Goal: Task Accomplishment & Management: Use online tool/utility

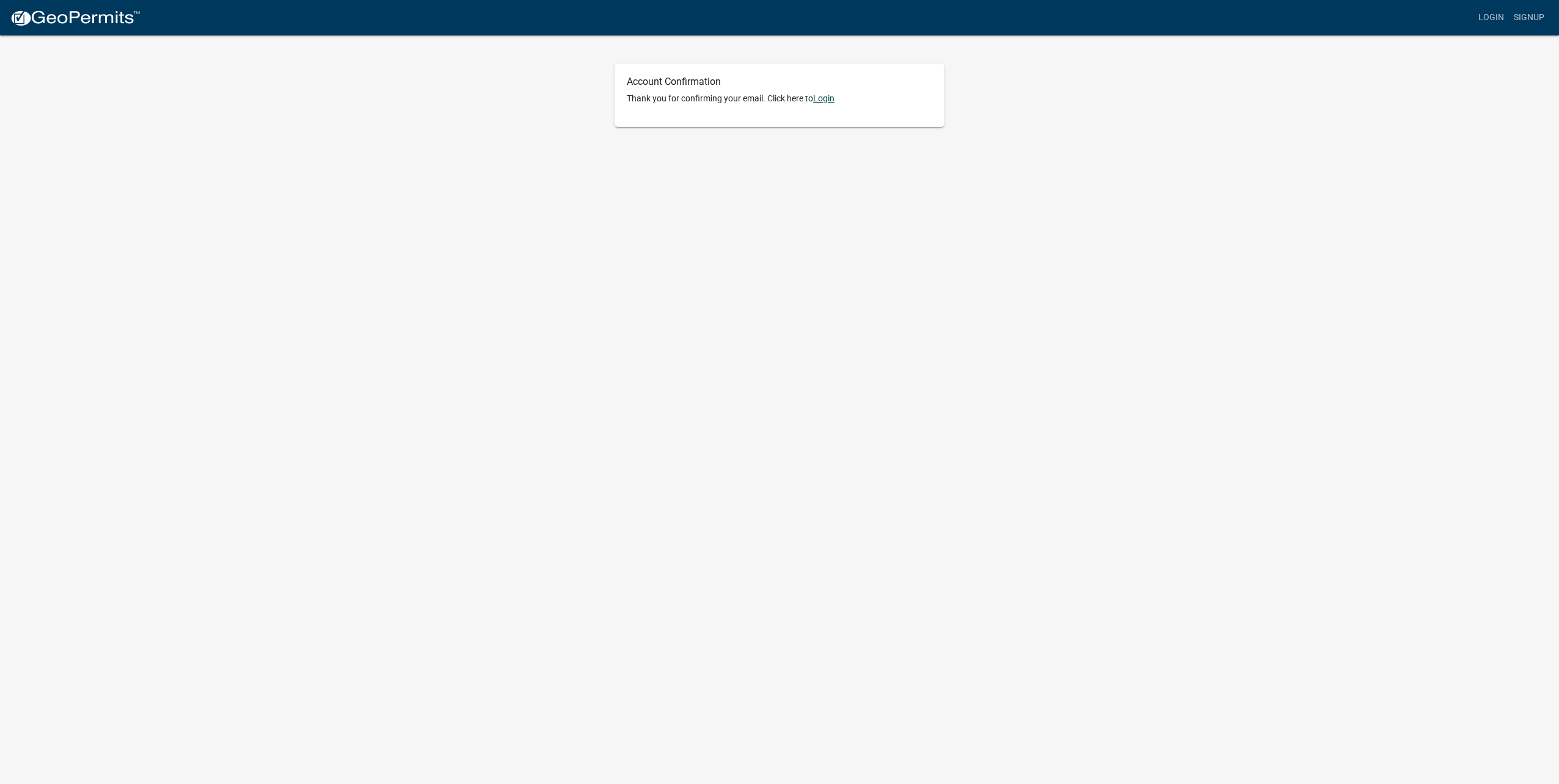
click at [834, 100] on link "Login" at bounding box center [823, 98] width 21 height 9
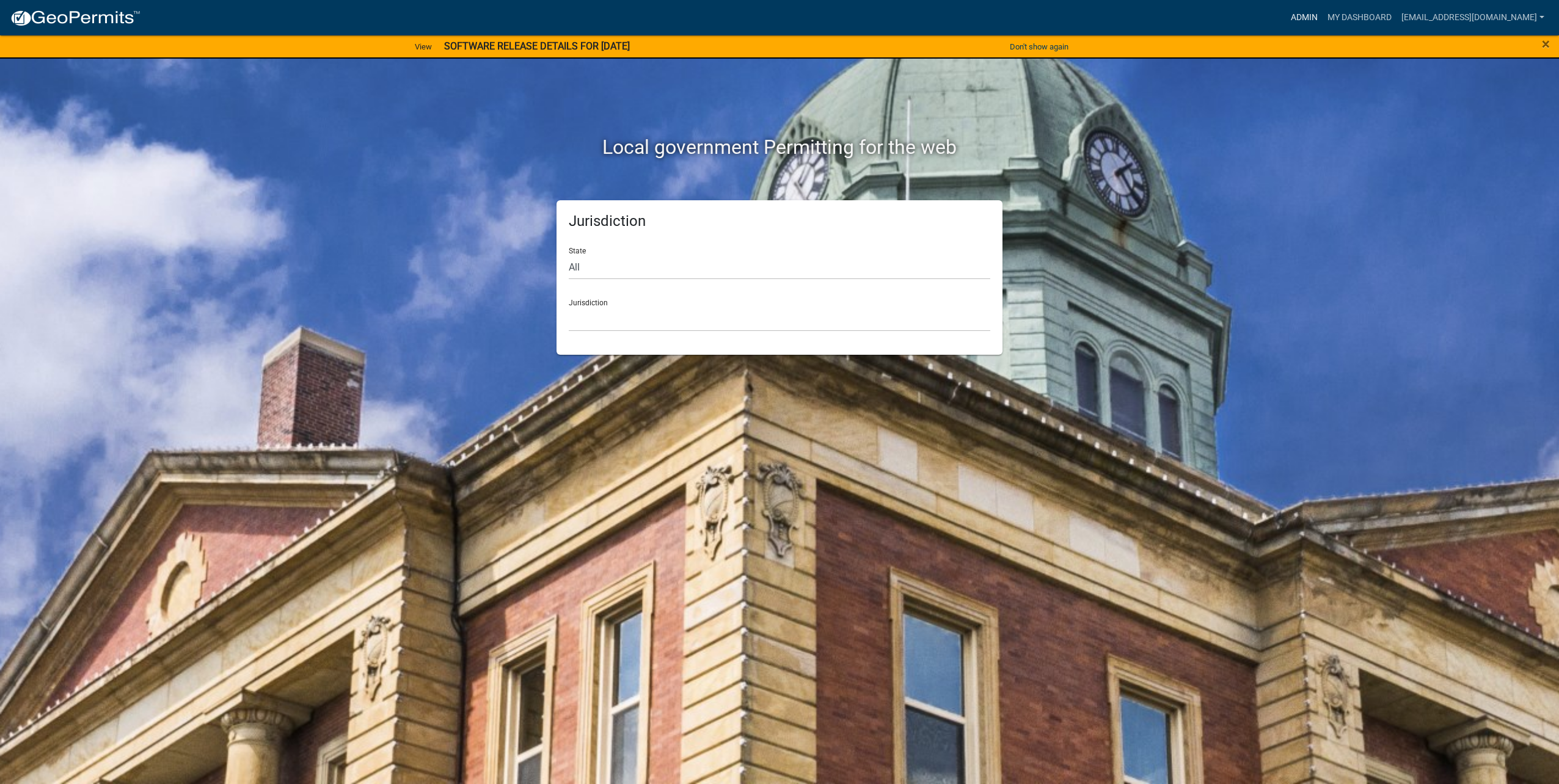
click at [1315, 16] on link "Admin" at bounding box center [1304, 18] width 37 height 24
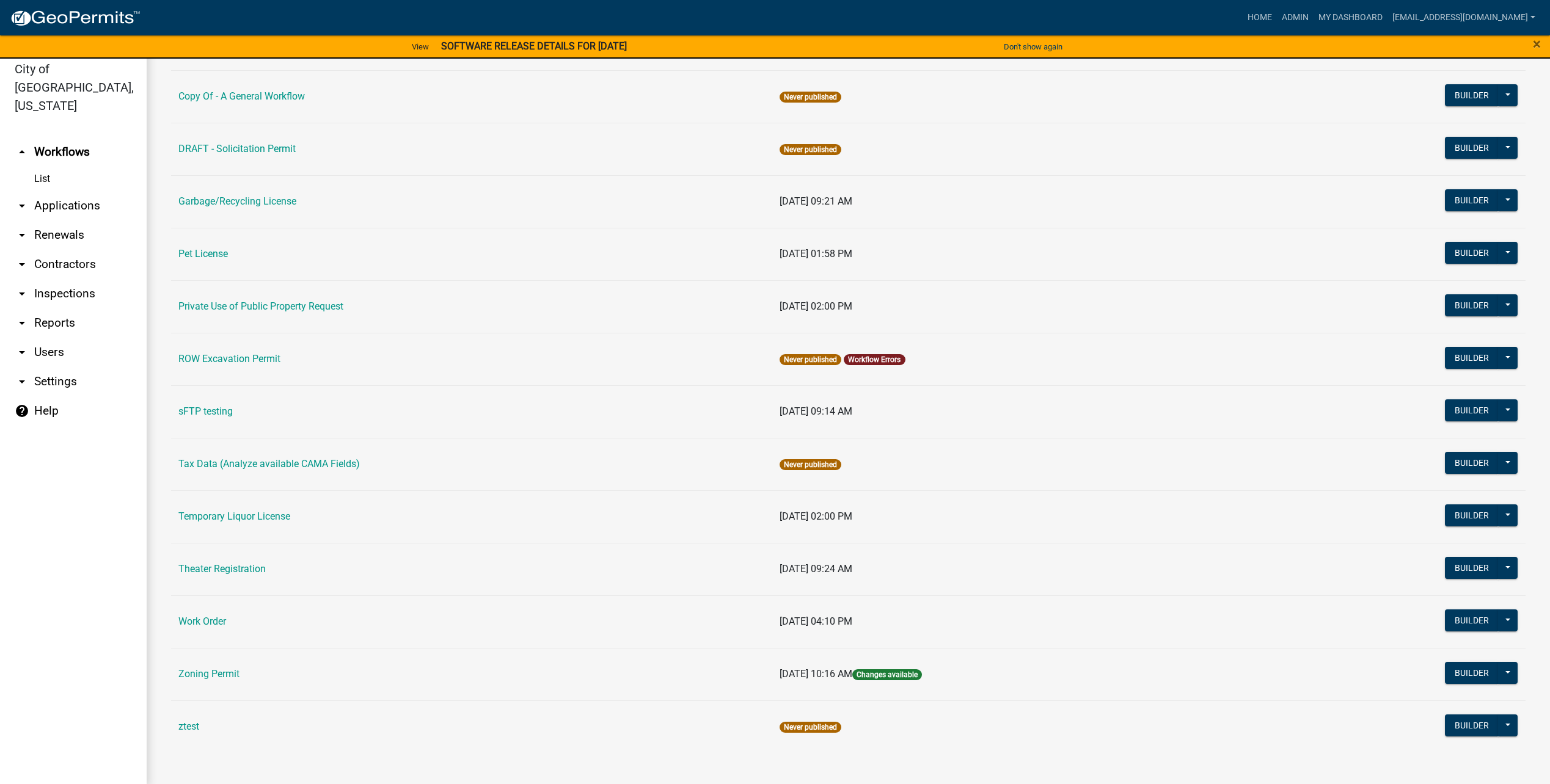
scroll to position [15, 0]
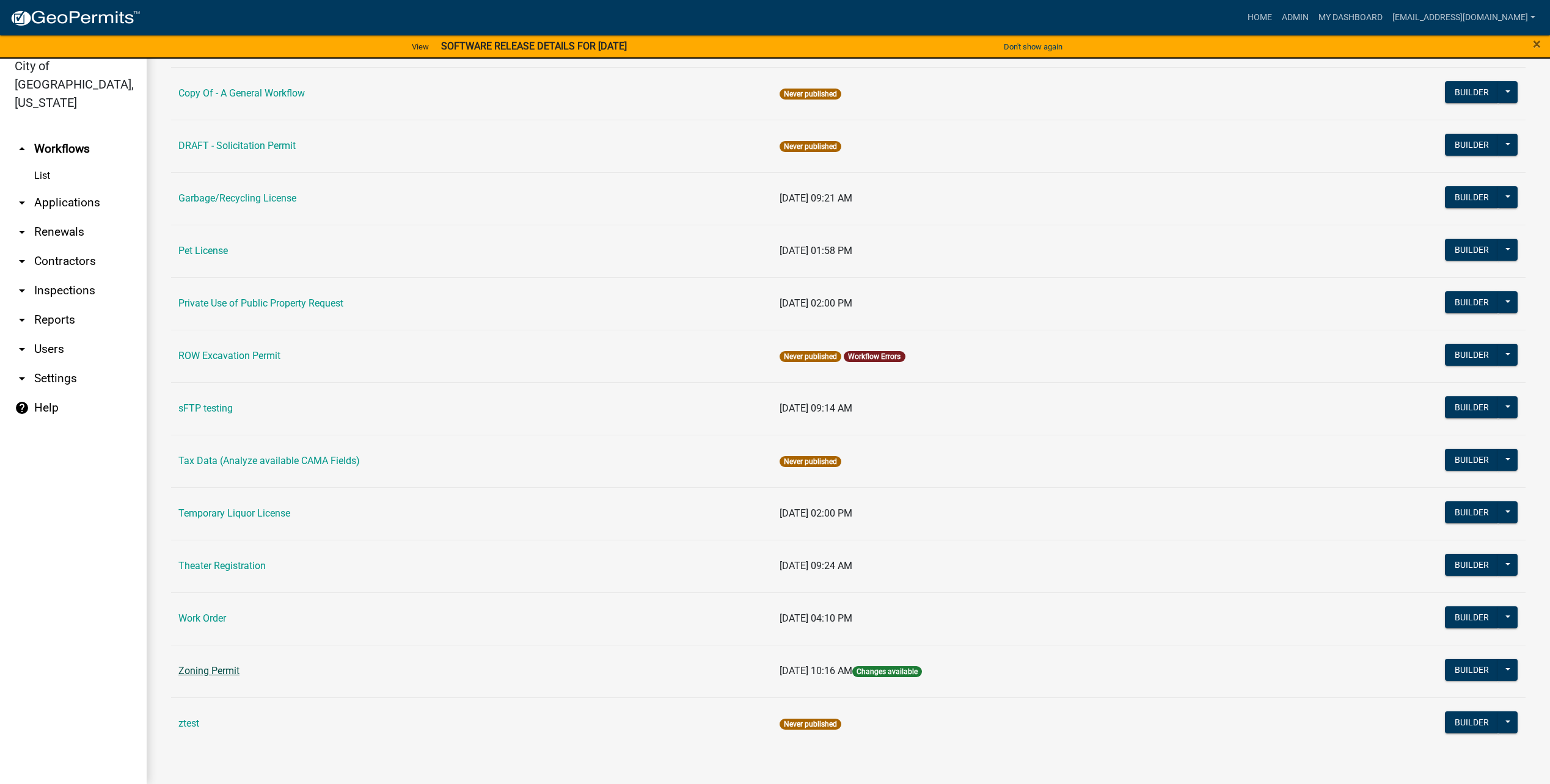
click at [231, 667] on link "Zoning Permit" at bounding box center [209, 670] width 61 height 12
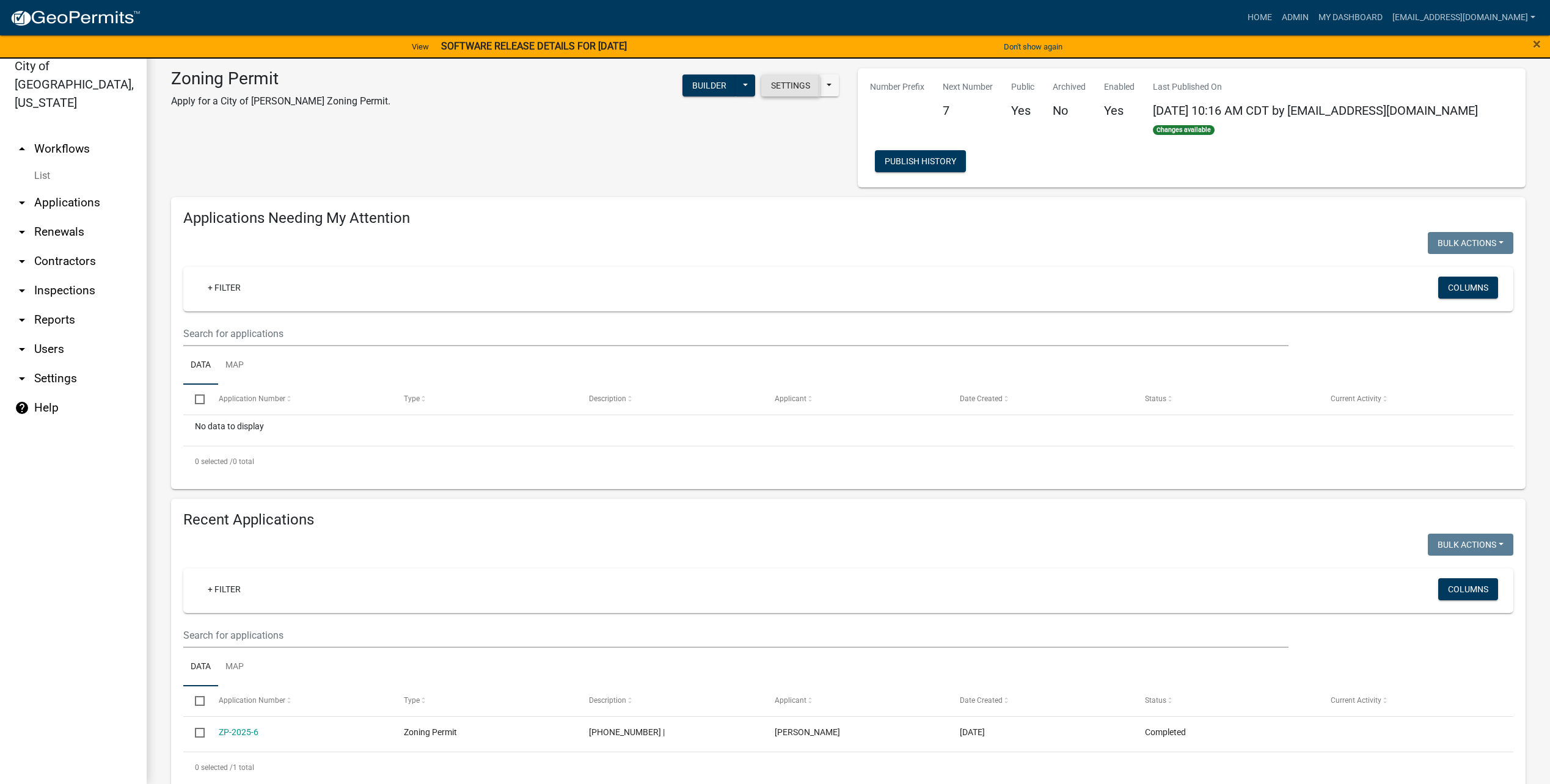
click at [788, 89] on button "Settings" at bounding box center [790, 85] width 59 height 22
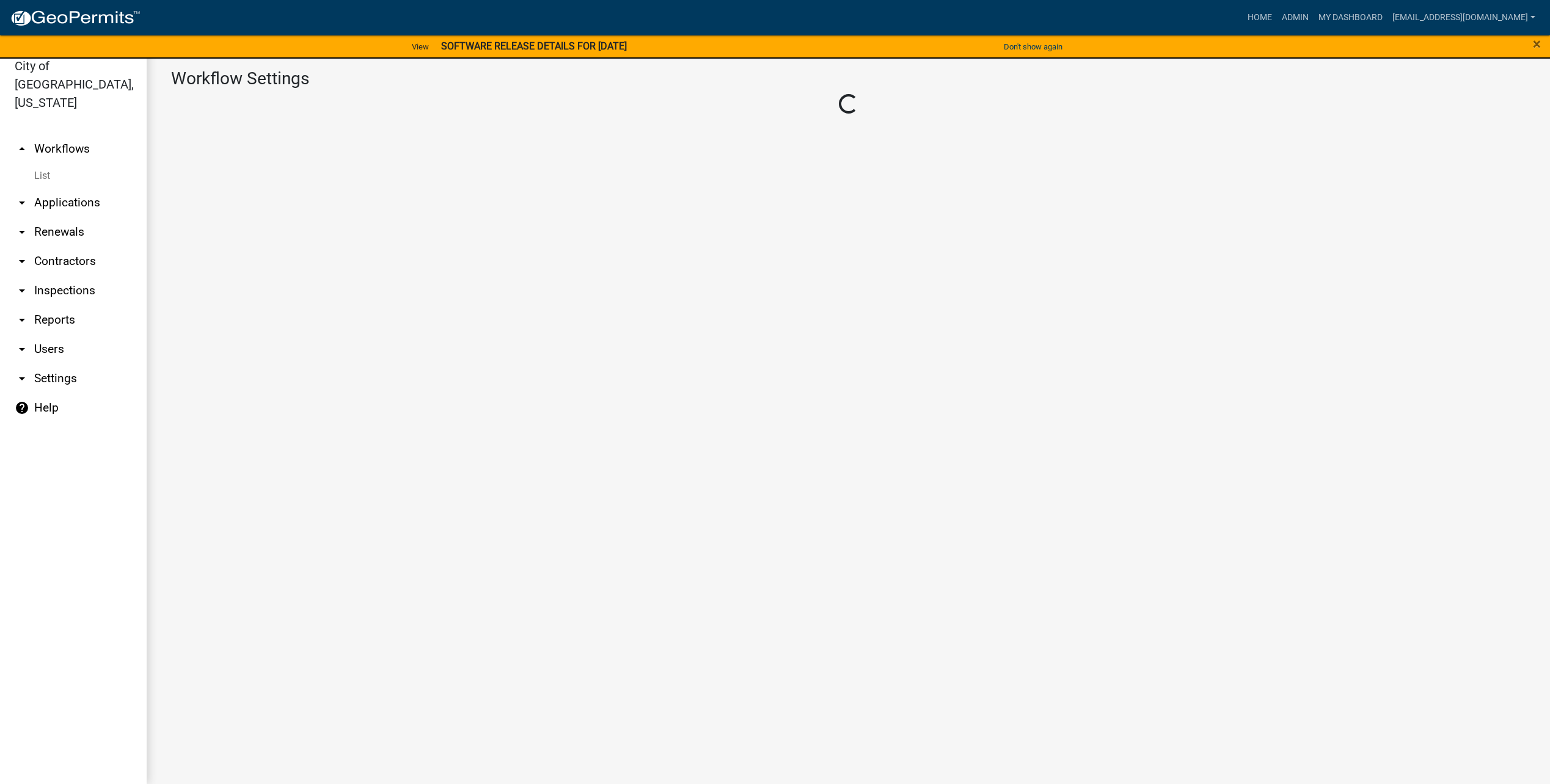
select select "1"
select select "2fdccdfa-7728-4211-88ce-e4301666c427"
select select "04f3bcd2-3b6a-4768-9c2e-3146598118c9"
select select "3"
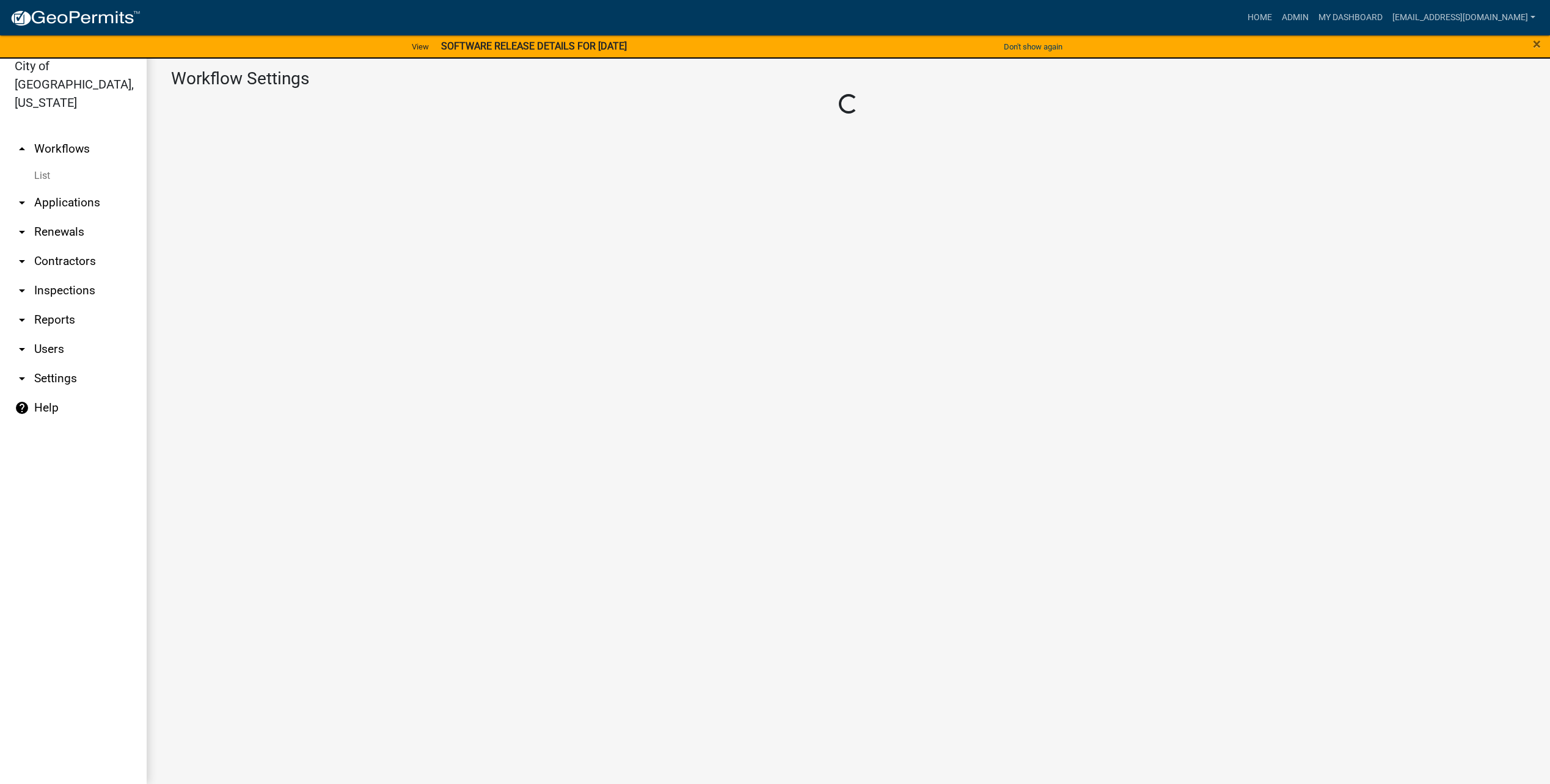
select select
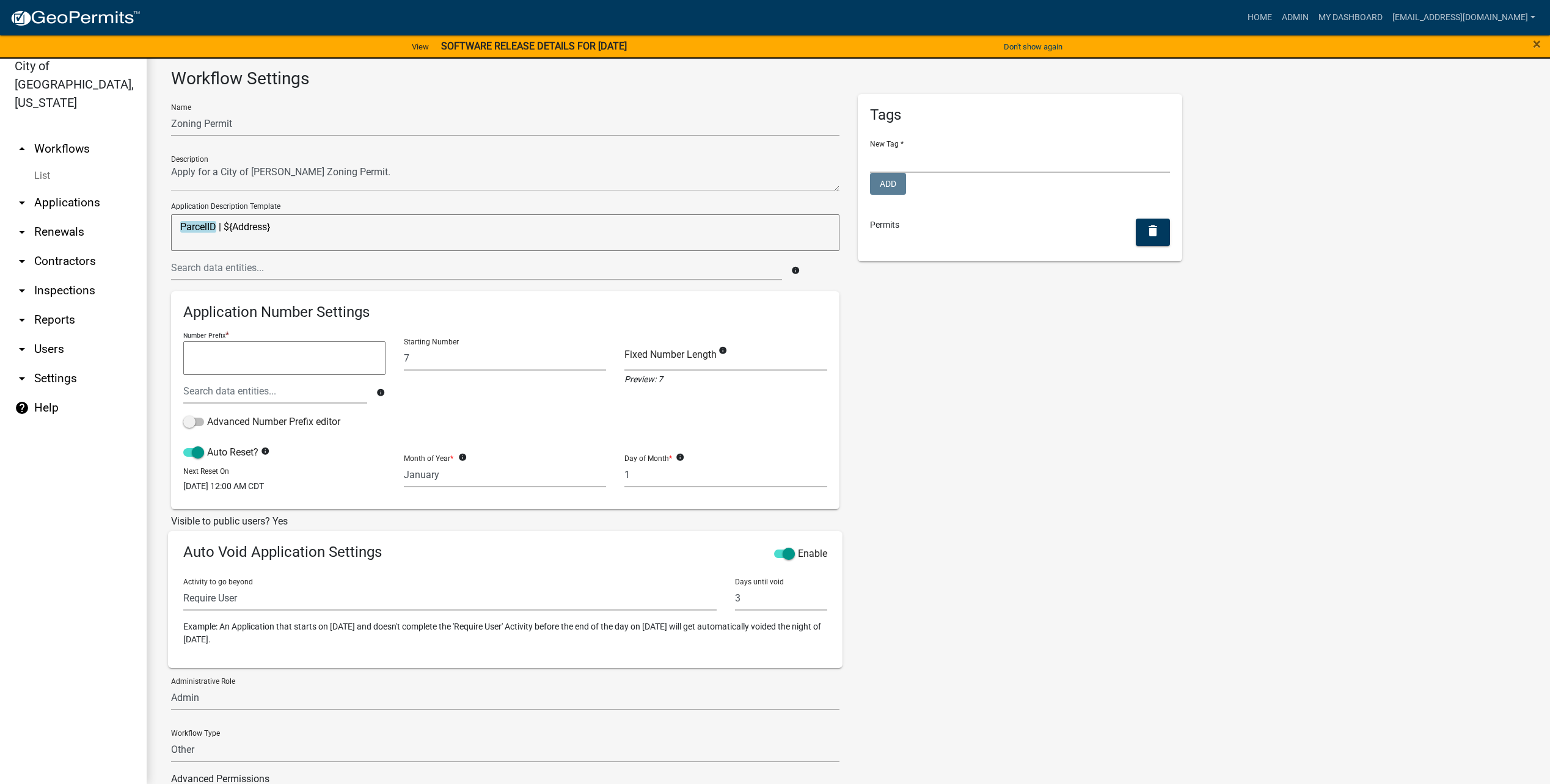
click at [577, 45] on strong "SOFTWARE RELEASE DETAILS FOR 10/6/2025" at bounding box center [533, 45] width 186 height 12
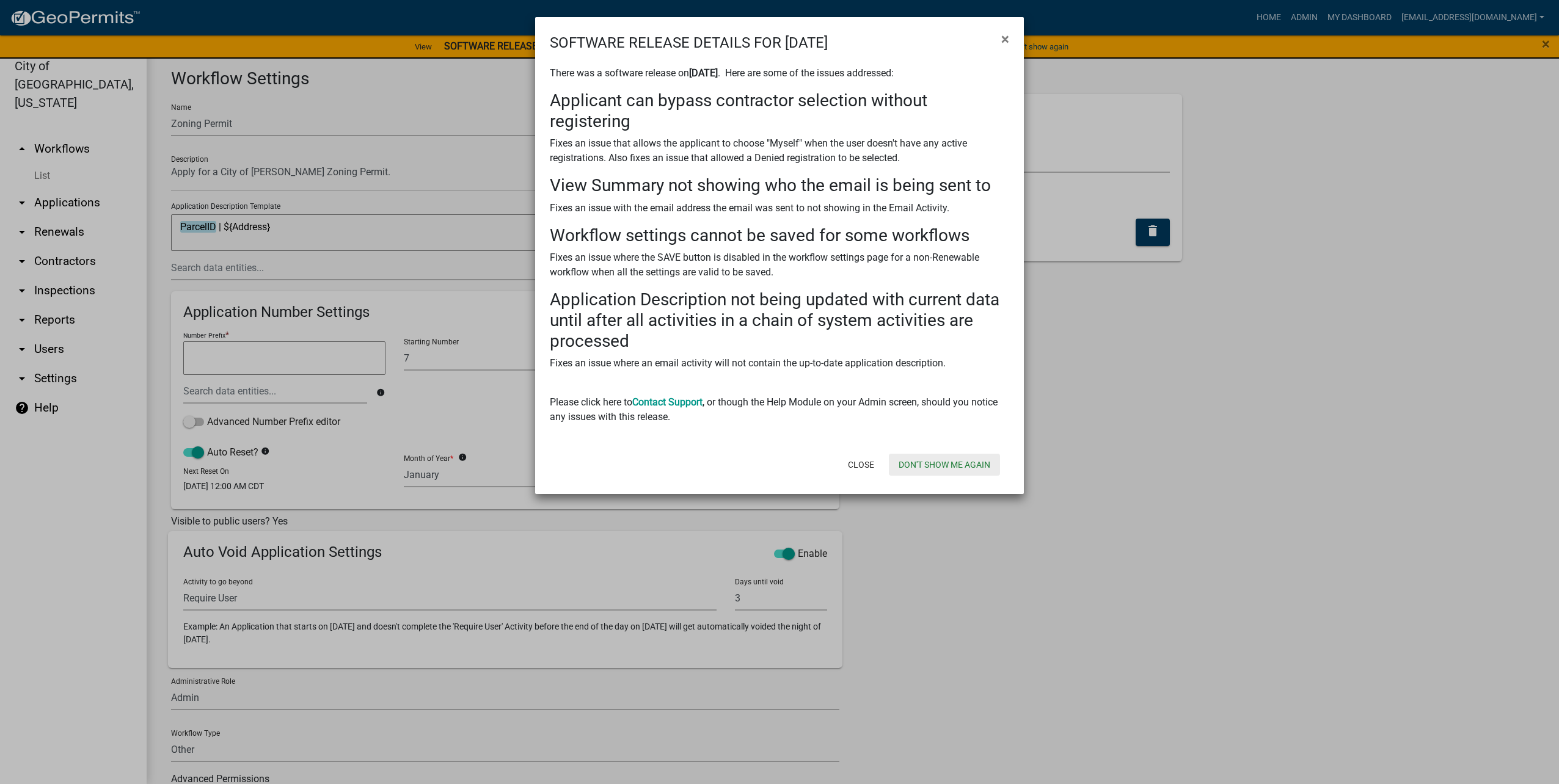
click at [954, 467] on button "Don't show me again" at bounding box center [944, 465] width 111 height 22
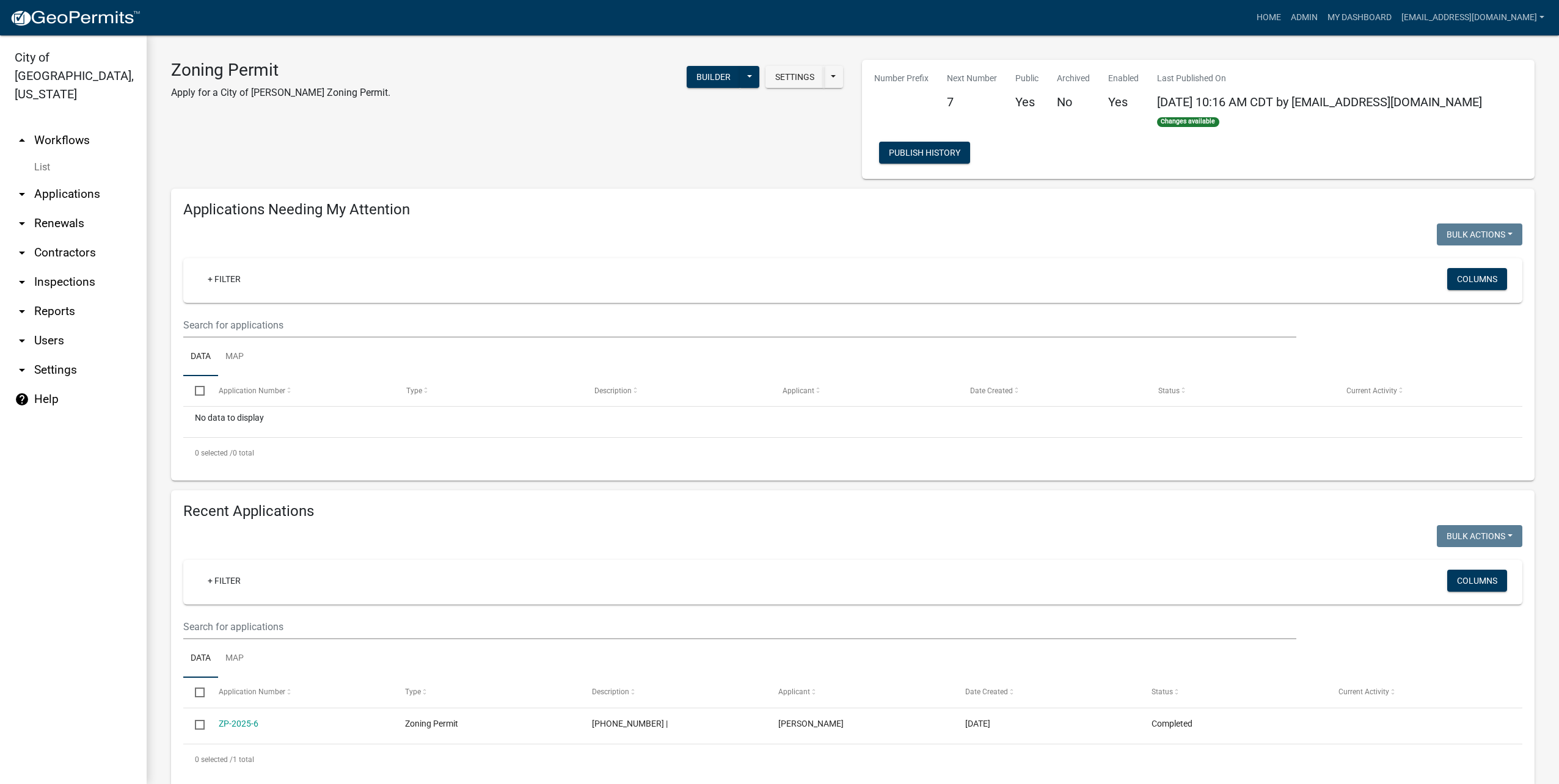
click at [709, 89] on div "Builder Publish Disable Archive History Copy Hide from Public Start Application" at bounding box center [722, 78] width 73 height 25
click at [706, 73] on button "Builder" at bounding box center [713, 77] width 54 height 22
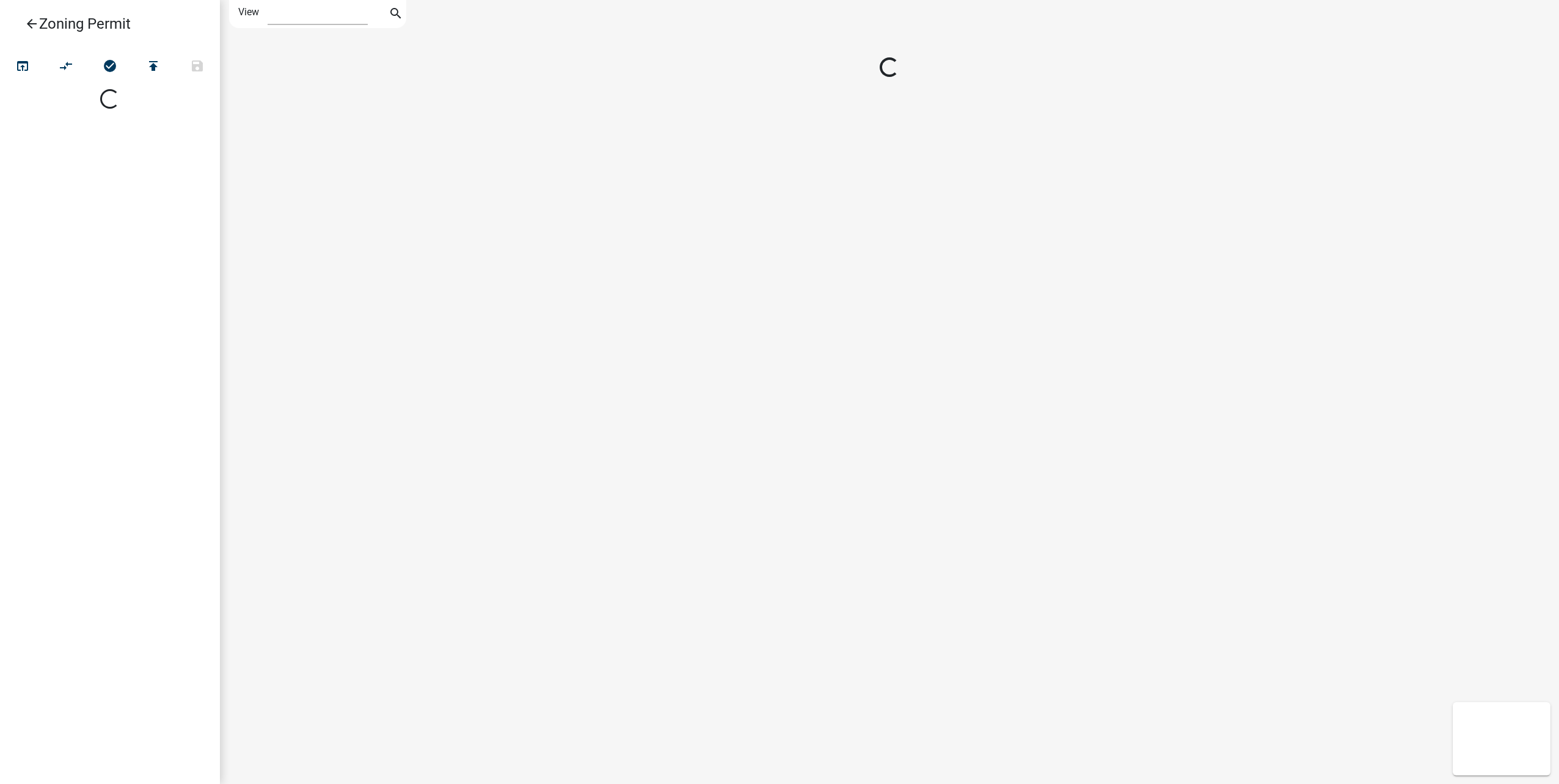
select select "1"
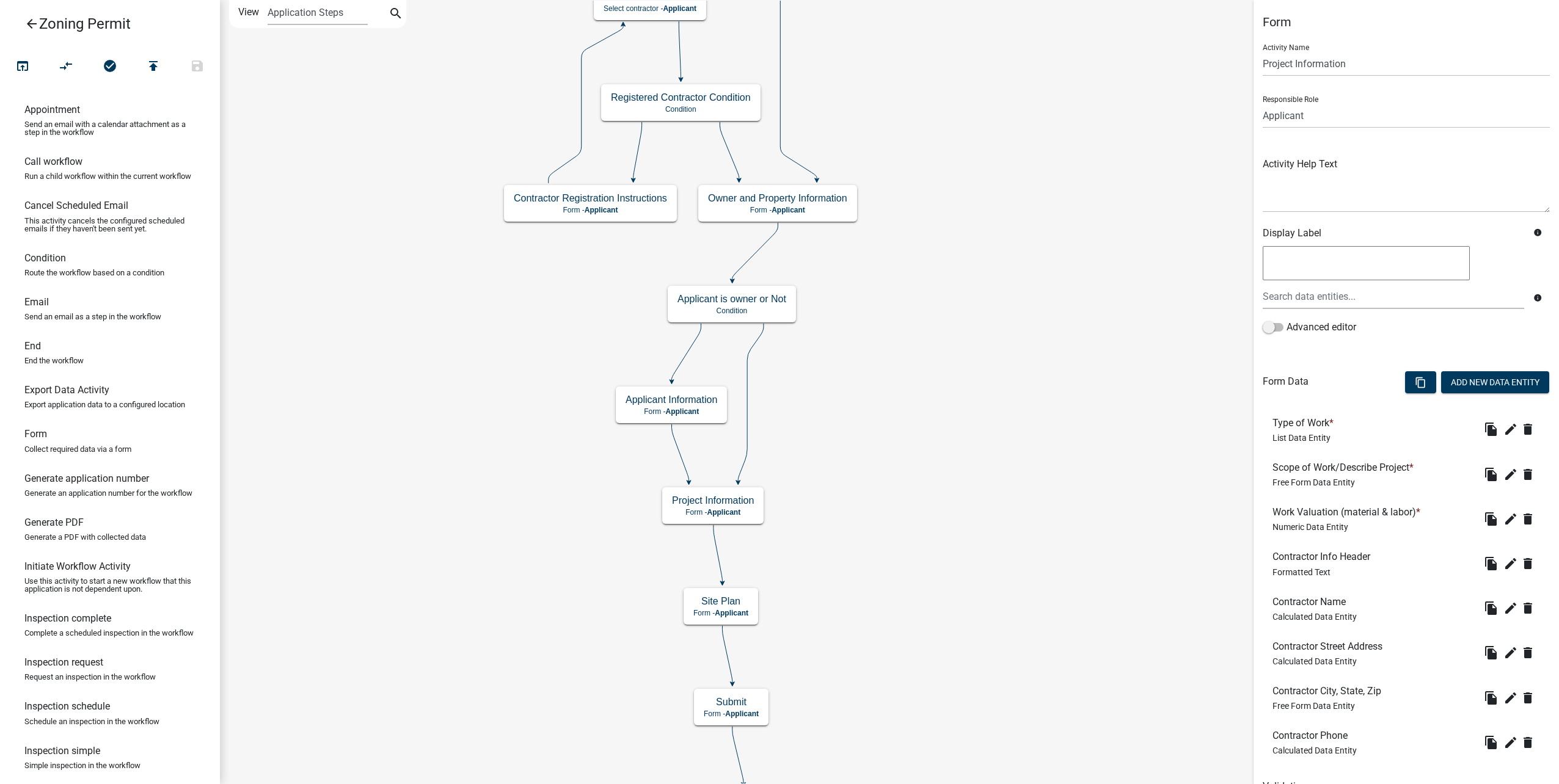
scroll to position [60, 0]
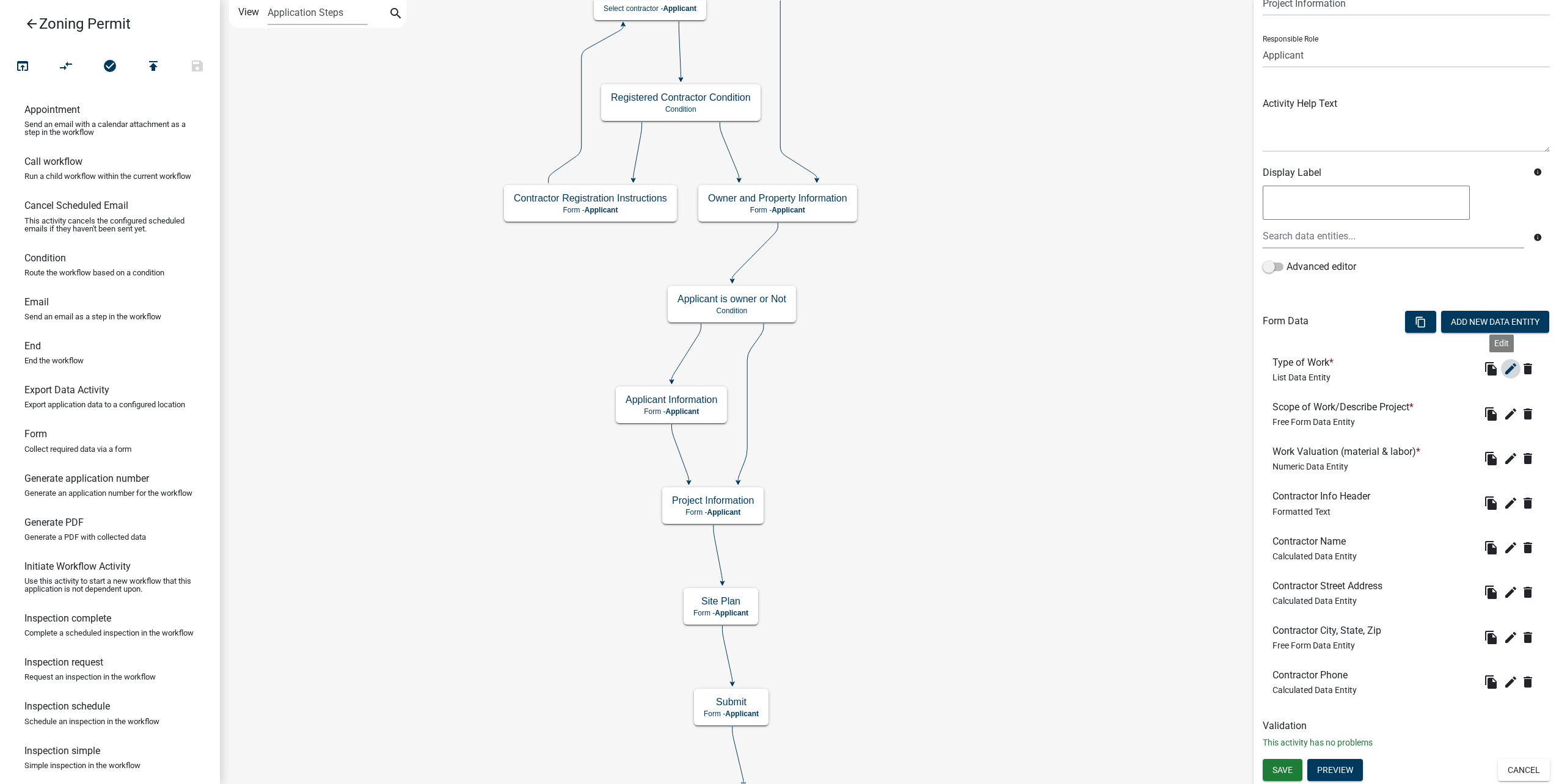
click at [1506, 368] on icon "edit" at bounding box center [1510, 368] width 15 height 15
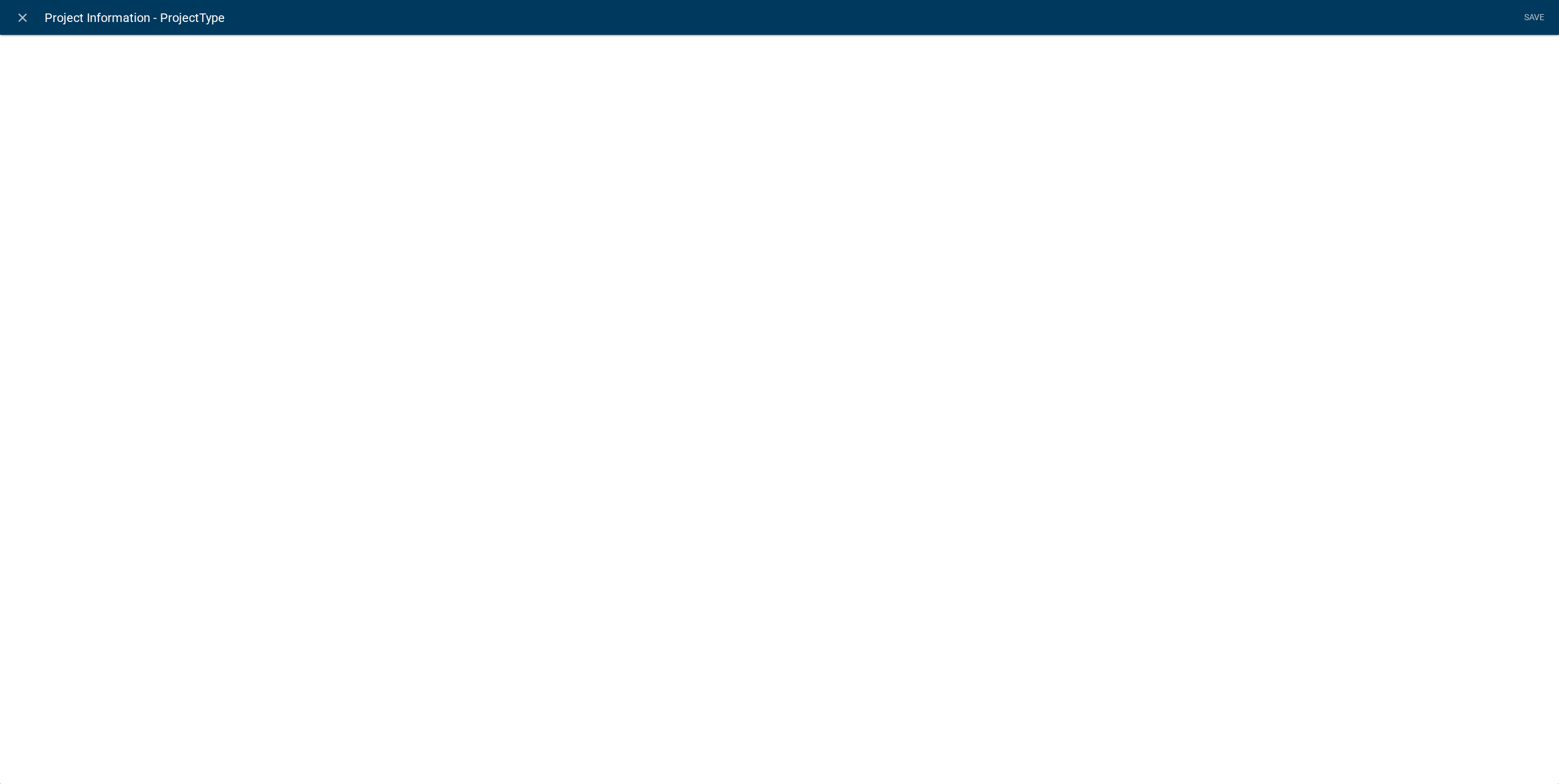
select select "list-data"
select select
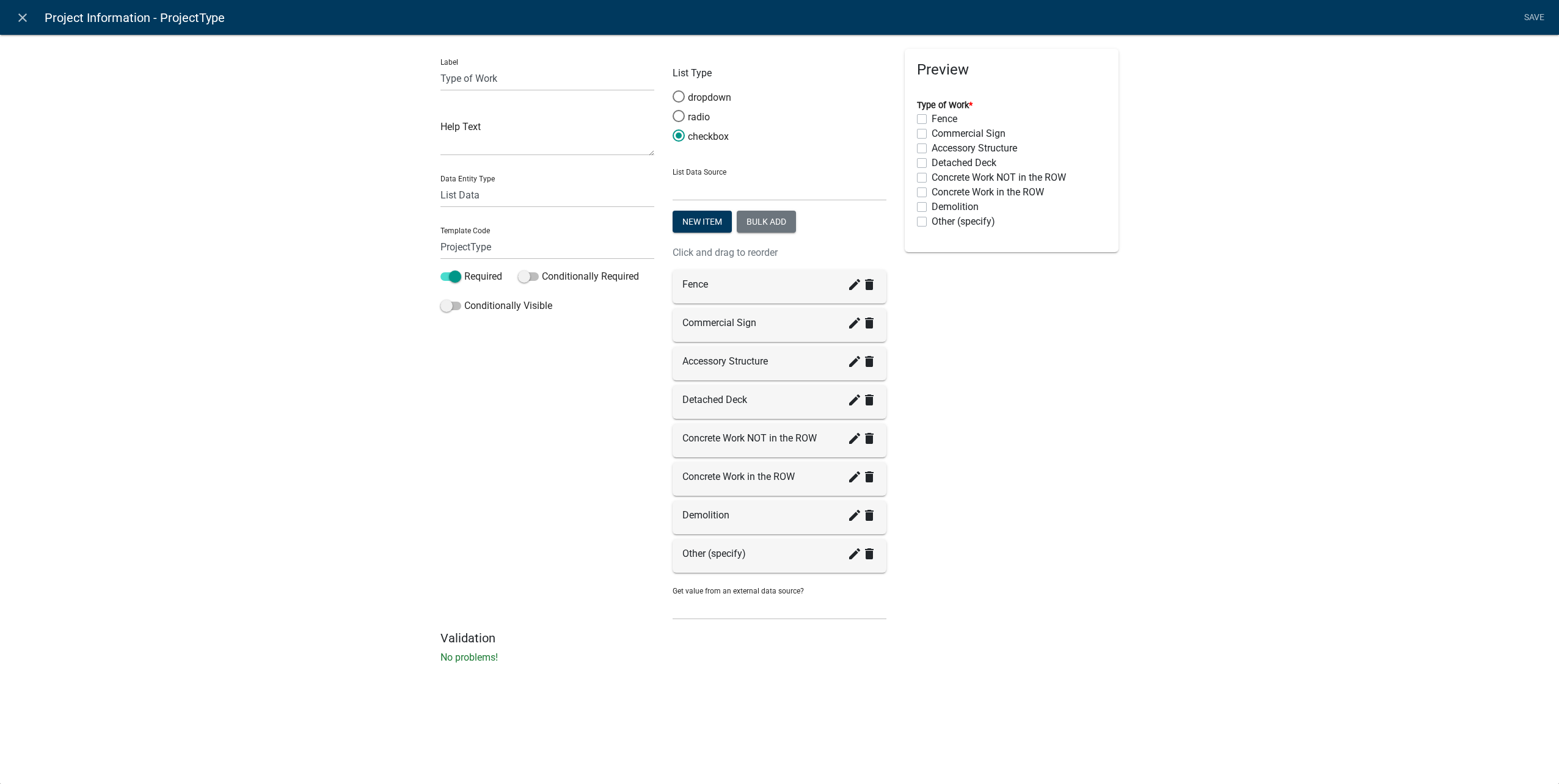
drag, startPoint x: 17, startPoint y: 23, endPoint x: 292, endPoint y: 192, distance: 322.8
click at [17, 23] on icon "close" at bounding box center [22, 17] width 15 height 15
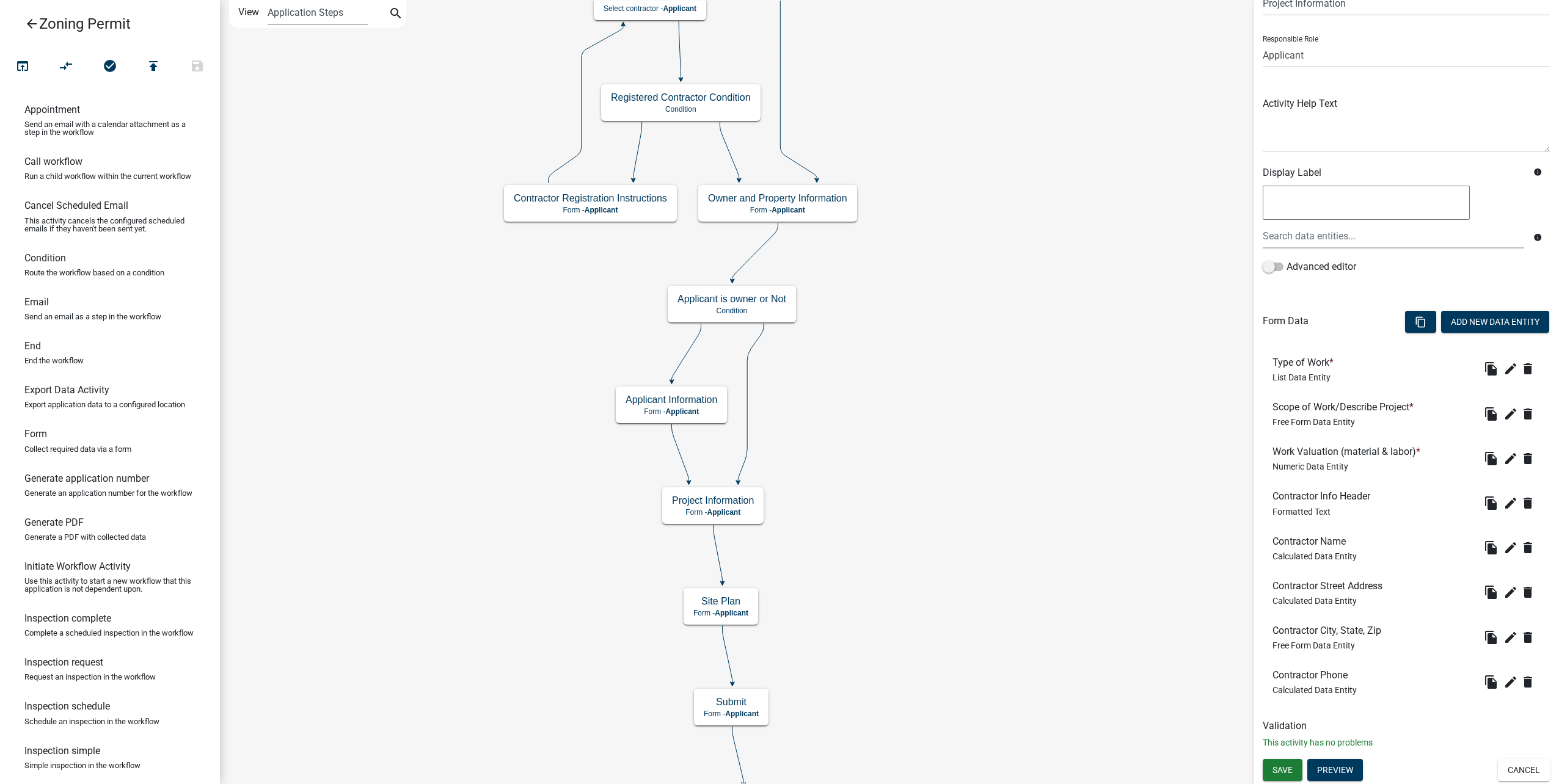
click at [36, 31] on icon "arrow_back" at bounding box center [31, 25] width 15 height 17
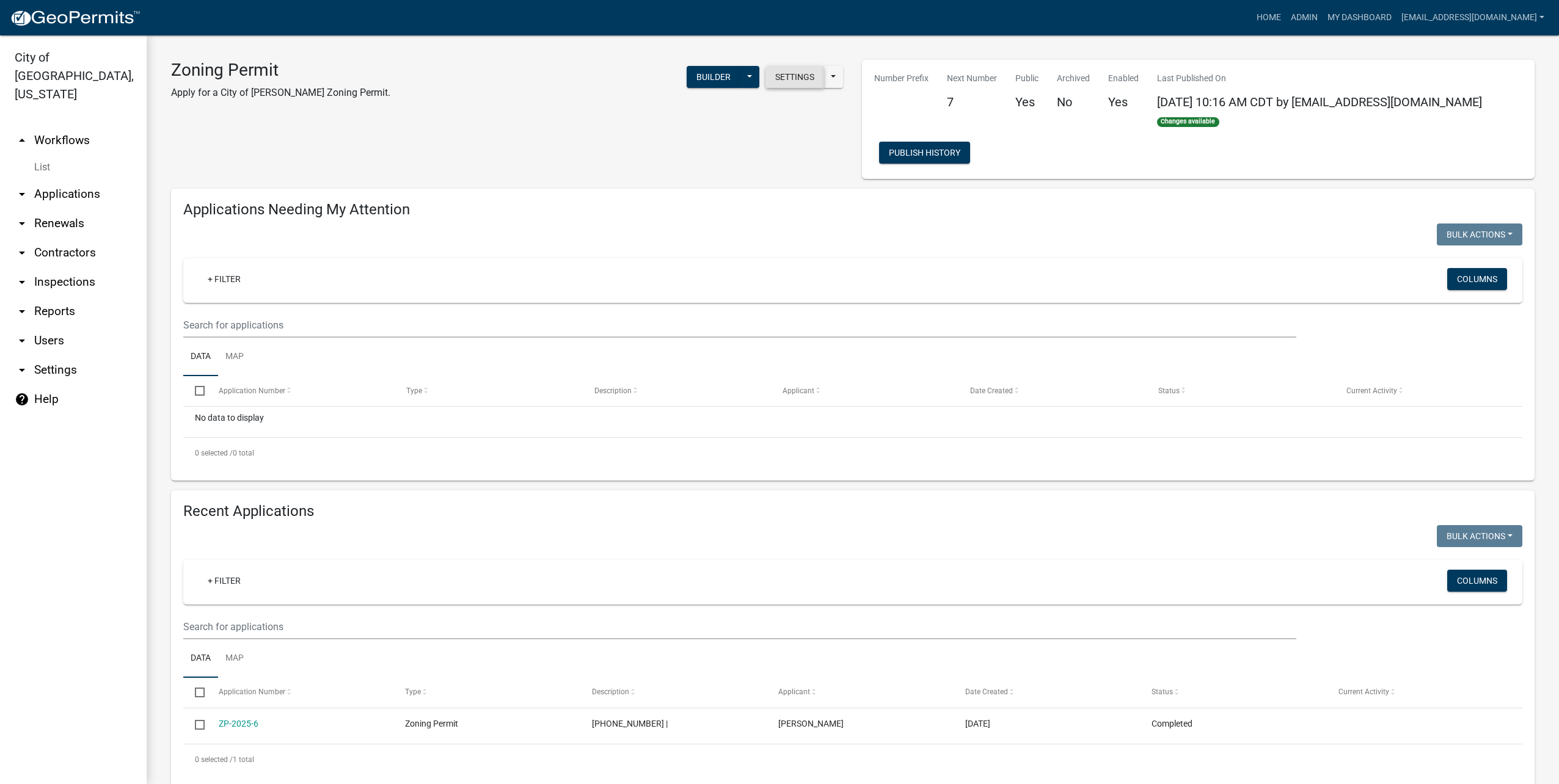
click at [787, 82] on button "Settings" at bounding box center [794, 77] width 59 height 22
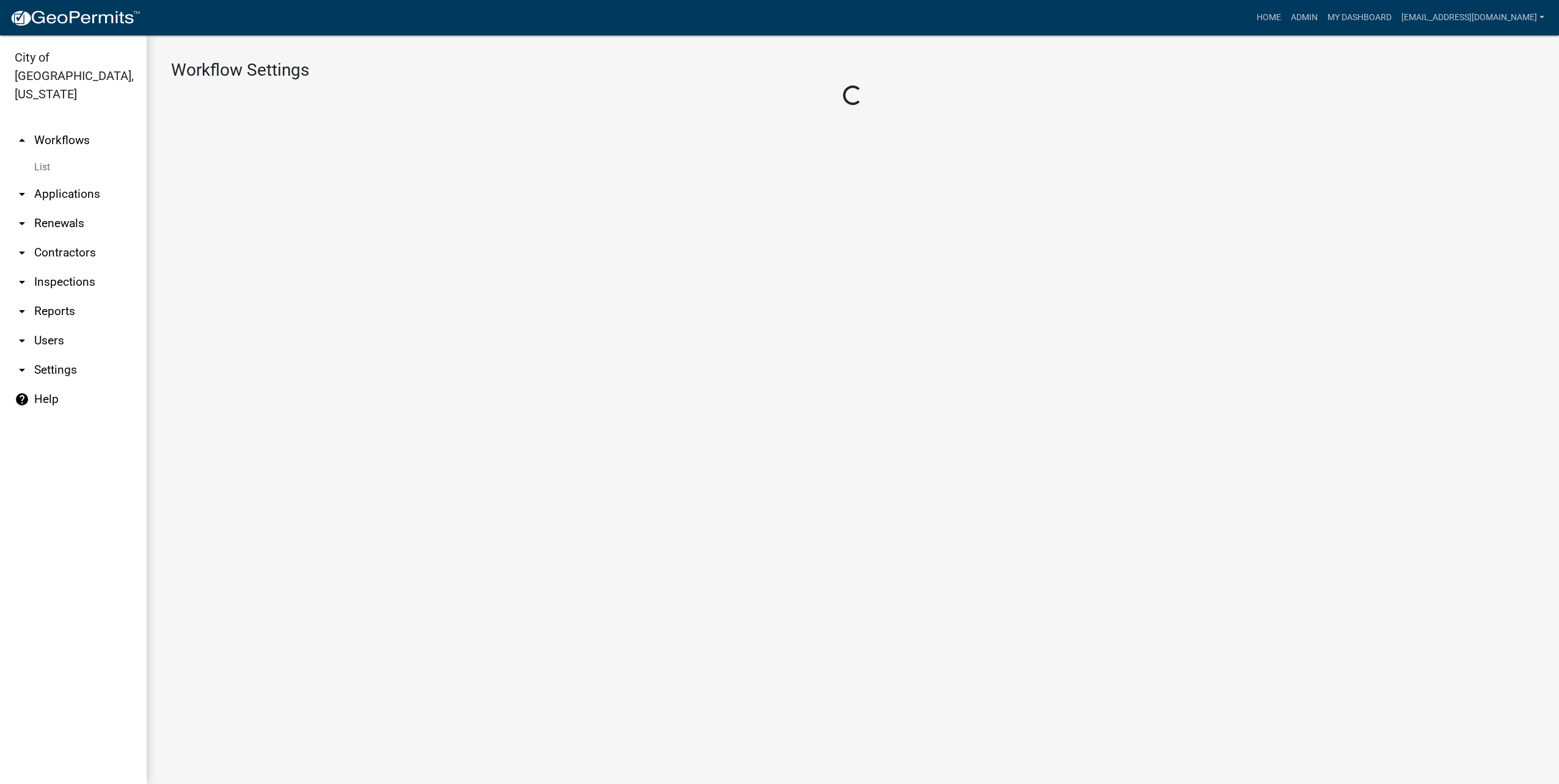
select select "1"
select select "2fdccdfa-7728-4211-88ce-e4301666c427"
select select "04f3bcd2-3b6a-4768-9c2e-3146598118c9"
select select "3"
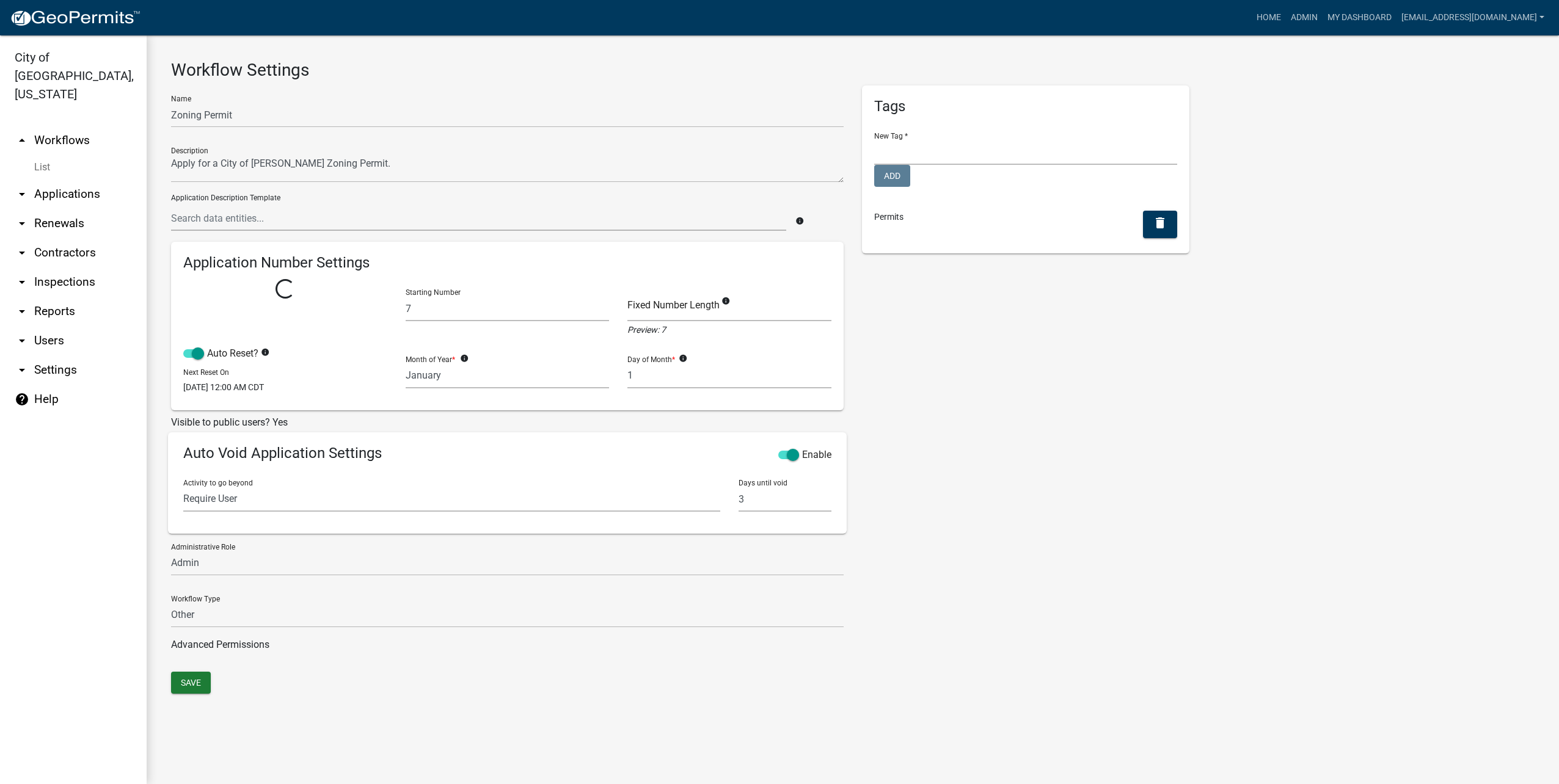
select select
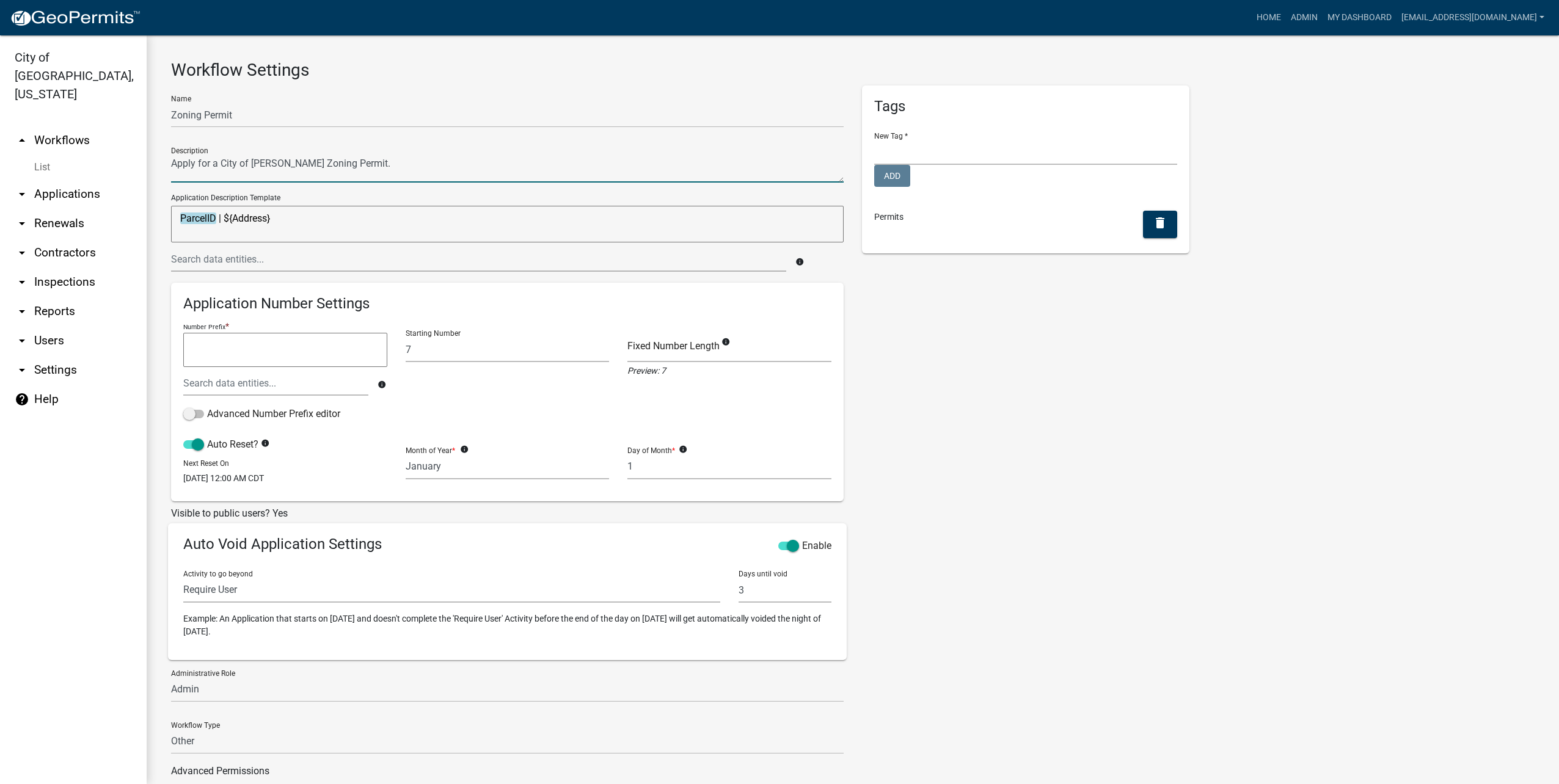
click at [501, 169] on textarea at bounding box center [507, 169] width 673 height 28
type textarea "Apply for a City of Luverne Zoning Permit. -Fence -Commercial Sign -Accessory S…"
drag, startPoint x: 399, startPoint y: 228, endPoint x: 125, endPoint y: 214, distance: 274.4
click at [125, 214] on div "City of Luverne, Minnesota arrow_drop_up Workflows List arrow_drop_down Applica…" at bounding box center [780, 409] width 1559 height 749
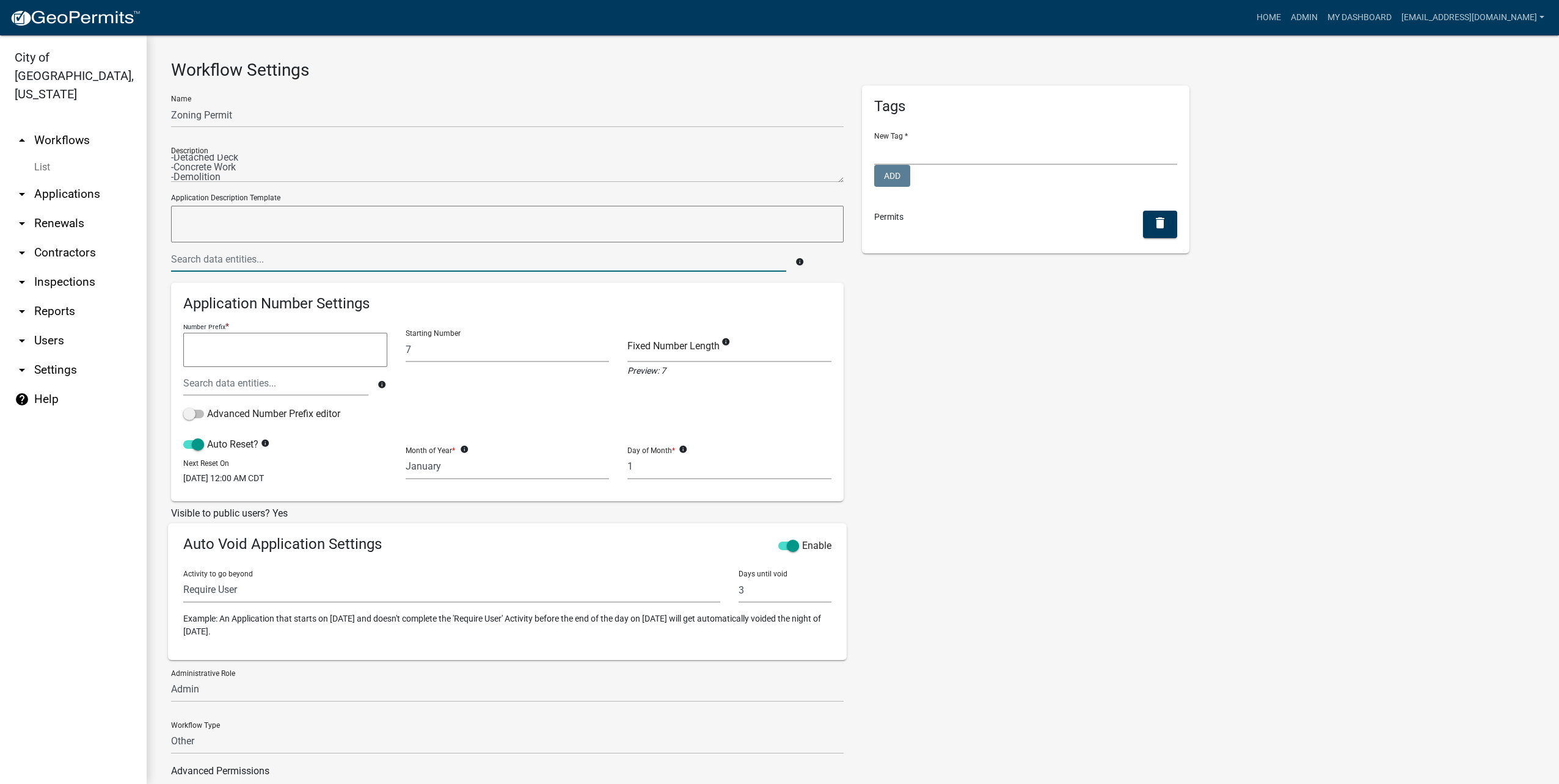
click at [543, 253] on input "text" at bounding box center [478, 260] width 615 height 25
type input "address"
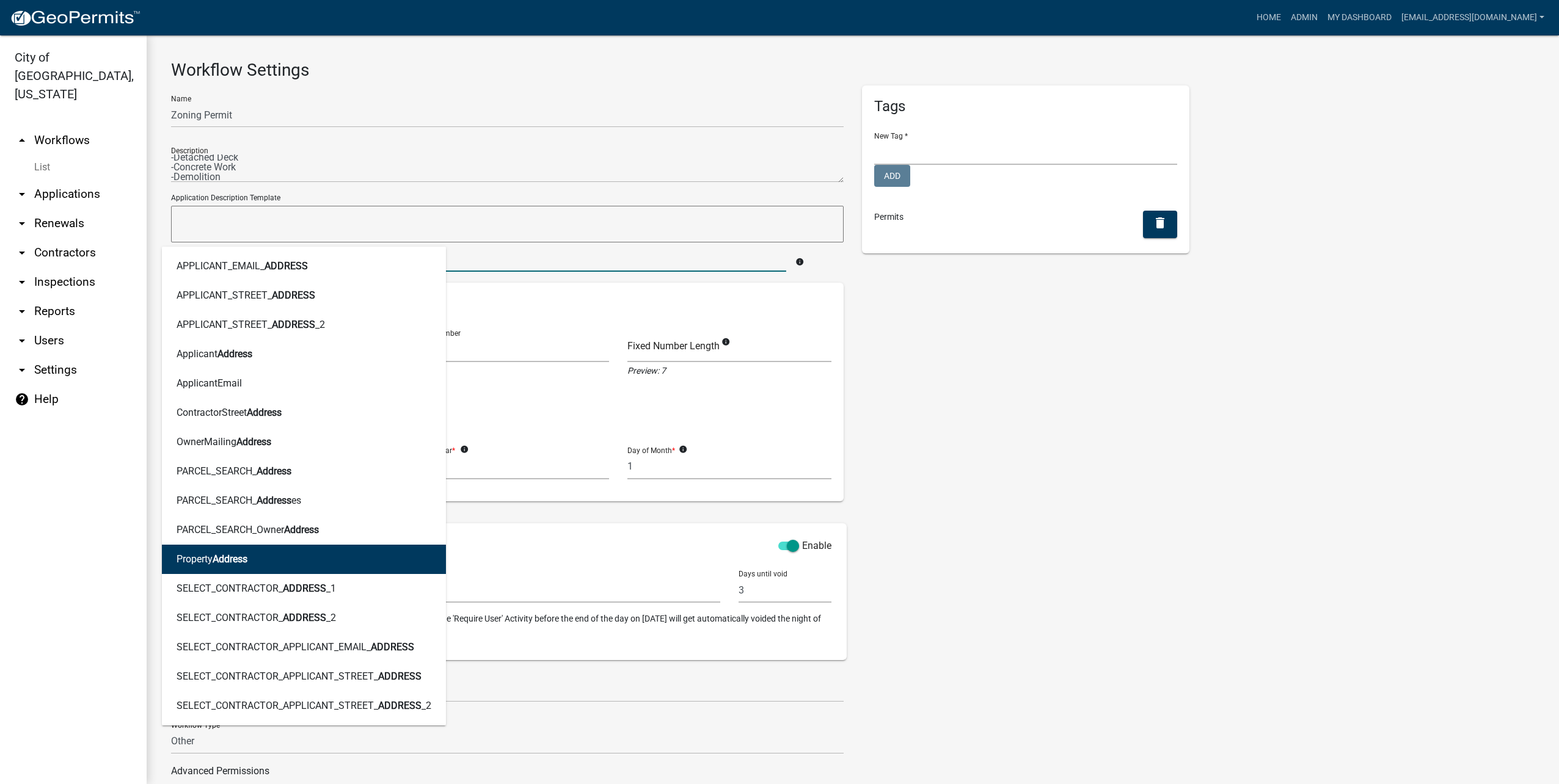
click at [281, 561] on button "Property Address" at bounding box center [303, 559] width 284 height 29
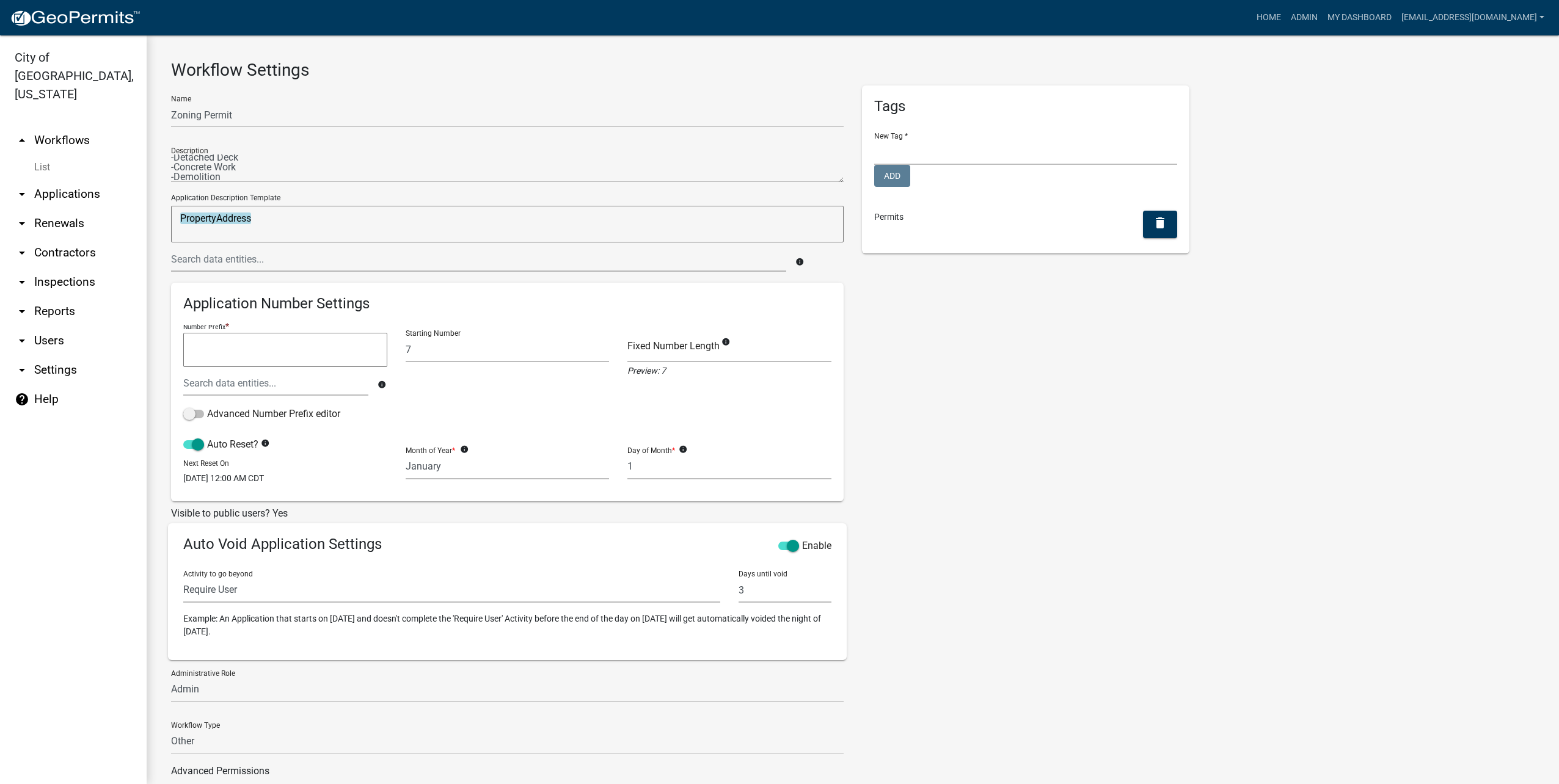
click at [300, 222] on textarea "PropertyAddress" at bounding box center [507, 223] width 673 height 37
type textarea "PropertyAddress |"
click at [403, 266] on input "text" at bounding box center [478, 260] width 615 height 25
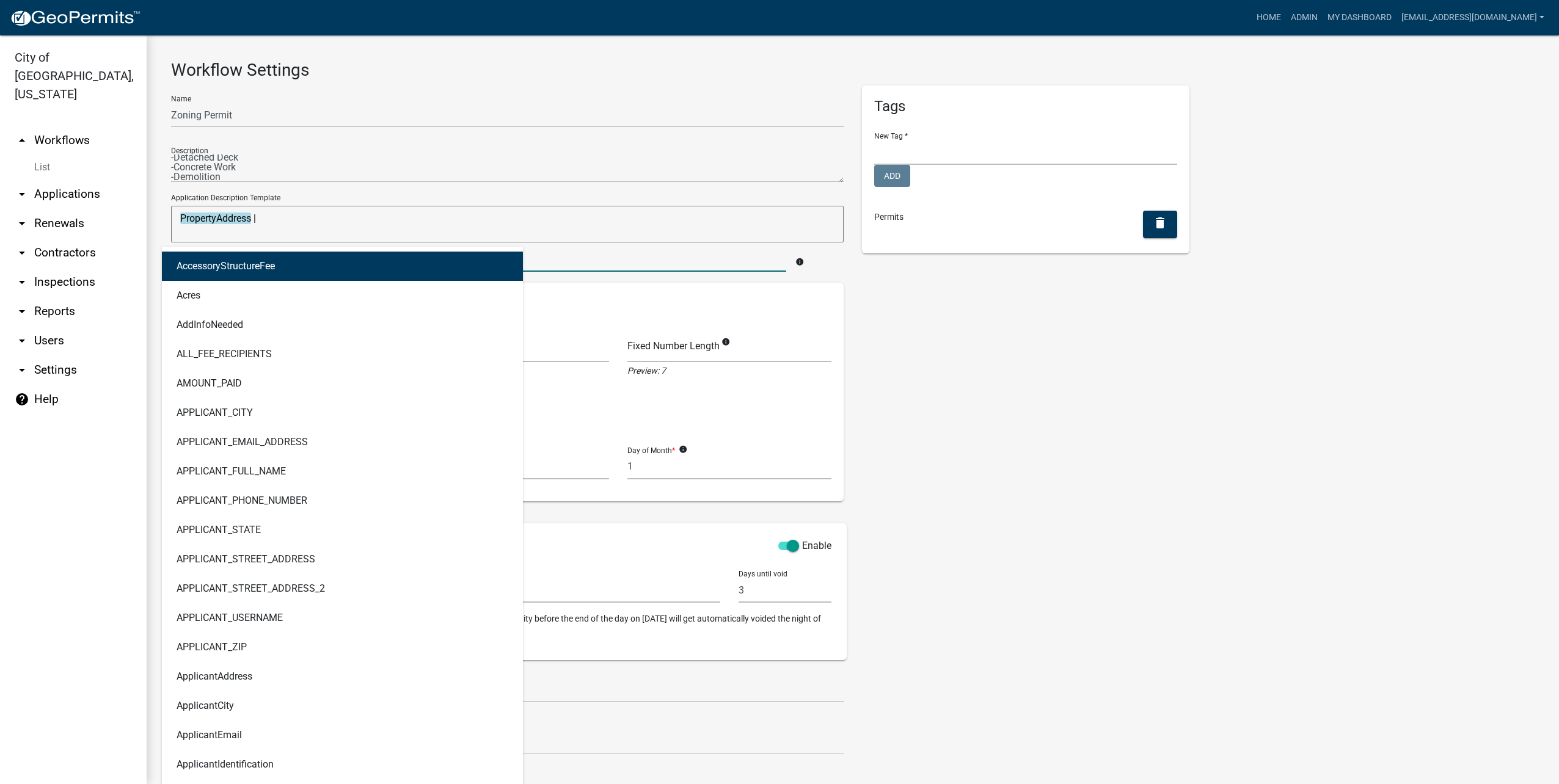
type input "name"
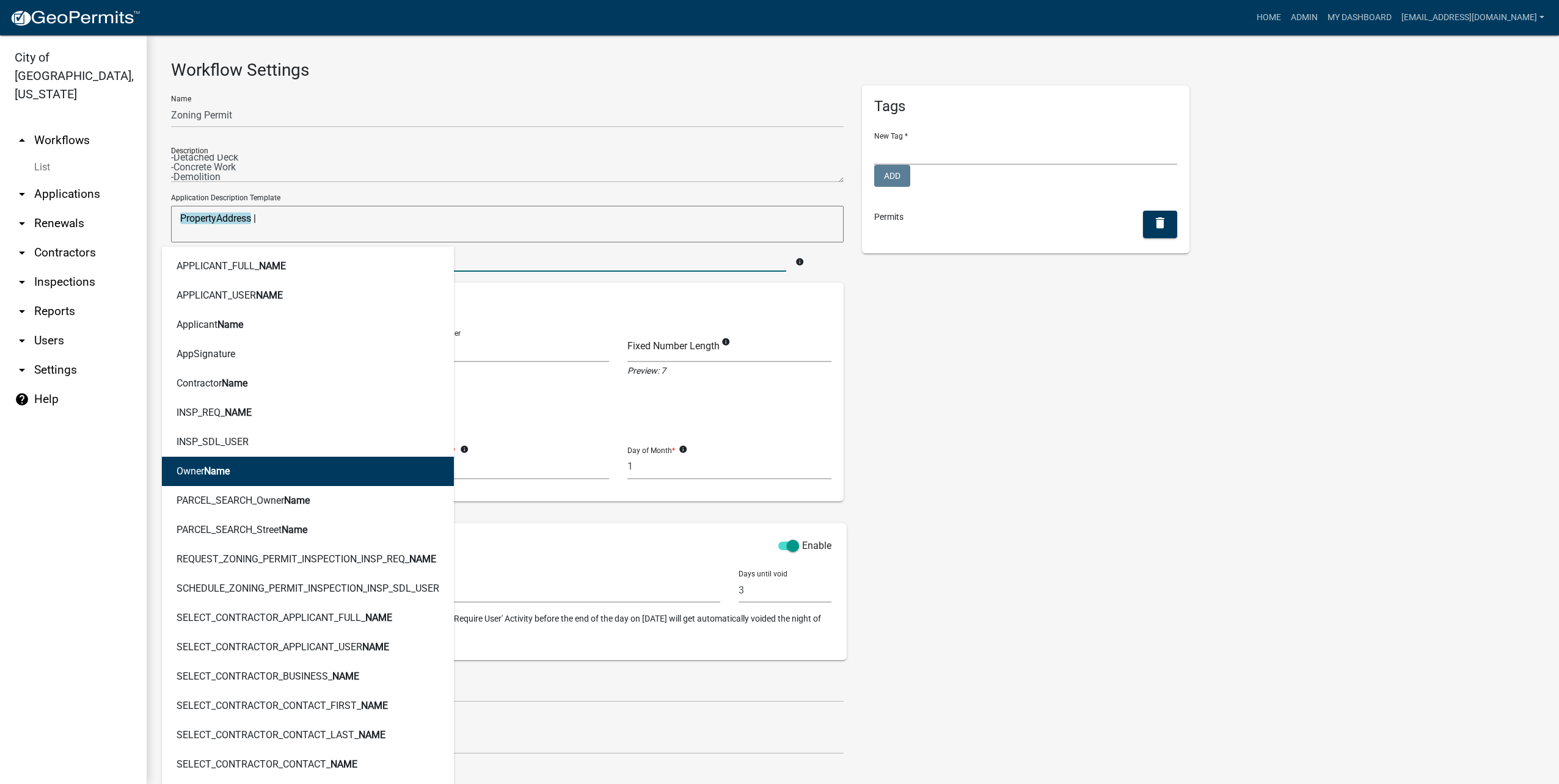
click at [325, 464] on button "Owner Name" at bounding box center [307, 471] width 292 height 29
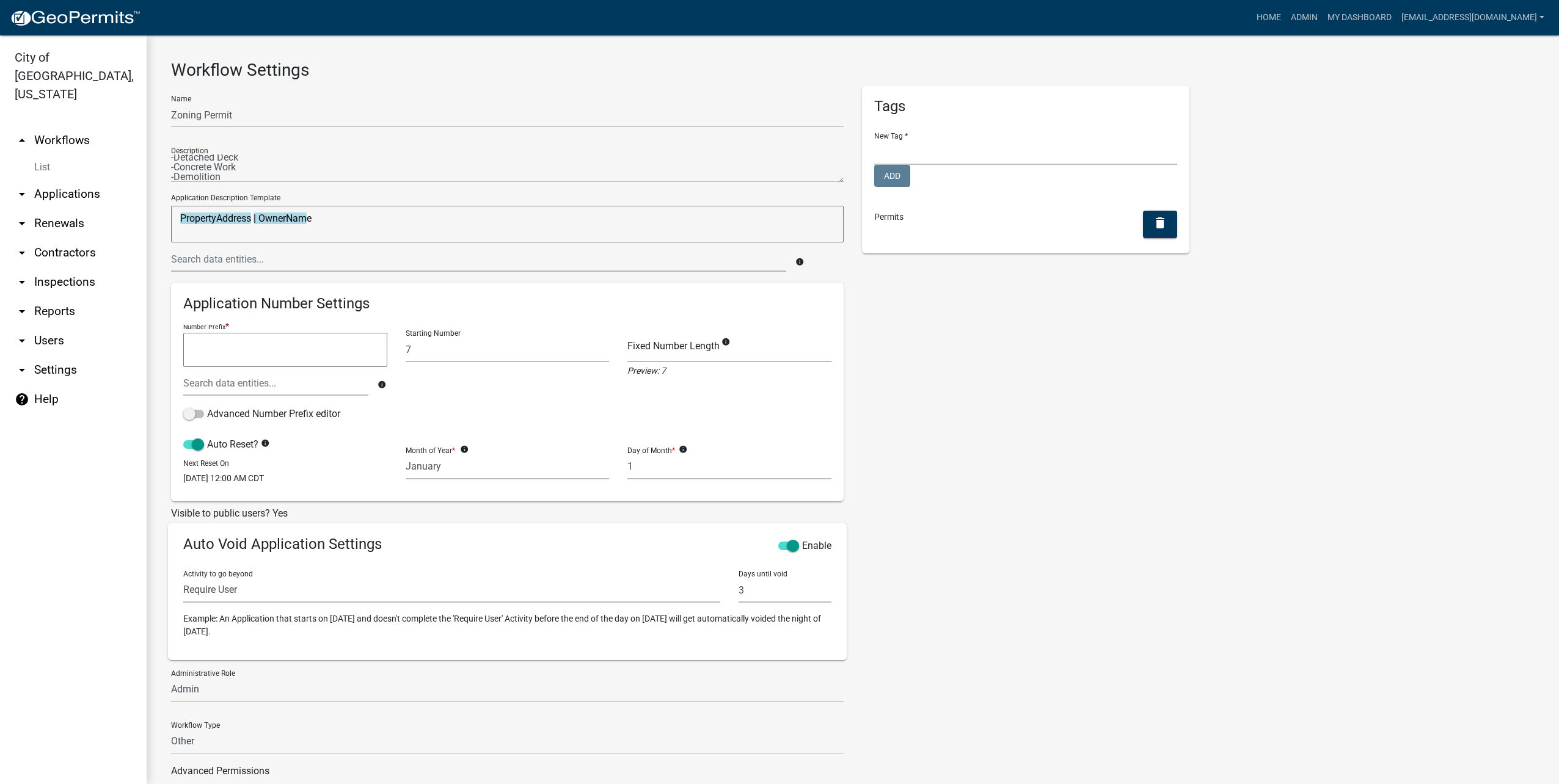
click at [404, 217] on textarea "PropertyAddress | OwnerName" at bounding box center [507, 223] width 673 height 37
type textarea "PropertyAddress | OwnerName |"
click at [382, 257] on input "text" at bounding box center [478, 260] width 615 height 25
type input "type"
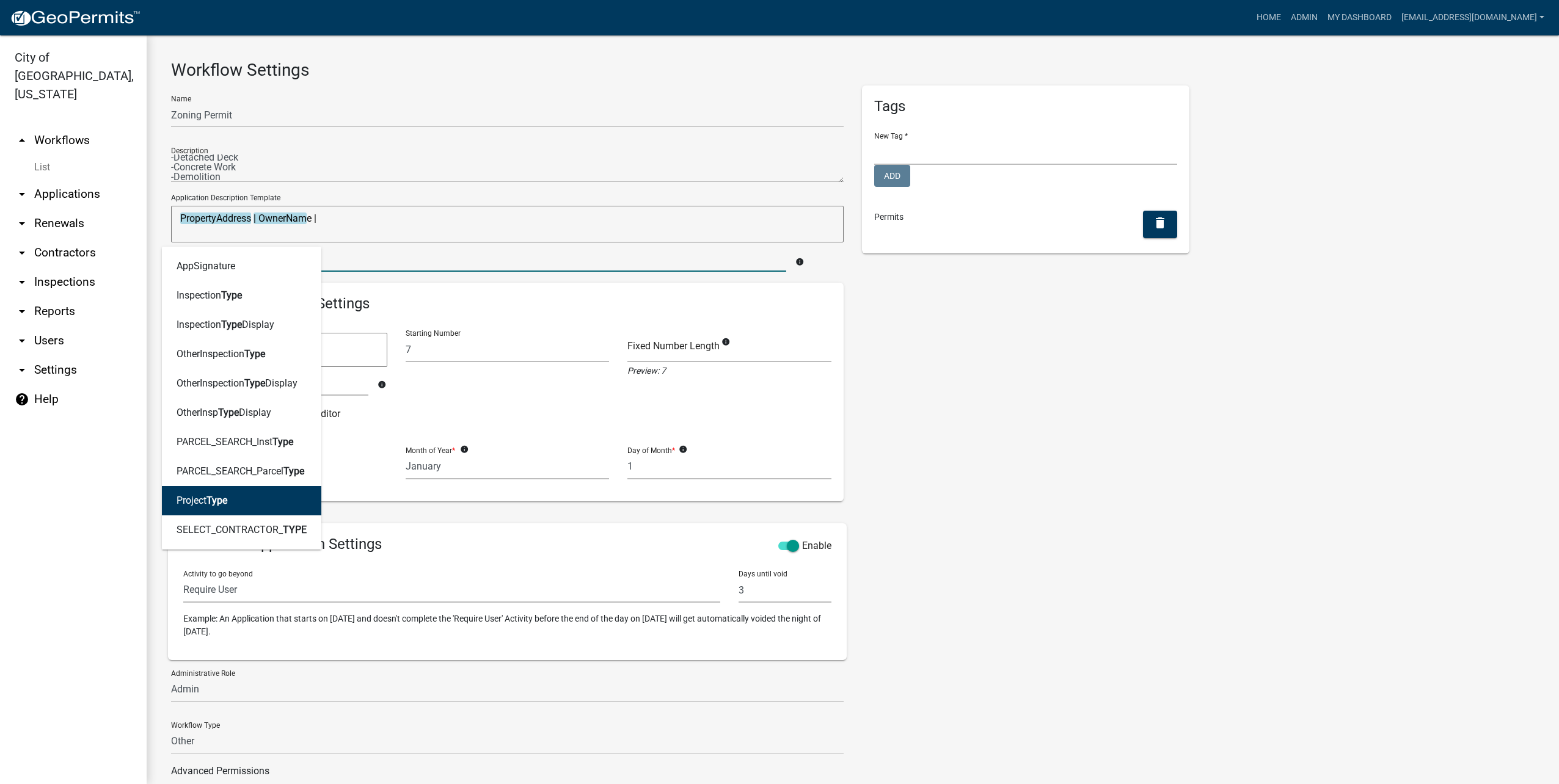
click at [242, 504] on button "Project Type" at bounding box center [241, 500] width 159 height 29
type textarea "PropertyAddress | OwnerName | ProjectType"
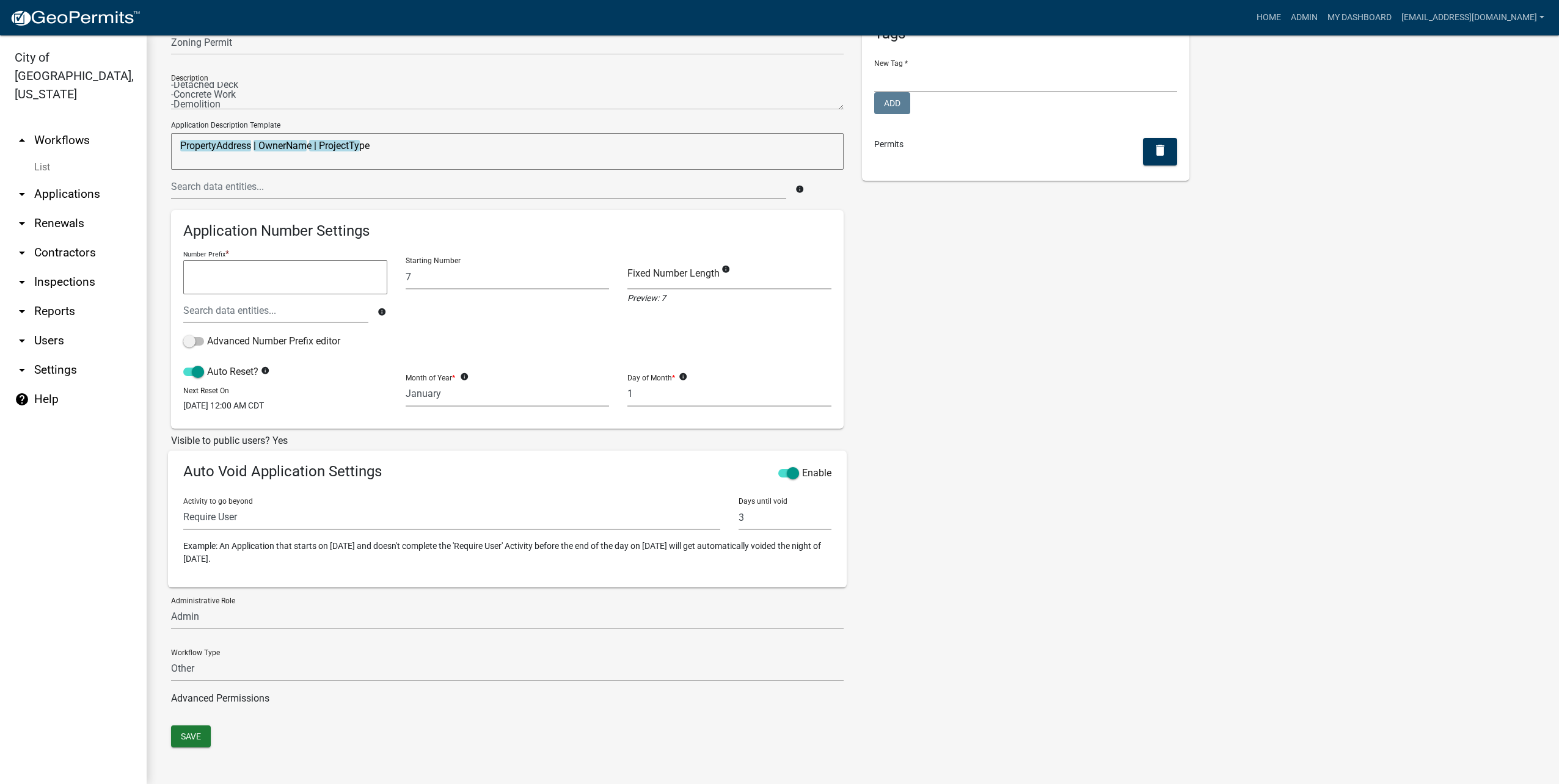
scroll to position [74, 0]
click at [187, 731] on button "Save" at bounding box center [191, 735] width 40 height 22
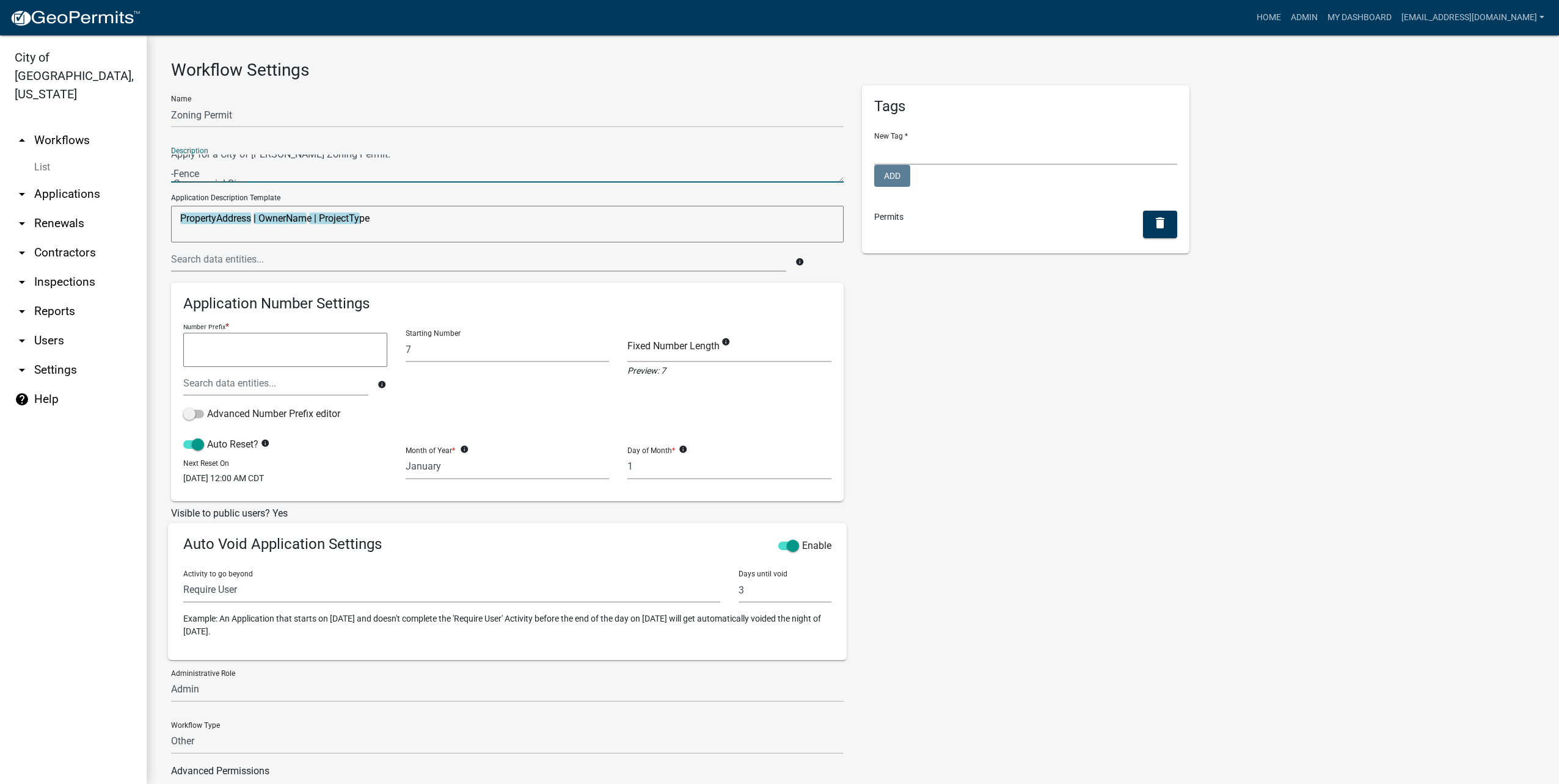
scroll to position [0, 0]
drag, startPoint x: 245, startPoint y: 176, endPoint x: 162, endPoint y: 170, distance: 83.2
click at [162, 170] on div "Name Zoning Permit Description Application Description Template PropertyAddress…" at bounding box center [507, 441] width 691 height 713
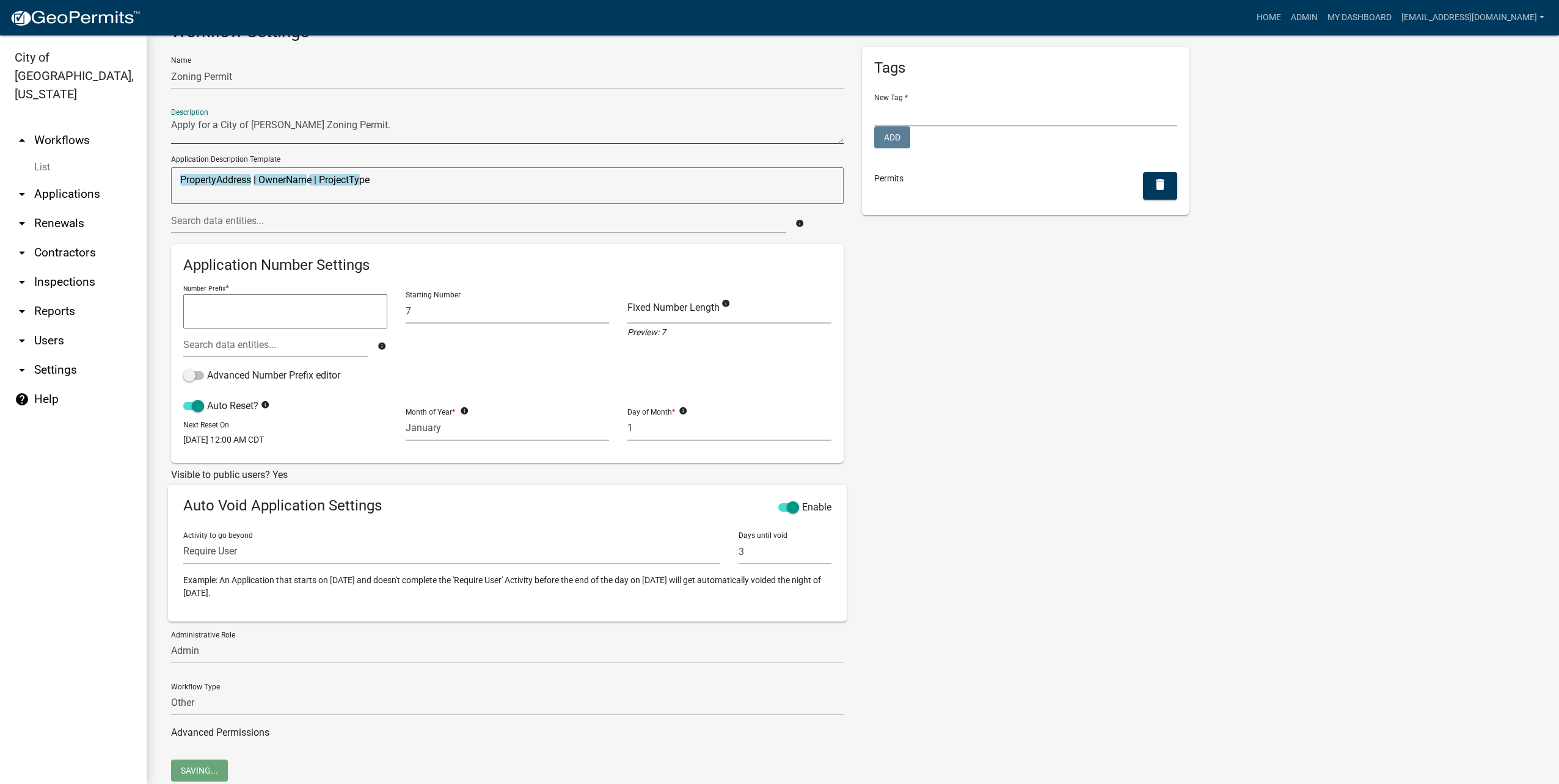
scroll to position [74, 0]
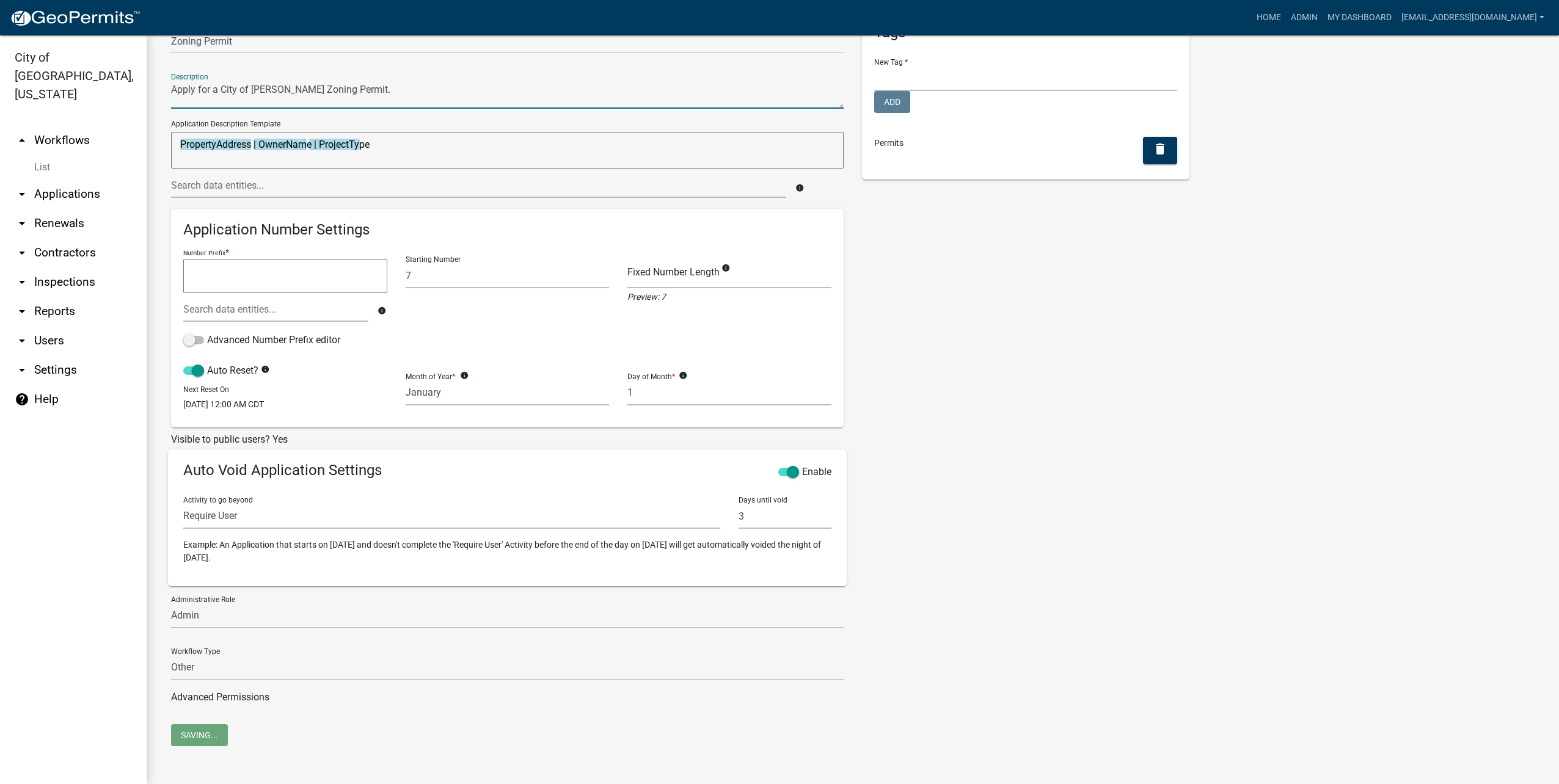
type textarea "Apply for a City of [PERSON_NAME] Zoning Permit."
click at [822, 664] on select "Permit Renewable Other" at bounding box center [507, 668] width 673 height 25
click at [1020, 573] on div "Tags New Tag * Contractor Registration Internal Forms Licenses Add Permits dele…" at bounding box center [1025, 368] width 346 height 713
click at [96, 18] on img at bounding box center [74, 18] width 131 height 18
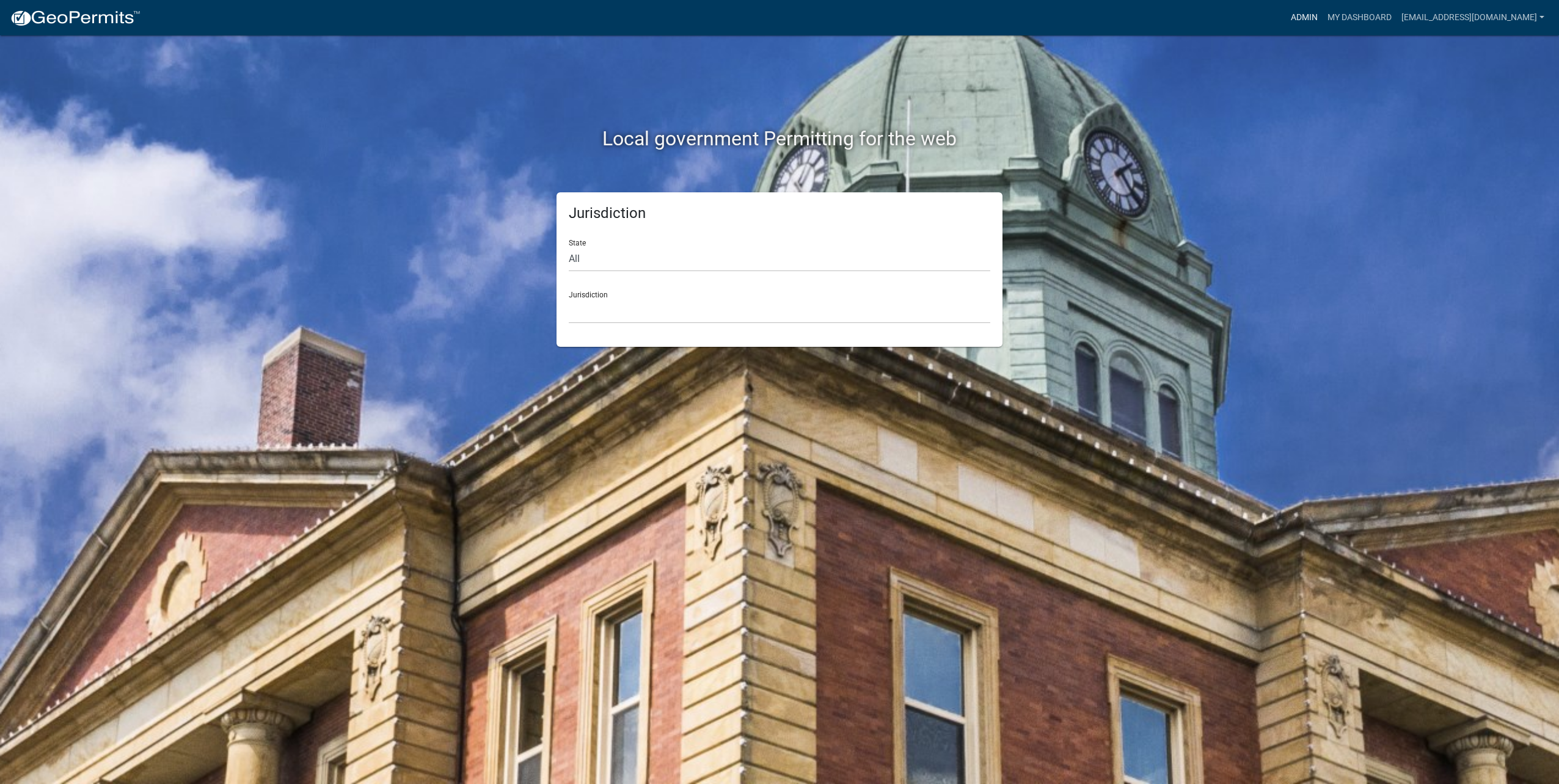
click at [1310, 16] on link "Admin" at bounding box center [1304, 18] width 37 height 24
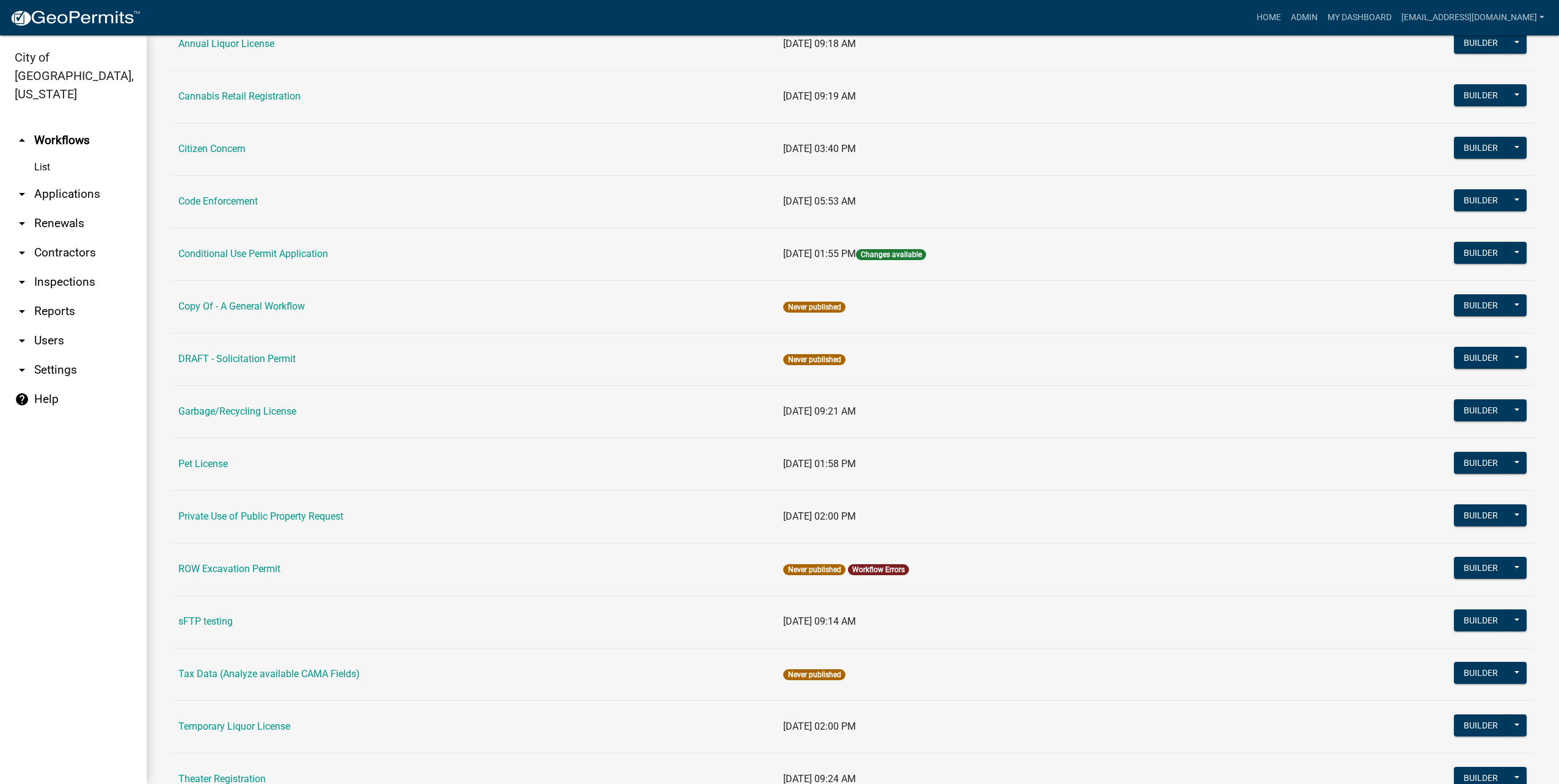
scroll to position [407, 0]
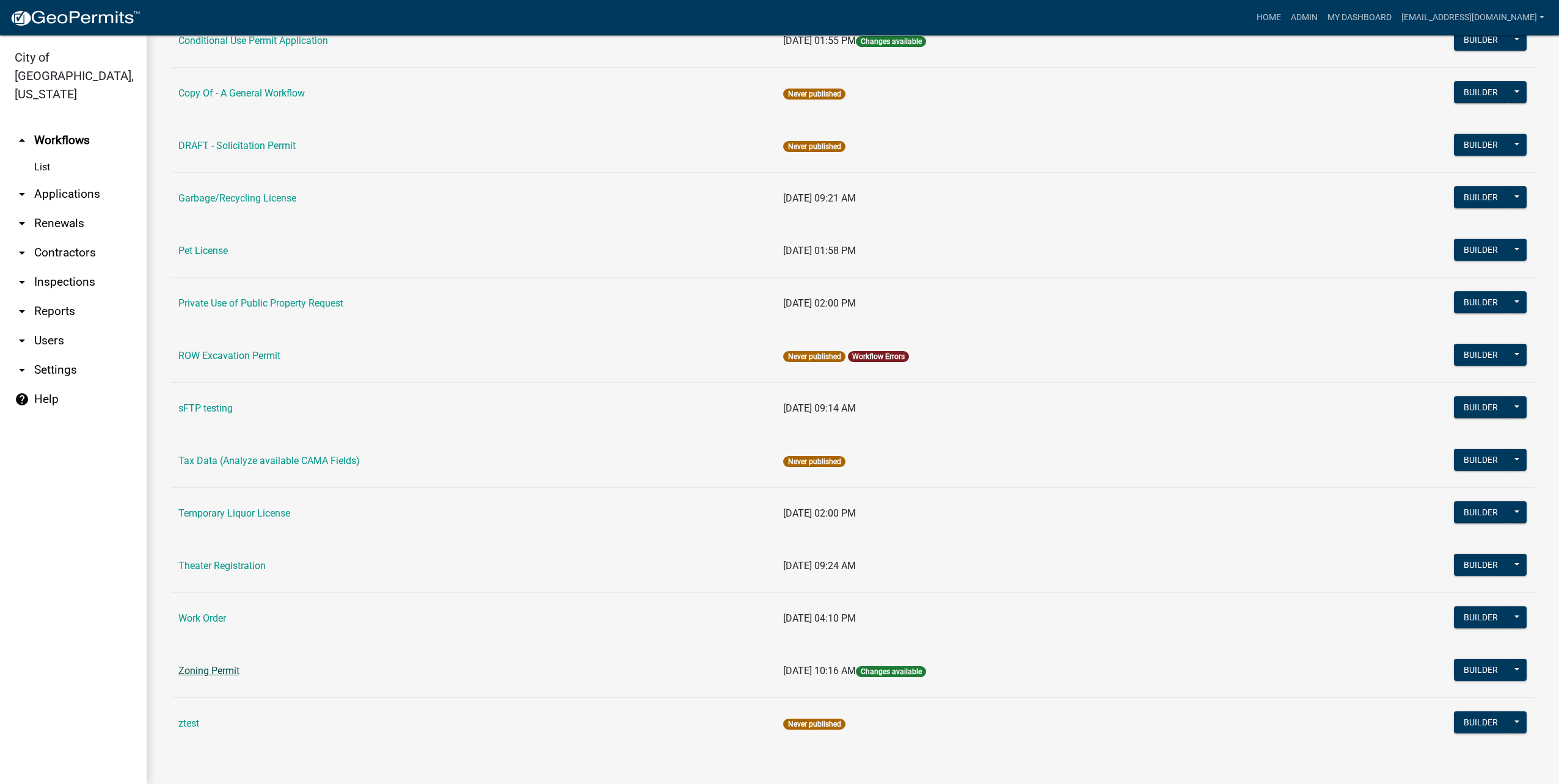
click at [223, 669] on link "Zoning Permit" at bounding box center [209, 670] width 61 height 12
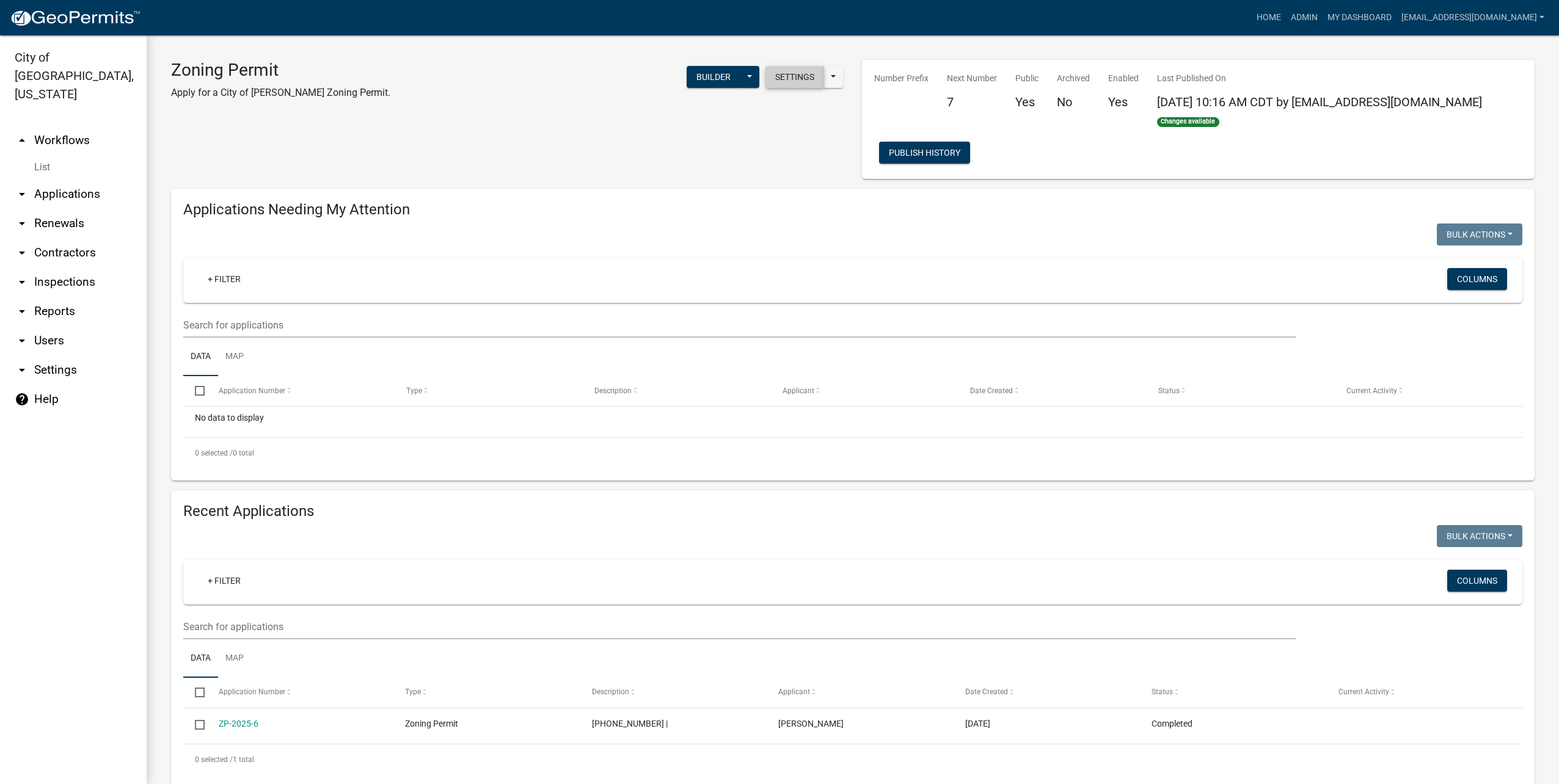
click at [783, 76] on button "Settings" at bounding box center [794, 77] width 59 height 22
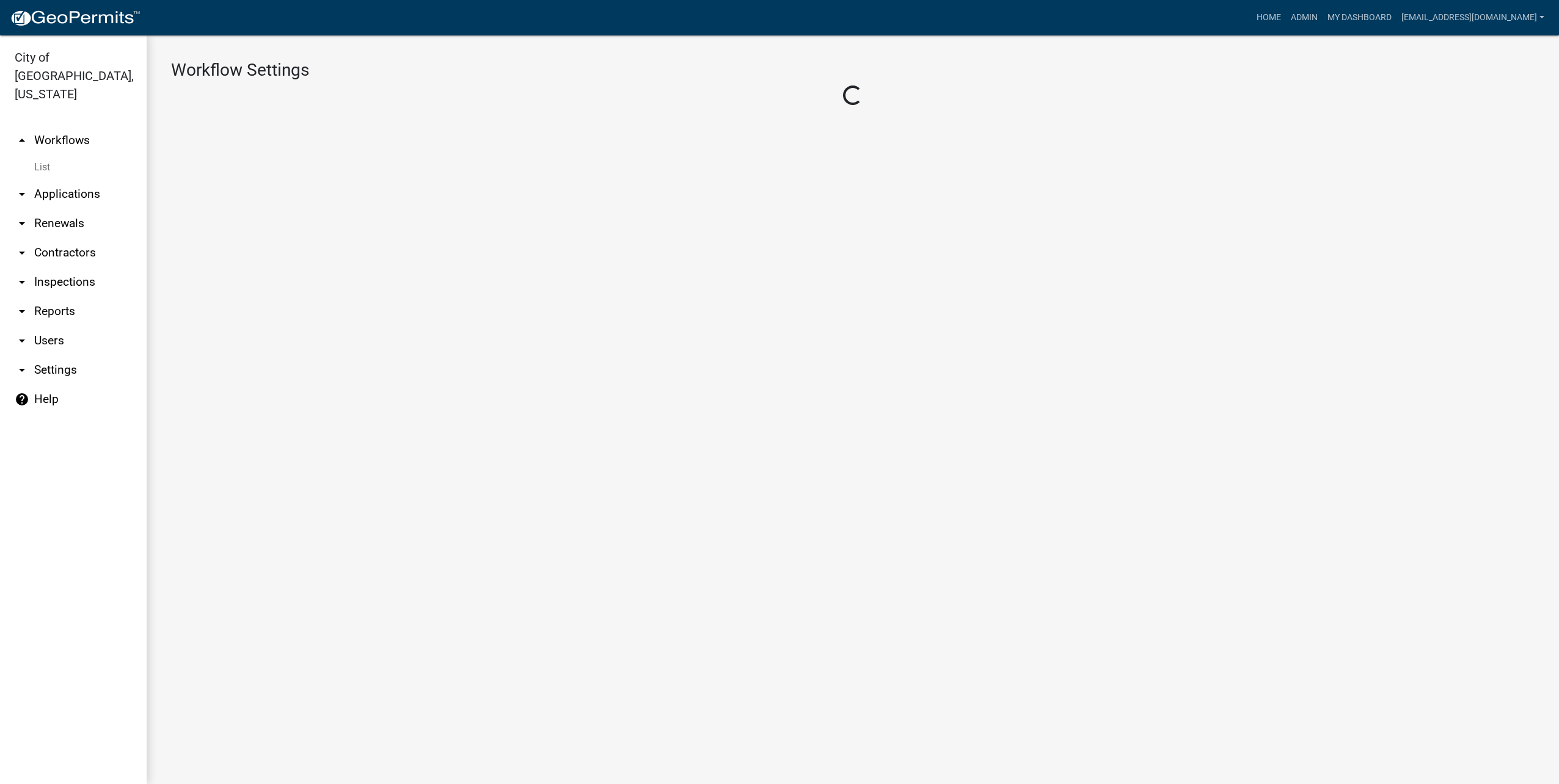
select select "1"
select select "2fdccdfa-7728-4211-88ce-e4301666c427"
select select "04f3bcd2-3b6a-4768-9c2e-3146598118c9"
select select "3"
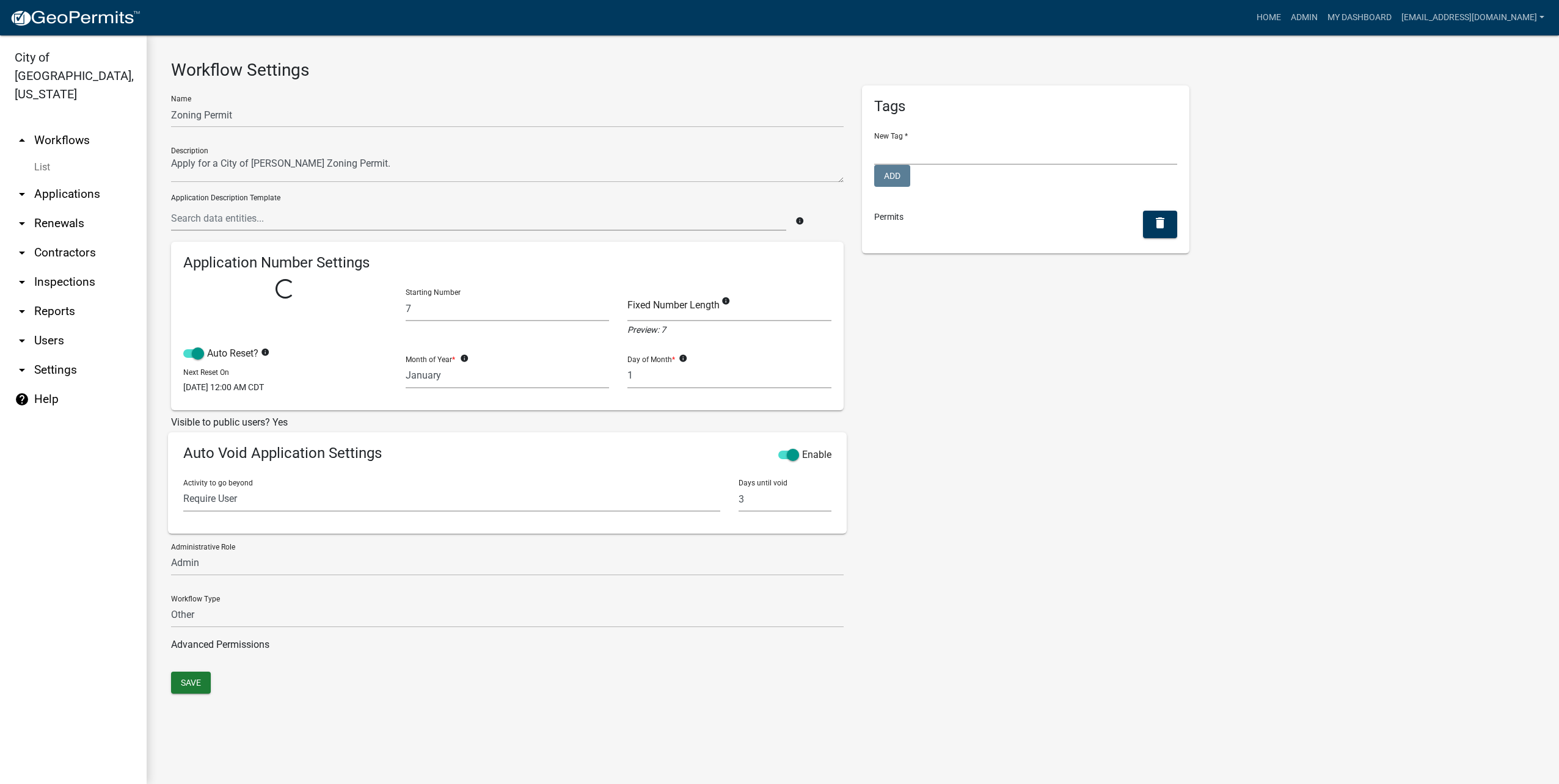
select select
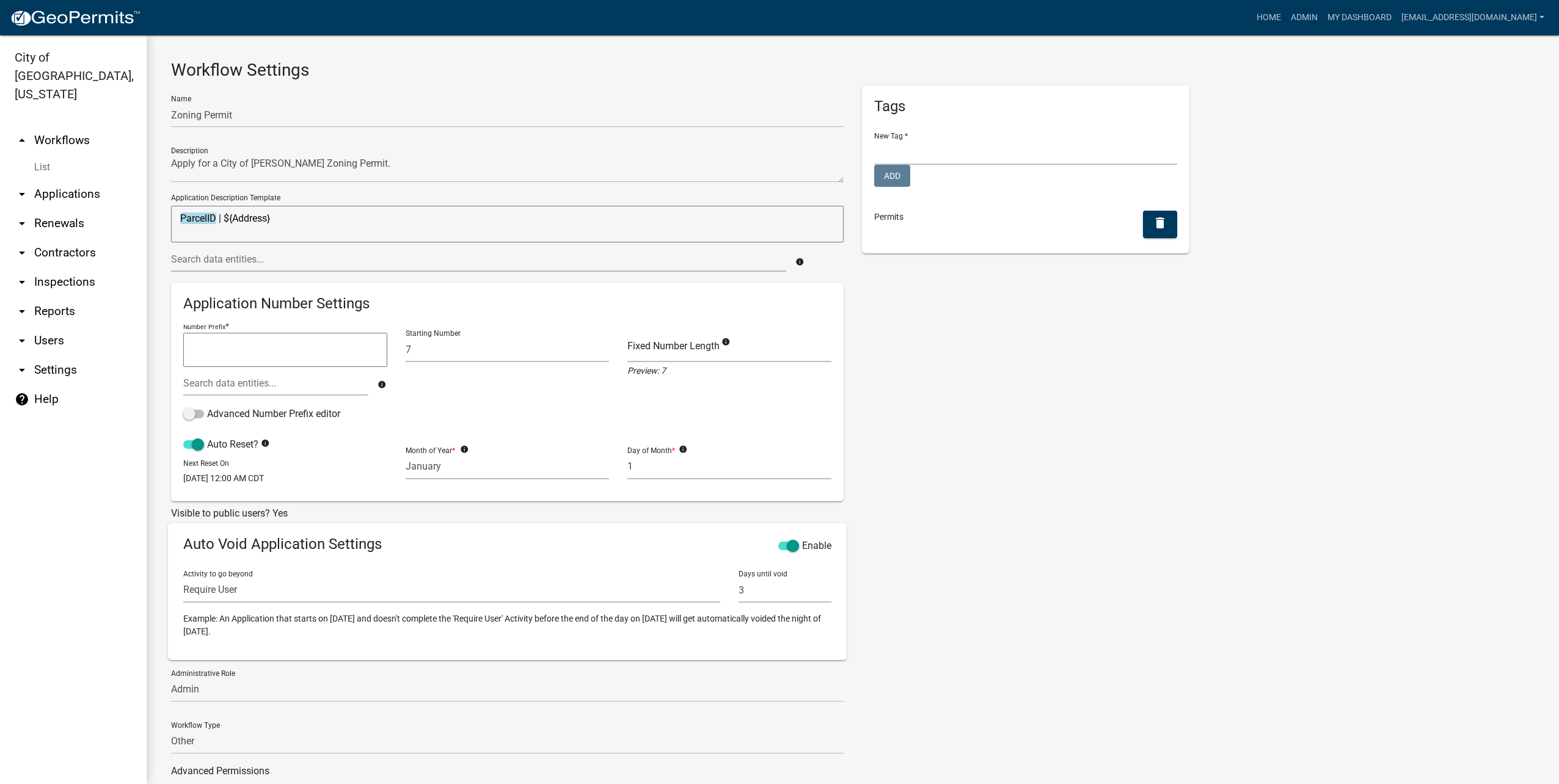
drag, startPoint x: 398, startPoint y: 227, endPoint x: 39, endPoint y: 190, distance: 360.9
click at [39, 190] on div "City of Luverne, Minnesota arrow_drop_up Workflows List arrow_drop_down Applica…" at bounding box center [780, 409] width 1559 height 749
type textarea "d"
click at [634, 261] on input "text" at bounding box center [478, 260] width 615 height 25
type input "address"
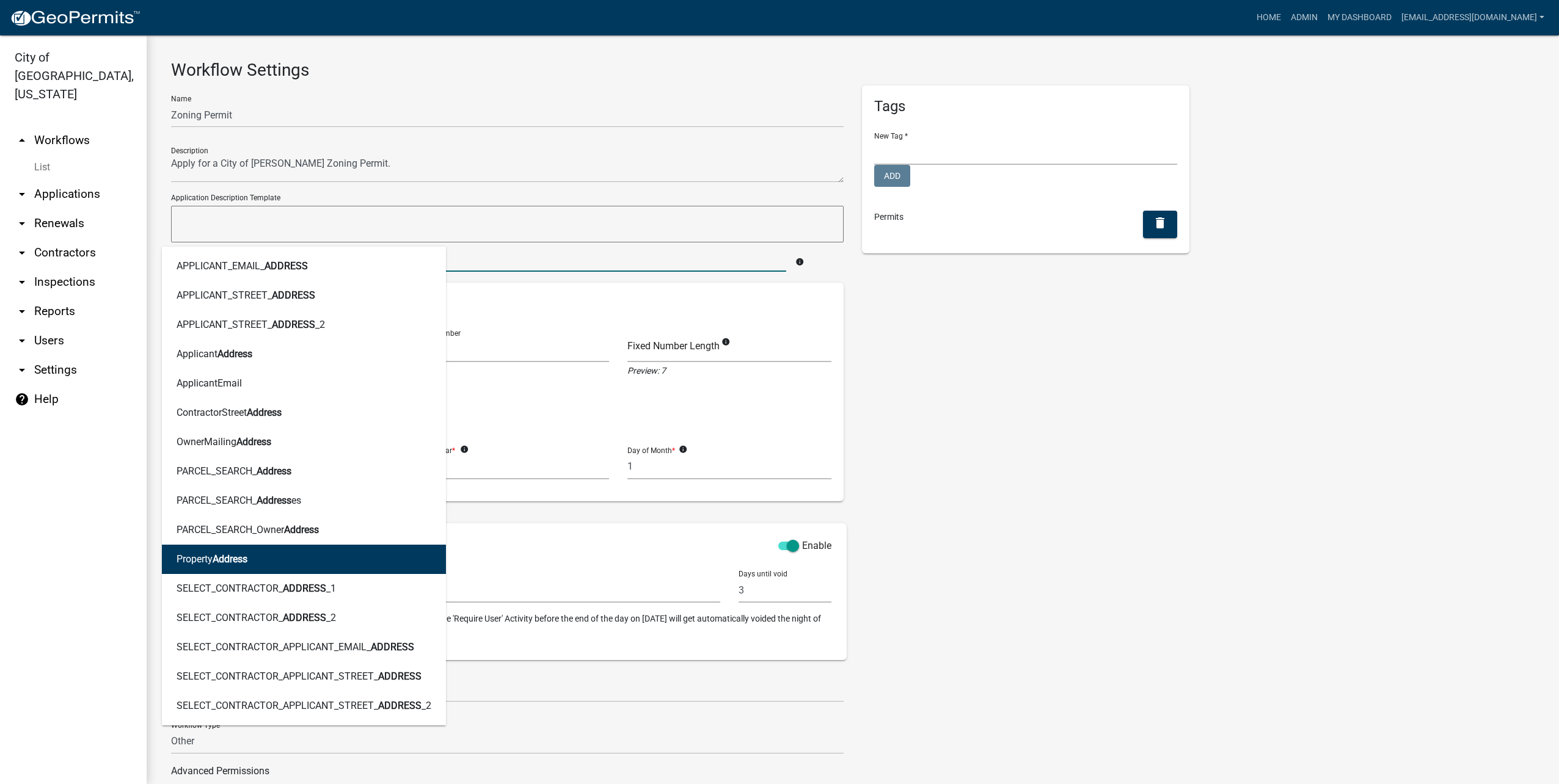
click at [300, 549] on button "Property Address" at bounding box center [303, 559] width 284 height 29
type textarea "PropertyAddress"
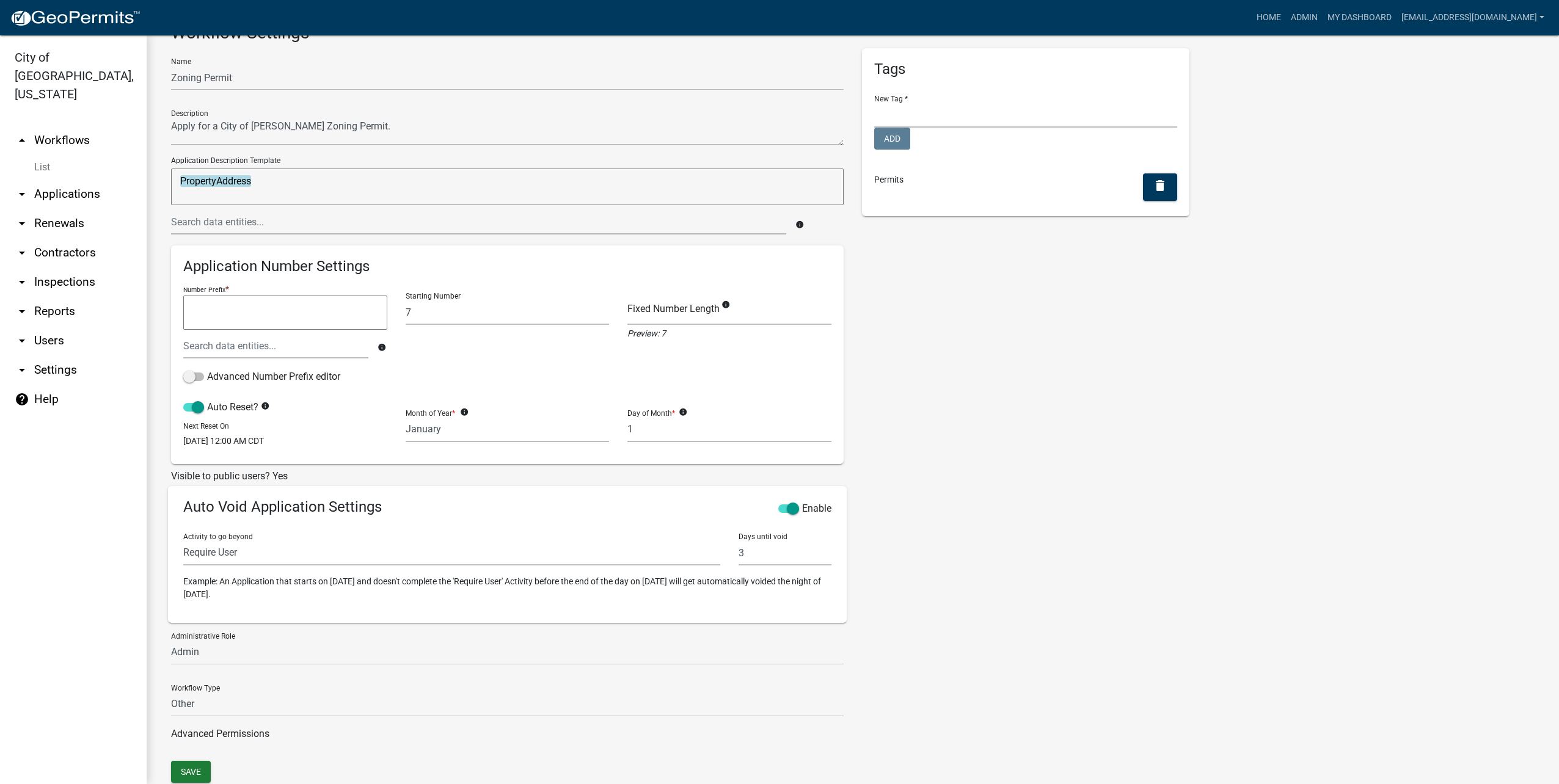
scroll to position [74, 0]
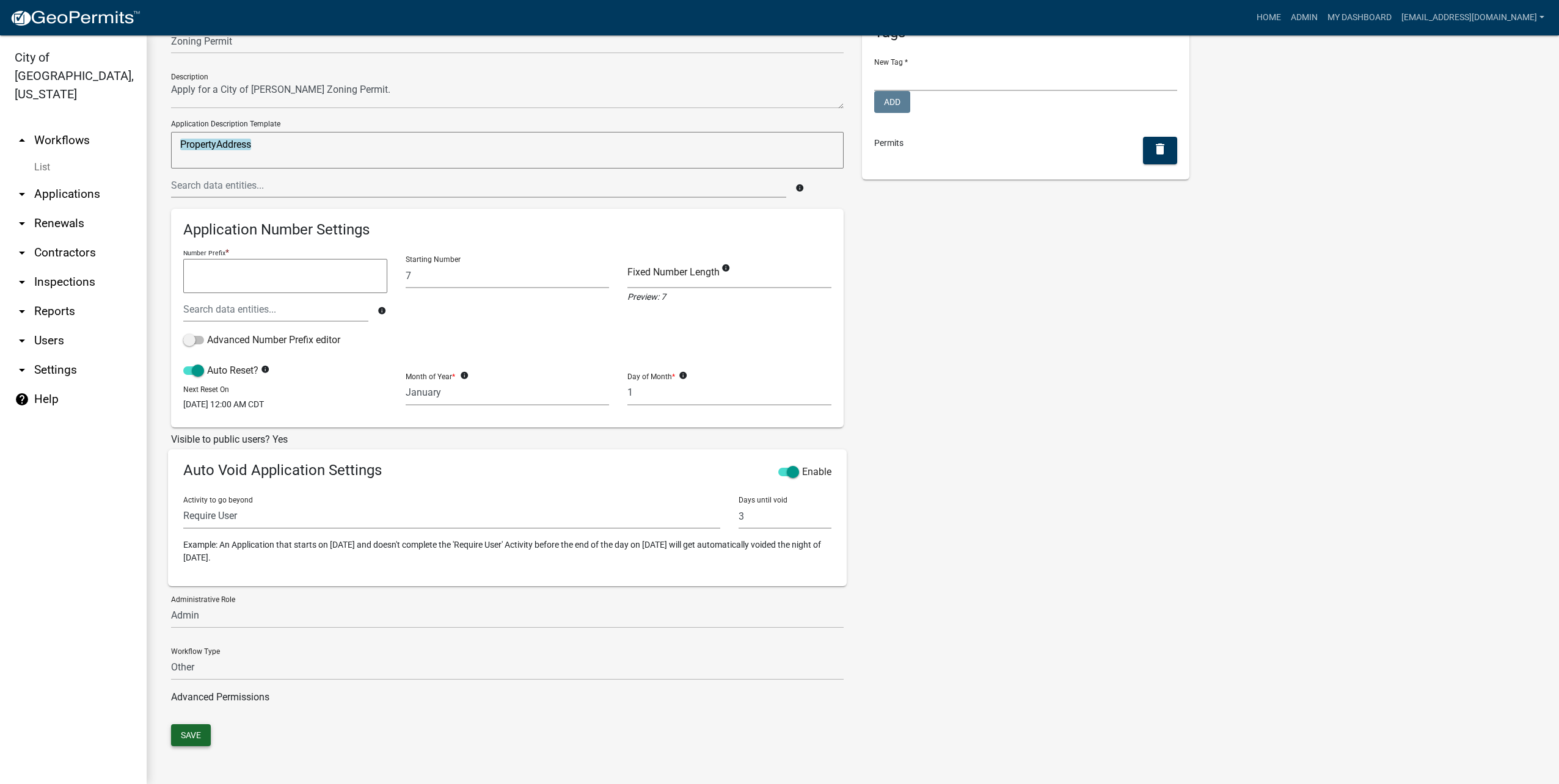
click at [184, 739] on button "Save" at bounding box center [191, 735] width 40 height 22
click at [1286, 20] on link "Home" at bounding box center [1269, 18] width 35 height 24
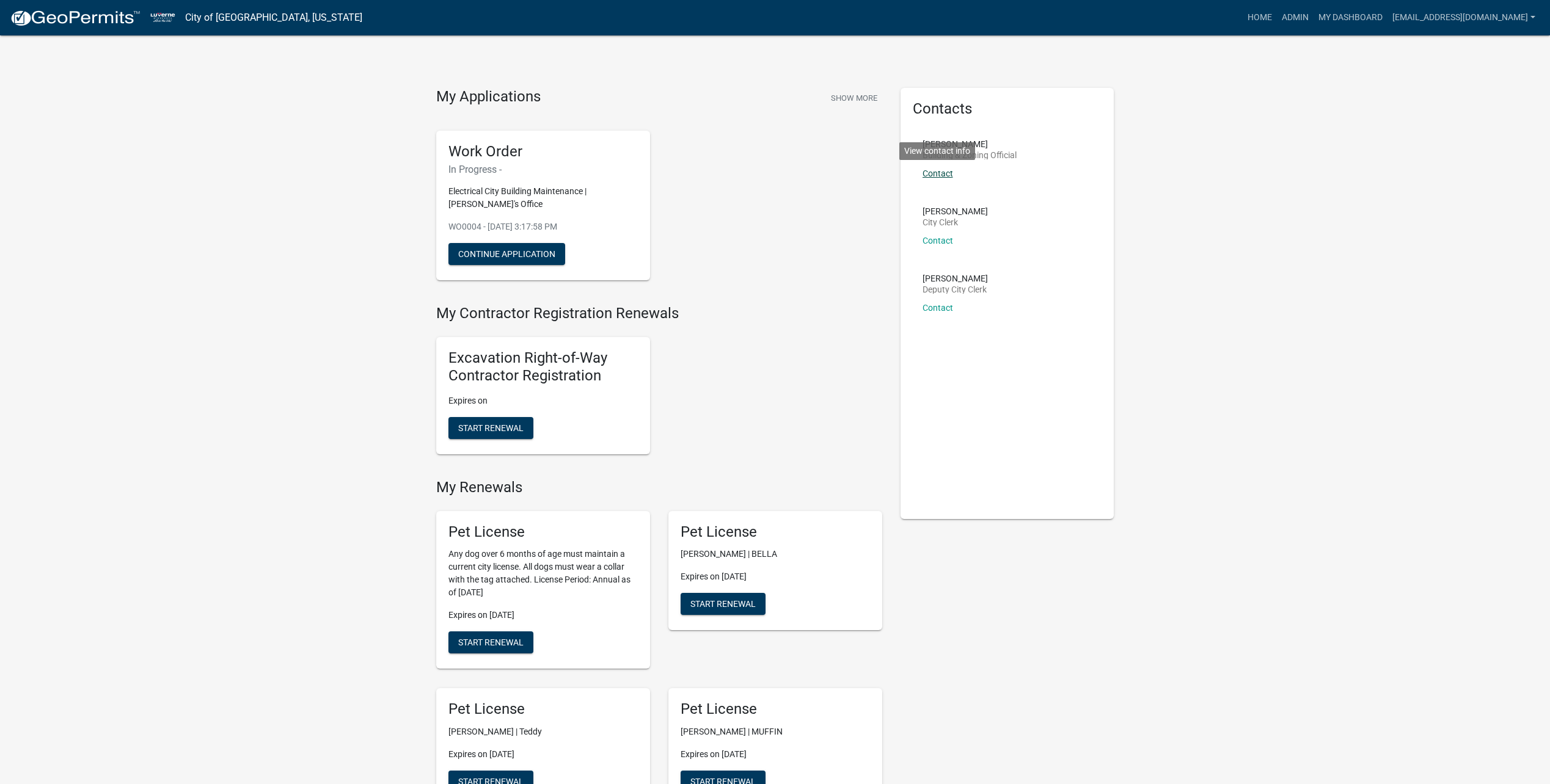
click at [951, 172] on link "Contact" at bounding box center [937, 173] width 31 height 9
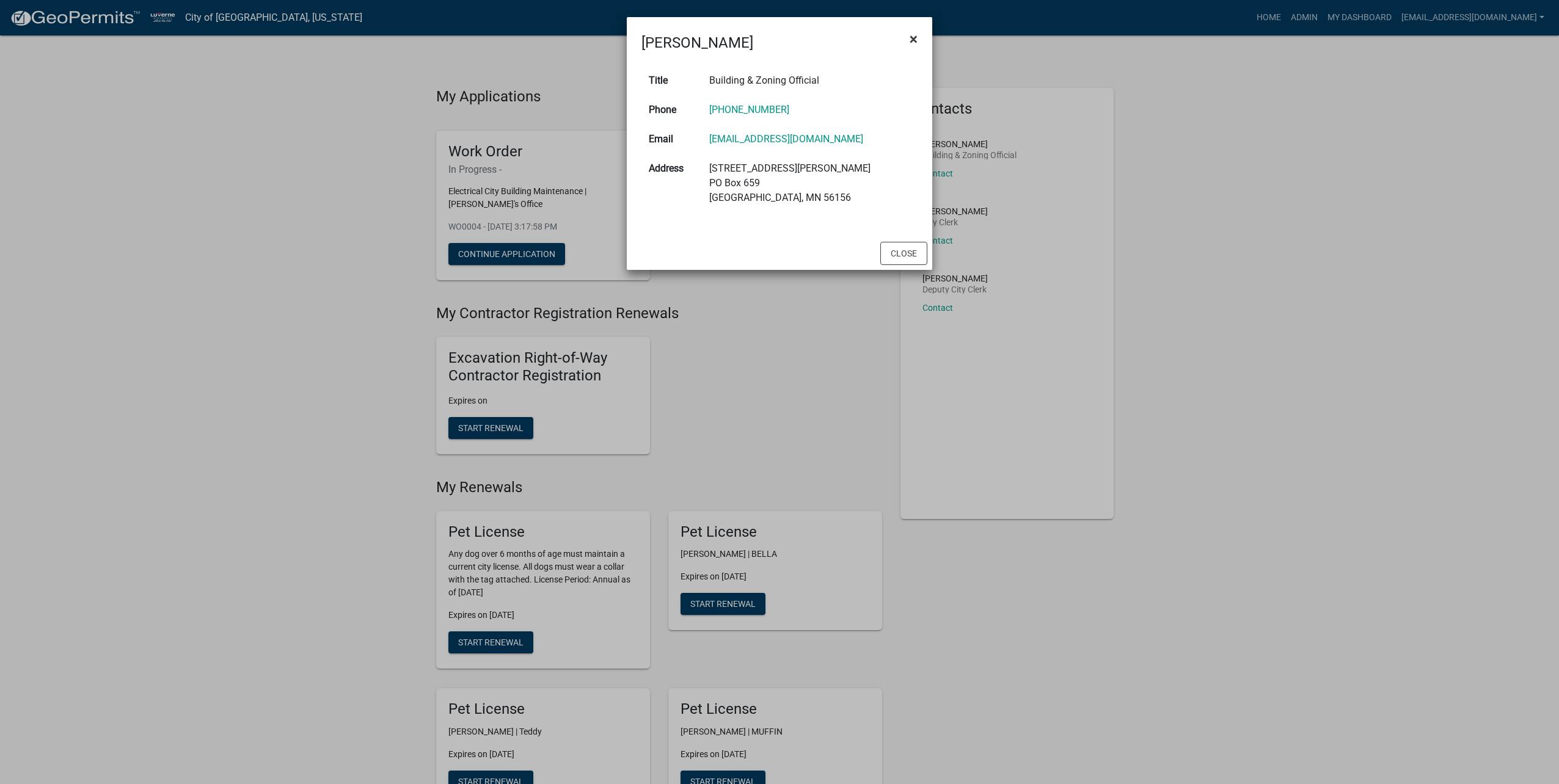
click at [914, 37] on span "×" at bounding box center [914, 39] width 8 height 17
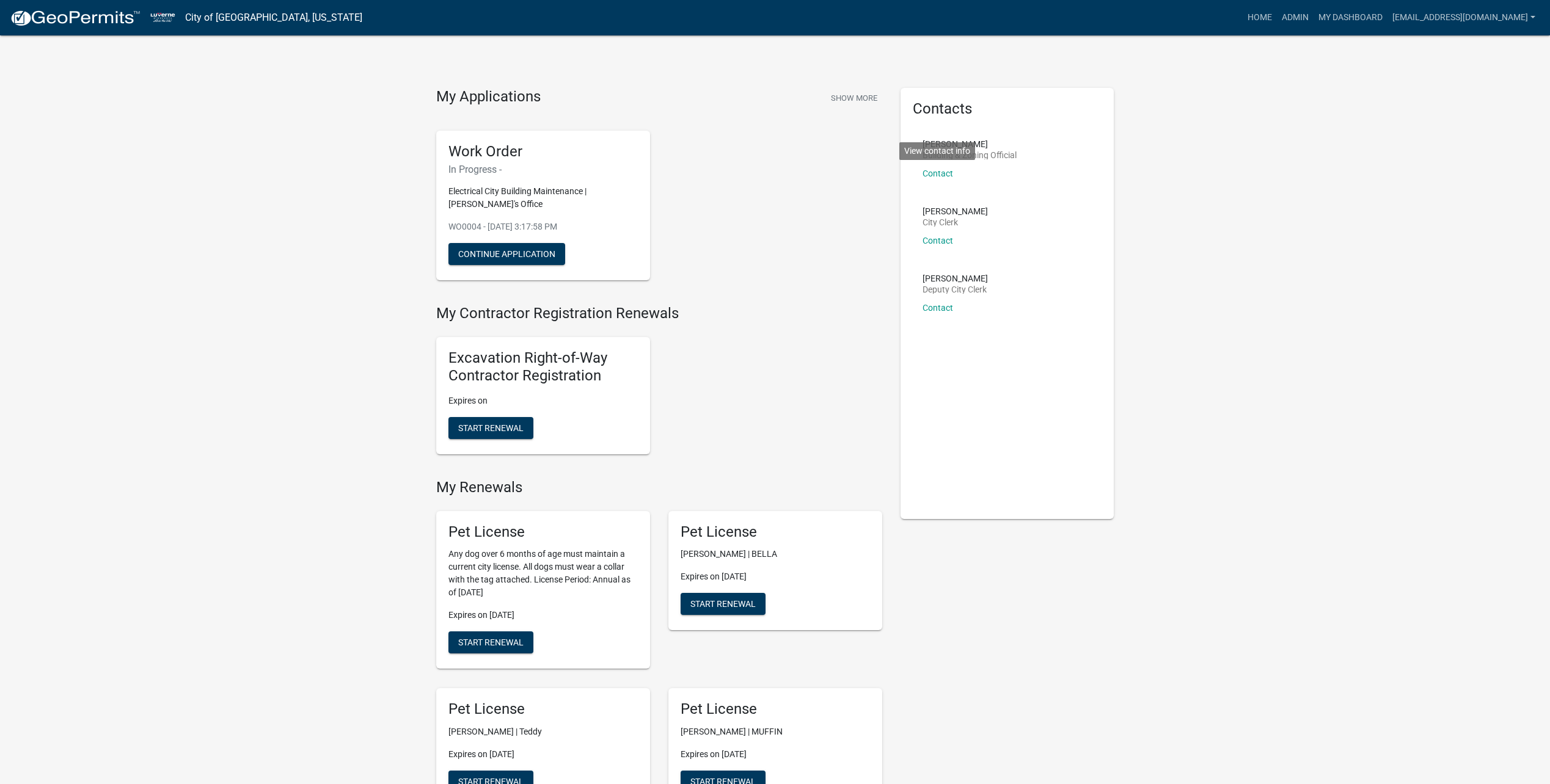
click at [1314, 15] on link "Admin" at bounding box center [1295, 18] width 37 height 24
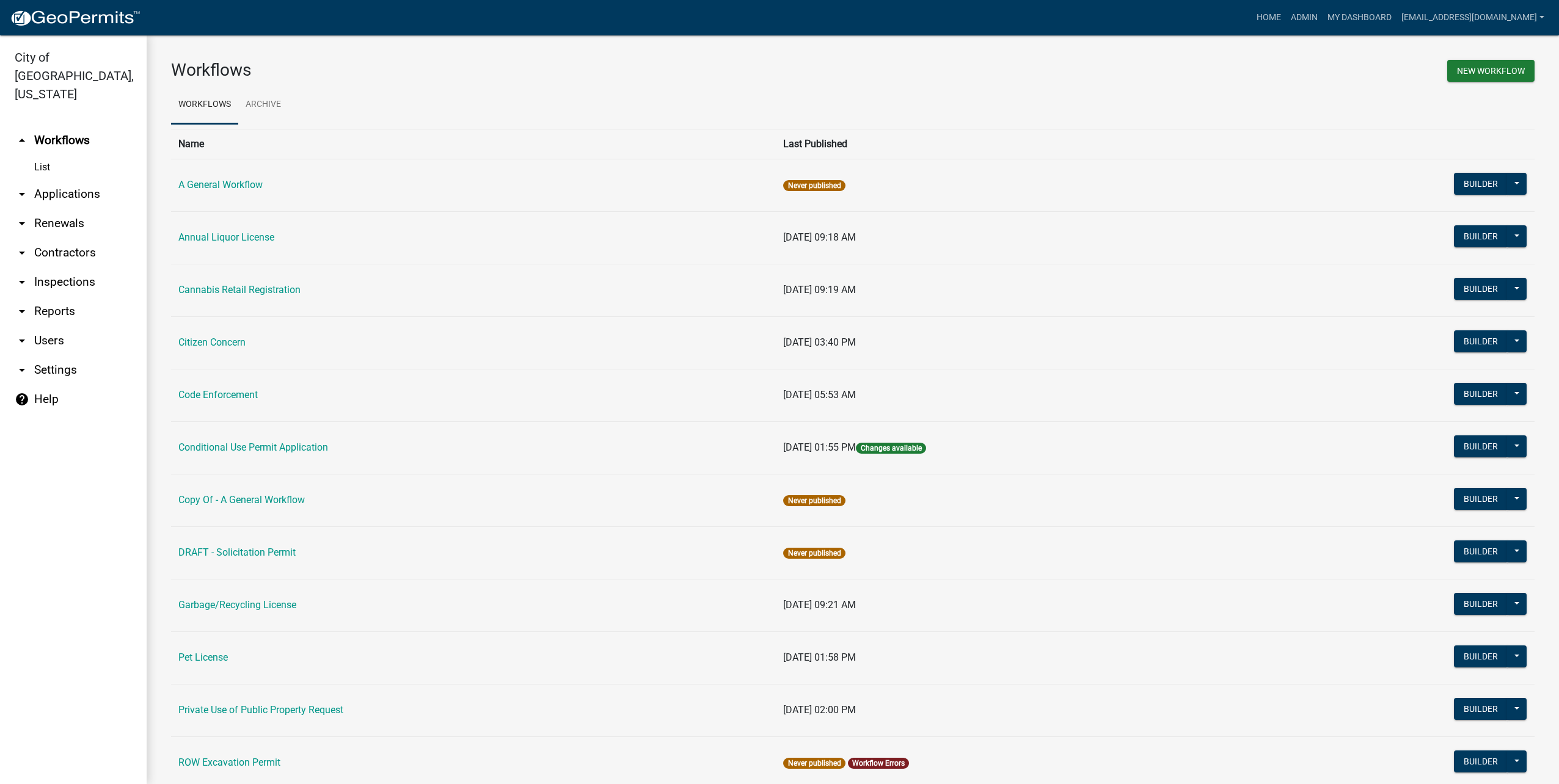
click at [69, 355] on link "arrow_drop_down Settings" at bounding box center [73, 369] width 147 height 29
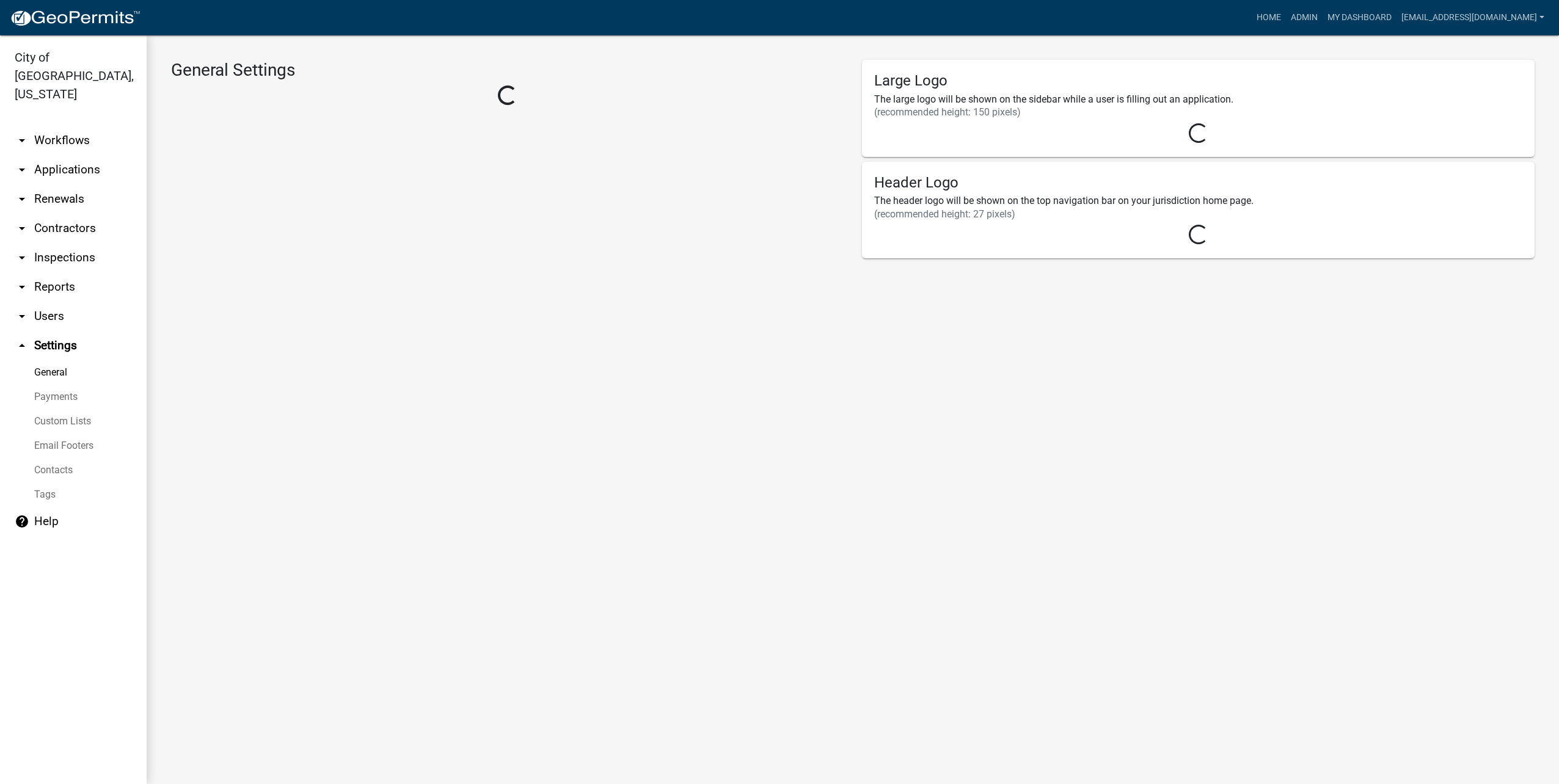
select select "MN"
select select "Central Standard Time"
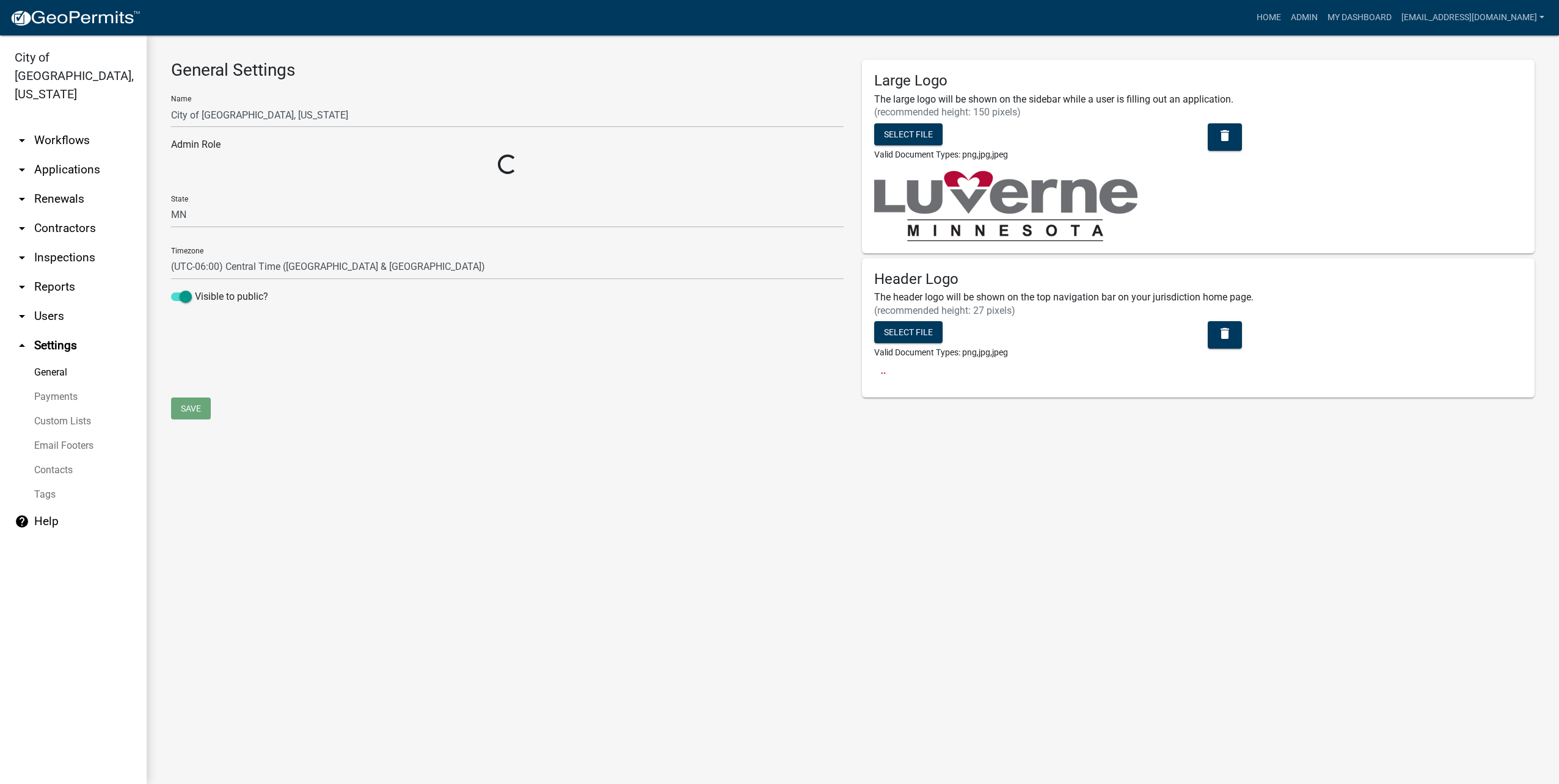
select select "04f3bcd2-3b6a-4768-9c2e-3146598118c9"
click at [69, 361] on link "General" at bounding box center [73, 372] width 147 height 24
click at [60, 458] on link "Contacts" at bounding box center [73, 470] width 147 height 24
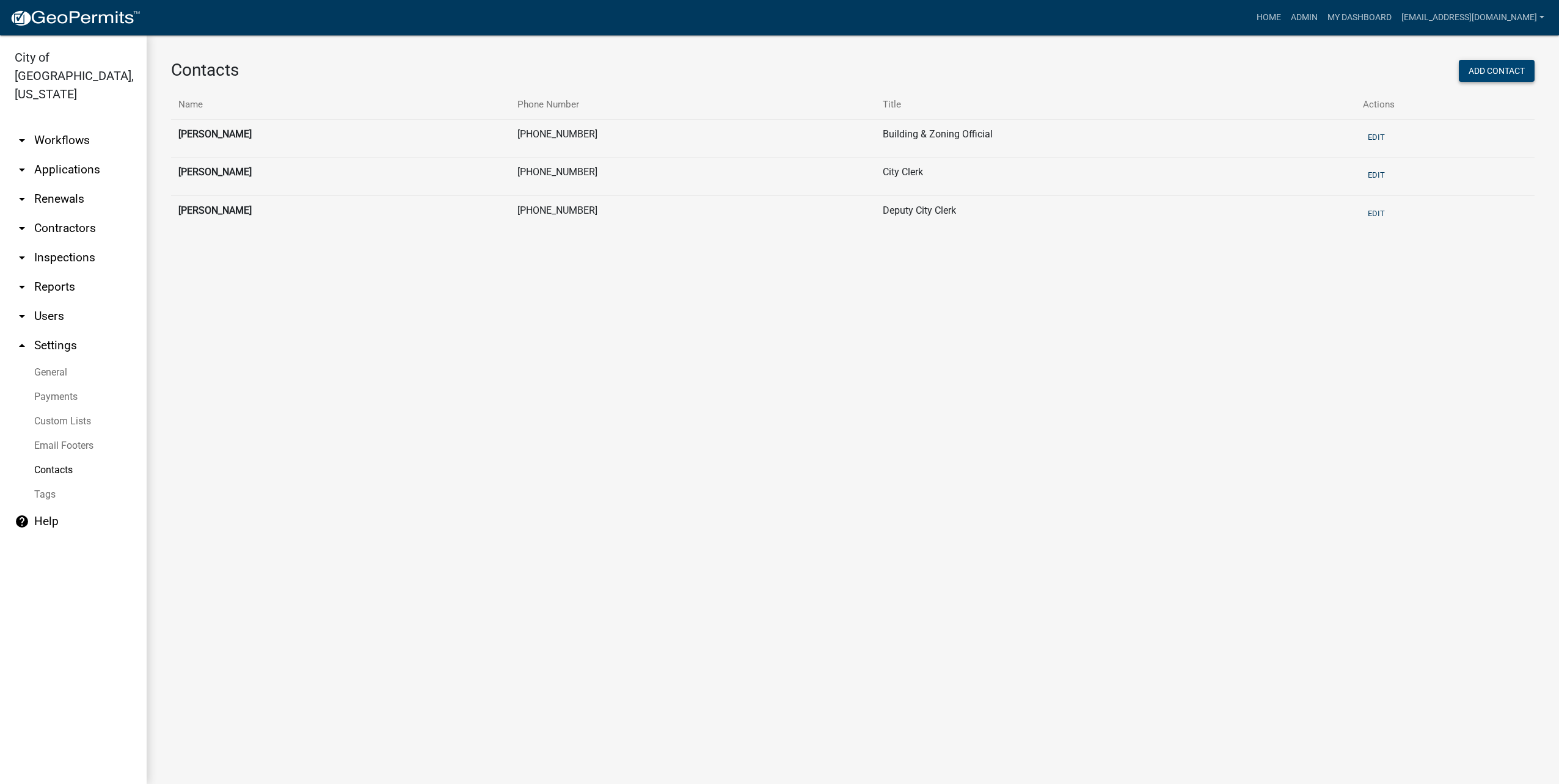
click at [1501, 76] on button "Add Contact" at bounding box center [1496, 71] width 76 height 22
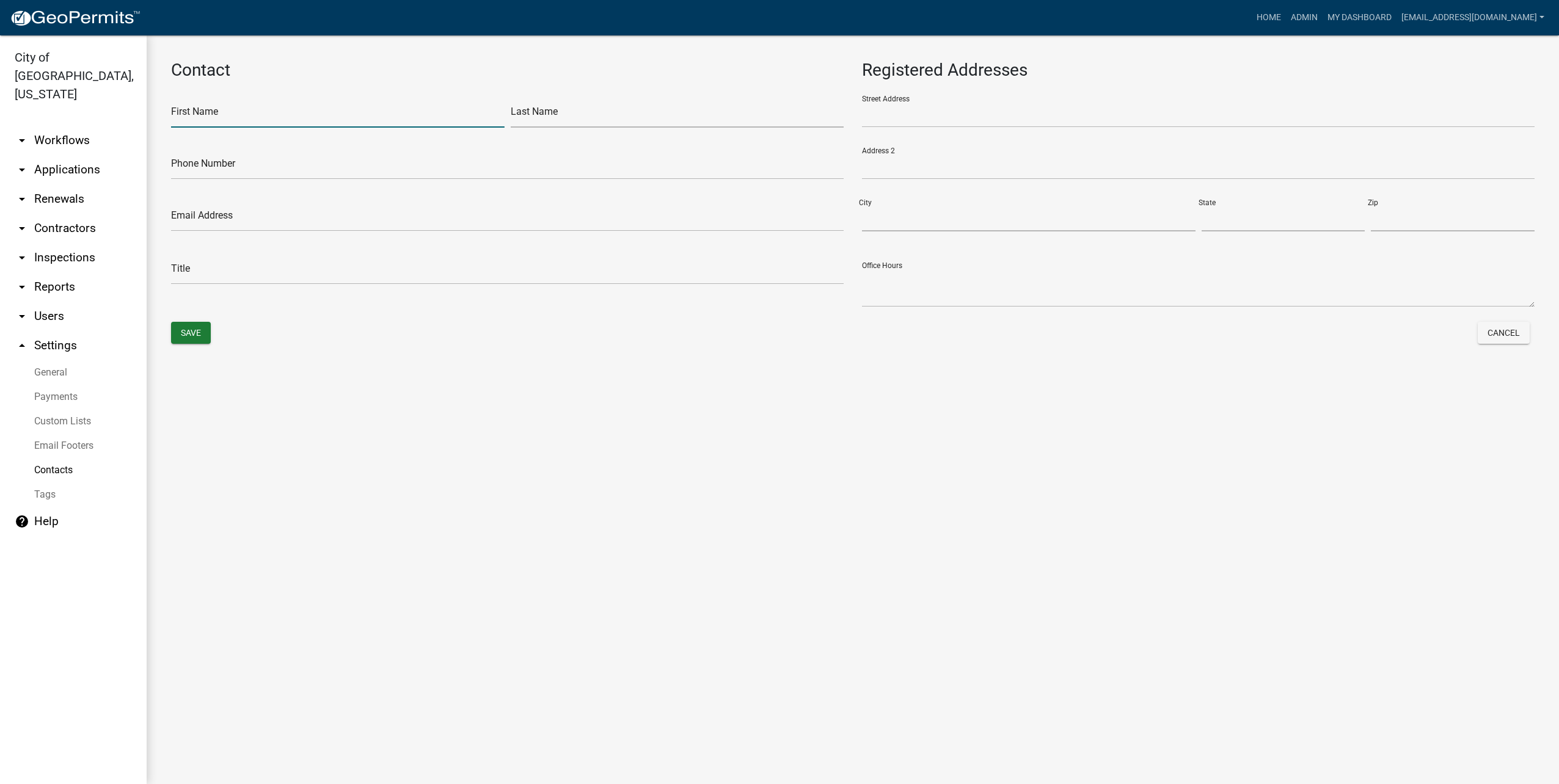
click at [402, 120] on input "text" at bounding box center [337, 115] width 333 height 25
type input "Luverne City"
type input "Office"
type input "507-449-2388"
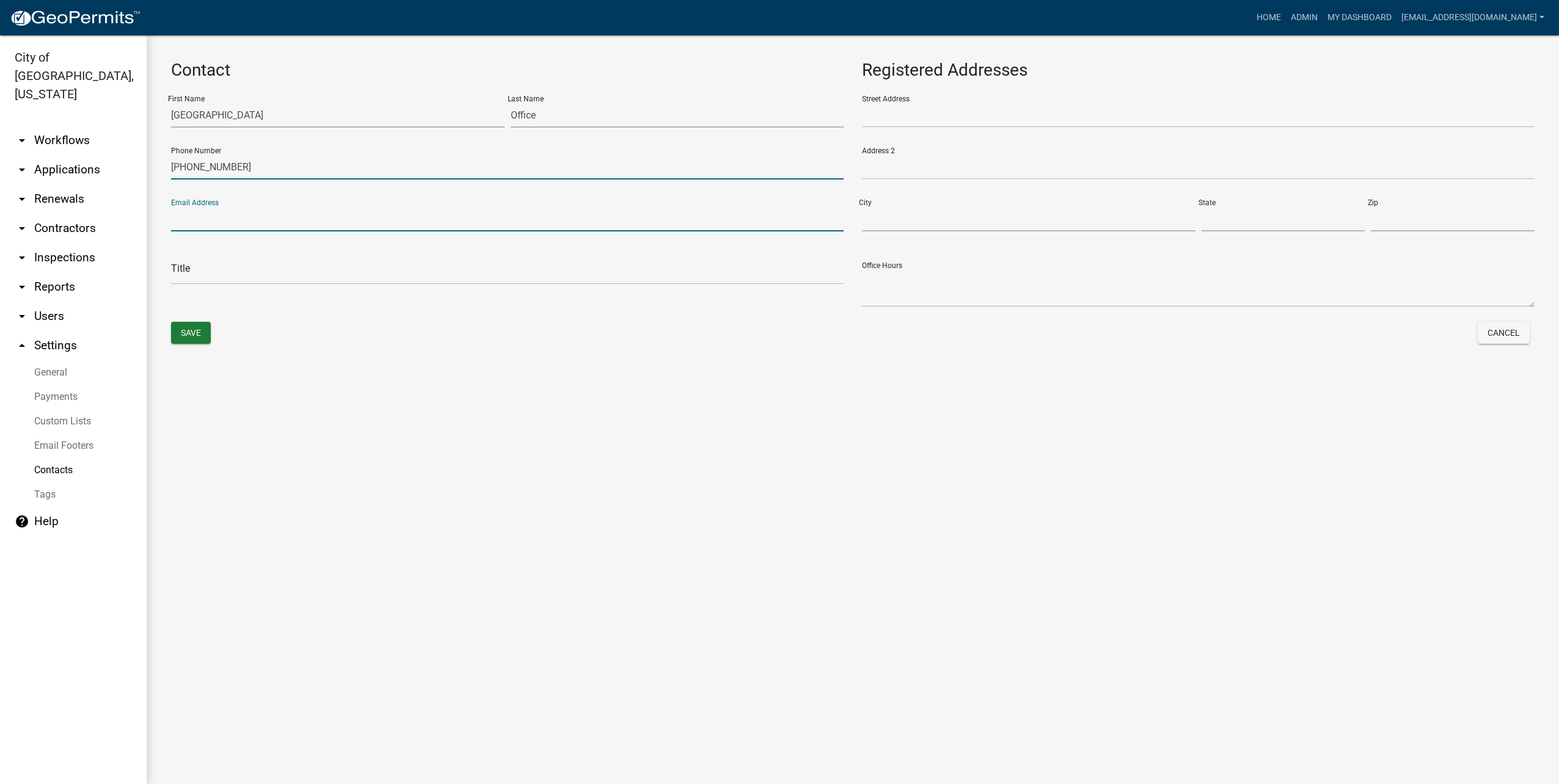
click at [363, 176] on input "507-449-2388" at bounding box center [507, 167] width 673 height 25
click at [681, 212] on input "text" at bounding box center [507, 219] width 673 height 25
type input "info@cityofluverne.org"
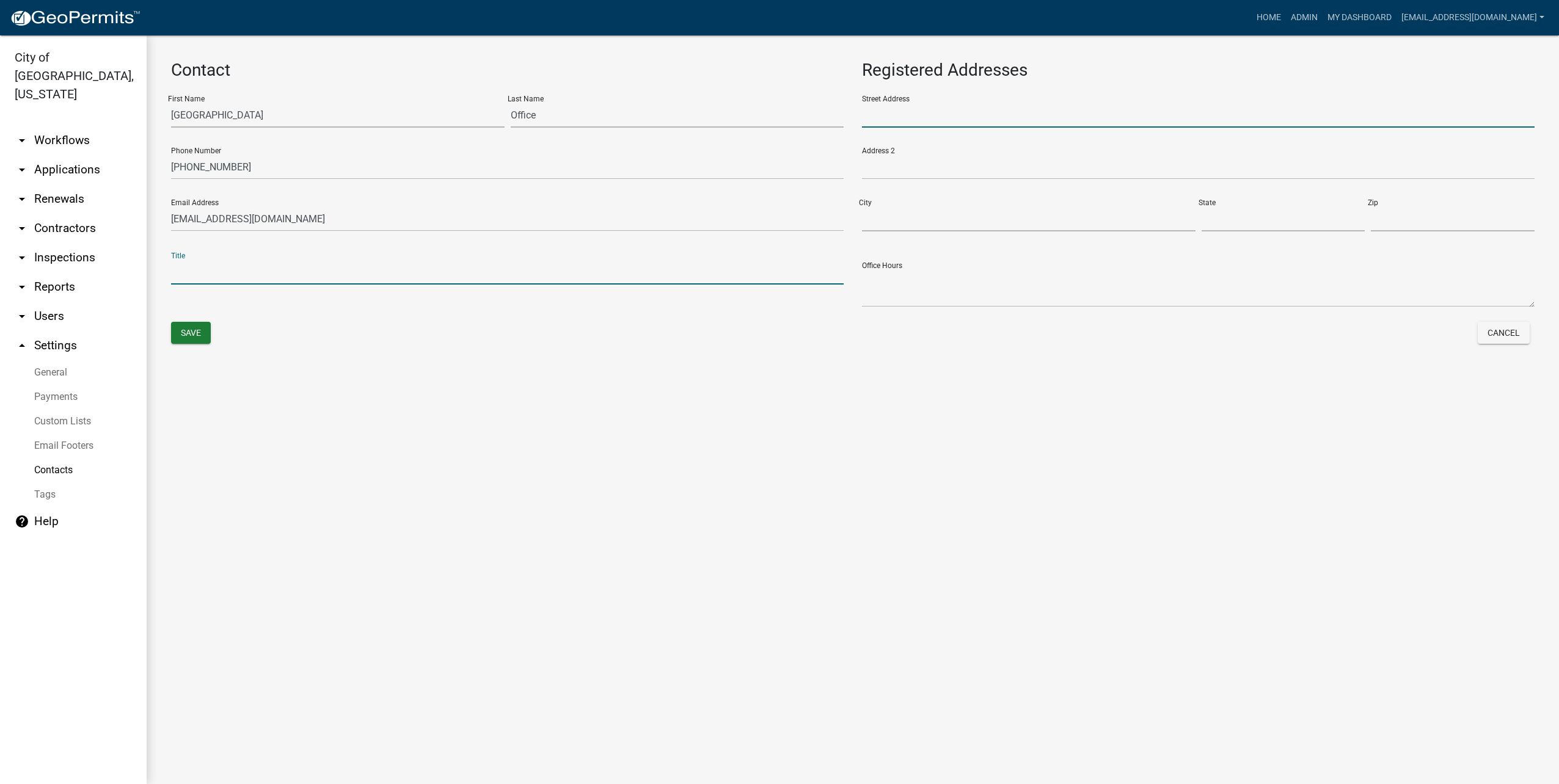
click at [1071, 112] on input "text" at bounding box center [1198, 115] width 673 height 25
type input "305 E Luverne St"
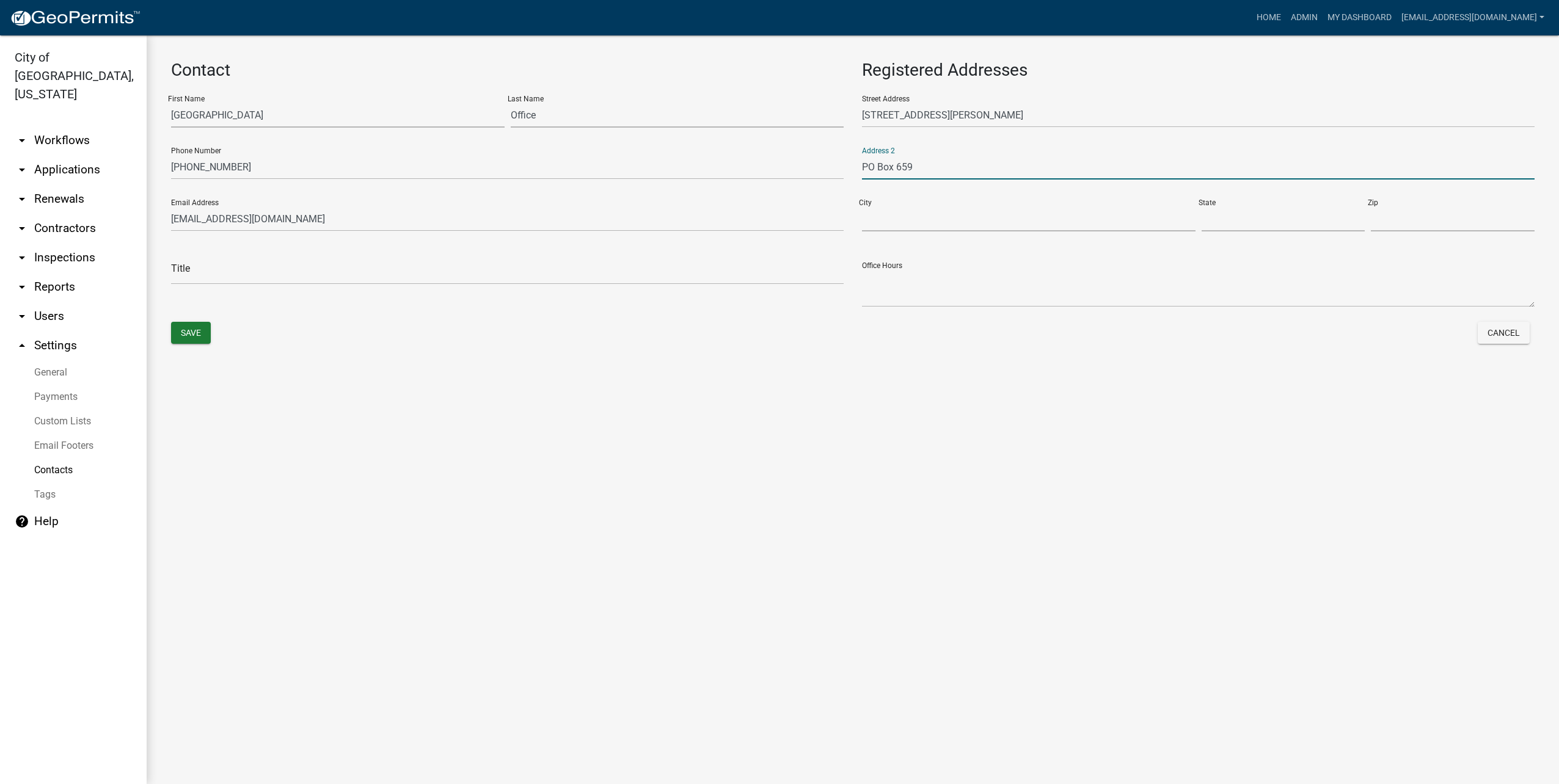
type input "PO Box 659"
type input "Luverne"
type input "MN"
type input "56156"
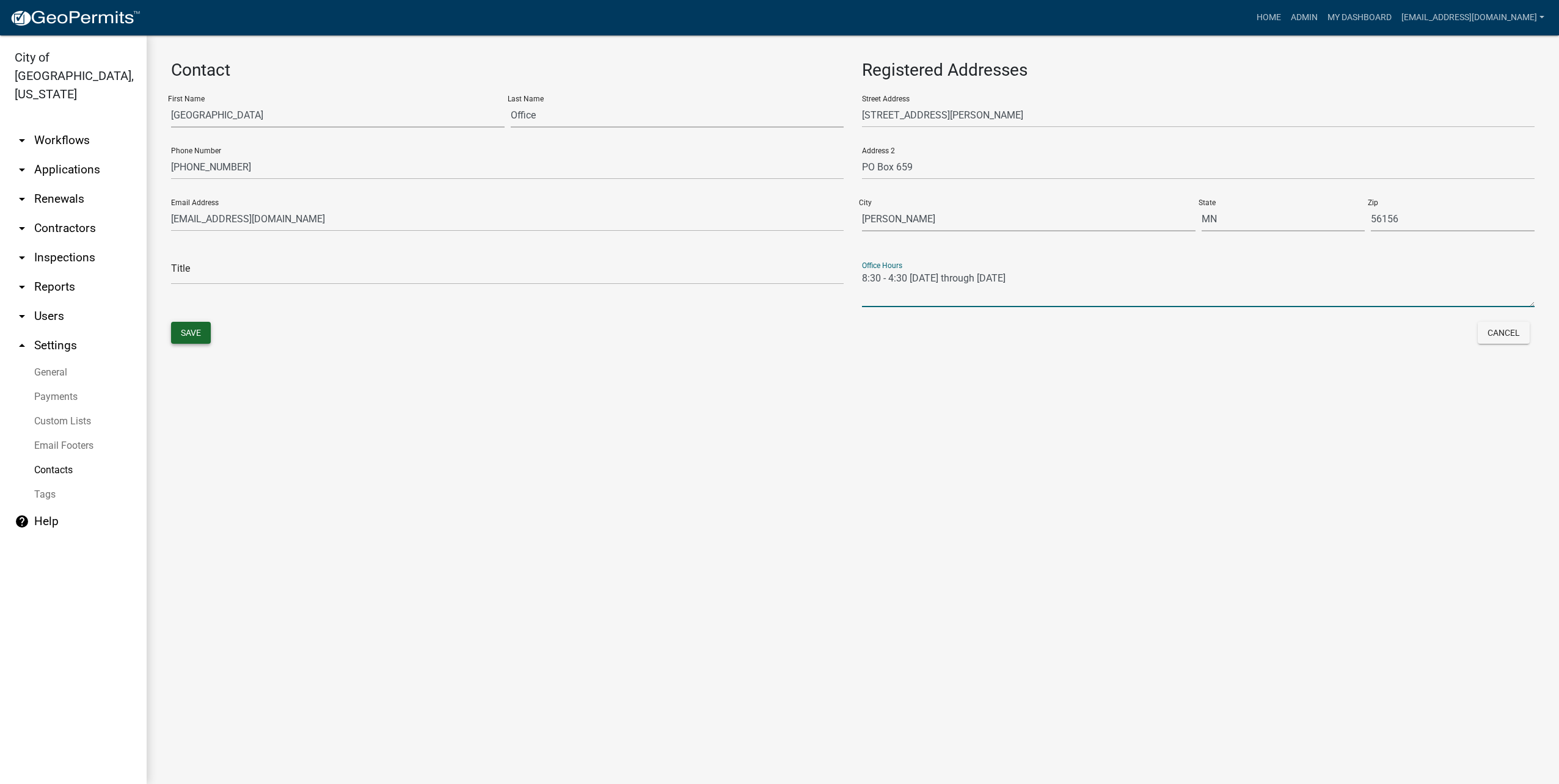
type textarea "8:30 - 4:30 Monday through Friday"
click at [178, 324] on button "Save" at bounding box center [191, 332] width 40 height 22
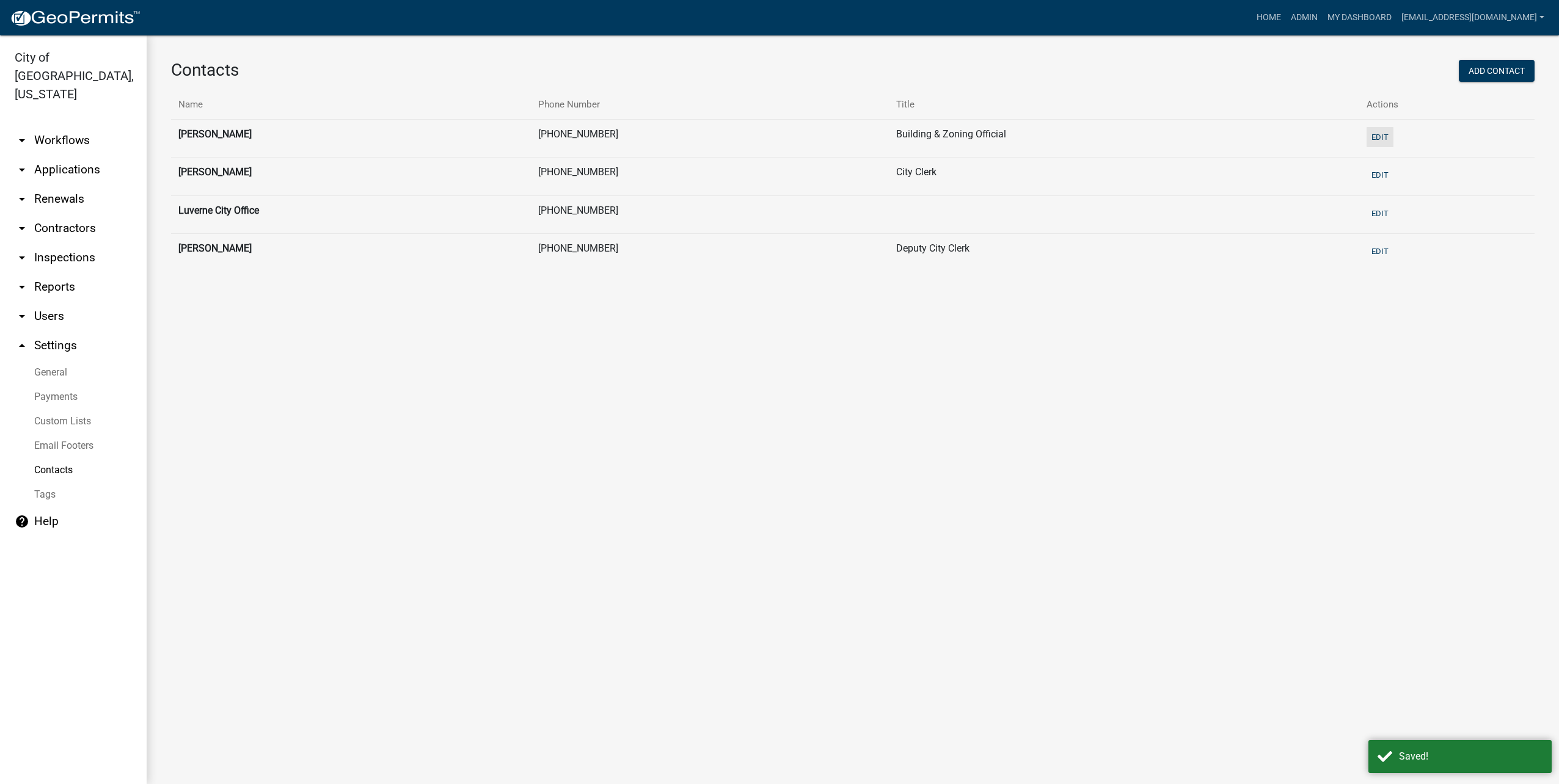
click at [1386, 136] on button "Edit" at bounding box center [1379, 137] width 27 height 20
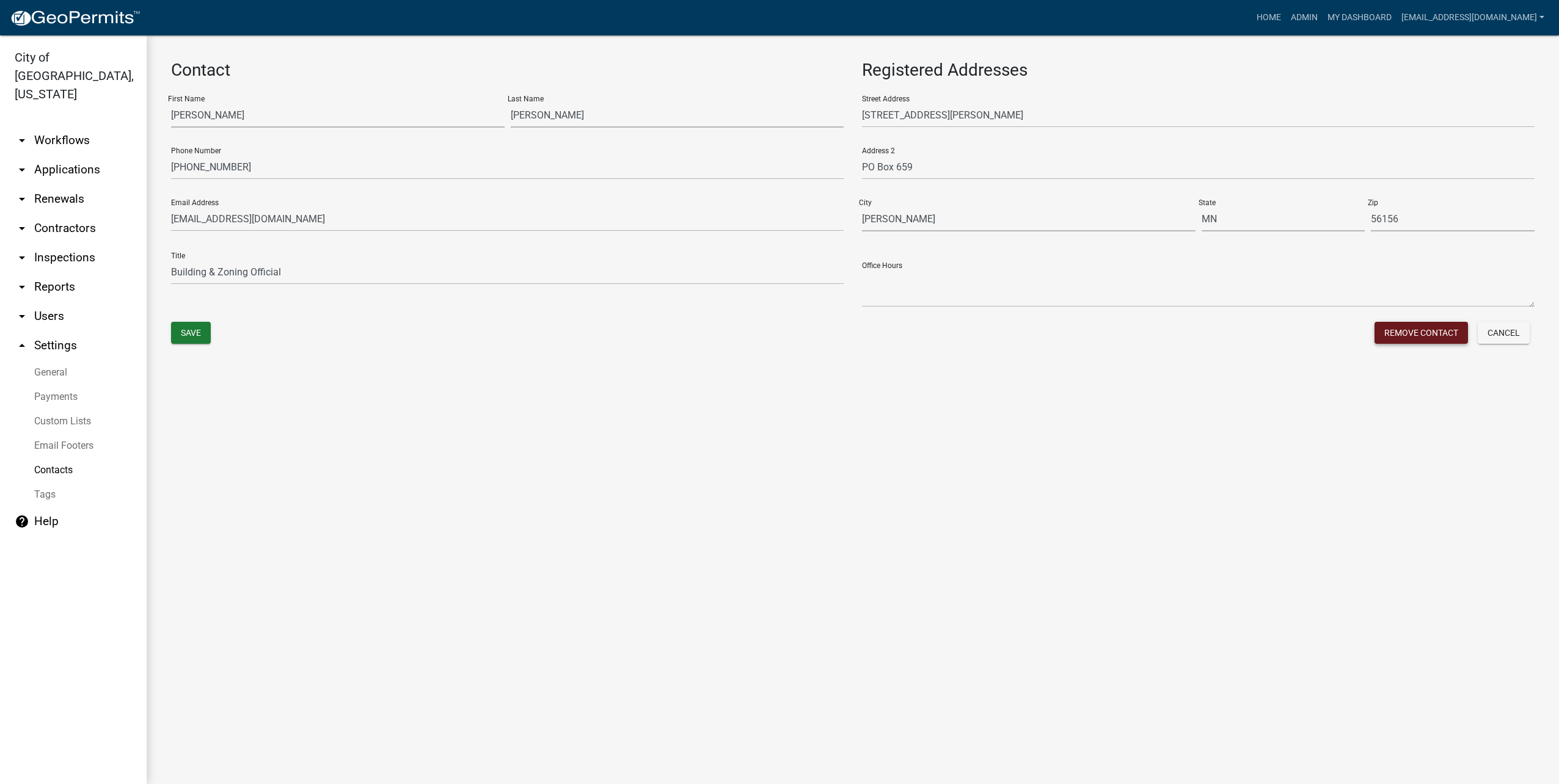
click at [1418, 335] on button "Remove Contact" at bounding box center [1421, 332] width 93 height 22
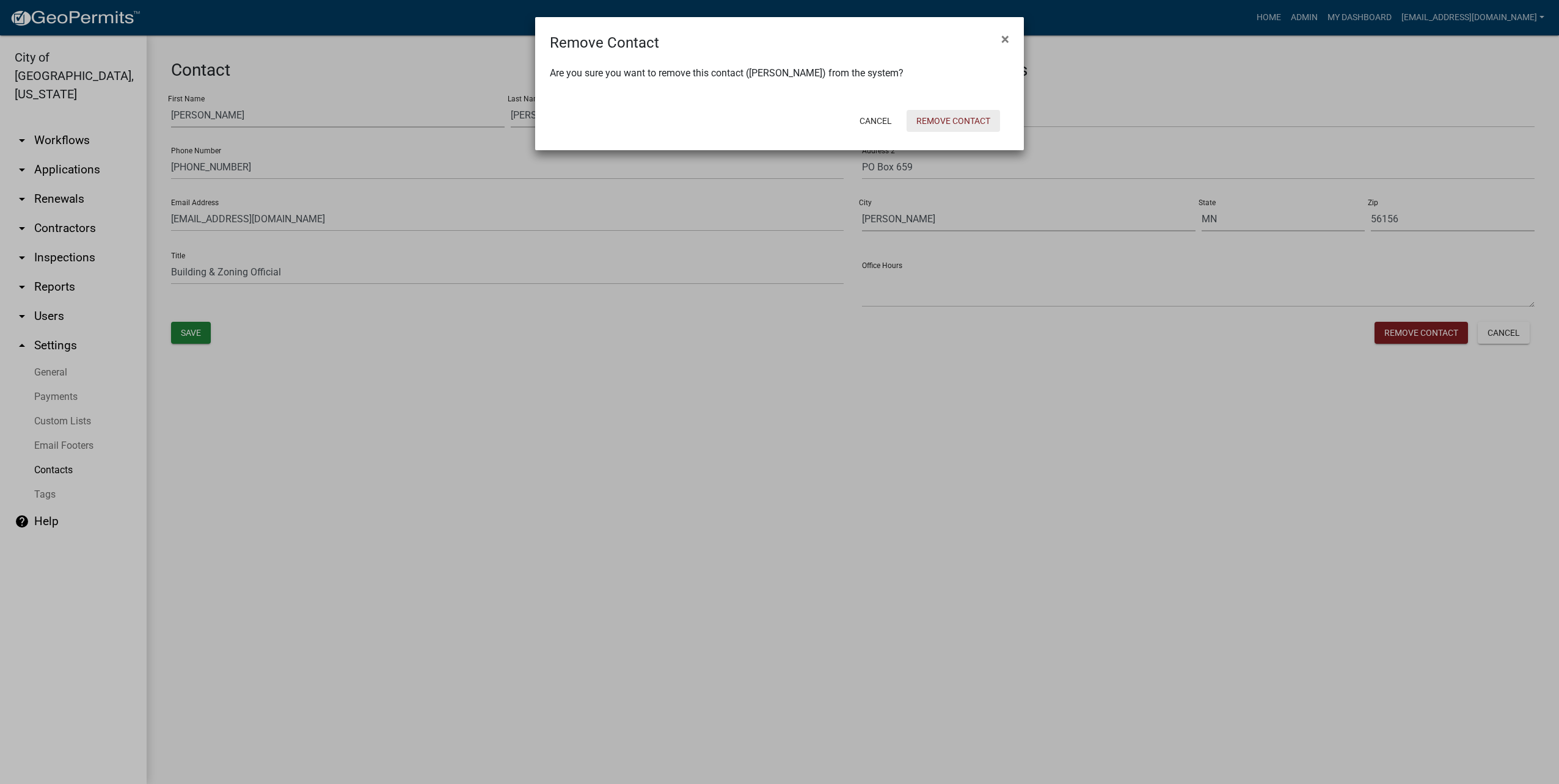
click at [966, 126] on button "Remove Contact" at bounding box center [953, 121] width 93 height 22
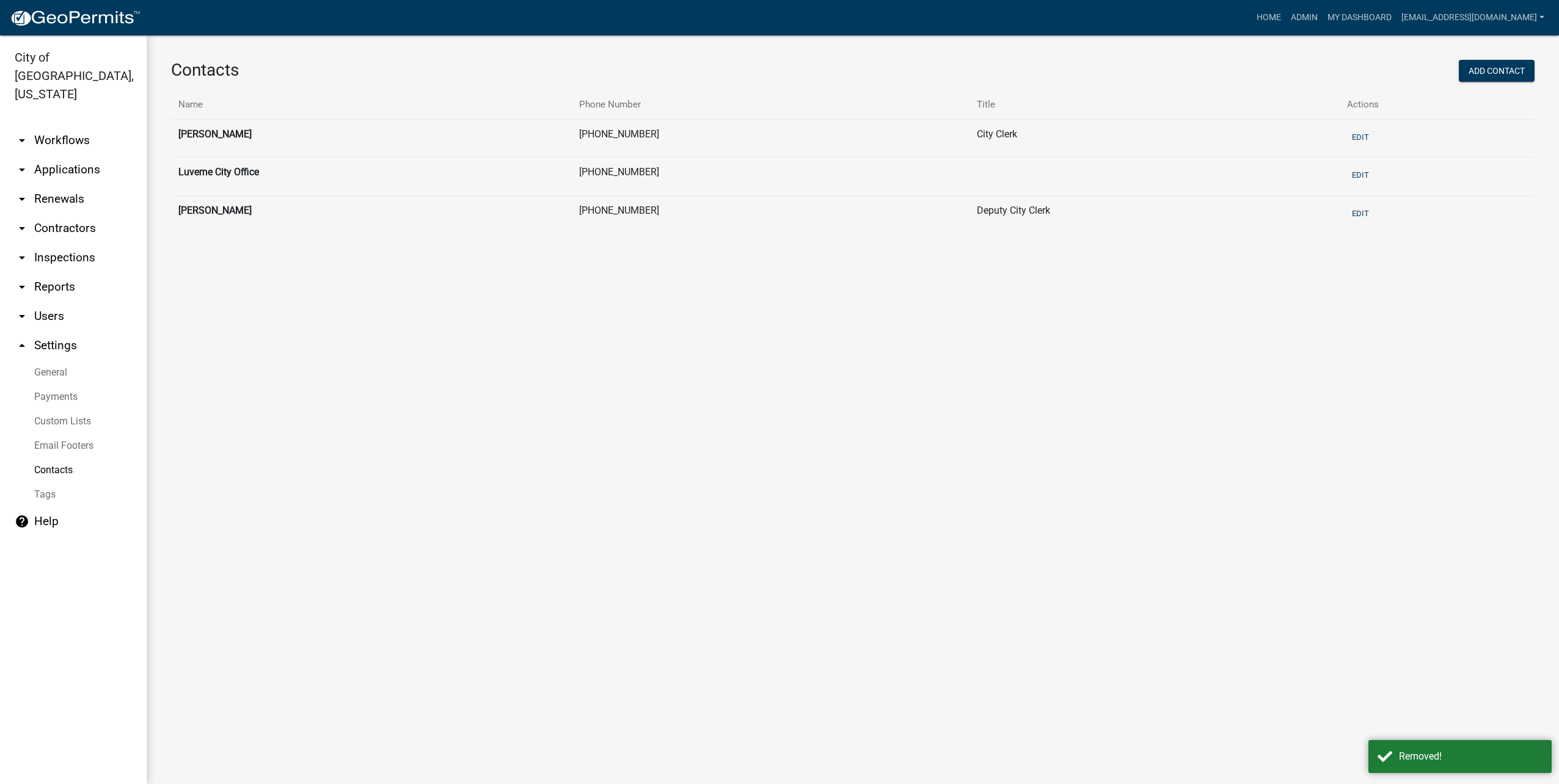
click at [1346, 134] on td "Edit" at bounding box center [1437, 138] width 194 height 38
click at [1356, 134] on button "Edit" at bounding box center [1360, 137] width 27 height 20
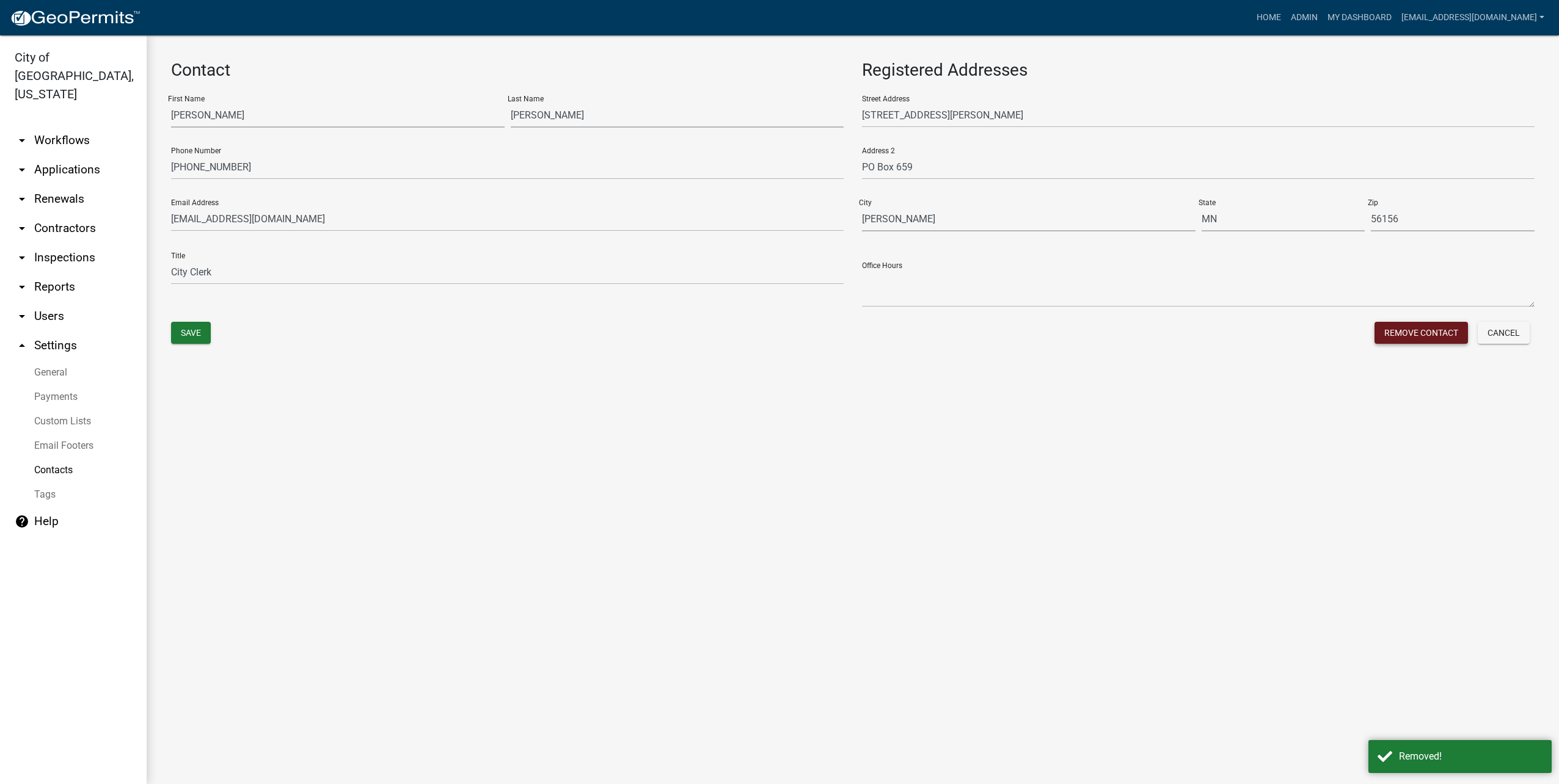
click at [1433, 343] on button "Remove Contact" at bounding box center [1421, 332] width 93 height 22
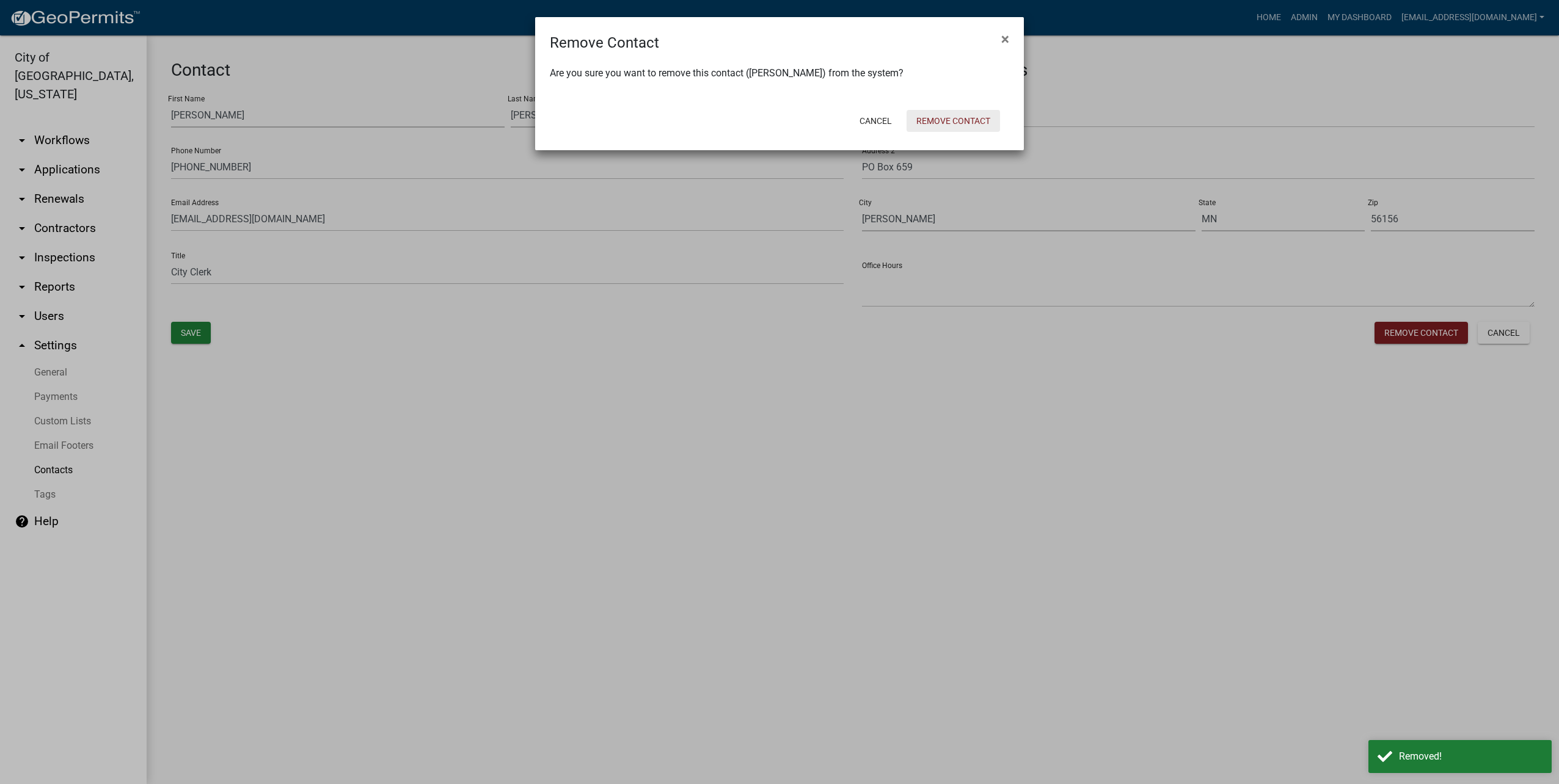
click at [960, 111] on button "Remove Contact" at bounding box center [953, 121] width 93 height 22
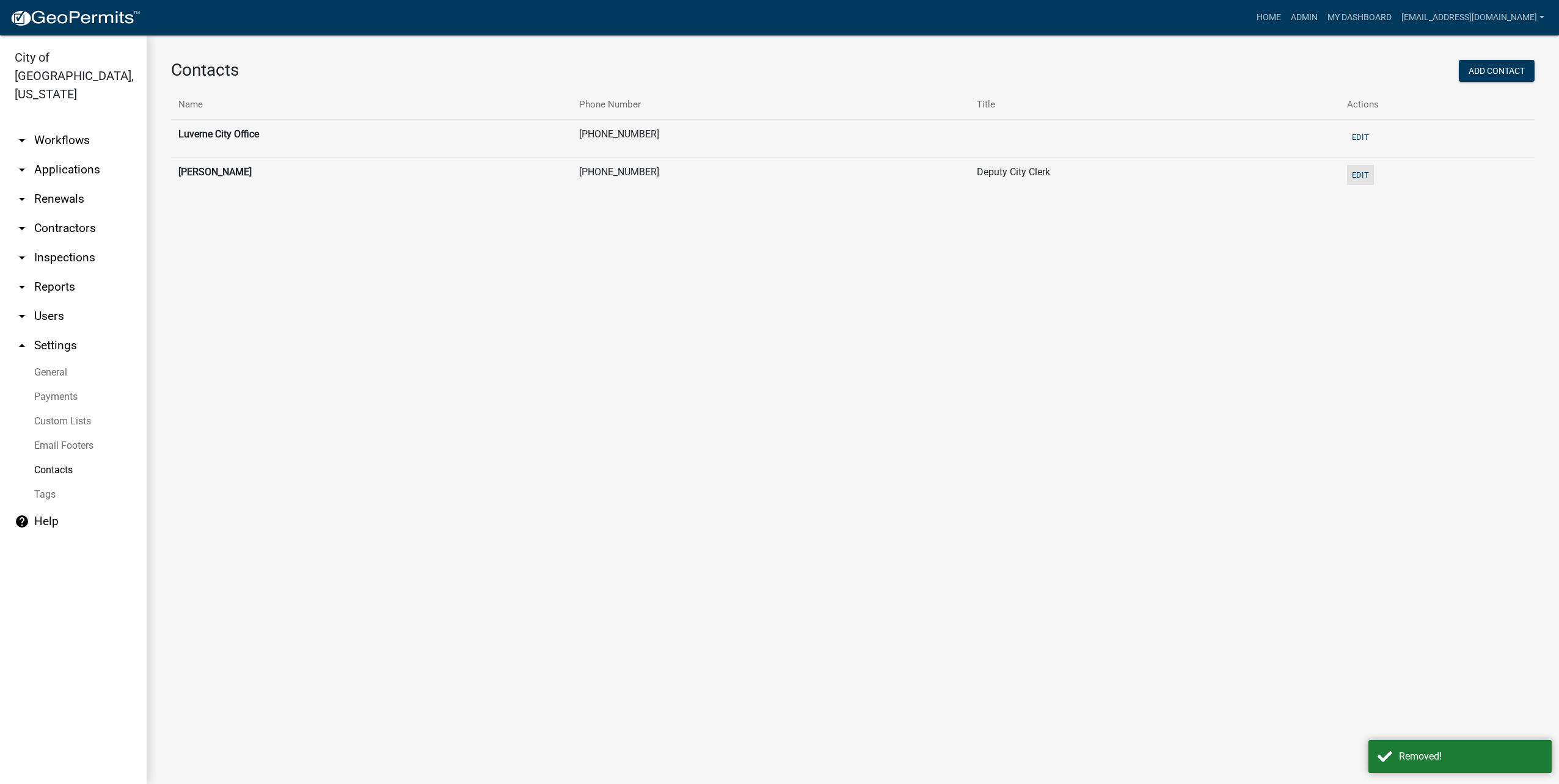
click at [1356, 180] on button "Edit" at bounding box center [1360, 175] width 27 height 20
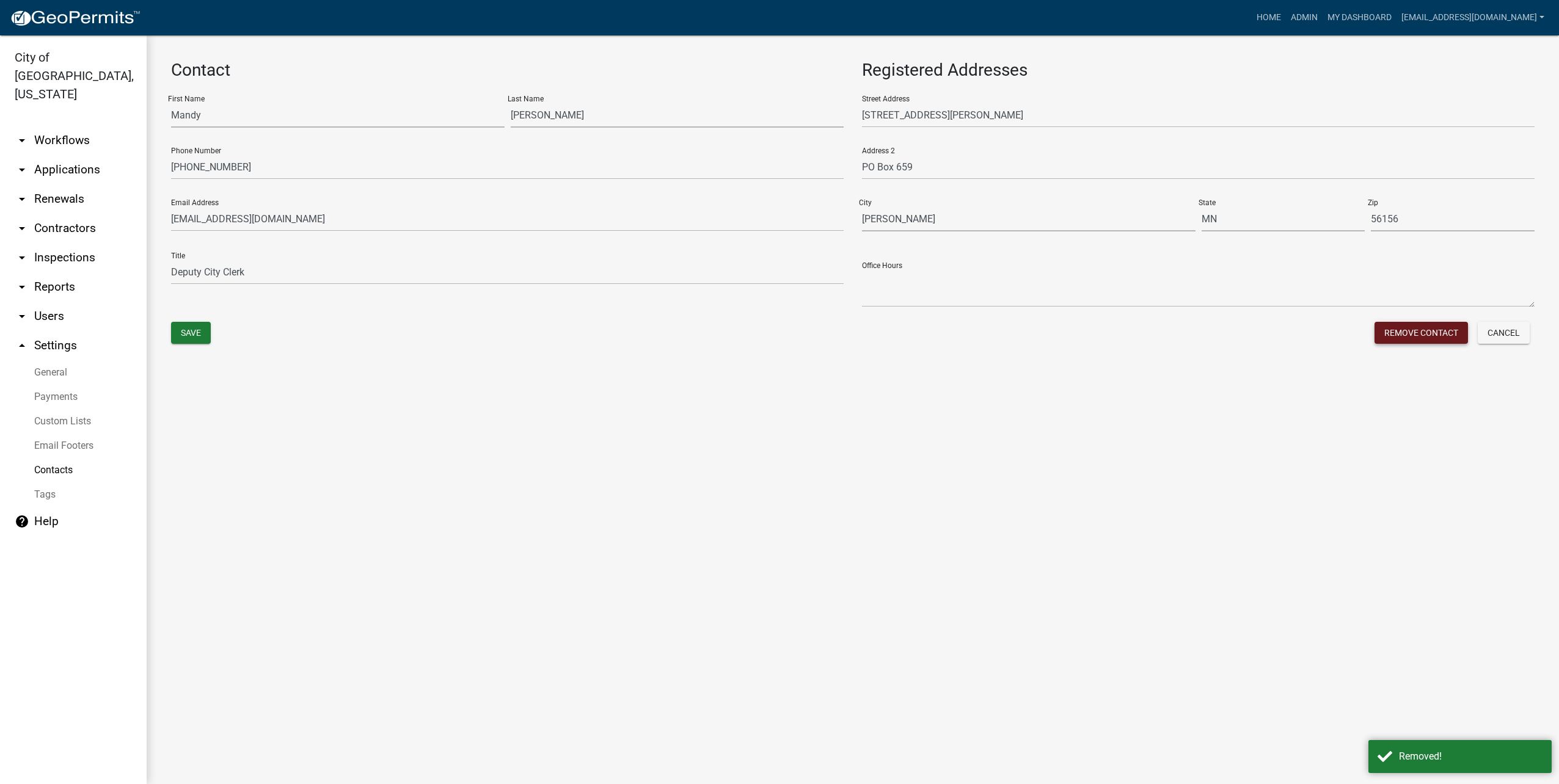
click at [1408, 330] on button "Remove Contact" at bounding box center [1421, 332] width 93 height 22
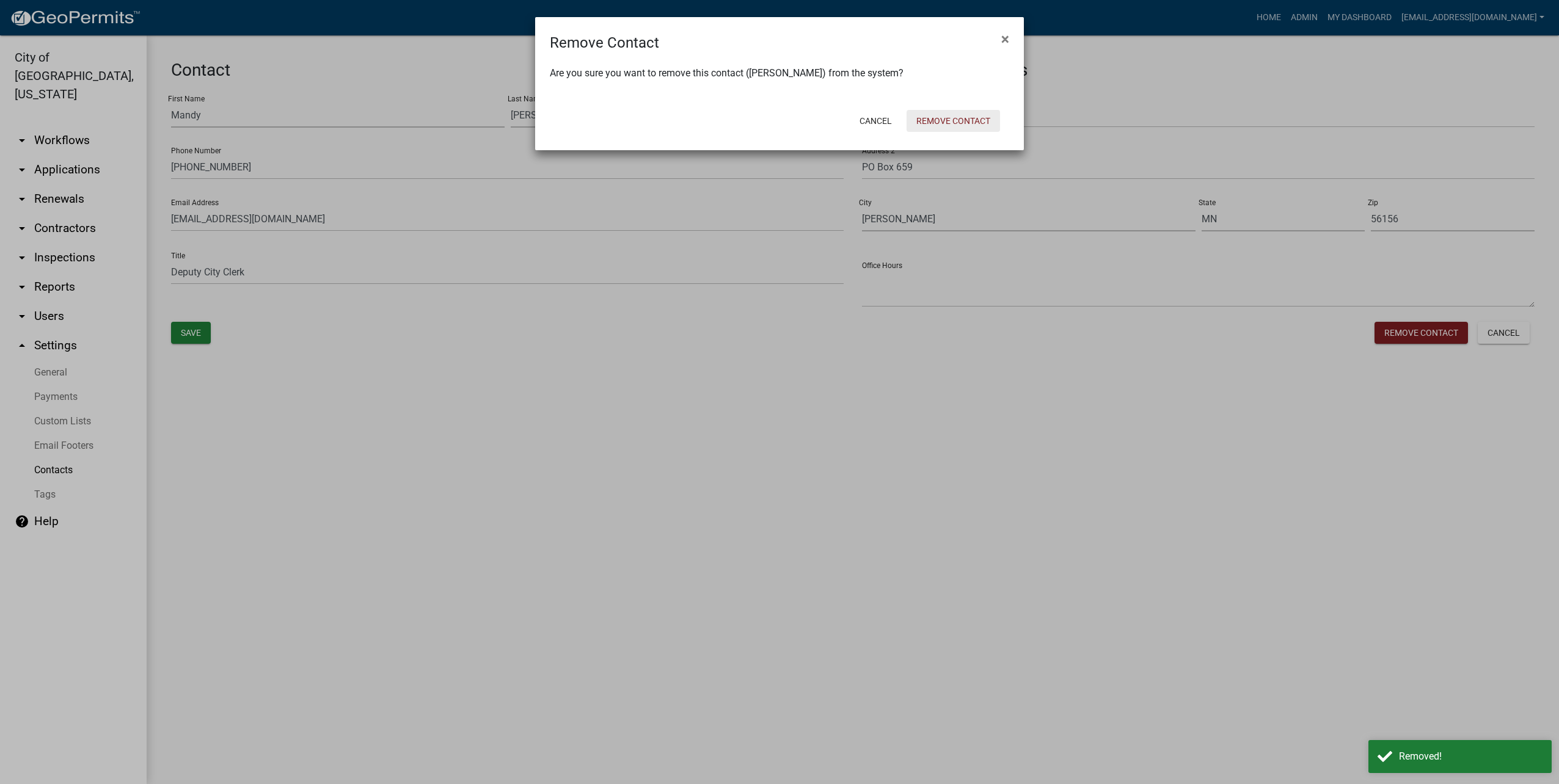
click at [965, 118] on button "Remove Contact" at bounding box center [953, 121] width 93 height 22
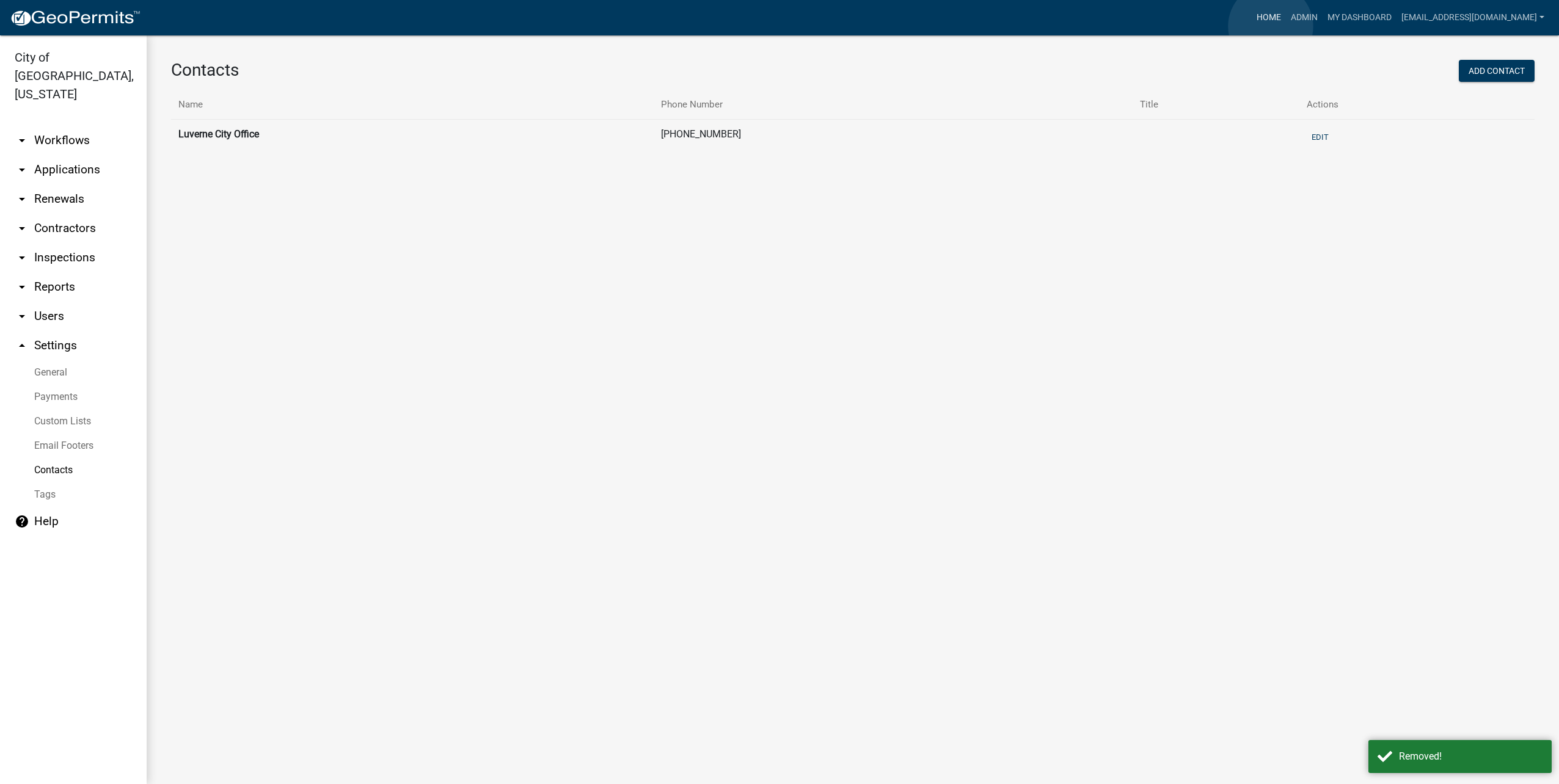
click at [1270, 26] on link "Home" at bounding box center [1269, 18] width 35 height 24
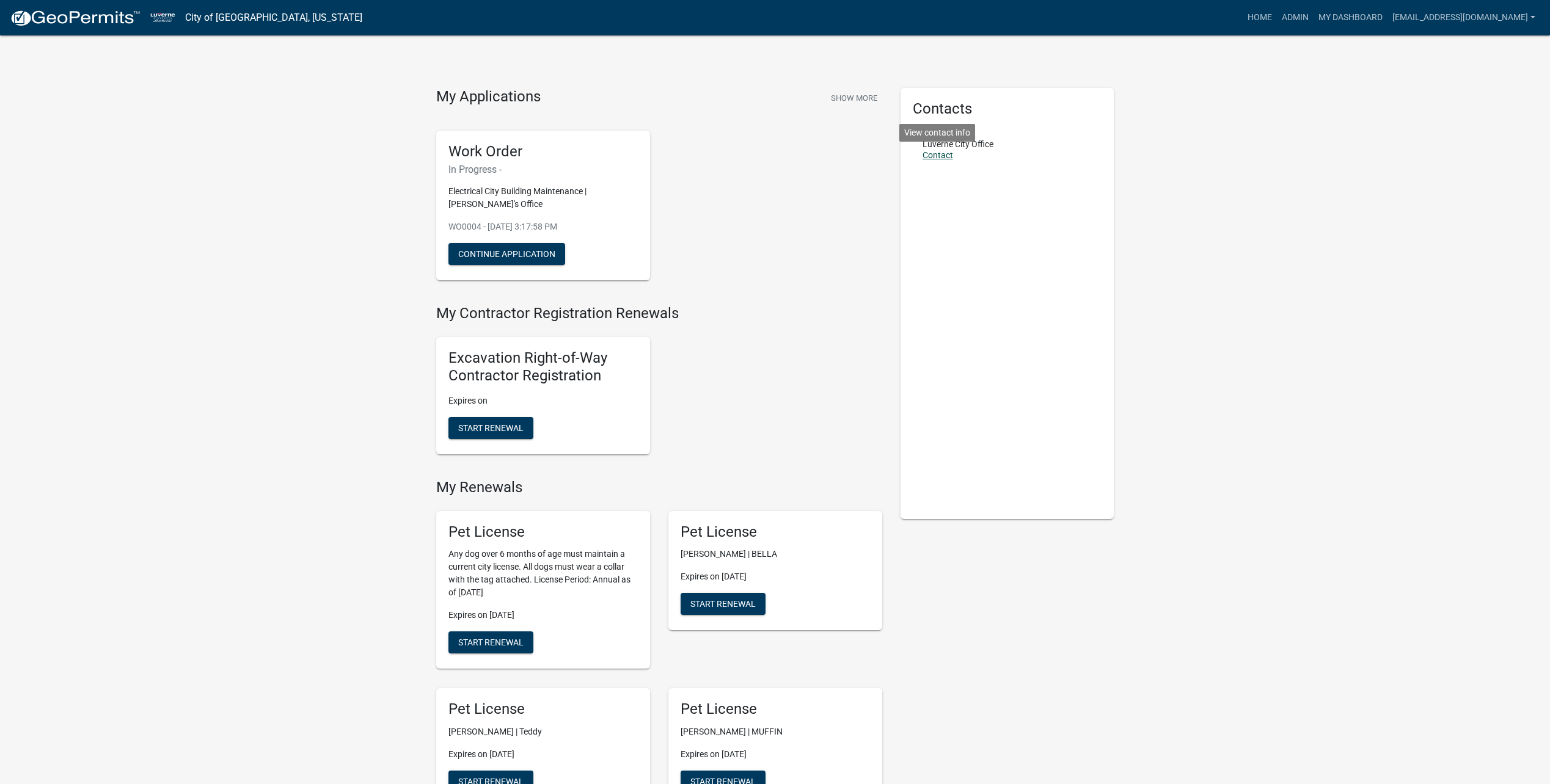
click at [941, 154] on link "Contact" at bounding box center [937, 155] width 31 height 9
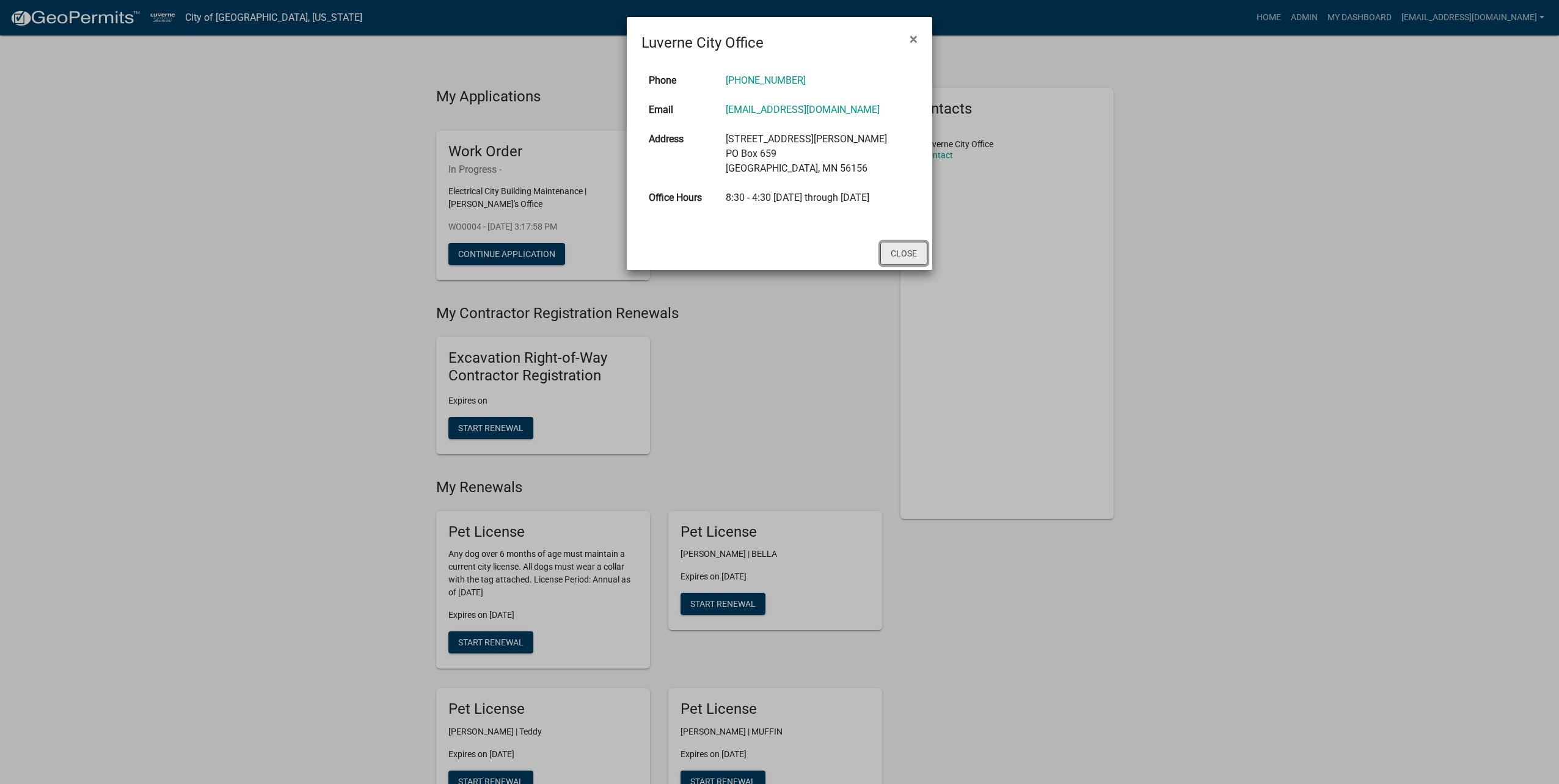
click at [911, 242] on button "Close" at bounding box center [903, 253] width 47 height 24
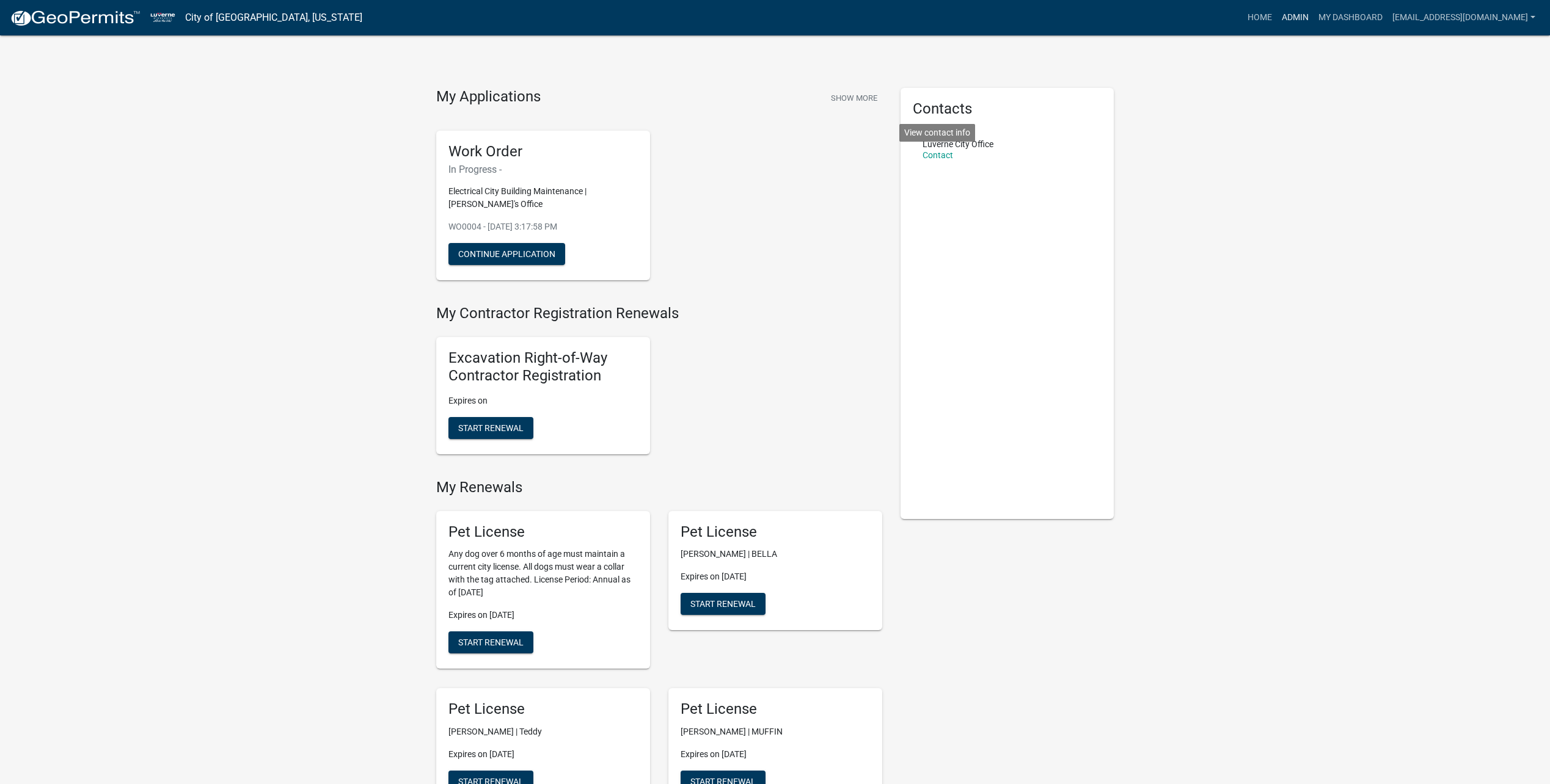
click at [1298, 20] on link "Admin" at bounding box center [1295, 18] width 37 height 24
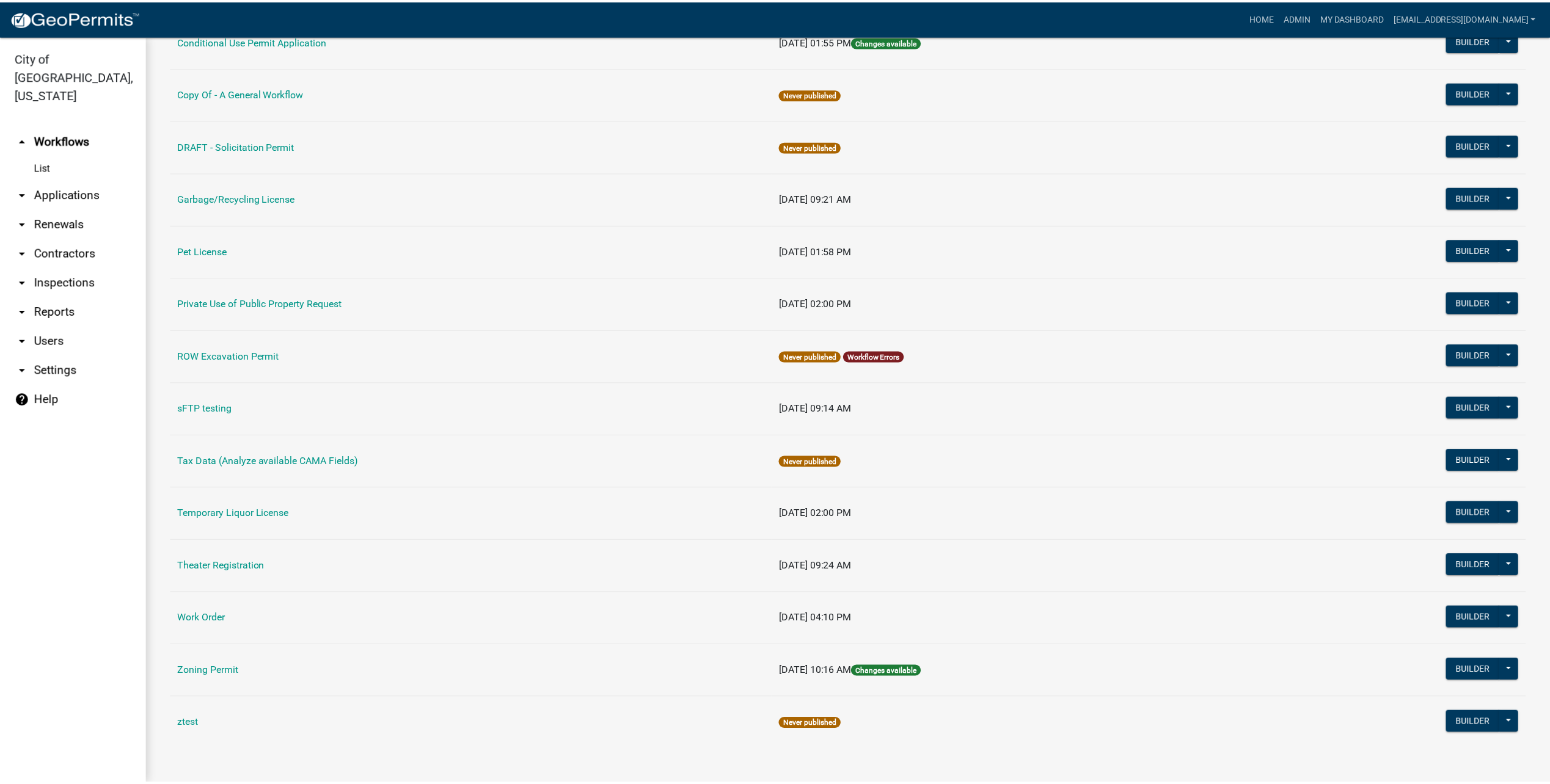
scroll to position [405, 0]
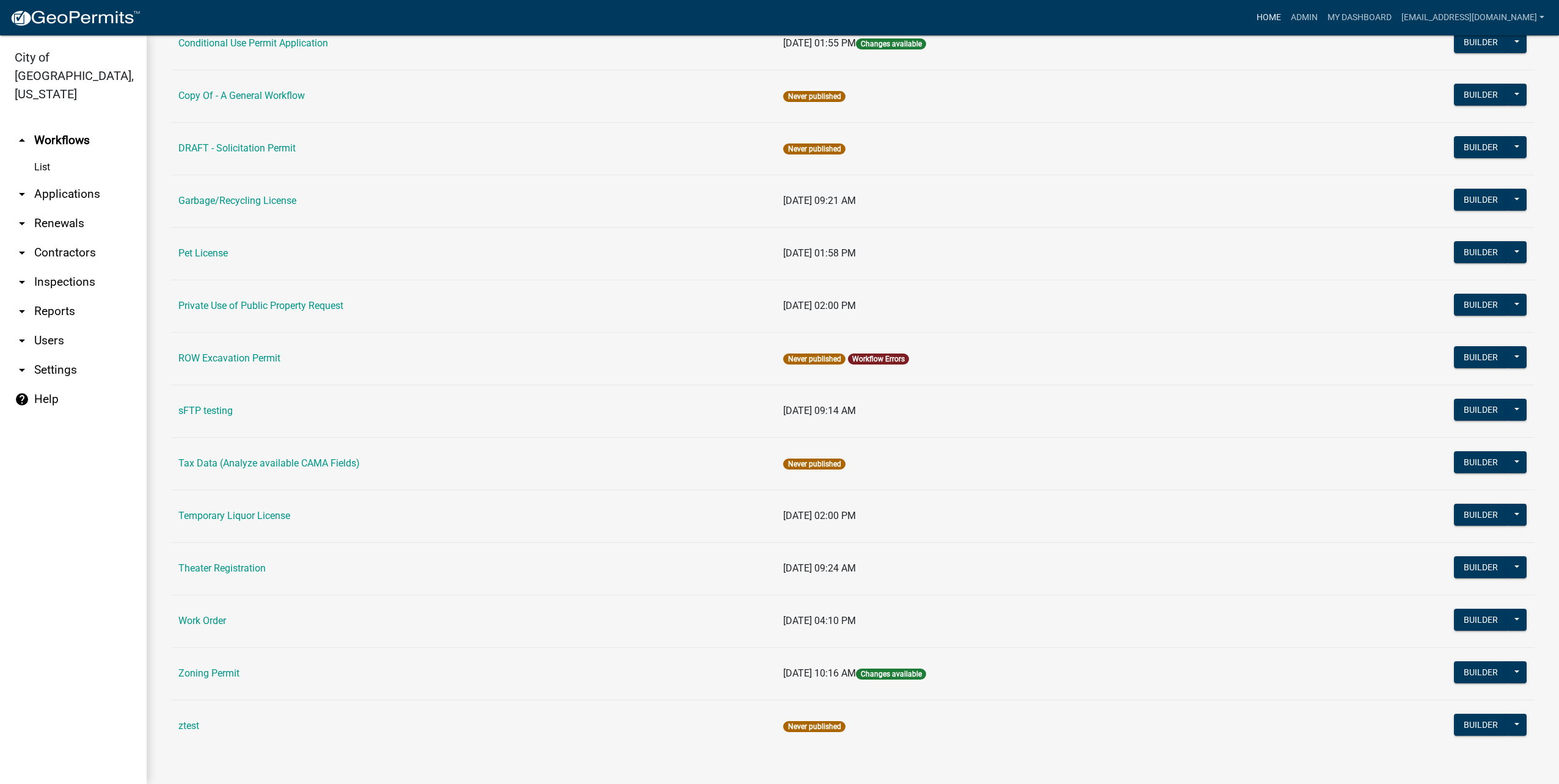
click at [1266, 13] on link "Home" at bounding box center [1269, 18] width 35 height 24
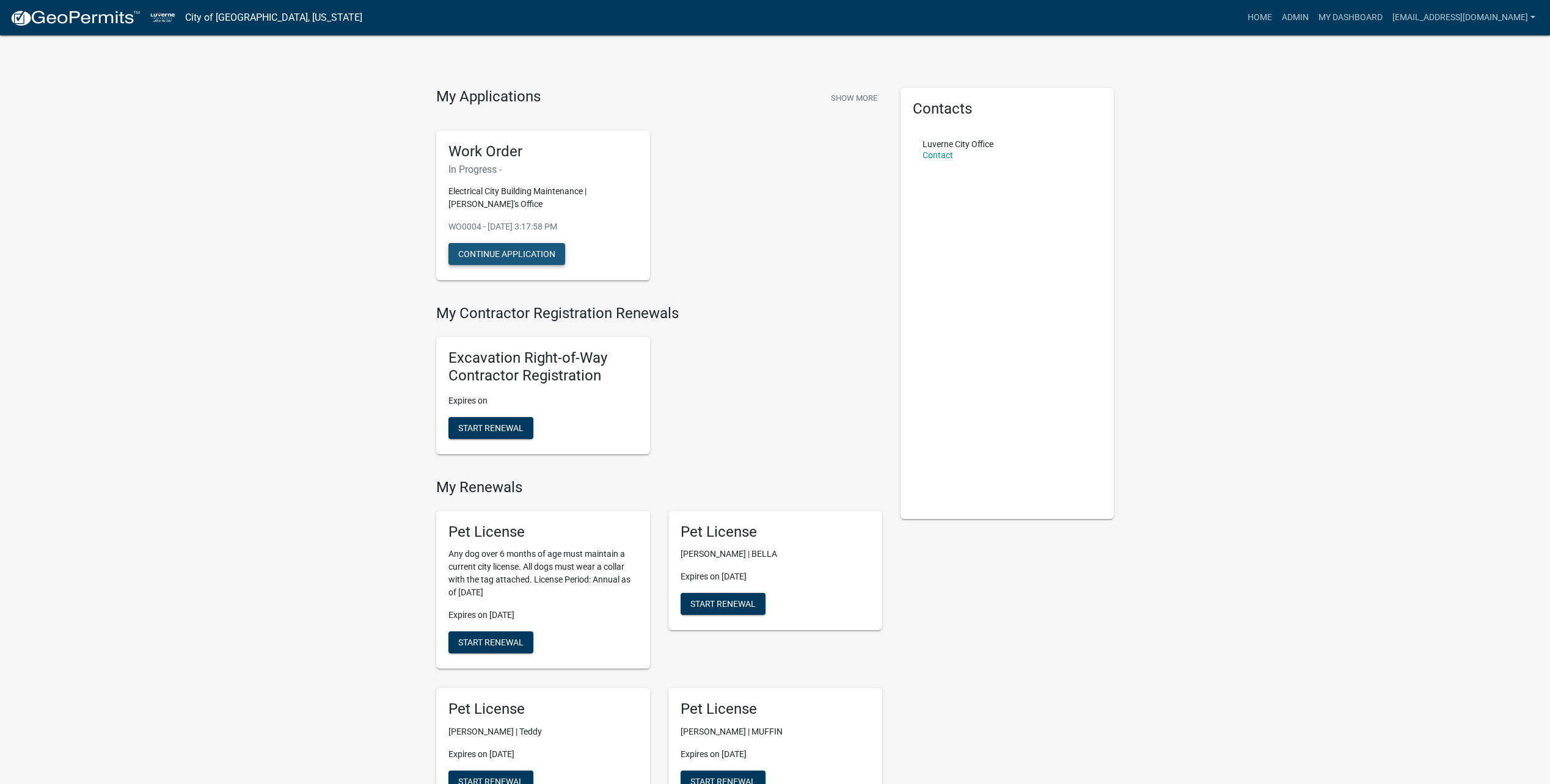
click at [556, 250] on button "Continue Application" at bounding box center [507, 254] width 117 height 22
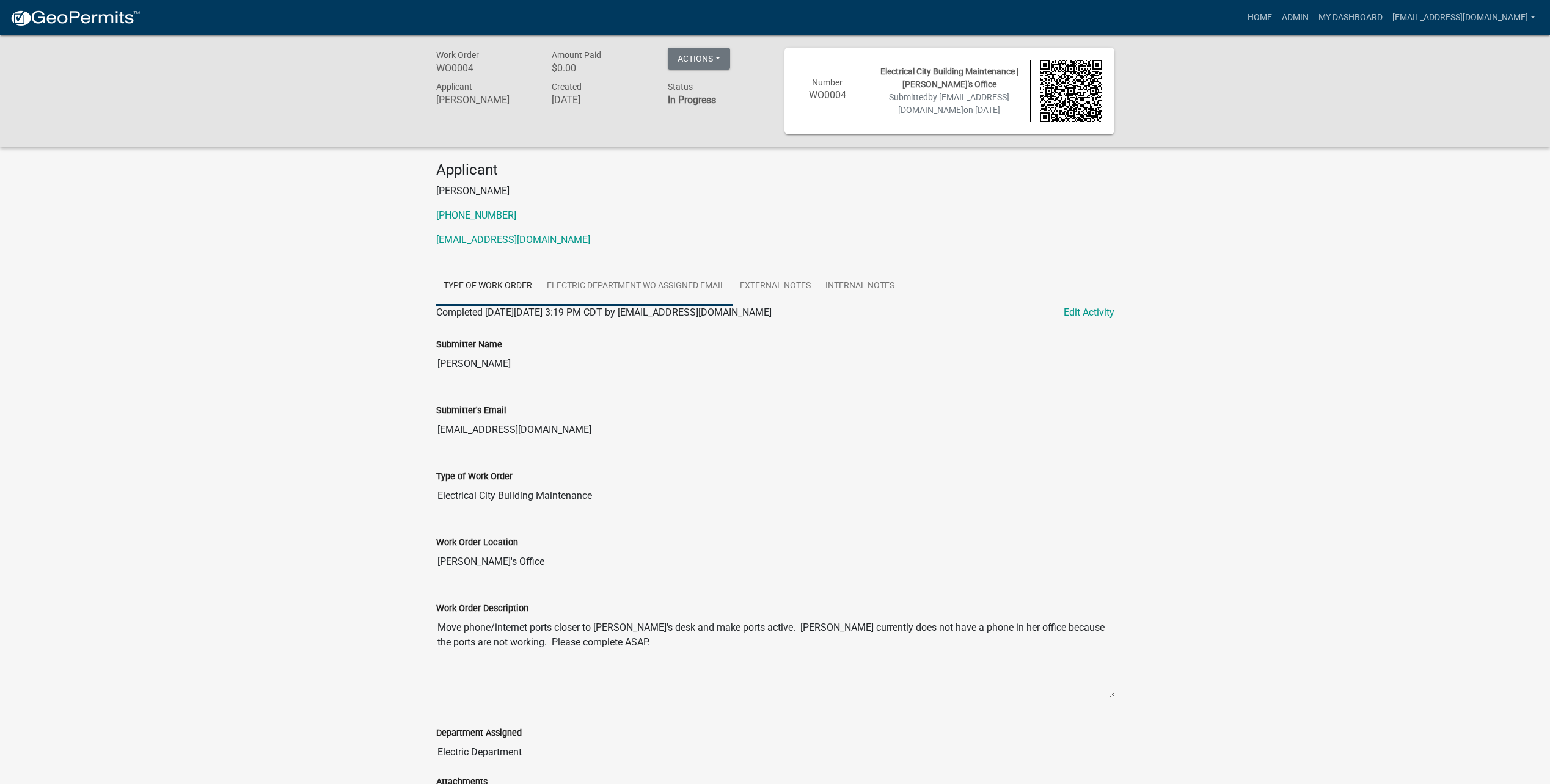
click at [696, 291] on link "Electric Department WO Assigned Email" at bounding box center [636, 286] width 193 height 39
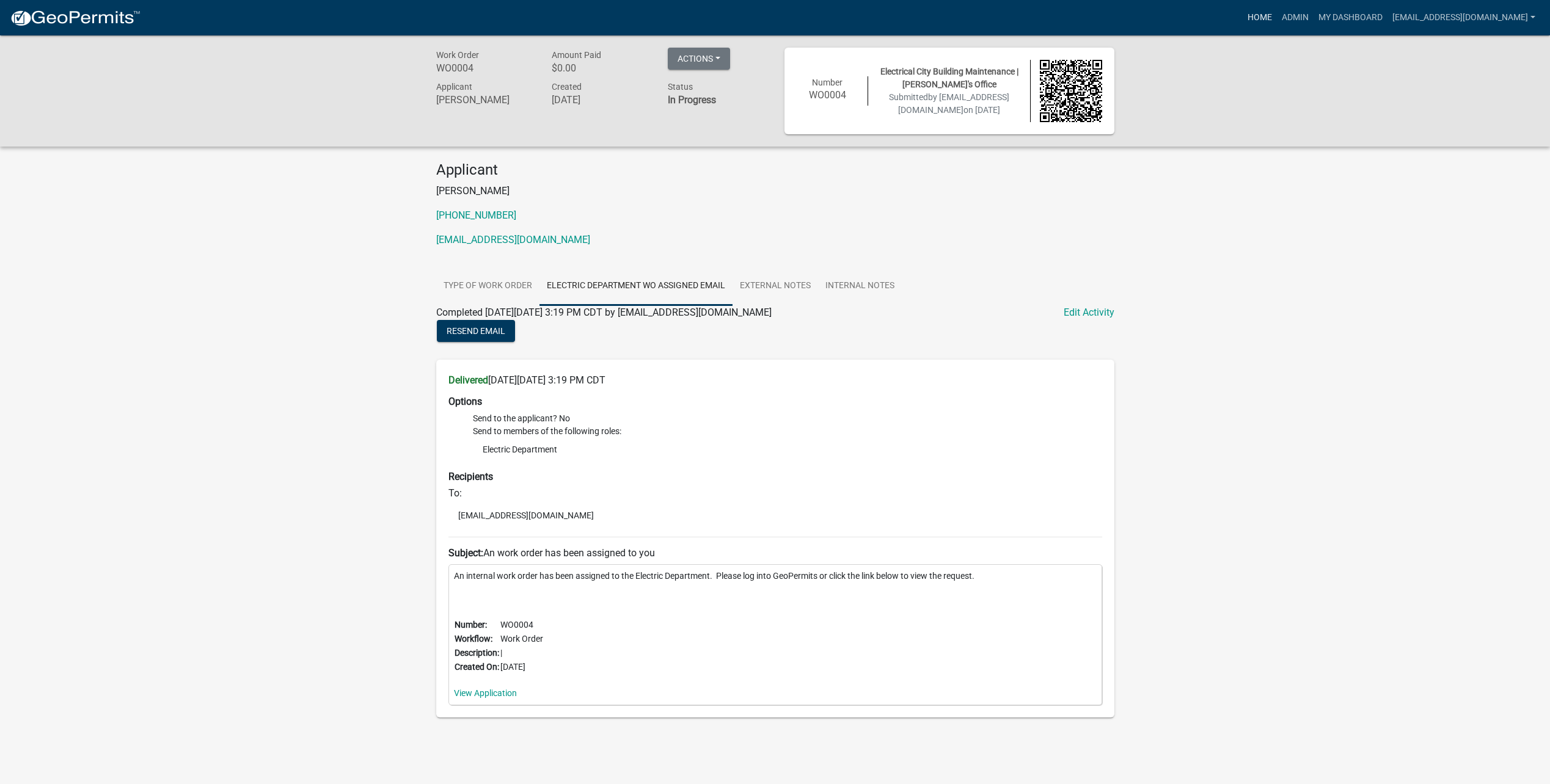
click at [1276, 20] on link "Home" at bounding box center [1260, 18] width 35 height 24
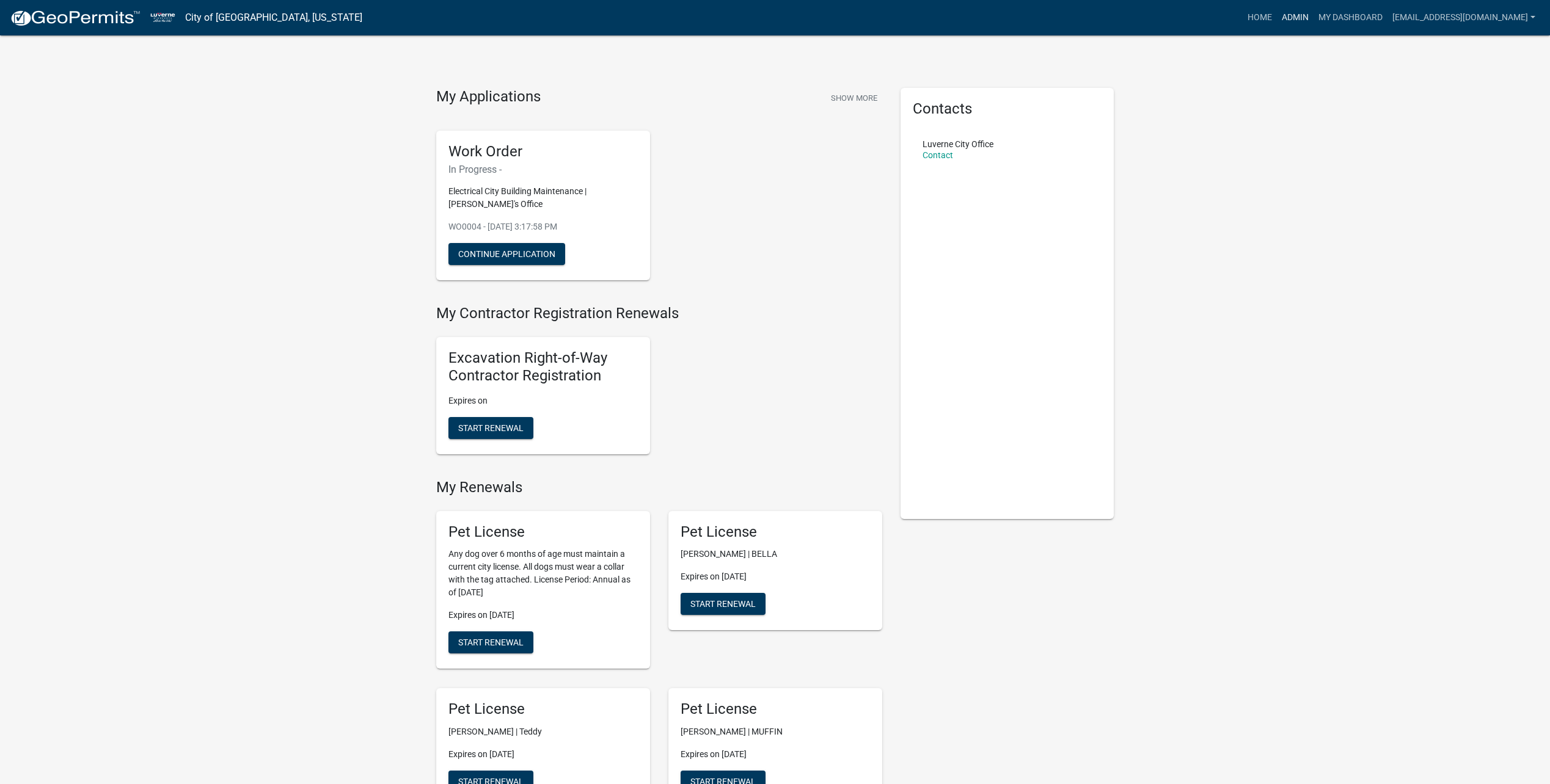
click at [1309, 18] on link "Admin" at bounding box center [1295, 18] width 37 height 24
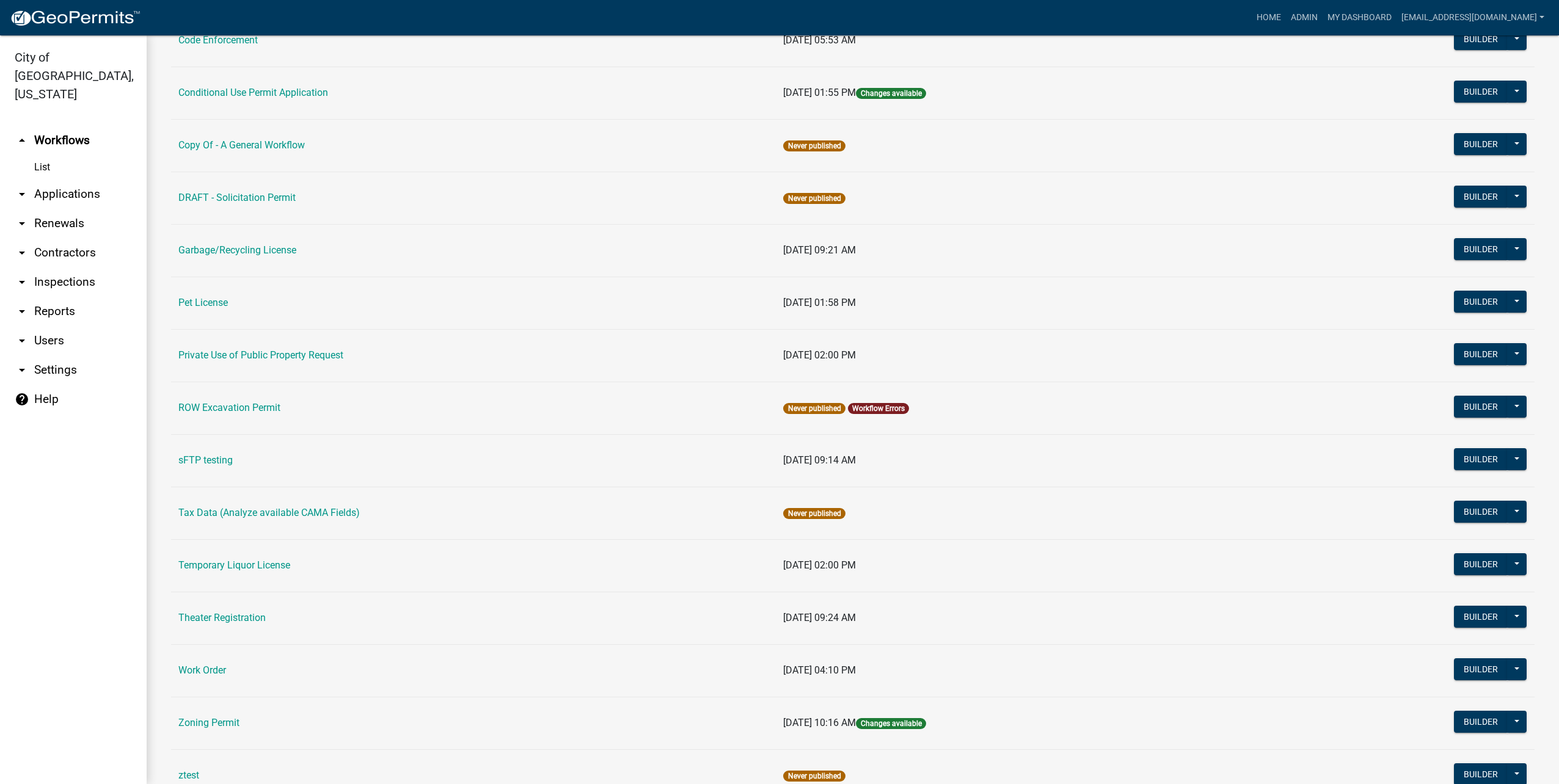
scroll to position [407, 0]
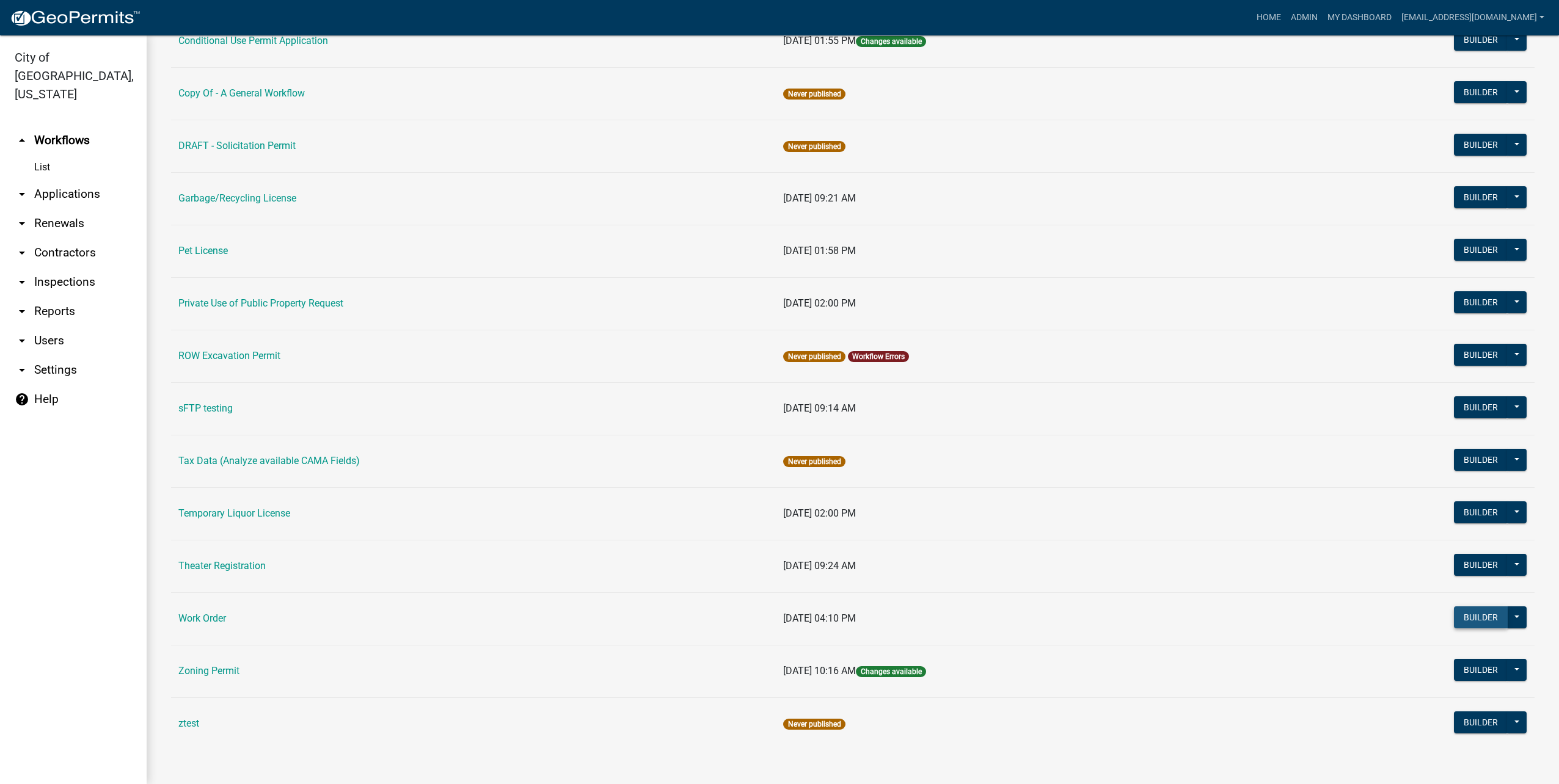
click at [1460, 620] on button "Builder" at bounding box center [1481, 617] width 54 height 22
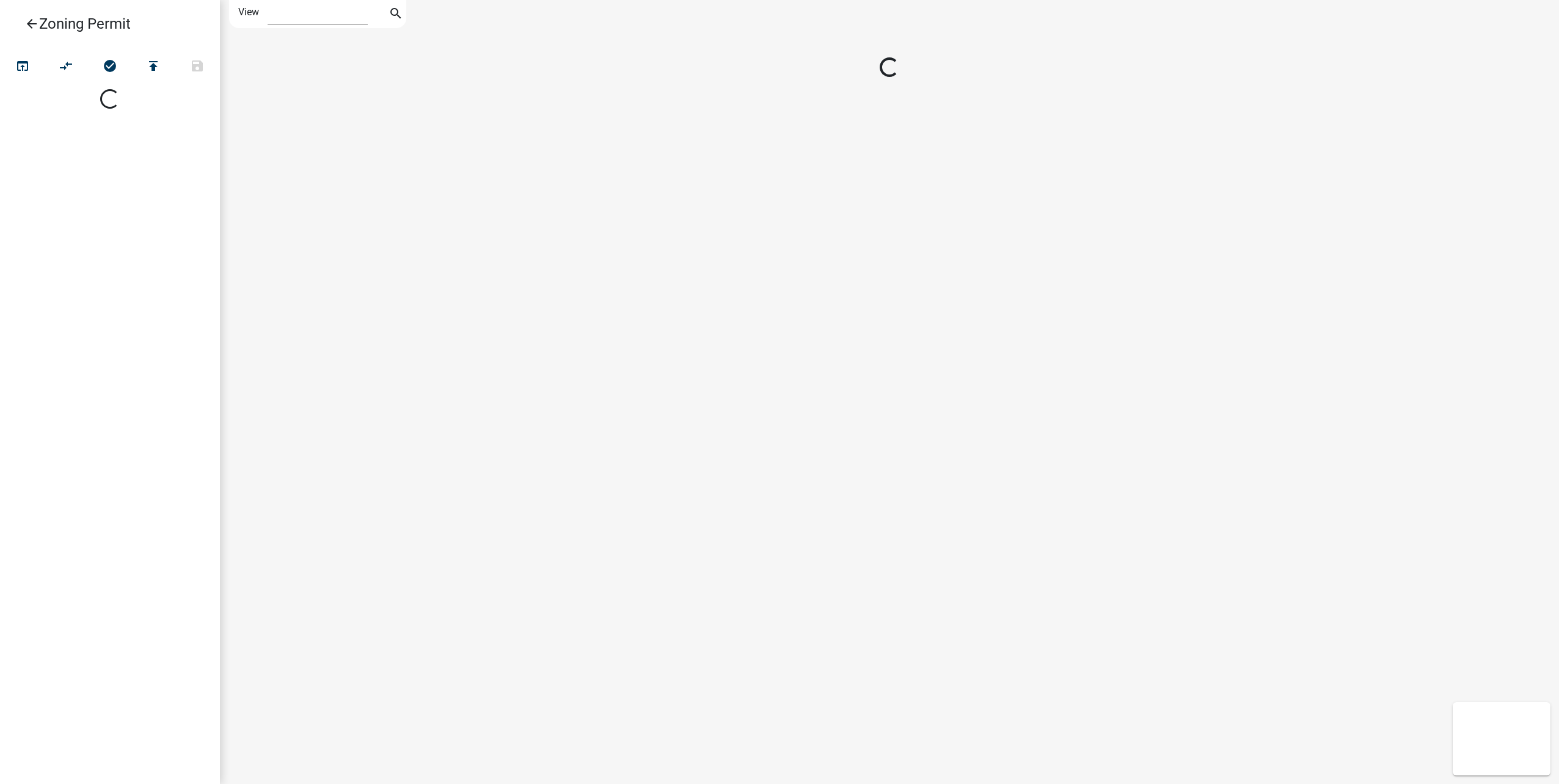
select select "1"
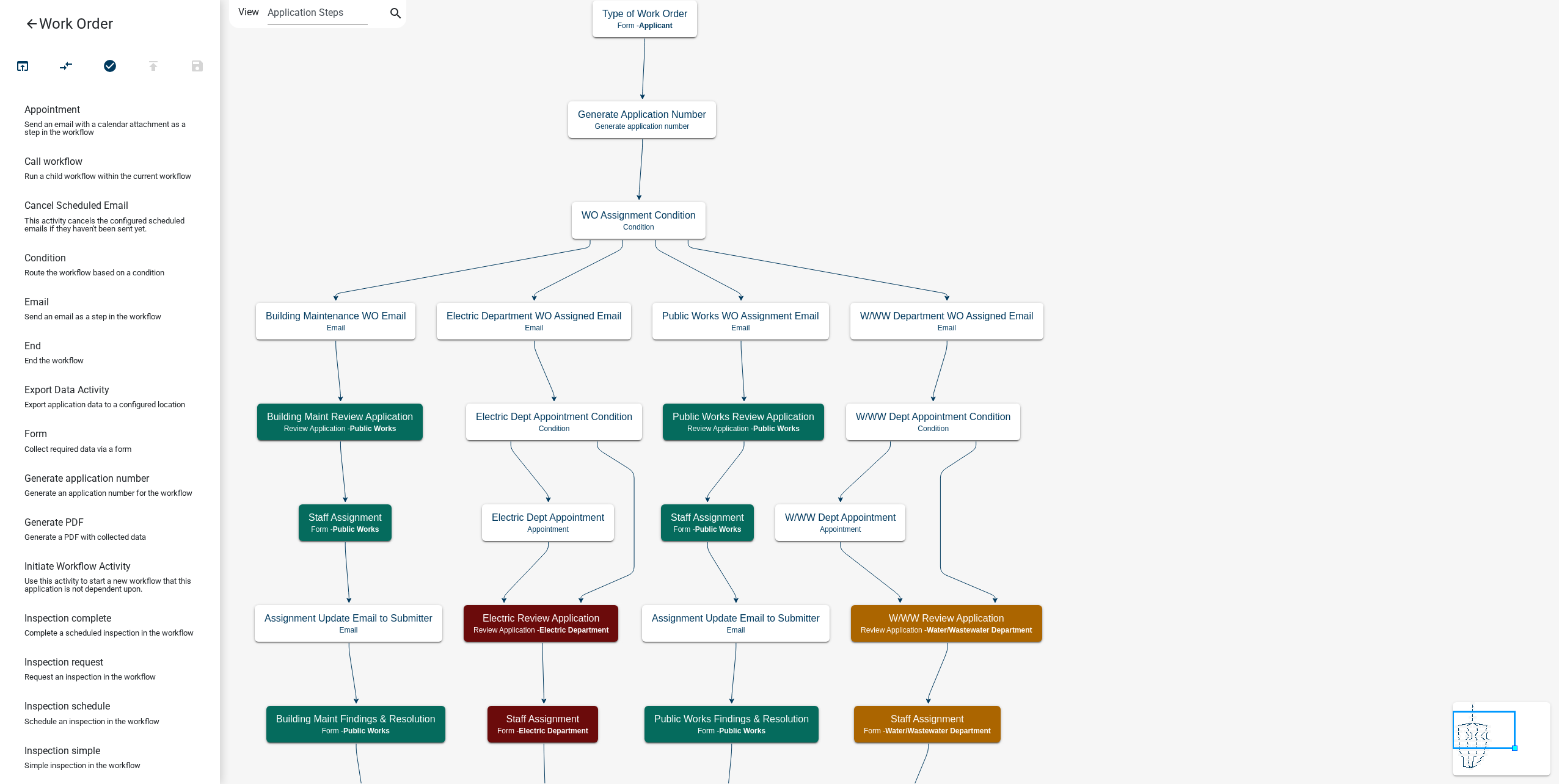
click at [27, 22] on icon "arrow_back" at bounding box center [31, 25] width 15 height 17
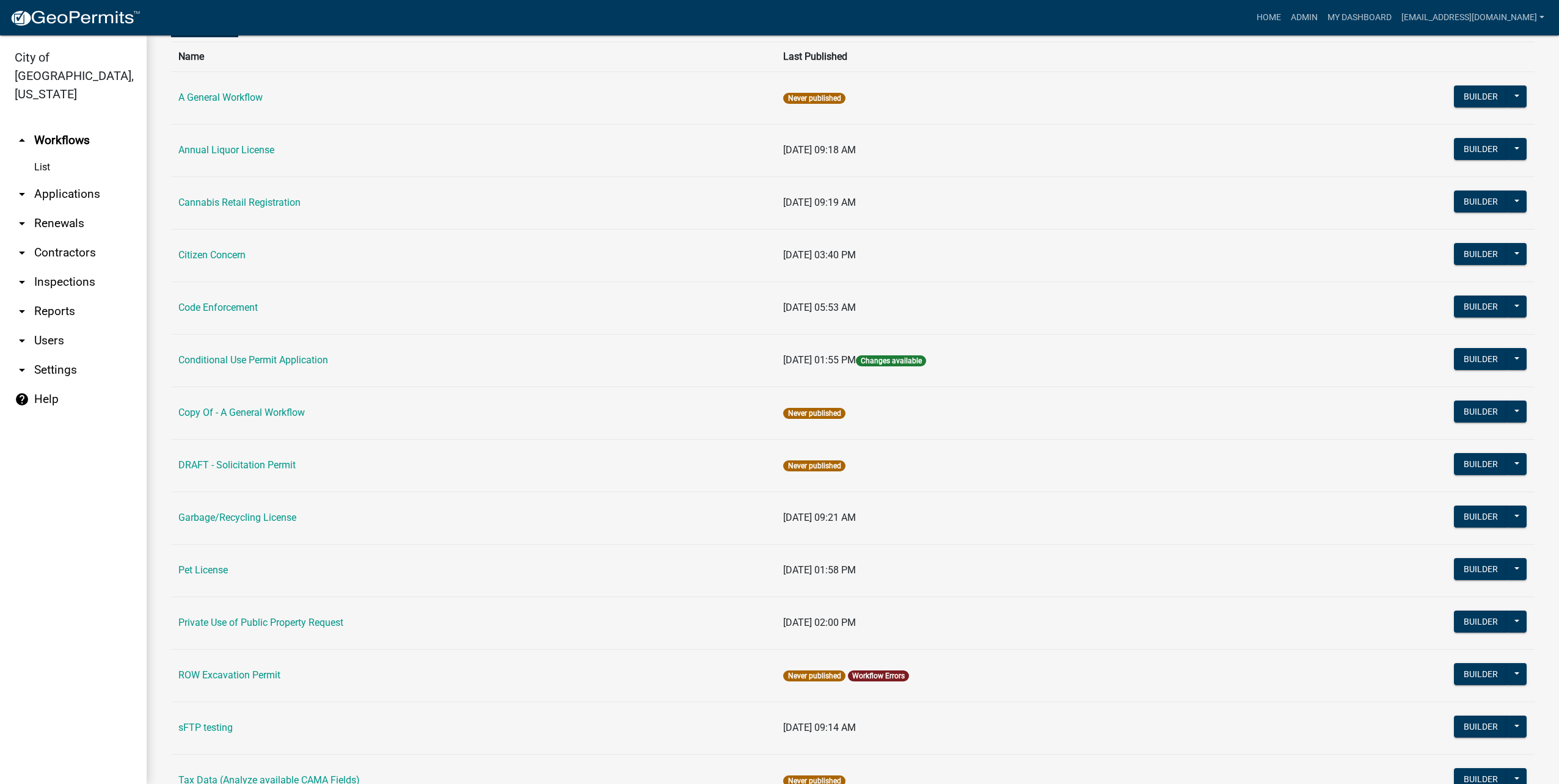
scroll to position [407, 0]
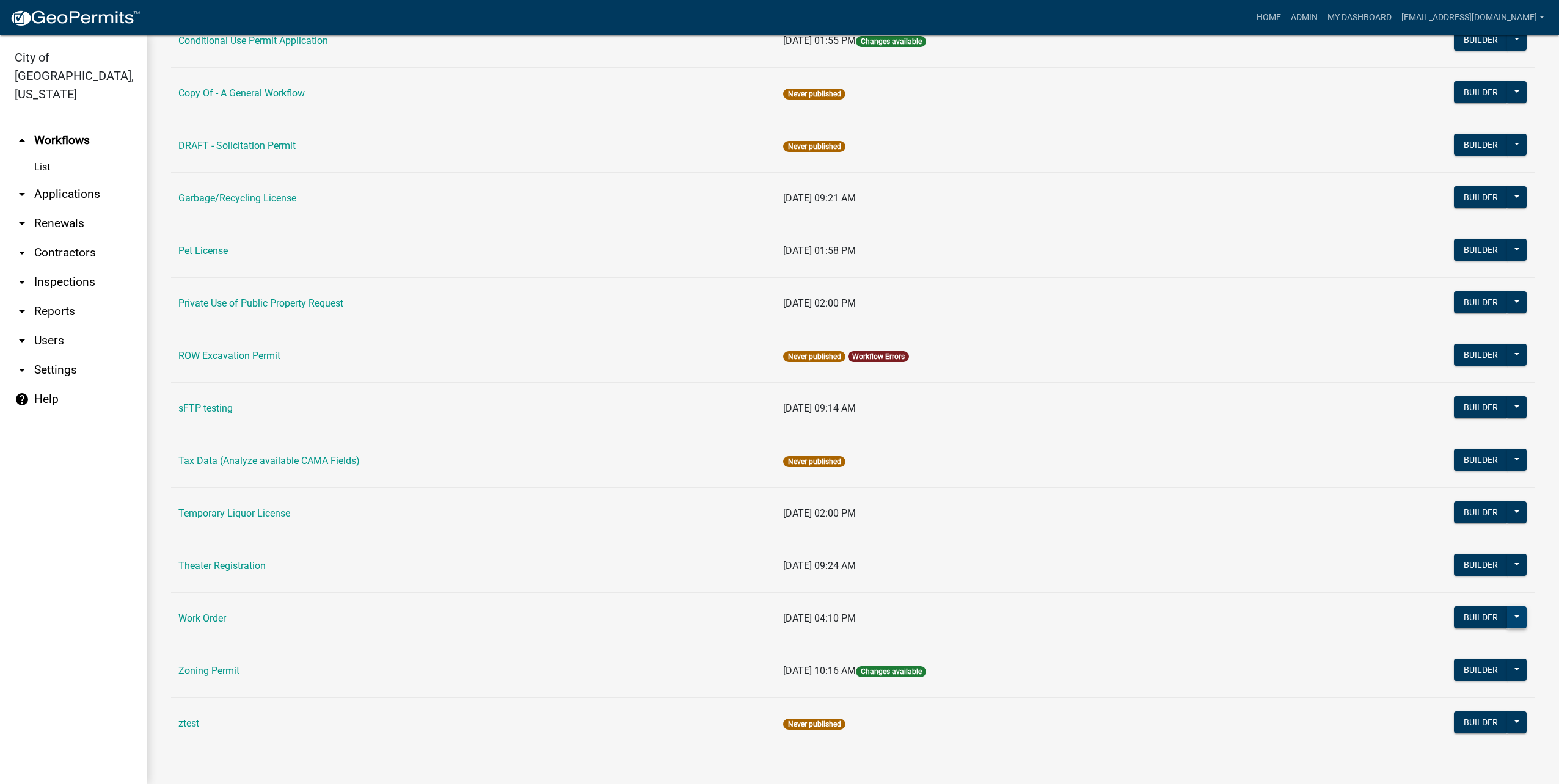
click at [1509, 612] on button at bounding box center [1517, 617] width 20 height 22
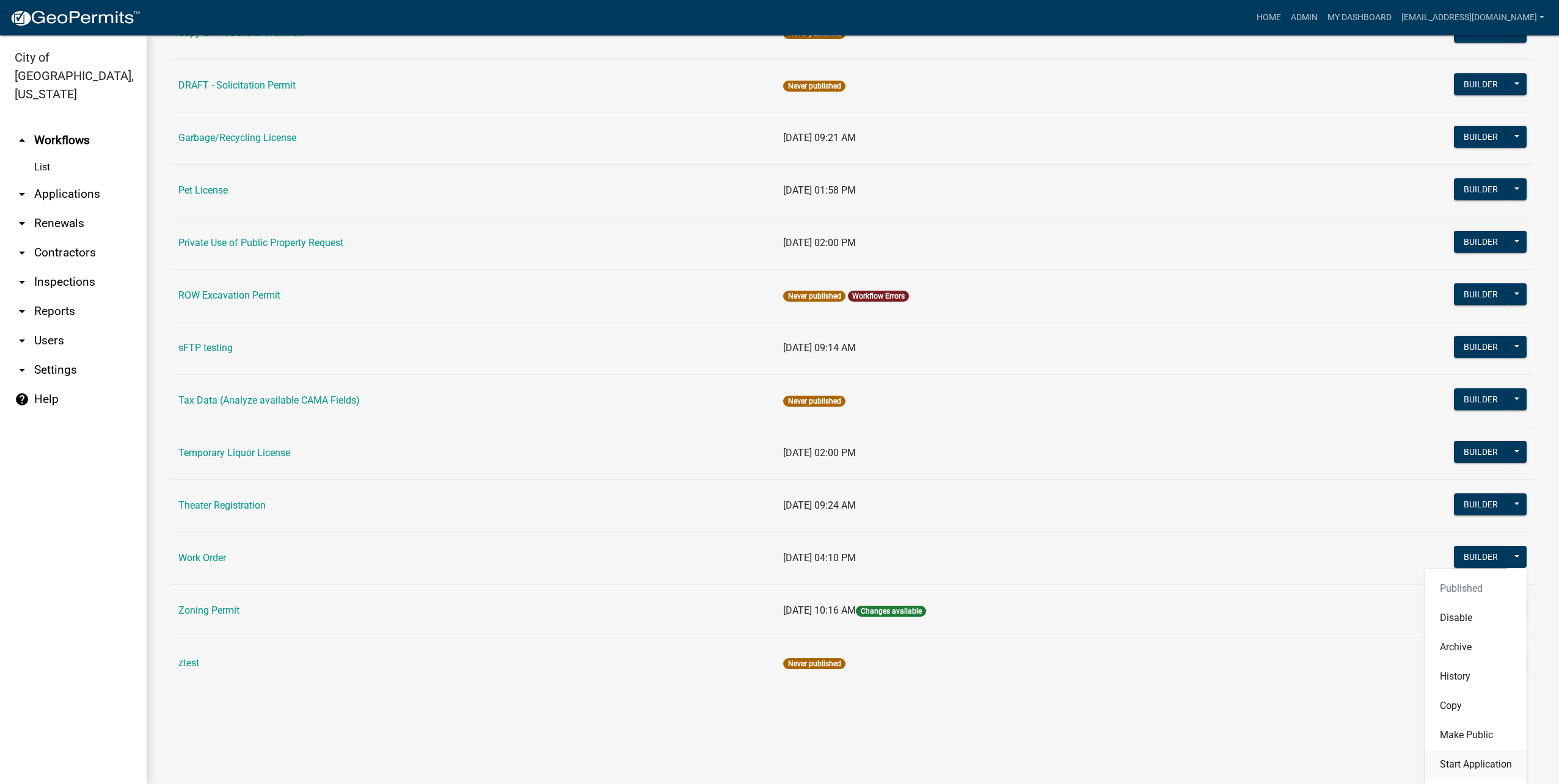
click at [1460, 771] on button "Start Application" at bounding box center [1475, 764] width 101 height 29
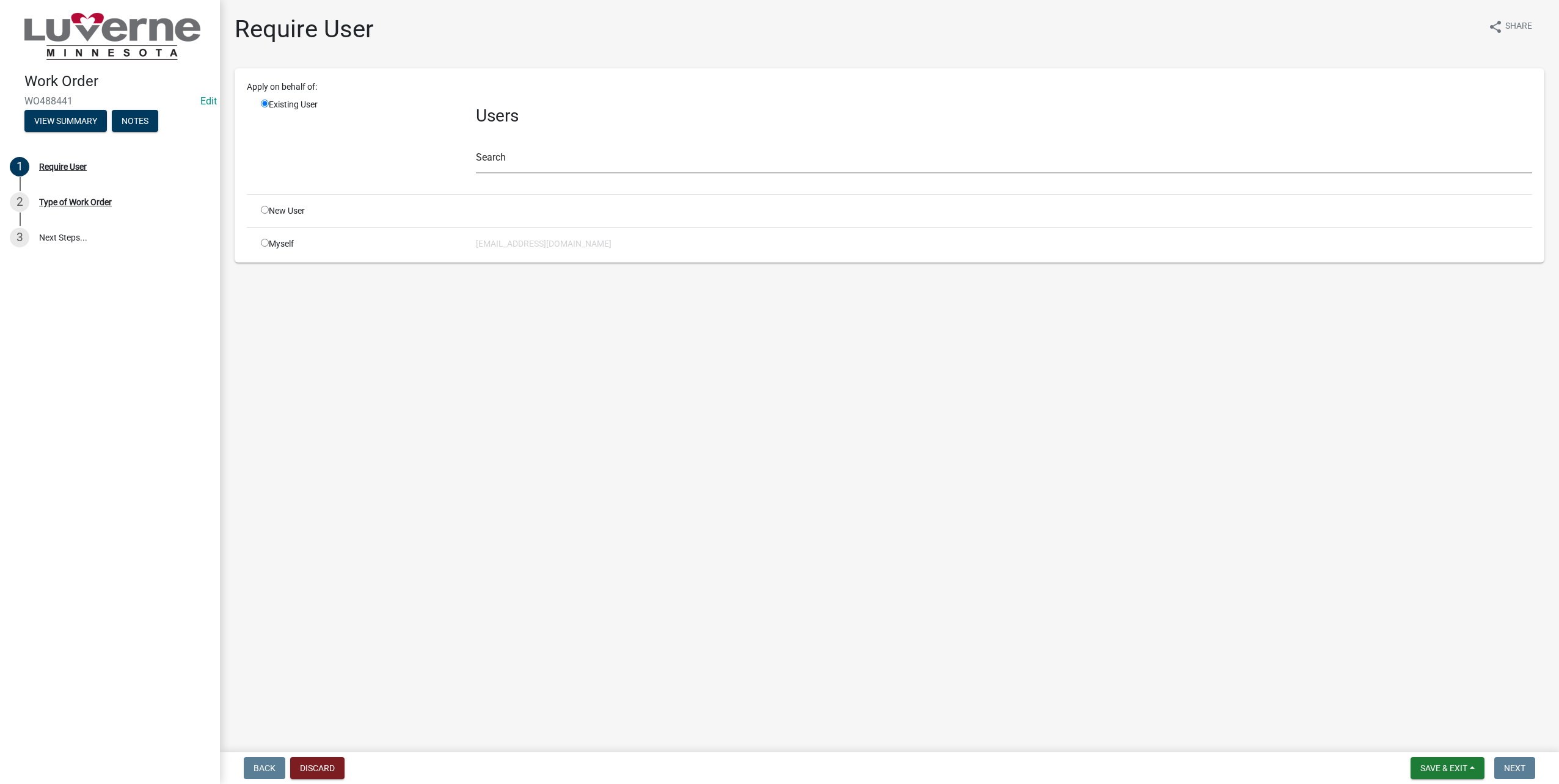
drag, startPoint x: 263, startPoint y: 243, endPoint x: 642, endPoint y: 356, distance: 395.5
click at [264, 243] on input "radio" at bounding box center [265, 243] width 8 height 8
radio input "true"
radio input "false"
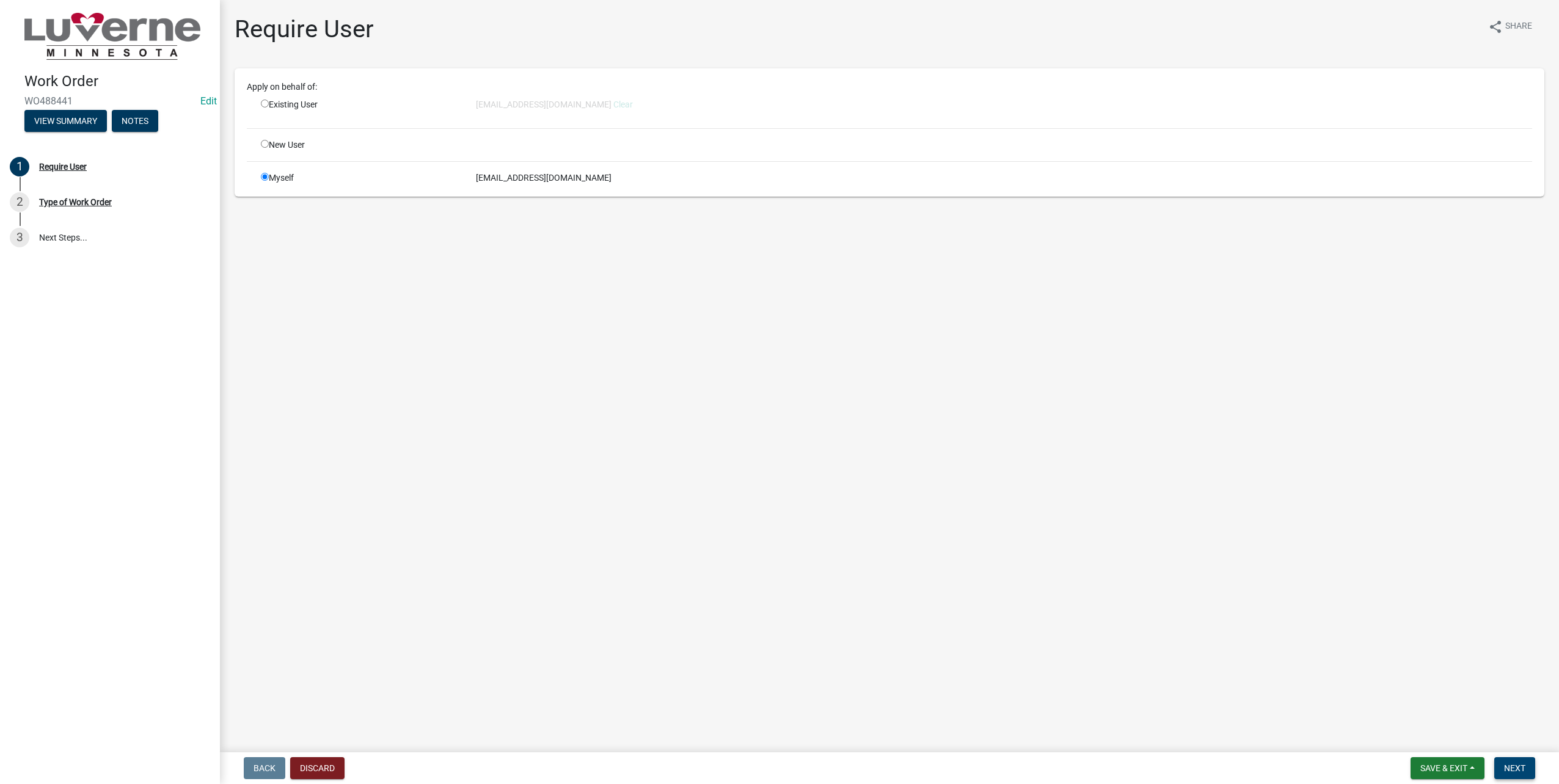
click at [1504, 767] on span "Next" at bounding box center [1514, 768] width 21 height 9
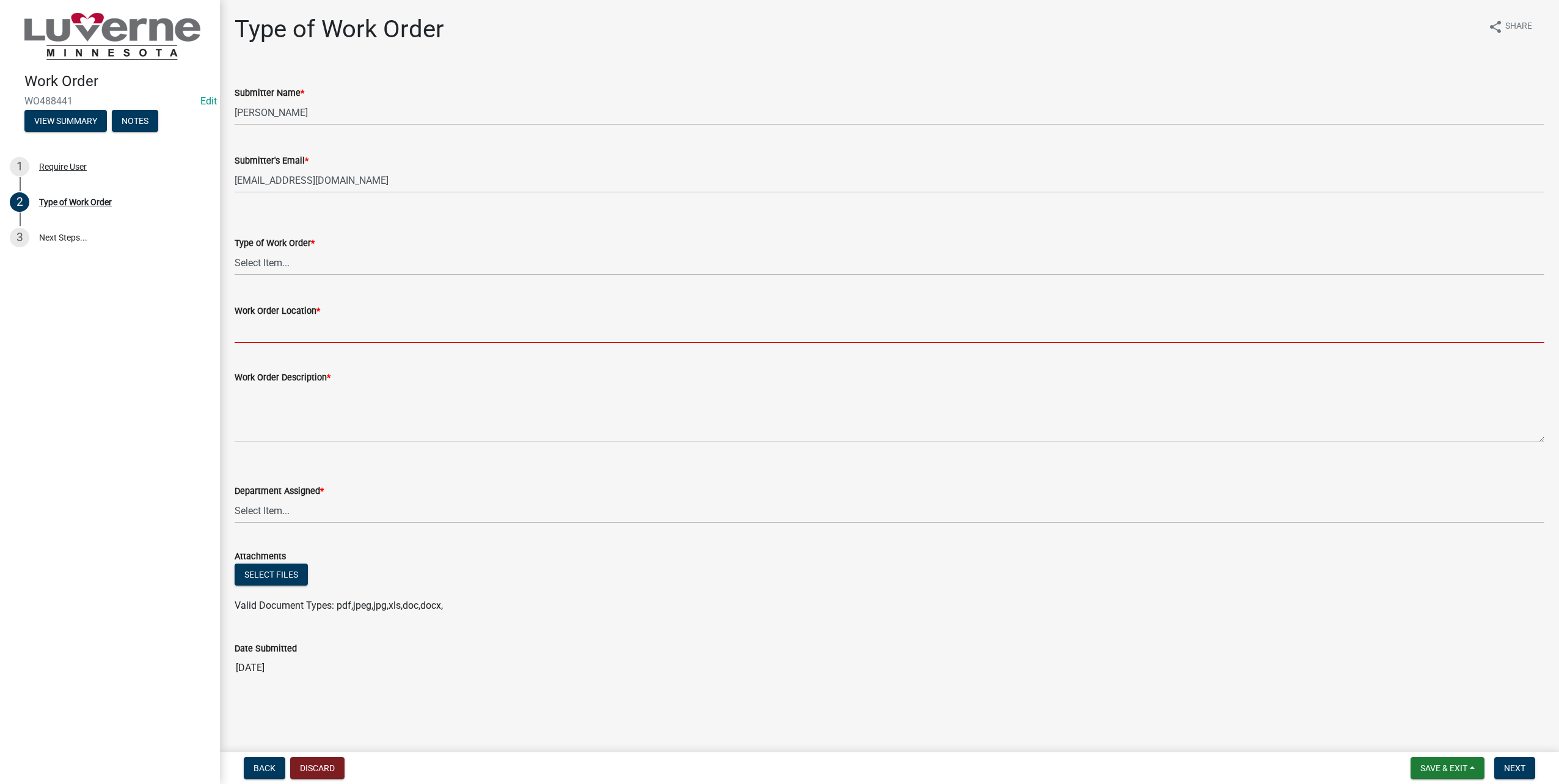
click at [409, 323] on input "Work Order Location *" at bounding box center [889, 331] width 1310 height 25
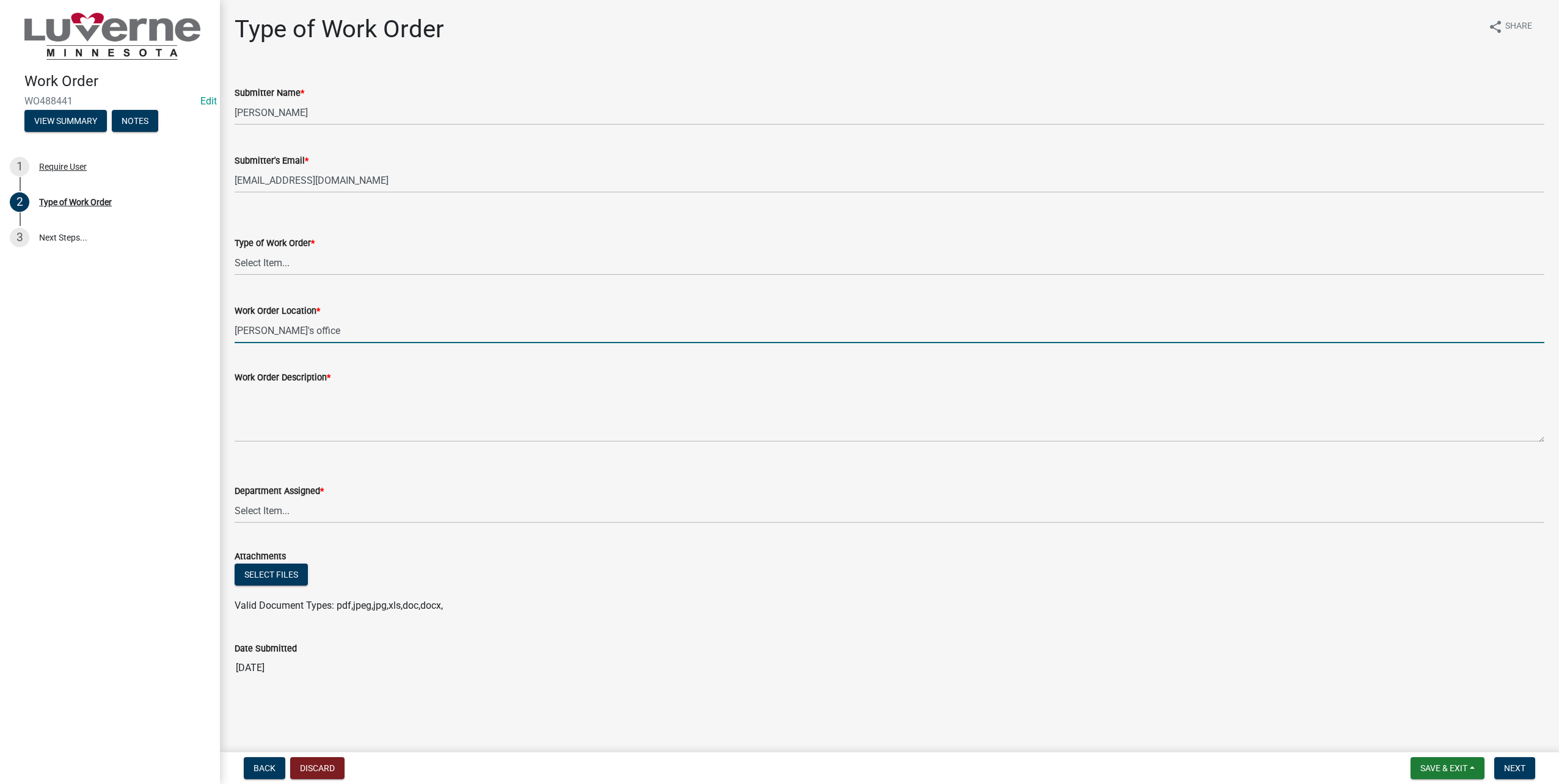
type input "Jessica's office"
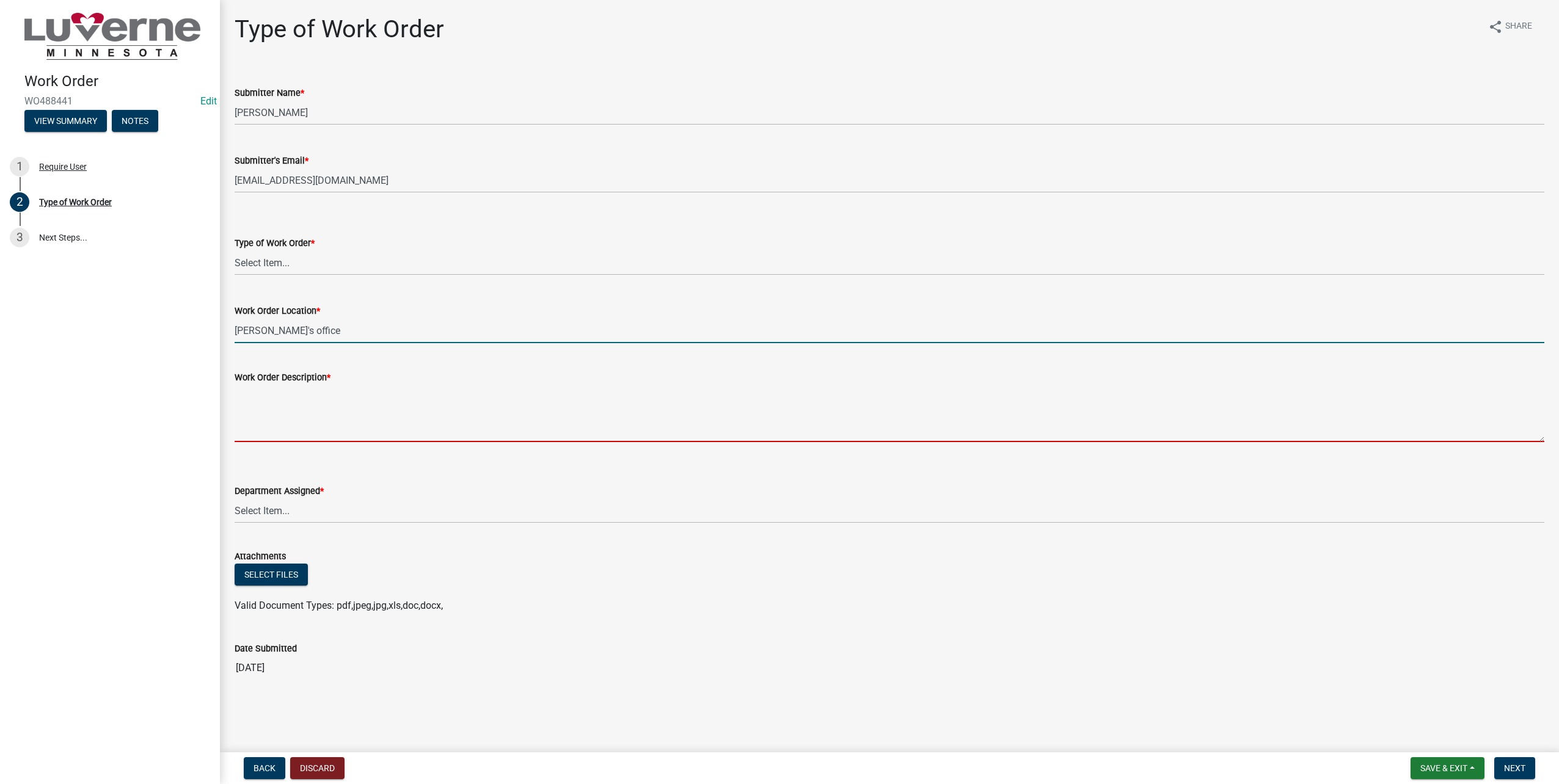
click at [471, 430] on textarea "Work Order Description *" at bounding box center [889, 413] width 1310 height 57
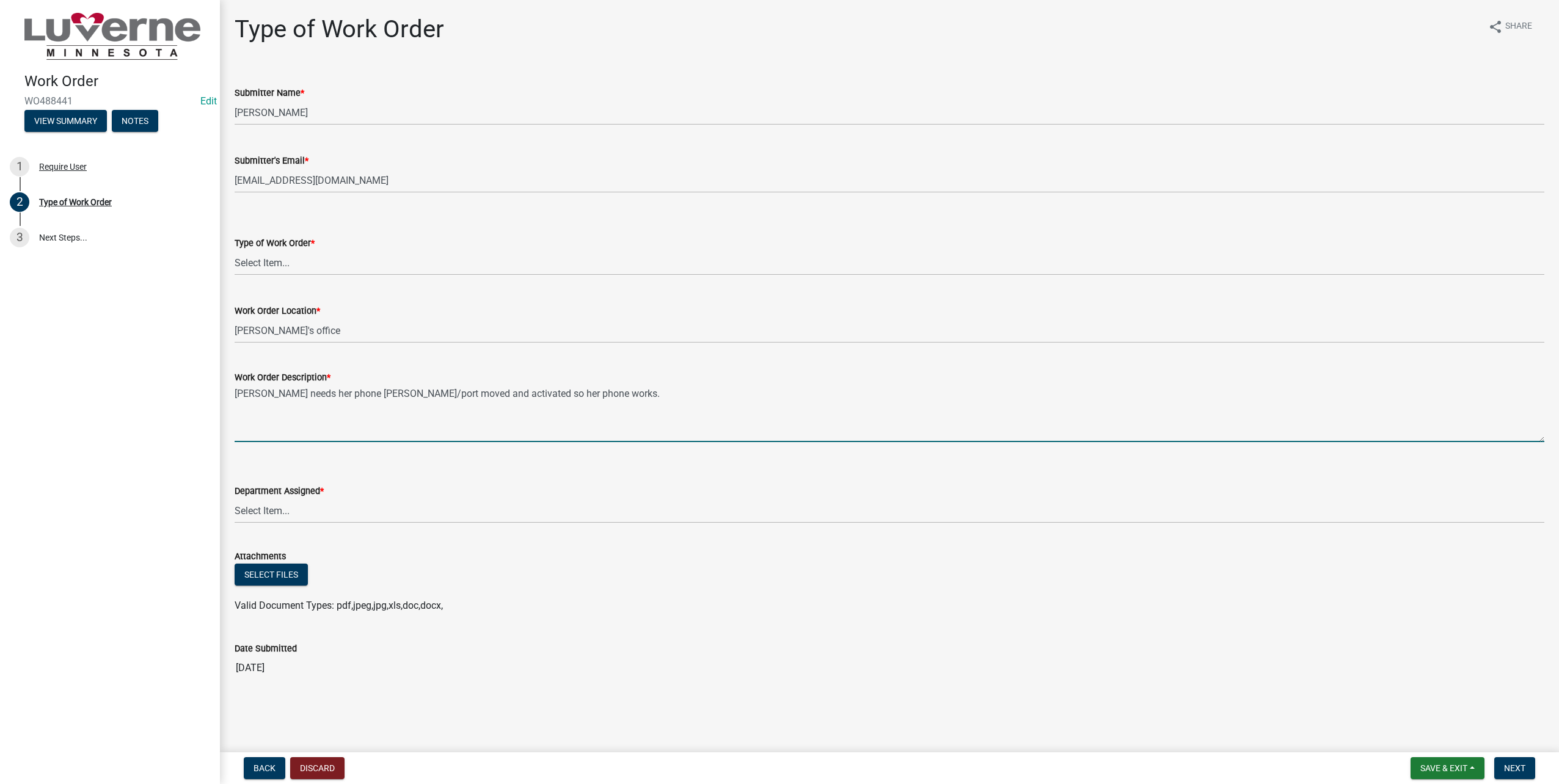
type textarea "Jessica needs her phone jack/port moved and activated so her phone works."
click at [381, 518] on select "Select Item... Building Maintenance Electric Department Water/Wastewater Depart…" at bounding box center [889, 511] width 1310 height 25
click at [234, 499] on select "Select Item... Building Maintenance Electric Department Water/Wastewater Depart…" at bounding box center [889, 511] width 1310 height 25
select select "1c8b25b4-c1de-4134-baf2-bb76918873a0"
click at [1507, 764] on span "Next" at bounding box center [1514, 768] width 21 height 9
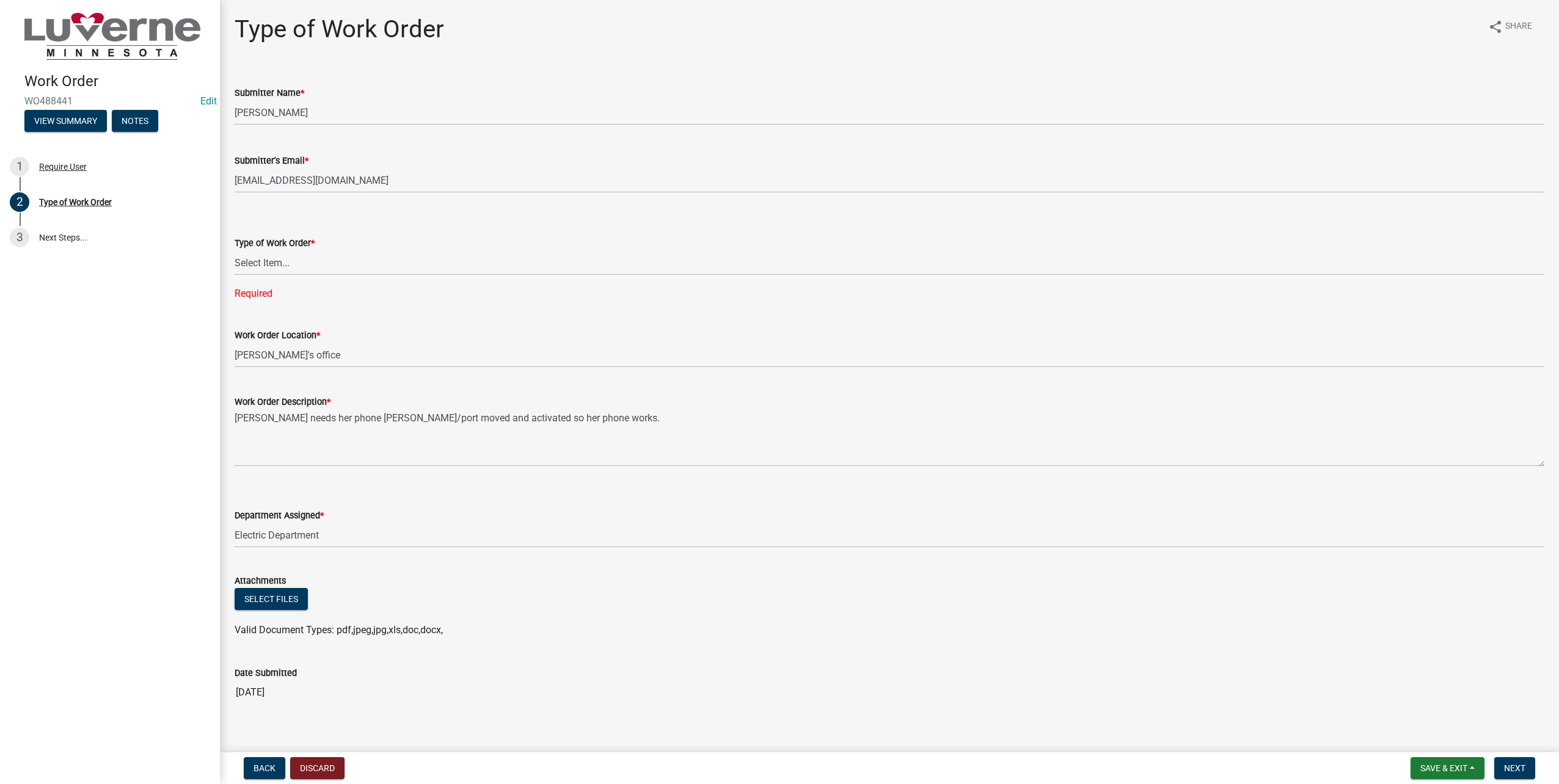
click at [303, 247] on label "Type of Work Order *" at bounding box center [274, 243] width 80 height 9
click at [303, 250] on select "Select Item... Turn Water On Turn Water Off Turn Electric On Turn Electric Off …" at bounding box center [889, 263] width 1310 height 25
click at [300, 255] on select "Select Item... Turn Water On Turn Water Off Turn Electric On Turn Electric Off …" at bounding box center [889, 263] width 1310 height 25
click at [234, 250] on select "Select Item... Turn Water On Turn Water Off Turn Electric On Turn Electric Off …" at bounding box center [889, 263] width 1310 height 25
select select "23d35f2e-3bf1-4ece-83c1-2a742f145ffa"
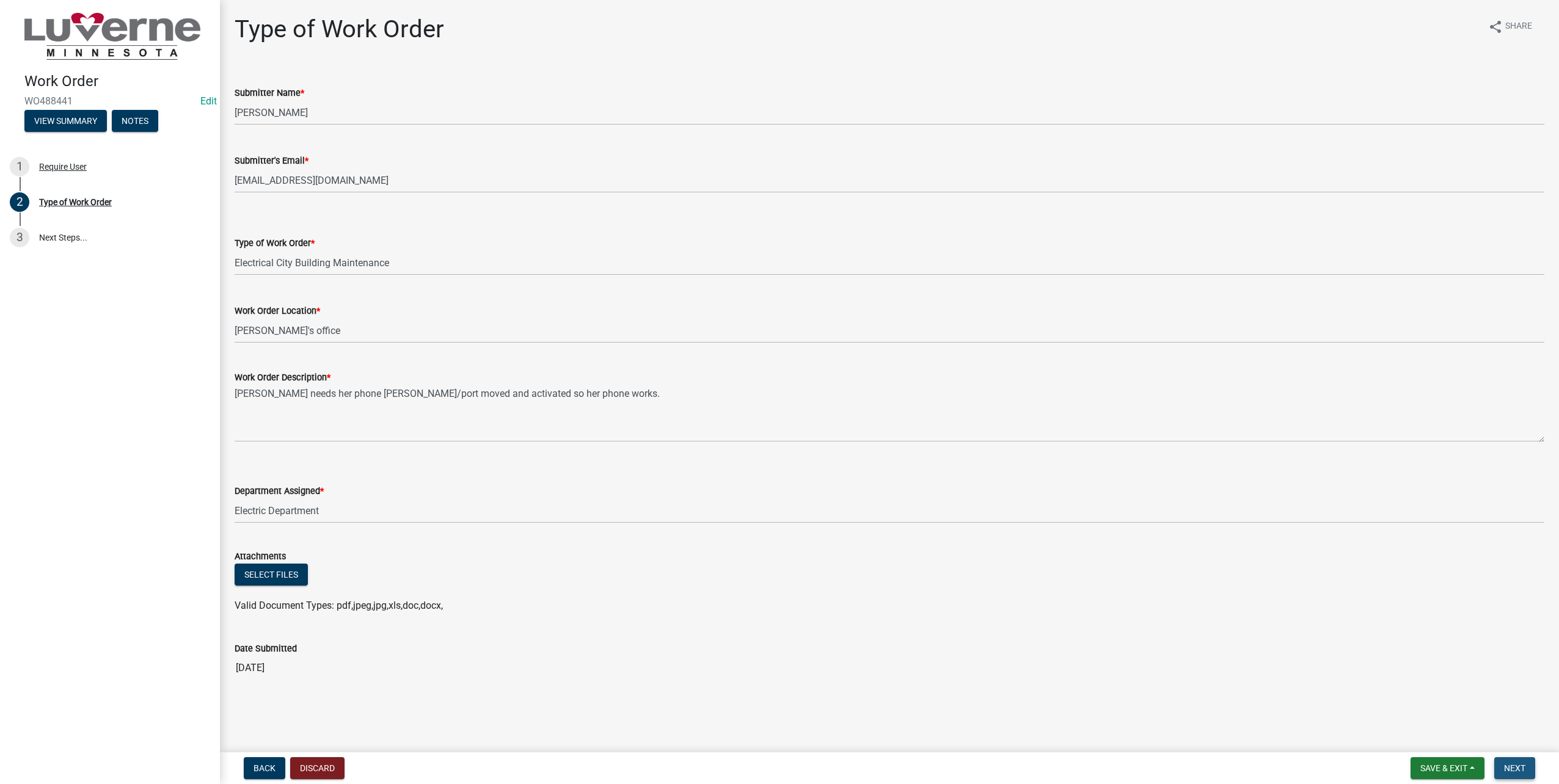
click at [1525, 772] on span "Next" at bounding box center [1514, 768] width 21 height 9
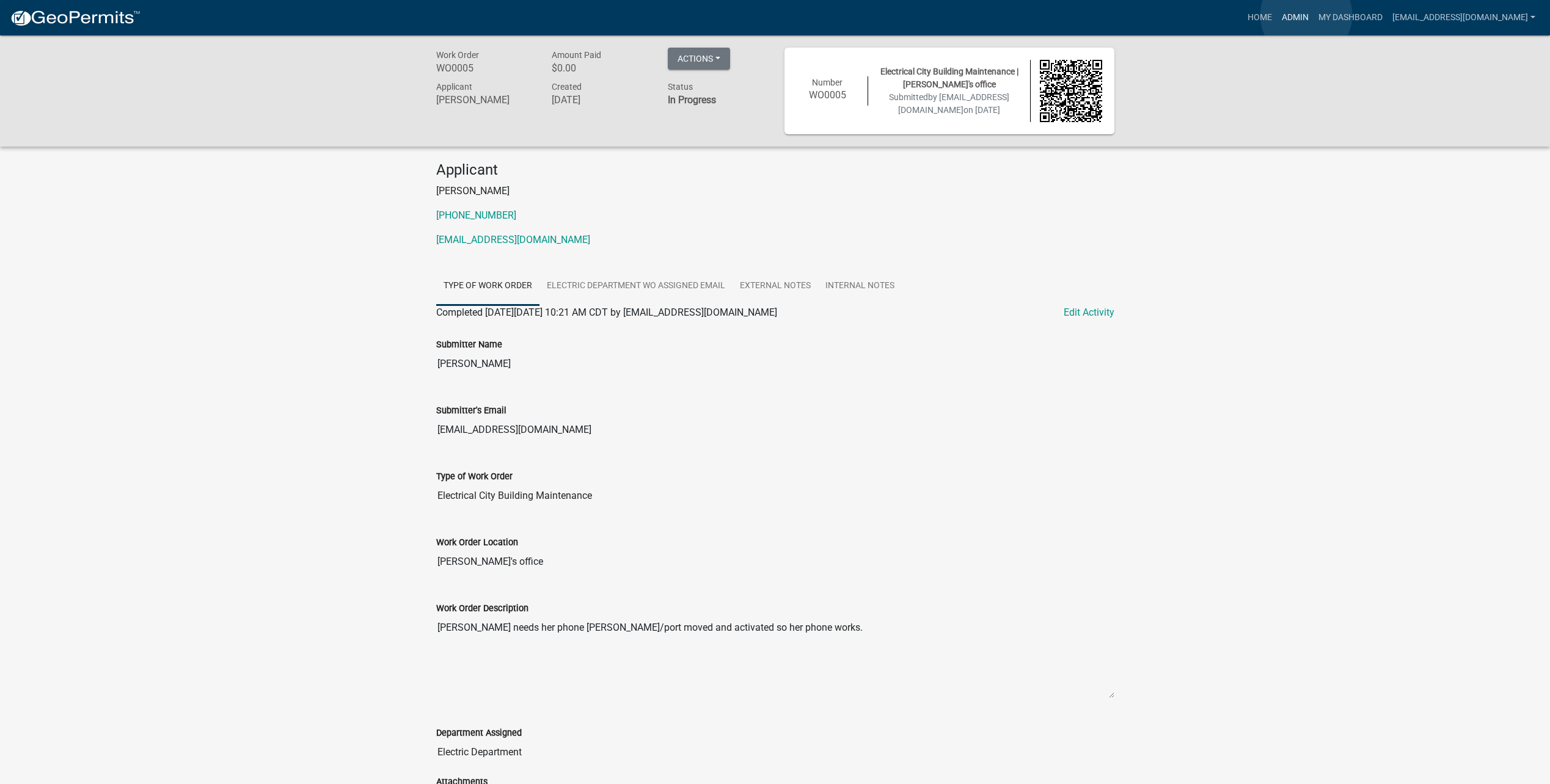
click at [1306, 15] on link "Admin" at bounding box center [1295, 18] width 37 height 24
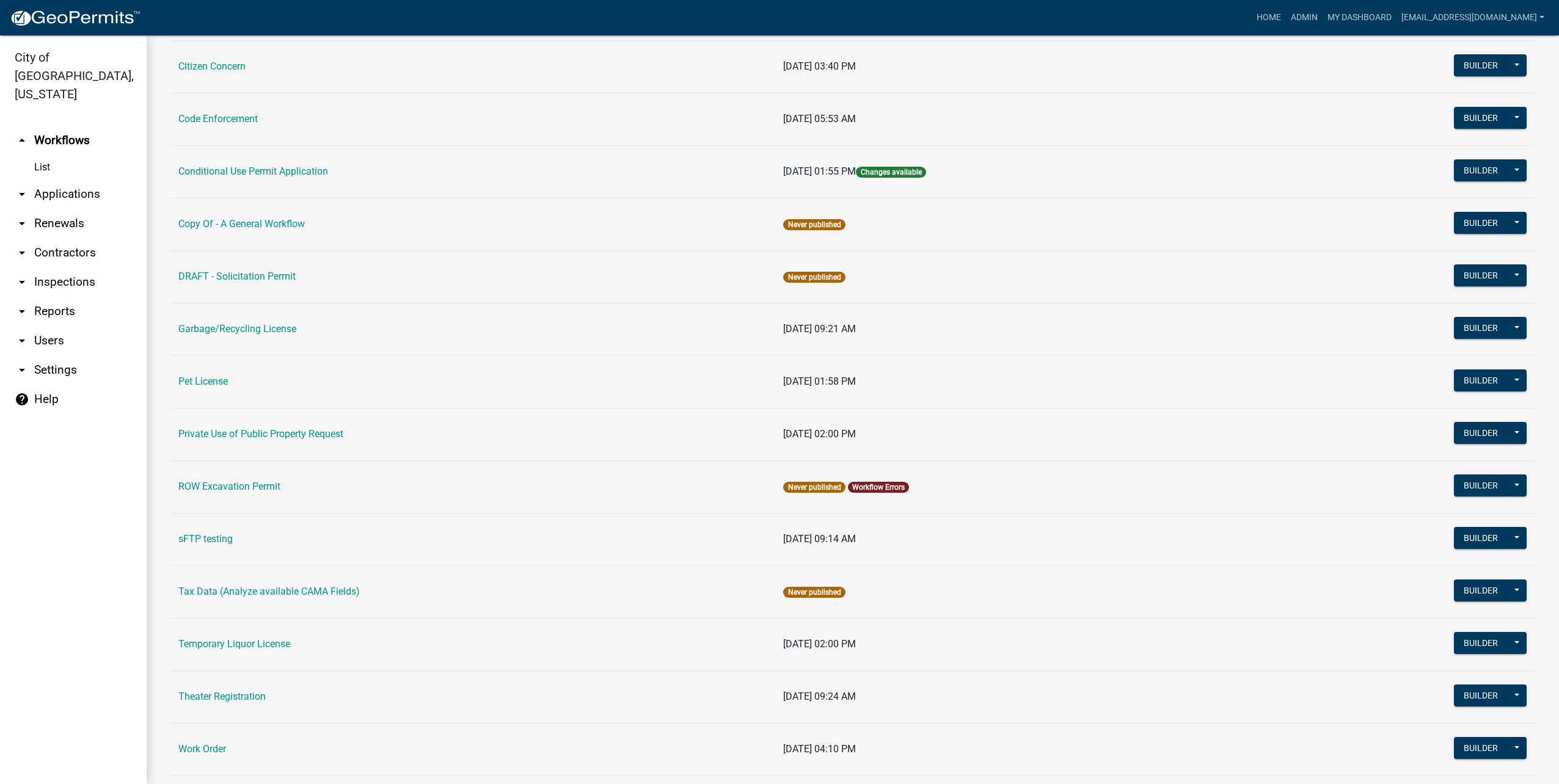
scroll to position [407, 0]
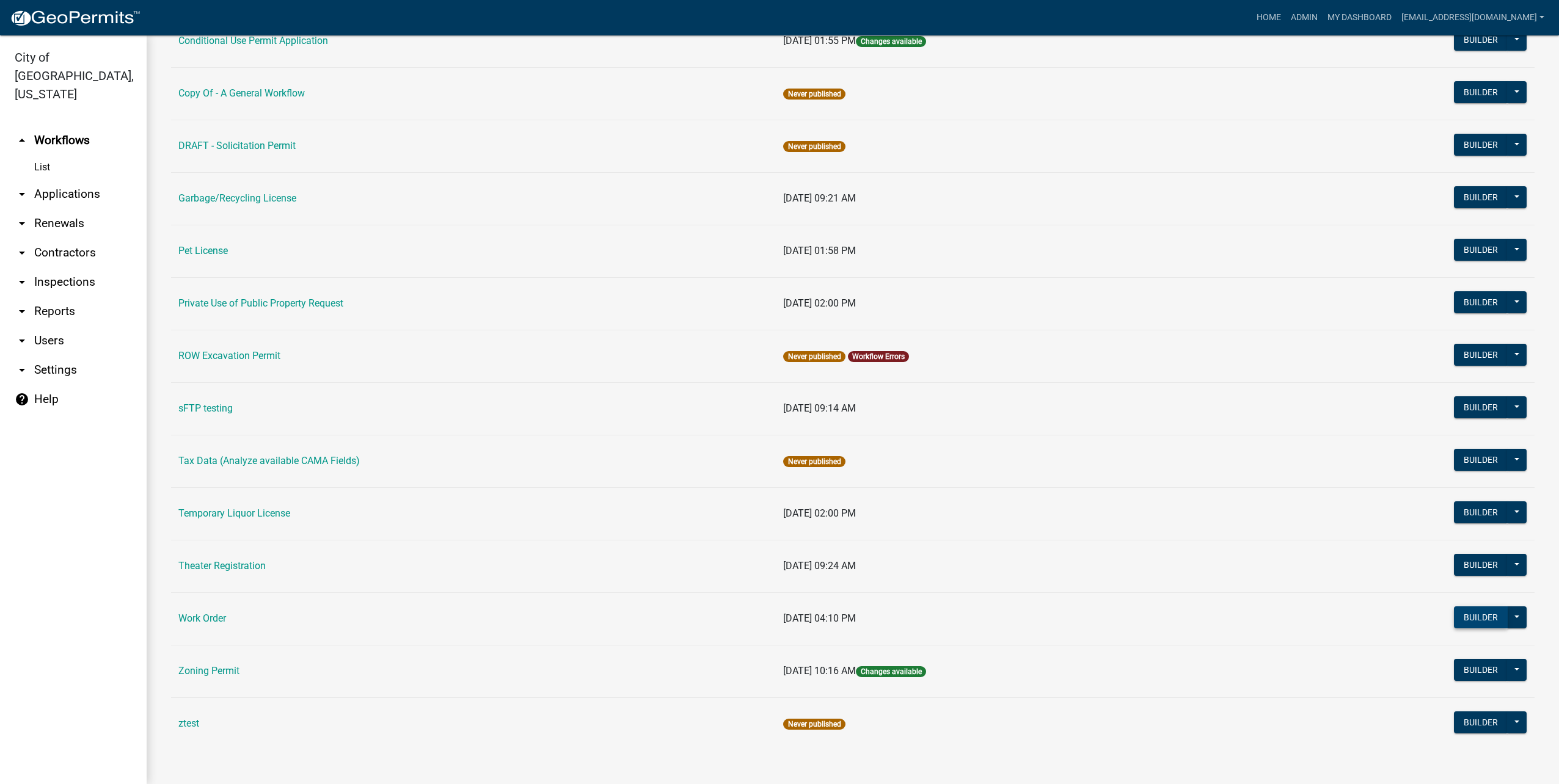
click at [1477, 622] on button "Builder" at bounding box center [1481, 617] width 54 height 22
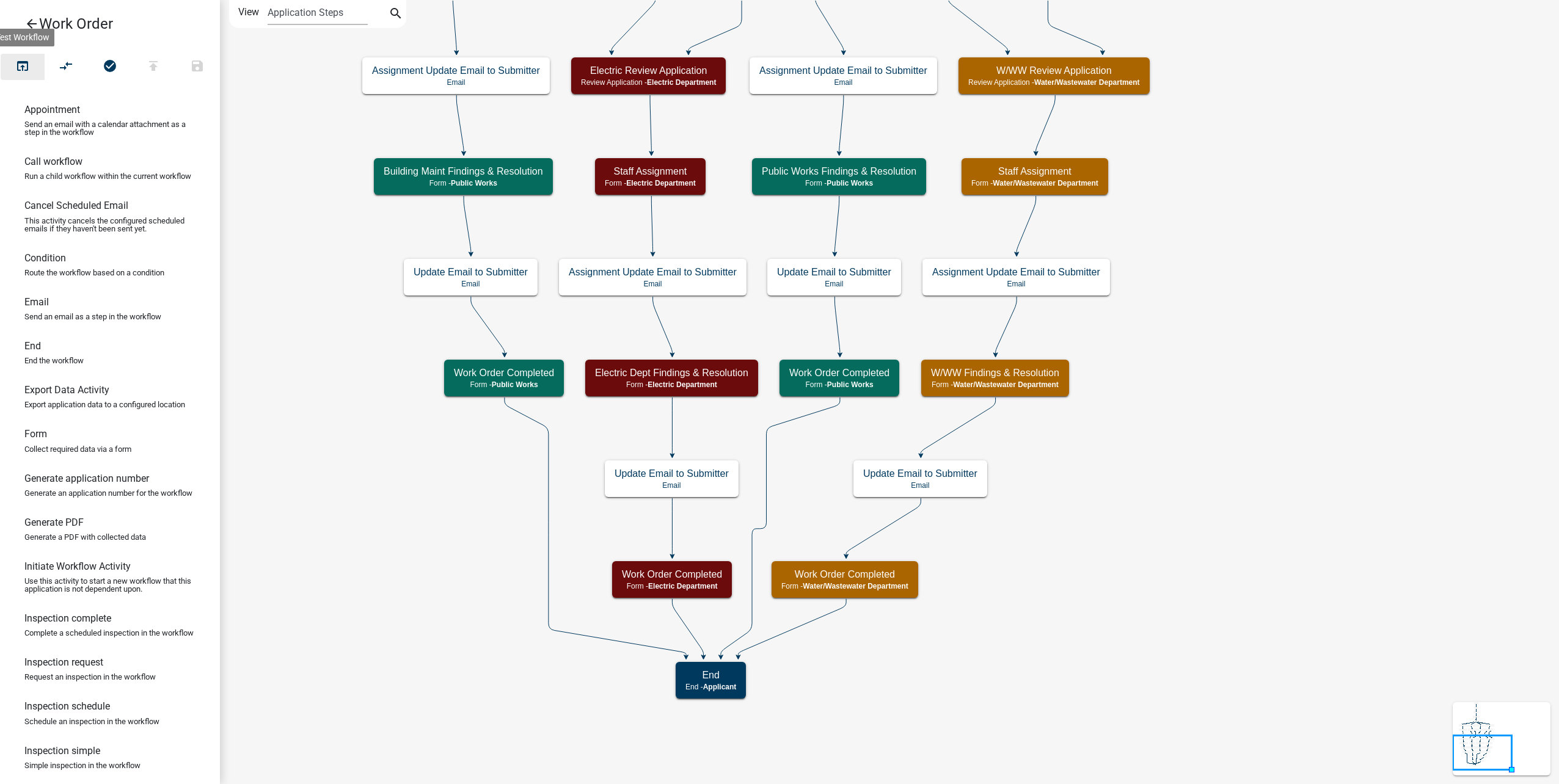
drag, startPoint x: 24, startPoint y: 61, endPoint x: 758, endPoint y: 237, distance: 754.8
click at [24, 61] on icon "open_in_browser" at bounding box center [22, 67] width 15 height 17
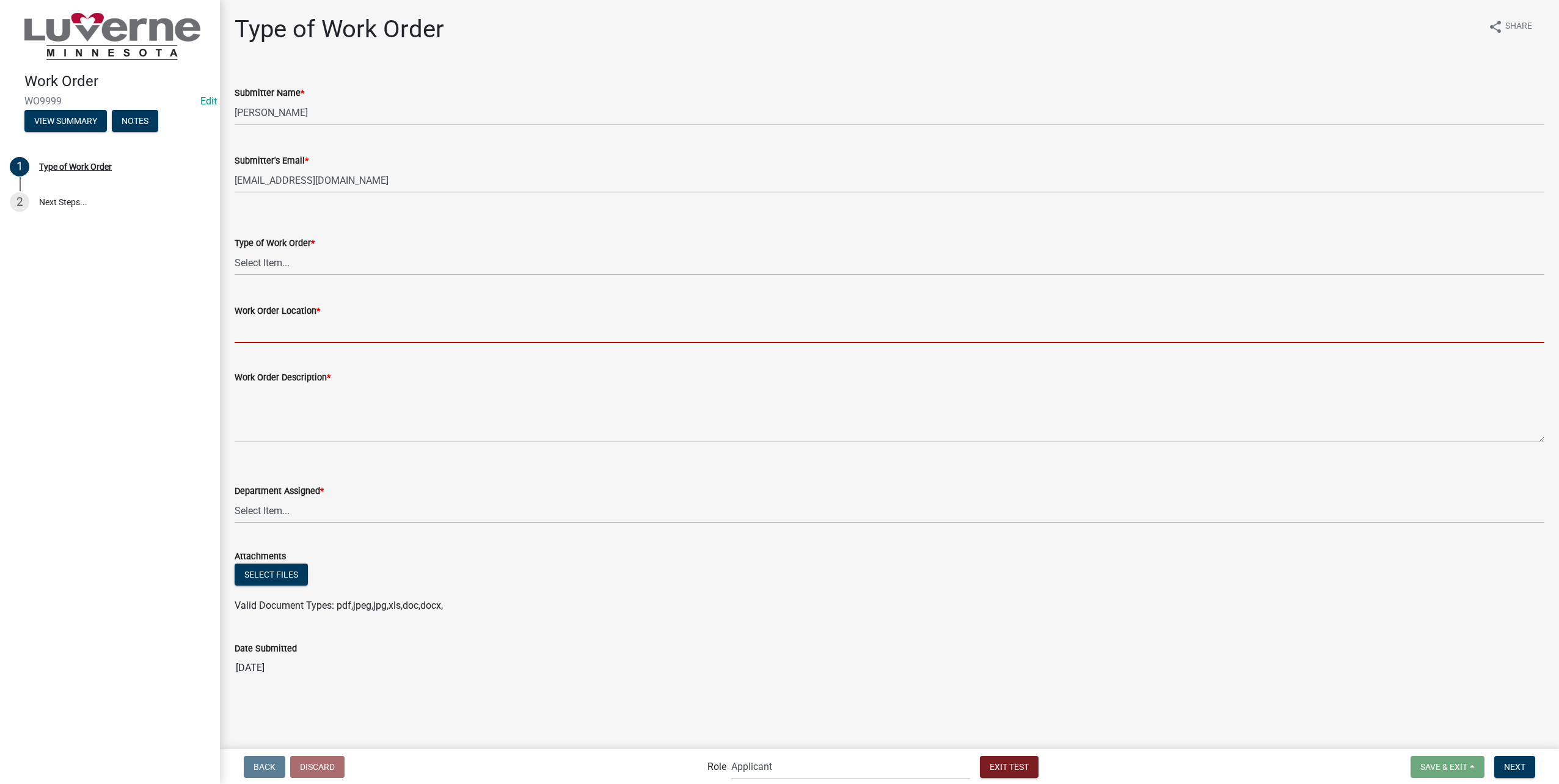
click at [427, 326] on input "Work Order Location *" at bounding box center [889, 331] width 1310 height 25
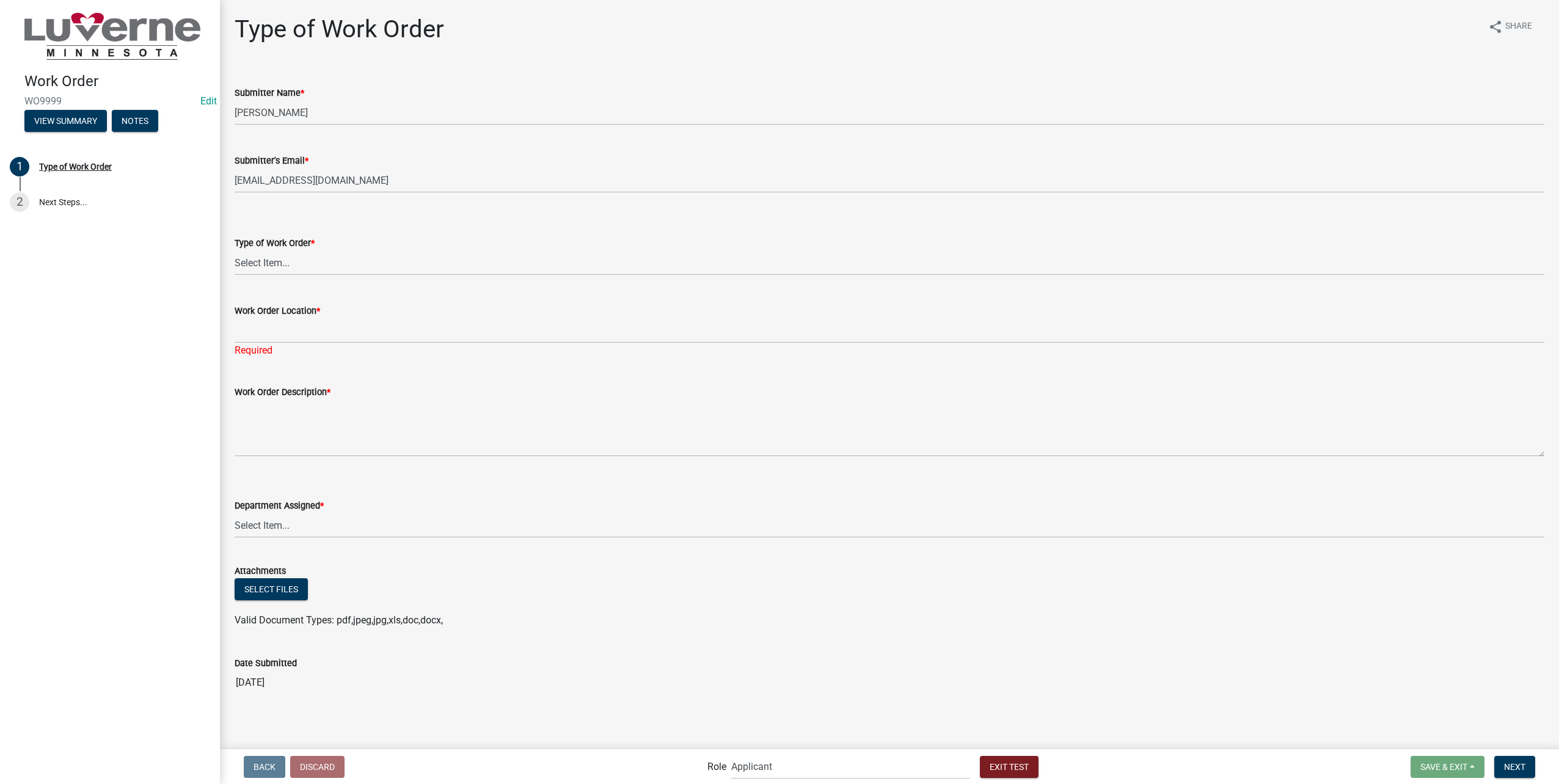
drag, startPoint x: 350, startPoint y: 230, endPoint x: 346, endPoint y: 243, distance: 13.6
click at [349, 236] on form "Type of Work Order * Select Item... Turn Water On Turn Water Off Turn Electric …" at bounding box center [889, 248] width 1310 height 54
drag, startPoint x: 346, startPoint y: 243, endPoint x: 341, endPoint y: 256, distance: 13.9
click at [341, 256] on select "Select Item... Turn Water On Turn Water Off Turn Electric On Turn Electric Off …" at bounding box center [889, 263] width 1310 height 25
click at [234, 250] on select "Select Item... Turn Water On Turn Water Off Turn Electric On Turn Electric Off …" at bounding box center [889, 263] width 1310 height 25
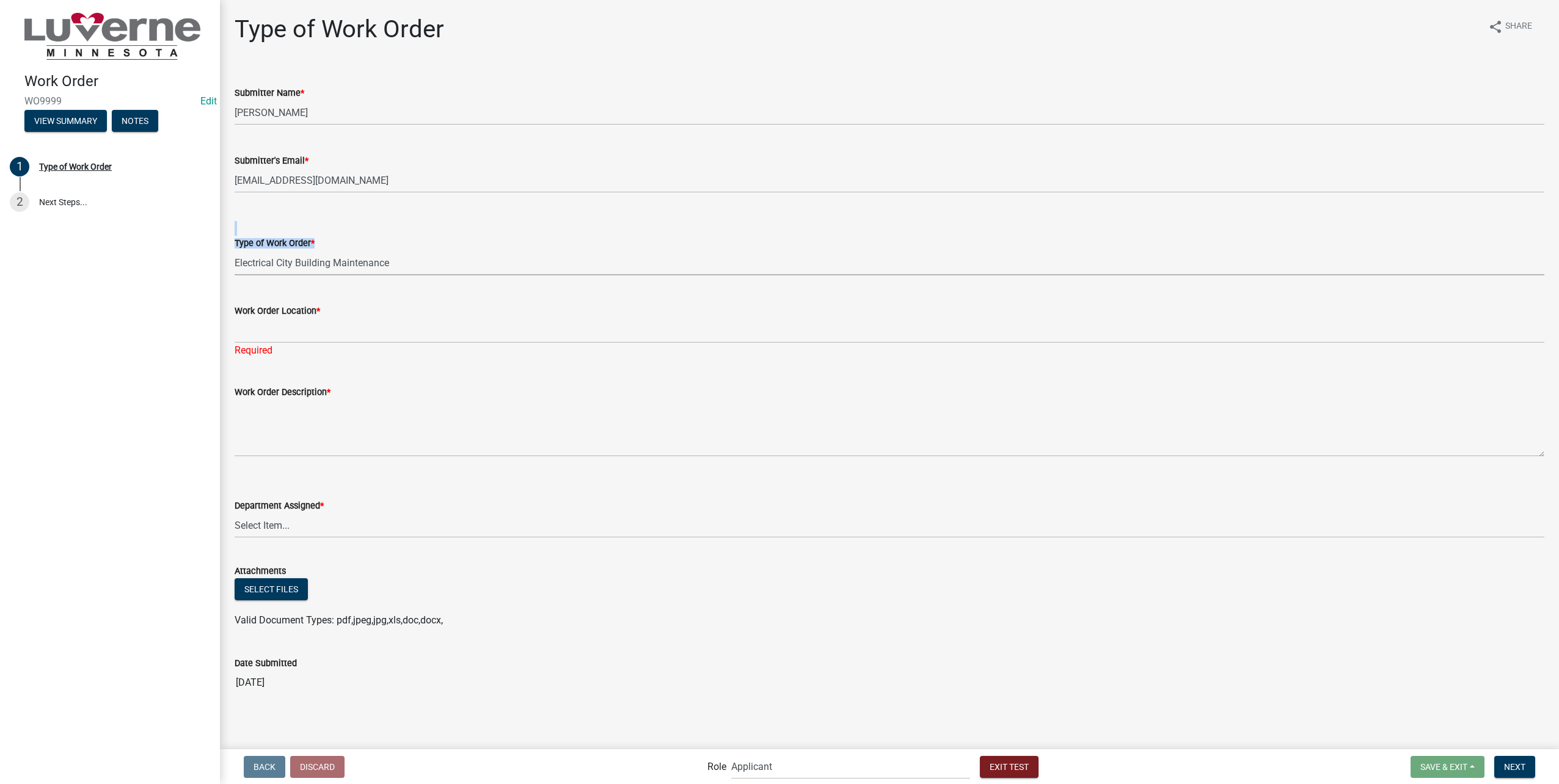
select select "23d35f2e-3bf1-4ece-83c1-2a742f145ffa"
click at [307, 314] on label "Work Order Location *" at bounding box center [277, 311] width 85 height 9
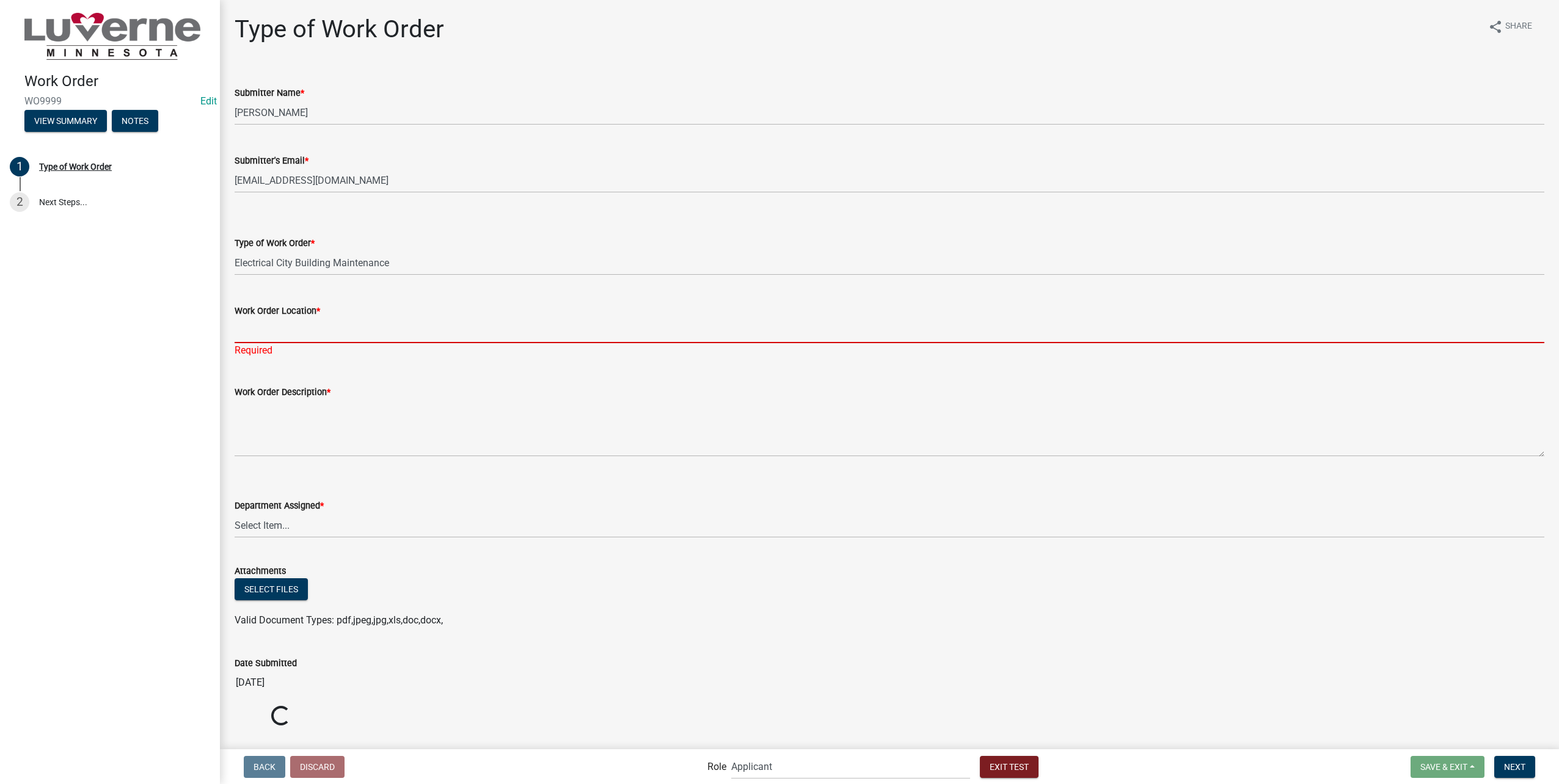
click at [307, 318] on input "Work Order Location *" at bounding box center [889, 331] width 1310 height 25
click at [310, 326] on input "Work Order Location *" at bounding box center [889, 331] width 1310 height 25
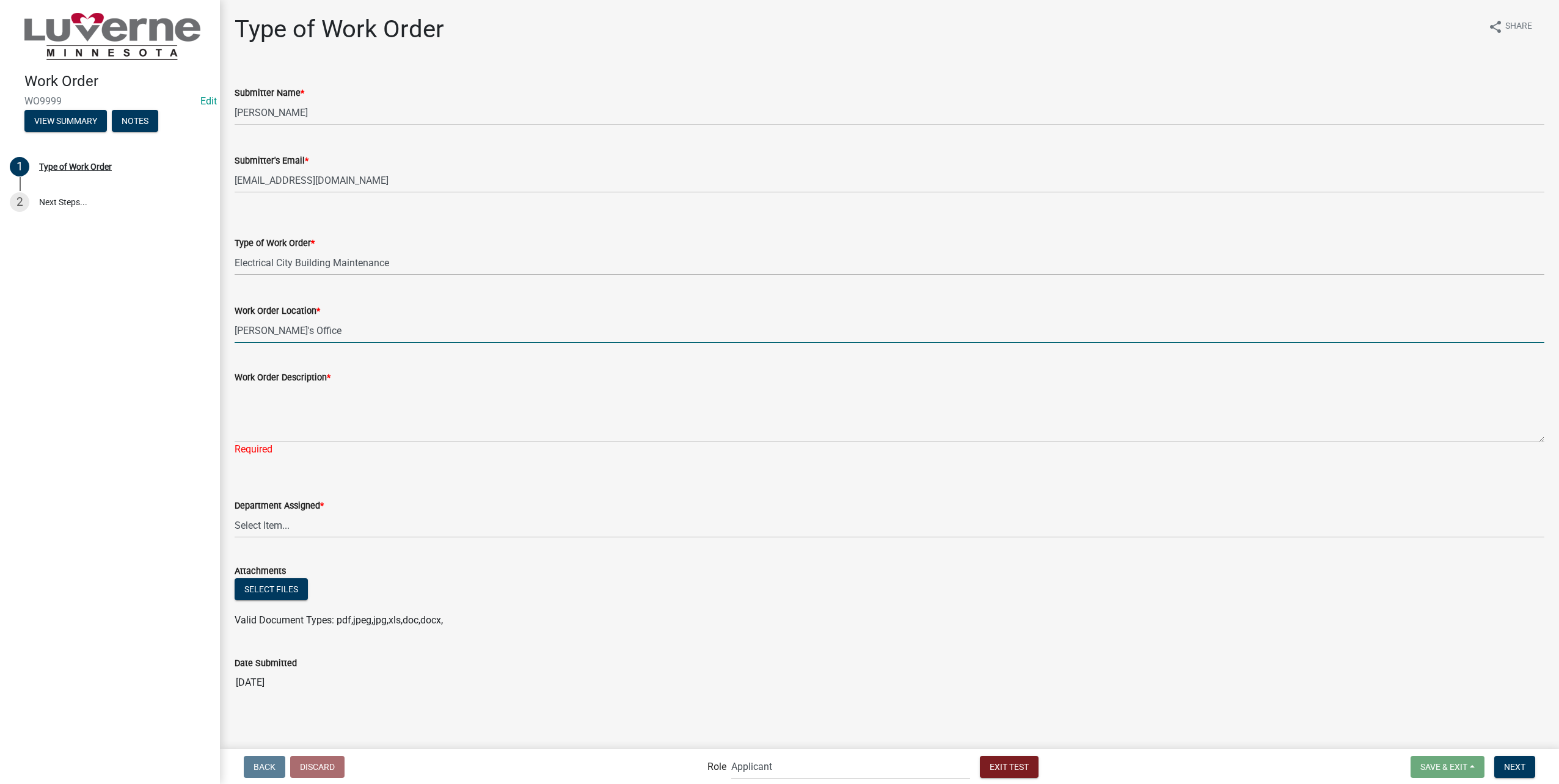
type input "Jessica's Office"
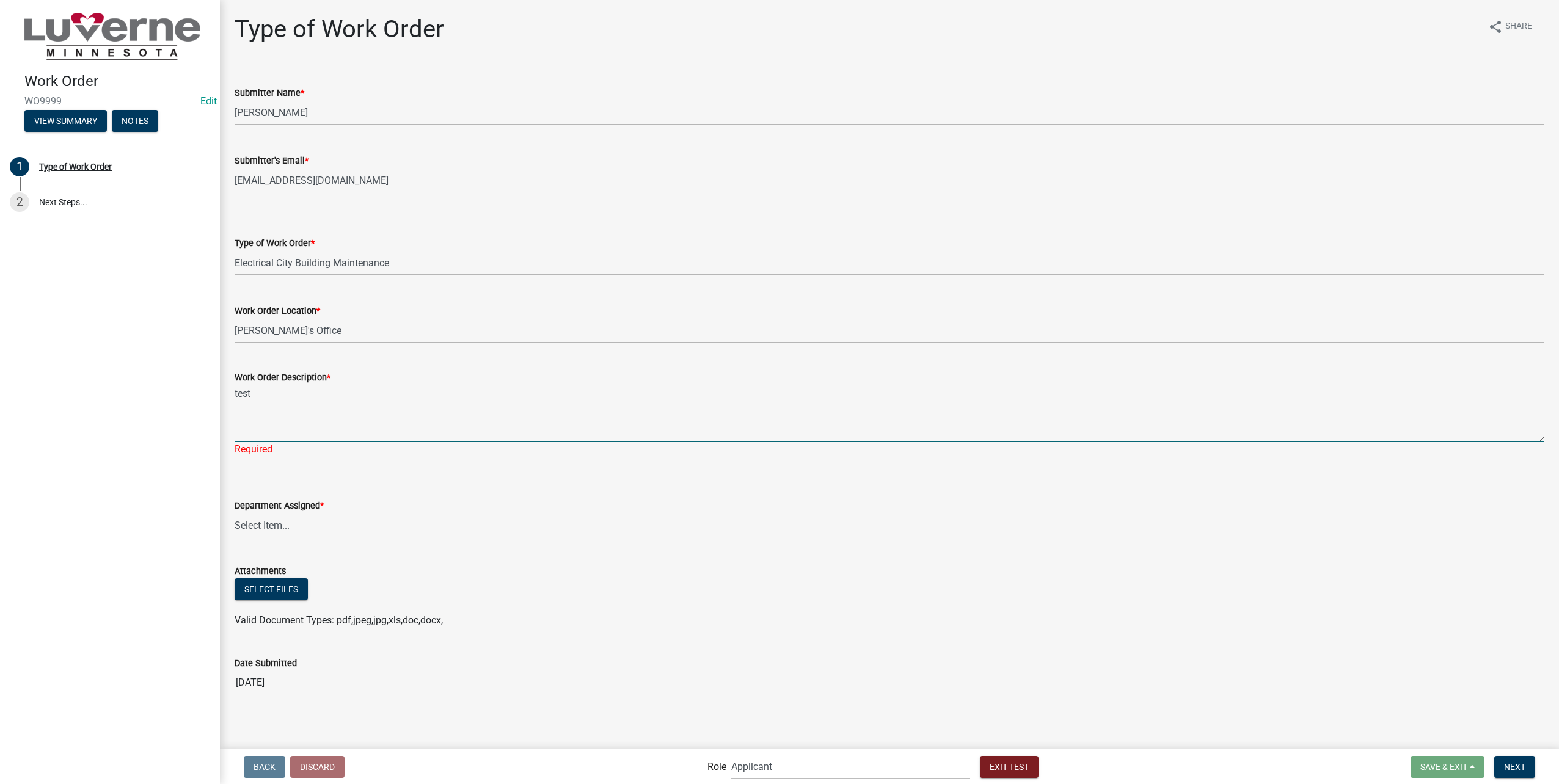
type textarea "test"
click at [263, 532] on wm-data-entity-input "Department Assigned * Select Item... Building Maintenance Electric Department W…" at bounding box center [889, 507] width 1310 height 82
click at [234, 499] on select "Select Item... Building Maintenance Electric Department Water/Wastewater Depart…" at bounding box center [889, 511] width 1310 height 25
select select "1c8b25b4-c1de-4134-baf2-bb76918873a0"
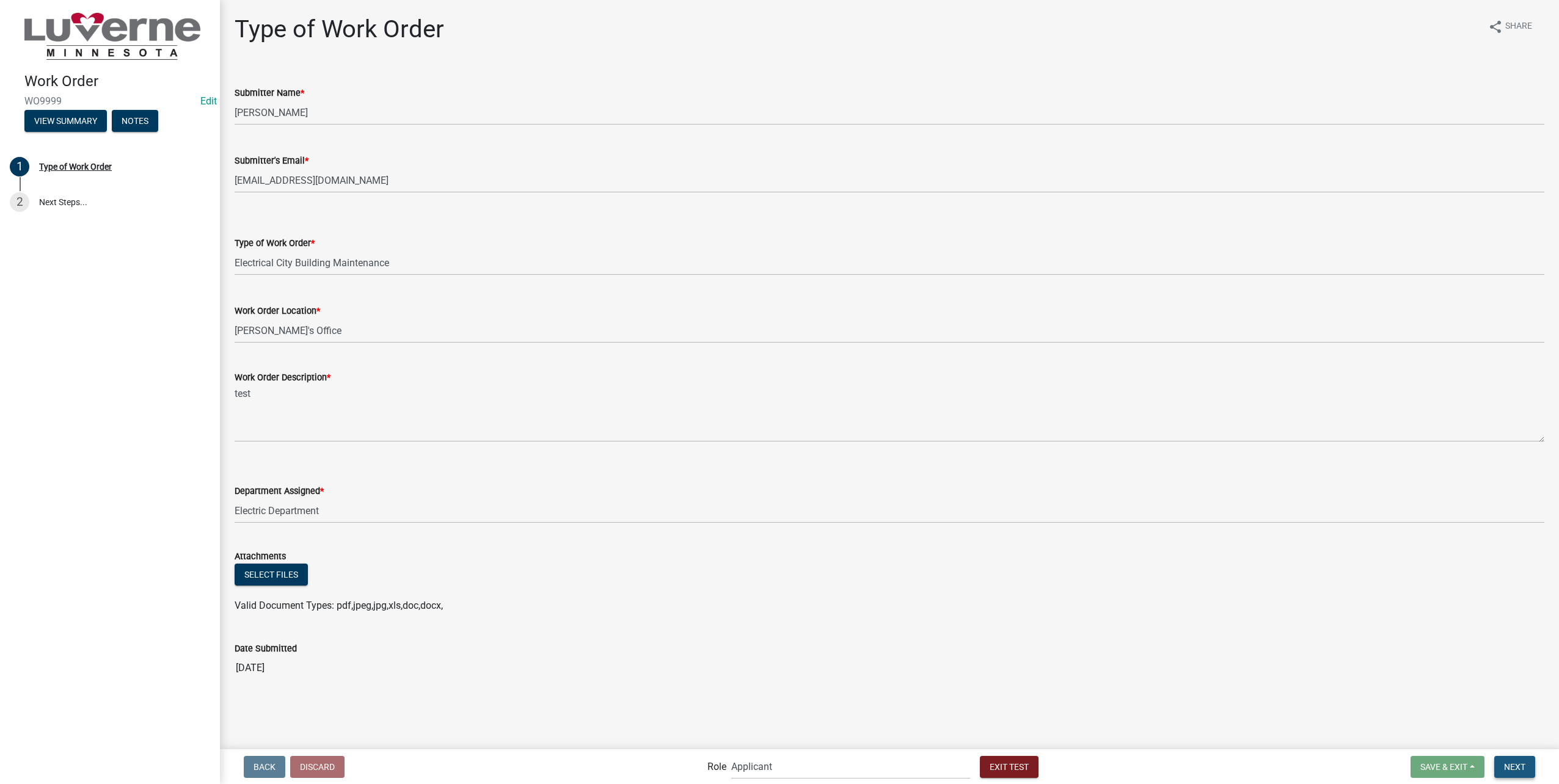
click at [1516, 763] on span "Next" at bounding box center [1514, 766] width 21 height 9
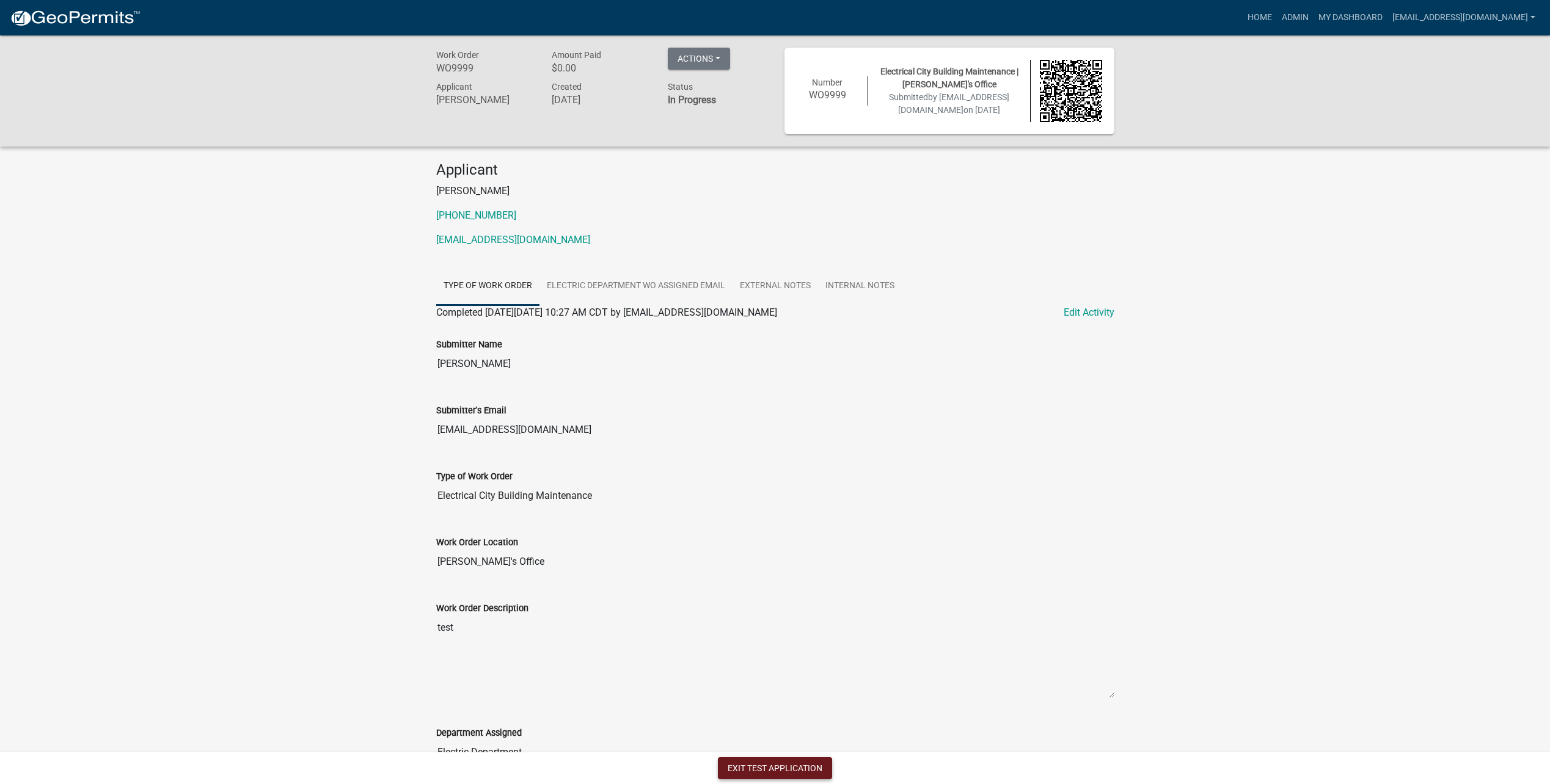
click at [785, 772] on button "Exit Test Application" at bounding box center [775, 768] width 115 height 22
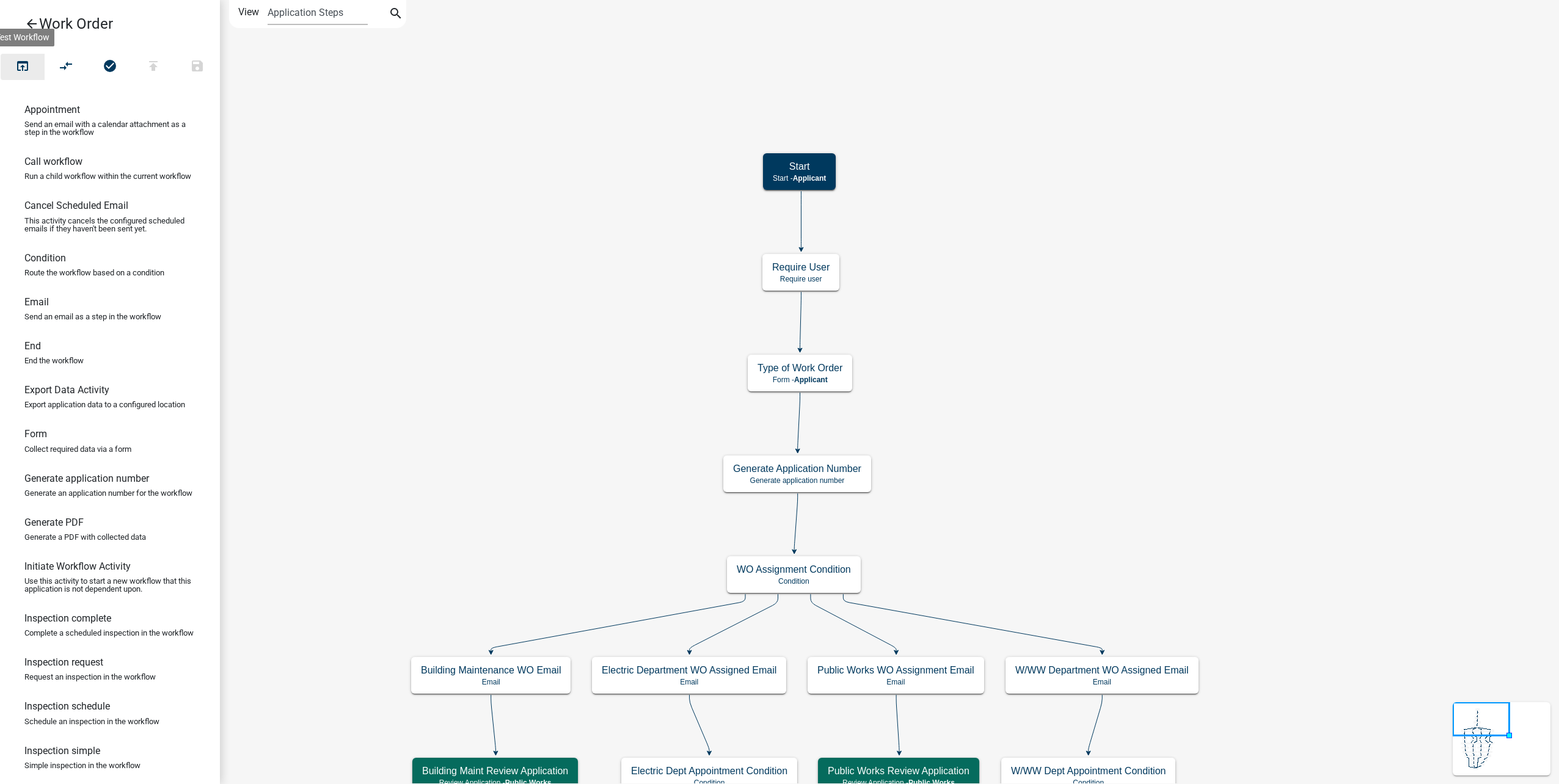
click at [31, 65] on button "open_in_browser" at bounding box center [23, 67] width 44 height 26
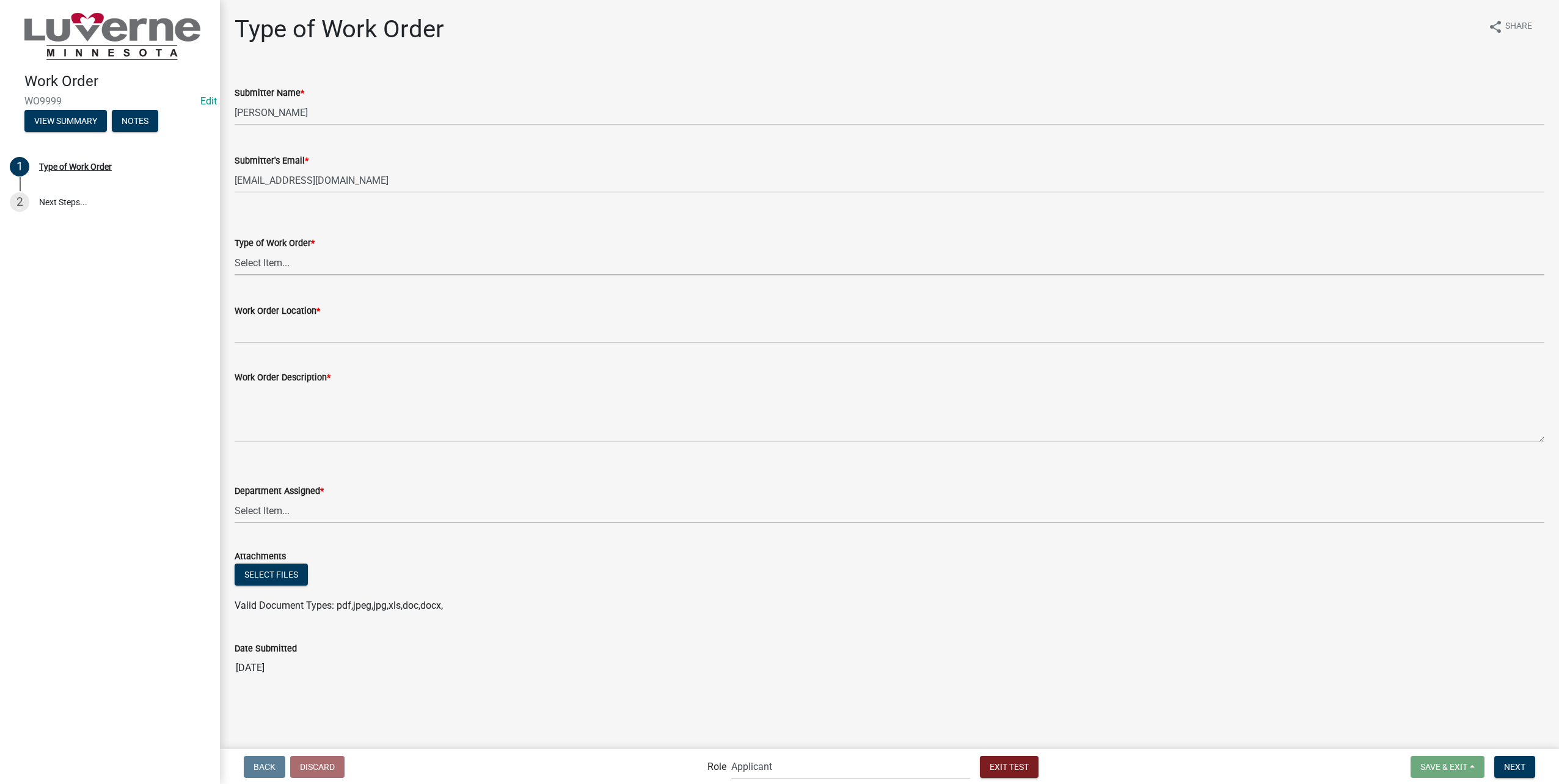
click at [438, 258] on select "Select Item... Turn Water On Turn Water Off Turn Electric On Turn Electric Off …" at bounding box center [889, 263] width 1310 height 25
click at [234, 250] on select "Select Item... Turn Water On Turn Water Off Turn Electric On Turn Electric Off …" at bounding box center [889, 263] width 1310 height 25
select select "5a44b96e-82b4-4e3c-809c-48fc2f7c0ec0"
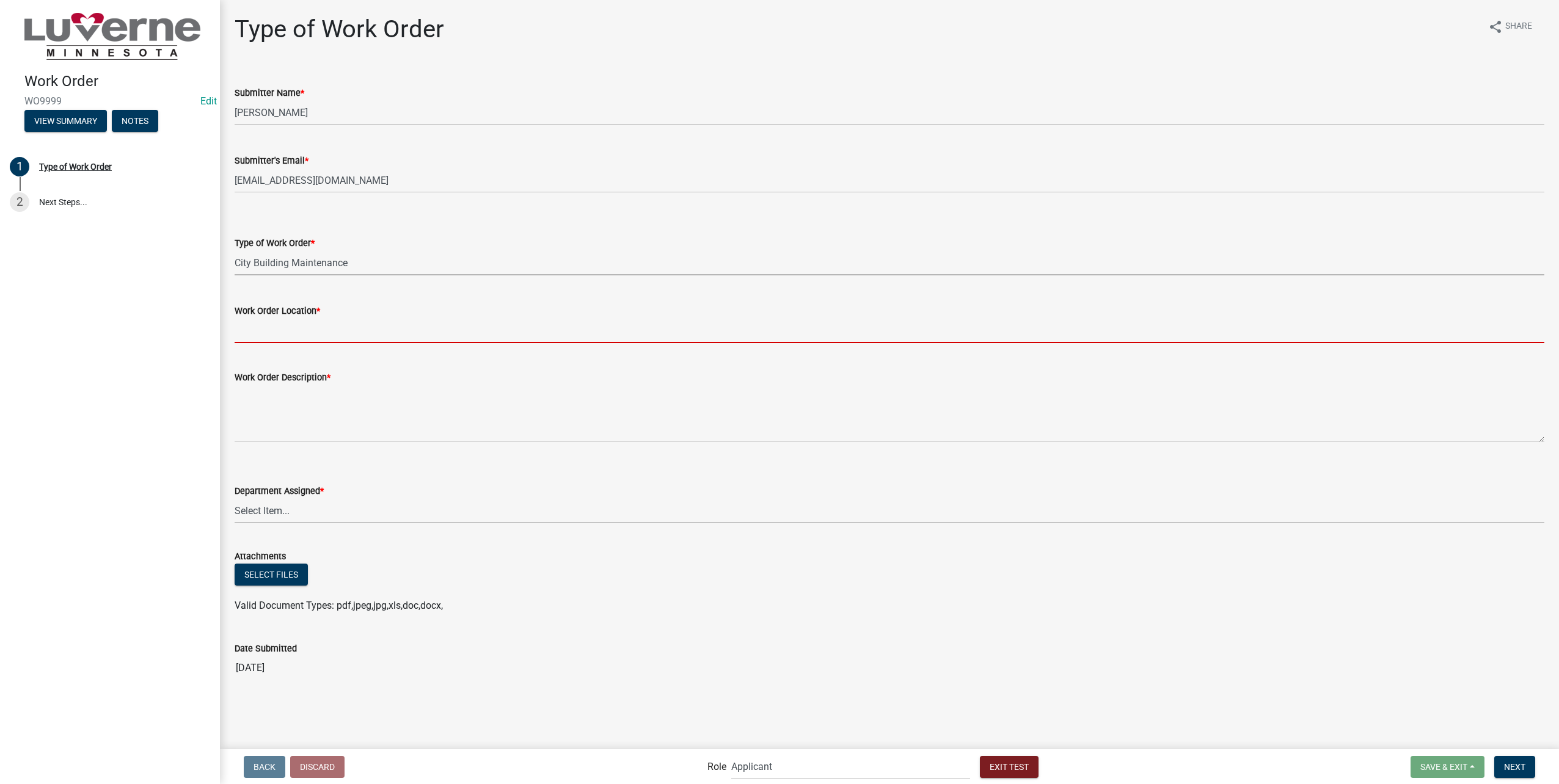
click at [357, 338] on input "Work Order Location *" at bounding box center [889, 331] width 1310 height 25
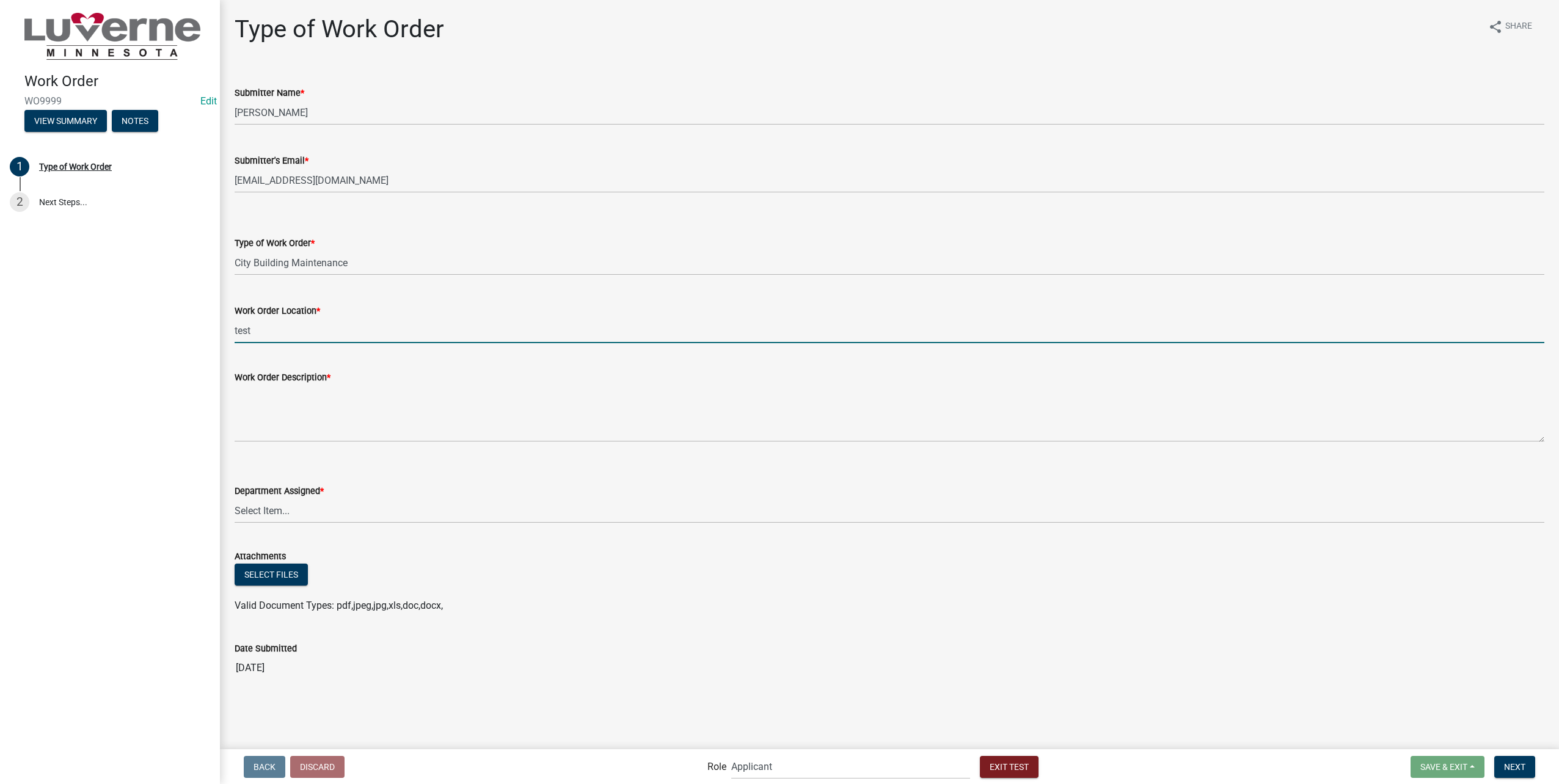
type input "test"
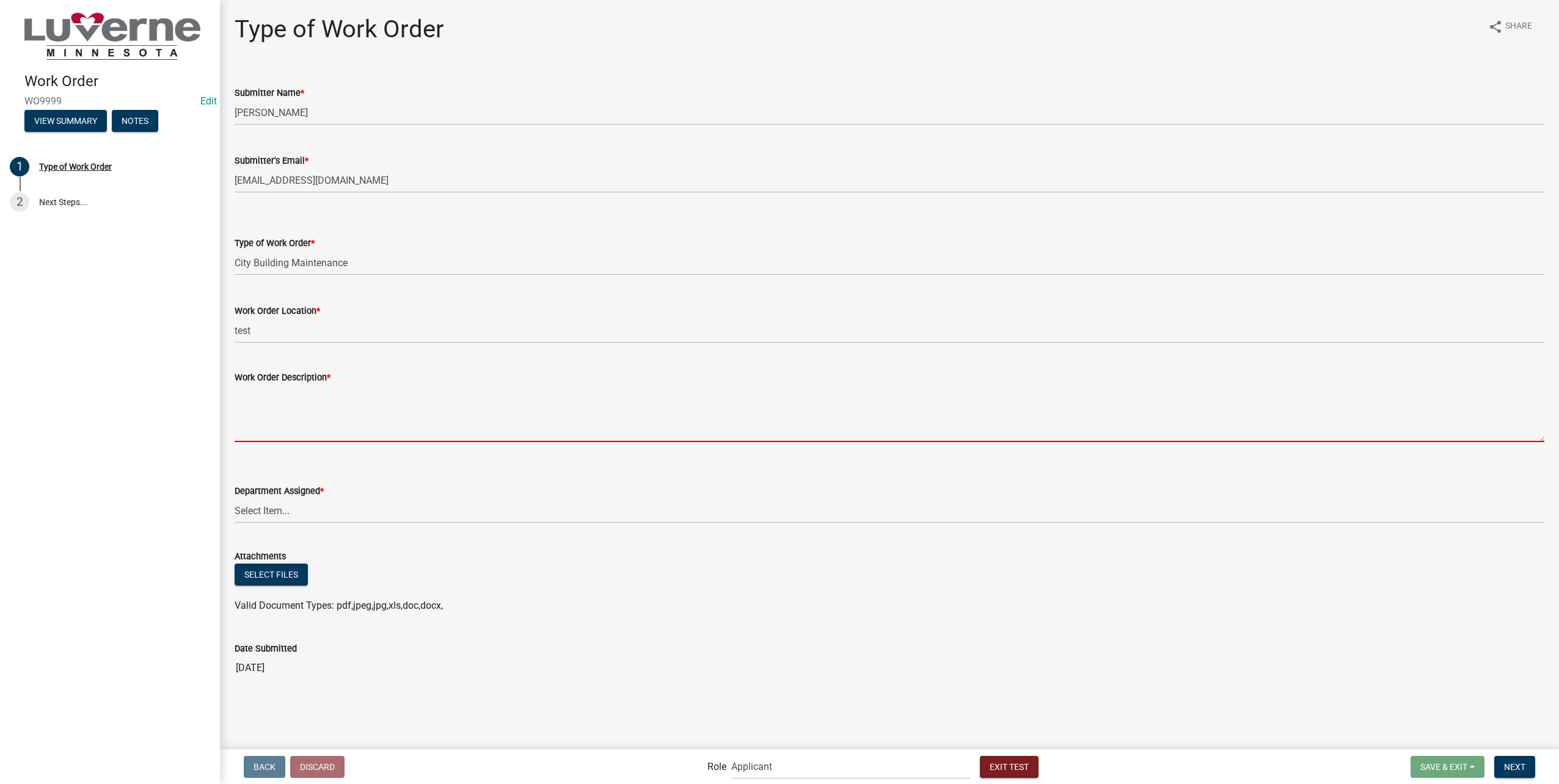
click at [337, 419] on textarea "Work Order Description *" at bounding box center [889, 413] width 1310 height 57
type textarea "test"
click at [327, 506] on select "Select Item... Building Maintenance Electric Department Water/Wastewater Depart…" at bounding box center [889, 511] width 1310 height 25
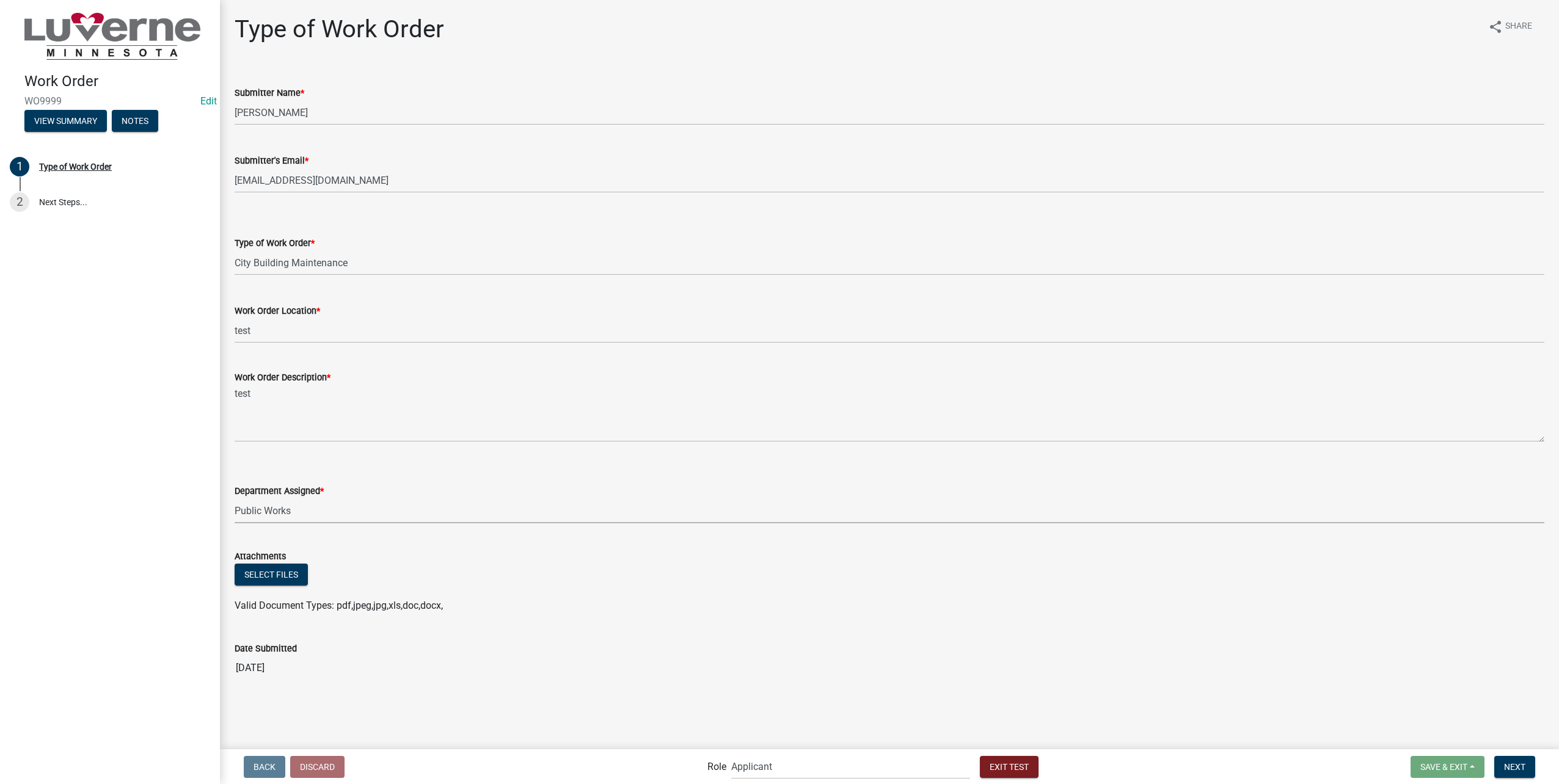
click at [234, 499] on select "Select Item... Building Maintenance Electric Department Water/Wastewater Depart…" at bounding box center [889, 511] width 1310 height 25
select select "4c83fd3b-18f1-4b0b-9c31-baa51d92e067"
click at [1525, 769] on span "Next" at bounding box center [1514, 766] width 21 height 9
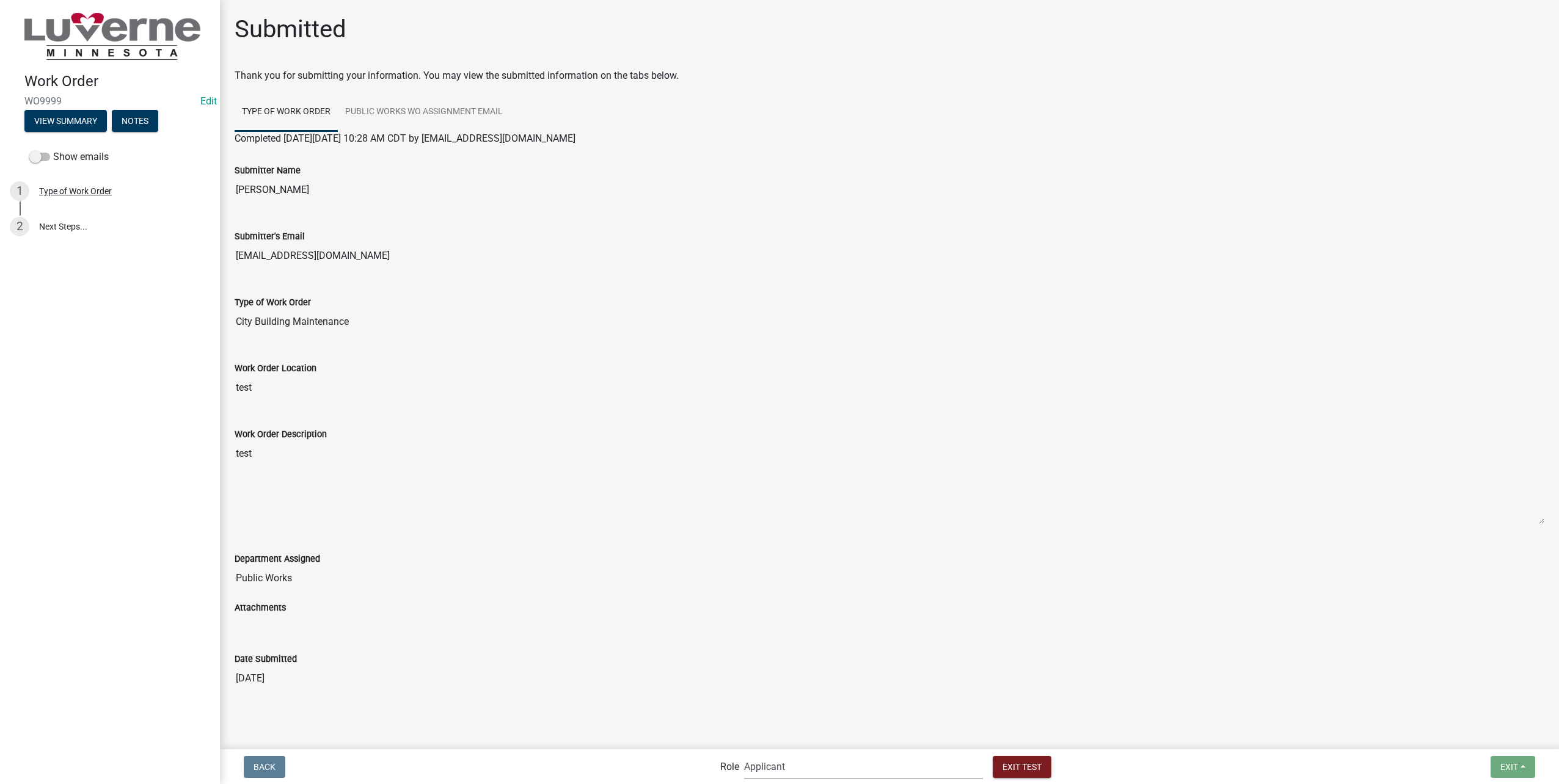
click at [827, 768] on select "Applicant Public Works Water/Wastewater Department Admin Front Office Staff + i…" at bounding box center [863, 767] width 239 height 25
select select "b8201c97-0578-4879-9db1-09b68815f4df"
click at [770, 754] on select "Applicant Public Works Water/Wastewater Department Admin Front Office Staff + i…" at bounding box center [863, 767] width 239 height 25
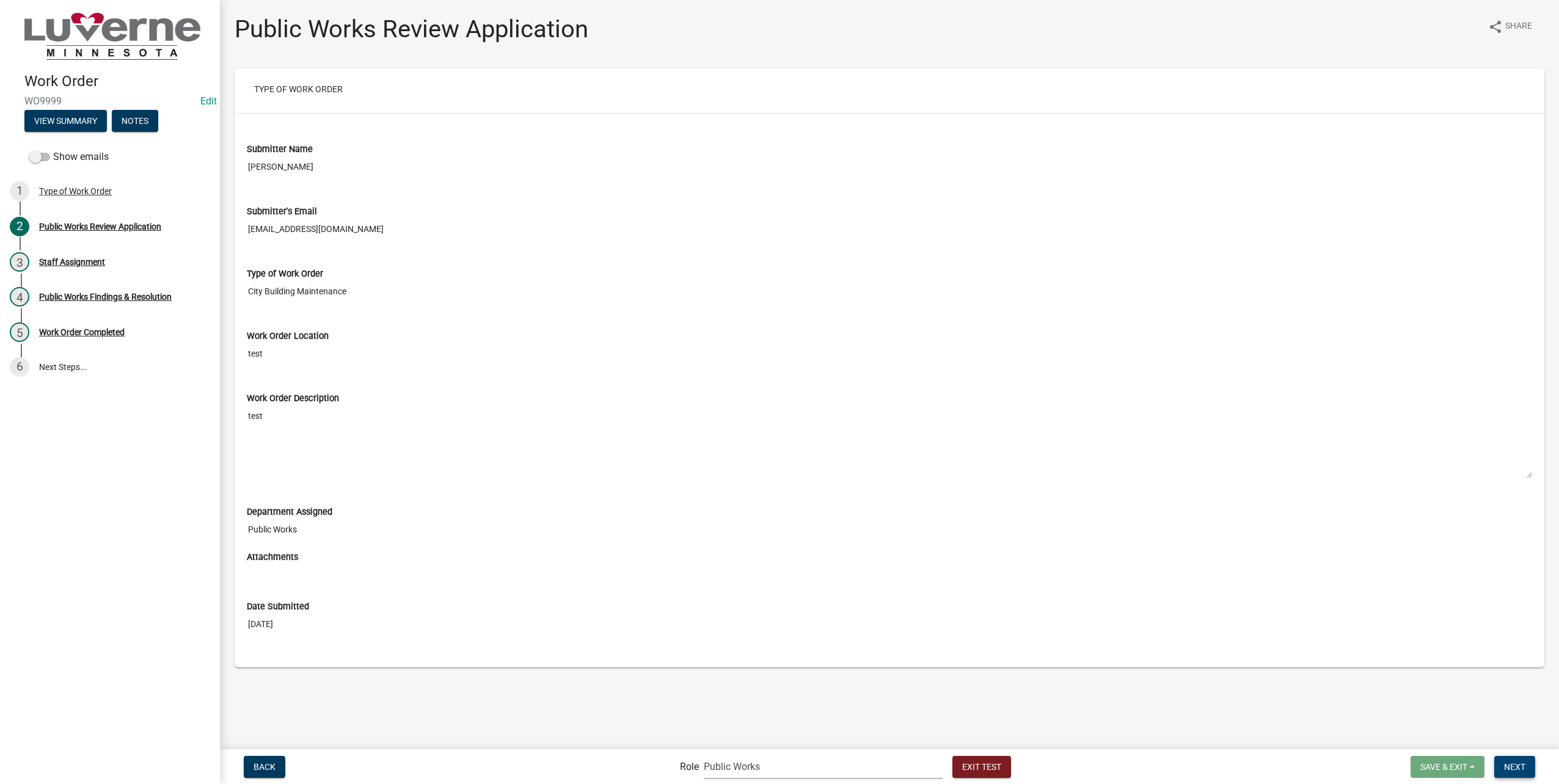
click at [1528, 760] on button "Next" at bounding box center [1514, 767] width 41 height 22
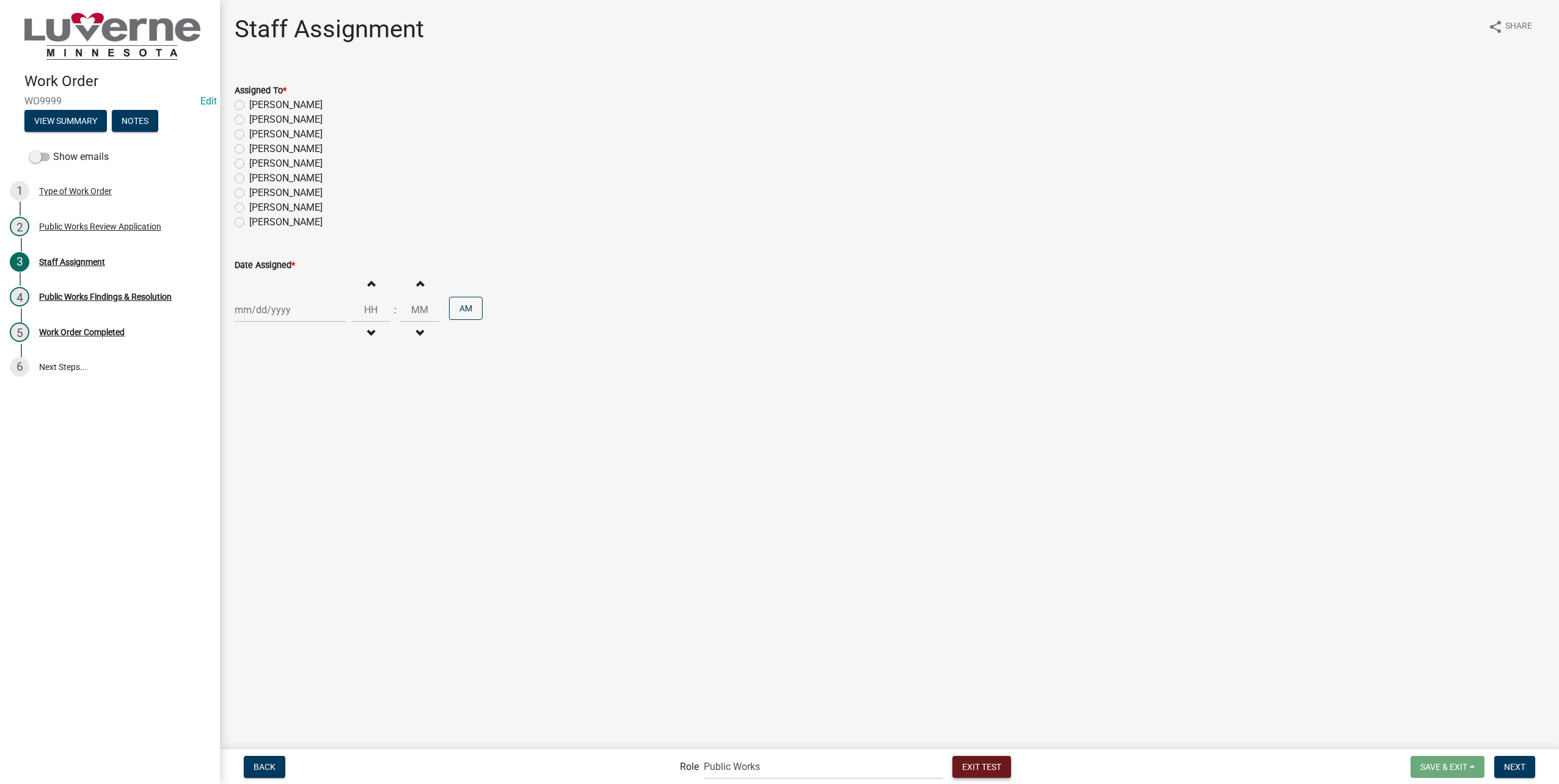
click at [962, 768] on span "Exit Test" at bounding box center [982, 766] width 39 height 9
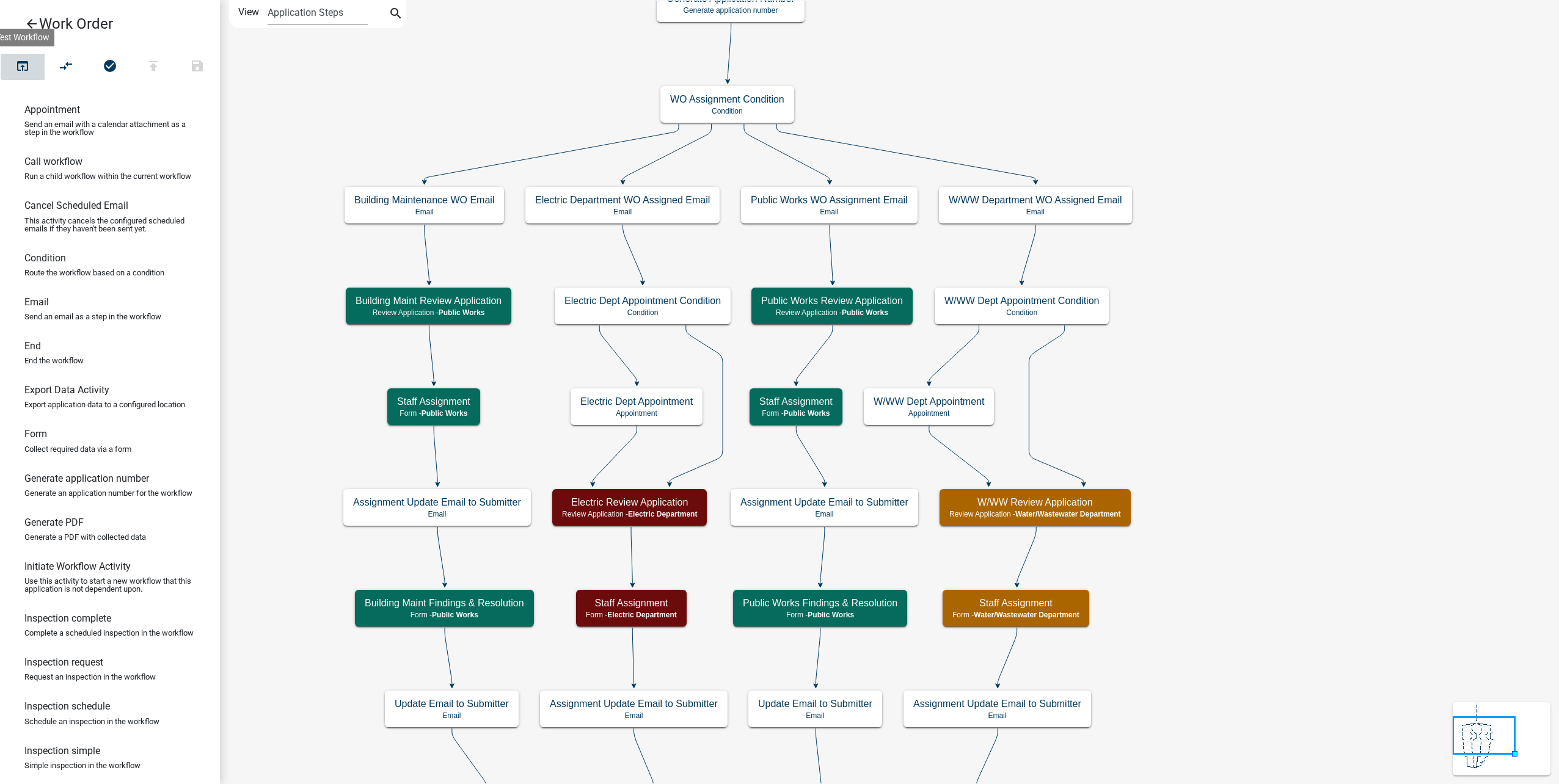
click at [16, 64] on icon "open_in_browser" at bounding box center [22, 67] width 15 height 17
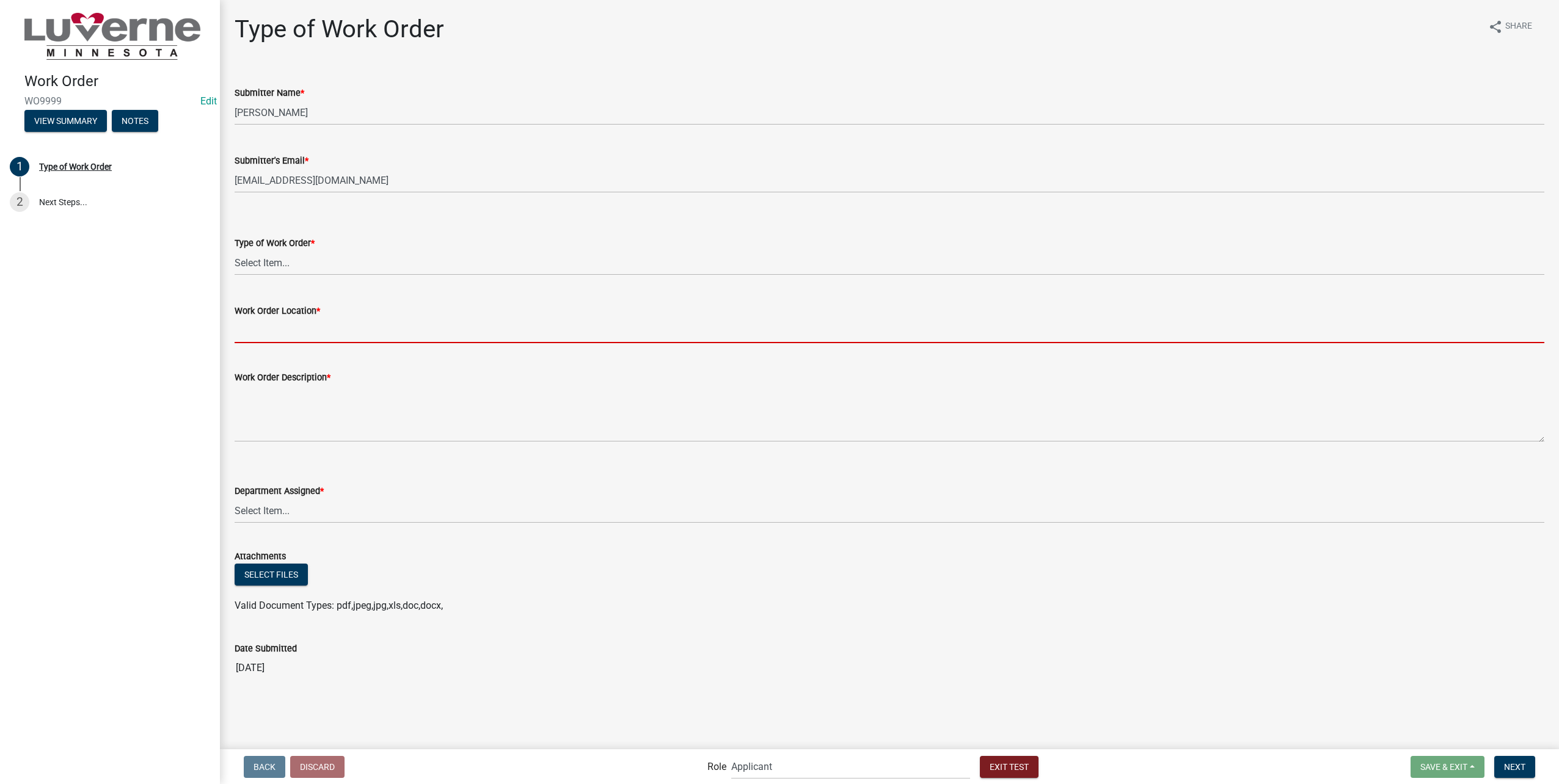
click at [347, 321] on input "Work Order Location *" at bounding box center [889, 331] width 1310 height 25
click at [310, 265] on select "Select Item... Turn Water On Turn Water Off Turn Electric On Turn Electric Off …" at bounding box center [889, 263] width 1310 height 25
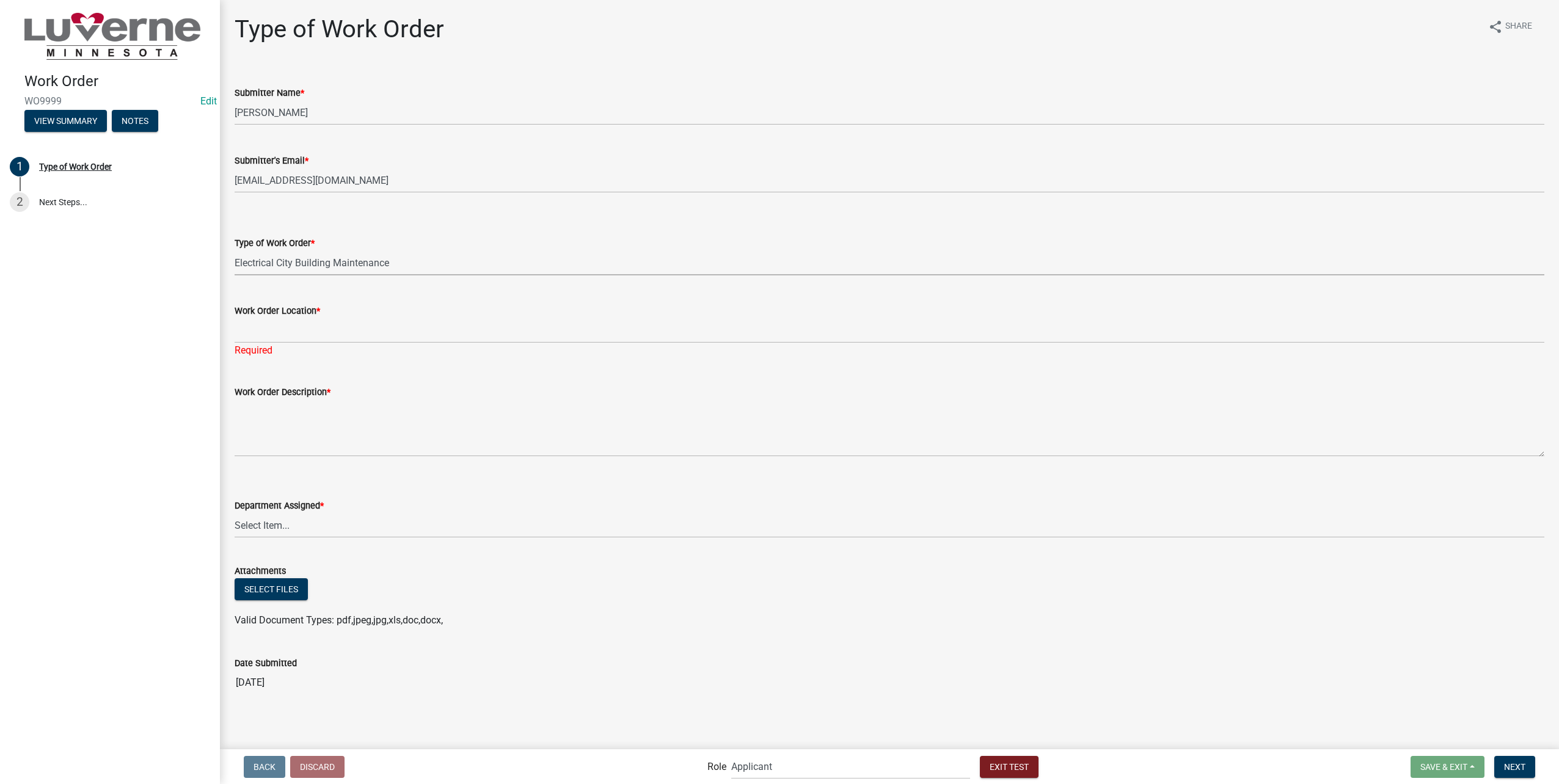
click at [234, 250] on select "Select Item... Turn Water On Turn Water Off Turn Electric On Turn Electric Off …" at bounding box center [889, 263] width 1310 height 25
select select "23d35f2e-3bf1-4ece-83c1-2a742f145ffa"
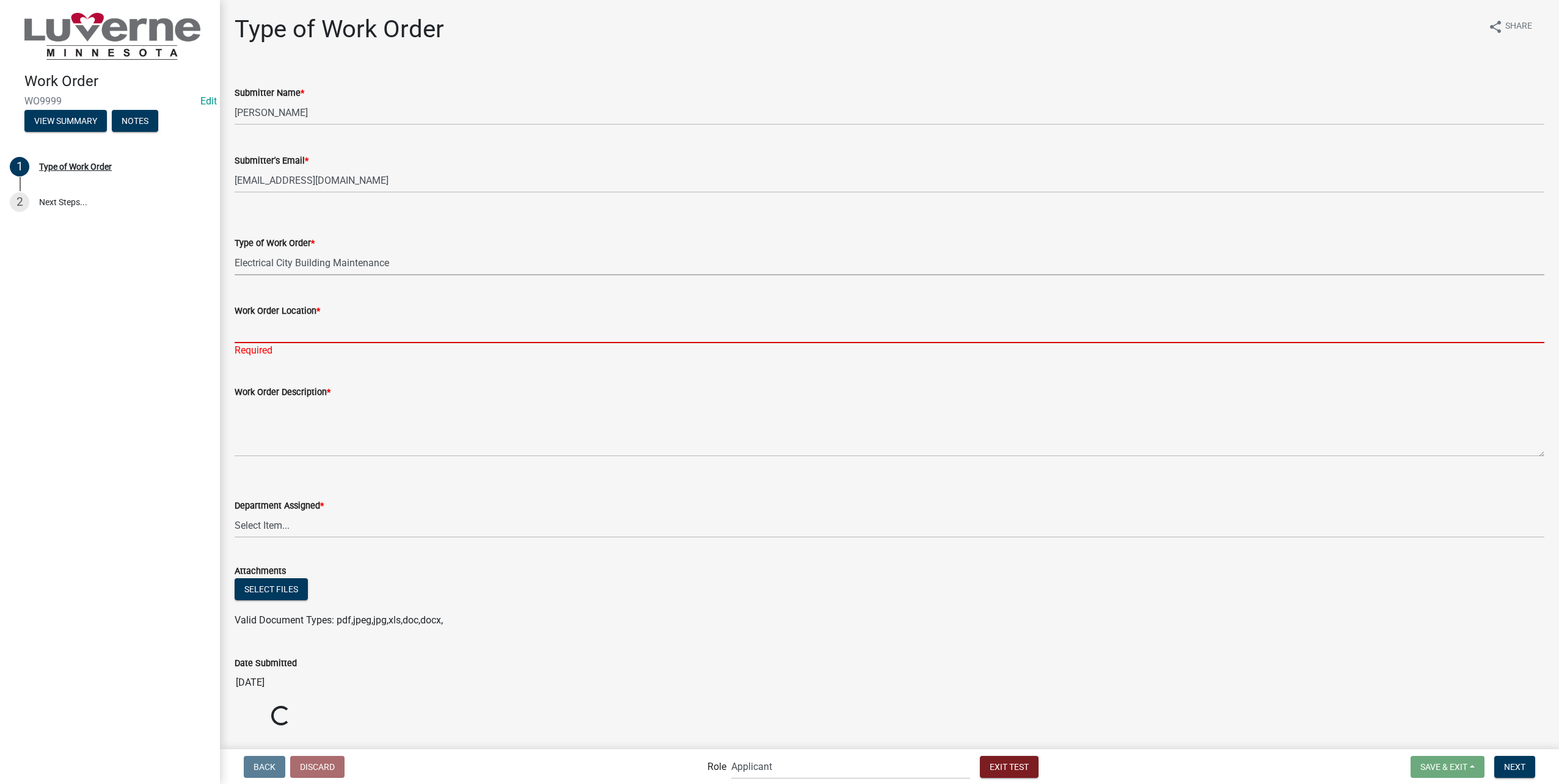
click at [278, 334] on input "Work Order Location *" at bounding box center [889, 331] width 1310 height 25
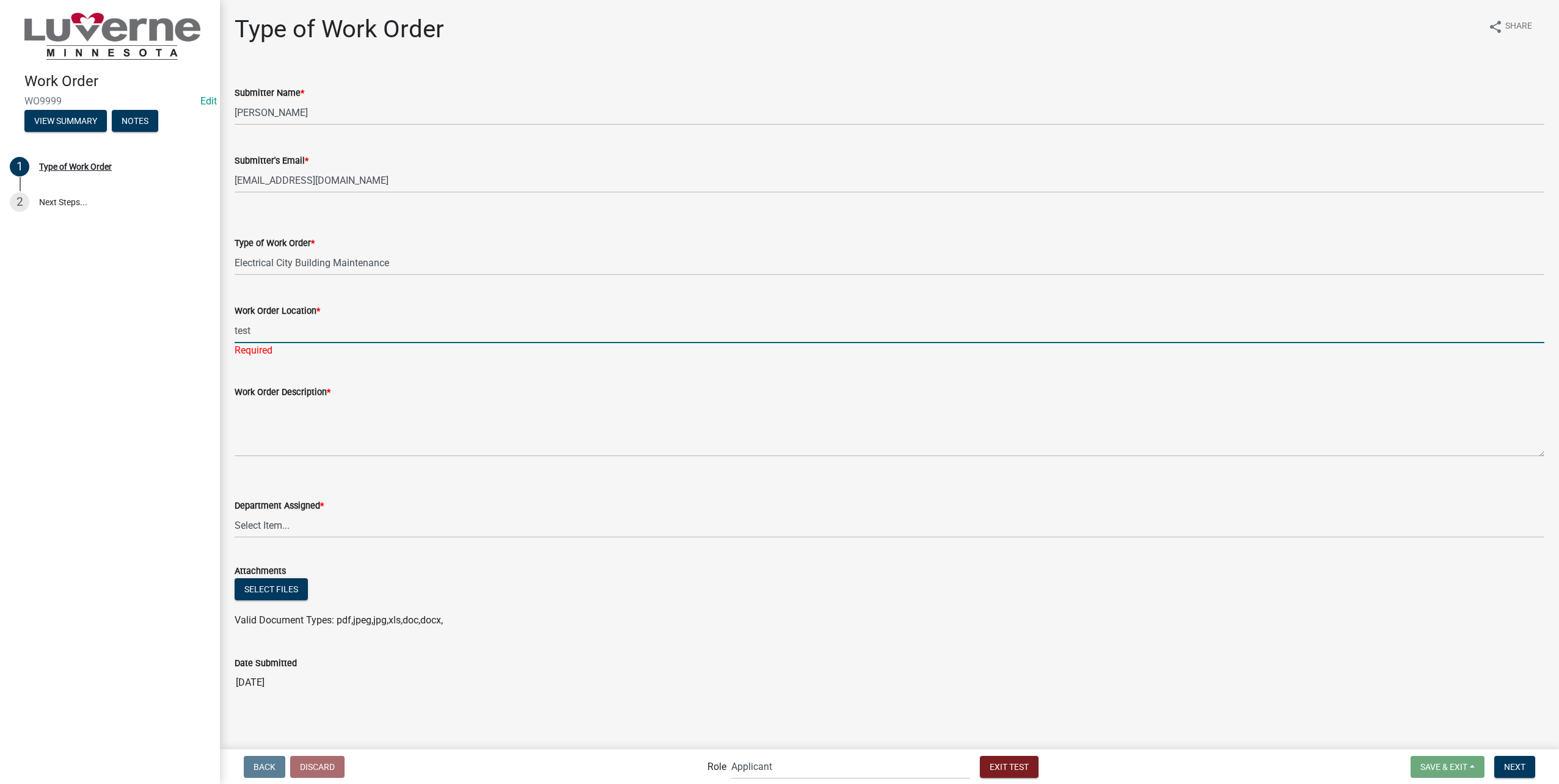
type input "test"
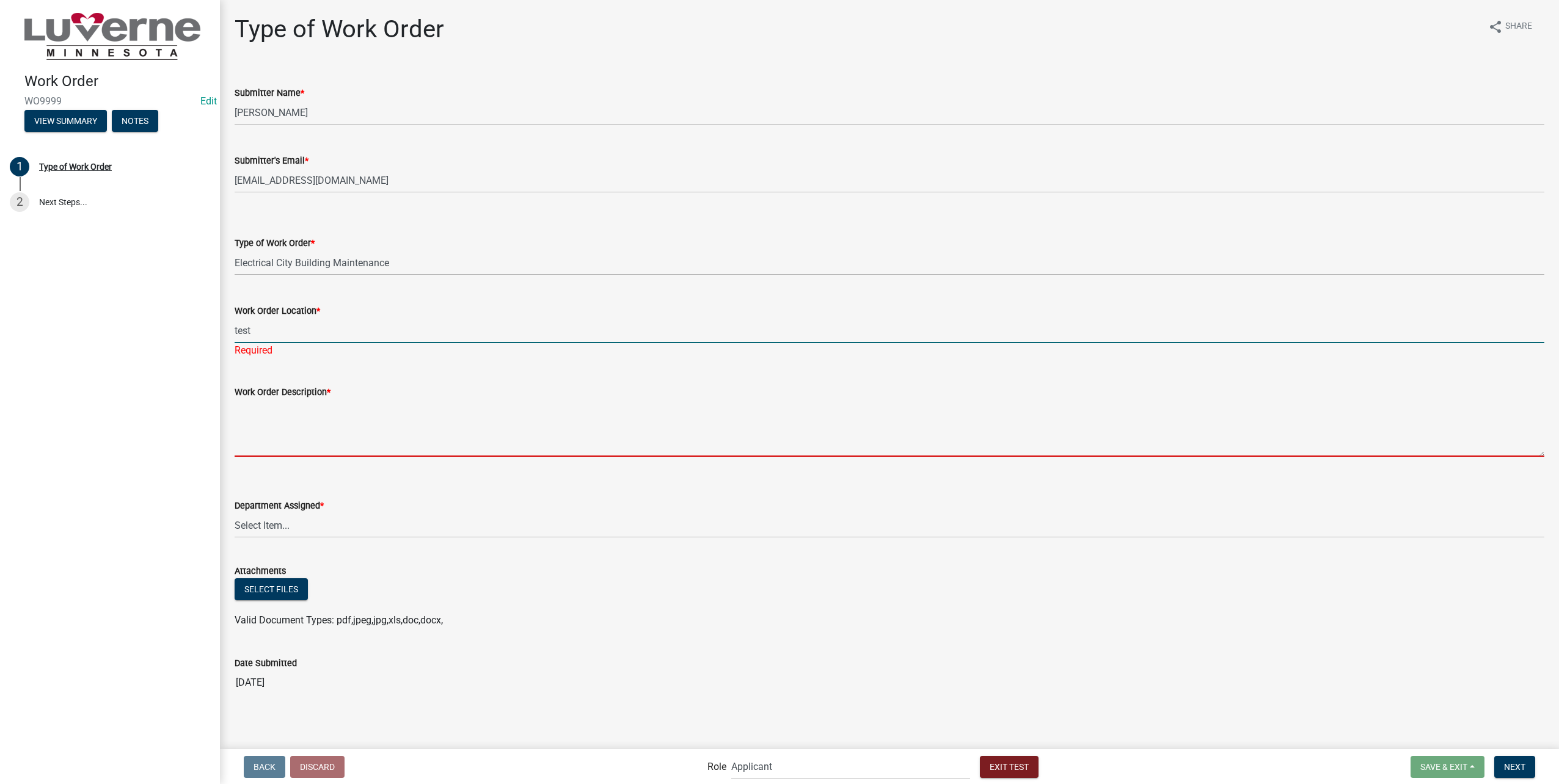
click at [289, 416] on textarea "Work Order Description *" at bounding box center [889, 427] width 1310 height 57
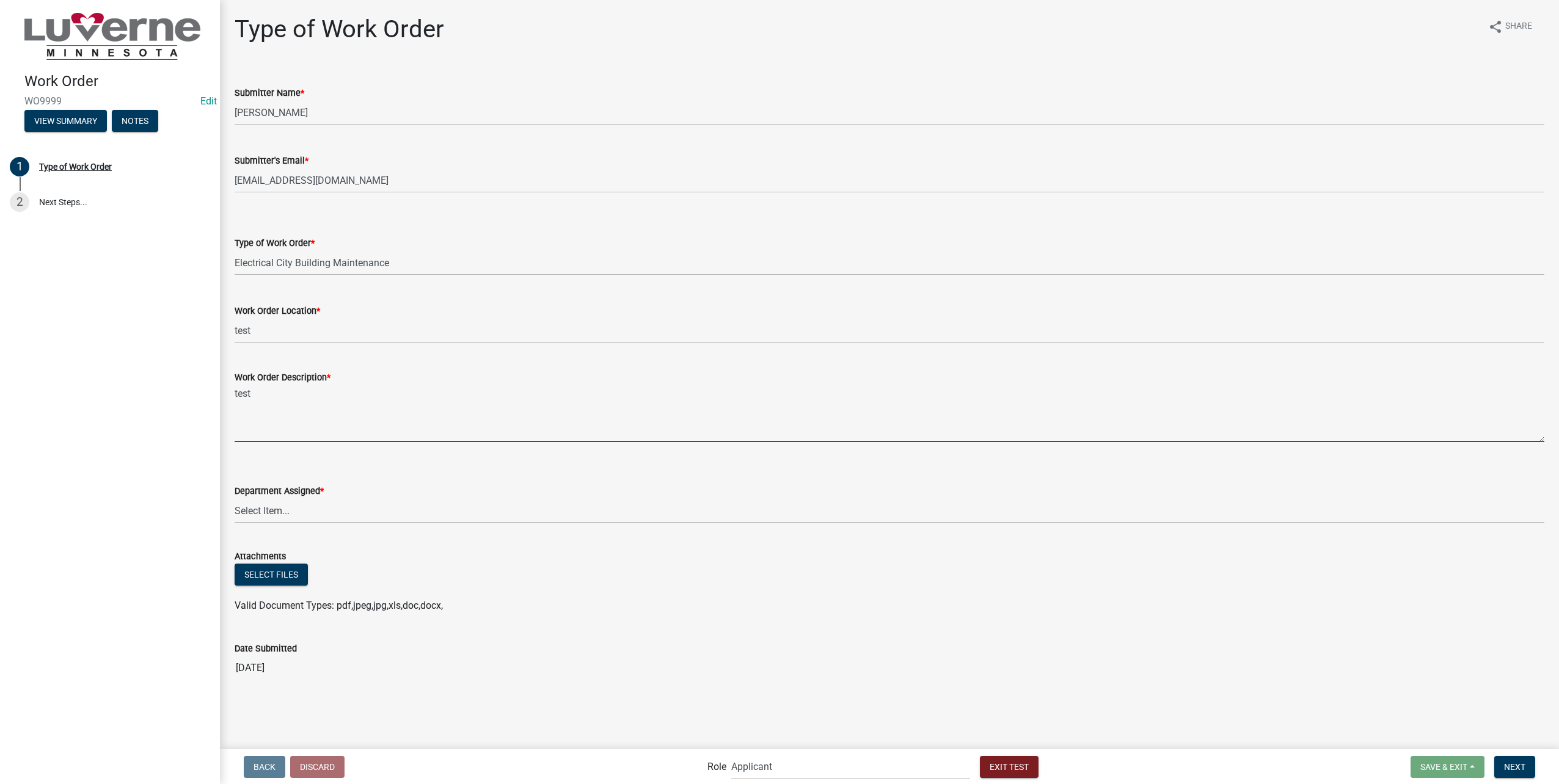
type textarea "test"
click at [303, 503] on select "Select Item... Building Maintenance Electric Department Water/Wastewater Depart…" at bounding box center [889, 511] width 1310 height 25
click at [234, 499] on select "Select Item... Building Maintenance Electric Department Water/Wastewater Depart…" at bounding box center [889, 511] width 1310 height 25
select select "1c8b25b4-c1de-4134-baf2-bb76918873a0"
click at [1526, 764] on button "Next" at bounding box center [1514, 767] width 41 height 22
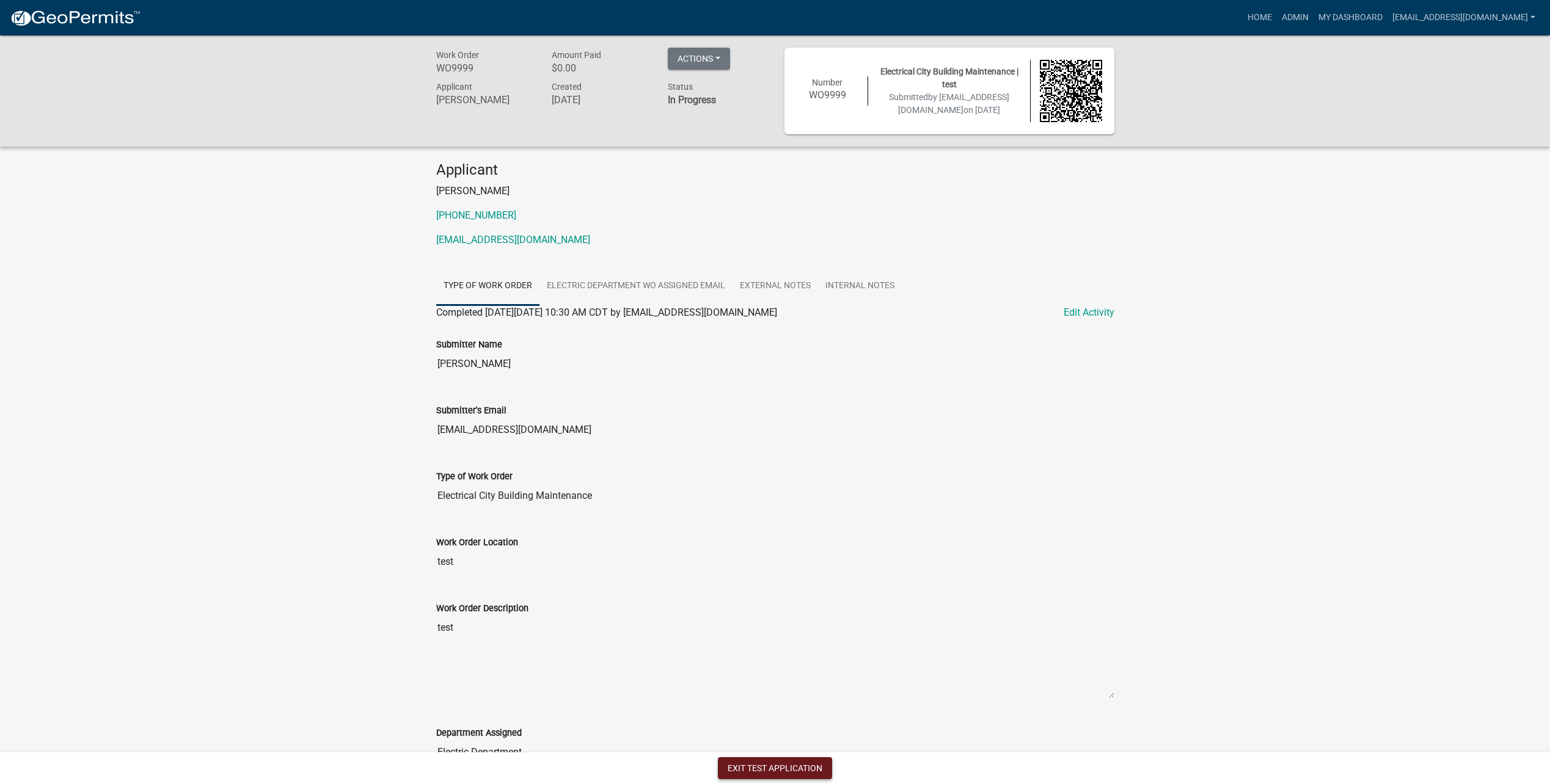
click at [817, 760] on button "Exit Test Application" at bounding box center [775, 768] width 115 height 22
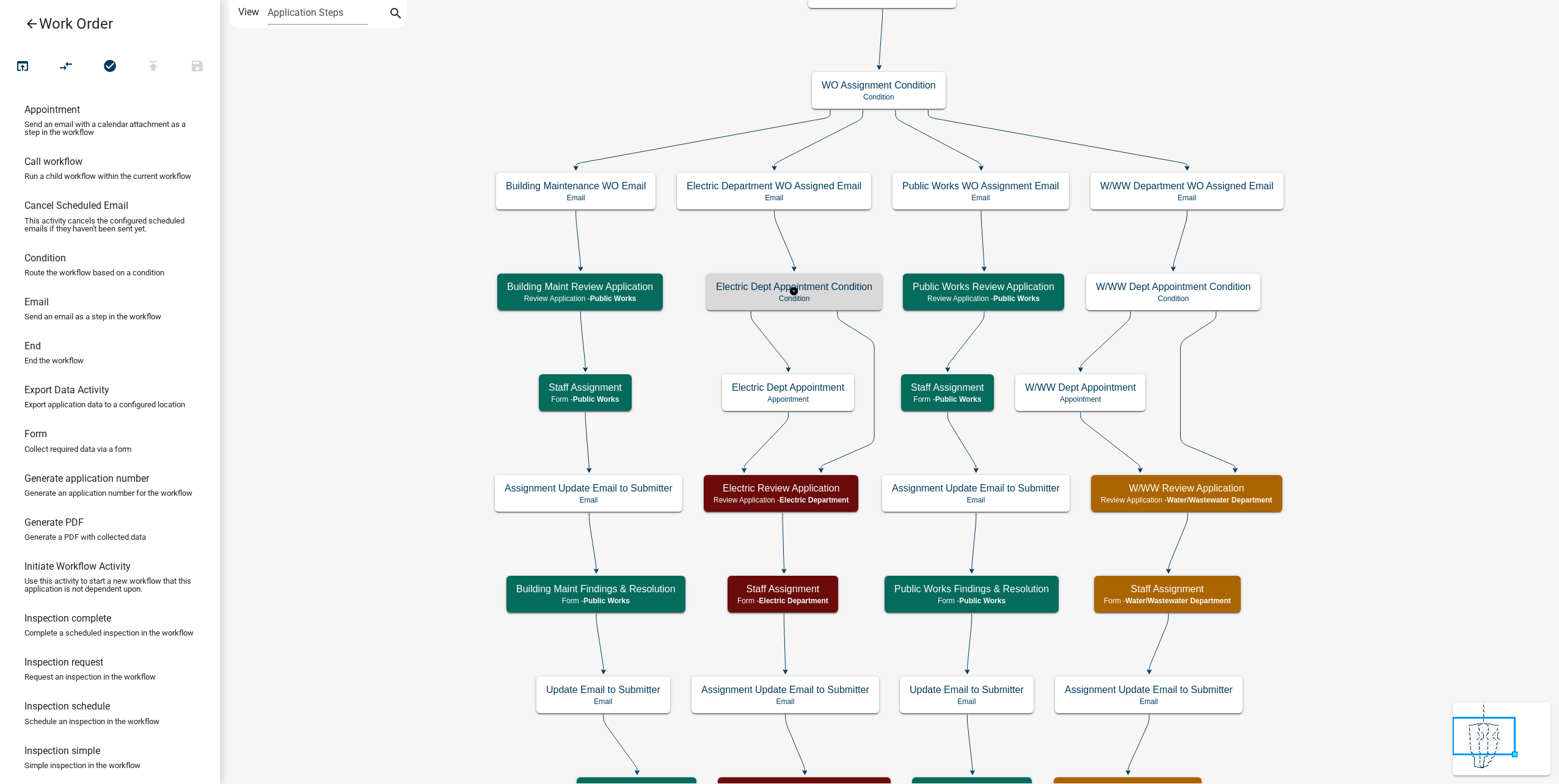
click at [828, 289] on h5 "Electric Dept Appointment Condition" at bounding box center [794, 286] width 156 height 12
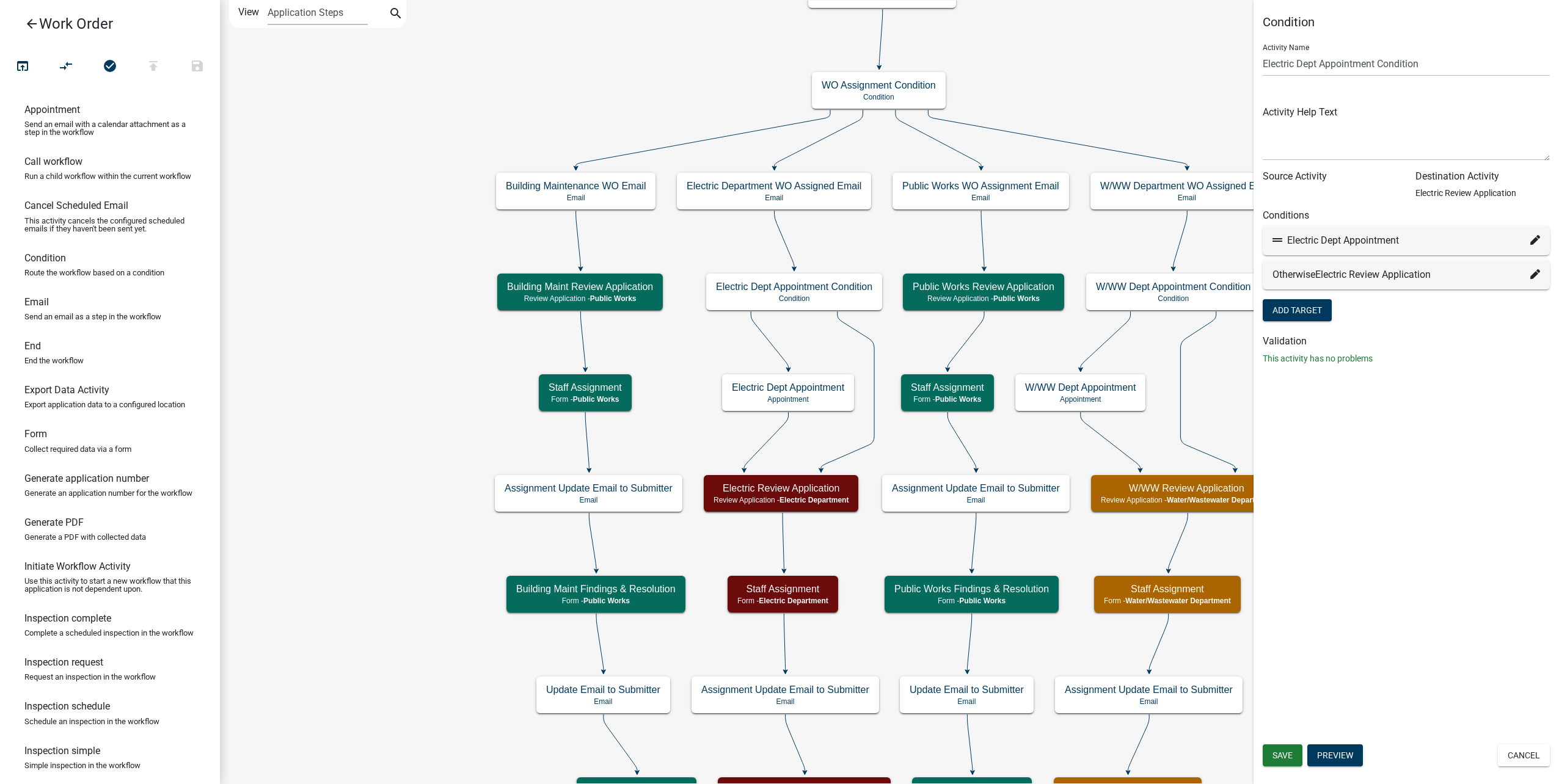
click at [1539, 239] on icon at bounding box center [1535, 240] width 9 height 9
select select "34: b0c32af3-72c7-4596-ac3f-8fa18f2da18b"
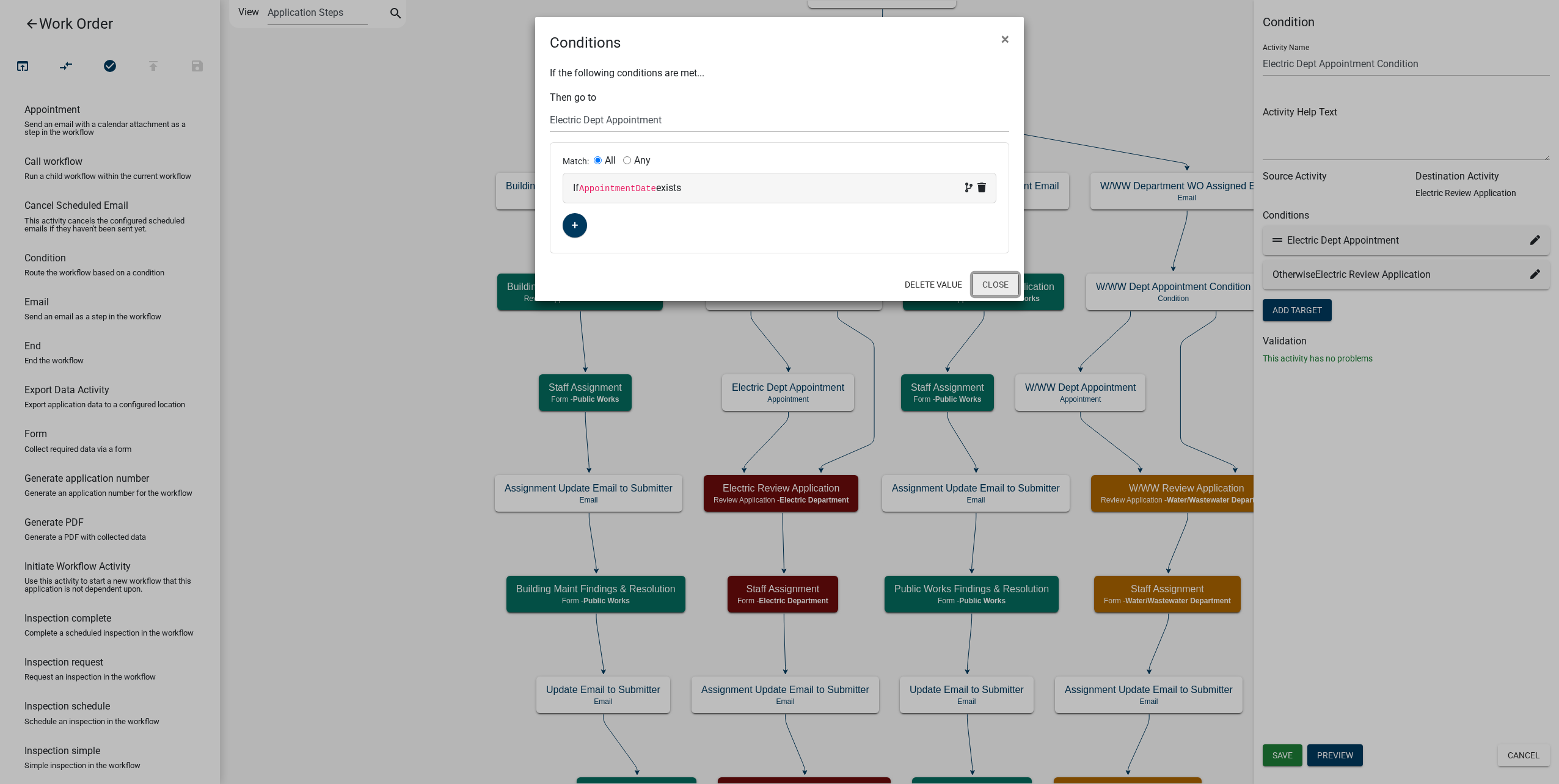
click at [1001, 281] on button "Close" at bounding box center [995, 285] width 47 height 24
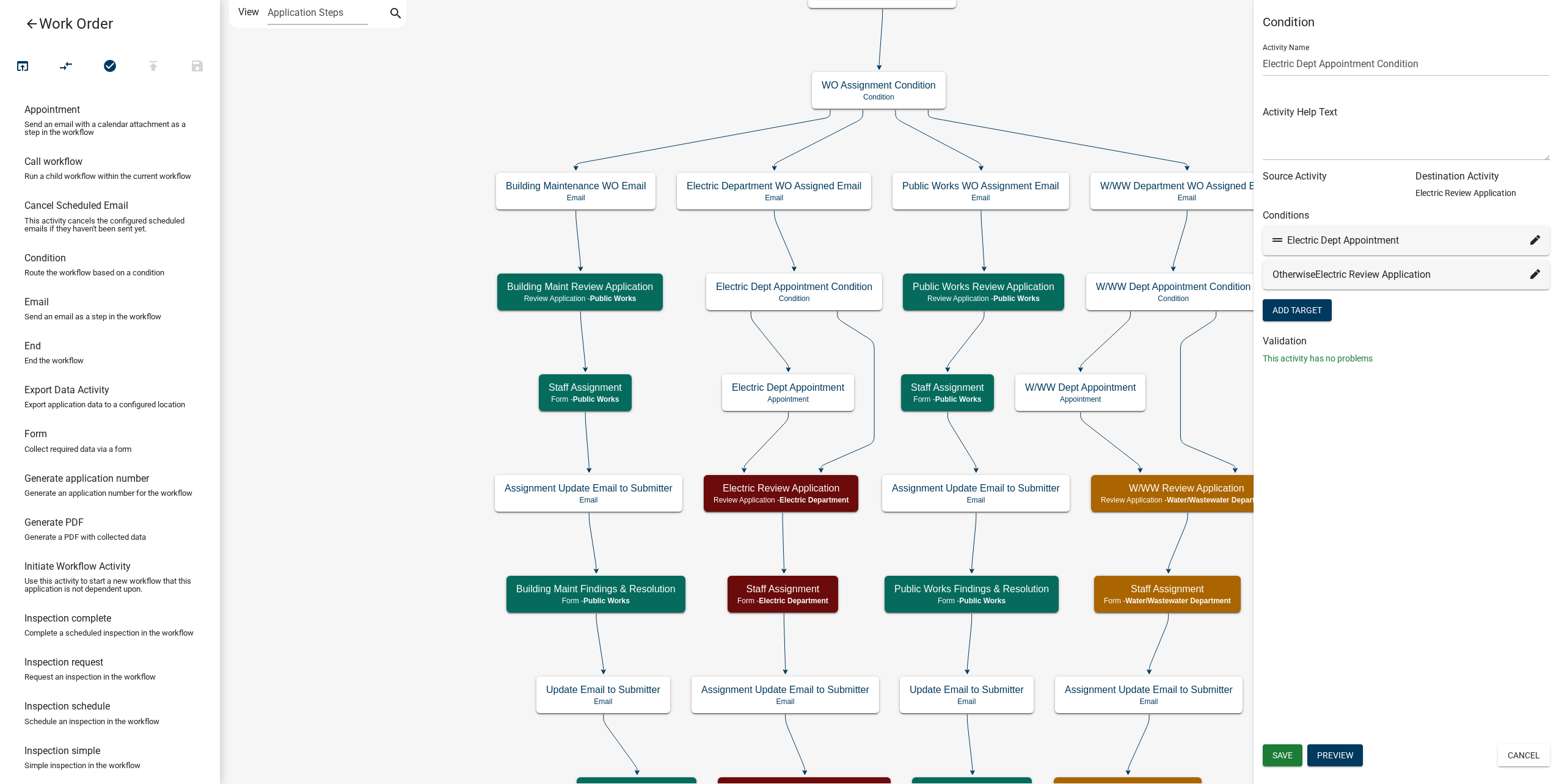
click at [1532, 276] on icon at bounding box center [1535, 274] width 9 height 9
select select "8: 48bf4dc4-7c7b-424c-a951-1f6937bf2811"
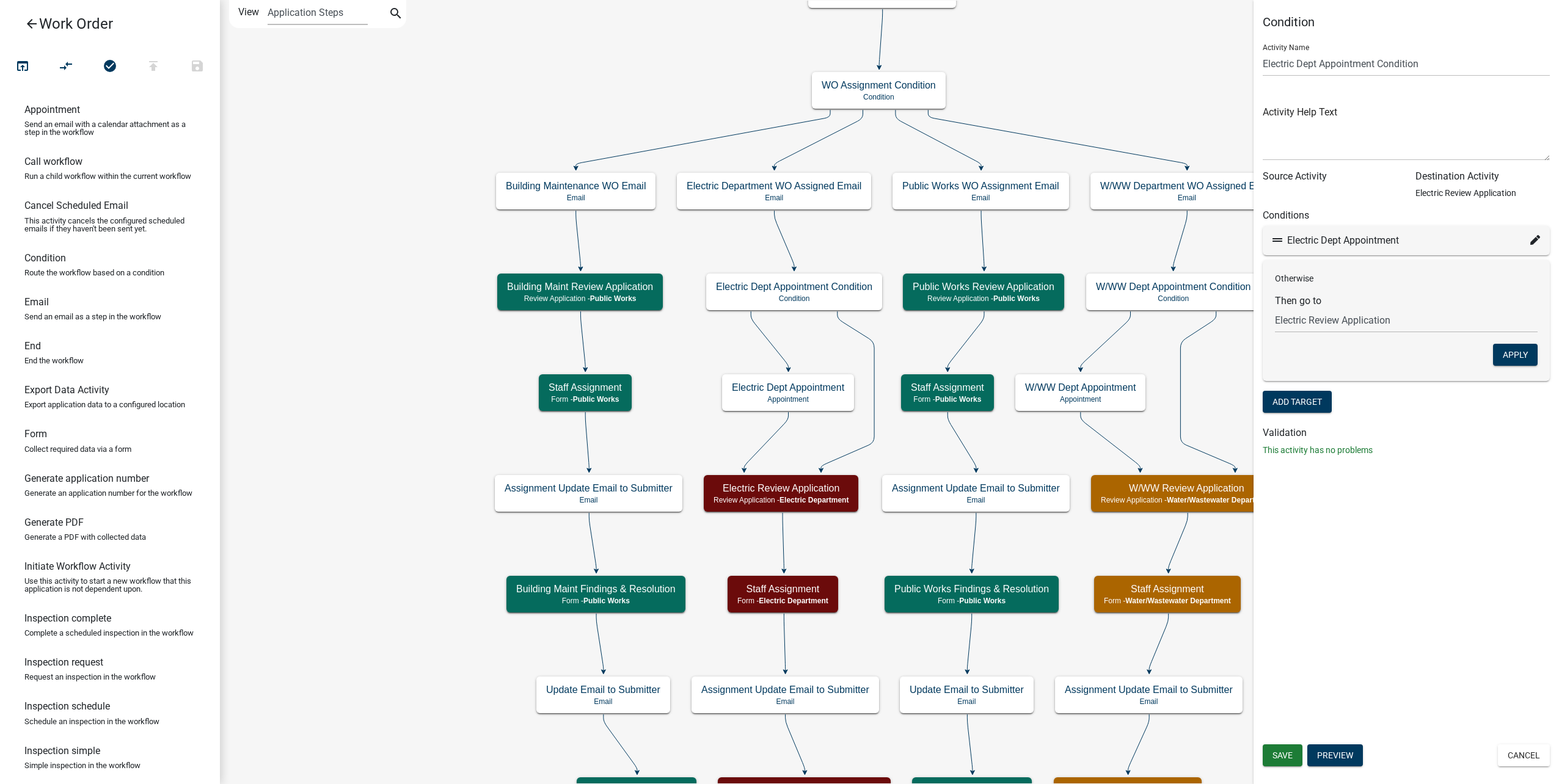
click at [1477, 387] on form "Activity Name Electric Dept Appointment Condition Activity Help Text Source Act…" at bounding box center [1406, 225] width 287 height 382
click at [1551, 759] on div "Save Preview Cancel" at bounding box center [1405, 757] width 305 height 25
click at [1541, 759] on button "Cancel" at bounding box center [1524, 755] width 52 height 22
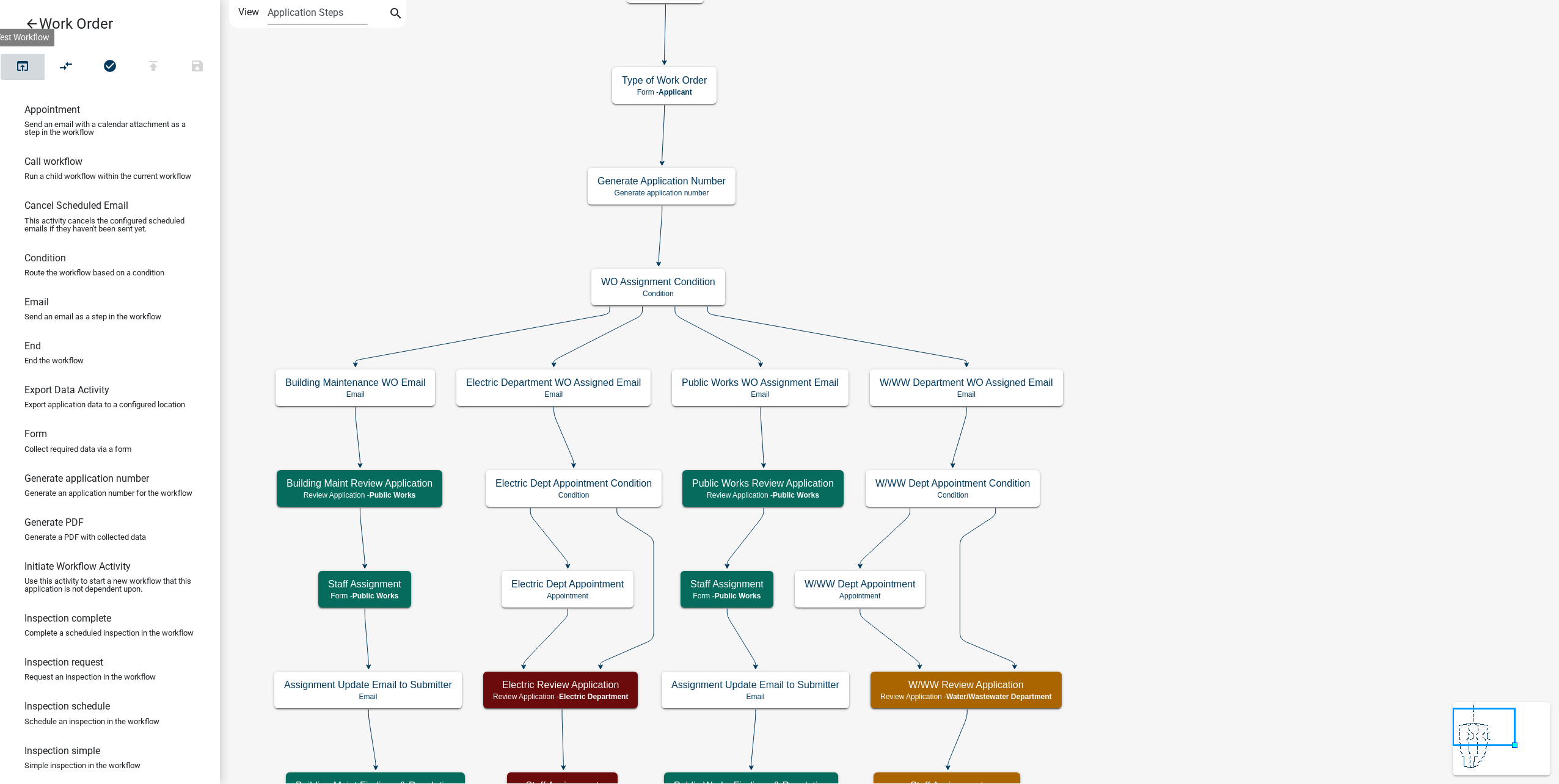
click at [31, 71] on button "open_in_browser" at bounding box center [23, 67] width 44 height 26
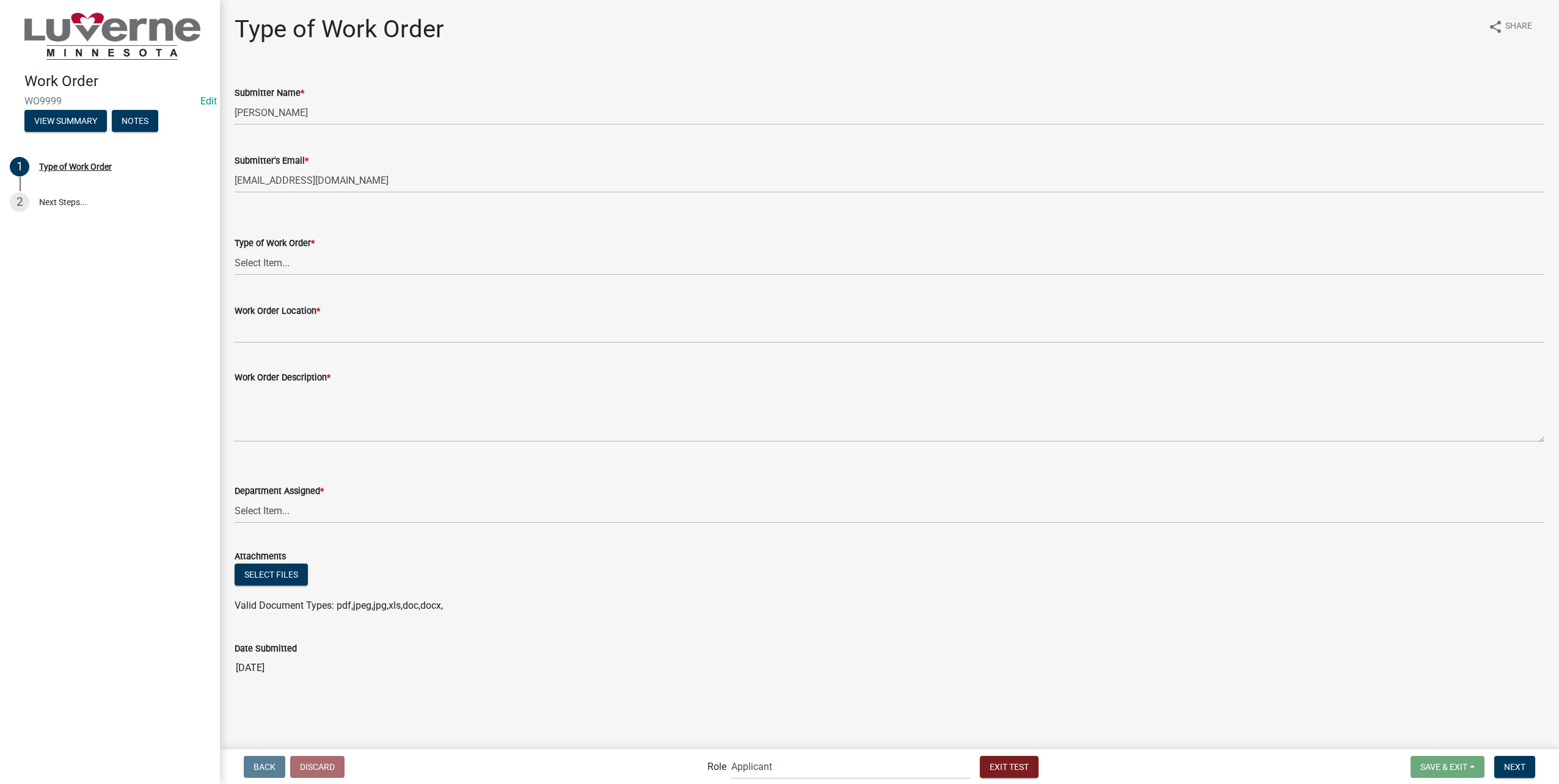
click at [352, 249] on div "Type of Work Order *" at bounding box center [889, 243] width 1310 height 15
click at [350, 253] on select "Select Item... Turn Water On Turn Water Off Turn Electric On Turn Electric Off …" at bounding box center [889, 263] width 1310 height 25
click at [234, 250] on select "Select Item... Turn Water On Turn Water Off Turn Electric On Turn Electric Off …" at bounding box center [889, 263] width 1310 height 25
select select "dcbc61c6-8076-44b7-9ef0-a57f732f8599"
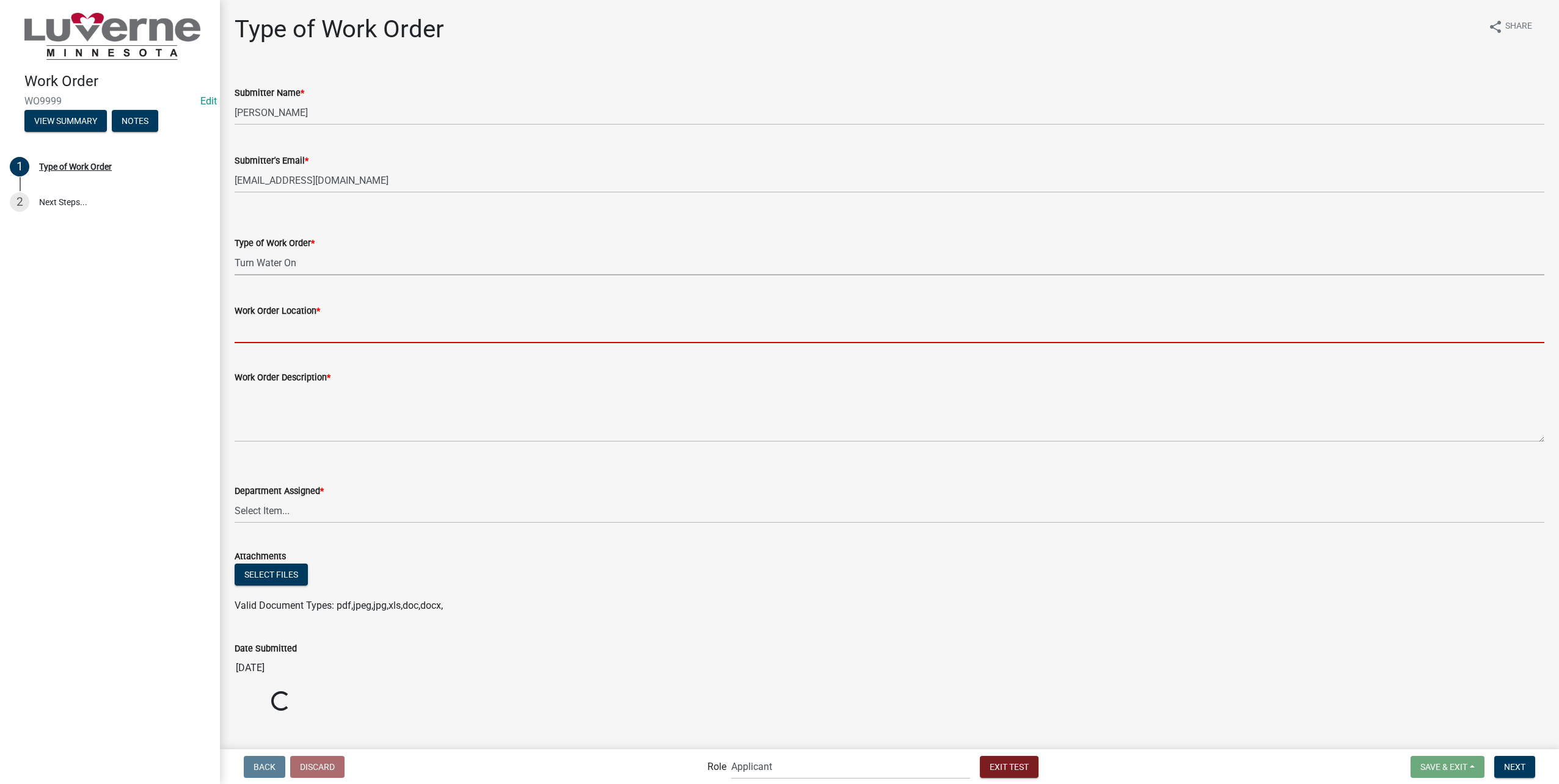
click at [315, 327] on input "Work Order Location *" at bounding box center [889, 331] width 1310 height 25
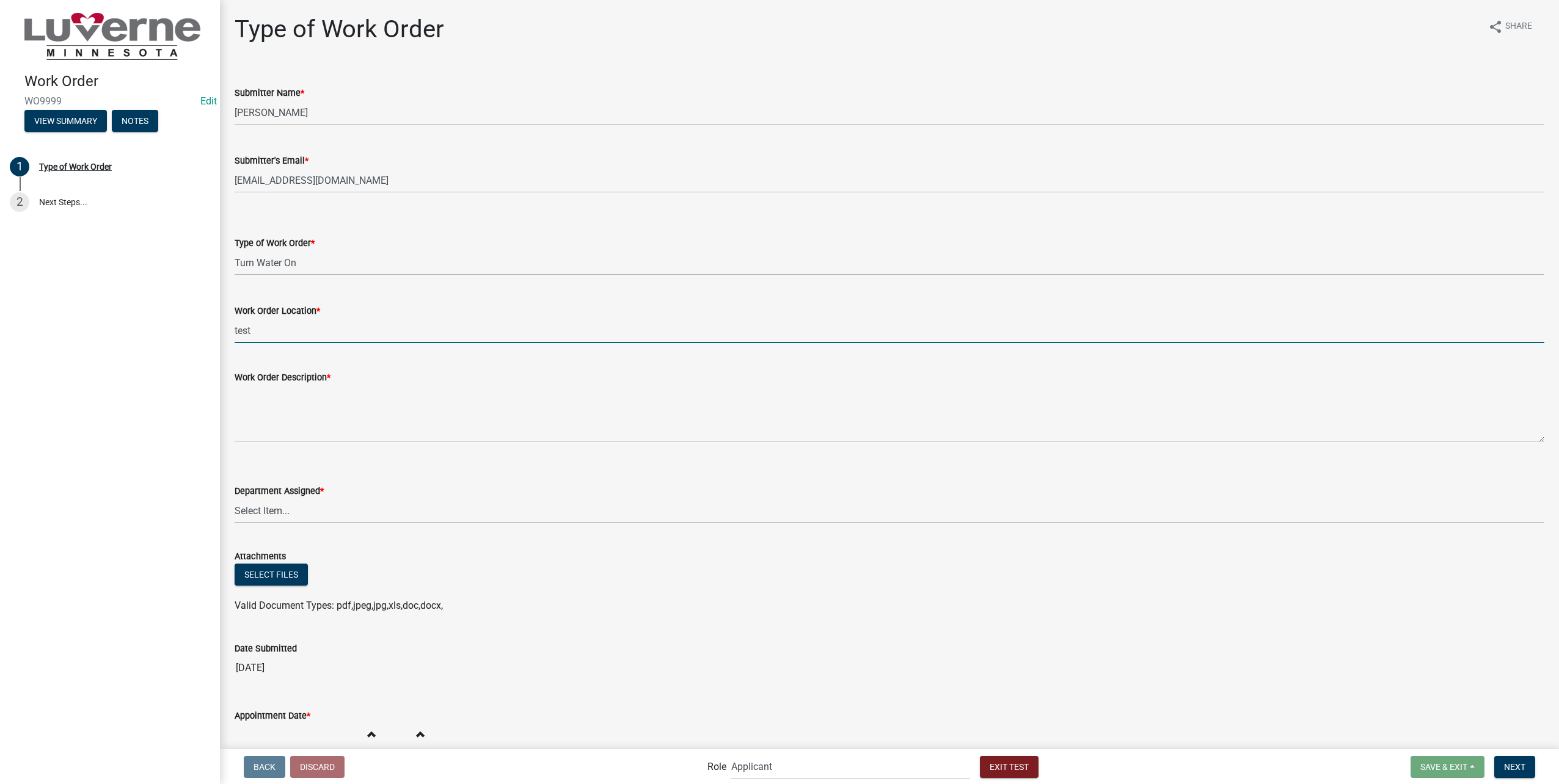
type input "test"
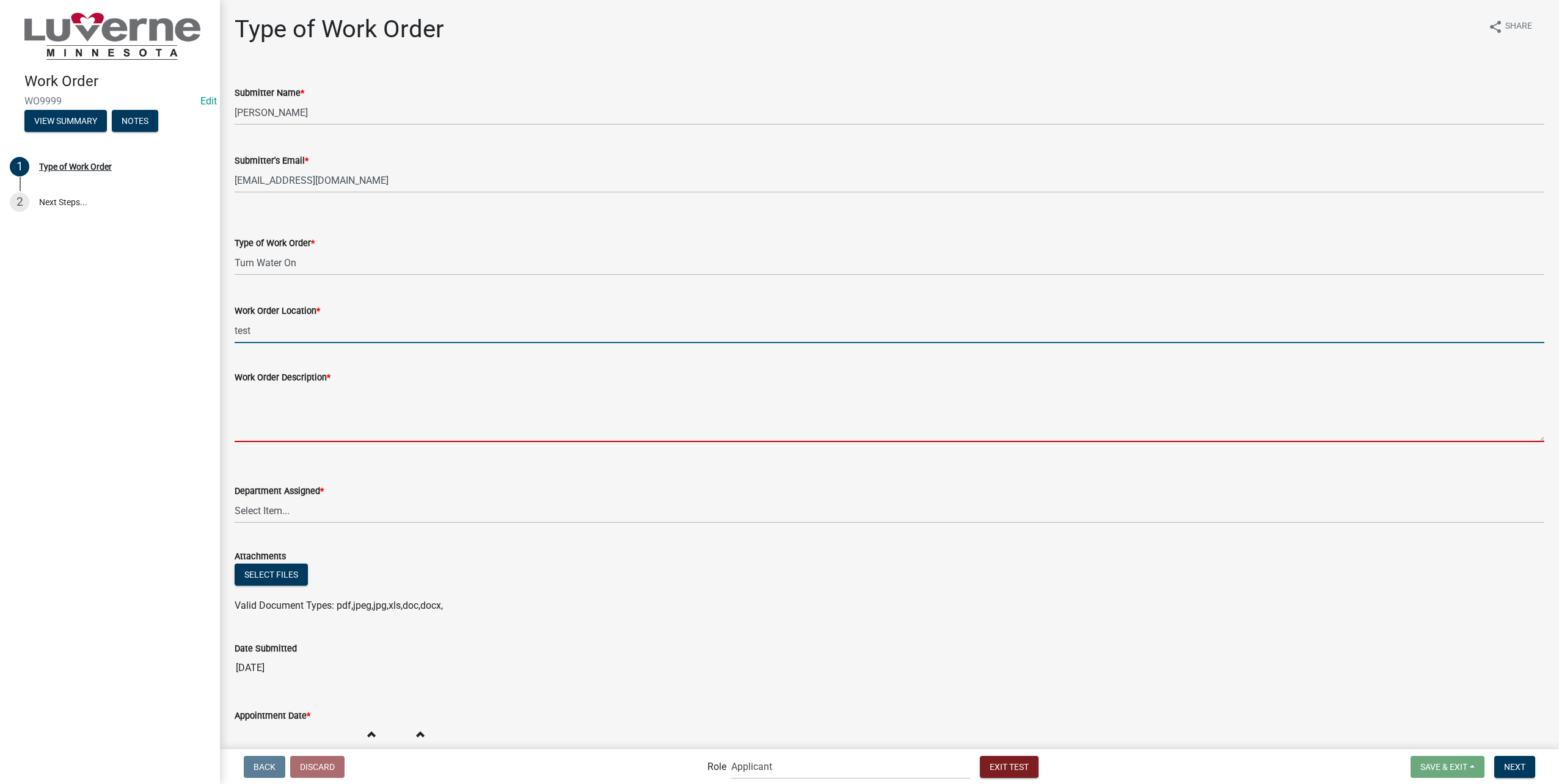
click at [300, 425] on textarea "Work Order Description *" at bounding box center [889, 413] width 1310 height 57
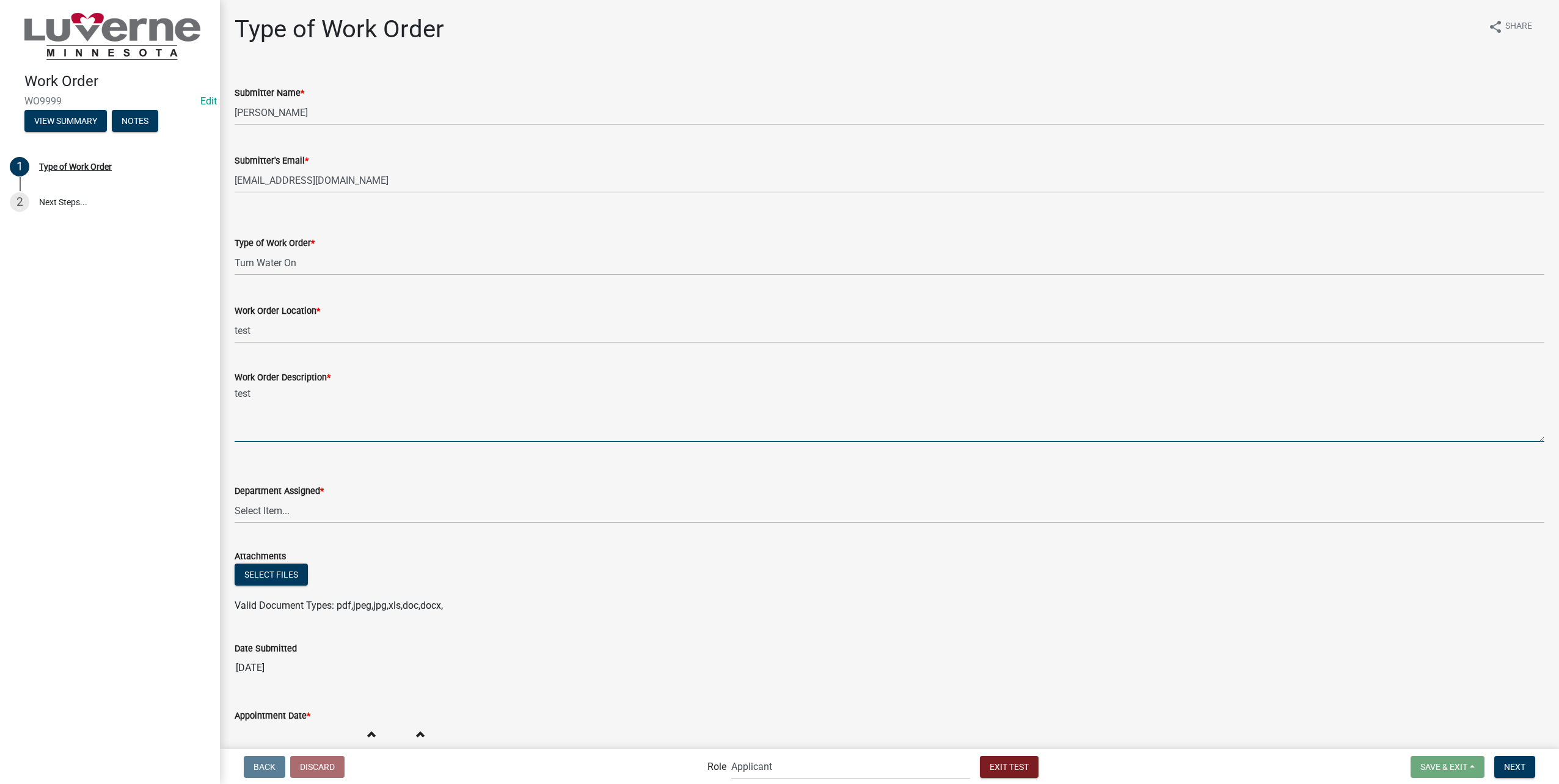
type textarea "test"
click at [326, 506] on select "Select Item... Building Maintenance Electric Department Water/Wastewater Depart…" at bounding box center [889, 511] width 1310 height 25
click at [234, 499] on select "Select Item... Building Maintenance Electric Department Water/Wastewater Depart…" at bounding box center [889, 511] width 1310 height 25
select select "edb76538-d0c3-4d52-9329-26c06442e383"
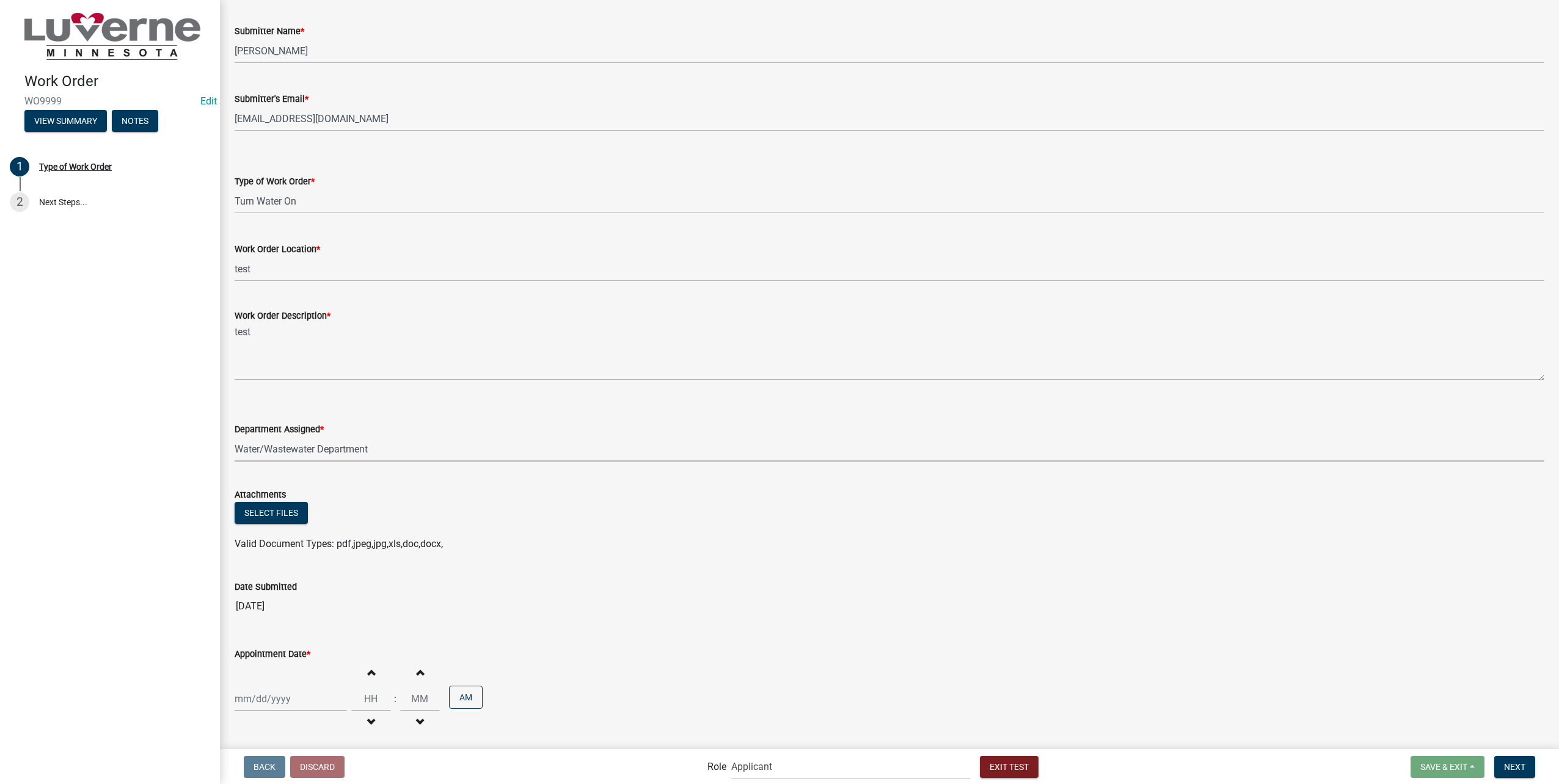
scroll to position [109, 0]
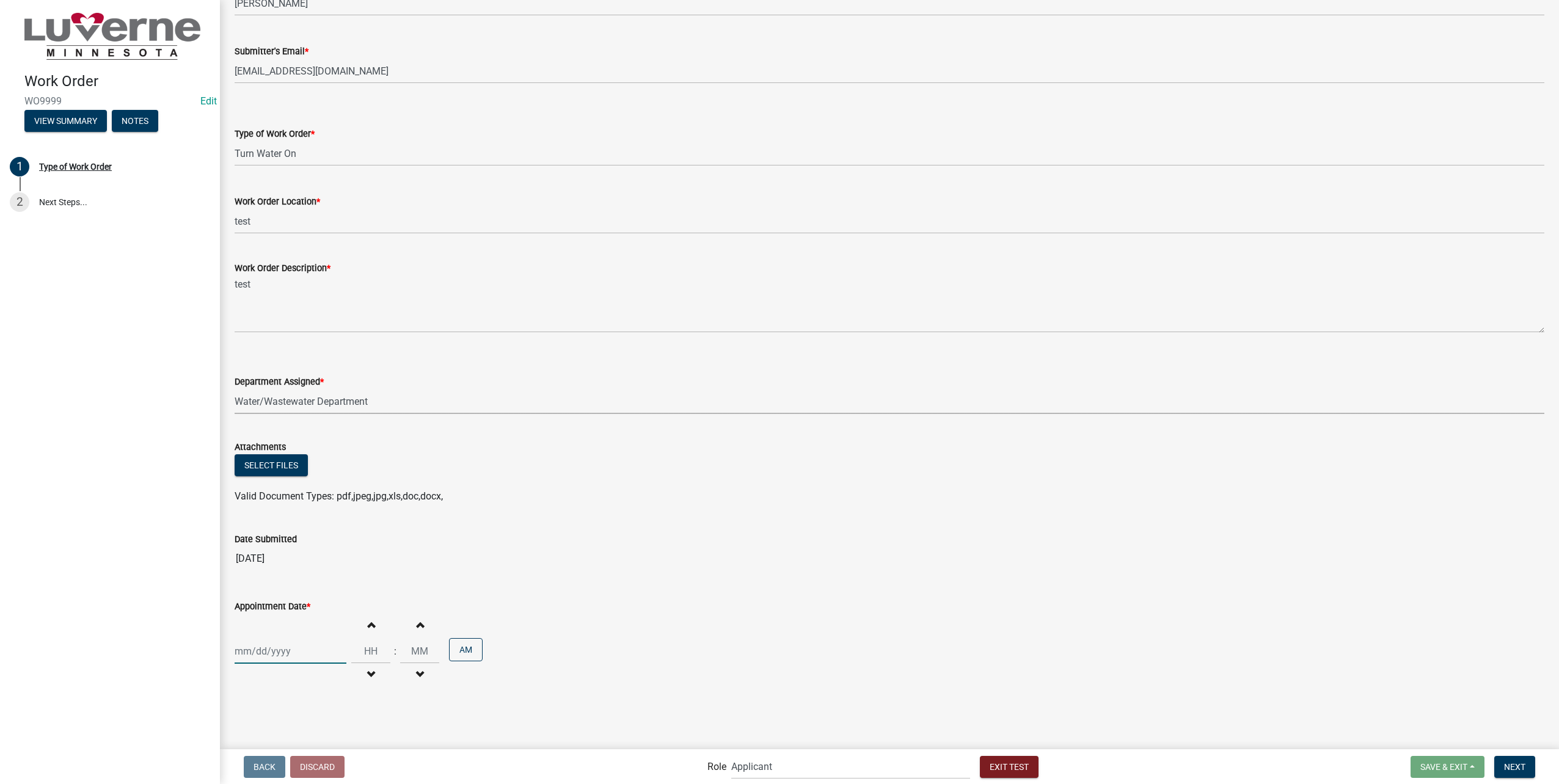
click at [267, 653] on div at bounding box center [290, 652] width 112 height 25
select select "10"
select select "2025"
click at [272, 549] on div "7" at bounding box center [266, 546] width 20 height 20
type input "10/07/2025"
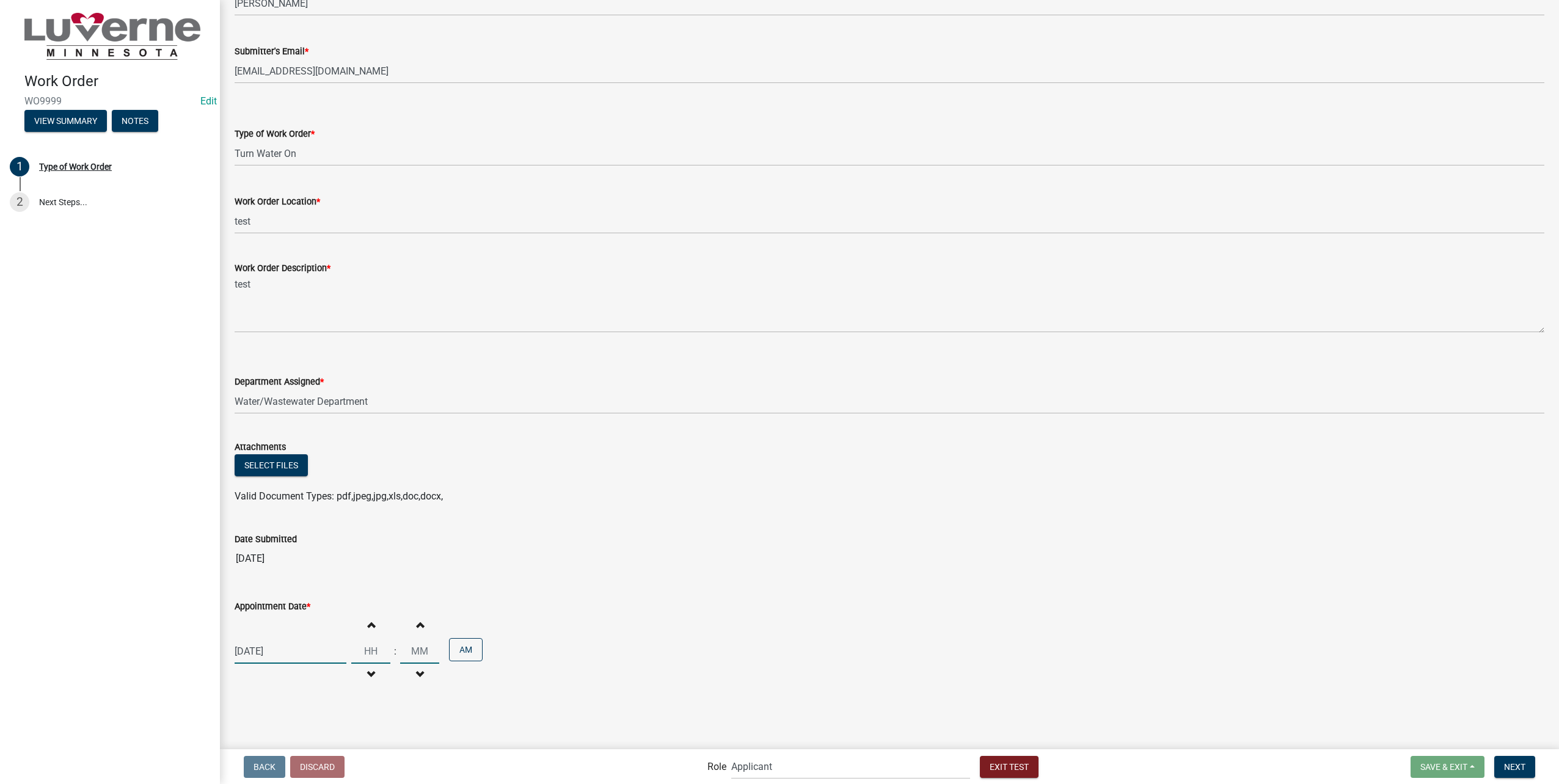
click at [360, 650] on input "Hours" at bounding box center [371, 652] width 39 height 25
type input "0"
type input "10"
type input "00"
click at [1525, 769] on span "Next" at bounding box center [1514, 766] width 21 height 9
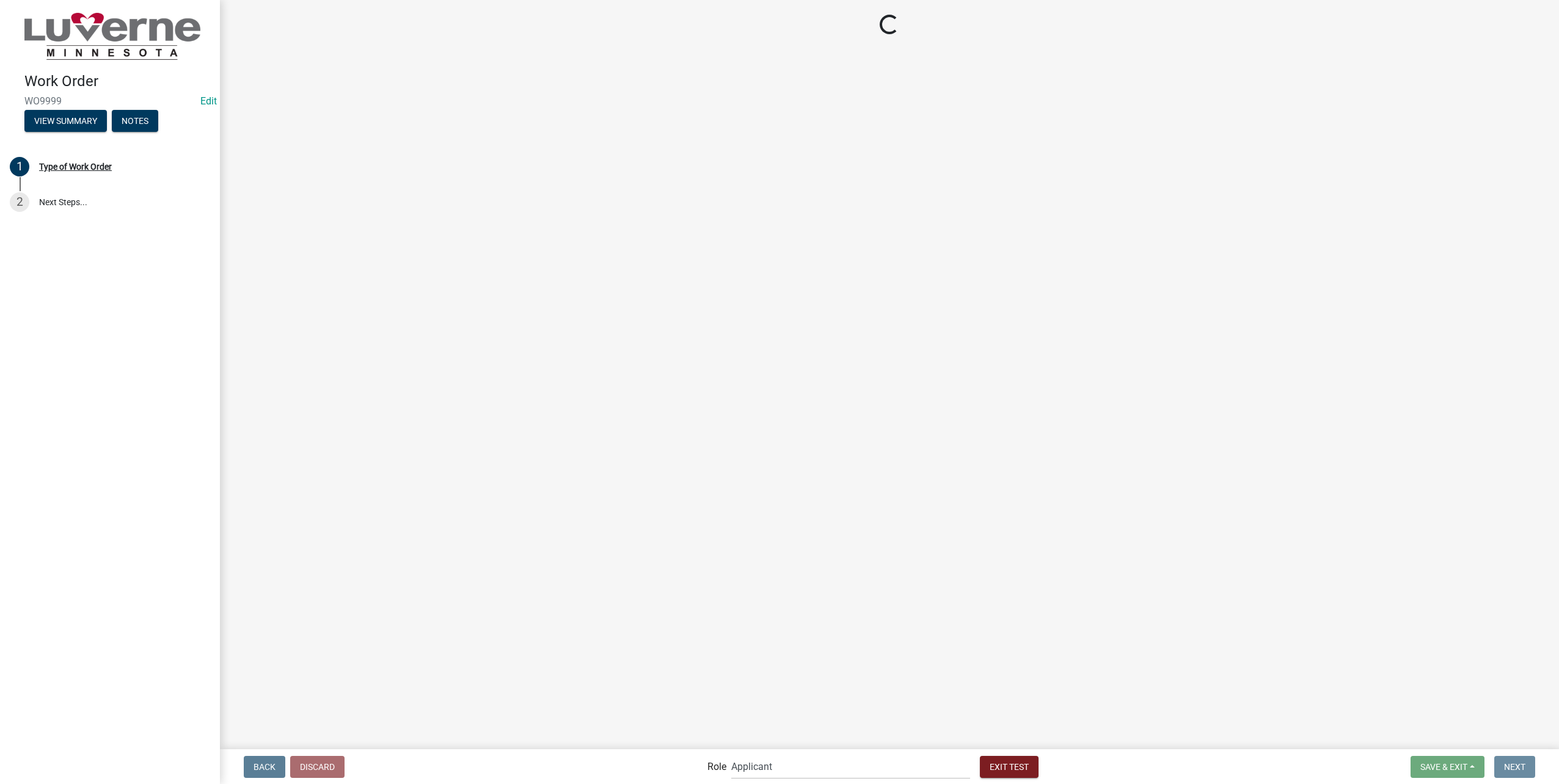
scroll to position [0, 0]
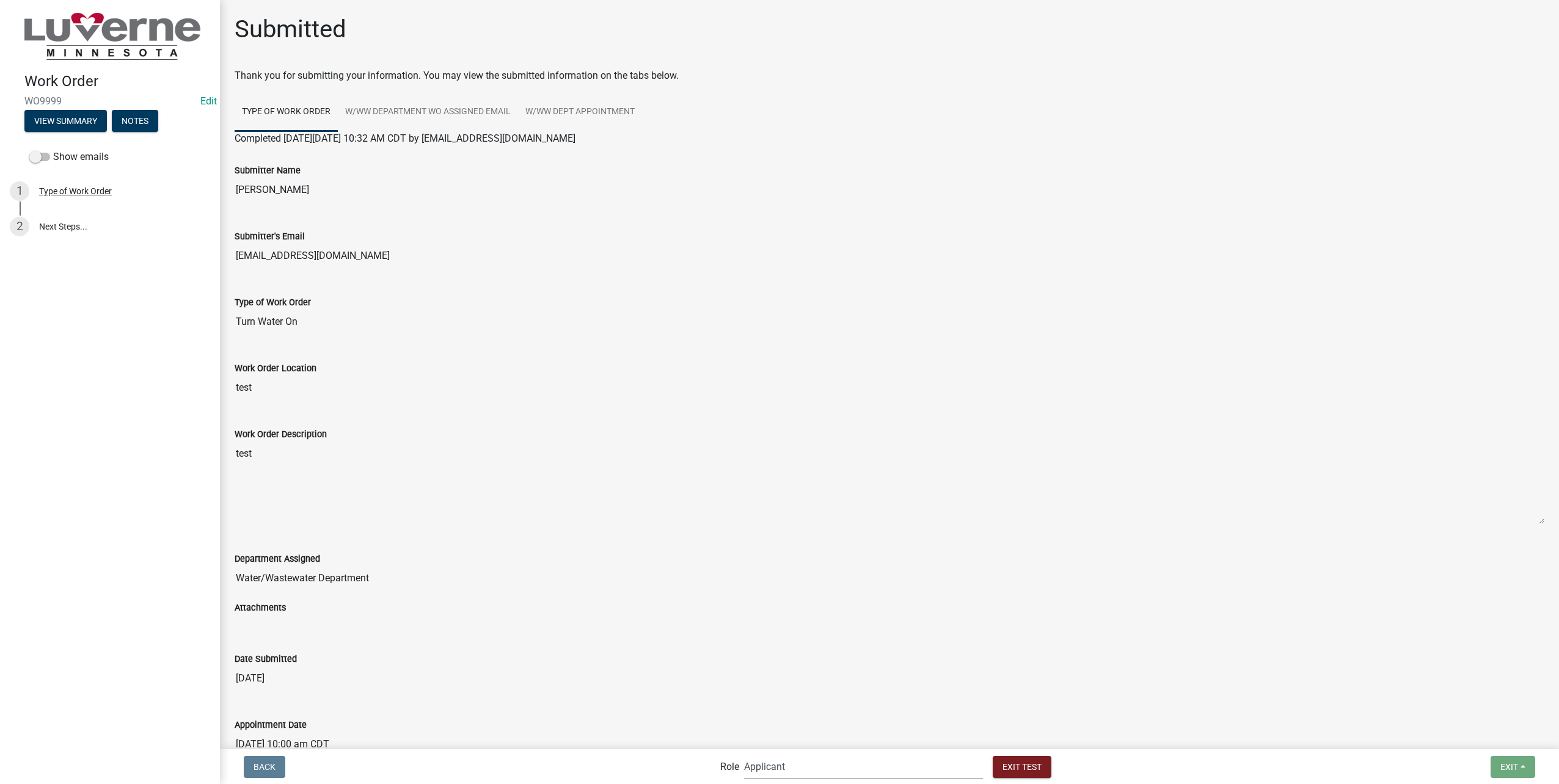
click at [841, 763] on select "Applicant Public Works Water/Wastewater Department Admin Front Office Staff + i…" at bounding box center [863, 767] width 239 height 25
select select "32a135e6-3b60-4157-b54a-23080f461975"
click at [770, 754] on select "Applicant Public Works Water/Wastewater Department Admin Front Office Staff + i…" at bounding box center [863, 767] width 239 height 25
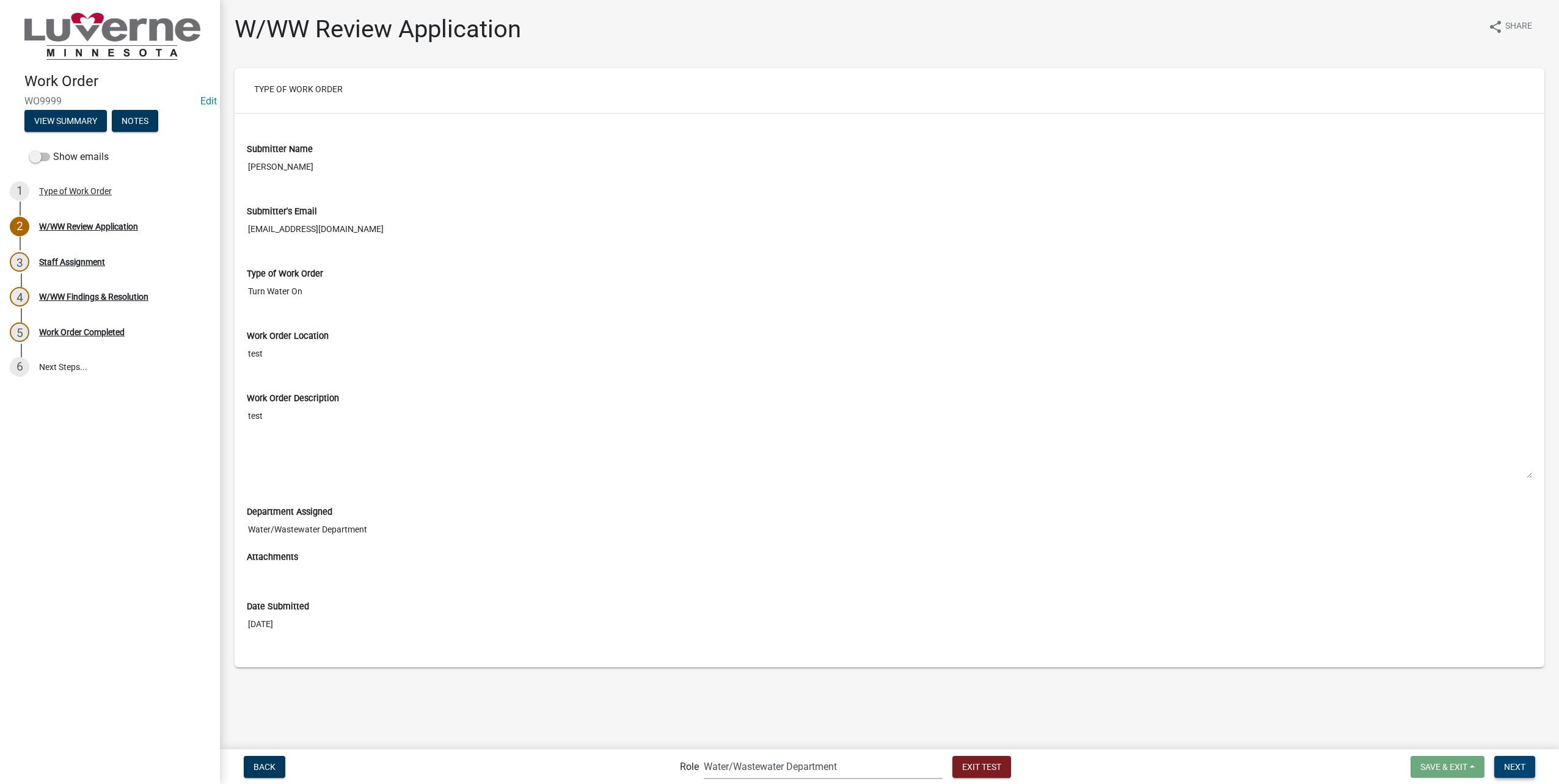
click at [1502, 764] on button "Next" at bounding box center [1514, 767] width 41 height 22
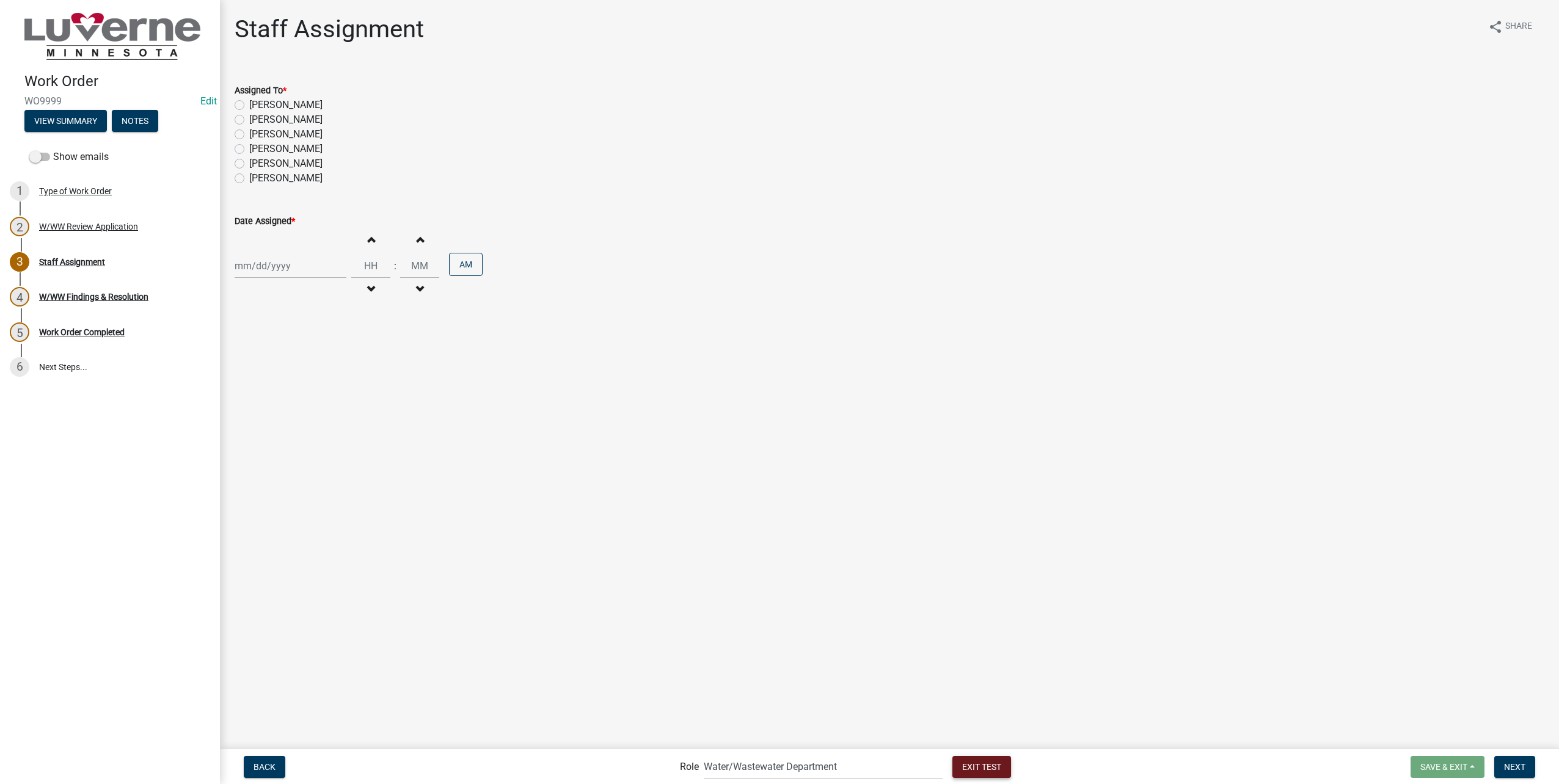
click at [952, 772] on button "Exit Test" at bounding box center [981, 767] width 59 height 22
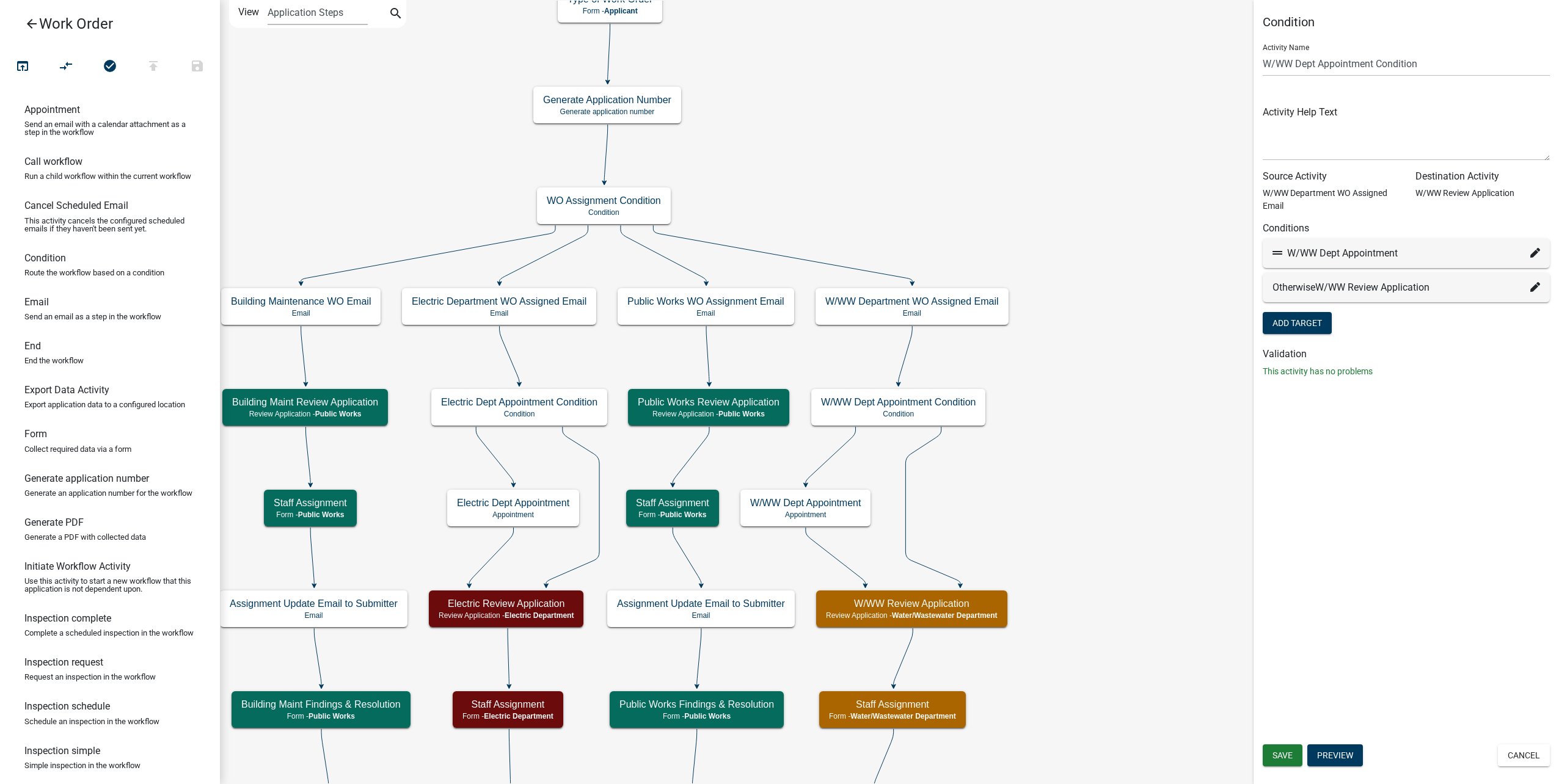
click at [1535, 252] on icon at bounding box center [1535, 252] width 9 height 9
select select "35: c128da1d-3674-4229-b7d2-5a4969ed2719"
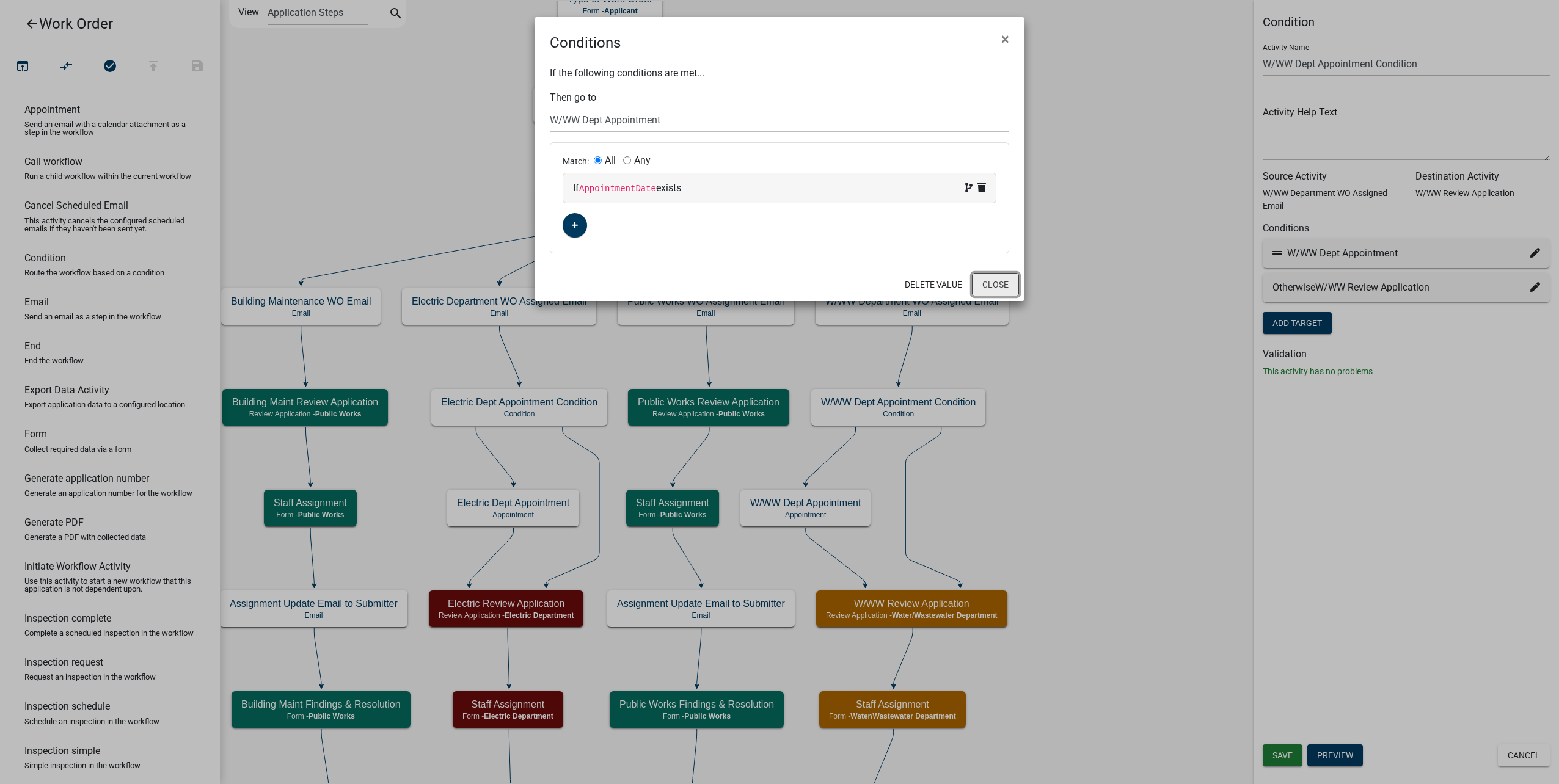
click at [996, 283] on button "Close" at bounding box center [995, 285] width 47 height 24
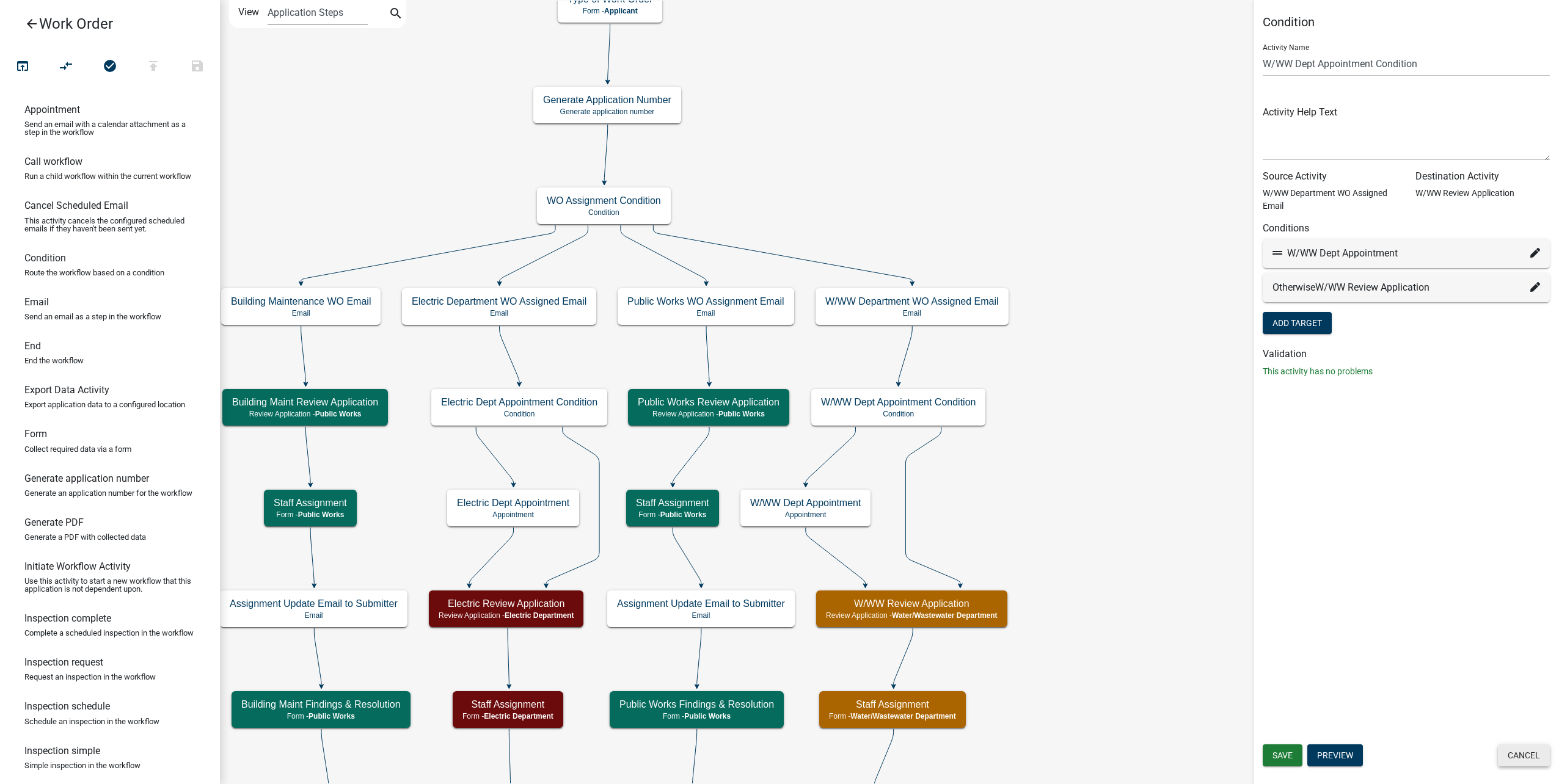
click at [1513, 747] on button "Cancel" at bounding box center [1524, 755] width 52 height 22
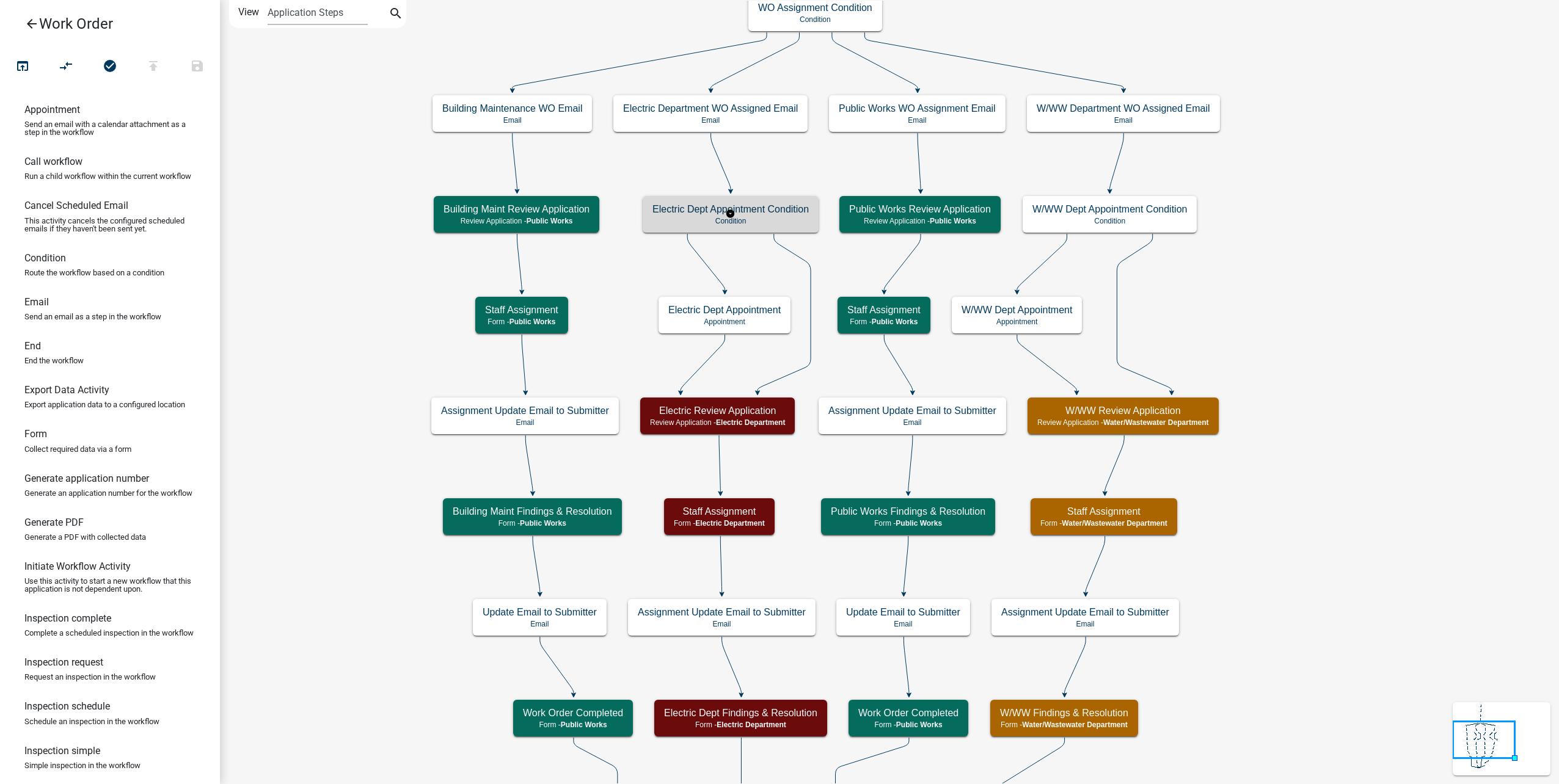
click at [773, 212] on h5 "Electric Dept Appointment Condition" at bounding box center [730, 209] width 156 height 12
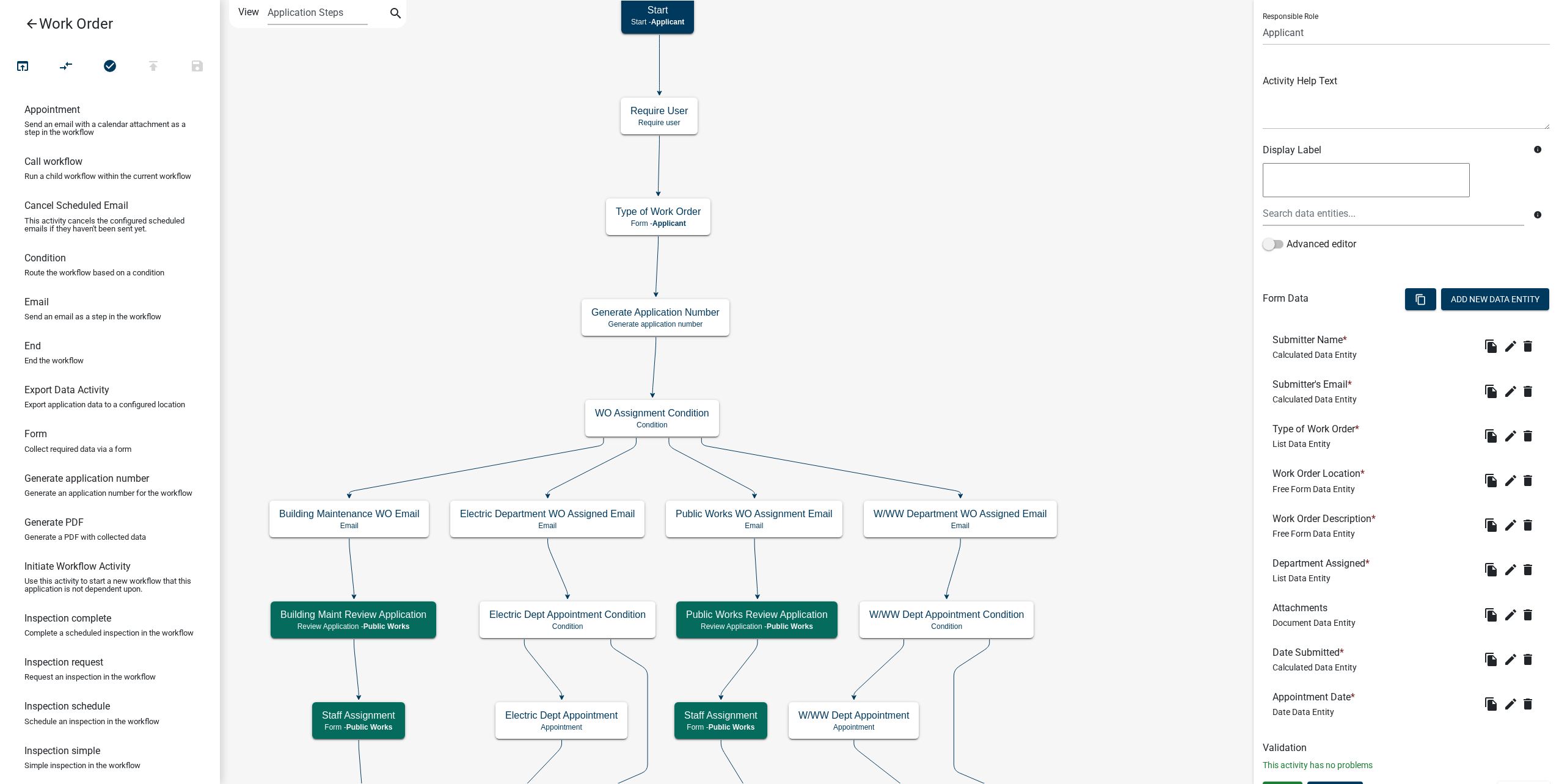
scroll to position [106, 0]
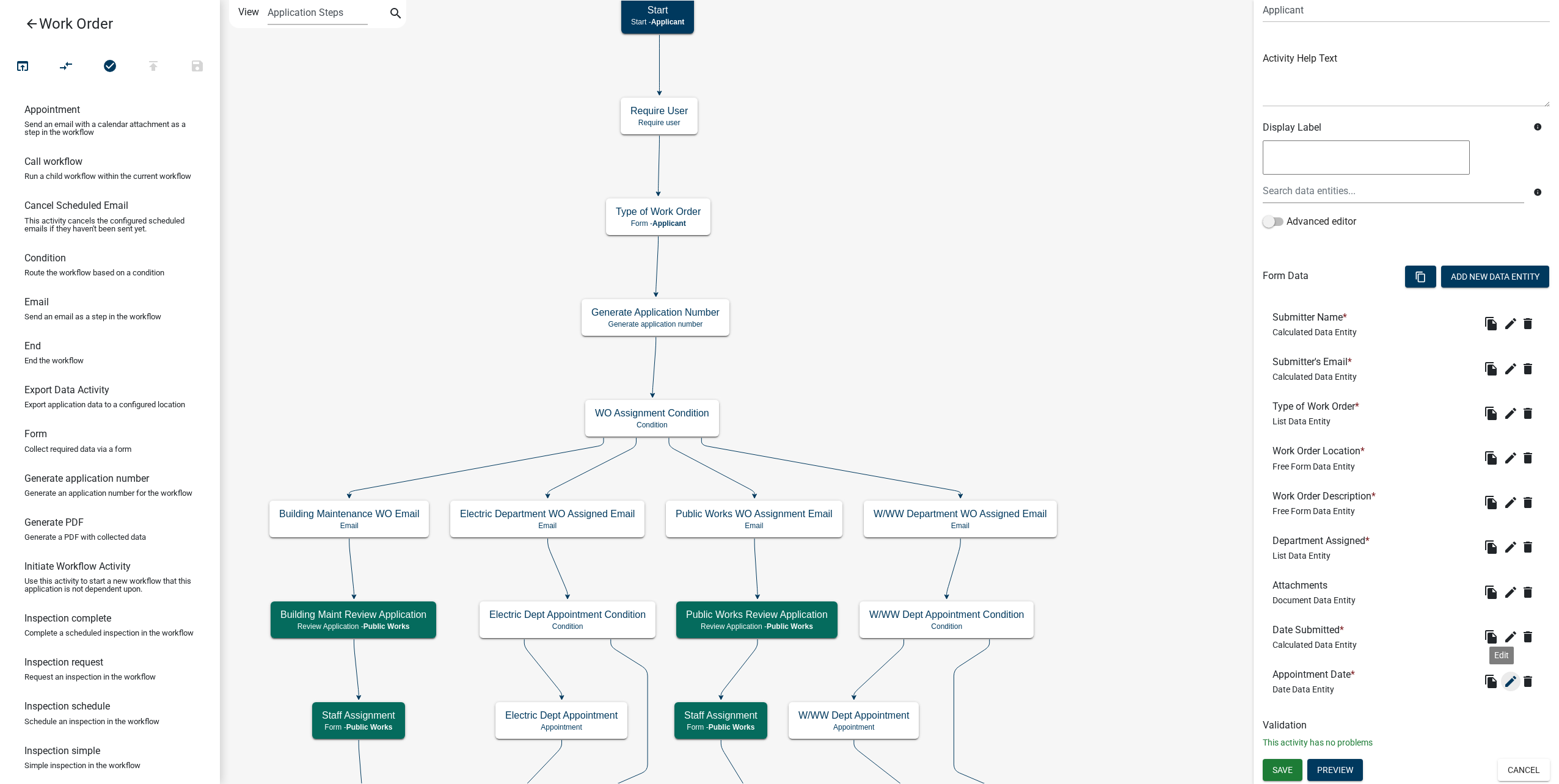
click at [1503, 679] on icon "edit" at bounding box center [1510, 681] width 15 height 15
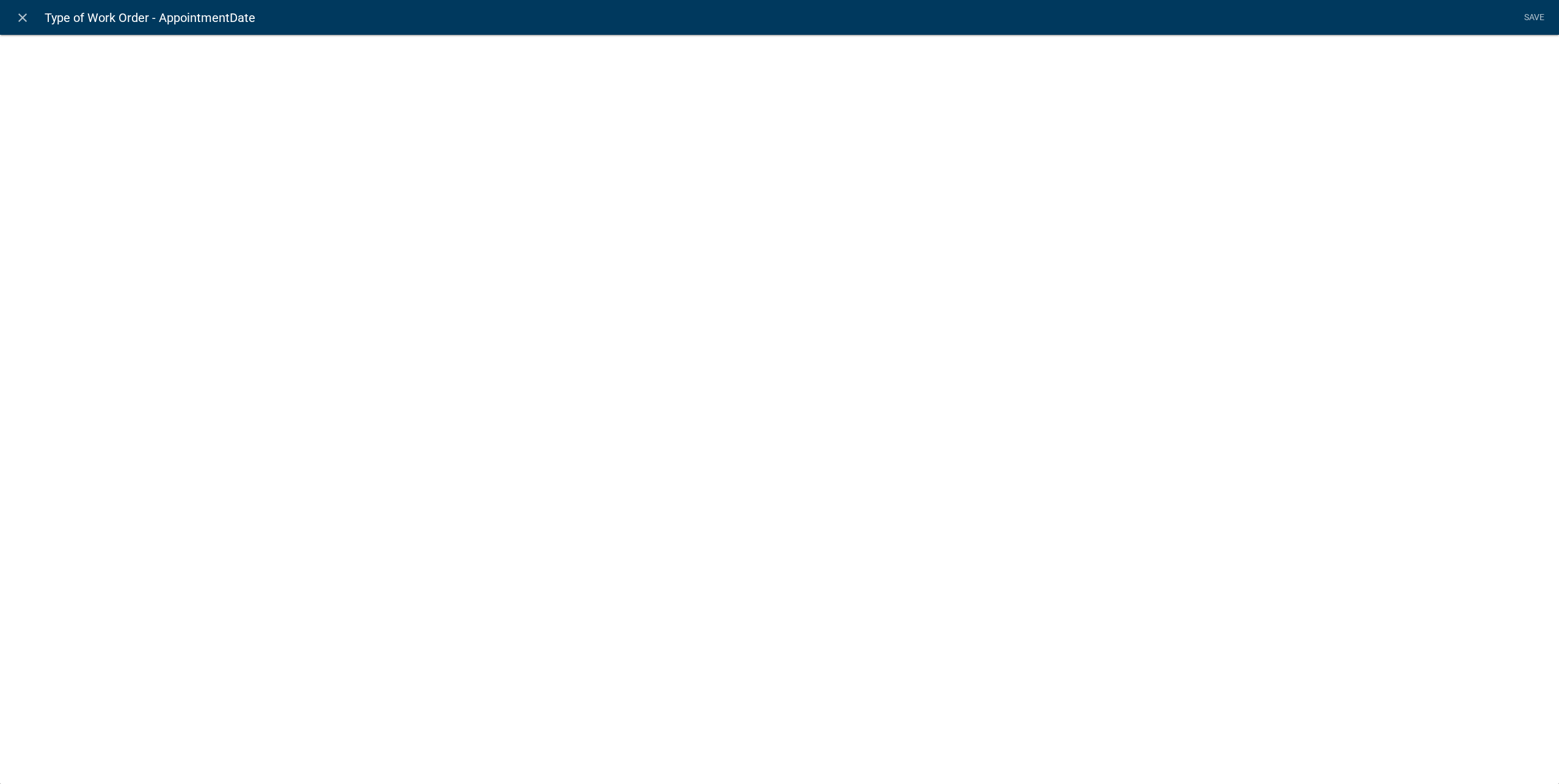
select select "date"
select select
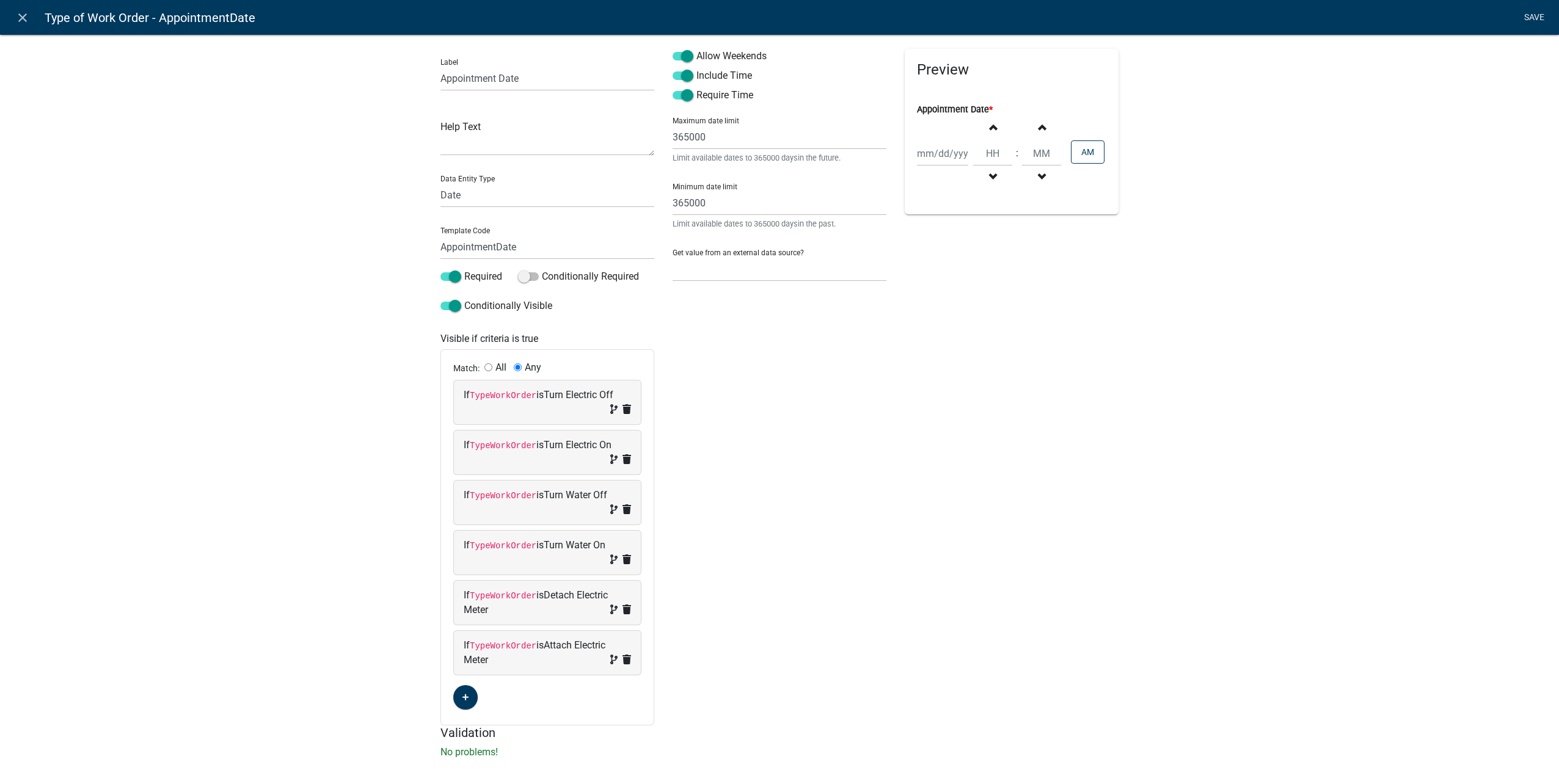
click at [1530, 14] on link "Save" at bounding box center [1533, 18] width 31 height 24
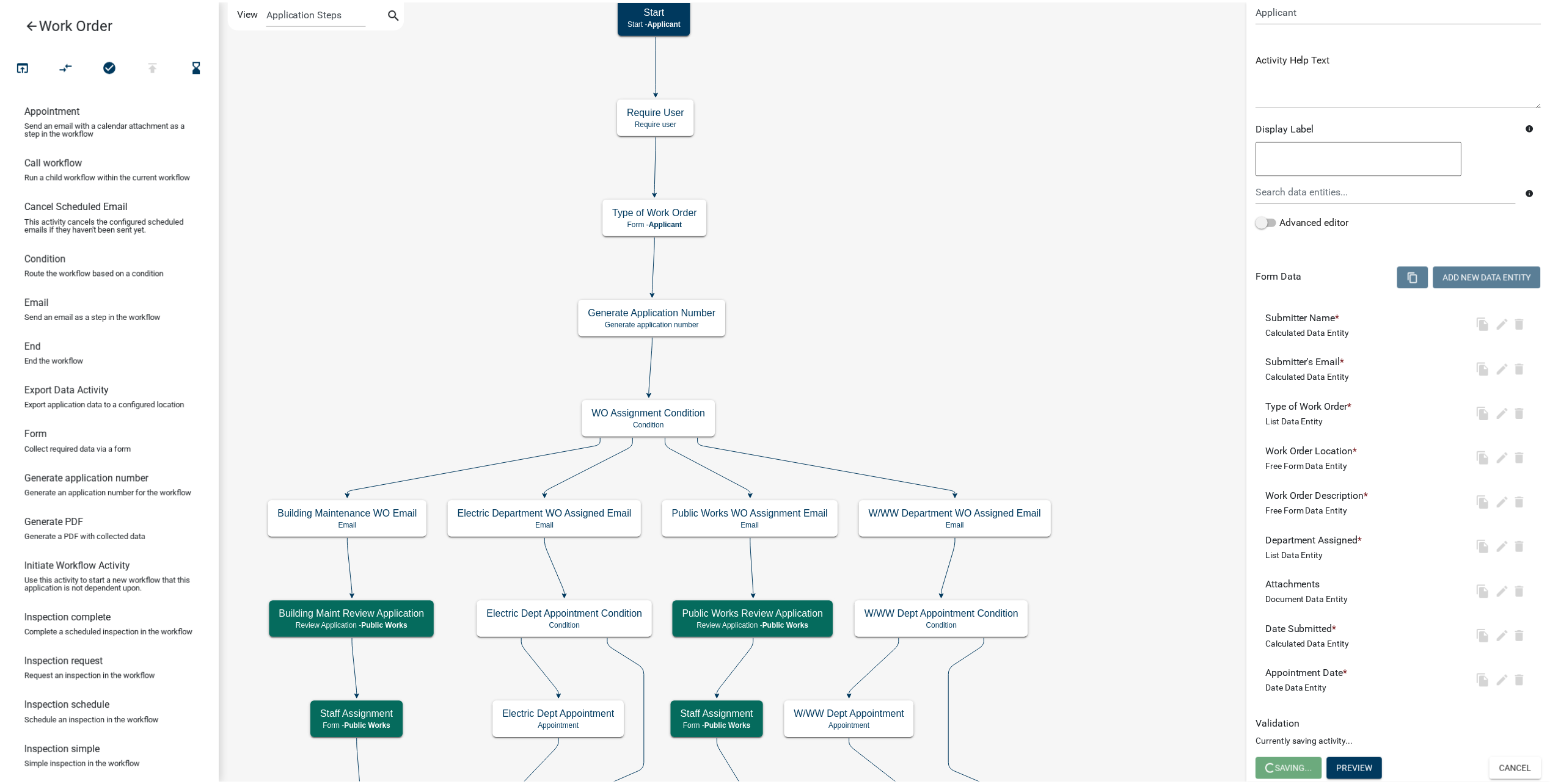
scroll to position [0, 0]
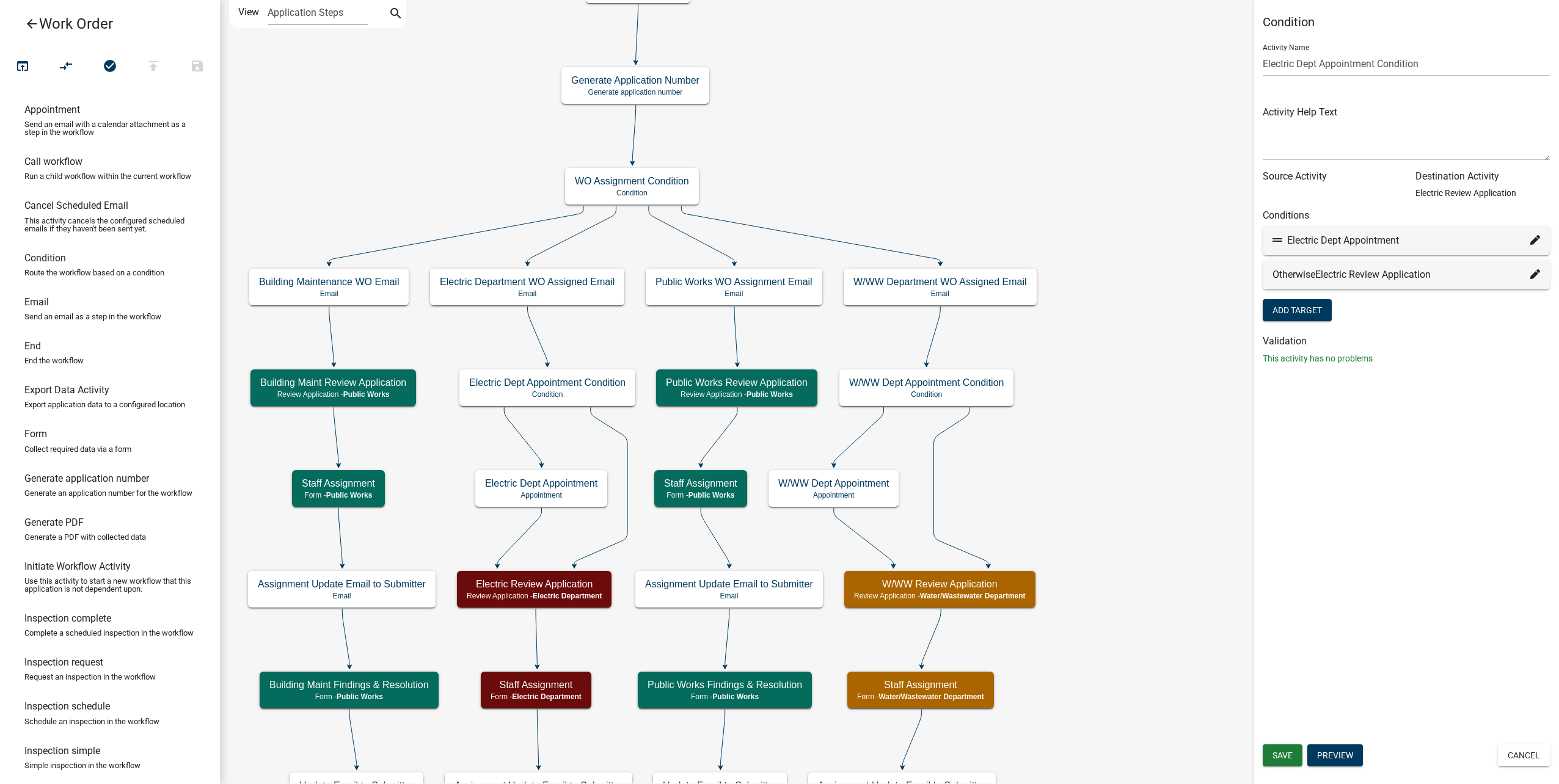
click at [1532, 239] on icon at bounding box center [1535, 240] width 9 height 9
select select "34: b0c32af3-72c7-4596-ac3f-8fa18f2da18b"
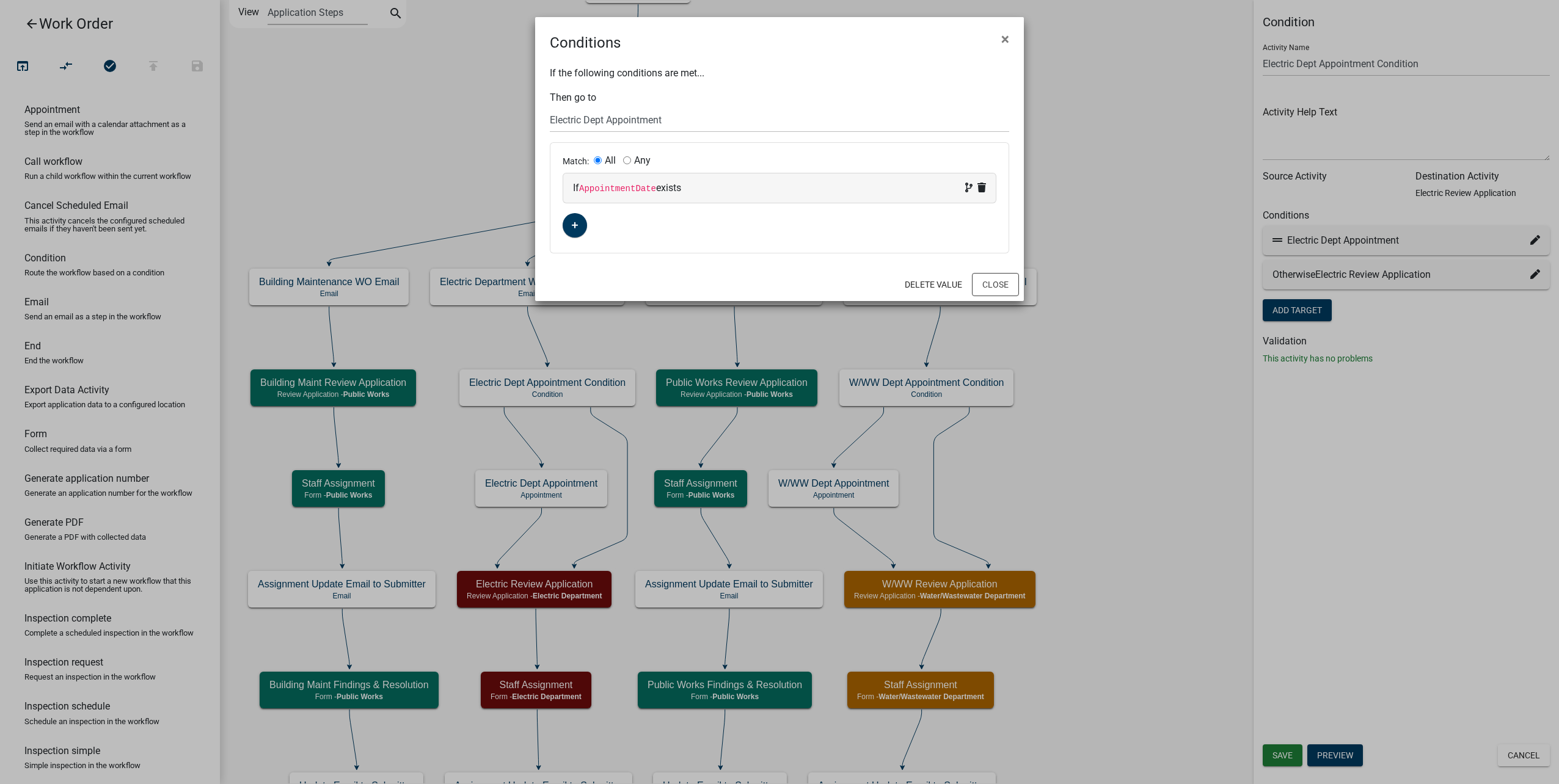
click at [757, 181] on div "If AppointmentDate exists" at bounding box center [780, 188] width 413 height 15
select select "14: AppointmentDate"
select select "2: !!"
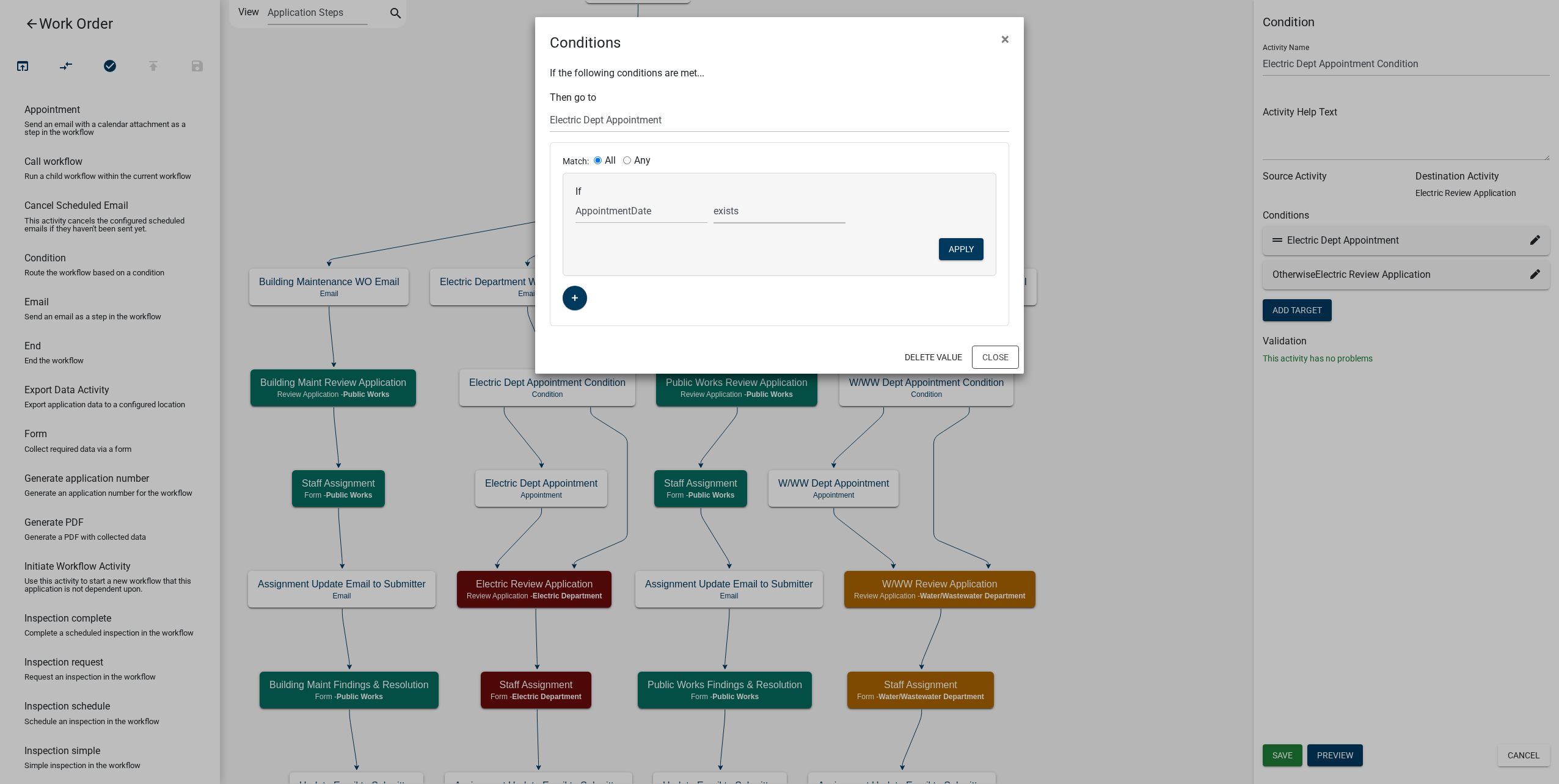
click at [756, 208] on select "is is not exists does not exist is greater than is less than contains does not …" at bounding box center [780, 211] width 132 height 25
click at [969, 243] on button "Apply" at bounding box center [961, 249] width 45 height 22
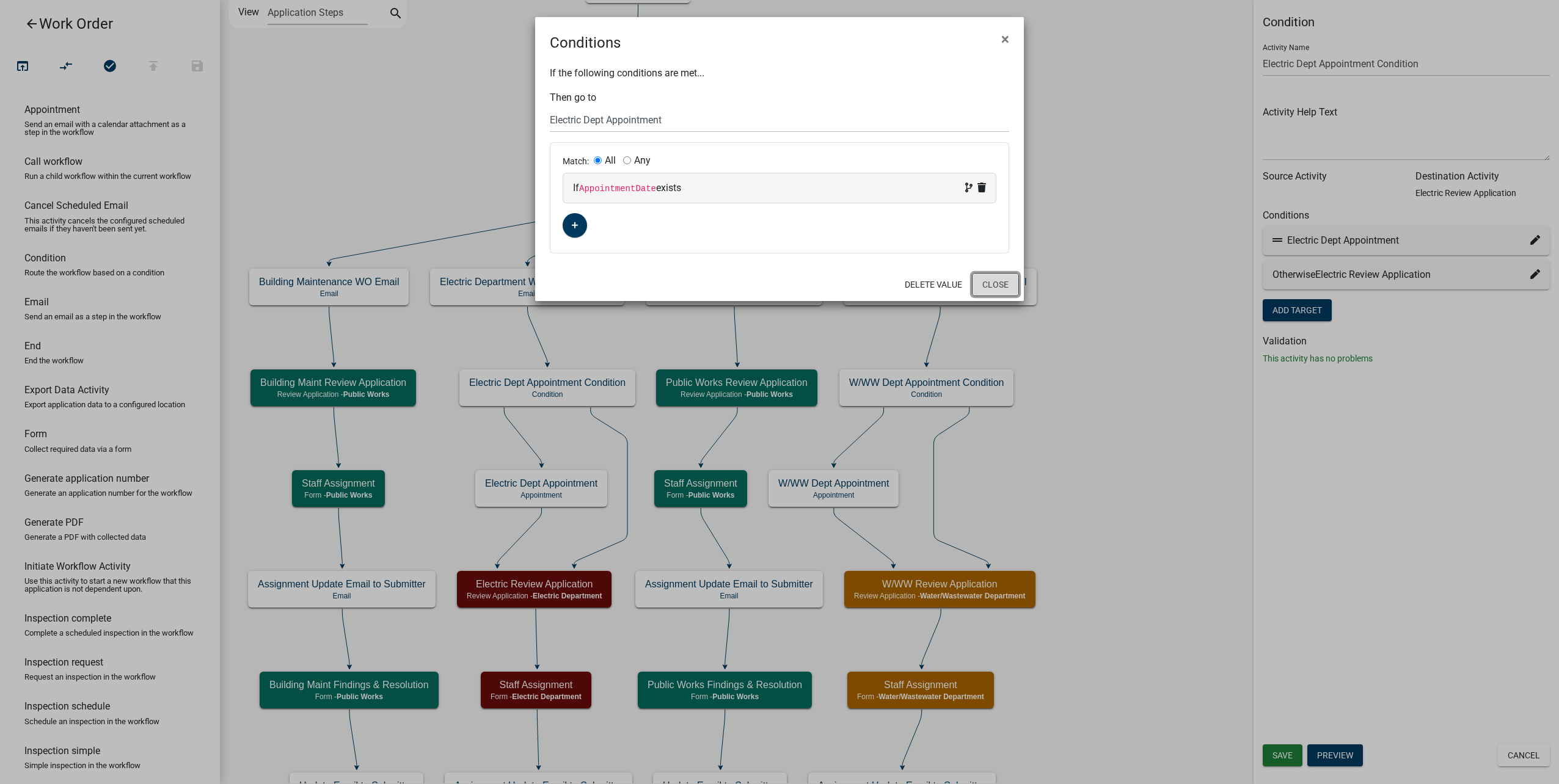
click at [987, 282] on button "Close" at bounding box center [995, 285] width 47 height 24
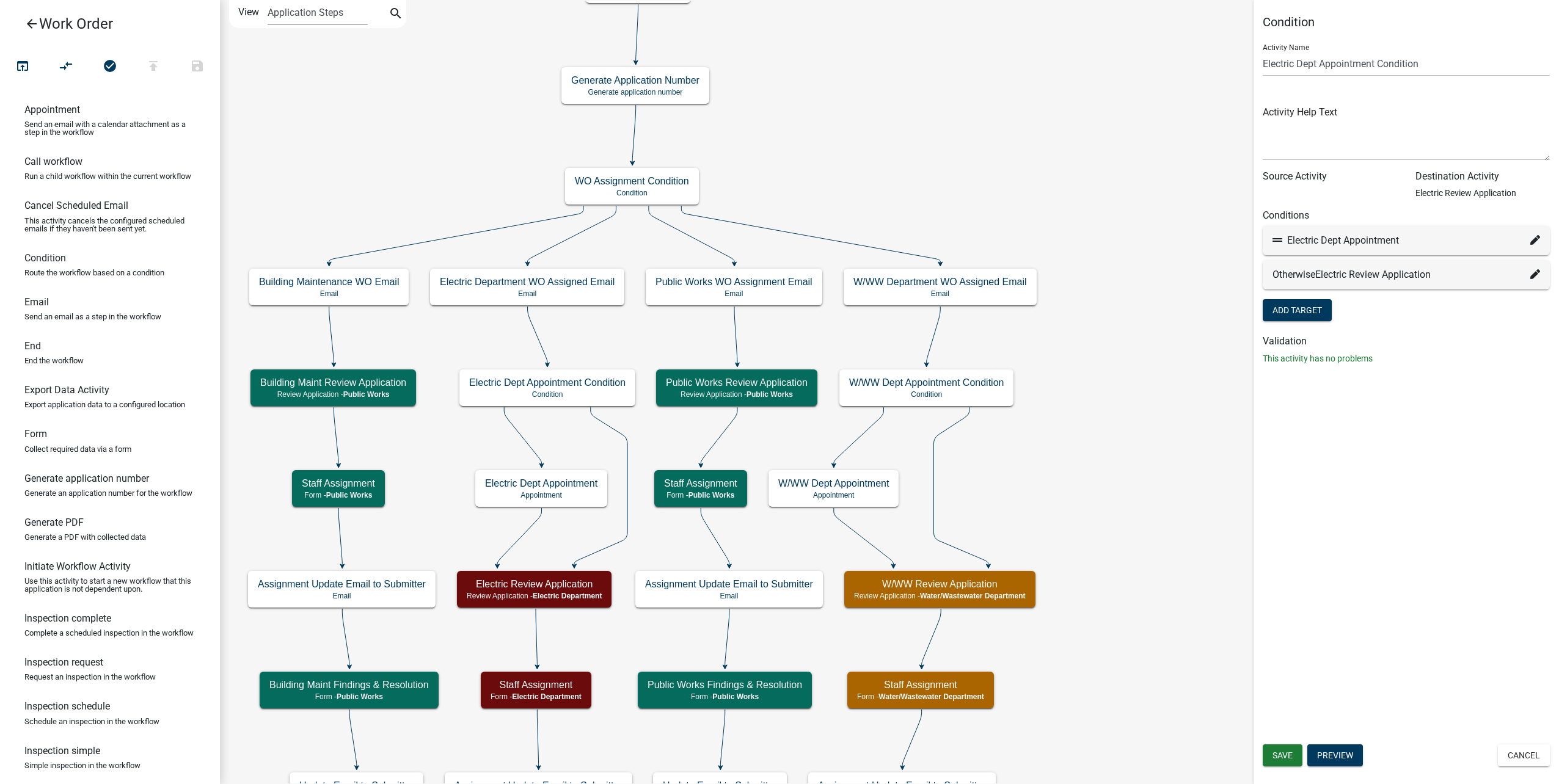
click at [1535, 274] on icon at bounding box center [1535, 274] width 9 height 9
select select "8: 48bf4dc4-7c7b-424c-a951-1f6937bf2811"
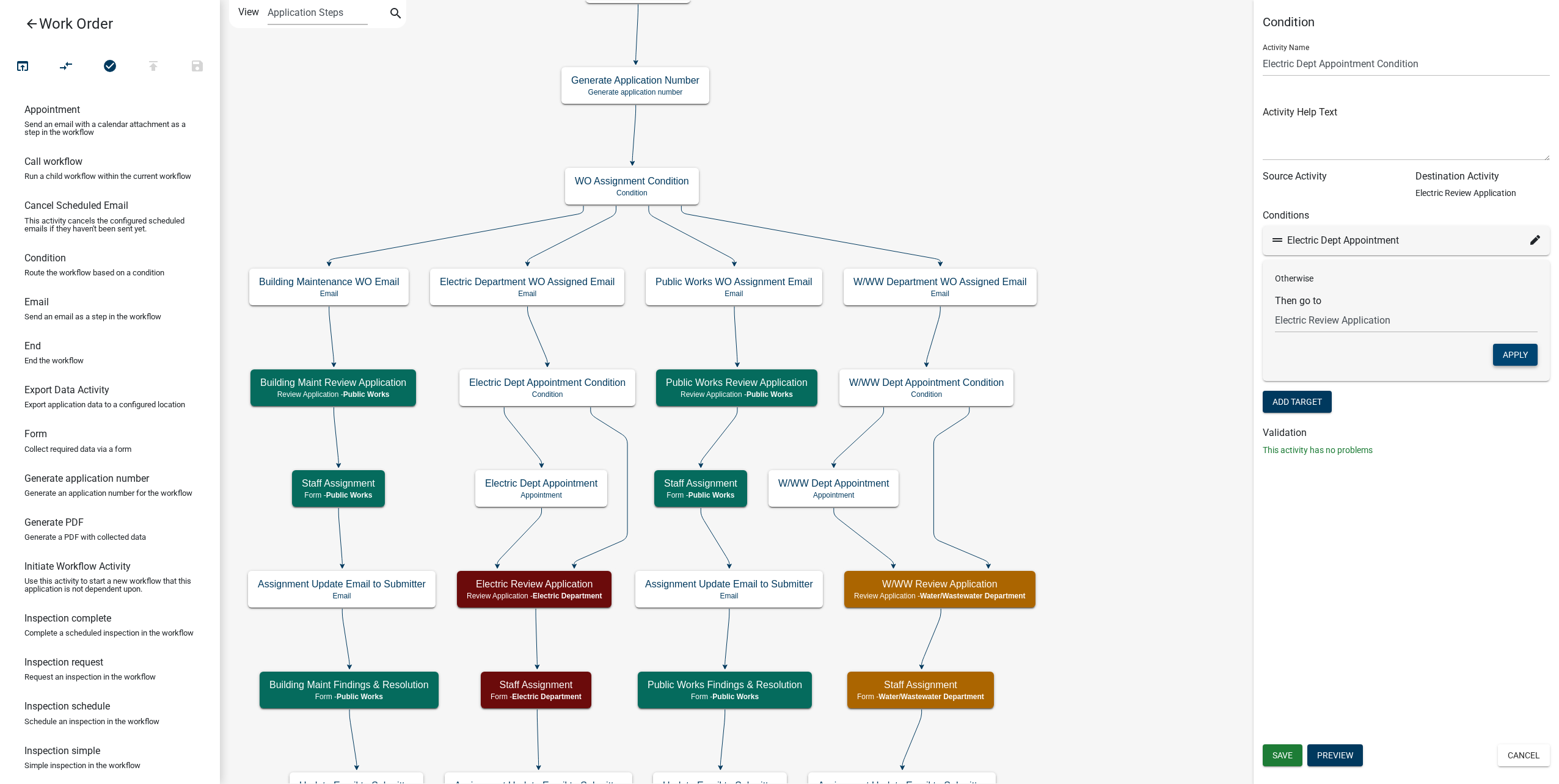
click at [1518, 357] on button "Apply" at bounding box center [1515, 355] width 45 height 22
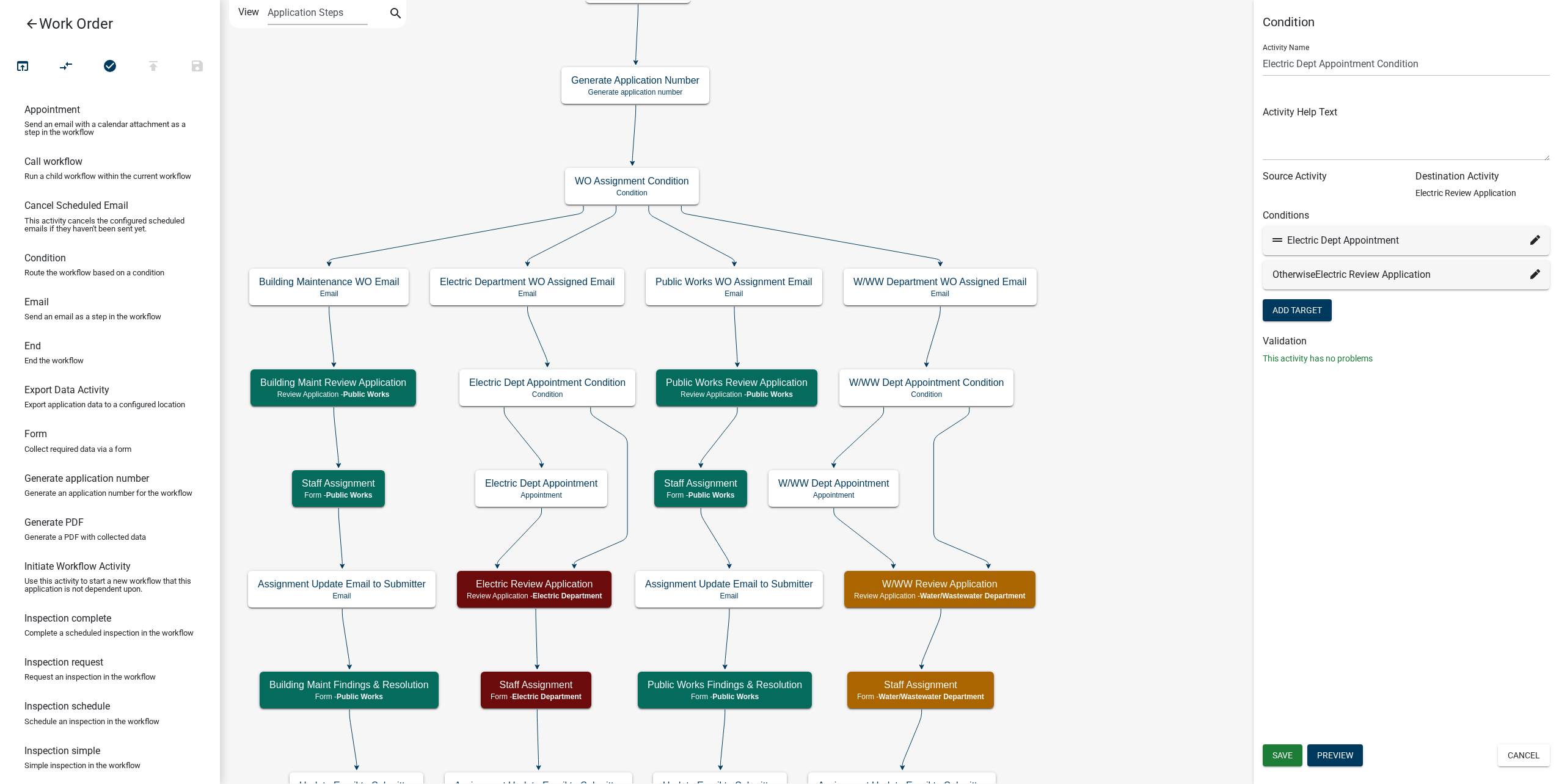
click at [1534, 272] on icon at bounding box center [1535, 274] width 9 height 9
select select "8: 48bf4dc4-7c7b-424c-a951-1f6937bf2811"
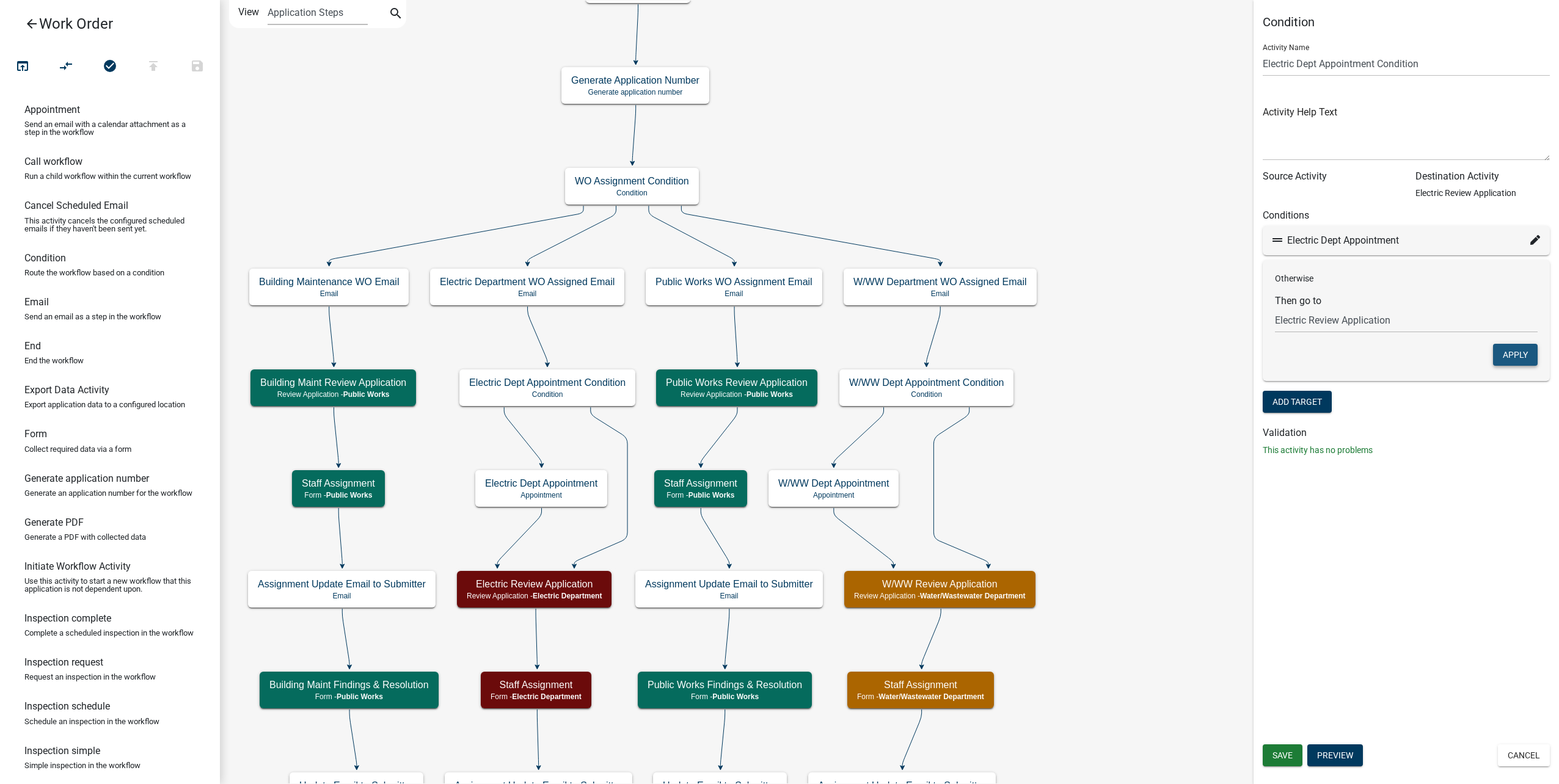
click at [1498, 352] on button "Apply" at bounding box center [1515, 355] width 45 height 22
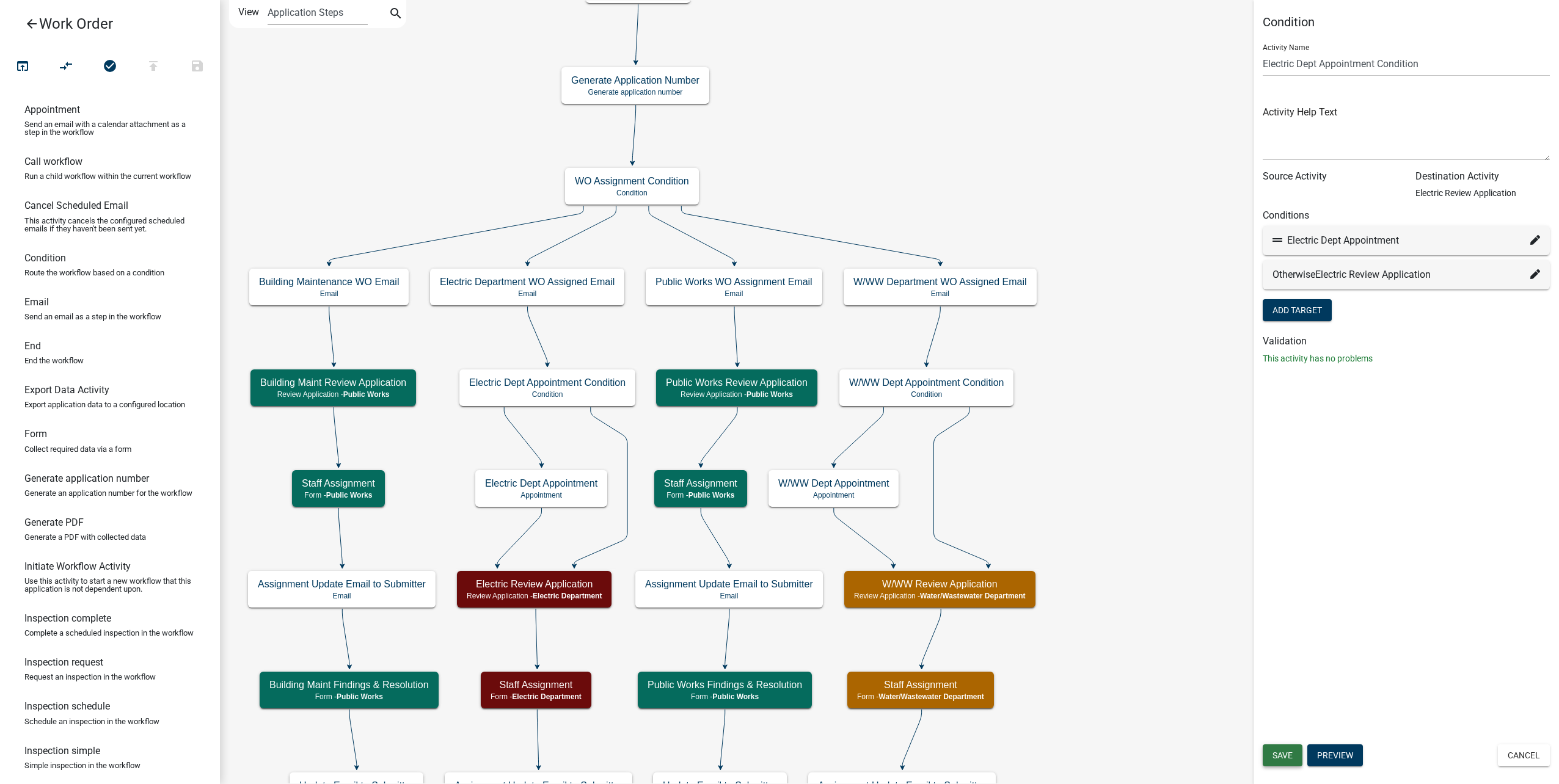
click at [1292, 755] on span "Save" at bounding box center [1282, 755] width 20 height 9
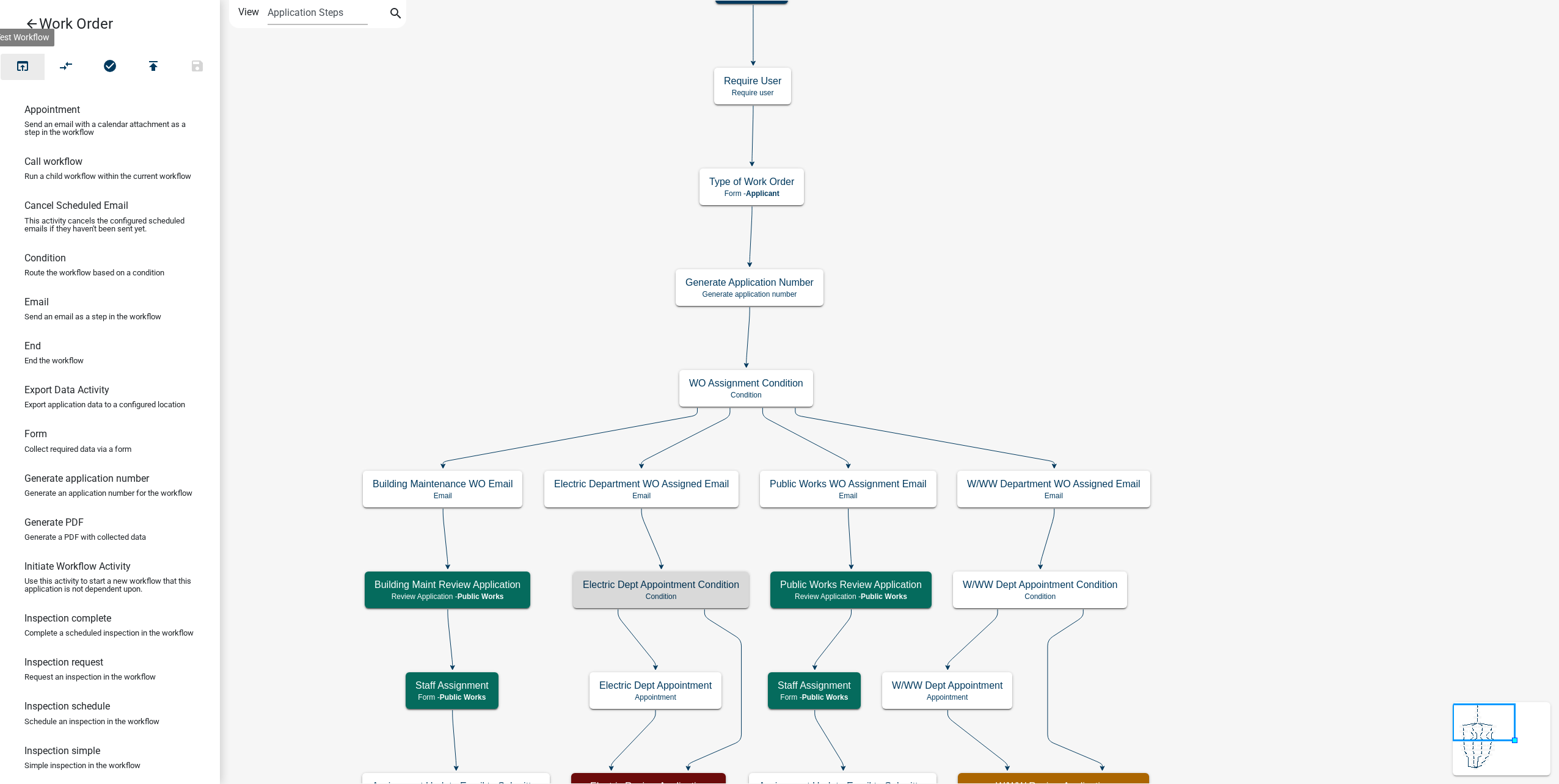
click at [20, 78] on button "open_in_browser" at bounding box center [23, 67] width 44 height 26
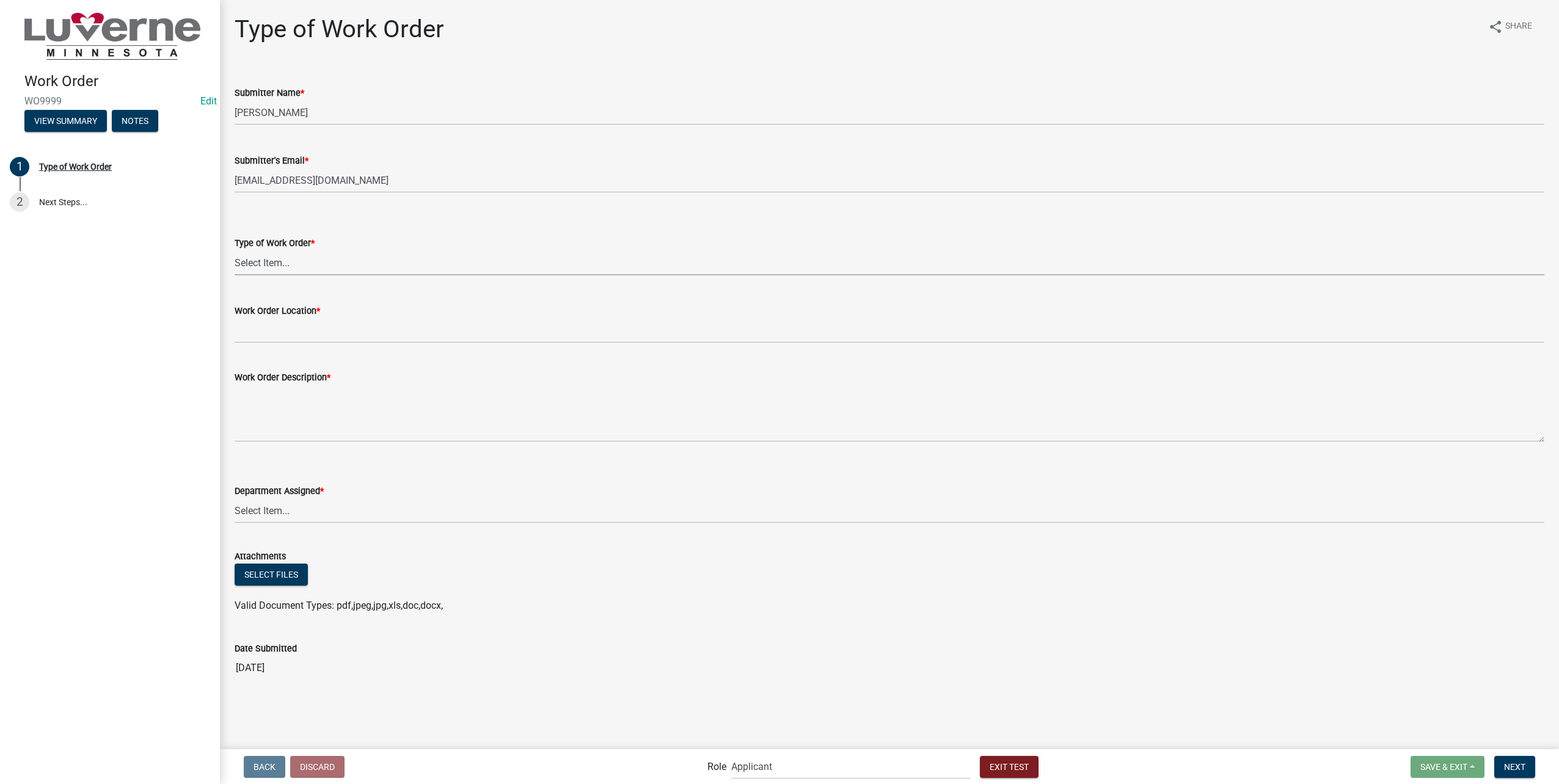
click at [325, 256] on select "Select Item... Turn Water On Turn Water Off Turn Electric On Turn Electric Off …" at bounding box center [889, 263] width 1310 height 25
click at [234, 250] on select "Select Item... Turn Water On Turn Water Off Turn Electric On Turn Electric Off …" at bounding box center [889, 263] width 1310 height 25
select select "23d35f2e-3bf1-4ece-83c1-2a742f145ffa"
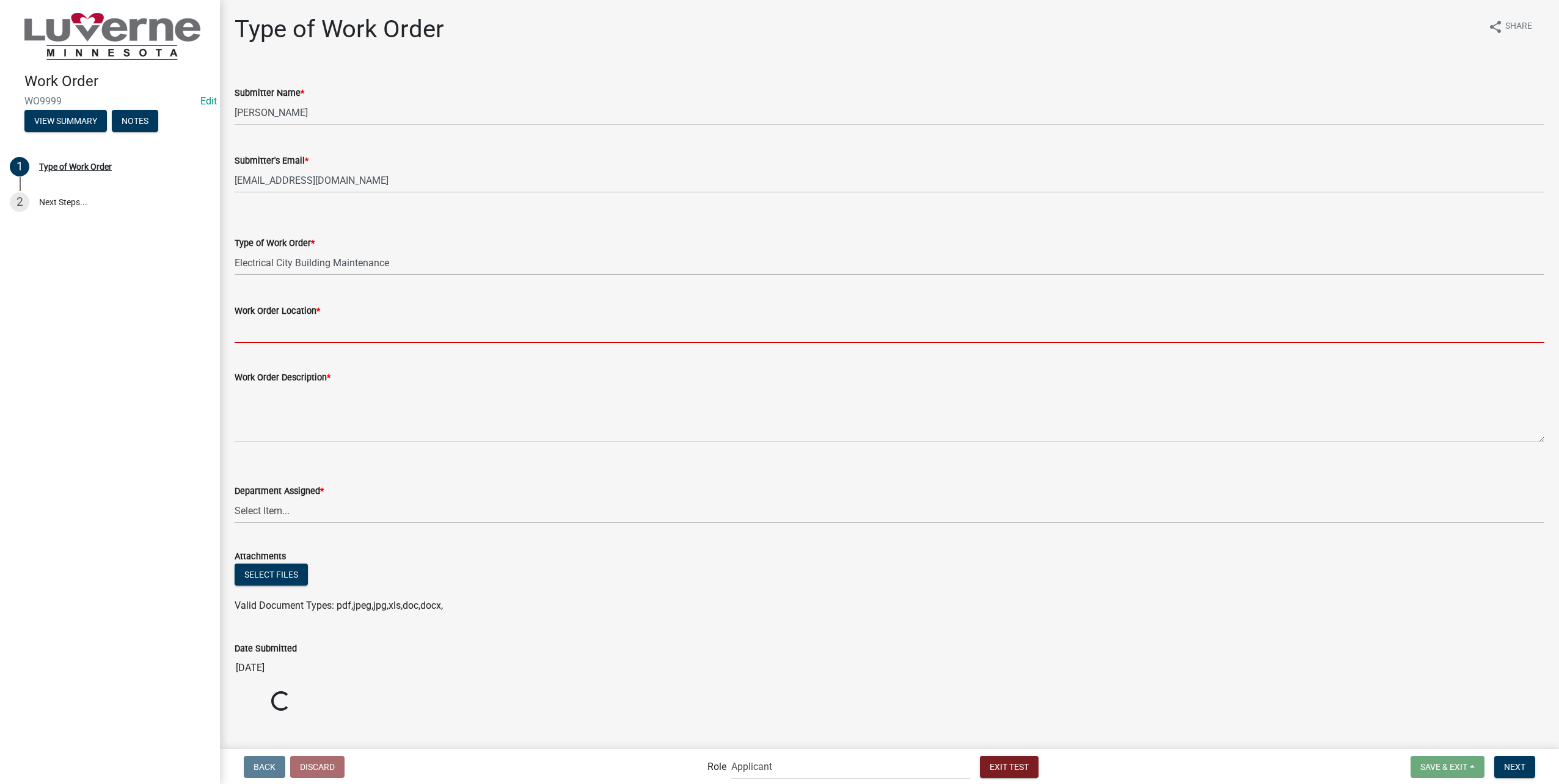
click at [352, 325] on input "Work Order Location *" at bounding box center [889, 331] width 1310 height 25
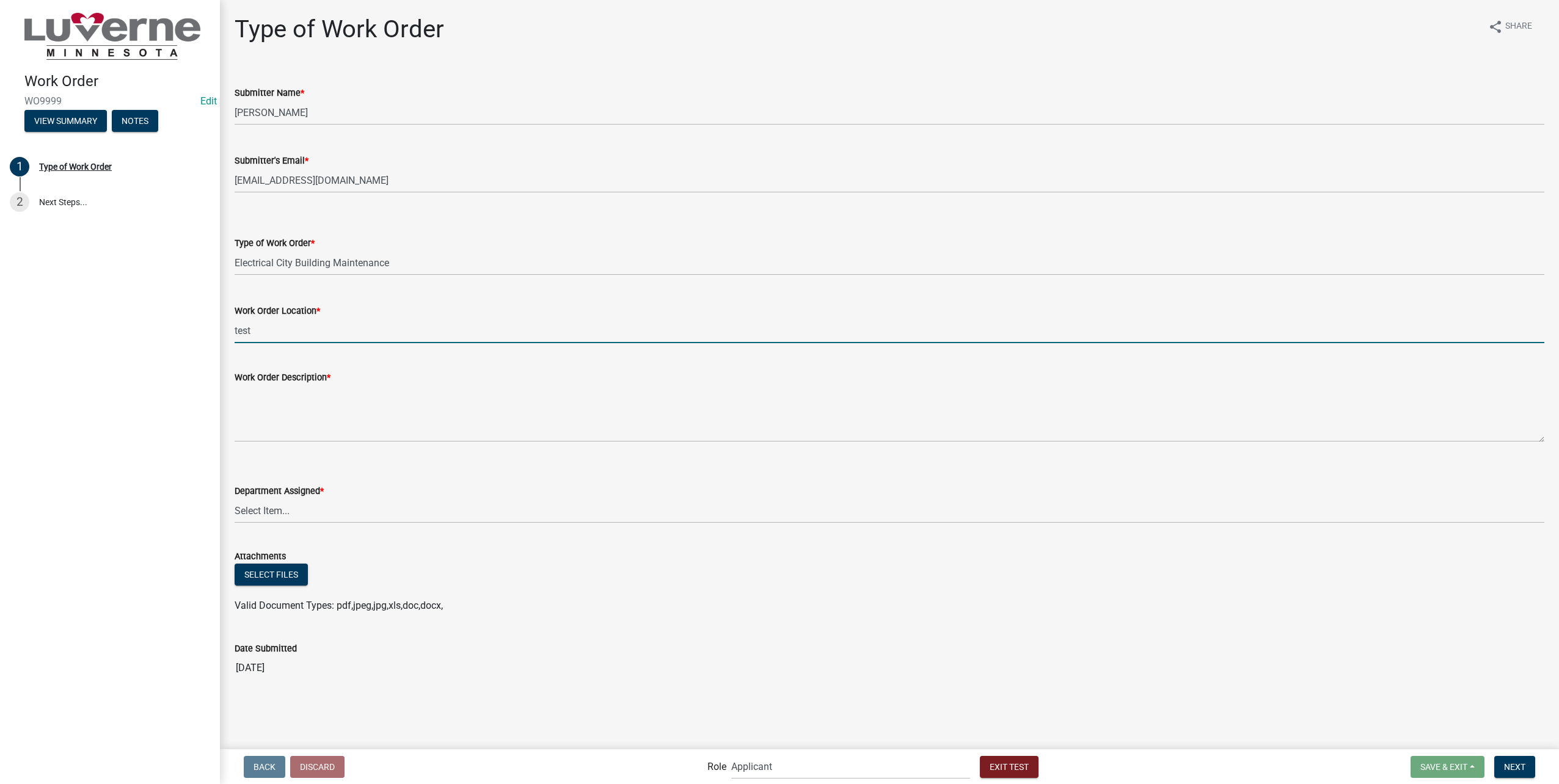
type input "test"
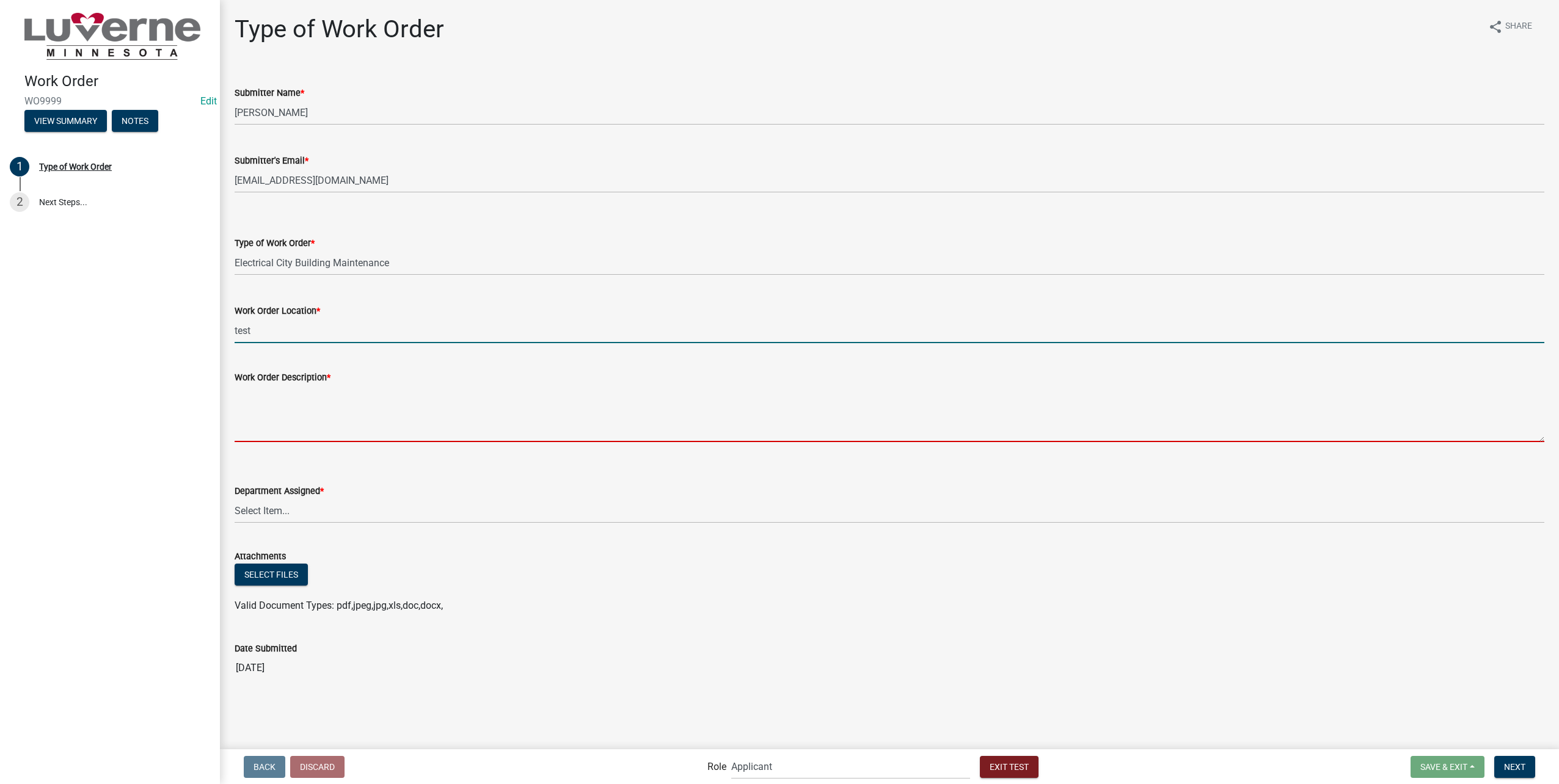
click at [462, 416] on textarea "Work Order Description *" at bounding box center [889, 413] width 1310 height 57
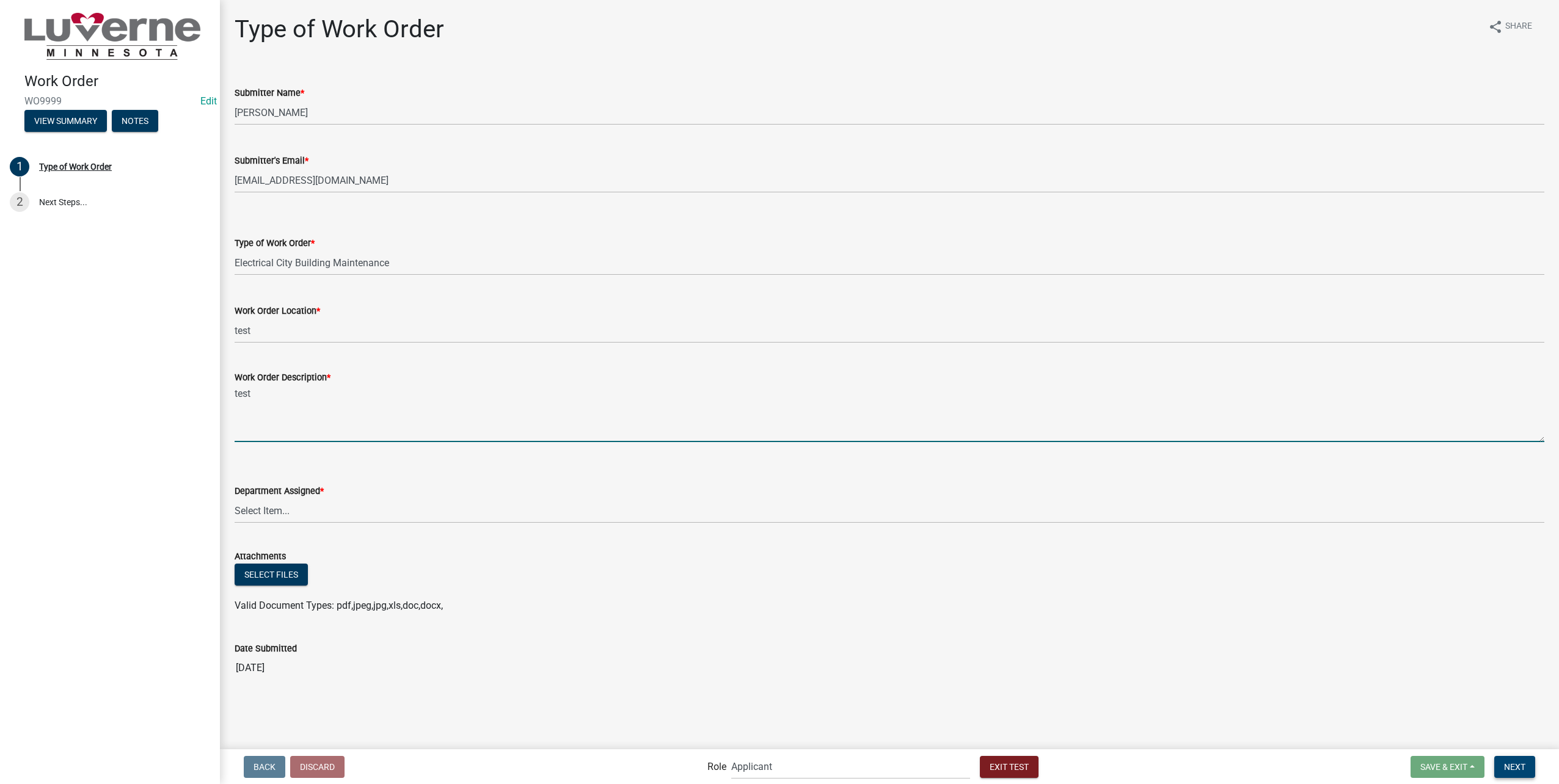
type textarea "test"
click at [1517, 768] on span "Next" at bounding box center [1514, 766] width 21 height 9
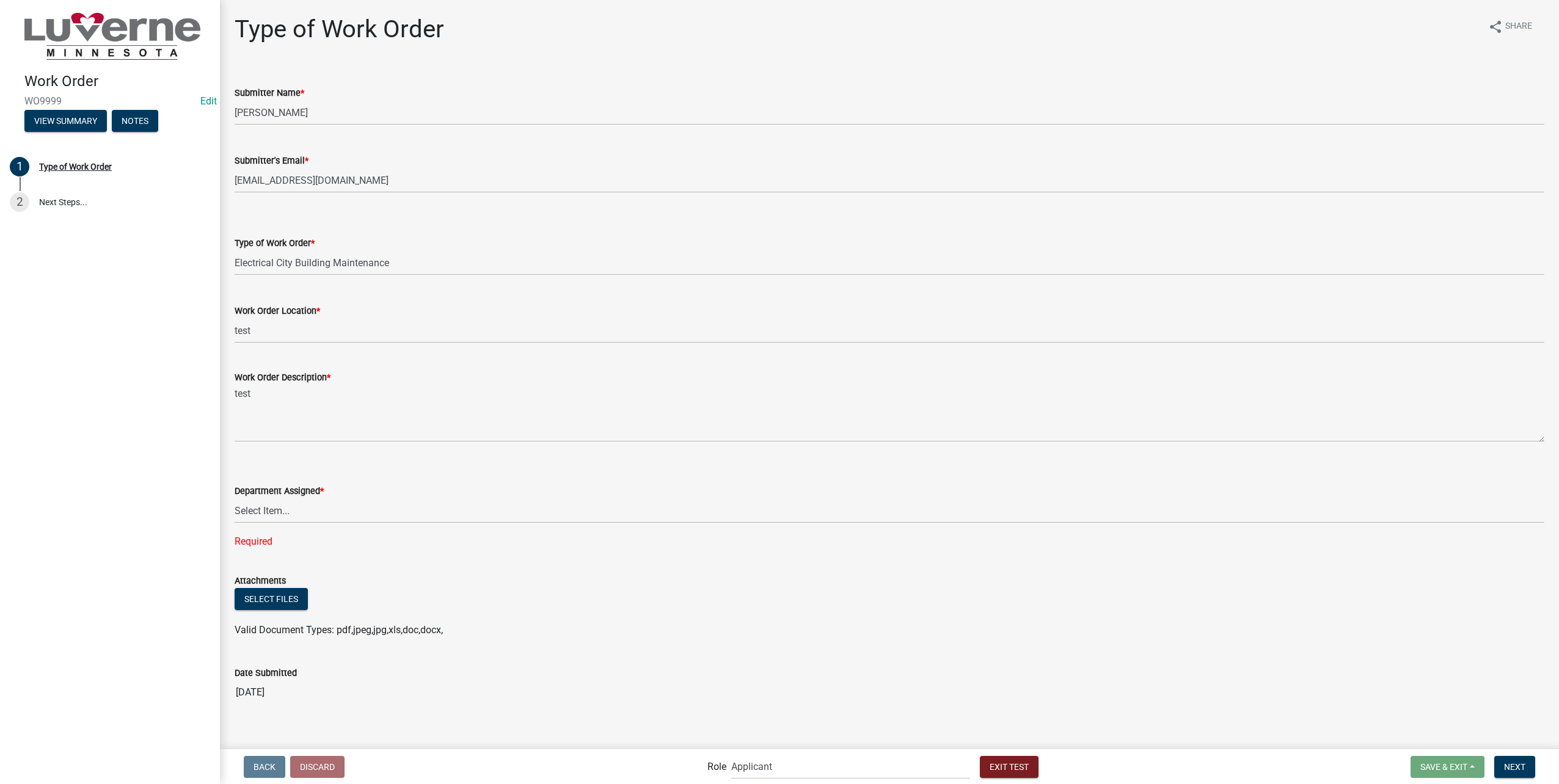
click at [566, 496] on div "Department Assigned *" at bounding box center [889, 491] width 1310 height 15
click at [380, 501] on select "Select Item... Building Maintenance Electric Department Water/Wastewater Depart…" at bounding box center [889, 511] width 1310 height 25
click at [234, 499] on select "Select Item... Building Maintenance Electric Department Water/Wastewater Depart…" at bounding box center [889, 511] width 1310 height 25
select select "1c8b25b4-c1de-4134-baf2-bb76918873a0"
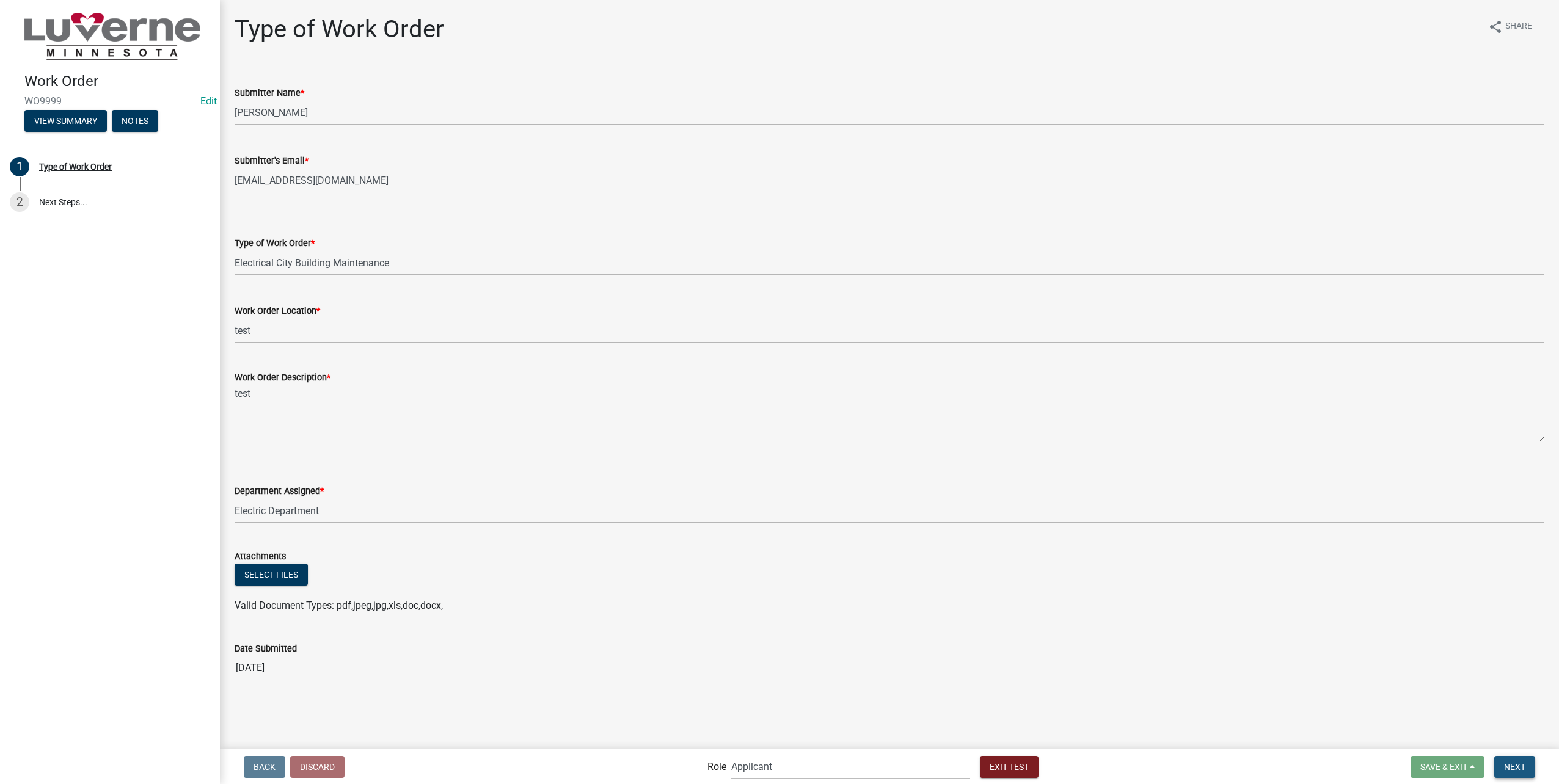
click at [1522, 765] on span "Next" at bounding box center [1514, 766] width 21 height 9
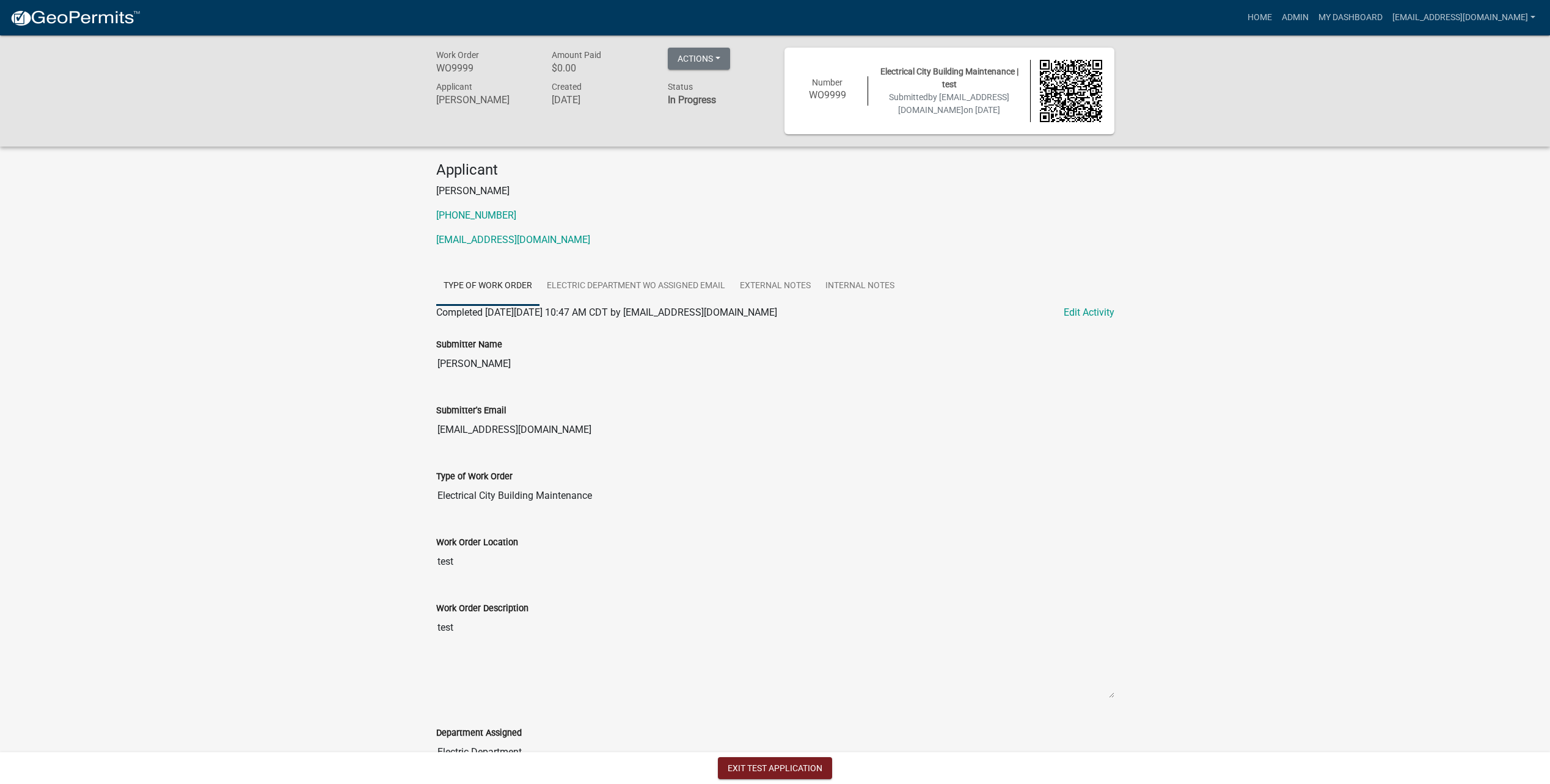
click at [685, 103] on strong "In Progress" at bounding box center [692, 100] width 49 height 12
click at [632, 289] on link "Electric Department WO Assigned Email" at bounding box center [636, 286] width 193 height 39
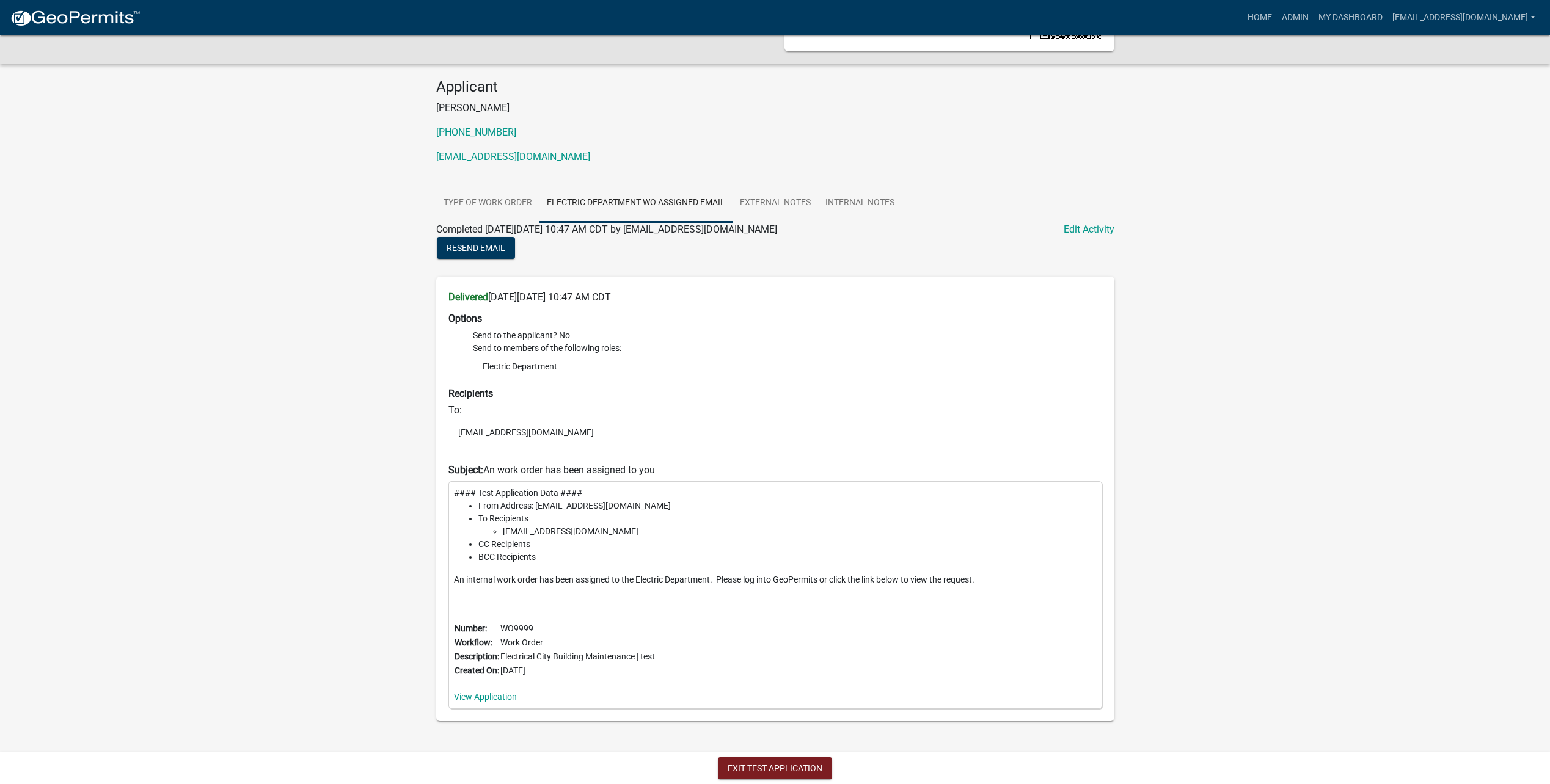
scroll to position [88, 0]
click at [764, 772] on button "Exit Test Application" at bounding box center [775, 768] width 115 height 22
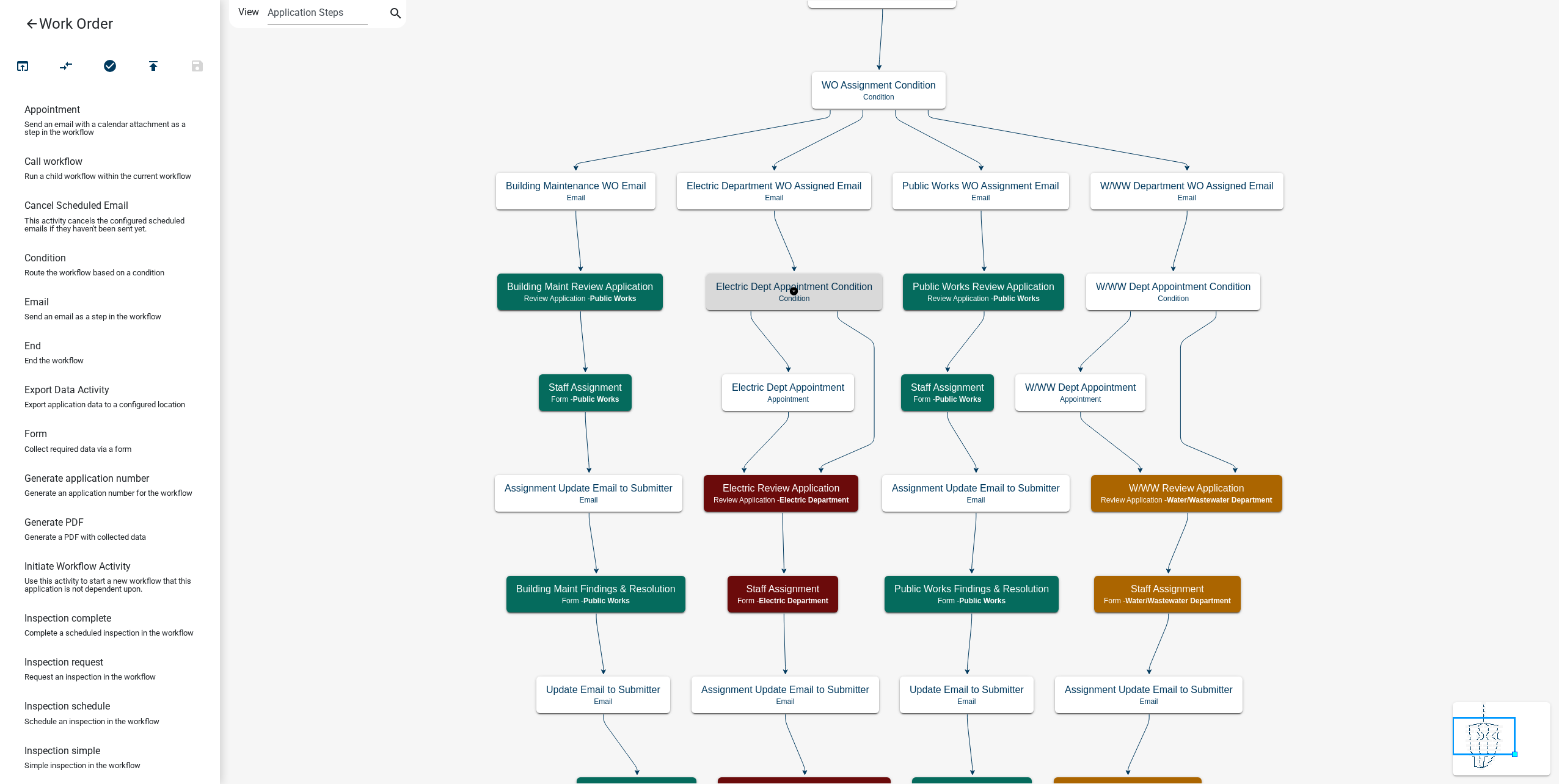
click at [841, 289] on h5 "Electric Dept Appointment Condition" at bounding box center [794, 286] width 156 height 12
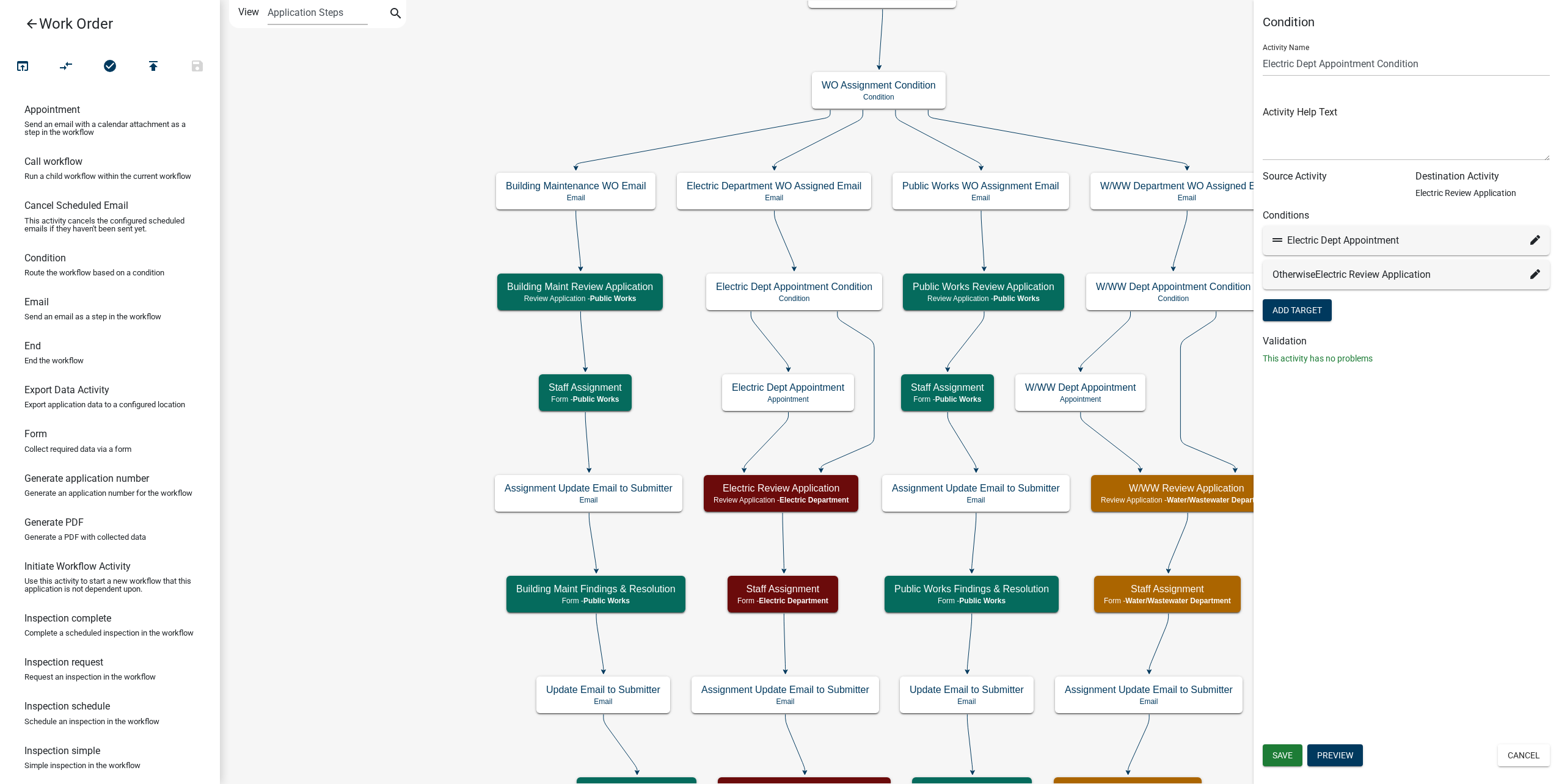
click at [1535, 242] on icon at bounding box center [1535, 240] width 9 height 9
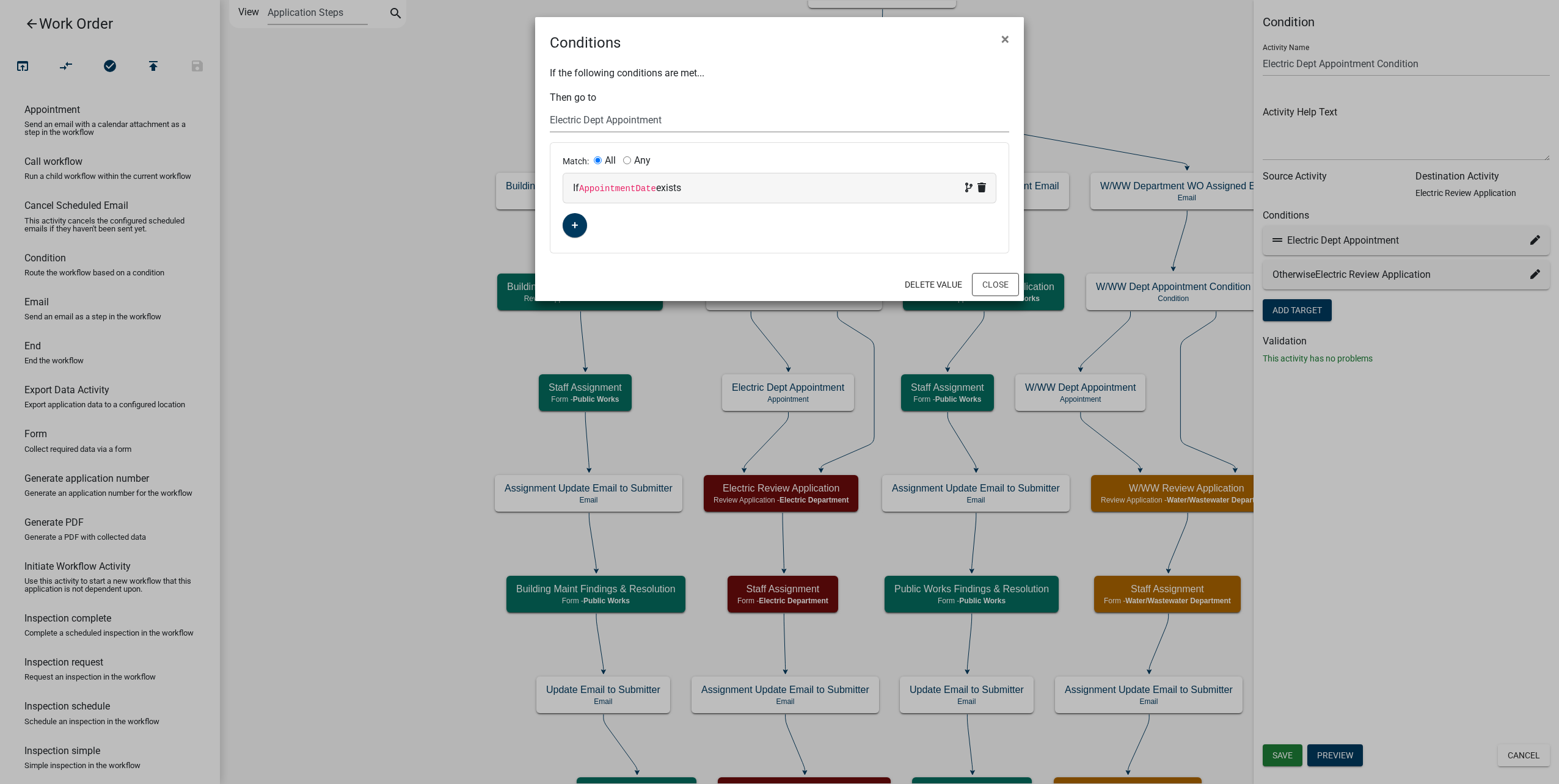
click at [639, 120] on select "Choose... Start Type of Work Order Building Maintenance WO Email WO Assignment …" at bounding box center [780, 120] width 460 height 25
select select "8: 48bf4dc4-7c7b-424c-a951-1f6937bf2811"
click at [550, 107] on select "Choose... Start Type of Work Order Building Maintenance WO Email WO Assignment …" at bounding box center [780, 120] width 460 height 25
click at [617, 188] on code "AppointmentDate" at bounding box center [617, 188] width 77 height 9
select select "14: AppointmentDate"
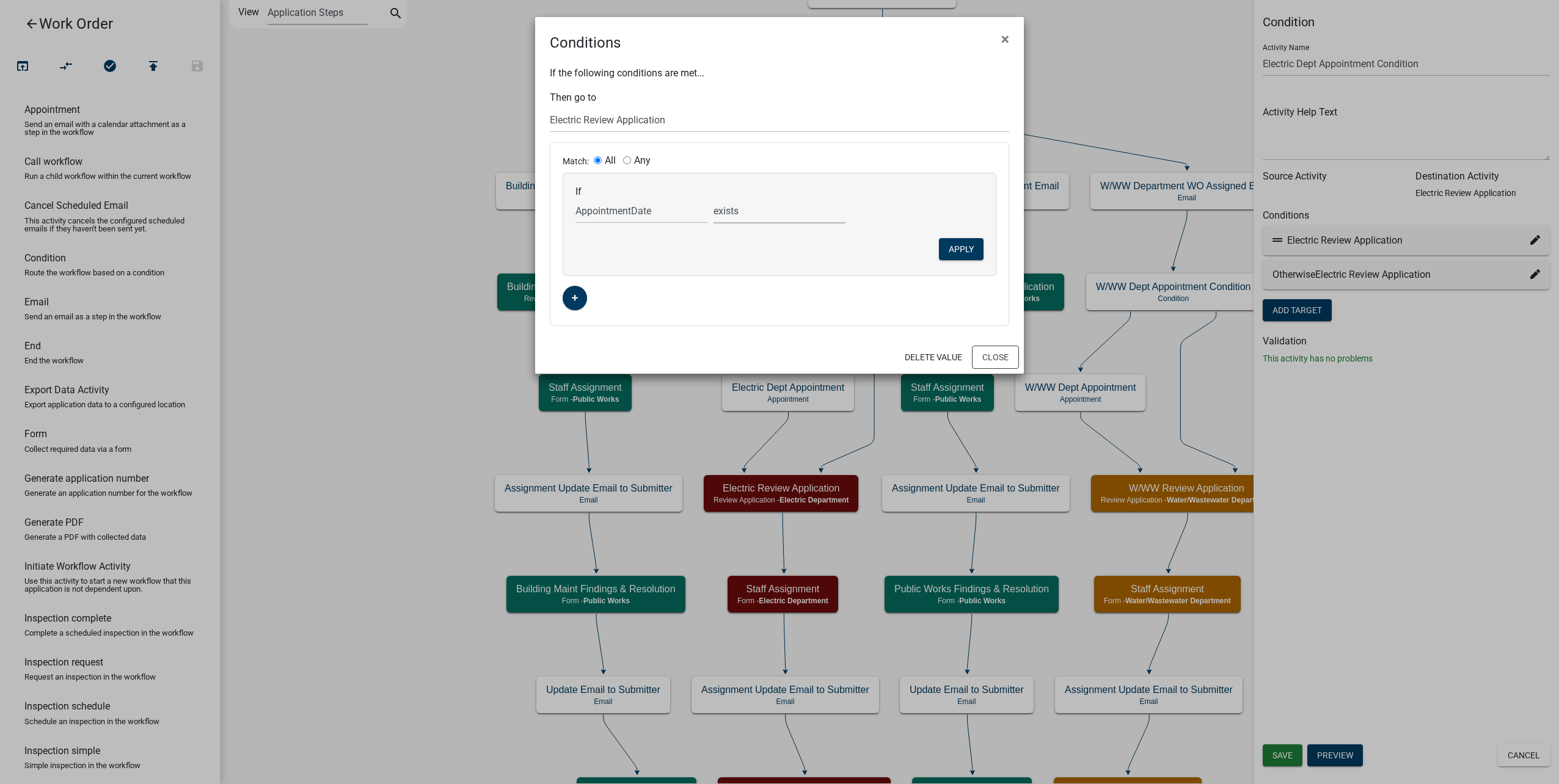
click at [758, 207] on select "is is not exists does not exist is greater than is less than contains does not …" at bounding box center [780, 211] width 132 height 25
select select "3: !"
click at [714, 198] on select "is is not exists does not exist is greater than is less than contains does not …" at bounding box center [780, 211] width 132 height 25
click at [628, 159] on input "Any" at bounding box center [627, 160] width 8 height 8
radio input "true"
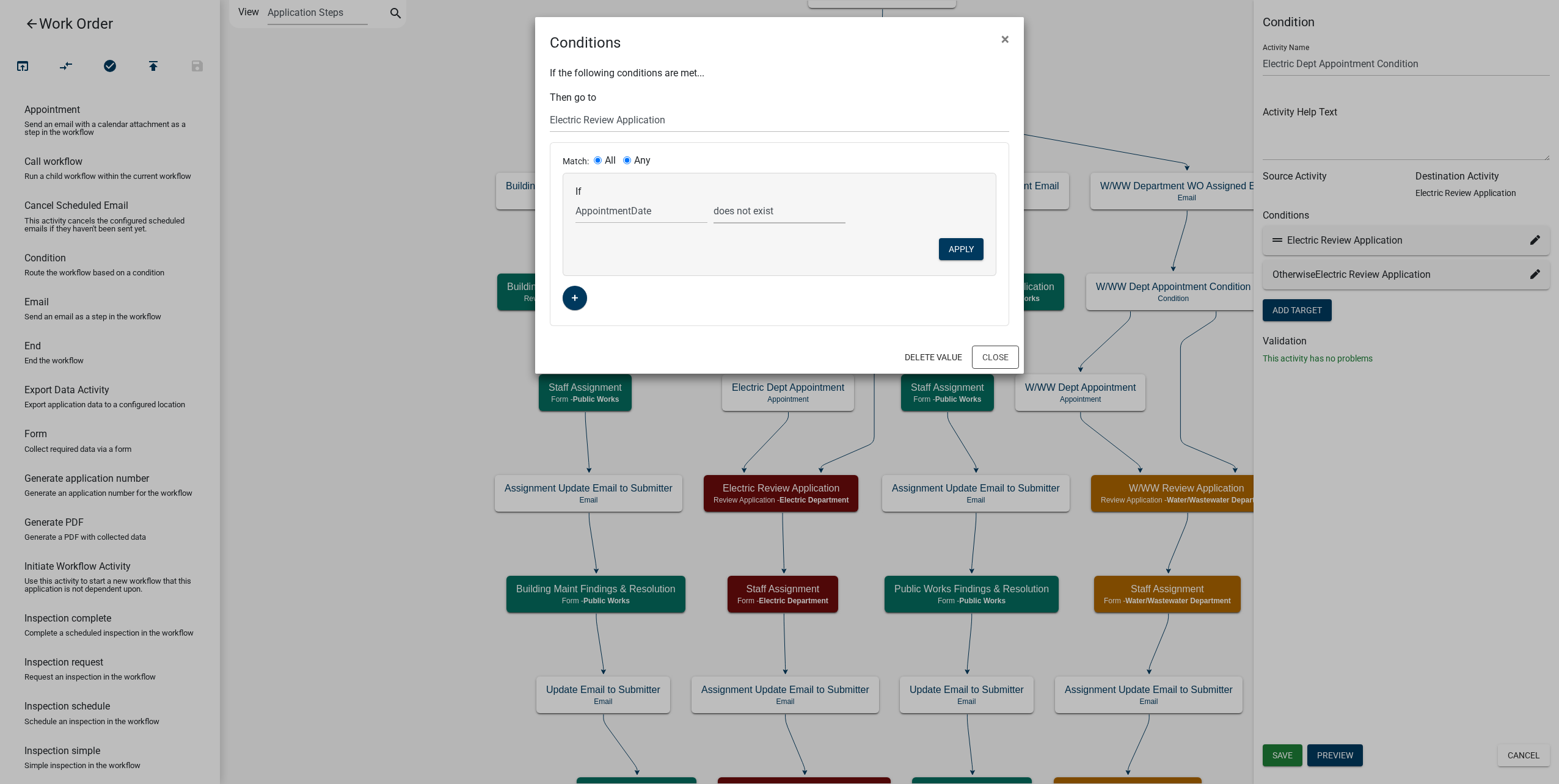
radio input "false"
click at [965, 251] on button "Apply" at bounding box center [961, 249] width 45 height 22
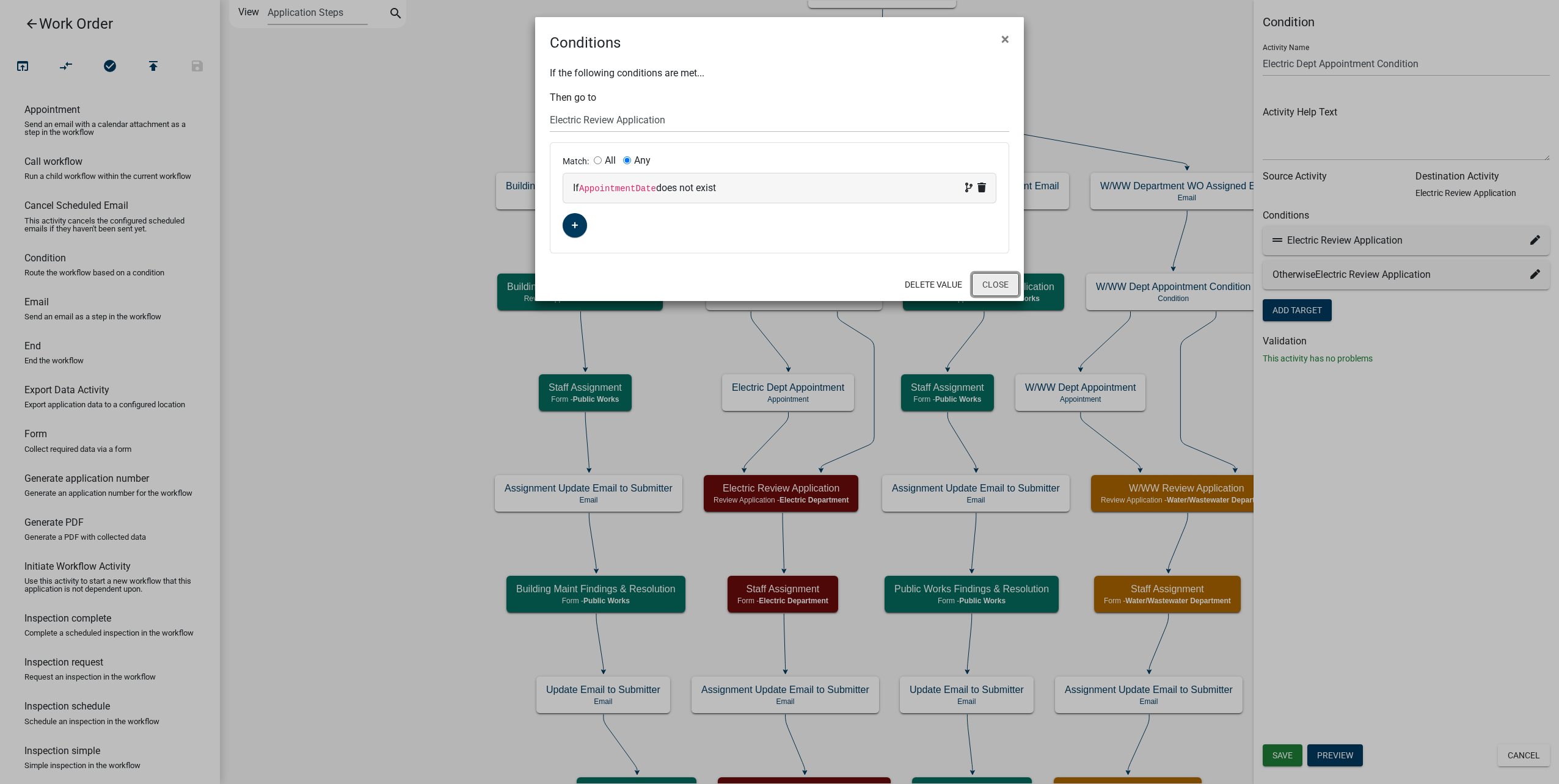
click at [990, 277] on button "Close" at bounding box center [995, 285] width 47 height 24
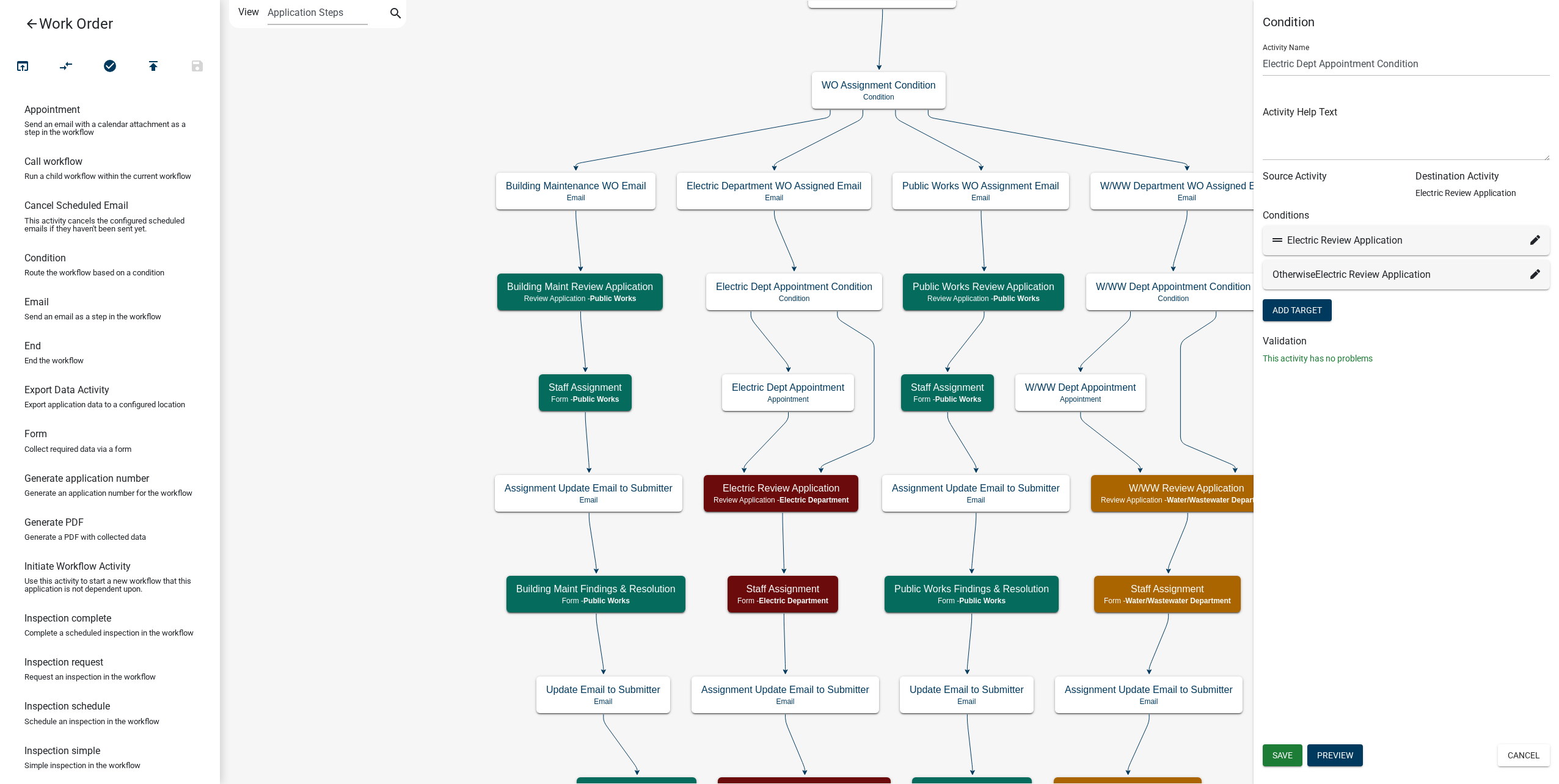
click at [1539, 276] on icon at bounding box center [1535, 274] width 9 height 9
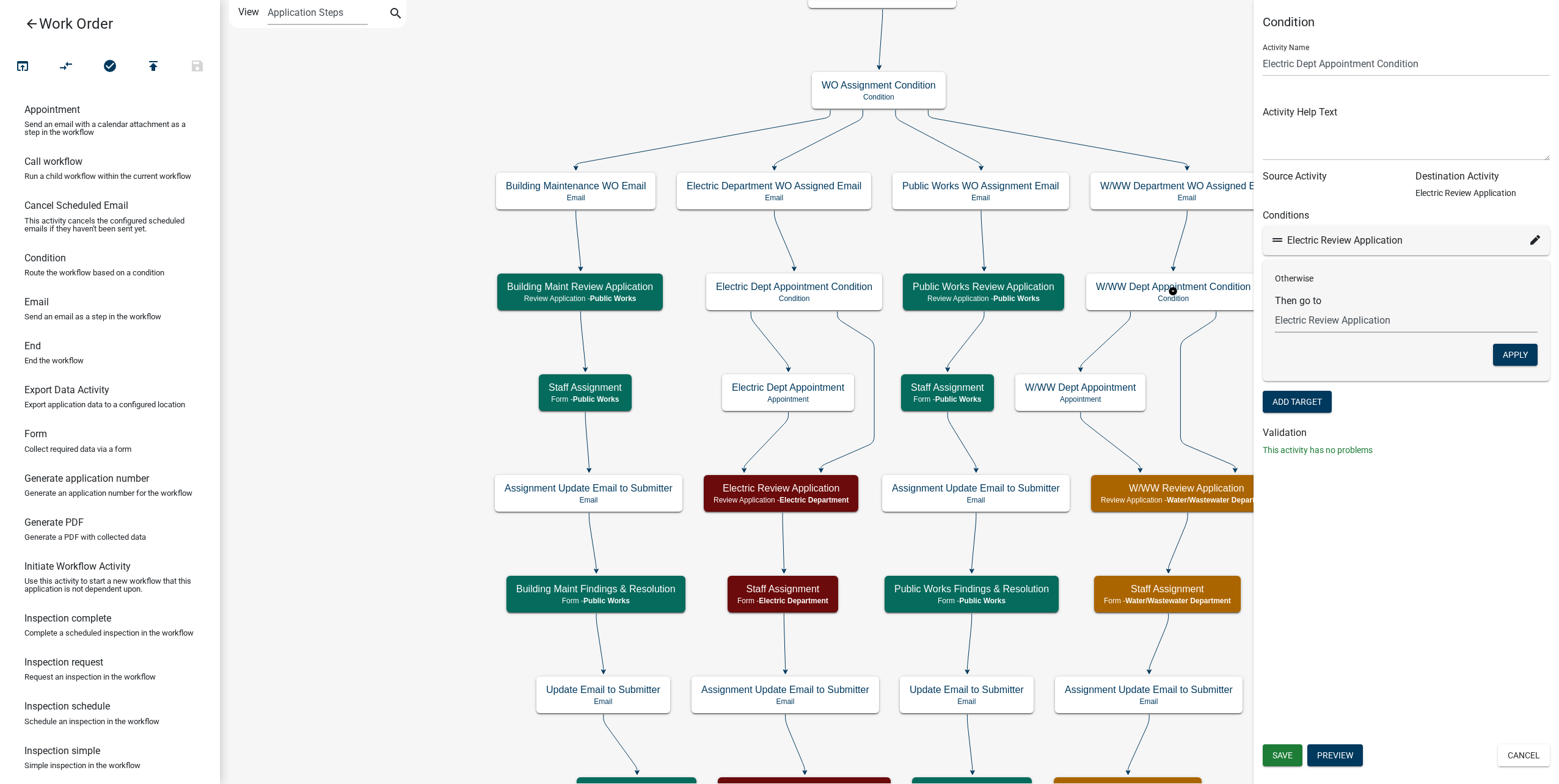
click at [1435, 321] on select "Choose... Start Type of Work Order Building Maintenance WO Email WO Assignment …" at bounding box center [1406, 321] width 263 height 25
select select "34: b0c32af3-72c7-4596-ac3f-8fa18f2da18b"
click at [1275, 308] on select "Choose... Start Type of Work Order Building Maintenance WO Email WO Assignment …" at bounding box center [1406, 321] width 263 height 25
click at [1518, 347] on button "Apply" at bounding box center [1515, 355] width 45 height 22
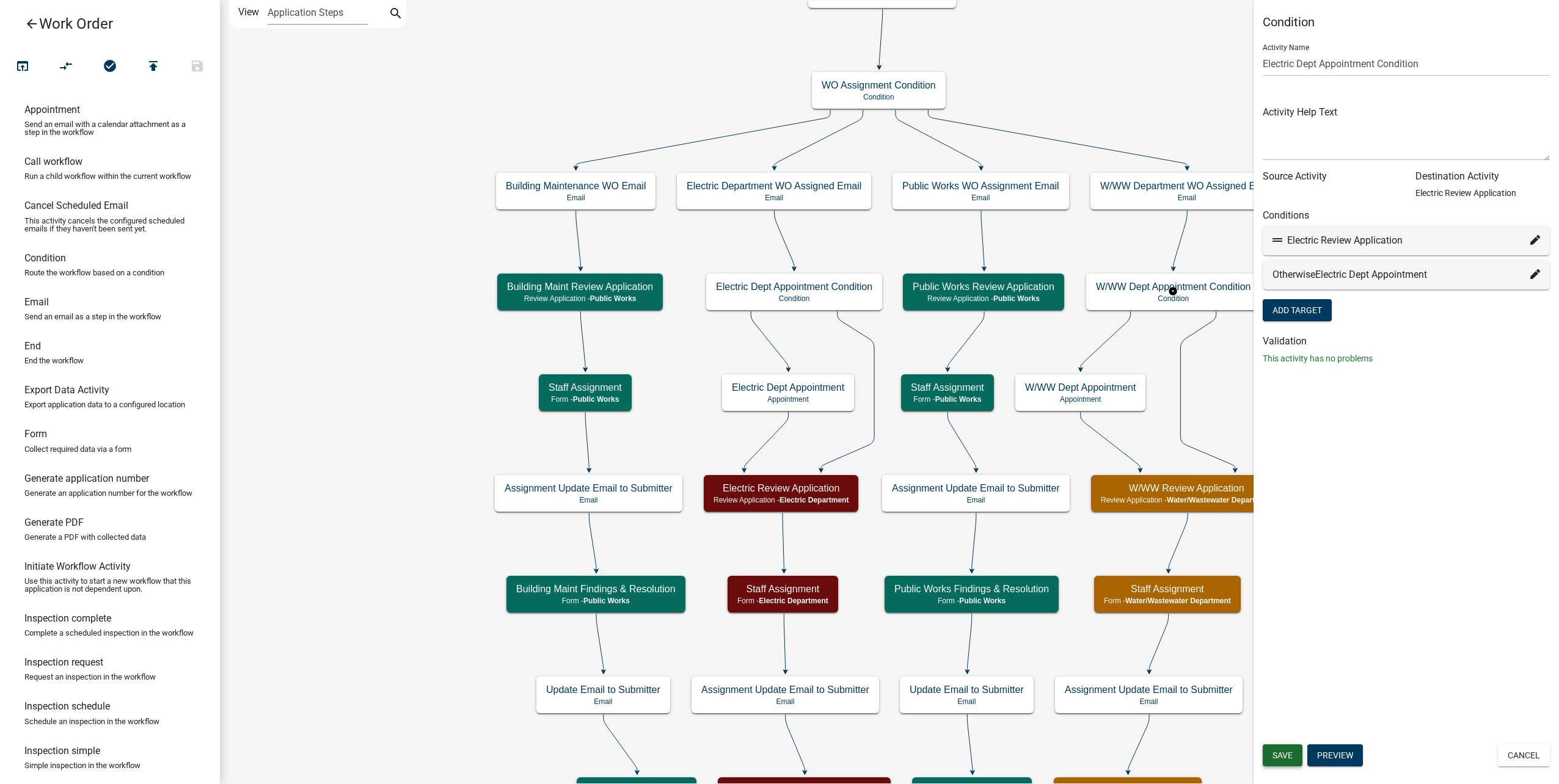
click at [1282, 758] on span "Save" at bounding box center [1282, 755] width 20 height 9
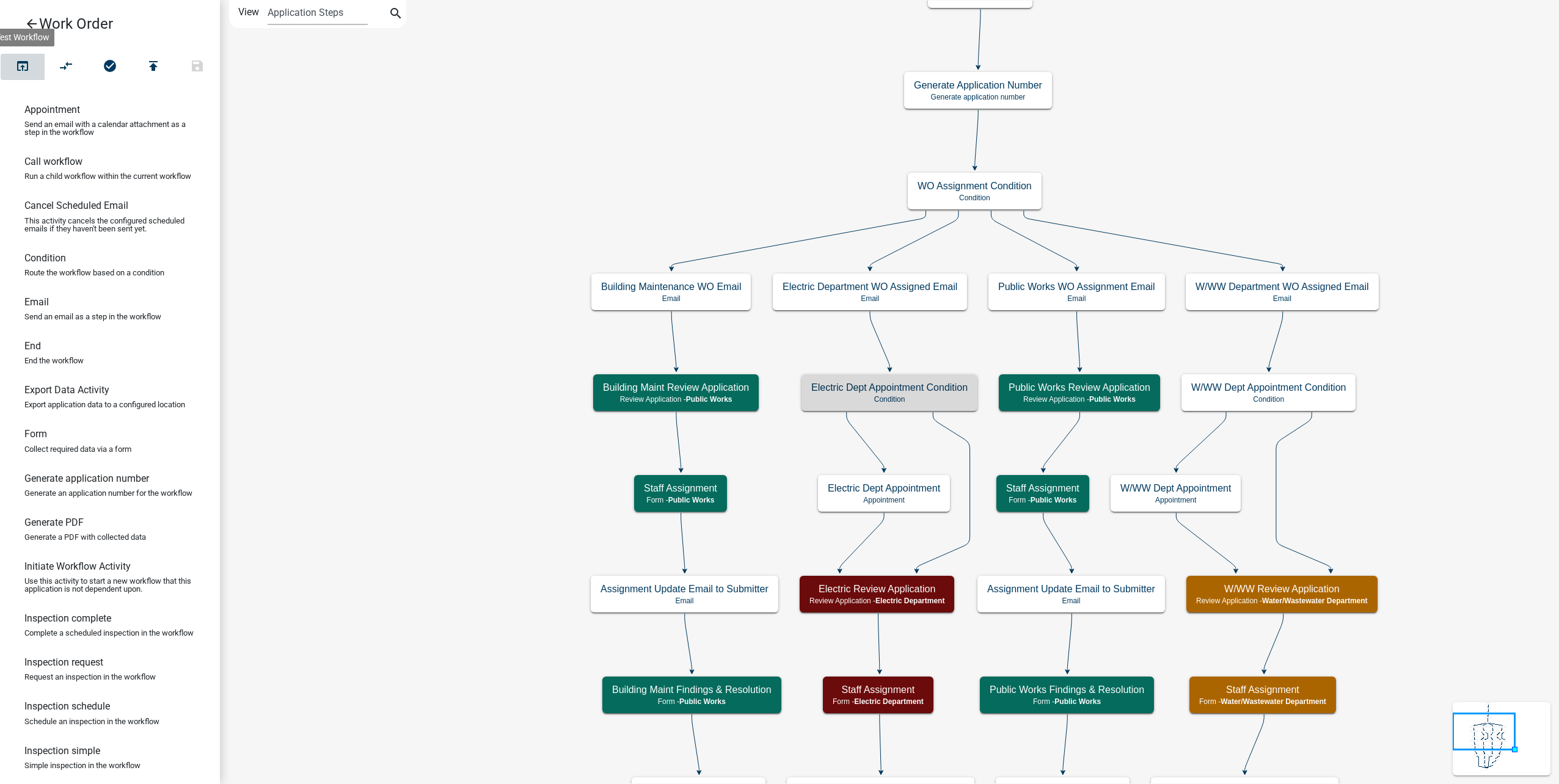
click at [25, 74] on icon "open_in_browser" at bounding box center [22, 67] width 15 height 17
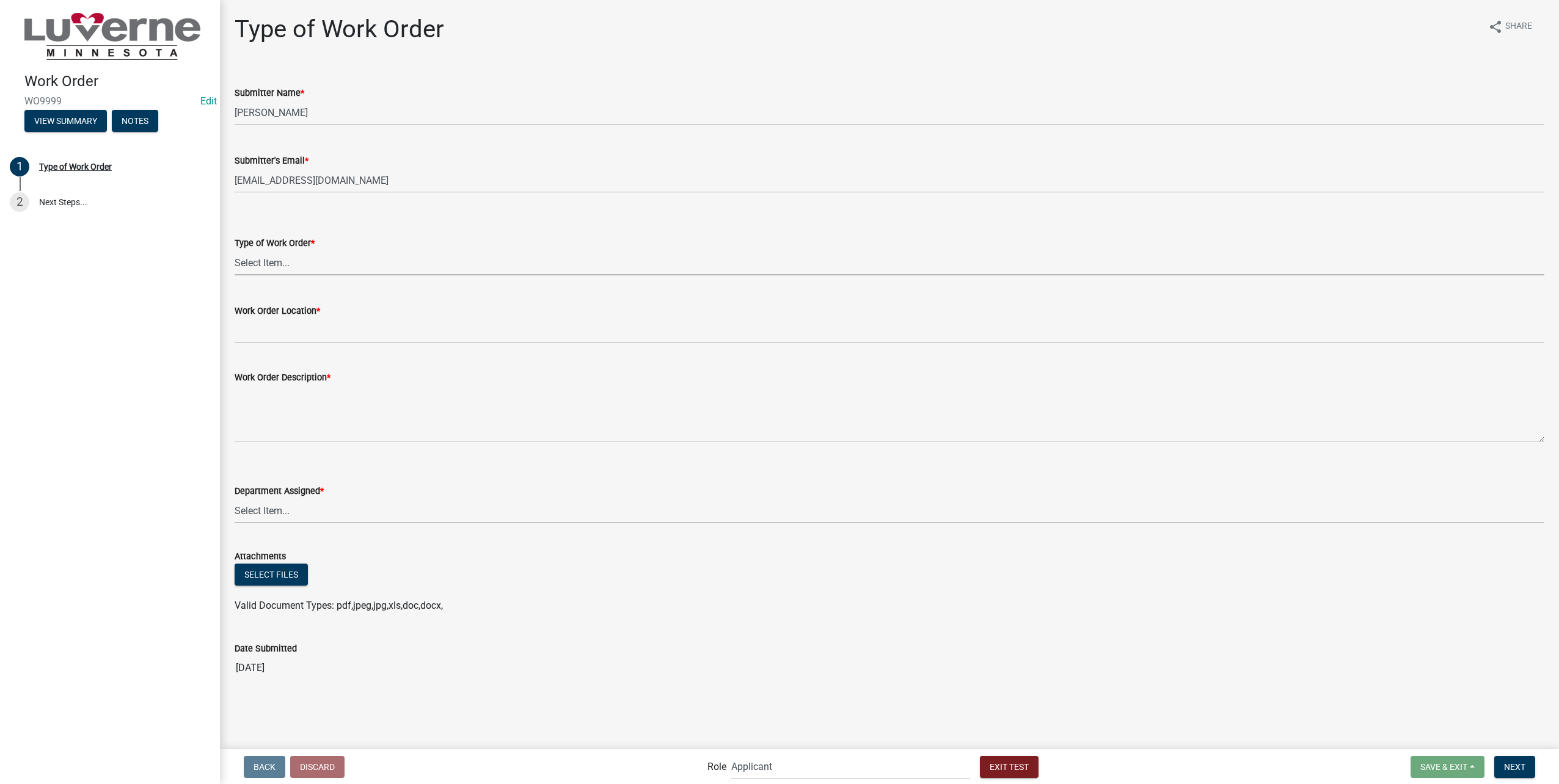
click at [292, 263] on select "Select Item... Turn Water On Turn Water Off Turn Electric On Turn Electric Off …" at bounding box center [889, 263] width 1310 height 25
click at [234, 250] on select "Select Item... Turn Water On Turn Water Off Turn Electric On Turn Electric Off …" at bounding box center [889, 263] width 1310 height 25
select select "23d35f2e-3bf1-4ece-83c1-2a742f145ffa"
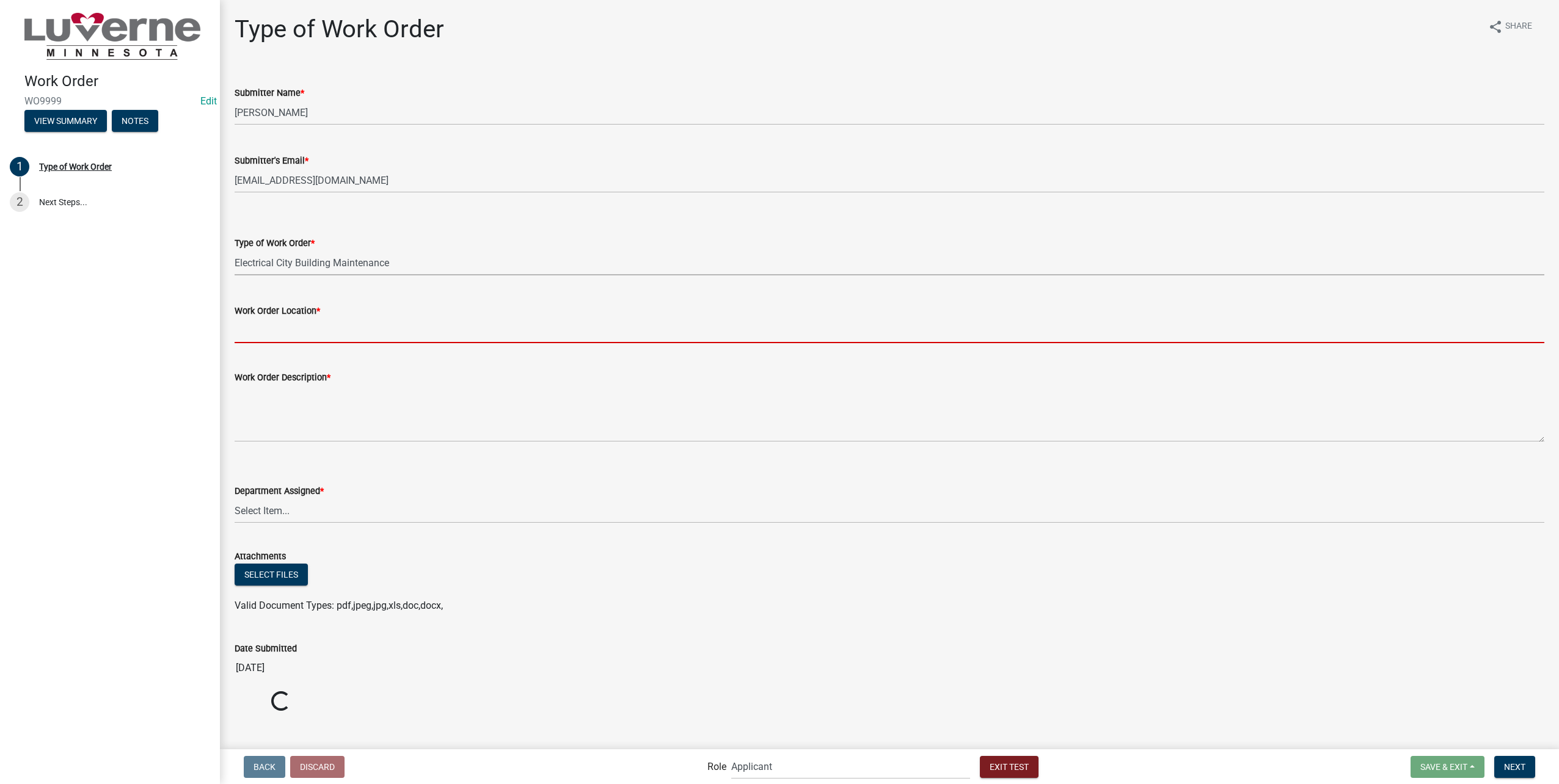
click at [283, 320] on input "Work Order Location *" at bounding box center [889, 331] width 1310 height 25
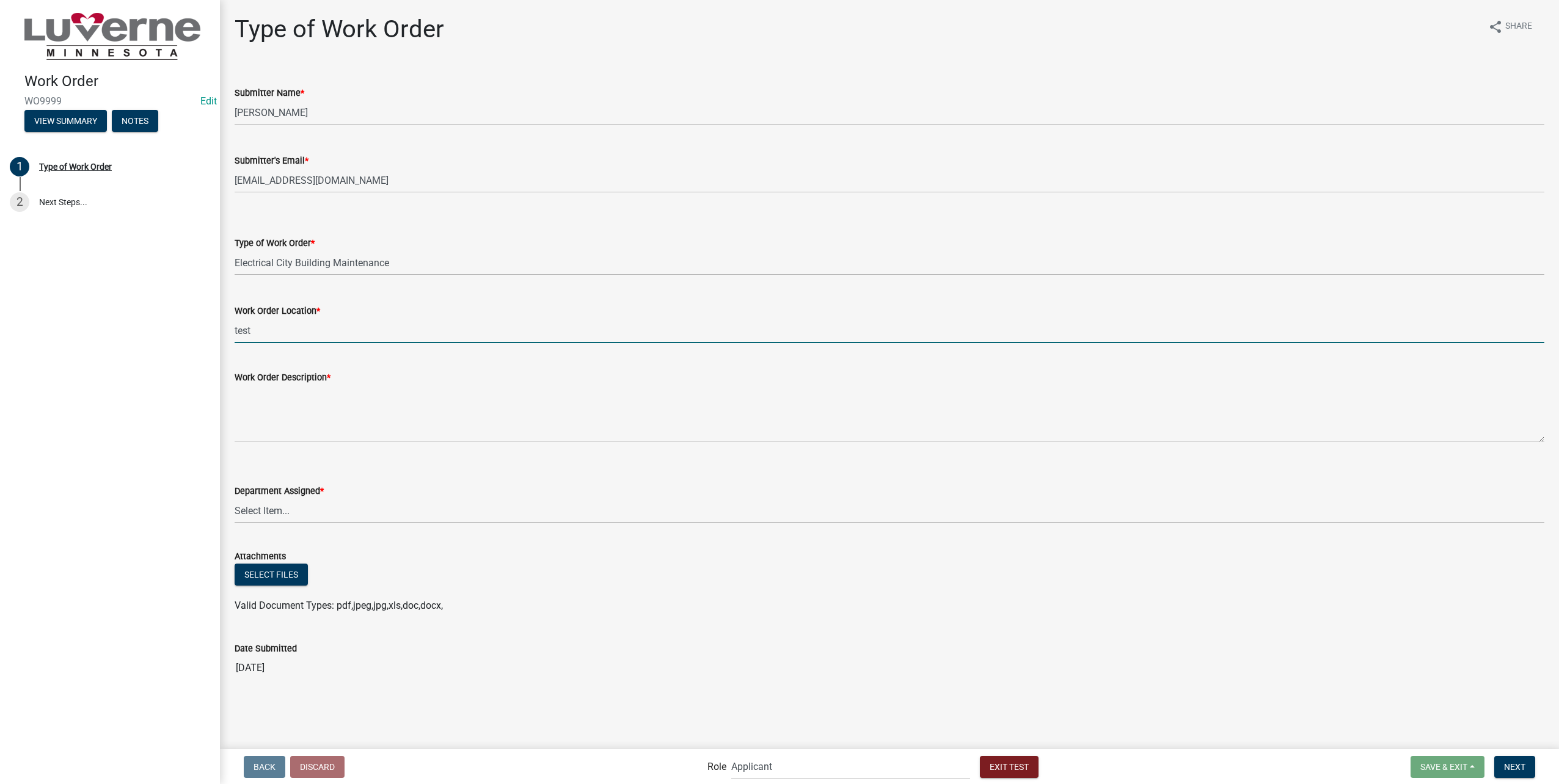
type input "test"
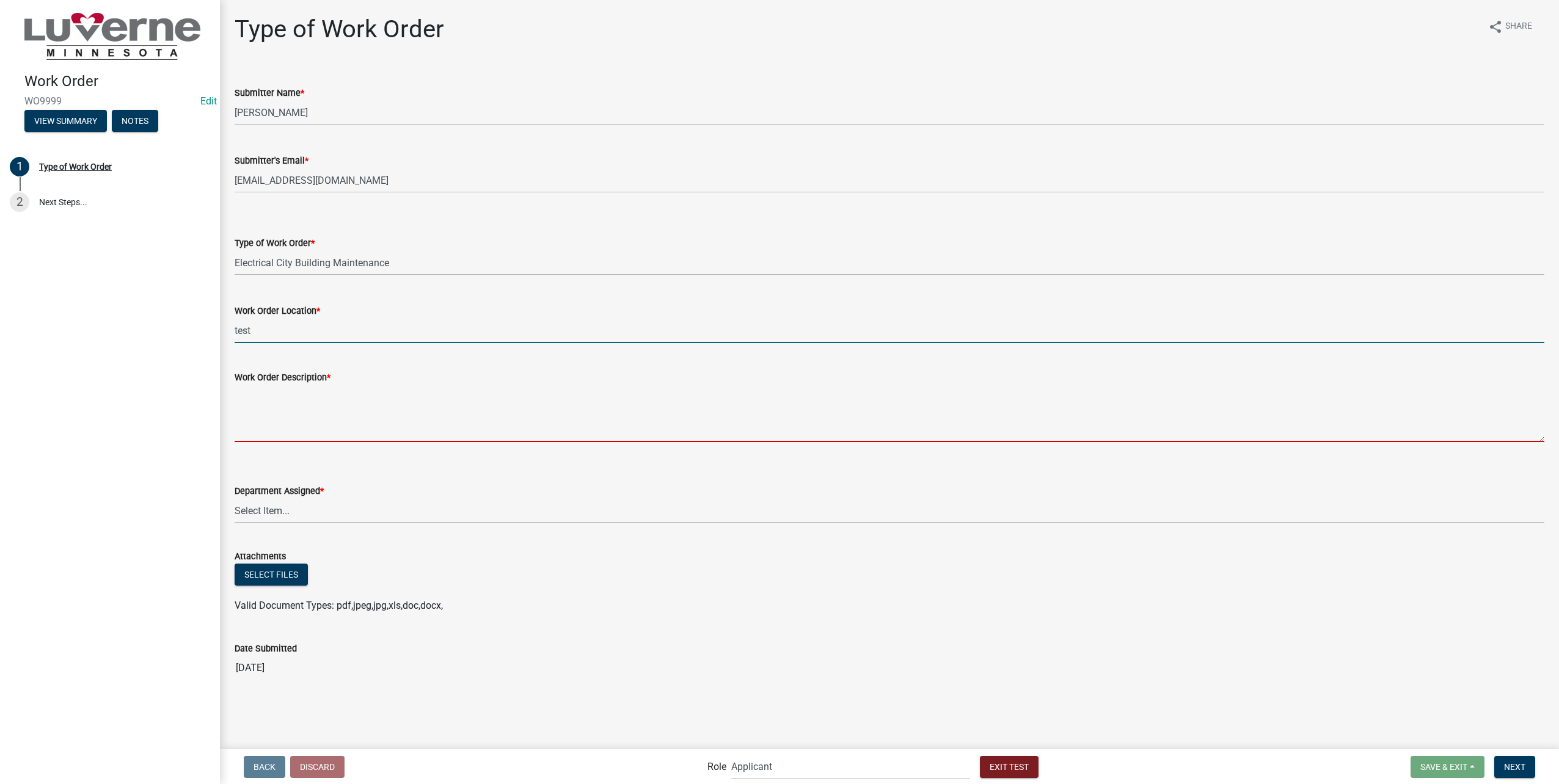
click at [278, 410] on textarea "Work Order Description *" at bounding box center [889, 413] width 1310 height 57
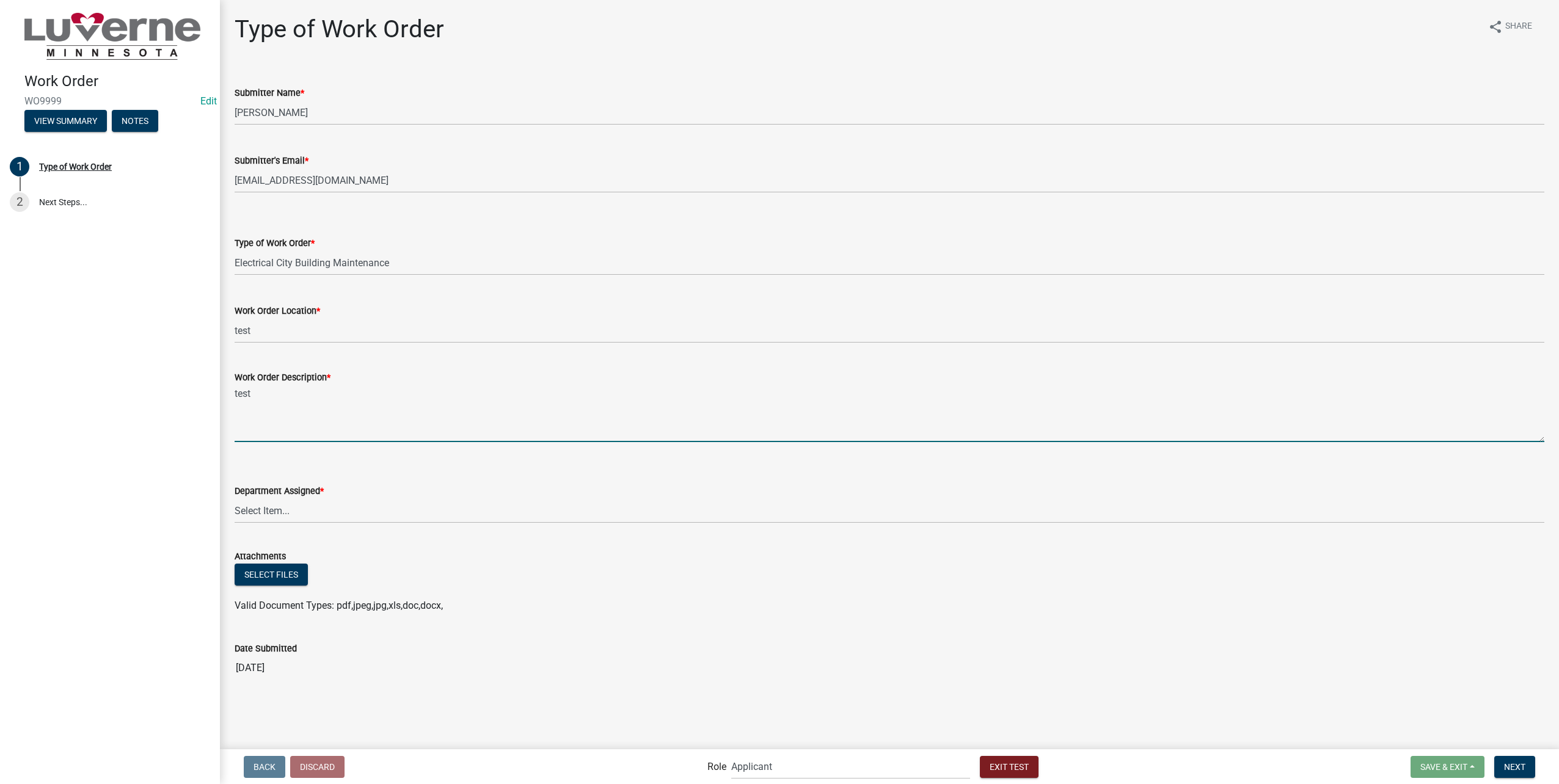
type textarea "test"
click at [319, 524] on wm-data-entity-input "Department Assigned * Select Item... Building Maintenance Electric Department W…" at bounding box center [889, 492] width 1310 height 82
click at [322, 509] on select "Select Item... Building Maintenance Electric Department Water/Wastewater Depart…" at bounding box center [889, 511] width 1310 height 25
click at [234, 499] on select "Select Item... Building Maintenance Electric Department Water/Wastewater Depart…" at bounding box center [889, 511] width 1310 height 25
select select "1c8b25b4-c1de-4134-baf2-bb76918873a0"
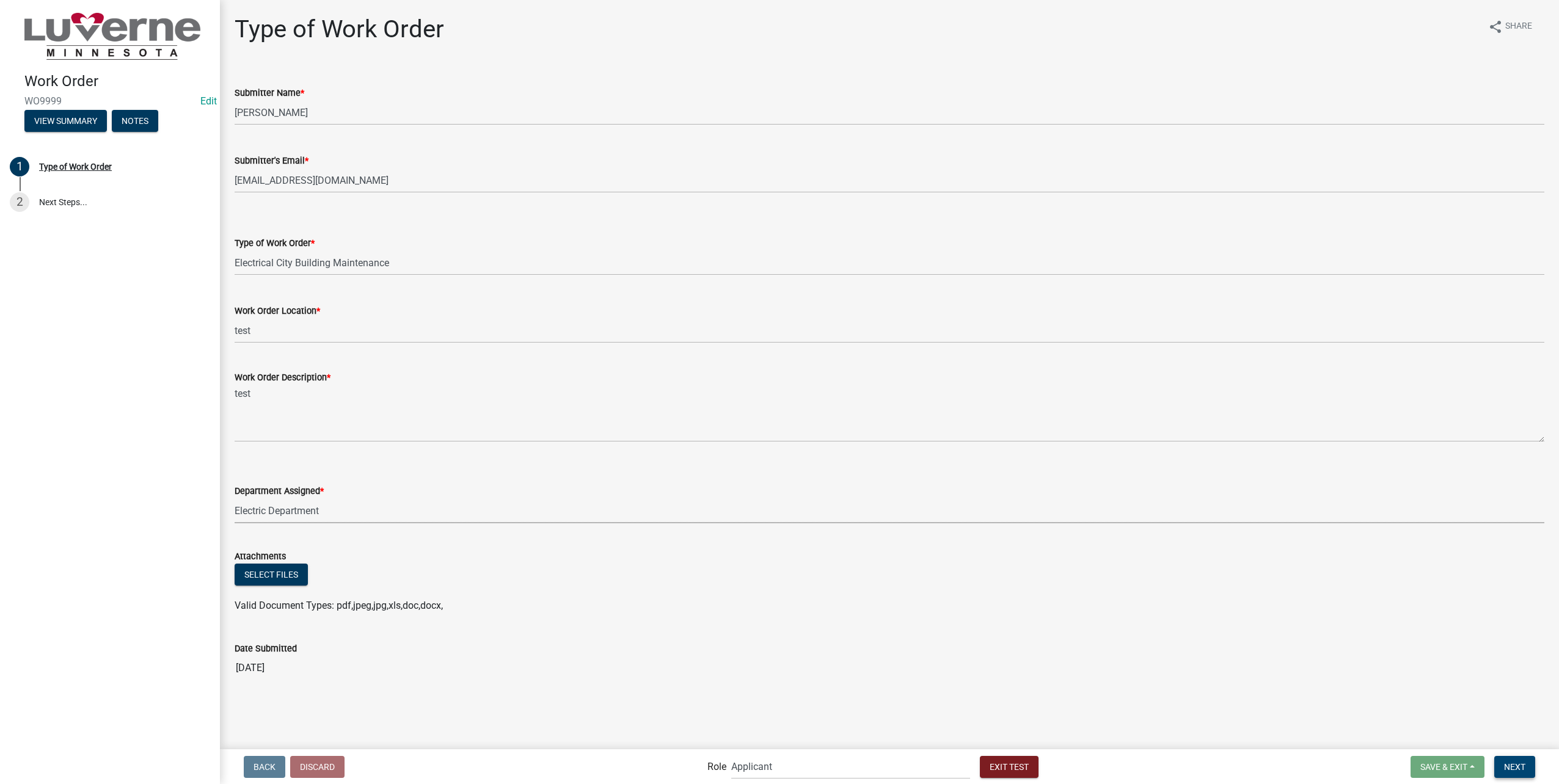
click at [1521, 776] on button "Next" at bounding box center [1514, 767] width 41 height 22
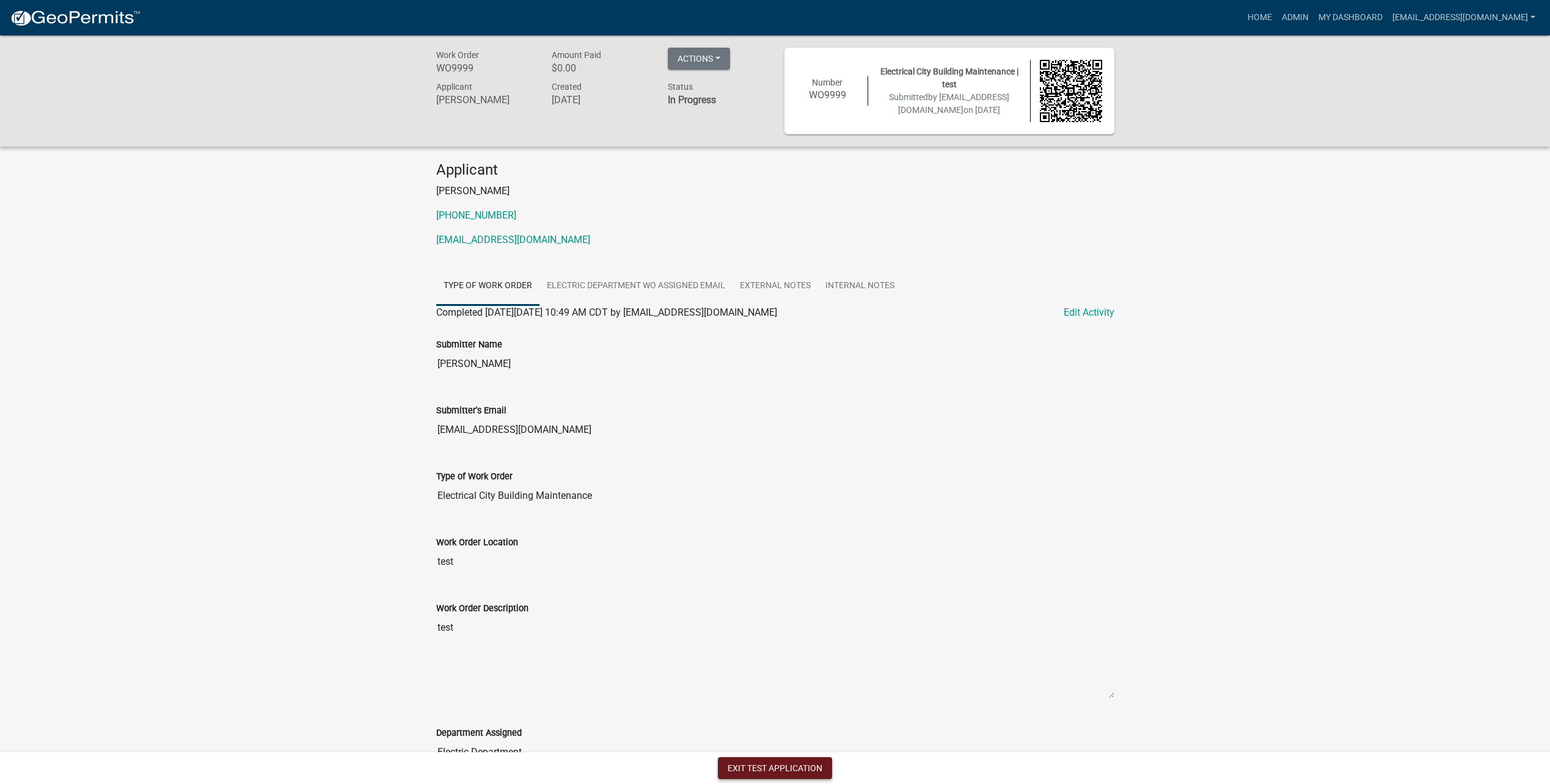
click at [791, 762] on button "Exit Test Application" at bounding box center [775, 768] width 115 height 22
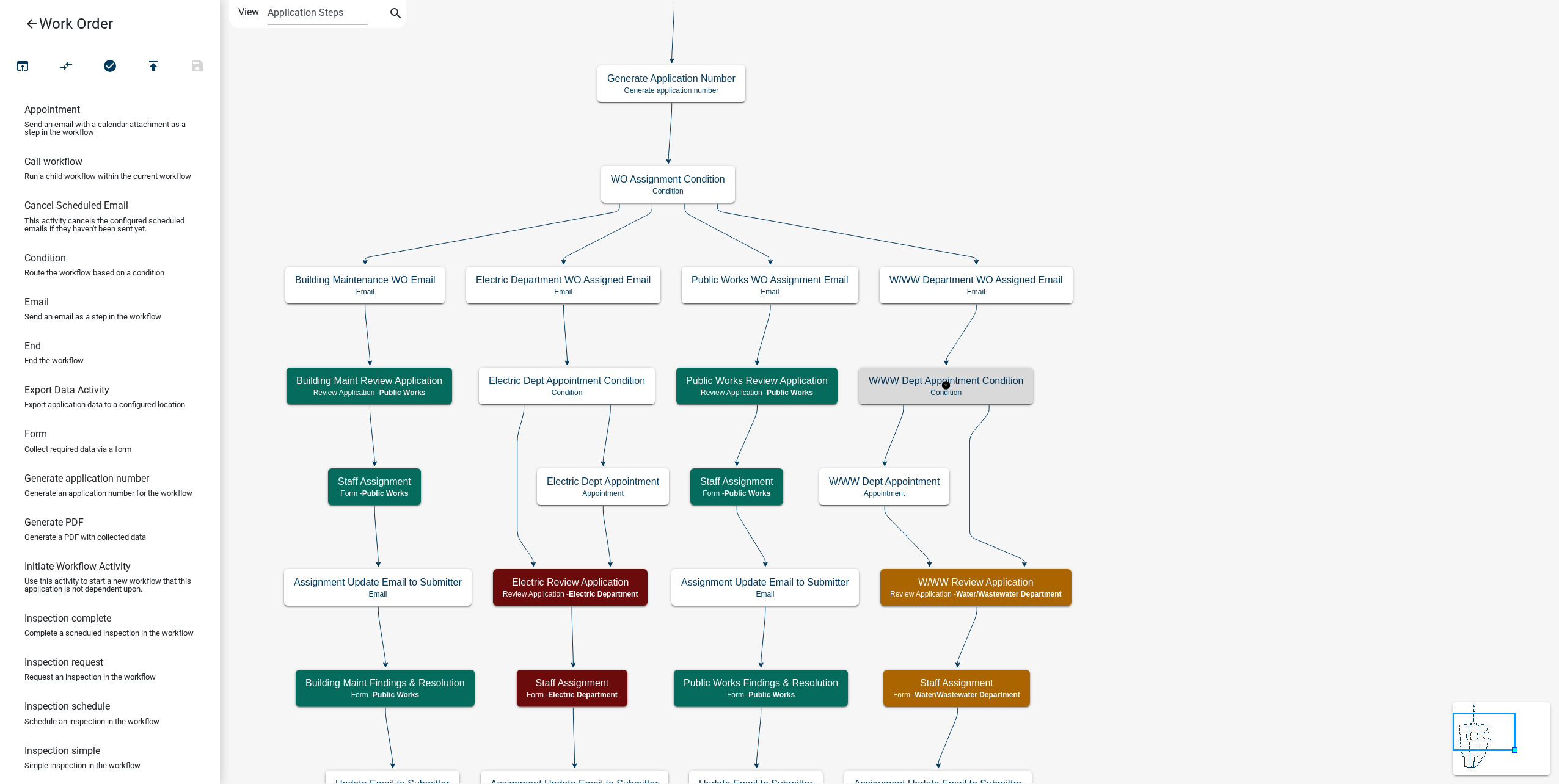
click at [1020, 383] on h5 "W/WW Dept Appointment Condition" at bounding box center [946, 380] width 154 height 12
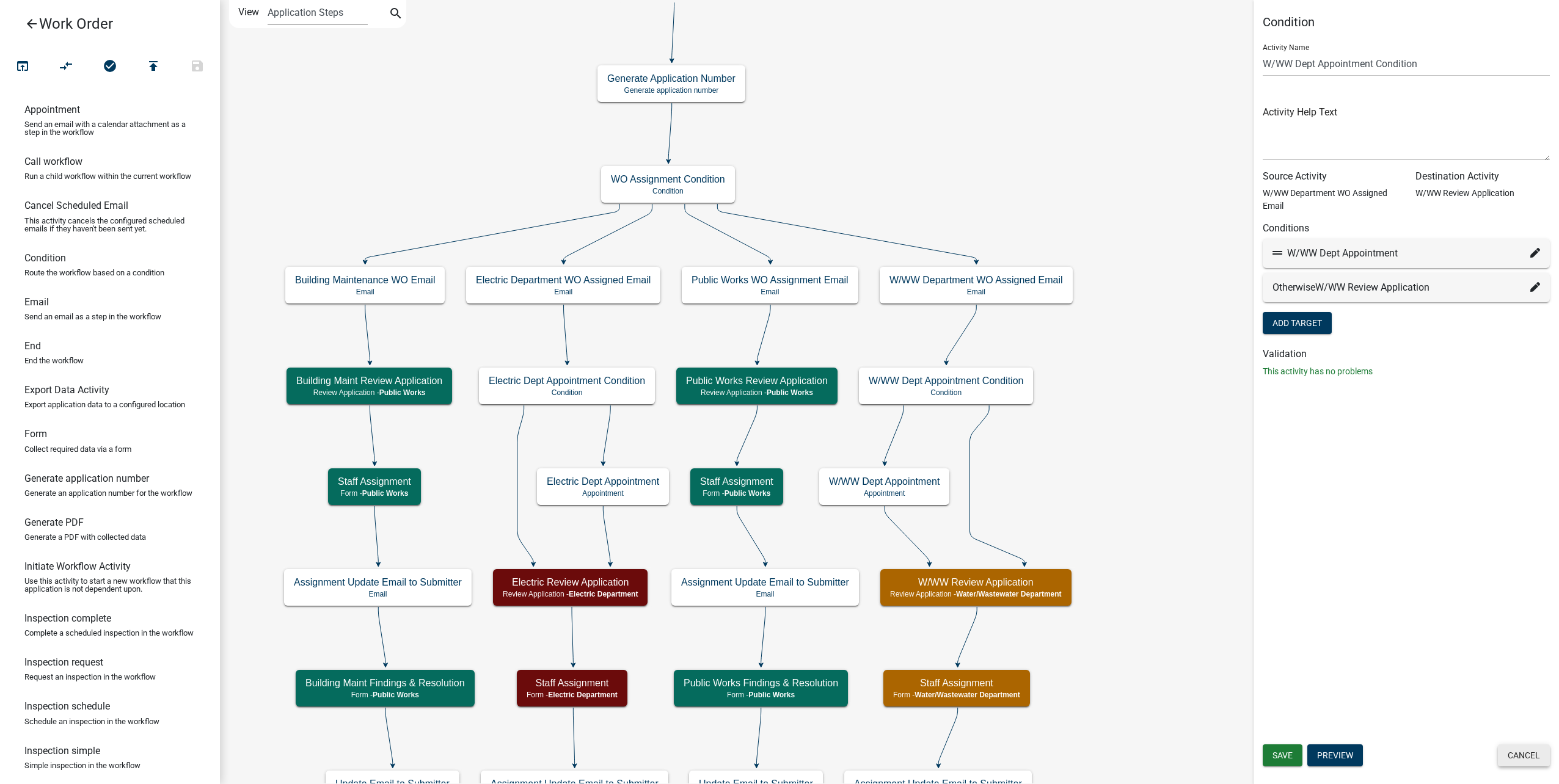
click at [1514, 745] on button "Cancel" at bounding box center [1524, 755] width 52 height 22
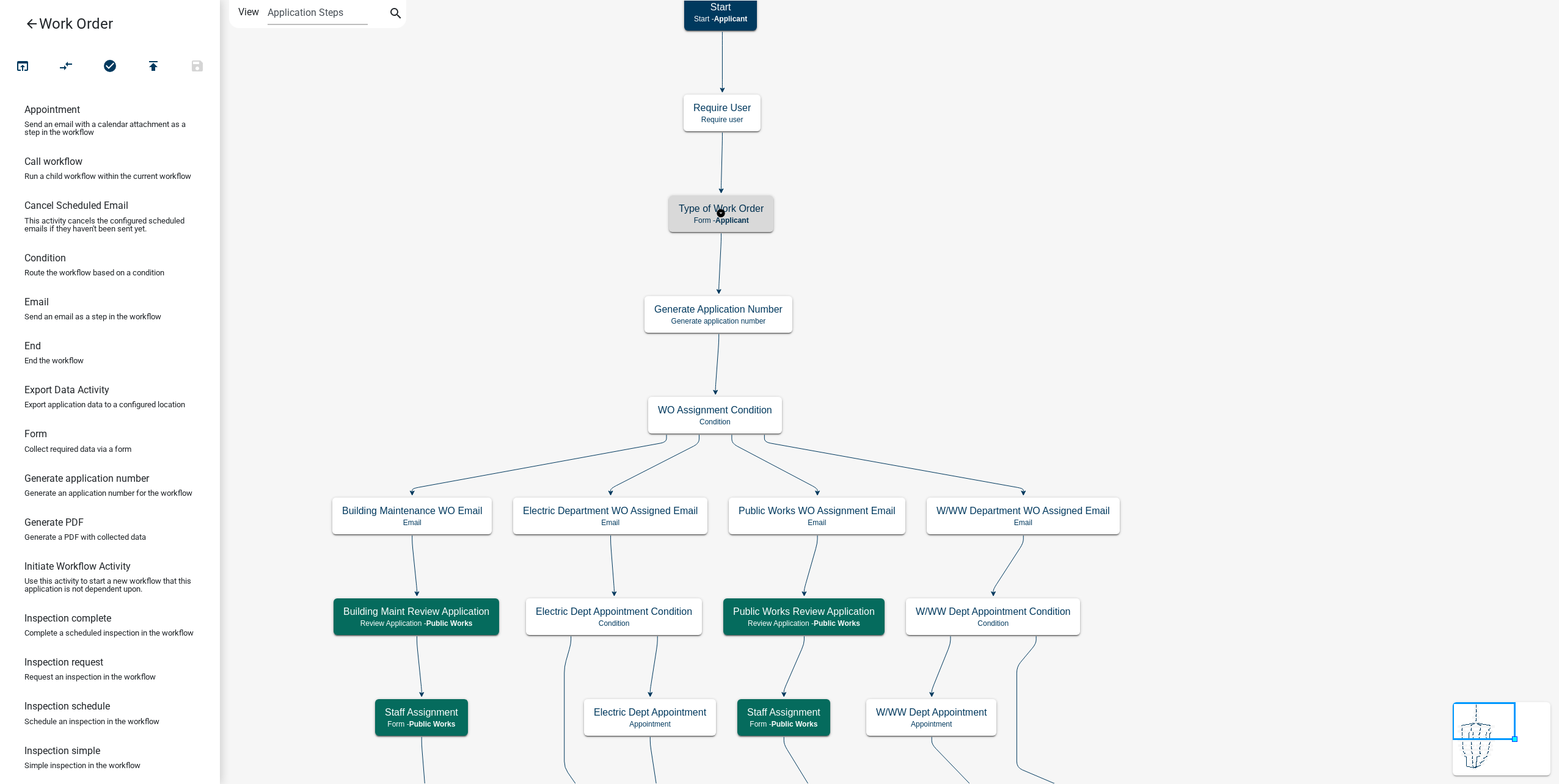
click at [753, 217] on p "Form - Applicant" at bounding box center [721, 220] width 85 height 9
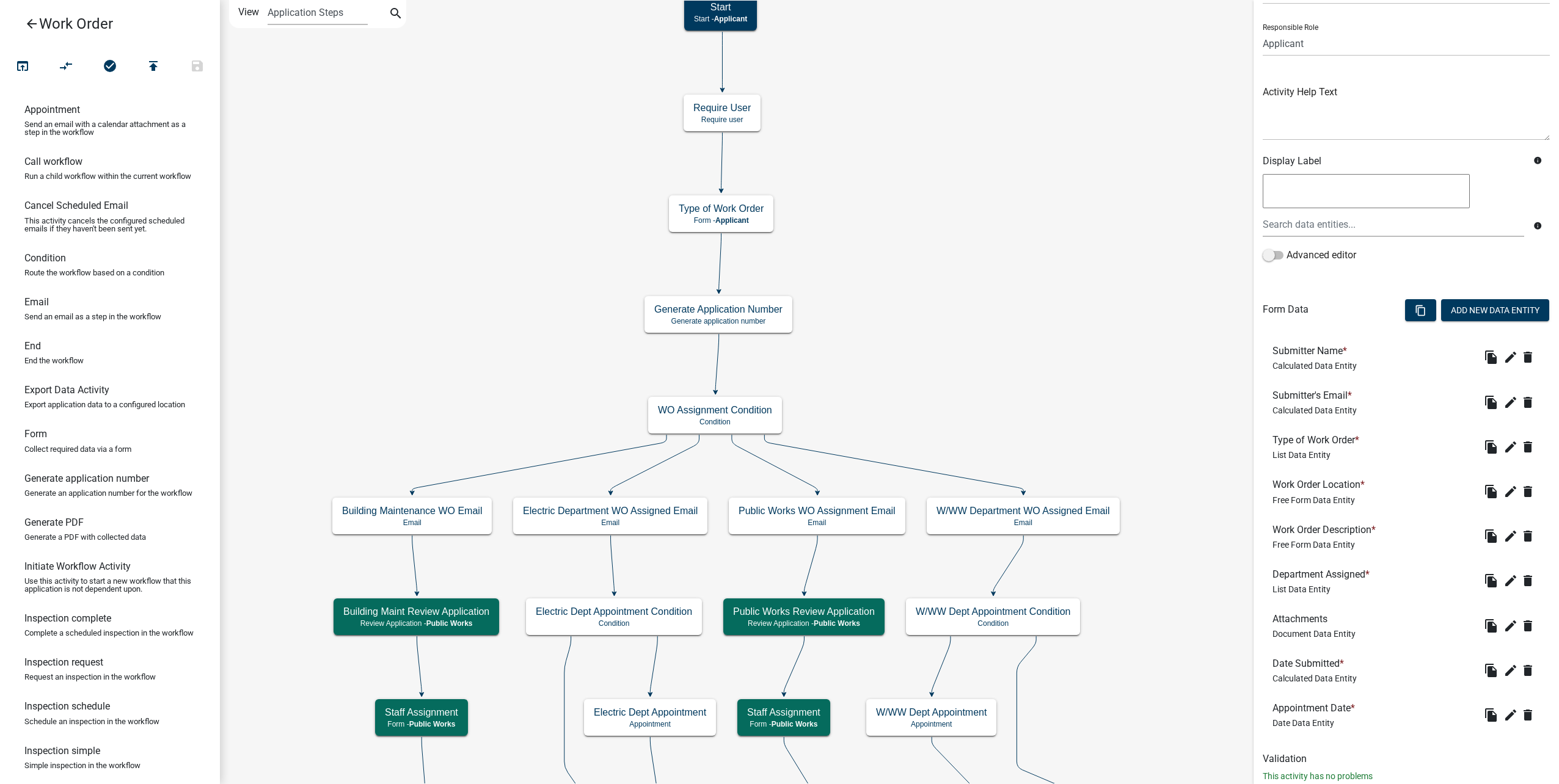
scroll to position [106, 0]
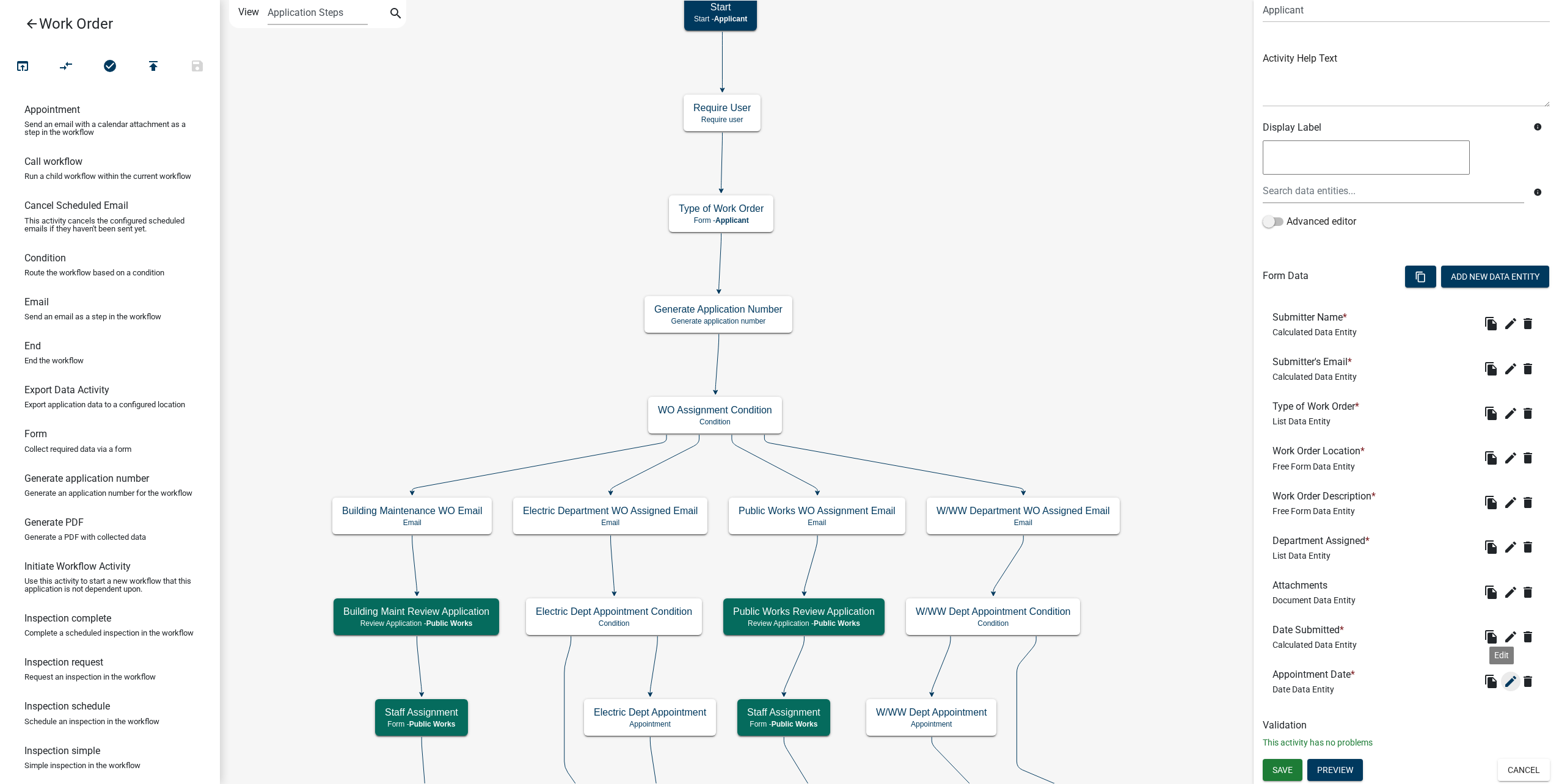
click at [1505, 684] on icon "edit" at bounding box center [1510, 681] width 15 height 15
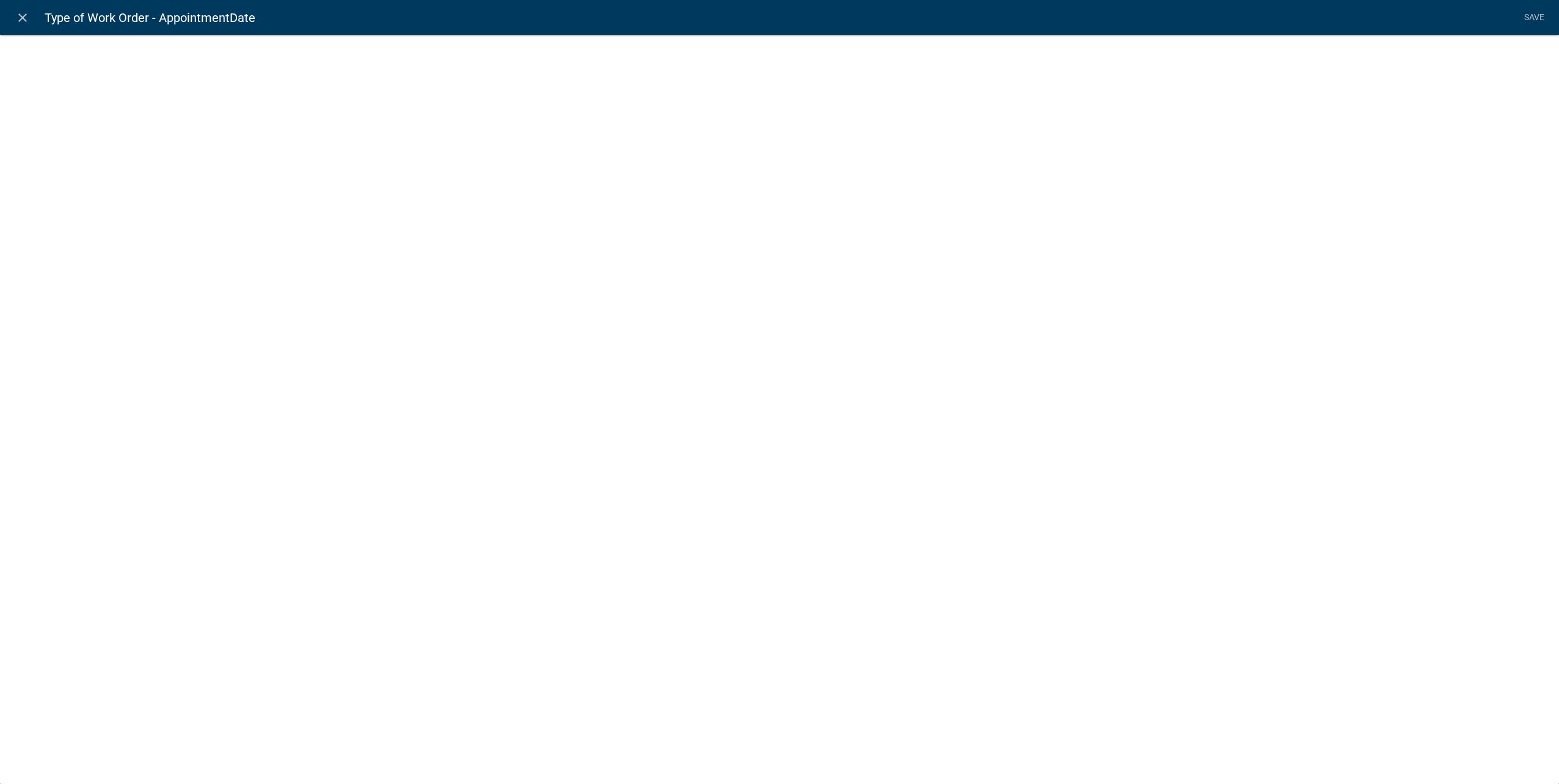
select select "date"
select select
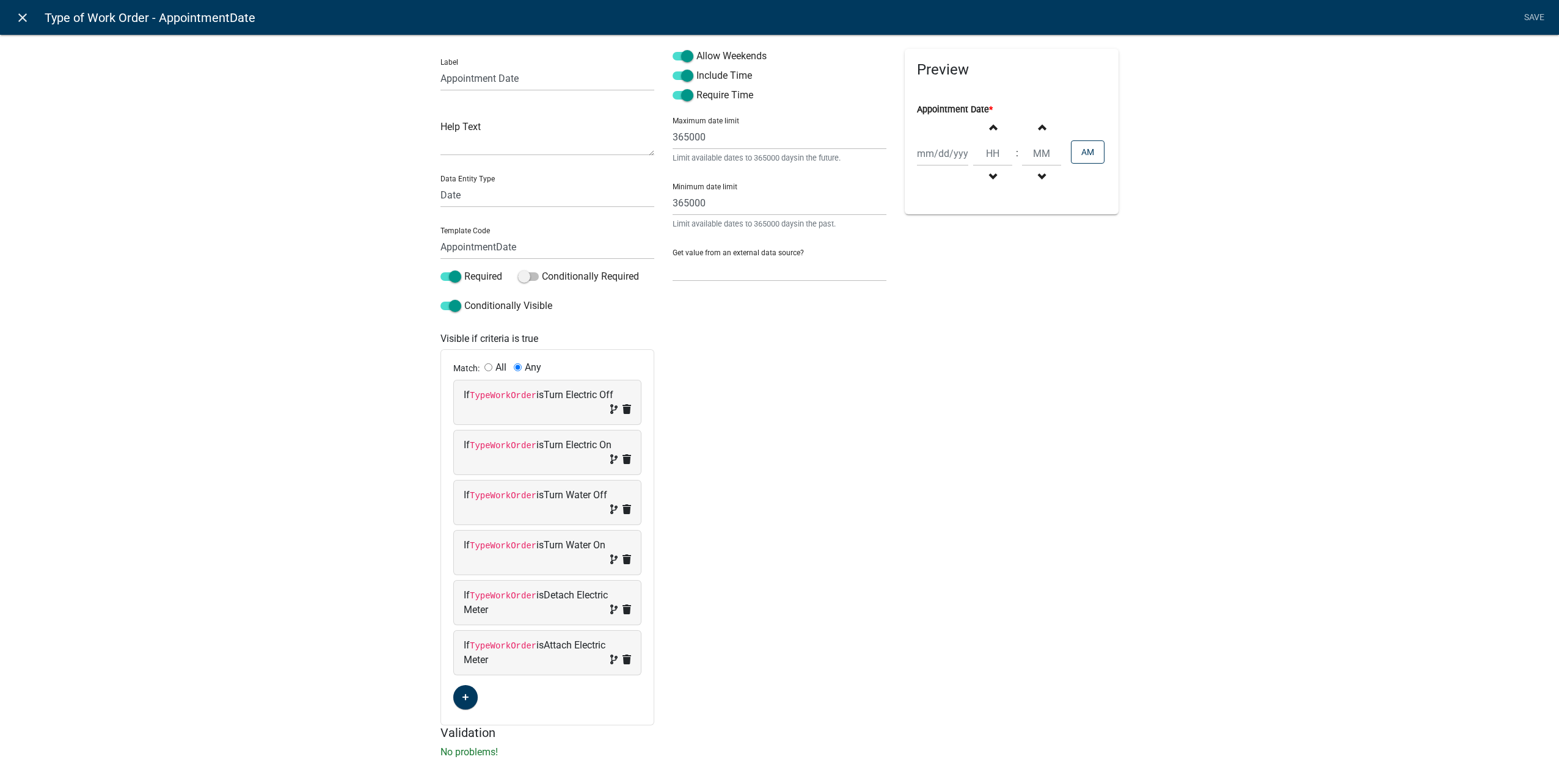
click at [18, 20] on icon "close" at bounding box center [22, 17] width 15 height 15
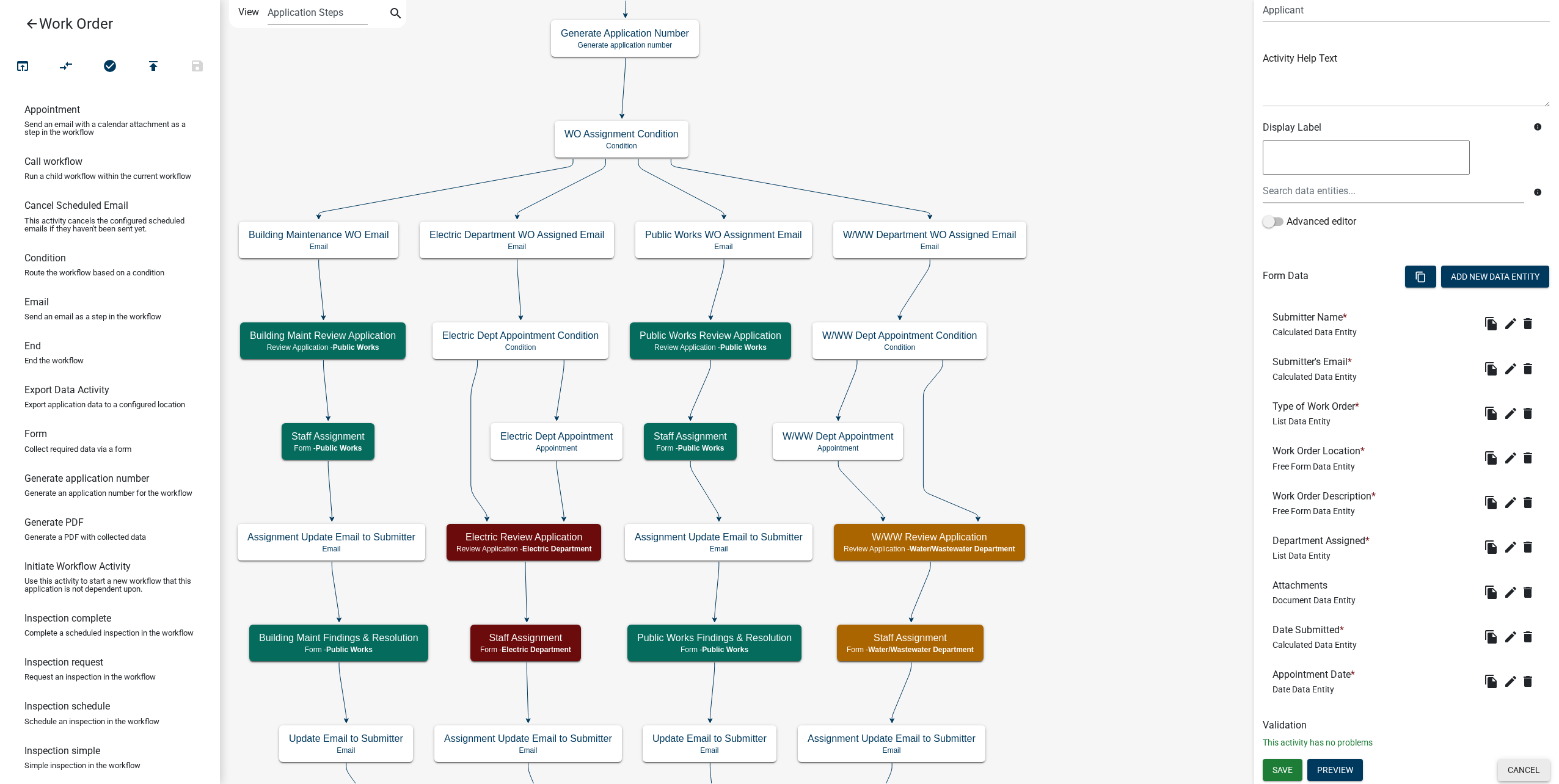
click at [1525, 774] on button "Cancel" at bounding box center [1524, 770] width 52 height 22
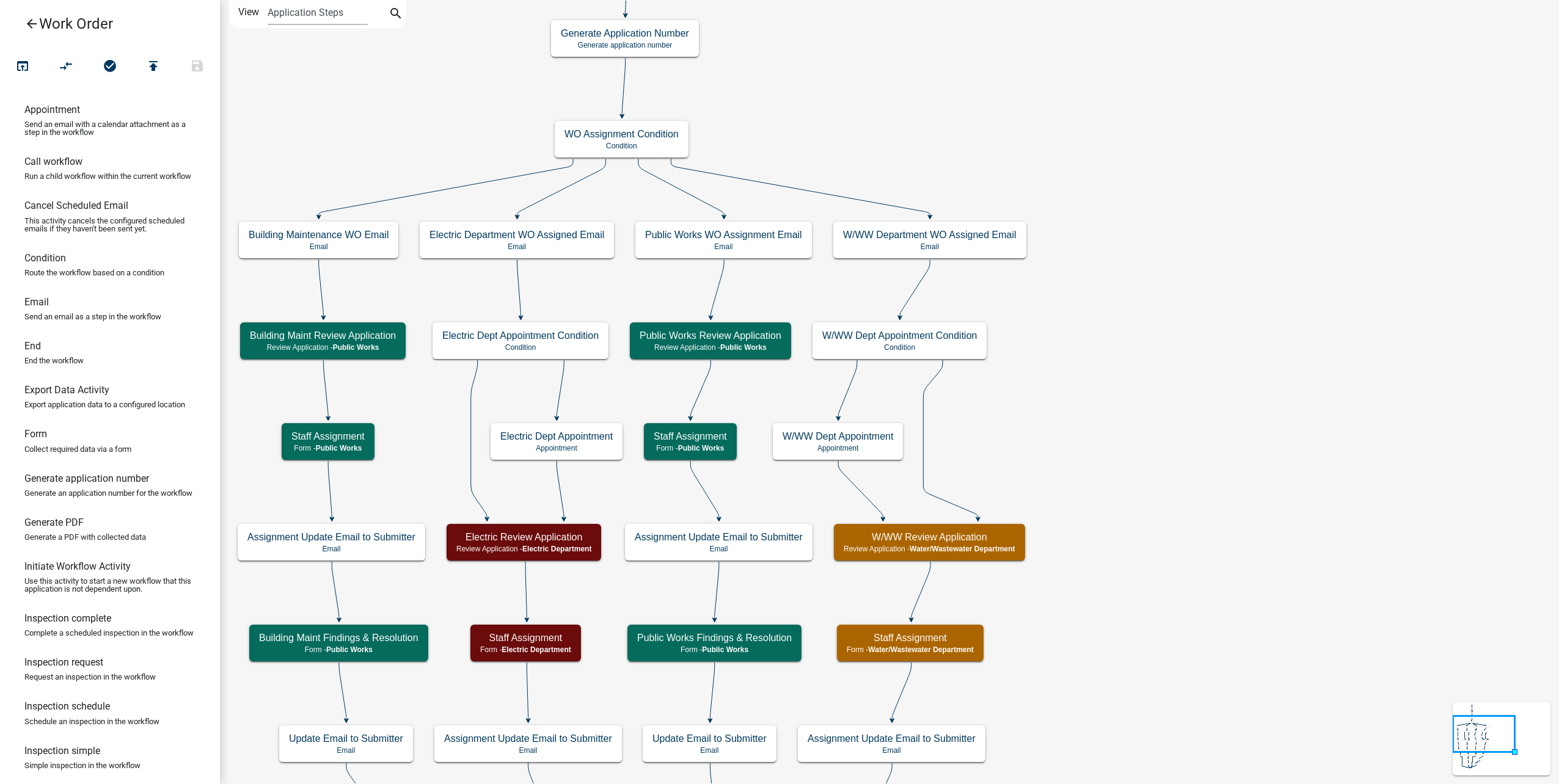
scroll to position [0, 0]
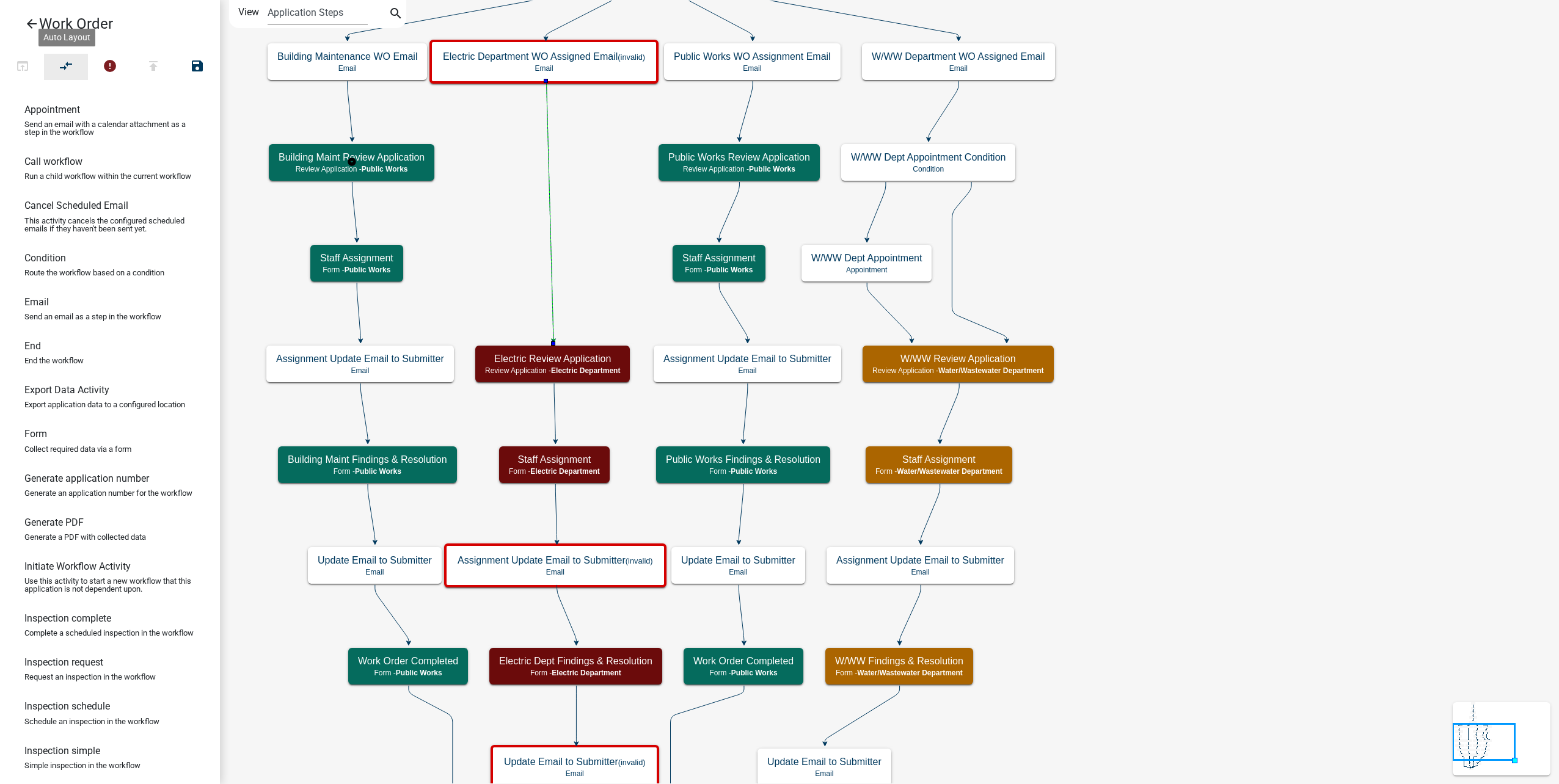
click at [73, 64] on icon "compare_arrows" at bounding box center [67, 67] width 15 height 17
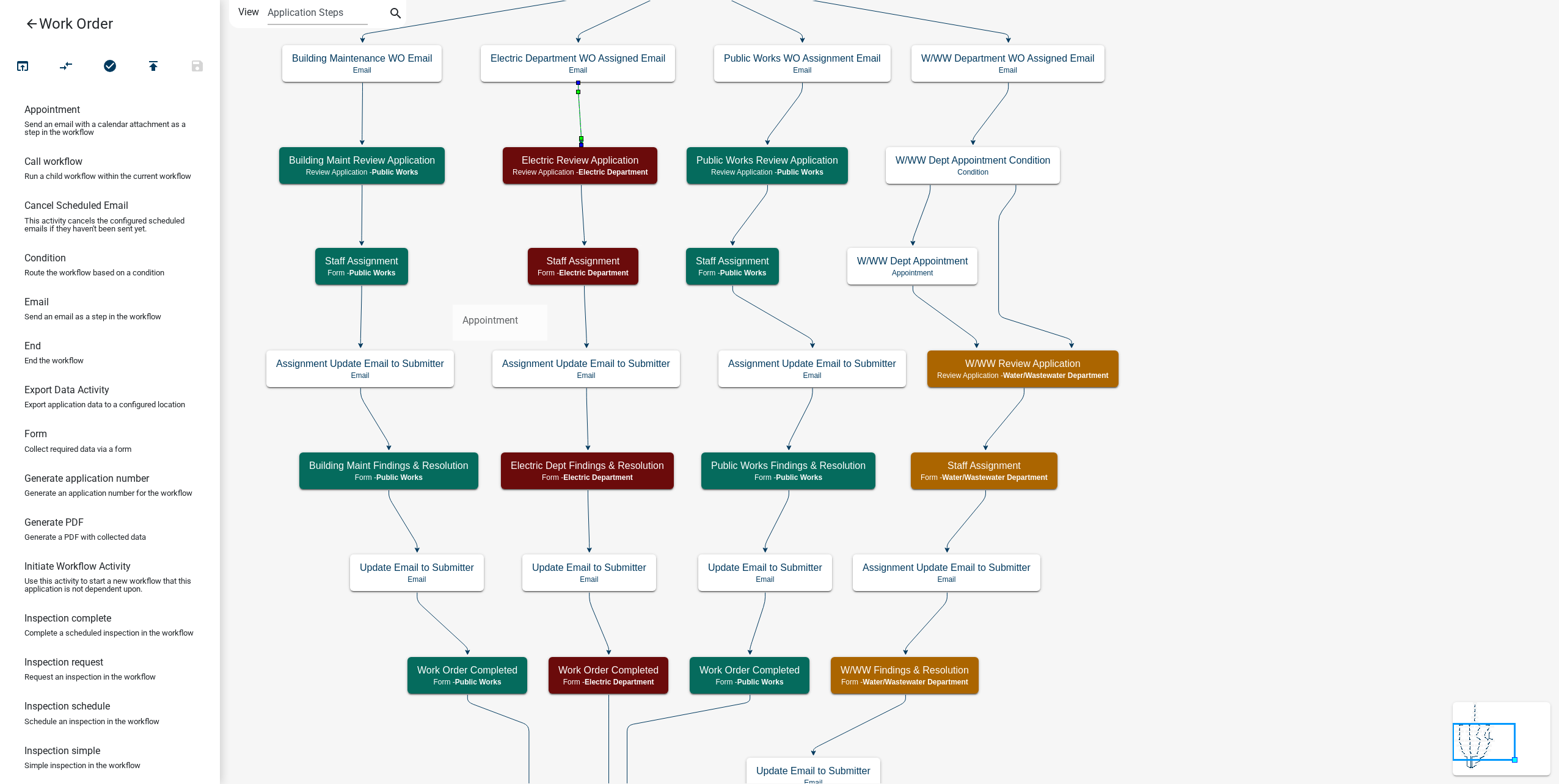
drag, startPoint x: 104, startPoint y: 118, endPoint x: 452, endPoint y: 295, distance: 390.4
click at [452, 295] on div "arrow_back Work Order open_in_browser compare_arrows check_circle publish save …" at bounding box center [780, 392] width 1559 height 784
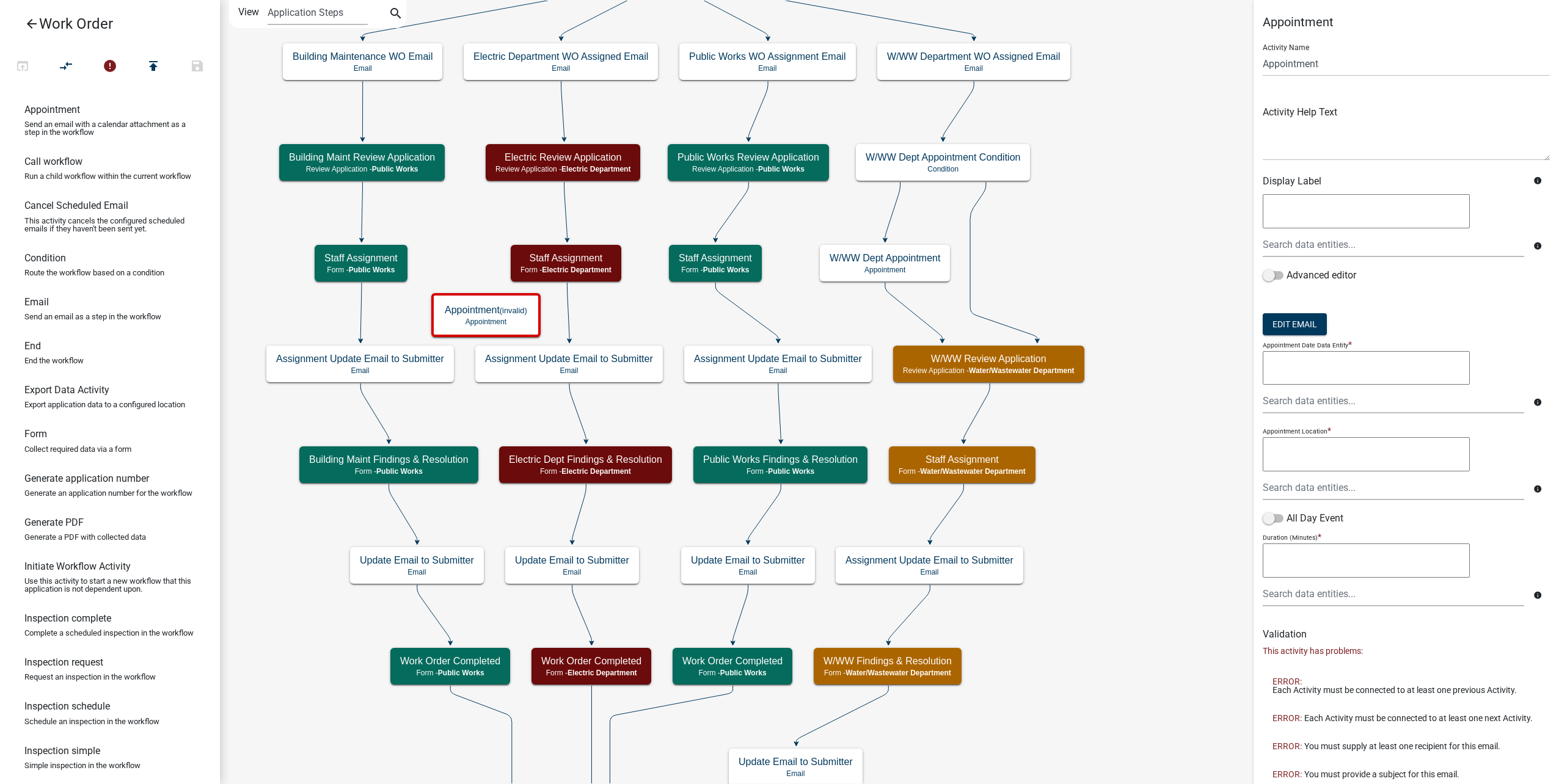
click at [570, 336] on g "Start Start - Applicant Type of Work Order Form - Applicant Building Maintenanc…" at bounding box center [676, 263] width 822 height 1450
drag, startPoint x: 99, startPoint y: 279, endPoint x: 580, endPoint y: 291, distance: 481.1
click at [580, 291] on div "arrow_back Work Order open_in_browser compare_arrows error publish hourglass_bo…" at bounding box center [780, 392] width 1559 height 784
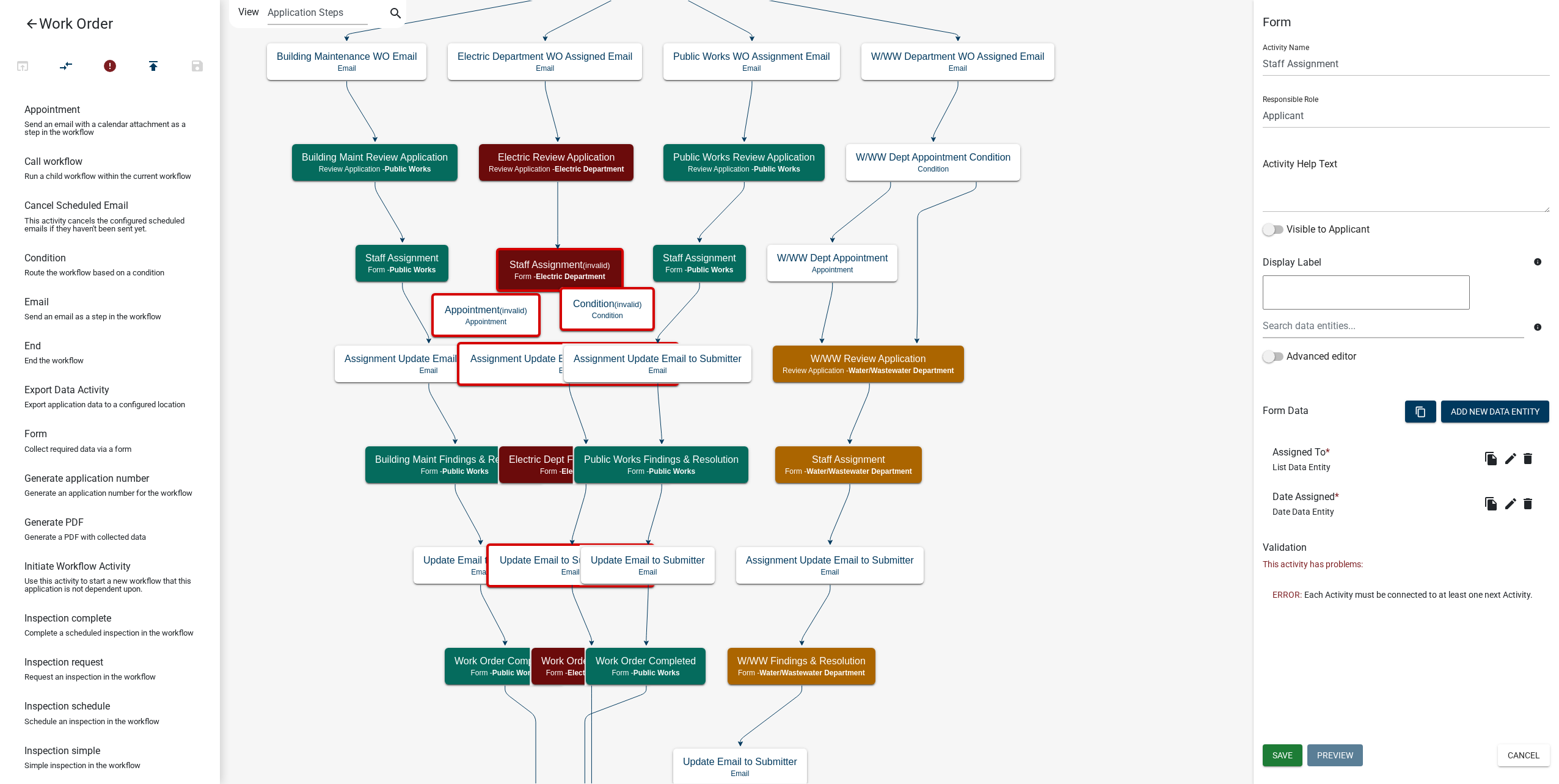
click at [554, 227] on icon "Start Start - Applicant Type of Work Order Form - Applicant Building Maintenanc…" at bounding box center [889, 494] width 1338 height 987
click at [558, 227] on icon at bounding box center [558, 213] width 0 height 64
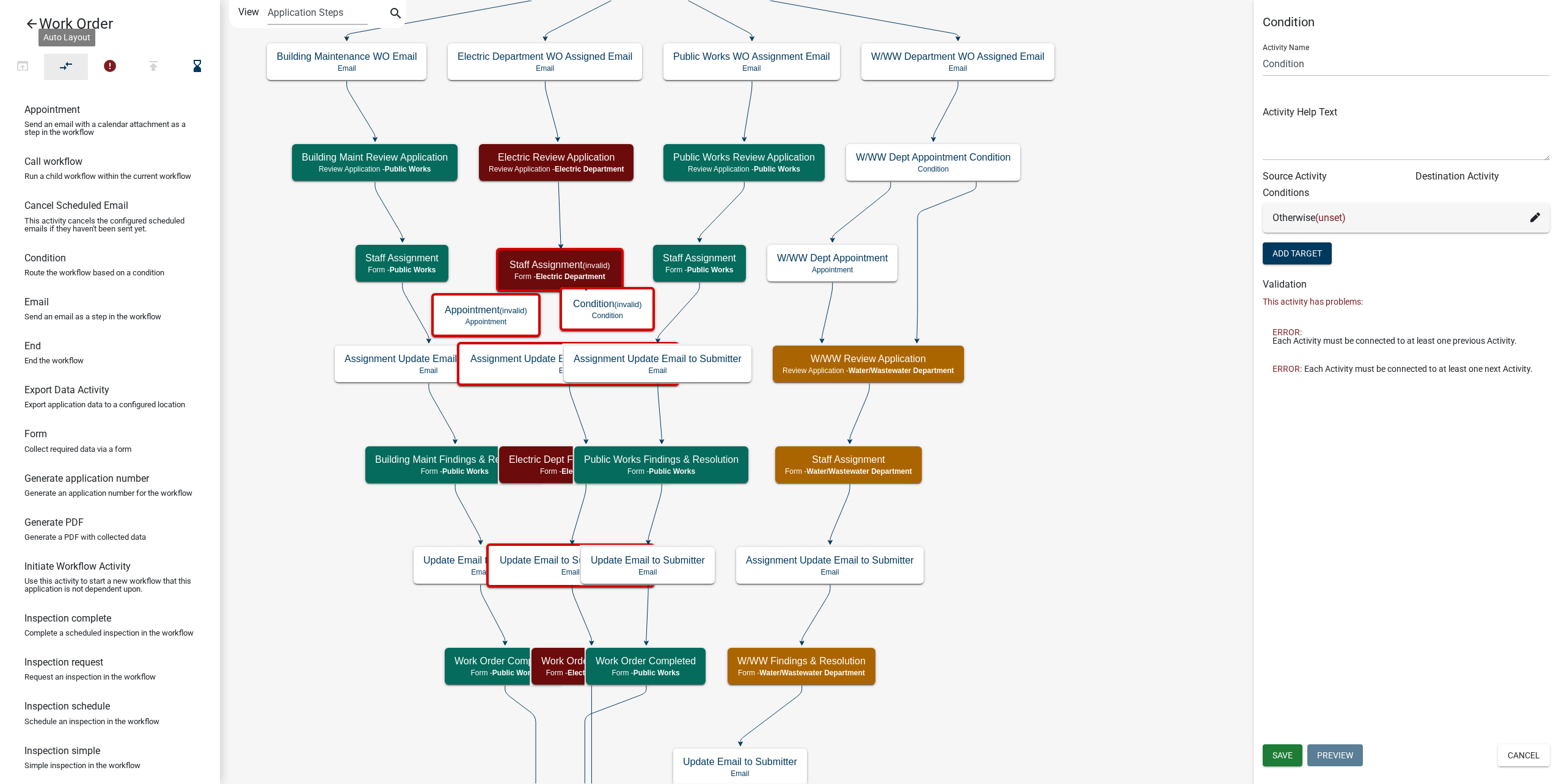
click at [77, 62] on button "compare_arrows" at bounding box center [66, 67] width 44 height 26
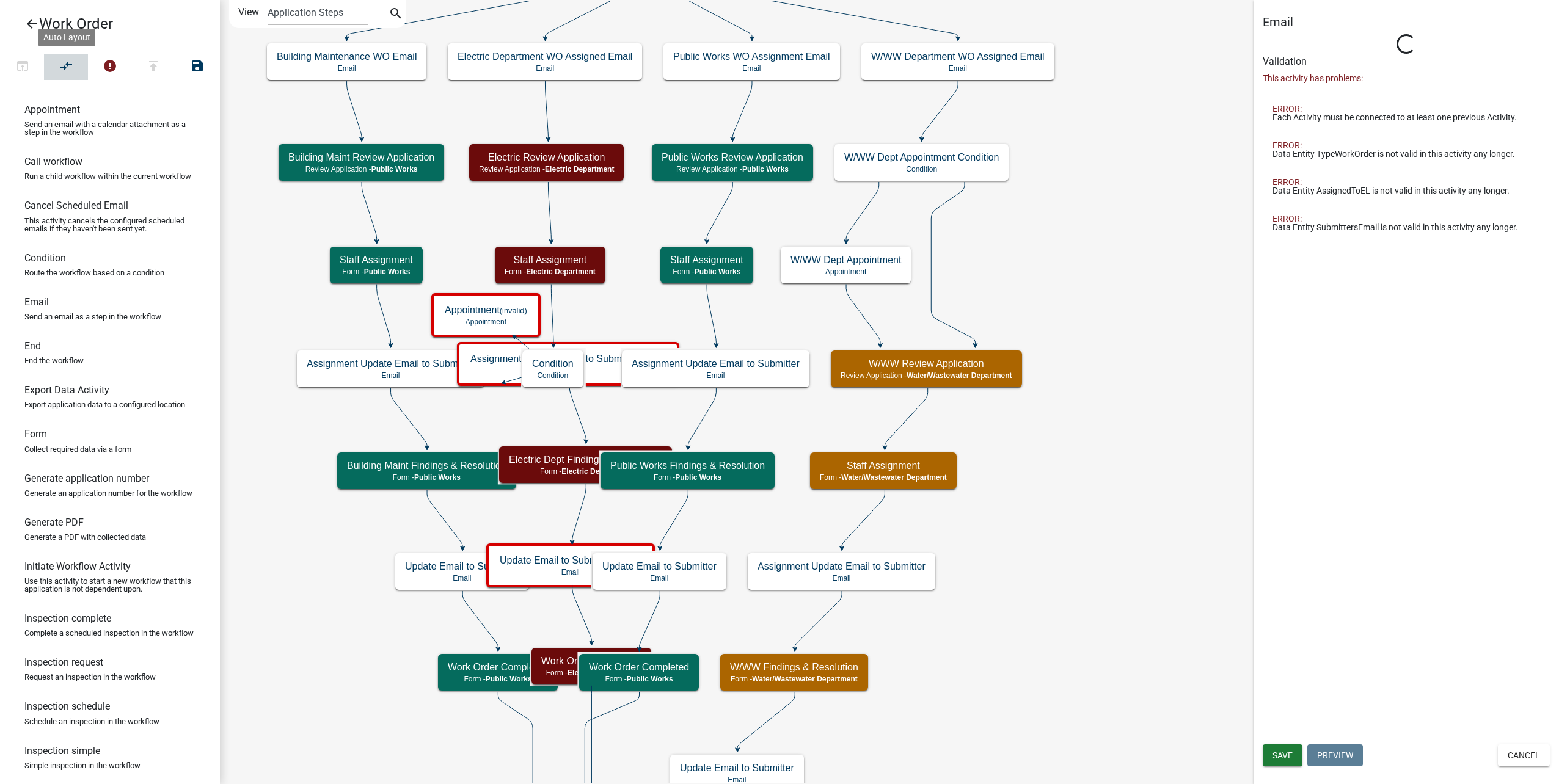
click at [65, 60] on icon "compare_arrows" at bounding box center [67, 67] width 15 height 17
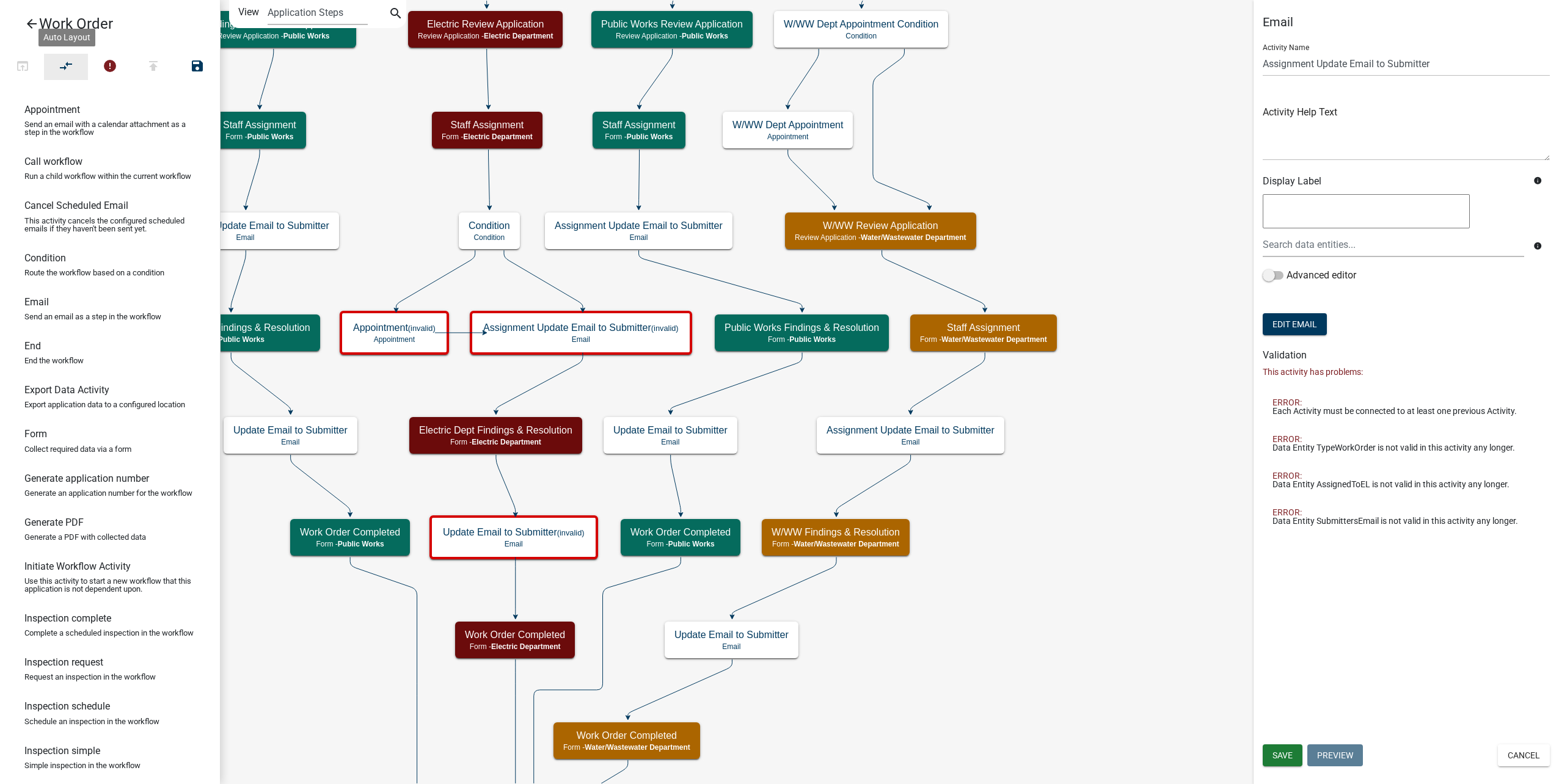
click at [82, 67] on button "compare_arrows" at bounding box center [66, 67] width 44 height 26
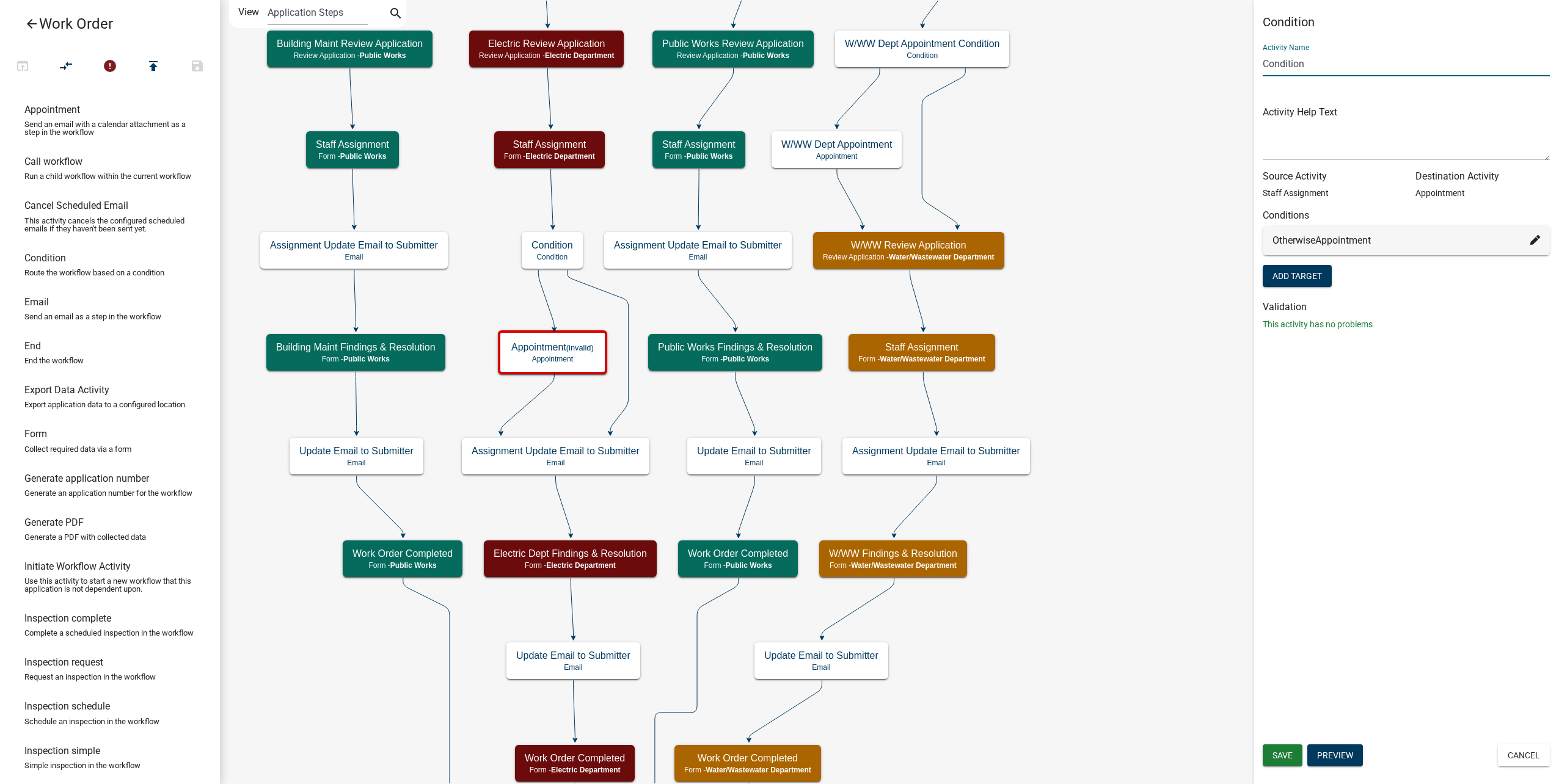
drag, startPoint x: 1321, startPoint y: 65, endPoint x: 1206, endPoint y: 56, distance: 115.4
click at [1206, 56] on main "Start Start - Applicant Type of Work Order Form - Applicant Building Maintenanc…" at bounding box center [889, 392] width 1339 height 784
type input "Elec Dept Appointment Condition"
click at [1298, 746] on button "Save" at bounding box center [1282, 755] width 40 height 22
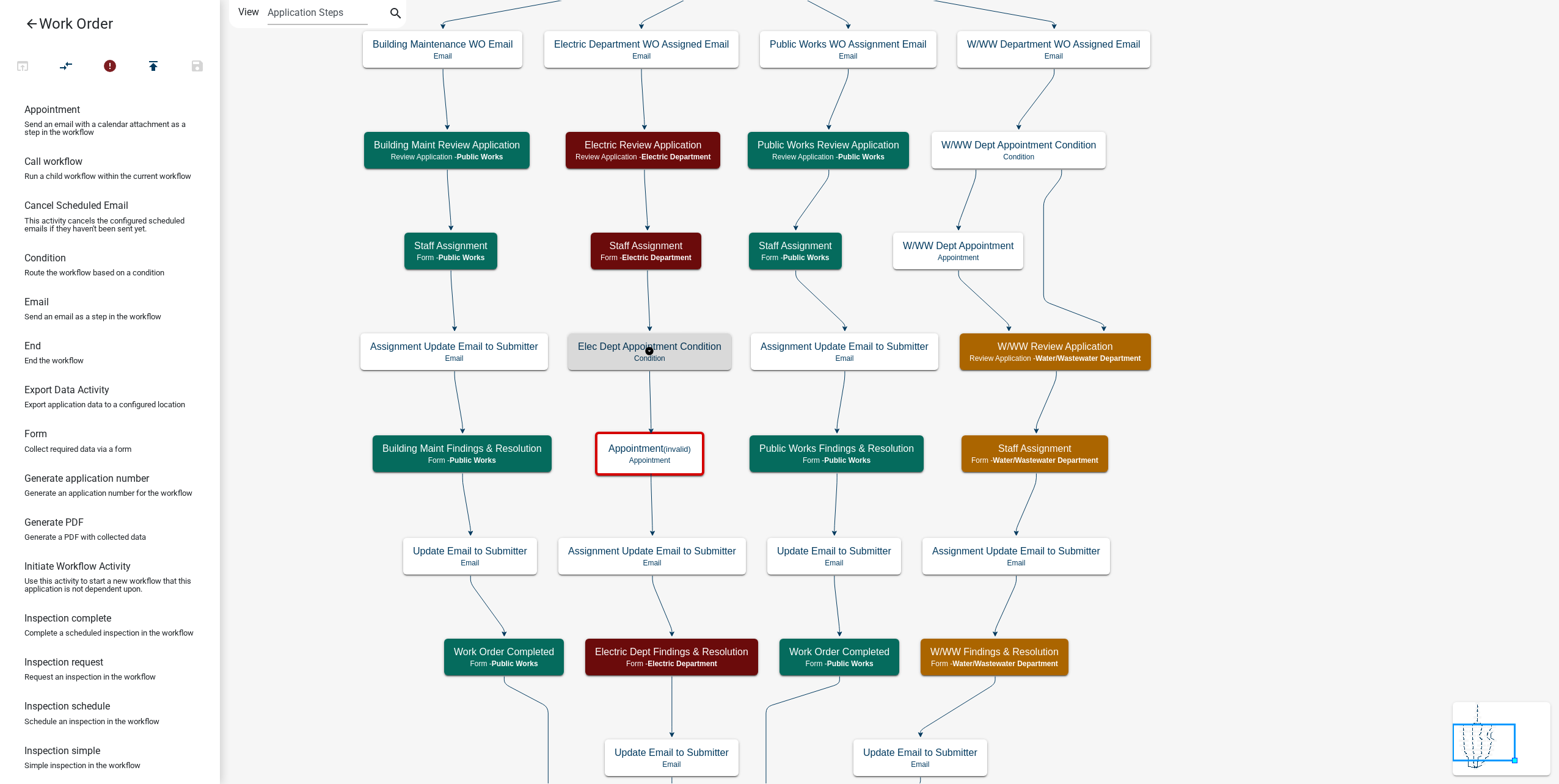
click at [717, 363] on div "Elec Dept Appointment Condition Condition" at bounding box center [649, 351] width 163 height 37
click at [49, 64] on button "compare_arrows" at bounding box center [66, 67] width 44 height 26
click at [682, 454] on h5 "Appointment (invalid)" at bounding box center [649, 448] width 82 height 12
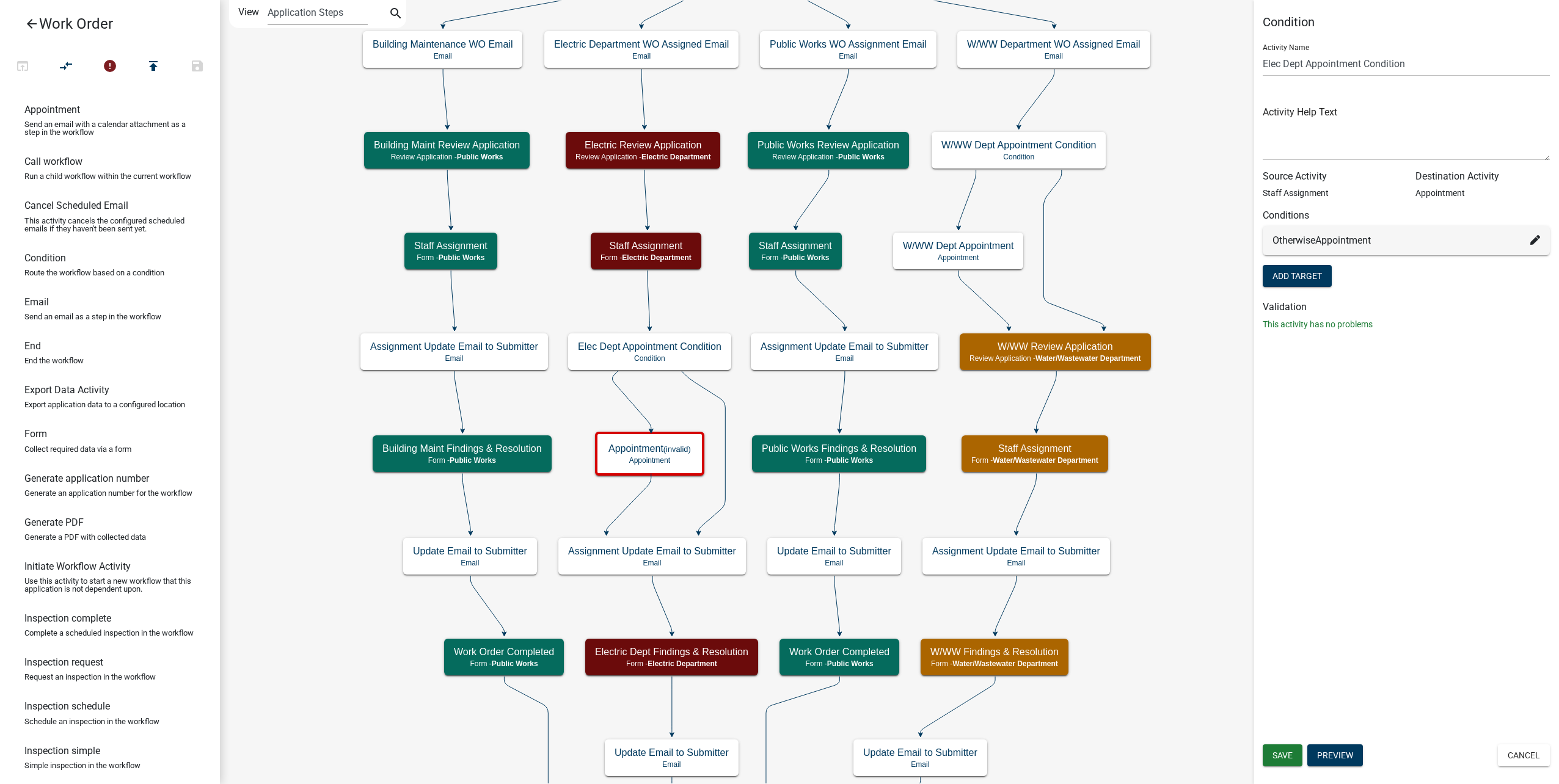
click at [1546, 241] on div "Otherwise Appointment" at bounding box center [1406, 240] width 287 height 29
click at [1531, 243] on icon at bounding box center [1535, 240] width 9 height 9
select select "36: 13407a39-9b8a-4394-963c-a4444df05e7c"
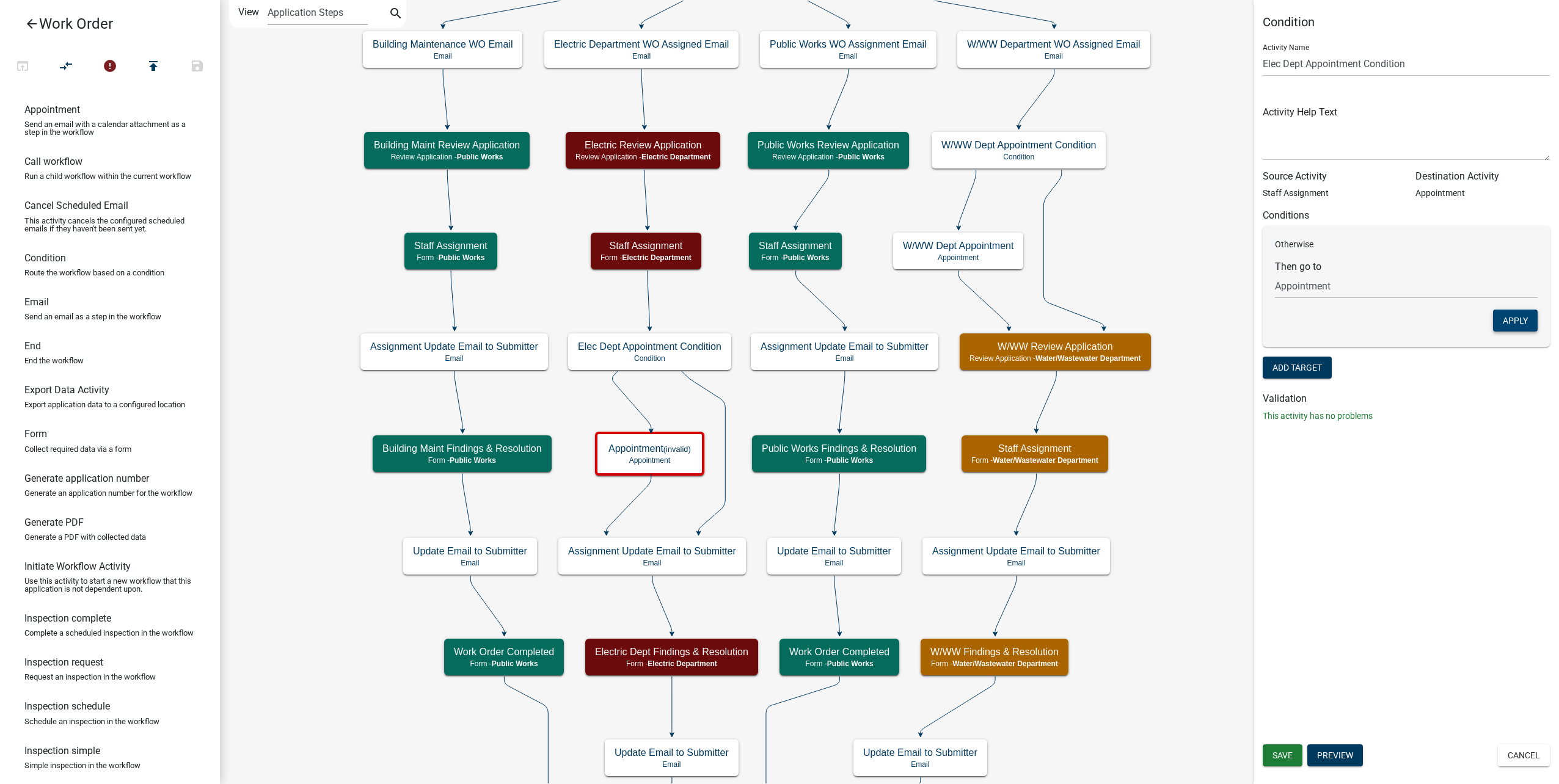
click at [1528, 321] on button "Apply" at bounding box center [1515, 321] width 45 height 22
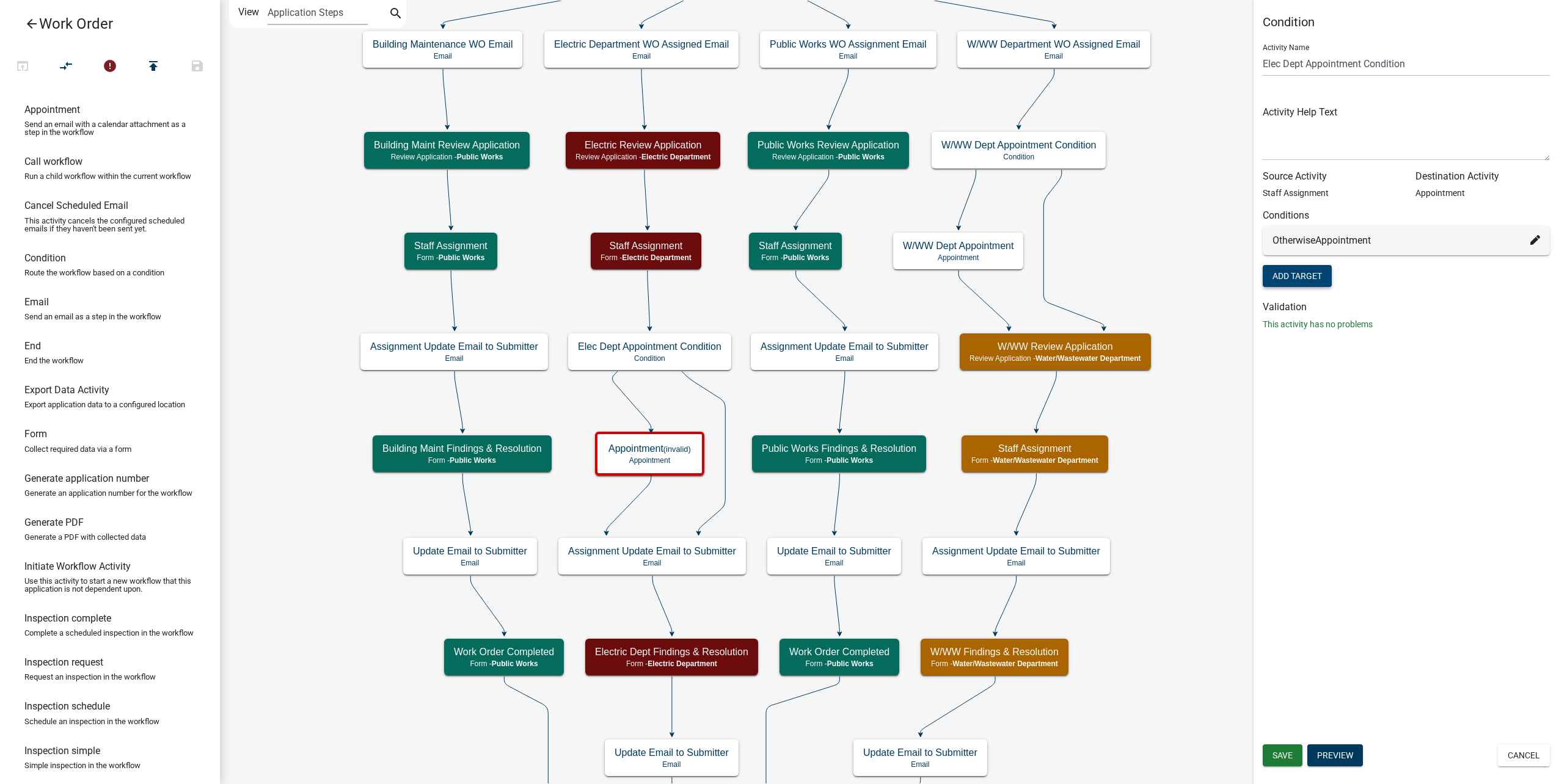
click at [1330, 278] on button "Add Target" at bounding box center [1297, 276] width 69 height 22
click at [1546, 241] on div "(unset)" at bounding box center [1406, 240] width 287 height 29
click at [1536, 240] on icon at bounding box center [1535, 240] width 9 height 9
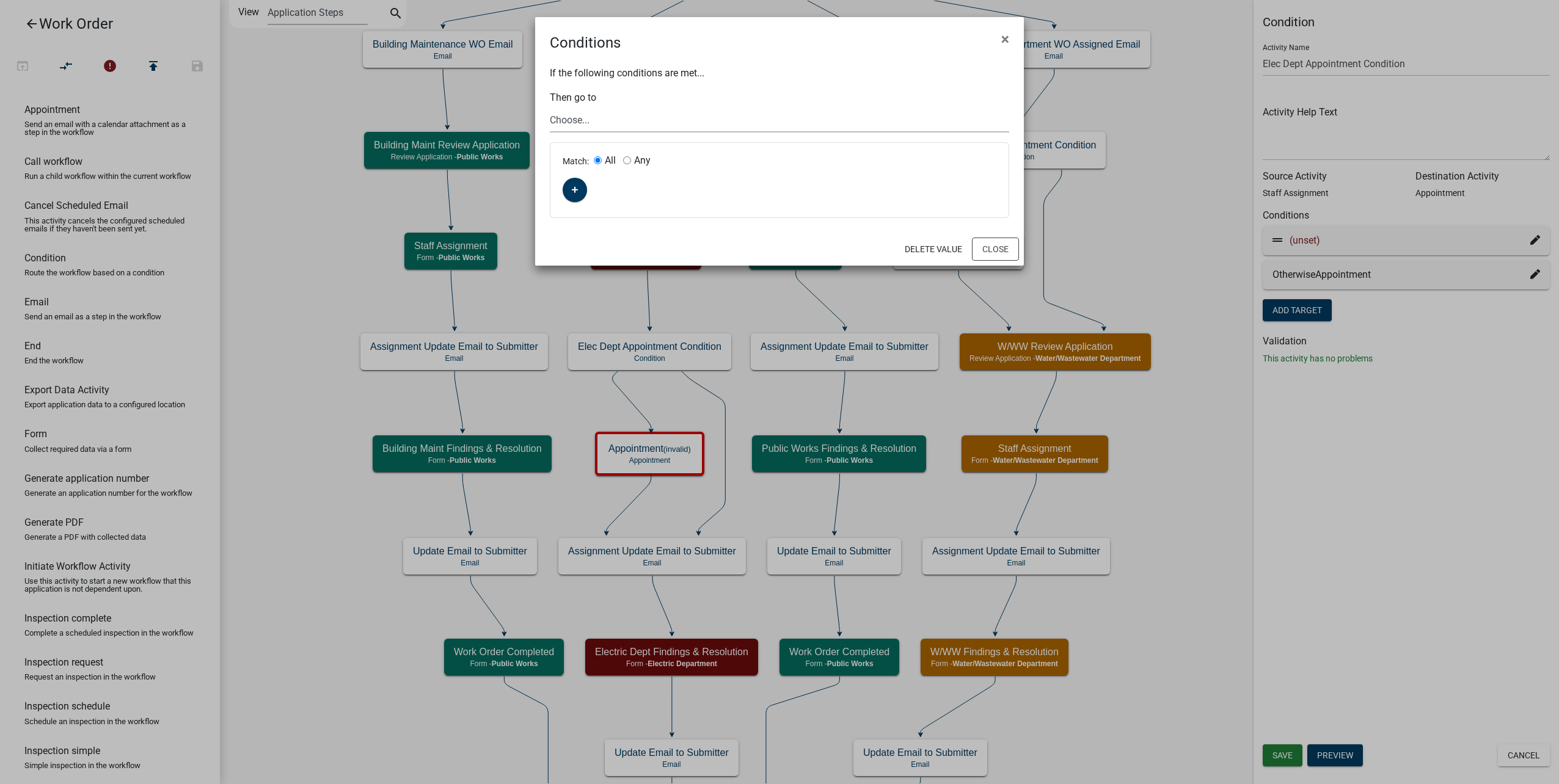
click at [739, 118] on select "Choose... Start Type of Work Order Building Maintenance WO Email WO Assignment …" at bounding box center [780, 120] width 460 height 25
select select "36: 13407a39-9b8a-4394-963c-a4444df05e7c"
click at [550, 107] on select "Choose... Start Type of Work Order Building Maintenance WO Email WO Assignment …" at bounding box center [780, 120] width 460 height 25
click at [586, 186] on button "button" at bounding box center [574, 190] width 24 height 24
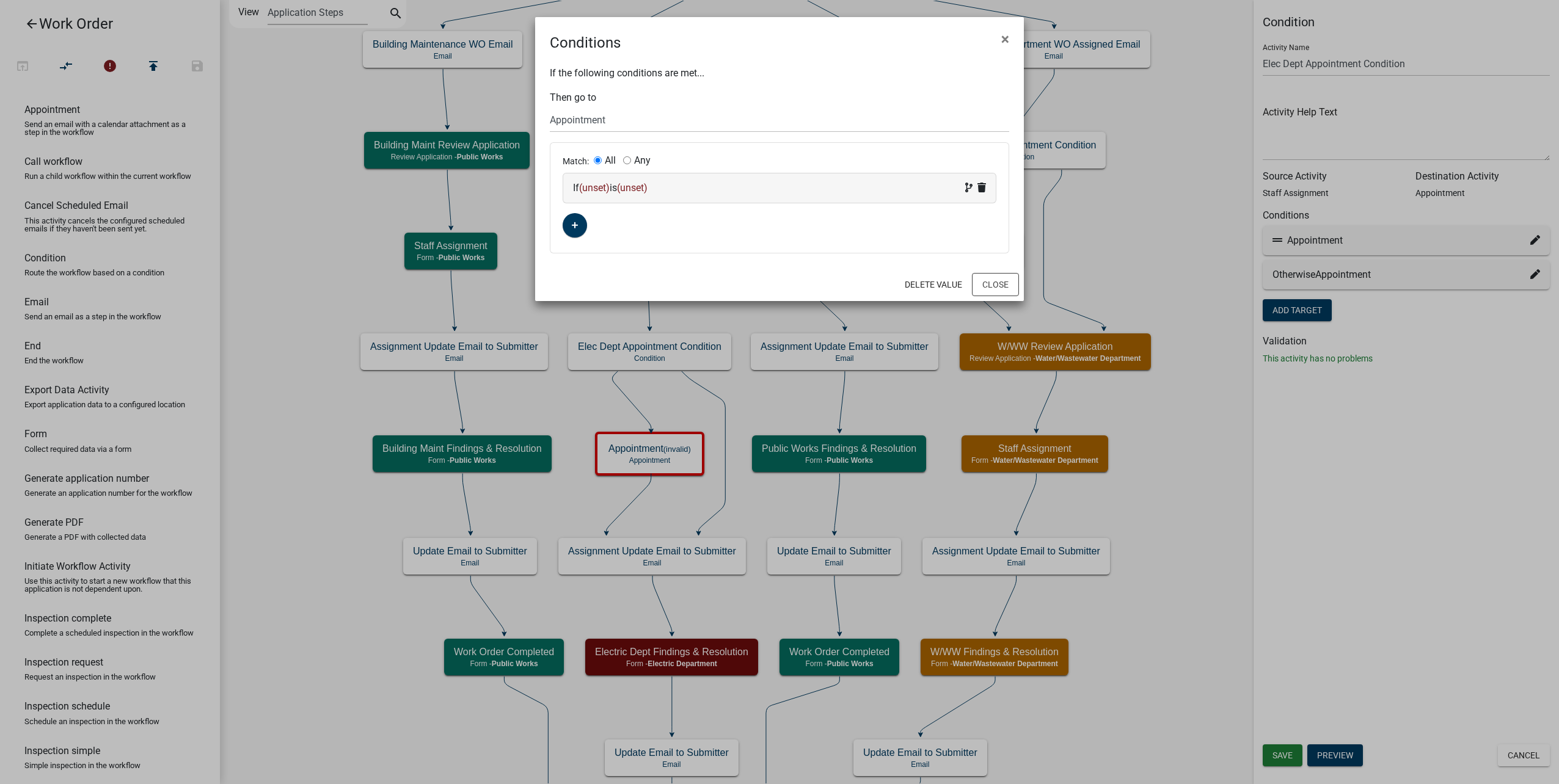
click at [591, 186] on span "(unset)" at bounding box center [594, 187] width 31 height 12
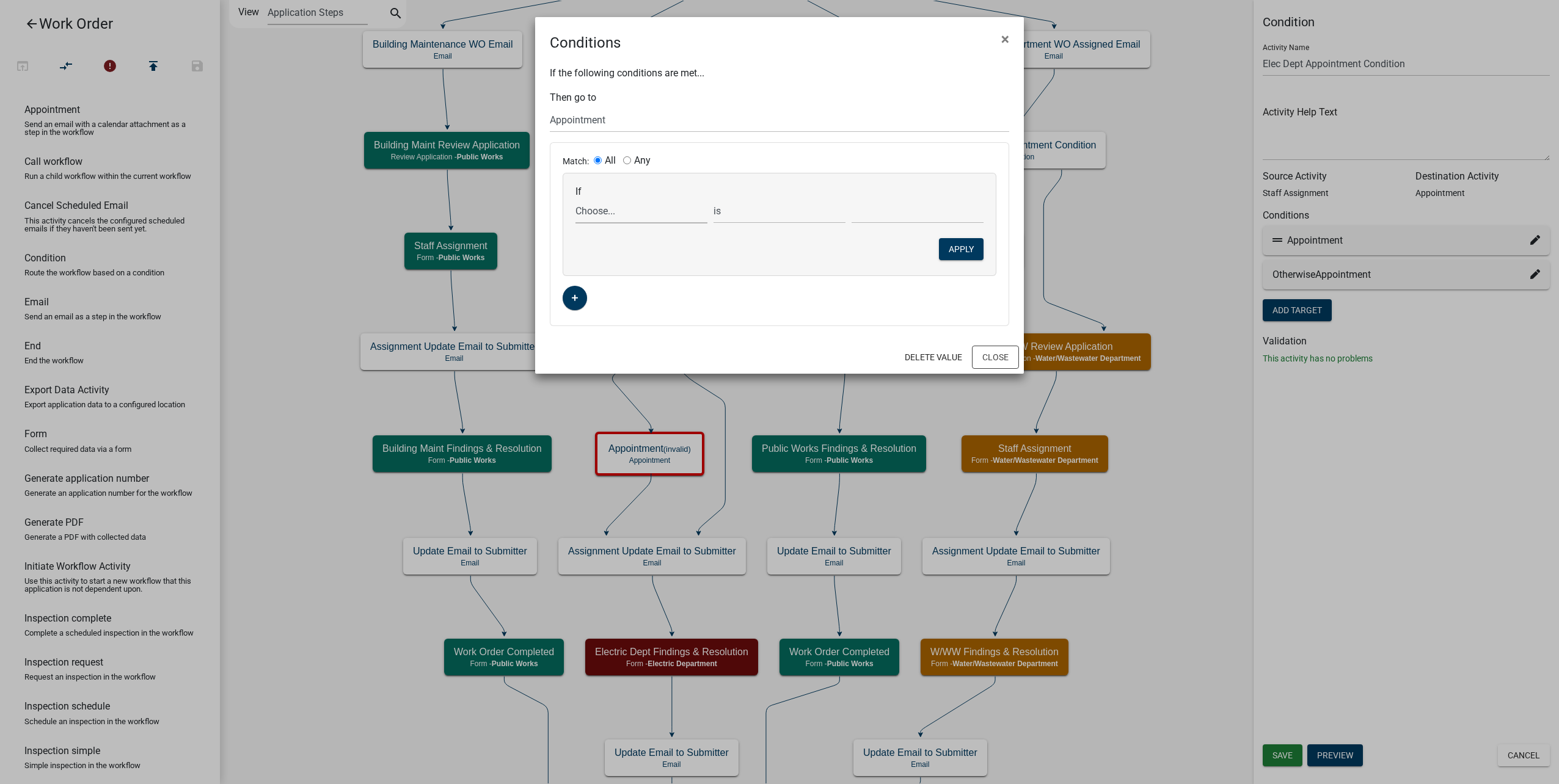
click at [620, 205] on select "Choose... ALL_FEE_RECIPIENTS APPLICANT_CITY APPLICANT_EMAIL_ADDRESS APPLICANT_F…" at bounding box center [641, 211] width 132 height 25
select select "14: AppointmentDate"
click at [576, 198] on select "Choose... ALL_FEE_RECIPIENTS APPLICANT_CITY APPLICANT_EMAIL_ADDRESS APPLICANT_F…" at bounding box center [641, 211] width 132 height 25
click at [782, 208] on select "is is not exists does not exist is greater than is less than contains does not …" at bounding box center [780, 211] width 132 height 25
select select "4: !!"
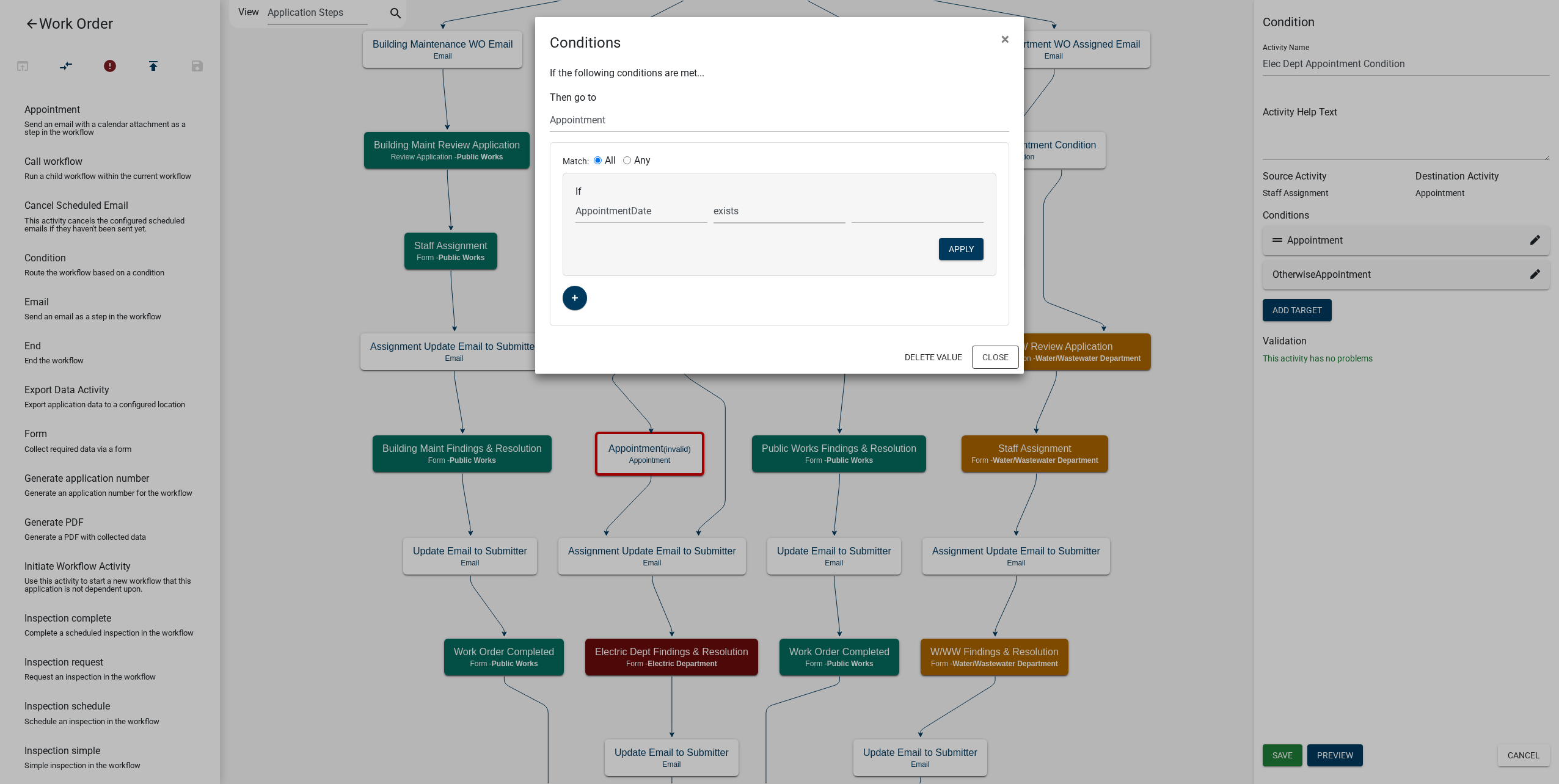
click at [714, 198] on select "is is not exists does not exist is greater than is less than contains does not …" at bounding box center [780, 211] width 132 height 25
click at [954, 248] on button "Apply" at bounding box center [961, 249] width 45 height 22
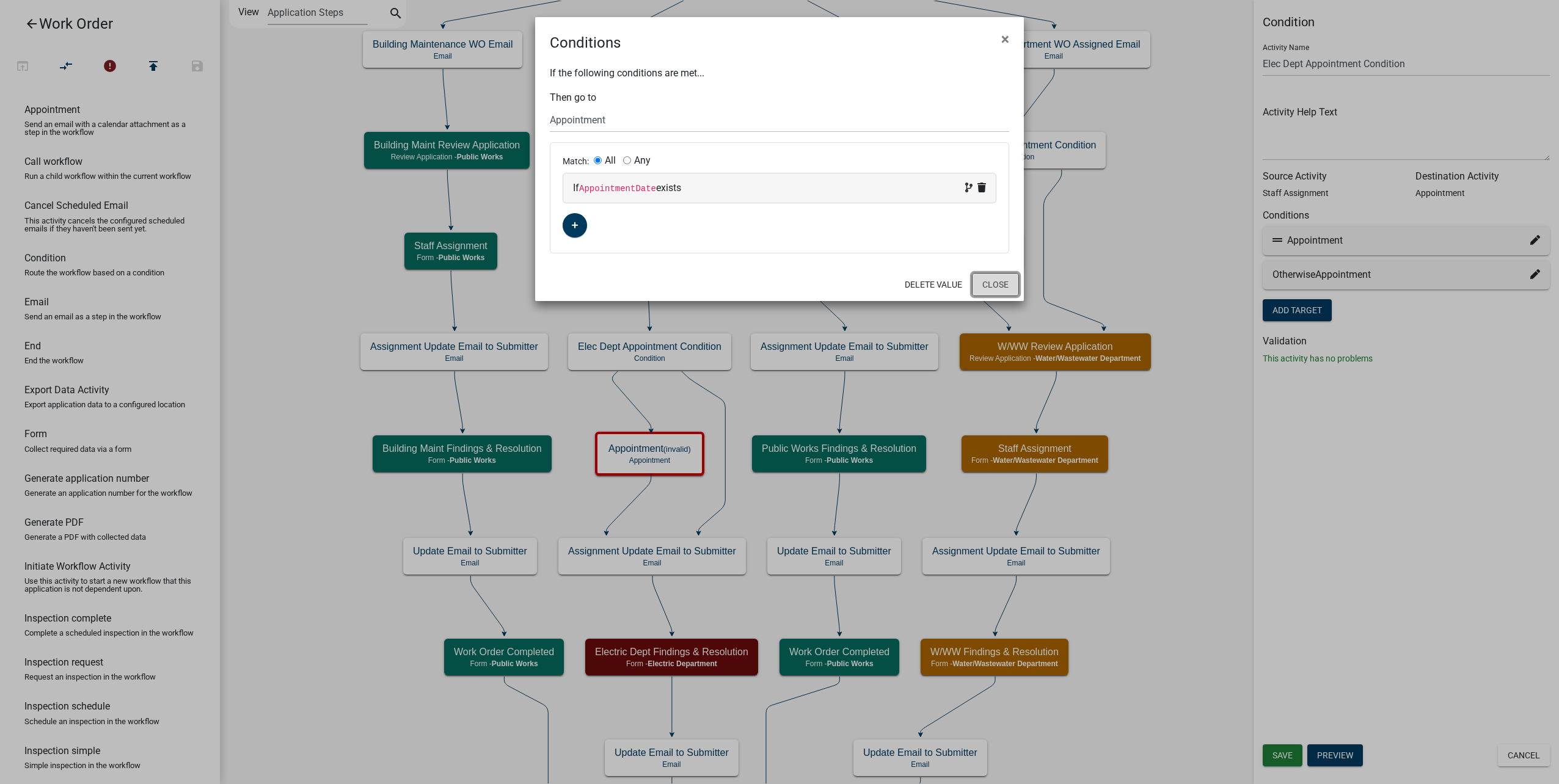
click at [1003, 289] on button "Close" at bounding box center [995, 285] width 47 height 24
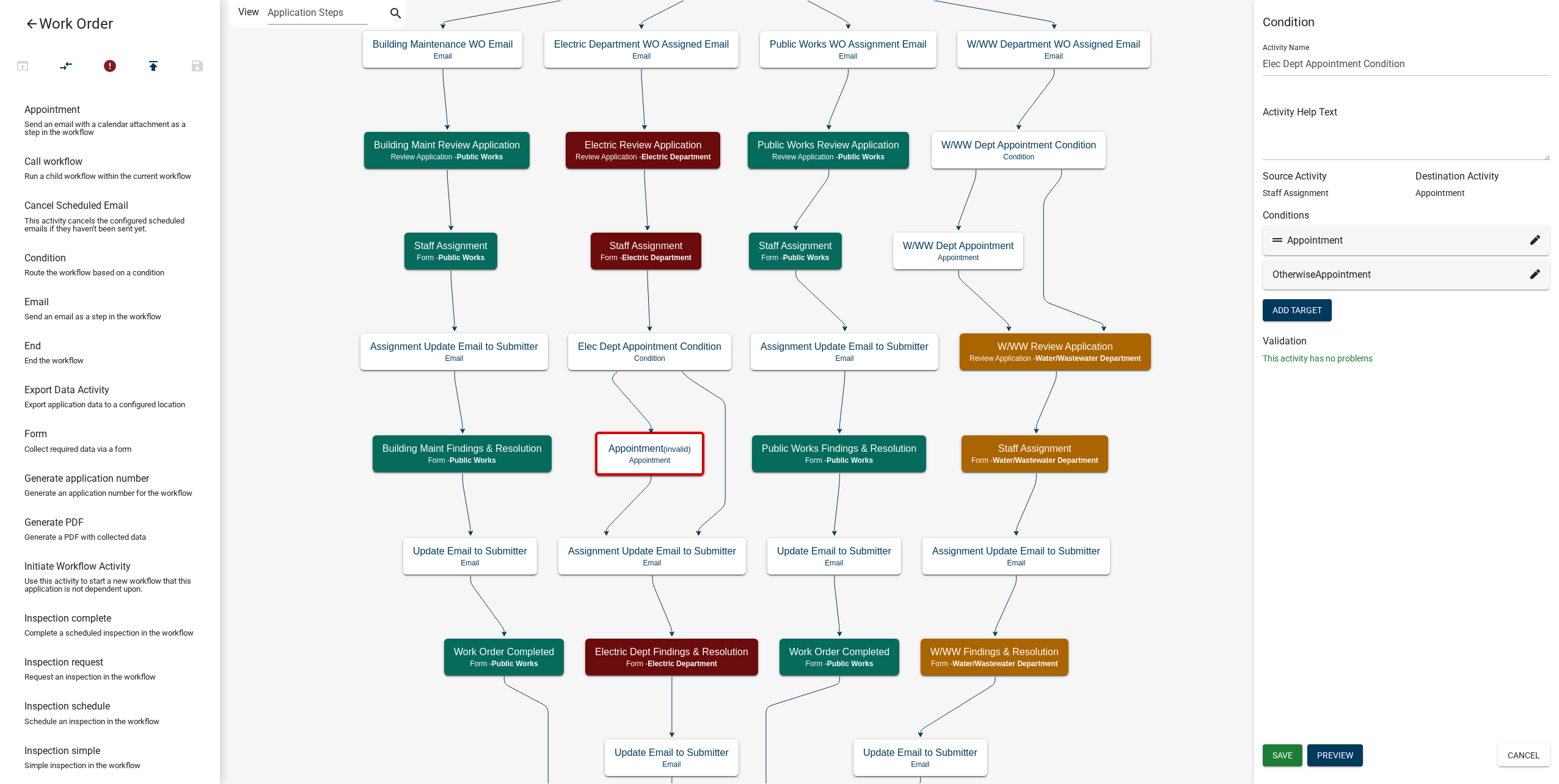
click at [1536, 272] on icon at bounding box center [1535, 274] width 9 height 9
select select "36: 13407a39-9b8a-4394-963c-a4444df05e7c"
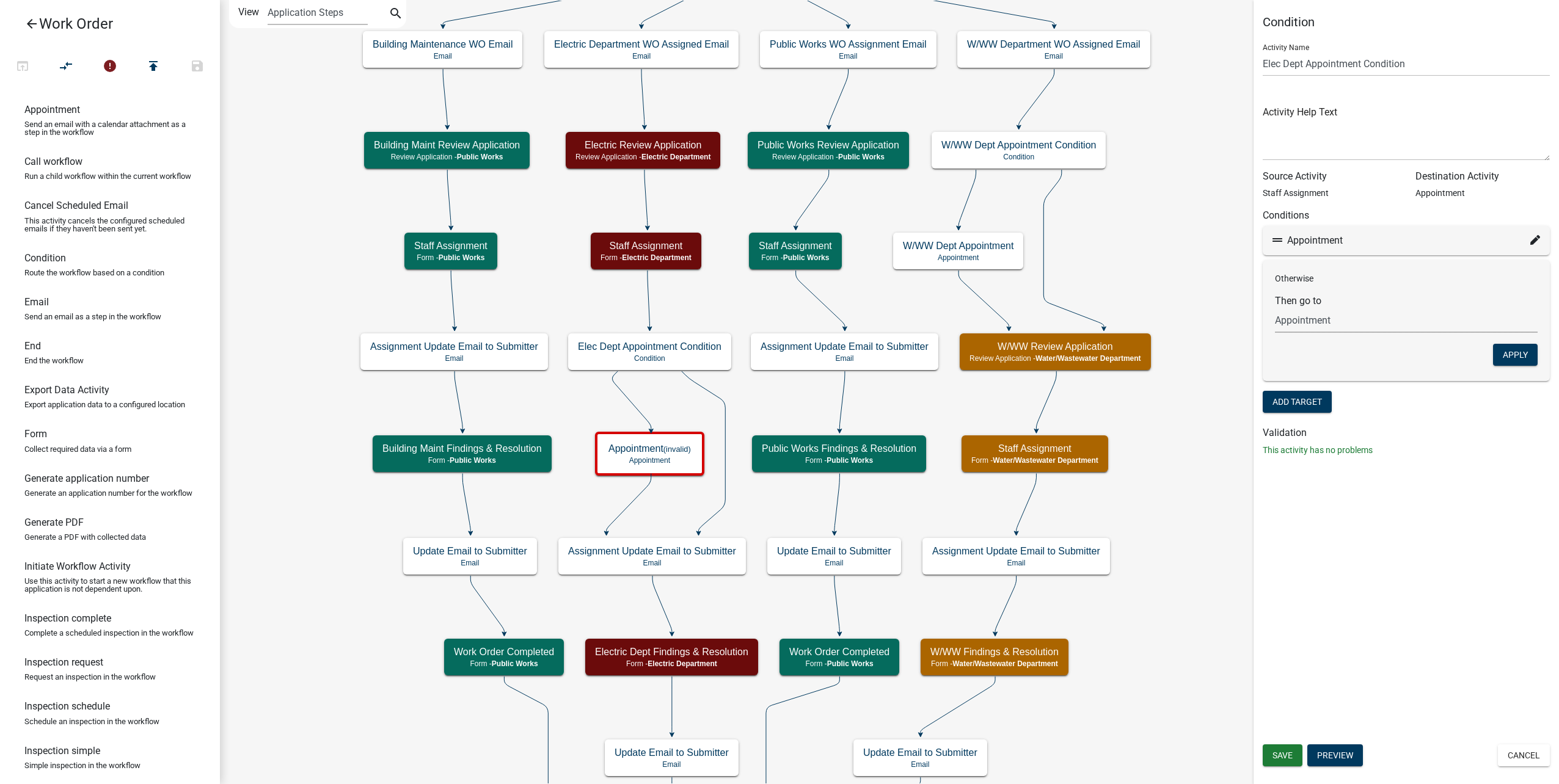
click at [1491, 317] on select "Choose... Start Type of Work Order Building Maintenance WO Email WO Assignment …" at bounding box center [1406, 321] width 263 height 25
click at [1455, 696] on div "Condition Activity Name Elec Dept Appointment Condition Activity Help Text Sour…" at bounding box center [1405, 392] width 305 height 784
click at [1511, 354] on button "Apply" at bounding box center [1515, 355] width 45 height 22
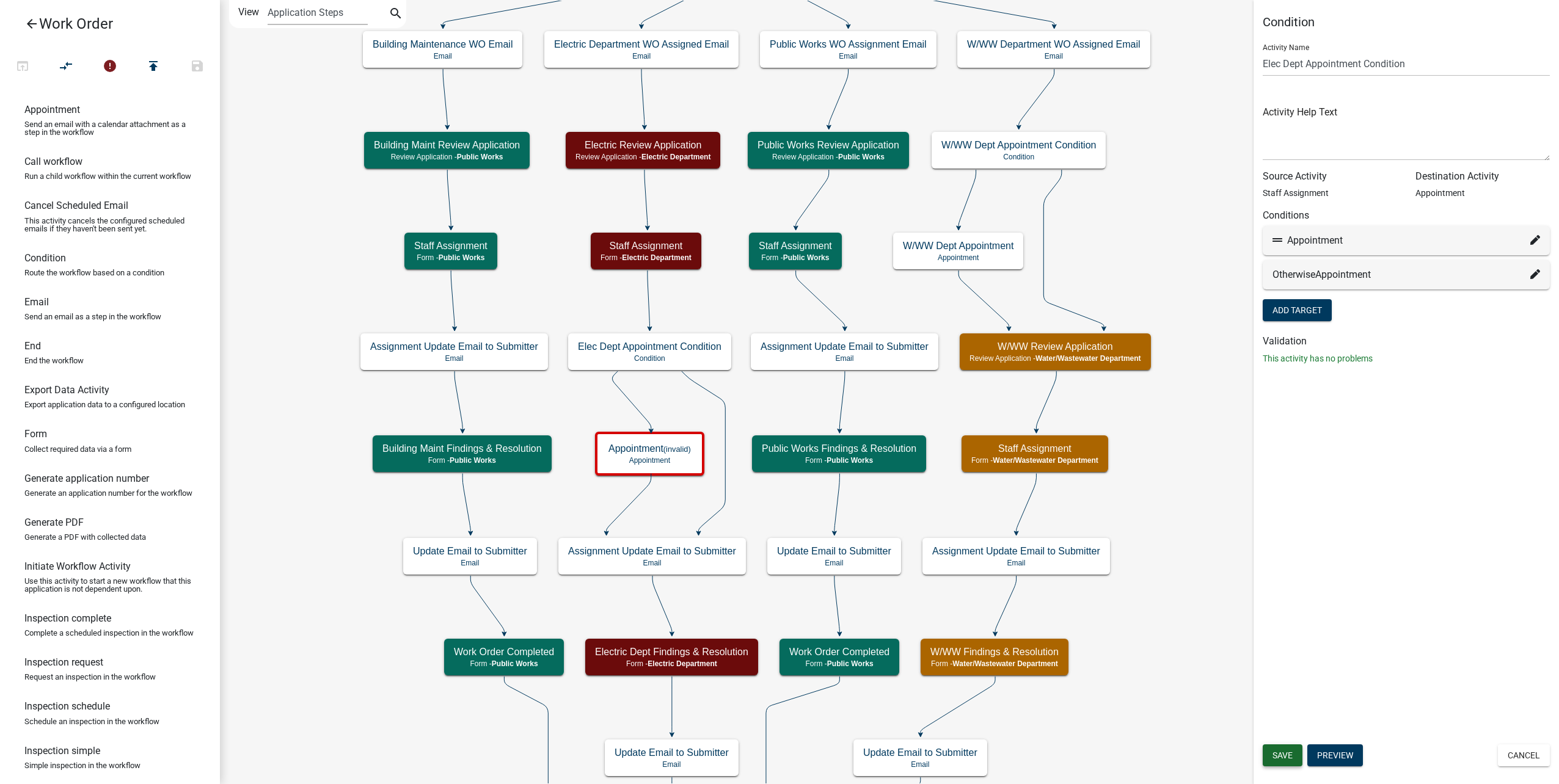
click at [1287, 752] on span "Save" at bounding box center [1282, 755] width 20 height 9
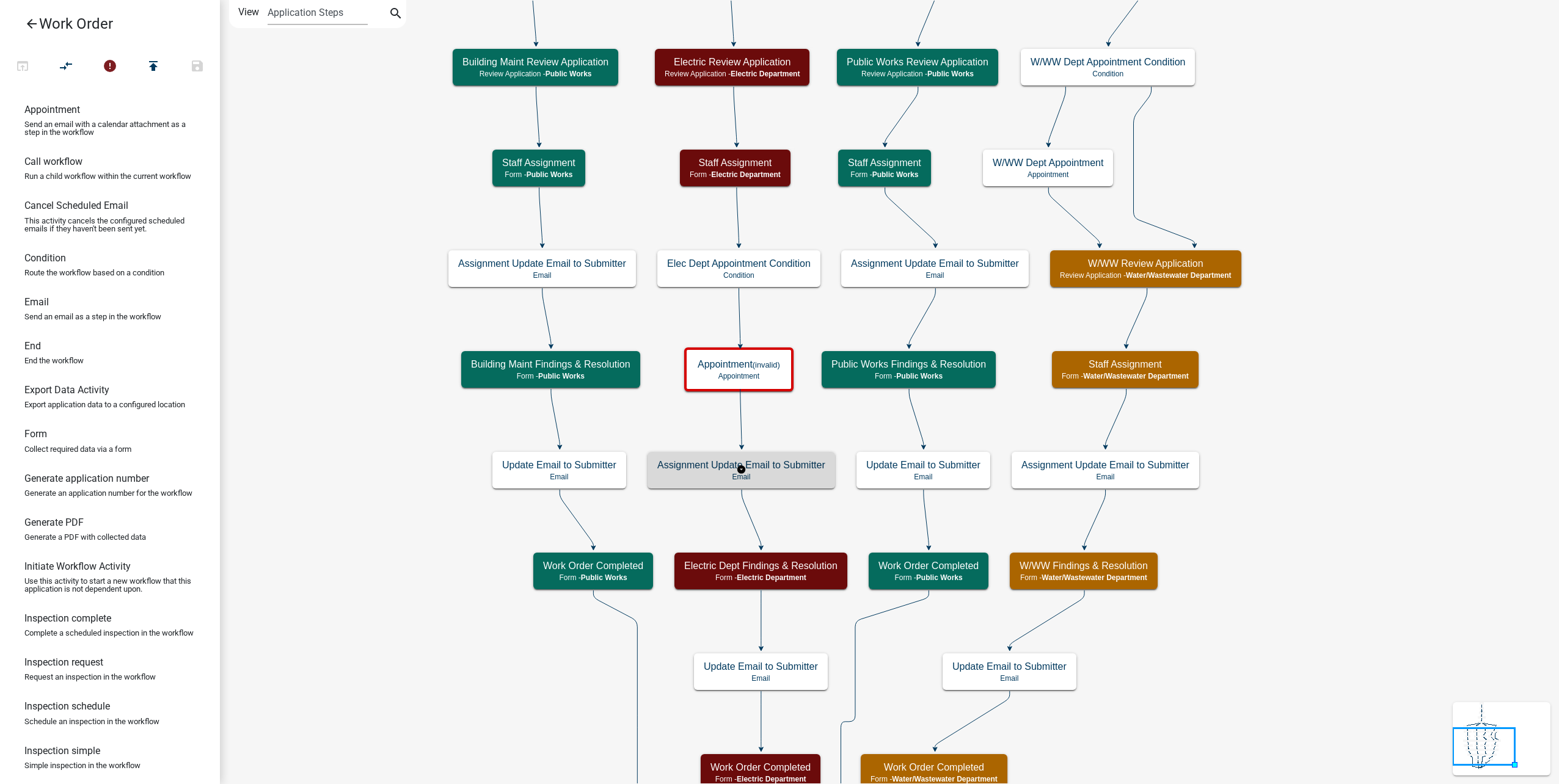
click at [802, 477] on p "Email" at bounding box center [741, 477] width 168 height 9
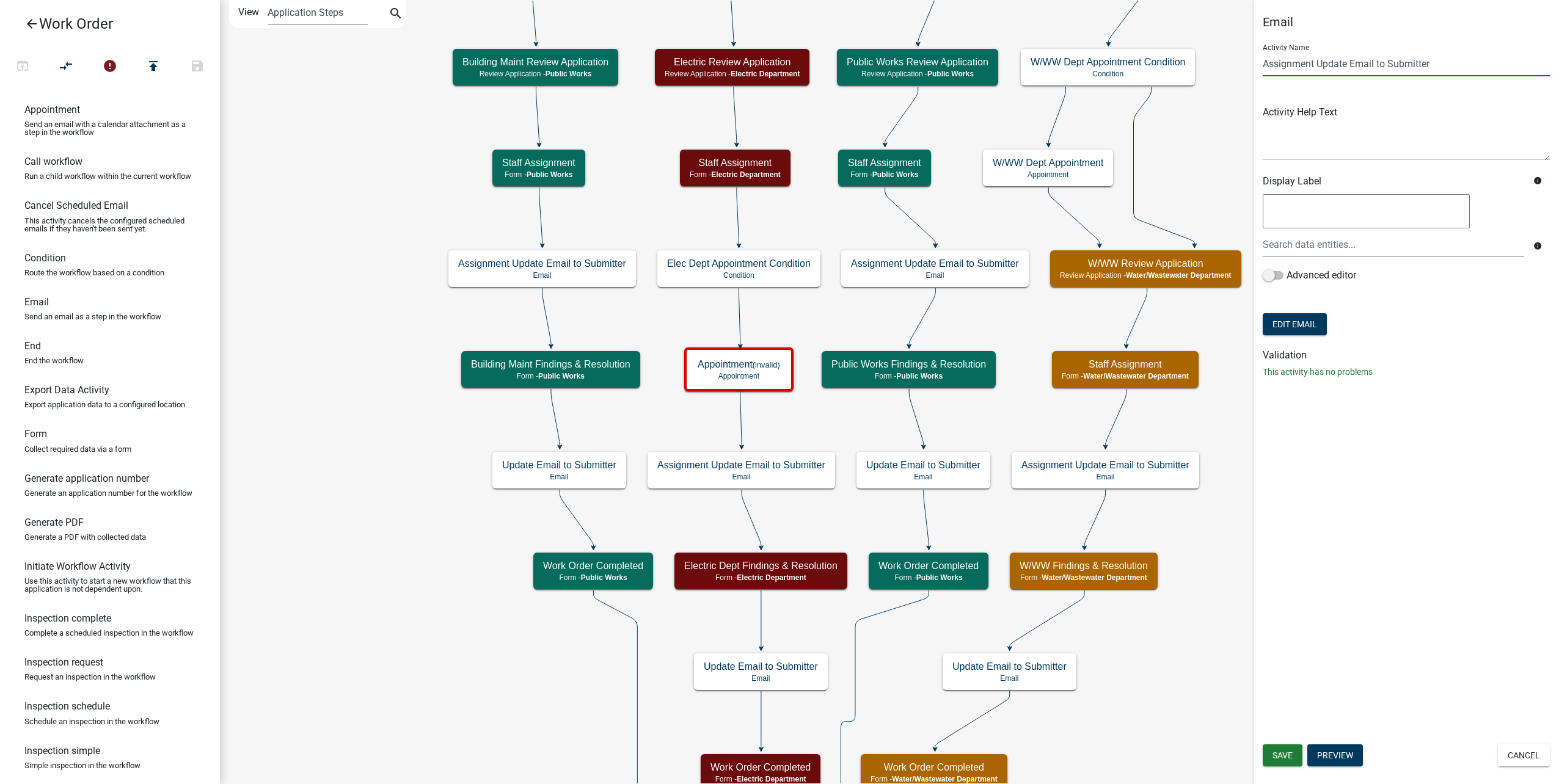
click at [1263, 64] on input "Assignment Update Email to Submitter" at bounding box center [1406, 64] width 287 height 25
type input "Elec Assignment Update Email to Submitter"
click at [1291, 760] on button "Save" at bounding box center [1282, 755] width 40 height 22
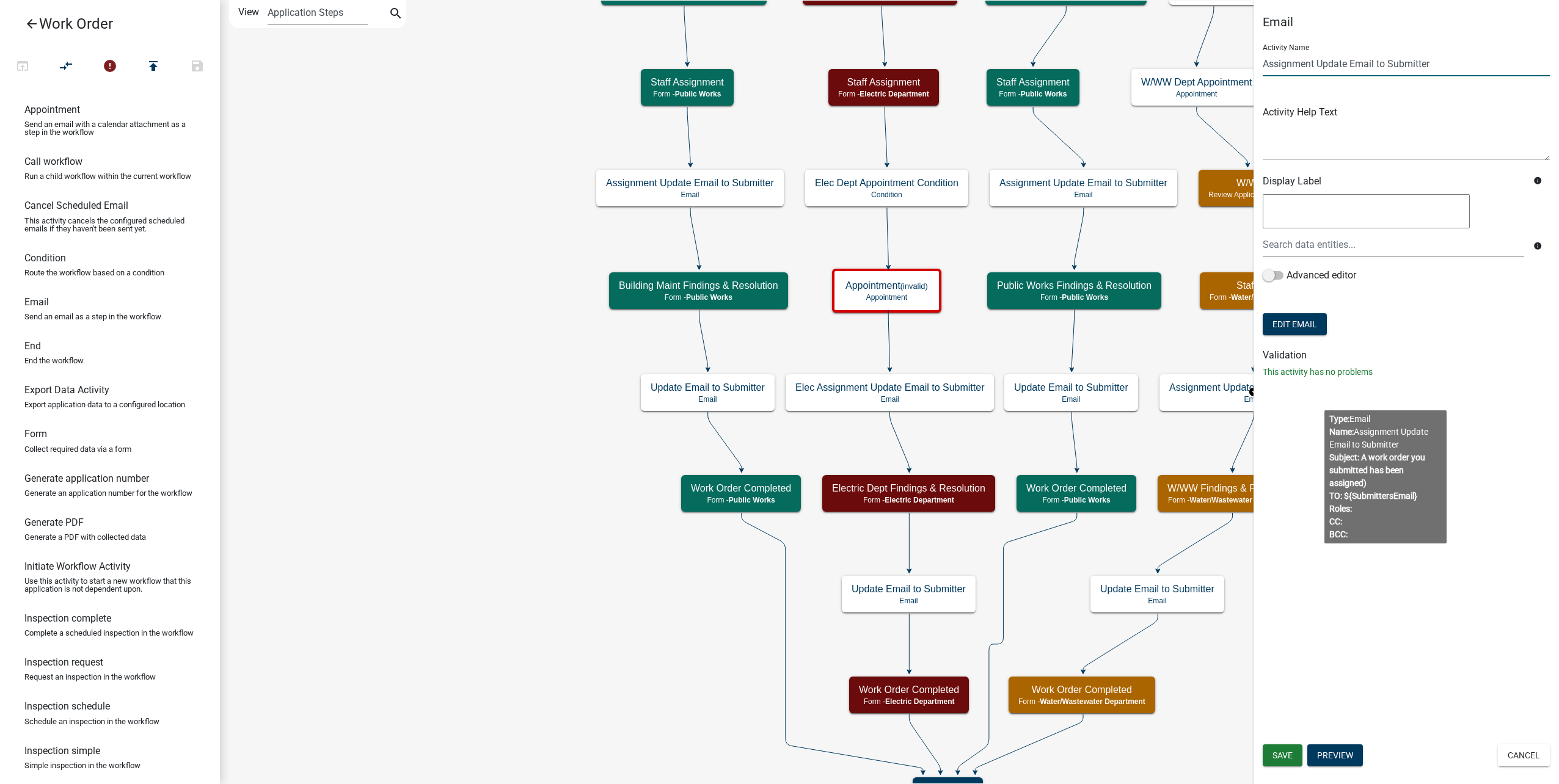
click at [1266, 64] on input "Assignment Update Email to Submitter" at bounding box center [1406, 64] width 287 height 25
type input "W/WW Assignment Update Email to Submitter"
click at [1284, 750] on span "Save" at bounding box center [1282, 755] width 20 height 9
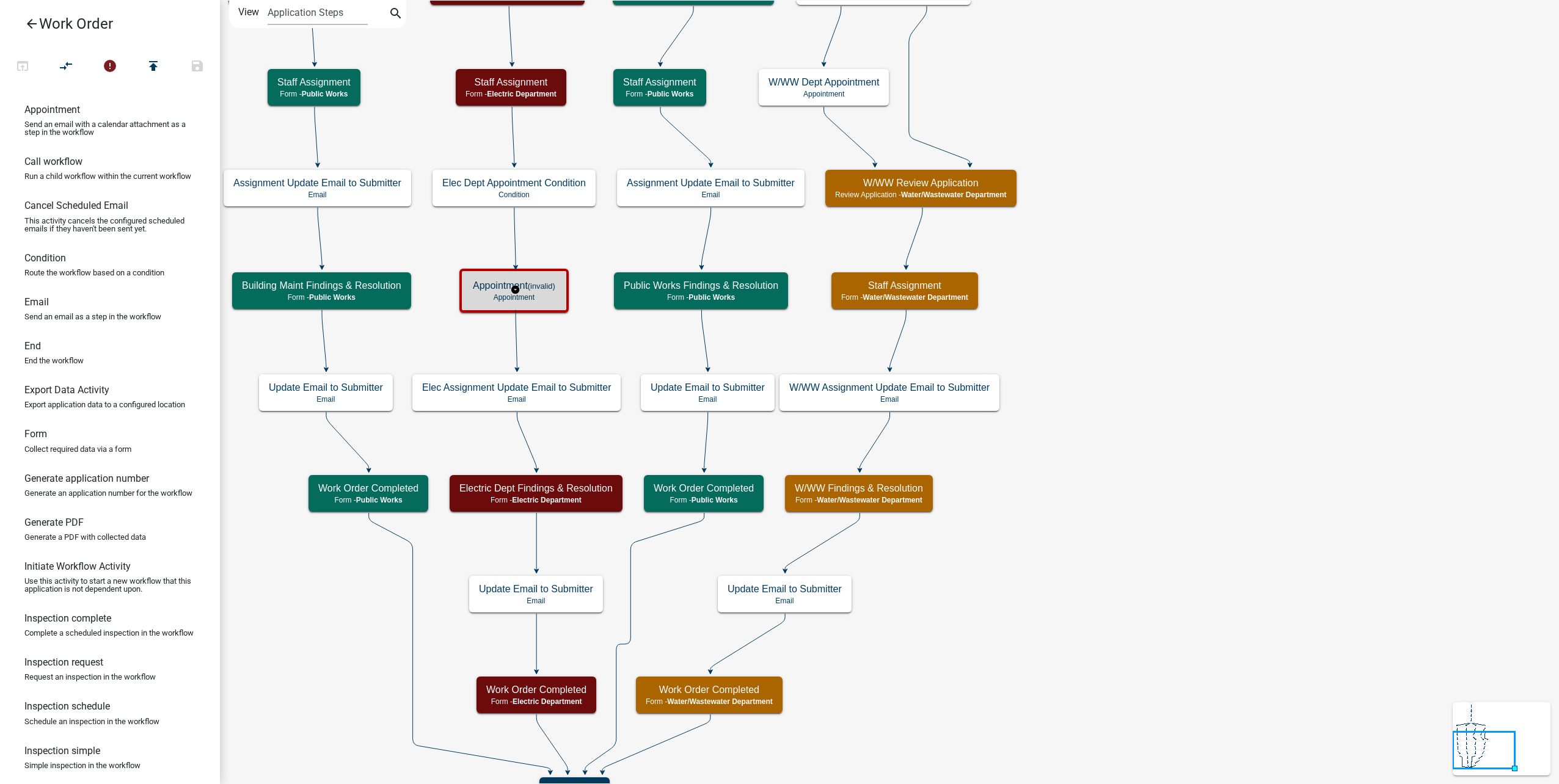
click at [548, 293] on p "Appointment" at bounding box center [514, 297] width 82 height 9
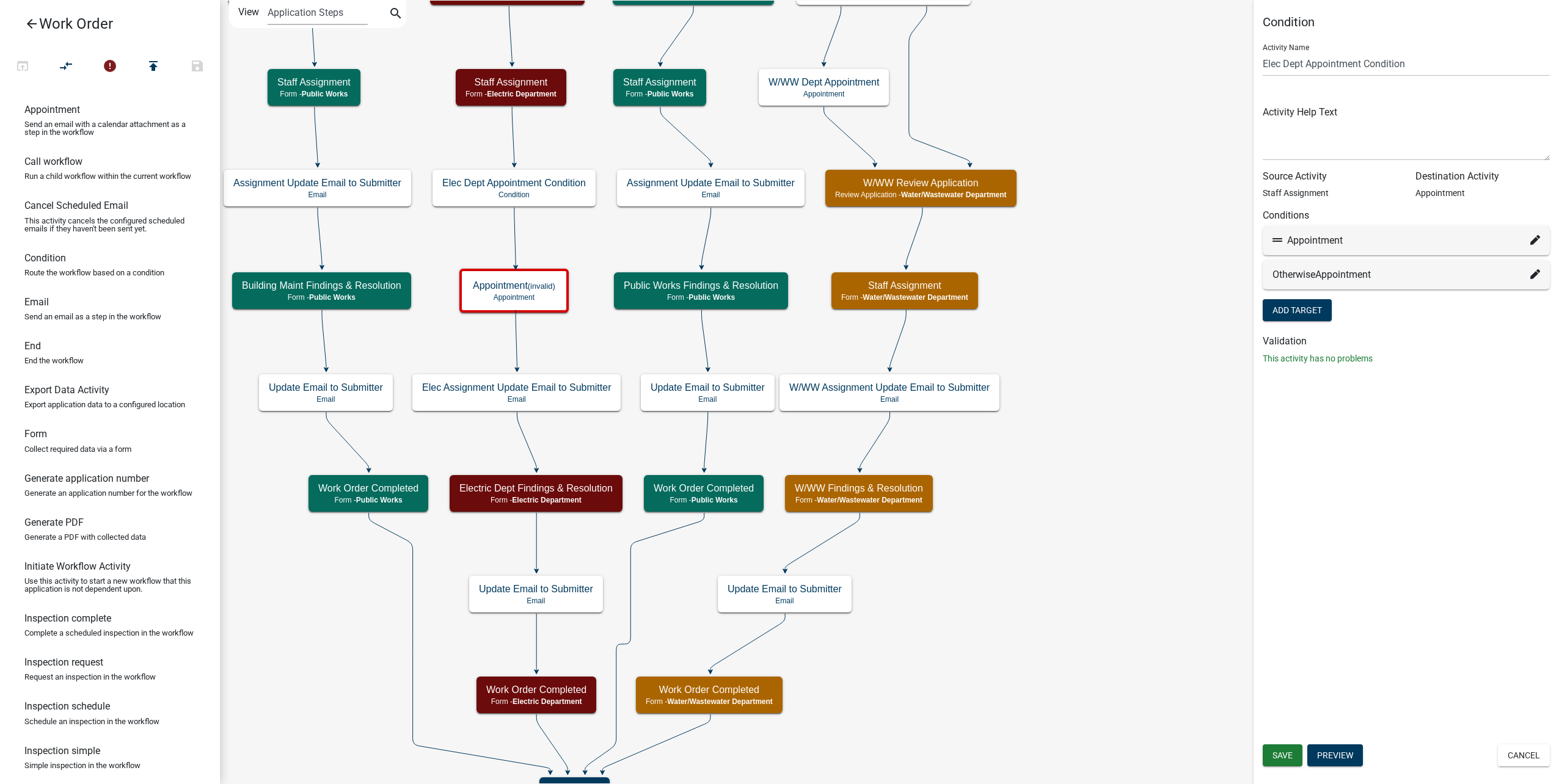
click at [1538, 273] on icon at bounding box center [1535, 274] width 9 height 9
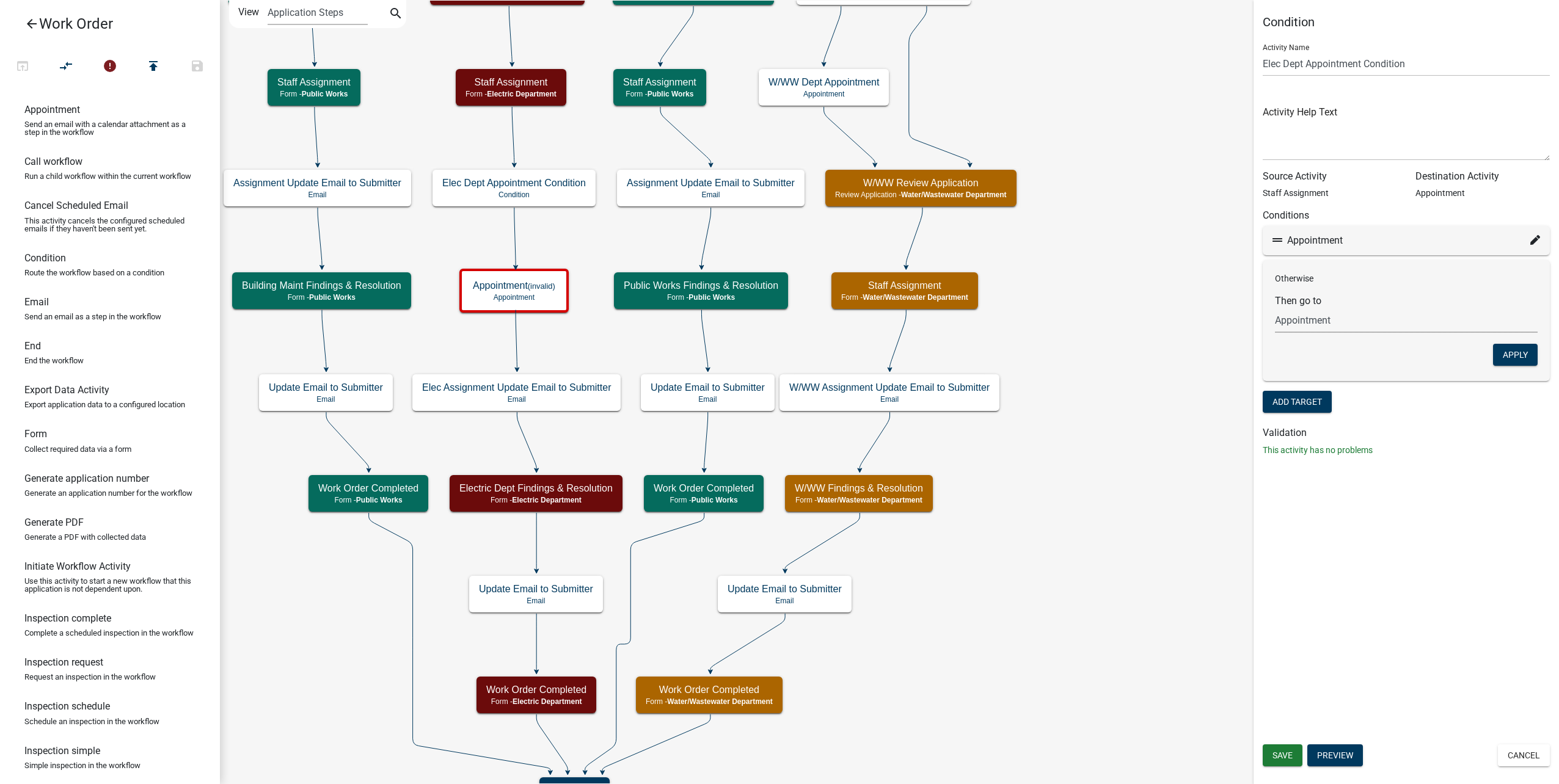
click at [1388, 314] on select "Choose... Start Type of Work Order Building Maintenance WO Email WO Assignment …" at bounding box center [1406, 321] width 263 height 25
select select "17: 0fe85b64-9153-43a5-bc25-2a78737d2a49"
click at [1275, 308] on select "Choose... Start Type of Work Order Building Maintenance WO Email WO Assignment …" at bounding box center [1406, 321] width 263 height 25
click at [1526, 363] on button "Apply" at bounding box center [1515, 355] width 45 height 22
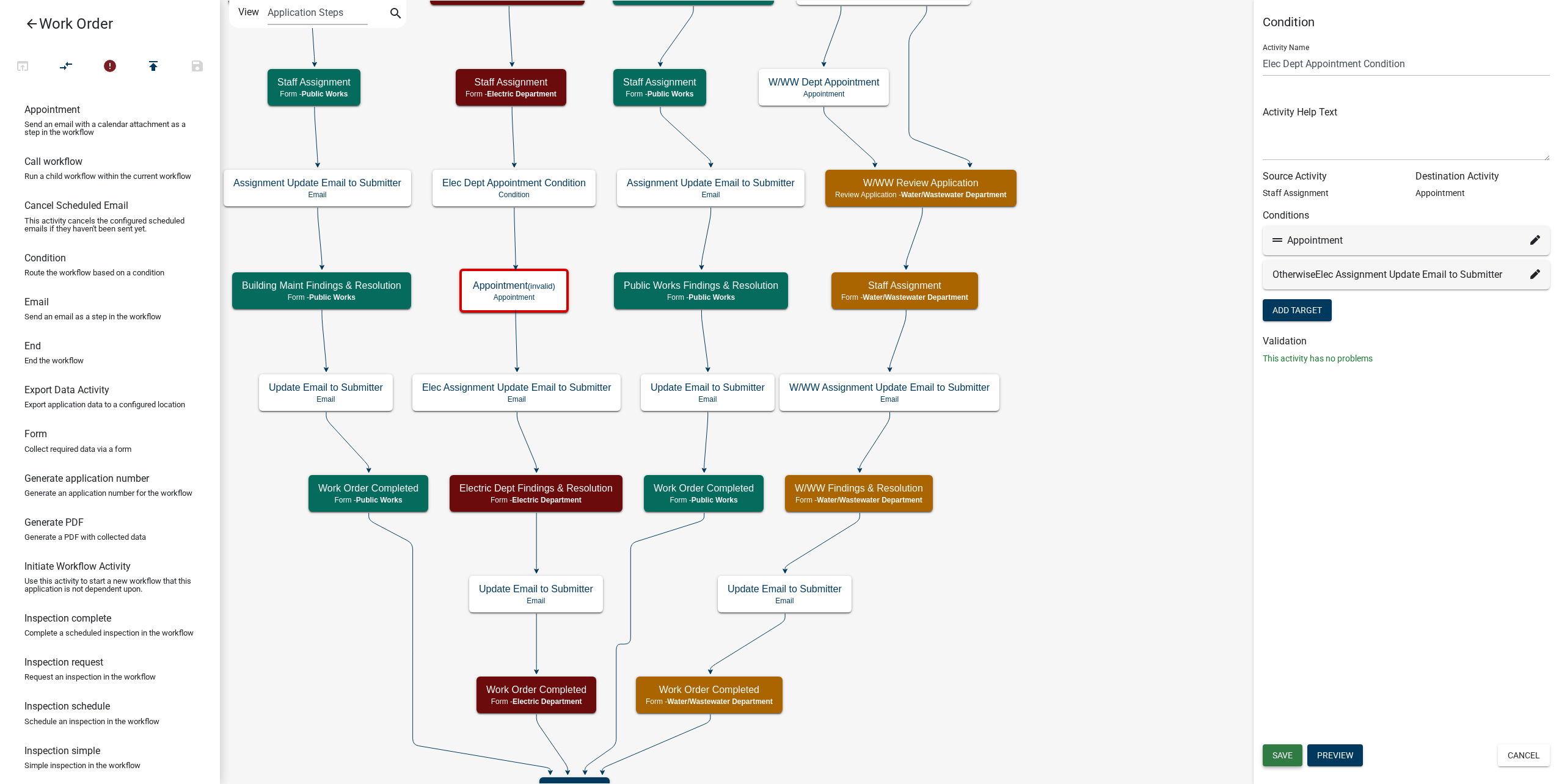
click at [1275, 753] on span "Save" at bounding box center [1282, 755] width 20 height 9
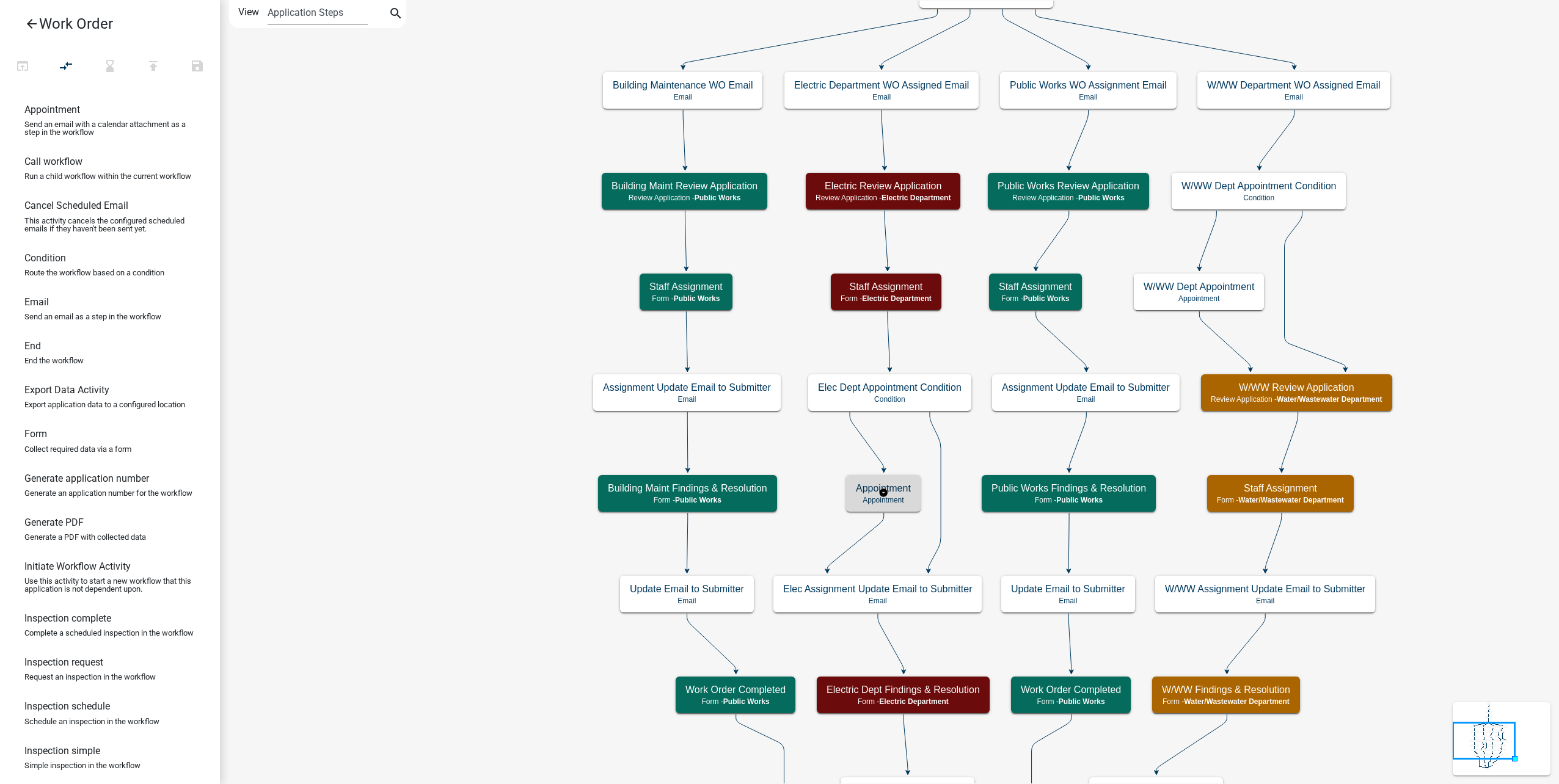
click at [905, 498] on p "Appointment" at bounding box center [883, 499] width 55 height 9
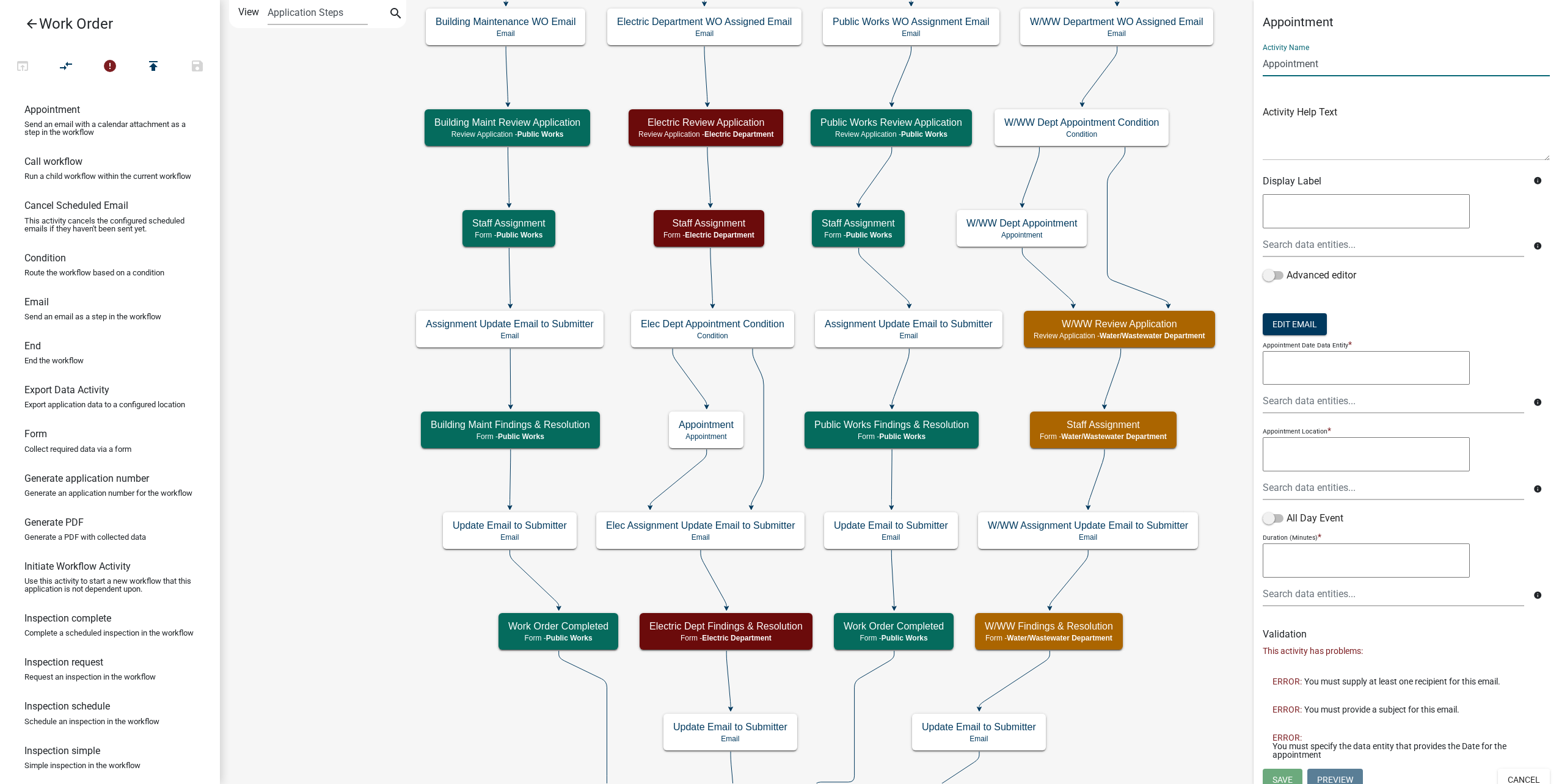
drag, startPoint x: 1339, startPoint y: 70, endPoint x: 1096, endPoint y: 54, distance: 243.5
click at [1096, 54] on main "Start Start - Applicant Type of Work Order Form - Applicant Building Maintenanc…" at bounding box center [889, 392] width 1339 height 784
type input "Elec Dept Appointment"
click at [1294, 319] on button "Edit Email" at bounding box center [1295, 325] width 64 height 22
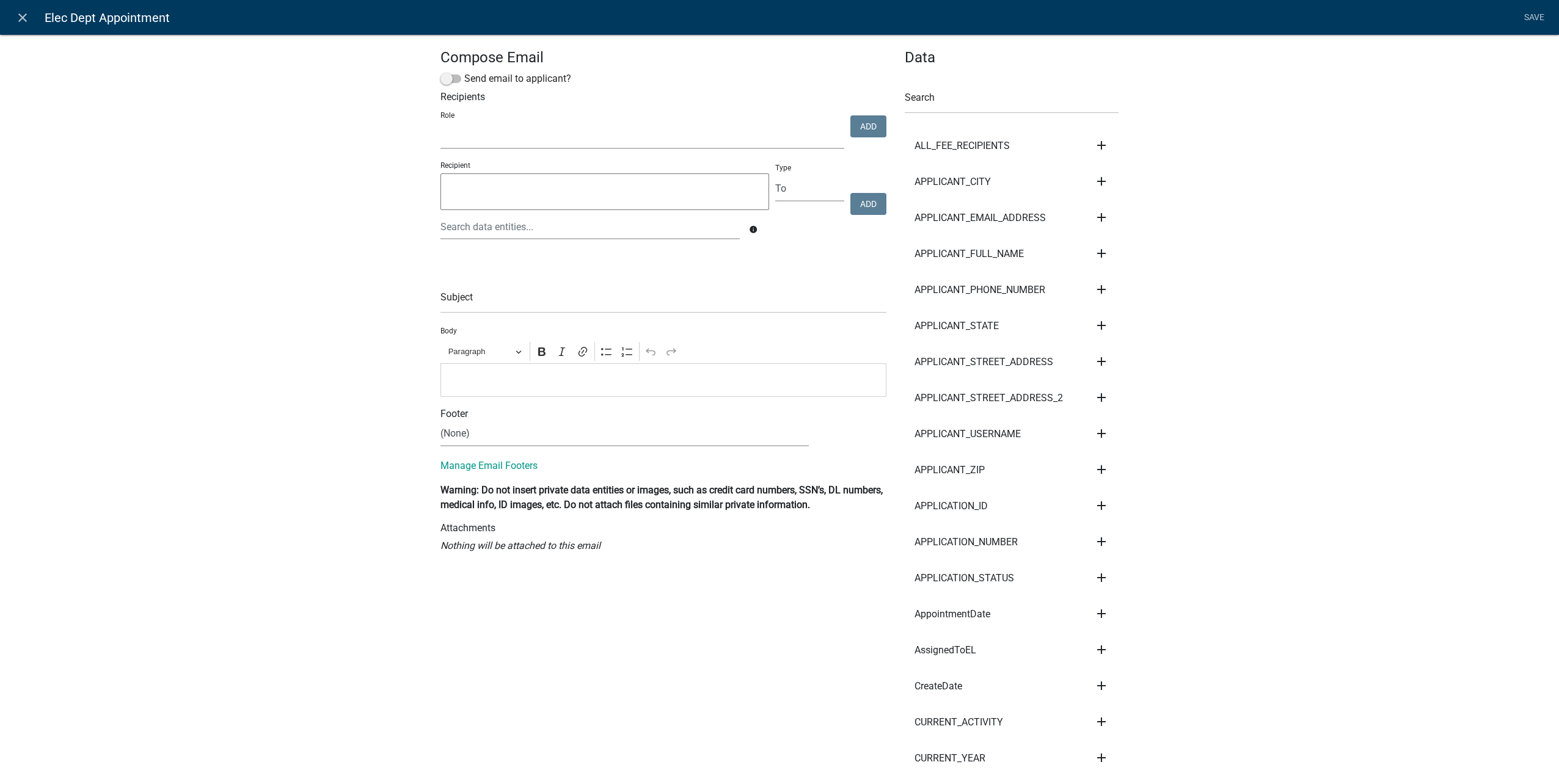
click at [483, 138] on select "Public Works Building Maintenance Accountant City Clerk Water/Wastewater Depart…" at bounding box center [642, 136] width 404 height 25
click at [485, 228] on div at bounding box center [590, 227] width 318 height 25
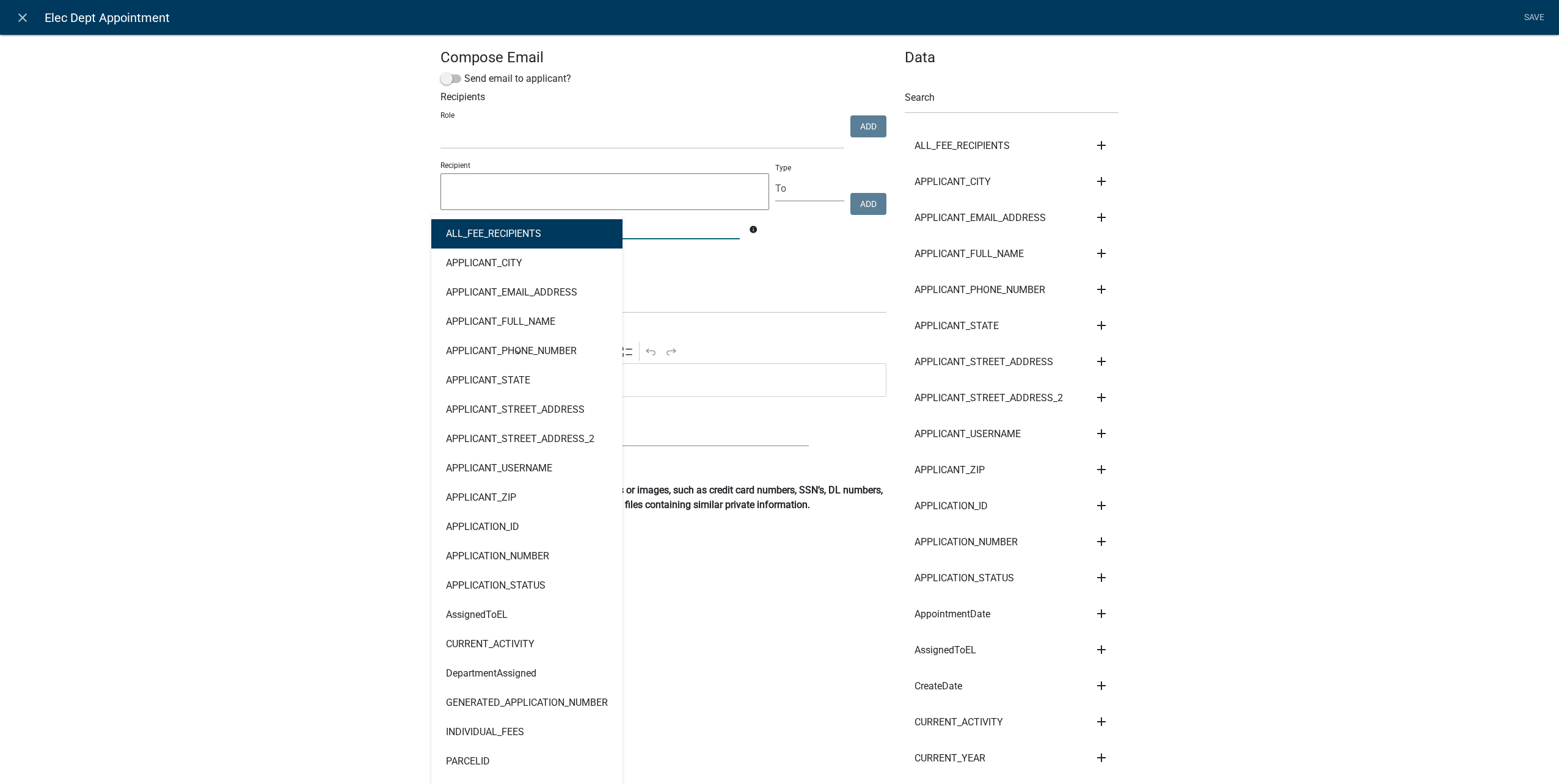
type input "applican"
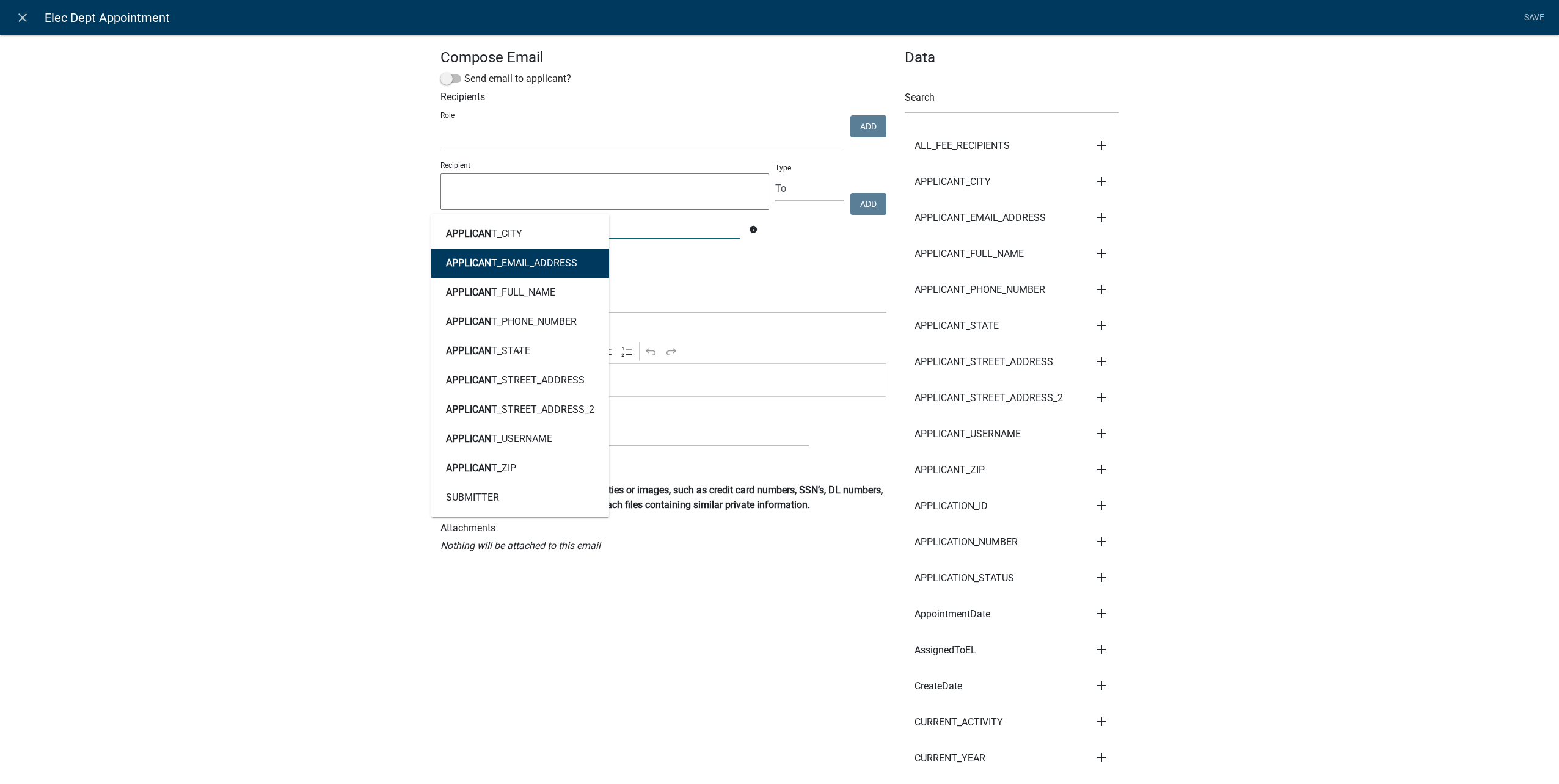
click at [490, 264] on ngb-highlight "APPLICAN T_EMAIL_ADDRESS" at bounding box center [511, 263] width 131 height 9
type textarea "APPLICANT_EMAIL_ADDRESS"
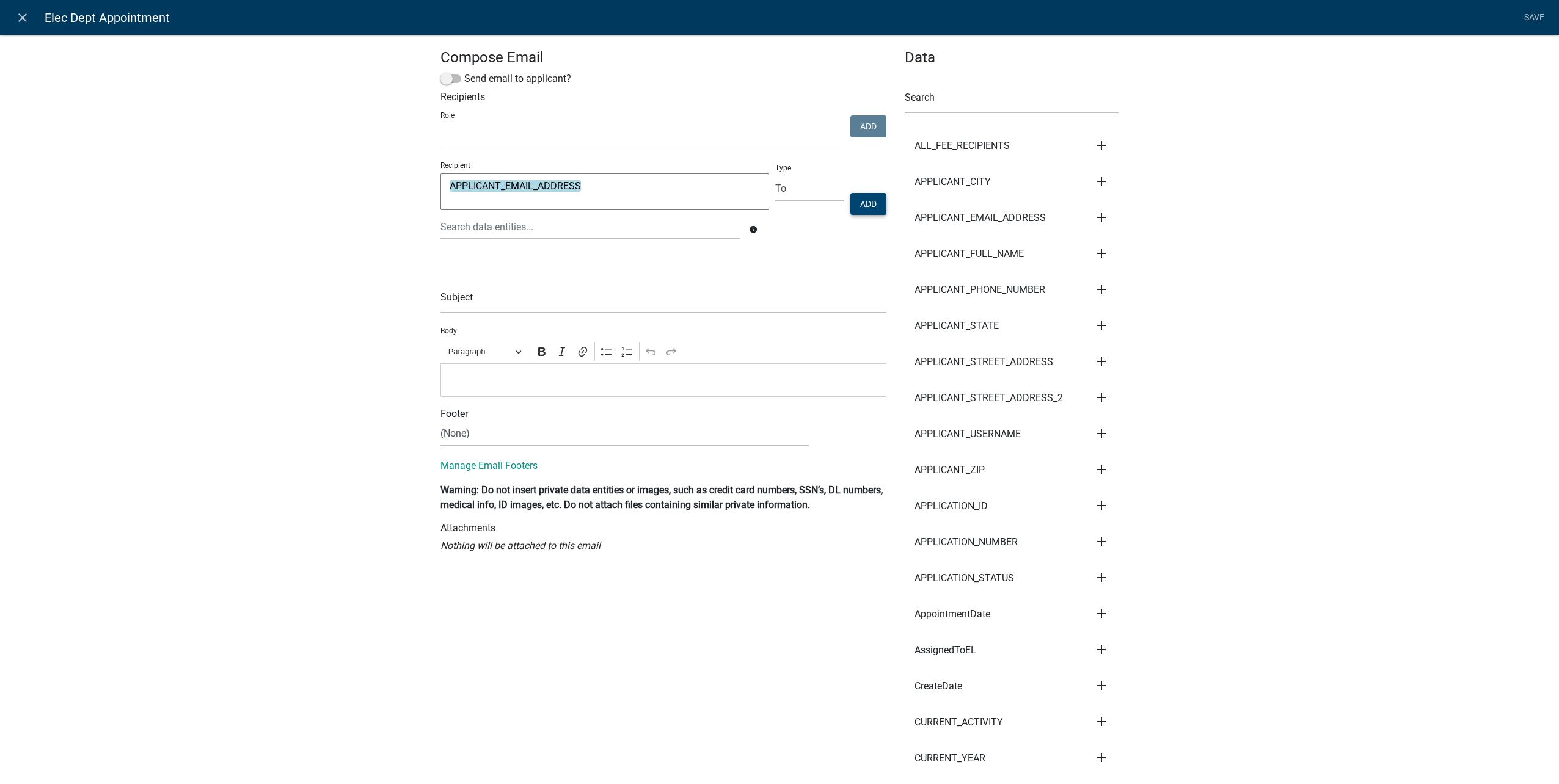
click at [874, 204] on button "Add" at bounding box center [868, 204] width 36 height 22
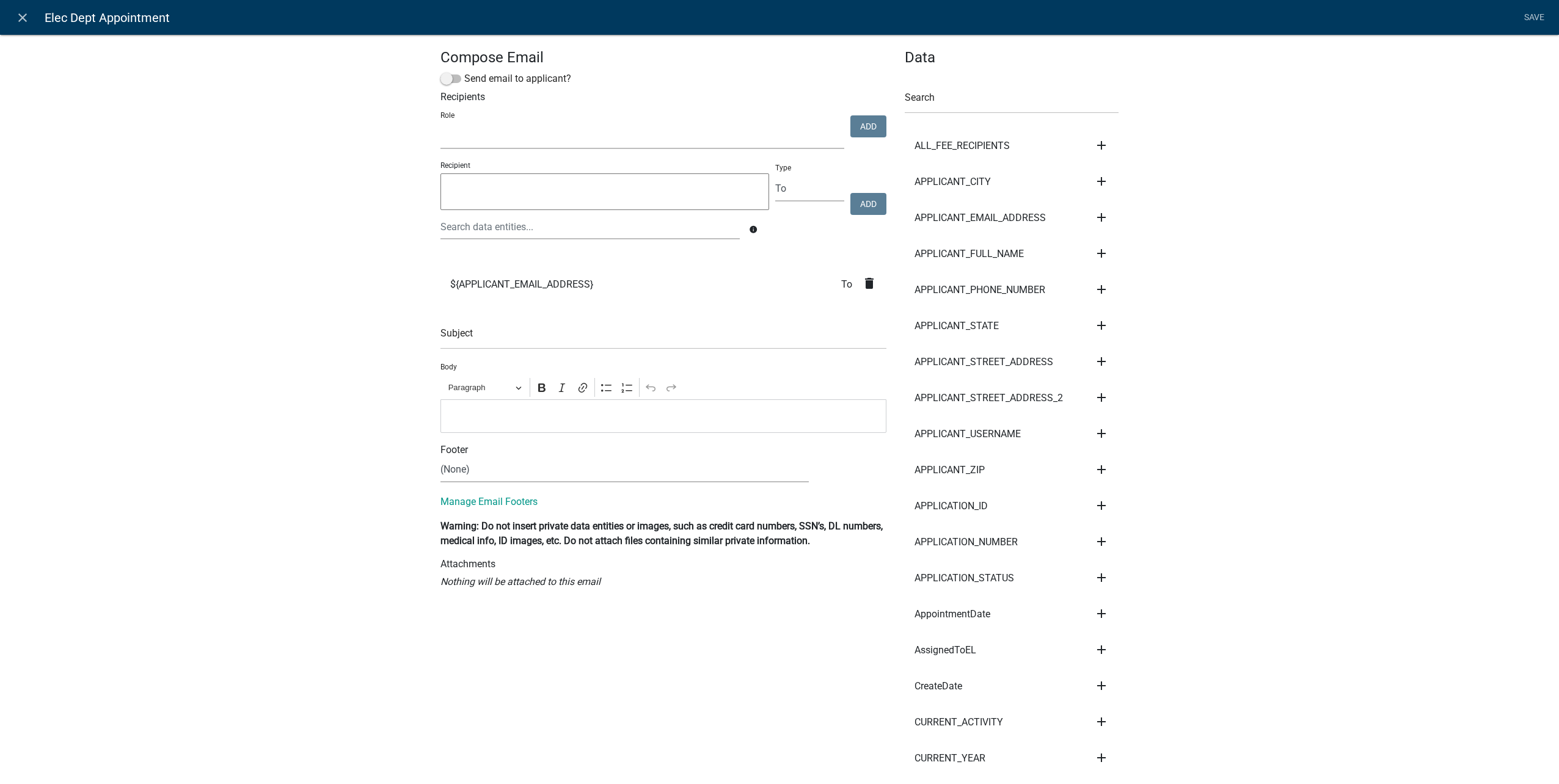
click at [565, 140] on select "Public Works Building Maintenance Accountant City Clerk Water/Wastewater Depart…" at bounding box center [642, 136] width 404 height 25
select select "10c02e7f-48f0-41d5-b358-4b17e800125f"
click at [441, 124] on select "Public Works Building Maintenance Accountant City Clerk Water/Wastewater Depart…" at bounding box center [642, 136] width 404 height 25
click at [863, 129] on button "Add" at bounding box center [868, 126] width 36 height 22
select select
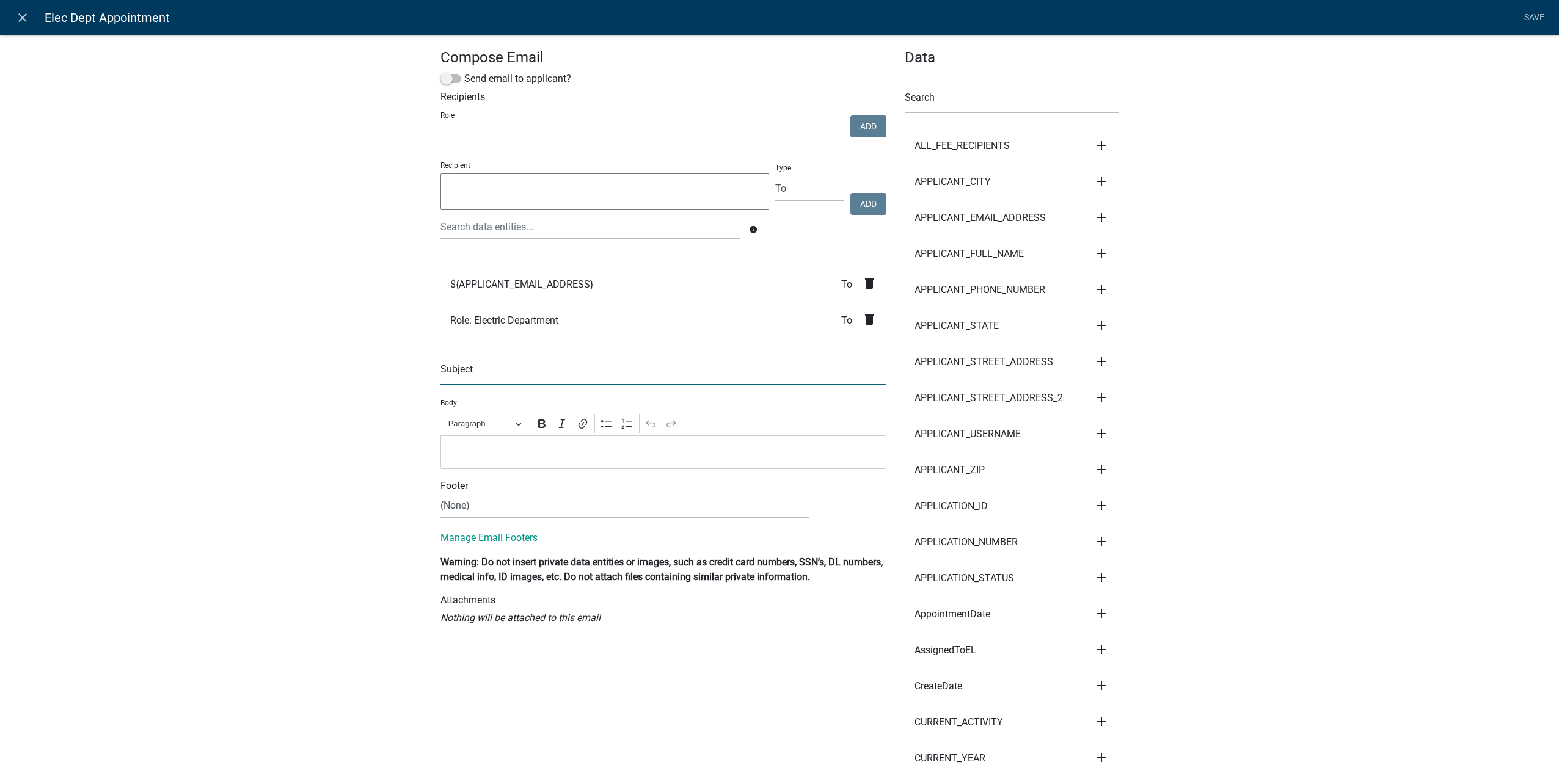
click at [611, 377] on input "text" at bounding box center [663, 373] width 446 height 25
click at [1012, 90] on input "text" at bounding box center [1012, 101] width 214 height 25
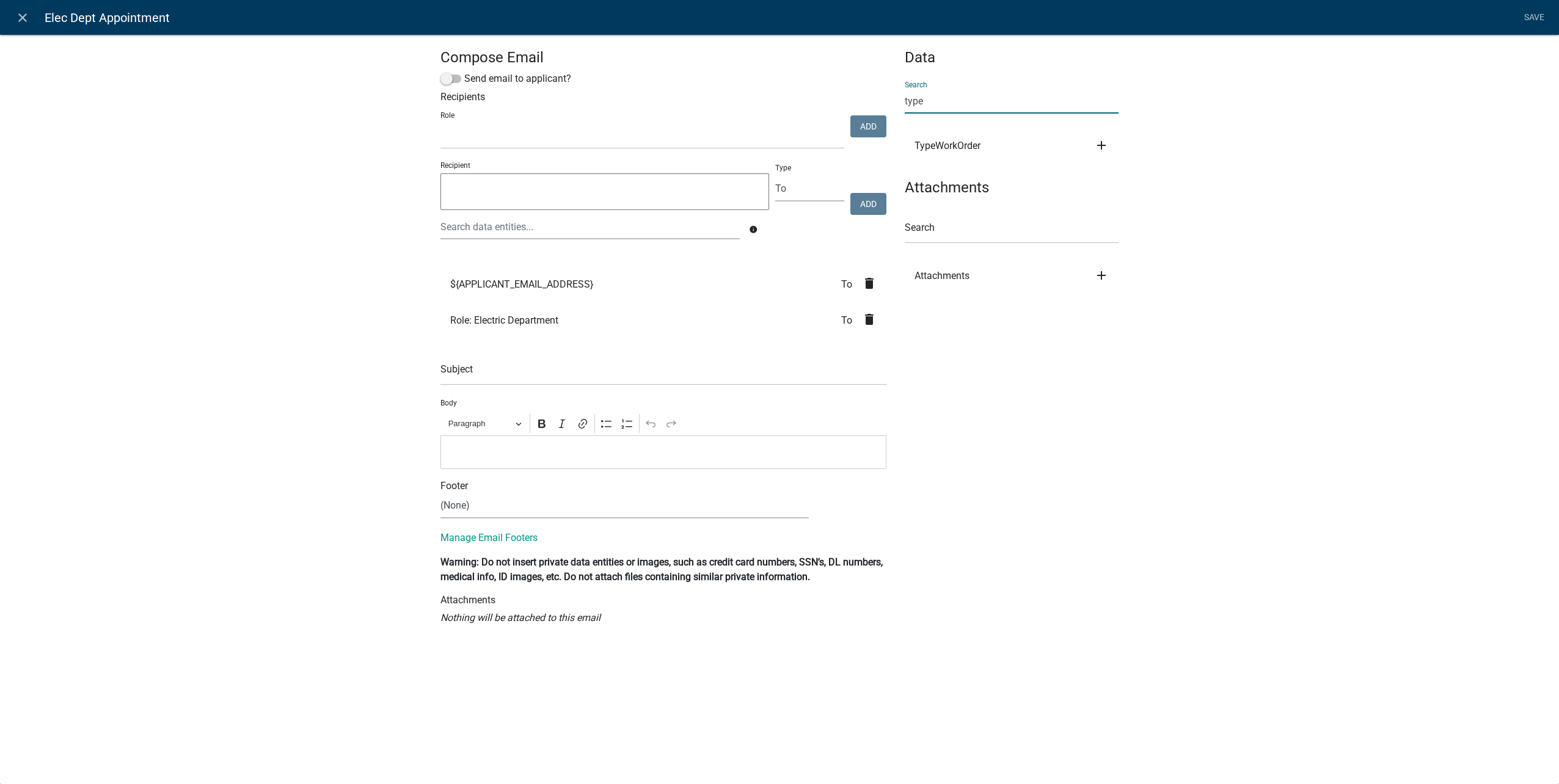
type input "type"
click at [1097, 151] on icon "add" at bounding box center [1101, 145] width 15 height 15
click at [1143, 147] on button "Subject" at bounding box center [1143, 157] width 98 height 29
click at [631, 368] on input "${TypeWorkOrder}" at bounding box center [663, 373] width 446 height 25
type input "${TypeWorkOrder} -"
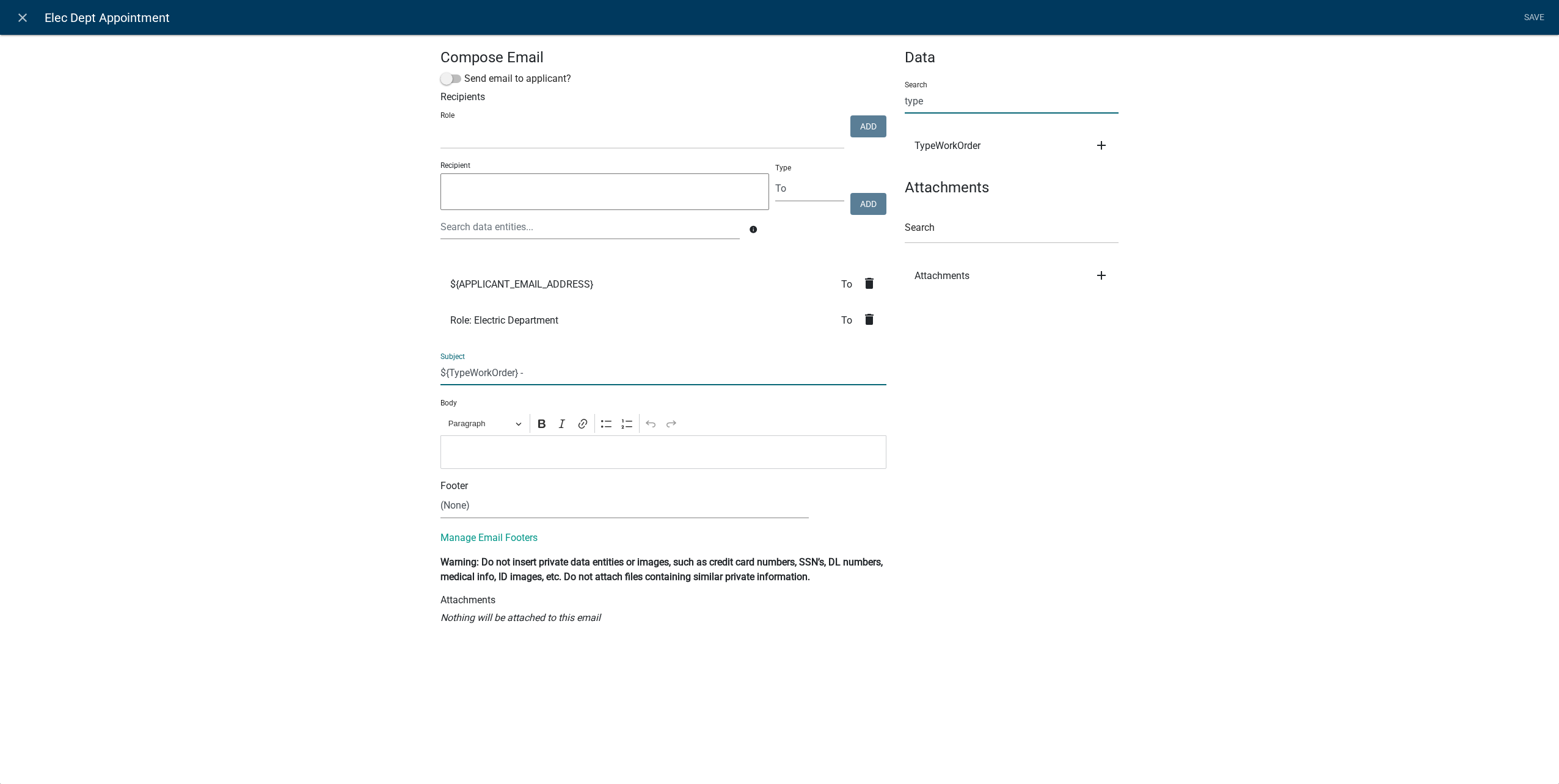
drag, startPoint x: 929, startPoint y: 96, endPoint x: 798, endPoint y: 93, distance: 131.0
click at [798, 93] on div "Compose Email Send email to applicant? Recipients Role Public Works Building Ma…" at bounding box center [780, 342] width 696 height 586
type input "wo"
click at [1101, 217] on icon "add" at bounding box center [1101, 217] width 15 height 15
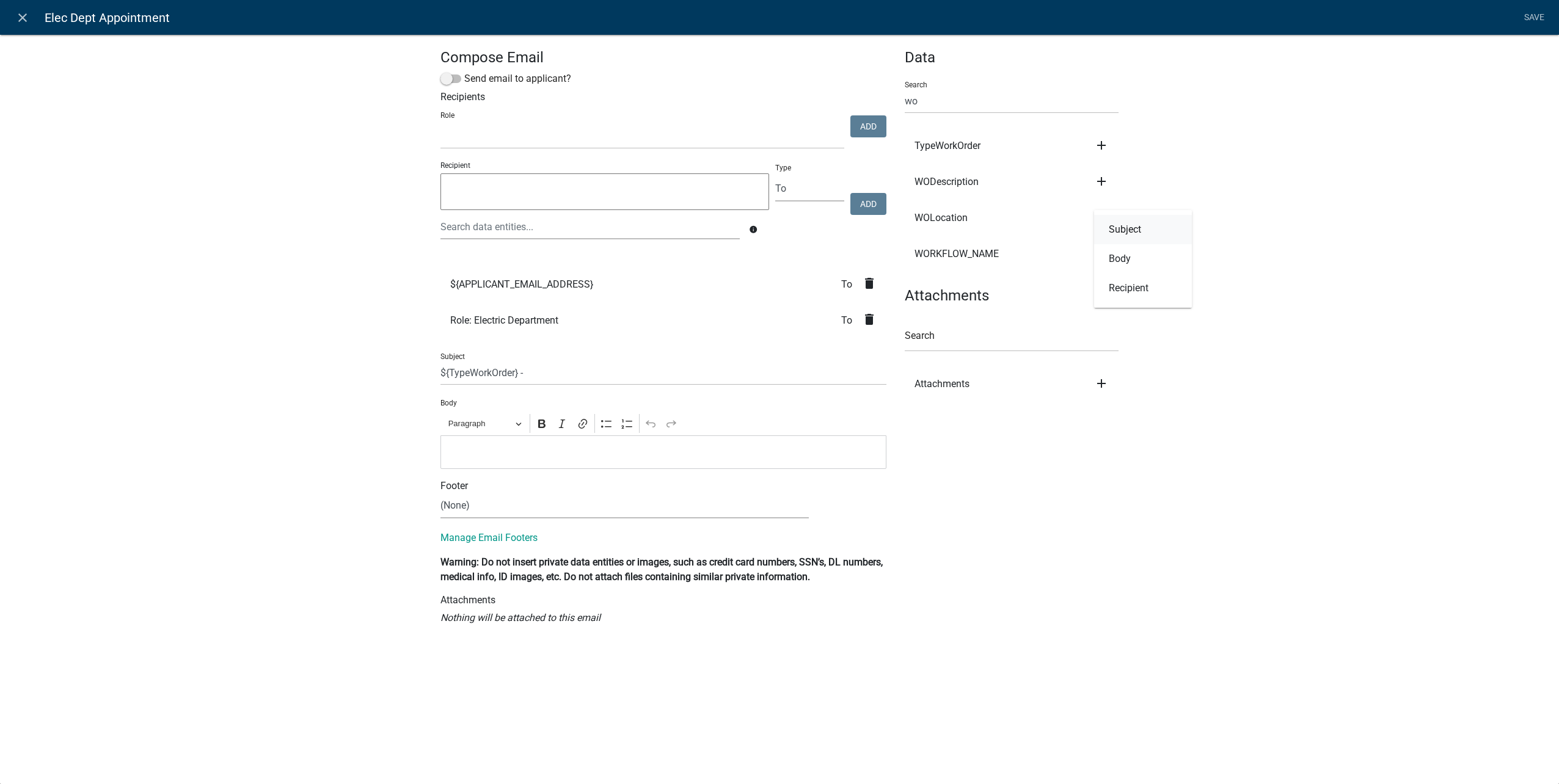
click at [1125, 232] on button "Subject" at bounding box center [1143, 229] width 98 height 29
type input "${TypeWorkOrder} - ${WOLocation}"
click at [582, 450] on p "Editor editing area: main. Press Alt+0 for help." at bounding box center [663, 452] width 433 height 15
click at [1551, 10] on nav "close Elec Dept Appointment Save" at bounding box center [780, 17] width 1559 height 34
click at [1535, 13] on link "Save" at bounding box center [1533, 18] width 31 height 24
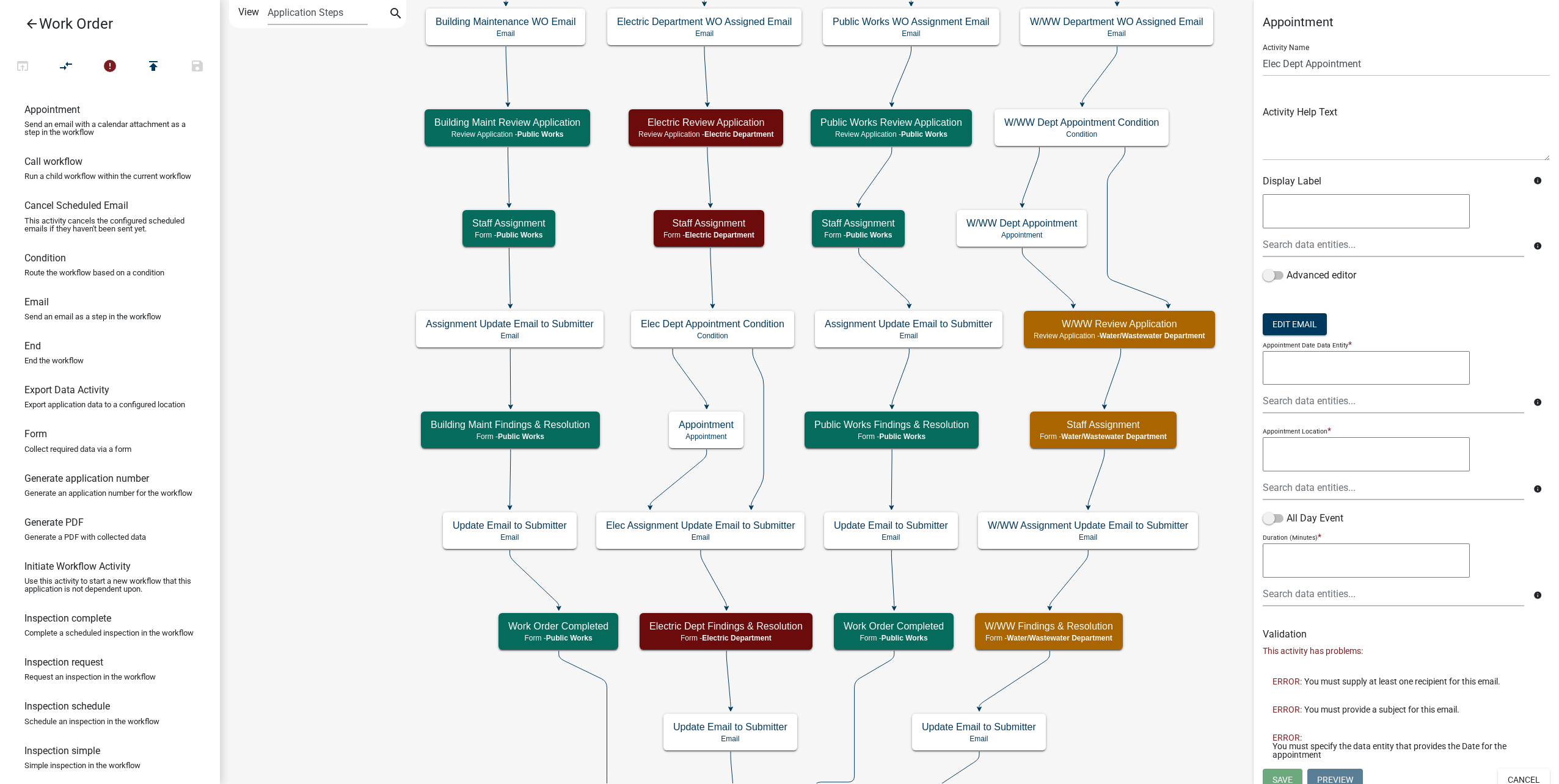
click at [1379, 383] on textarea at bounding box center [1366, 368] width 207 height 34
click at [1373, 406] on input "text" at bounding box center [1393, 401] width 261 height 25
type input "appoint"
click at [1346, 409] on button "Appoint mentDate" at bounding box center [1306, 408] width 105 height 29
type textarea "AppointmentDate"
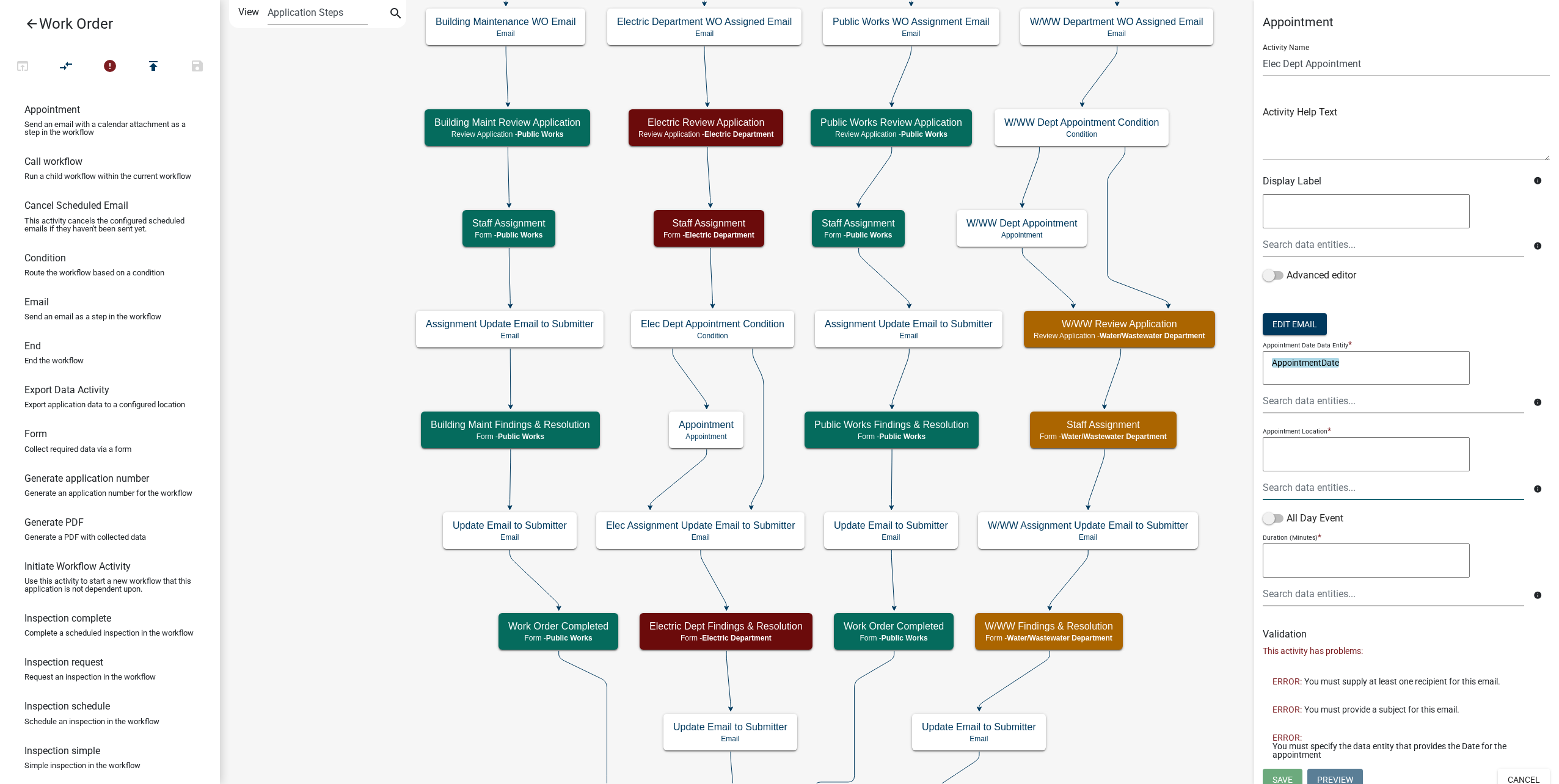
click at [1337, 490] on div at bounding box center [1393, 488] width 280 height 25
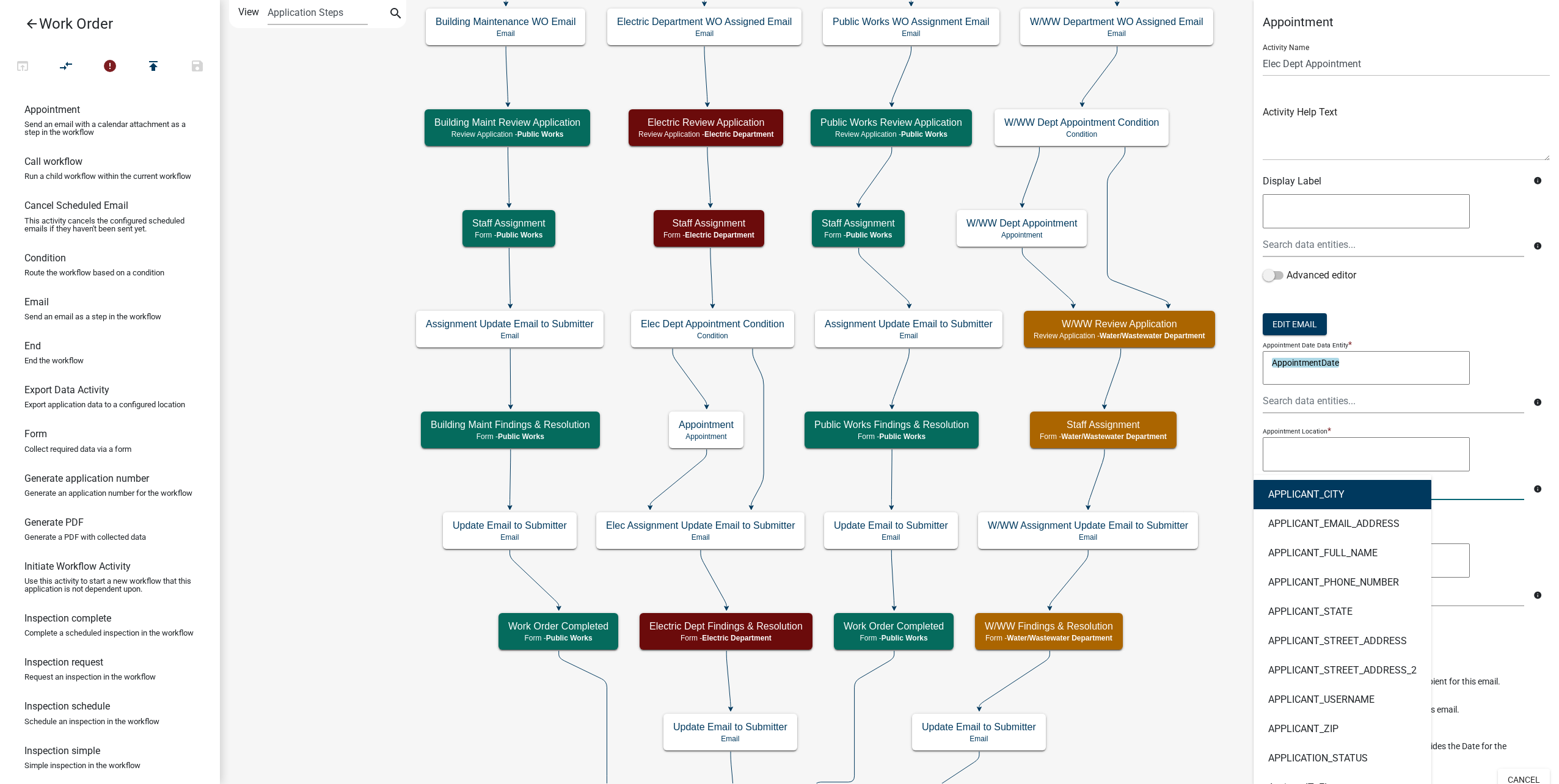
type input "wo"
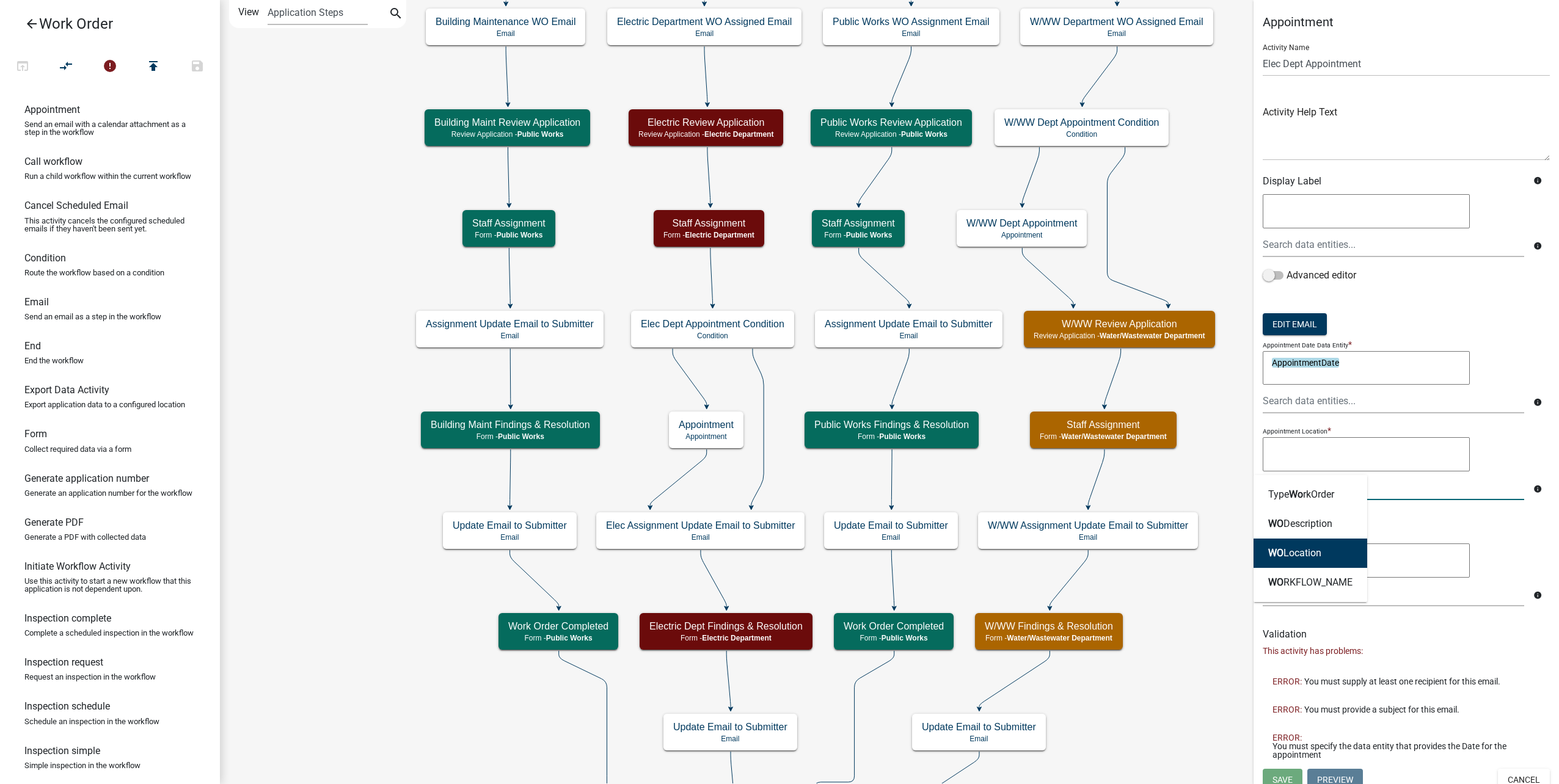
click at [1333, 559] on button "WO Location" at bounding box center [1310, 553] width 114 height 29
type textarea "WOLocation"
click at [1331, 562] on textarea at bounding box center [1366, 561] width 207 height 34
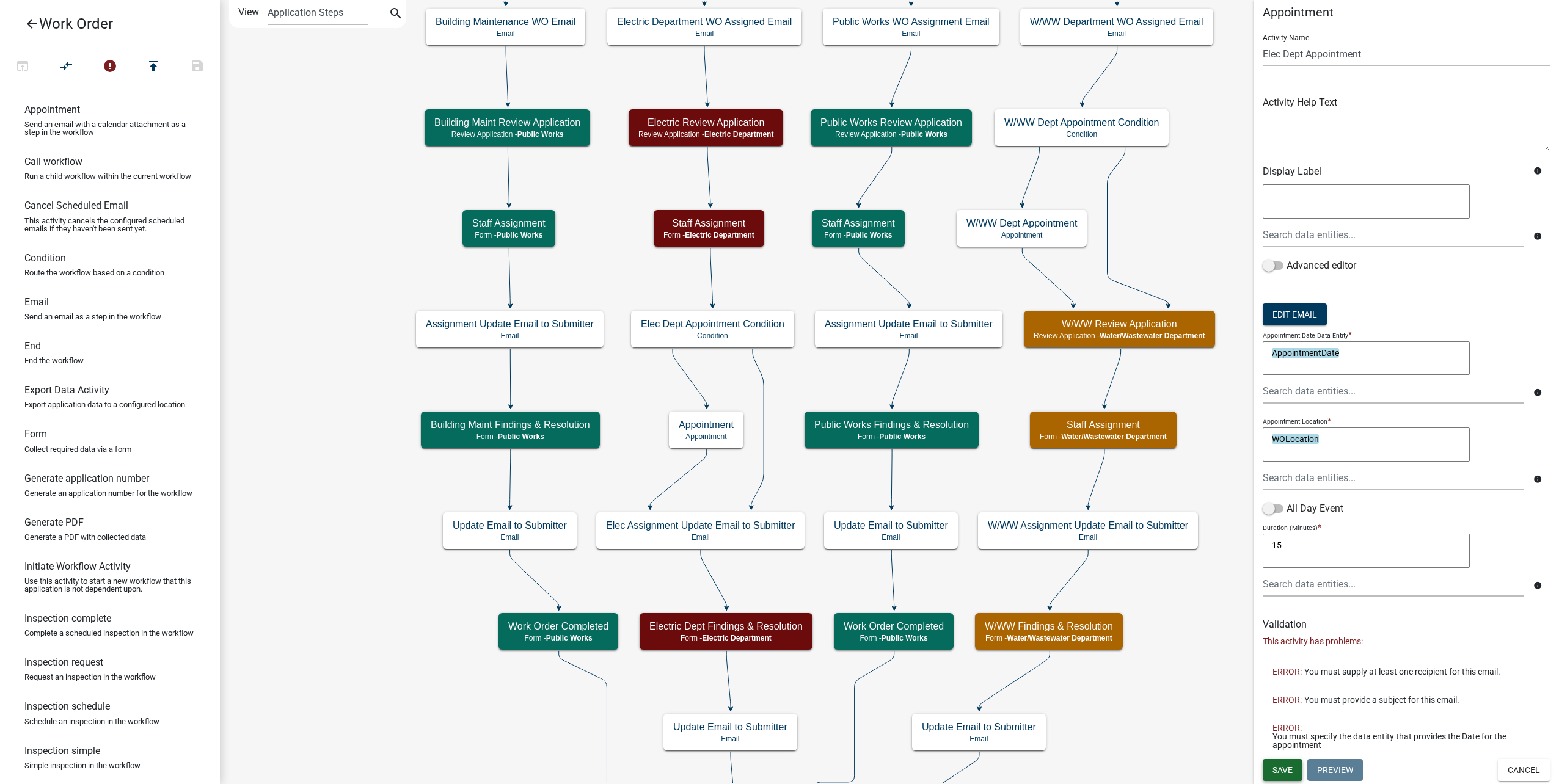
type textarea "15"
click at [1292, 767] on span "Save" at bounding box center [1282, 769] width 20 height 9
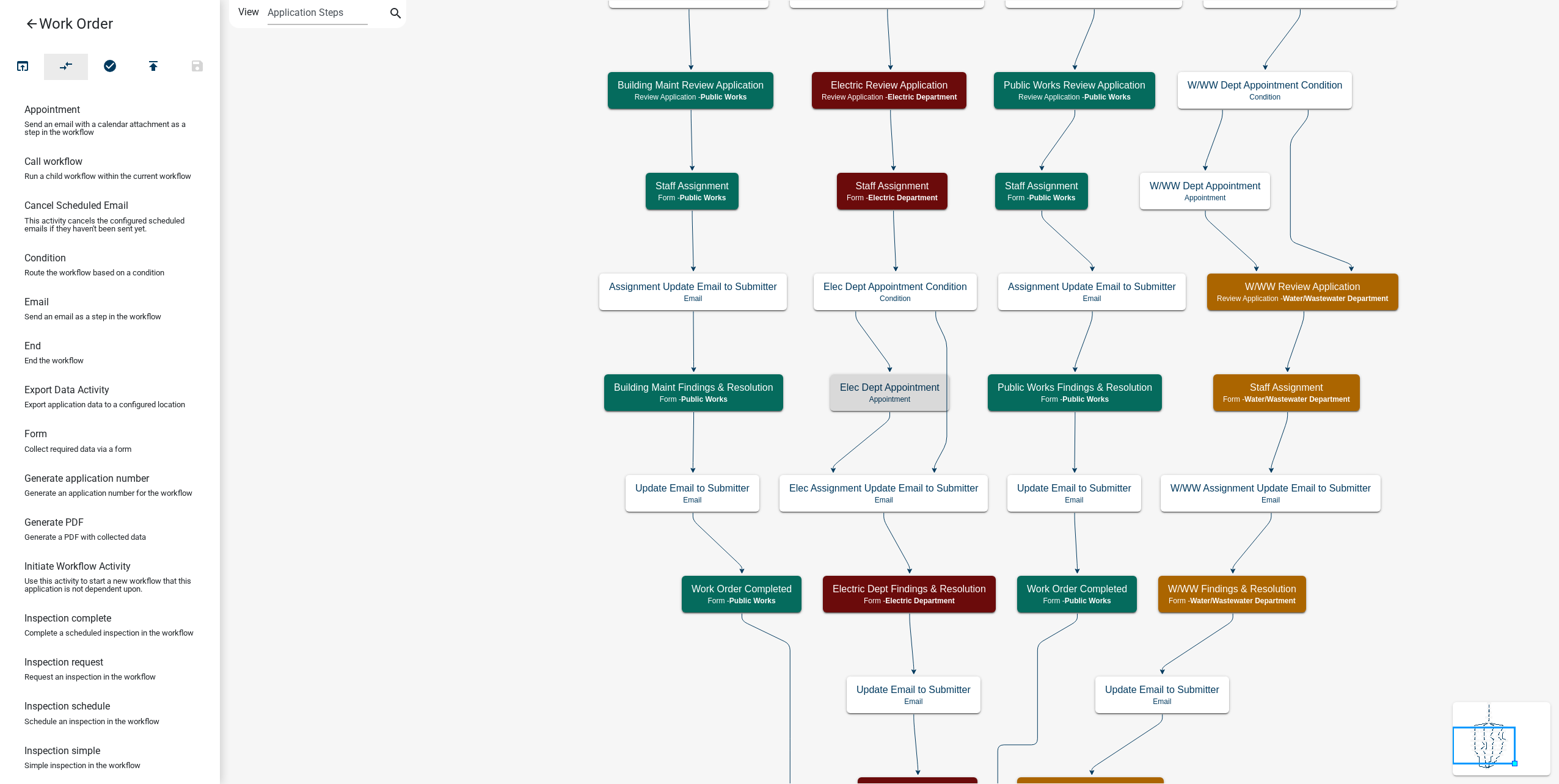
click at [56, 71] on button "compare_arrows" at bounding box center [66, 67] width 44 height 26
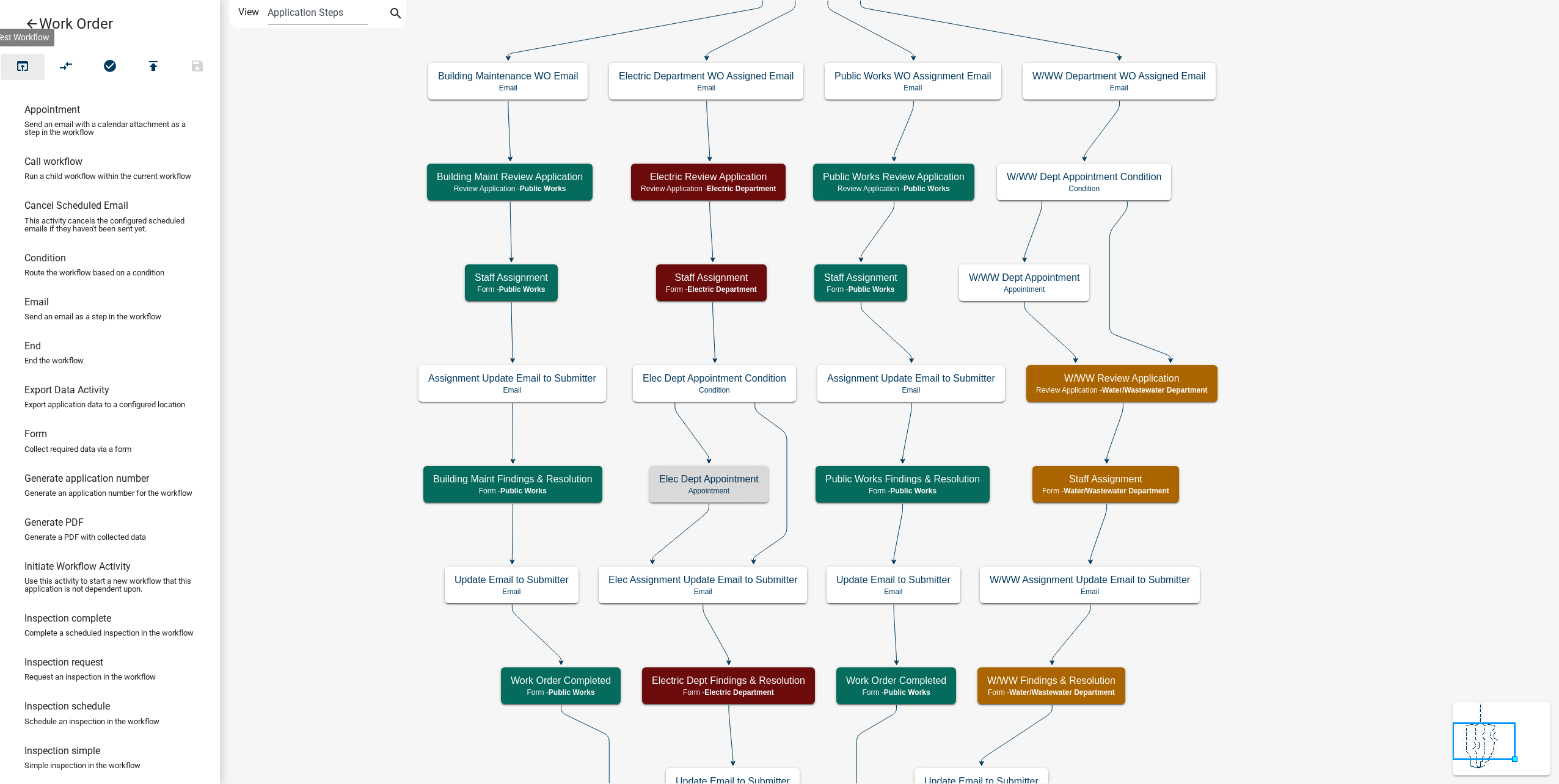
click at [22, 69] on icon "open_in_browser" at bounding box center [22, 67] width 15 height 17
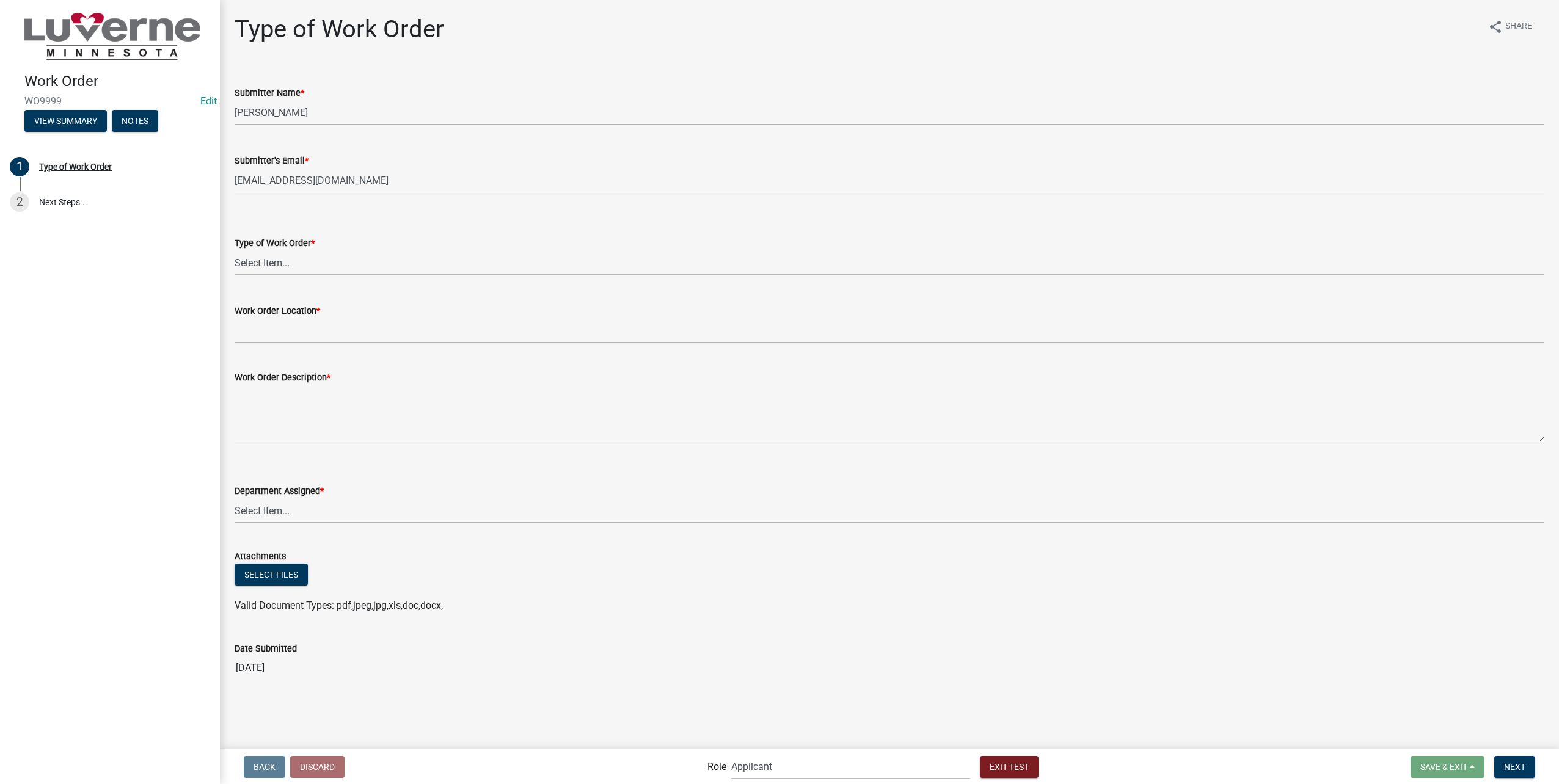
click at [400, 258] on select "Select Item... Turn Water On Turn Water Off Turn Electric On Turn Electric Off …" at bounding box center [889, 263] width 1310 height 25
click at [234, 250] on select "Select Item... Turn Water On Turn Water Off Turn Electric On Turn Electric Off …" at bounding box center [889, 263] width 1310 height 25
select select "23d35f2e-3bf1-4ece-83c1-2a742f145ffa"
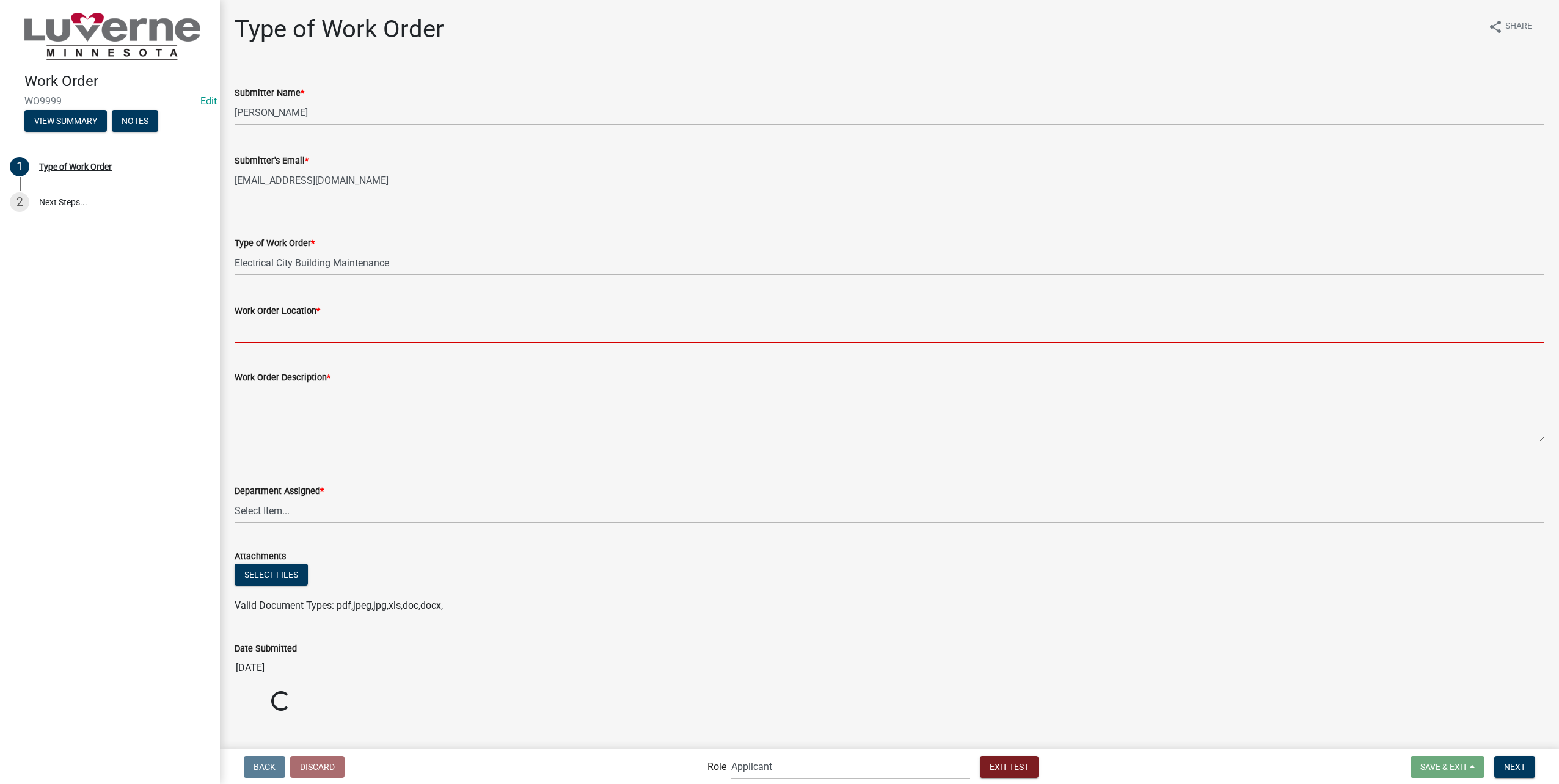
click at [333, 332] on input "Work Order Location *" at bounding box center [889, 331] width 1310 height 25
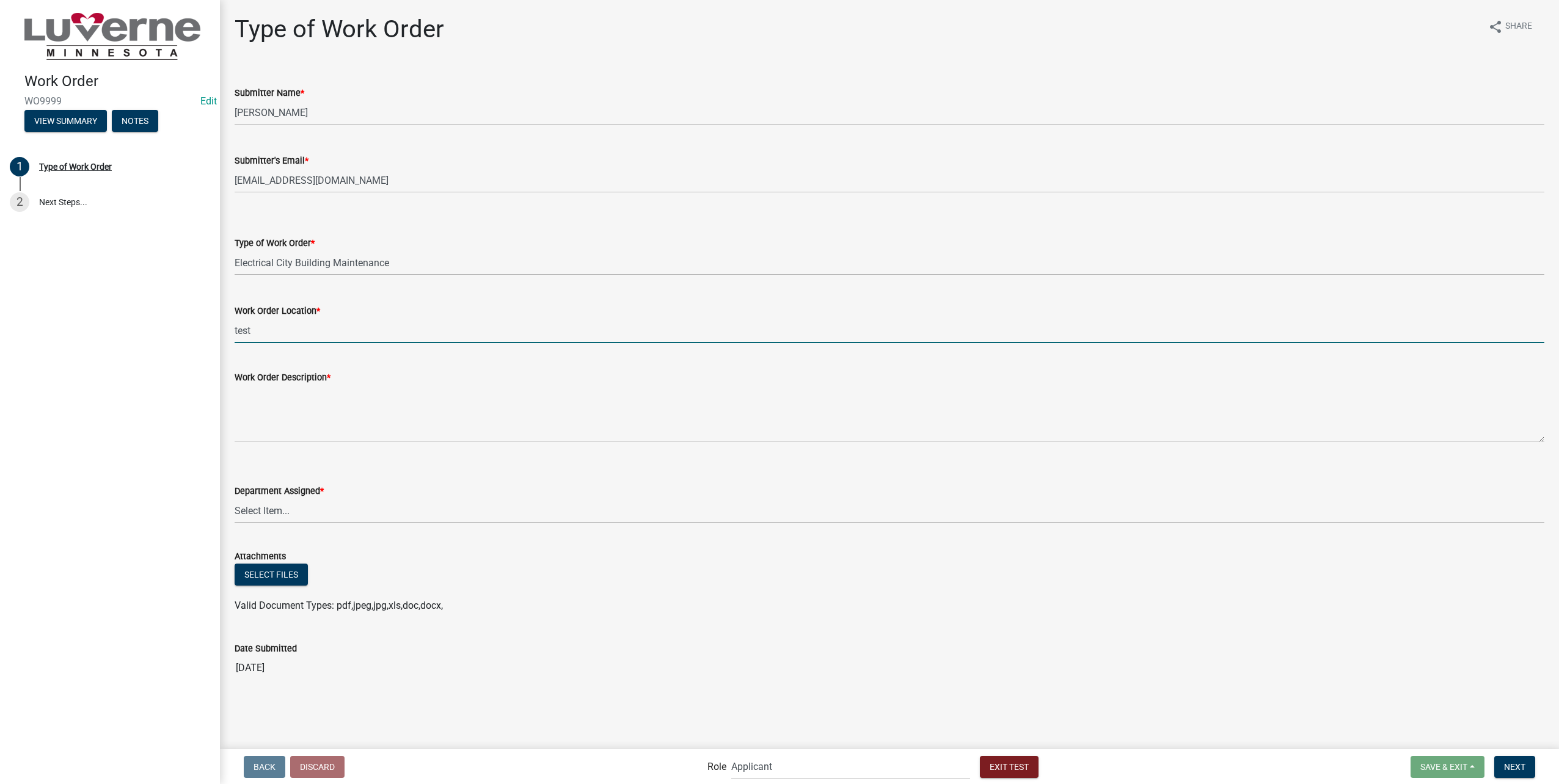
type input "test"
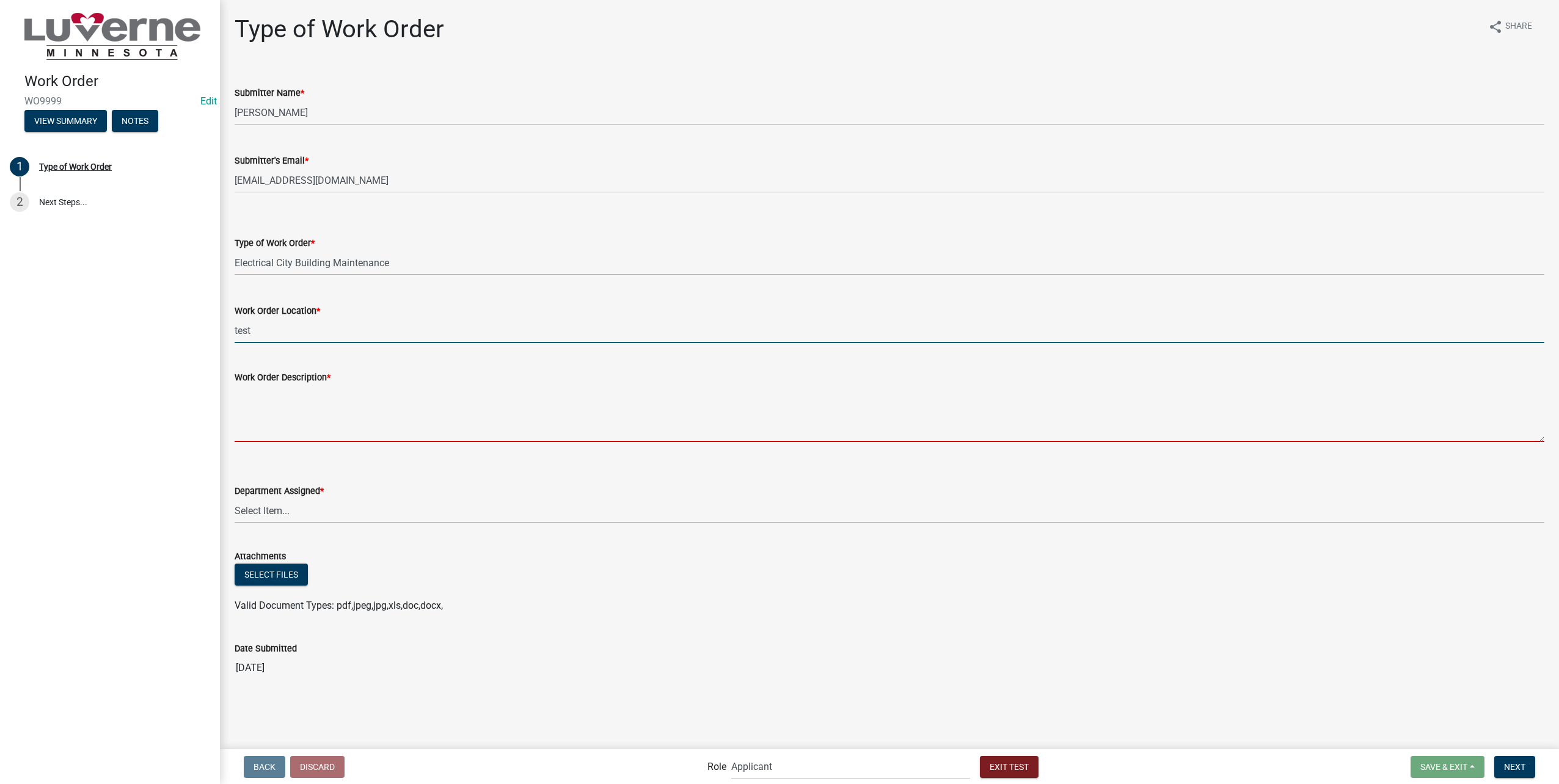
click at [314, 403] on textarea "Work Order Description *" at bounding box center [889, 413] width 1310 height 57
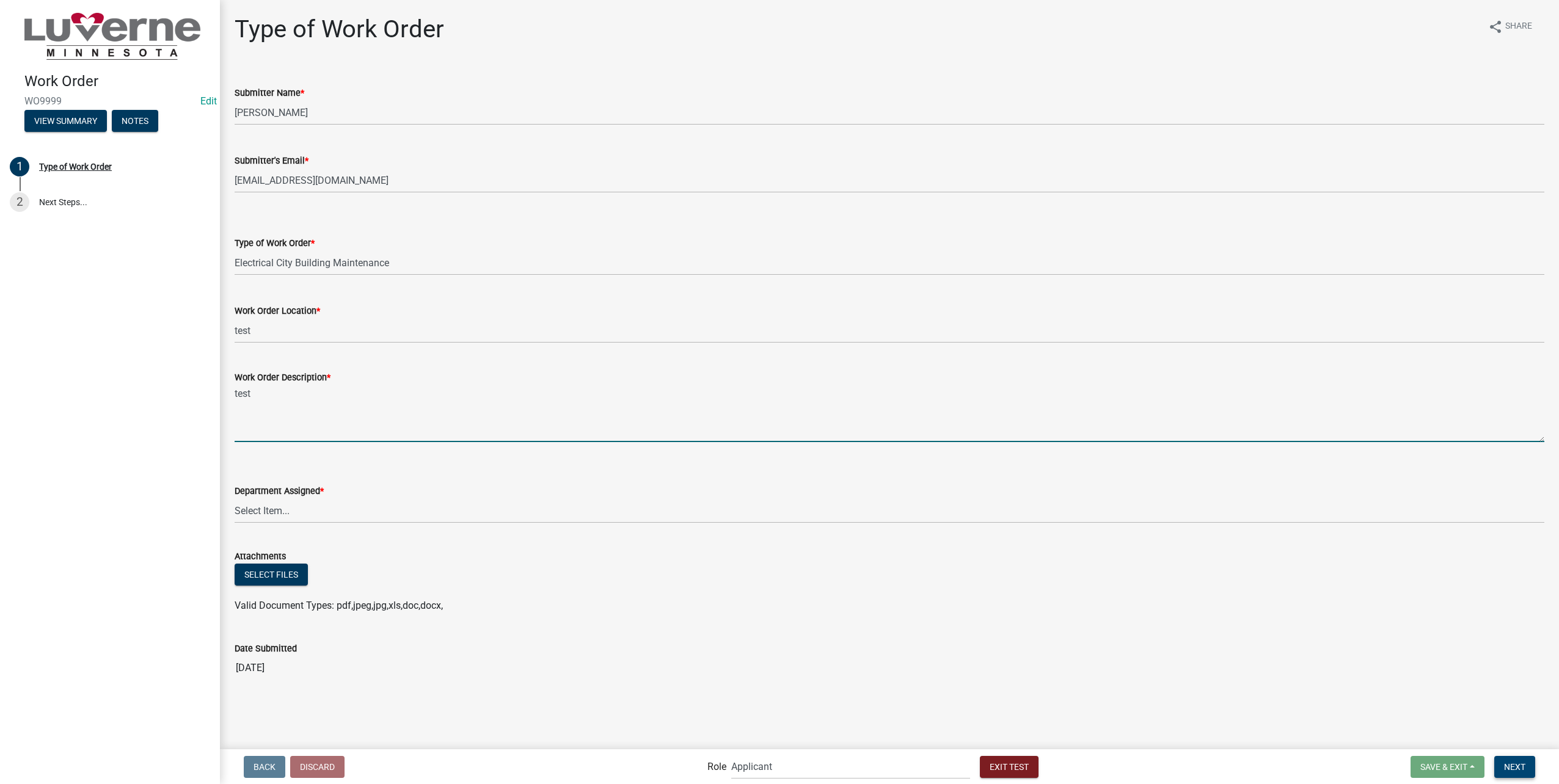
type textarea "test"
click at [1516, 758] on button "Next" at bounding box center [1514, 767] width 41 height 22
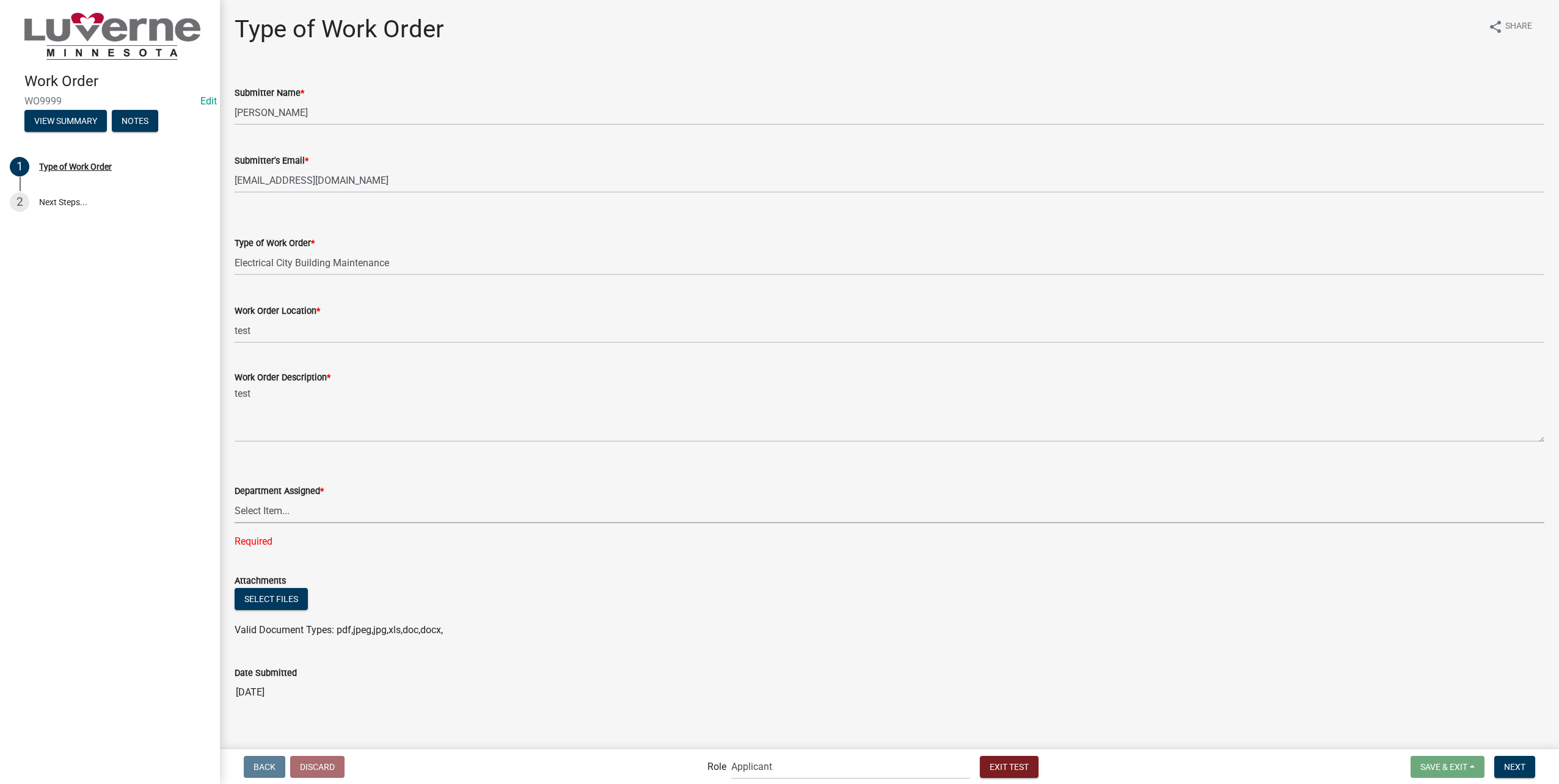
click at [338, 507] on select "Select Item... Building Maintenance Electric Department Water/Wastewater Depart…" at bounding box center [889, 511] width 1310 height 25
click at [234, 499] on select "Select Item... Building Maintenance Electric Department Water/Wastewater Depart…" at bounding box center [889, 511] width 1310 height 25
select select "1c8b25b4-c1de-4134-baf2-bb76918873a0"
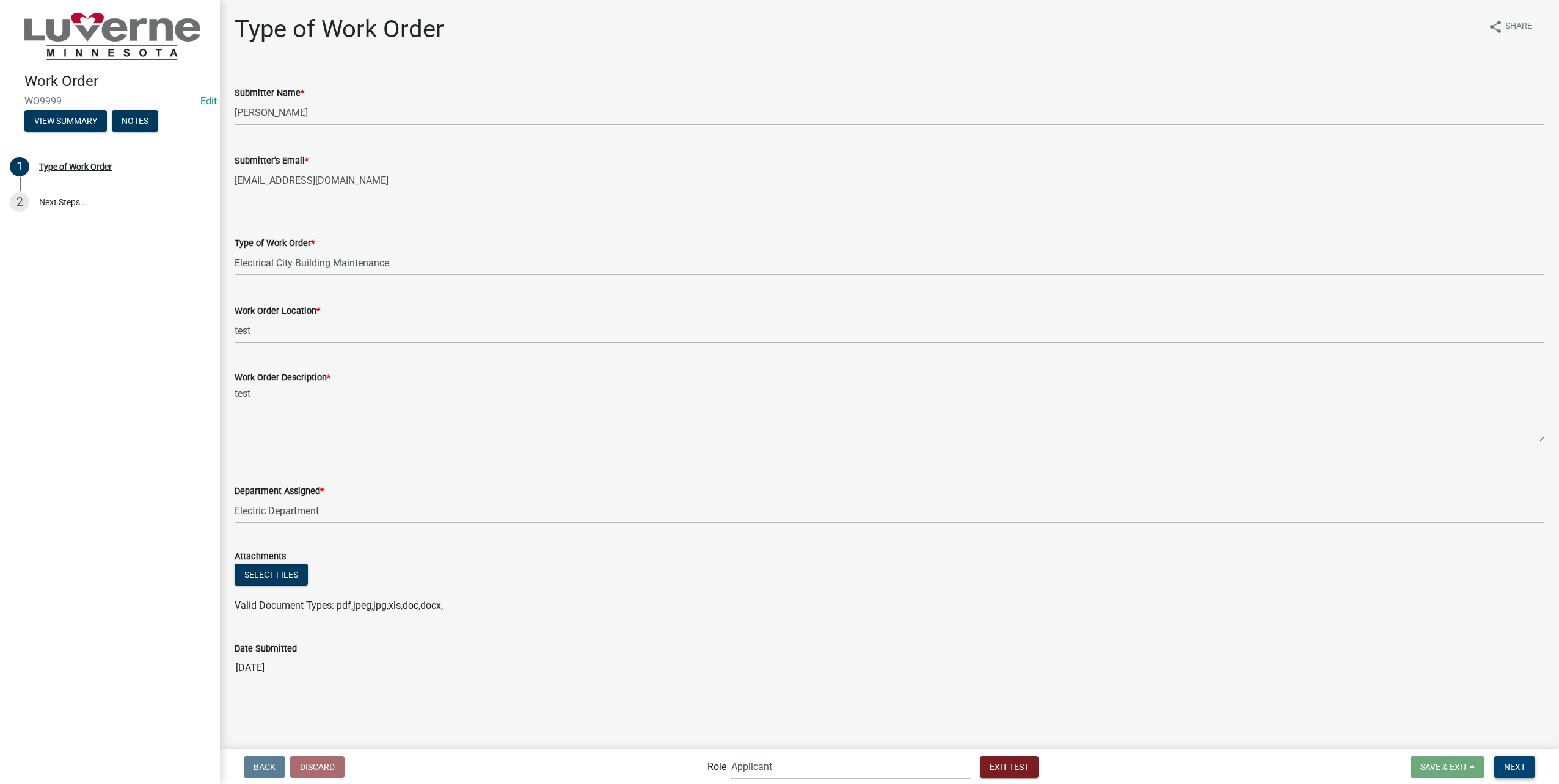
click at [1526, 767] on button "Next" at bounding box center [1514, 767] width 41 height 22
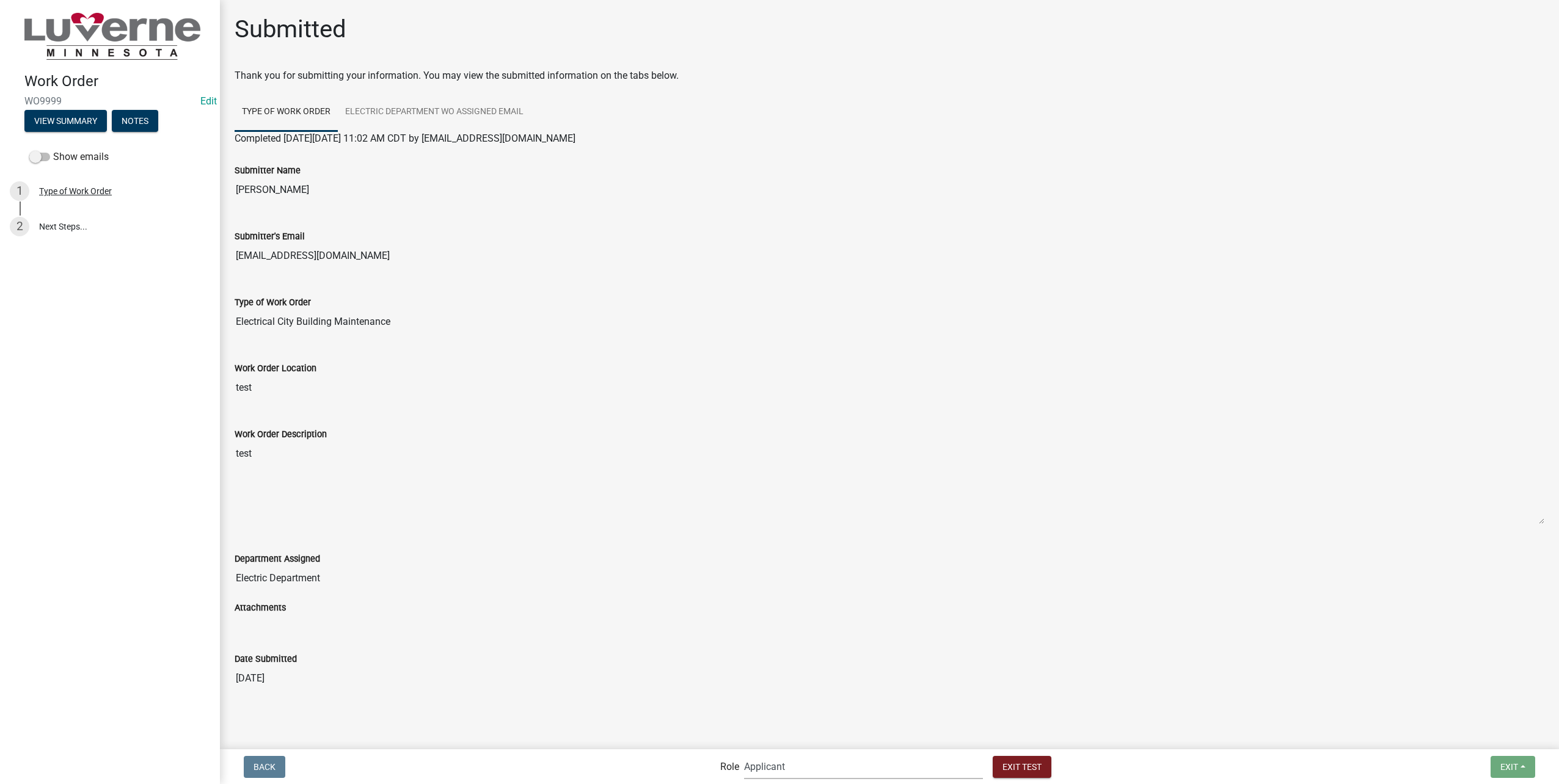
click at [836, 775] on select "Applicant Public Works Water/Wastewater Department Admin Front Office Staff + i…" at bounding box center [863, 767] width 239 height 25
select select "10c02e7f-48f0-41d5-b358-4b17e800125f"
click at [770, 754] on select "Applicant Public Works Water/Wastewater Department Admin Front Office Staff + i…" at bounding box center [863, 767] width 239 height 25
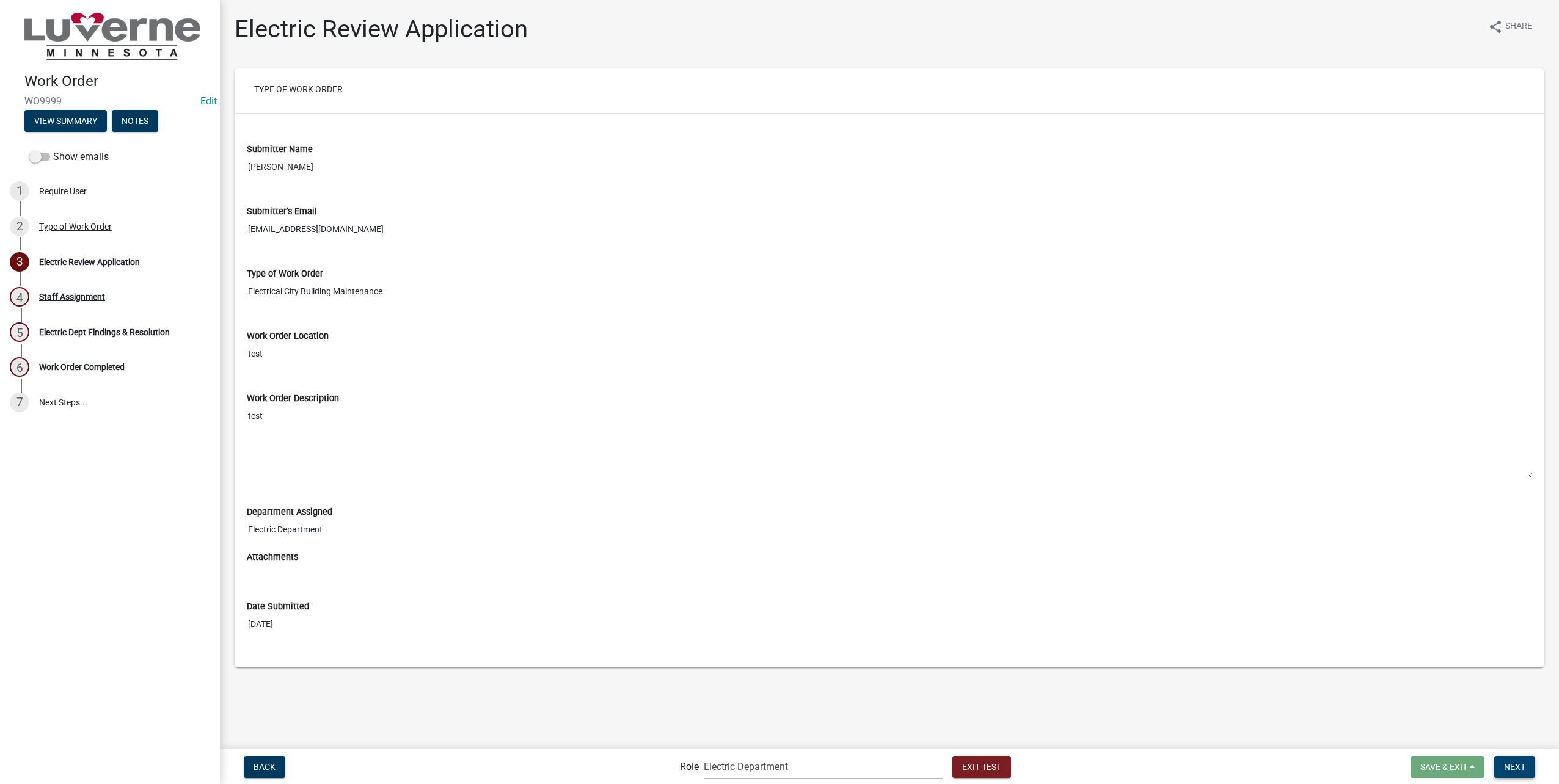
click at [1515, 760] on button "Next" at bounding box center [1514, 767] width 41 height 22
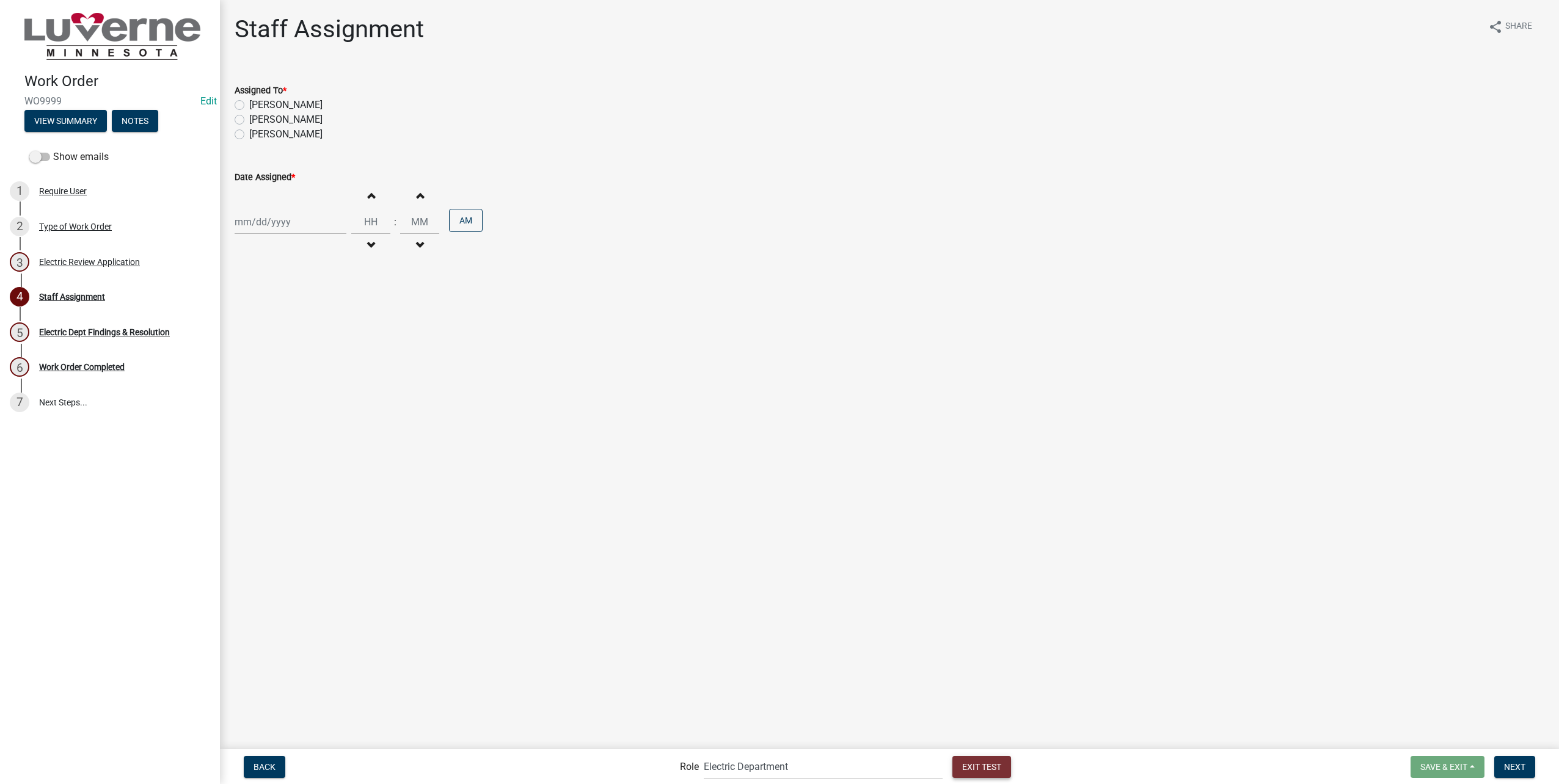
click at [962, 767] on span "Exit Test" at bounding box center [982, 766] width 39 height 9
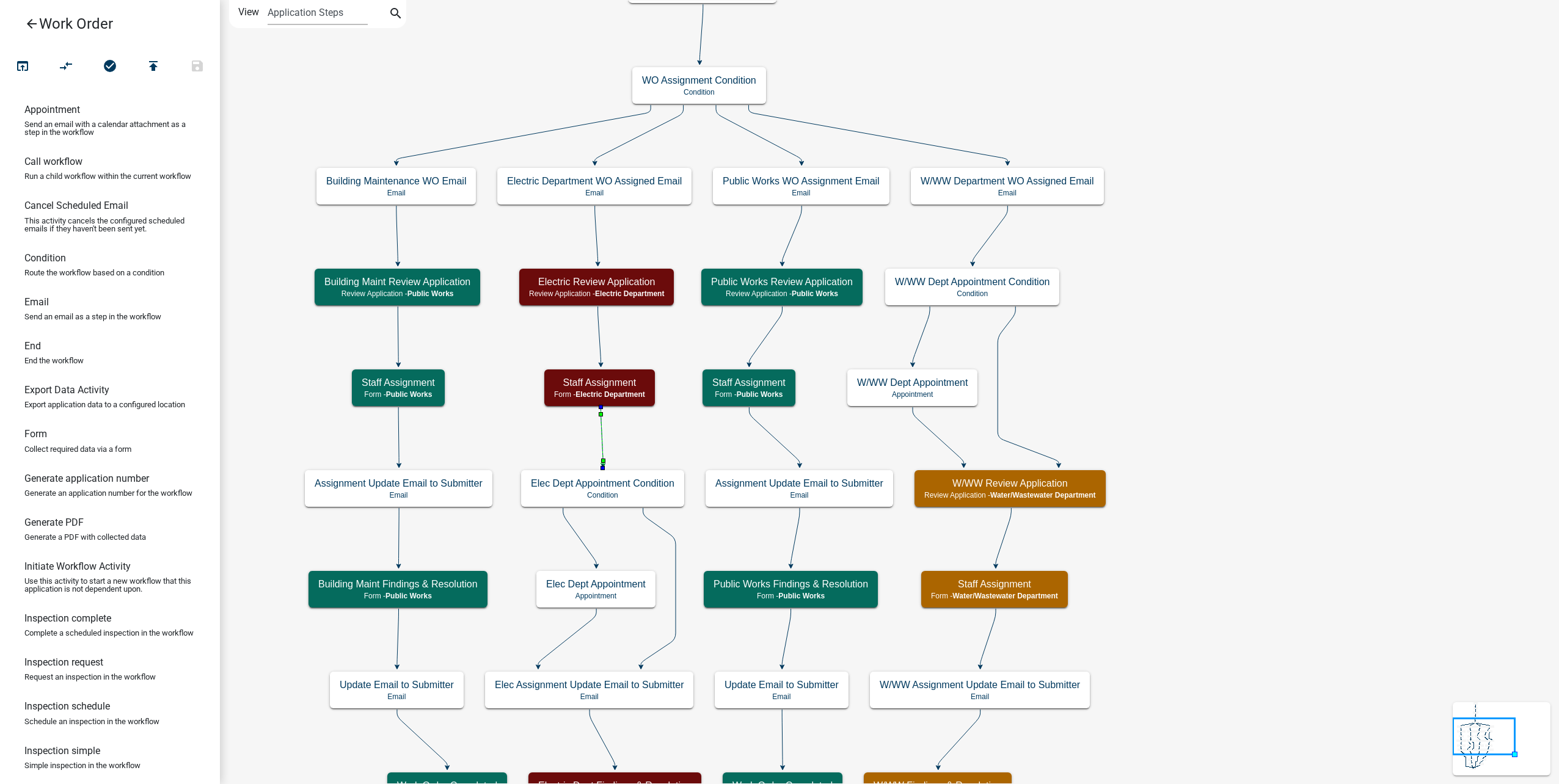
click at [601, 438] on icon at bounding box center [601, 436] width 2 height 57
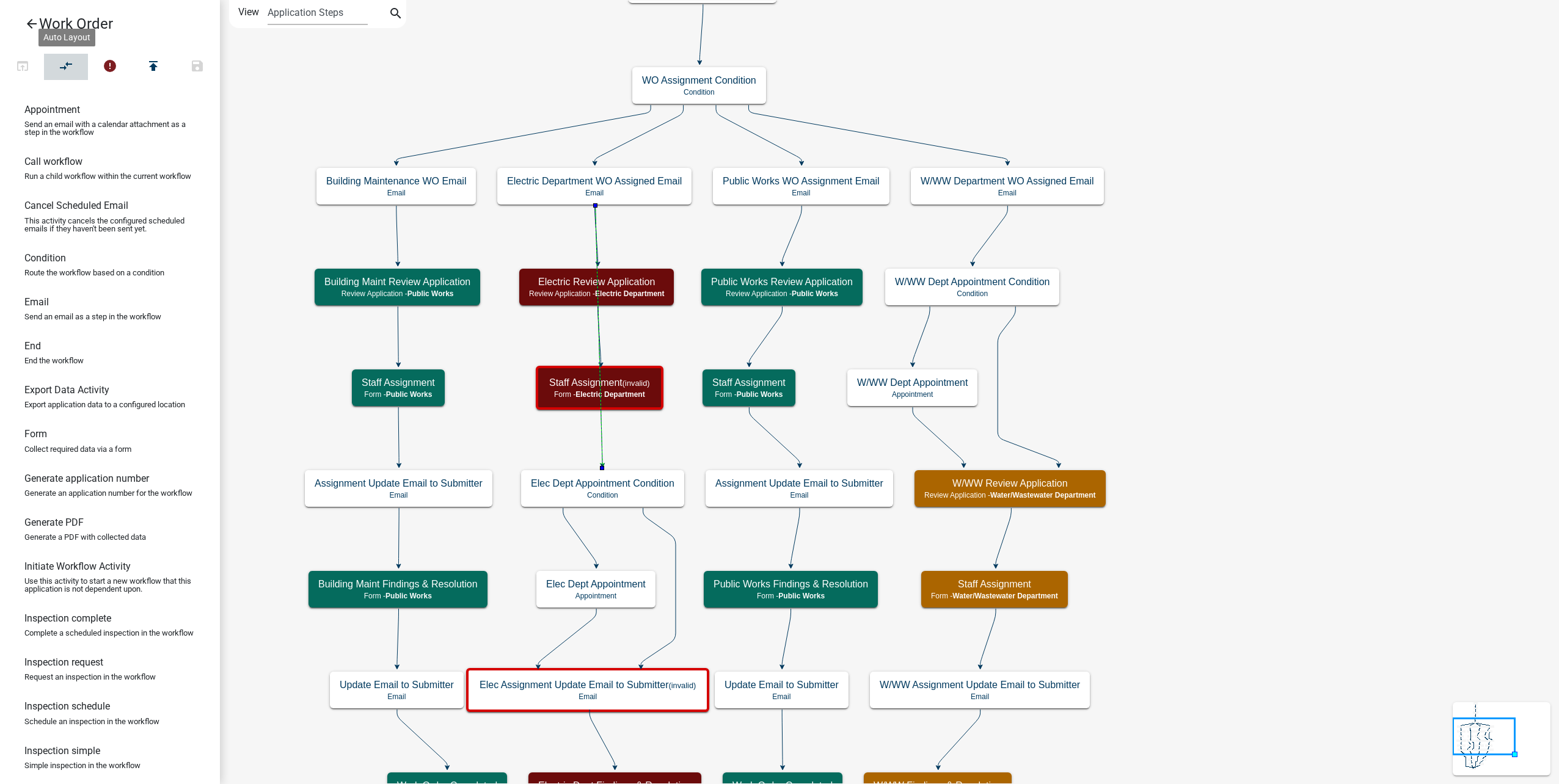
click at [77, 74] on button "compare_arrows" at bounding box center [66, 67] width 44 height 26
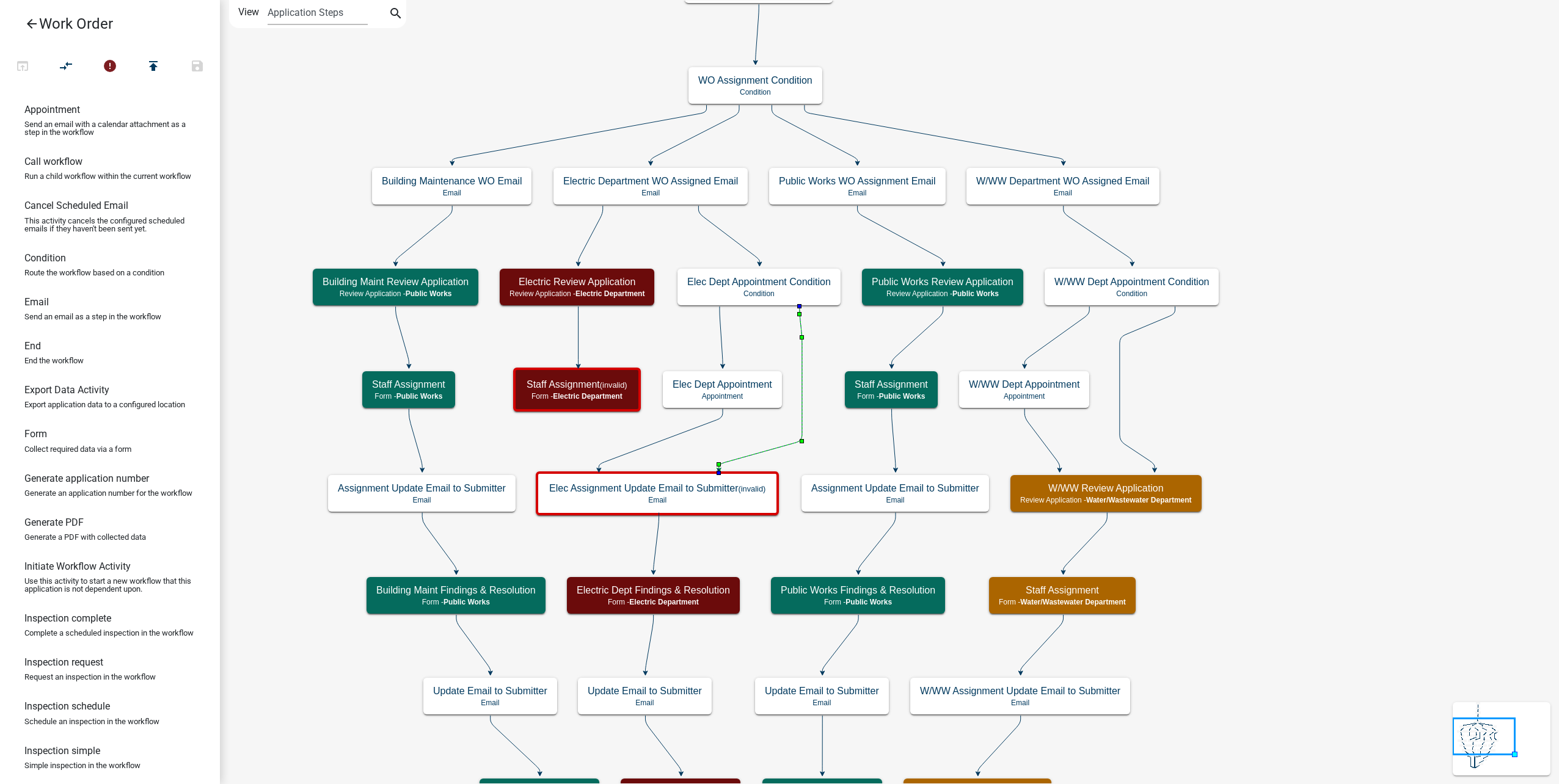
click at [802, 435] on icon at bounding box center [761, 387] width 83 height 162
click at [710, 423] on icon at bounding box center [660, 439] width 124 height 60
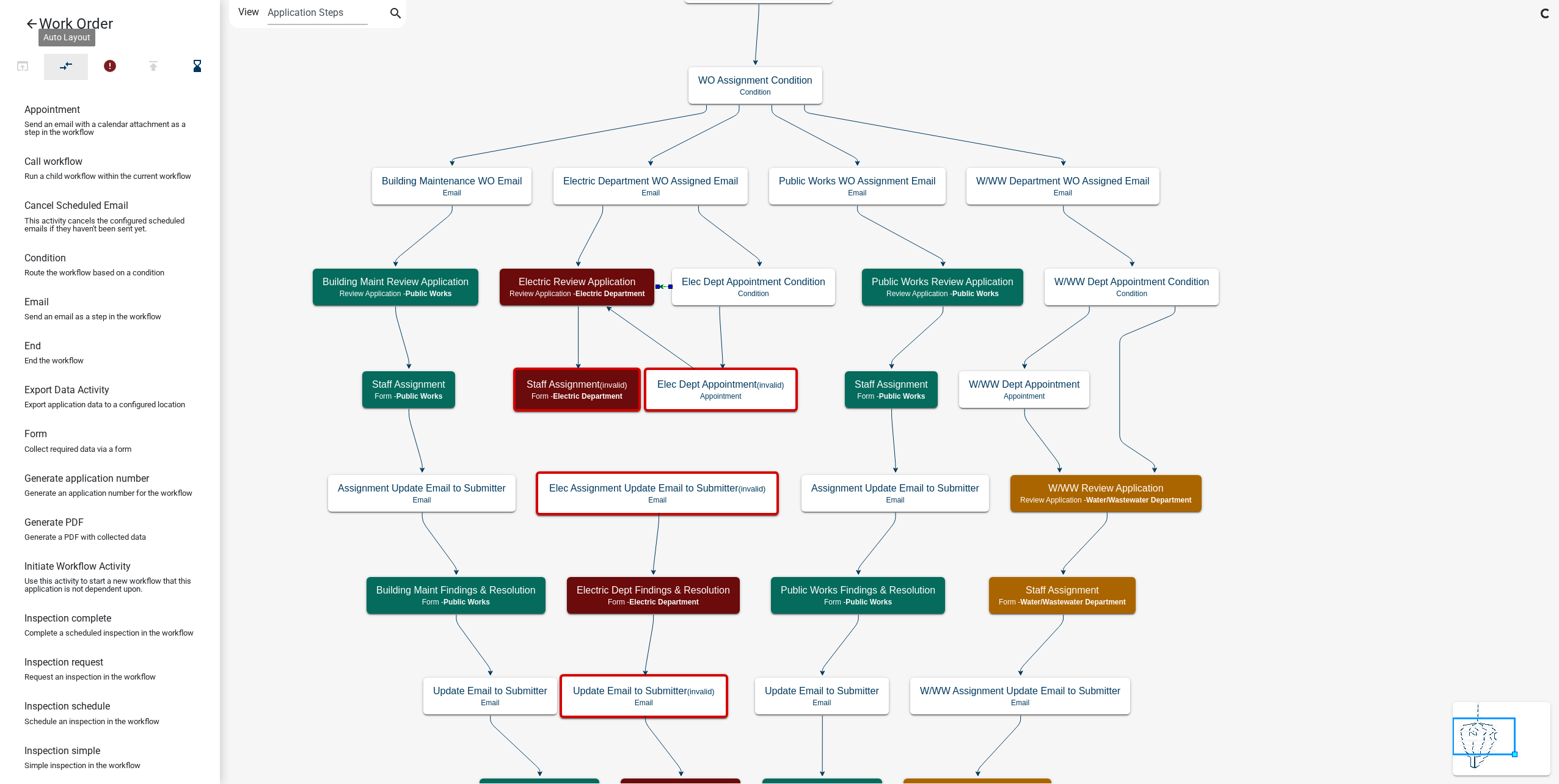
click at [53, 65] on button "compare_arrows" at bounding box center [66, 67] width 44 height 26
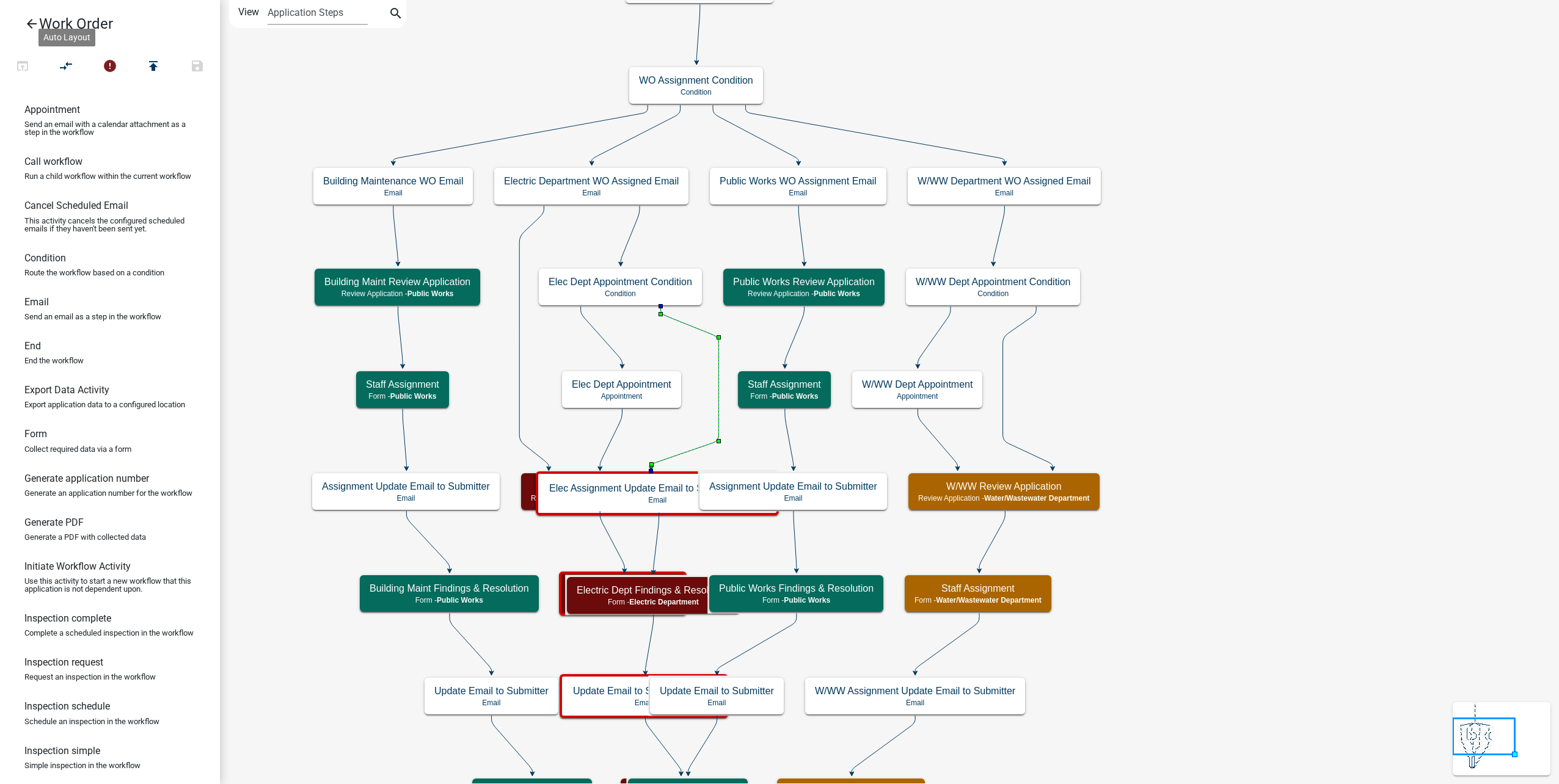
click at [524, 229] on icon at bounding box center [533, 336] width 29 height 262
click at [74, 60] on button "compare_arrows" at bounding box center [66, 67] width 44 height 26
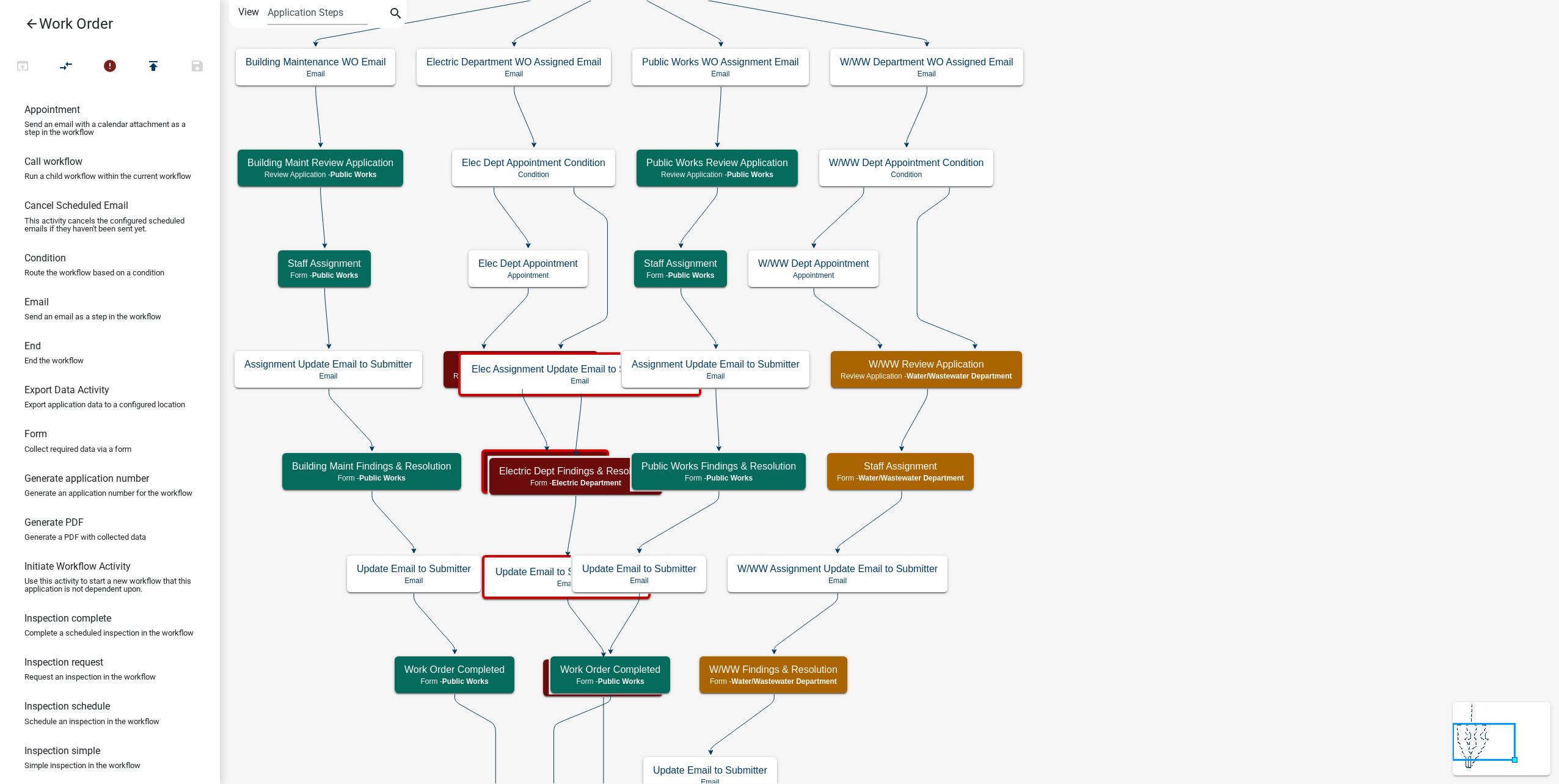
click at [534, 416] on icon at bounding box center [534, 418] width 24 height 59
click at [71, 67] on icon "compare_arrows" at bounding box center [67, 67] width 15 height 17
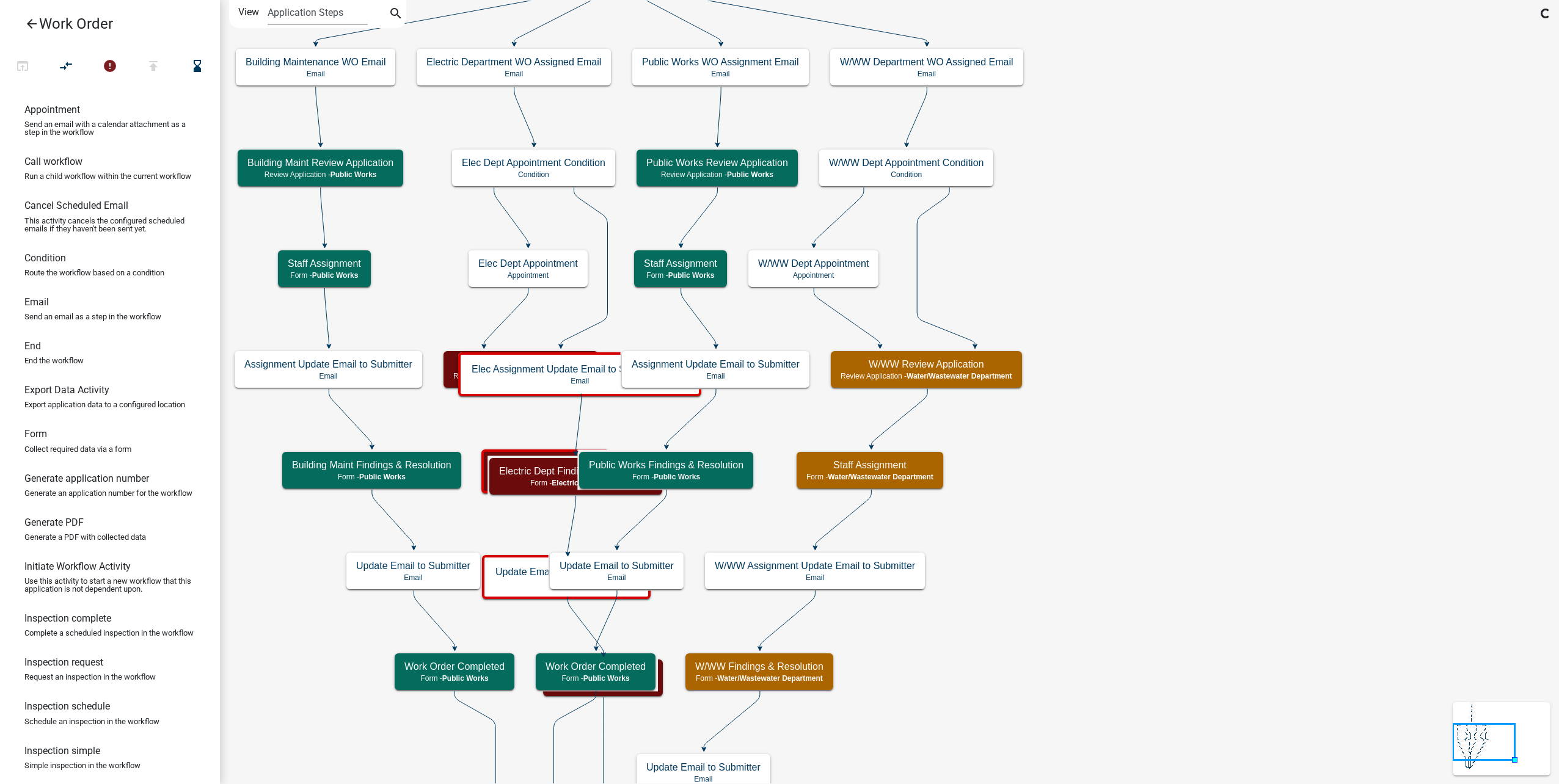
click at [1110, 340] on icon "Start Start - Applicant Type of Work Order Form - Applicant Building Maintenanc…" at bounding box center [889, 497] width 1338 height 993
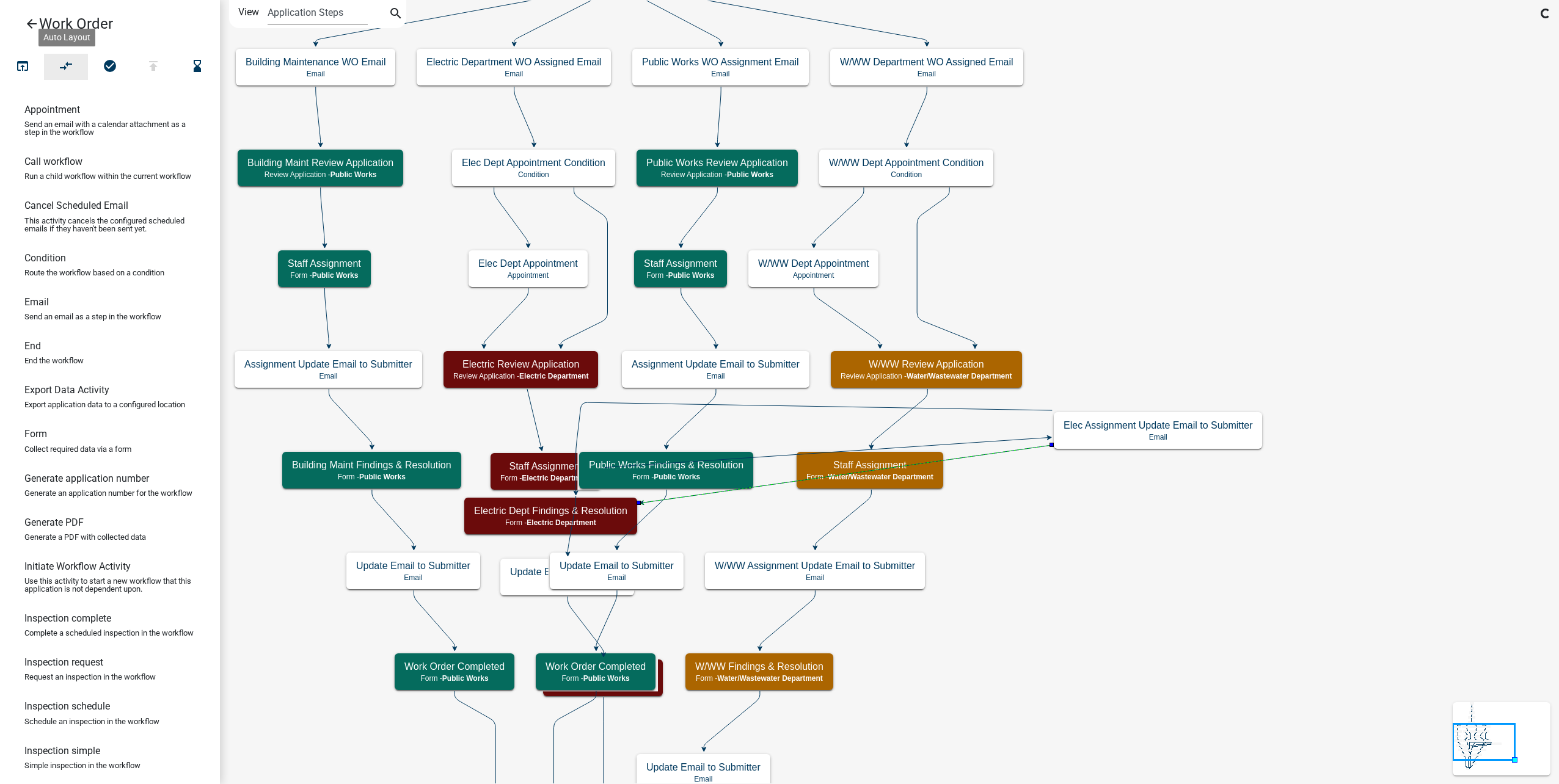
click at [73, 66] on icon "compare_arrows" at bounding box center [67, 67] width 15 height 17
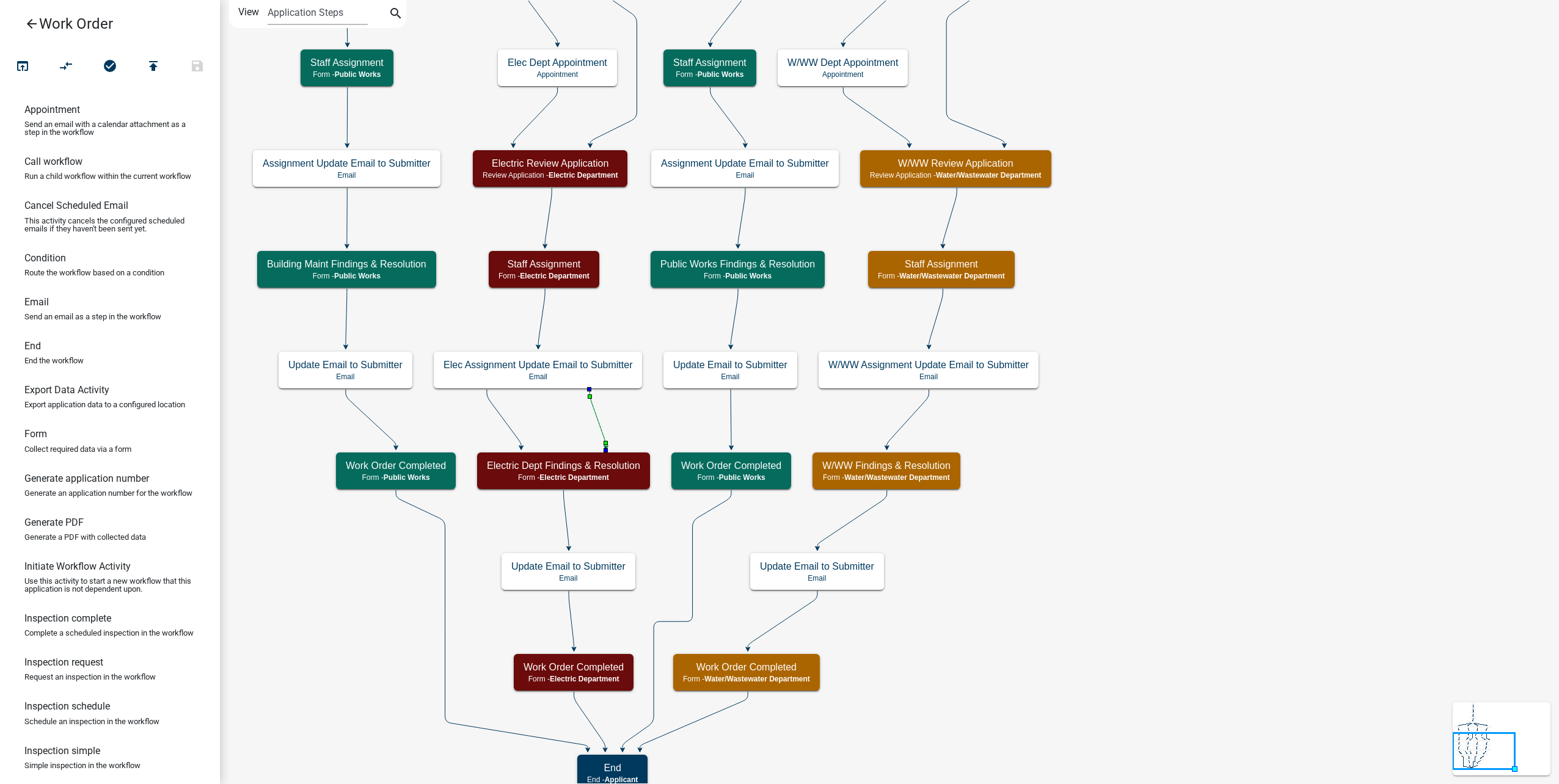
click at [597, 432] on icon "Start Start - Applicant Type of Work Order Form - Applicant Building Maintenanc…" at bounding box center [889, 397] width 1338 height 792
click at [601, 432] on icon at bounding box center [598, 418] width 16 height 57
click at [71, 67] on icon "compare_arrows" at bounding box center [67, 67] width 15 height 17
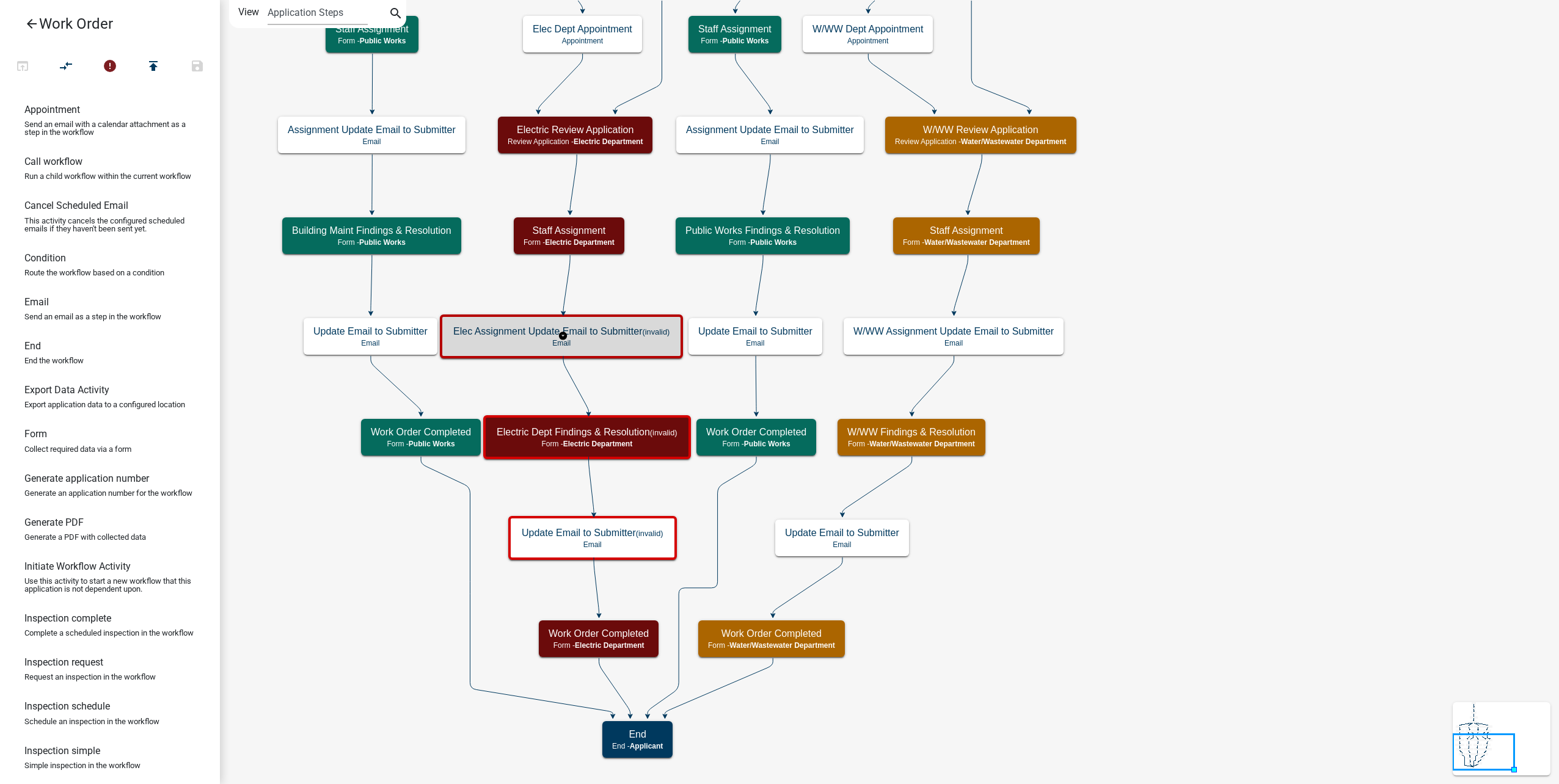
click at [640, 332] on h5 "Elec Assignment Update Email to Submitter (invalid)" at bounding box center [561, 331] width 216 height 12
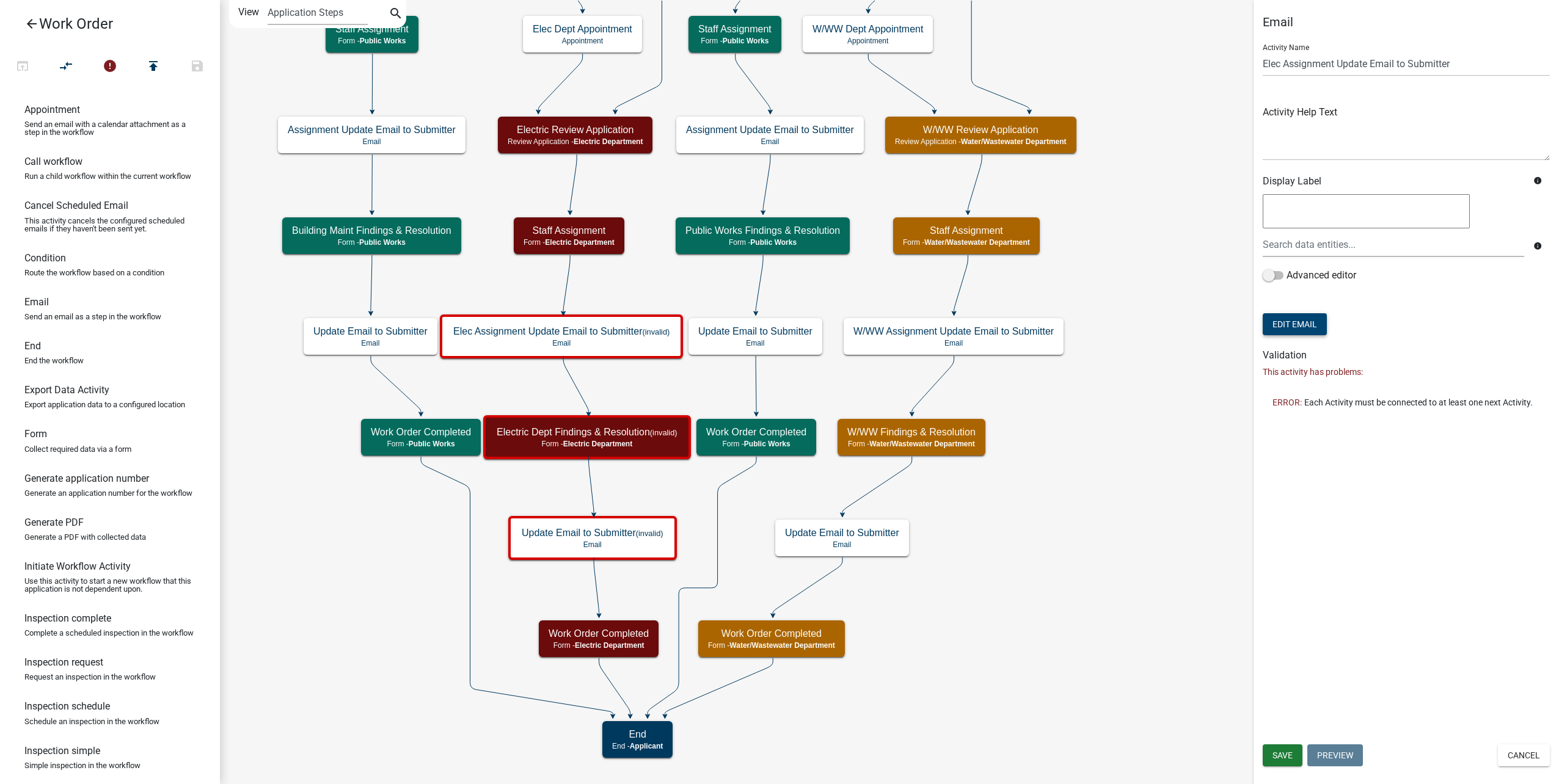
click at [1303, 320] on button "Edit Email" at bounding box center [1295, 325] width 64 height 22
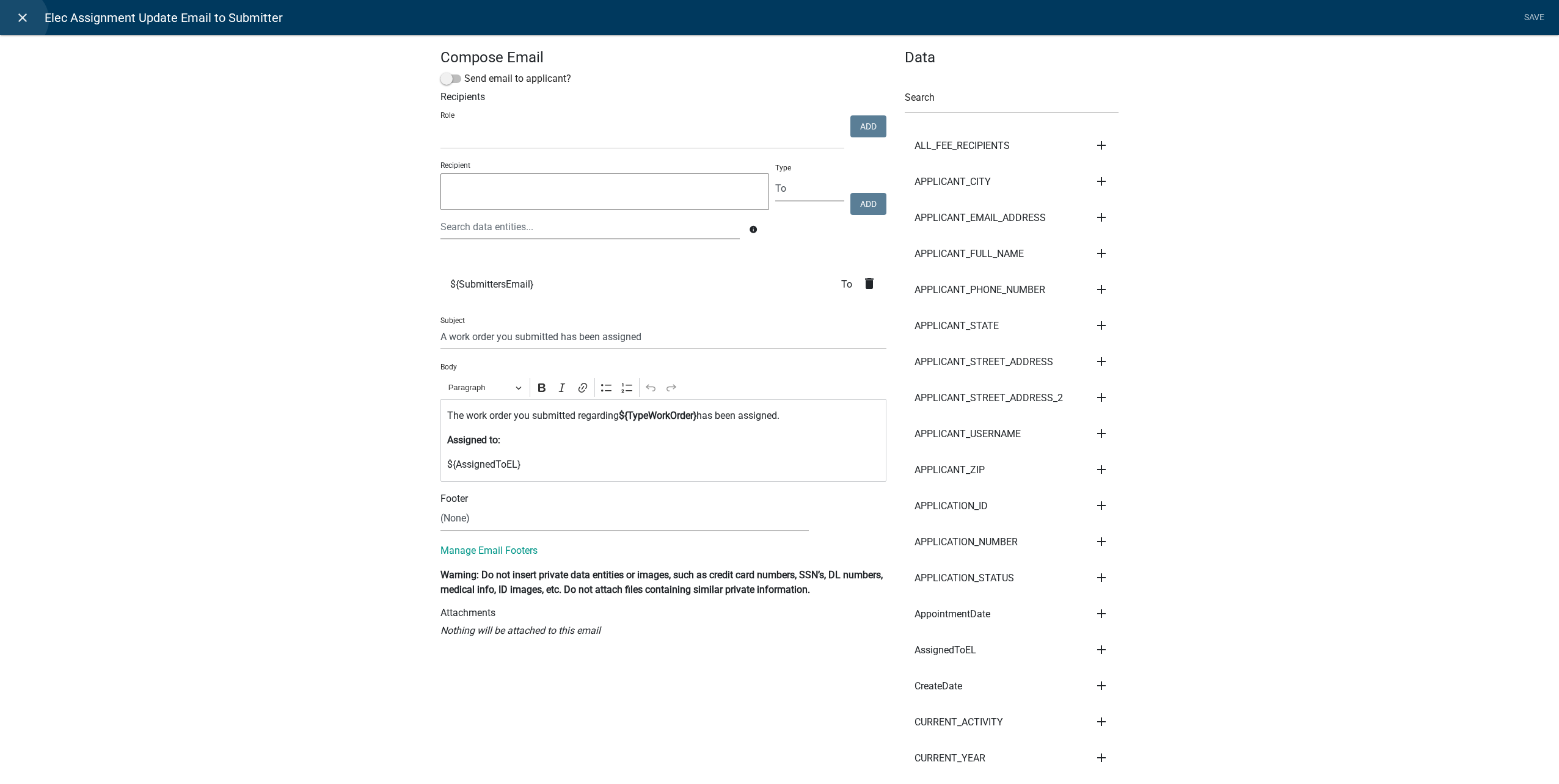
click at [18, 20] on icon "close" at bounding box center [22, 17] width 15 height 15
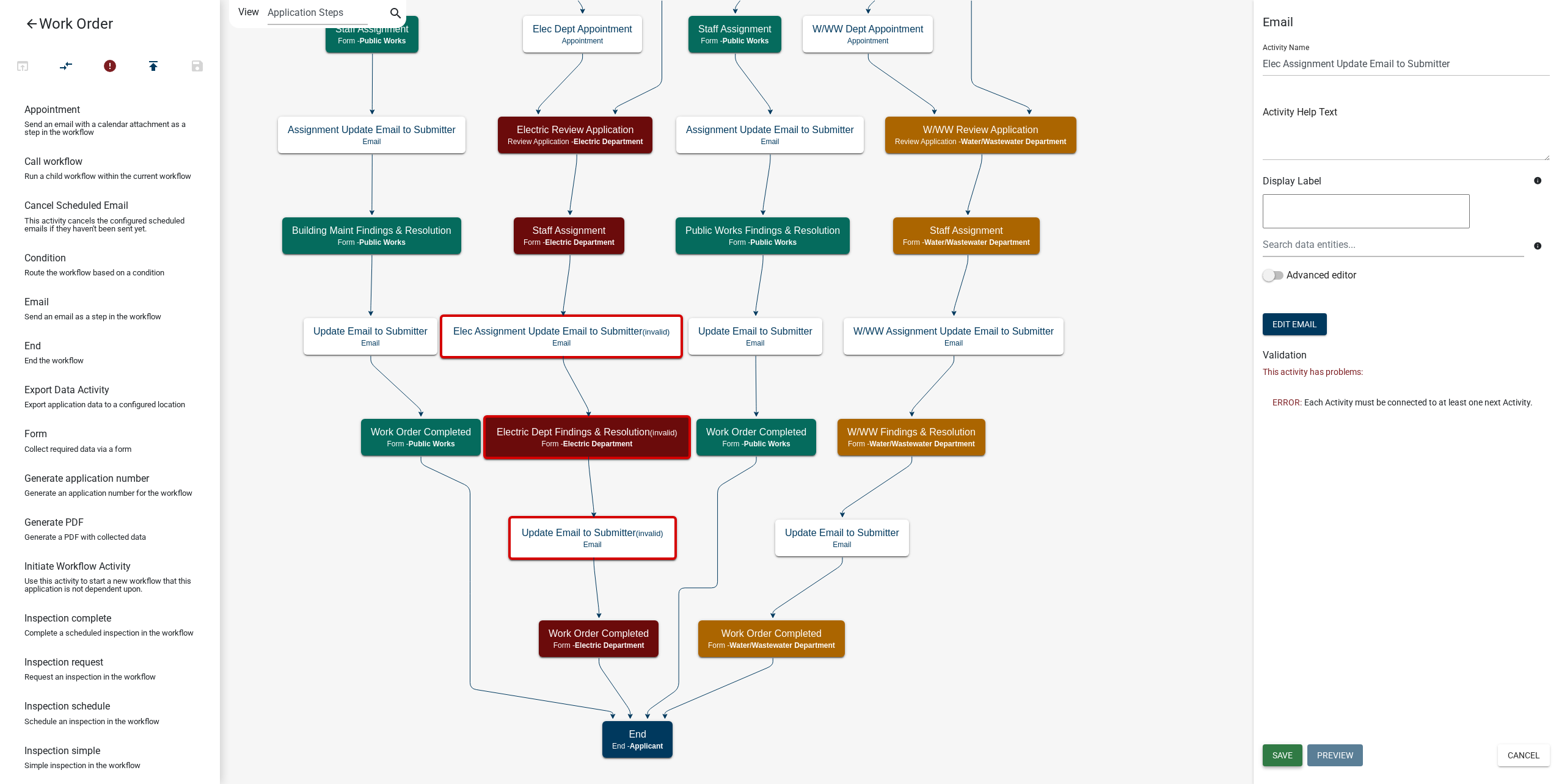
click at [1294, 758] on button "Save" at bounding box center [1282, 755] width 40 height 22
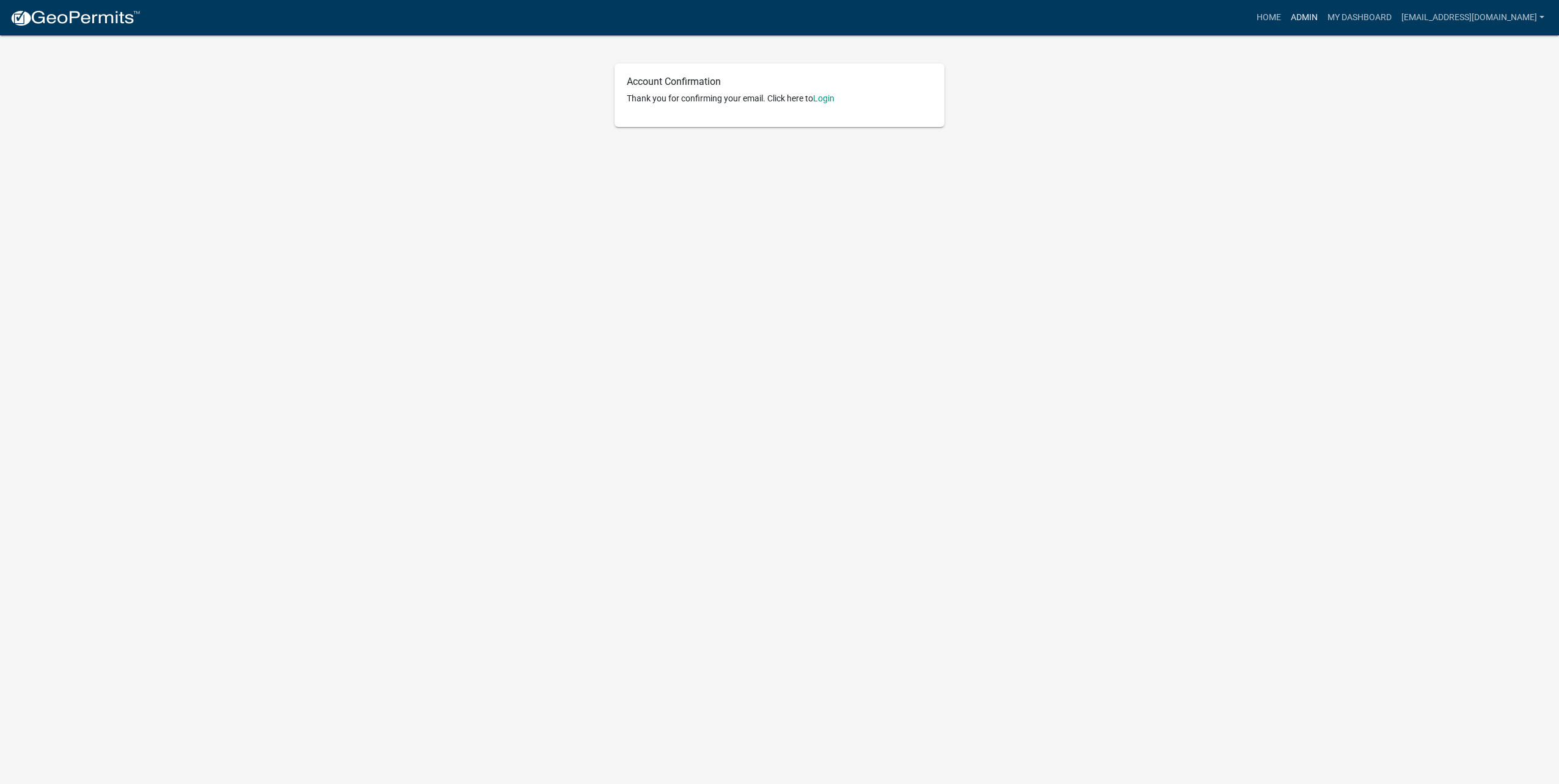
click at [968, 20] on link "Admin" at bounding box center [1304, 18] width 37 height 24
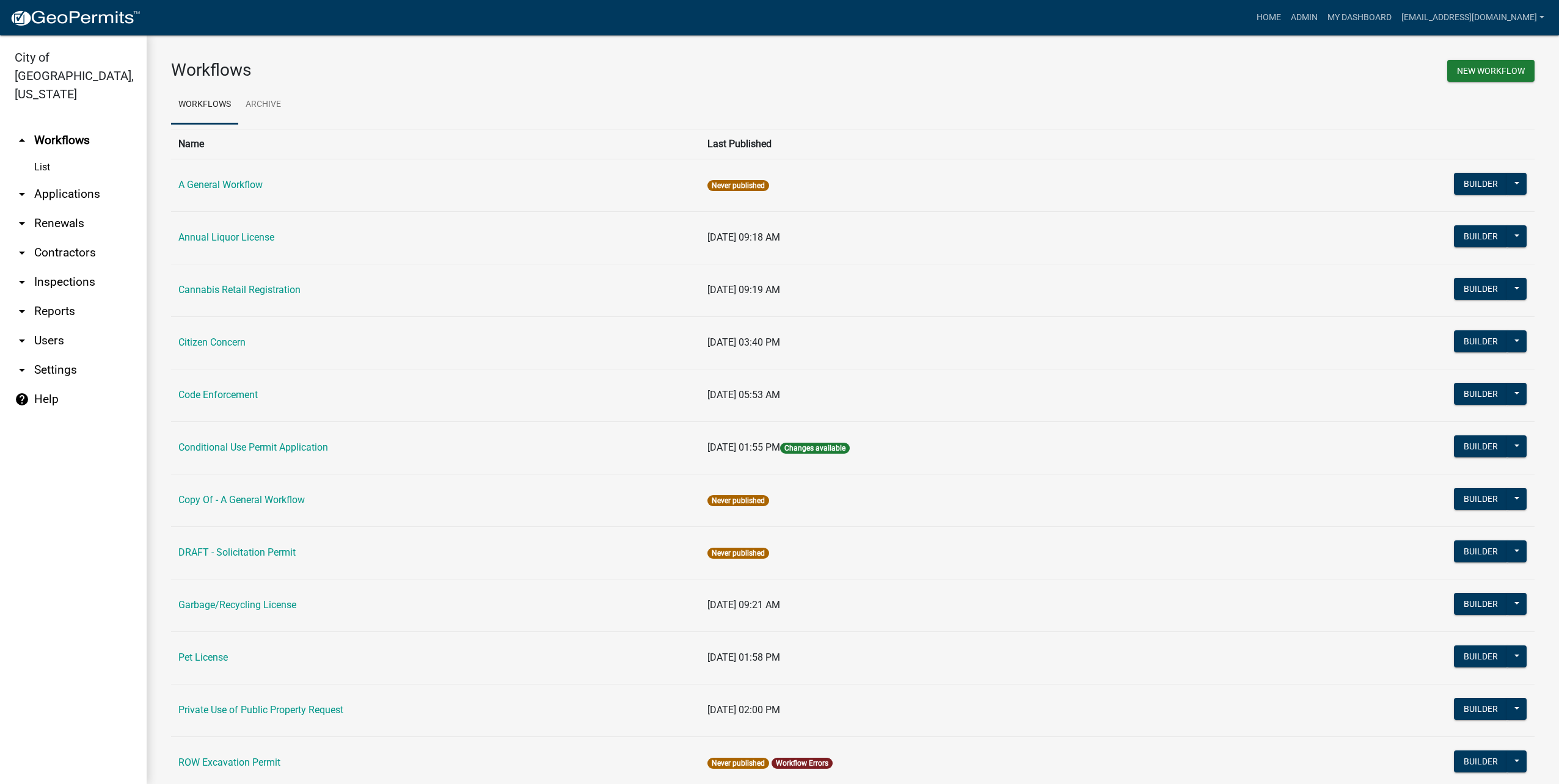
scroll to position [407, 0]
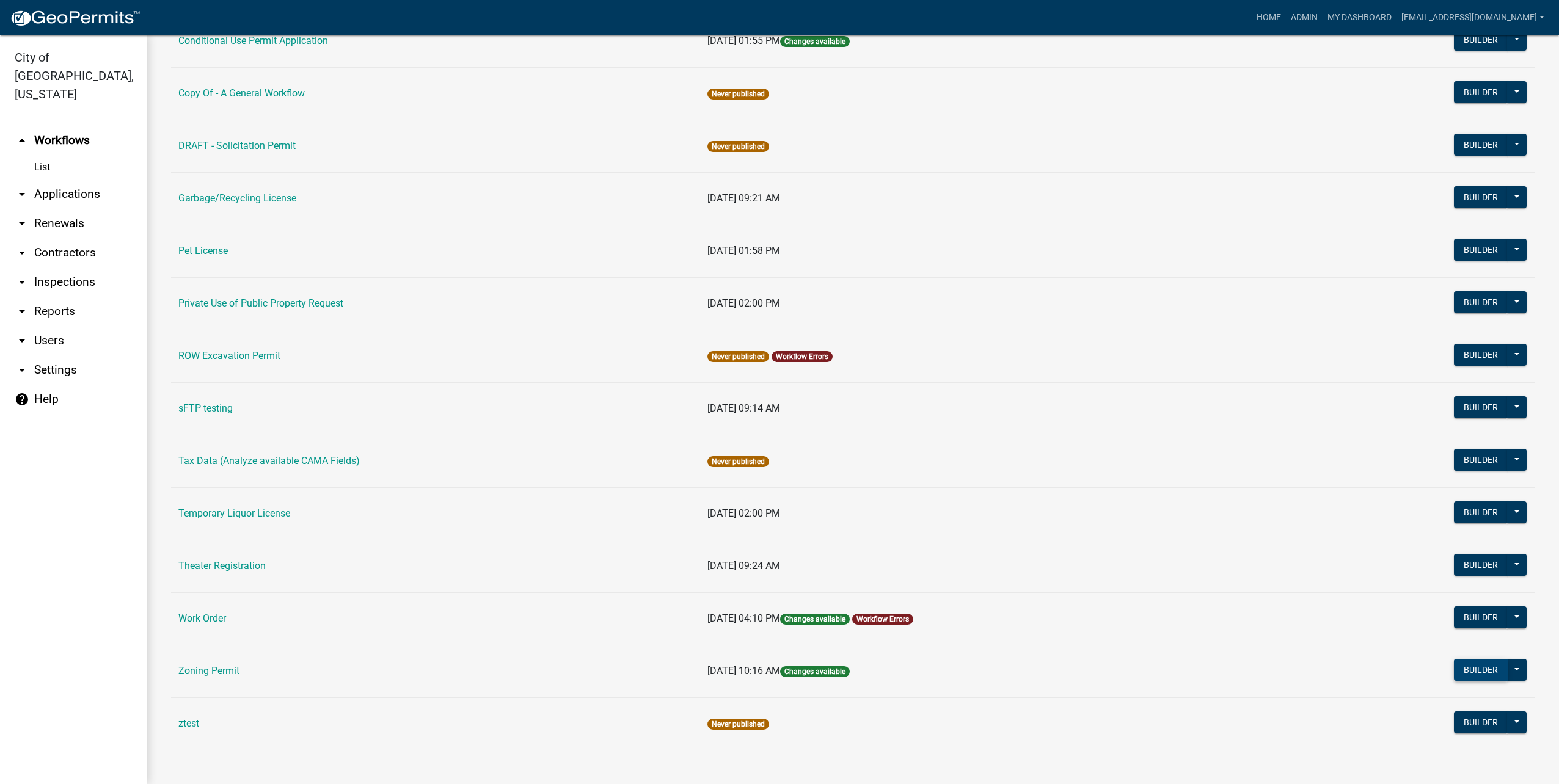
click at [968, 462] on button "Builder" at bounding box center [1481, 670] width 54 height 22
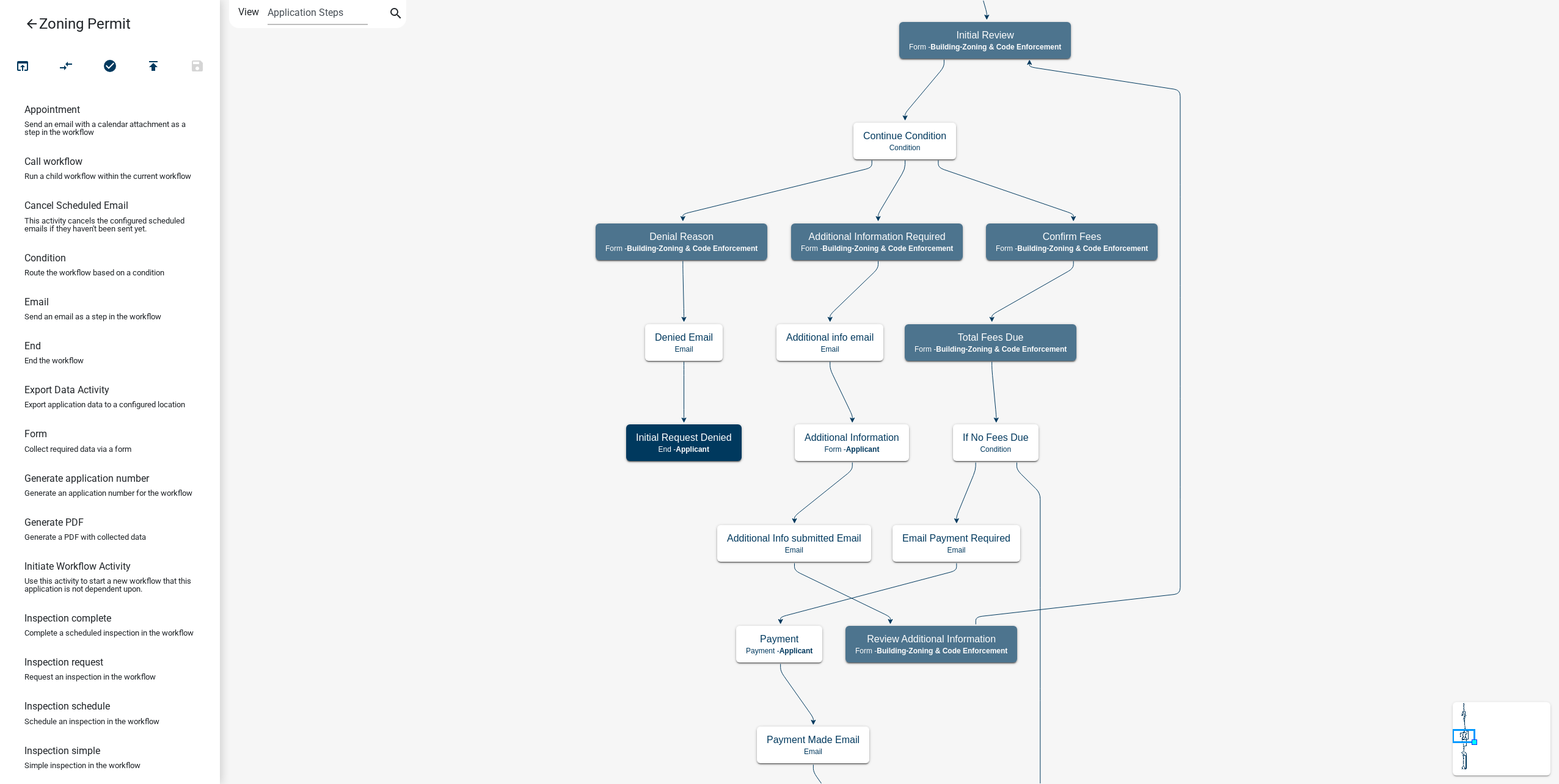
click at [31, 23] on icon "arrow_back" at bounding box center [31, 25] width 15 height 17
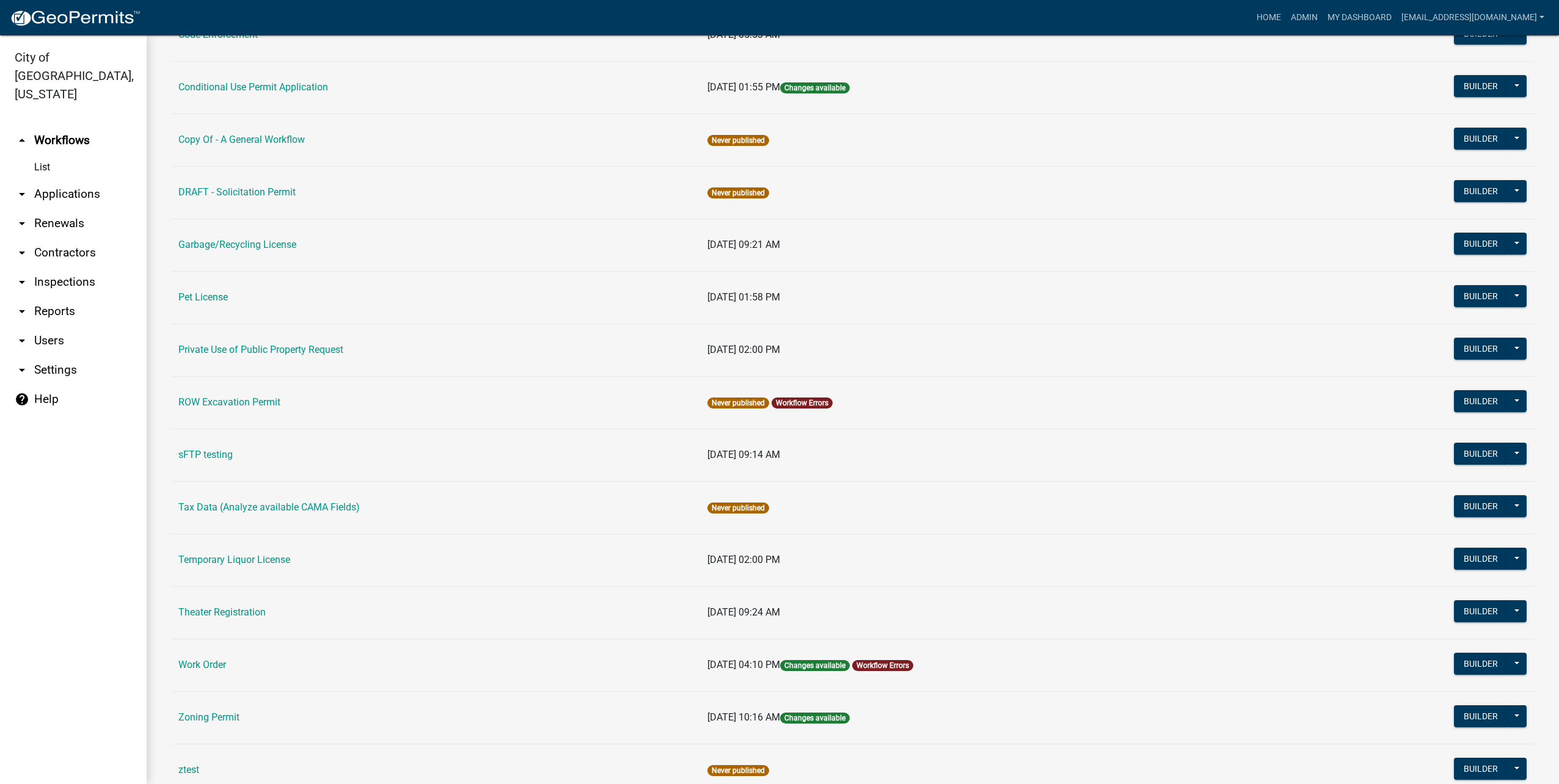
scroll to position [407, 0]
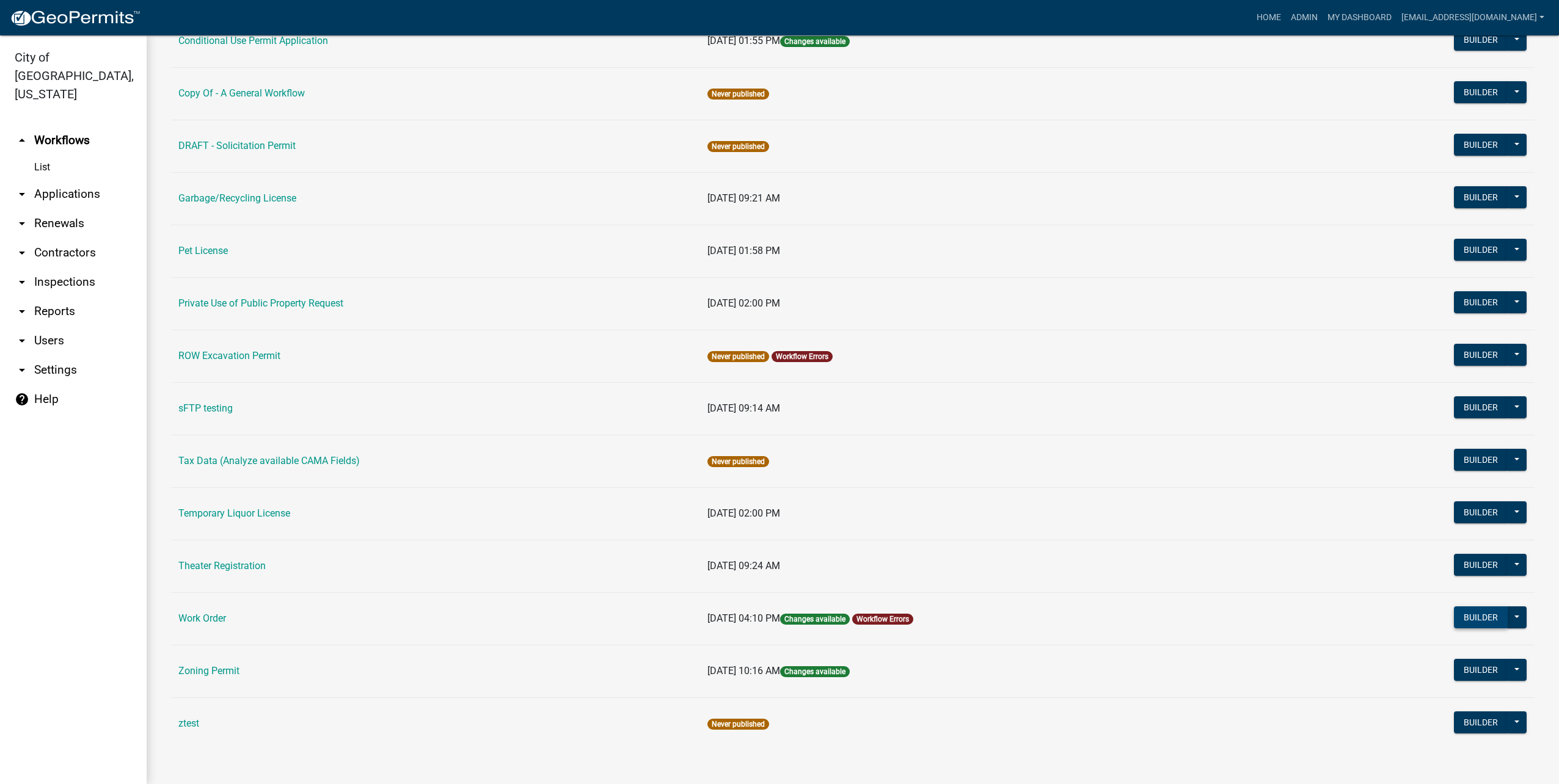
click at [968, 462] on button "Builder" at bounding box center [1481, 617] width 54 height 22
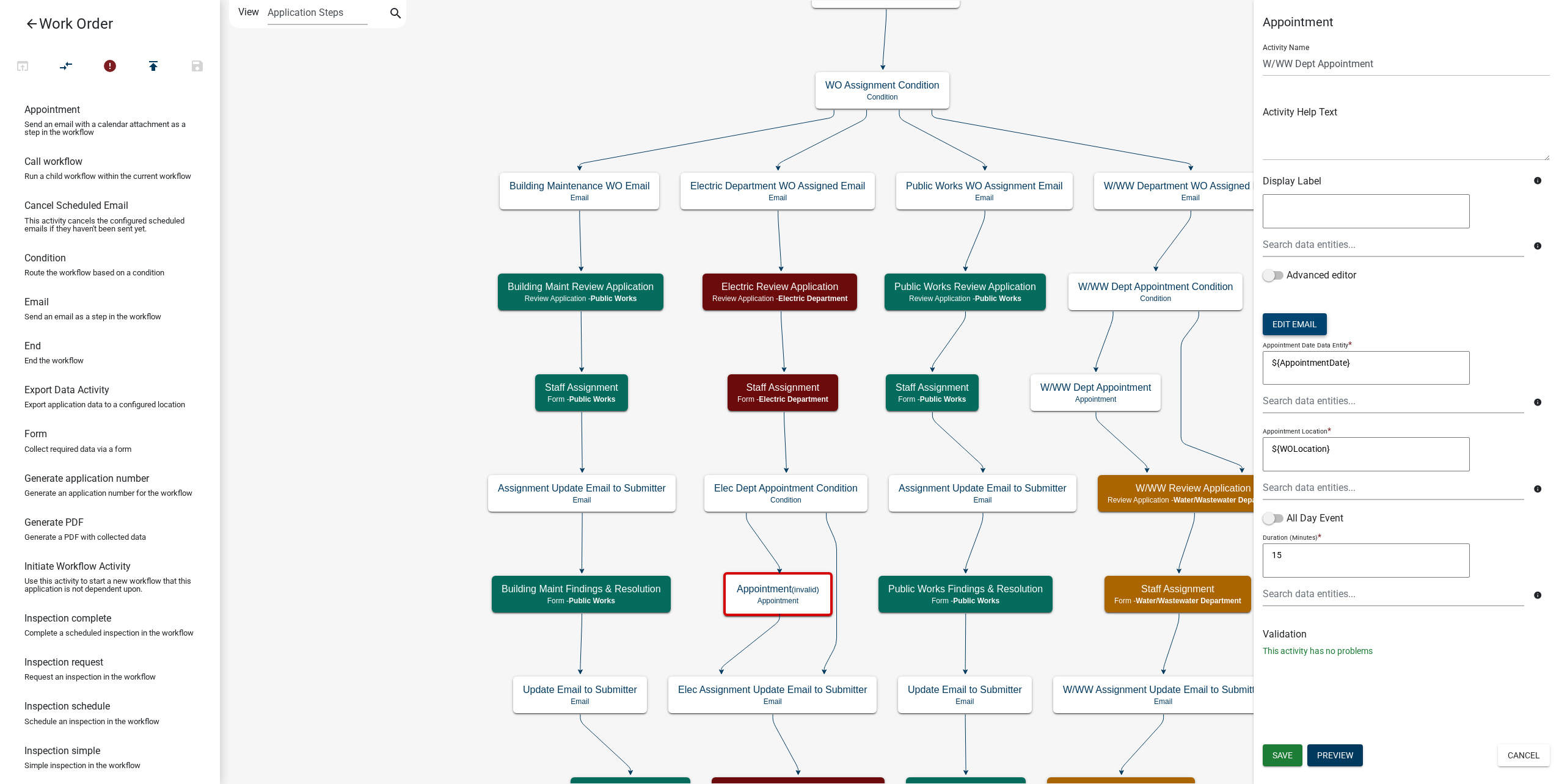
click at [968, 318] on button "Edit Email" at bounding box center [1295, 325] width 64 height 22
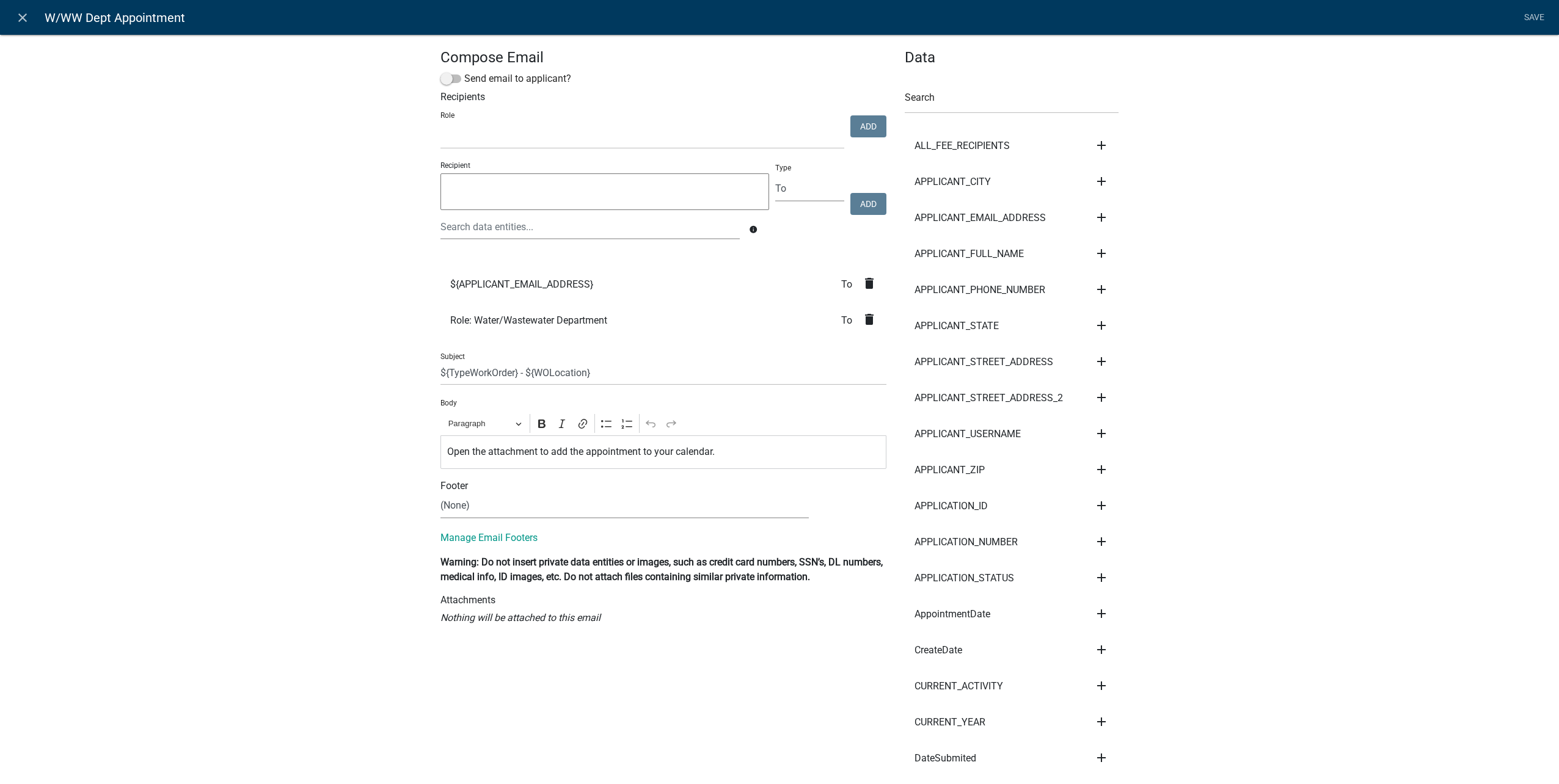
drag, startPoint x: 29, startPoint y: 15, endPoint x: 214, endPoint y: 38, distance: 186.4
click at [29, 15] on icon "close" at bounding box center [22, 17] width 15 height 15
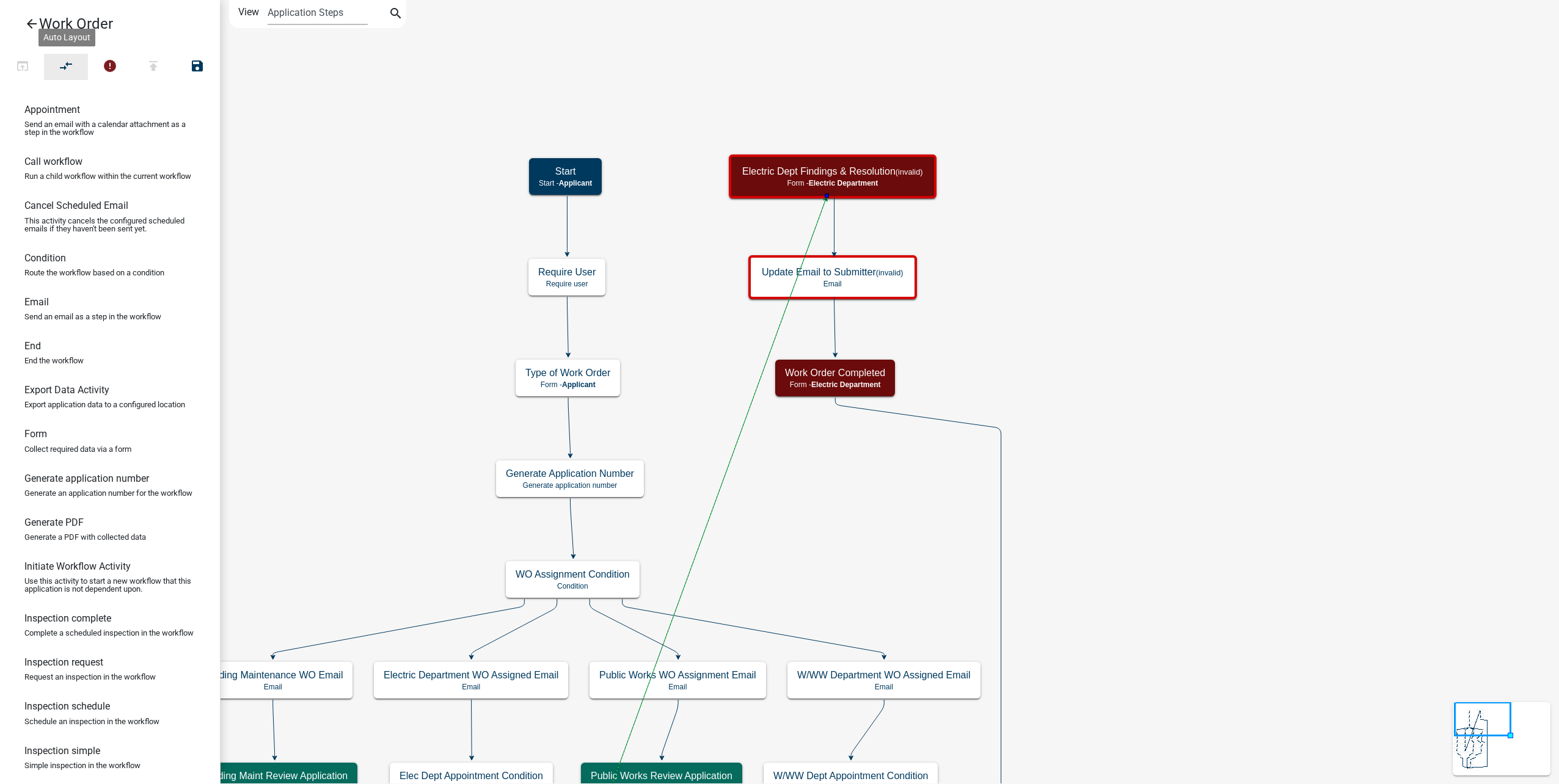
click at [67, 56] on button "compare_arrows" at bounding box center [66, 67] width 44 height 26
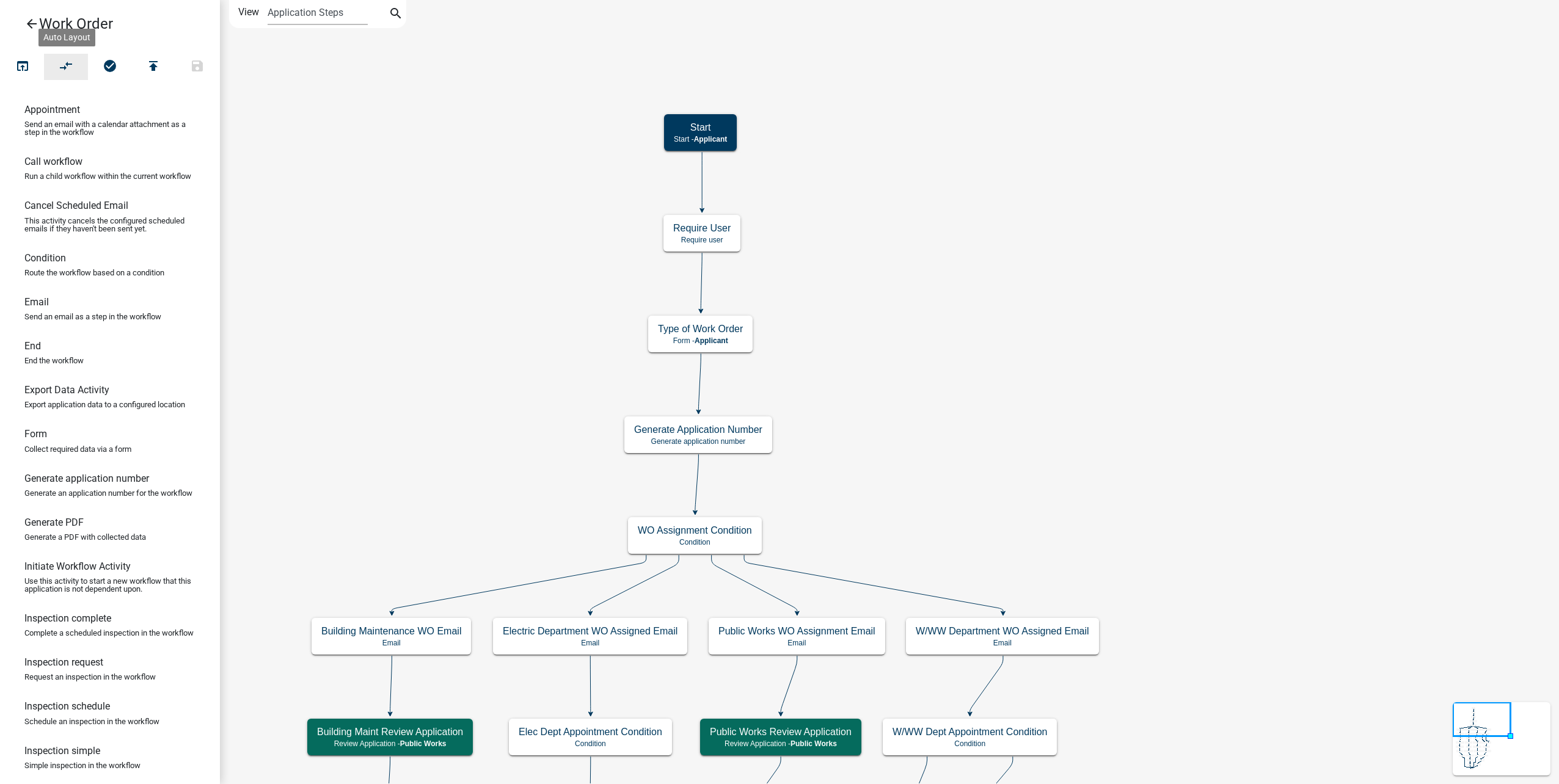
click at [73, 71] on icon "compare_arrows" at bounding box center [67, 67] width 15 height 17
click at [20, 56] on button "open_in_browser" at bounding box center [23, 67] width 44 height 26
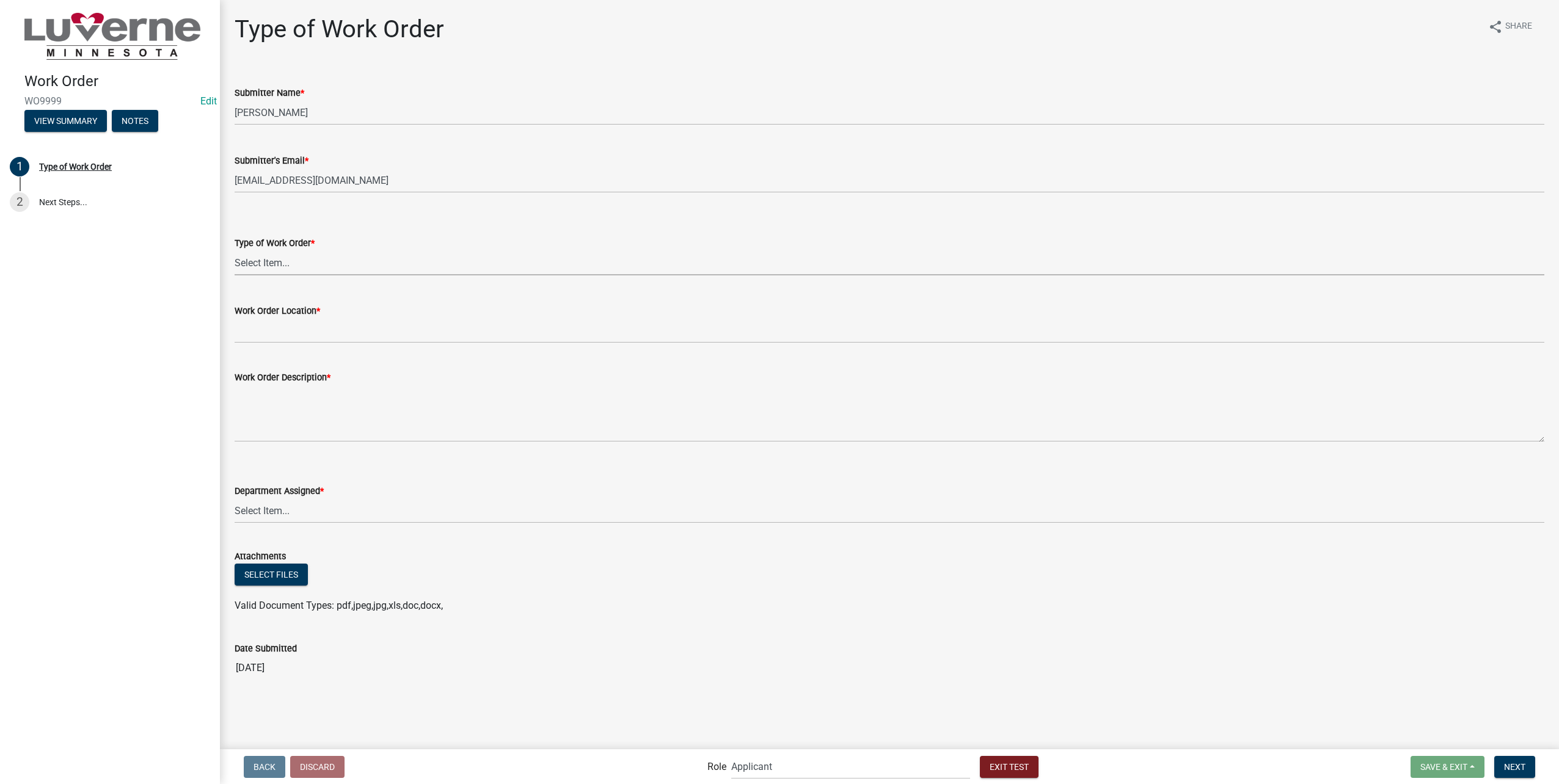
click at [368, 260] on select "Select Item... Turn Water On Turn Water Off Turn Electric On Turn Electric Off …" at bounding box center [889, 263] width 1310 height 25
click at [234, 250] on select "Select Item... Turn Water On Turn Water Off Turn Electric On Turn Electric Off …" at bounding box center [889, 263] width 1310 height 25
select select "23d35f2e-3bf1-4ece-83c1-2a742f145ffa"
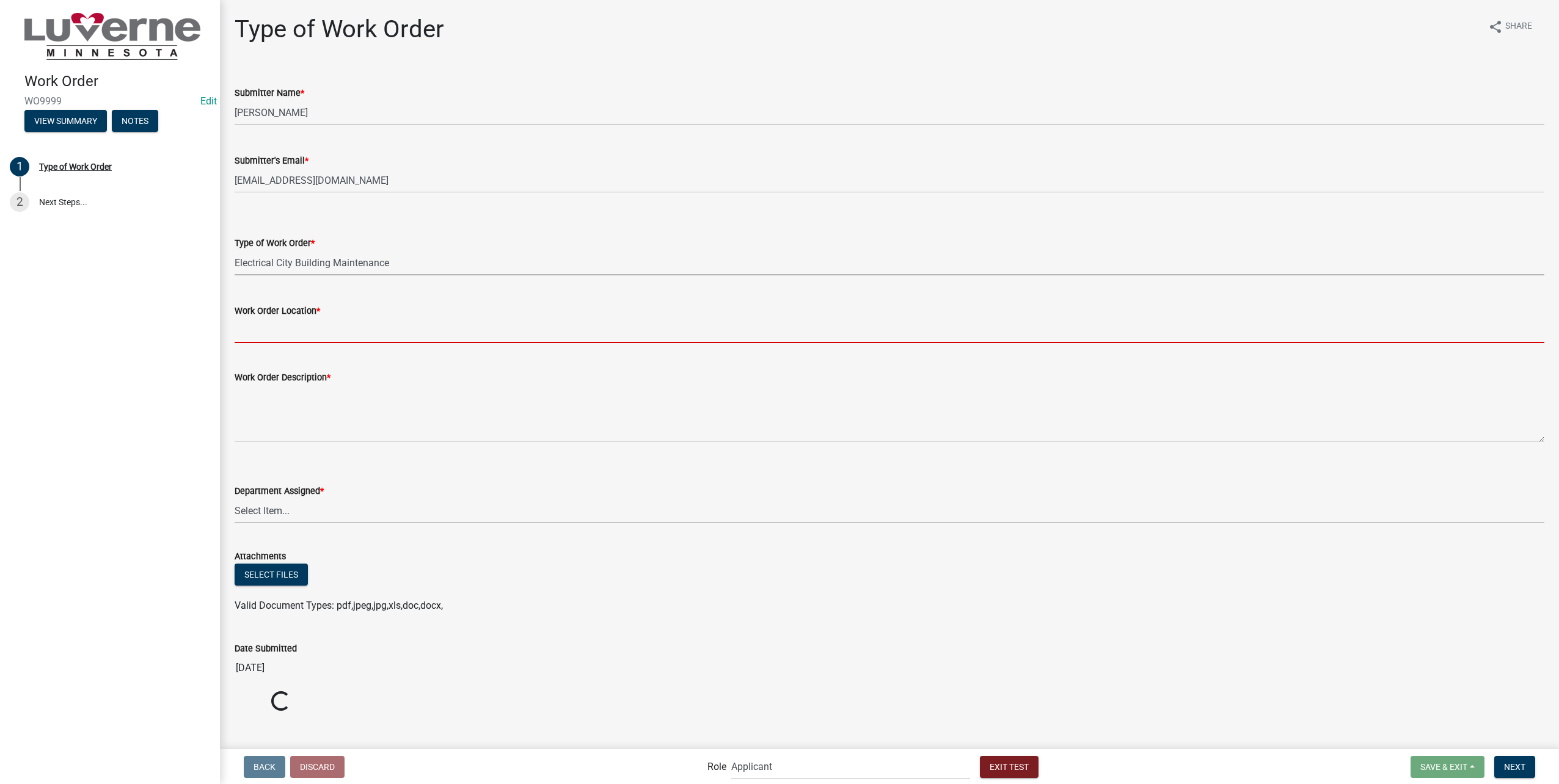
click at [310, 333] on input "Work Order Location *" at bounding box center [889, 331] width 1310 height 25
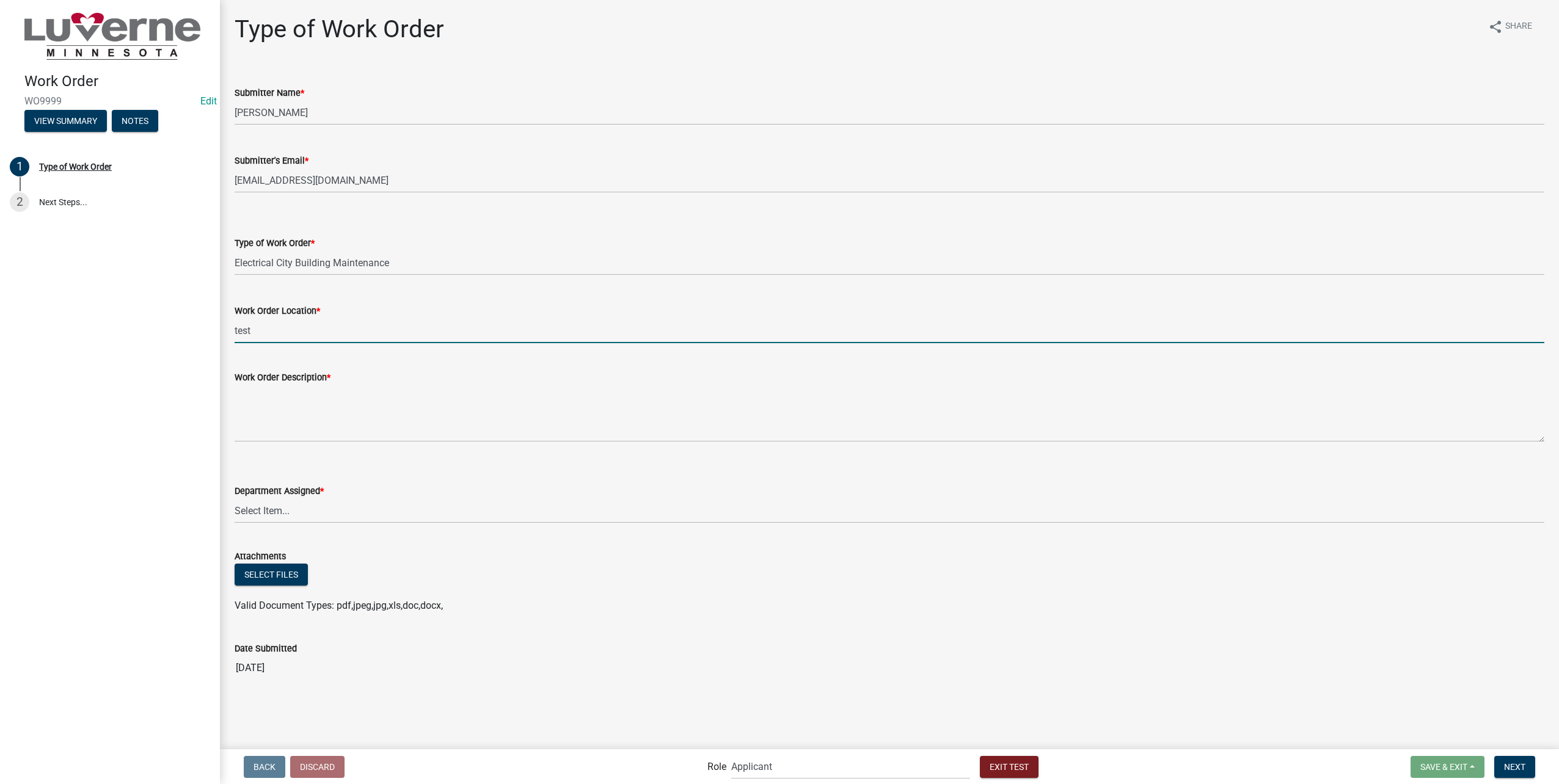
type input "test"
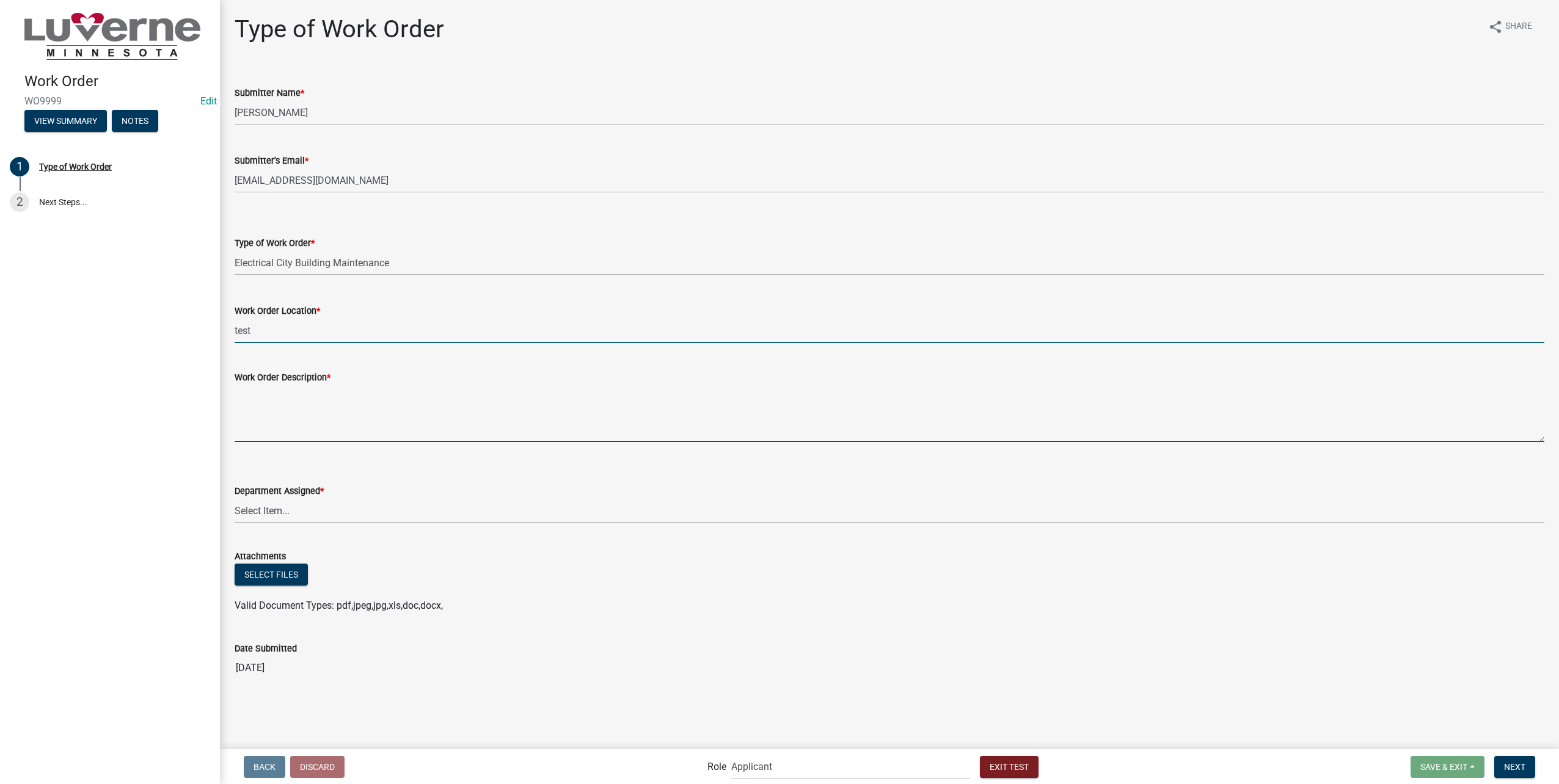
click at [395, 405] on textarea "Work Order Description *" at bounding box center [889, 413] width 1310 height 57
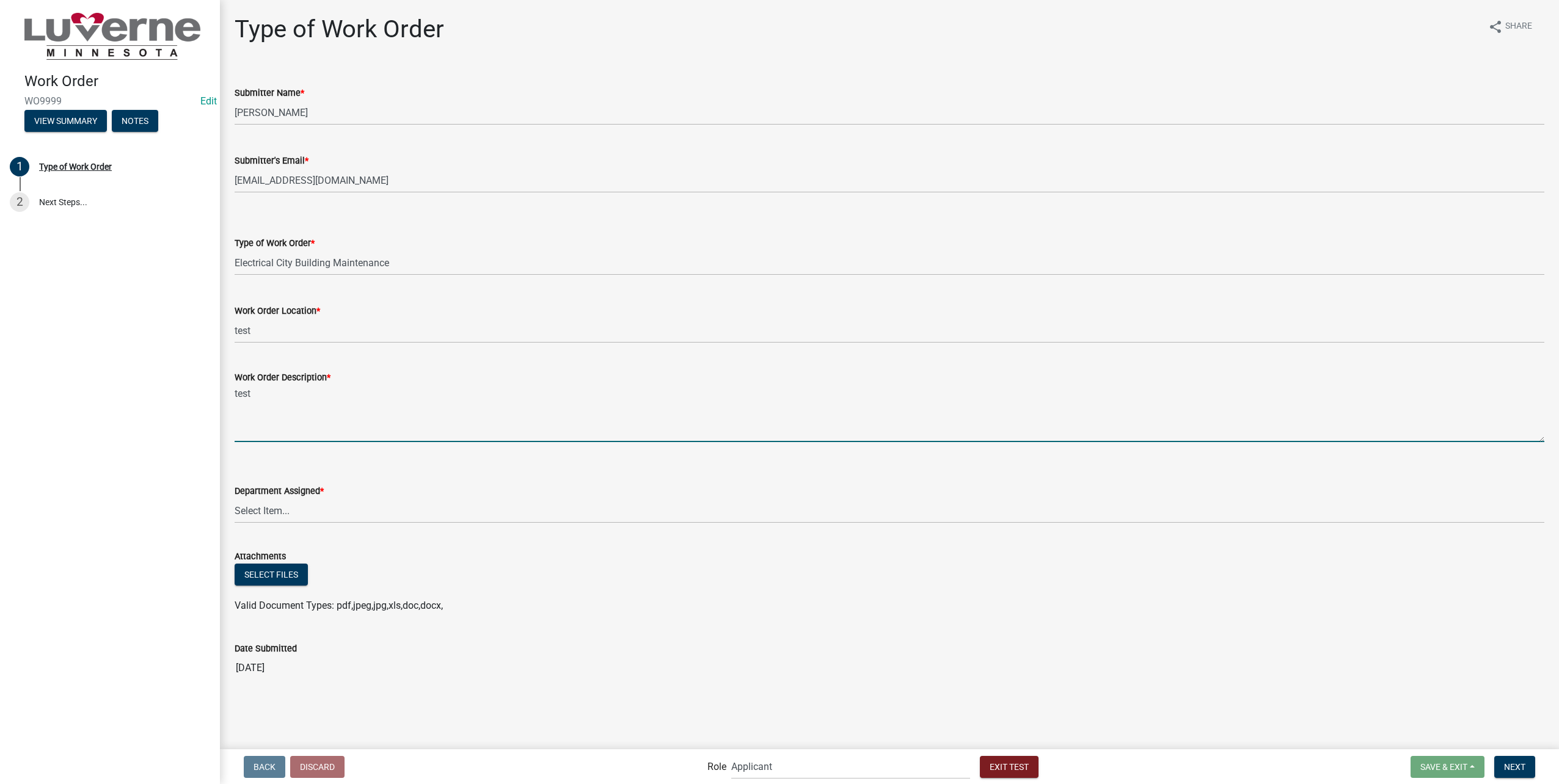
type textarea "test"
click at [311, 510] on select "Select Item... Building Maintenance Electric Department Water/Wastewater Depart…" at bounding box center [889, 511] width 1310 height 25
click at [234, 499] on select "Select Item... Building Maintenance Electric Department Water/Wastewater Depart…" at bounding box center [889, 511] width 1310 height 25
click at [286, 508] on select "Select Item... Building Maintenance Electric Department Water/Wastewater Depart…" at bounding box center [889, 511] width 1310 height 25
click at [234, 499] on select "Select Item... Building Maintenance Electric Department Water/Wastewater Depart…" at bounding box center [889, 511] width 1310 height 25
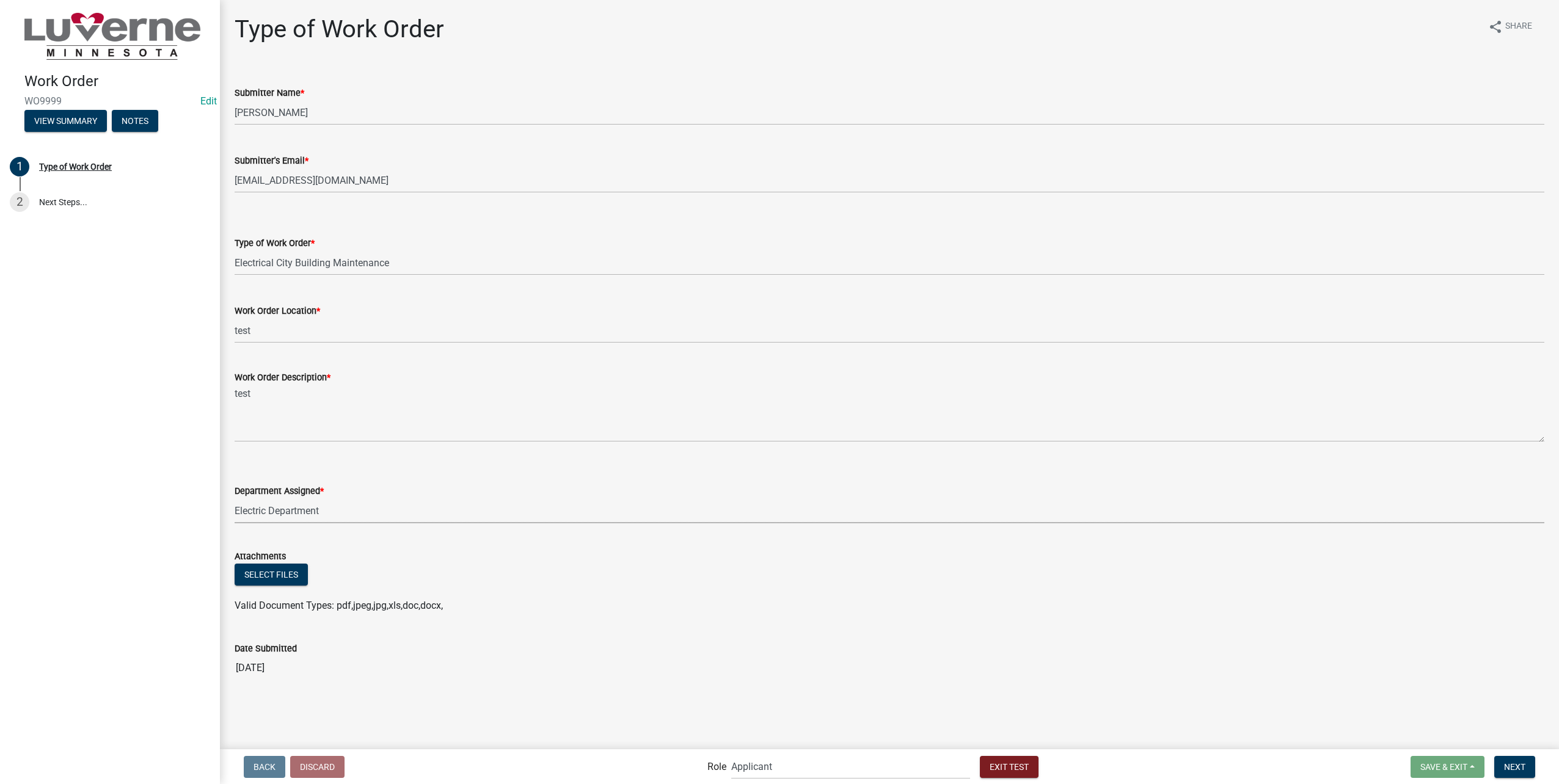
select select "1c8b25b4-c1de-4134-baf2-bb76918873a0"
click at [1521, 763] on span "Next" at bounding box center [1514, 766] width 21 height 9
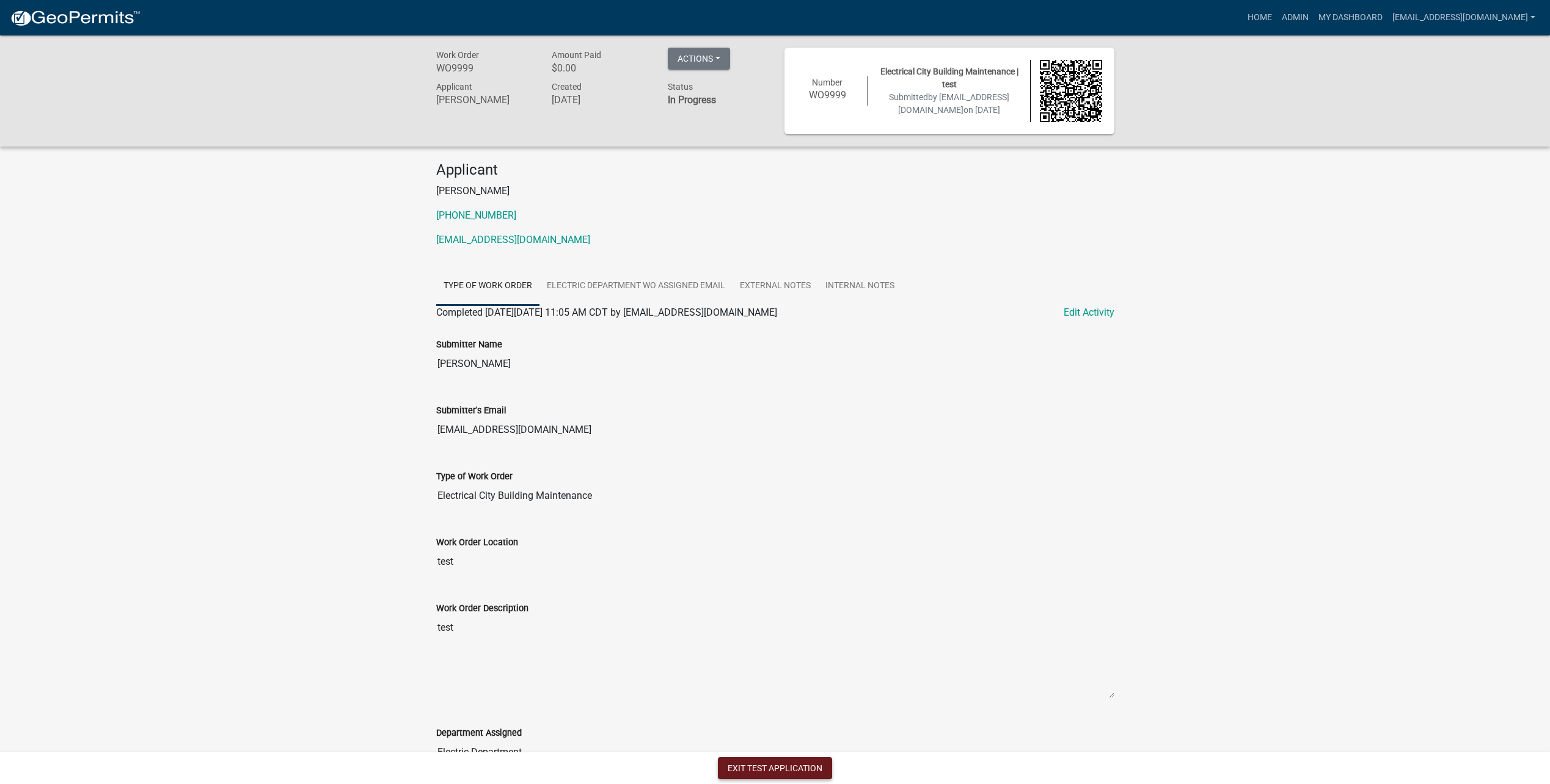
click at [785, 767] on button "Exit Test Application" at bounding box center [775, 768] width 115 height 22
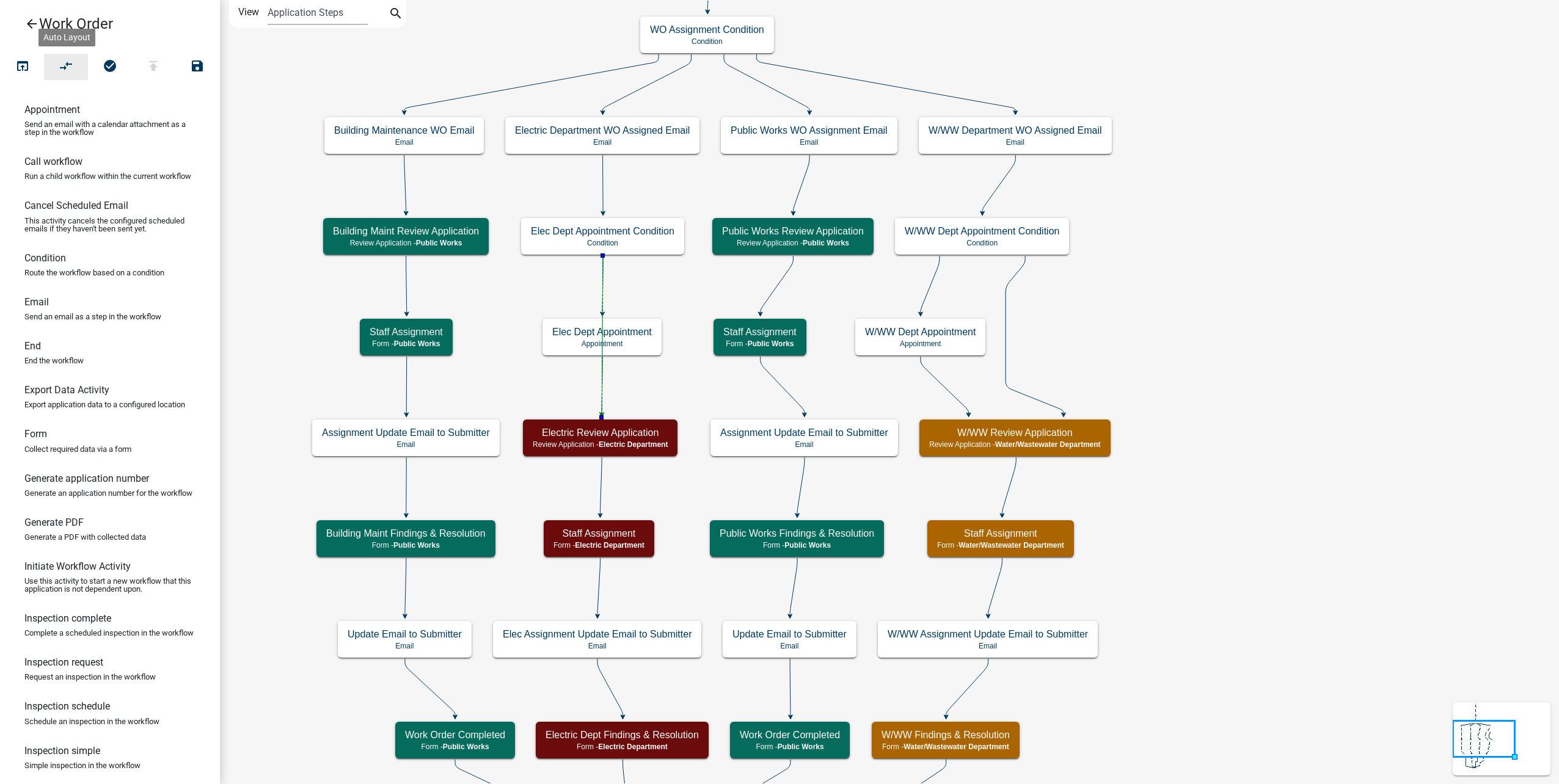
click at [64, 66] on icon "compare_arrows" at bounding box center [67, 67] width 15 height 17
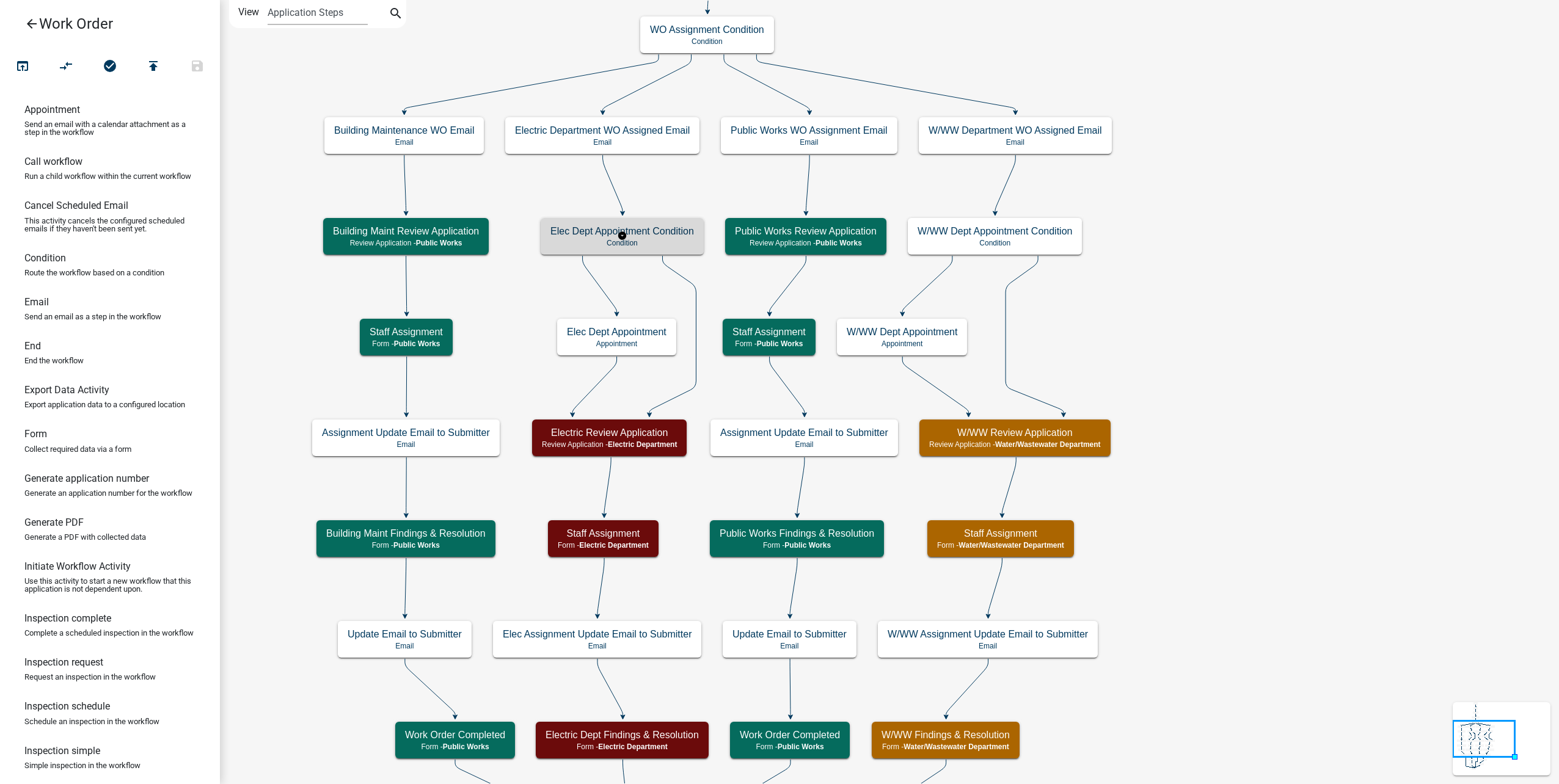
click at [681, 234] on h5 "Elec Dept Appointment Condition" at bounding box center [622, 230] width 144 height 12
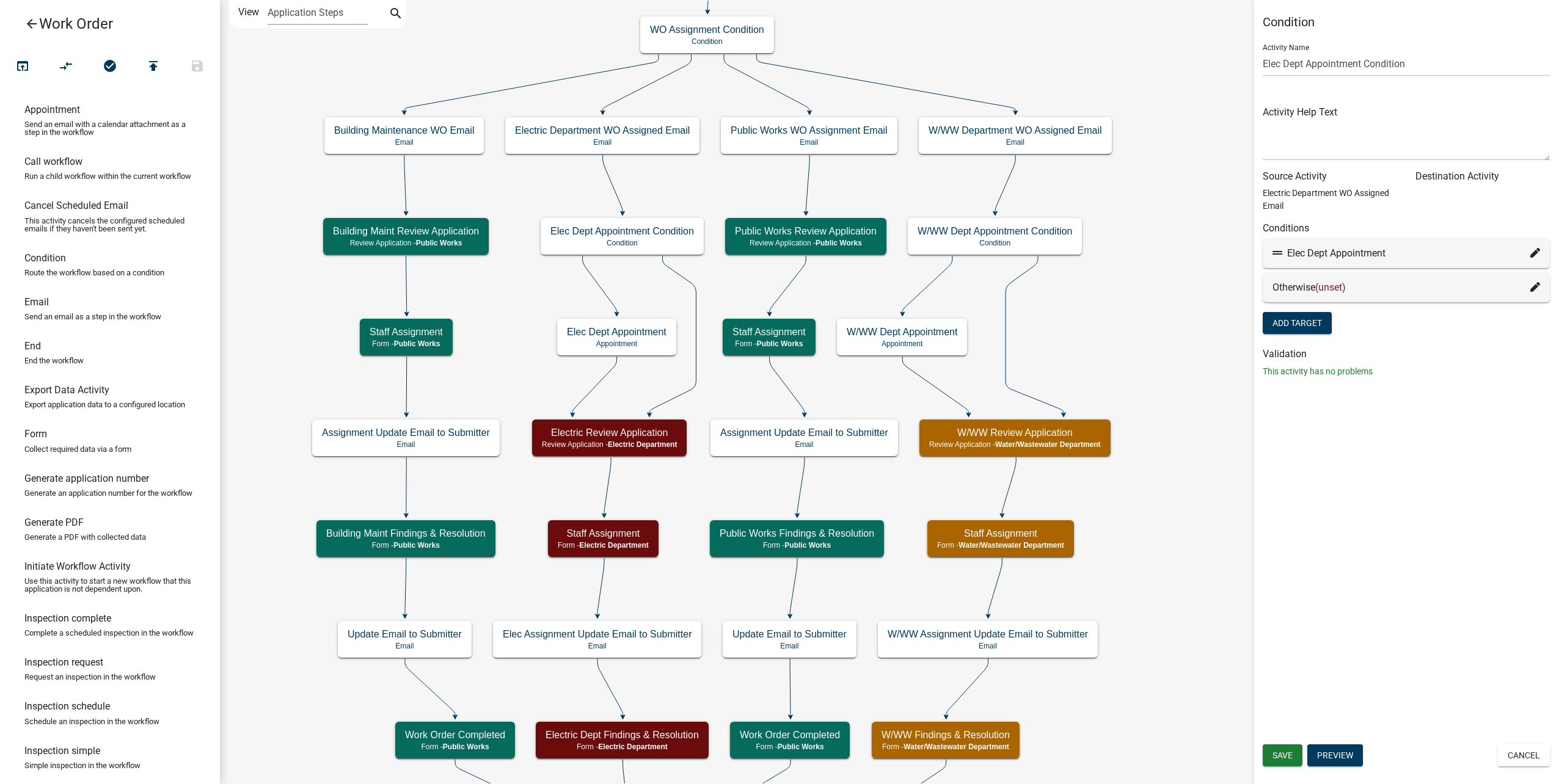
click at [1540, 252] on div "Elec Dept Appointment" at bounding box center [1406, 253] width 287 height 29
click at [1538, 250] on icon at bounding box center [1535, 252] width 9 height 9
select select "36: 13407a39-9b8a-4394-963c-a4444df05e7c"
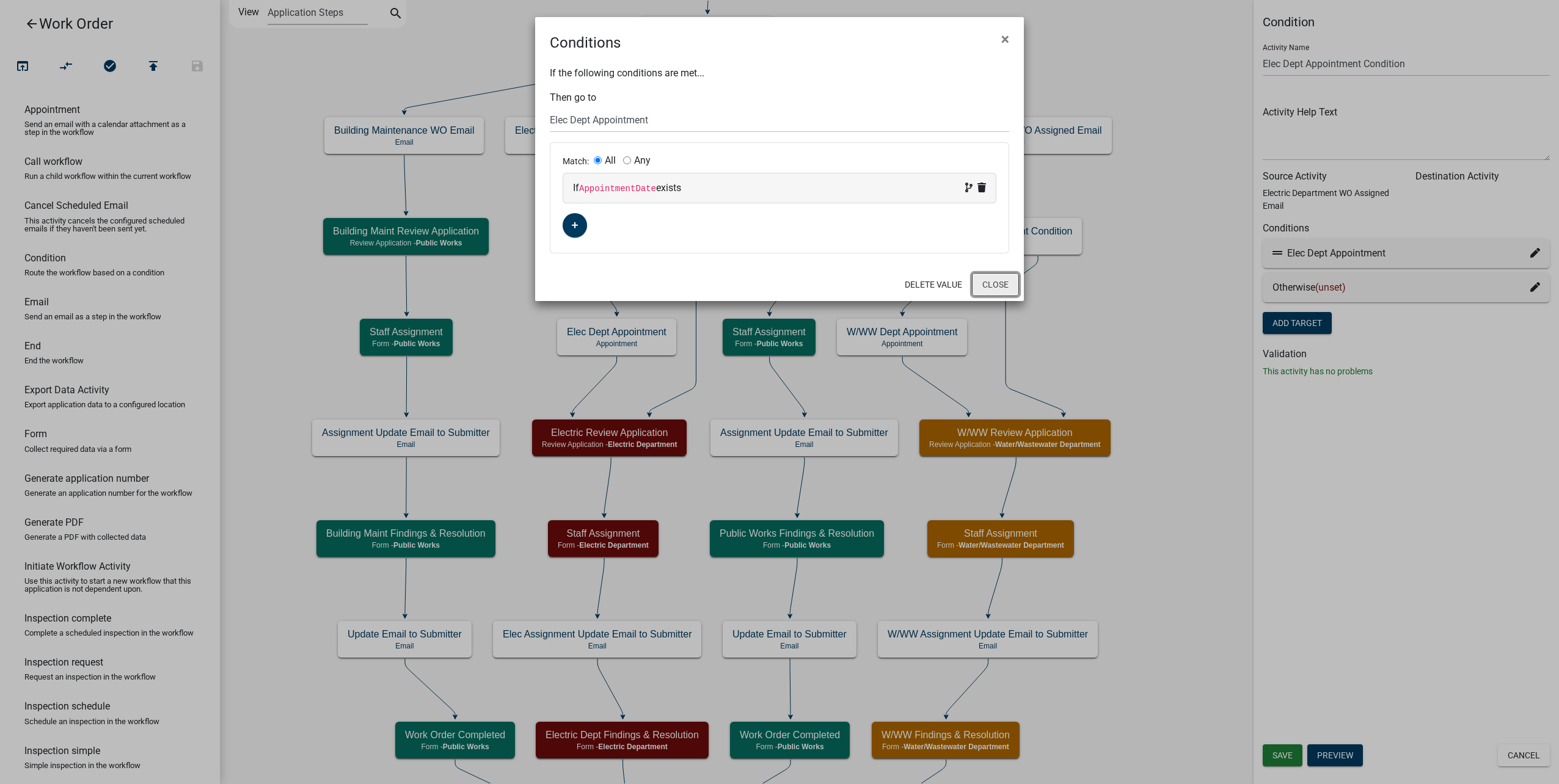
click at [995, 275] on button "Close" at bounding box center [995, 285] width 47 height 24
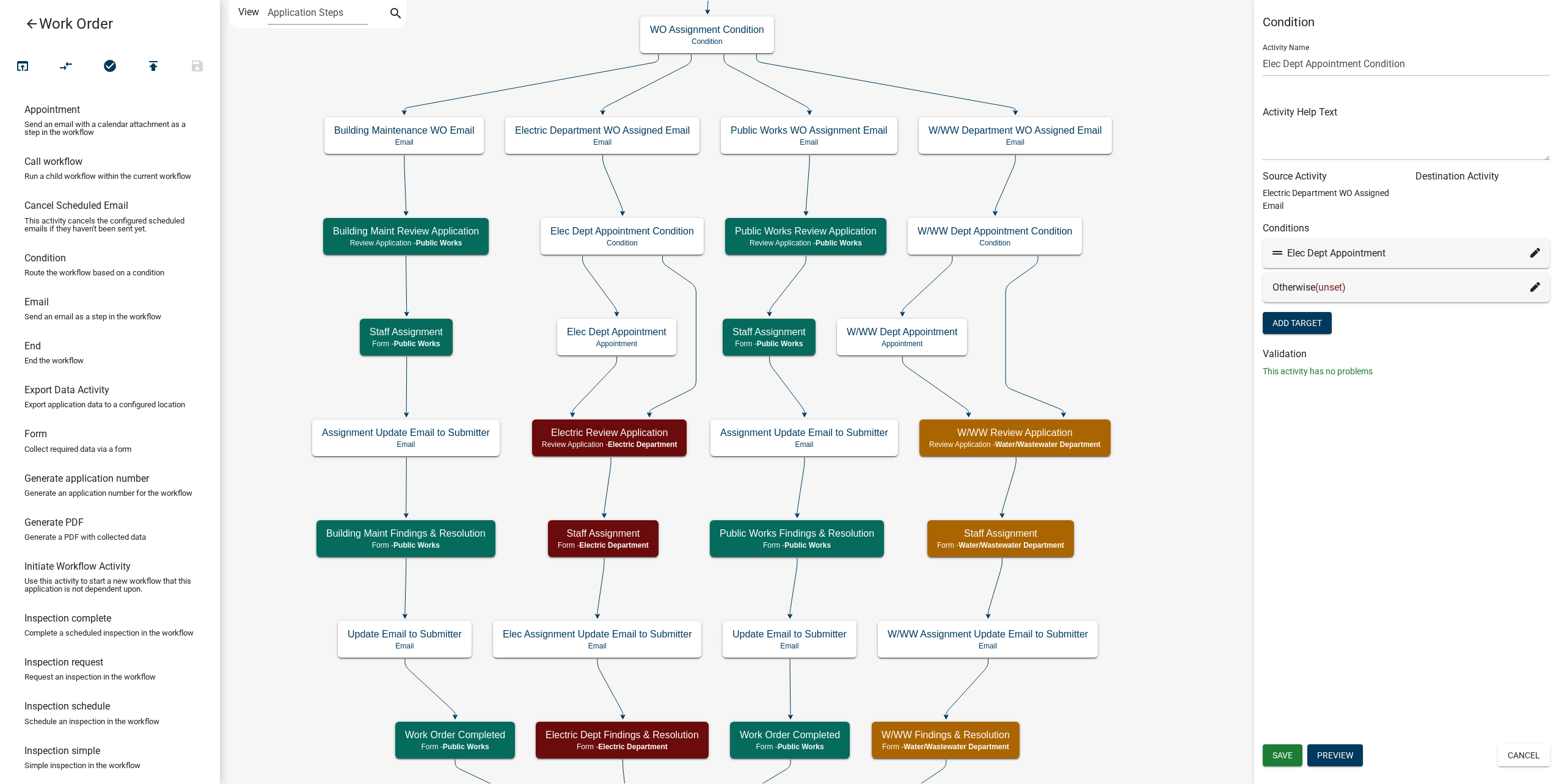
click at [1536, 286] on icon at bounding box center [1535, 287] width 9 height 9
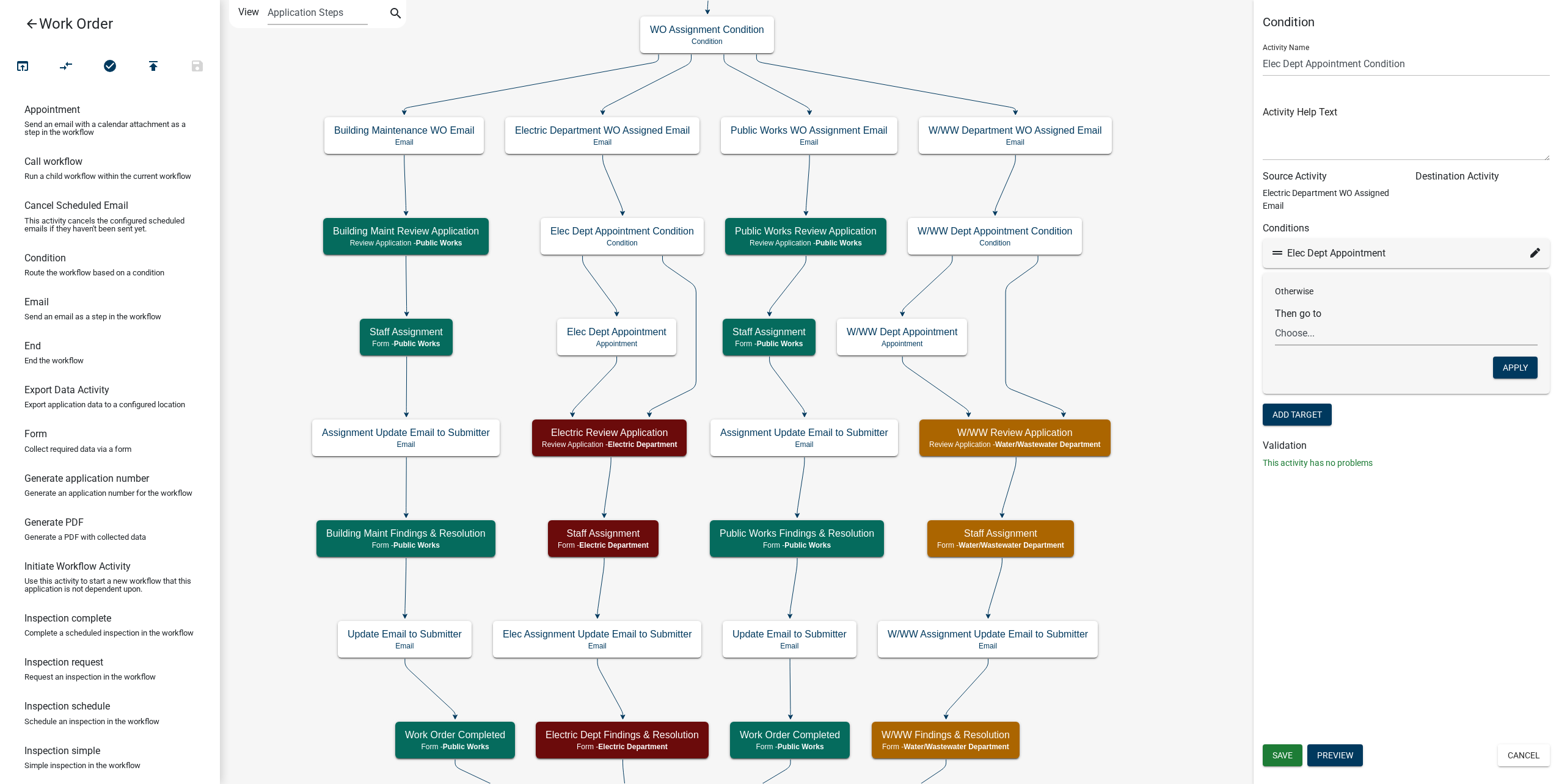
click at [1445, 332] on select "Choose... Start Type of Work Order Building Maintenance WO Email WO Assignment …" at bounding box center [1406, 333] width 263 height 25
select select "7: 48bf4dc4-7c7b-424c-a951-1f6937bf2811"
click at [1275, 321] on select "Choose... Start Type of Work Order Building Maintenance WO Email WO Assignment …" at bounding box center [1406, 333] width 263 height 25
click at [1281, 748] on button "Save" at bounding box center [1282, 755] width 40 height 22
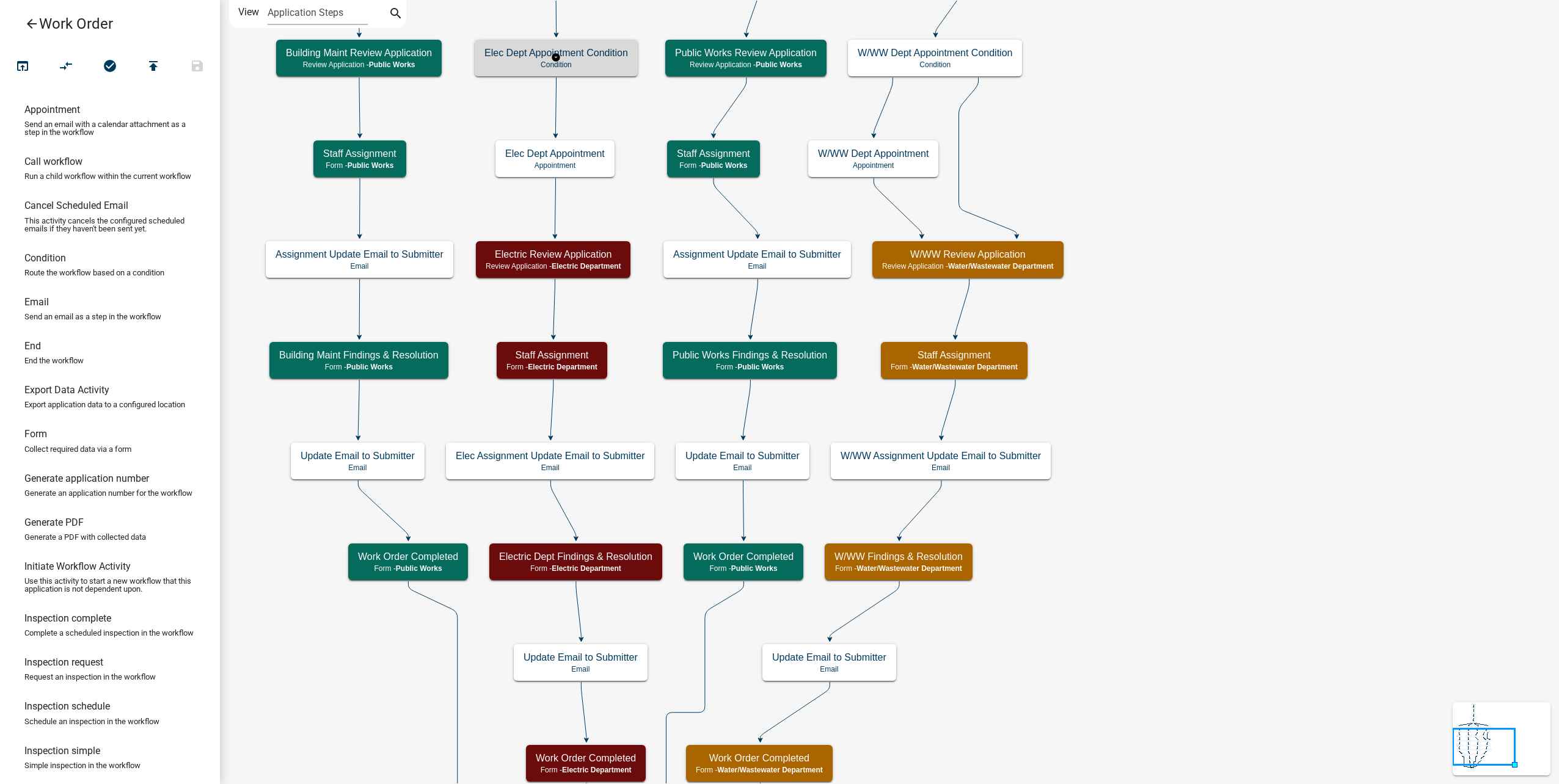
click at [593, 62] on p "Condition" at bounding box center [556, 64] width 144 height 9
click at [568, 53] on h5 "Elec Dept Appointment Condition" at bounding box center [556, 53] width 144 height 12
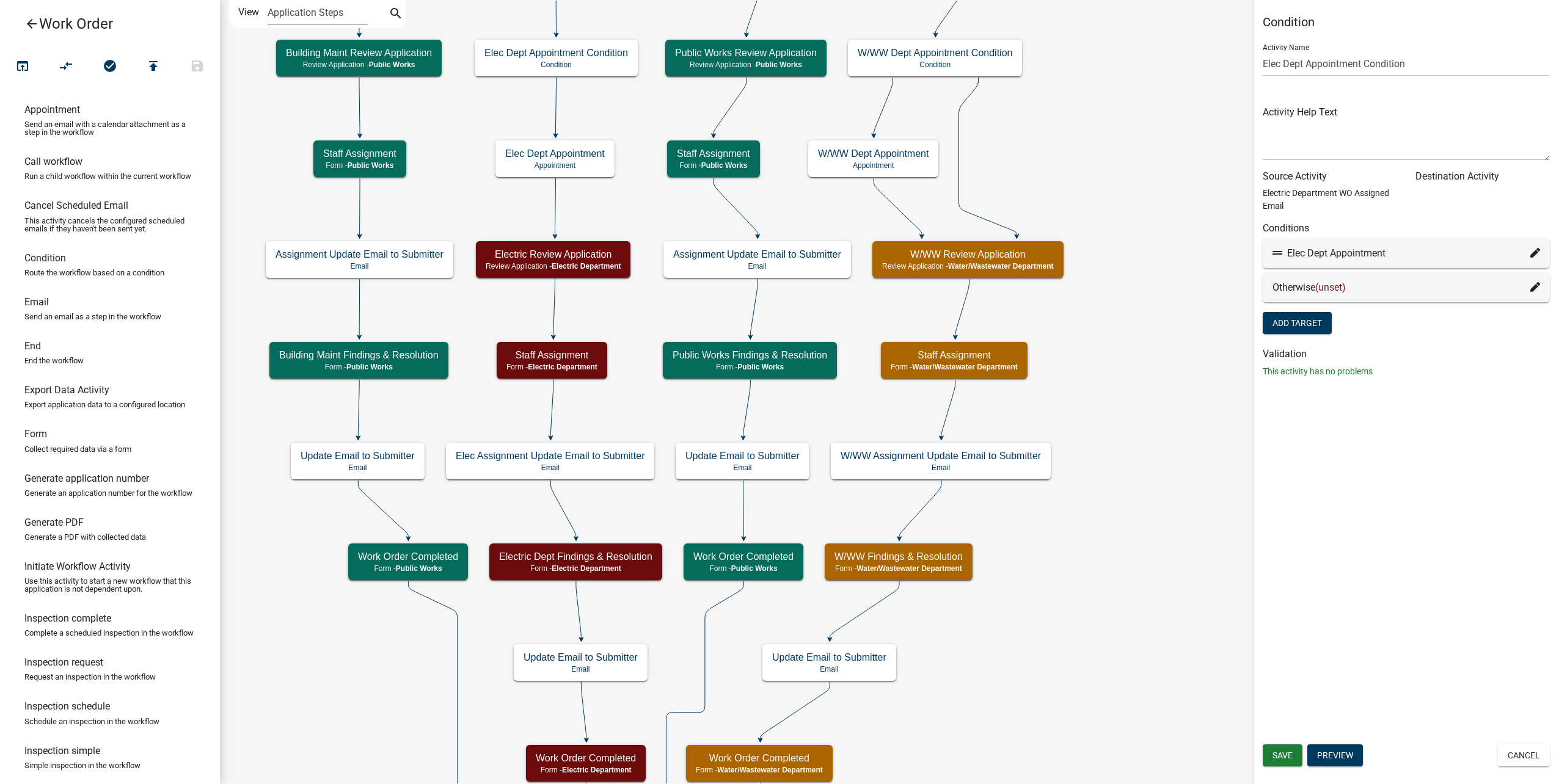
click at [1529, 285] on div "Otherwise (unset)" at bounding box center [1405, 288] width 267 height 15
click at [1532, 285] on icon at bounding box center [1535, 287] width 9 height 9
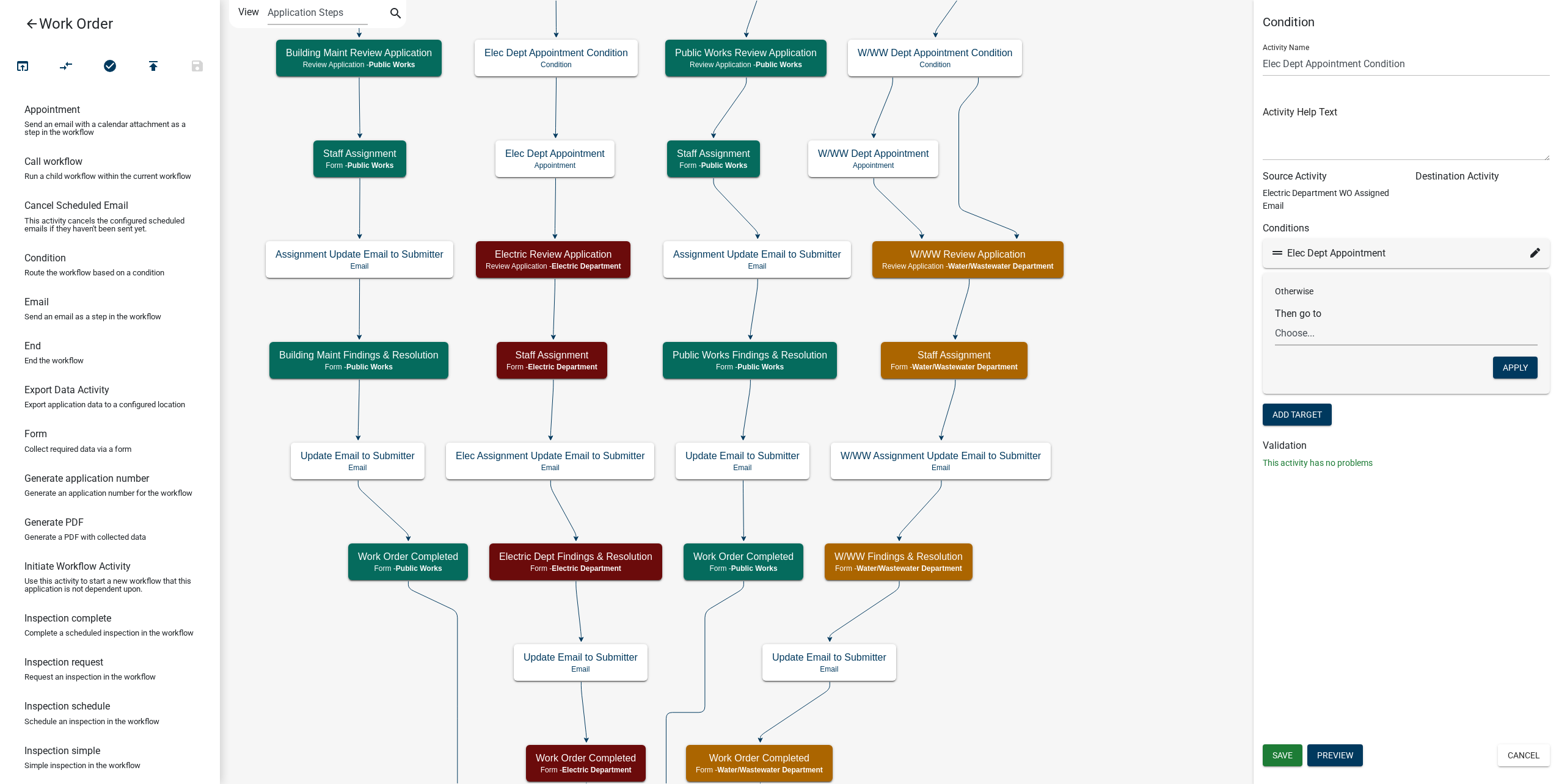
click at [1435, 336] on select "Choose... Start Type of Work Order Building Maintenance WO Email WO Assignment …" at bounding box center [1406, 333] width 263 height 25
select select "7: 48bf4dc4-7c7b-424c-a951-1f6937bf2811"
click at [1275, 321] on select "Choose... Start Type of Work Order Building Maintenance WO Email WO Assignment …" at bounding box center [1406, 333] width 263 height 25
click at [1524, 360] on button "Apply" at bounding box center [1515, 368] width 45 height 22
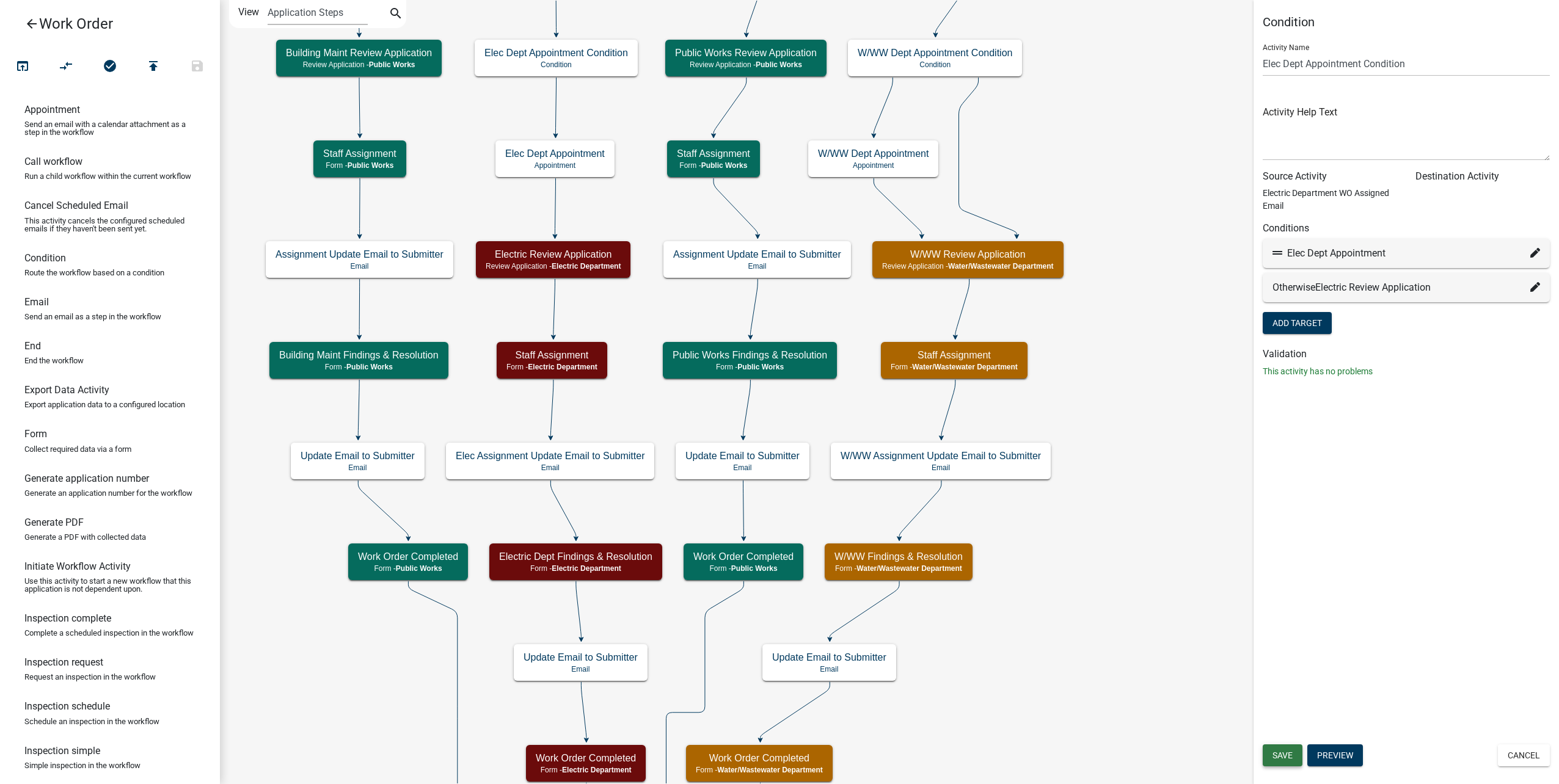
click at [1277, 756] on span "Save" at bounding box center [1282, 755] width 20 height 9
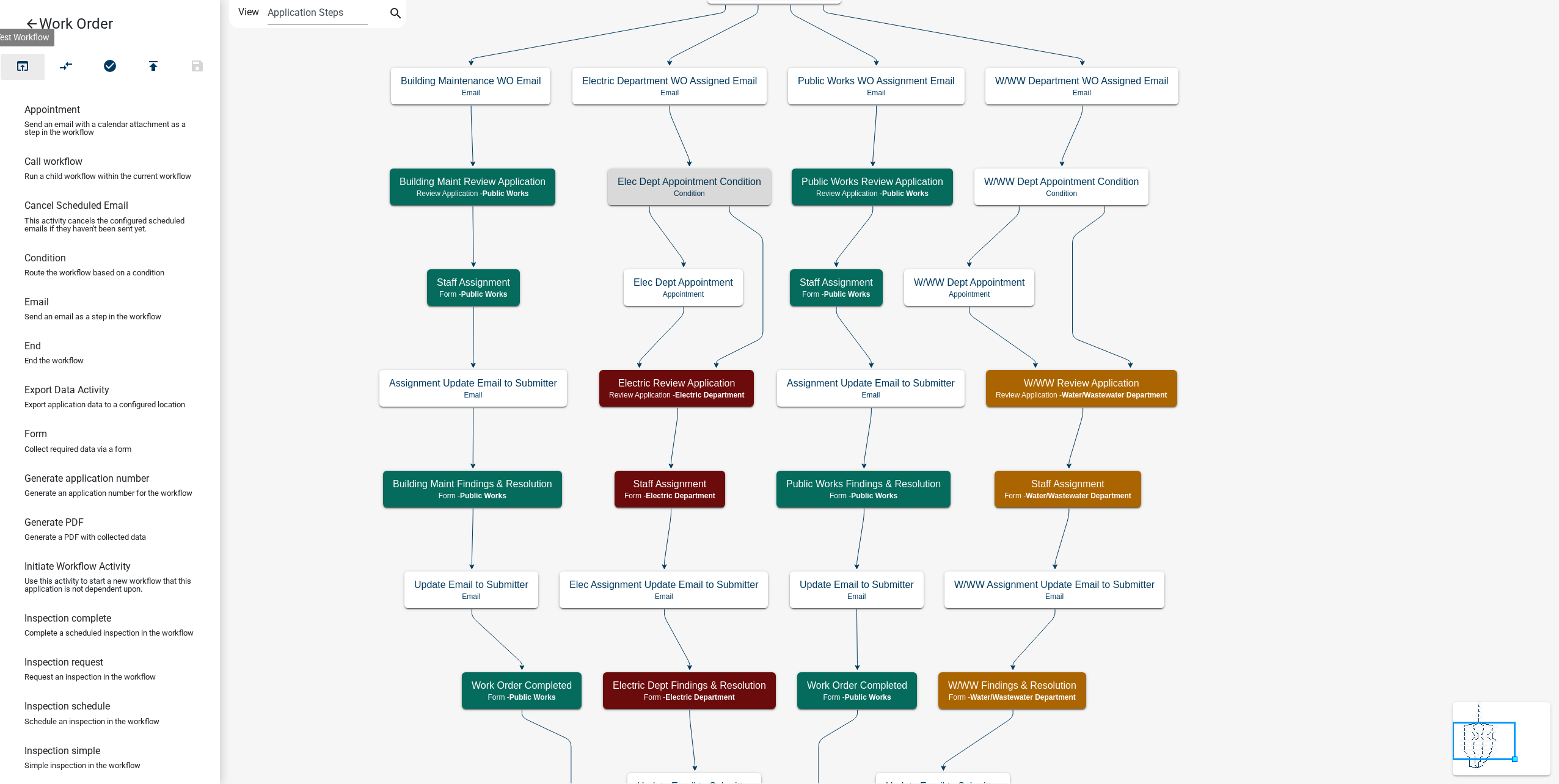
click at [24, 64] on icon "open_in_browser" at bounding box center [22, 67] width 15 height 17
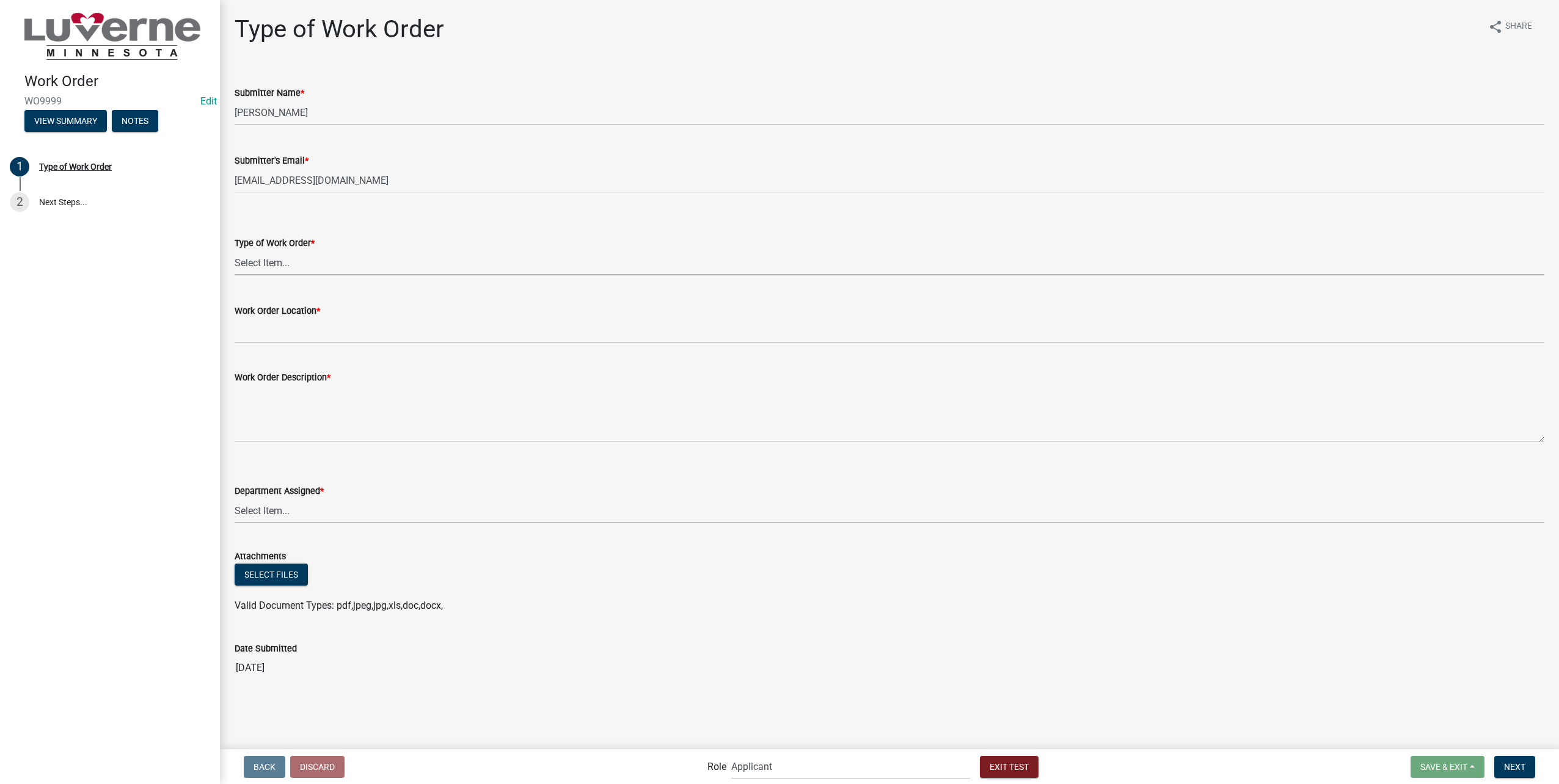
click at [336, 266] on select "Select Item... Turn Water On Turn Water Off Turn Electric On Turn Electric Off …" at bounding box center [889, 263] width 1310 height 25
click at [234, 250] on select "Select Item... Turn Water On Turn Water Off Turn Electric On Turn Electric Off …" at bounding box center [889, 263] width 1310 height 25
select select "23d35f2e-3bf1-4ece-83c1-2a742f145ffa"
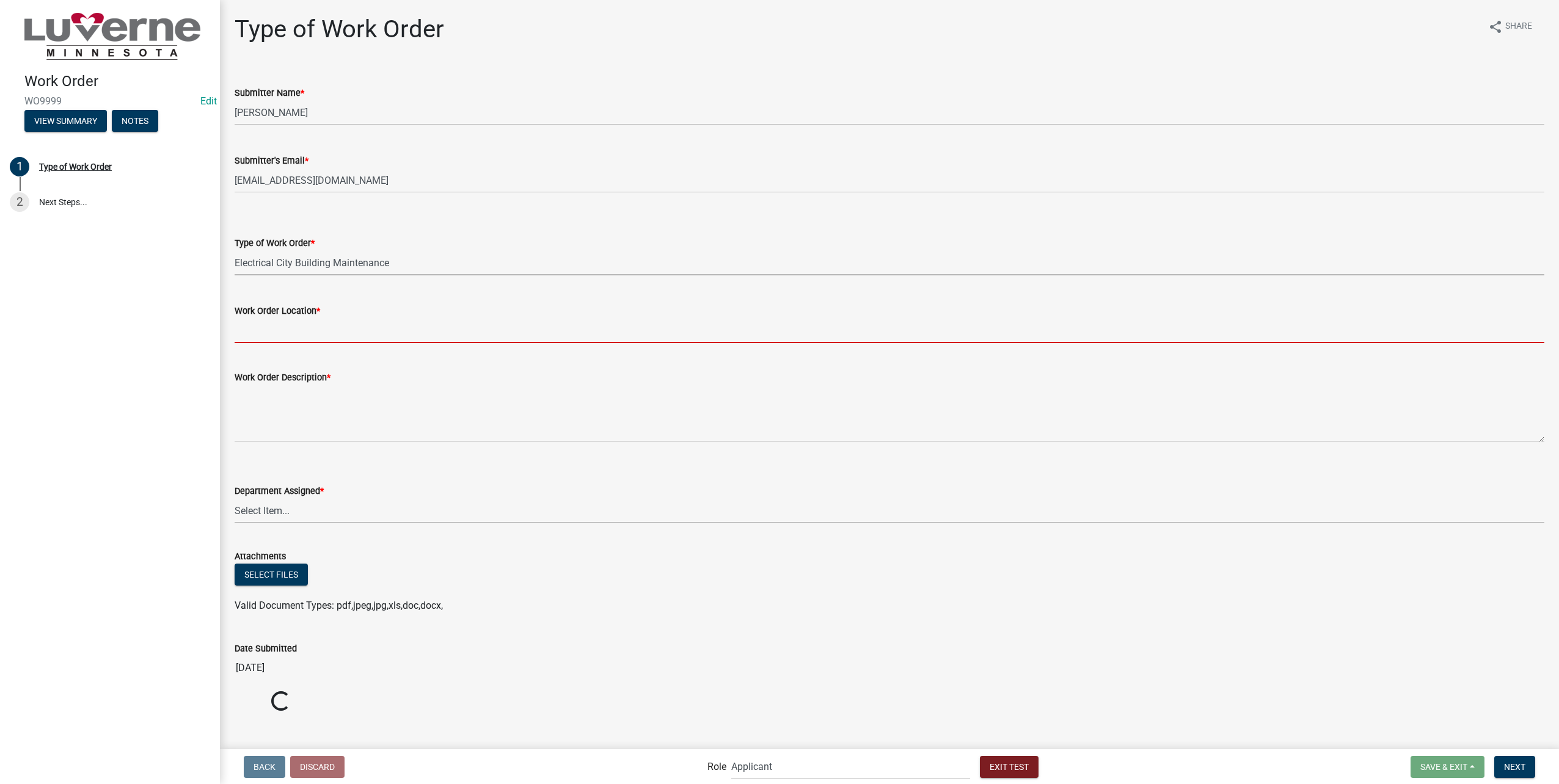
click at [308, 339] on input "Work Order Location *" at bounding box center [889, 331] width 1310 height 25
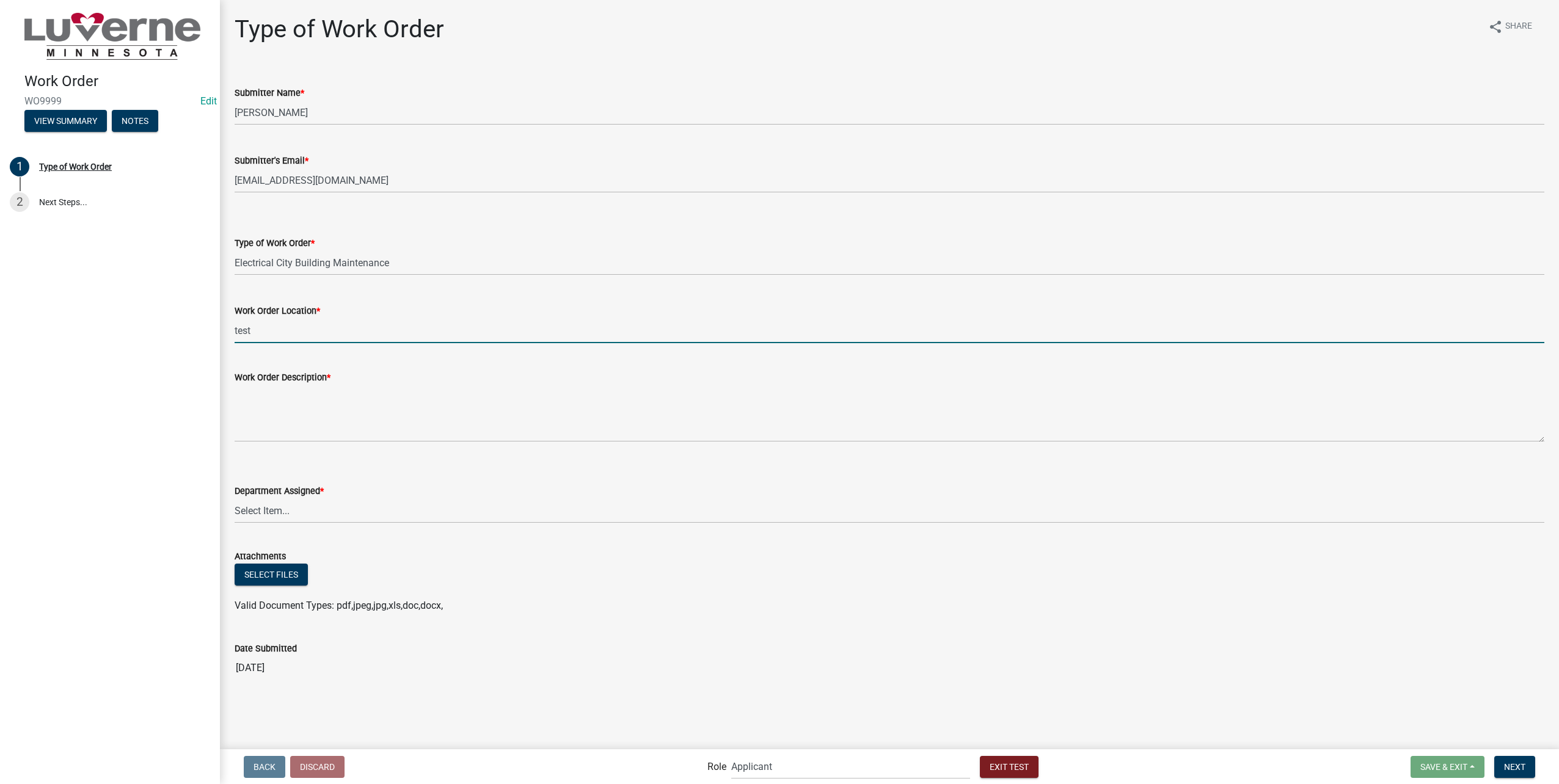
type input "test"
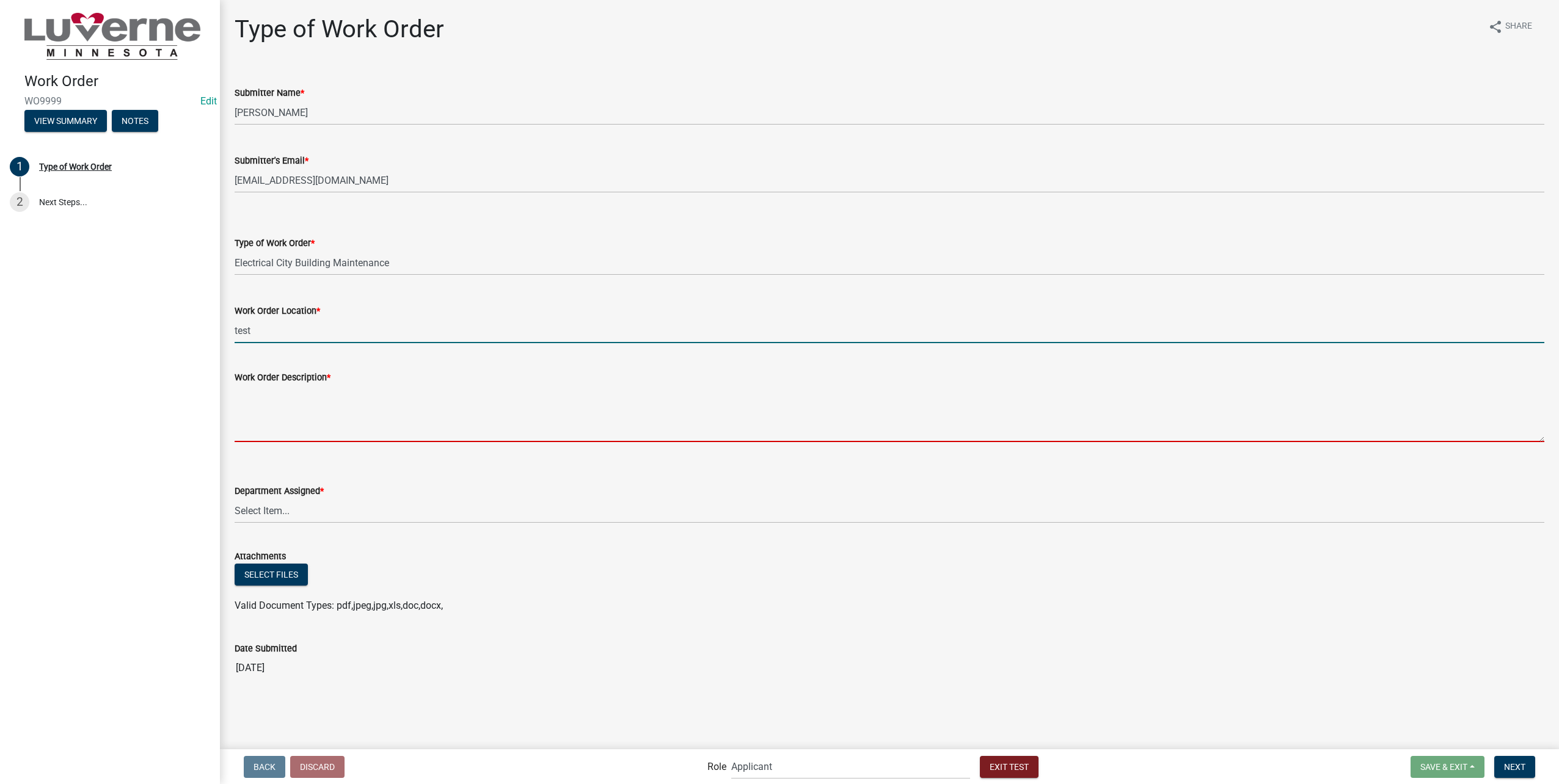
click at [272, 435] on textarea "Work Order Description *" at bounding box center [889, 413] width 1310 height 57
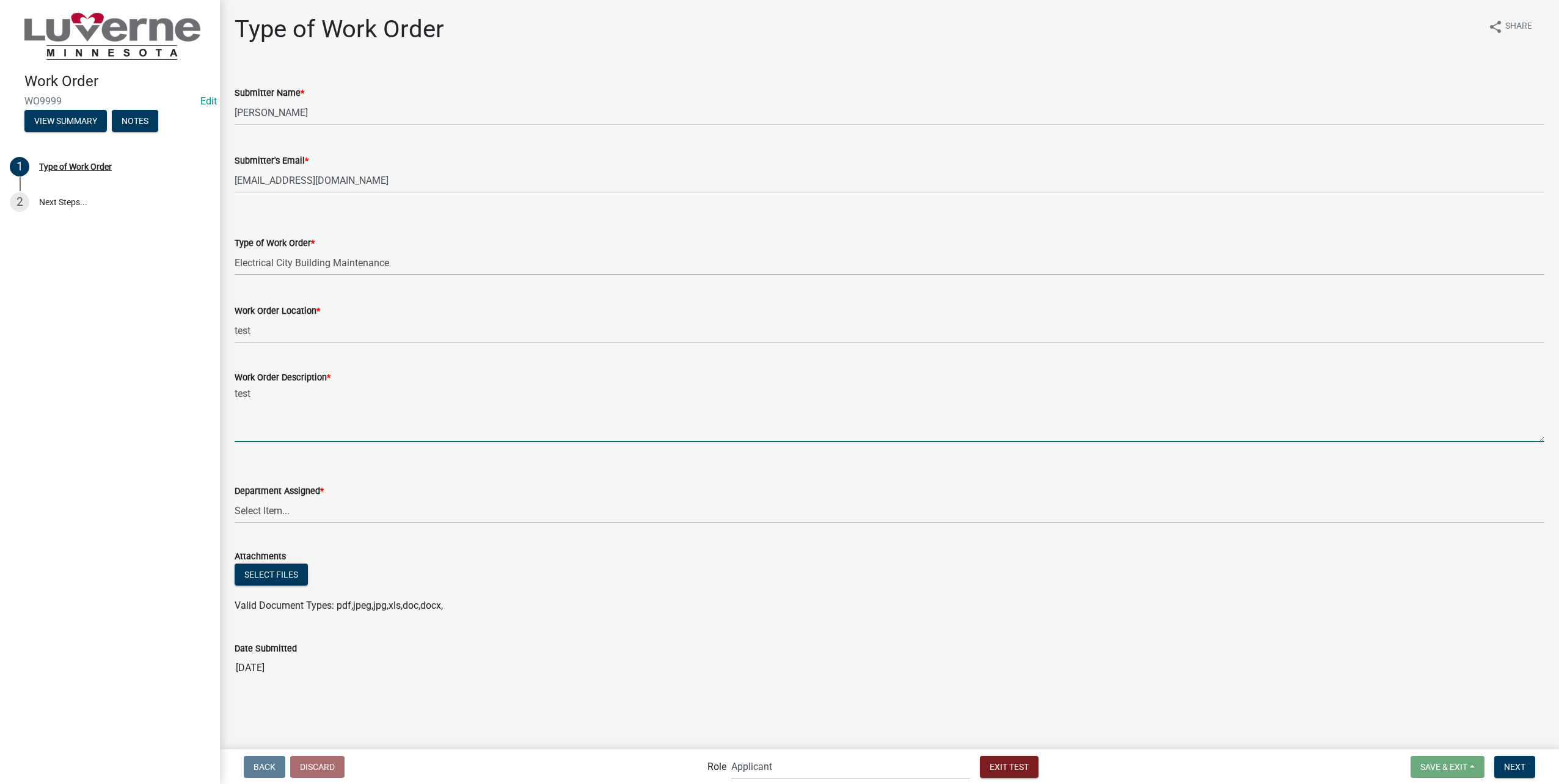
type textarea "test"
click at [544, 514] on select "Select Item... Building Maintenance Electric Department Water/Wastewater Depart…" at bounding box center [889, 511] width 1310 height 25
click at [234, 499] on select "Select Item... Building Maintenance Electric Department Water/Wastewater Depart…" at bounding box center [889, 511] width 1310 height 25
select select "1c8b25b4-c1de-4134-baf2-bb76918873a0"
click at [1509, 768] on span "Next" at bounding box center [1514, 766] width 21 height 9
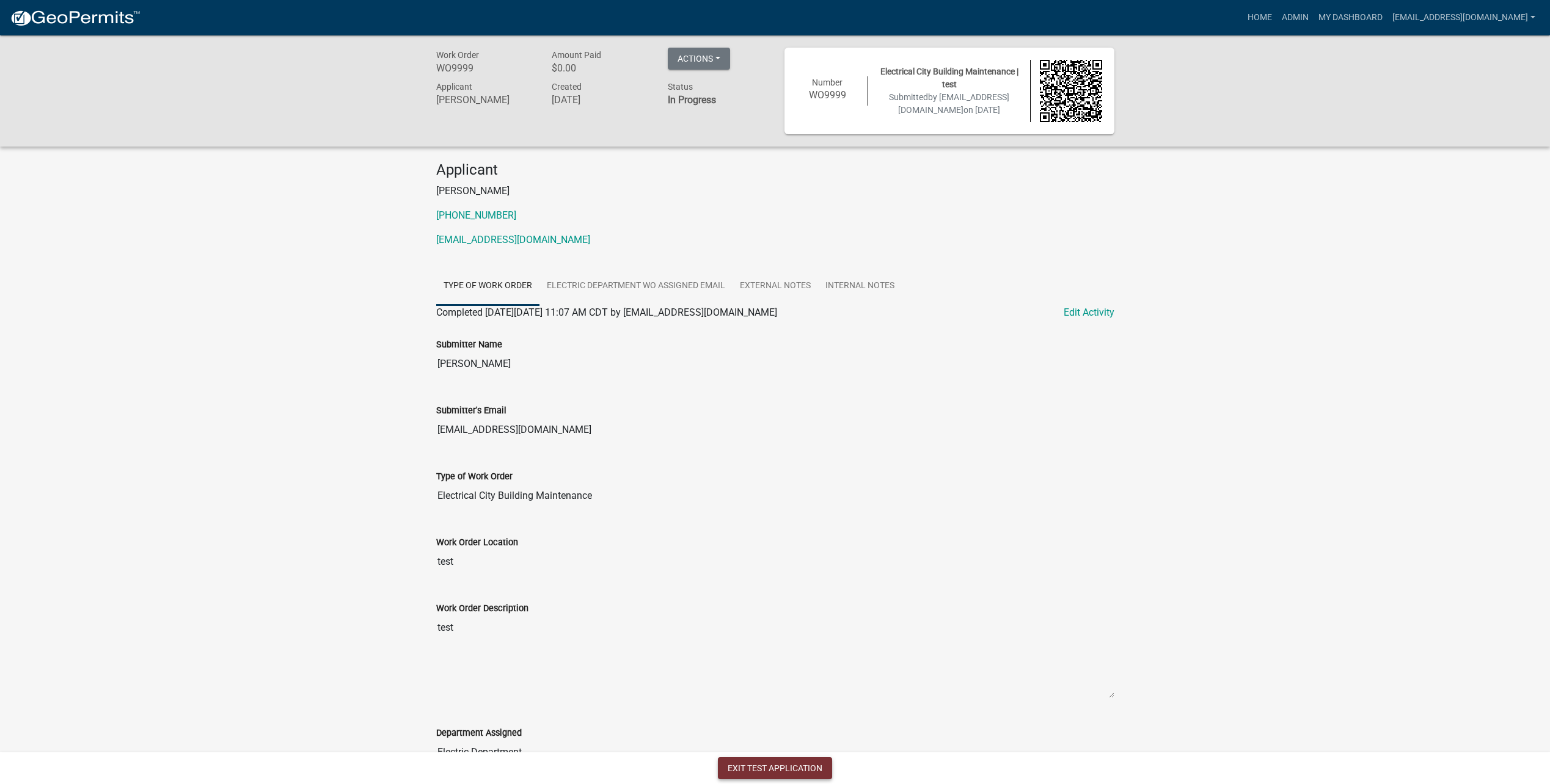
click at [754, 767] on button "Exit Test Application" at bounding box center [775, 768] width 115 height 22
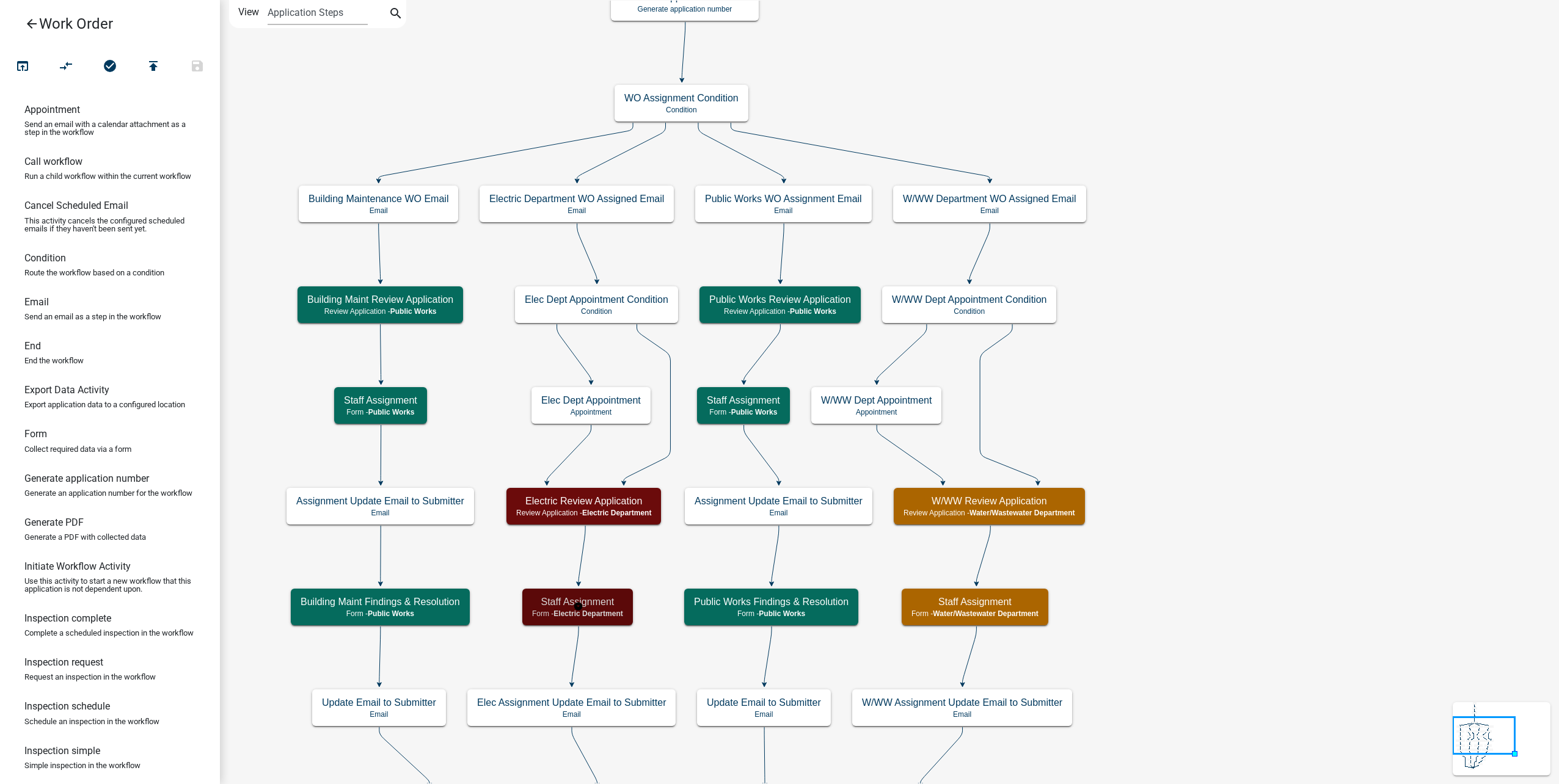
click at [597, 603] on h5 "Staff Assignment" at bounding box center [577, 601] width 91 height 12
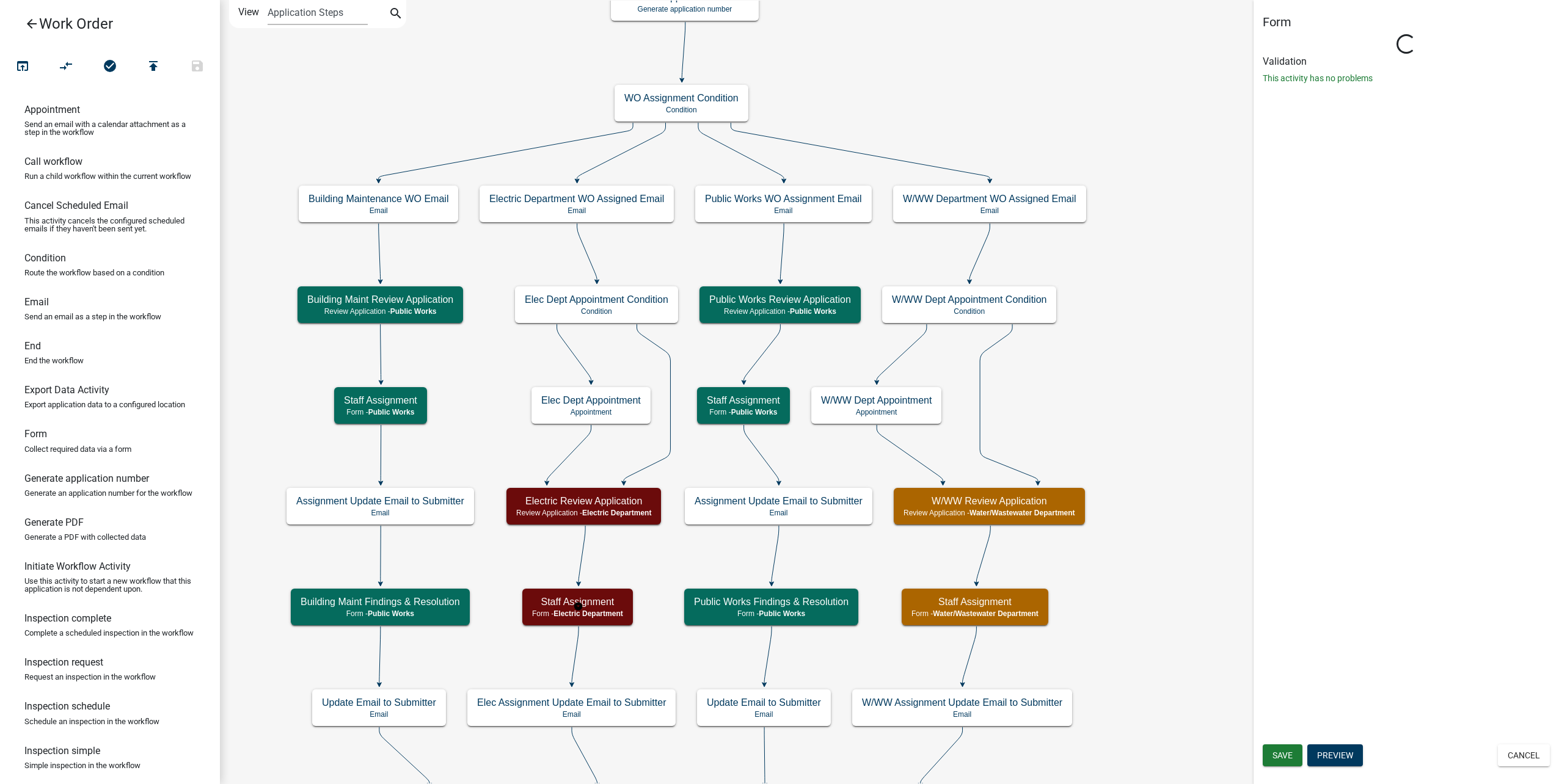
select select "10C02E7F-48F0-41D5-B358-4B17E800125F"
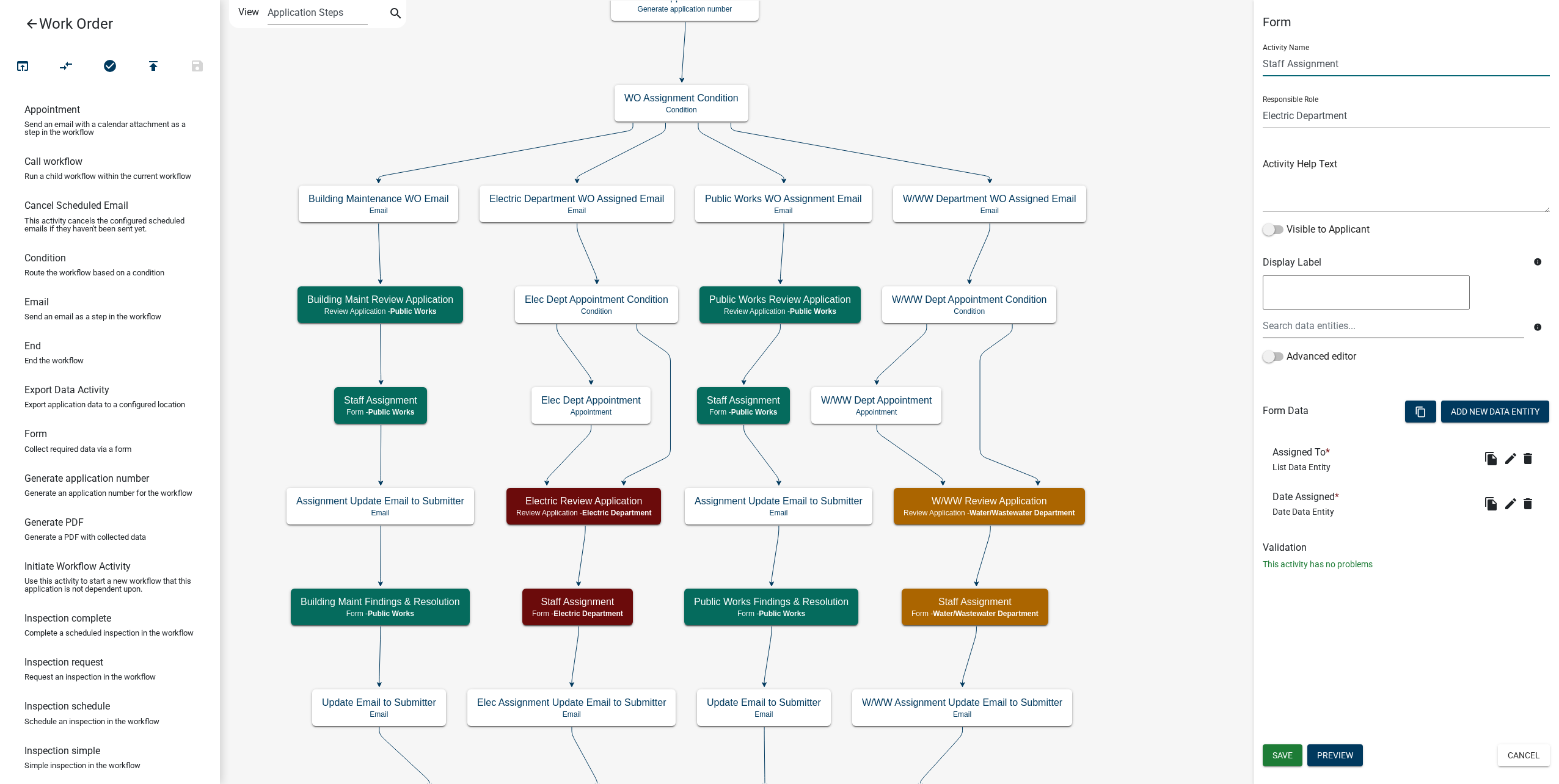
click at [1264, 64] on input "Staff Assignment" at bounding box center [1406, 64] width 287 height 25
type input "Elec Staff Assignment"
click at [1288, 753] on span "Save" at bounding box center [1282, 755] width 20 height 9
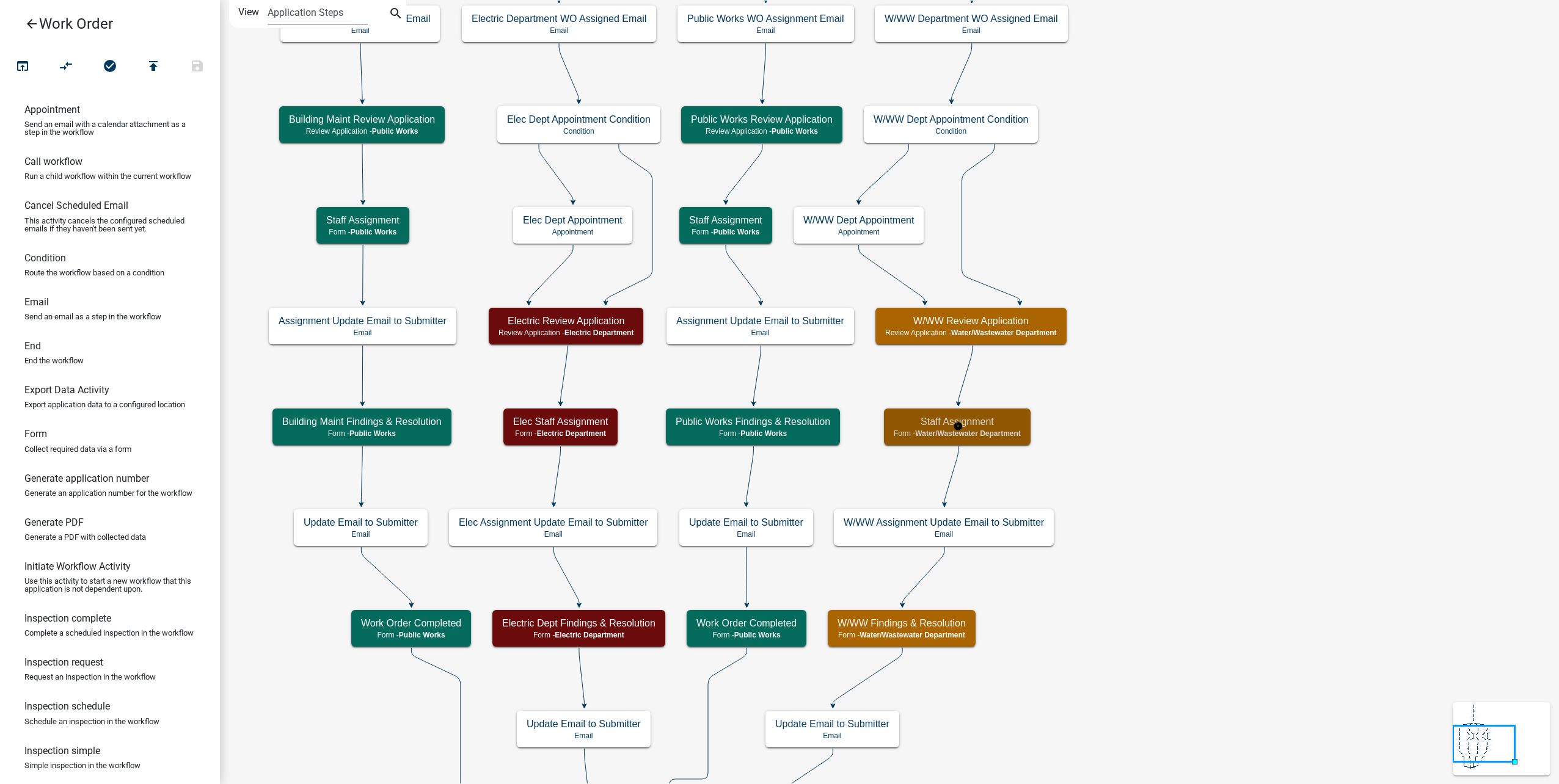
click at [1016, 424] on h5 "Staff Assignment" at bounding box center [958, 421] width 127 height 12
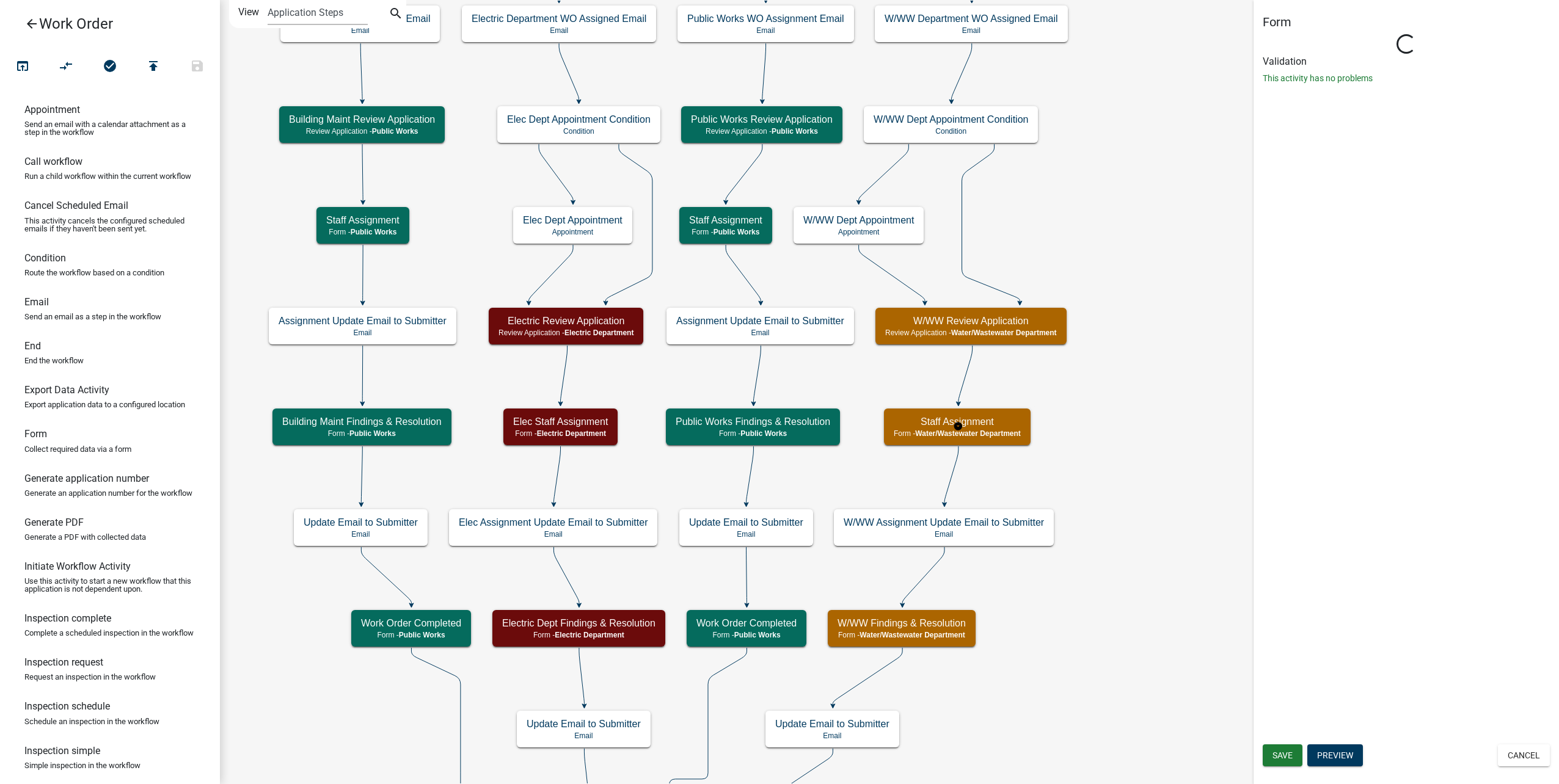
select select "32A135E6-3B60-4157-B54A-23080F461975"
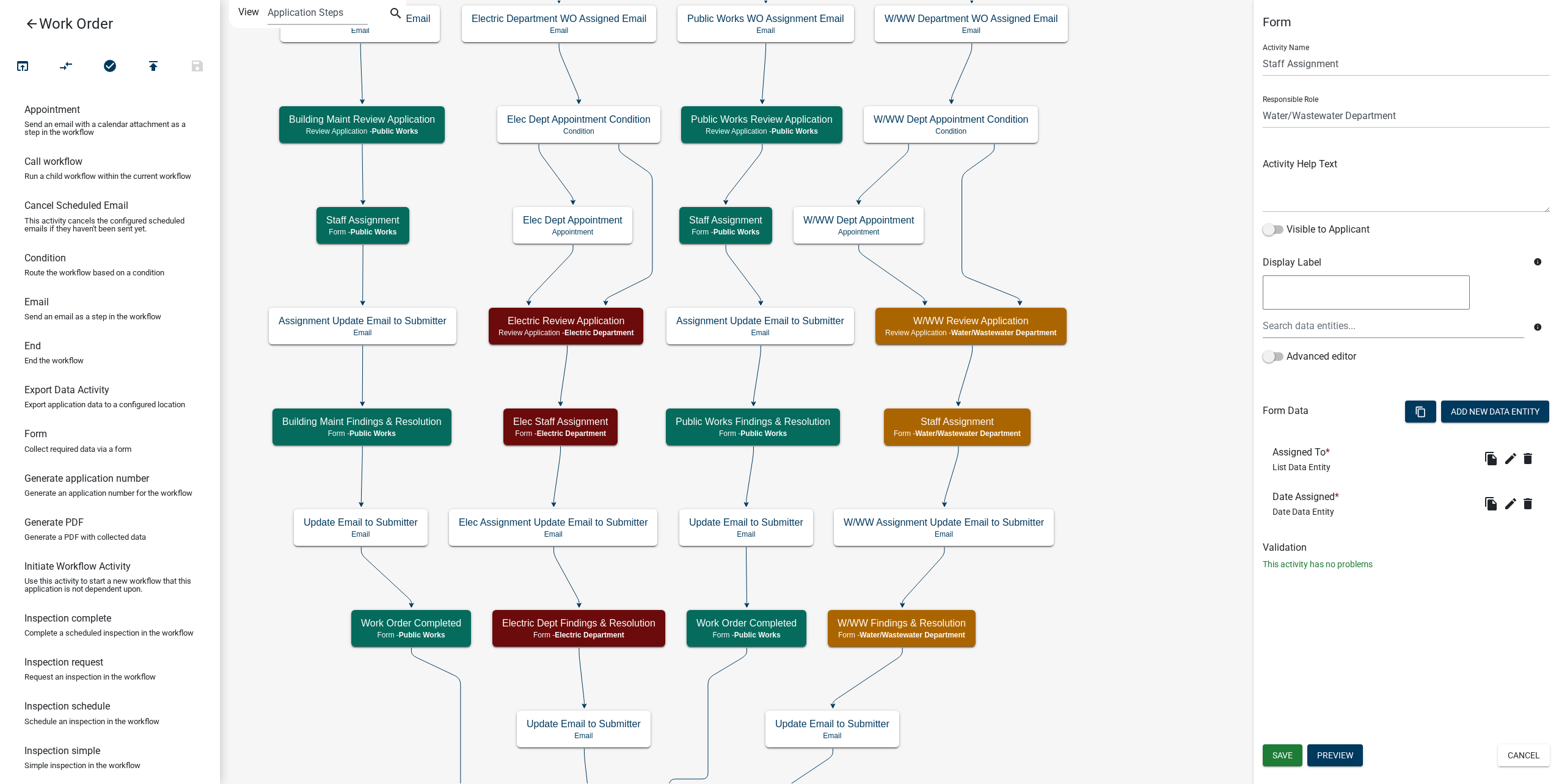
click at [1261, 65] on div "Form Activity Name Staff Assignment Responsible Role Applicant Public Works Cit…" at bounding box center [1405, 298] width 305 height 566
click at [1263, 62] on input "Staff Assignment" at bounding box center [1406, 64] width 287 height 25
type input "W/WW Staff Assignment"
click at [1301, 757] on button "Save" at bounding box center [1282, 755] width 40 height 22
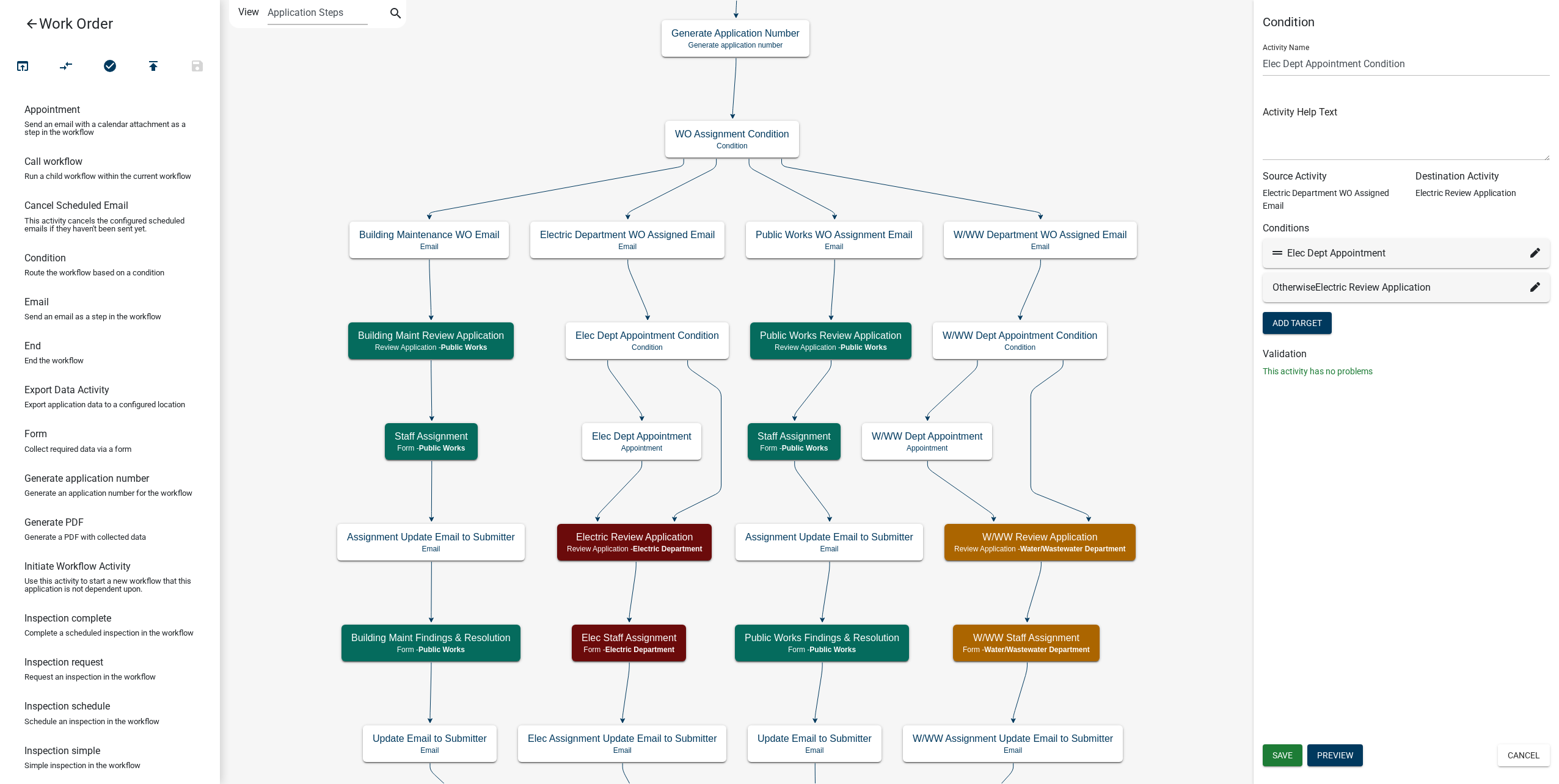
click at [1532, 249] on icon at bounding box center [1535, 252] width 9 height 9
select select "36: 13407a39-9b8a-4394-963c-a4444df05e7c"
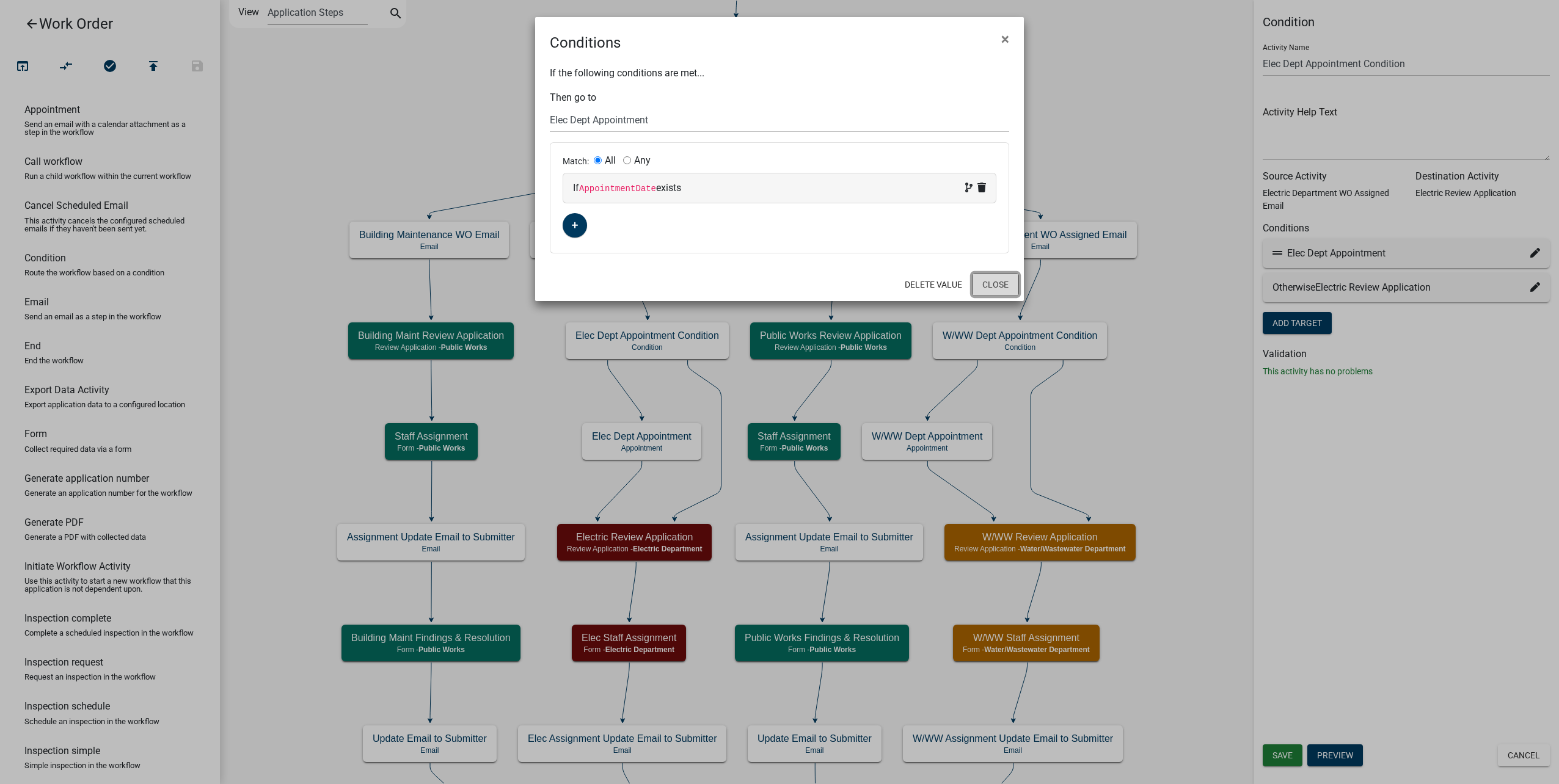
click at [997, 281] on button "Close" at bounding box center [995, 285] width 47 height 24
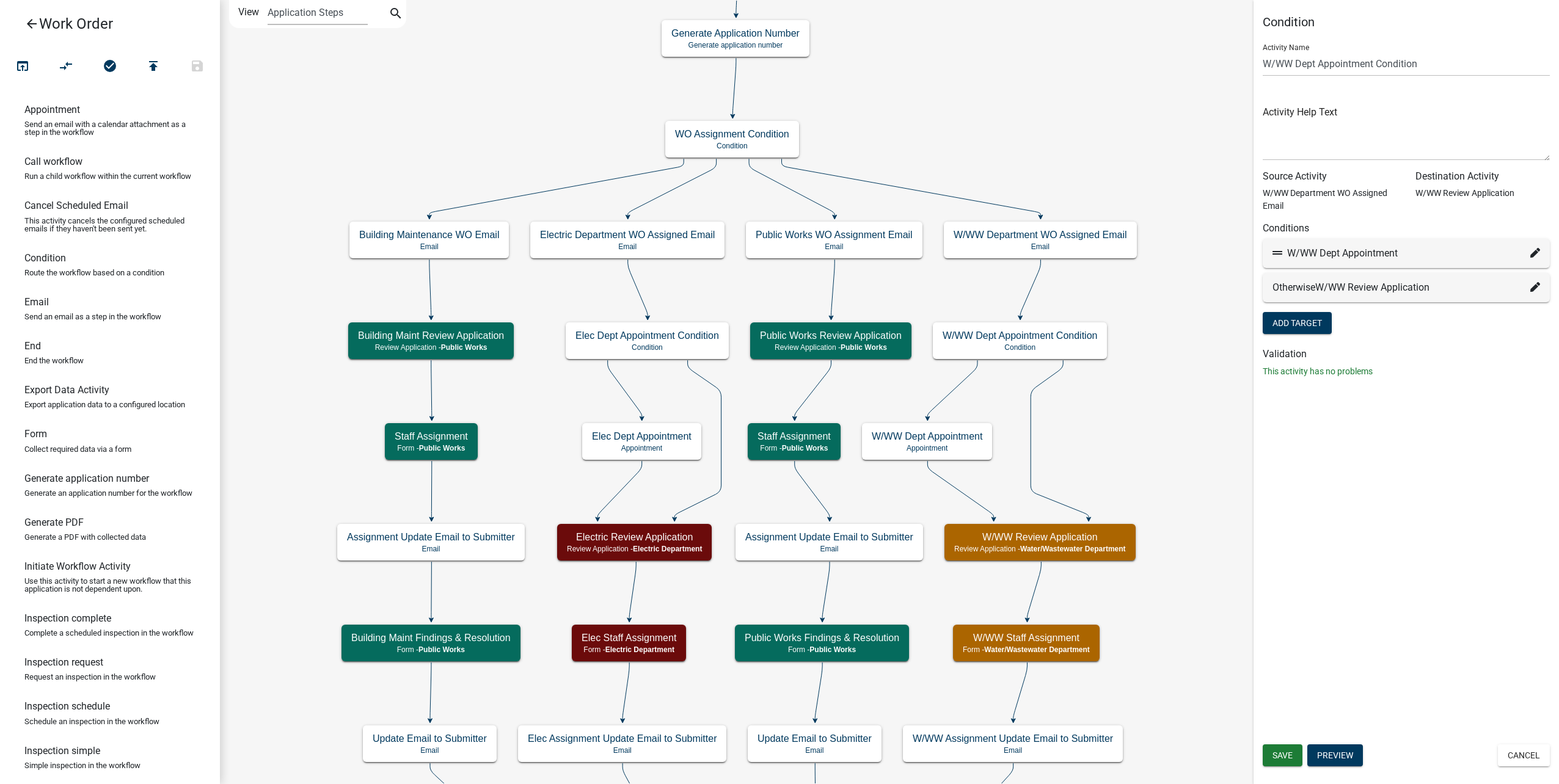
click at [1532, 257] on icon at bounding box center [1535, 252] width 9 height 9
select select "33: c128da1d-3674-4229-b7d2-5a4969ed2719"
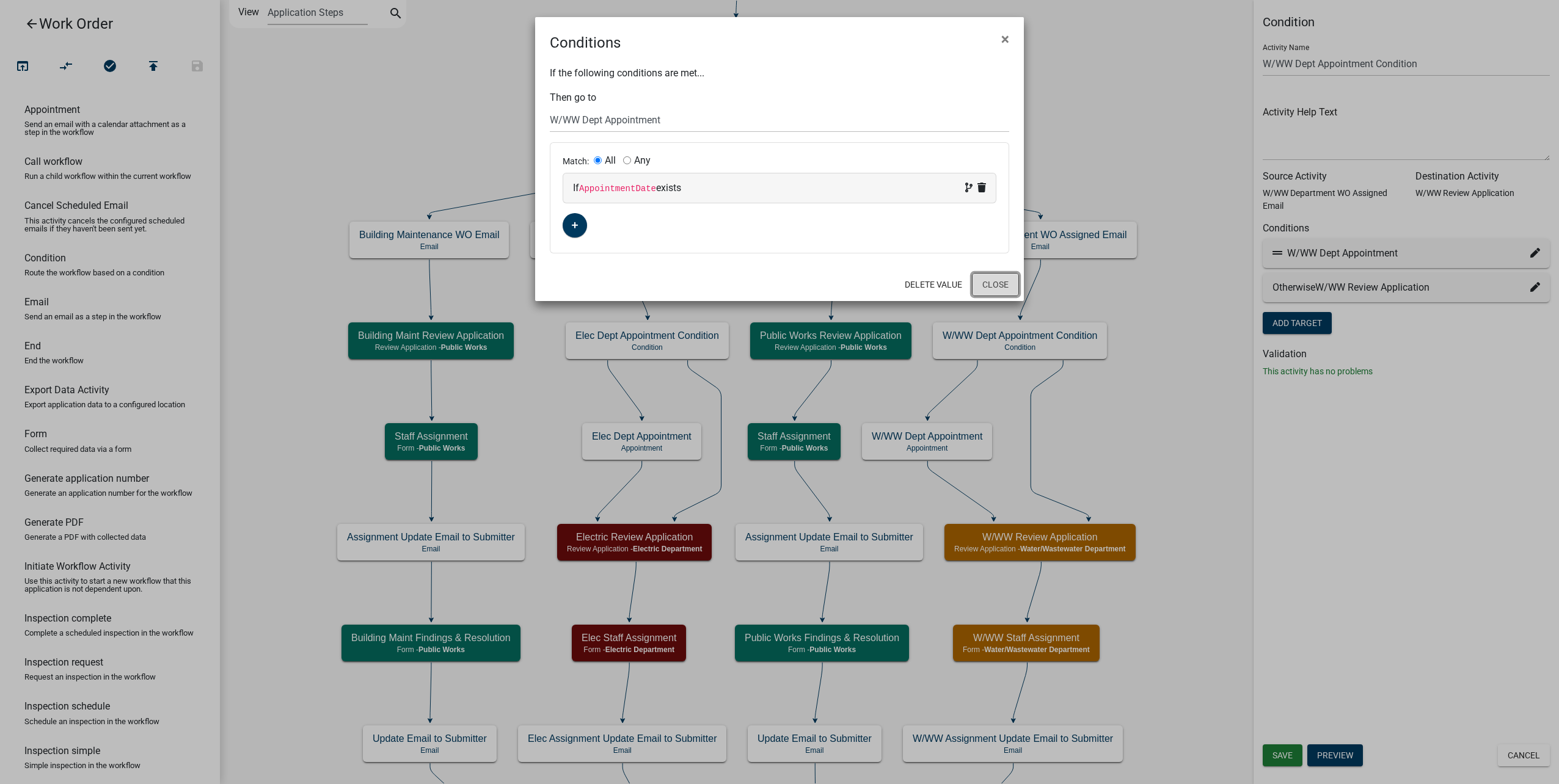
click at [999, 277] on button "Close" at bounding box center [995, 285] width 47 height 24
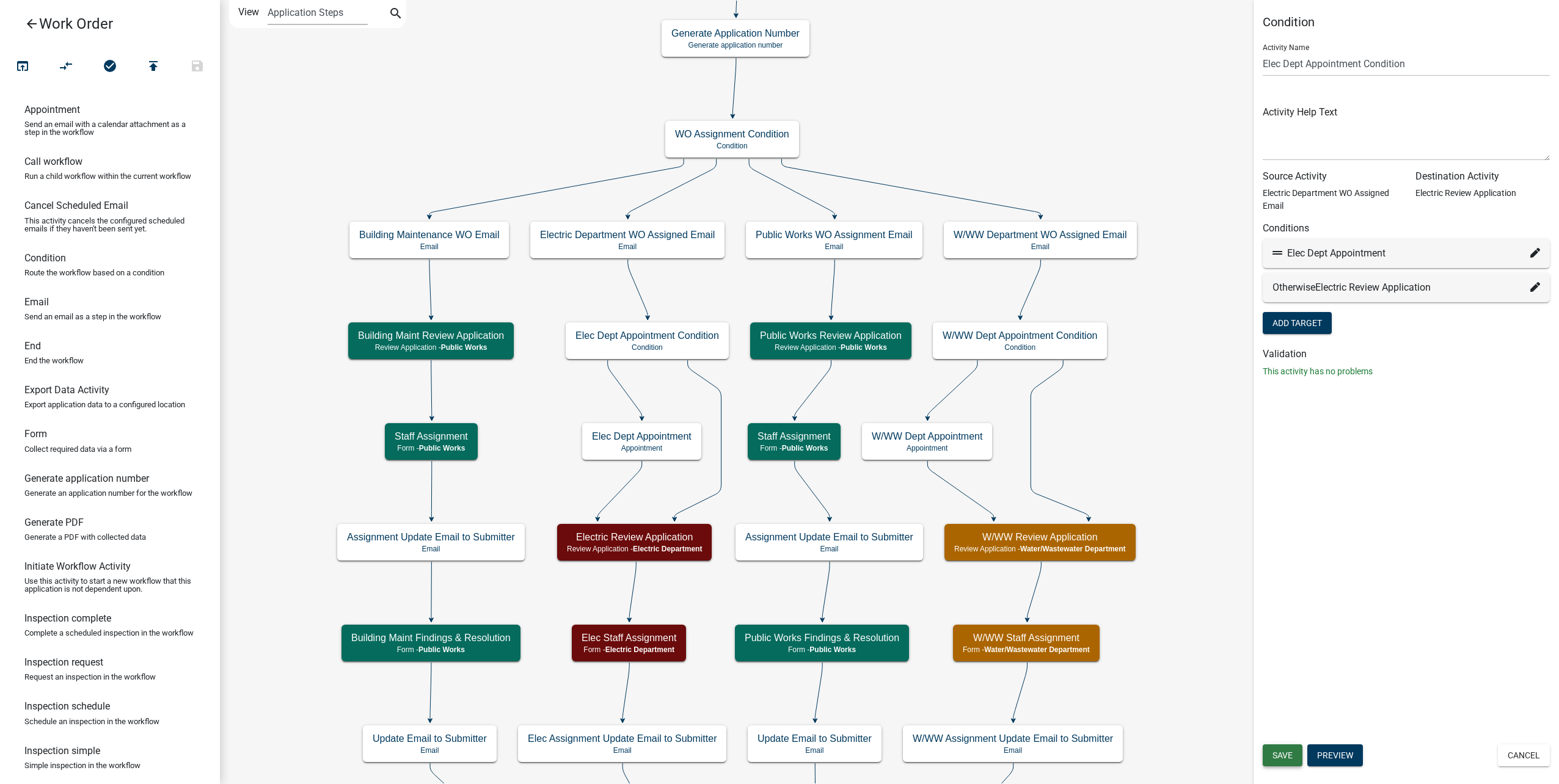
click at [1282, 755] on span "Save" at bounding box center [1282, 755] width 20 height 9
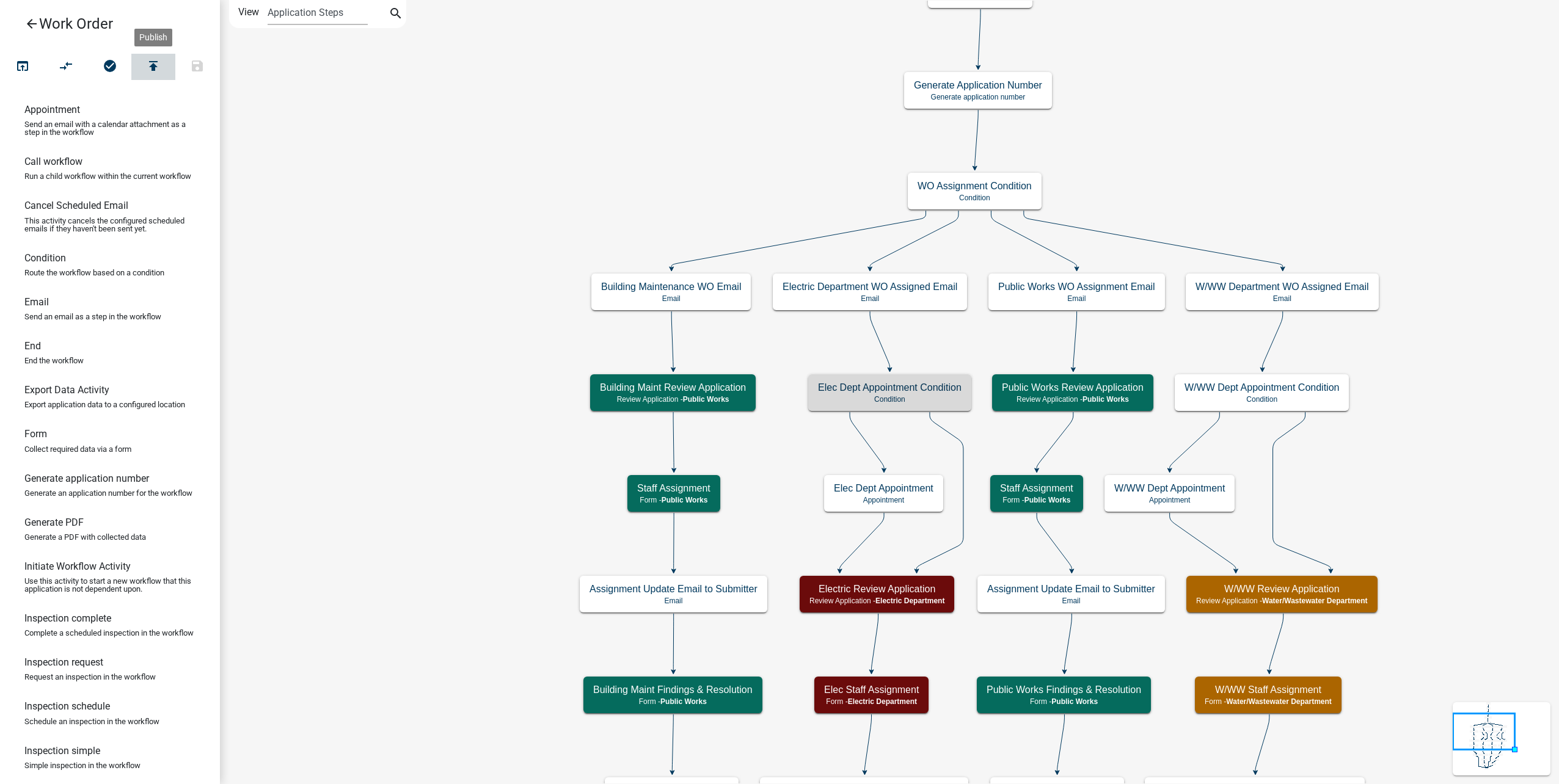
click at [154, 72] on icon "publish" at bounding box center [153, 67] width 15 height 17
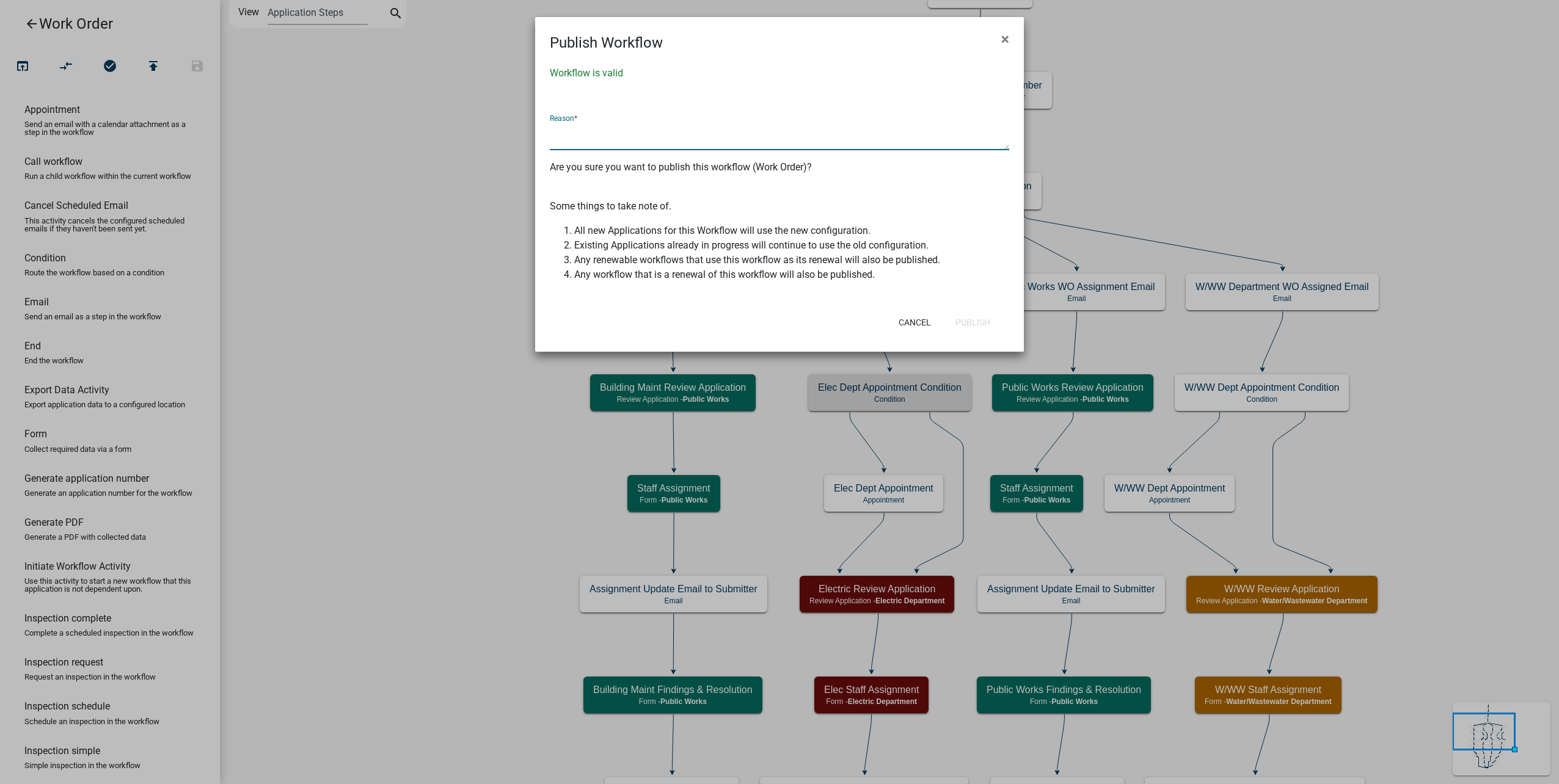
click at [704, 146] on textarea at bounding box center [780, 136] width 460 height 28
type textarea "changes"
click at [970, 338] on div "Cancel Publish" at bounding box center [859, 322] width 301 height 32
click at [976, 318] on button "Publish" at bounding box center [972, 322] width 54 height 22
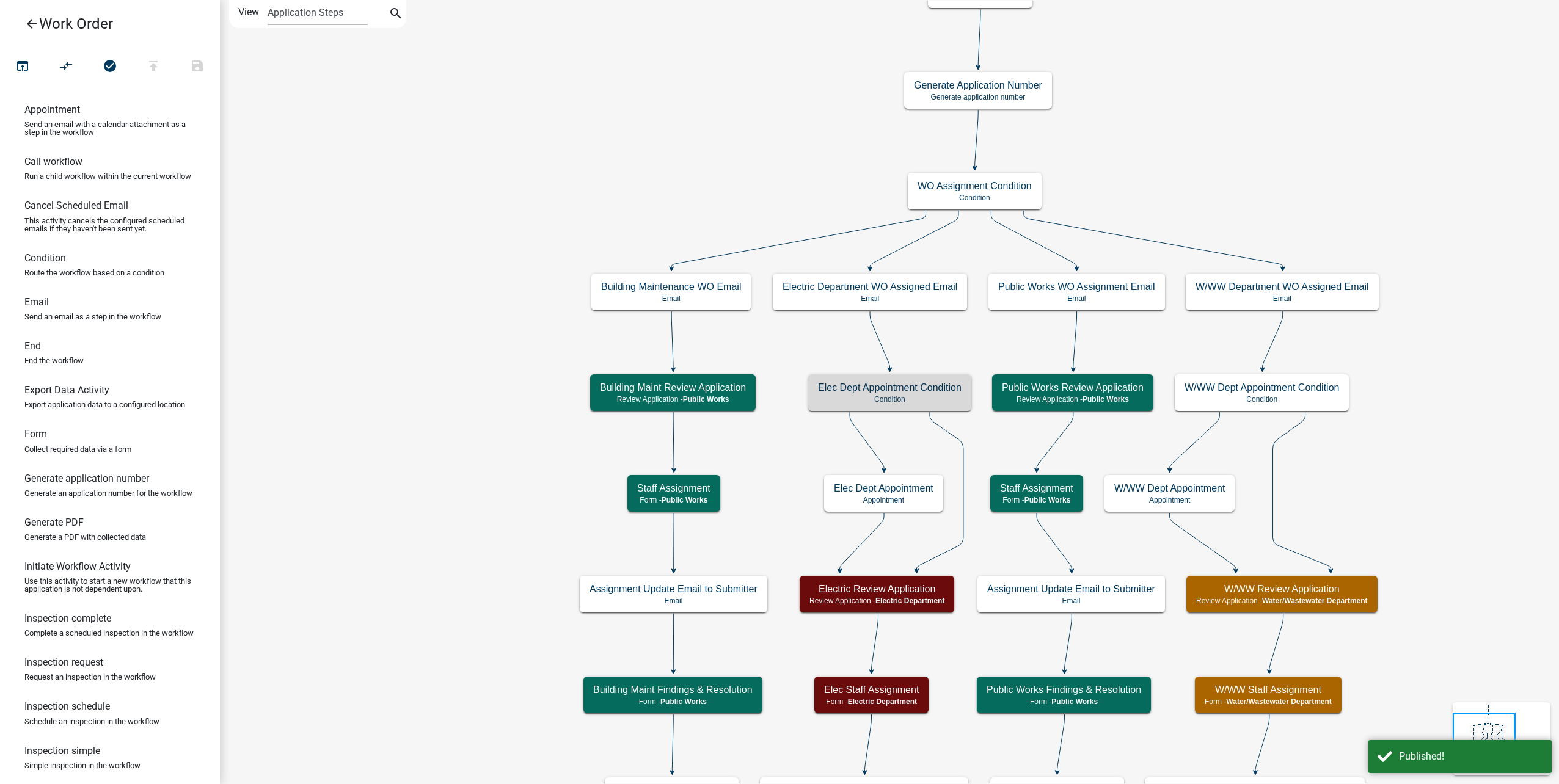
click at [34, 27] on icon "arrow_back" at bounding box center [31, 25] width 15 height 17
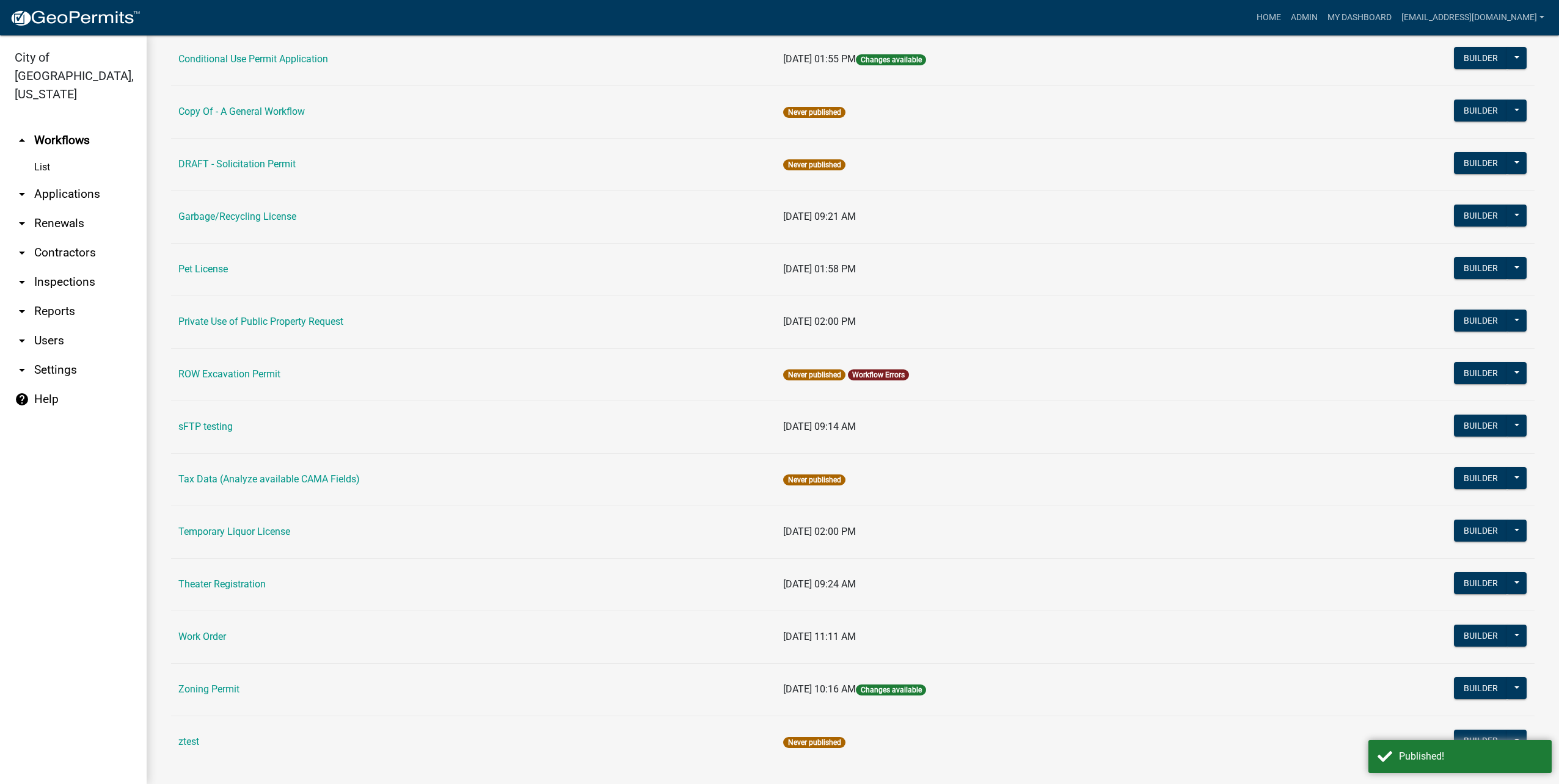
scroll to position [407, 0]
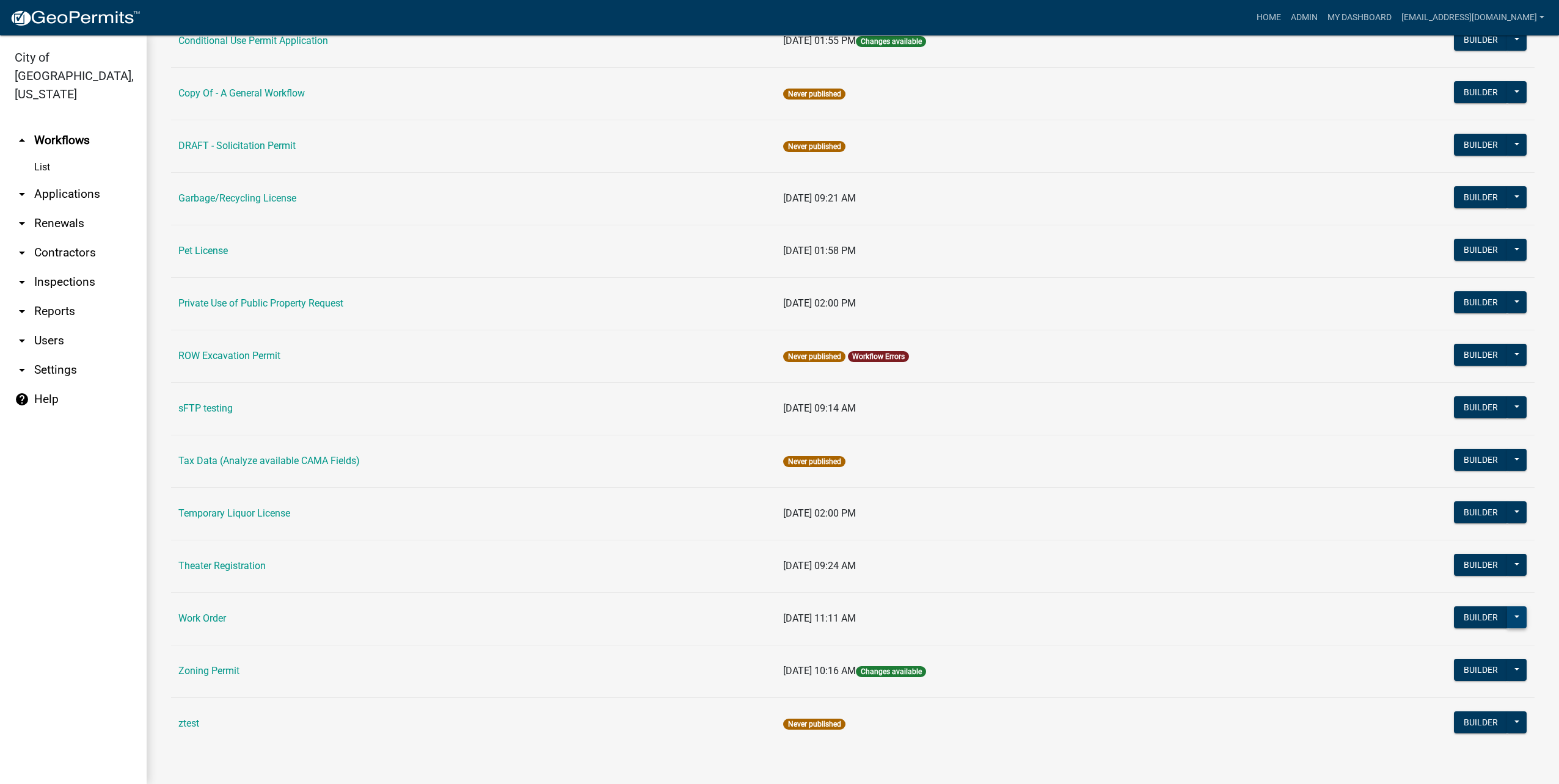
click at [1507, 624] on button at bounding box center [1517, 617] width 20 height 22
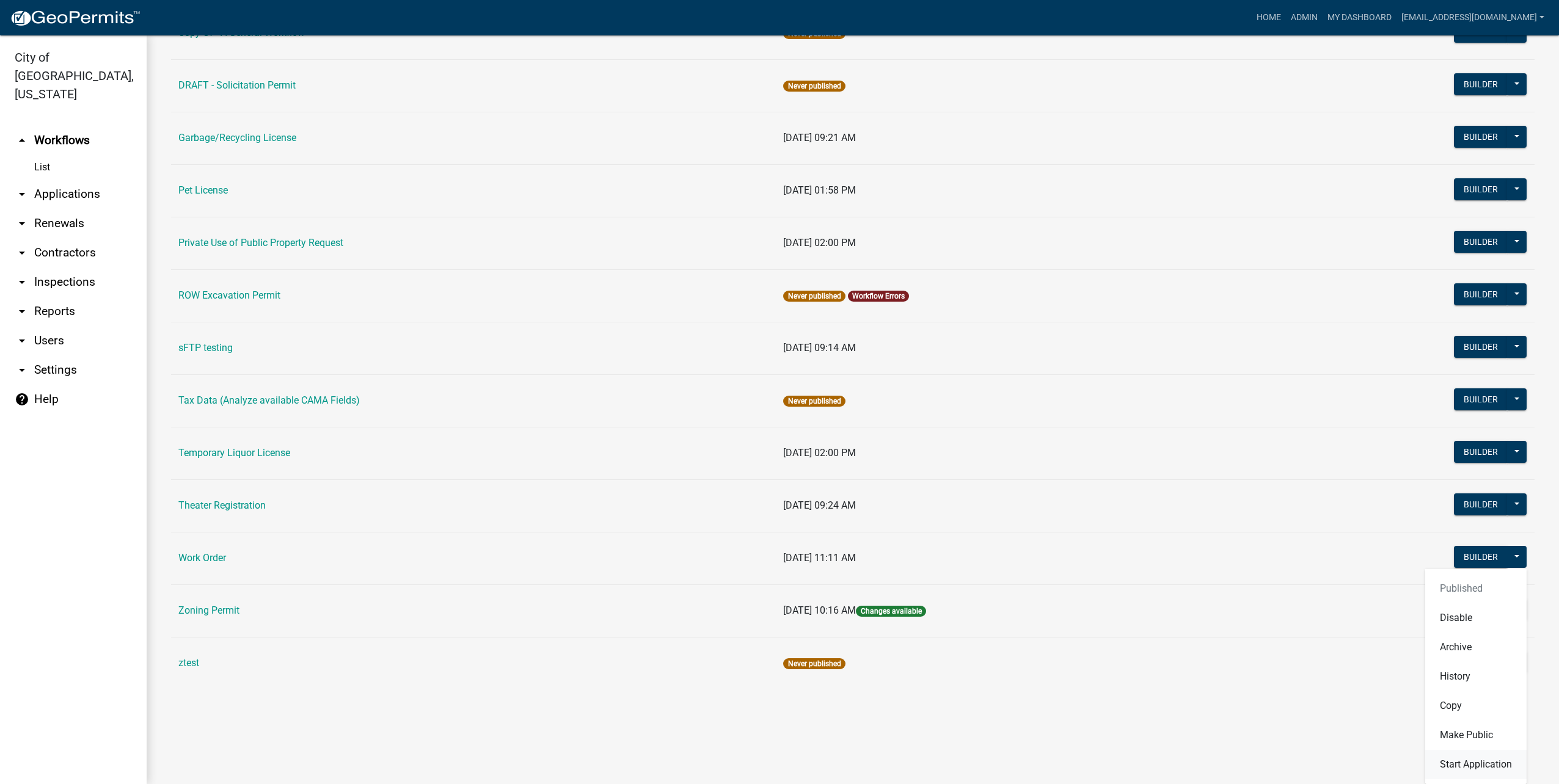
click at [1482, 762] on button "Start Application" at bounding box center [1475, 764] width 101 height 29
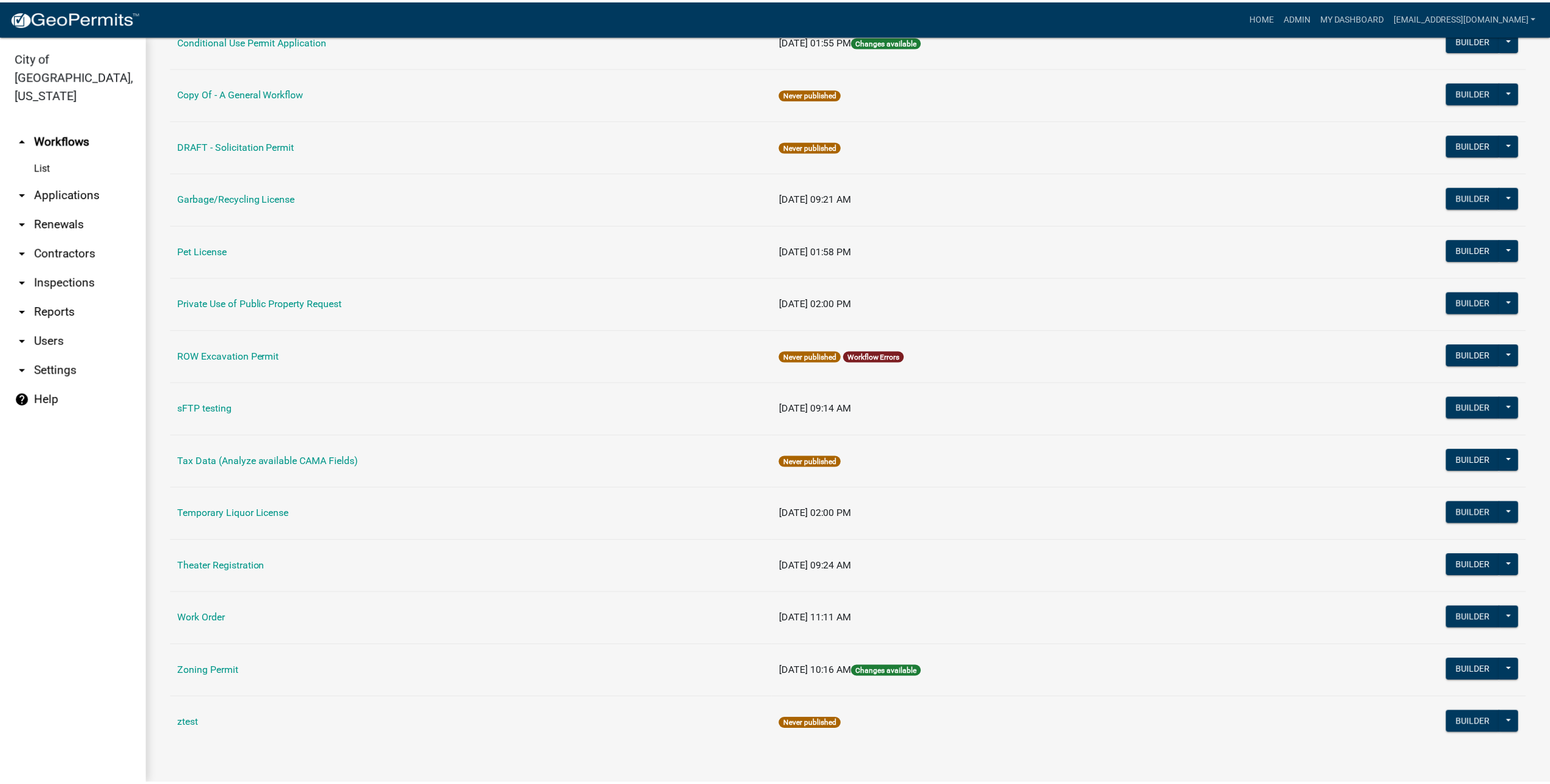
scroll to position [407, 0]
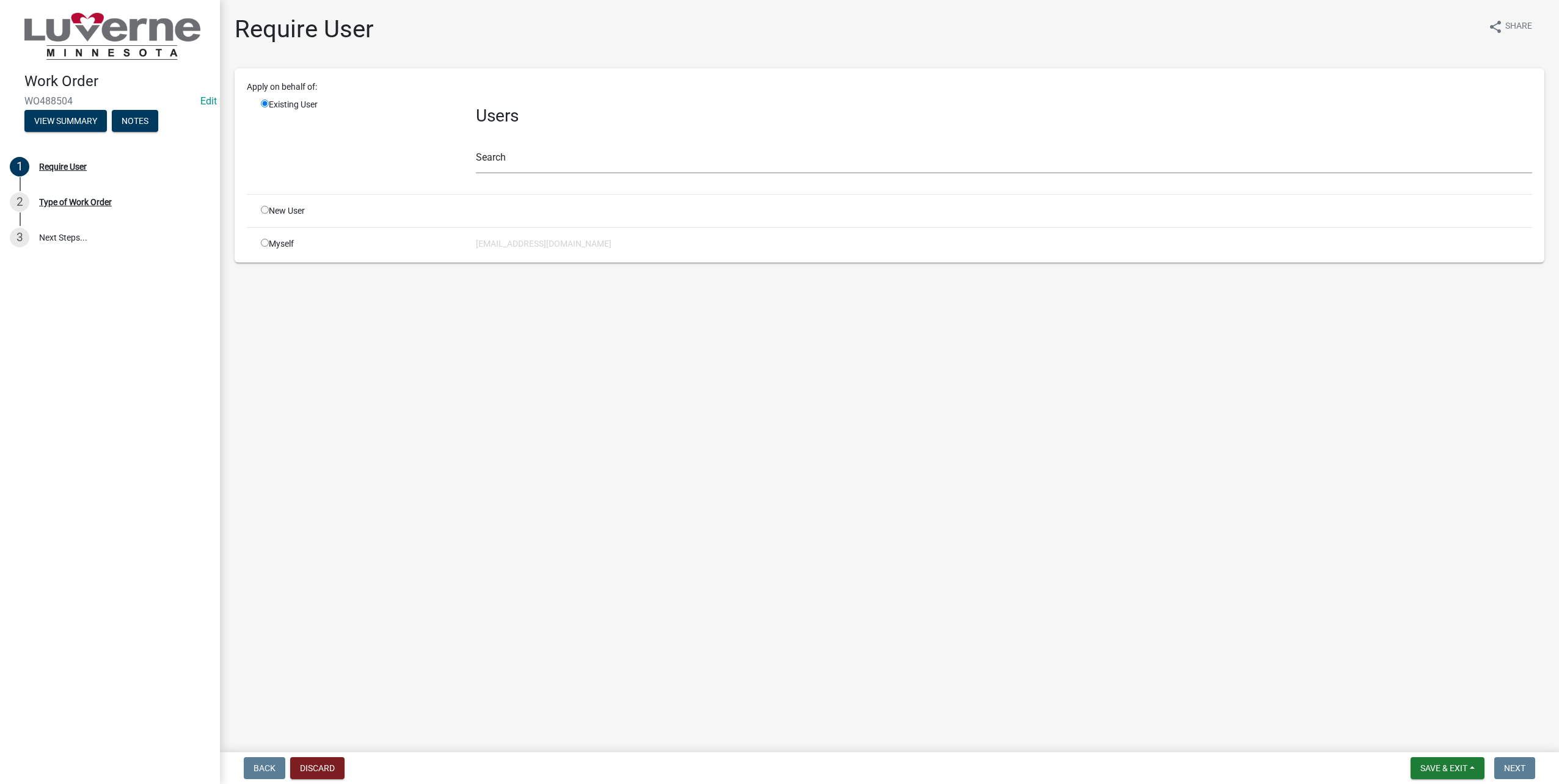
click at [267, 243] on input "radio" at bounding box center [265, 243] width 8 height 8
radio input "true"
radio input "false"
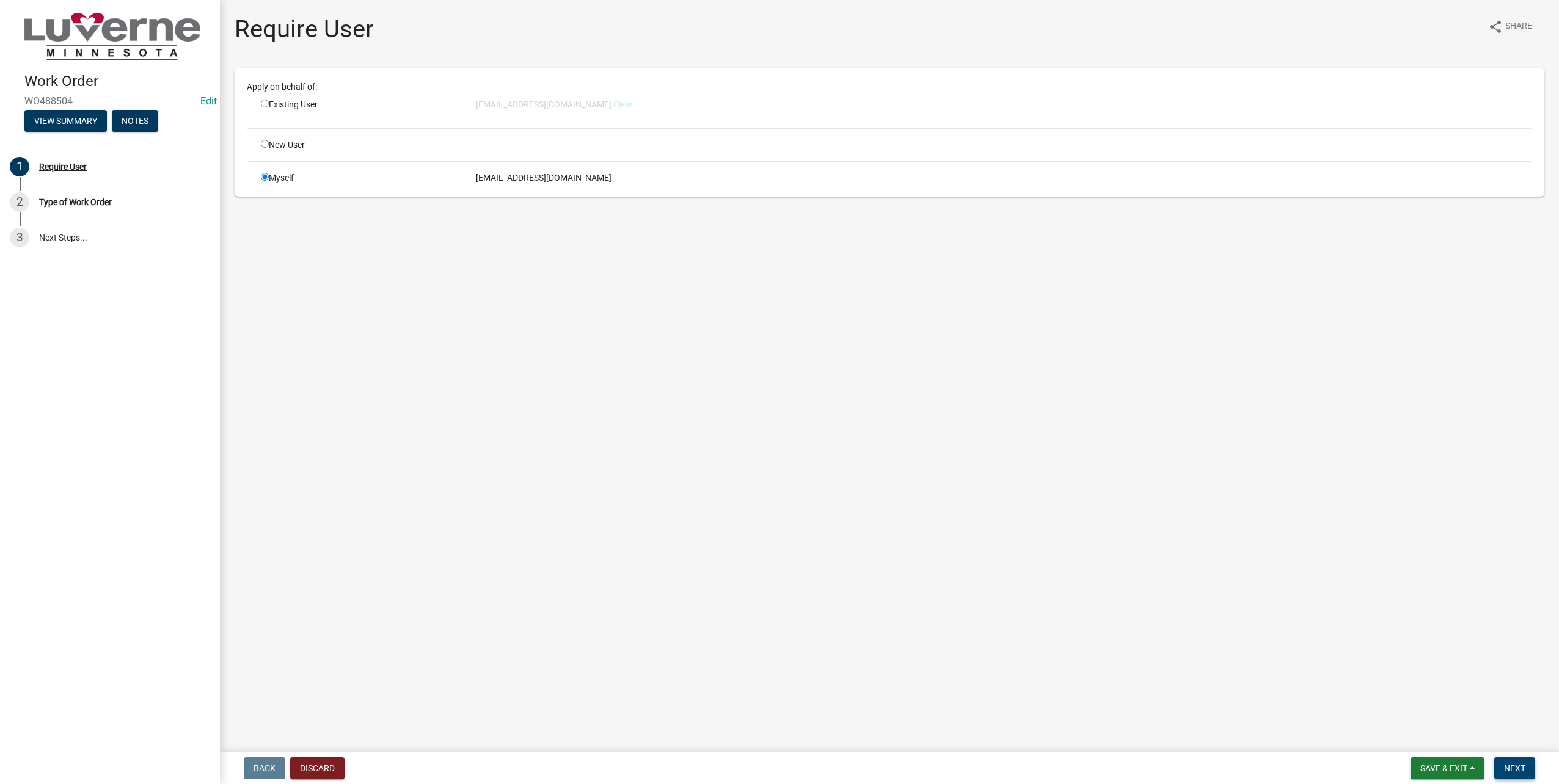
click at [1521, 767] on span "Next" at bounding box center [1514, 768] width 21 height 9
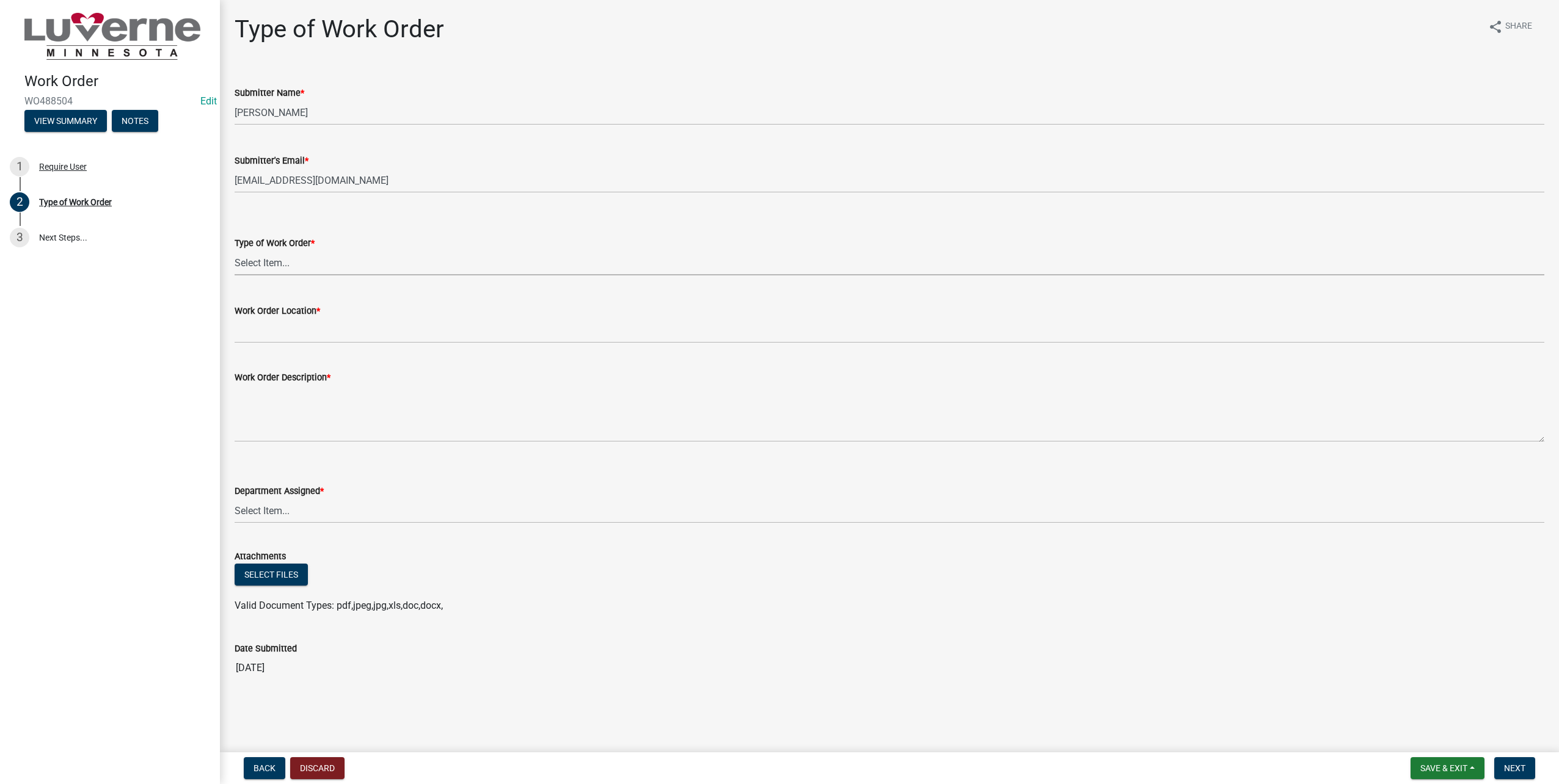
click at [285, 267] on select "Select Item... Turn Water On Turn Water Off Turn Electric On Turn Electric Off …" at bounding box center [889, 263] width 1310 height 25
click at [234, 250] on select "Select Item... Turn Water On Turn Water Off Turn Electric On Turn Electric Off …" at bounding box center [889, 263] width 1310 height 25
select select "23d35f2e-3bf1-4ece-83c1-2a742f145ffa"
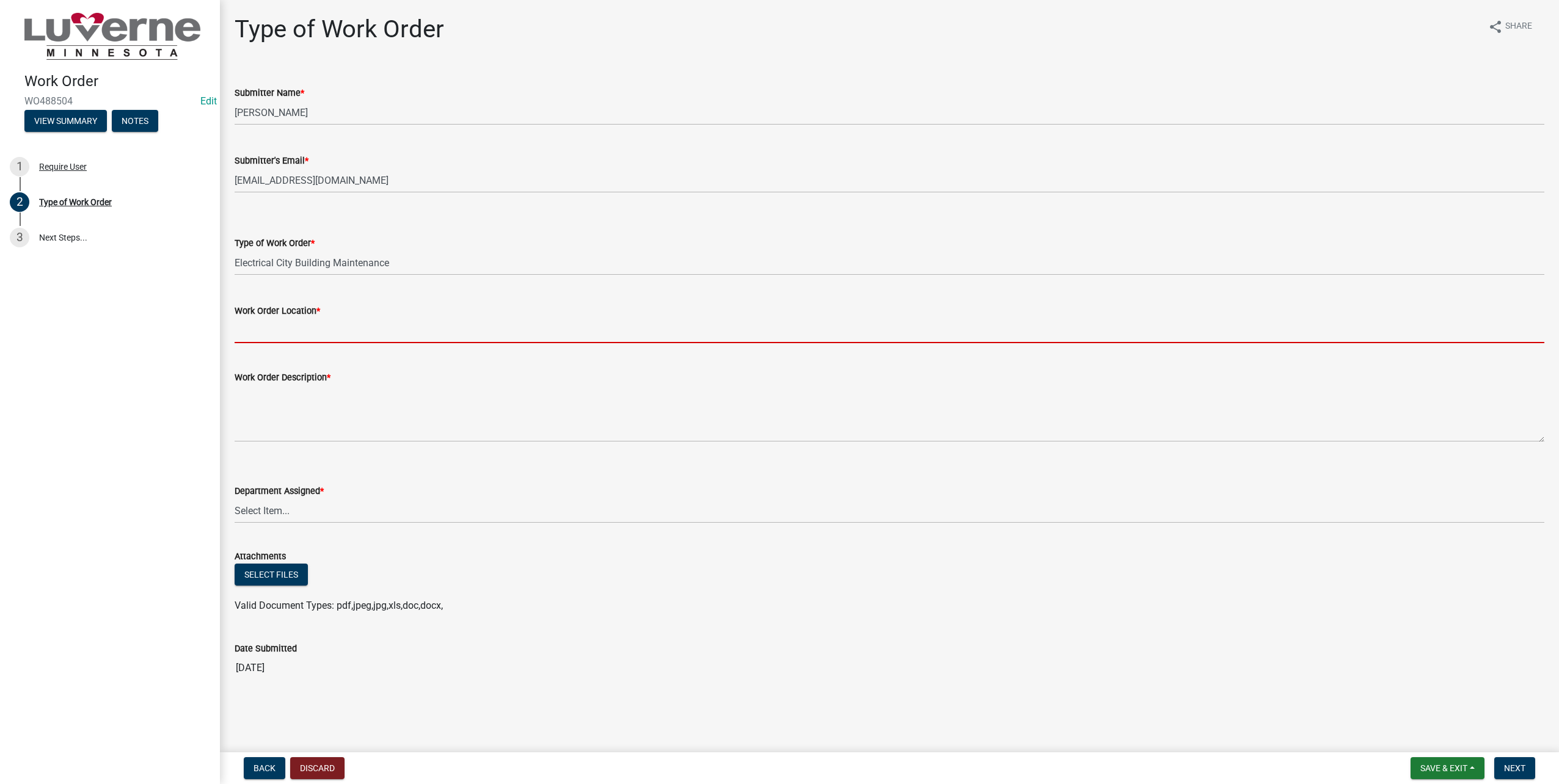
click at [295, 329] on input "Work Order Location *" at bounding box center [889, 331] width 1310 height 25
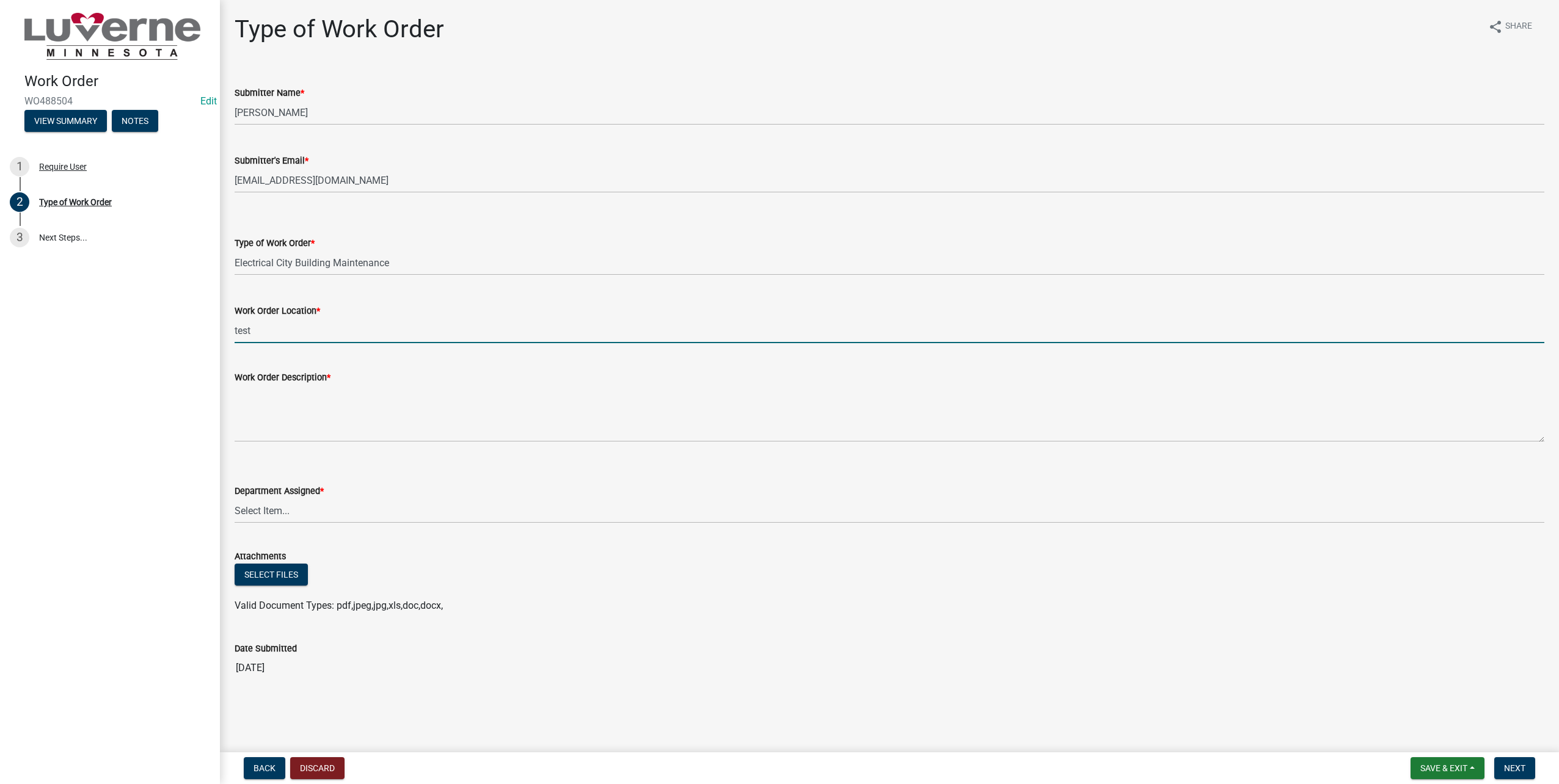
type input "test"
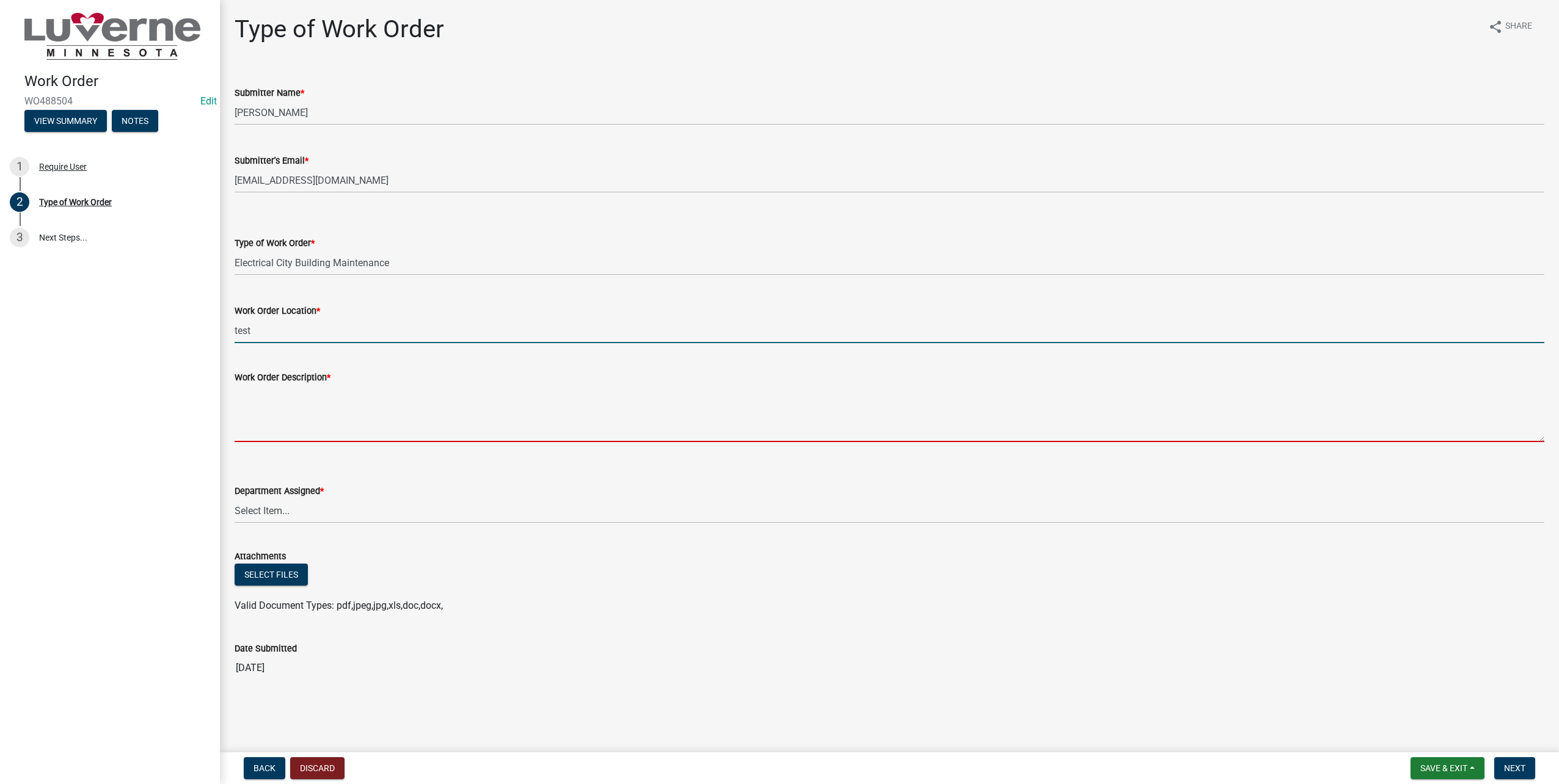
click at [305, 437] on textarea "Work Order Description *" at bounding box center [889, 413] width 1310 height 57
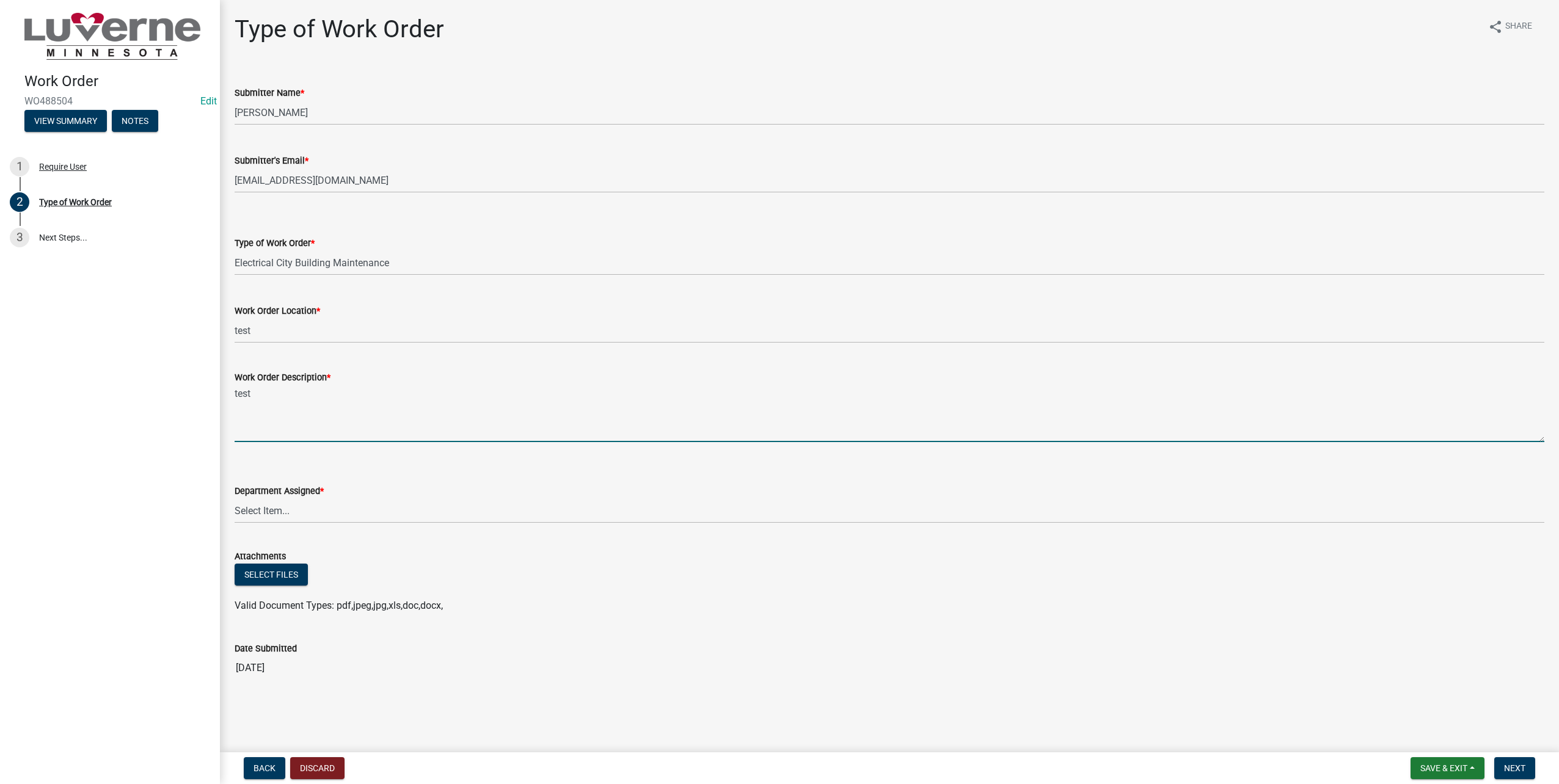
type textarea "test"
click at [368, 505] on select "Select Item... Building Maintenance Electric Department Water/Wastewater Depart…" at bounding box center [889, 511] width 1310 height 25
click at [234, 499] on select "Select Item... Building Maintenance Electric Department Water/Wastewater Depart…" at bounding box center [889, 511] width 1310 height 25
select select "1c8b25b4-c1de-4134-baf2-bb76918873a0"
click at [1525, 768] on span "Next" at bounding box center [1514, 768] width 21 height 9
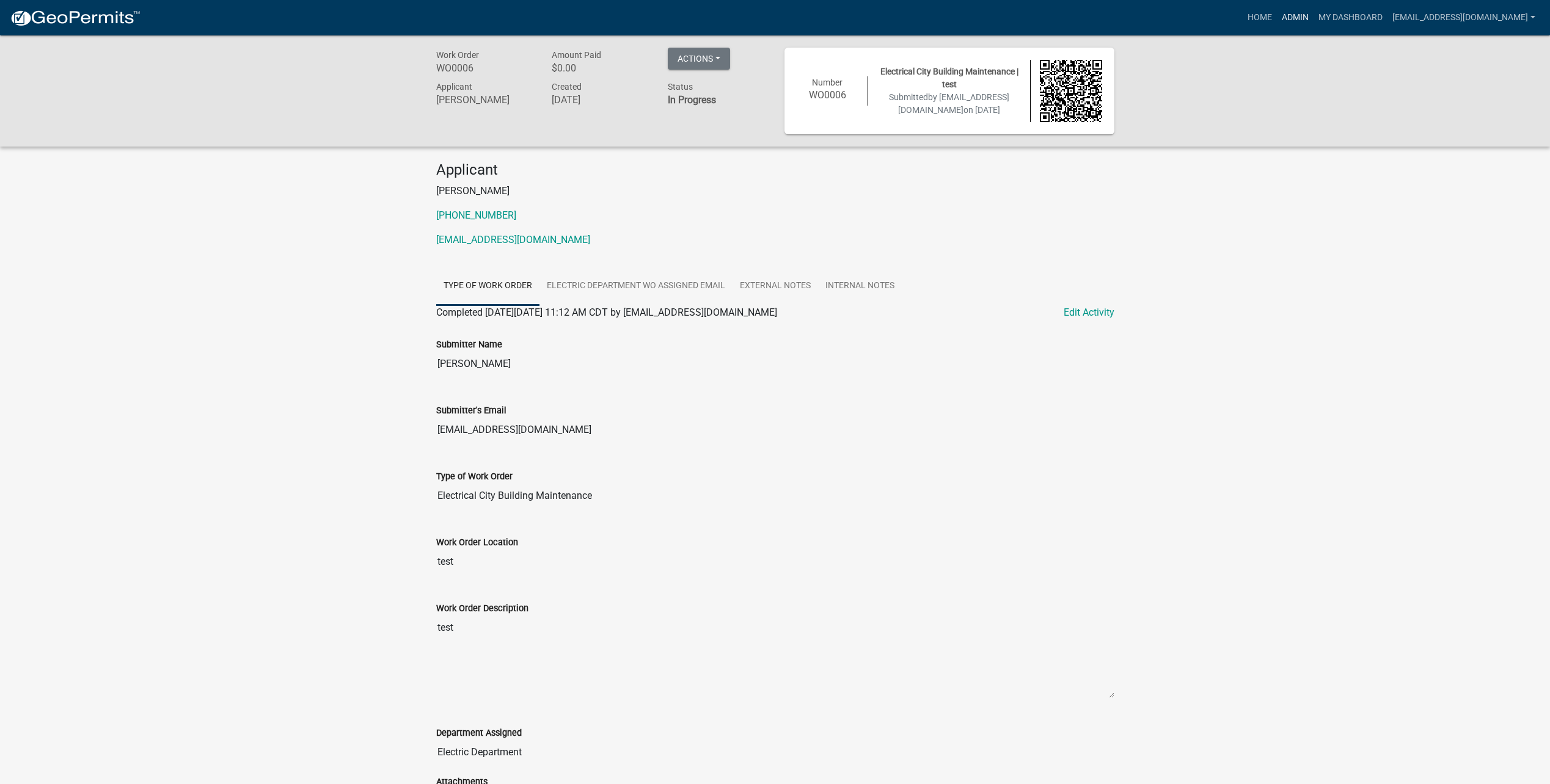
click at [1307, 20] on link "Admin" at bounding box center [1295, 18] width 37 height 24
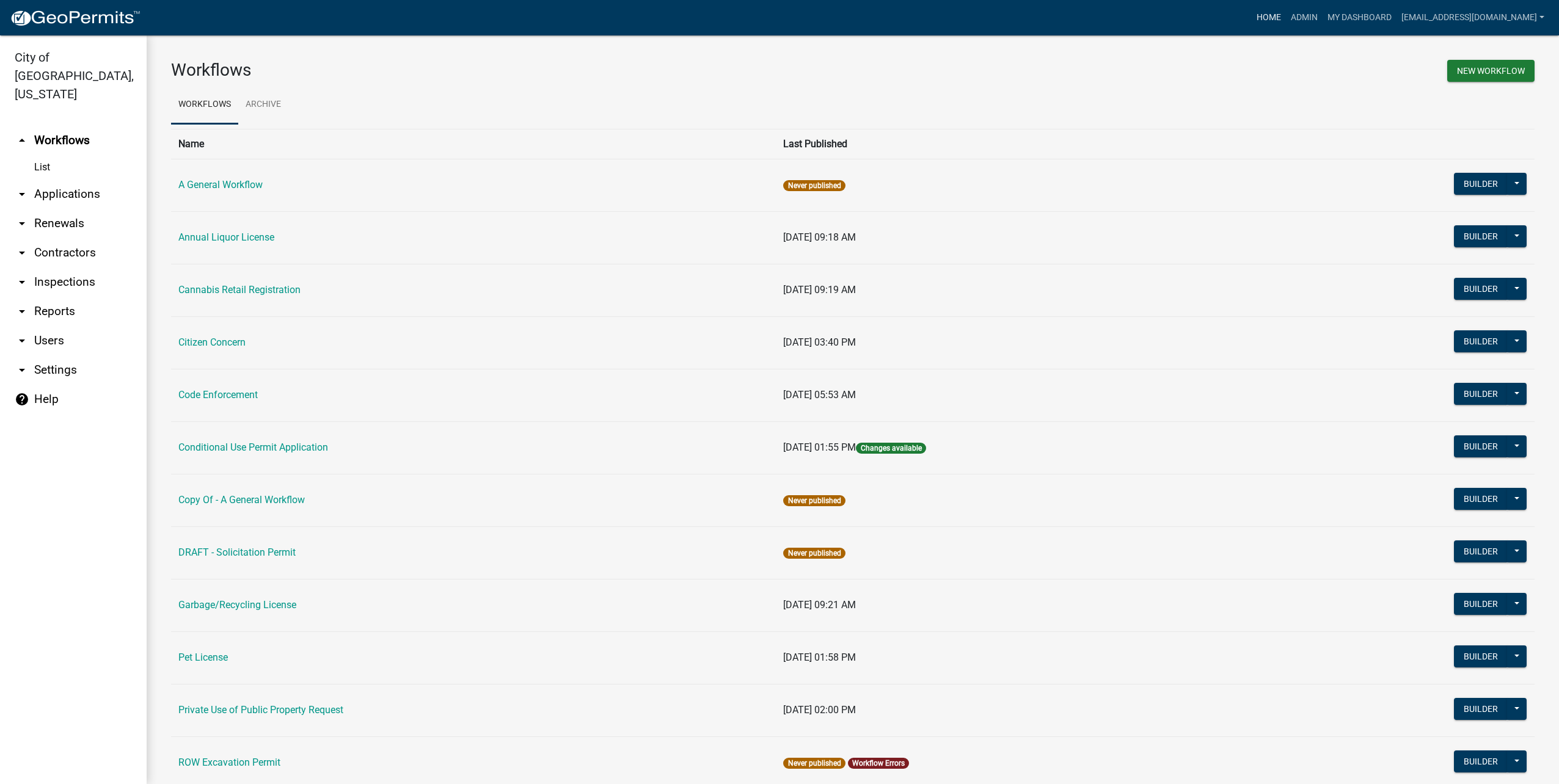
click at [1286, 14] on link "Home" at bounding box center [1269, 18] width 35 height 24
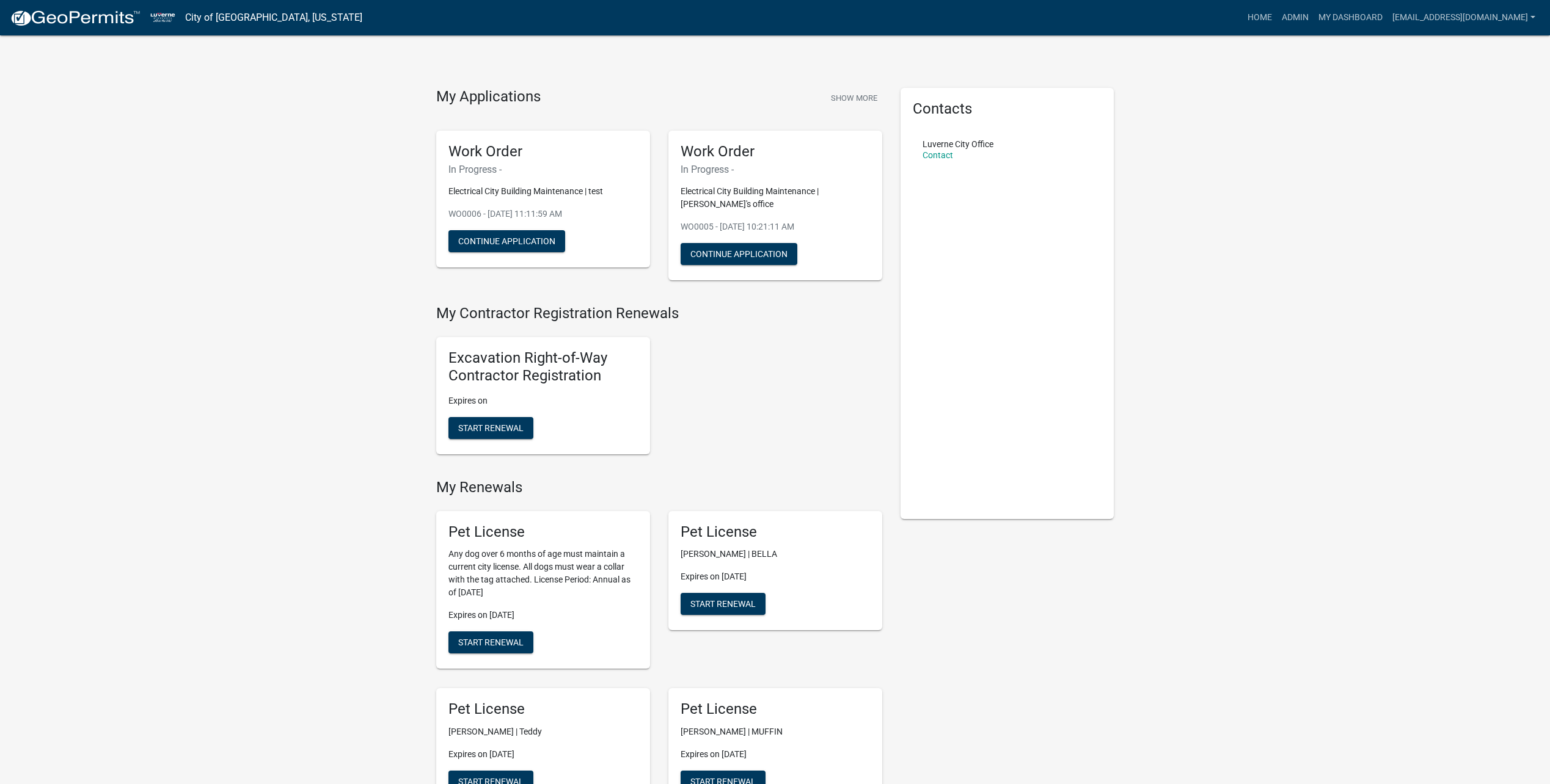
click at [709, 330] on div "Excavation Right-of-Way Contractor Registration Expires on Start Renewal" at bounding box center [659, 395] width 464 height 136
click at [474, 243] on button "Continue Application" at bounding box center [507, 241] width 117 height 22
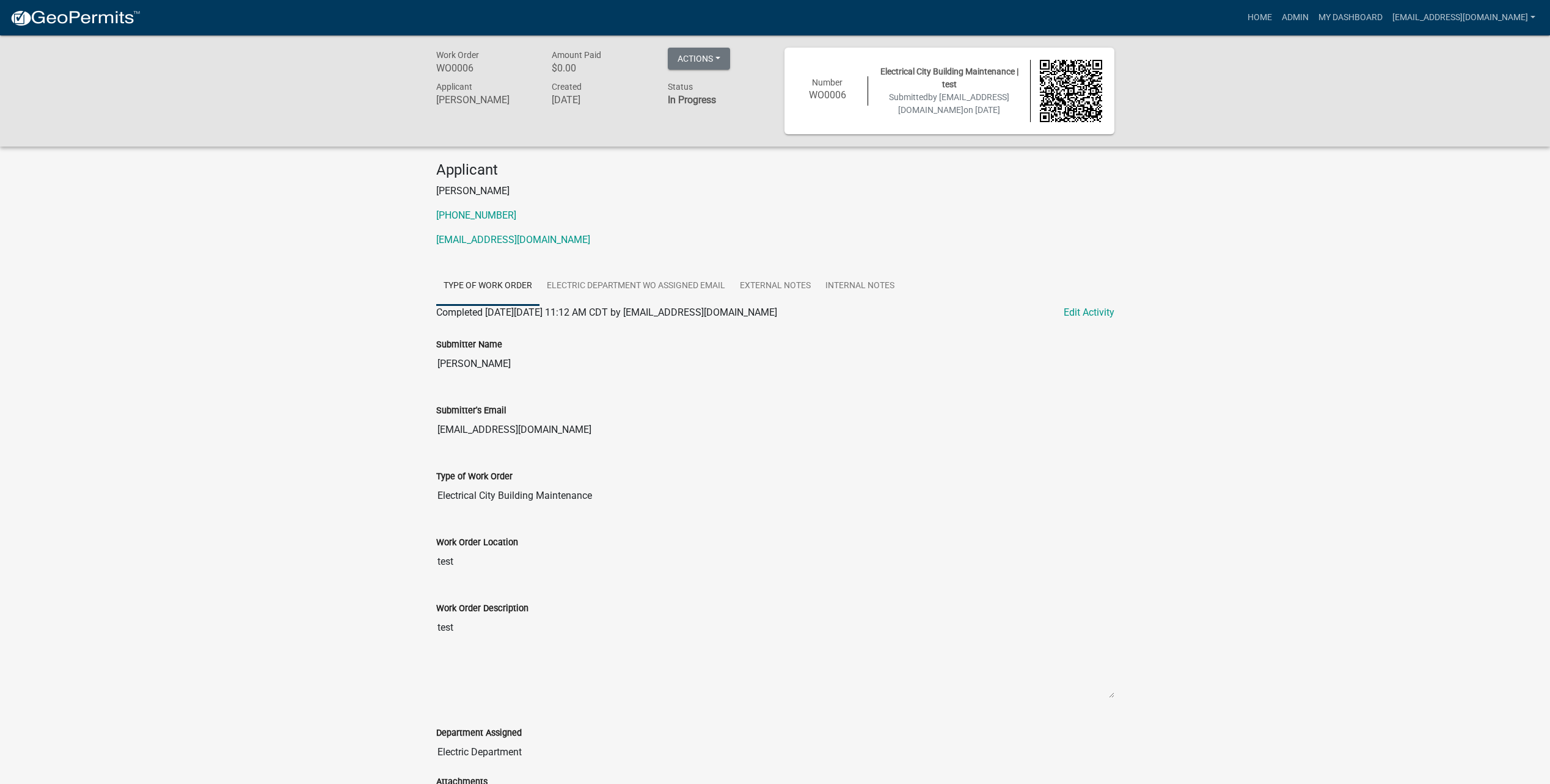
click at [60, 24] on img at bounding box center [75, 18] width 131 height 18
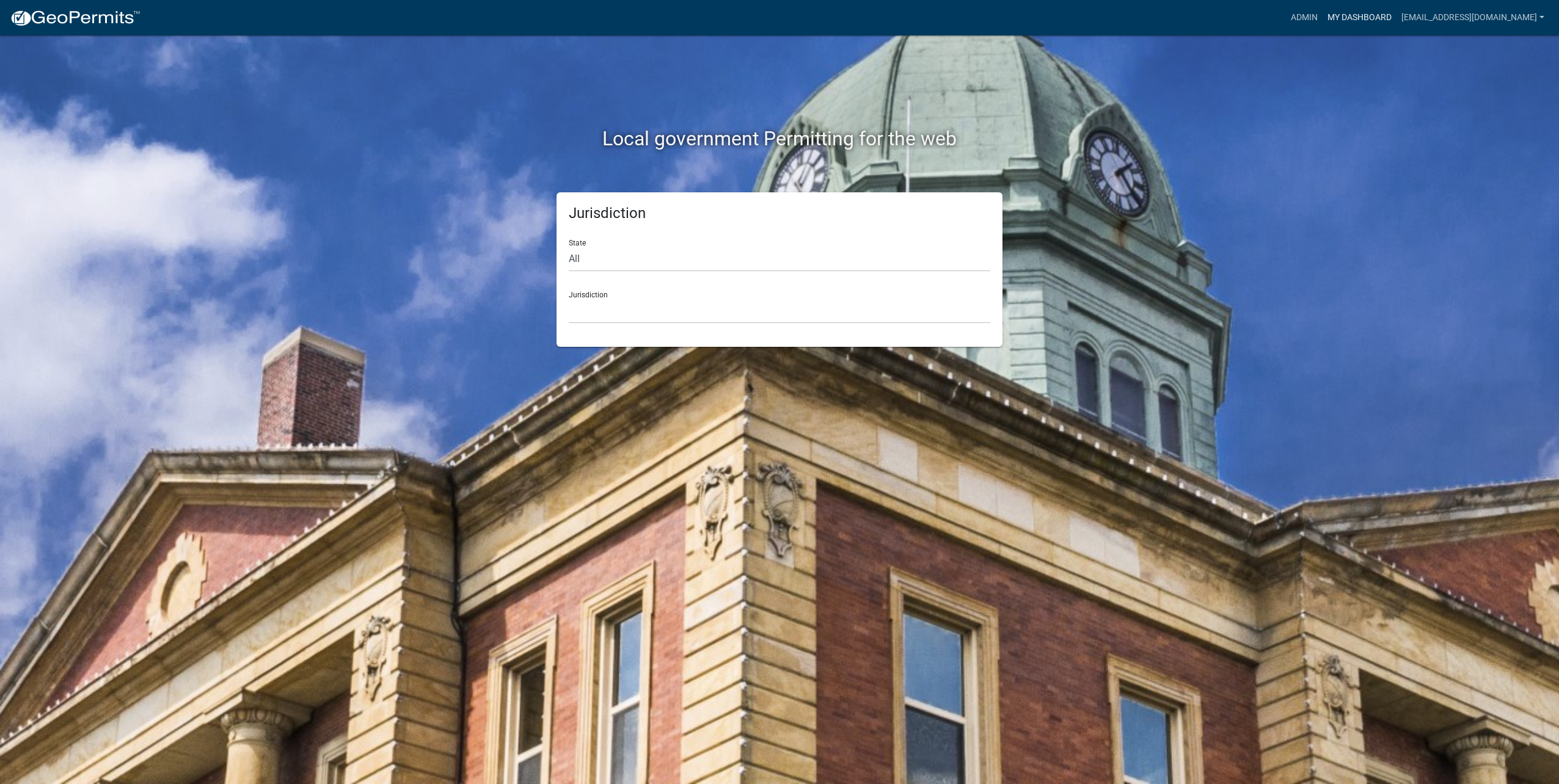
click at [1355, 19] on link "My Dashboard" at bounding box center [1359, 18] width 74 height 24
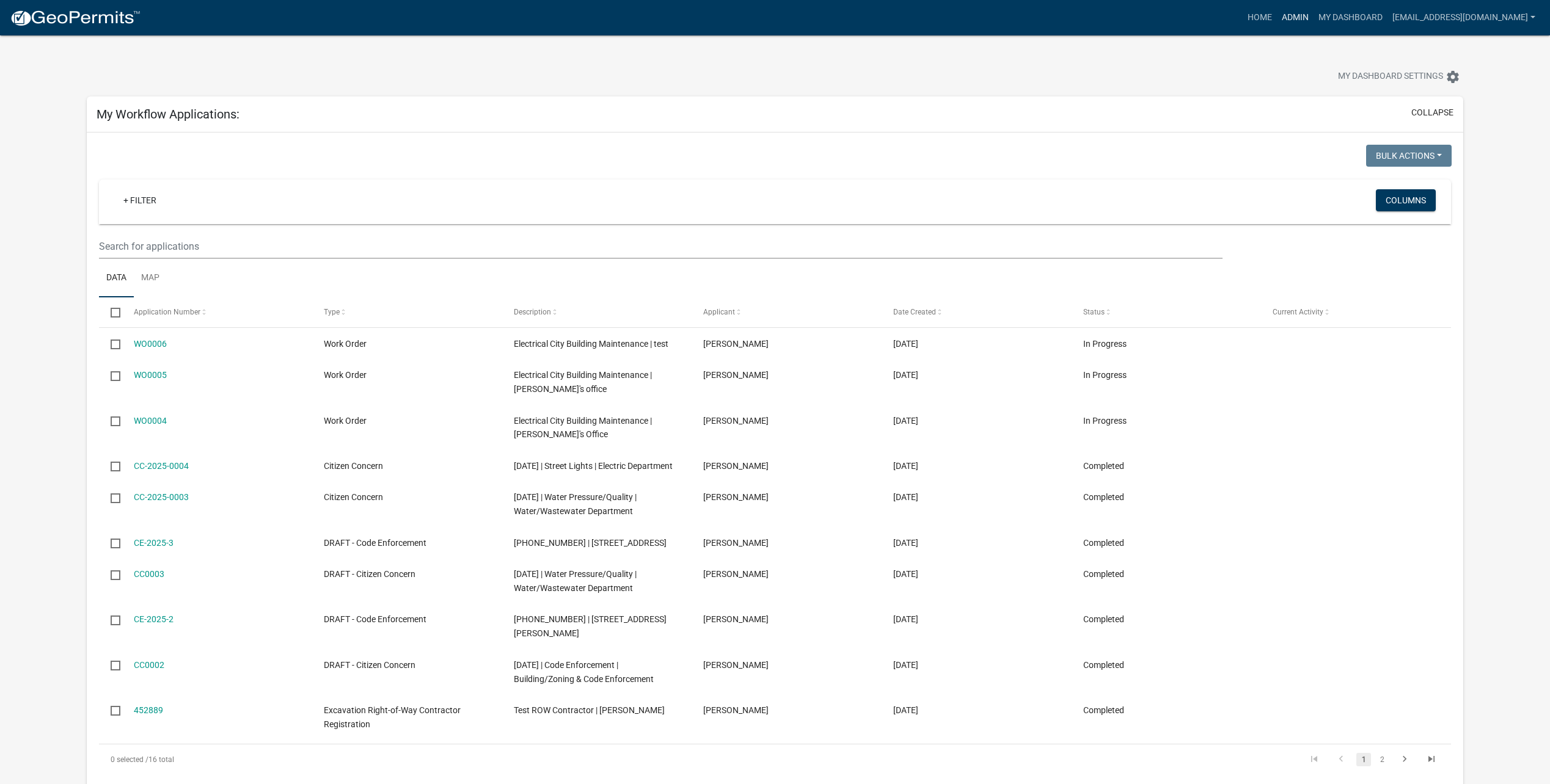
click at [1296, 13] on link "Admin" at bounding box center [1295, 18] width 37 height 24
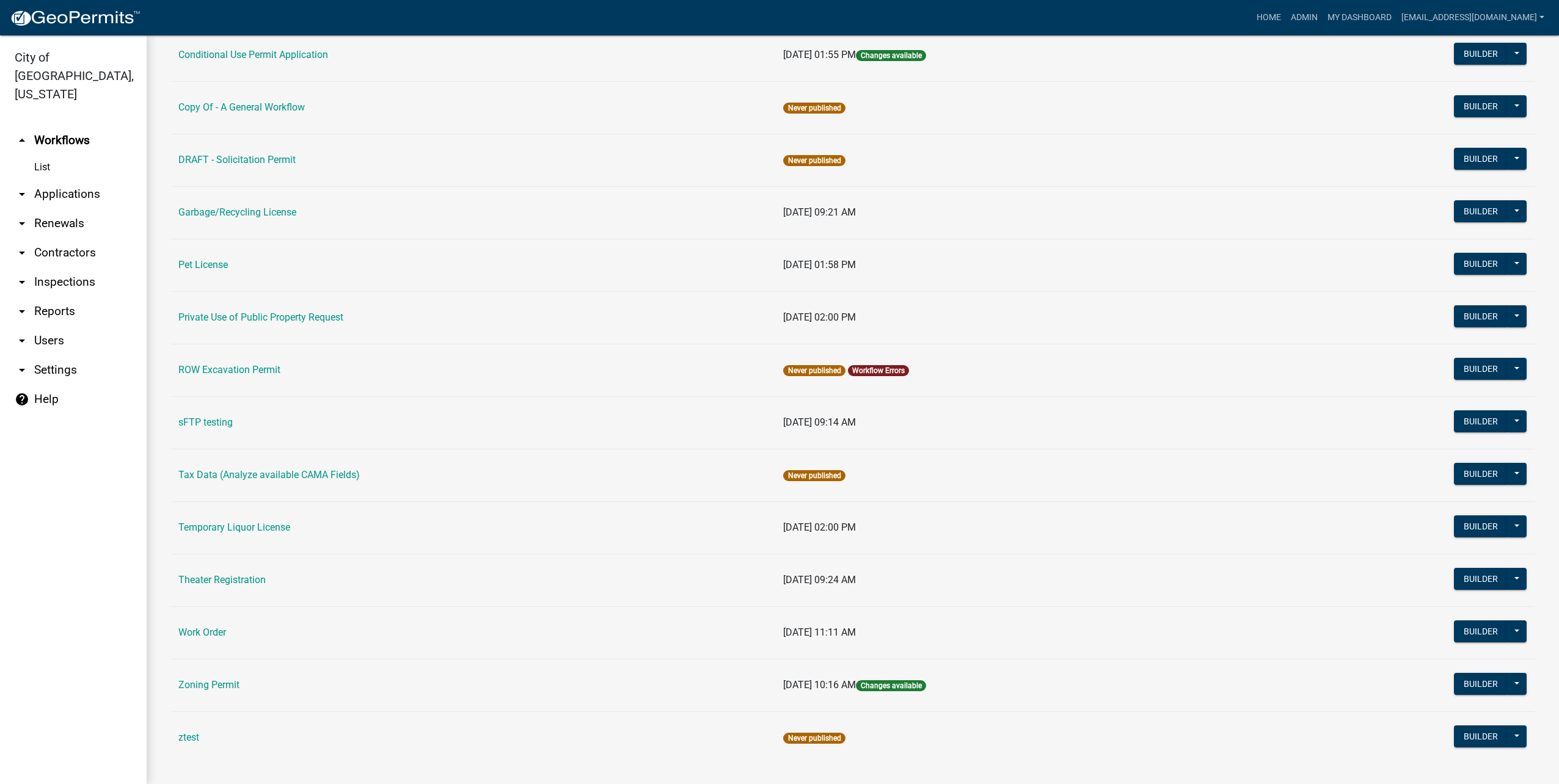
scroll to position [407, 0]
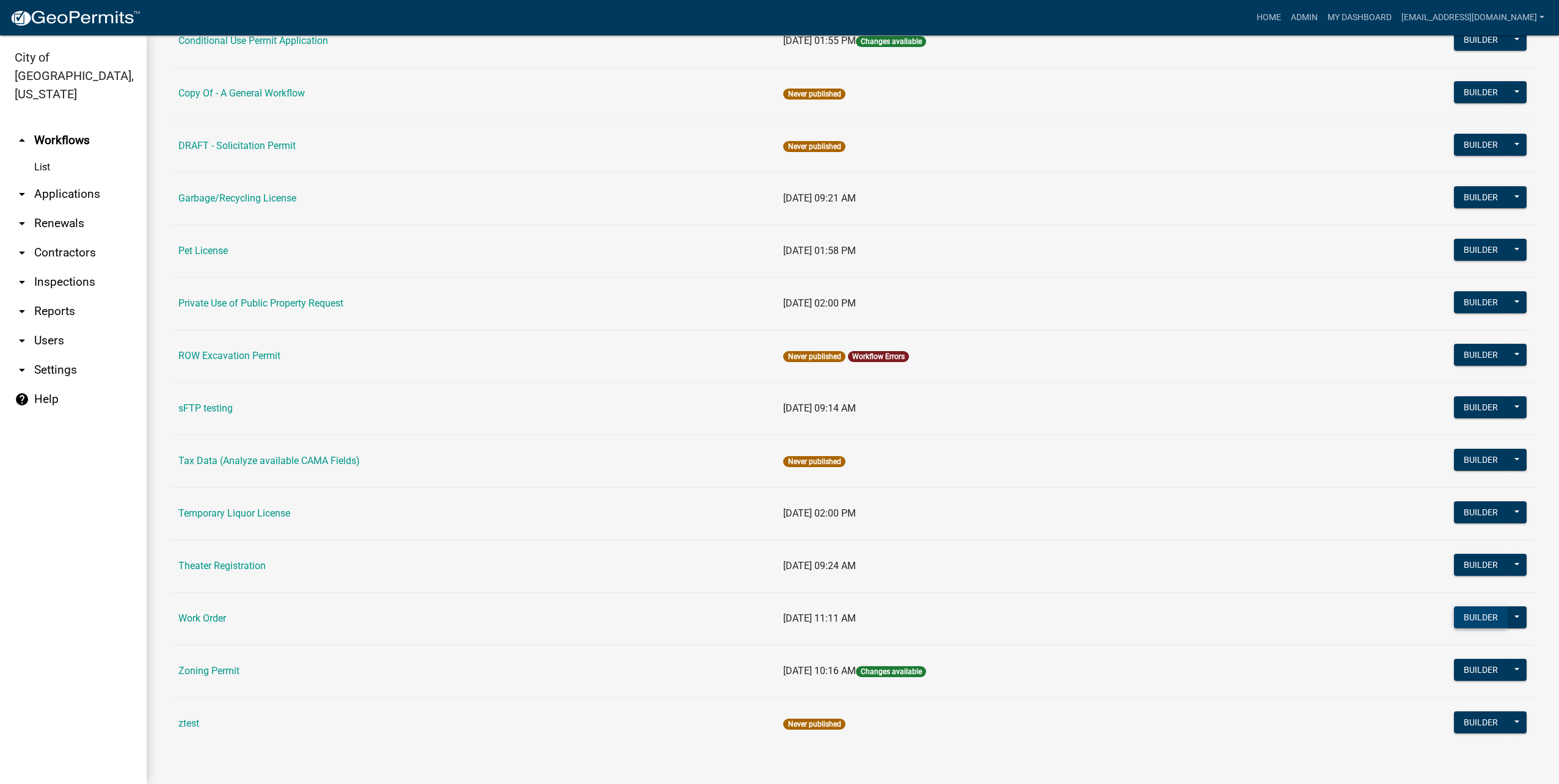
click at [1454, 617] on button "Builder" at bounding box center [1481, 617] width 54 height 22
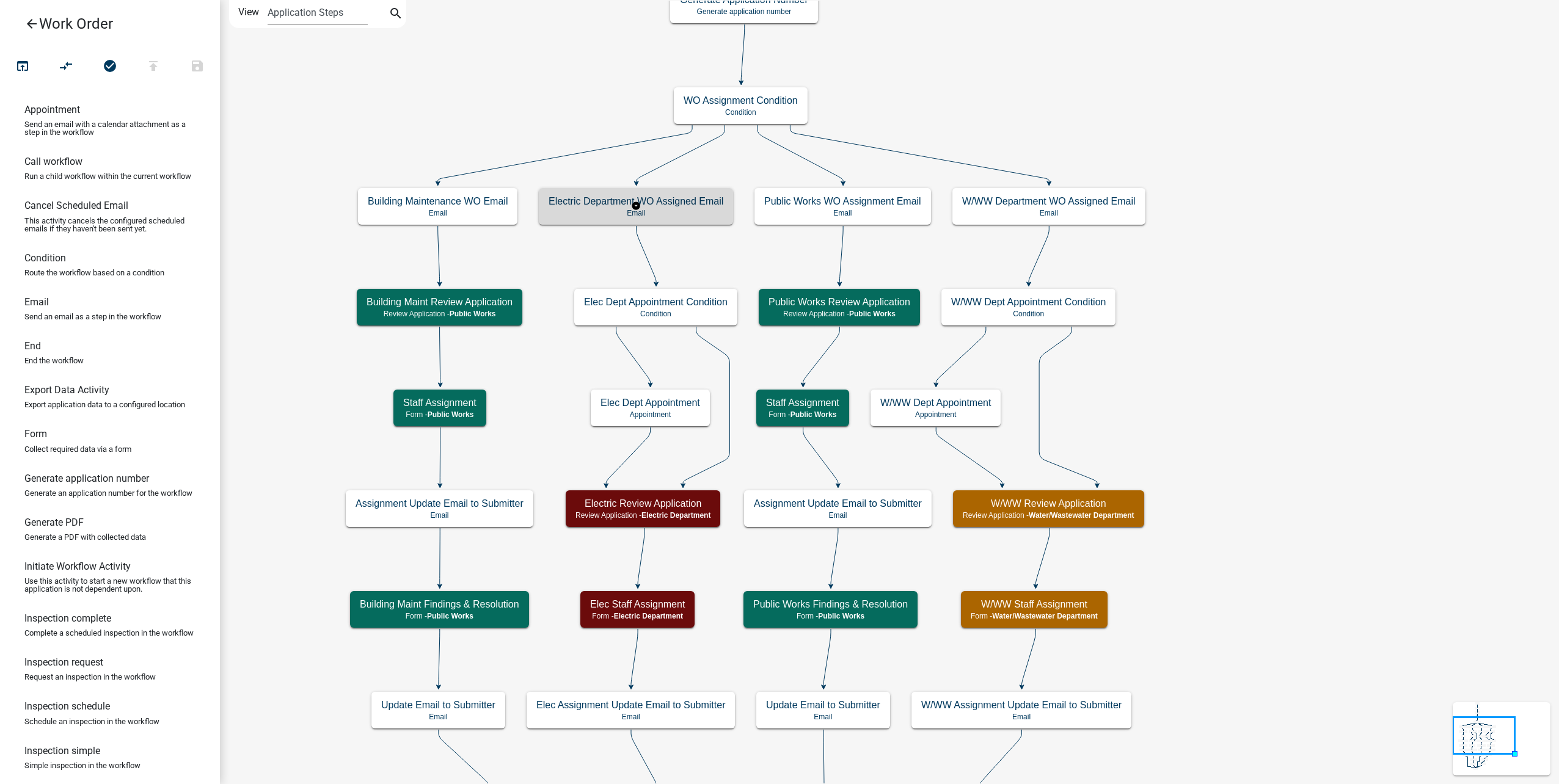
click at [688, 201] on h5 "Electric Department WO Assigned Email" at bounding box center [635, 201] width 175 height 12
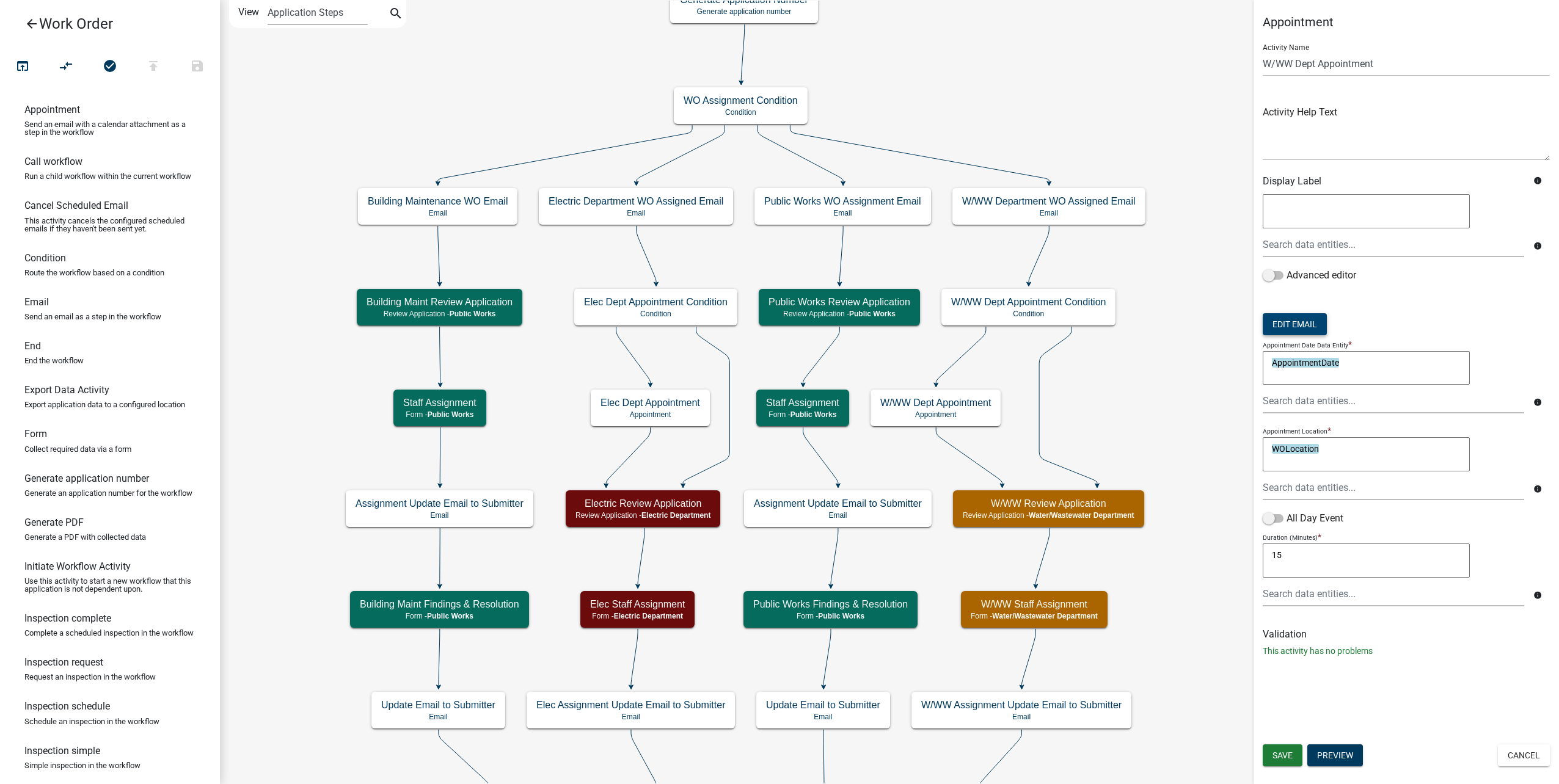
click at [1308, 314] on button "Edit Email" at bounding box center [1295, 325] width 64 height 22
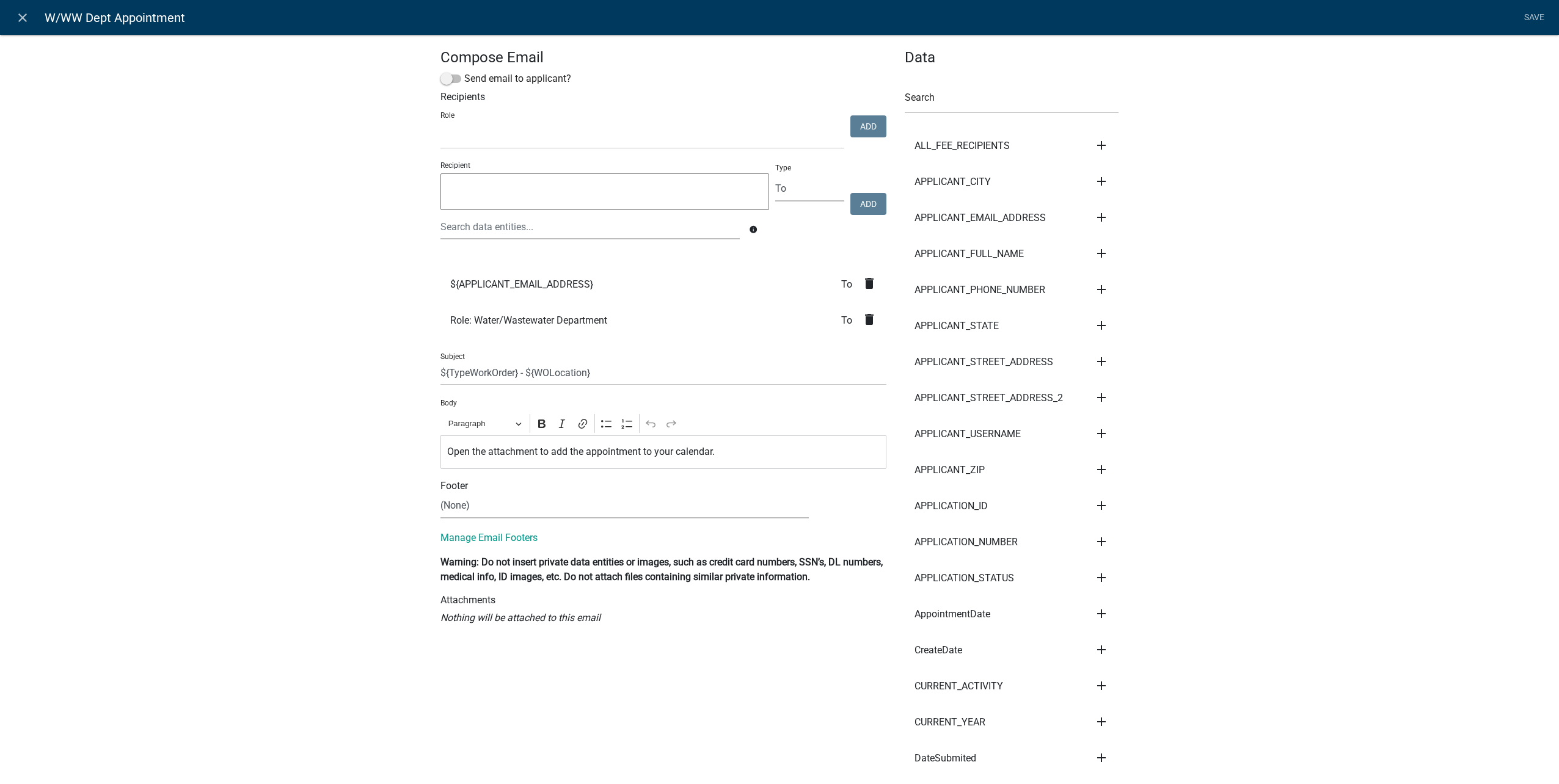
select select
click at [18, 21] on icon "close" at bounding box center [22, 17] width 15 height 15
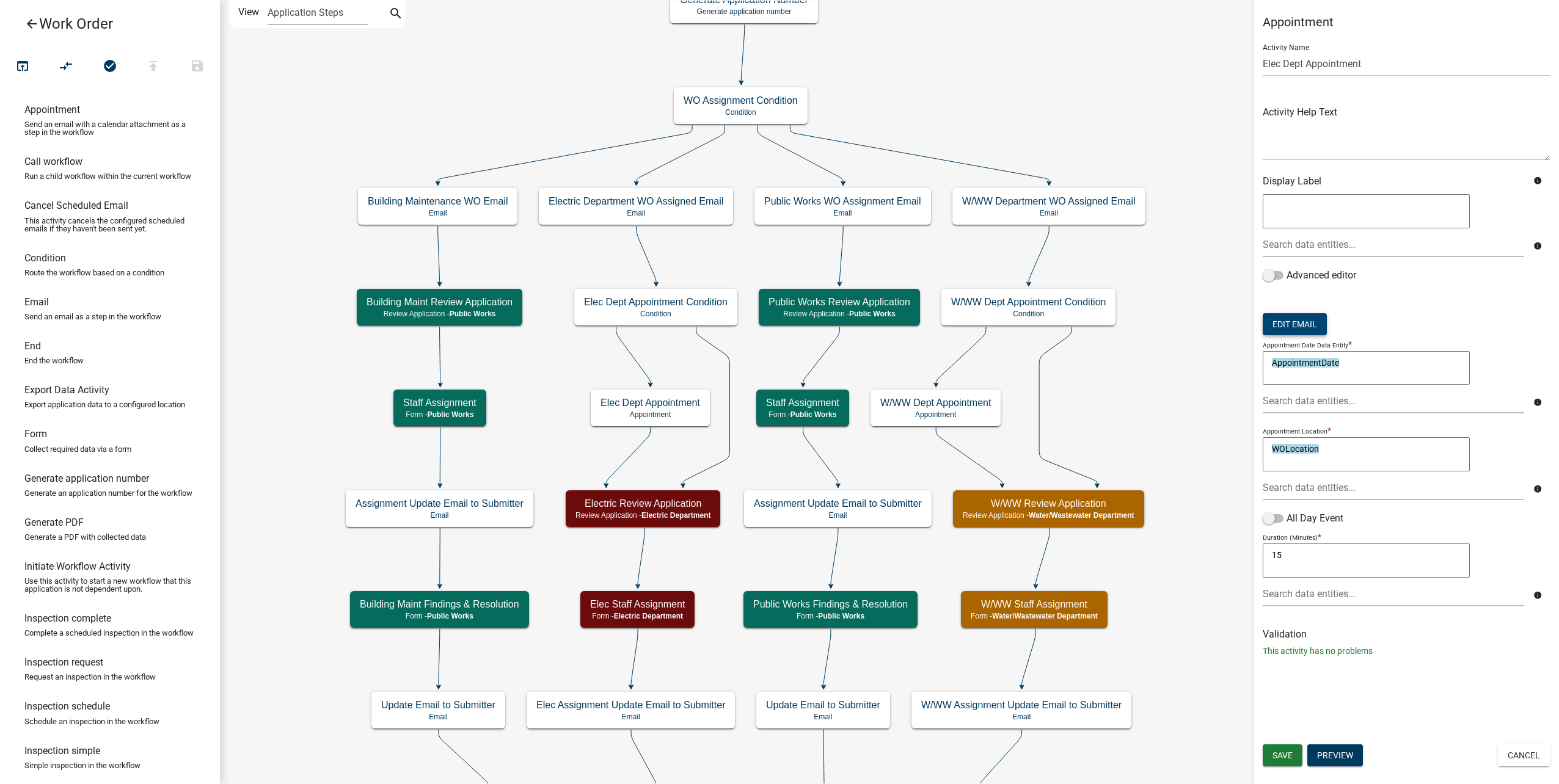
click at [1317, 327] on button "Edit Email" at bounding box center [1295, 325] width 64 height 22
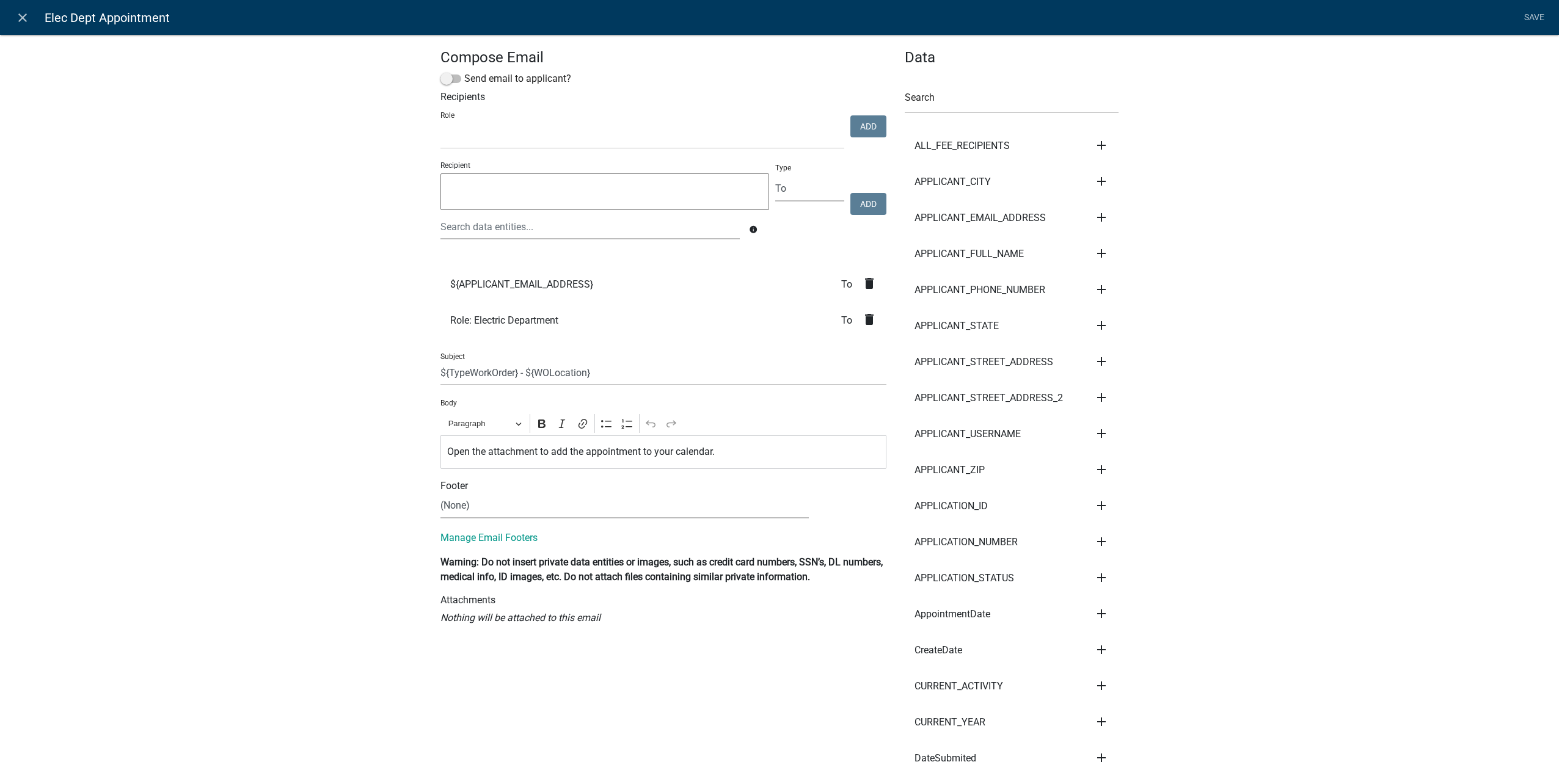
select select
click at [22, 18] on icon "close" at bounding box center [22, 17] width 15 height 15
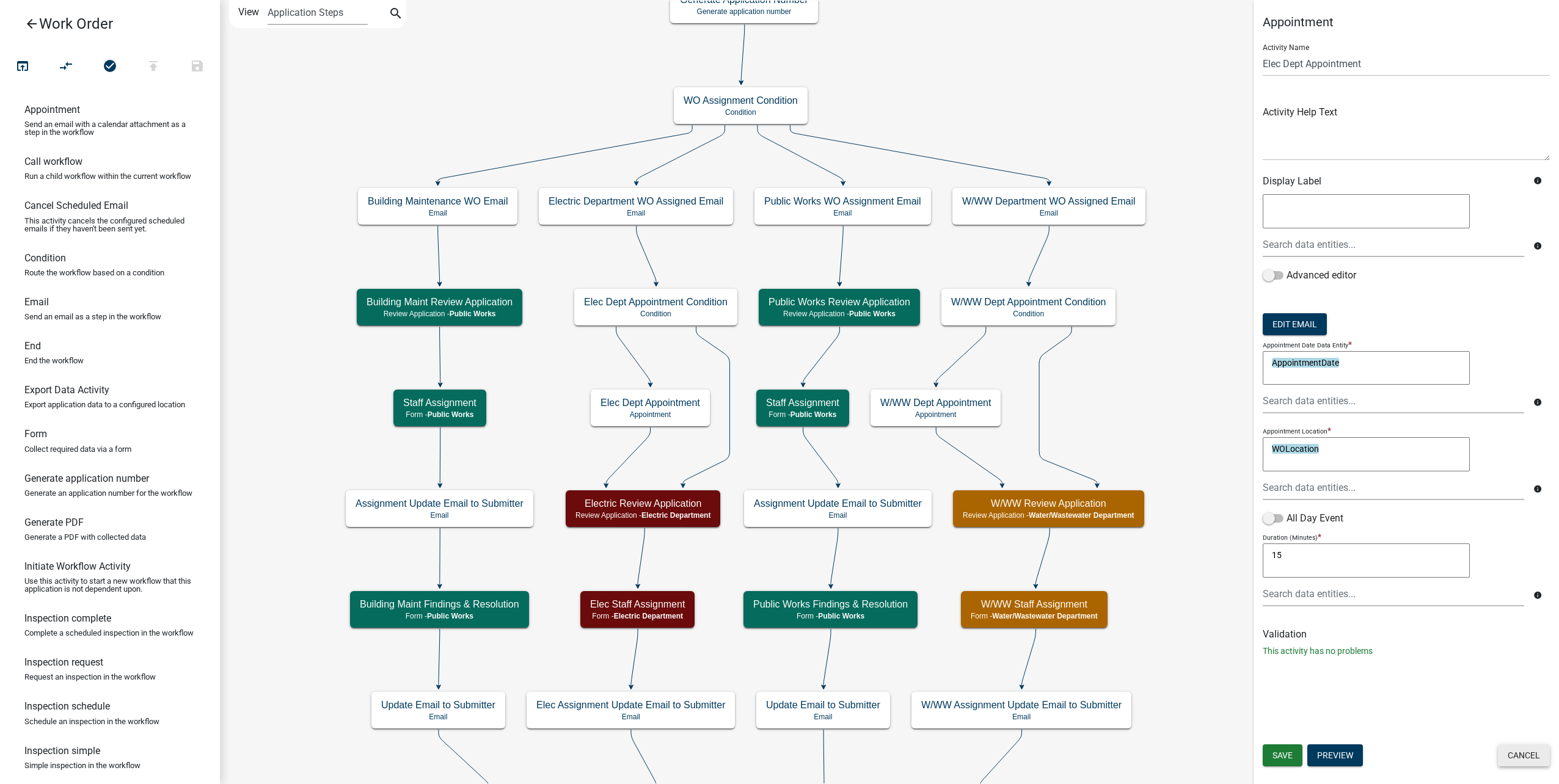
click at [1517, 763] on button "Cancel" at bounding box center [1524, 755] width 52 height 22
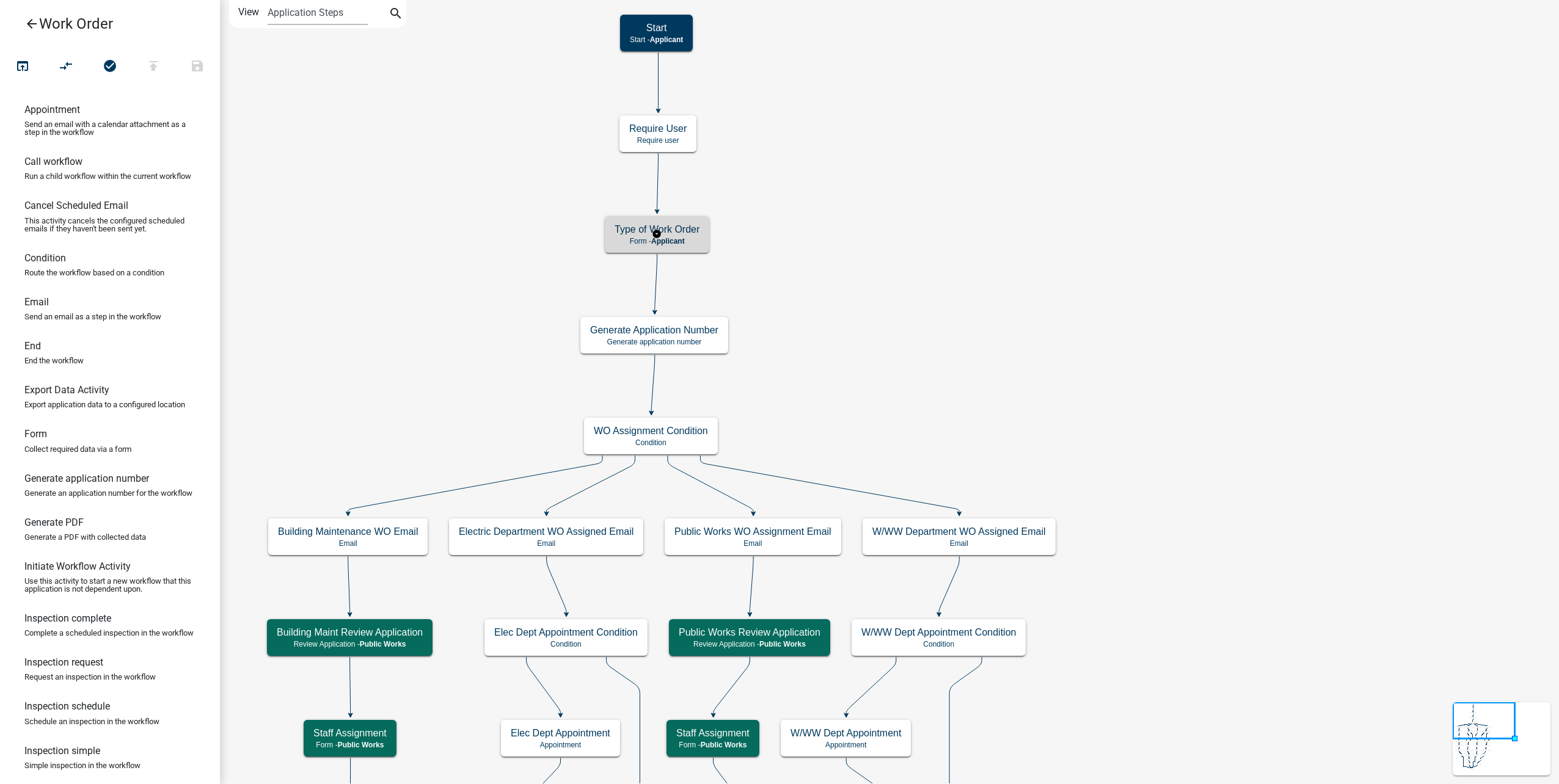
click at [677, 219] on div "Type of Work Order Form - Applicant" at bounding box center [656, 234] width 104 height 37
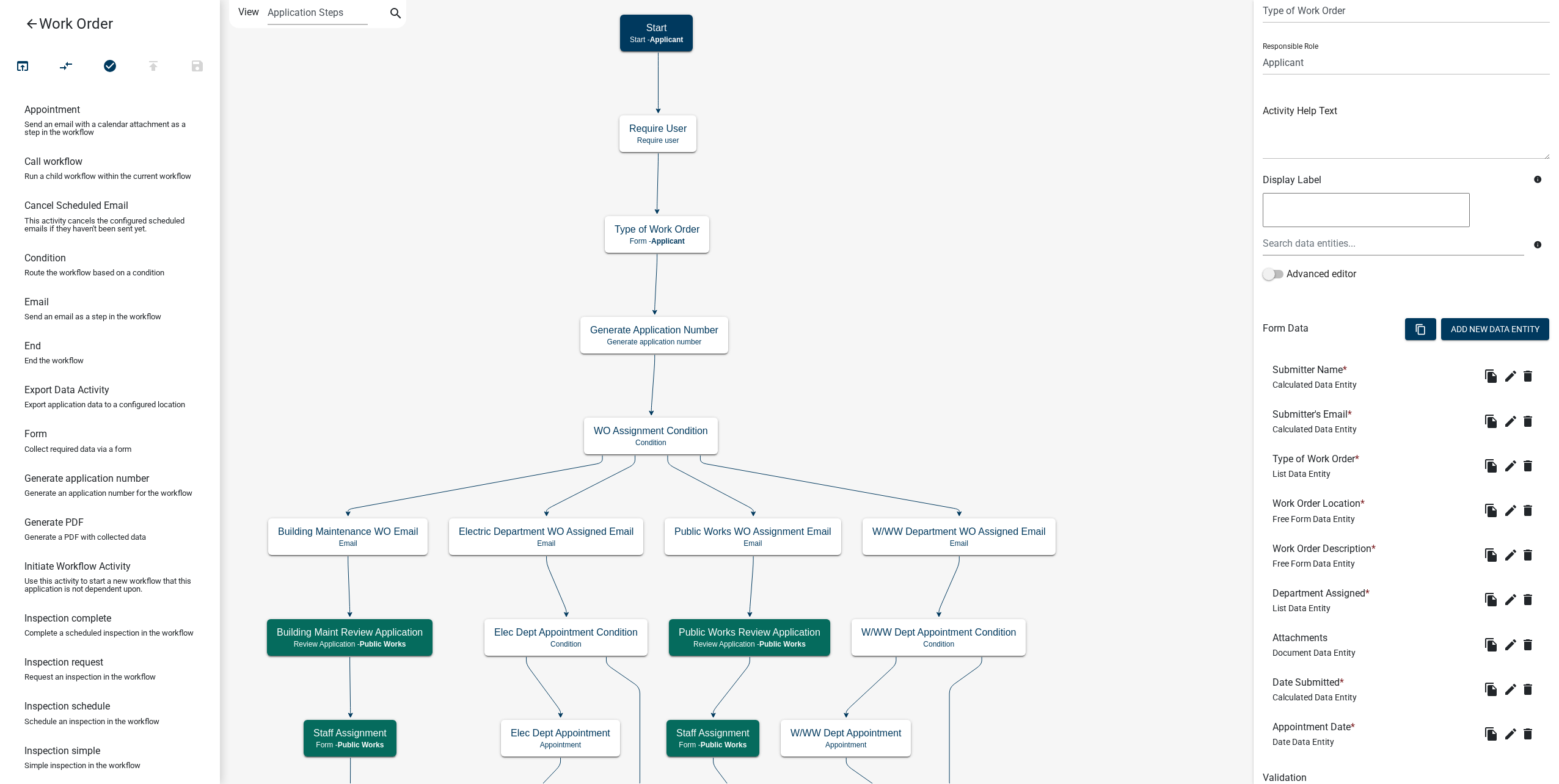
scroll to position [106, 0]
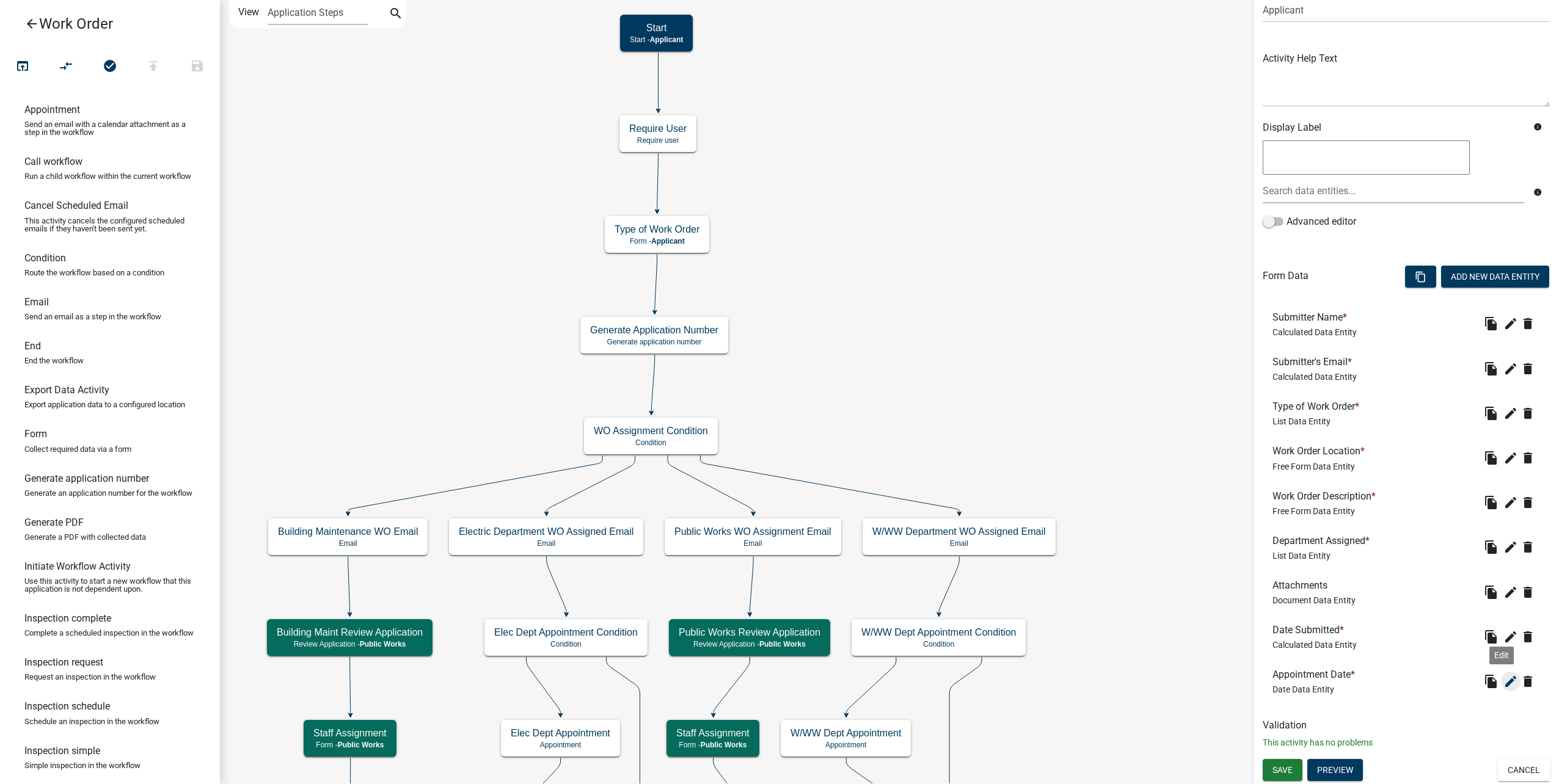
click at [1507, 686] on icon "edit" at bounding box center [1510, 681] width 15 height 15
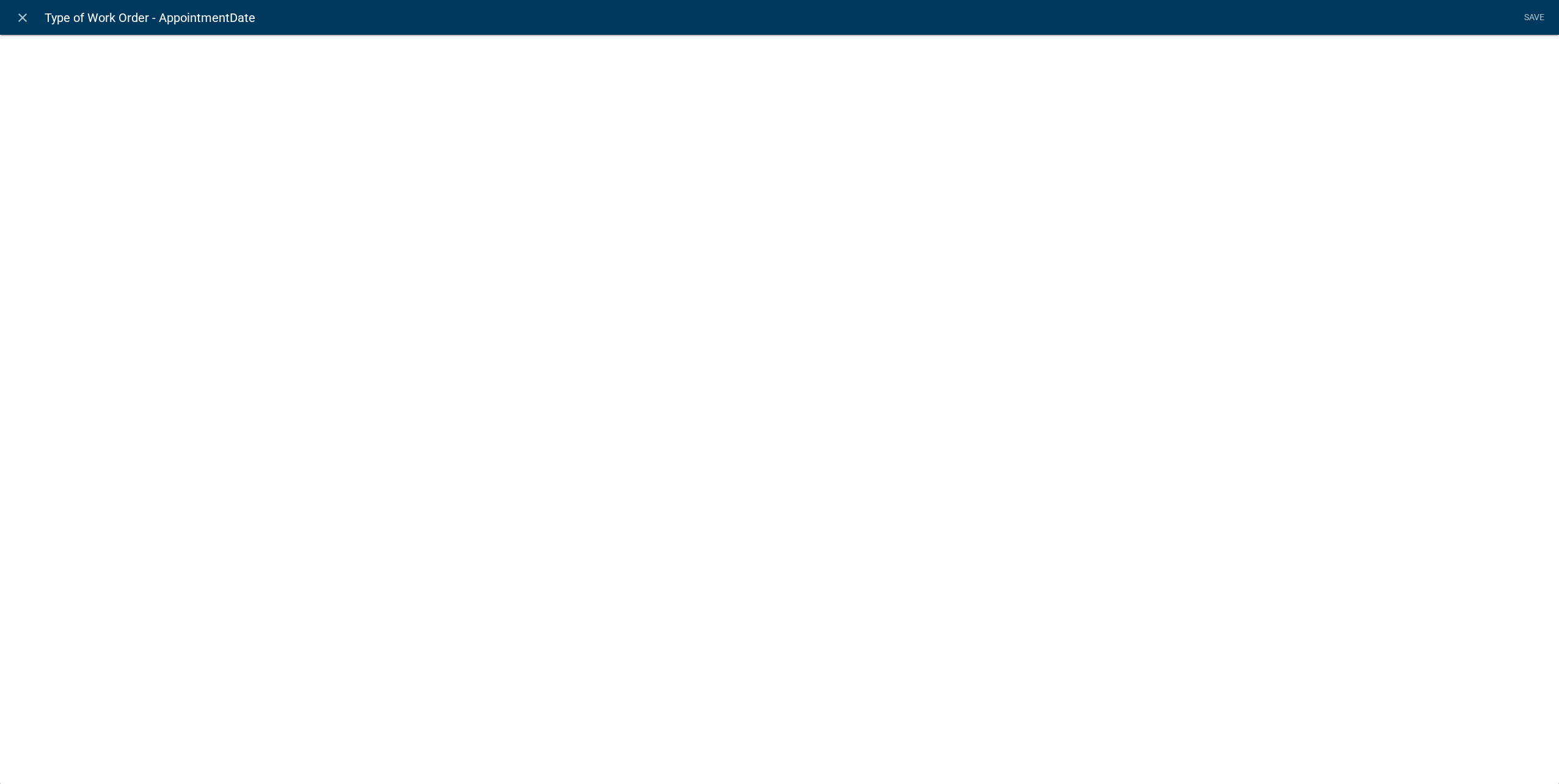
select select "date"
select select
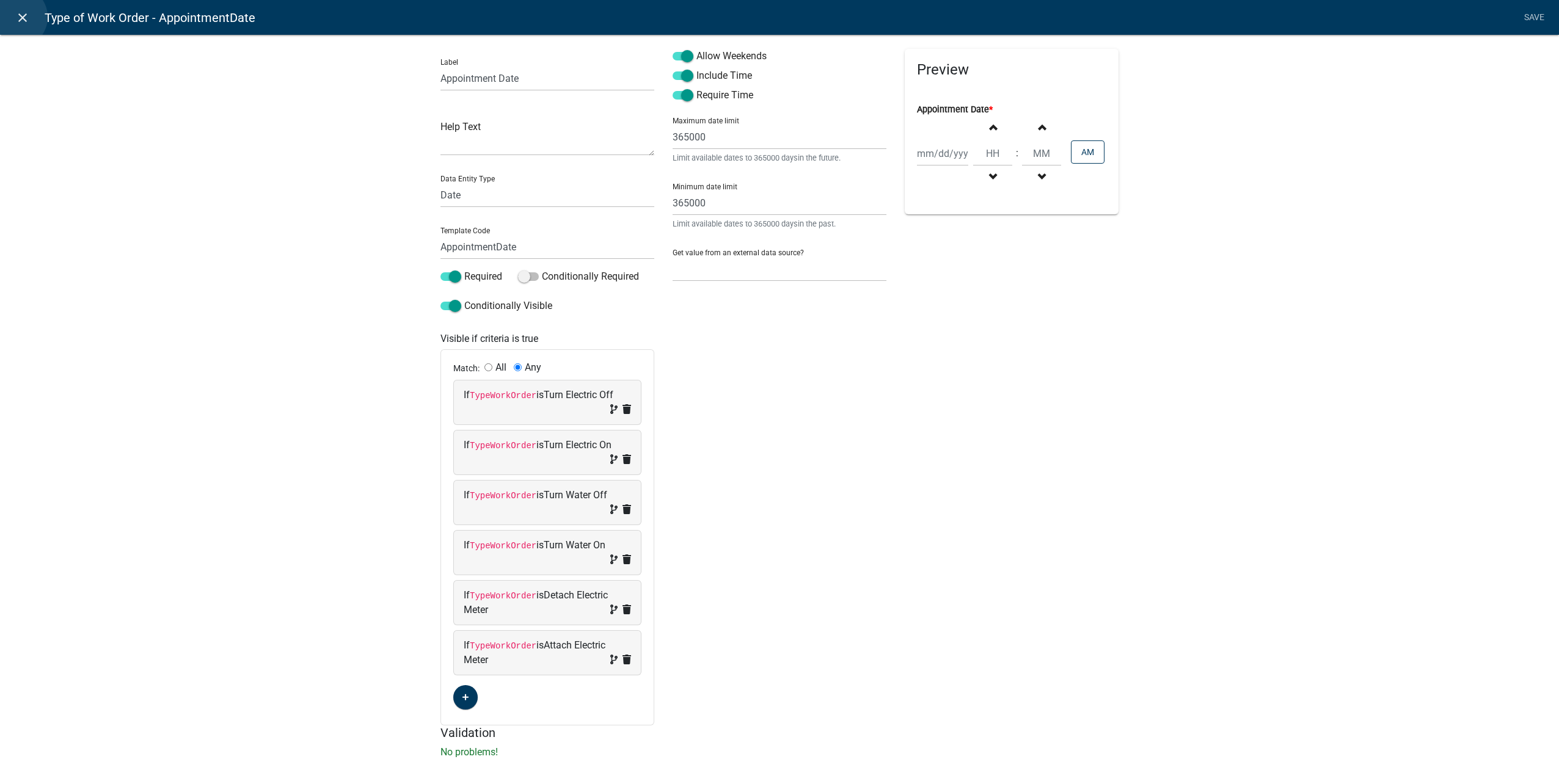
click at [16, 17] on icon "close" at bounding box center [22, 17] width 15 height 15
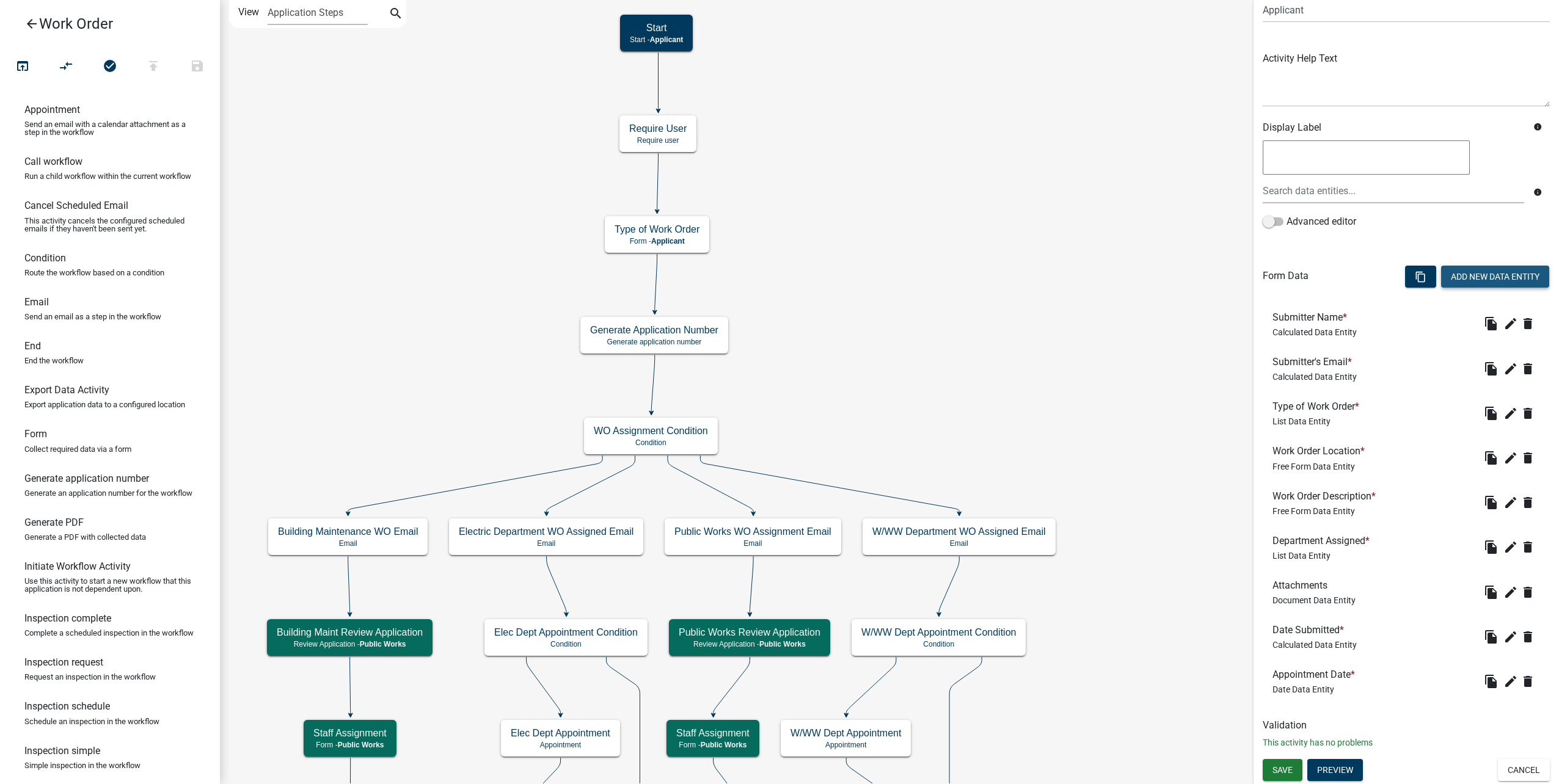
click at [1477, 272] on button "Add New Data Entity" at bounding box center [1495, 277] width 108 height 22
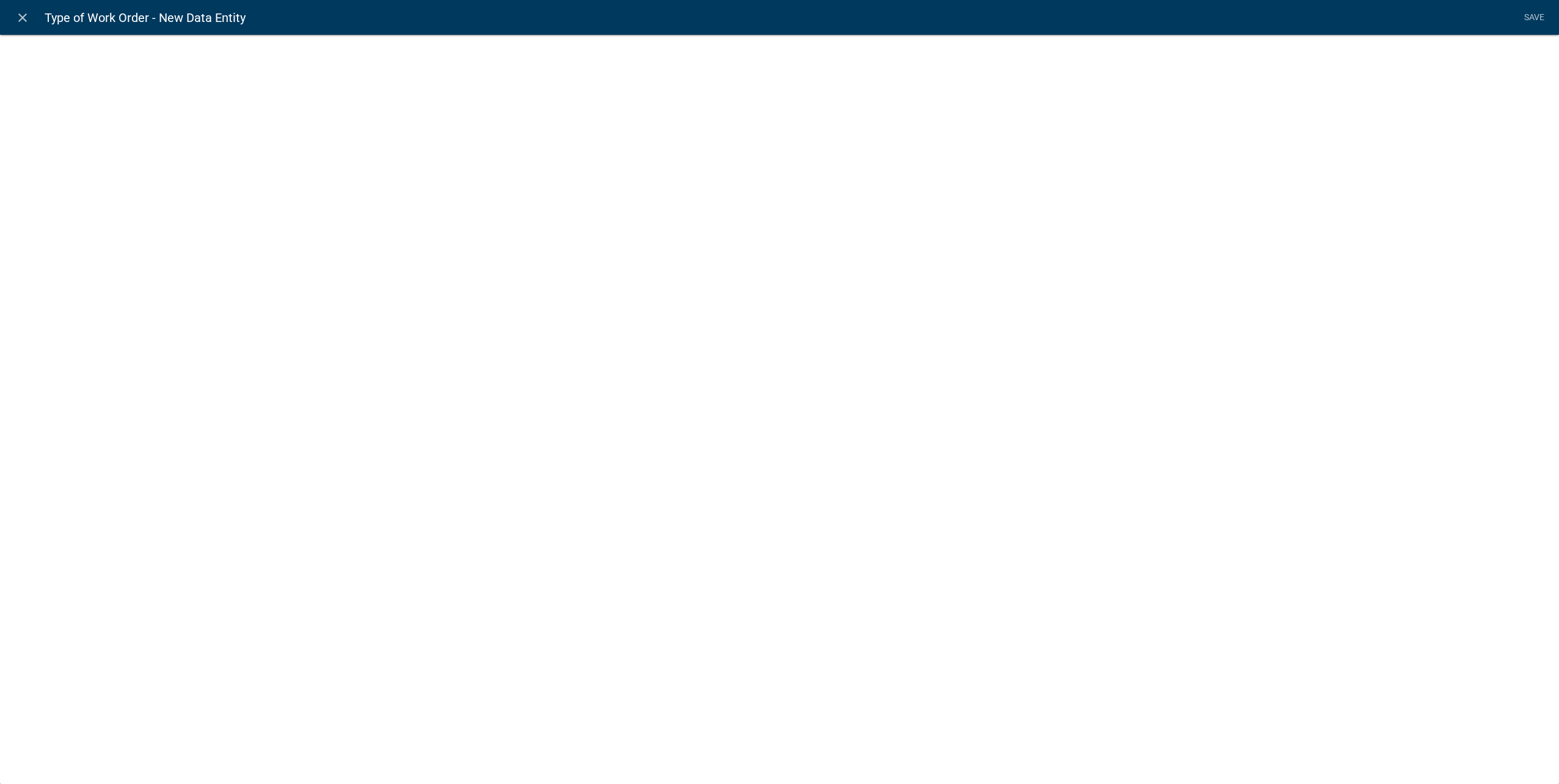
select select
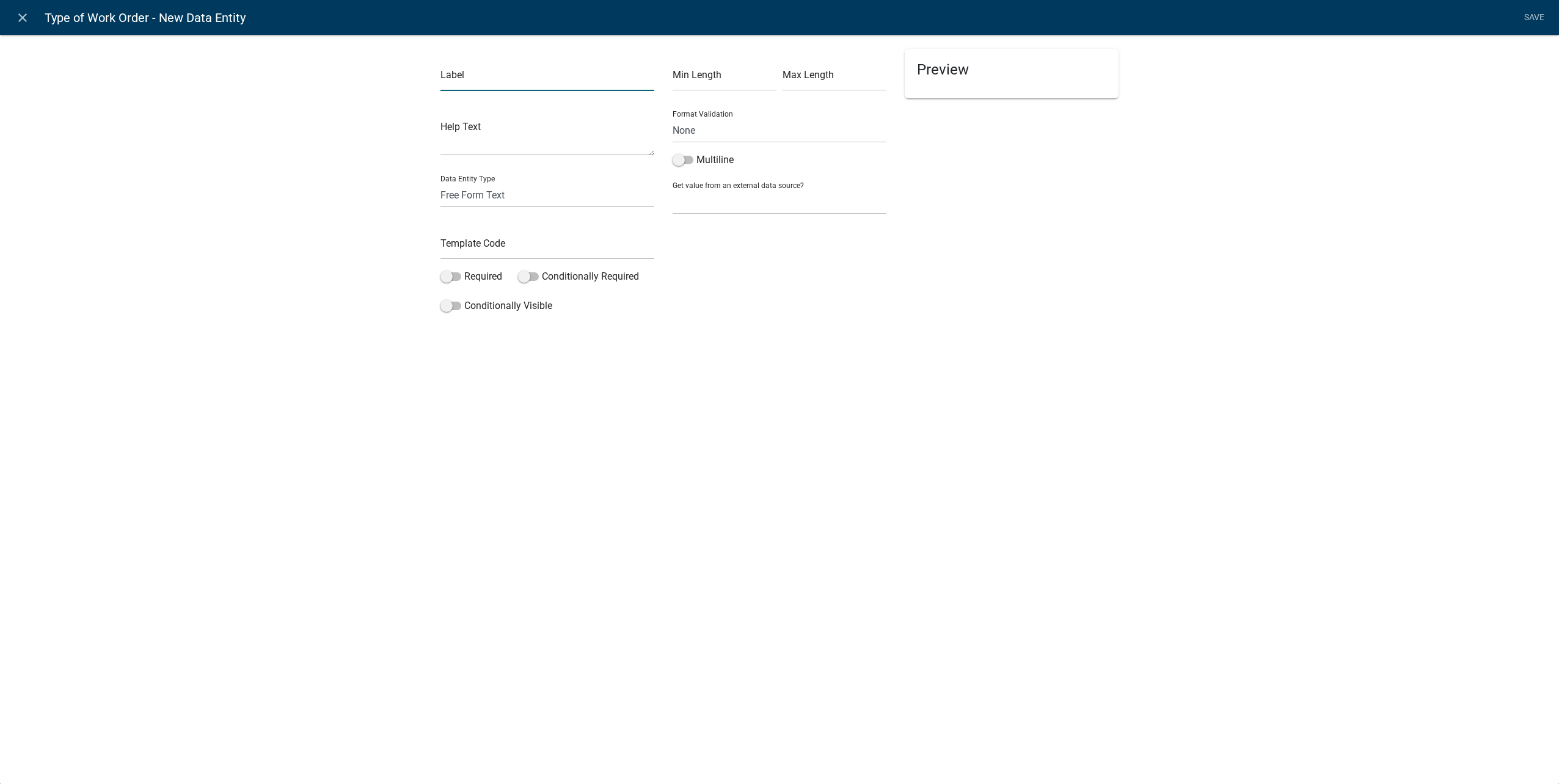
click at [573, 80] on input "text" at bounding box center [547, 78] width 214 height 25
type input "Schedule Appointment?"
click at [559, 194] on select "Free Form Text Document Display Entity Value Fee Numeric Data Date Map Sketch D…" at bounding box center [547, 195] width 214 height 25
select select "list-data"
click at [441, 183] on select "Free Form Text Document Display Entity Value Fee Numeric Data Date Map Sketch D…" at bounding box center [547, 195] width 214 height 25
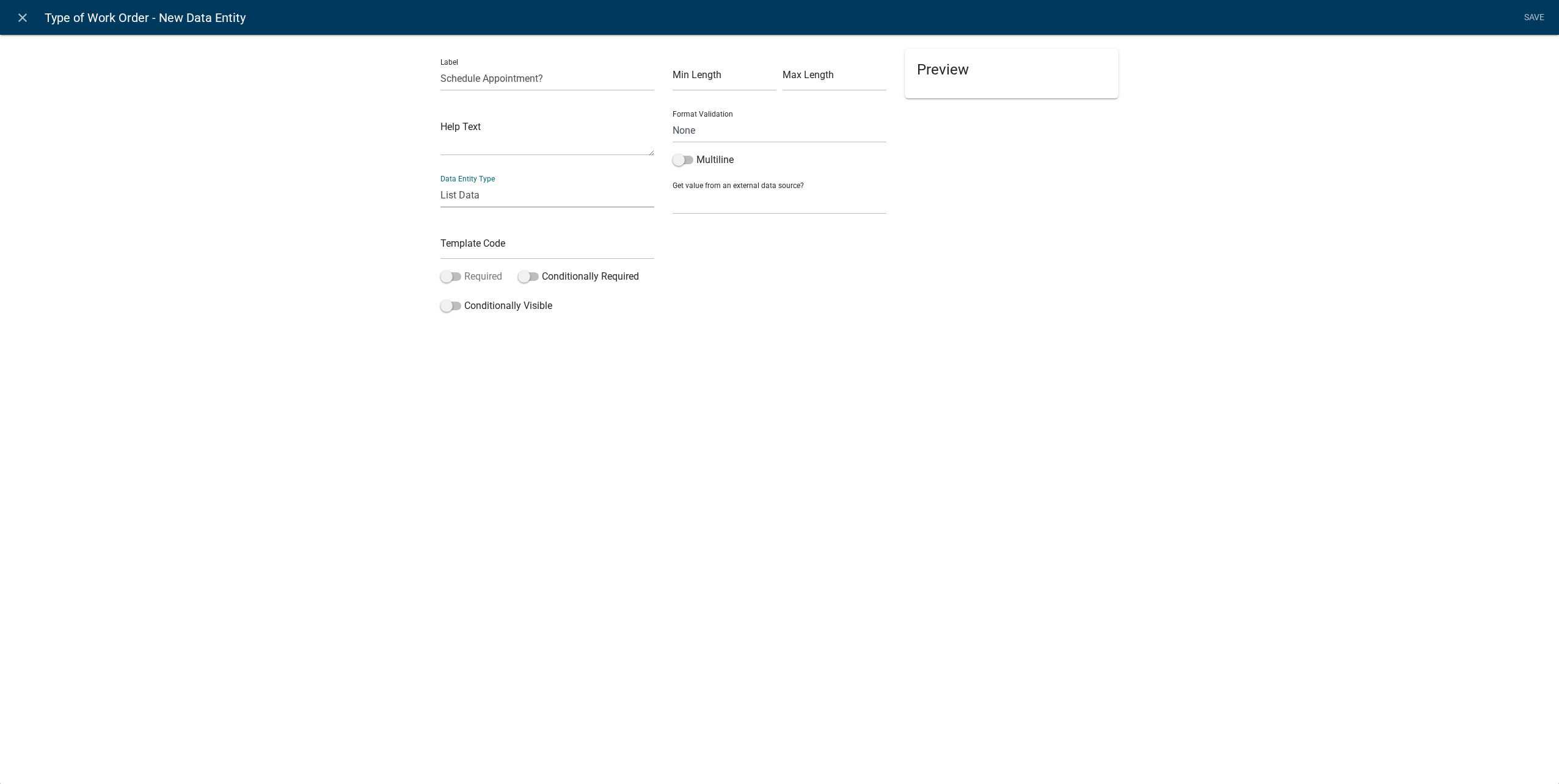
select select "list-data"
select select
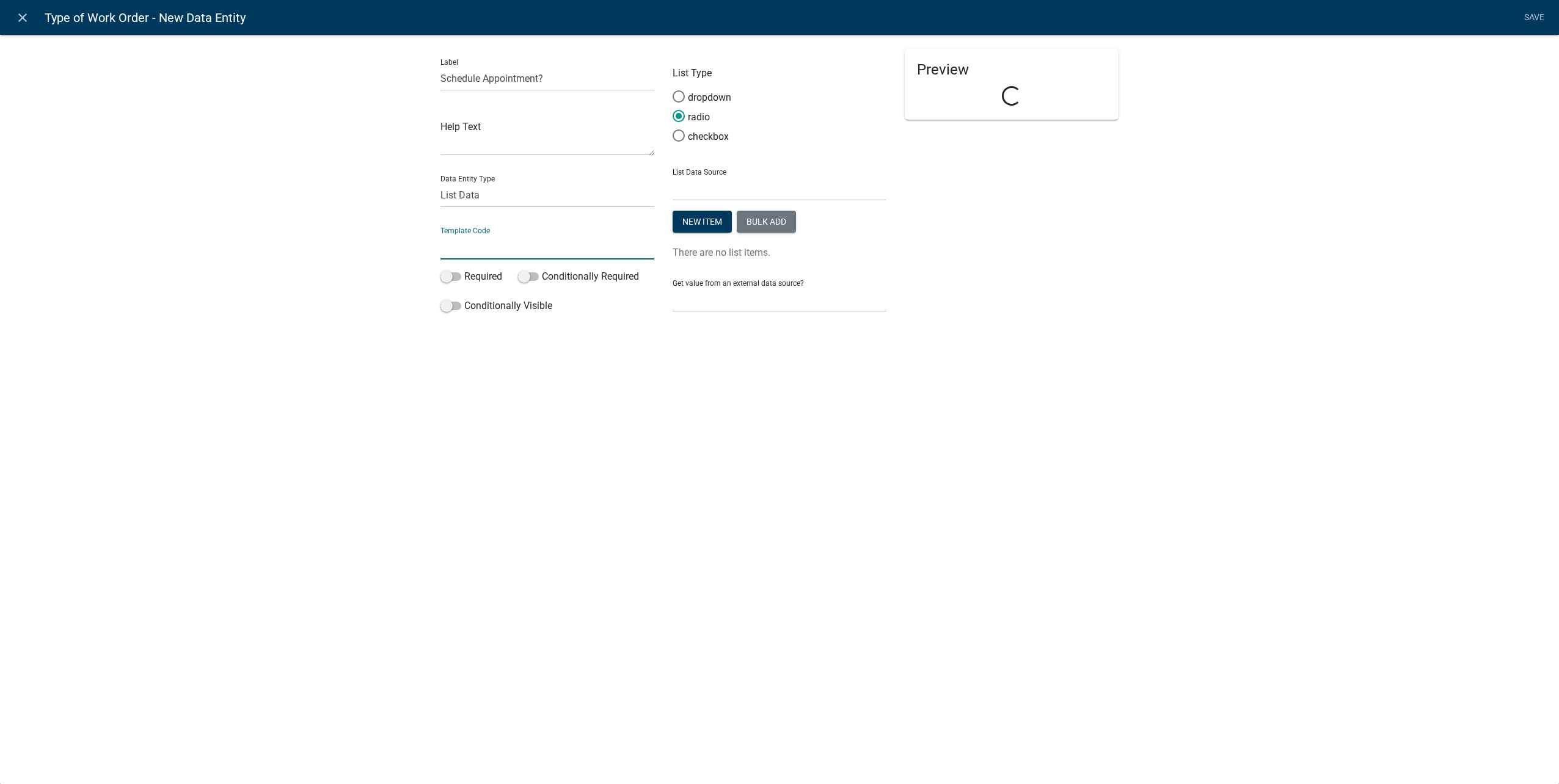
click at [503, 250] on input "text" at bounding box center [547, 247] width 214 height 25
type input "ScheduleApptYN"
click at [448, 272] on span at bounding box center [451, 276] width 20 height 9
click at [464, 269] on input "Required" at bounding box center [464, 269] width 0 height 0
click at [728, 185] on select "State List Abbreviated State List City Administrator City Administrator Departm…" at bounding box center [780, 188] width 214 height 25
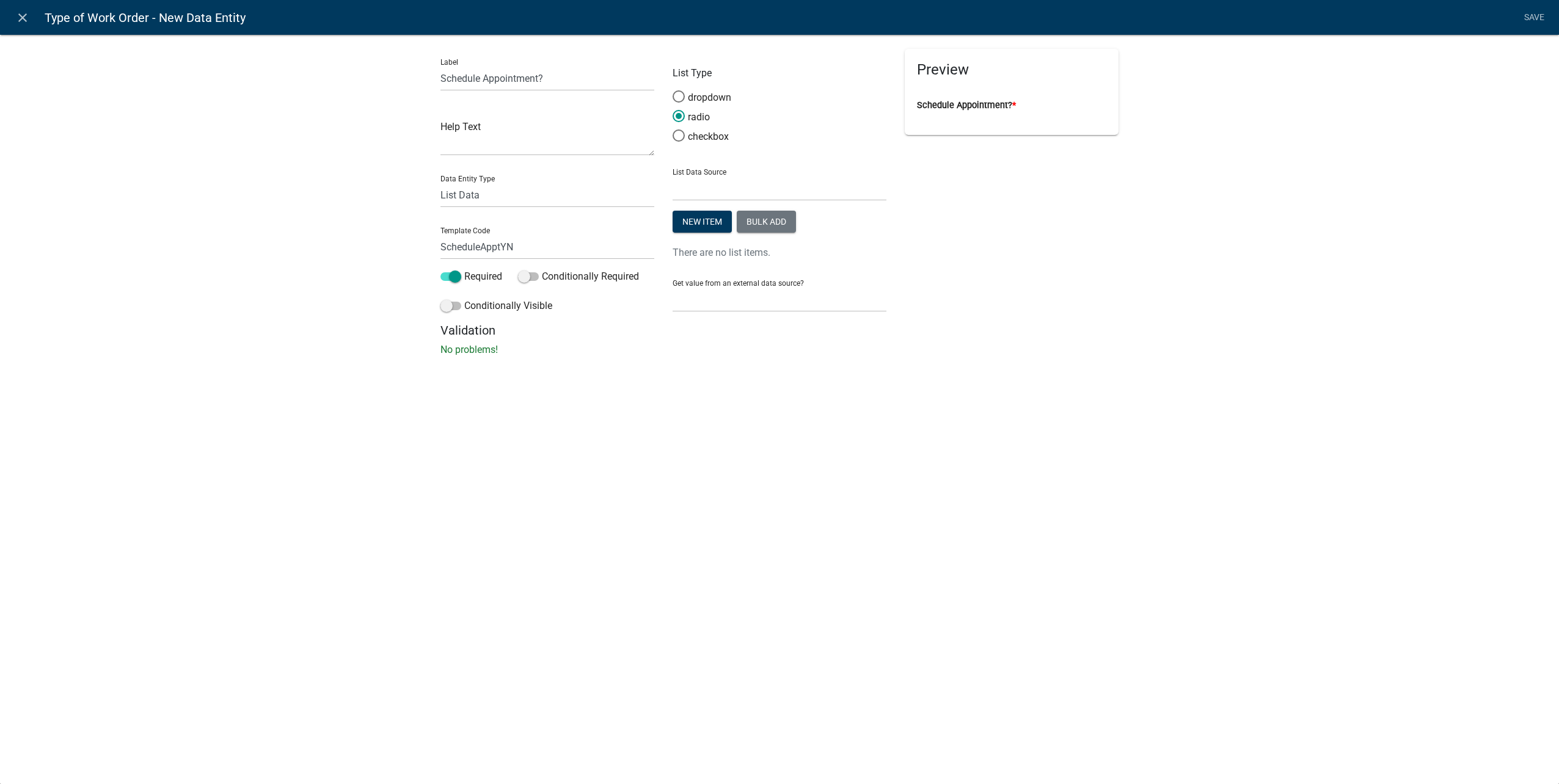
click at [1197, 238] on div "Label Schedule Appointment? Help Text Data Entity Type Free Form Text Document …" at bounding box center [780, 199] width 1559 height 368
click at [674, 220] on button "New item" at bounding box center [703, 222] width 60 height 22
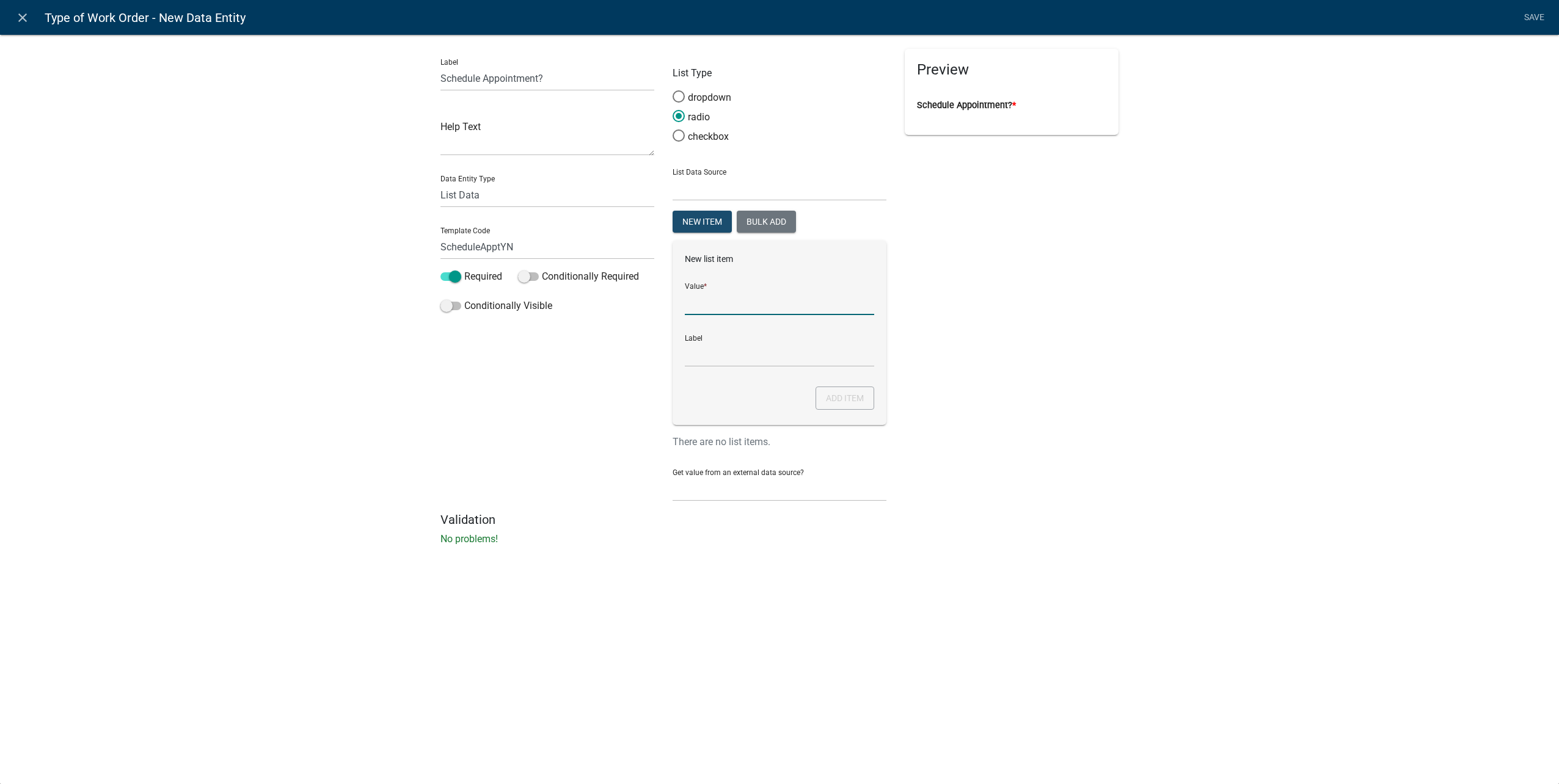
click at [721, 310] on input "List Data Source" at bounding box center [779, 303] width 189 height 25
type input "Yes"
click at [867, 398] on button "Add item" at bounding box center [845, 398] width 59 height 24
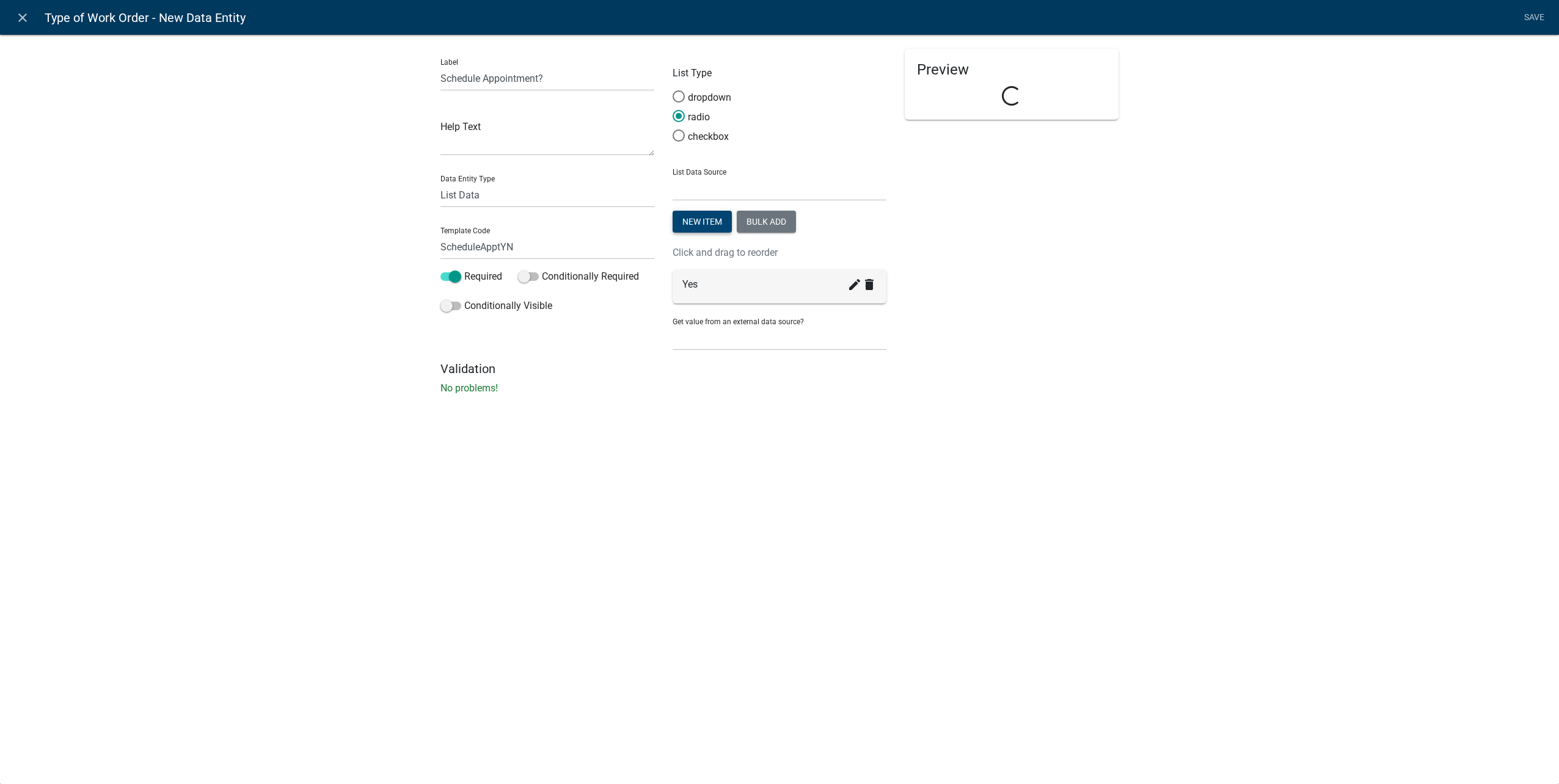
click at [714, 228] on button "New item" at bounding box center [703, 222] width 60 height 22
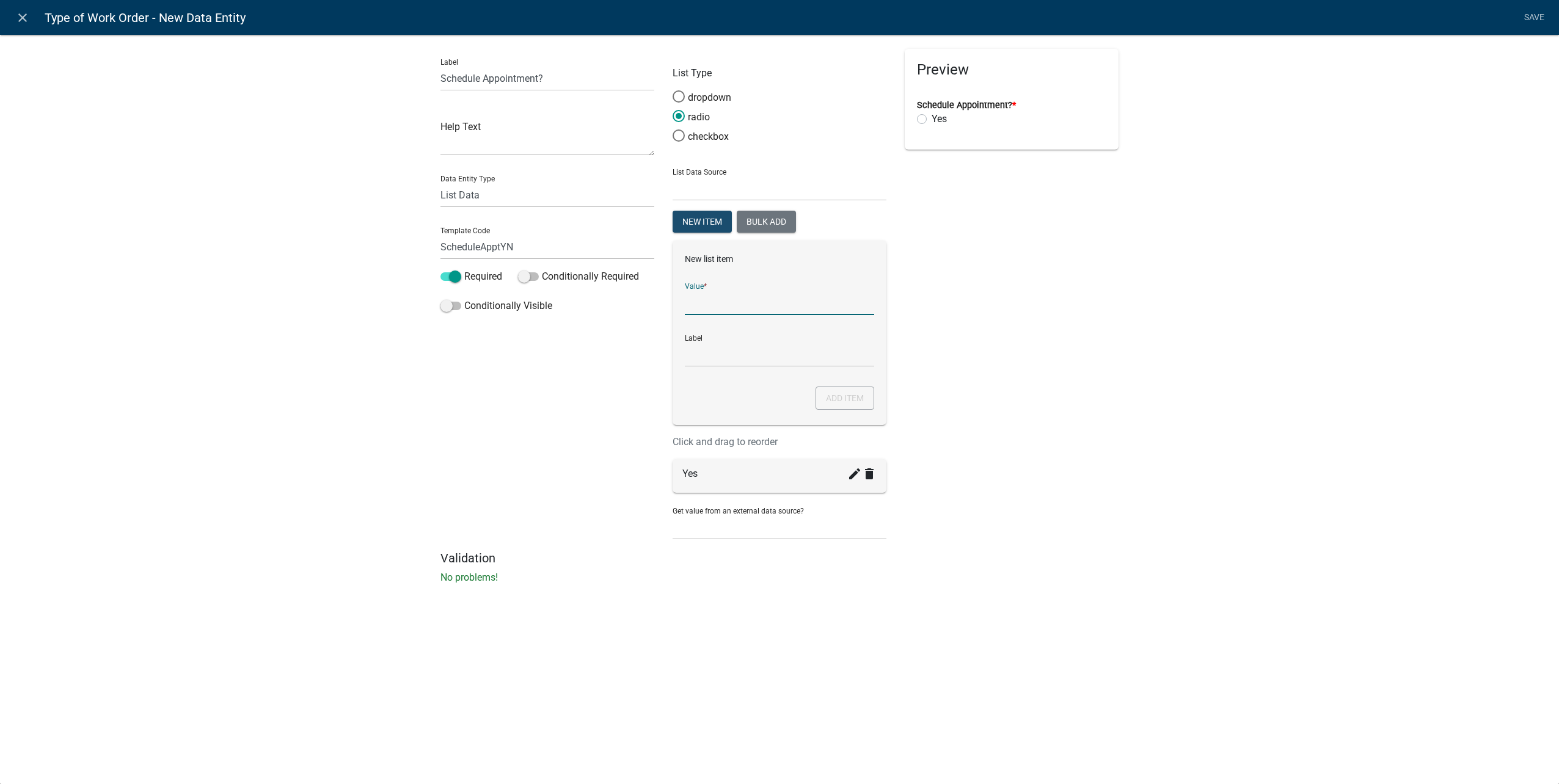
click at [718, 305] on input "List Data Source" at bounding box center [779, 303] width 189 height 25
type input "No"
drag, startPoint x: 836, startPoint y: 396, endPoint x: 1175, endPoint y: 433, distance: 341.0
click at [836, 396] on button "Add item" at bounding box center [845, 398] width 59 height 24
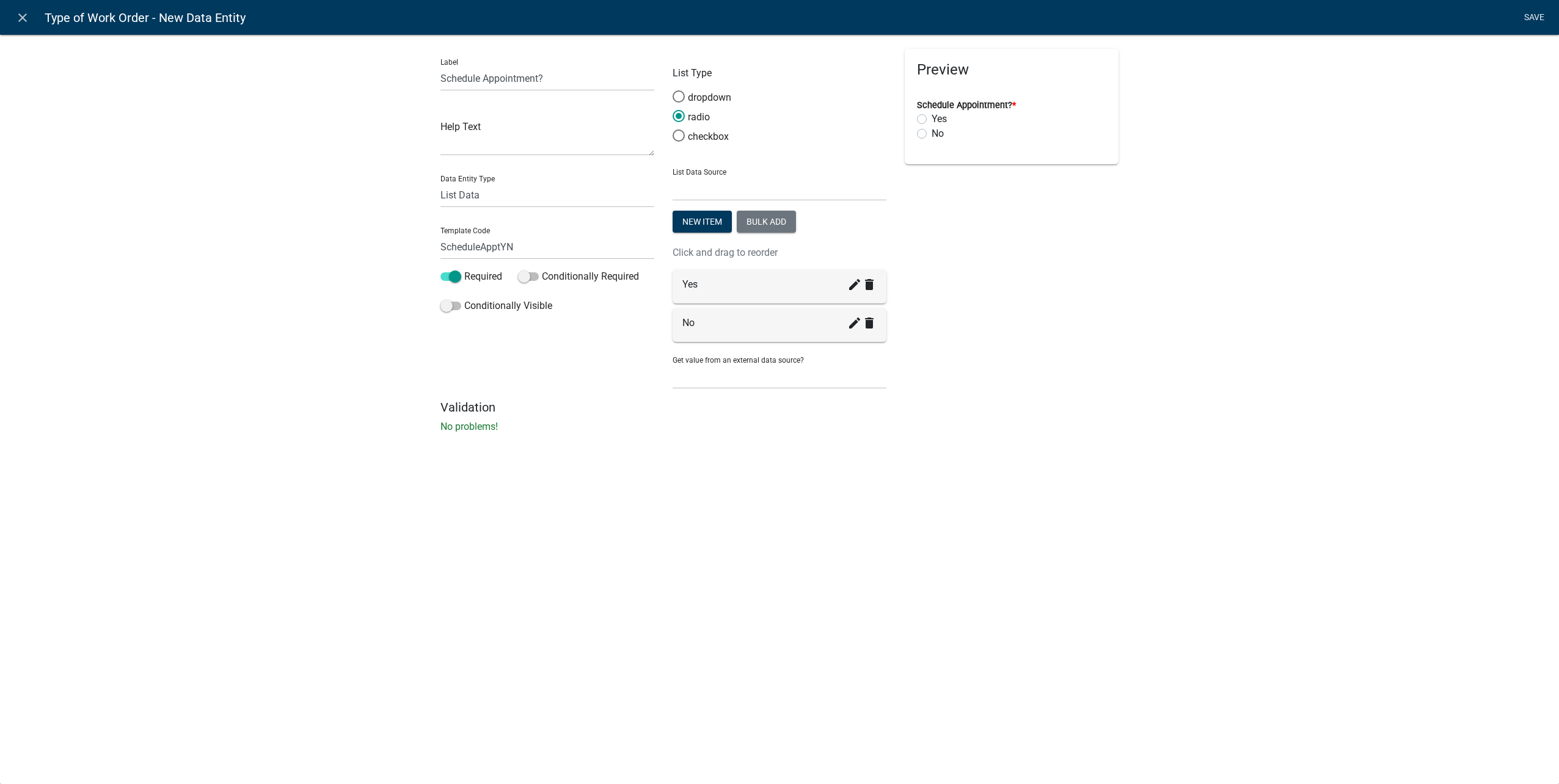
click at [1524, 20] on link "Save" at bounding box center [1533, 18] width 31 height 24
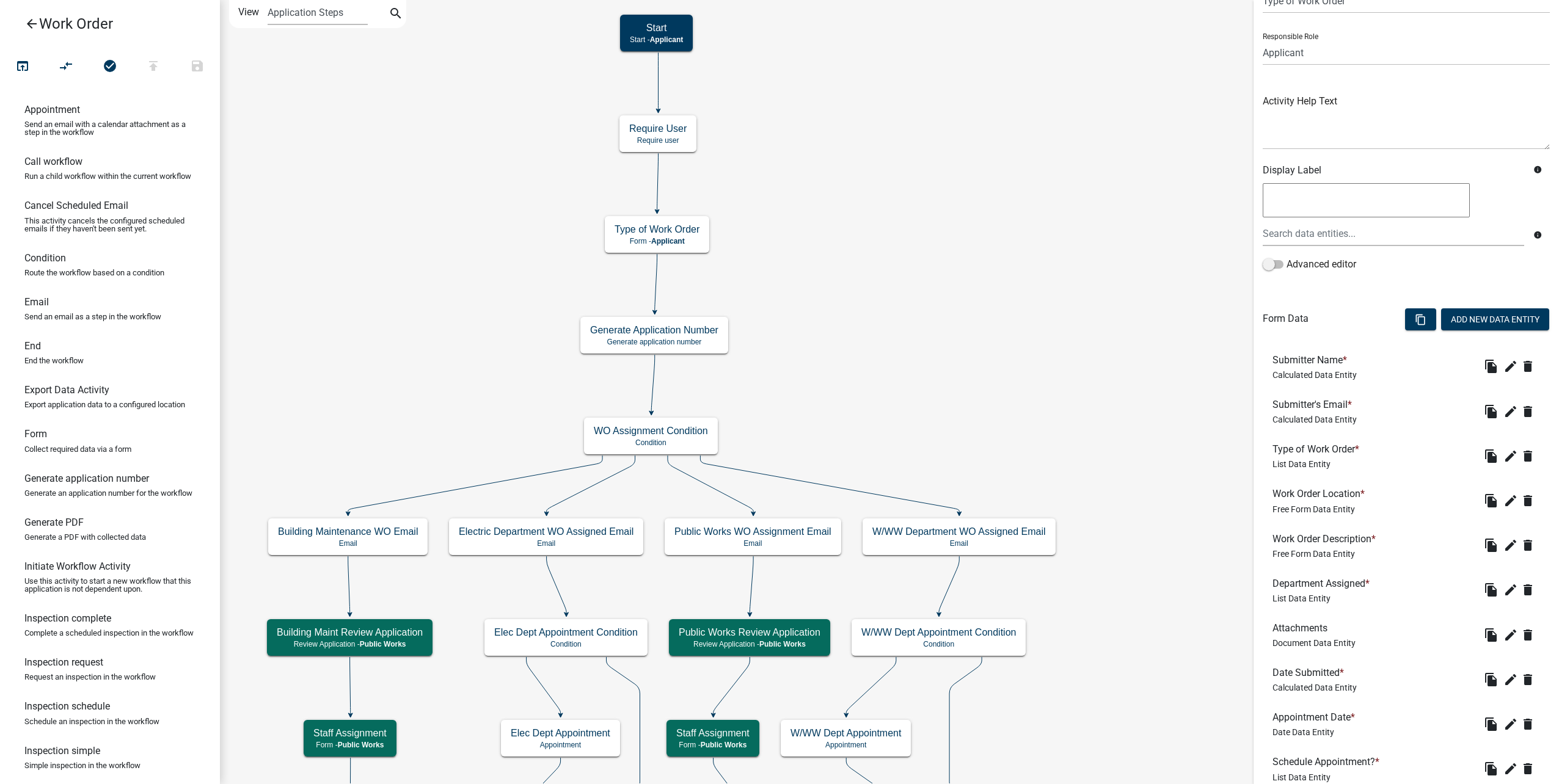
scroll to position [151, 0]
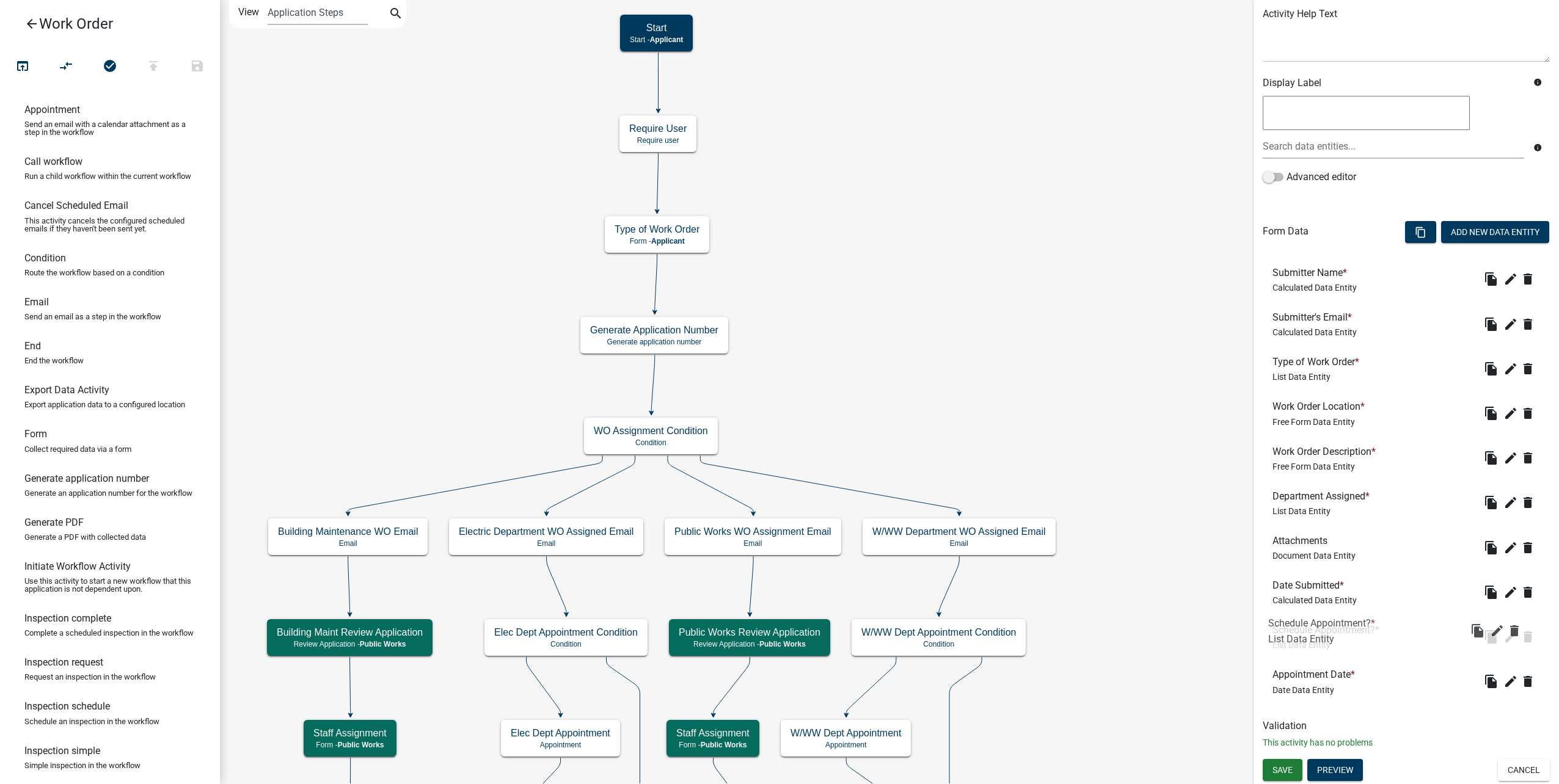
drag, startPoint x: 1339, startPoint y: 684, endPoint x: 1334, endPoint y: 631, distance: 53.2
click at [1503, 680] on icon "edit" at bounding box center [1510, 681] width 15 height 15
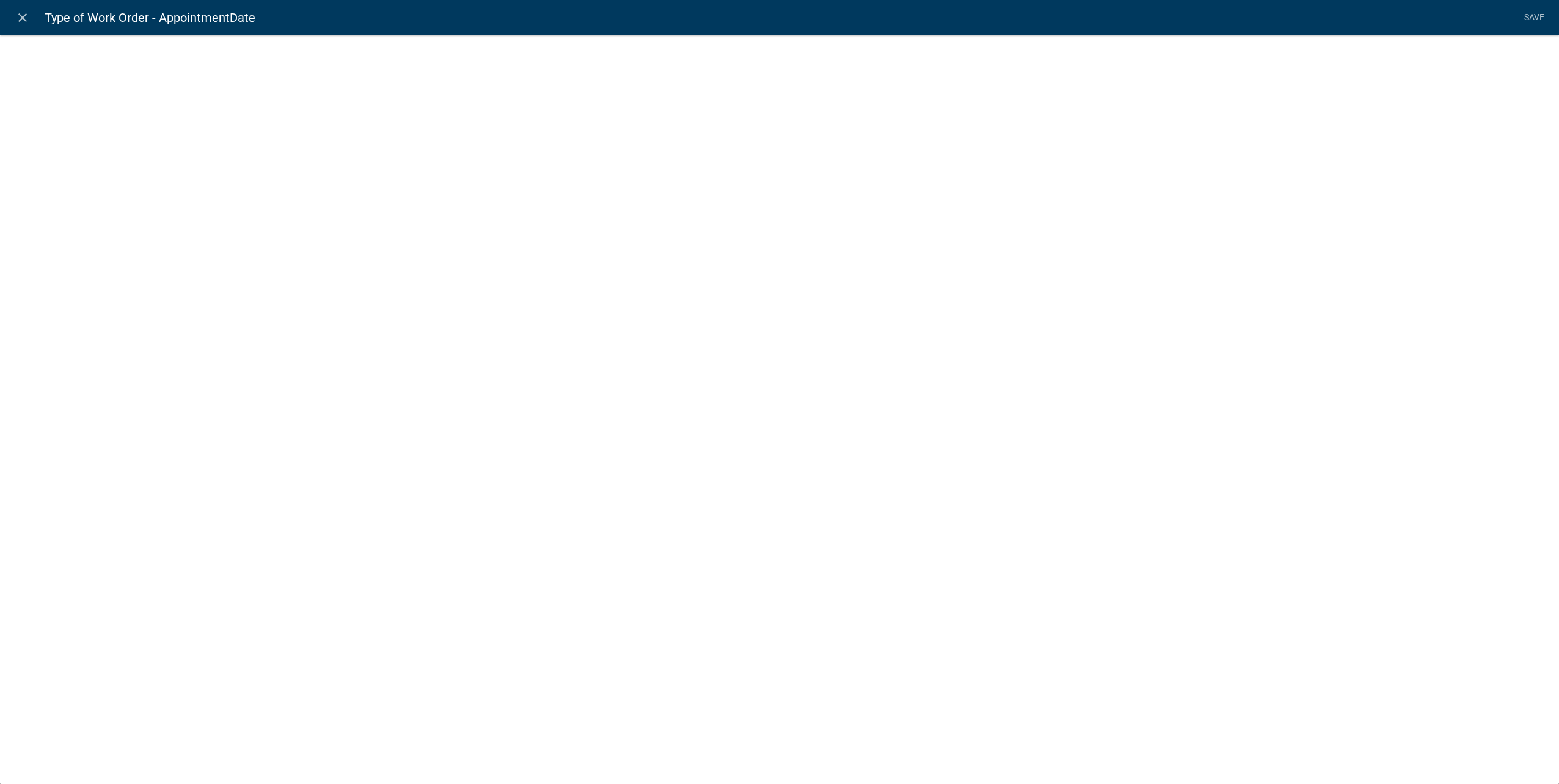
select select "date"
select select
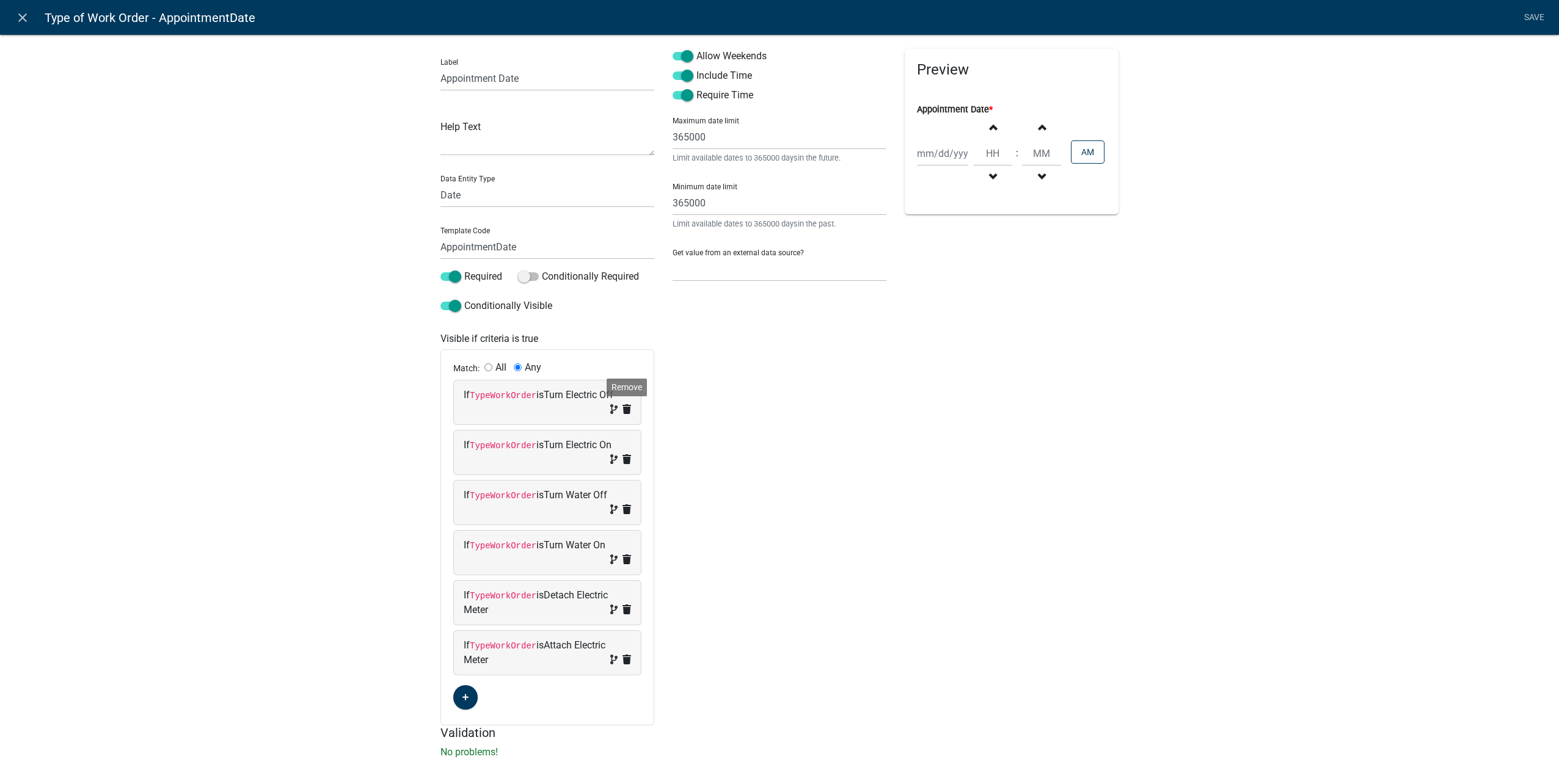
click at [623, 408] on icon at bounding box center [627, 409] width 9 height 9
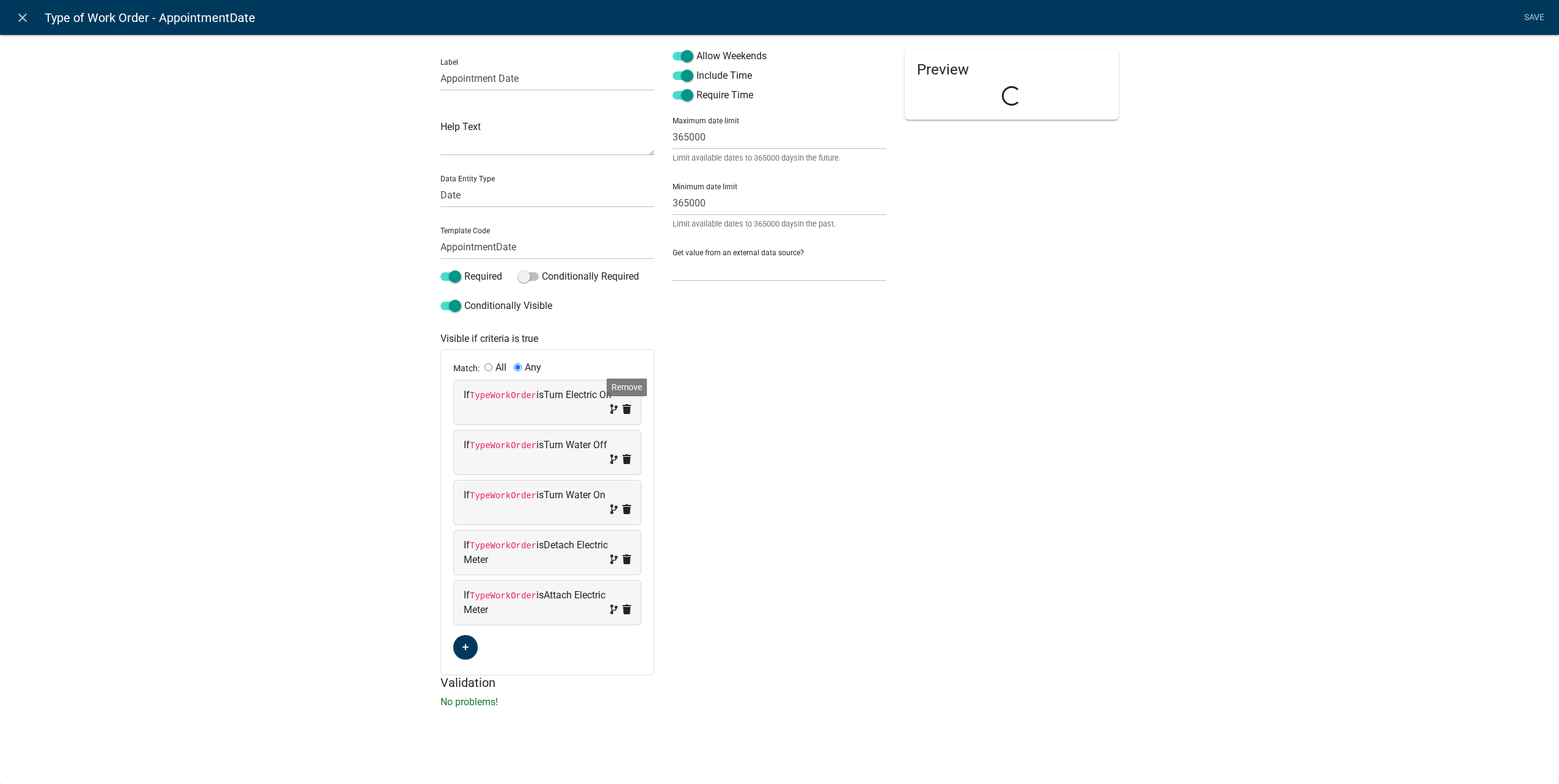
click at [628, 406] on icon at bounding box center [627, 409] width 9 height 9
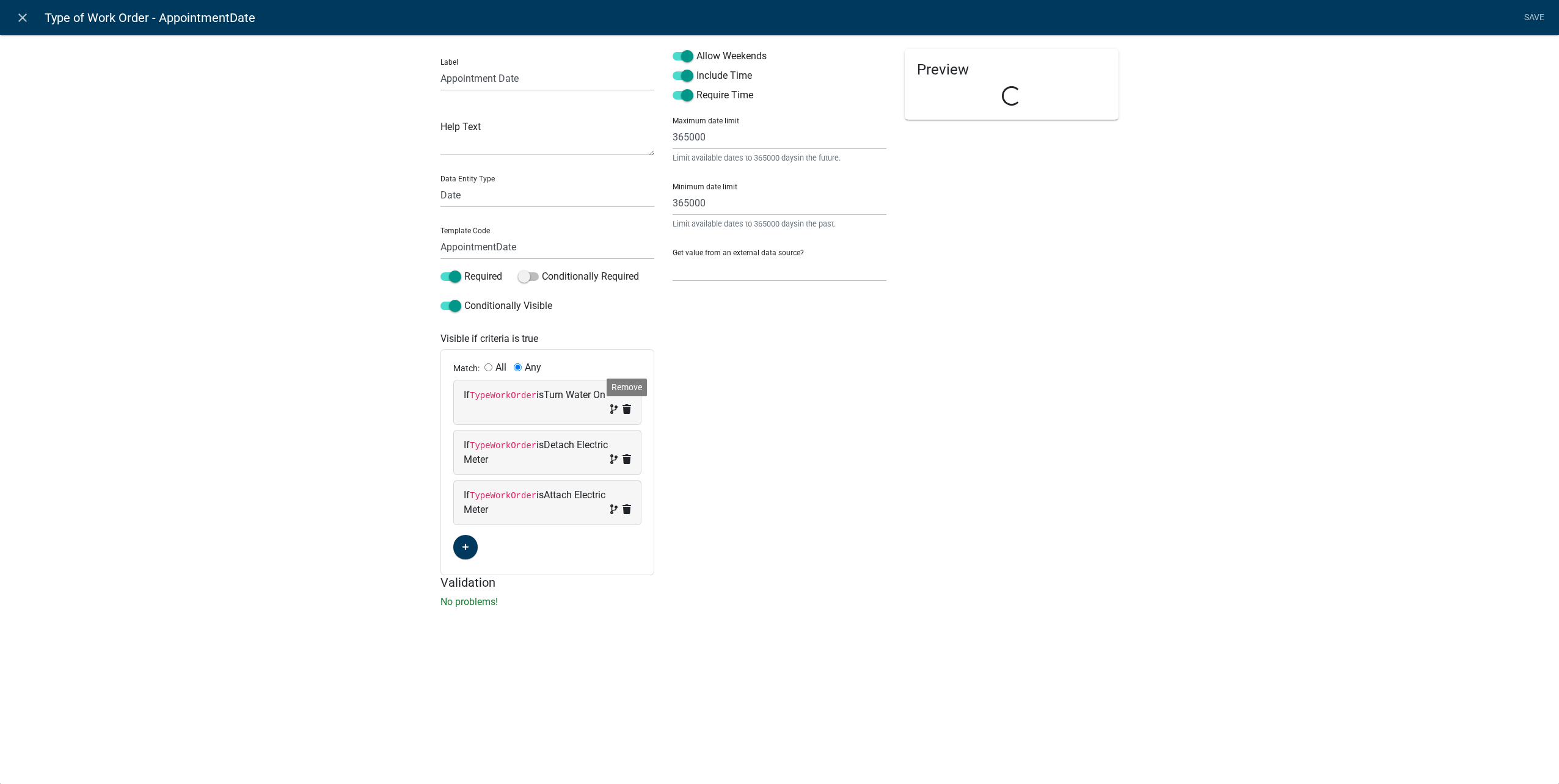
click at [630, 406] on icon at bounding box center [627, 409] width 9 height 9
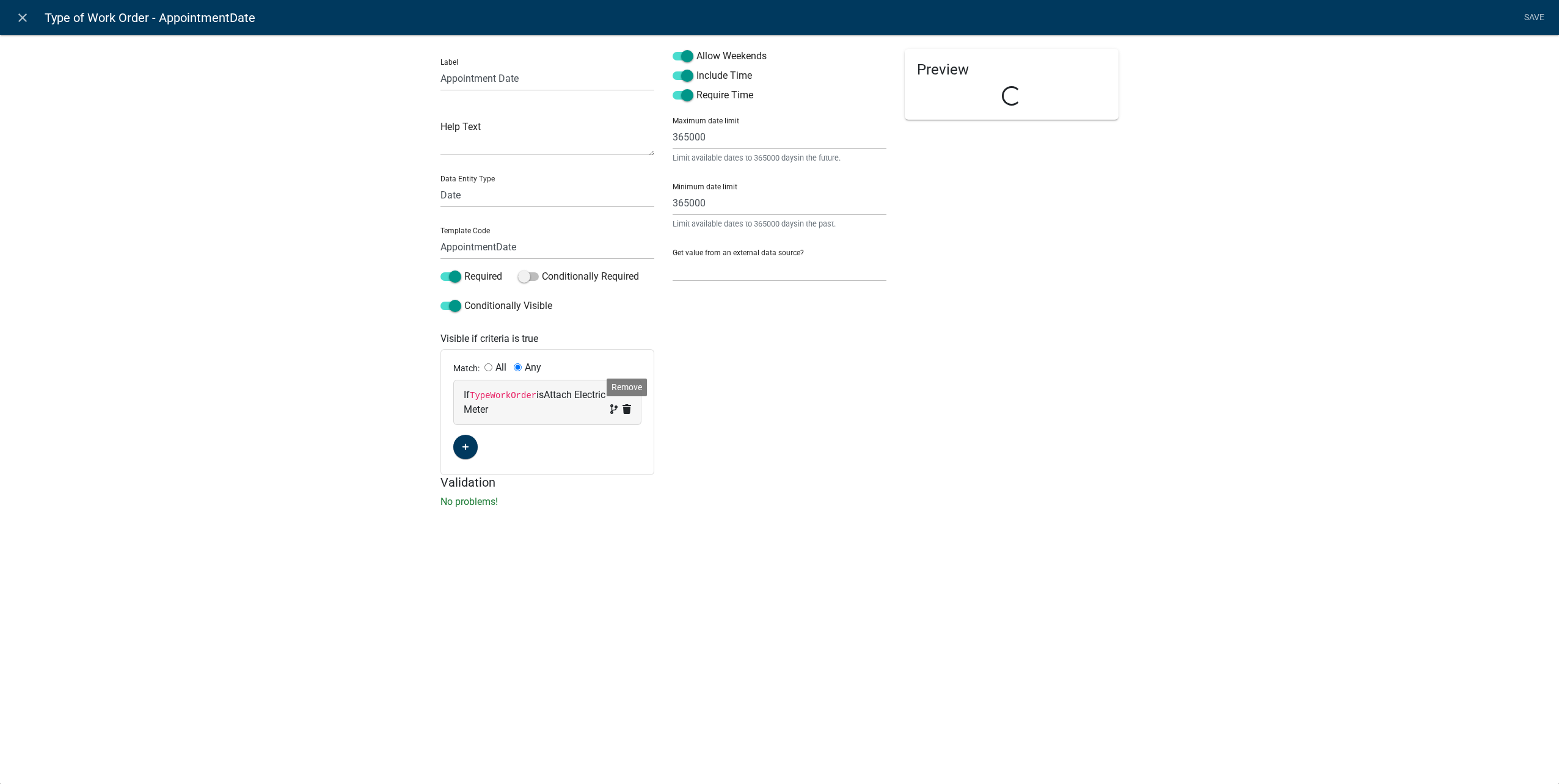
click at [630, 406] on icon at bounding box center [627, 409] width 9 height 9
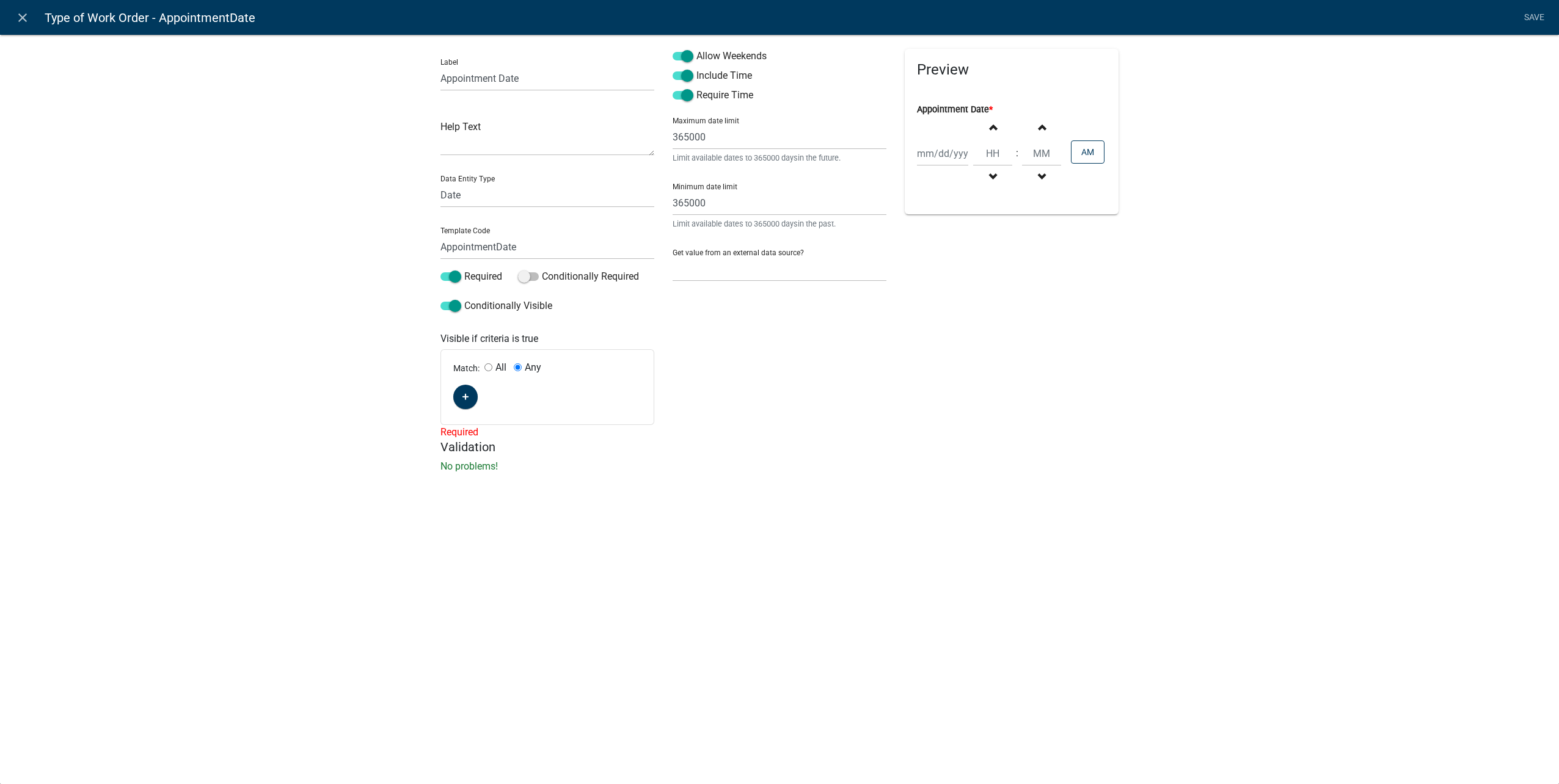
click at [492, 366] on input "All" at bounding box center [489, 367] width 8 height 8
radio input "true"
radio input "false"
click at [471, 390] on button "button" at bounding box center [465, 397] width 24 height 24
click at [489, 397] on span "(unset)" at bounding box center [485, 394] width 31 height 12
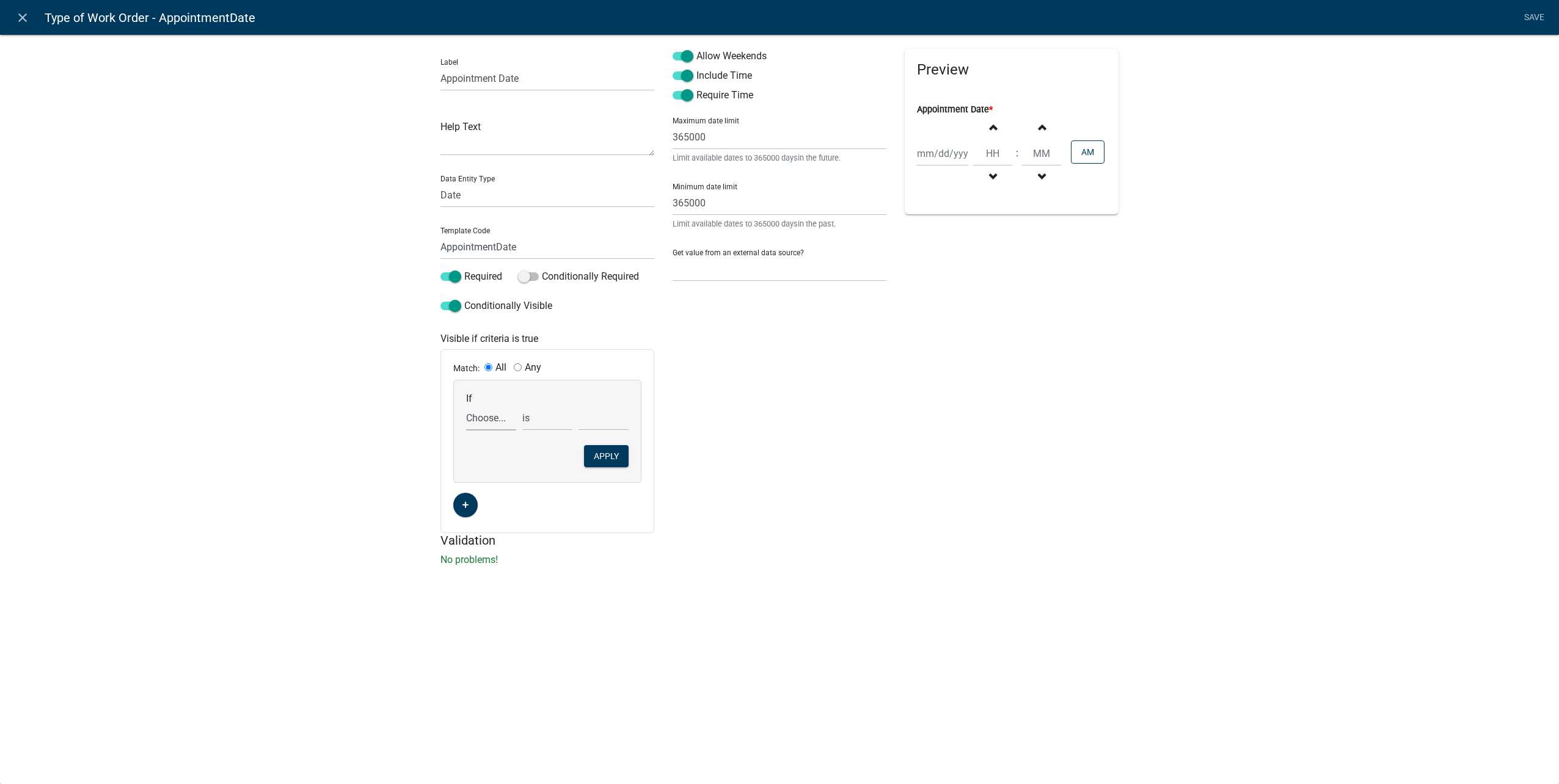
click at [511, 416] on select "Choose... ALL_FEE_RECIPIENTS APPLICANT_CITY APPLICANT_EMAIL_ADDRESS APPLICANT_F…" at bounding box center [491, 418] width 50 height 25
select select "26: ScheduleApptYN"
click at [466, 405] on select "Choose... ALL_FEE_RECIPIENTS APPLICANT_CITY APPLICANT_EMAIL_ADDRESS APPLICANT_F…" at bounding box center [491, 418] width 50 height 25
click at [593, 419] on select "Choose... No Yes" at bounding box center [604, 418] width 50 height 25
select select "2: Yes"
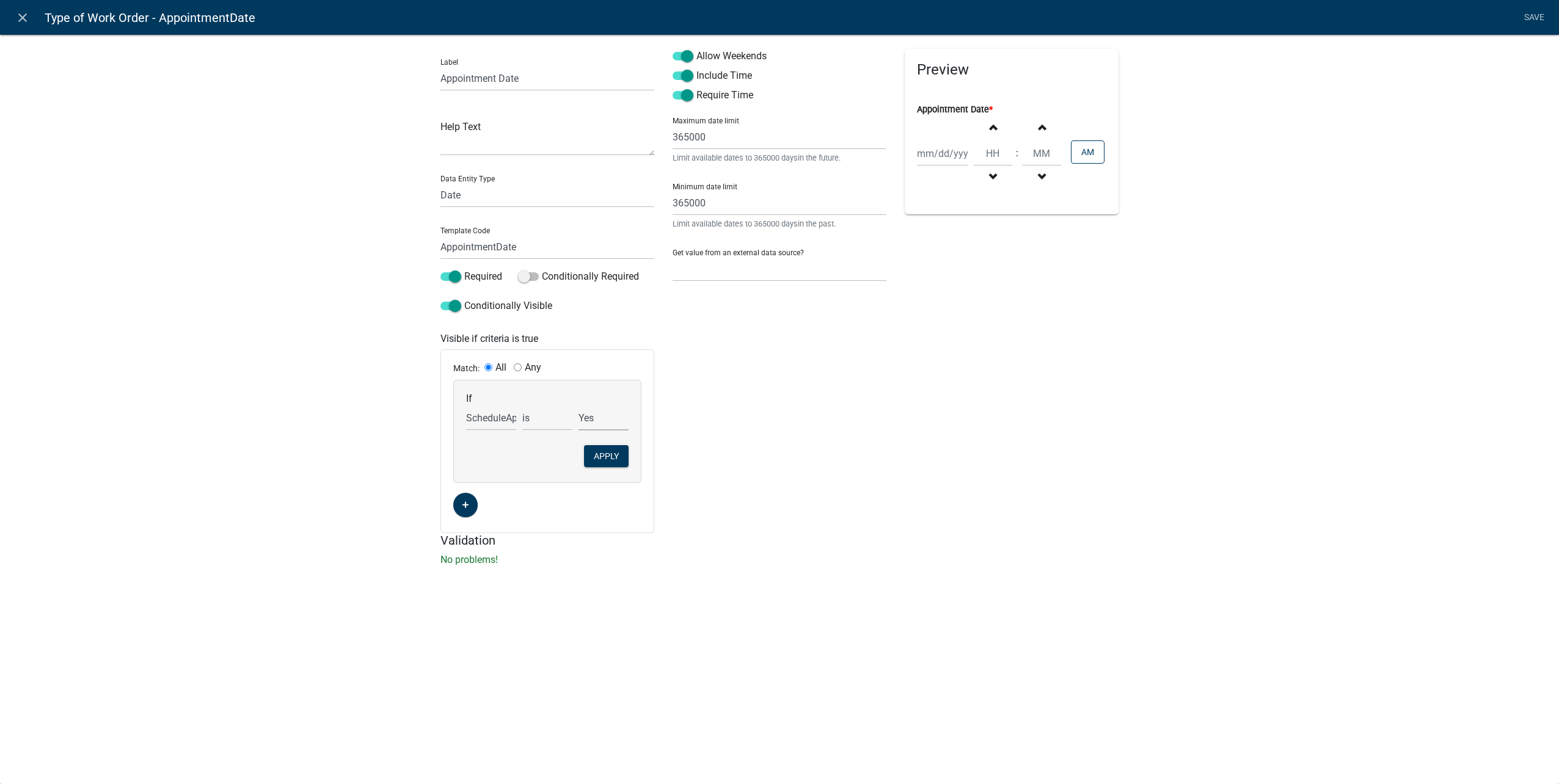
click at [579, 405] on select "Choose... No Yes" at bounding box center [604, 418] width 50 height 25
click at [610, 457] on button "Apply" at bounding box center [606, 456] width 45 height 22
click at [1525, 16] on link "Save" at bounding box center [1533, 18] width 31 height 24
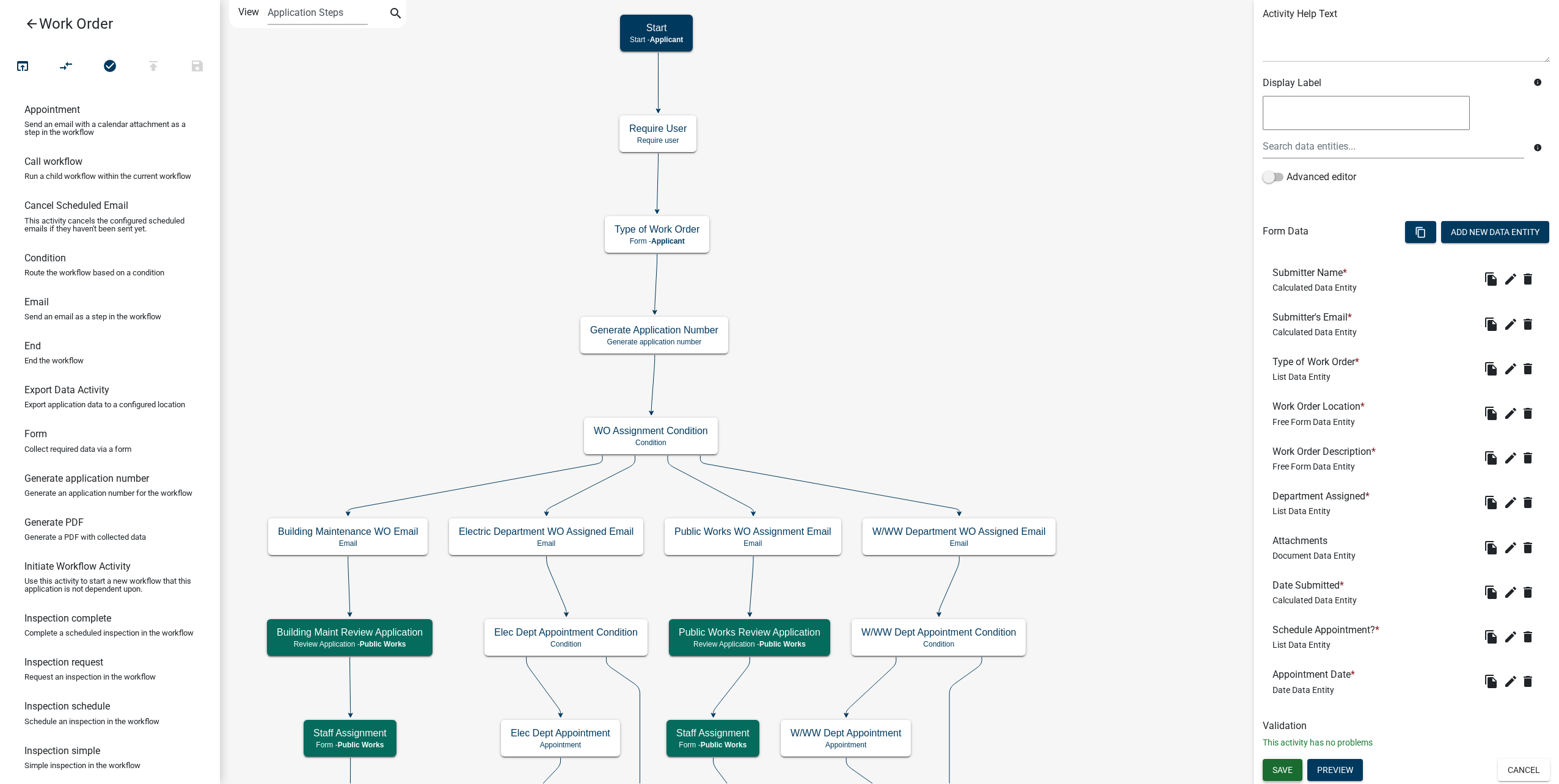
click at [1296, 763] on button "Save" at bounding box center [1282, 770] width 40 height 22
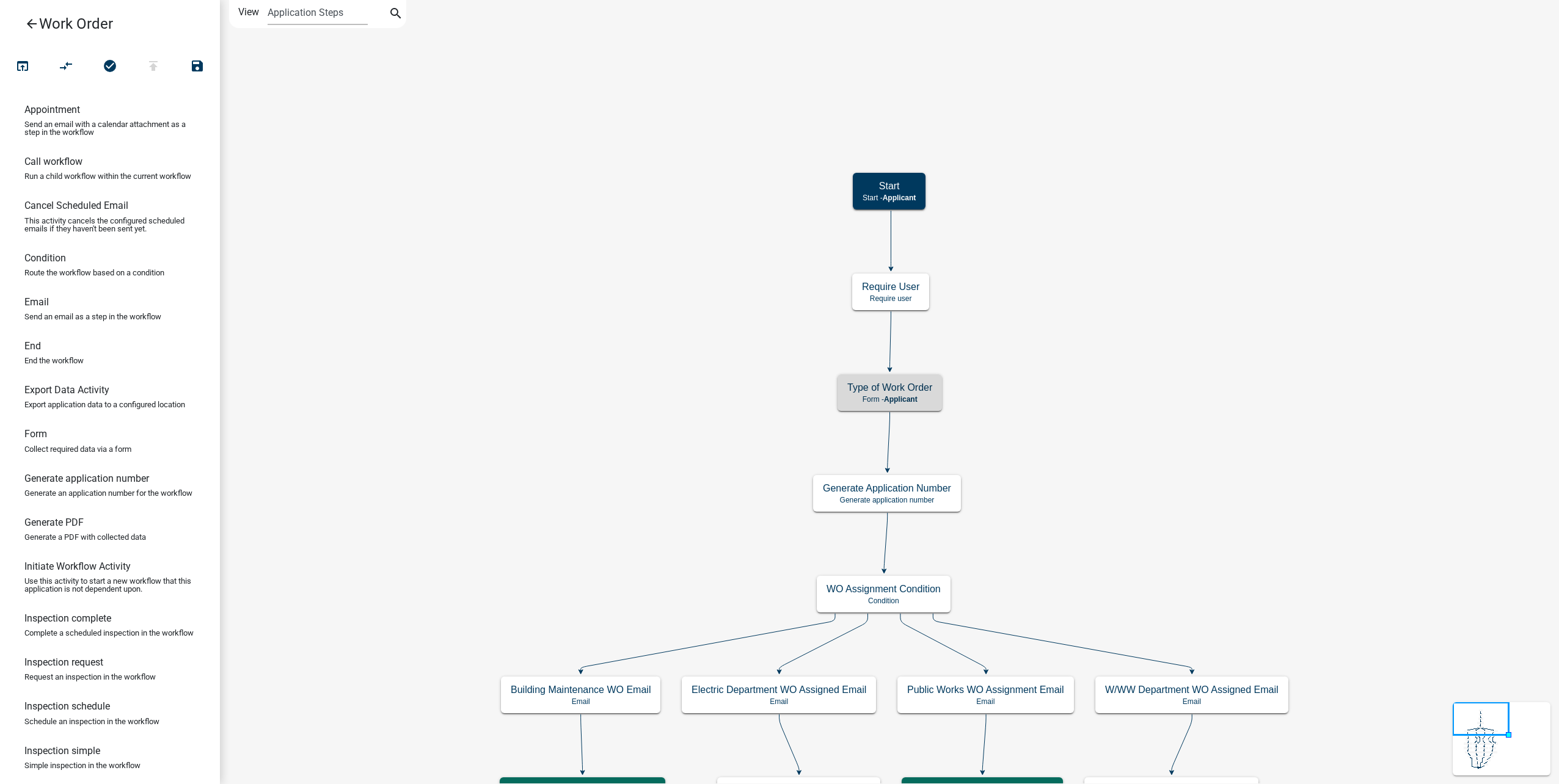
scroll to position [0, 0]
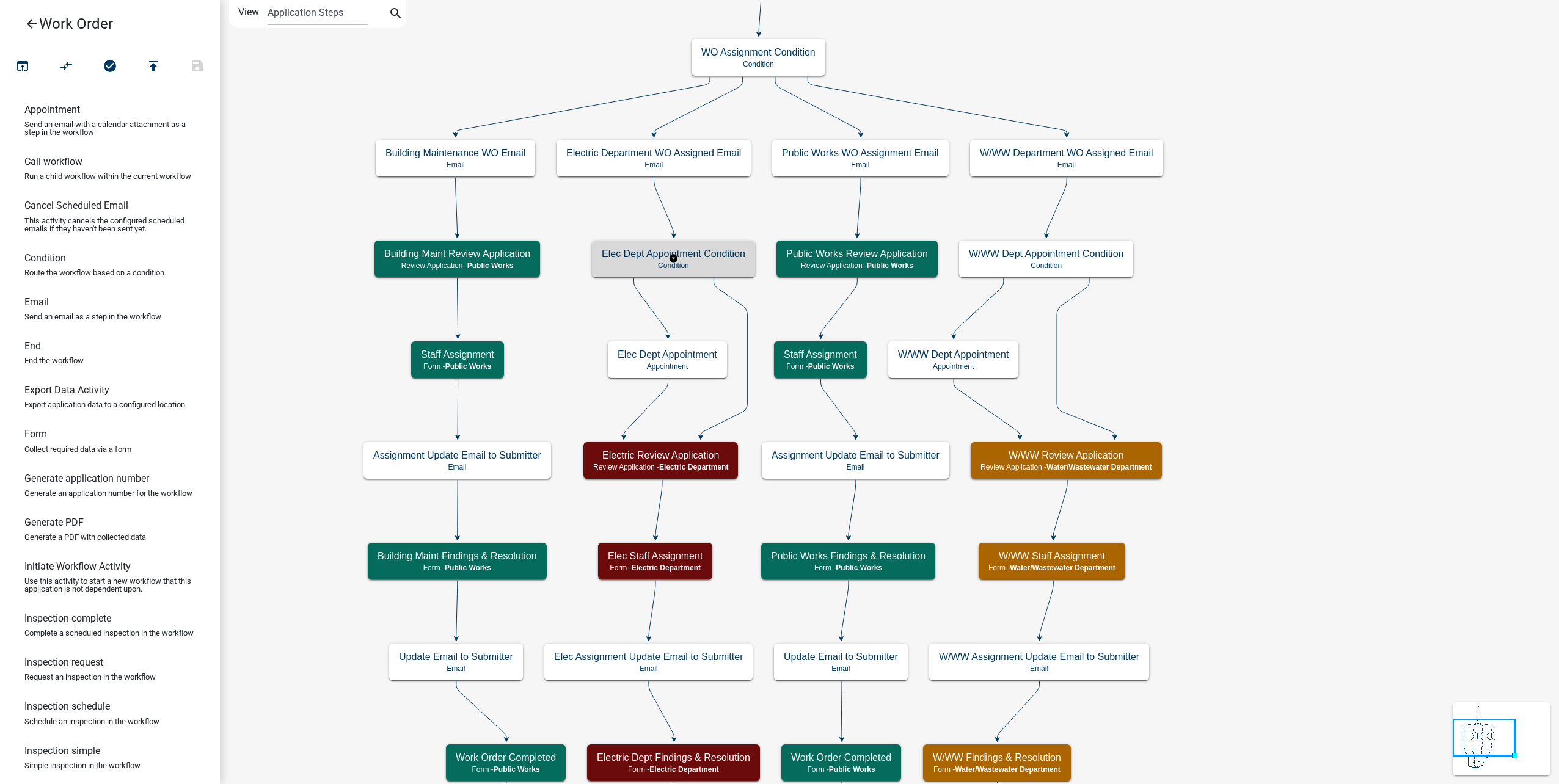
click at [733, 256] on h5 "Elec Dept Appointment Condition" at bounding box center [673, 253] width 144 height 12
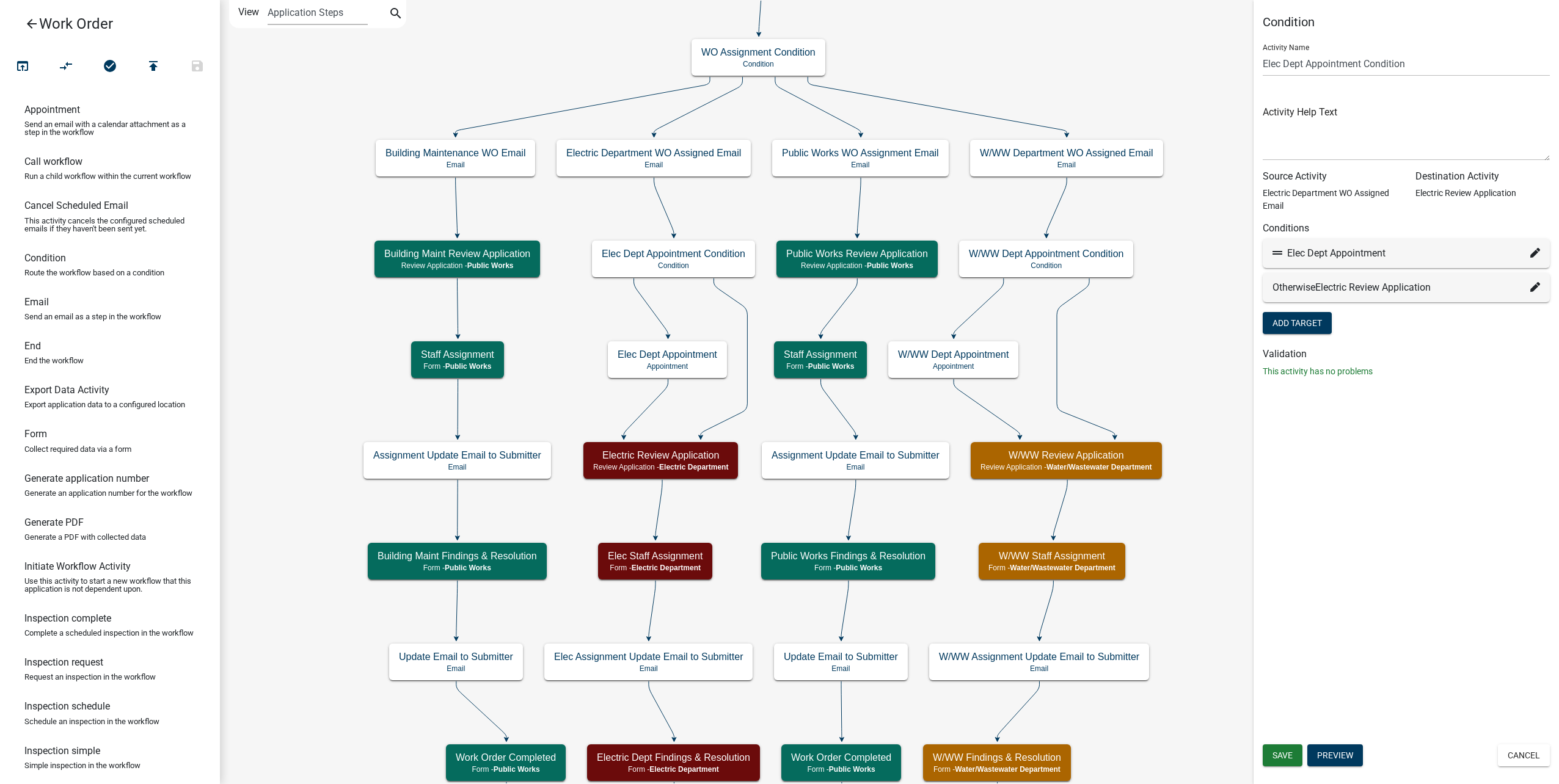
click at [1531, 252] on icon at bounding box center [1535, 252] width 9 height 9
select select "36: 13407a39-9b8a-4394-963c-a4444df05e7c"
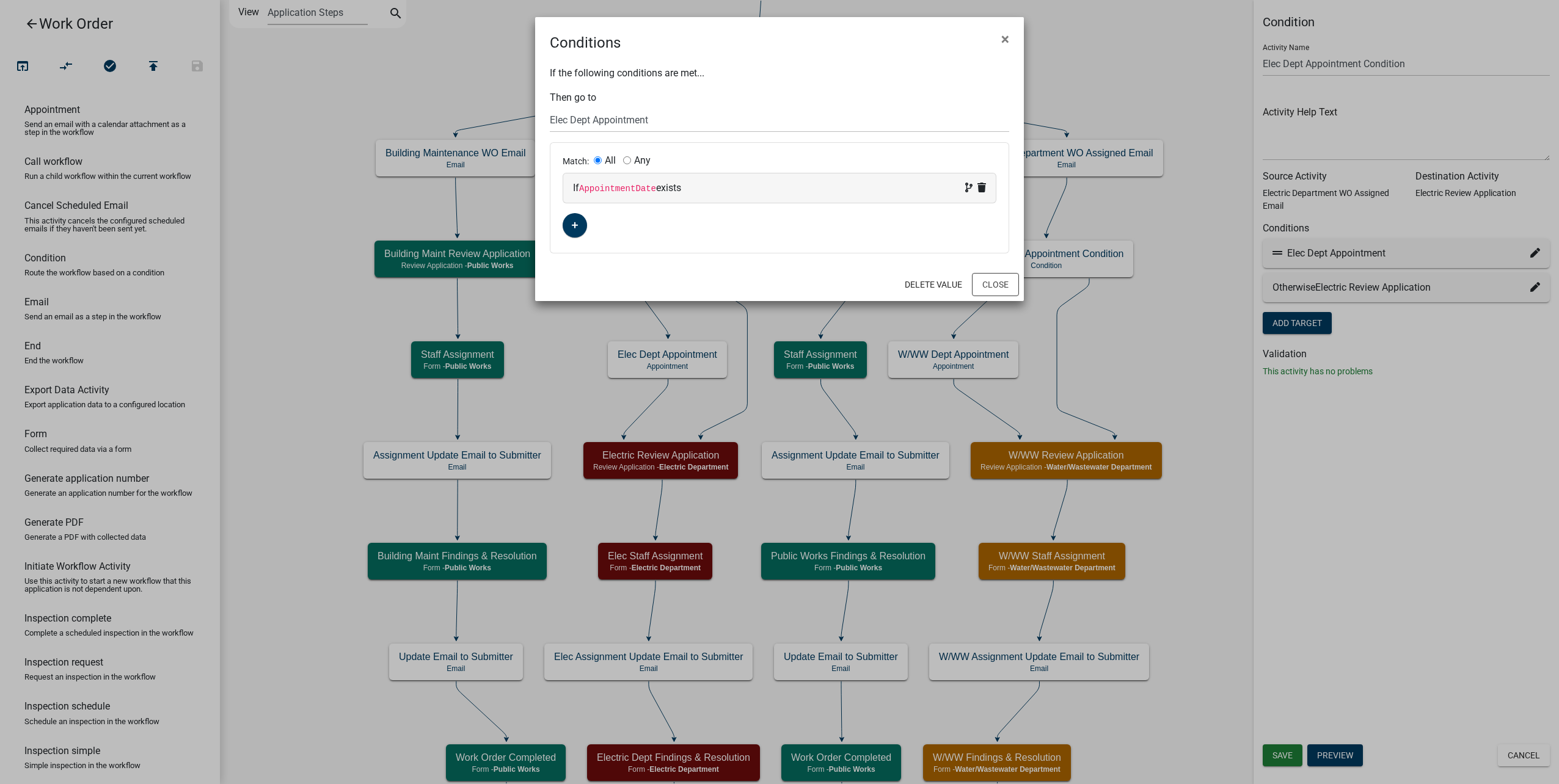
click at [599, 184] on code "AppointmentDate" at bounding box center [617, 188] width 77 height 9
select select "14: AppointmentDate"
select select "2: !!"
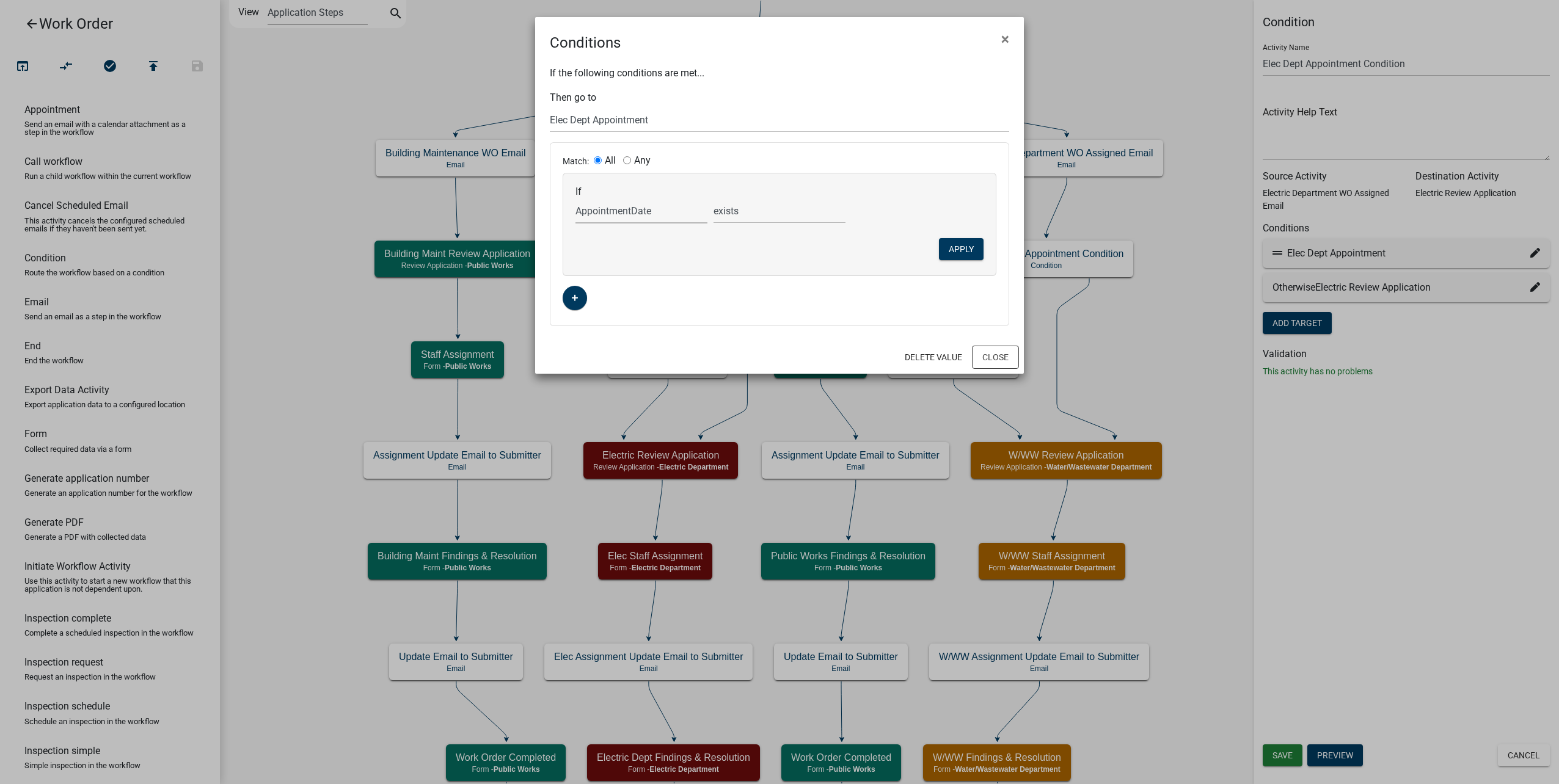
click at [613, 212] on select "Choose... ALL_FEE_RECIPIENTS APPLICANT_CITY APPLICANT_EMAIL_ADDRESS APPLICANT_F…" at bounding box center [641, 211] width 132 height 25
select select "28: ScheduleApptYN"
click at [576, 198] on select "Choose... ALL_FEE_RECIPIENTS APPLICANT_CITY APPLICANT_EMAIL_ADDRESS APPLICANT_F…" at bounding box center [641, 211] width 132 height 25
click at [755, 209] on select "is is not exists does not exist is greater than is less than contains does not …" at bounding box center [780, 211] width 132 height 25
select select "0: =="
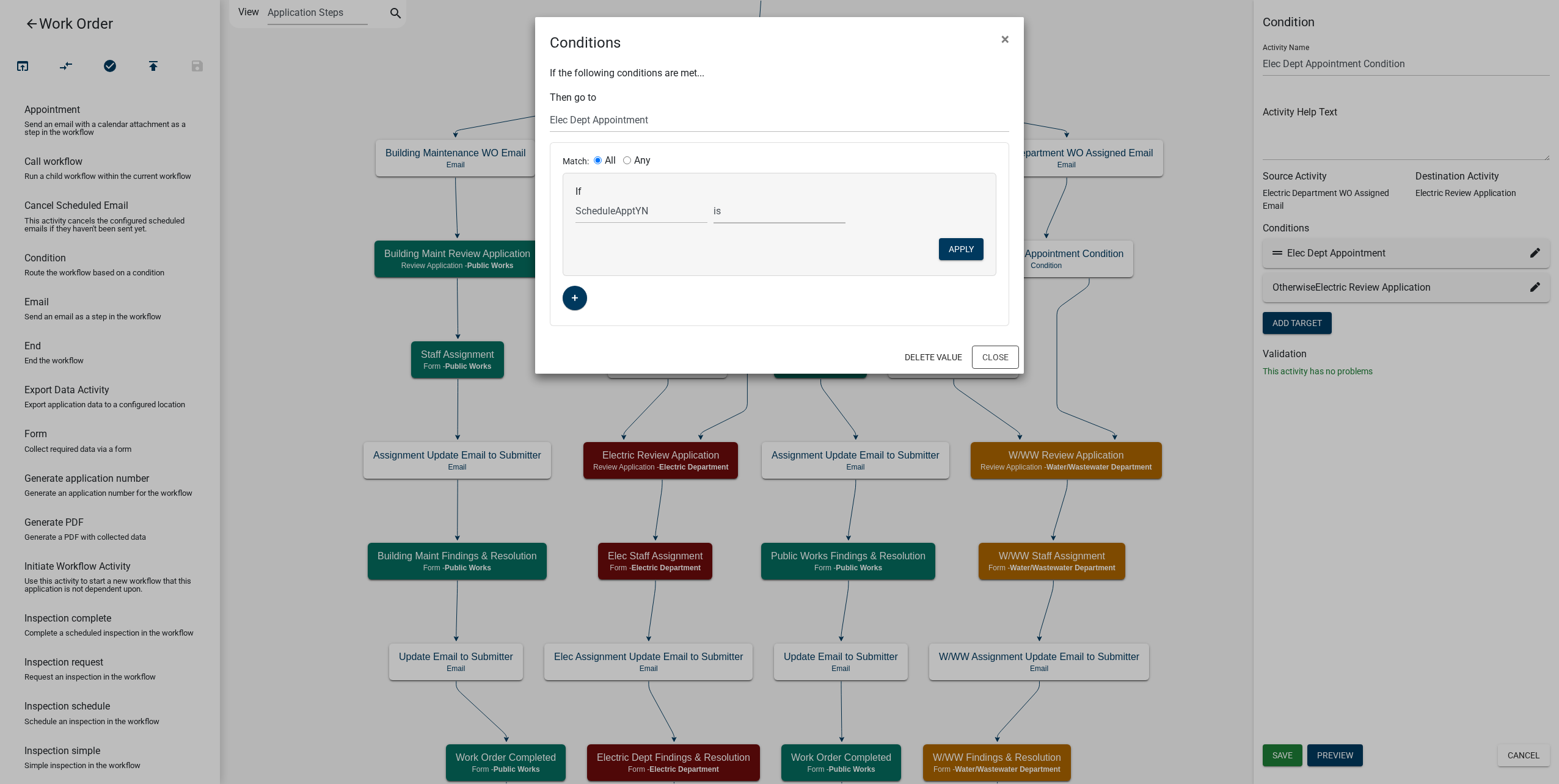
click at [714, 198] on select "is is not exists does not exist is greater than is less than contains does not …" at bounding box center [780, 211] width 132 height 25
click at [916, 216] on select "Choose... No Yes" at bounding box center [918, 211] width 132 height 25
select select "2: Yes"
click at [852, 198] on select "Choose... No Yes" at bounding box center [918, 211] width 132 height 25
click at [961, 239] on button "Apply" at bounding box center [961, 249] width 45 height 22
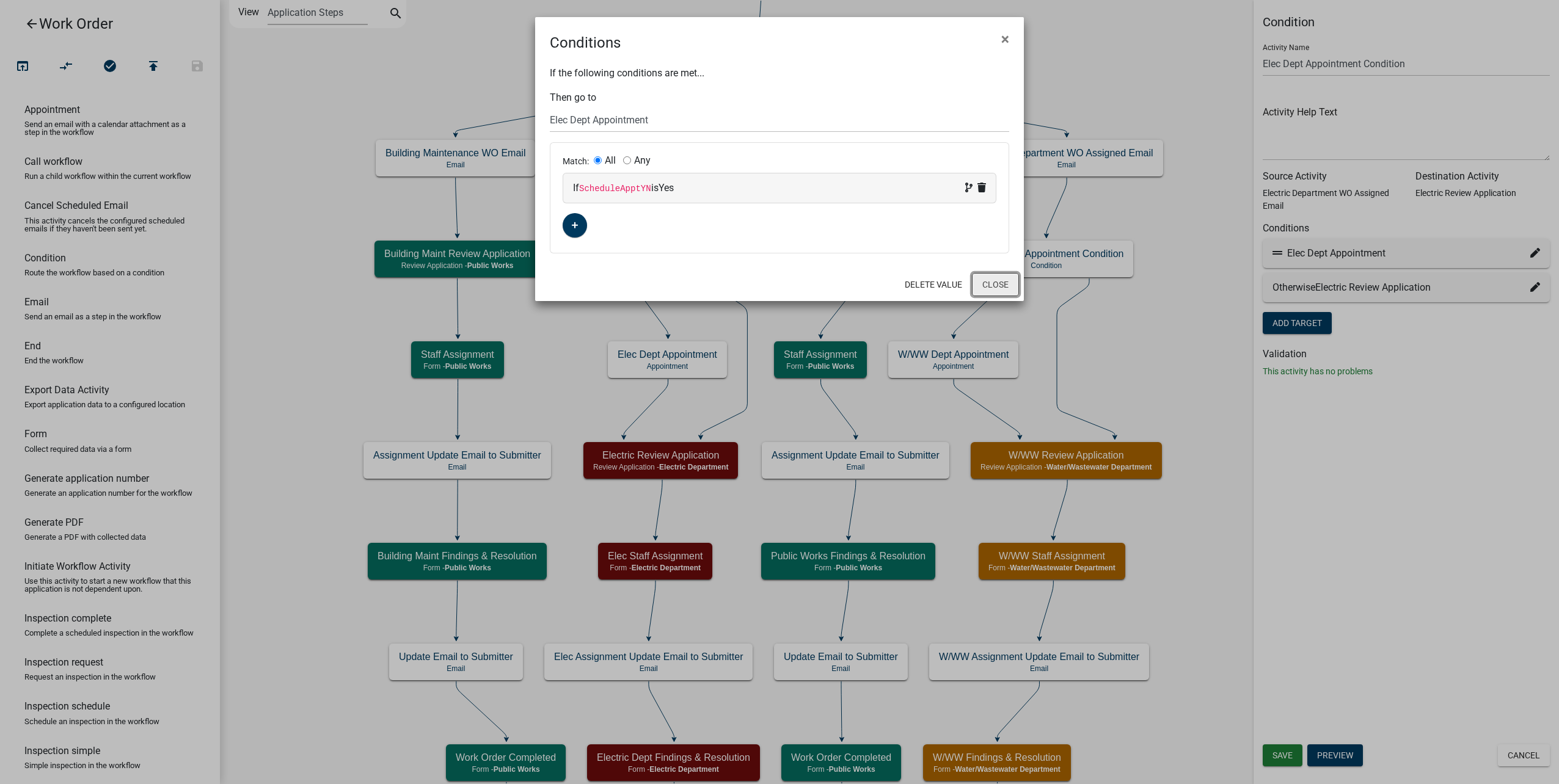
click at [996, 292] on button "Close" at bounding box center [995, 285] width 47 height 24
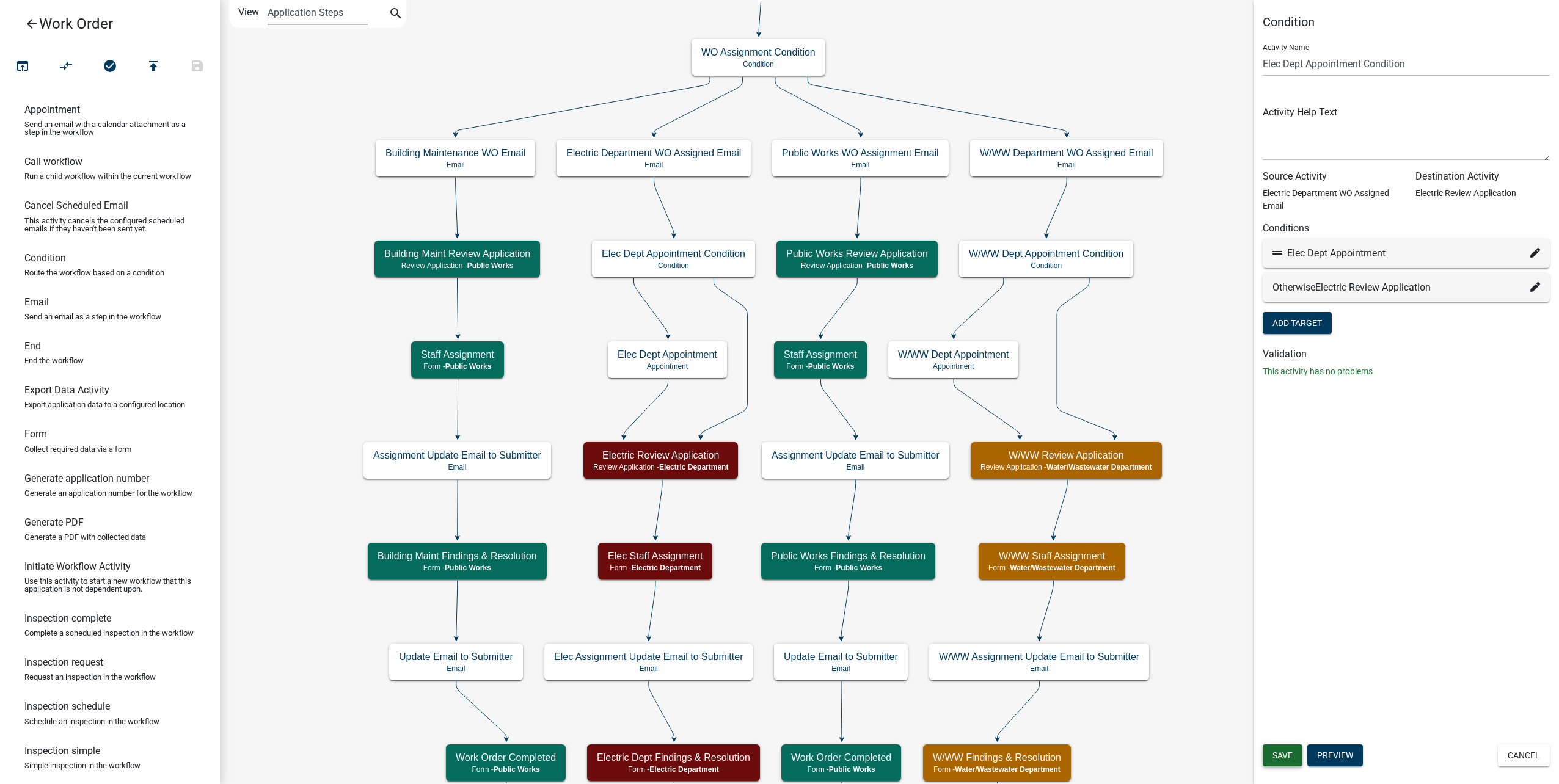
click at [1290, 753] on span "Save" at bounding box center [1282, 755] width 20 height 9
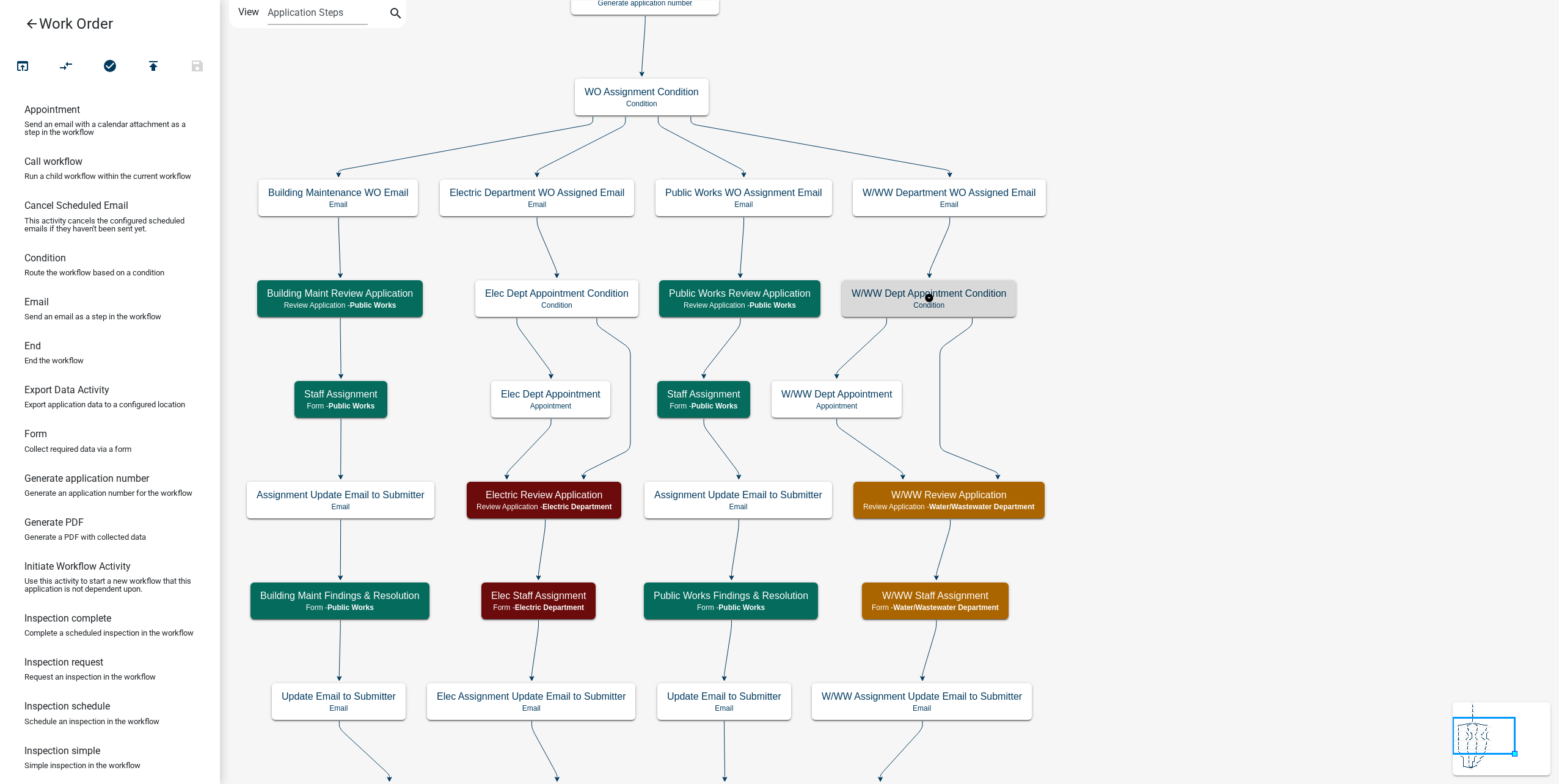
click at [997, 303] on p "Condition" at bounding box center [928, 305] width 154 height 9
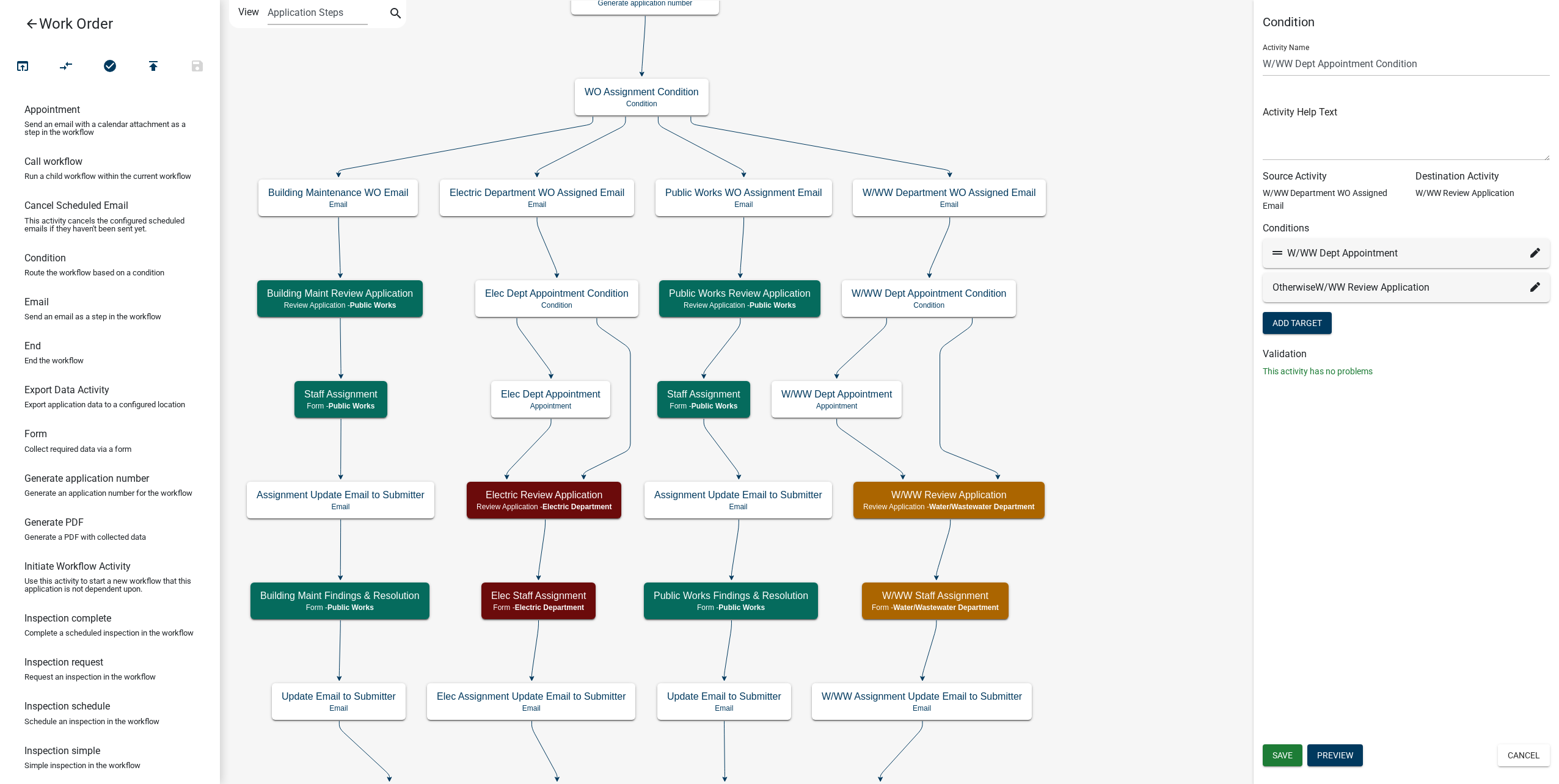
click at [1532, 252] on icon at bounding box center [1535, 252] width 9 height 9
select select "33: c128da1d-3674-4229-b7d2-5a4969ed2719"
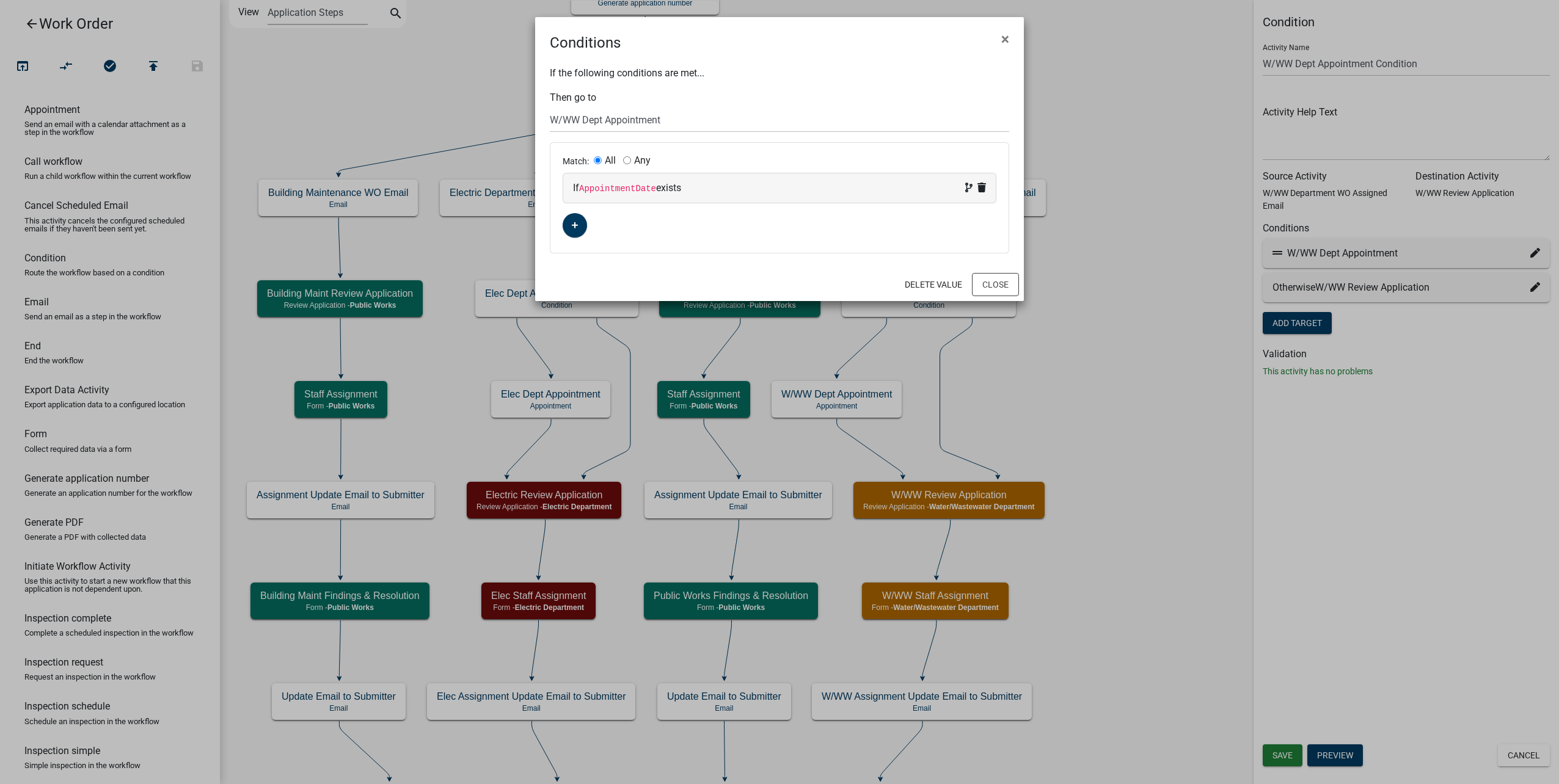
click at [617, 189] on code "AppointmentDate" at bounding box center [617, 188] width 77 height 9
select select "14: AppointmentDate"
select select "2: !!"
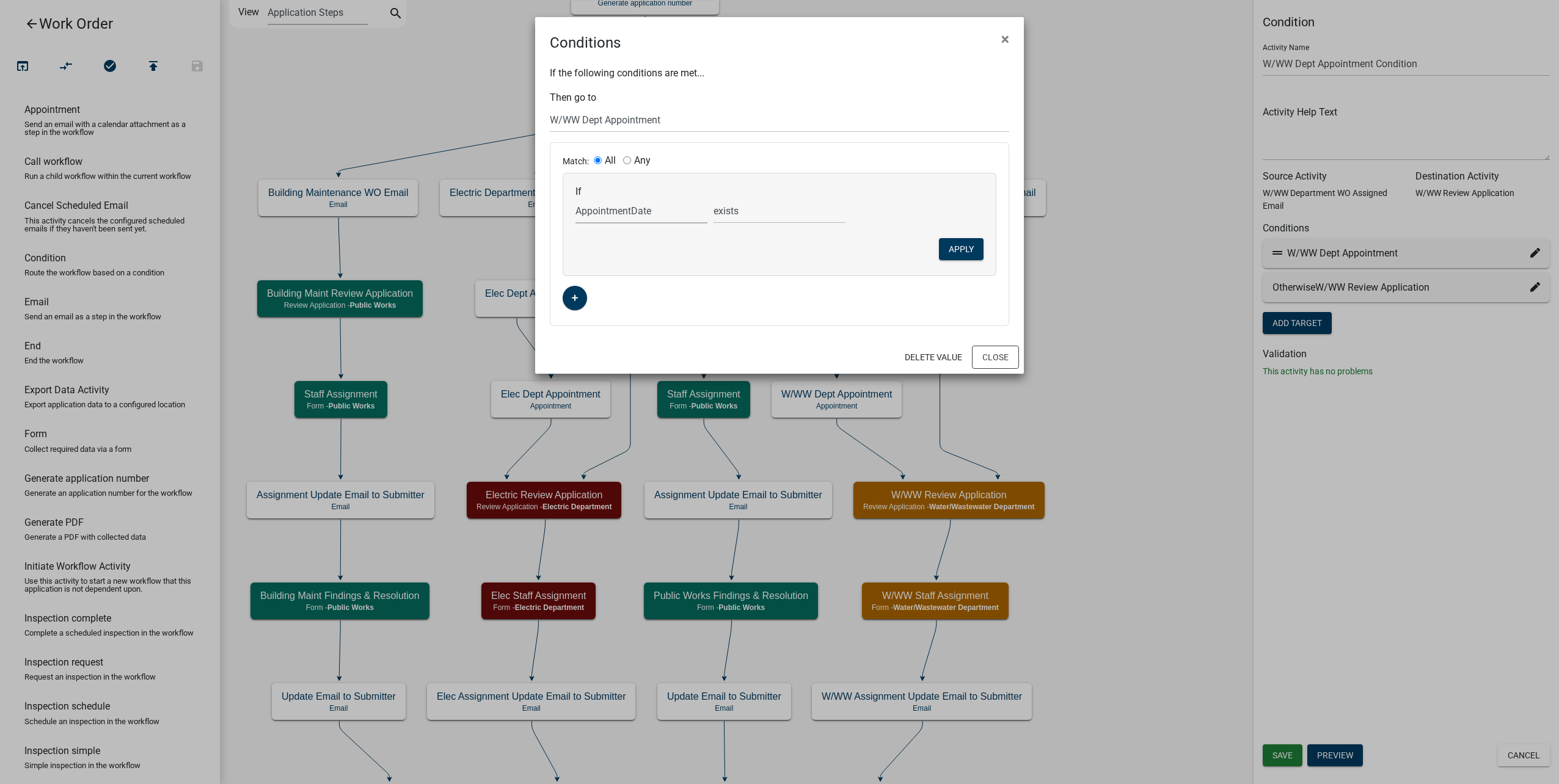
drag, startPoint x: 629, startPoint y: 212, endPoint x: 629, endPoint y: 225, distance: 13.0
click at [629, 212] on select "Choose... ALL_FEE_RECIPIENTS APPLICANT_CITY APPLICANT_EMAIL_ADDRESS APPLICANT_F…" at bounding box center [641, 211] width 132 height 25
select select "28: ScheduleApptYN"
click at [576, 198] on select "Choose... ALL_FEE_RECIPIENTS APPLICANT_CITY APPLICANT_EMAIL_ADDRESS APPLICANT_F…" at bounding box center [641, 211] width 132 height 25
click at [810, 205] on select "is is not exists does not exist is greater than is less than contains does not …" at bounding box center [780, 211] width 132 height 25
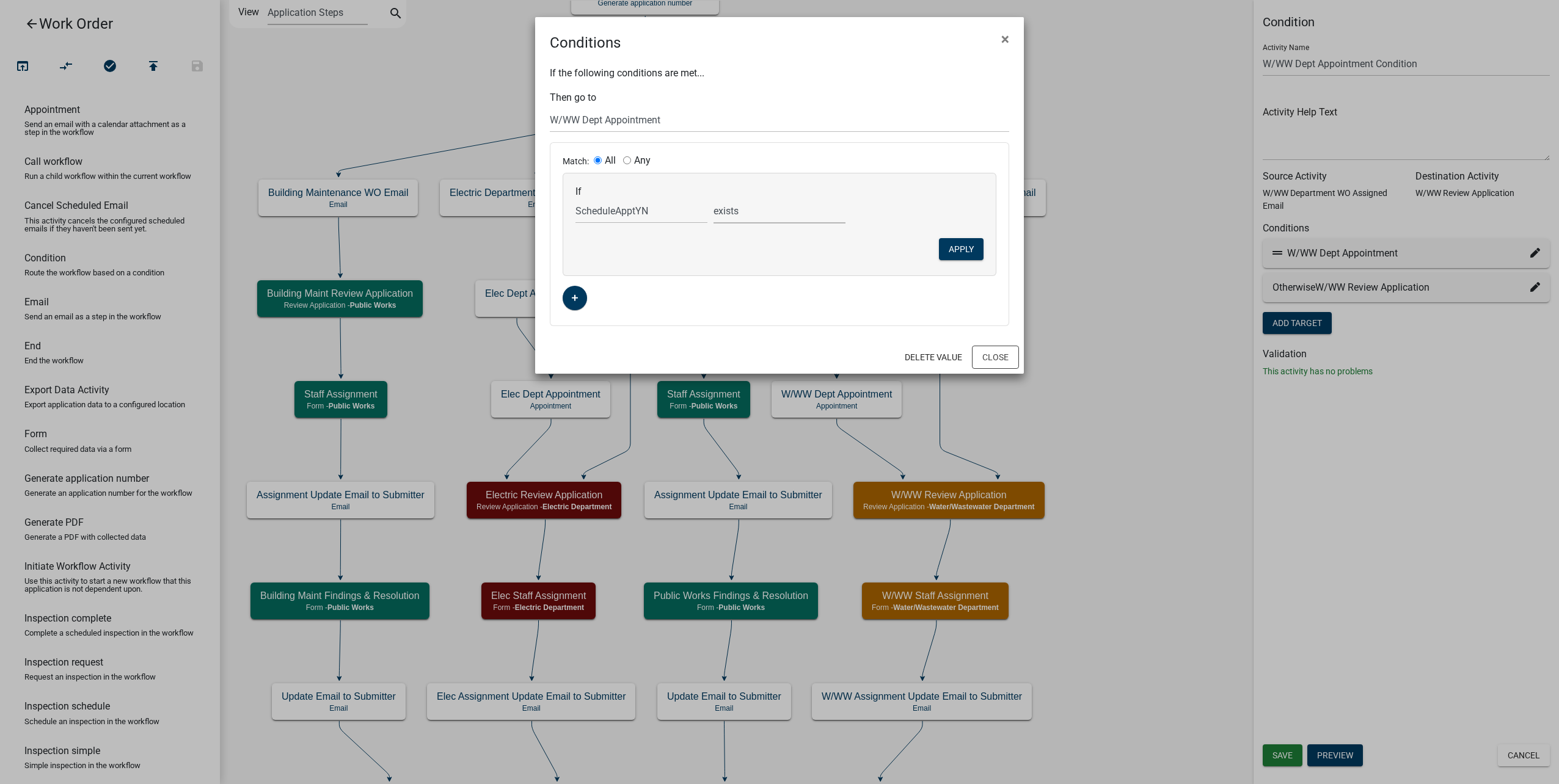
select select "0: =="
click at [714, 198] on select "is is not exists does not exist is greater than is less than contains does not …" at bounding box center [780, 211] width 132 height 25
click at [892, 214] on select "Choose... No Yes" at bounding box center [918, 211] width 132 height 25
select select "2: Yes"
click at [852, 198] on select "Choose... No Yes" at bounding box center [918, 211] width 132 height 25
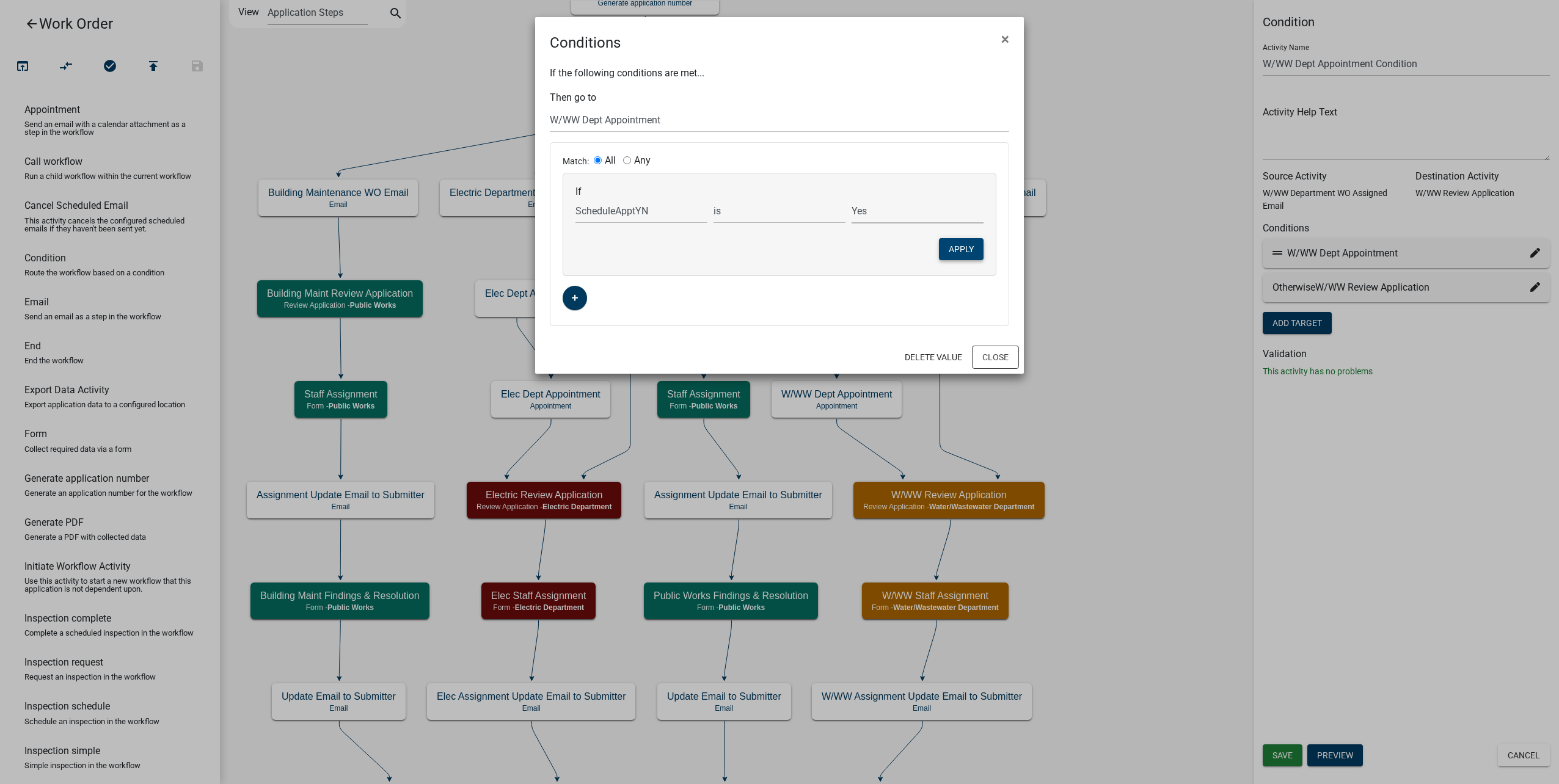
click at [958, 247] on button "Apply" at bounding box center [961, 249] width 45 height 22
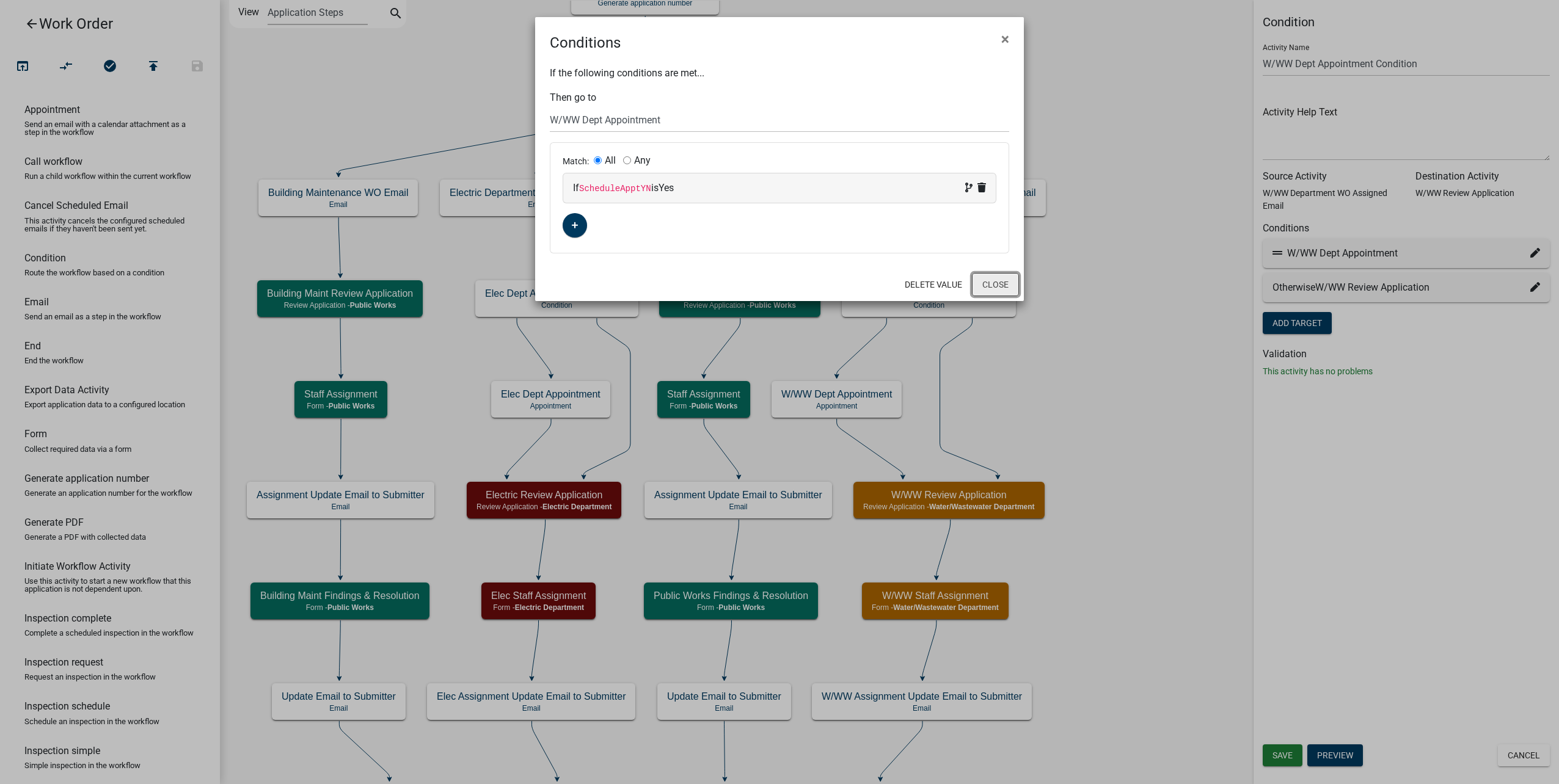
click at [1012, 289] on button "Close" at bounding box center [995, 285] width 47 height 24
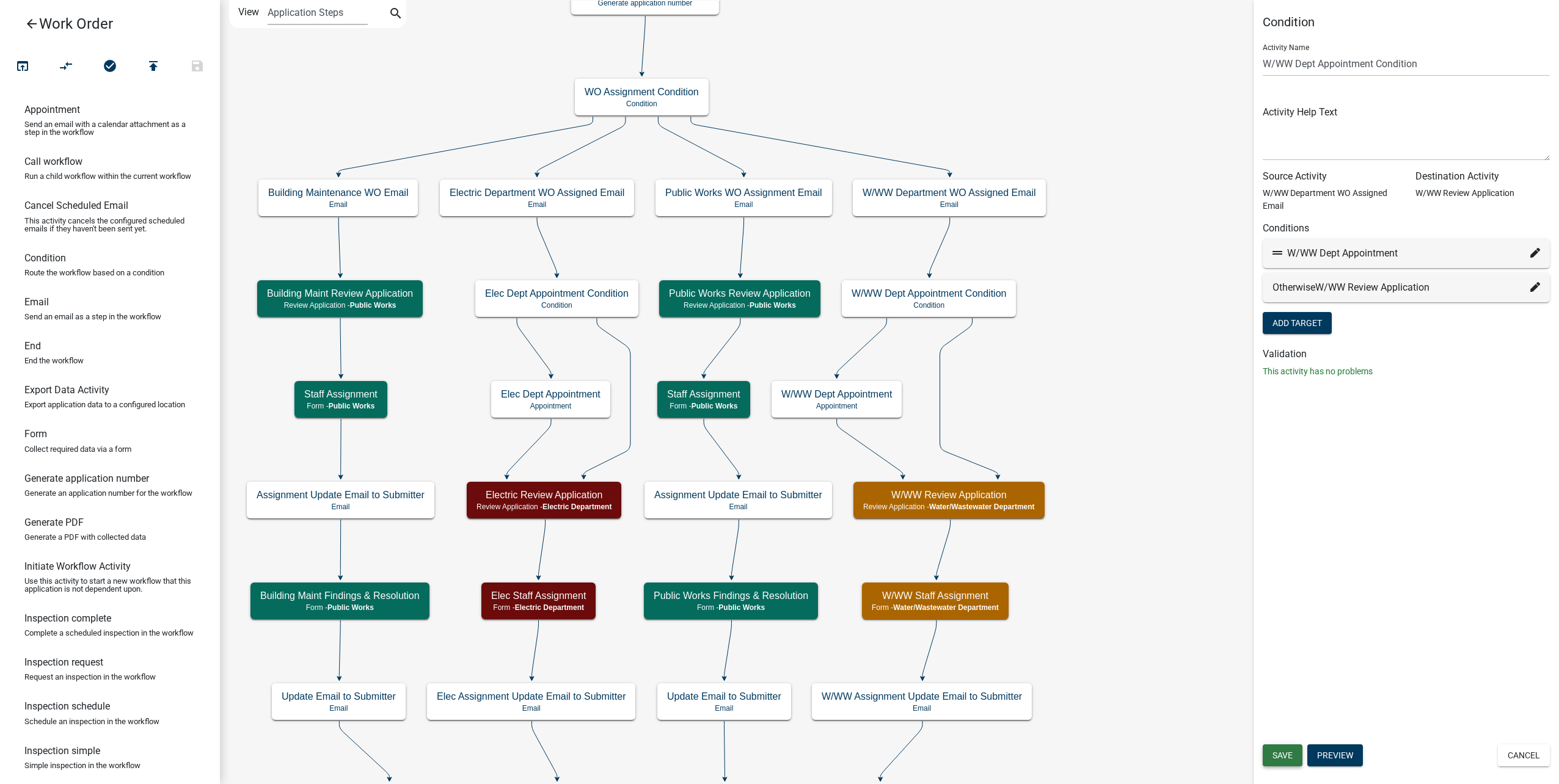
click at [1288, 753] on span "Save" at bounding box center [1282, 755] width 20 height 9
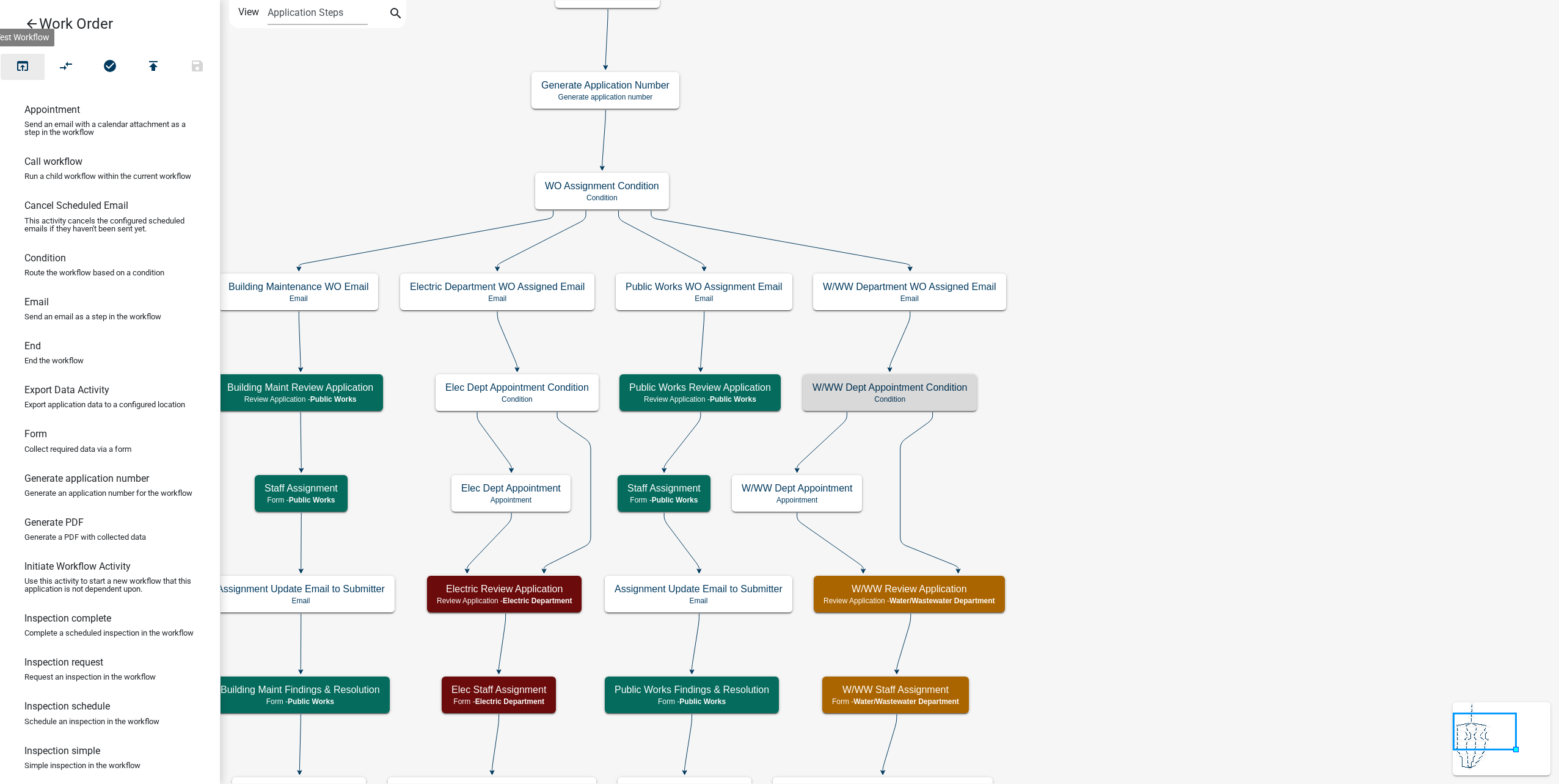
click at [26, 56] on button "open_in_browser" at bounding box center [23, 67] width 44 height 26
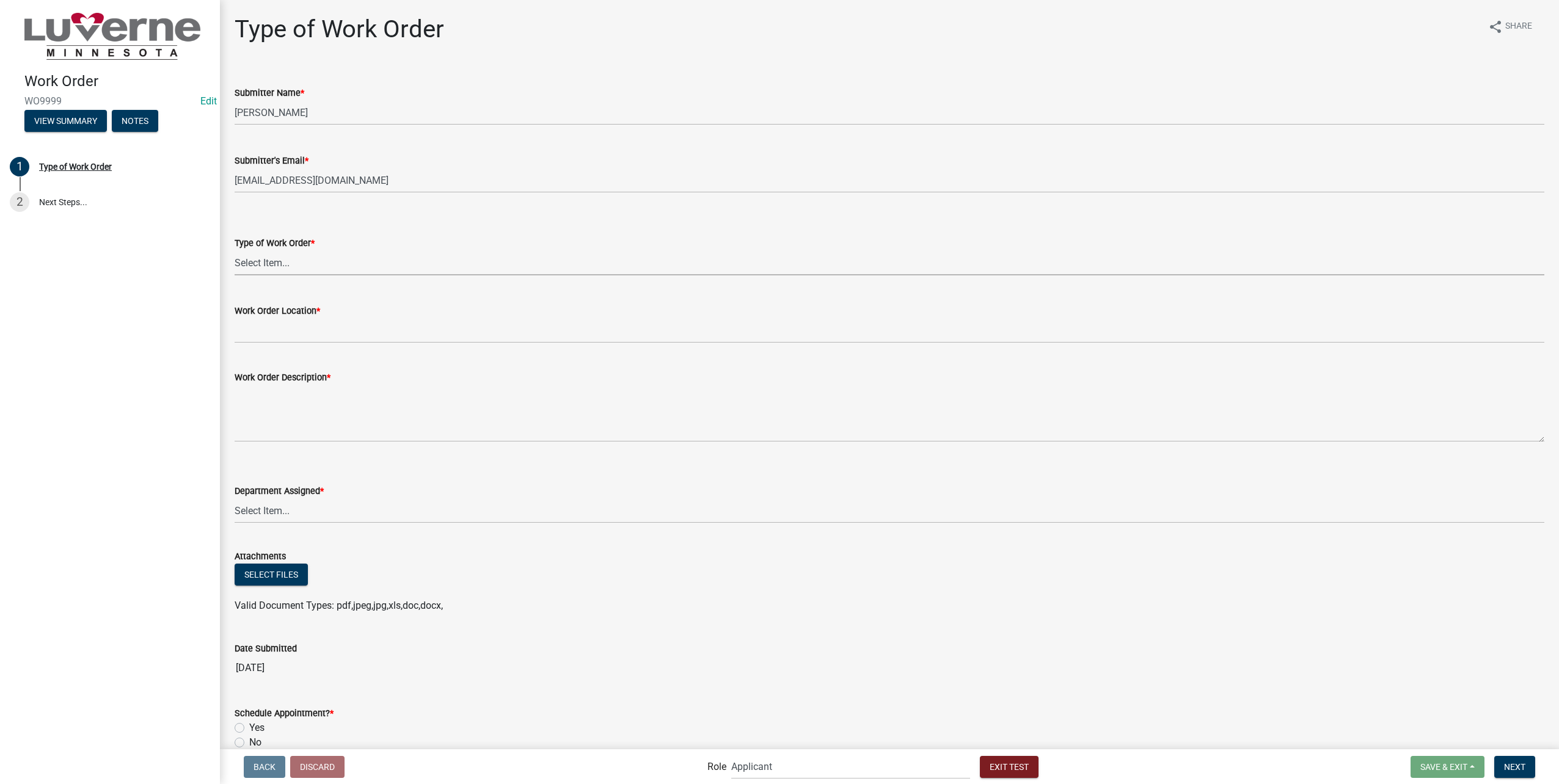
click at [283, 263] on select "Select Item... Turn Water On Turn Water Off Turn Electric On Turn Electric Off …" at bounding box center [889, 263] width 1310 height 25
click at [234, 250] on select "Select Item... Turn Water On Turn Water Off Turn Electric On Turn Electric Off …" at bounding box center [889, 263] width 1310 height 25
select select "23d35f2e-3bf1-4ece-83c1-2a742f145ffa"
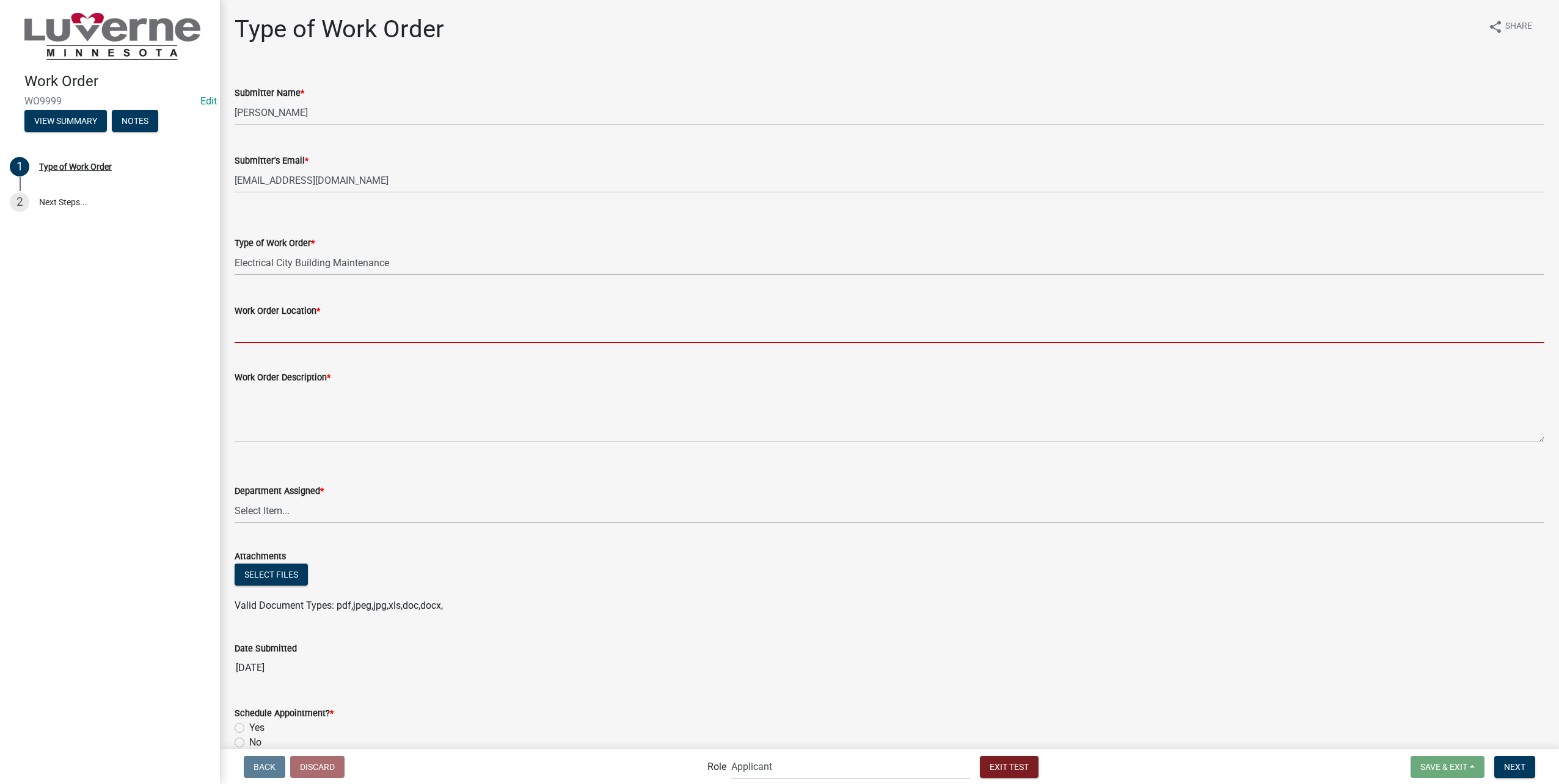
click at [289, 330] on input "Work Order Location *" at bounding box center [889, 331] width 1310 height 25
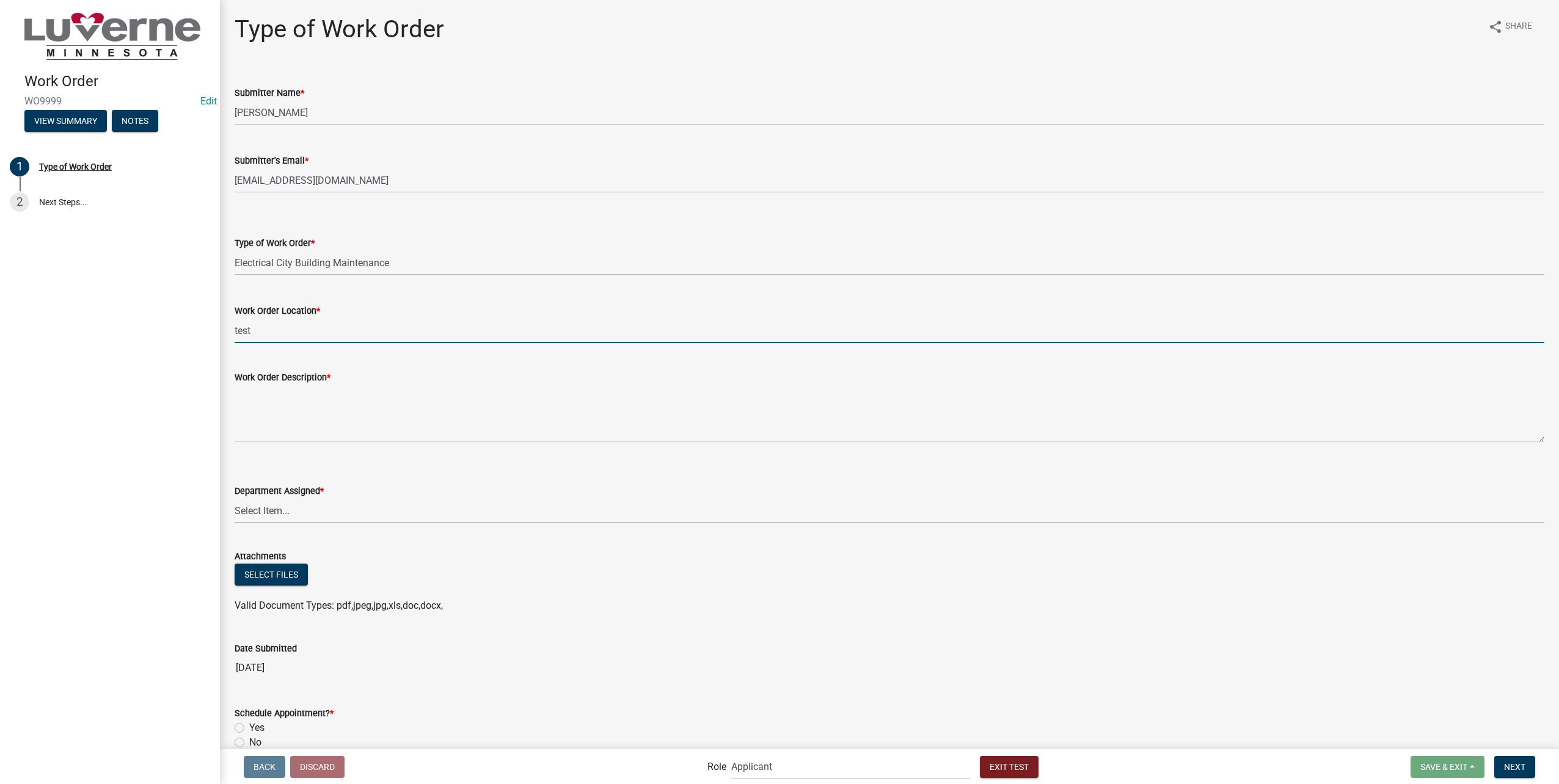
type input "test"
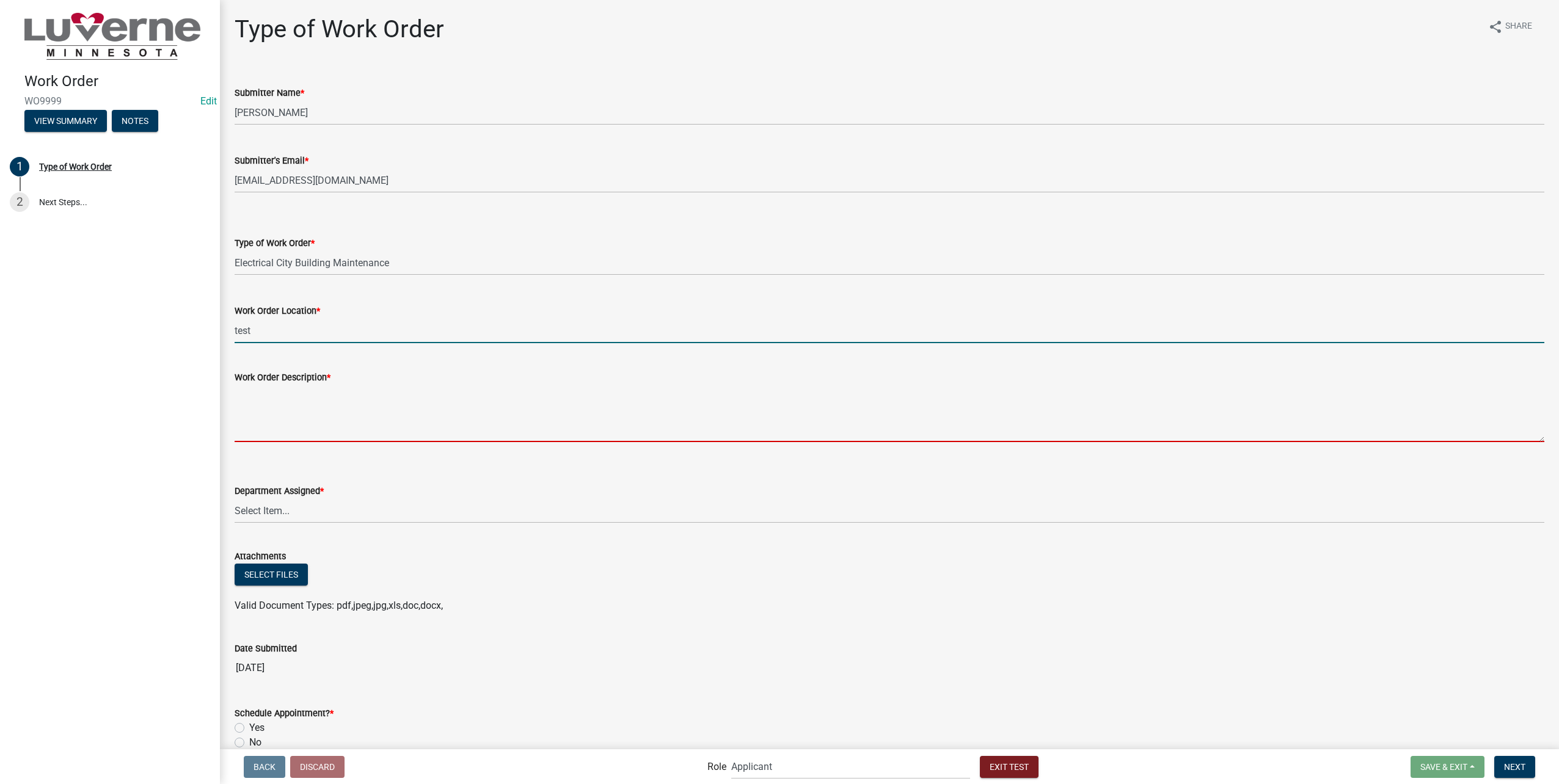
click at [260, 402] on textarea "Work Order Description *" at bounding box center [889, 413] width 1310 height 57
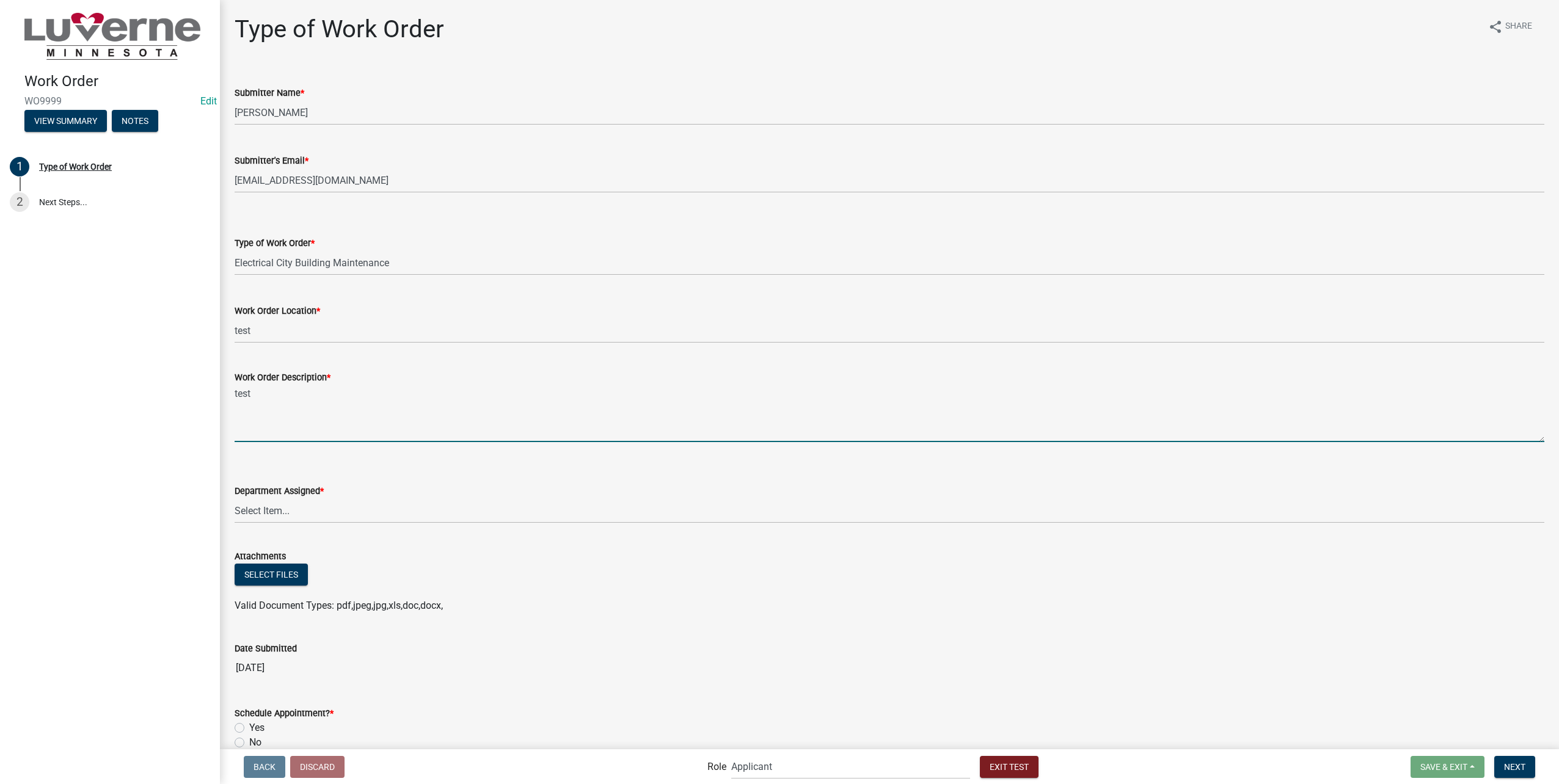
type textarea "test"
click at [290, 506] on select "Select Item... Building Maintenance Electric Department Water/Wastewater Depart…" at bounding box center [889, 511] width 1310 height 25
click at [234, 499] on select "Select Item... Building Maintenance Electric Department Water/Wastewater Depart…" at bounding box center [889, 511] width 1310 height 25
select select "1c8b25b4-c1de-4134-baf2-bb76918873a0"
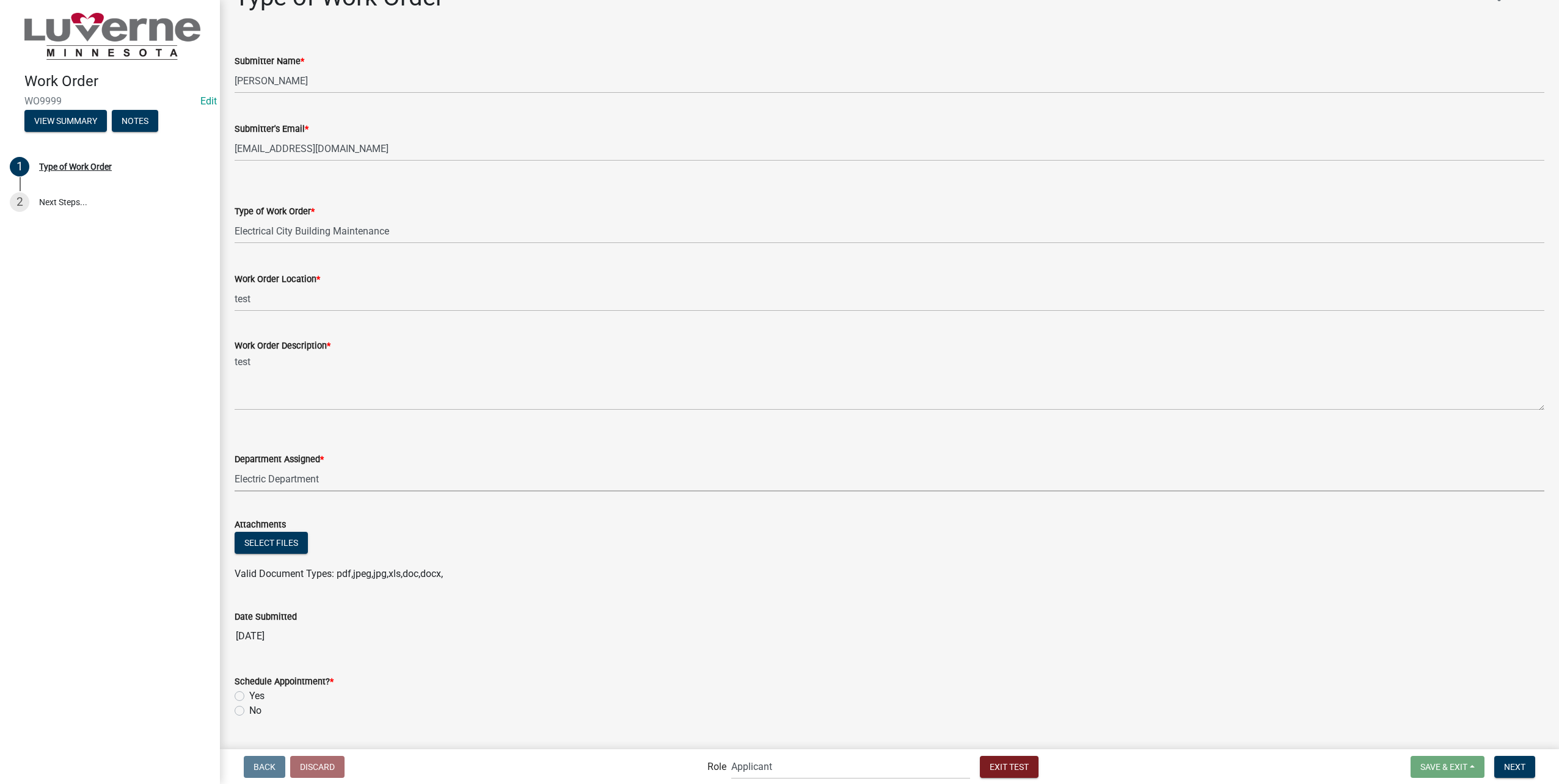
scroll to position [61, 0]
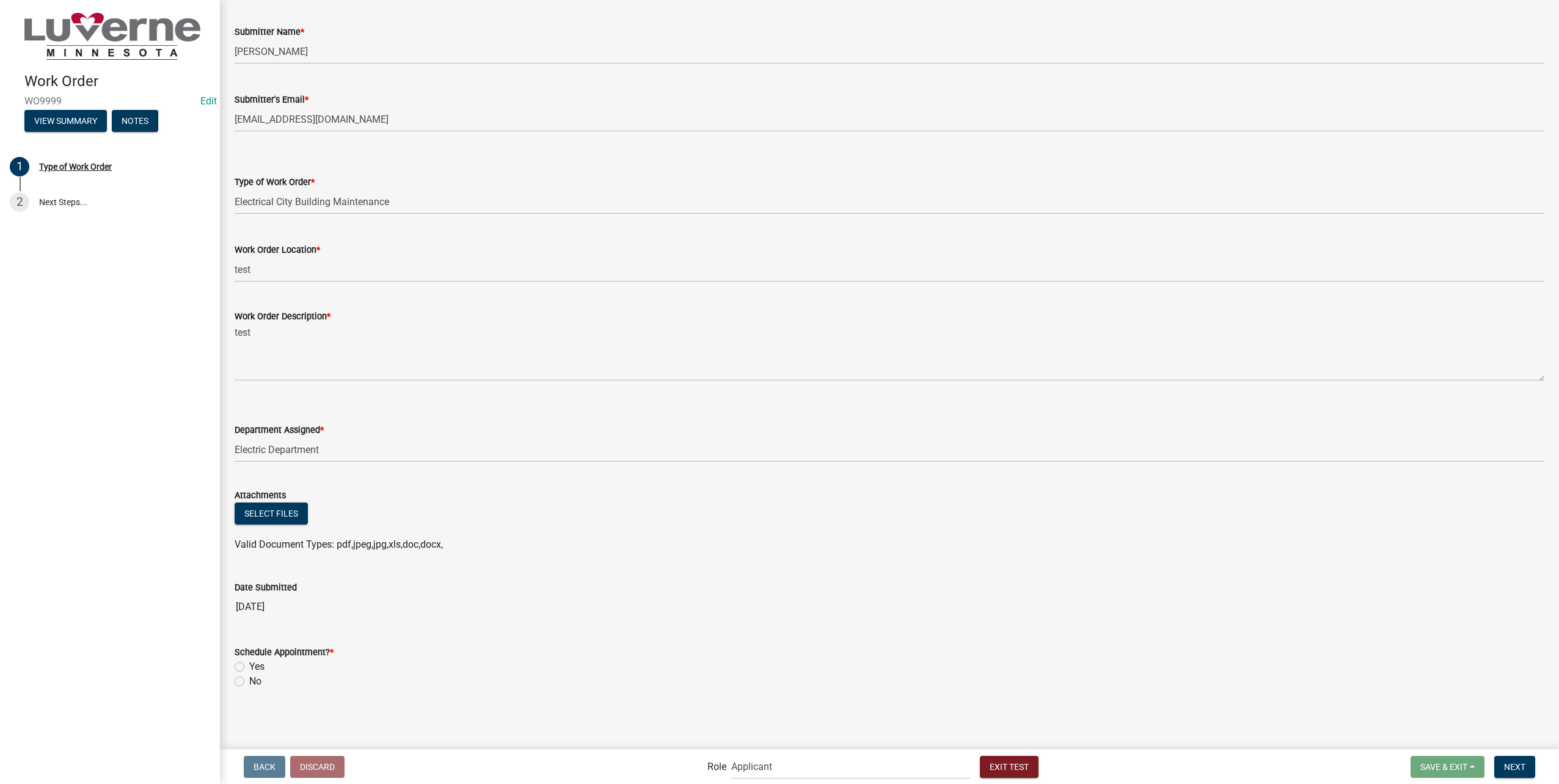
click at [249, 664] on label "Yes" at bounding box center [256, 666] width 15 height 15
click at [249, 664] on input "Yes" at bounding box center [253, 663] width 8 height 8
radio input "true"
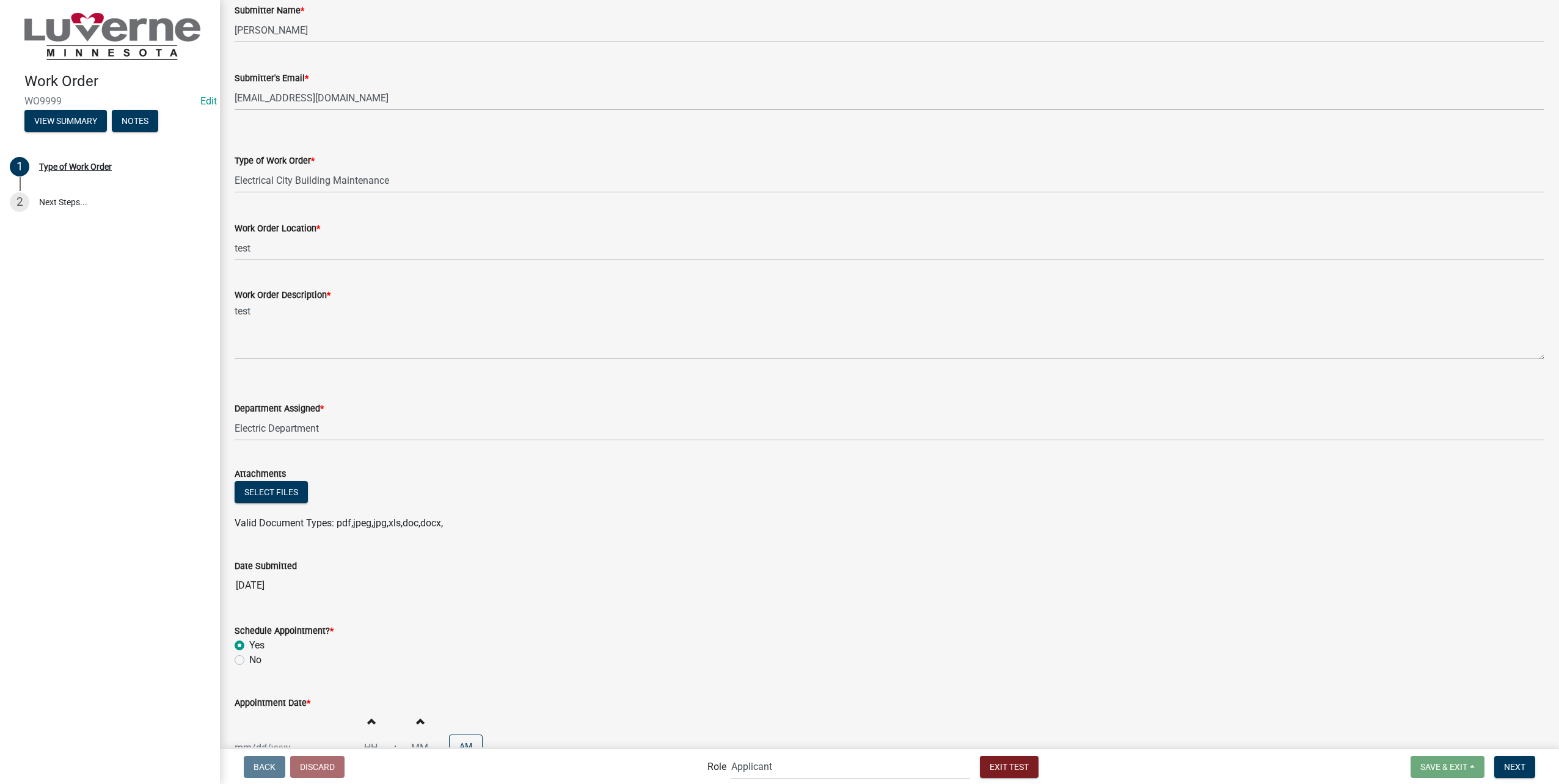
scroll to position [179, 0]
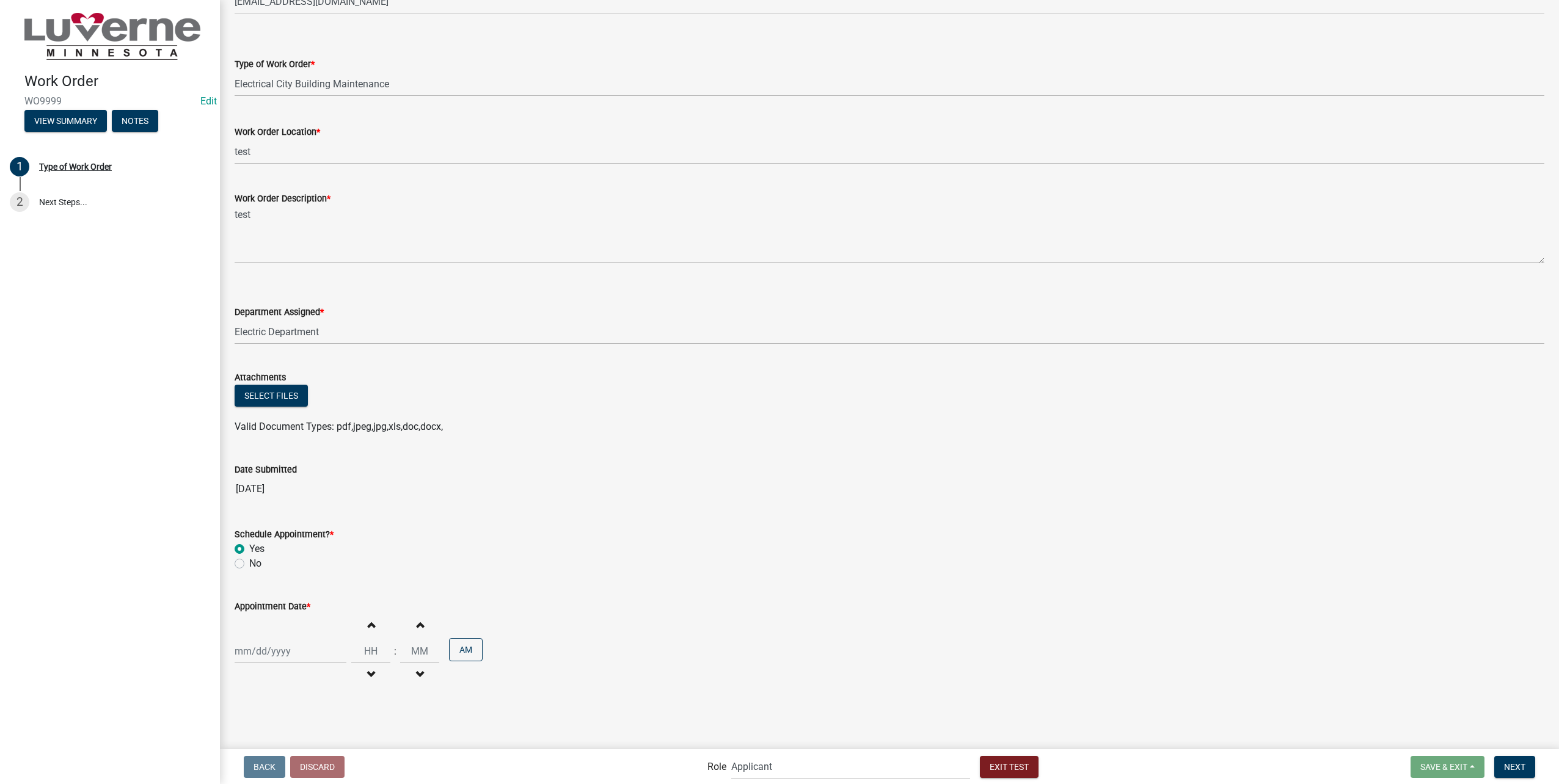
click at [249, 562] on label "No" at bounding box center [256, 564] width 13 height 15
click at [249, 562] on input "No" at bounding box center [253, 561] width 8 height 8
radio input "true"
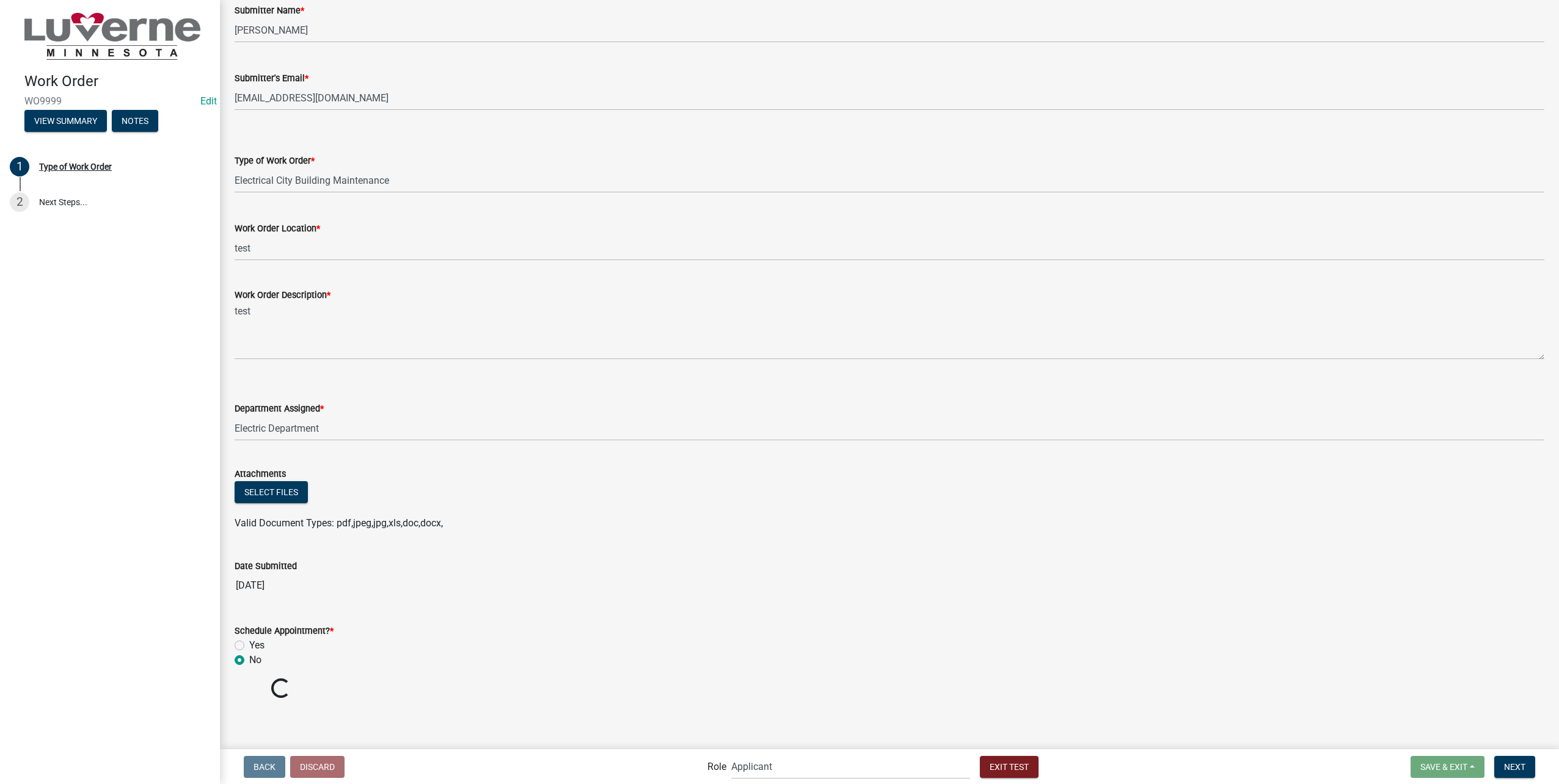
scroll to position [61, 0]
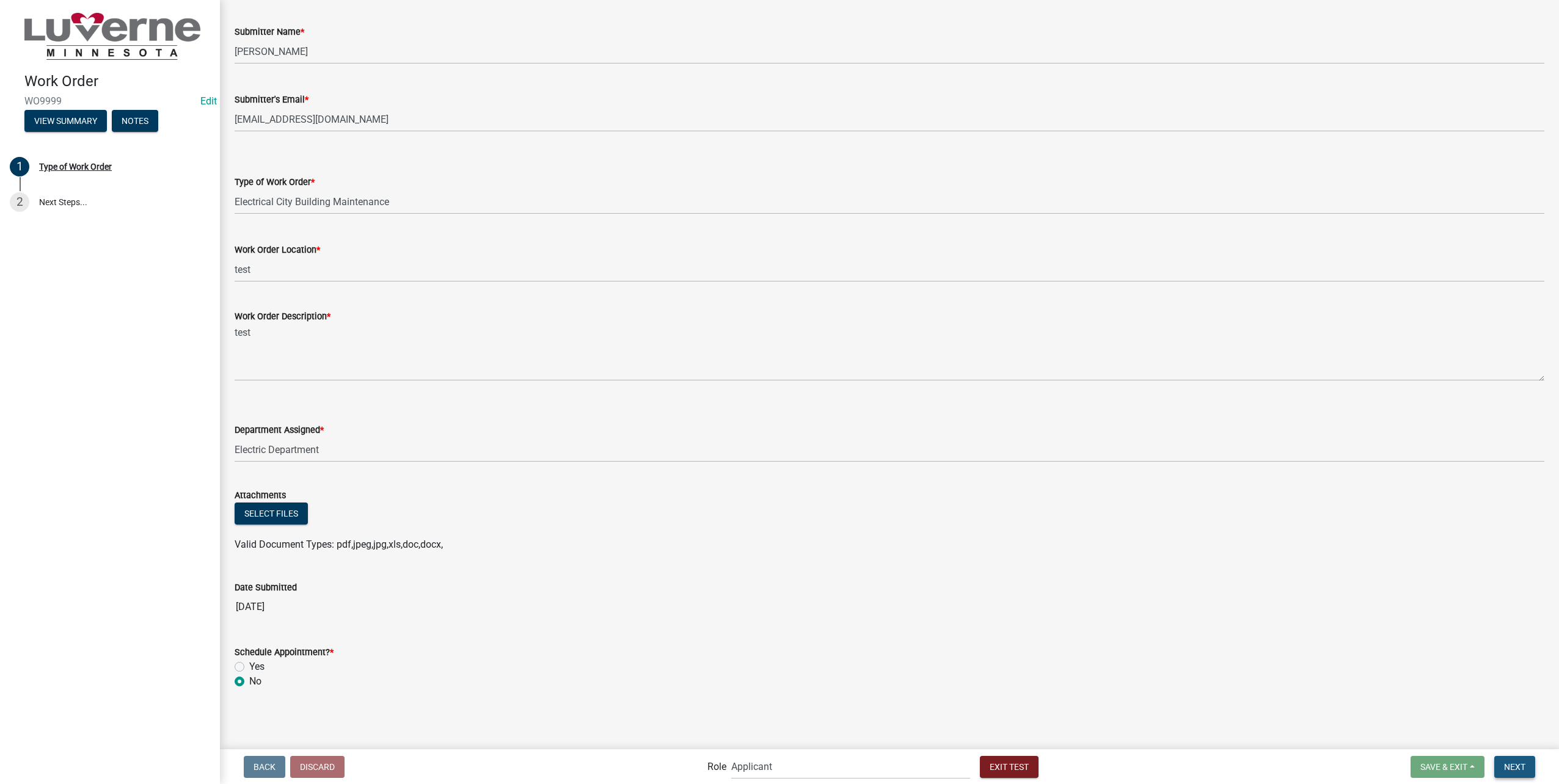
click at [1513, 765] on span "Next" at bounding box center [1514, 766] width 21 height 9
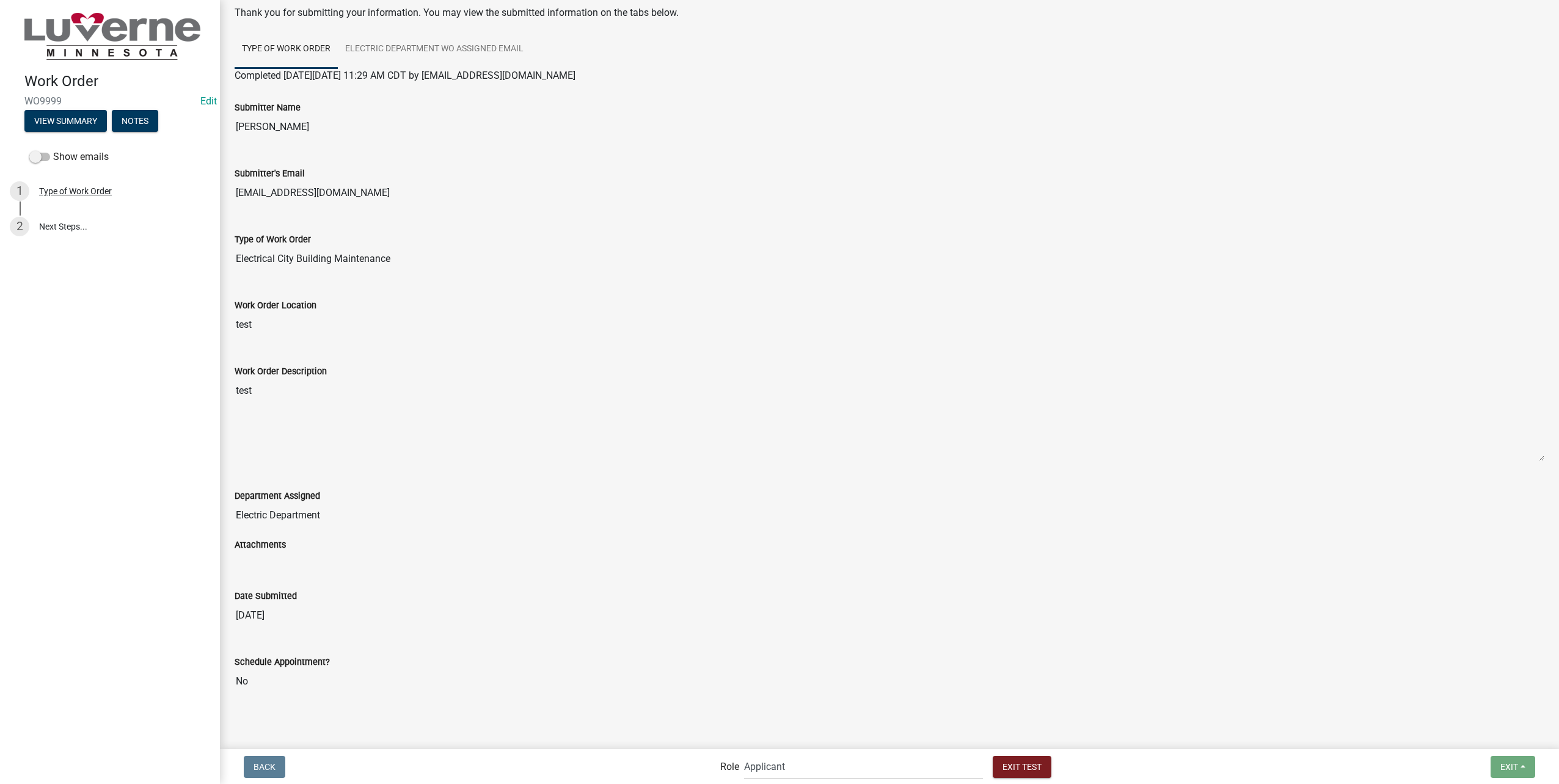
scroll to position [0, 0]
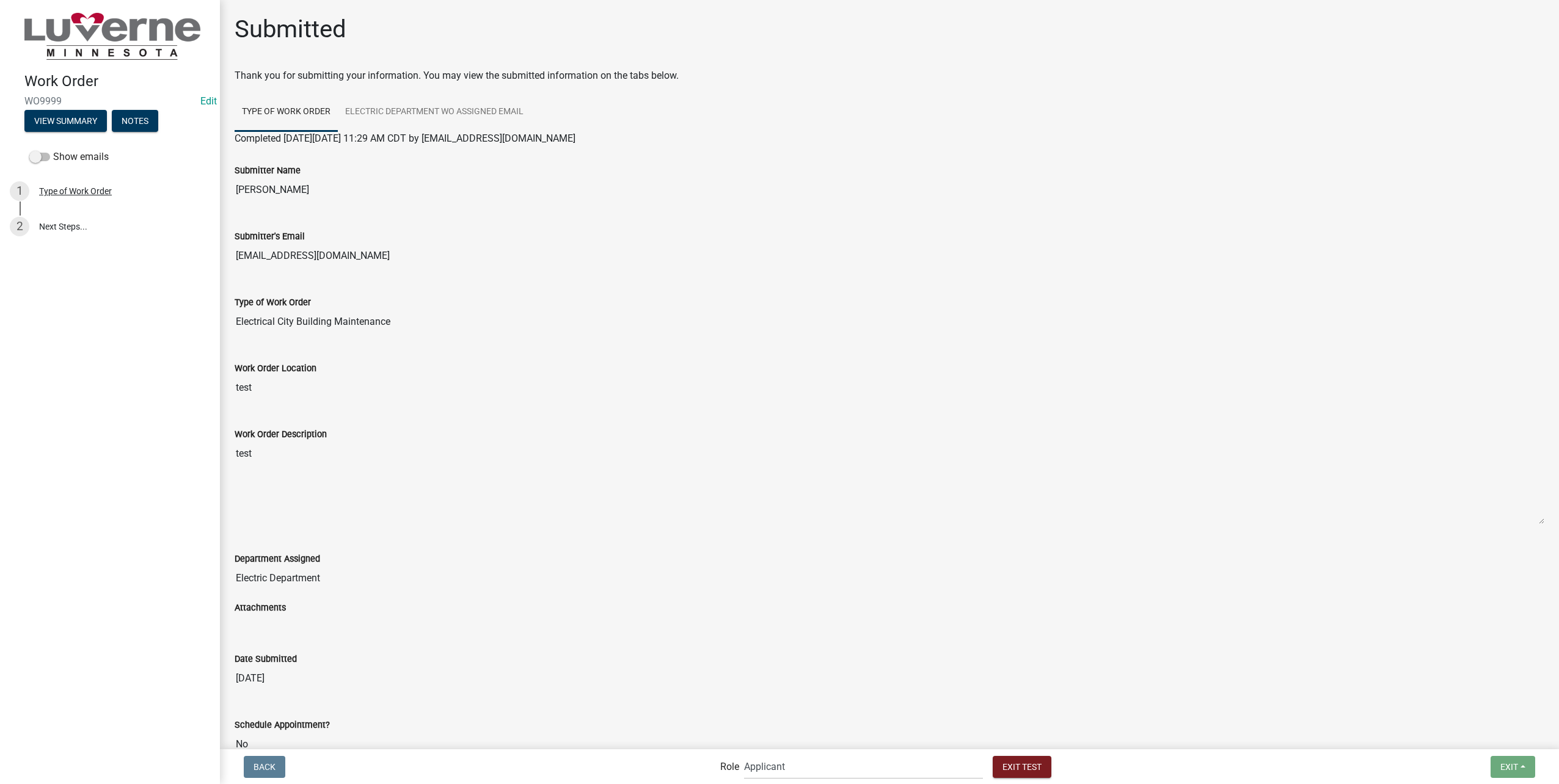
click at [877, 749] on div "Work Order WO9999 Edit View Summary Notes Show emails 1 Type of Work Order 2 Ne…" at bounding box center [780, 392] width 1559 height 784
click at [867, 764] on select "Applicant Public Works Water/Wastewater Department Admin Front Office Staff + i…" at bounding box center [863, 767] width 239 height 25
select select "10c02e7f-48f0-41d5-b358-4b17e800125f"
click at [770, 754] on select "Applicant Public Works Water/Wastewater Department Admin Front Office Staff + i…" at bounding box center [863, 767] width 239 height 25
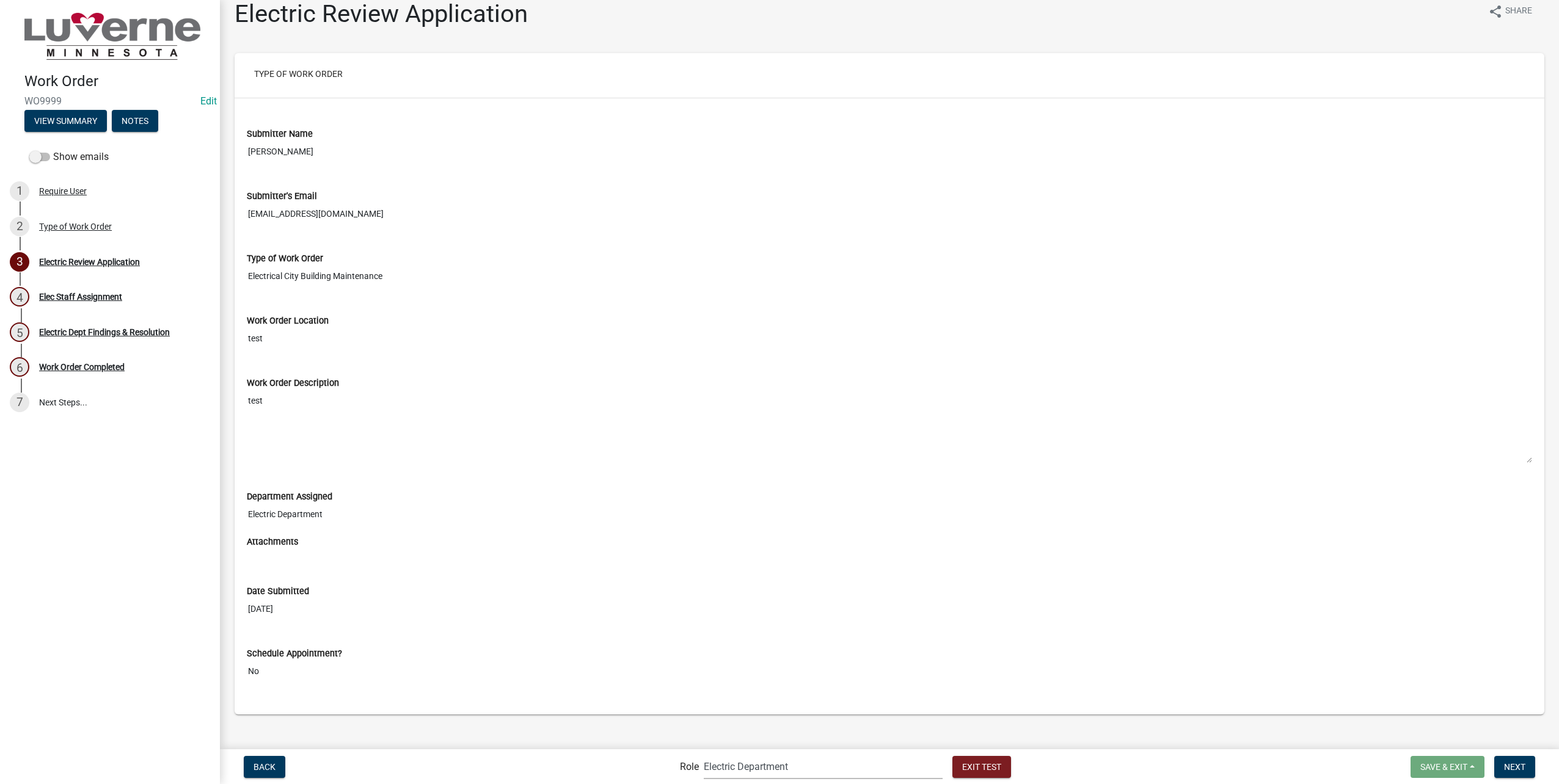
scroll to position [30, 0]
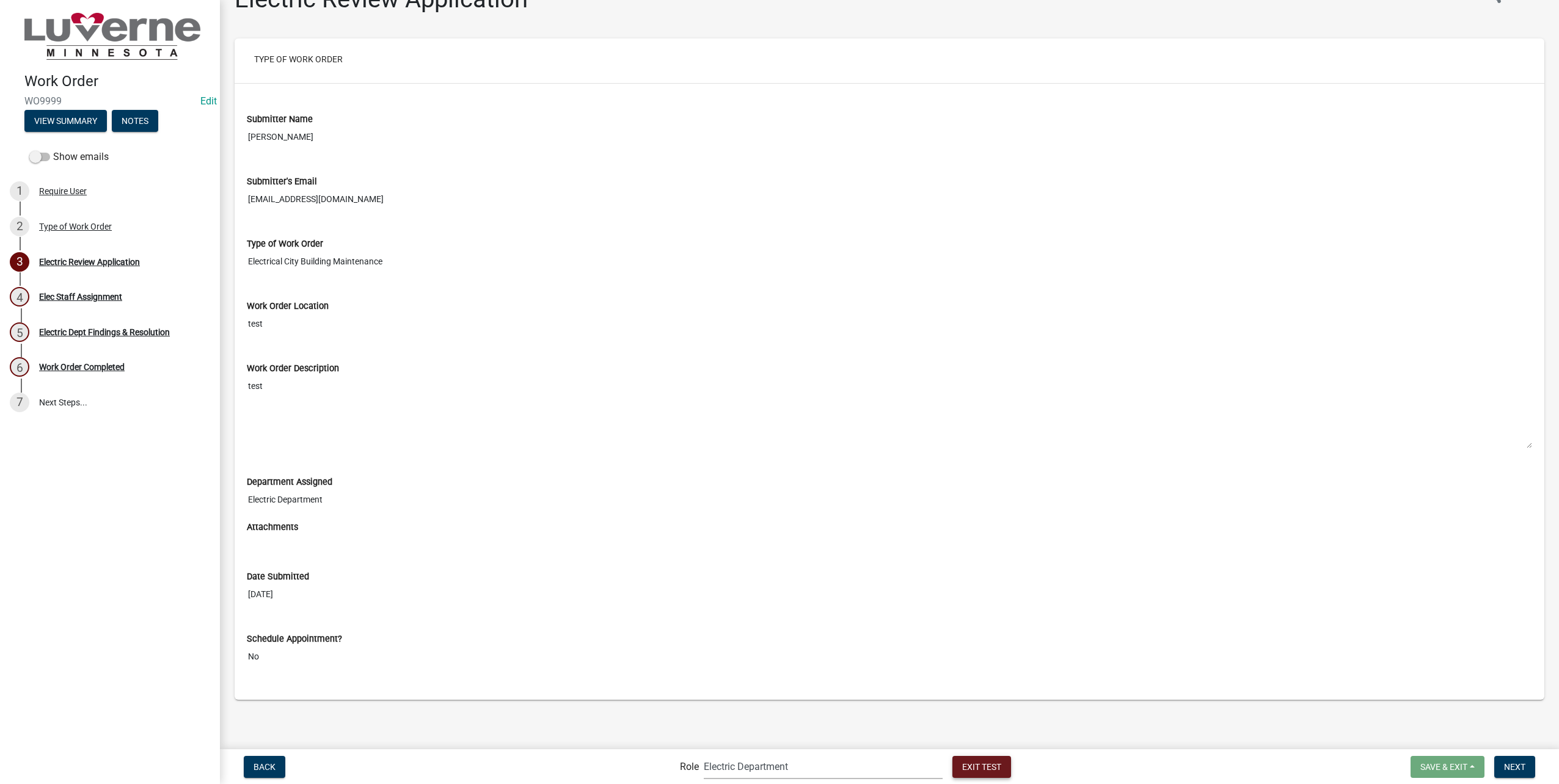
click at [971, 769] on span "Exit Test" at bounding box center [982, 766] width 39 height 9
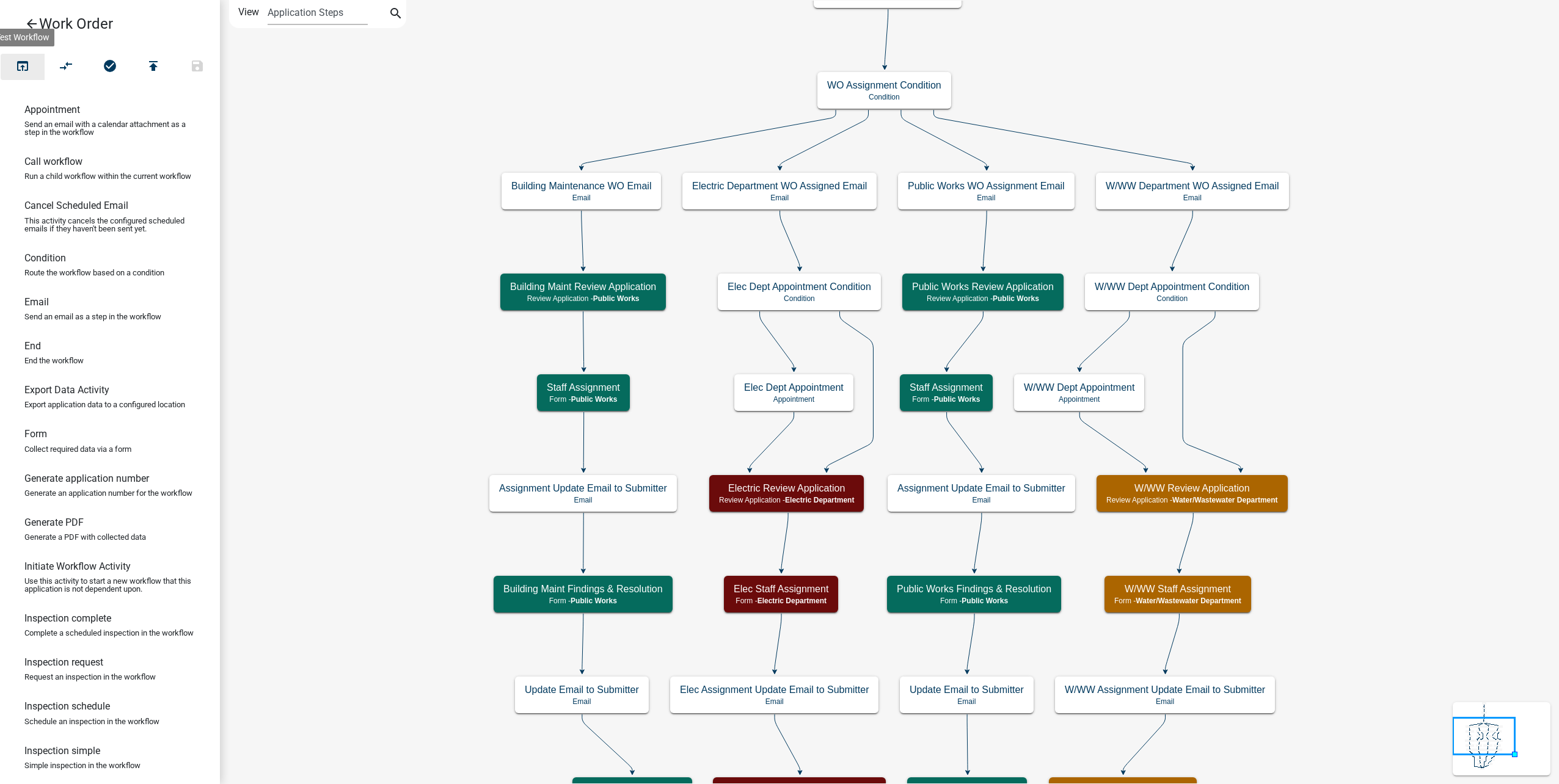
click at [22, 61] on icon "open_in_browser" at bounding box center [22, 67] width 15 height 17
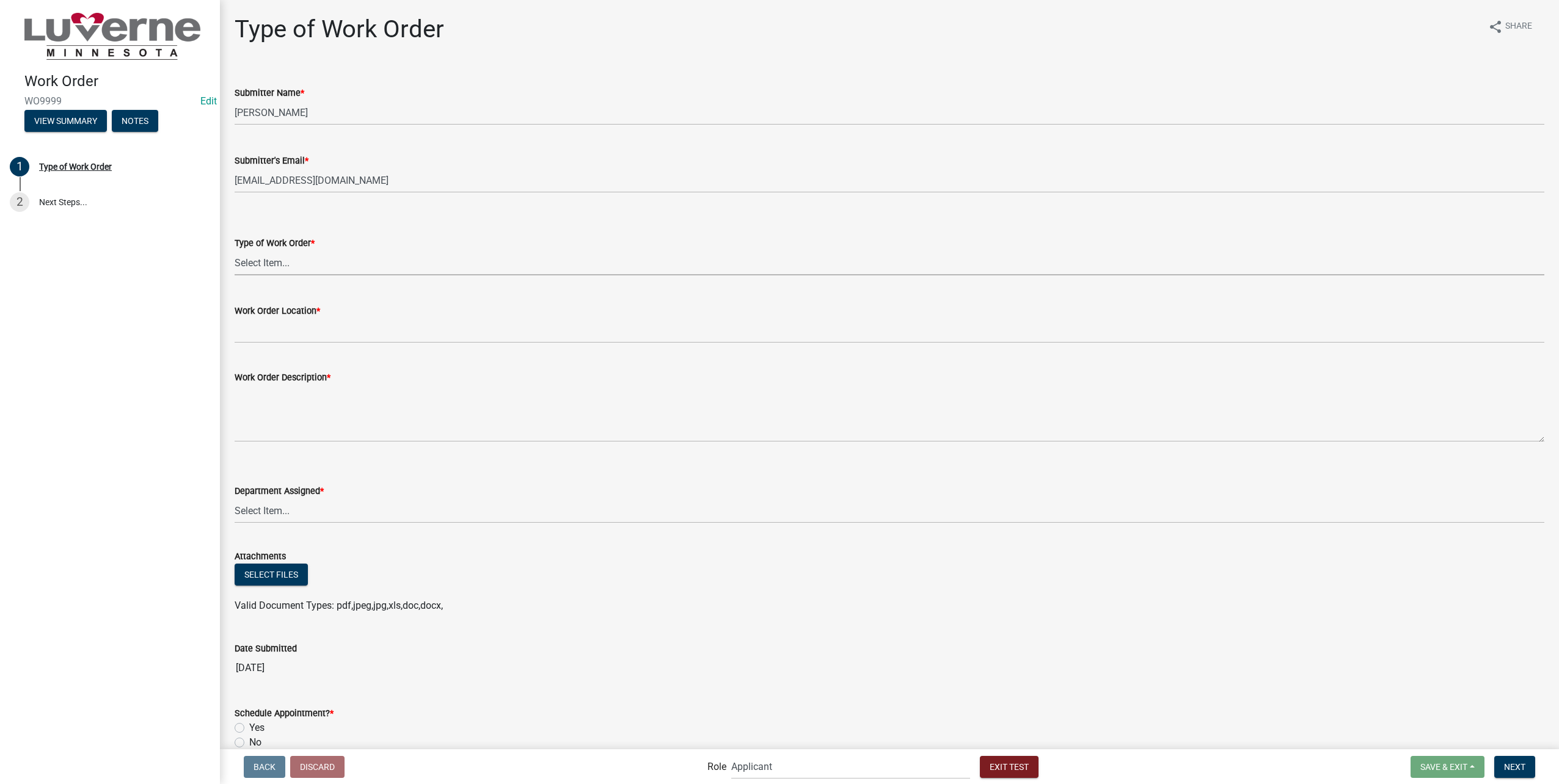
click at [308, 265] on select "Select Item... Turn Water On Turn Water Off Turn Electric On Turn Electric Off …" at bounding box center [889, 263] width 1310 height 25
click at [234, 250] on select "Select Item... Turn Water On Turn Water Off Turn Electric On Turn Electric Off …" at bounding box center [889, 263] width 1310 height 25
select select "23d35f2e-3bf1-4ece-83c1-2a742f145ffa"
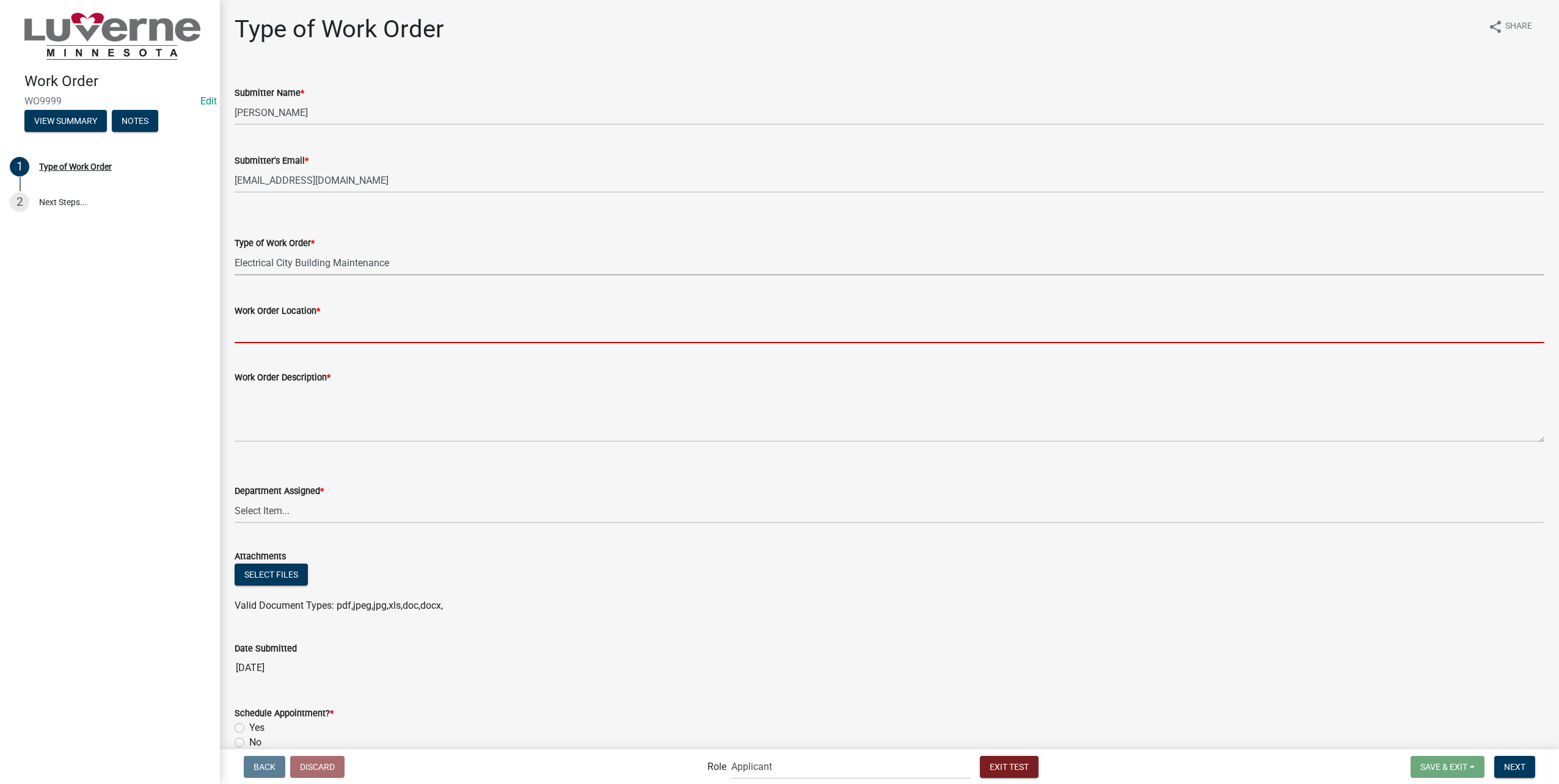
click at [330, 332] on input "Work Order Location *" at bounding box center [889, 331] width 1310 height 25
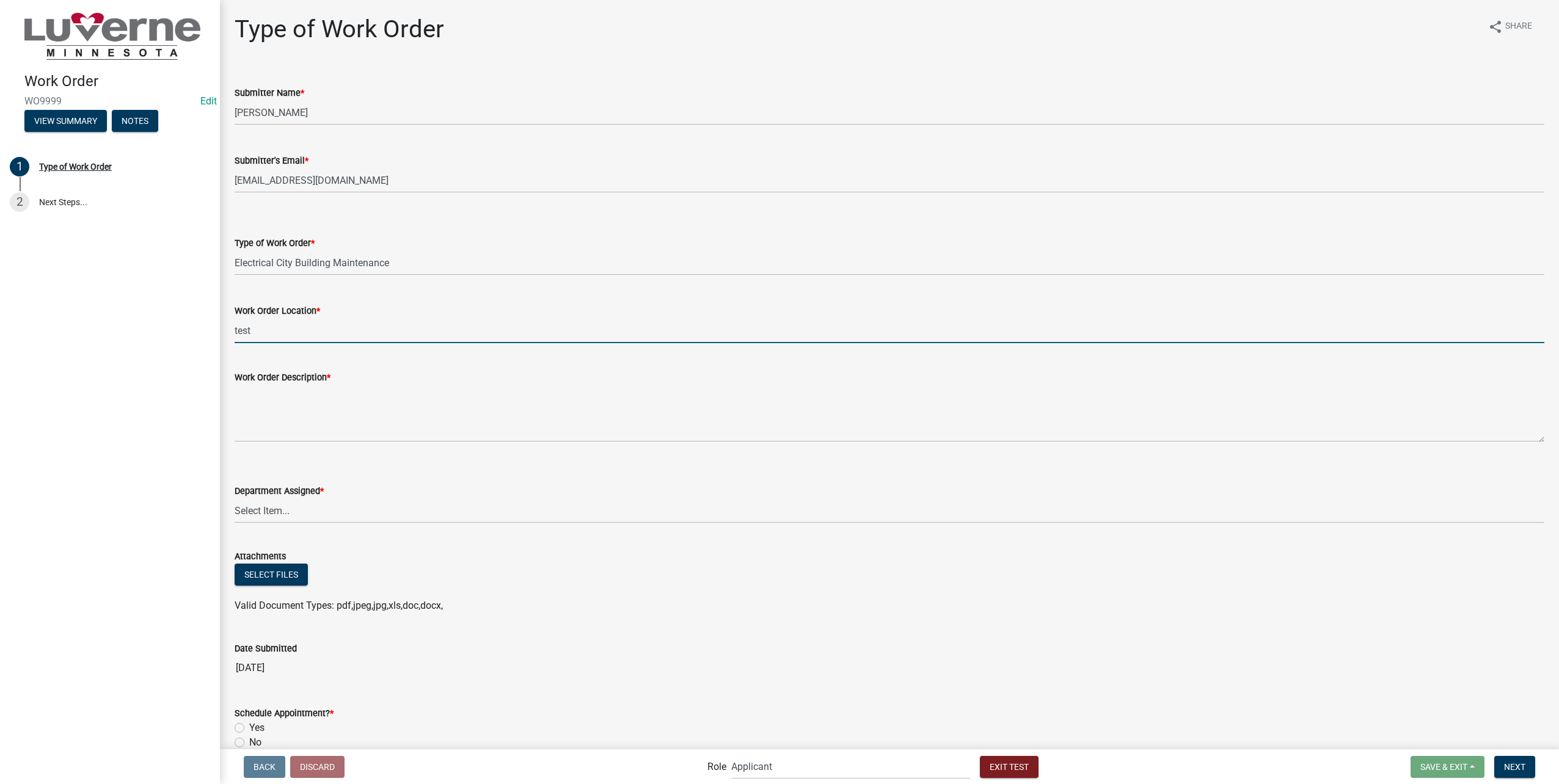
type input "test"
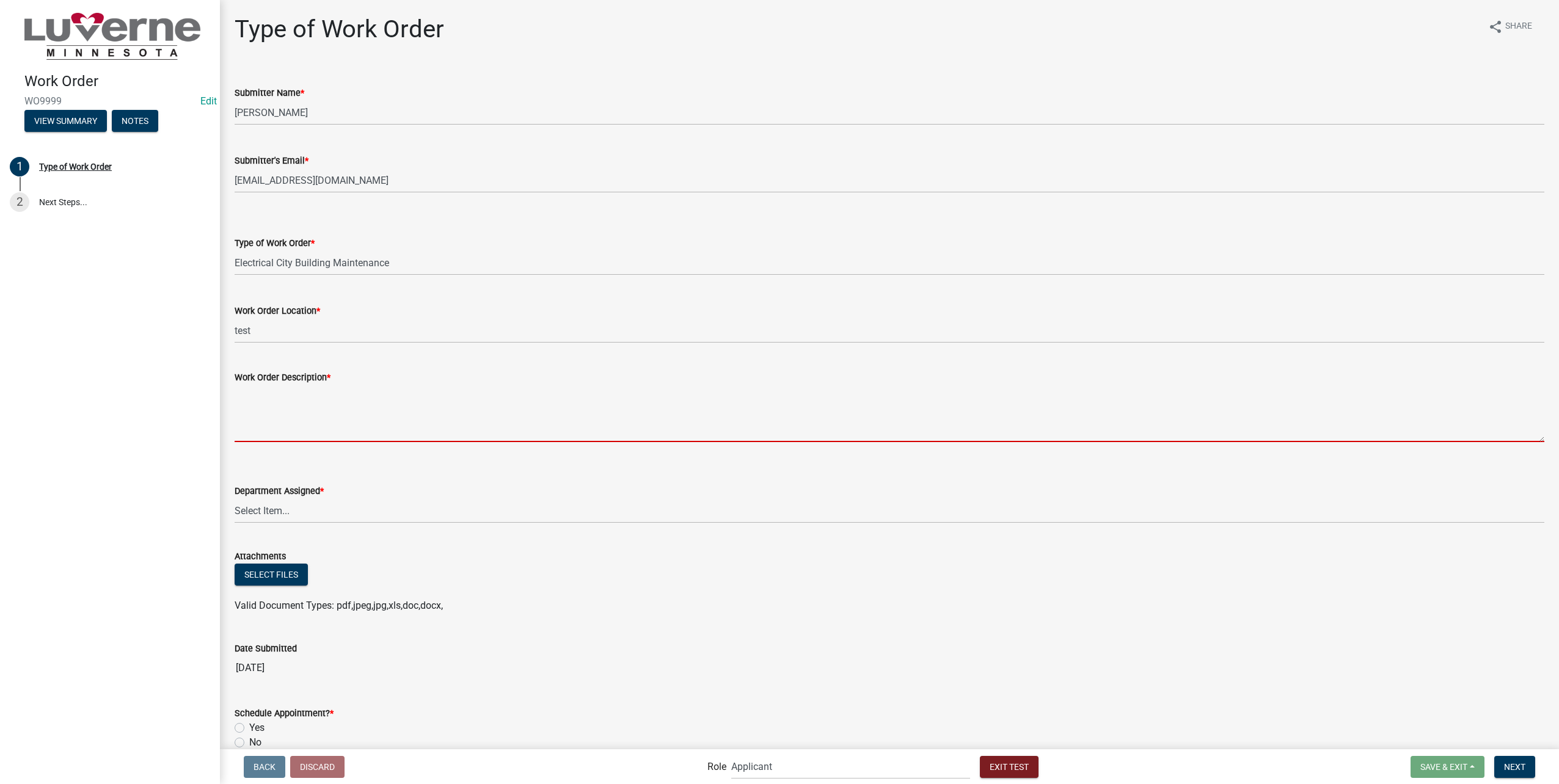
click at [284, 437] on textarea "Work Order Description *" at bounding box center [889, 413] width 1310 height 57
type textarea "test"
click at [296, 504] on select "Select Item... Building Maintenance Electric Department Water/Wastewater Depart…" at bounding box center [889, 511] width 1310 height 25
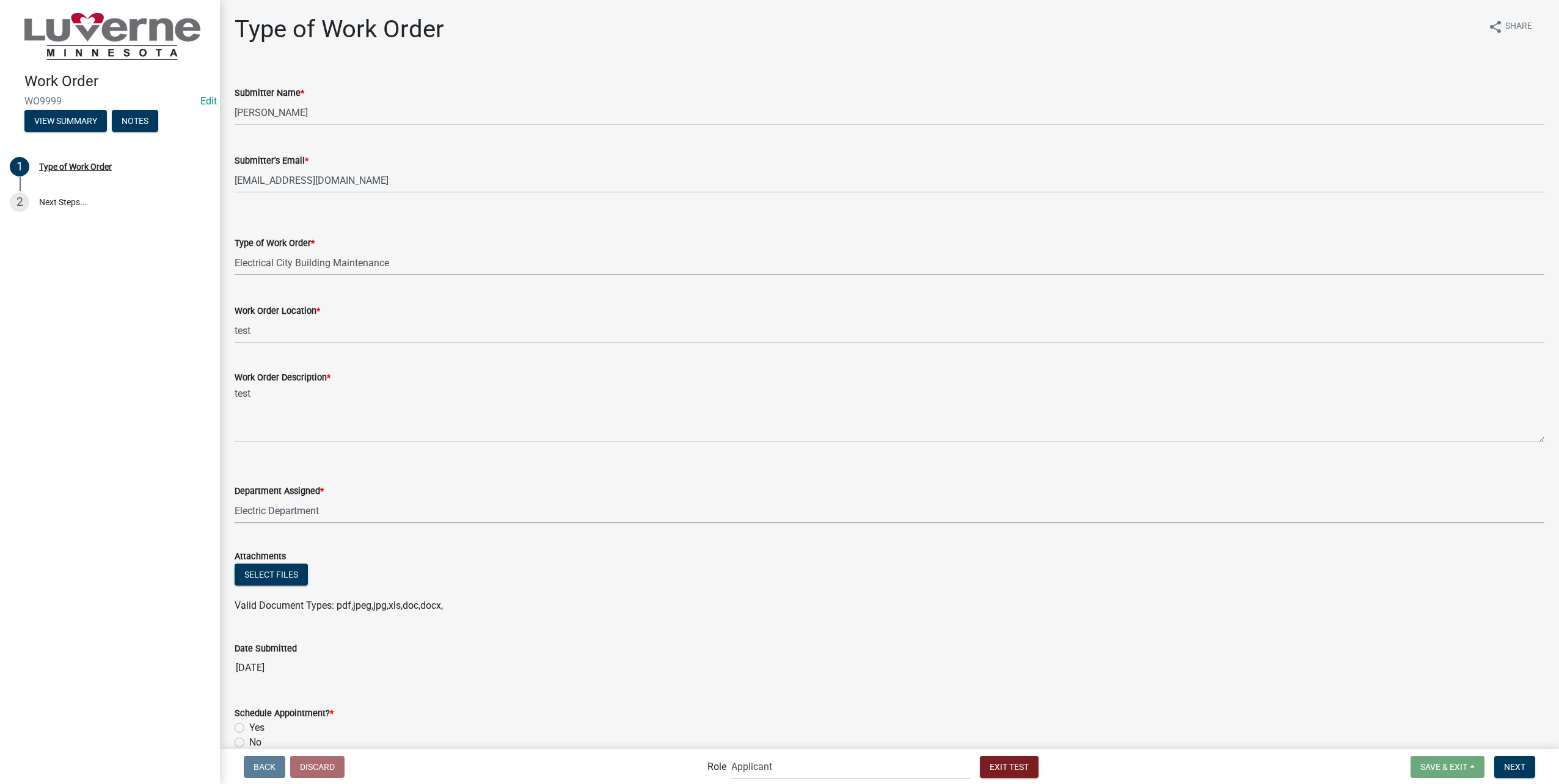
click at [234, 499] on select "Select Item... Building Maintenance Electric Department Water/Wastewater Depart…" at bounding box center [889, 511] width 1310 height 25
select select "1c8b25b4-c1de-4134-baf2-bb76918873a0"
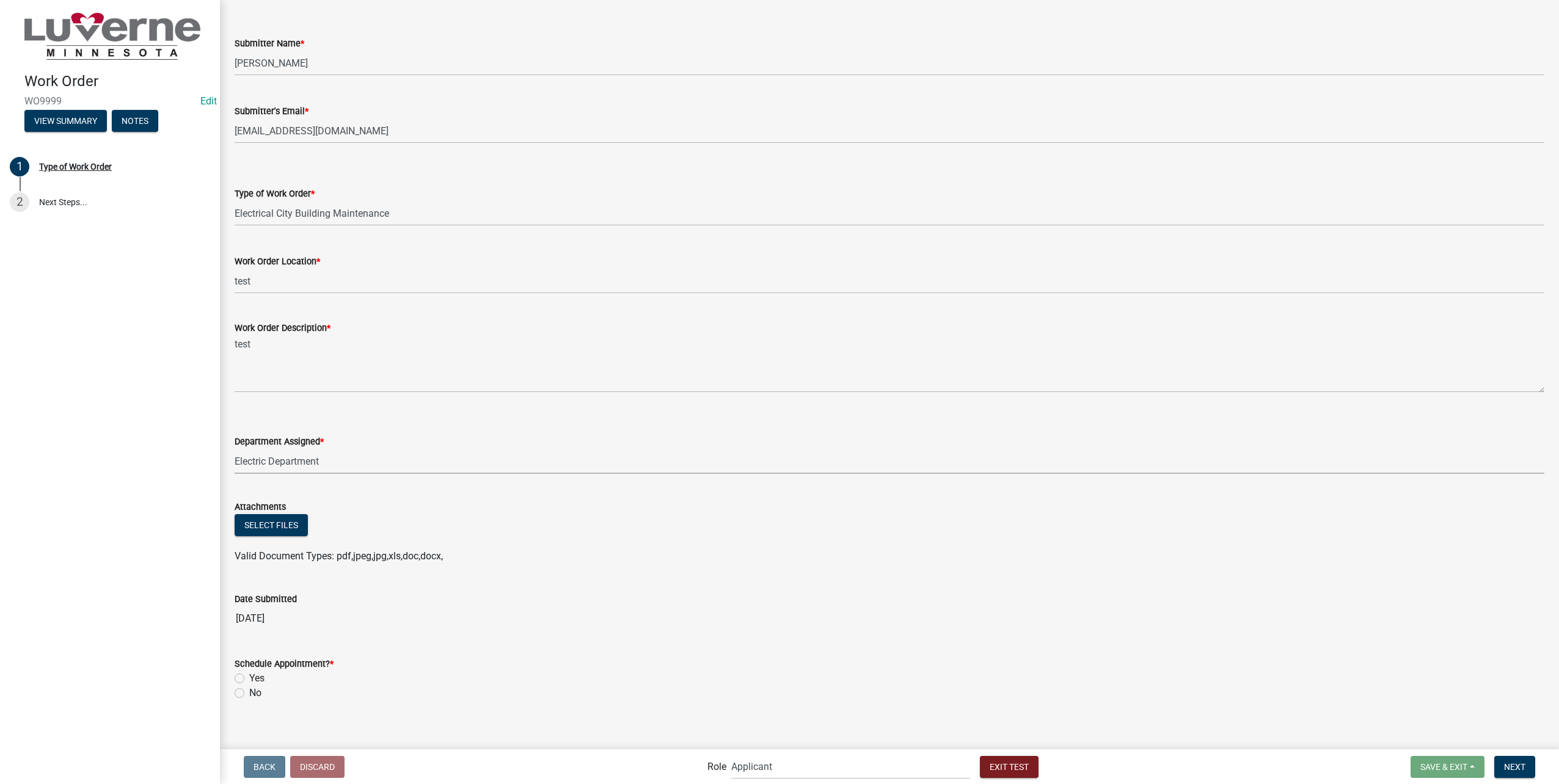
scroll to position [61, 0]
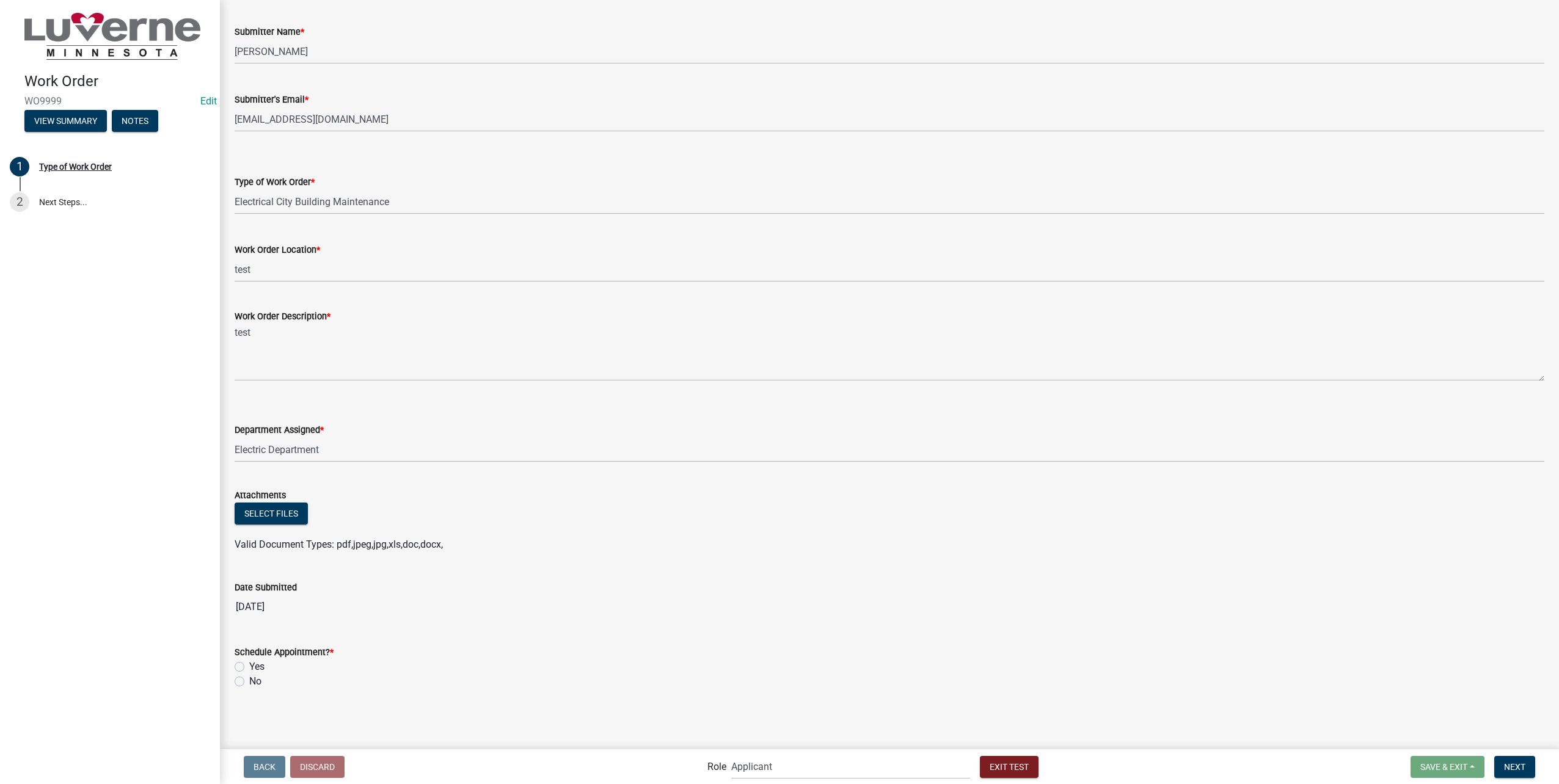
click at [246, 664] on div "Yes" at bounding box center [889, 666] width 1310 height 15
click at [249, 665] on label "Yes" at bounding box center [256, 666] width 15 height 15
click at [249, 665] on input "Yes" at bounding box center [253, 663] width 8 height 8
radio input "true"
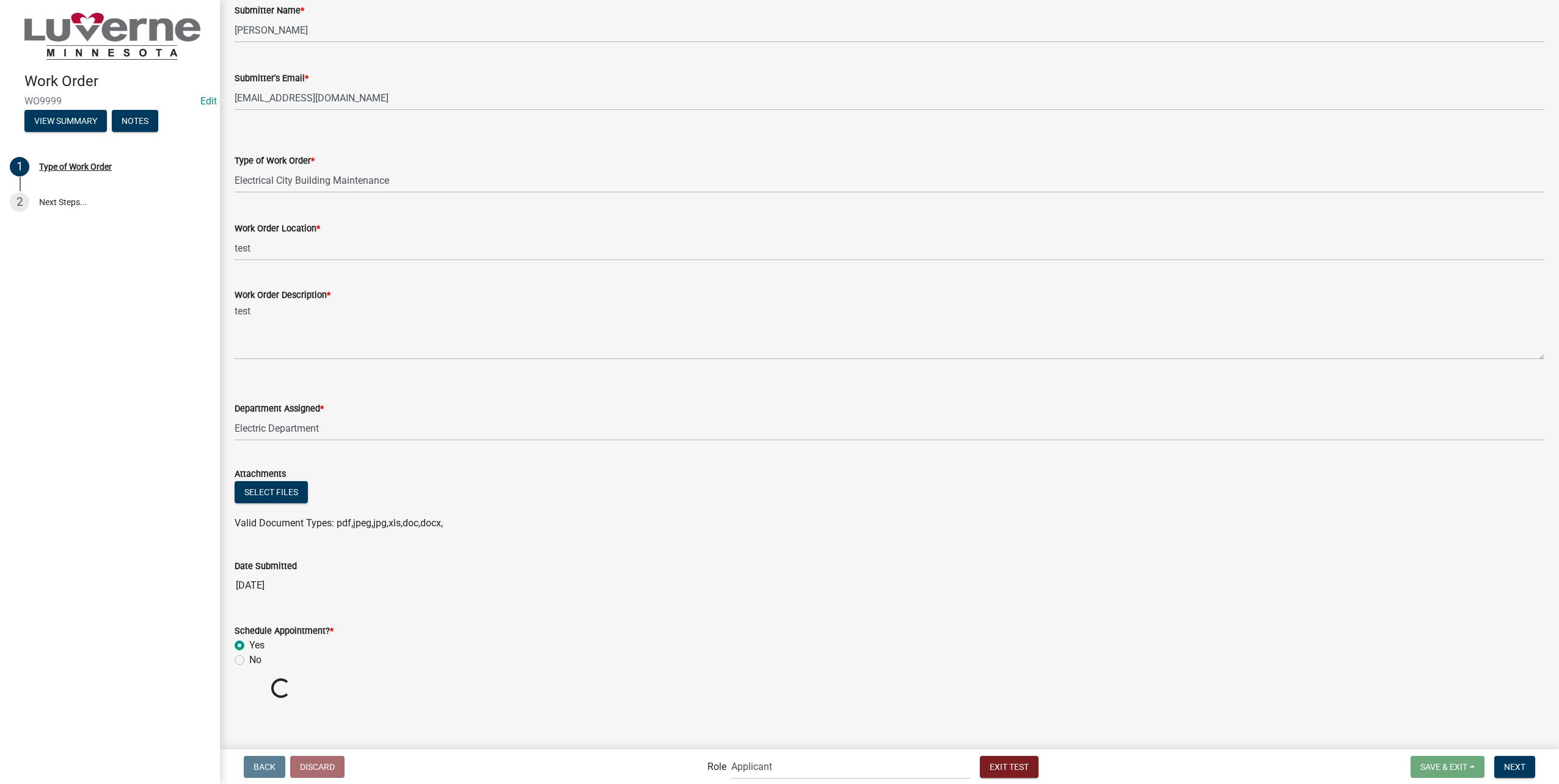
scroll to position [0, 0]
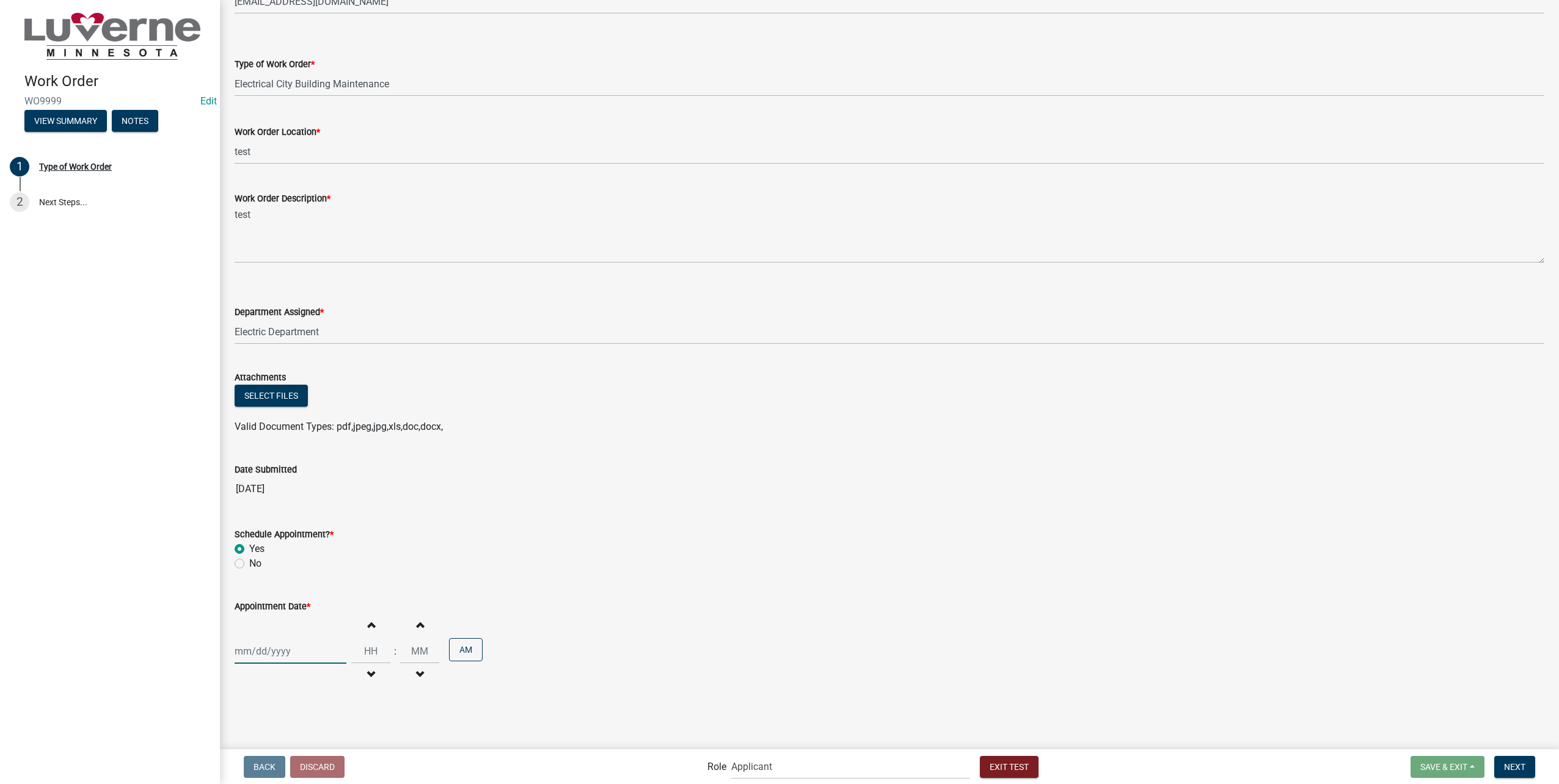
click at [300, 644] on div at bounding box center [290, 652] width 112 height 25
select select "10"
select select "2025"
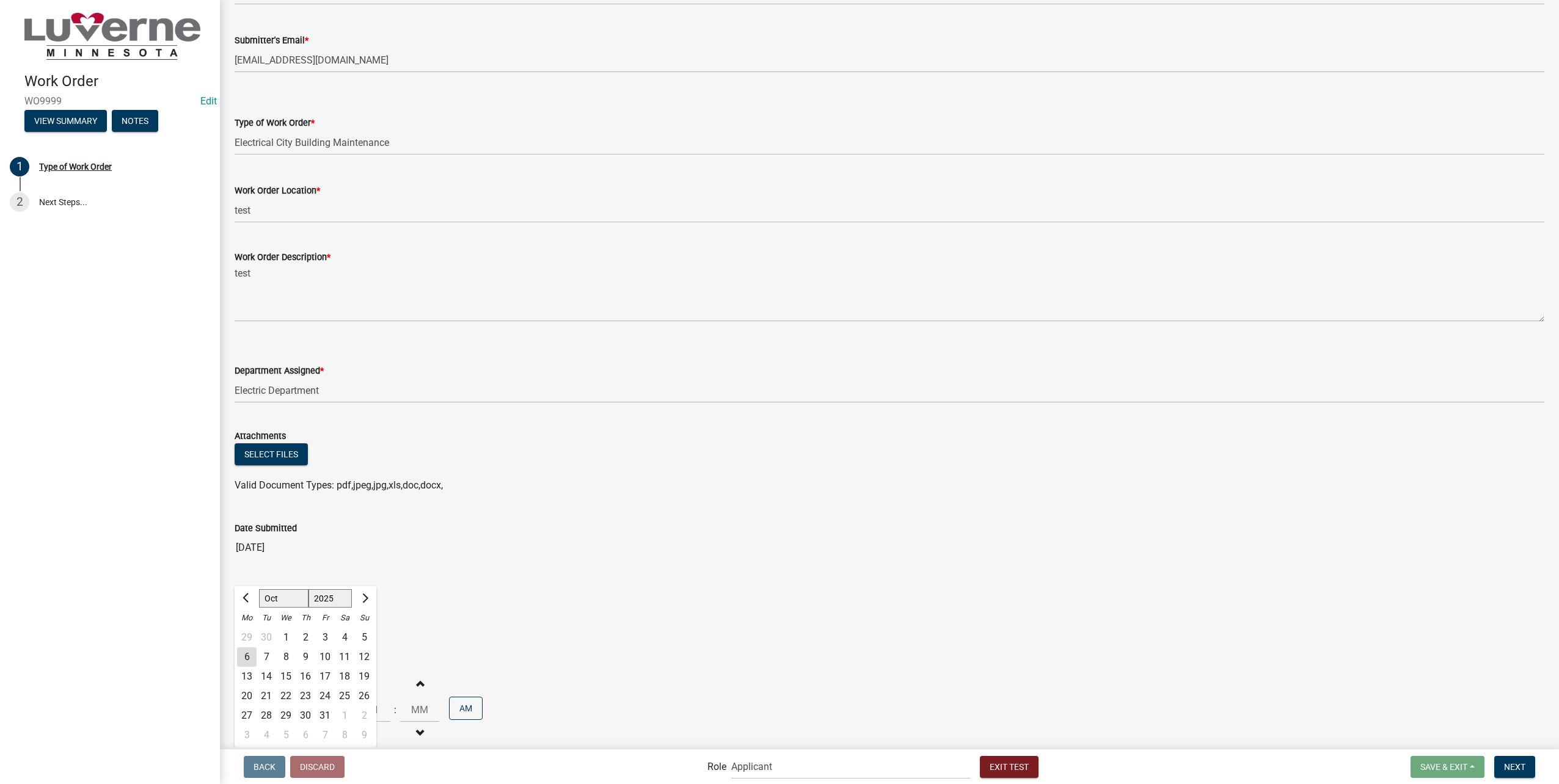
scroll to position [179, 0]
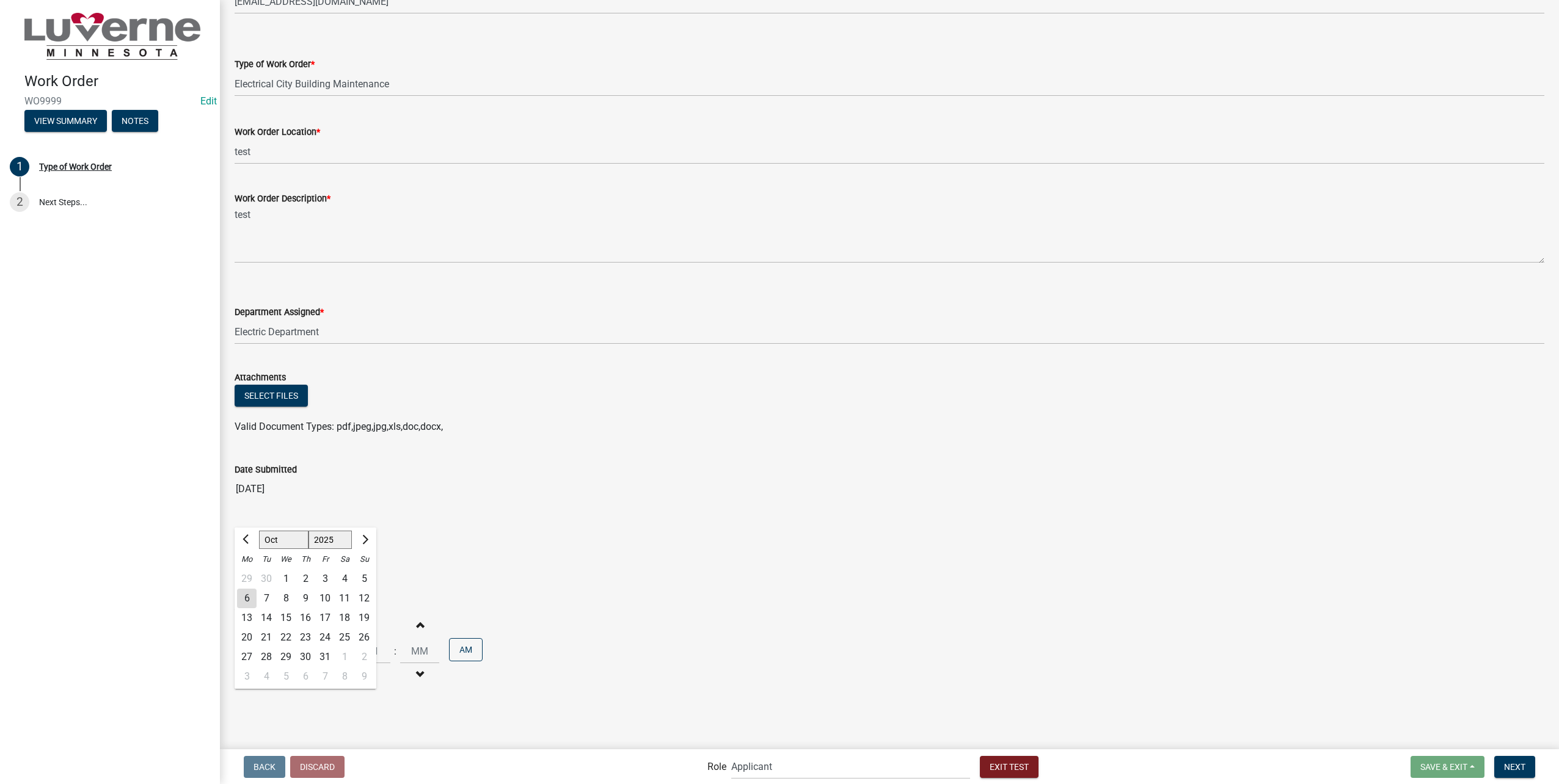
click at [267, 595] on div "7" at bounding box center [266, 598] width 20 height 20
type input "10/07/2025"
drag, startPoint x: 362, startPoint y: 646, endPoint x: 493, endPoint y: 642, distance: 131.1
click at [363, 646] on input "Hours" at bounding box center [371, 652] width 39 height 25
type input "10"
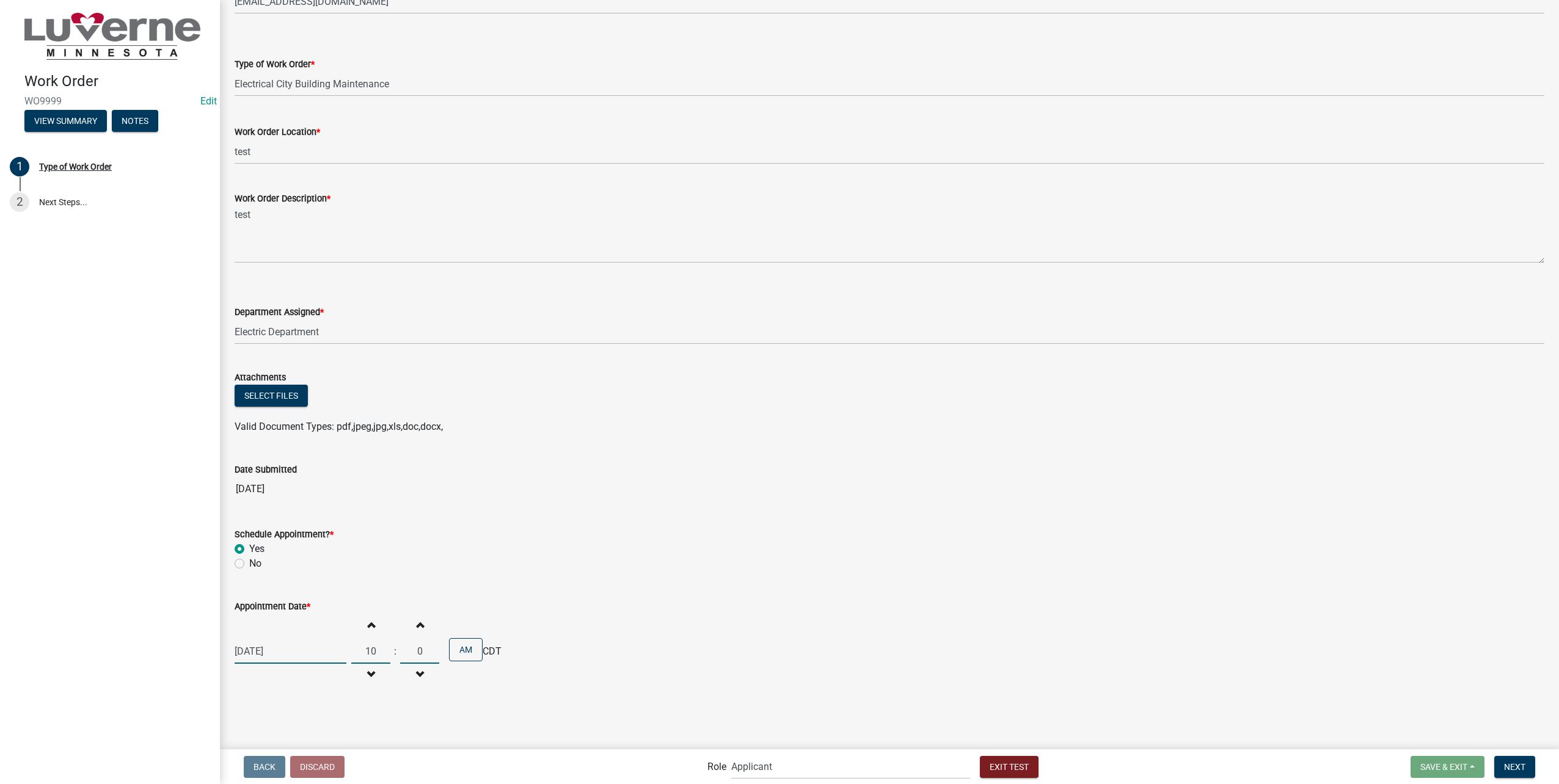
type input "00"
click at [1524, 771] on span "Next" at bounding box center [1514, 766] width 21 height 9
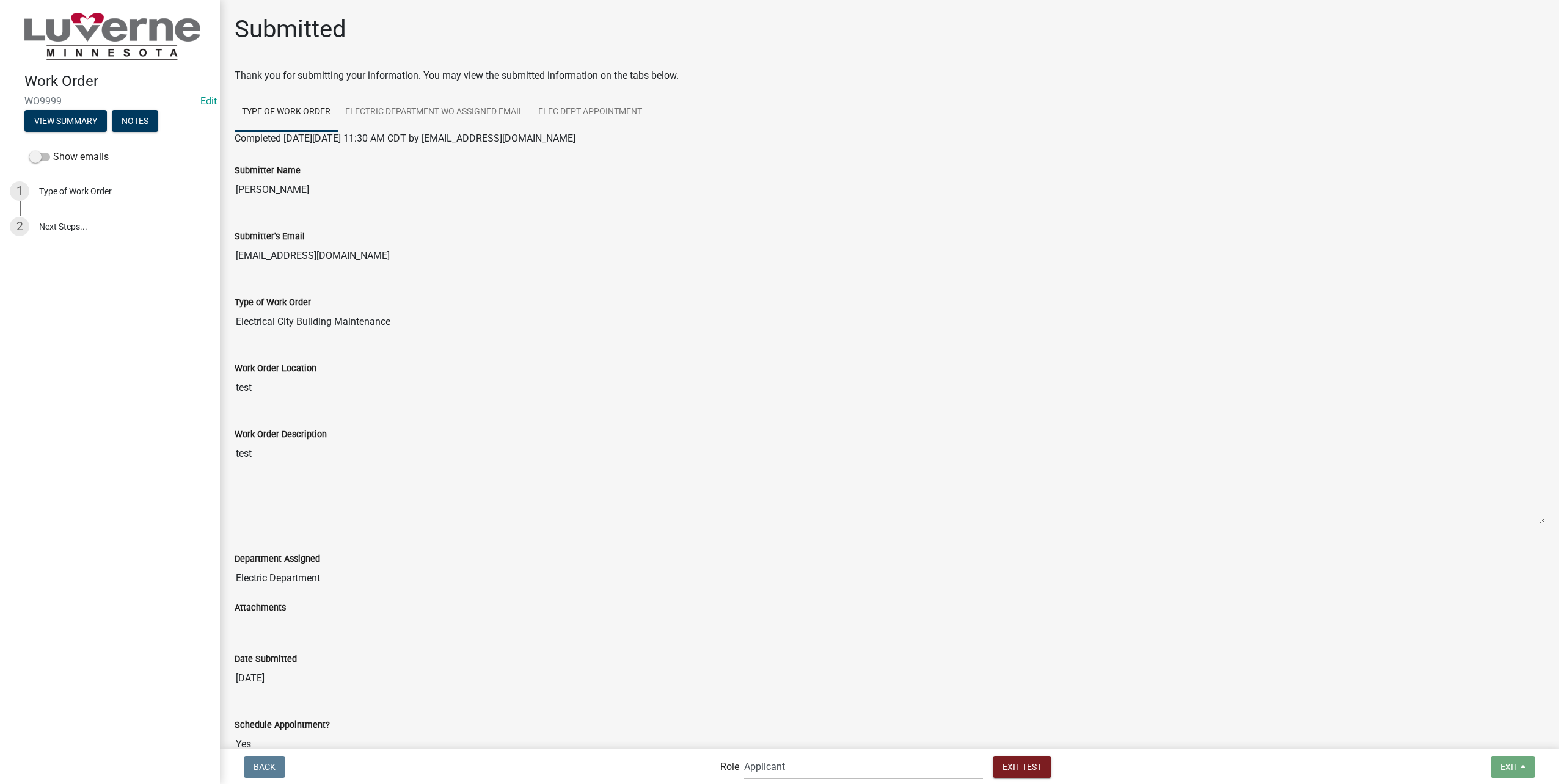
click at [796, 765] on select "Applicant Public Works Water/Wastewater Department Admin Front Office Staff + i…" at bounding box center [863, 767] width 239 height 25
select select "10c02e7f-48f0-41d5-b358-4b17e800125f"
click at [770, 754] on select "Applicant Public Works Water/Wastewater Department Admin Front Office Staff + i…" at bounding box center [863, 767] width 239 height 25
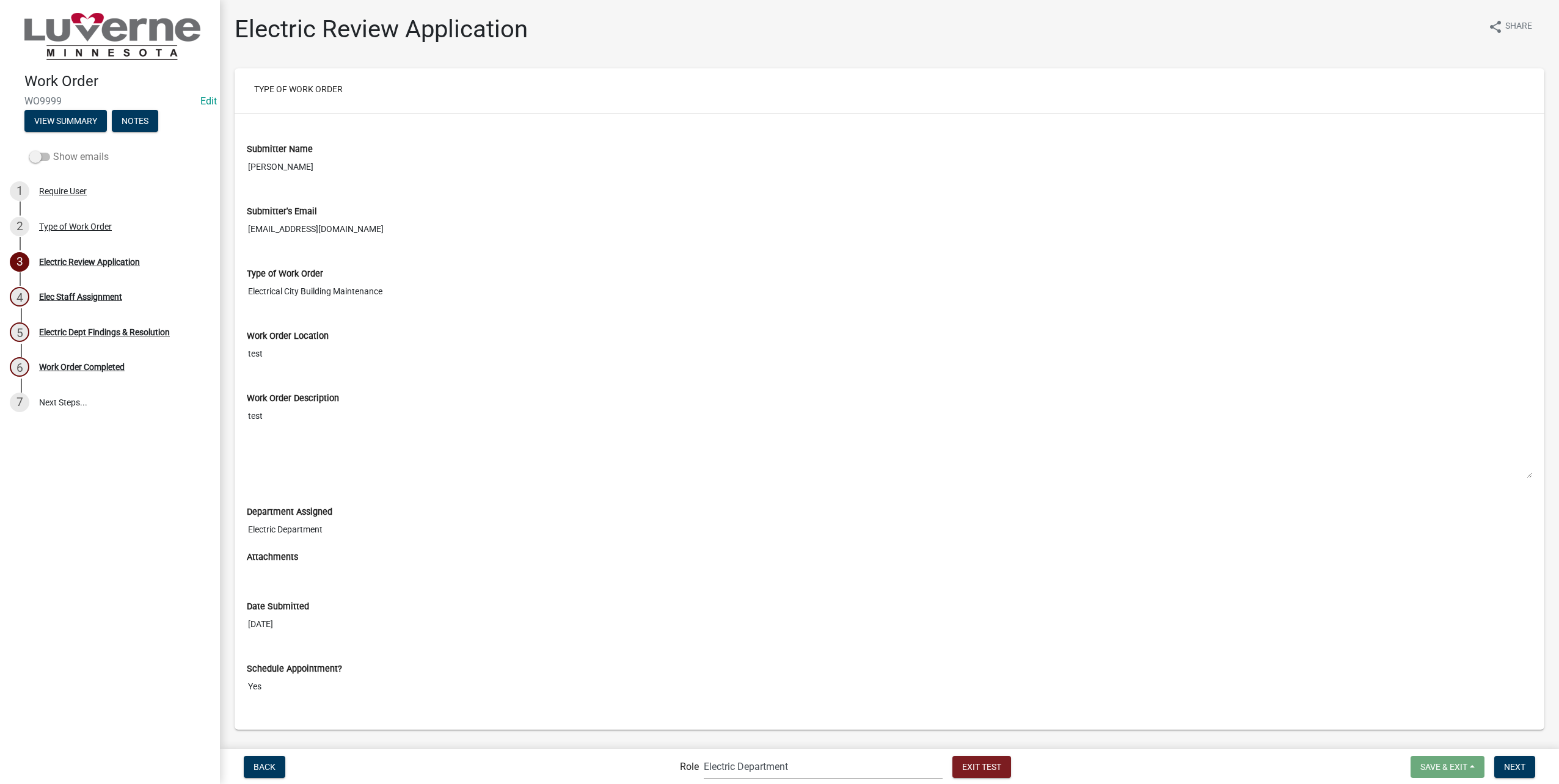
click at [52, 159] on label "Show emails" at bounding box center [68, 157] width 79 height 15
click at [53, 150] on input "Show emails" at bounding box center [53, 150] width 0 height 0
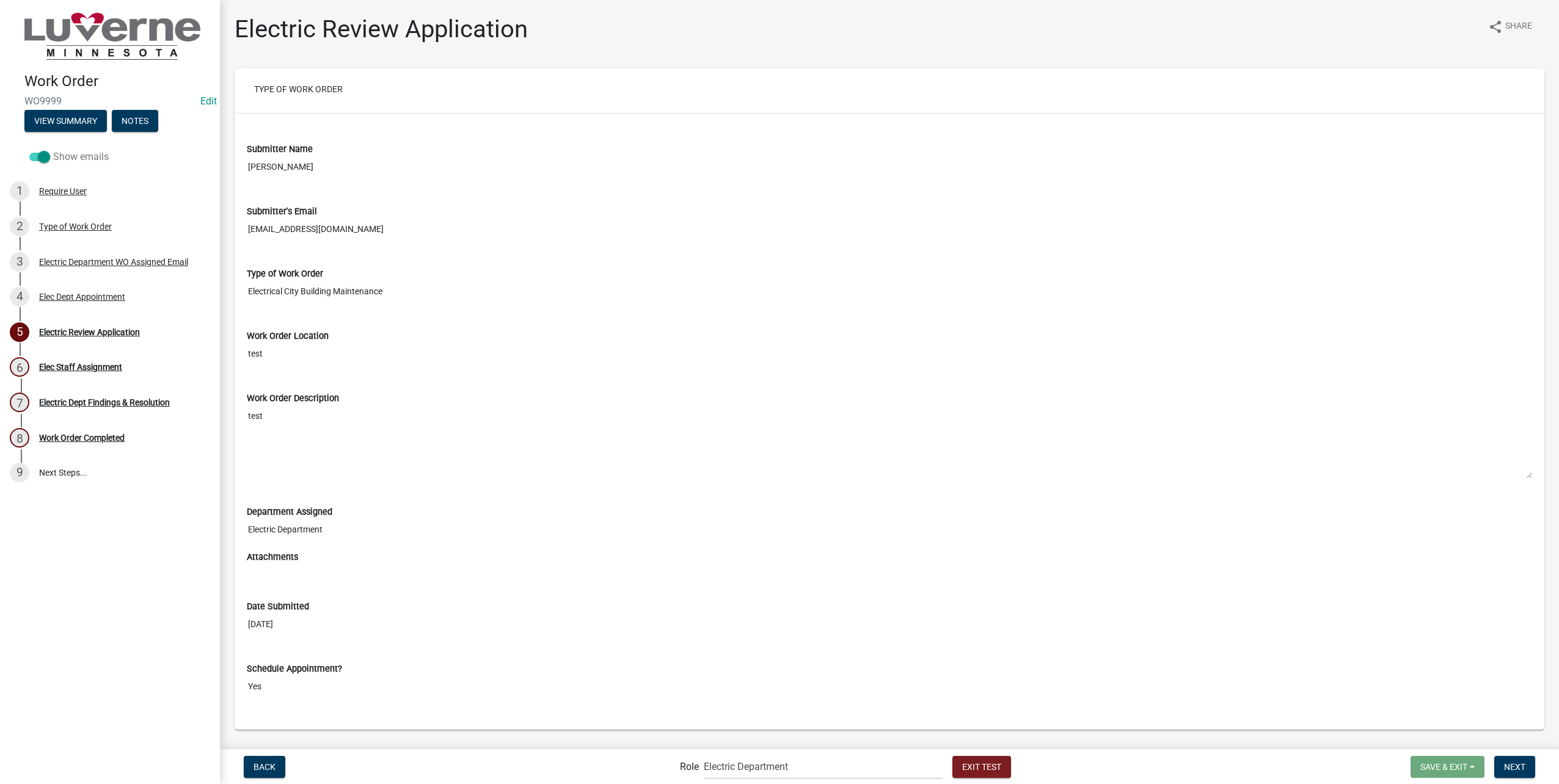
click at [43, 159] on span at bounding box center [39, 157] width 20 height 9
click at [53, 150] on input "Show emails" at bounding box center [53, 150] width 0 height 0
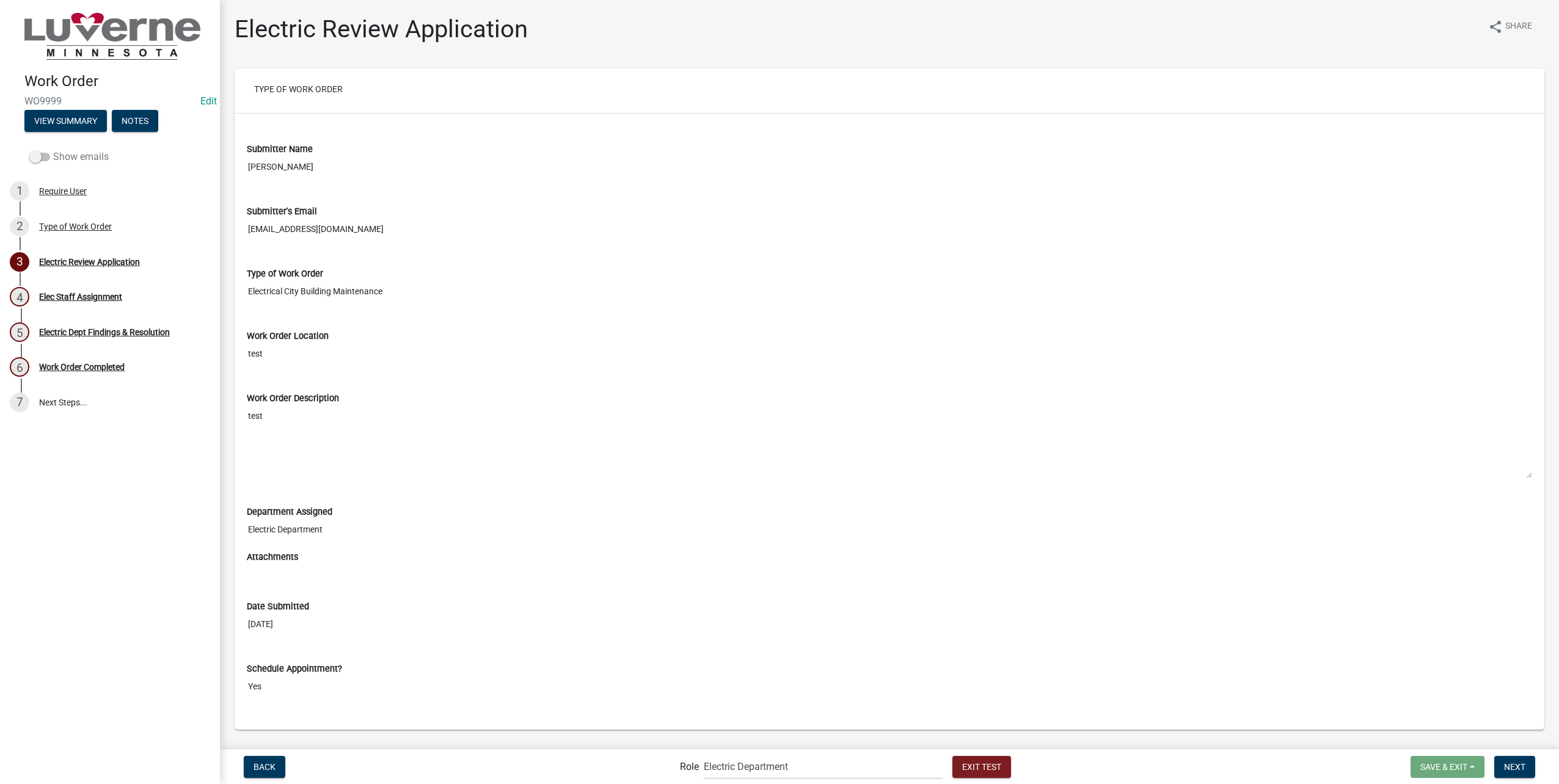
click at [43, 157] on span at bounding box center [39, 157] width 20 height 9
click at [53, 150] on input "Show emails" at bounding box center [53, 150] width 0 height 0
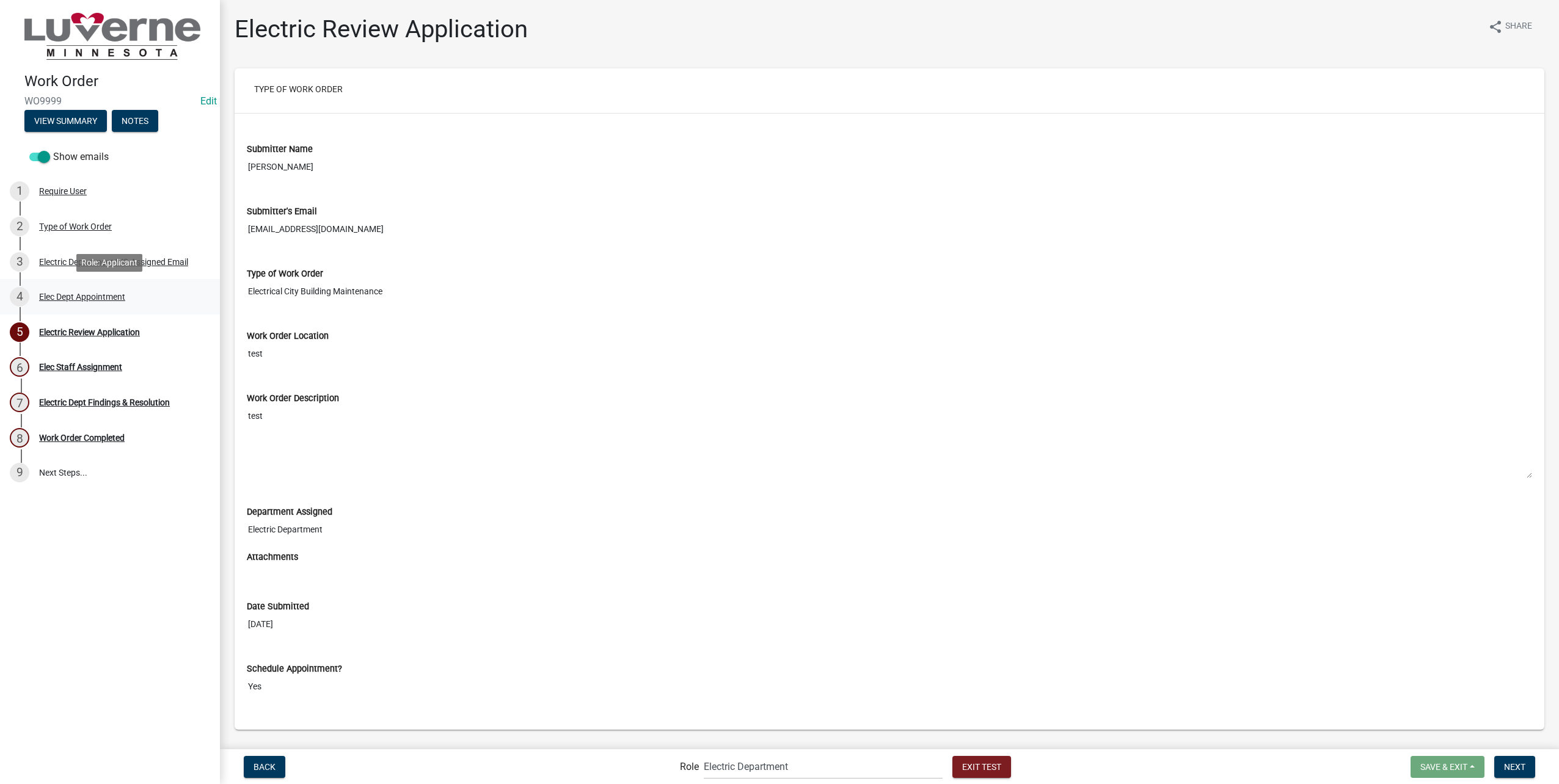
click at [125, 299] on div "Elec Dept Appointment" at bounding box center [82, 296] width 86 height 9
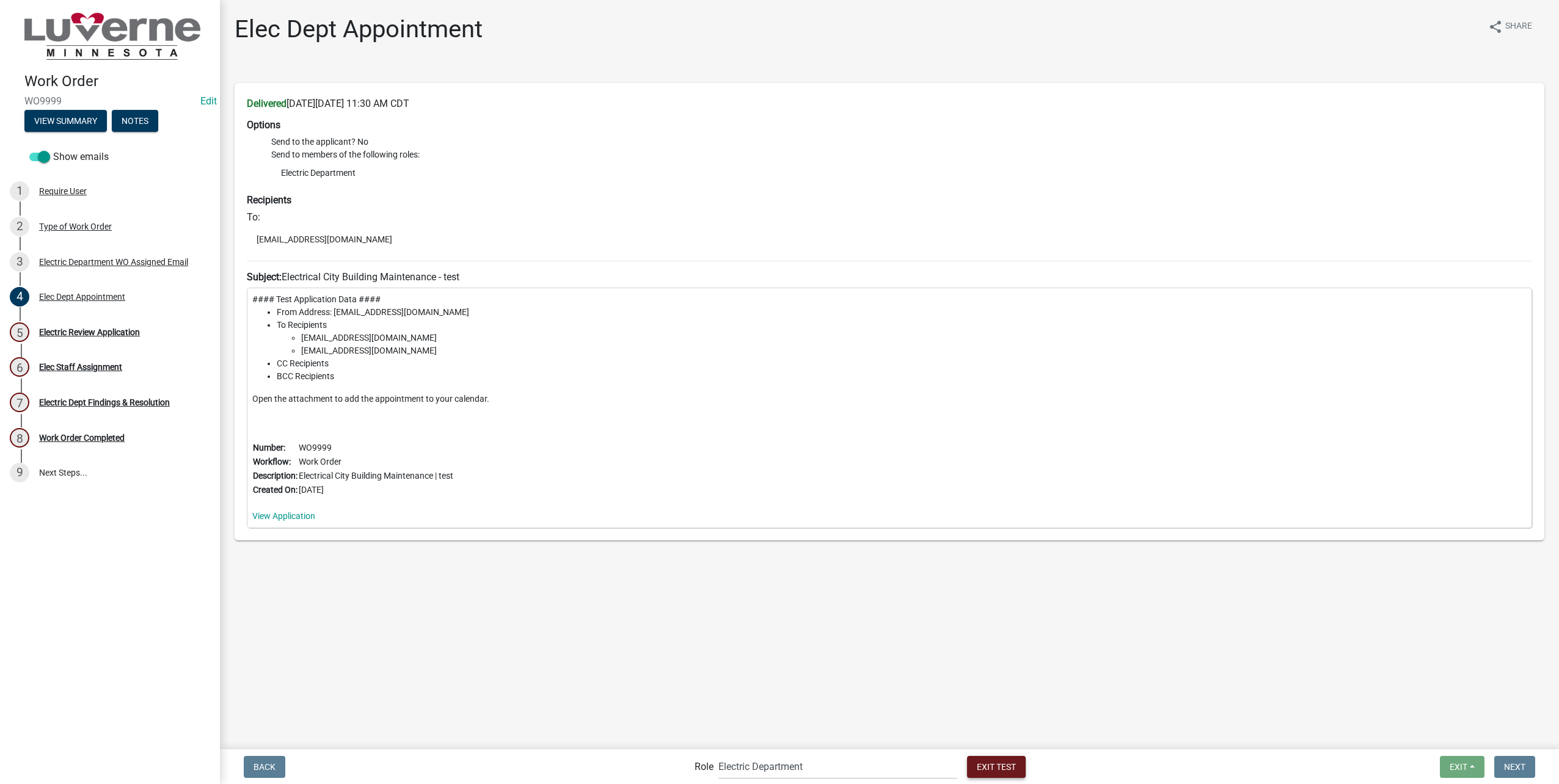
click at [985, 762] on span "Exit Test" at bounding box center [996, 766] width 39 height 9
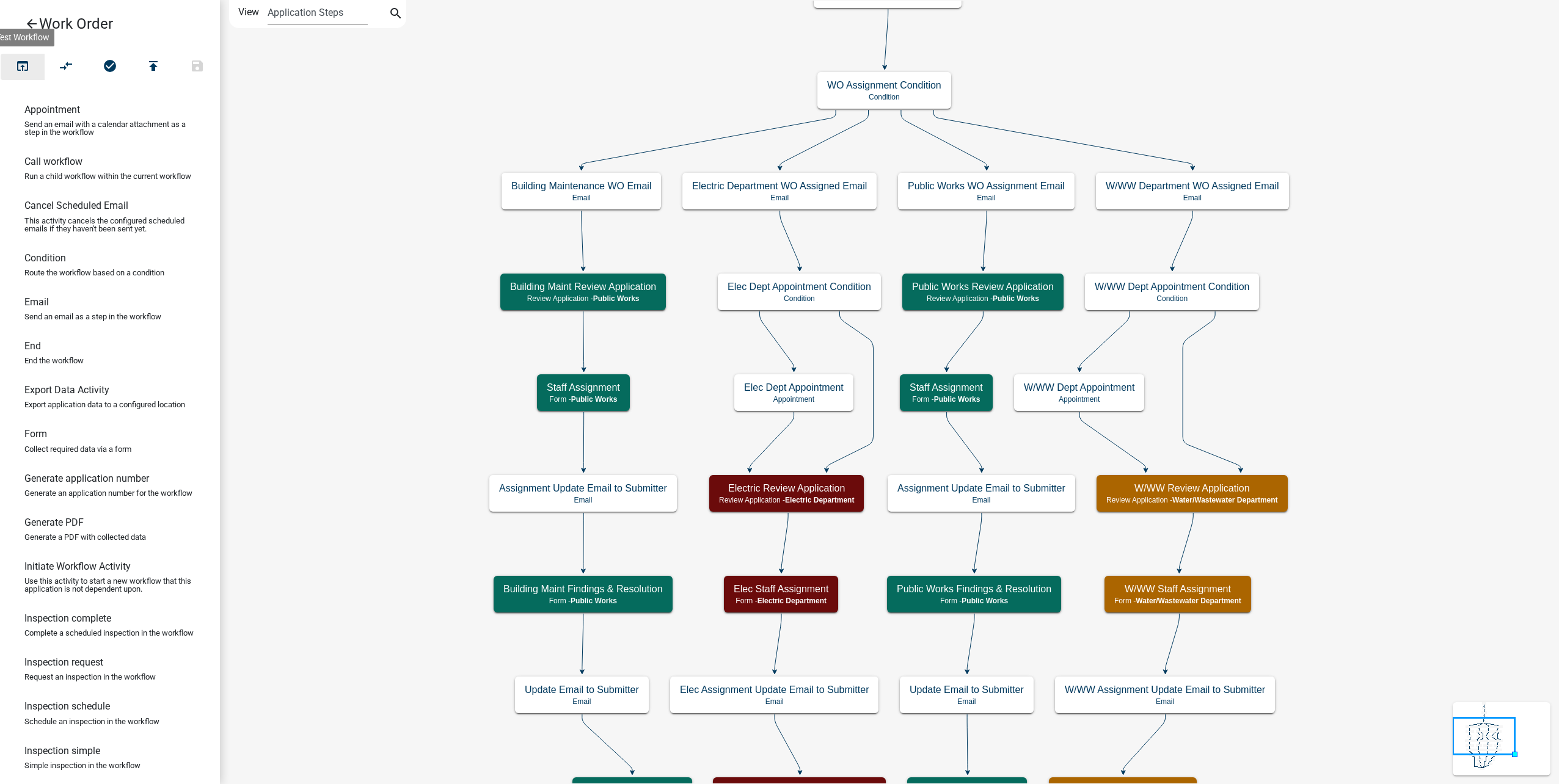
click at [20, 72] on icon "open_in_browser" at bounding box center [22, 67] width 15 height 17
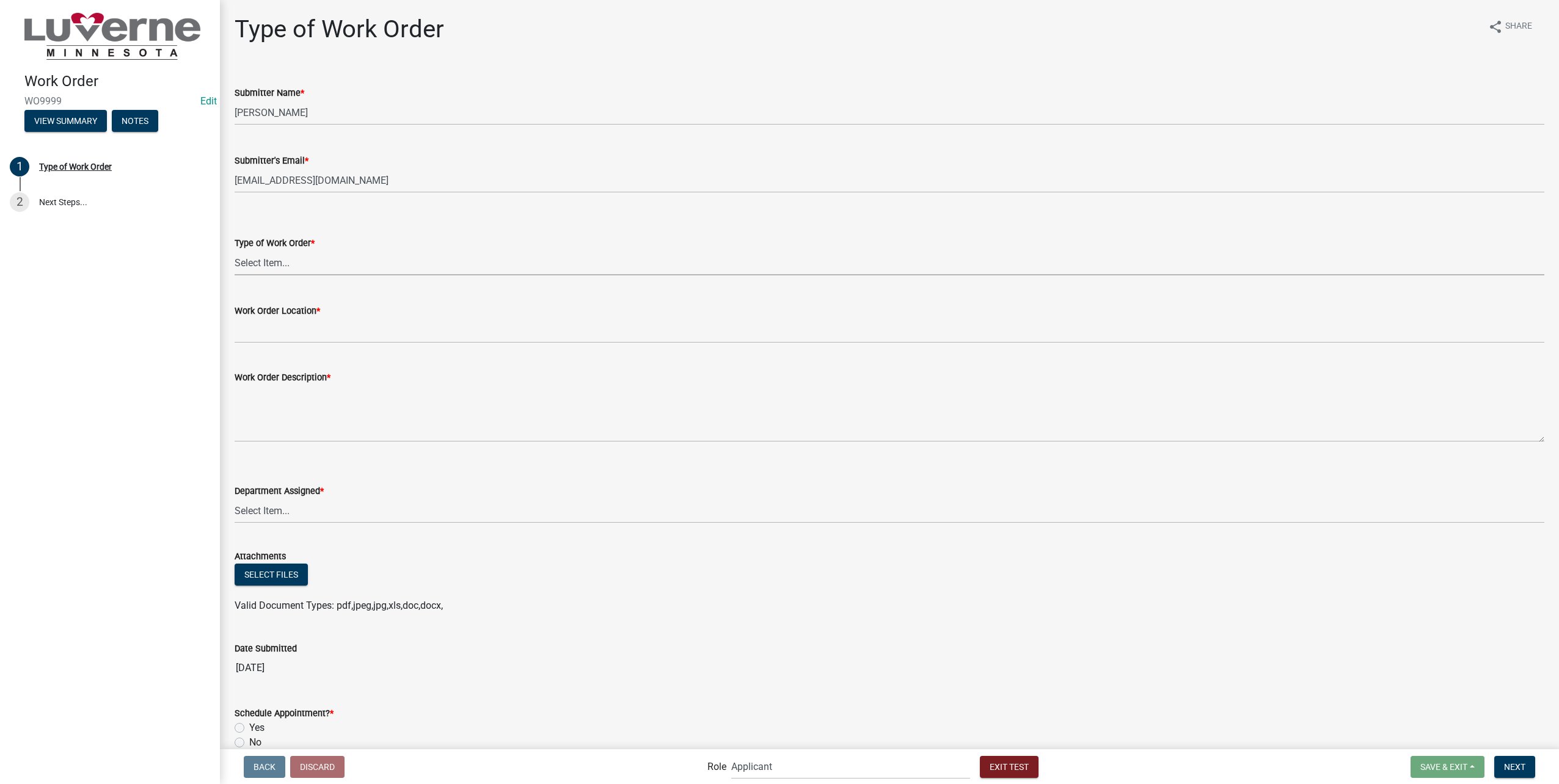
click at [361, 261] on select "Select Item... Turn Water On Turn Water Off Turn Electric On Turn Electric Off …" at bounding box center [889, 263] width 1310 height 25
click at [234, 250] on select "Select Item... Turn Water On Turn Water Off Turn Electric On Turn Electric Off …" at bounding box center [889, 263] width 1310 height 25
select select "dcbc61c6-8076-44b7-9ef0-a57f732f8599"
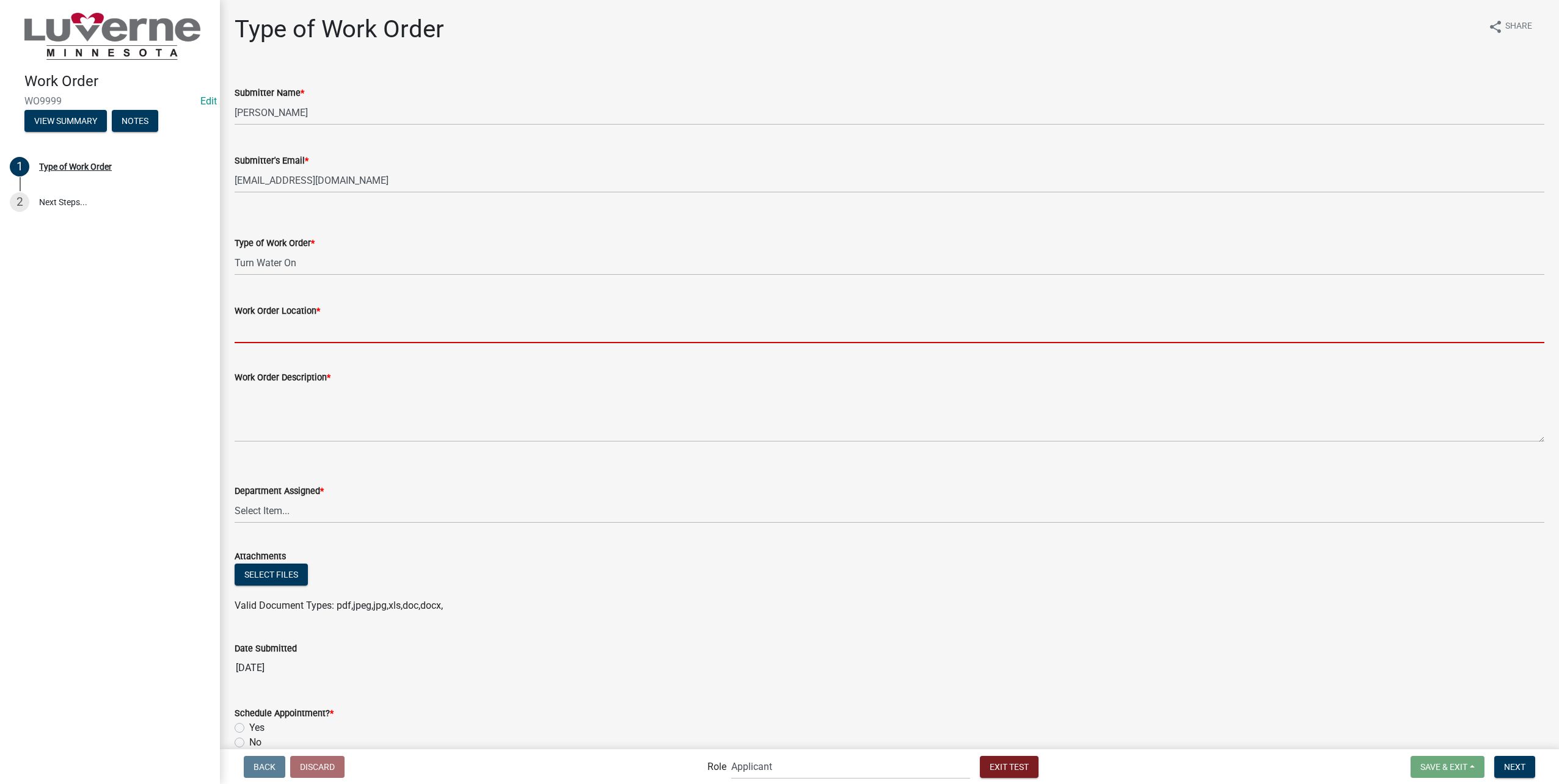
click at [316, 336] on input "Work Order Location *" at bounding box center [889, 331] width 1310 height 25
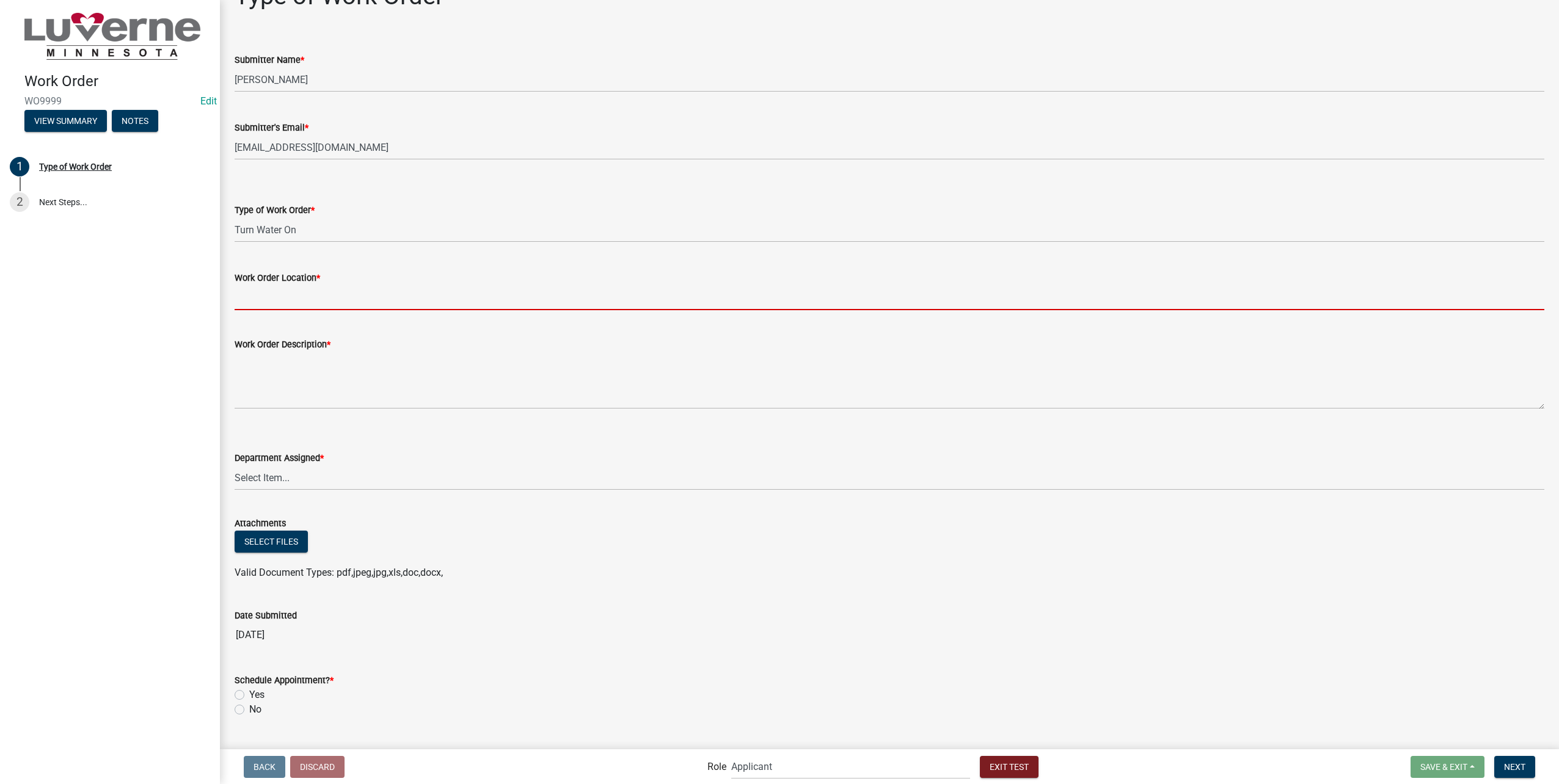
scroll to position [61, 0]
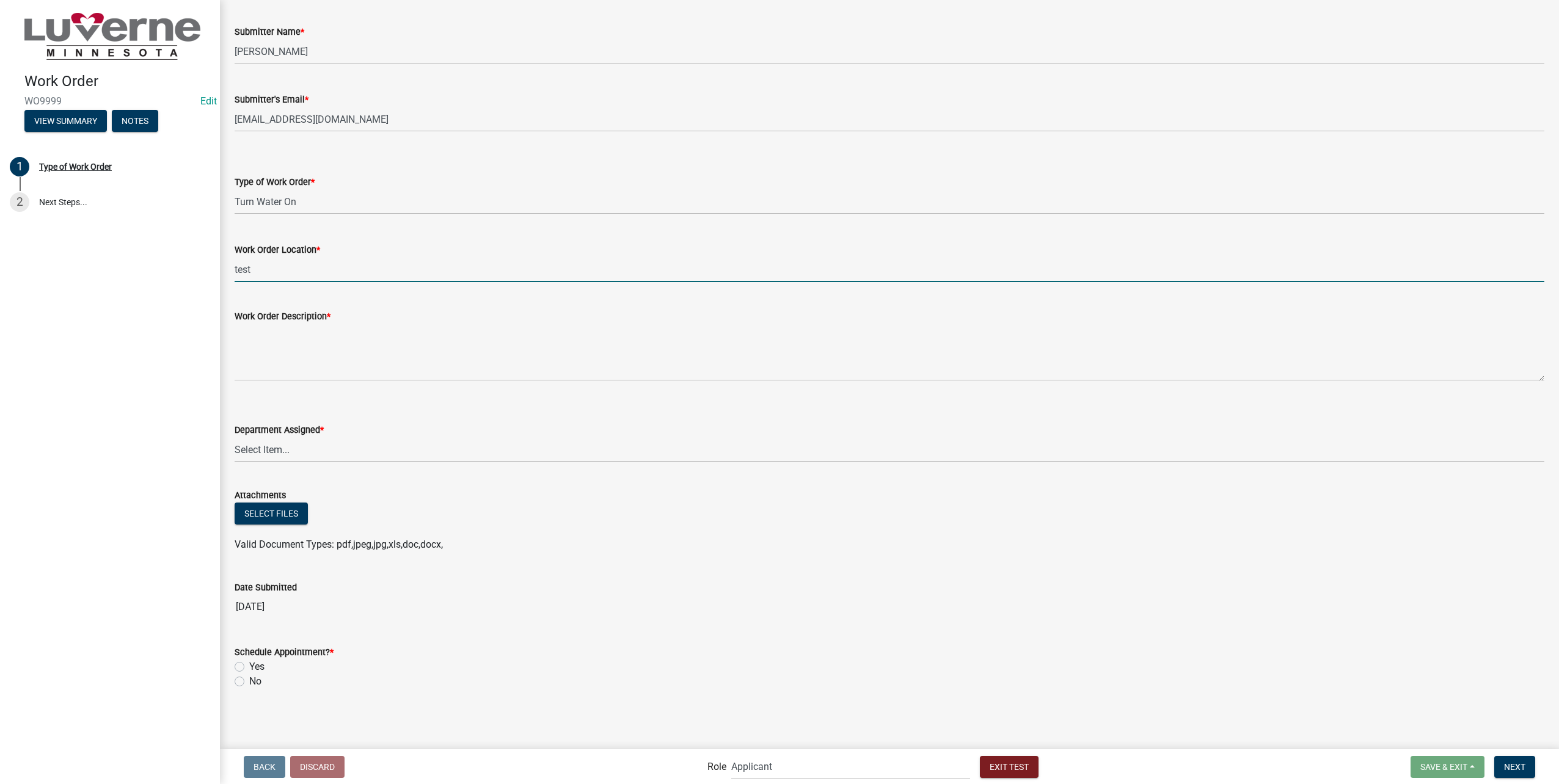
type input "test"
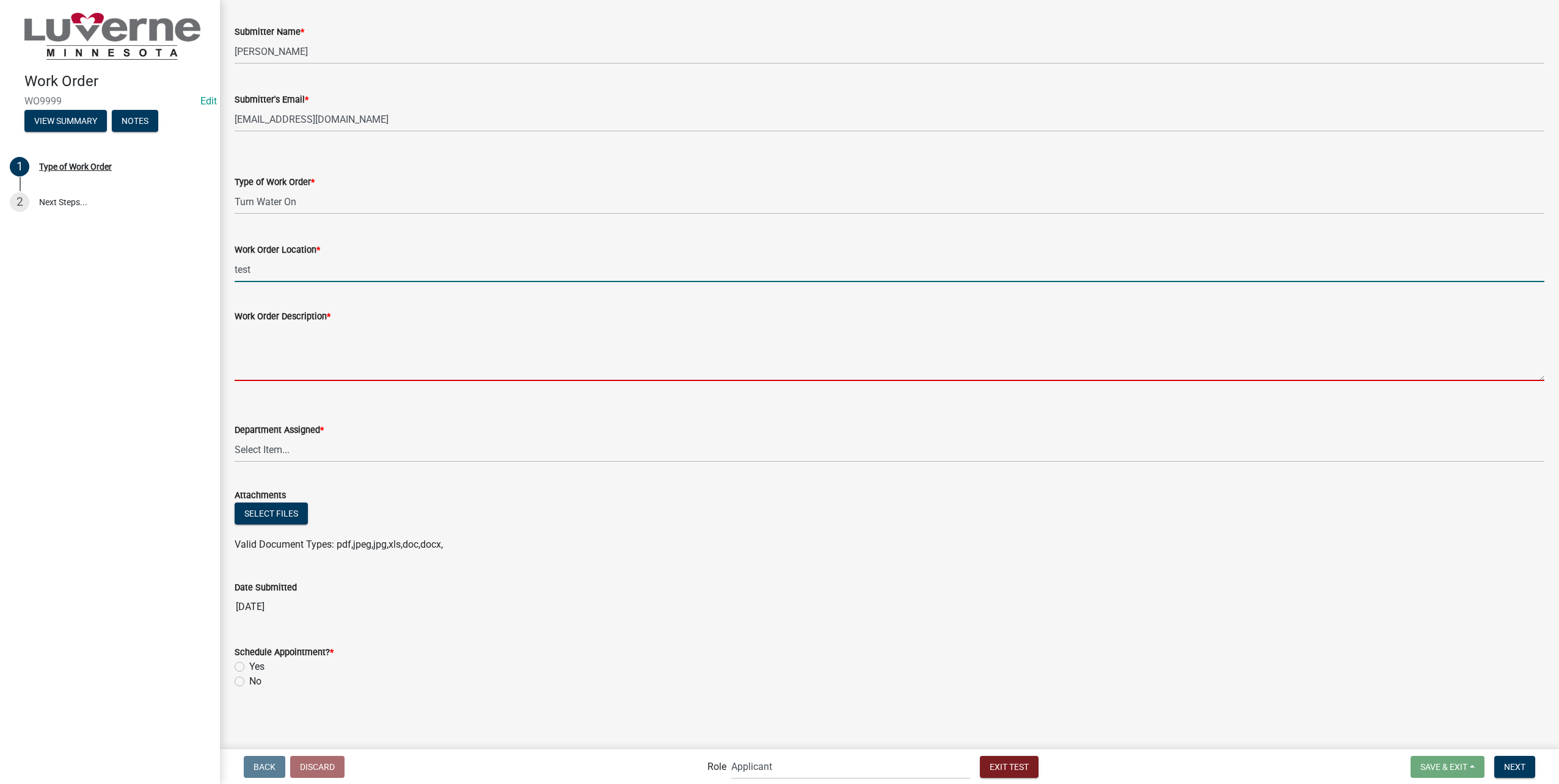
click at [421, 366] on textarea "Work Order Description *" at bounding box center [889, 352] width 1310 height 57
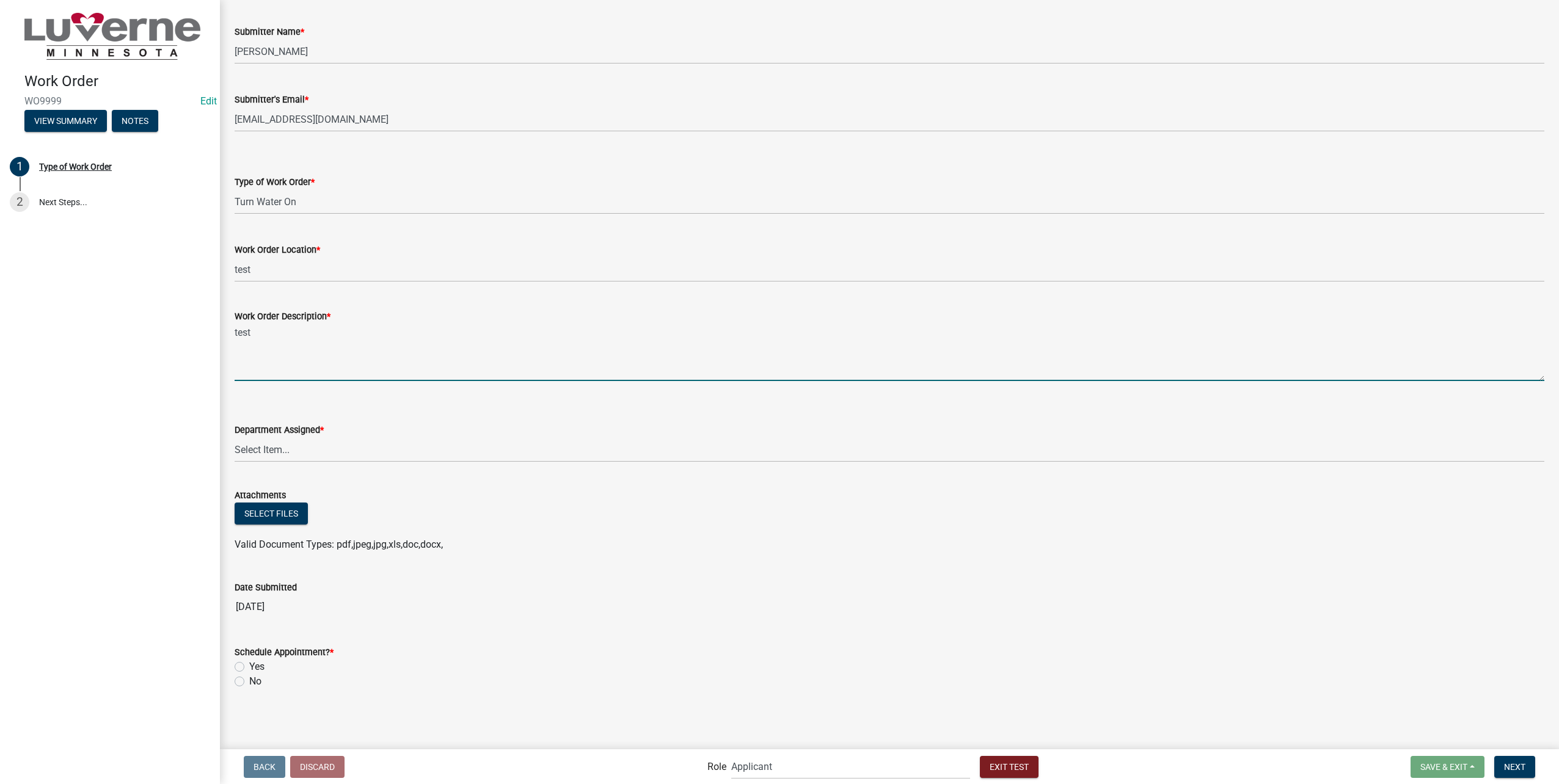
type textarea "test"
click at [362, 444] on select "Select Item... Building Maintenance Electric Department Water/Wastewater Depart…" at bounding box center [889, 450] width 1310 height 25
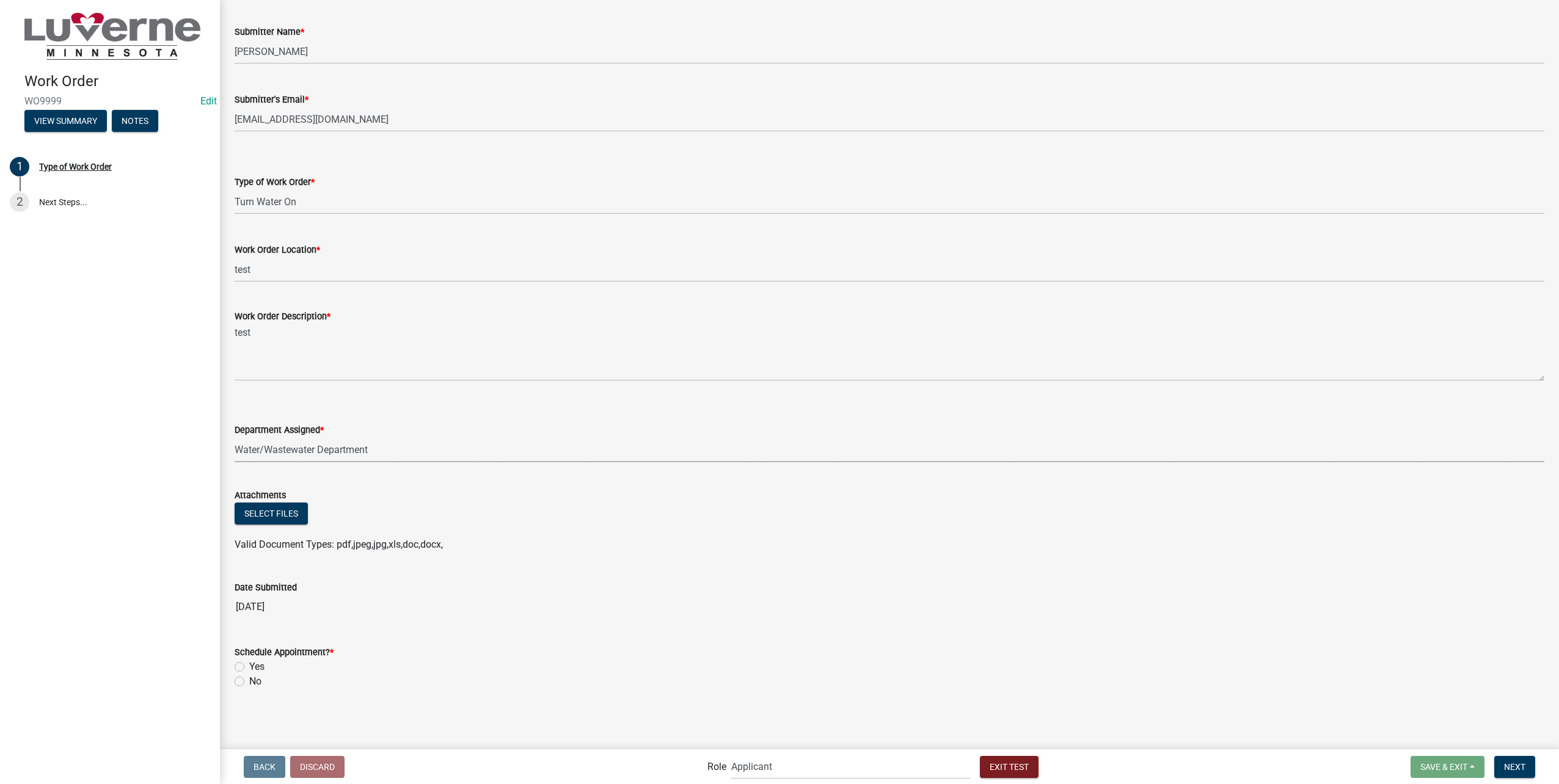
click at [234, 437] on select "Select Item... Building Maintenance Electric Department Water/Wastewater Depart…" at bounding box center [889, 450] width 1310 height 25
select select "edb76538-d0c3-4d52-9329-26c06442e383"
drag, startPoint x: 237, startPoint y: 681, endPoint x: 303, endPoint y: 677, distance: 66.1
click at [249, 681] on label "No" at bounding box center [256, 681] width 13 height 15
click at [249, 681] on input "No" at bounding box center [253, 678] width 8 height 8
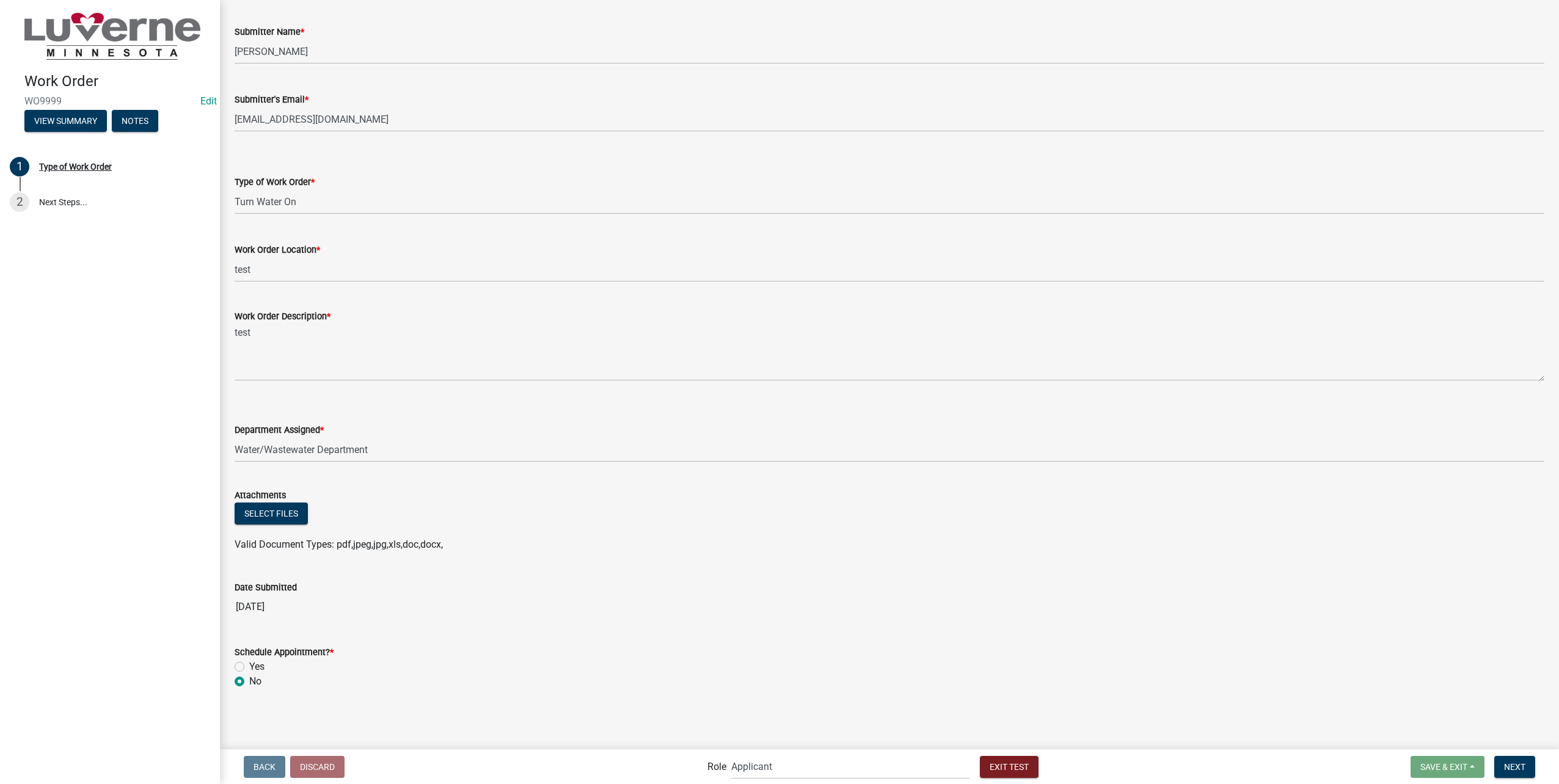
radio input "true"
click at [1509, 764] on span "Next" at bounding box center [1514, 766] width 21 height 9
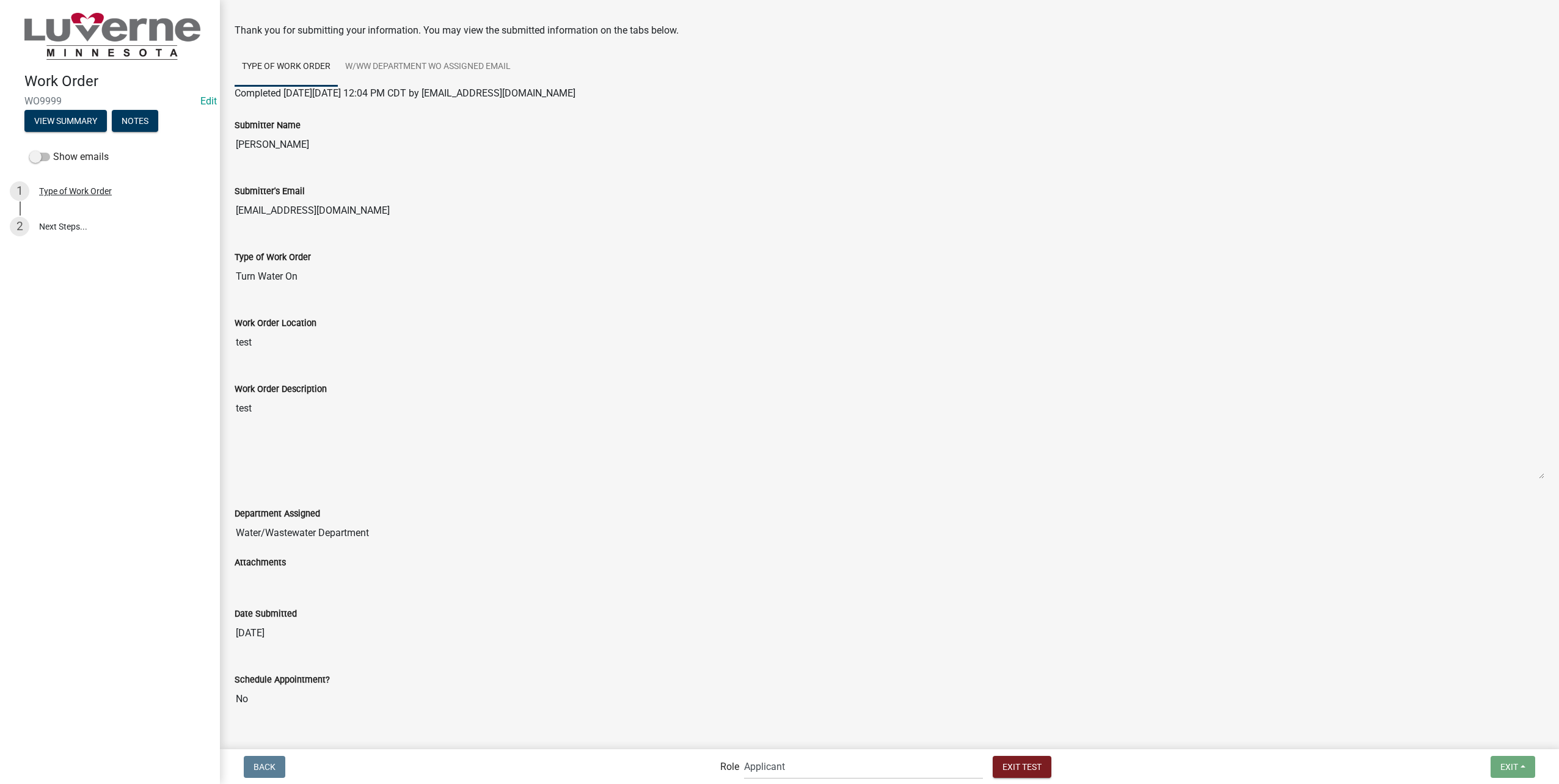
scroll to position [91, 0]
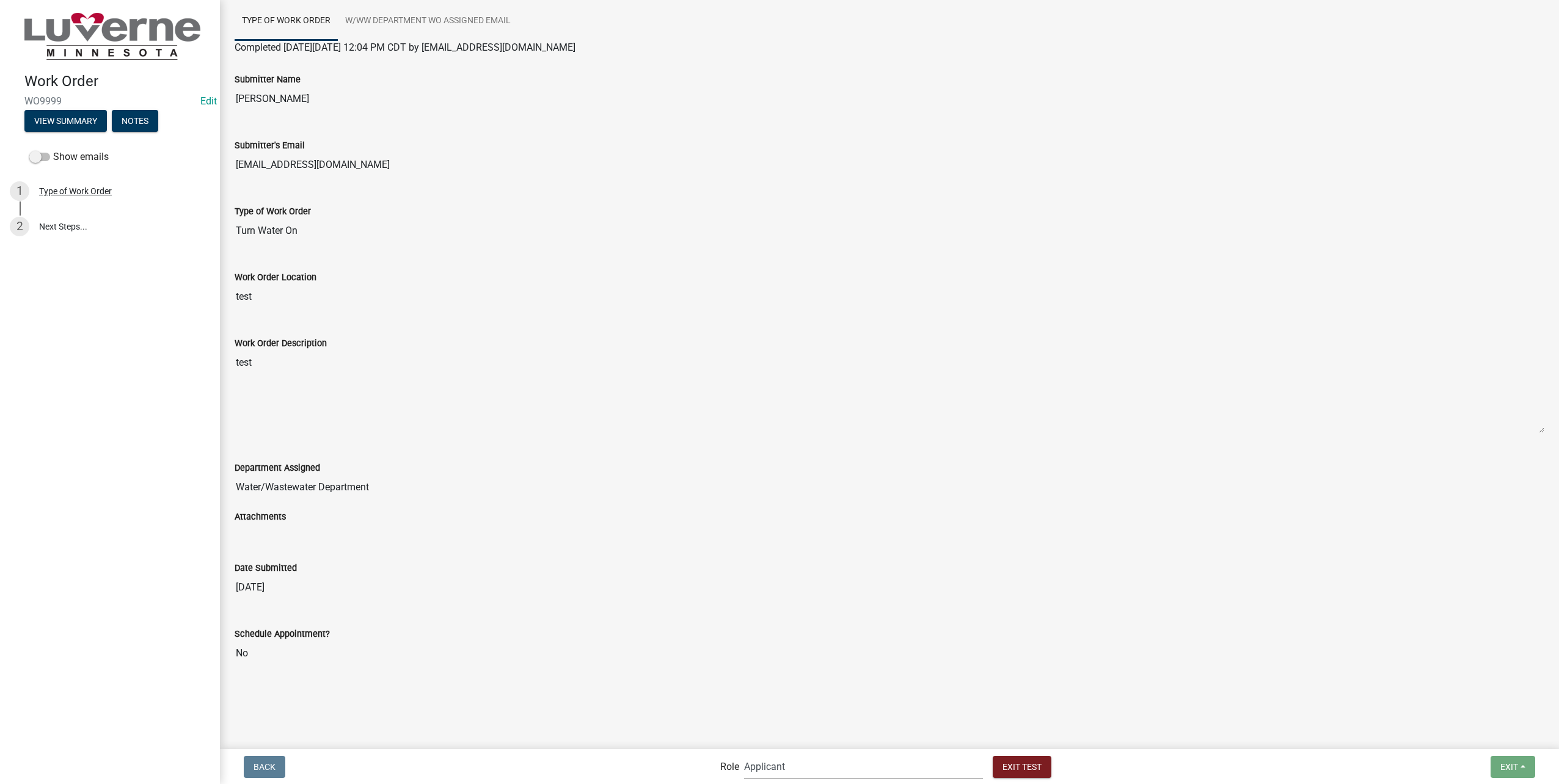
click at [833, 771] on select "Applicant Public Works Water/Wastewater Department Admin Front Office Staff + i…" at bounding box center [863, 767] width 239 height 25
select select "32a135e6-3b60-4157-b54a-23080f461975"
click at [770, 754] on select "Applicant Public Works Water/Wastewater Department Admin Front Office Staff + i…" at bounding box center [863, 767] width 239 height 25
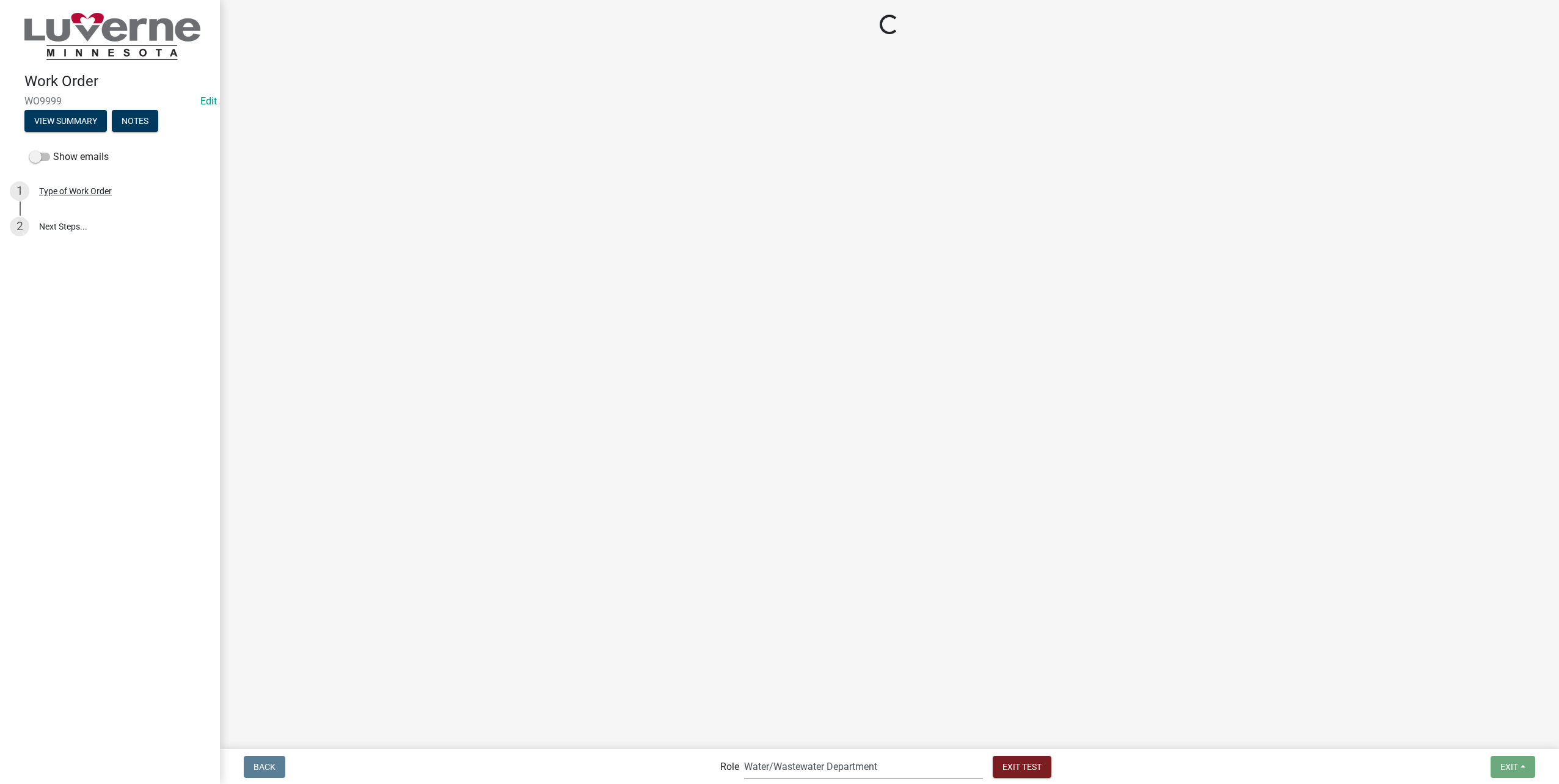
scroll to position [0, 0]
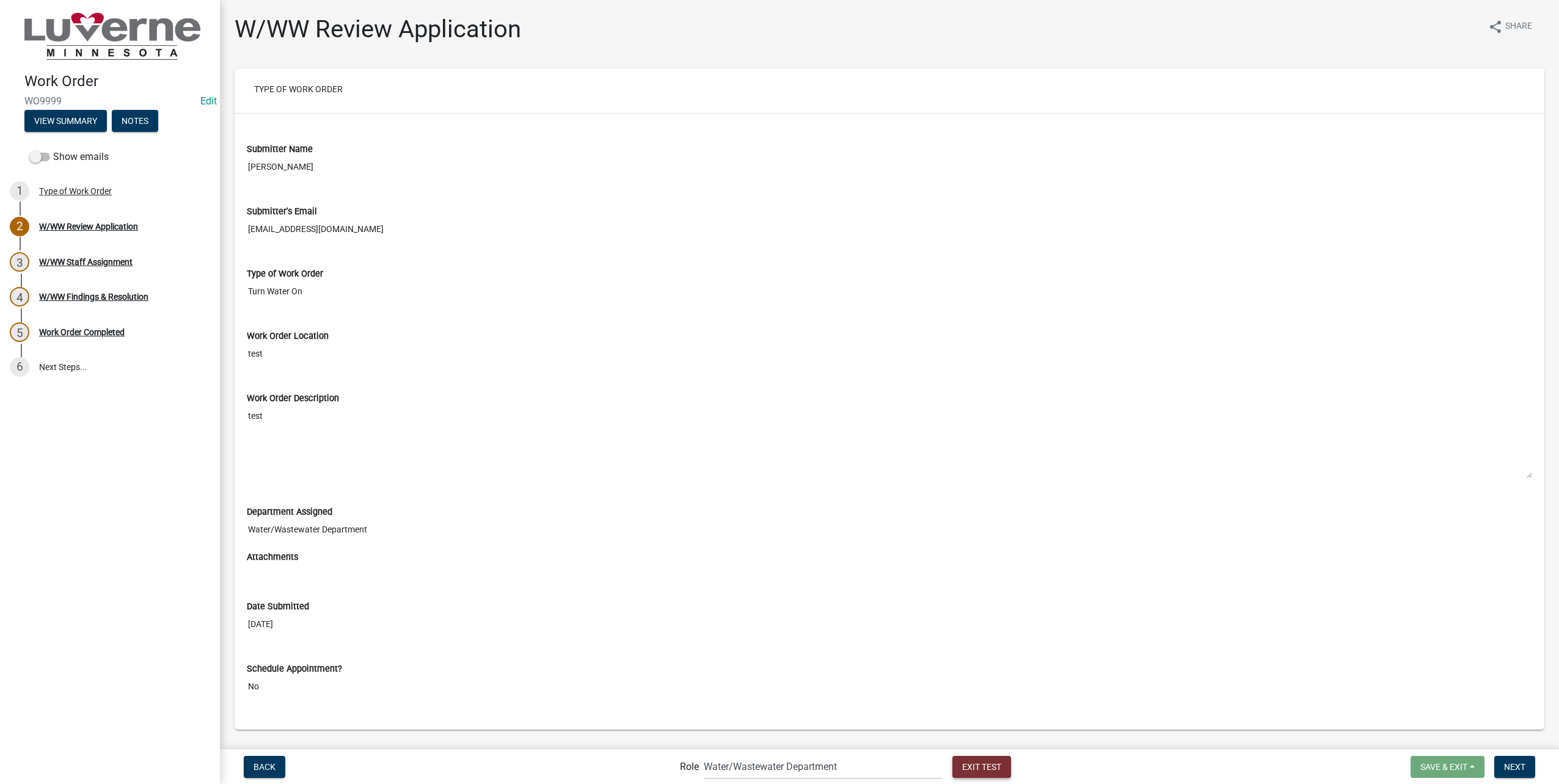
click at [962, 771] on span "Exit Test" at bounding box center [982, 766] width 39 height 9
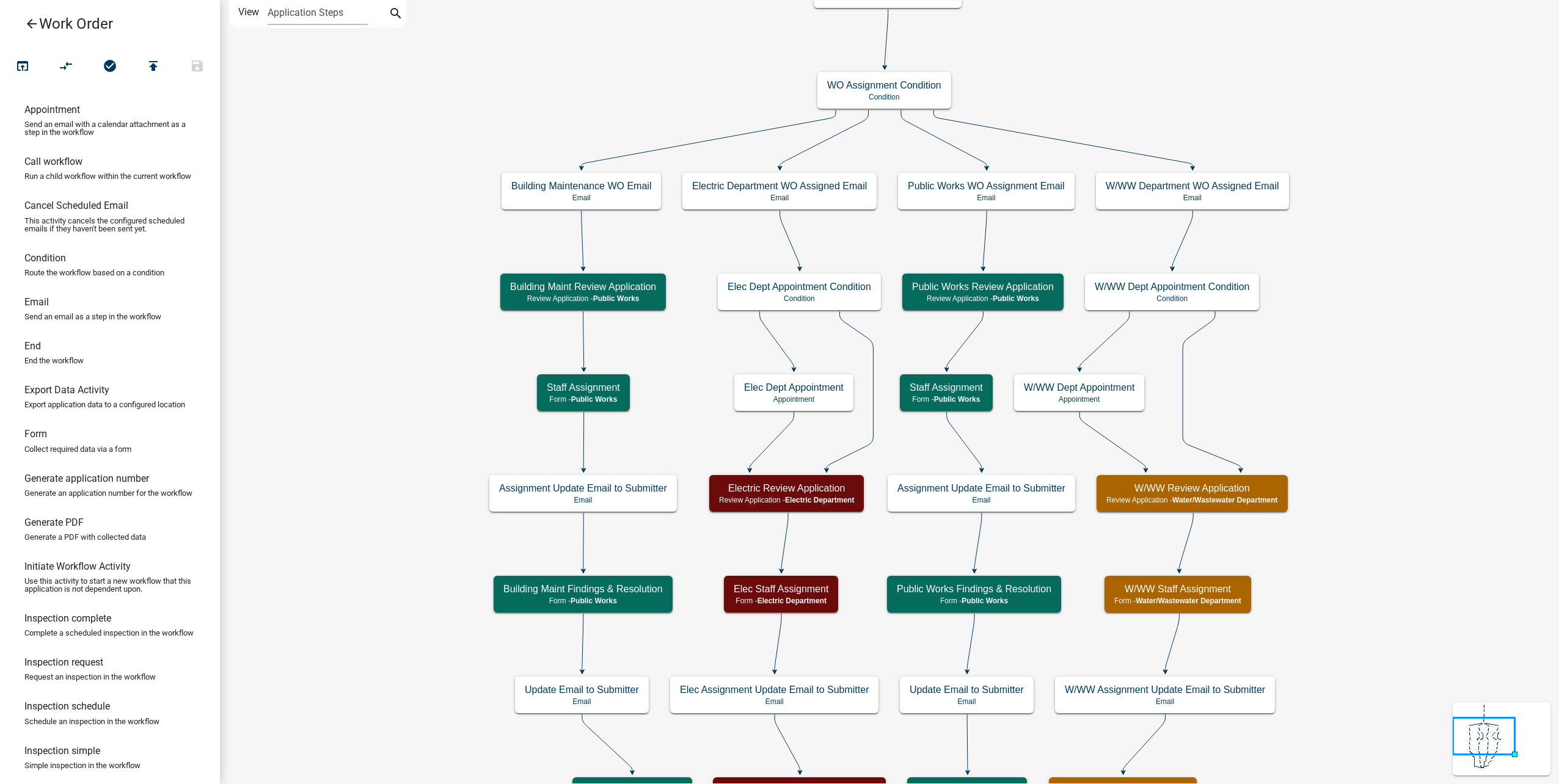
click at [1350, 120] on icon "Start Start - Applicant Type of Work Order Form - Applicant Building Maintenanc…" at bounding box center [889, 559] width 1338 height 1117
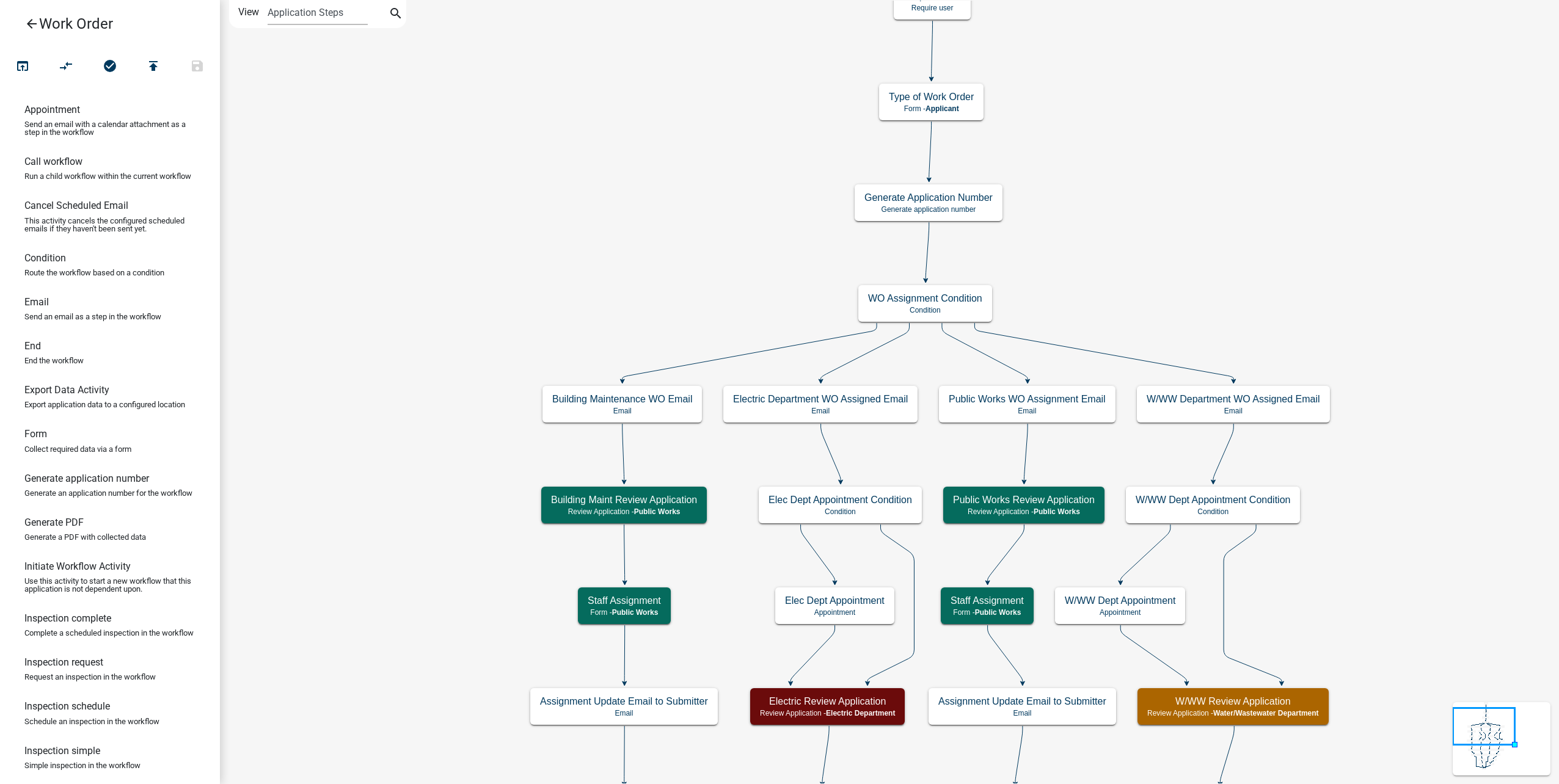
click at [20, 19] on link "arrow_back Work Order" at bounding box center [104, 24] width 191 height 28
click at [27, 18] on icon "arrow_back" at bounding box center [31, 25] width 15 height 17
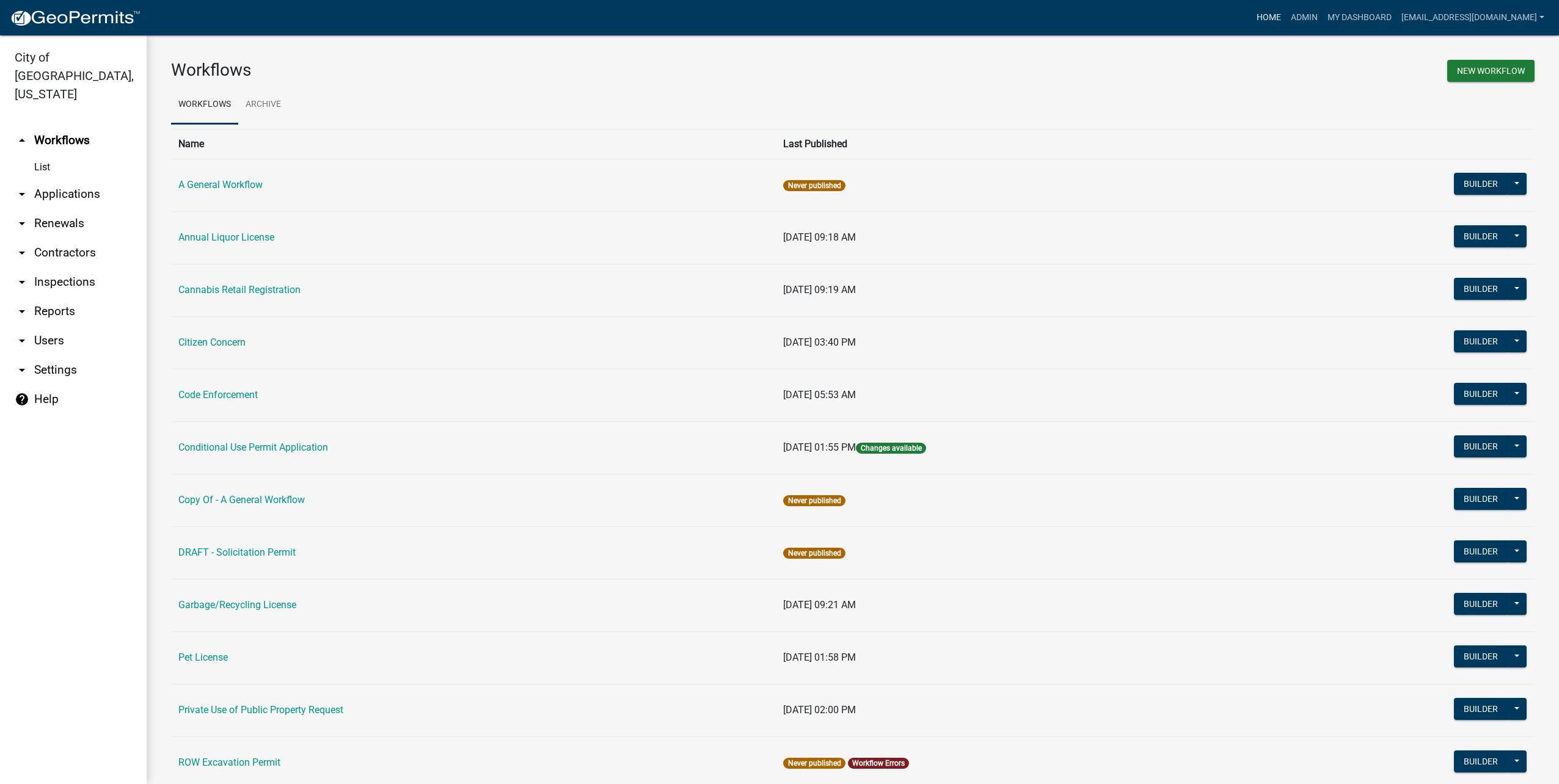
click at [1281, 6] on link "Home" at bounding box center [1269, 18] width 35 height 24
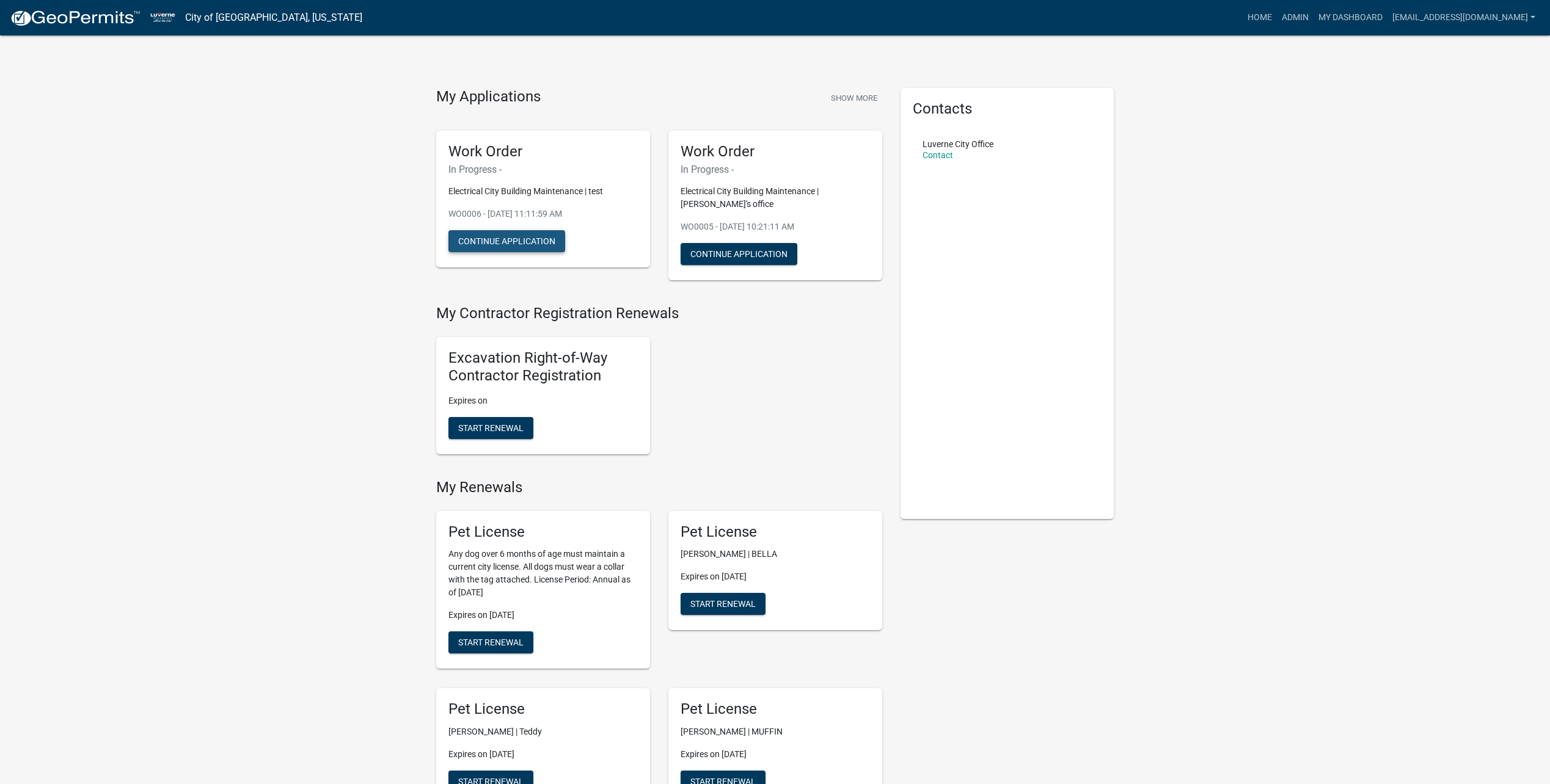
click at [521, 234] on button "Continue Application" at bounding box center [507, 241] width 117 height 22
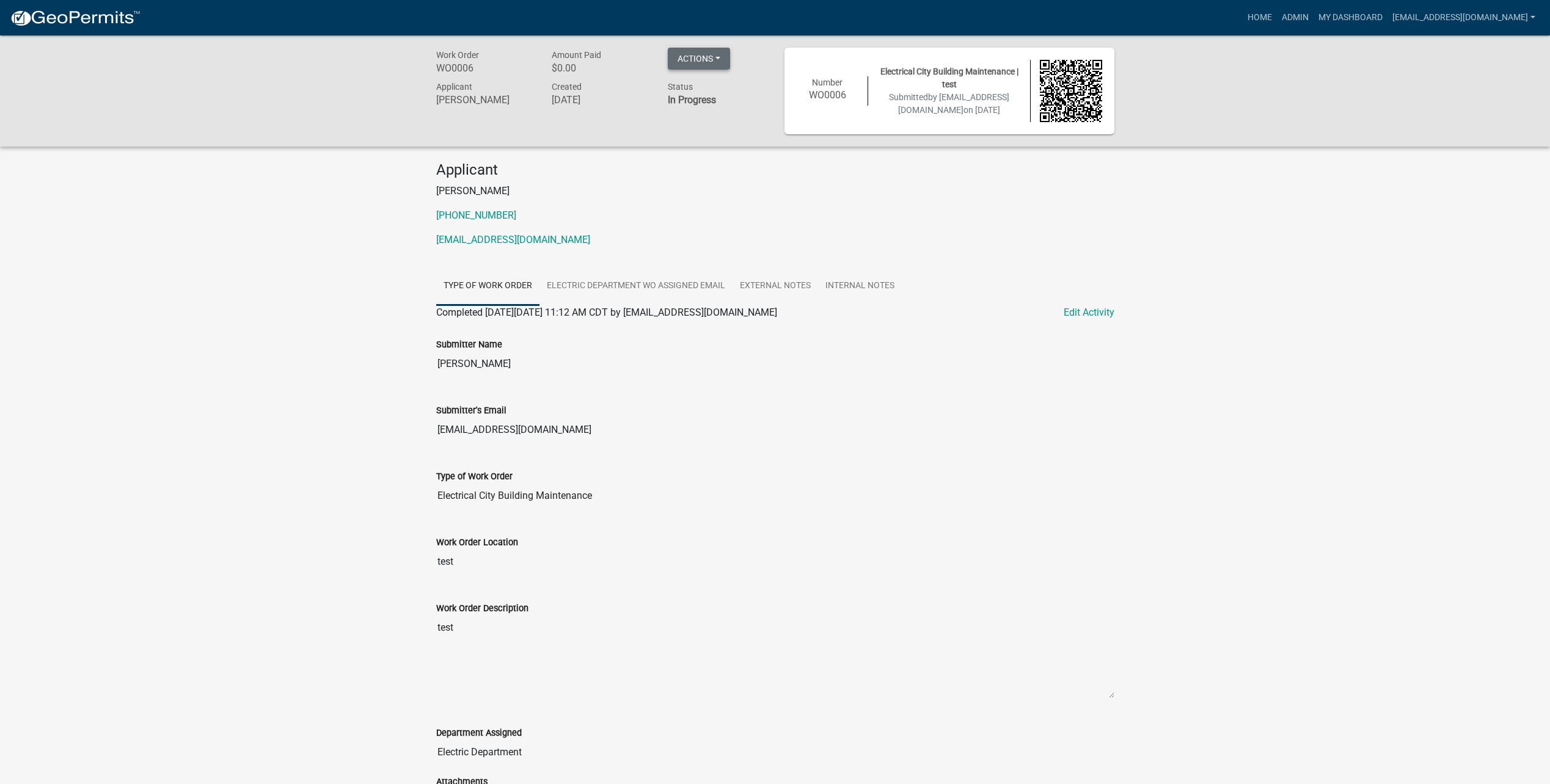
click at [700, 65] on button "Actions" at bounding box center [698, 59] width 62 height 22
click at [845, 220] on p "507-449-9916" at bounding box center [775, 216] width 679 height 15
click at [1075, 315] on link "Edit Activity" at bounding box center [1089, 312] width 51 height 15
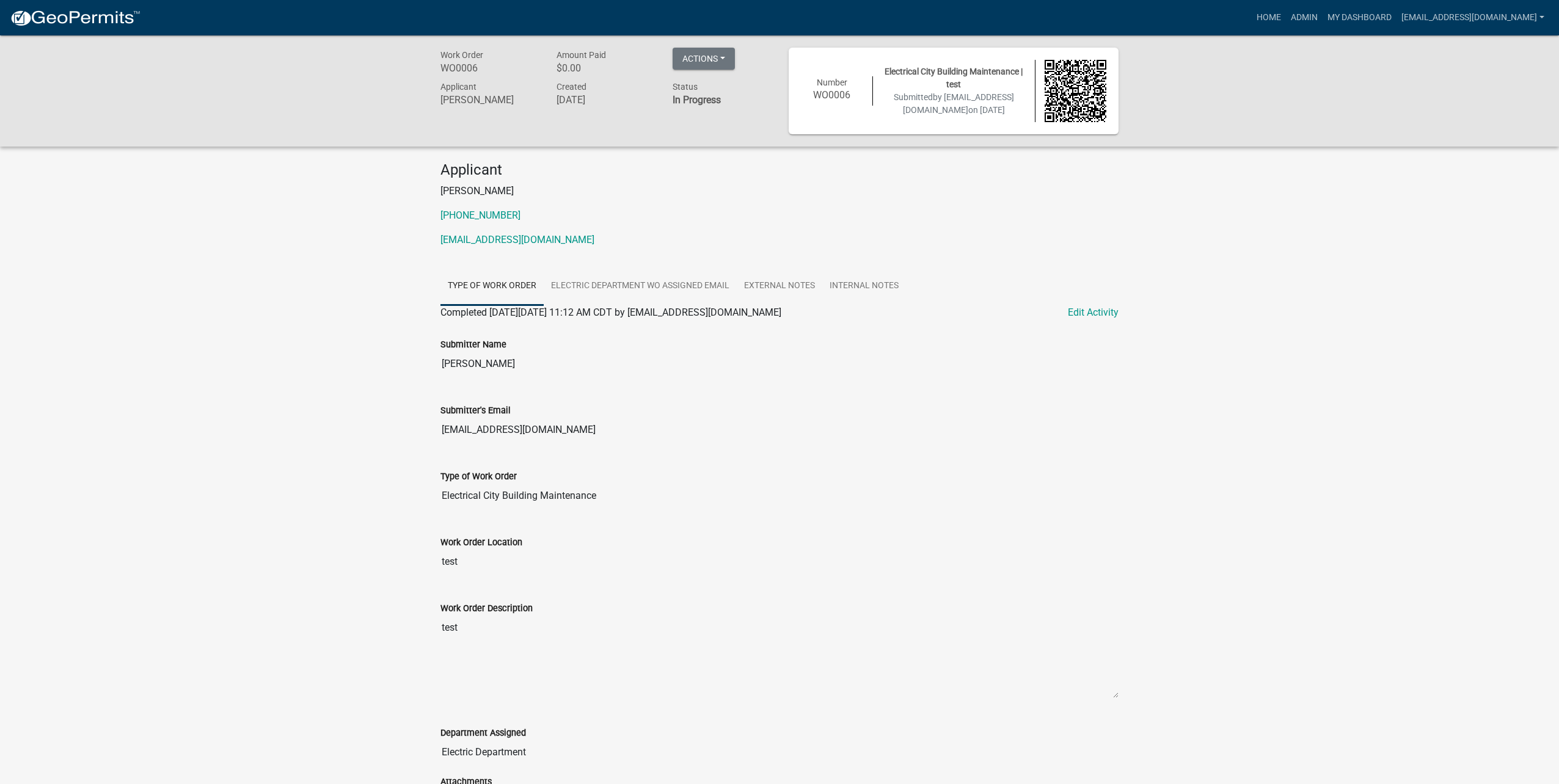
select select "23d35f2e-3bf1-4ece-83c1-2a742f145ffa"
select select "1c8b25b4-c1de-4134-baf2-bb76918873a0"
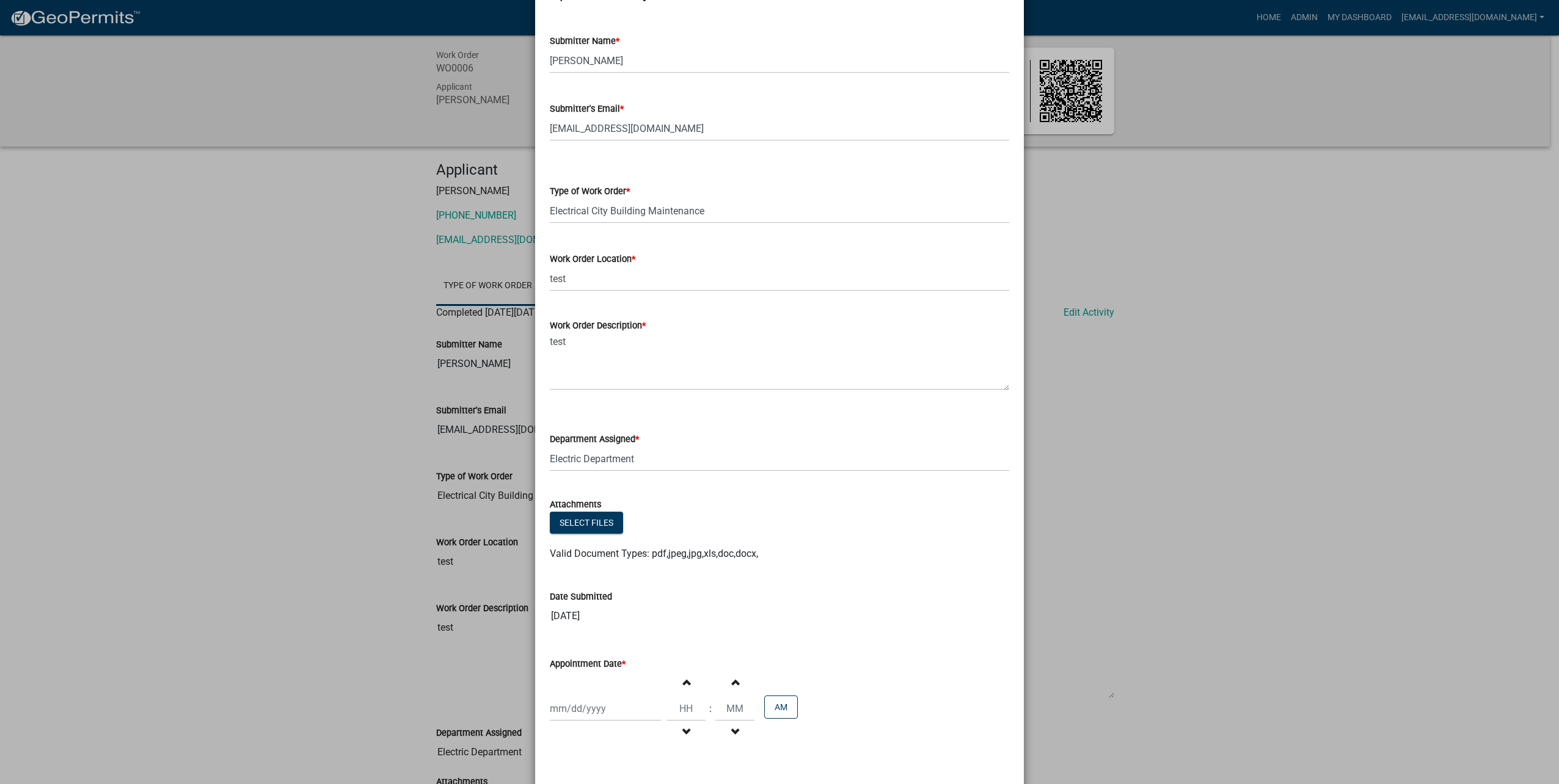
scroll to position [100, 0]
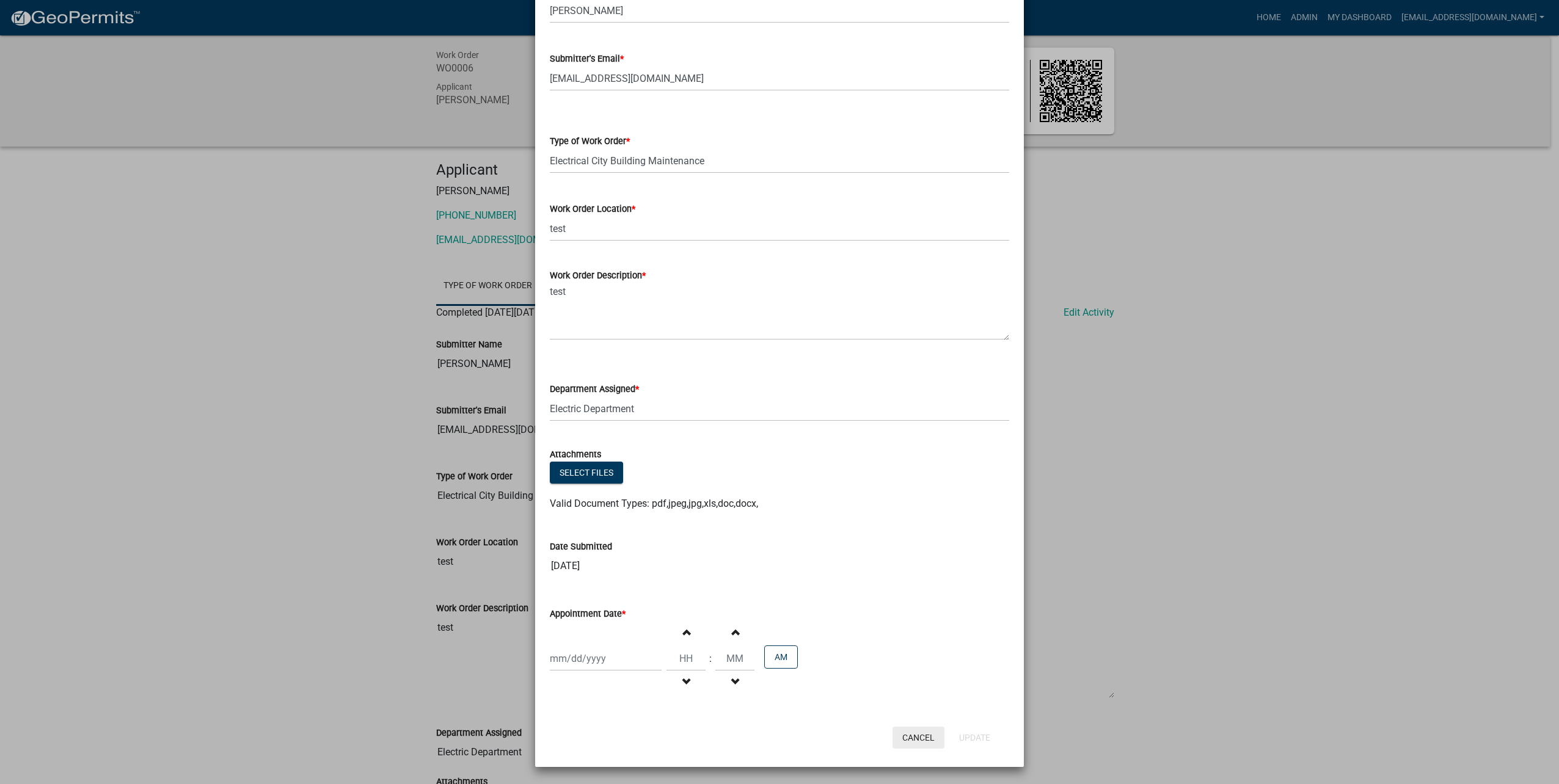
click at [910, 735] on button "Cancel" at bounding box center [918, 738] width 52 height 22
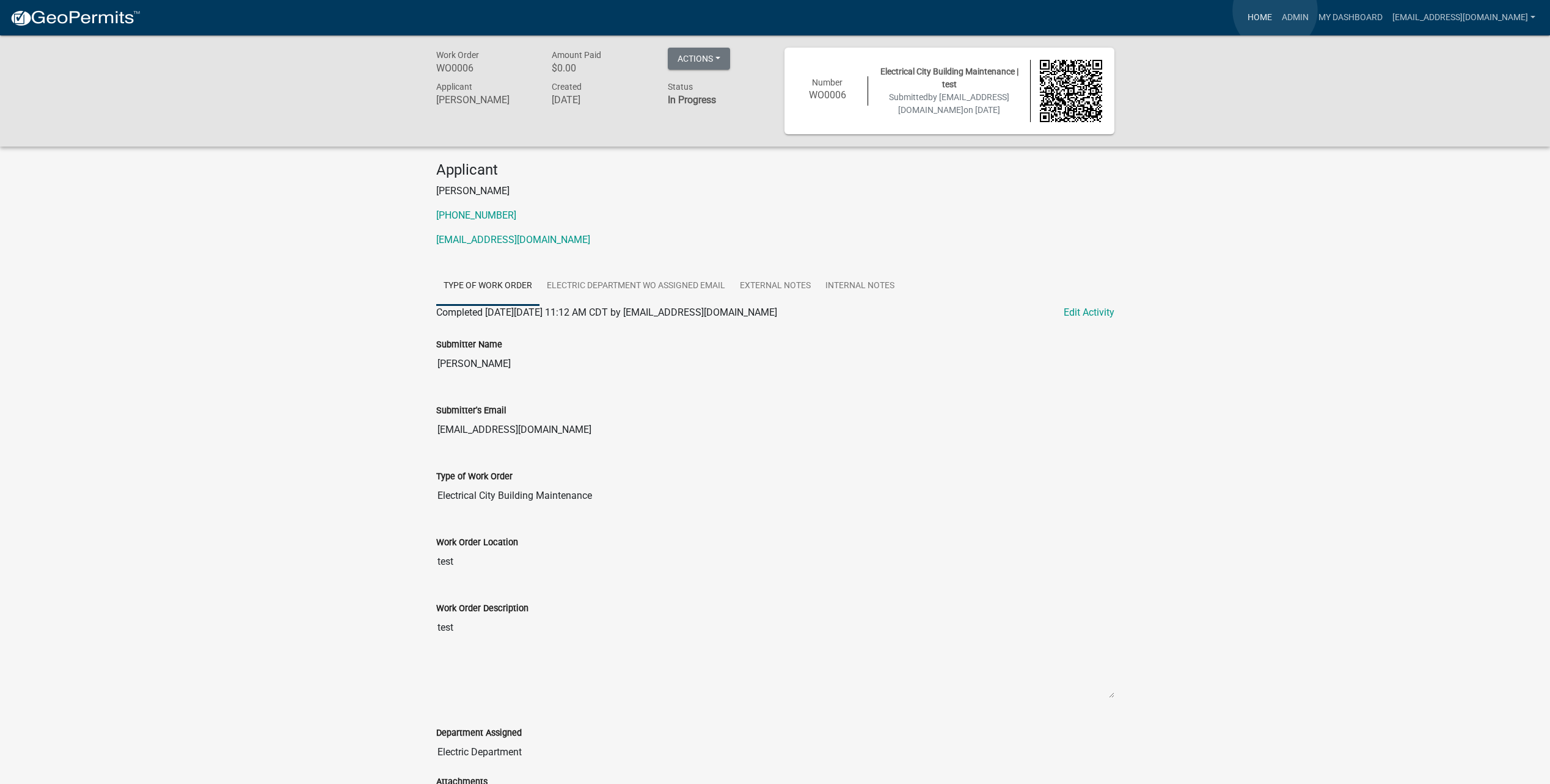
click at [1275, 10] on link "Home" at bounding box center [1260, 18] width 35 height 24
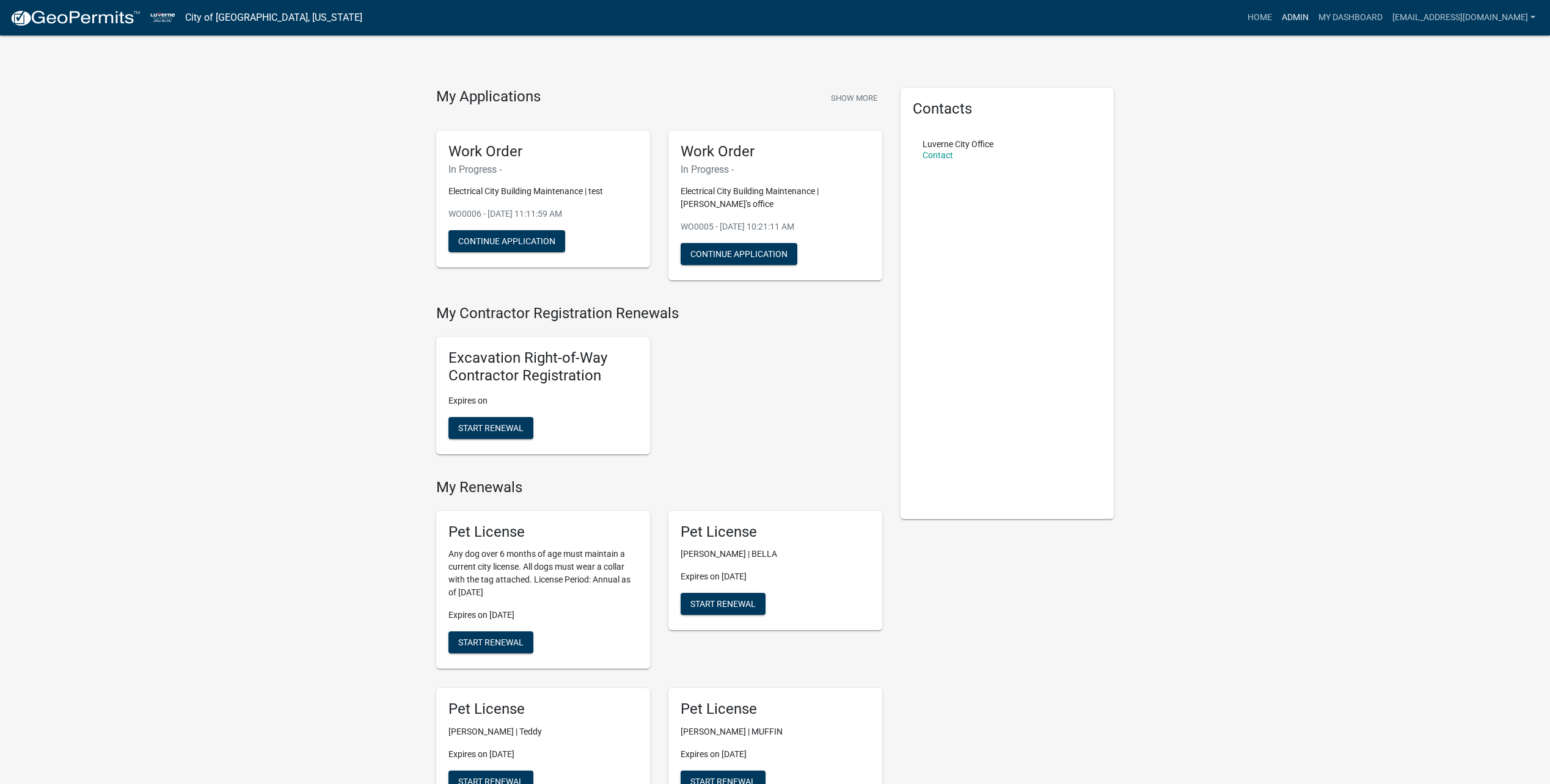
click at [1314, 13] on link "Admin" at bounding box center [1295, 18] width 37 height 24
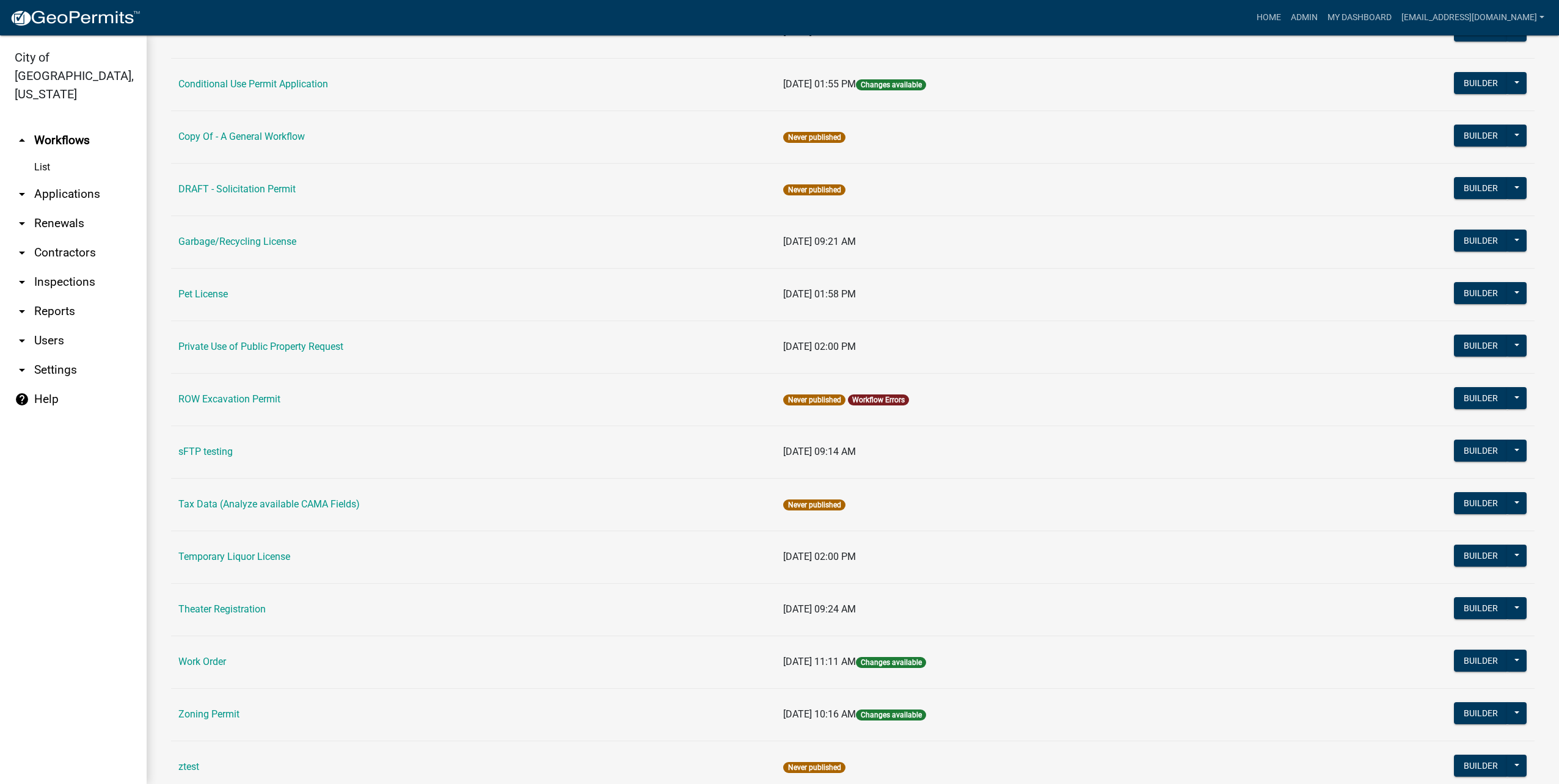
scroll to position [407, 0]
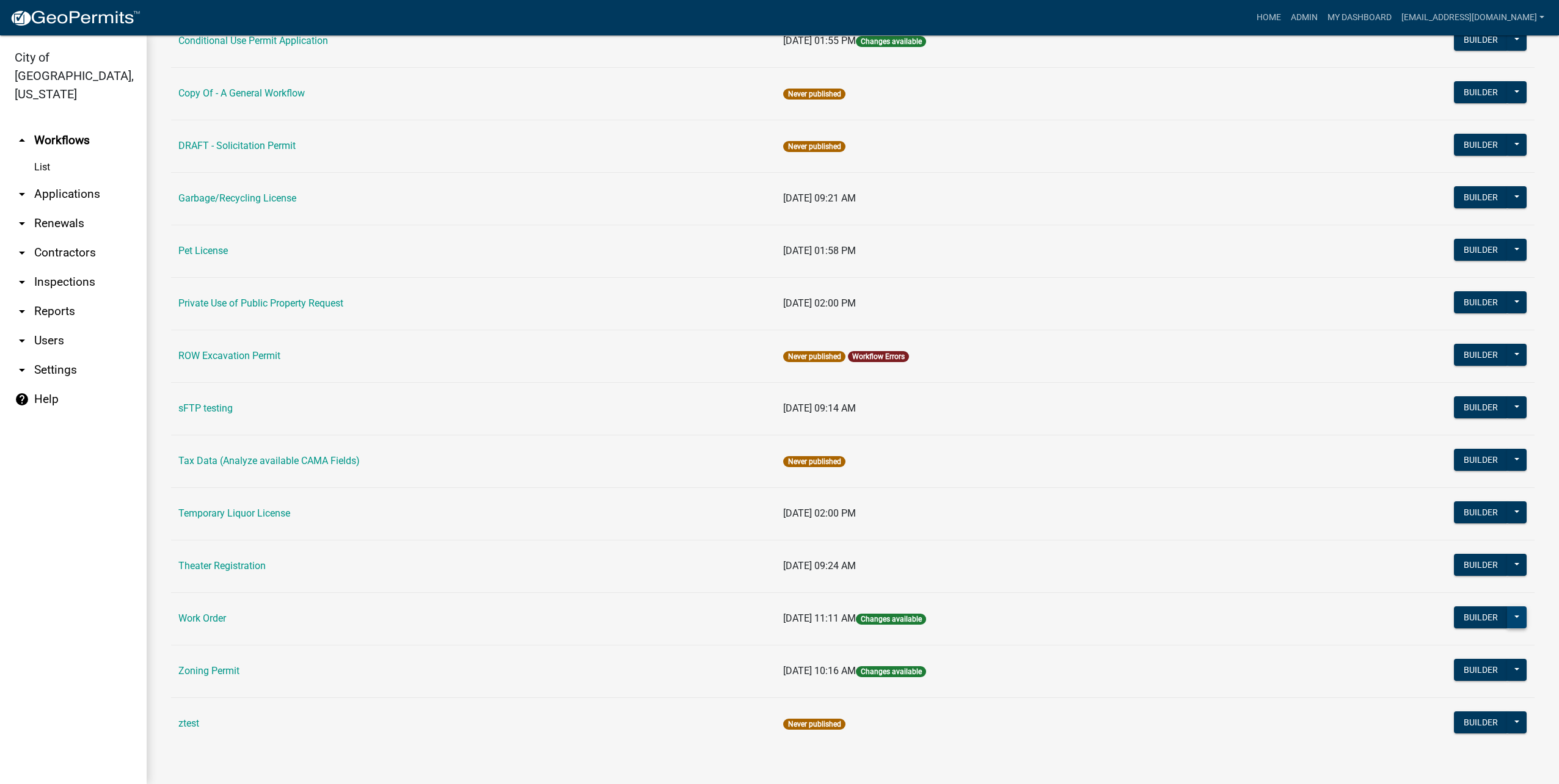
click at [1513, 614] on button at bounding box center [1517, 617] width 20 height 22
click at [1478, 625] on button "Publish" at bounding box center [1475, 626] width 101 height 29
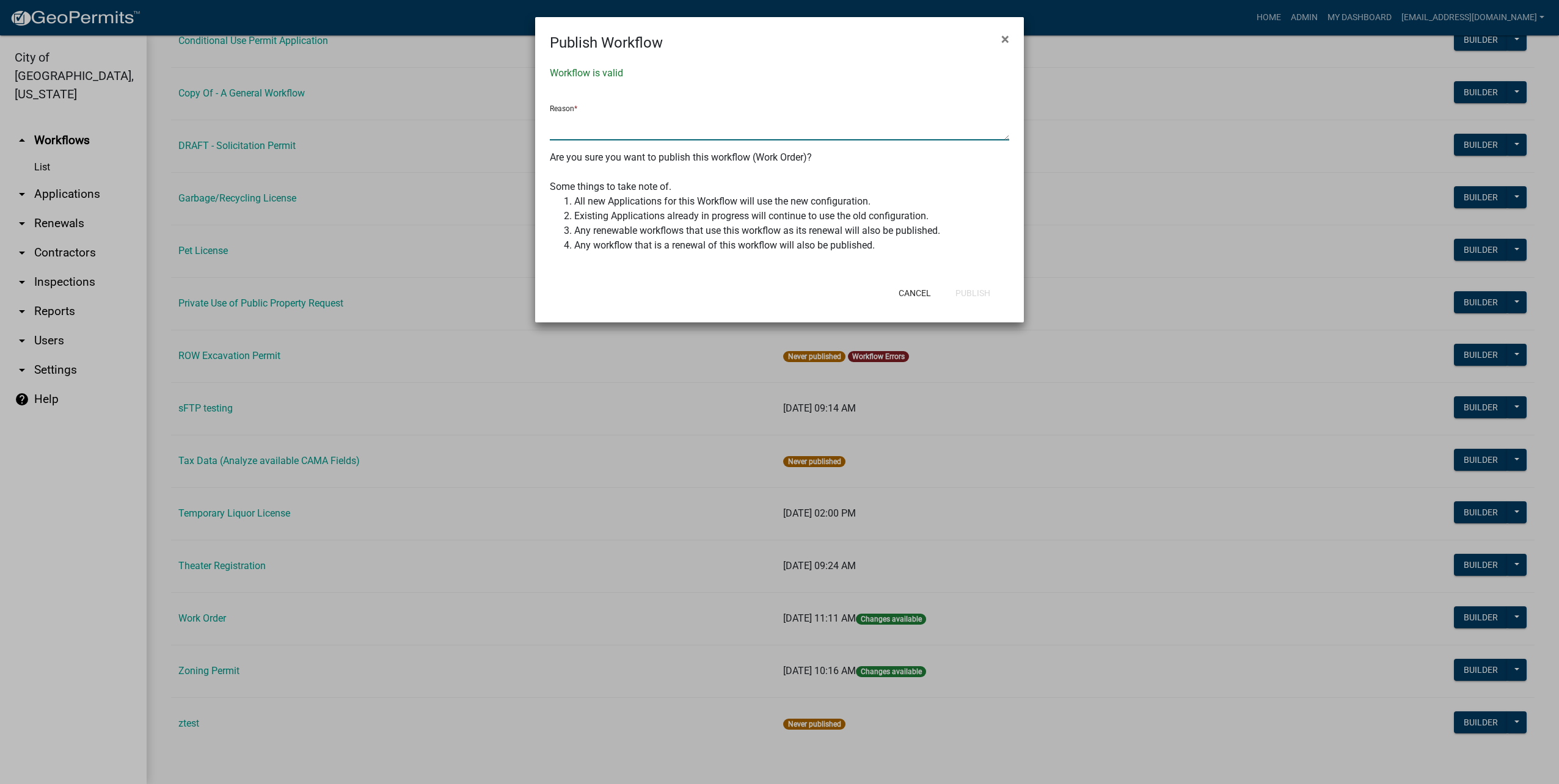
click at [649, 122] on textarea at bounding box center [780, 126] width 460 height 28
type textarea "changes"
click at [976, 280] on div "Cancel Publish" at bounding box center [859, 293] width 301 height 32
click at [974, 292] on button "Publish" at bounding box center [972, 293] width 54 height 22
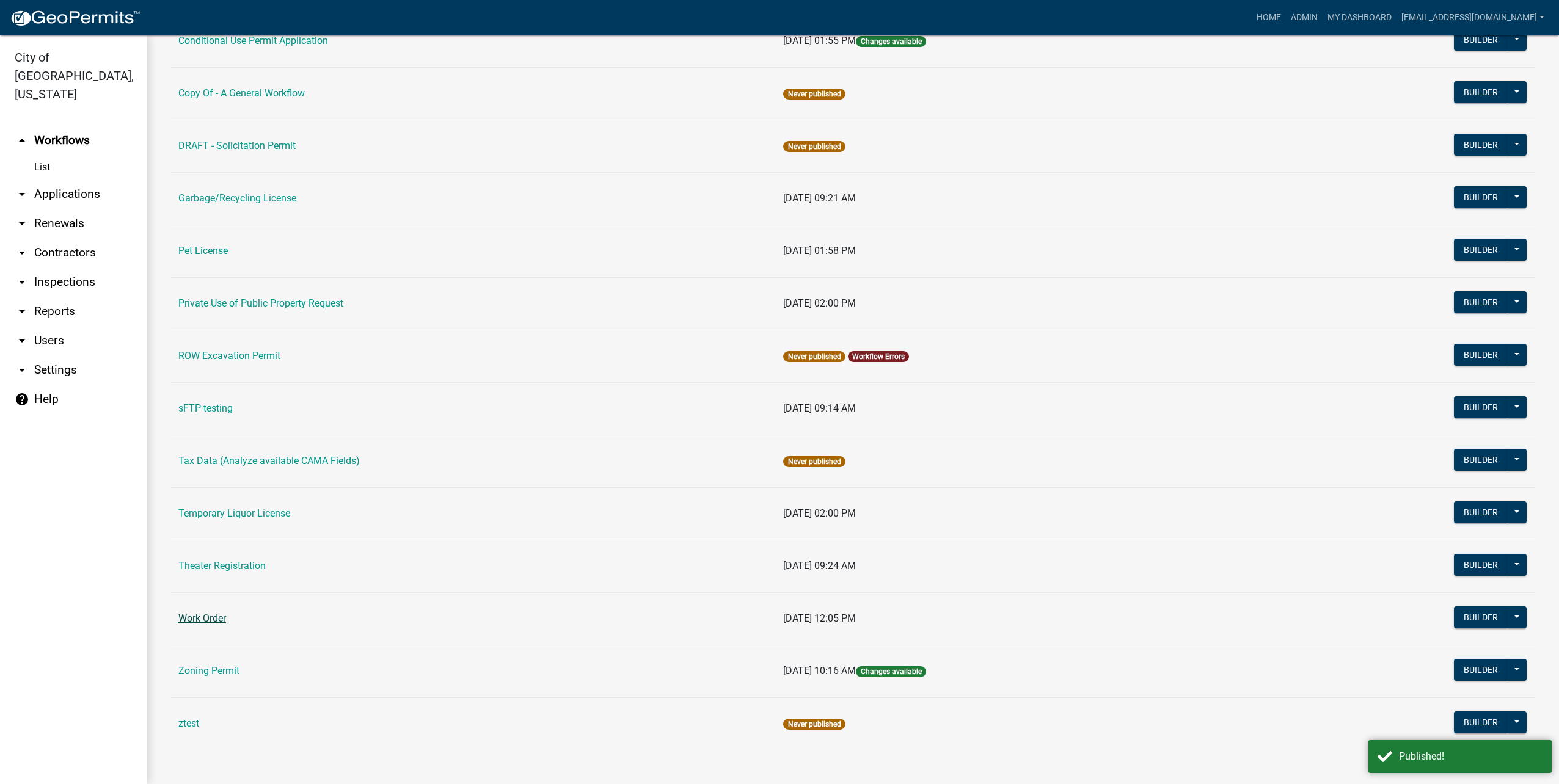
click at [208, 615] on link "Work Order" at bounding box center [202, 618] width 48 height 12
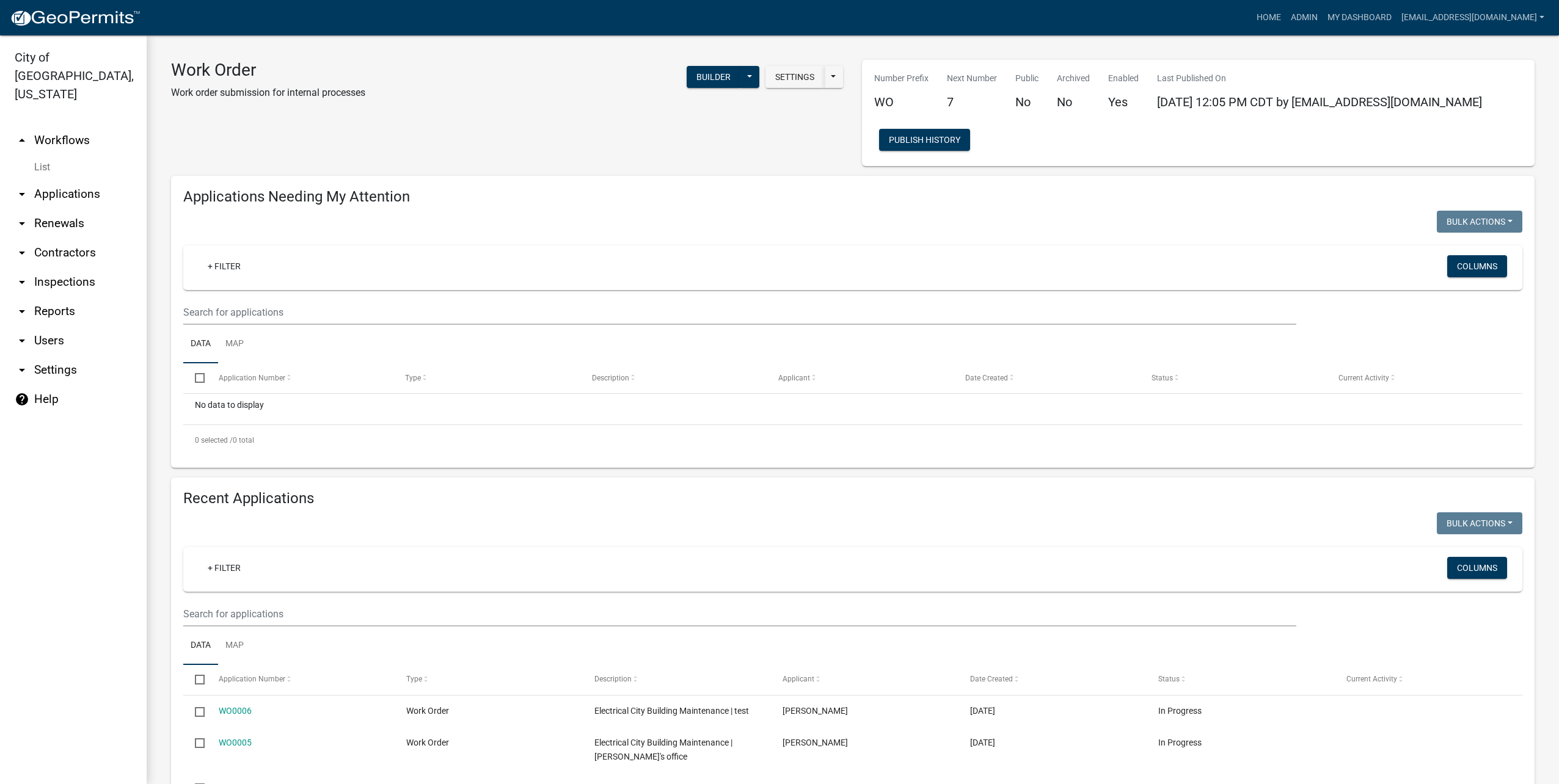
scroll to position [105, 0]
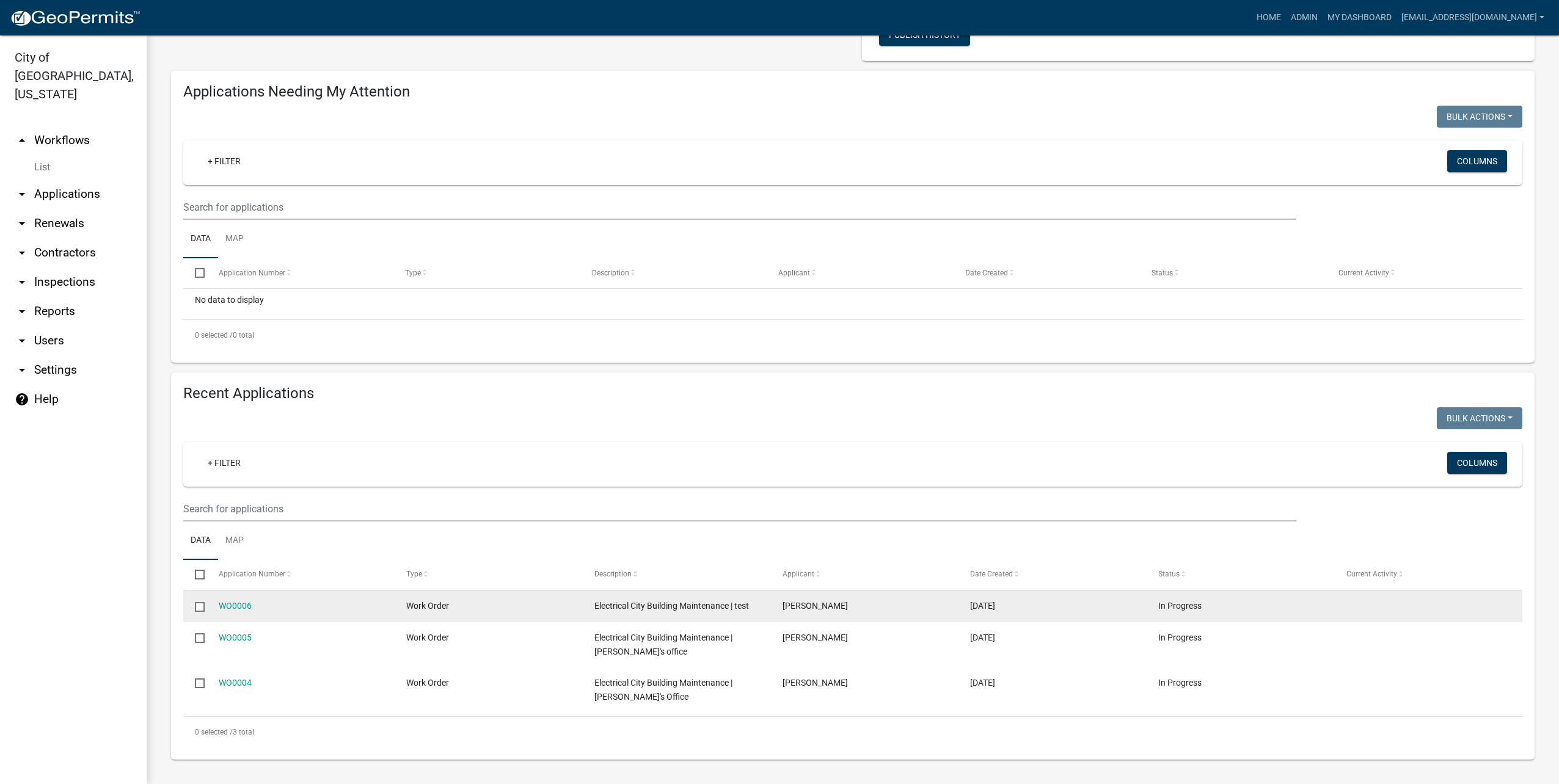
click at [198, 606] on input "checkbox" at bounding box center [198, 606] width 8 height 8
checkbox input "true"
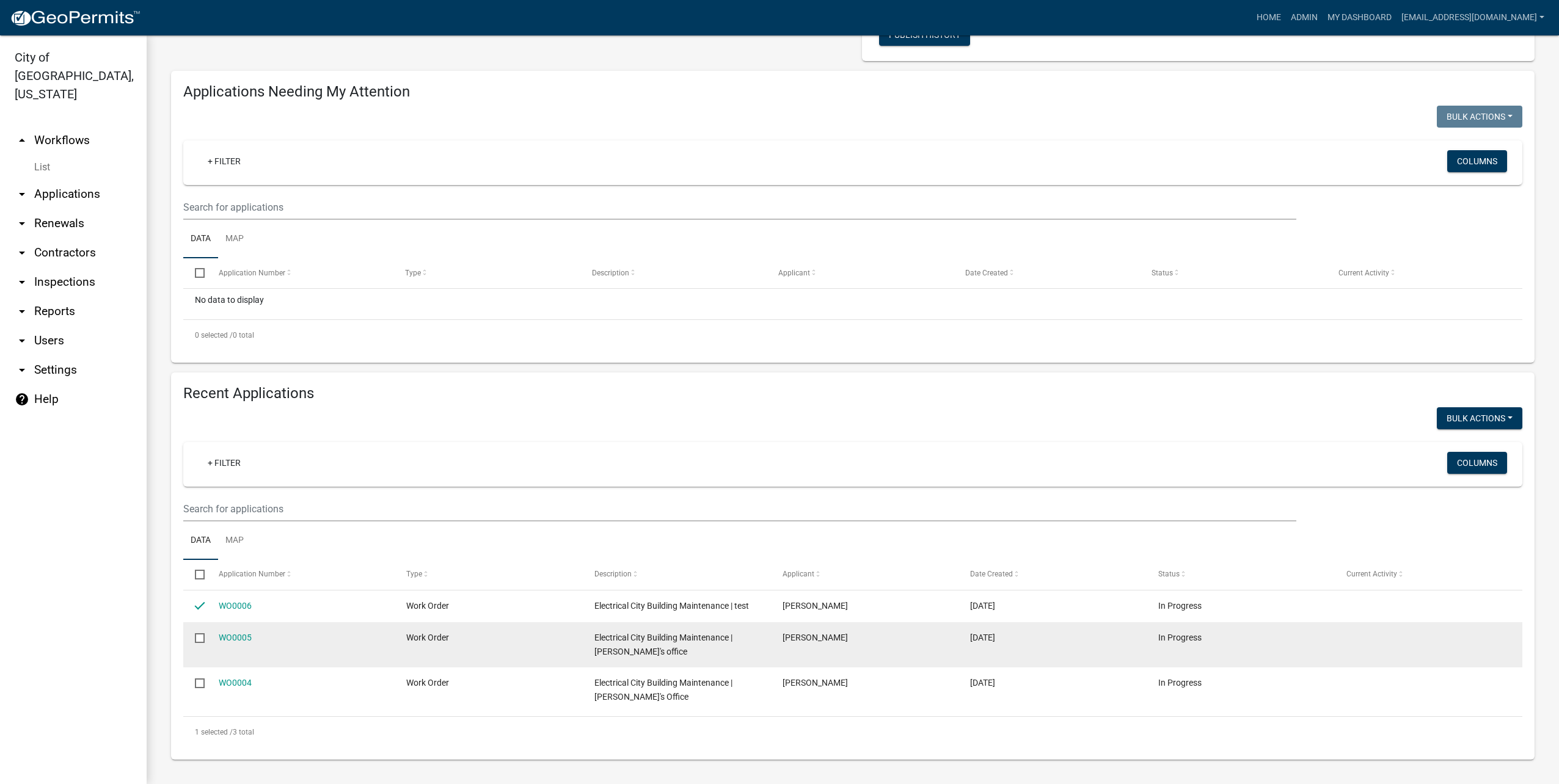
click at [197, 634] on input "checkbox" at bounding box center [198, 637] width 8 height 8
checkbox input "true"
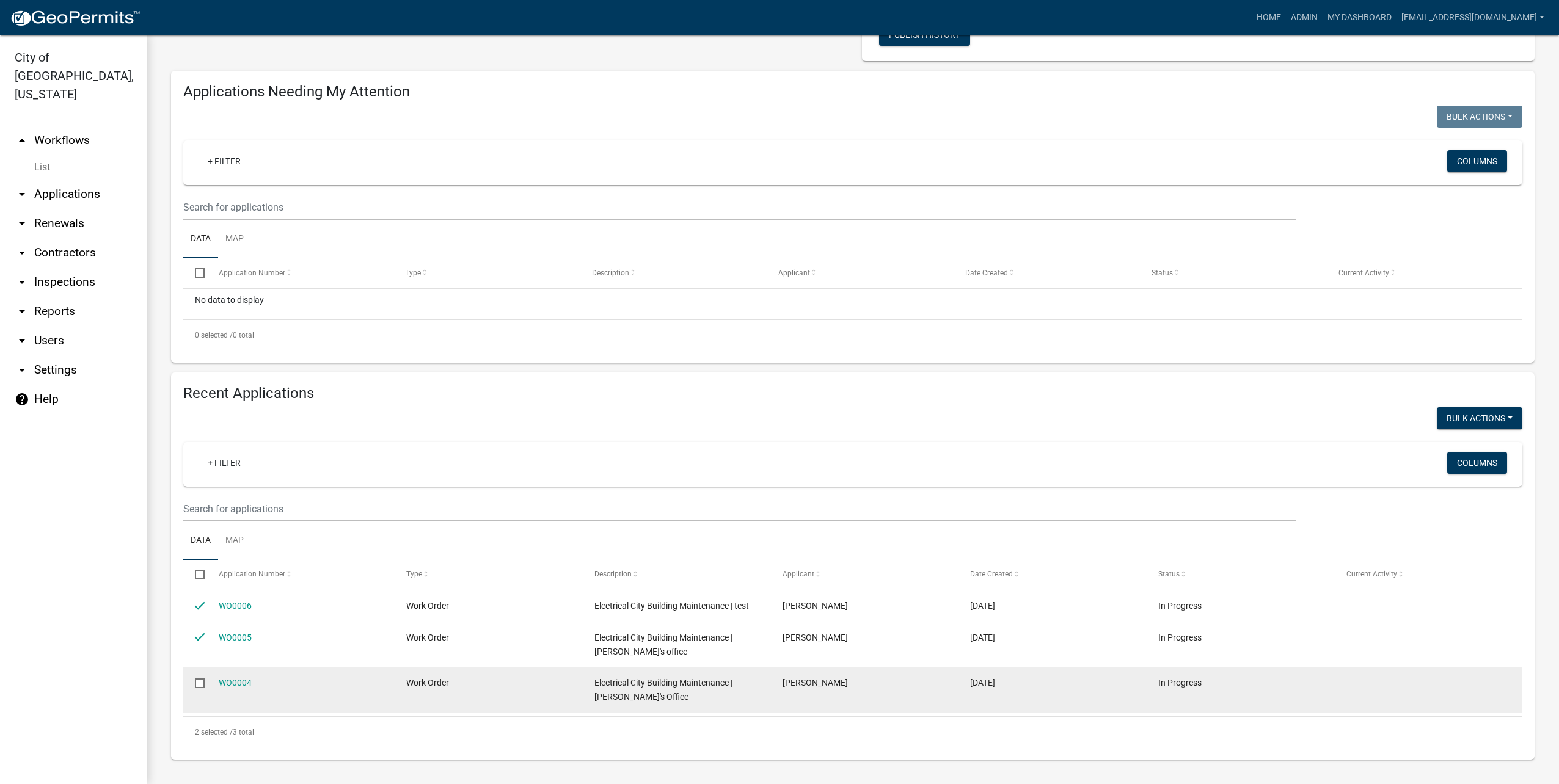
click at [198, 683] on input "checkbox" at bounding box center [198, 682] width 8 height 8
checkbox input "true"
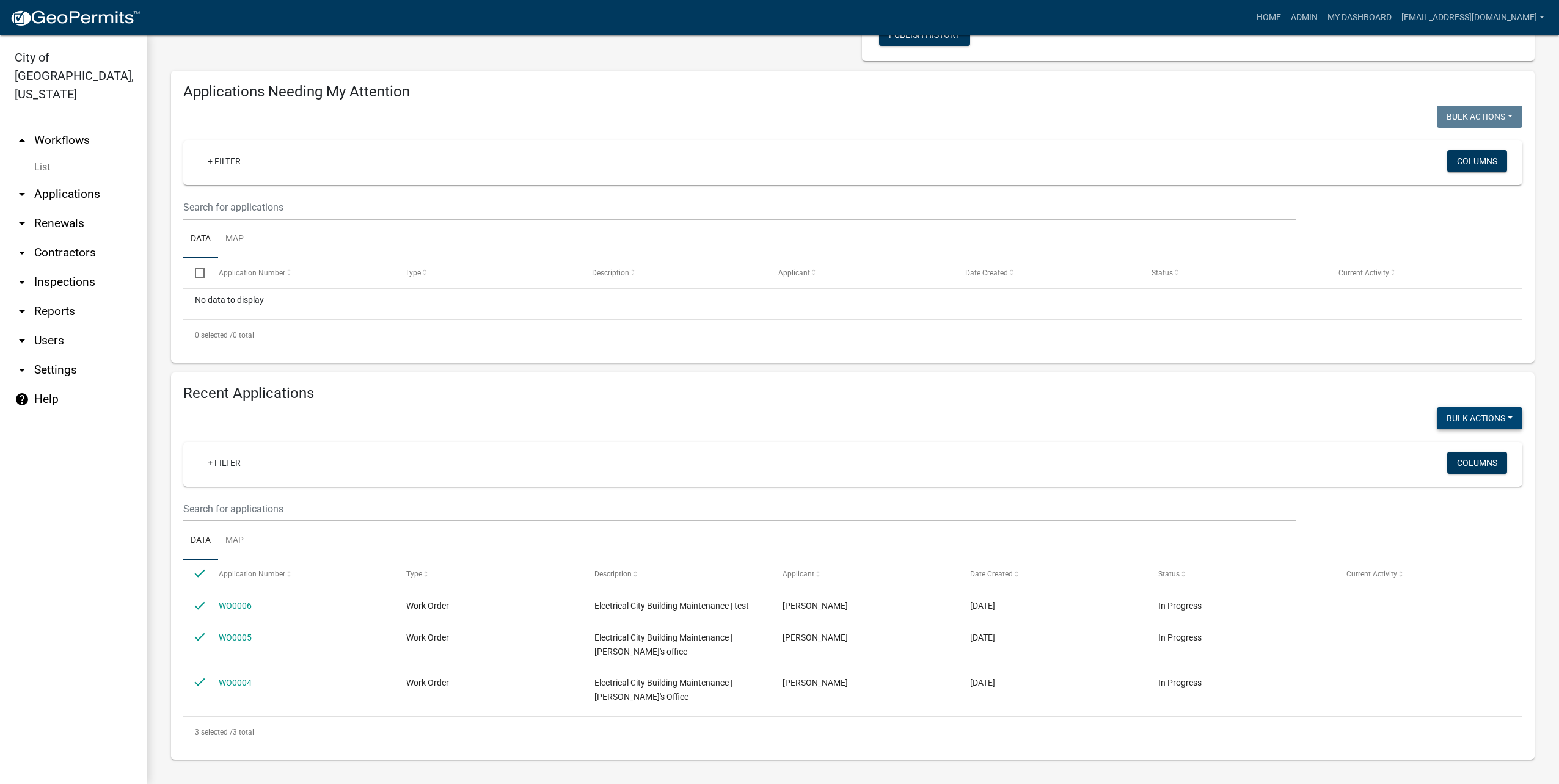
click at [1487, 416] on button "Bulk Actions" at bounding box center [1479, 419] width 85 height 22
click at [1487, 416] on button "Void" at bounding box center [1473, 426] width 98 height 29
checkbox input "false"
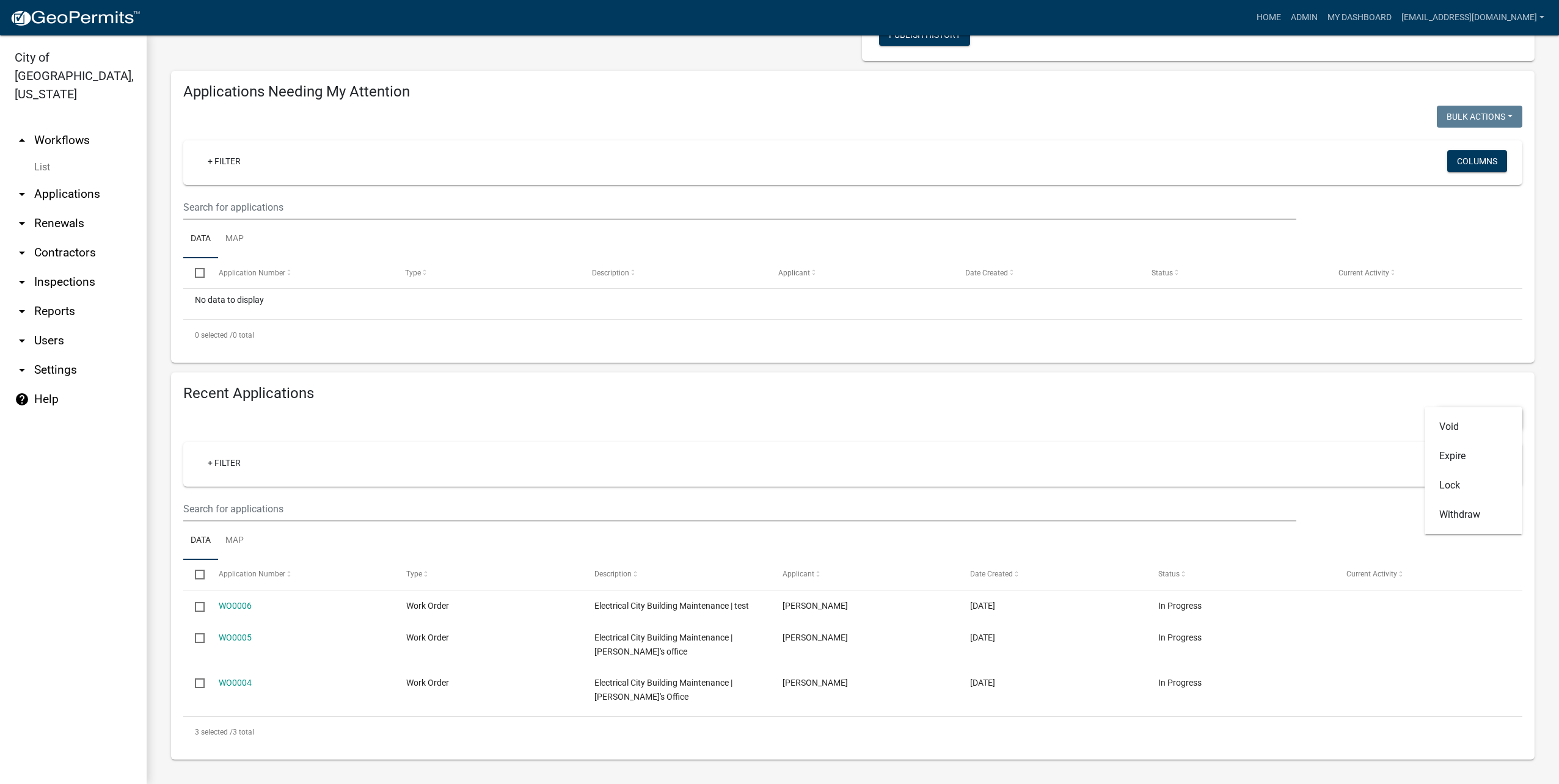
checkbox input "false"
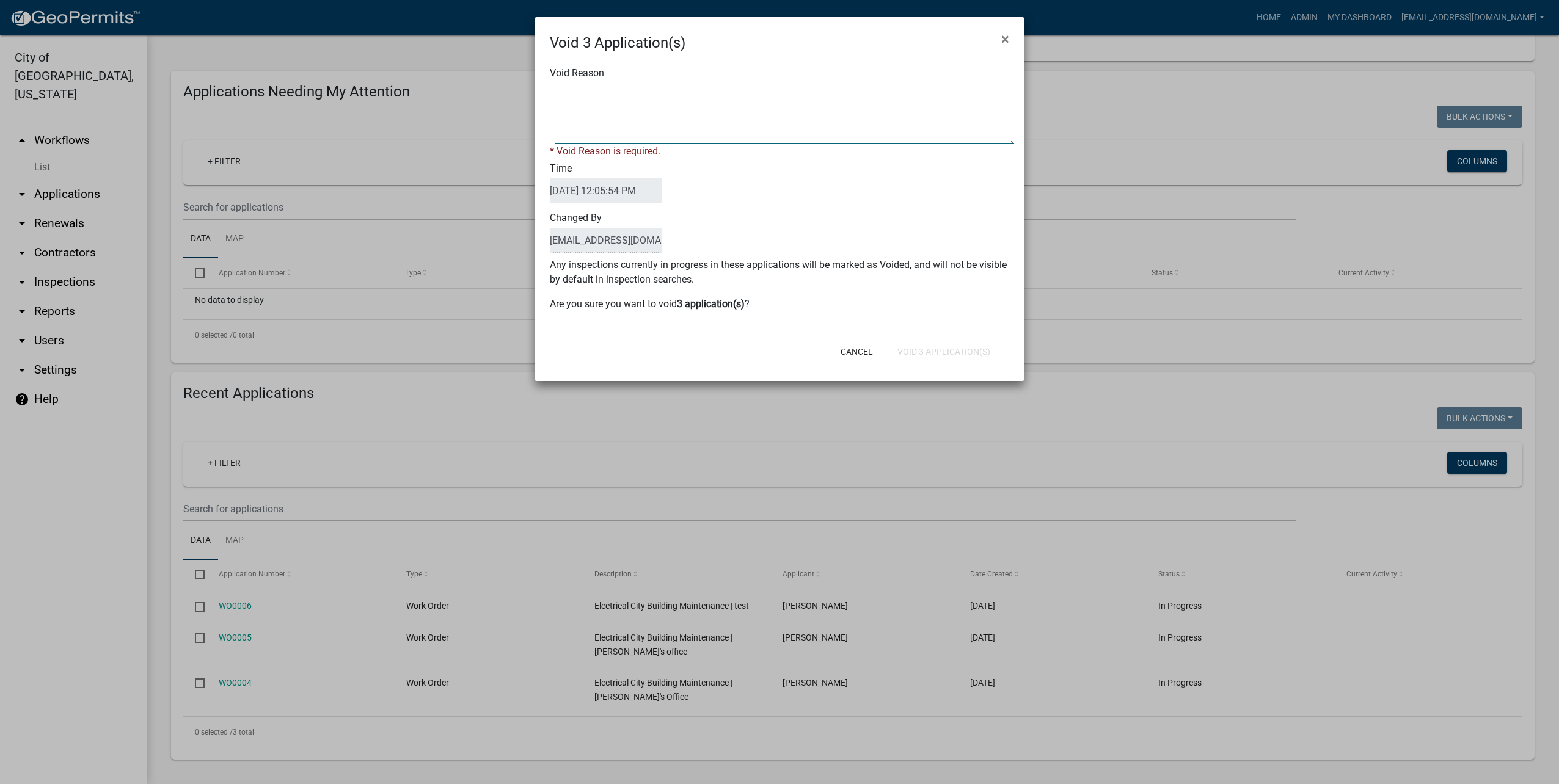
click at [739, 120] on textarea "Void Reason" at bounding box center [784, 114] width 460 height 61
type textarea "test"
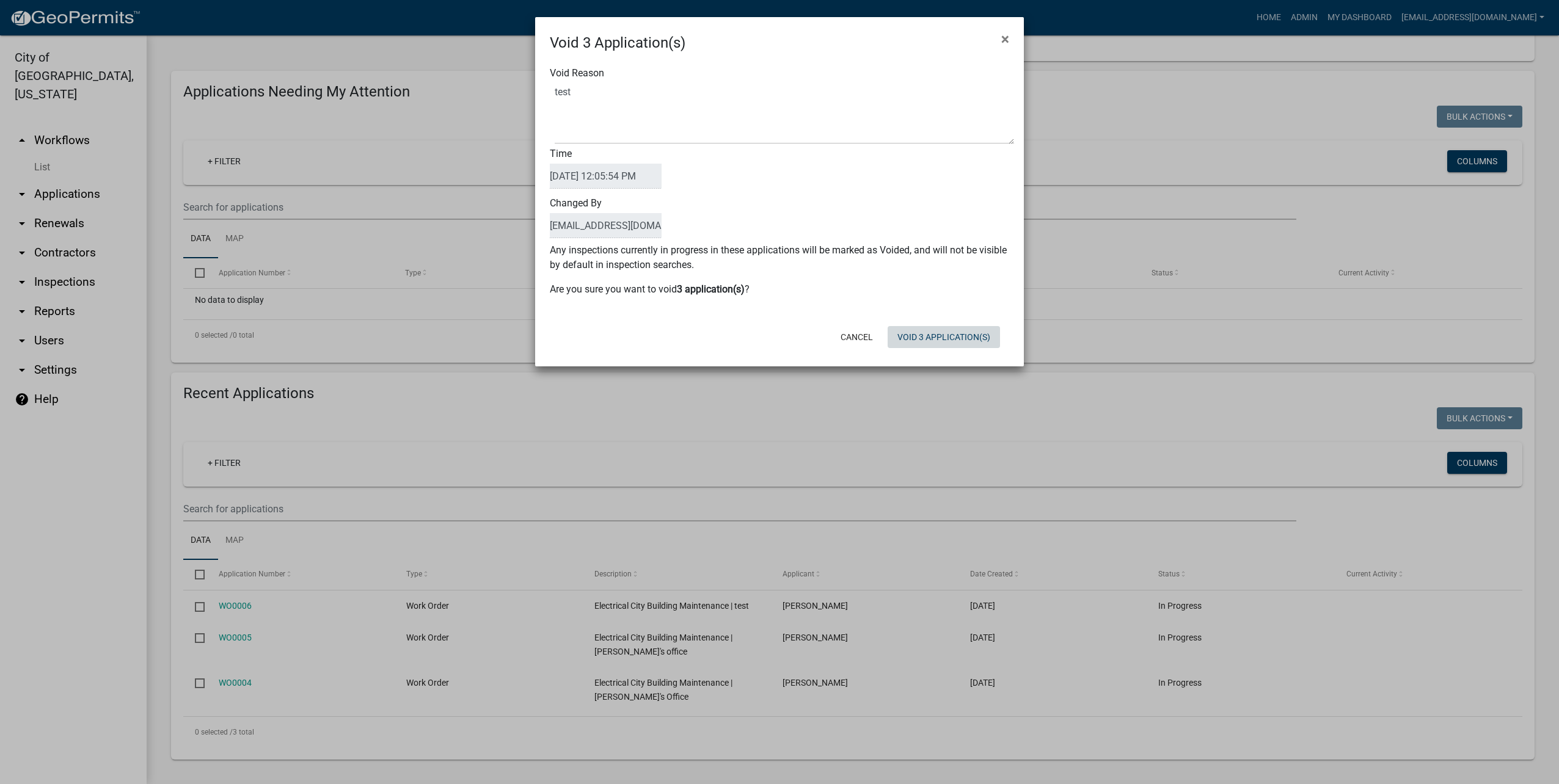
click at [971, 352] on div "Cancel Void 3 Application(s)" at bounding box center [859, 337] width 301 height 32
click at [913, 331] on button "Void 3 Application(s)" at bounding box center [943, 337] width 112 height 22
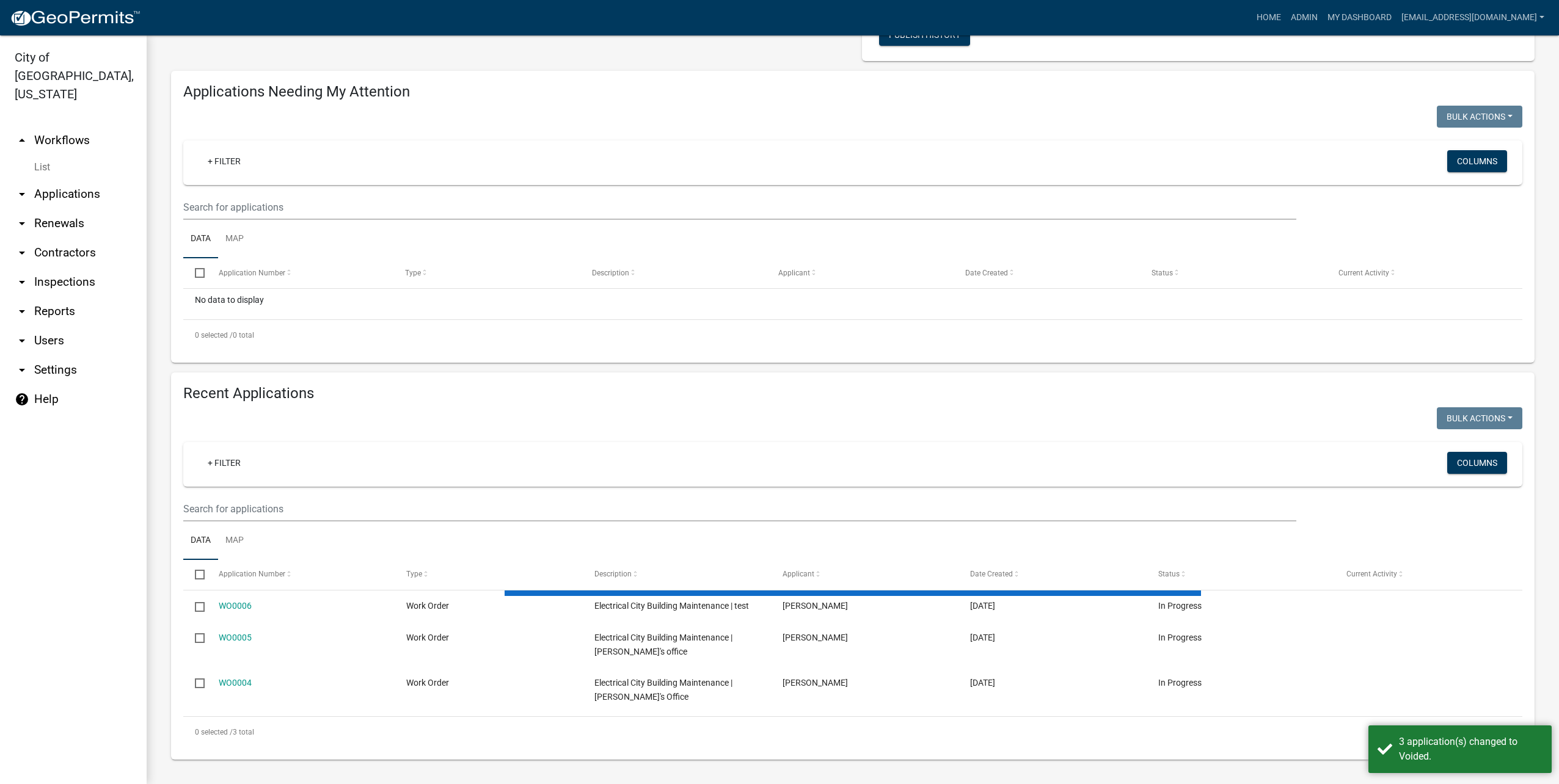
scroll to position [9, 0]
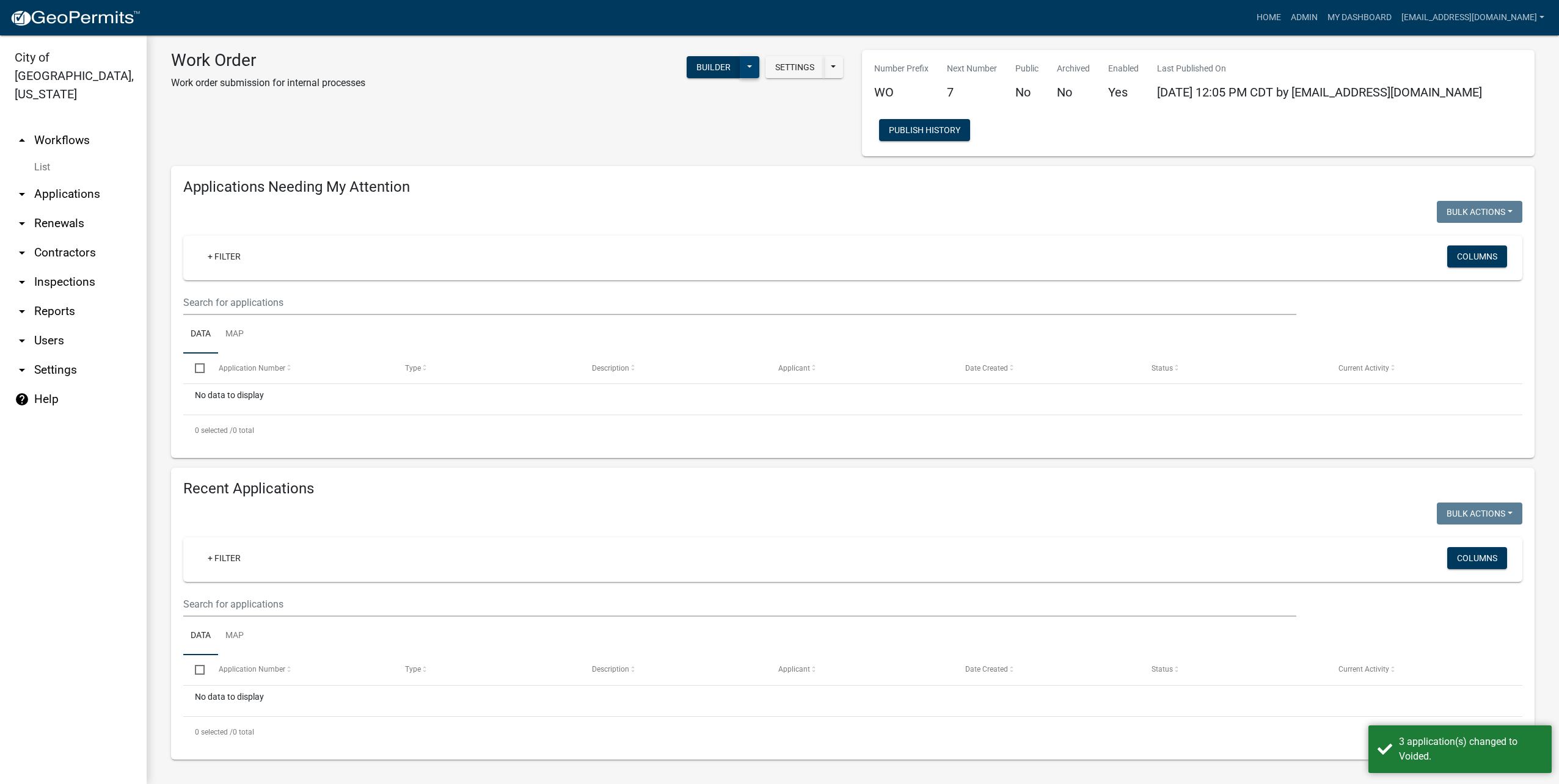
click at [749, 60] on button at bounding box center [749, 67] width 20 height 22
click at [728, 252] on button "Start Application" at bounding box center [708, 251] width 101 height 29
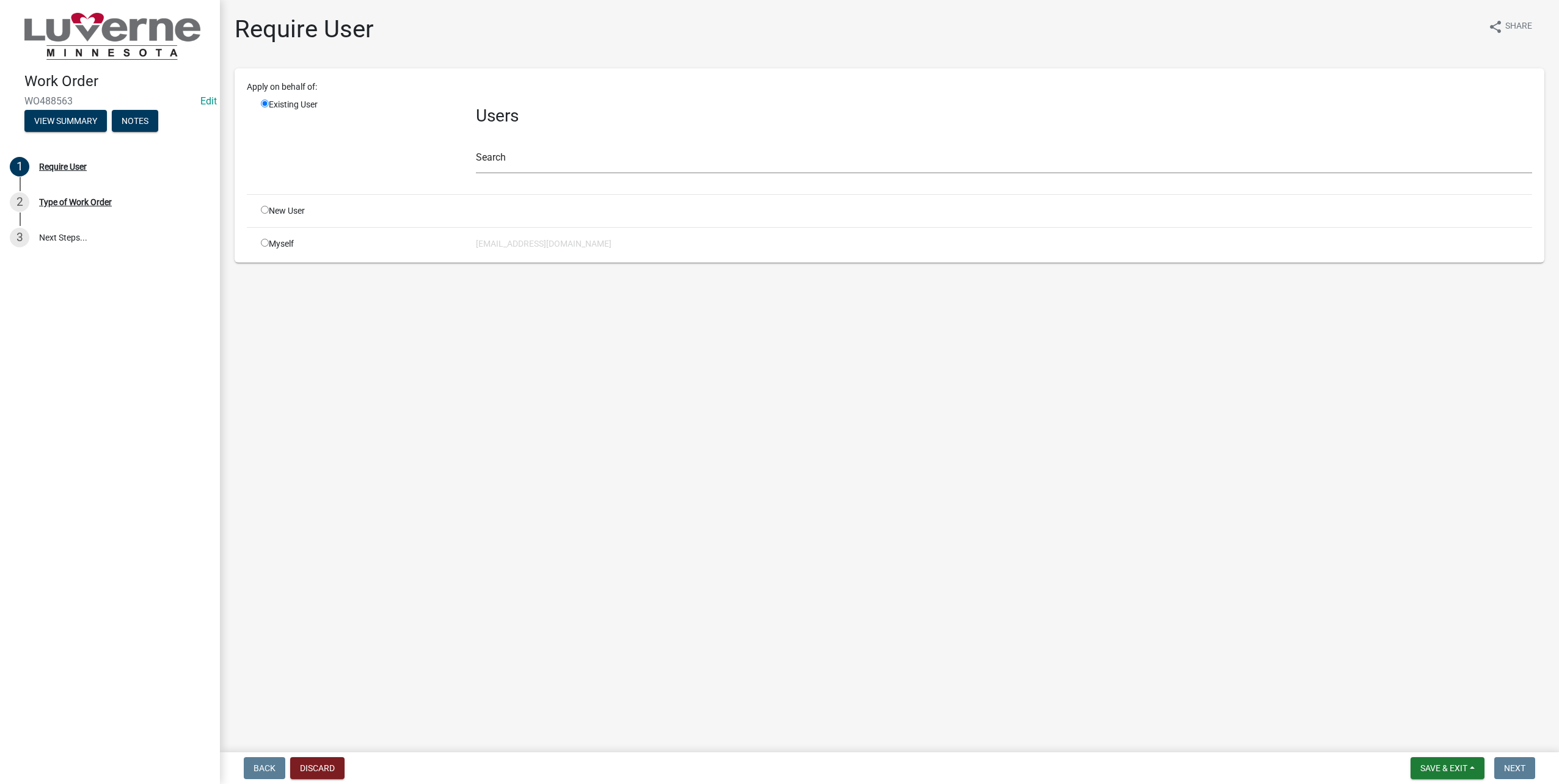
click at [263, 241] on input "radio" at bounding box center [265, 243] width 8 height 8
radio input "true"
radio input "false"
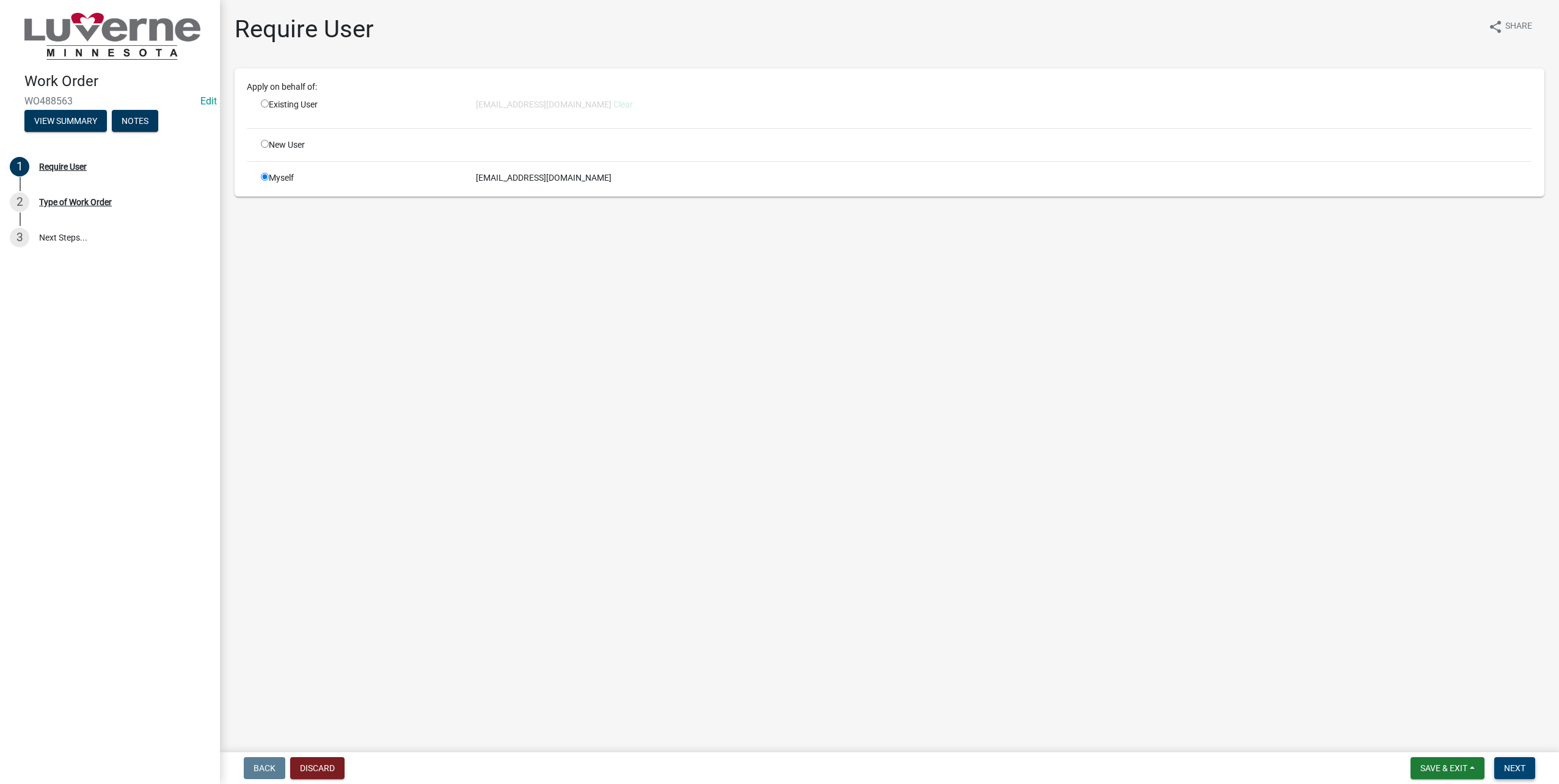
click at [1518, 761] on button "Next" at bounding box center [1514, 768] width 41 height 22
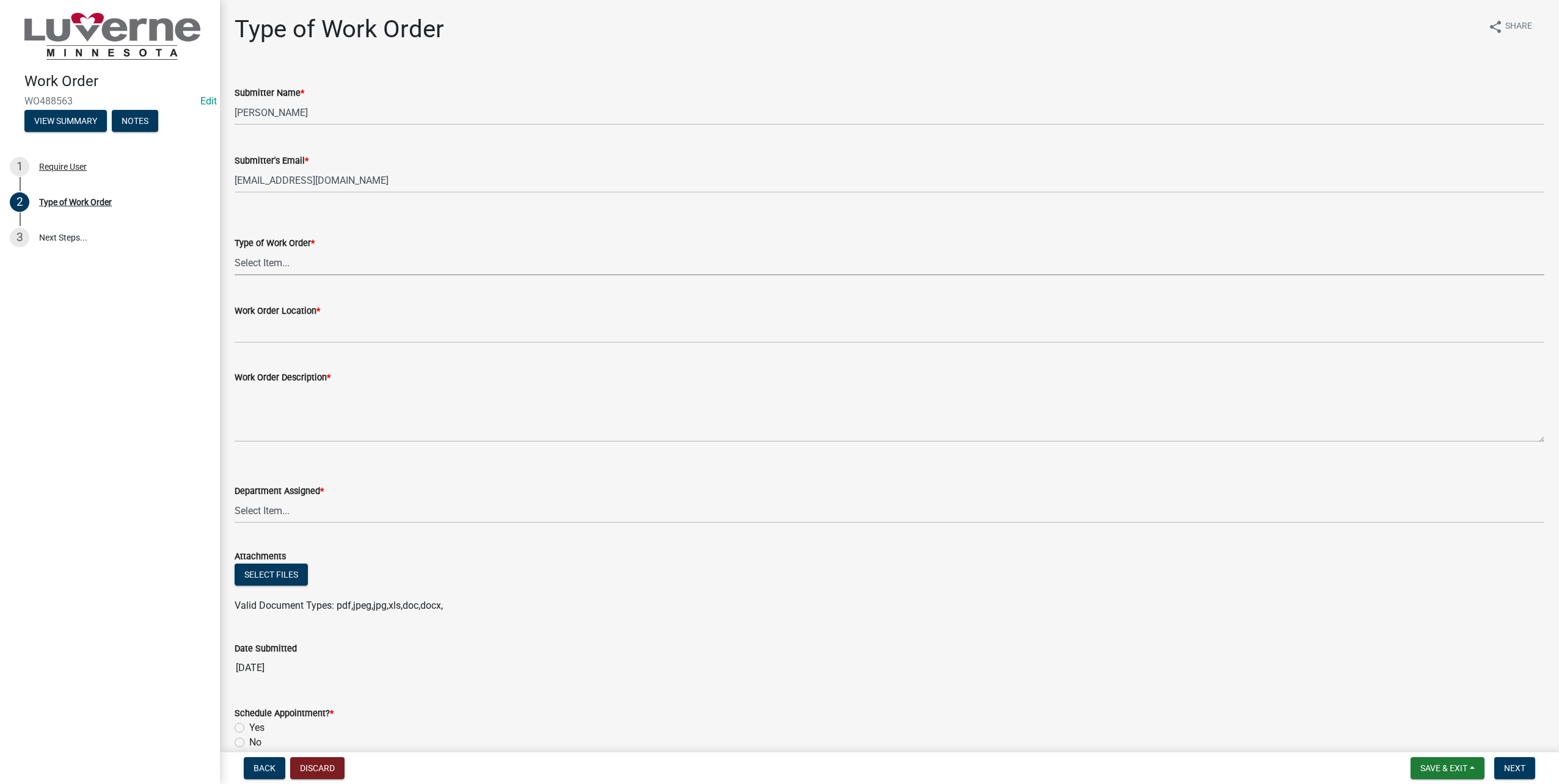
click at [369, 272] on select "Select Item... Turn Water On Turn Water Off Turn Electric On Turn Electric Off …" at bounding box center [889, 263] width 1310 height 25
click at [234, 250] on select "Select Item... Turn Water On Turn Water Off Turn Electric On Turn Electric Off …" at bounding box center [889, 263] width 1310 height 25
select select "23d35f2e-3bf1-4ece-83c1-2a742f145ffa"
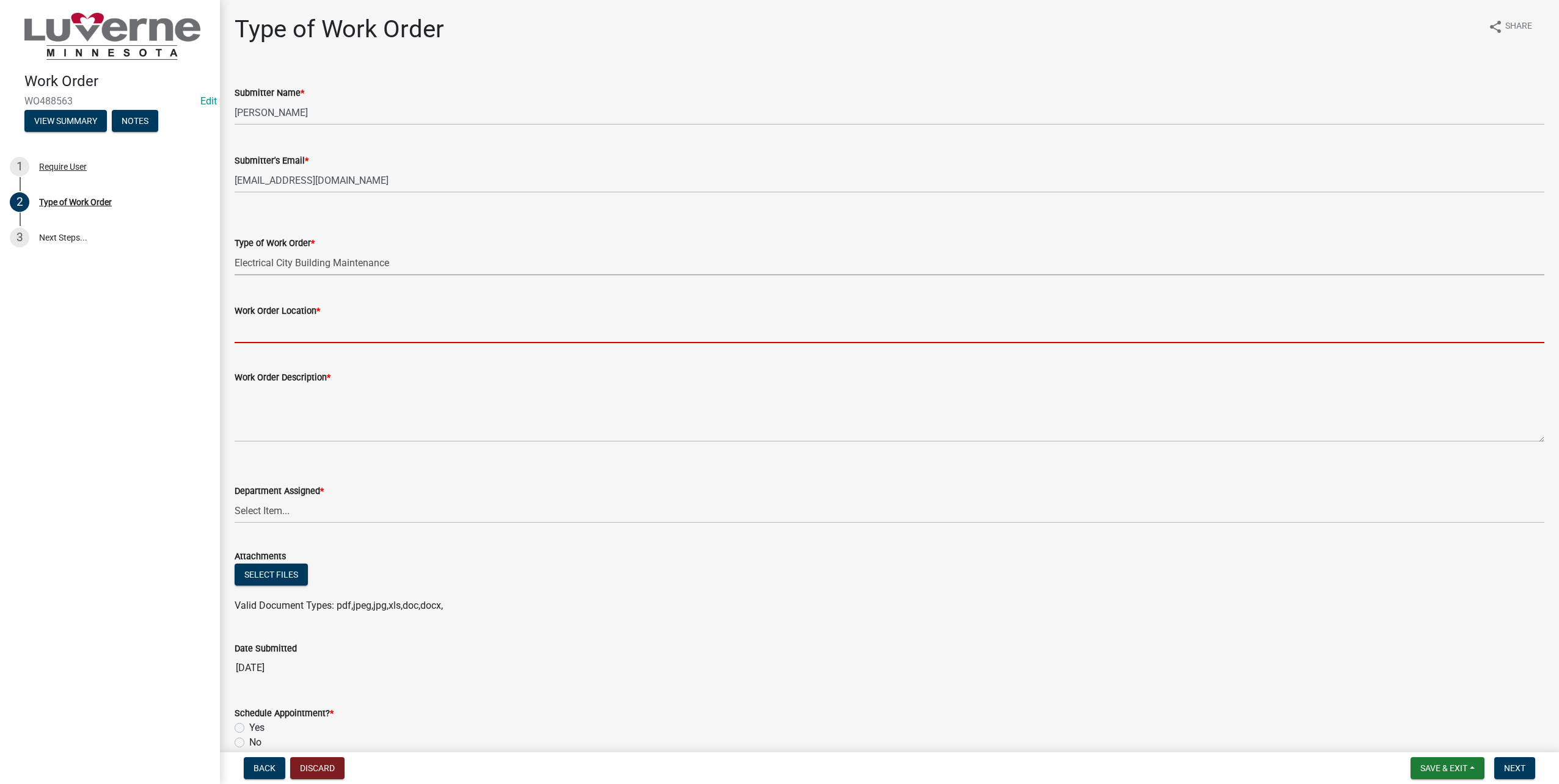
click at [331, 320] on input "Work Order Location *" at bounding box center [889, 331] width 1310 height 25
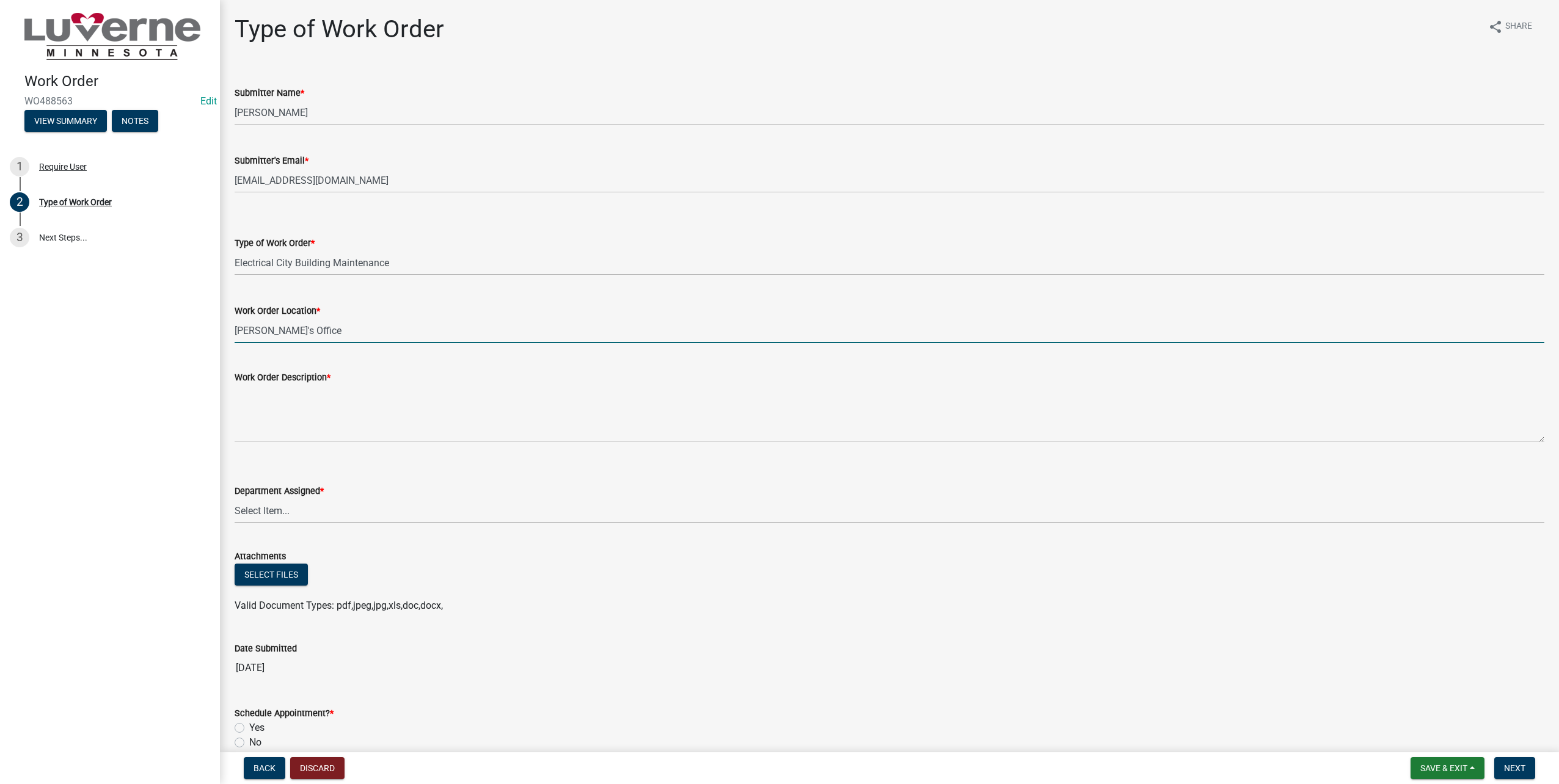
type input "Jessica's Office"
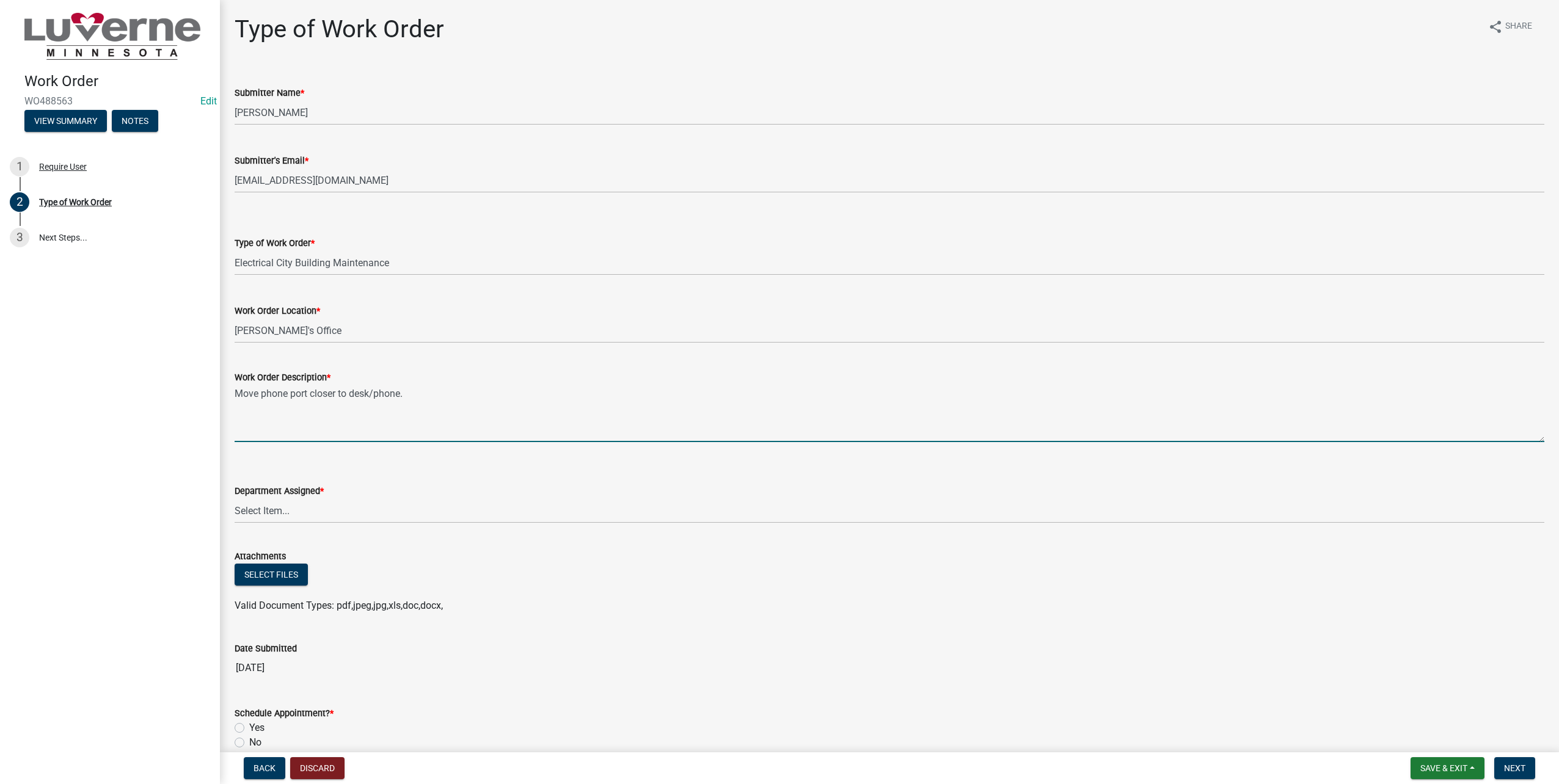
click at [236, 390] on textarea "Move phone port closer to desk/phone." at bounding box center [889, 413] width 1310 height 57
click at [460, 400] on textarea "1. Move phone port closer to desk/phone." at bounding box center [889, 413] width 1310 height 57
type textarea "1. Move phone port closer to desk/phone. 2. Make sure there is power to it. 3. …"
click at [639, 512] on select "Select Item... Building Maintenance Electric Department Water/Wastewater Depart…" at bounding box center [889, 511] width 1310 height 25
click at [234, 499] on select "Select Item... Building Maintenance Electric Department Water/Wastewater Depart…" at bounding box center [889, 511] width 1310 height 25
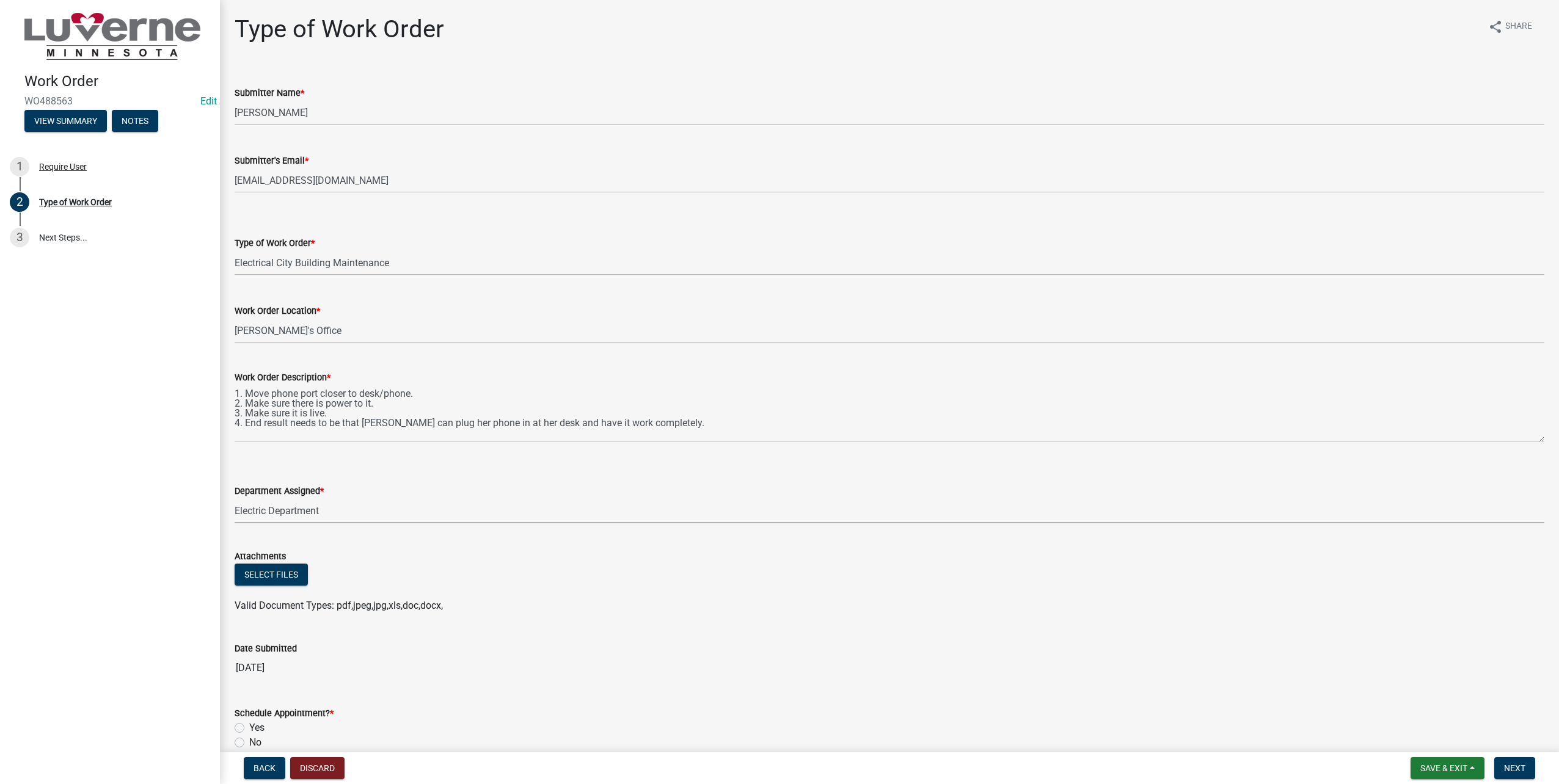
select select "1c8b25b4-c1de-4134-baf2-bb76918873a0"
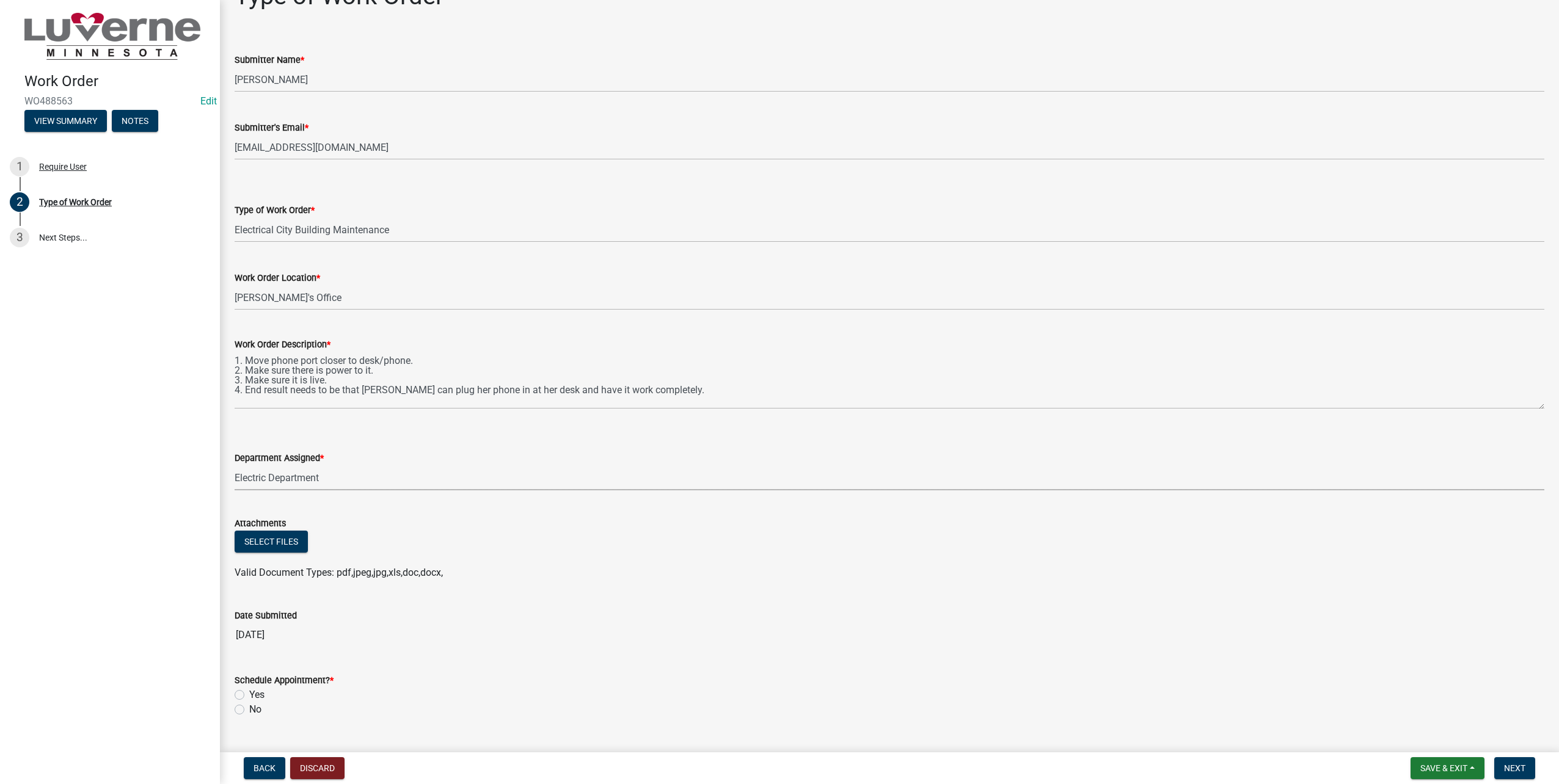
scroll to position [61, 0]
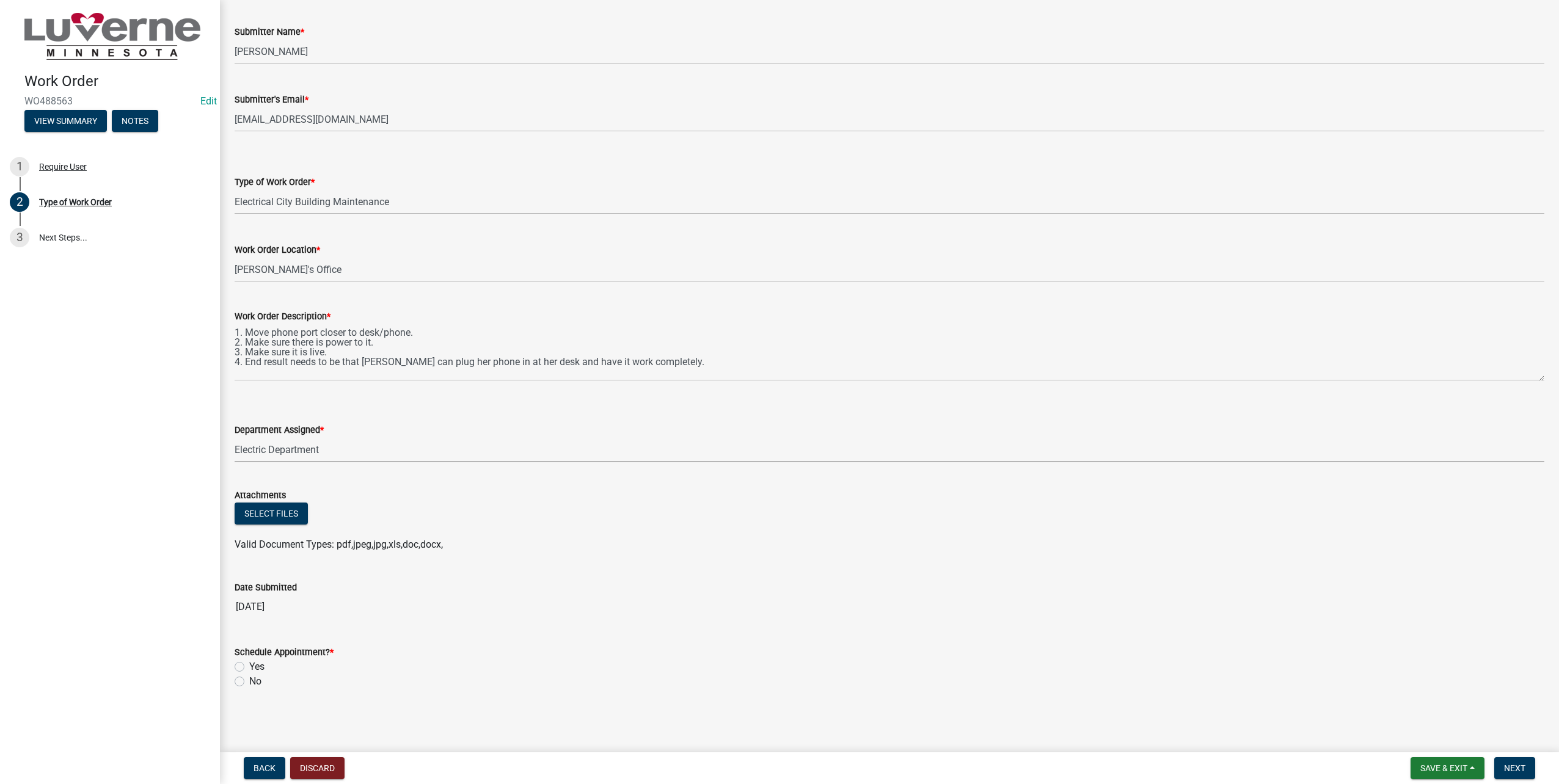
click at [249, 681] on label "No" at bounding box center [256, 681] width 13 height 15
click at [249, 681] on input "No" at bounding box center [253, 678] width 8 height 8
radio input "true"
click at [1532, 768] on button "Next" at bounding box center [1514, 768] width 41 height 22
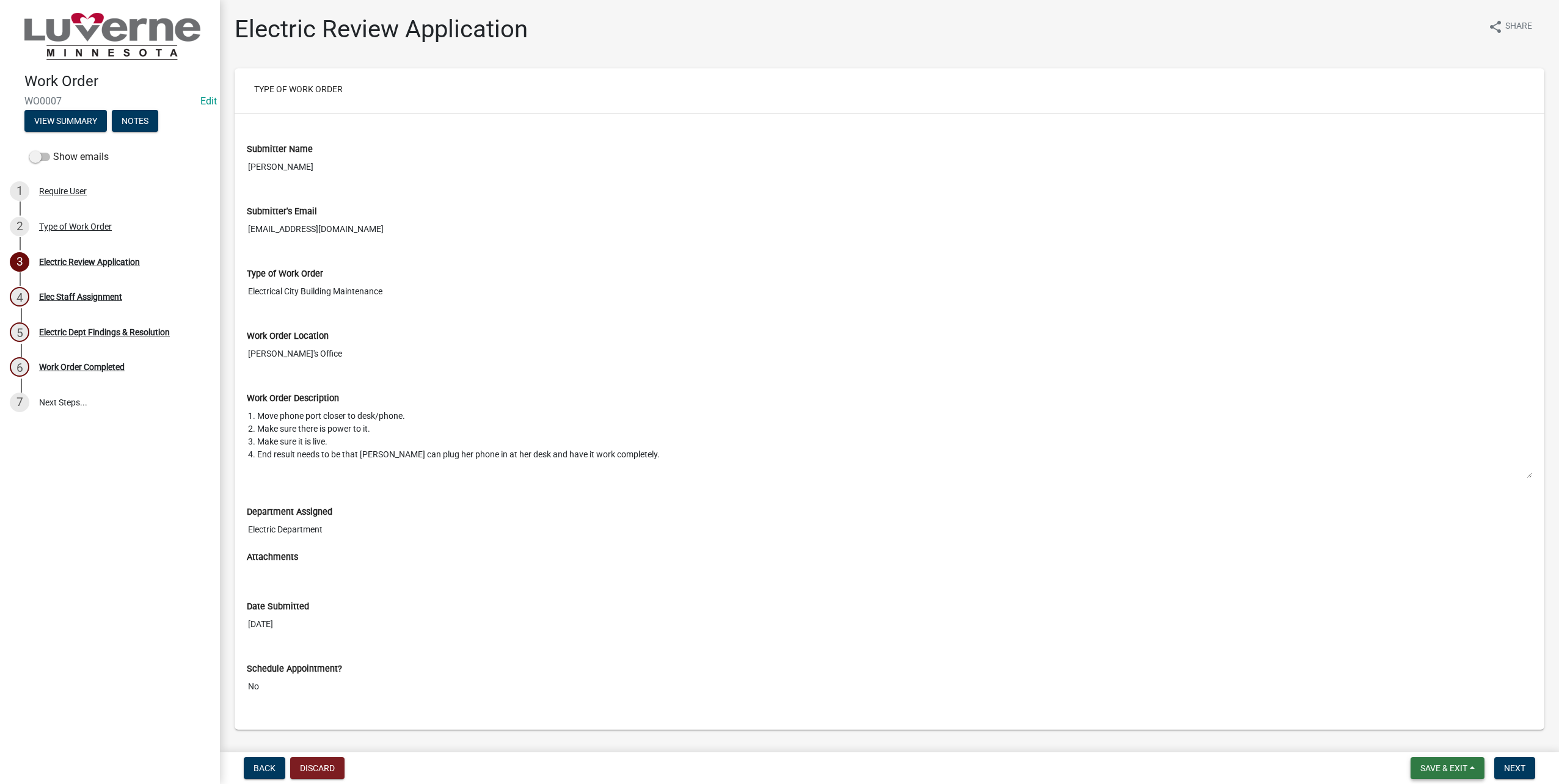
click at [1446, 760] on button "Save & Exit" at bounding box center [1447, 768] width 74 height 22
click at [1445, 753] on button "Save & Exit" at bounding box center [1435, 759] width 98 height 29
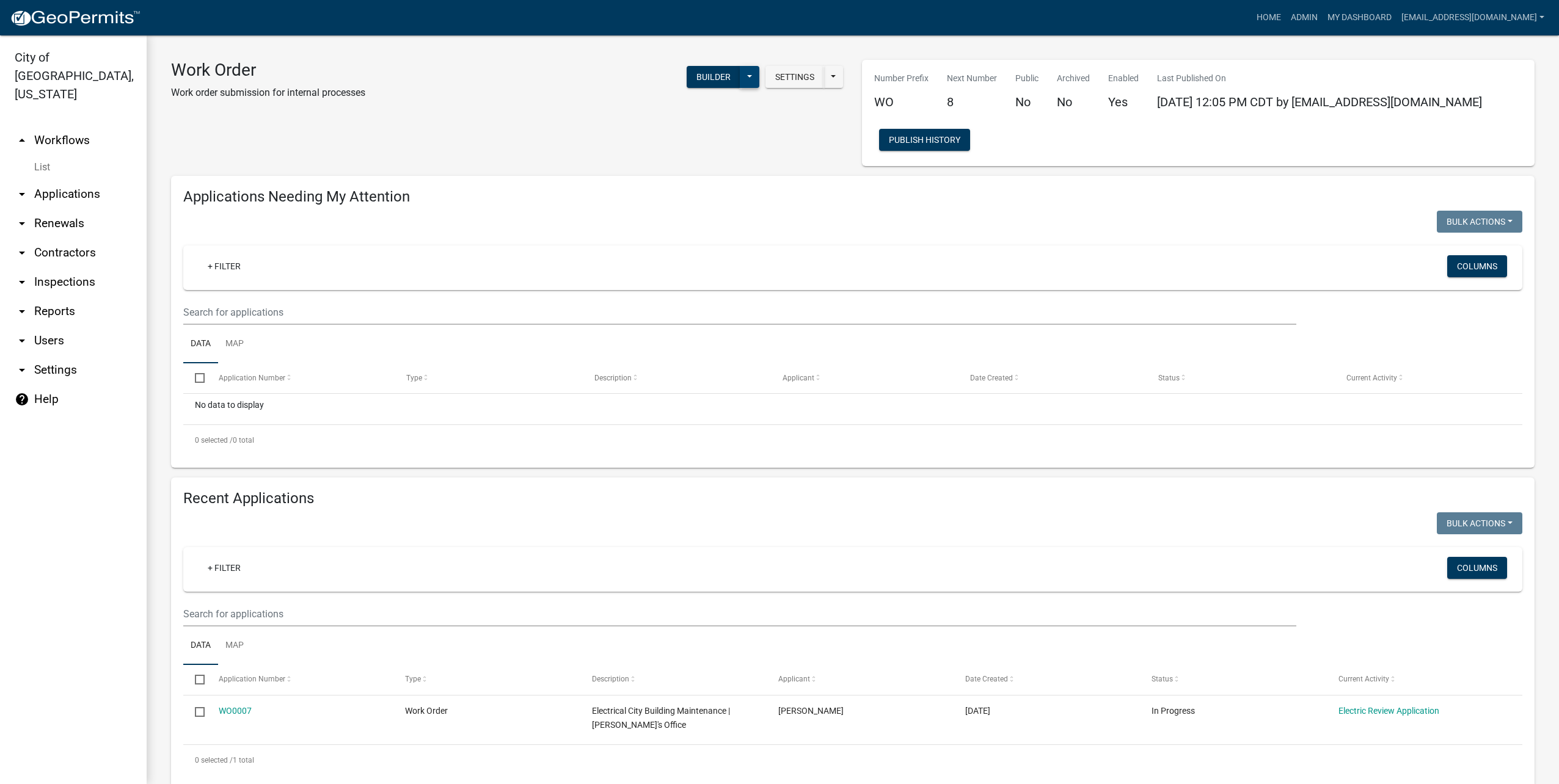
click at [744, 82] on button at bounding box center [749, 77] width 20 height 22
click at [782, 114] on div "Work Order Work order submission for internal processes Settings Start Applicat…" at bounding box center [507, 113] width 691 height 107
click at [750, 84] on button at bounding box center [749, 77] width 20 height 22
click at [718, 258] on button "Start Application" at bounding box center [708, 261] width 101 height 29
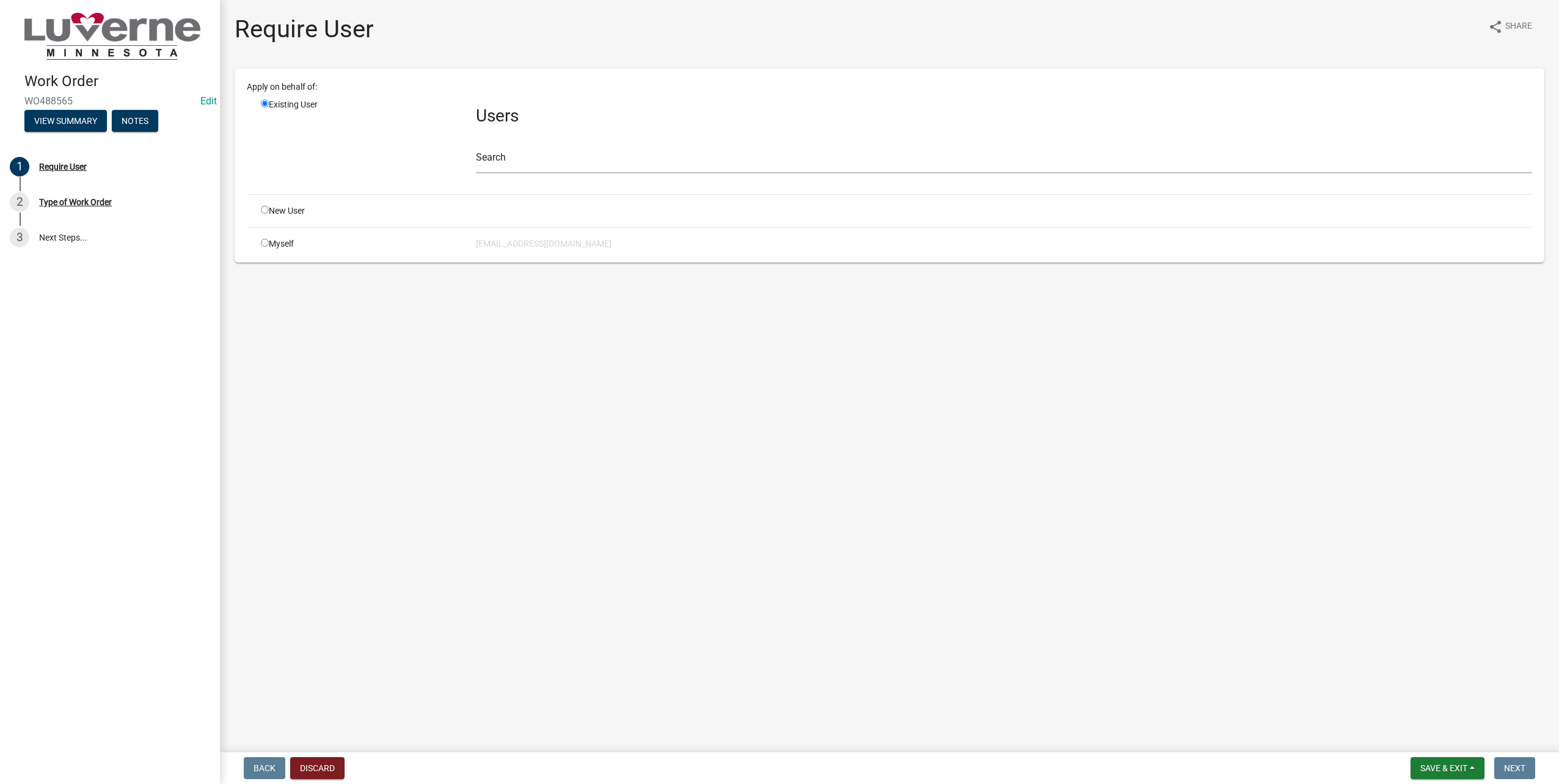
click at [263, 241] on input "radio" at bounding box center [265, 243] width 8 height 8
radio input "true"
radio input "false"
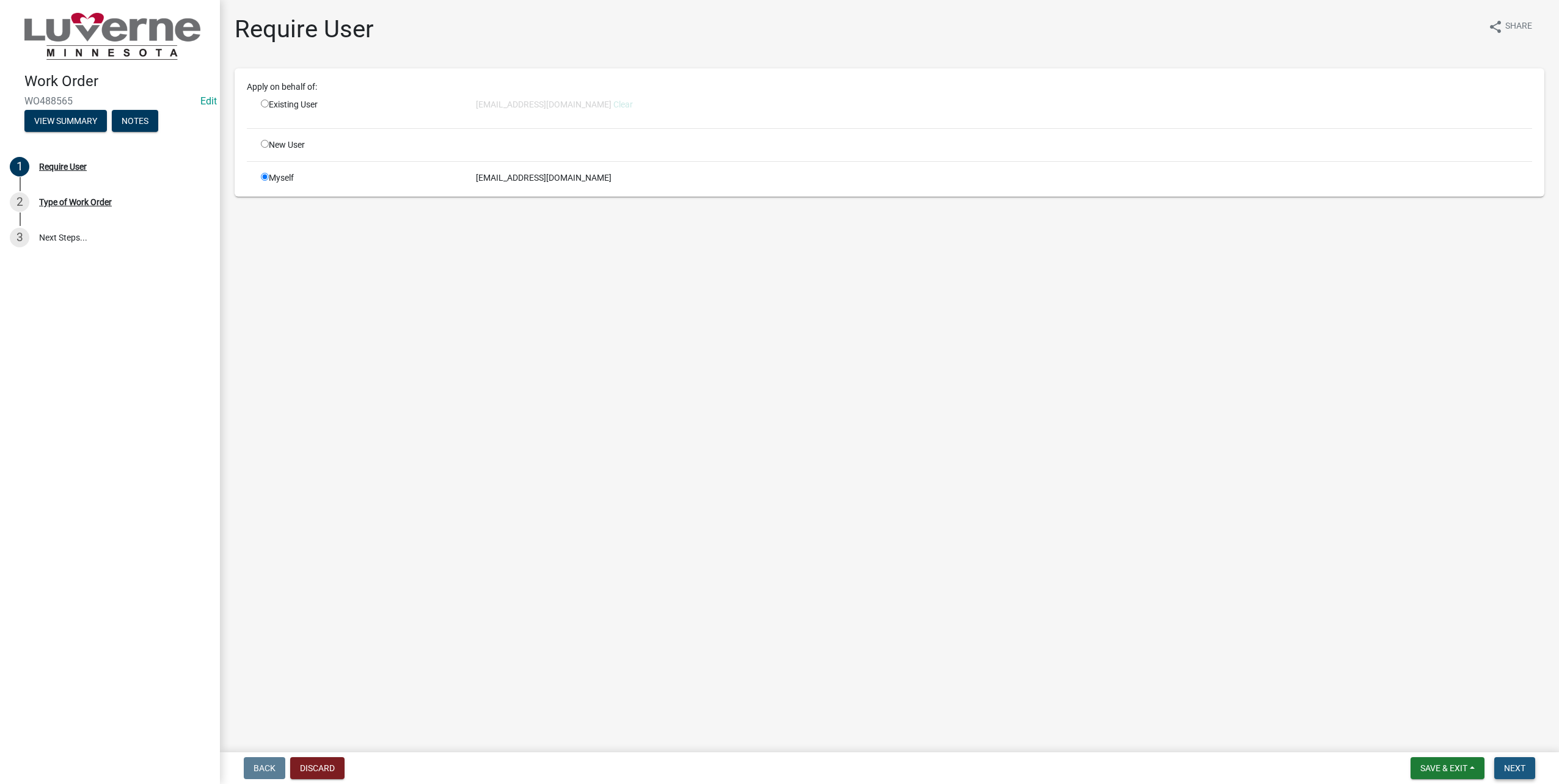
click at [1511, 777] on button "Next" at bounding box center [1514, 768] width 41 height 22
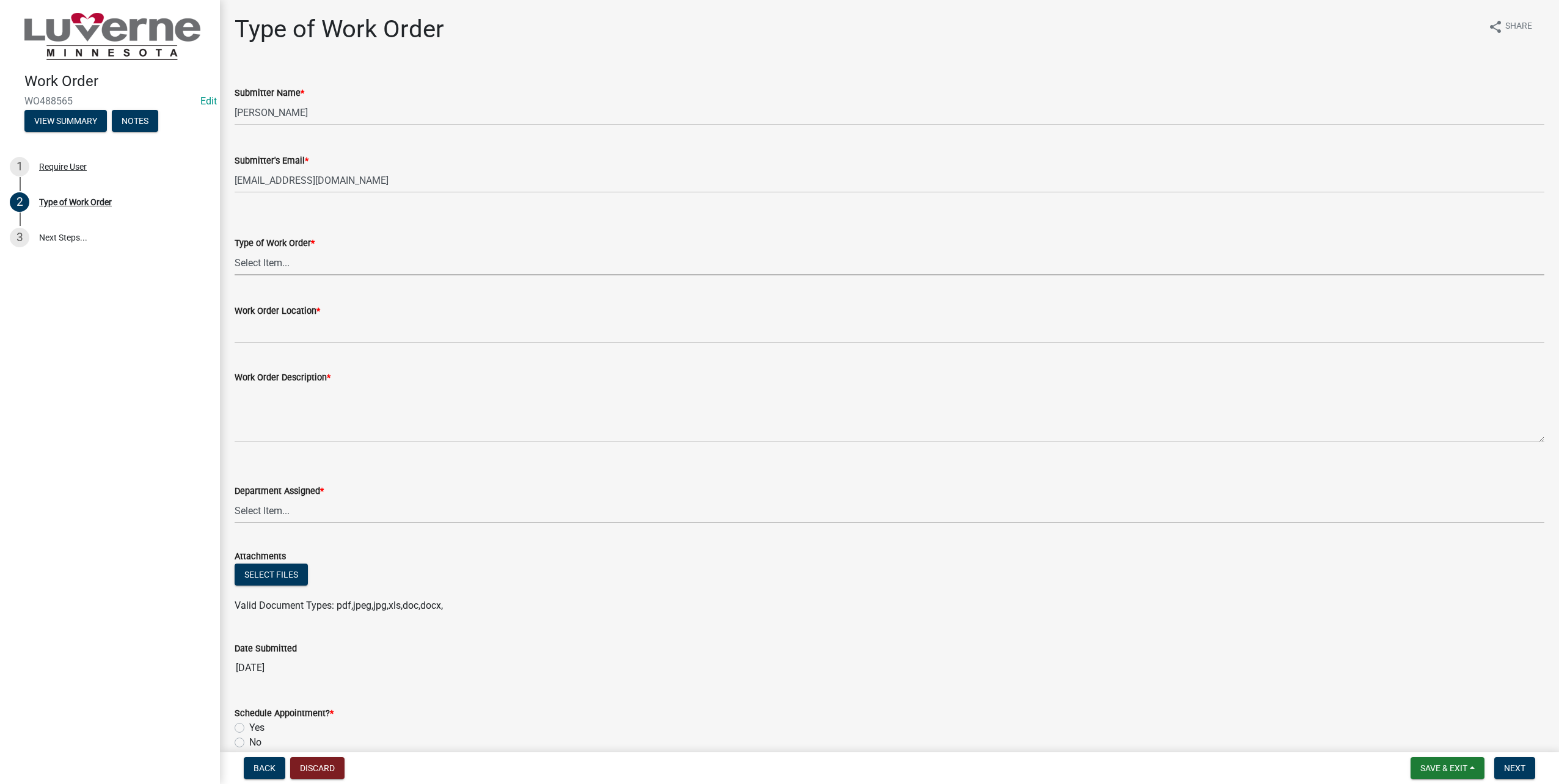
click at [298, 256] on select "Select Item... Turn Water On Turn Water Off Turn Electric On Turn Electric Off …" at bounding box center [889, 263] width 1310 height 25
click at [234, 250] on select "Select Item... Turn Water On Turn Water Off Turn Electric On Turn Electric Off …" at bounding box center [889, 263] width 1310 height 25
select select "23d35f2e-3bf1-4ece-83c1-2a742f145ffa"
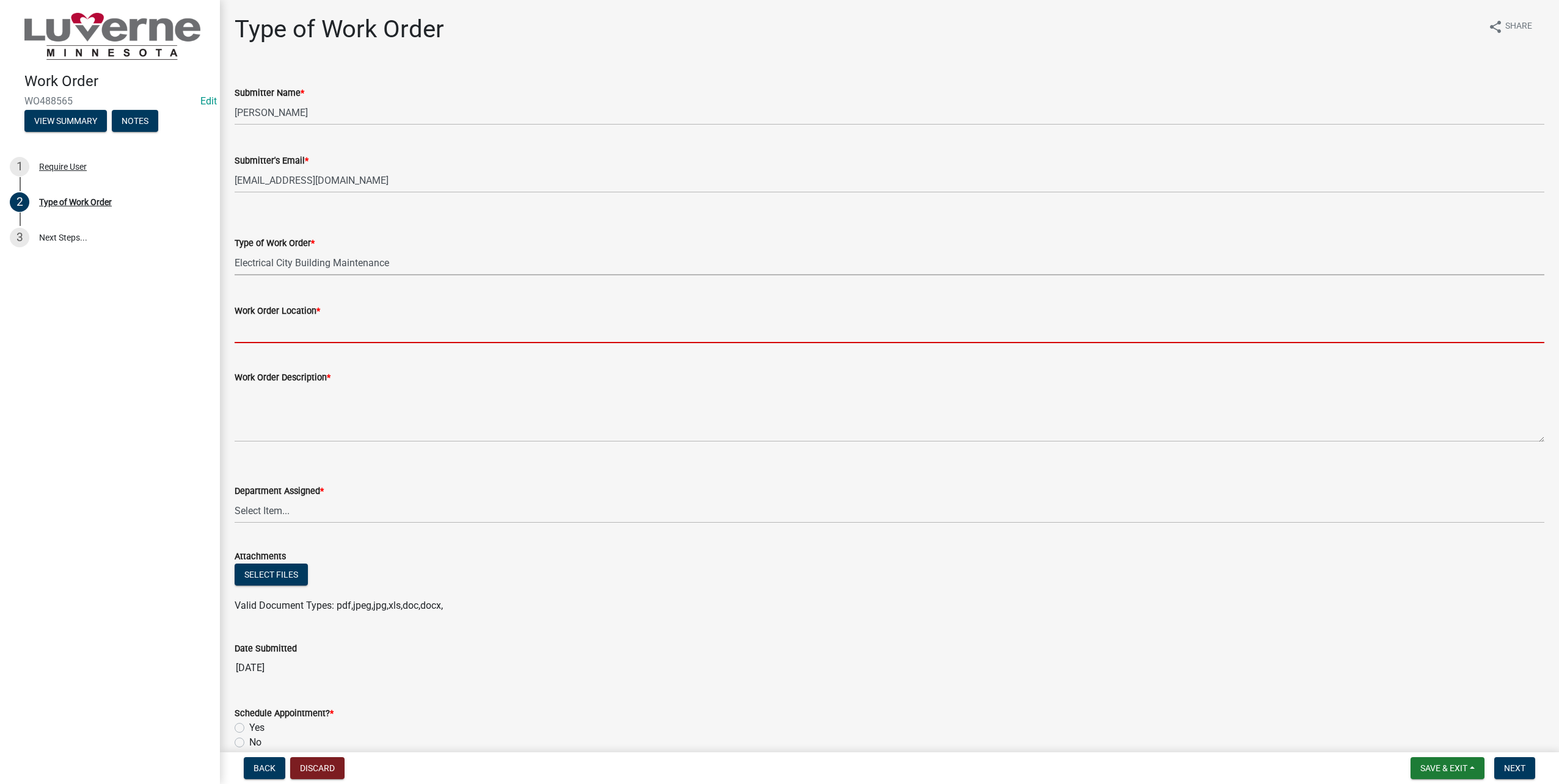
click at [321, 340] on input "Work Order Location *" at bounding box center [889, 331] width 1310 height 25
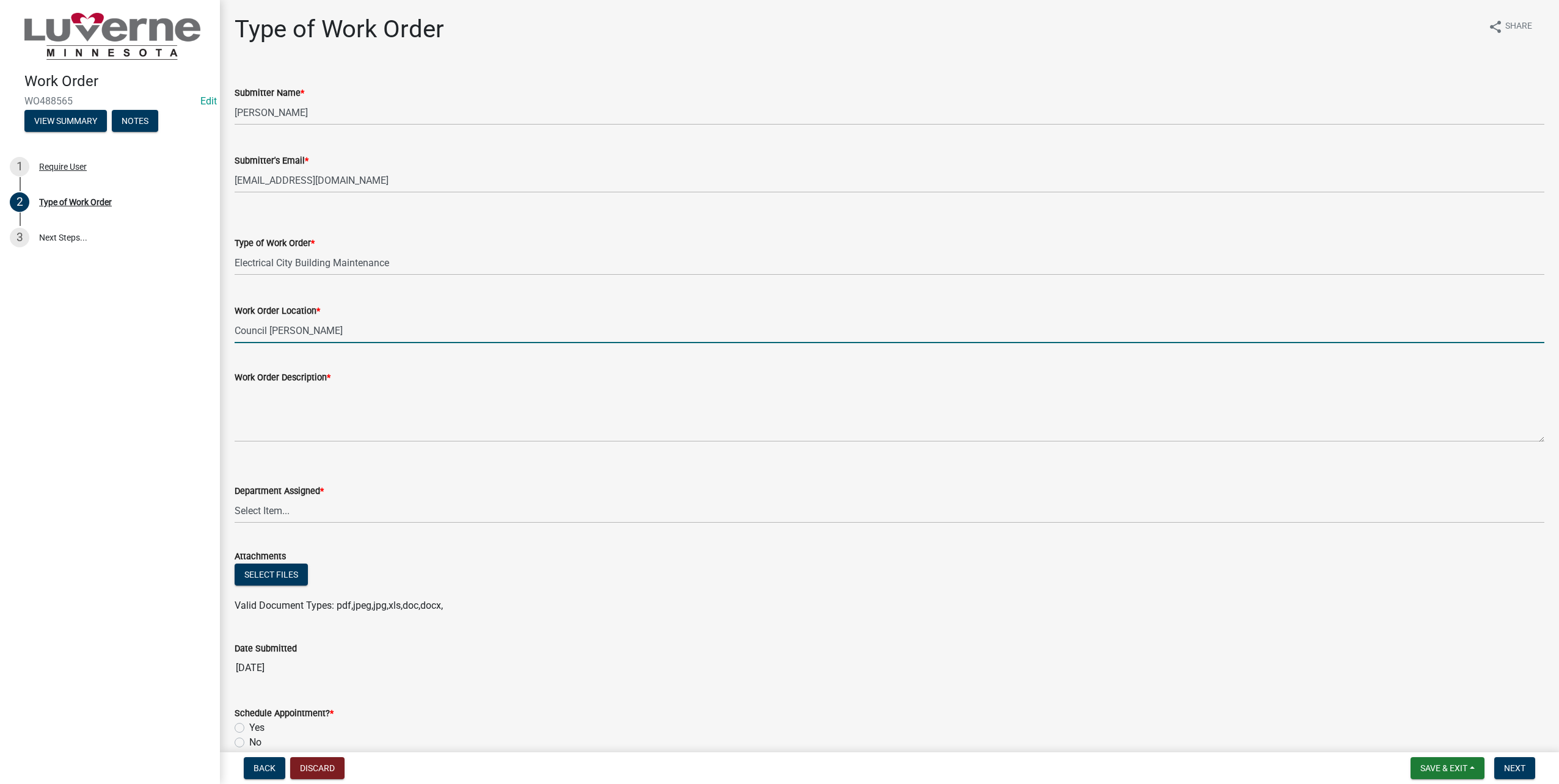
type input "Council Chambers"
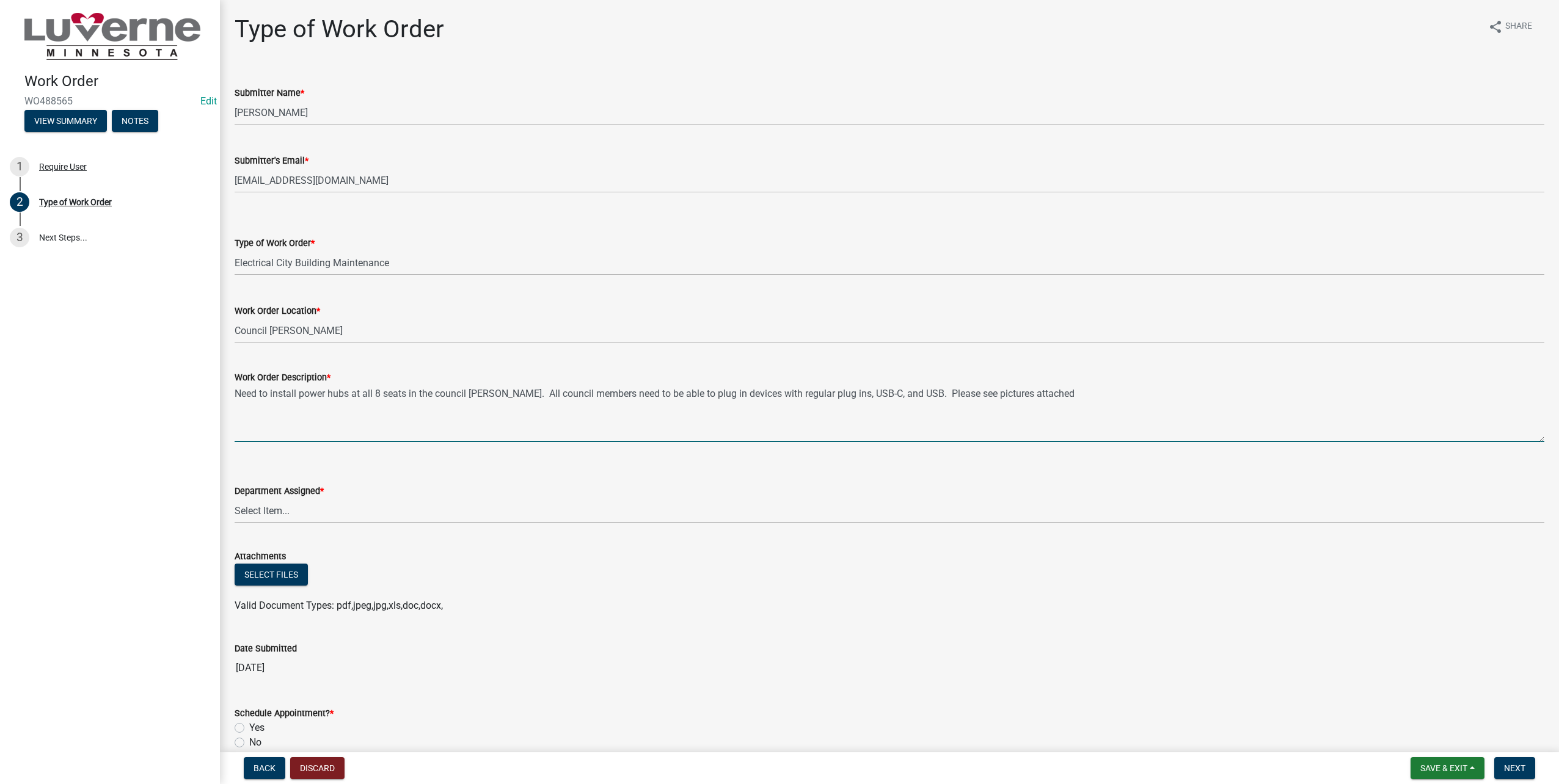
click at [1074, 390] on textarea "Need to install power hubs at all 8 seats in the council chambers. All council …" at bounding box center [889, 413] width 1310 height 57
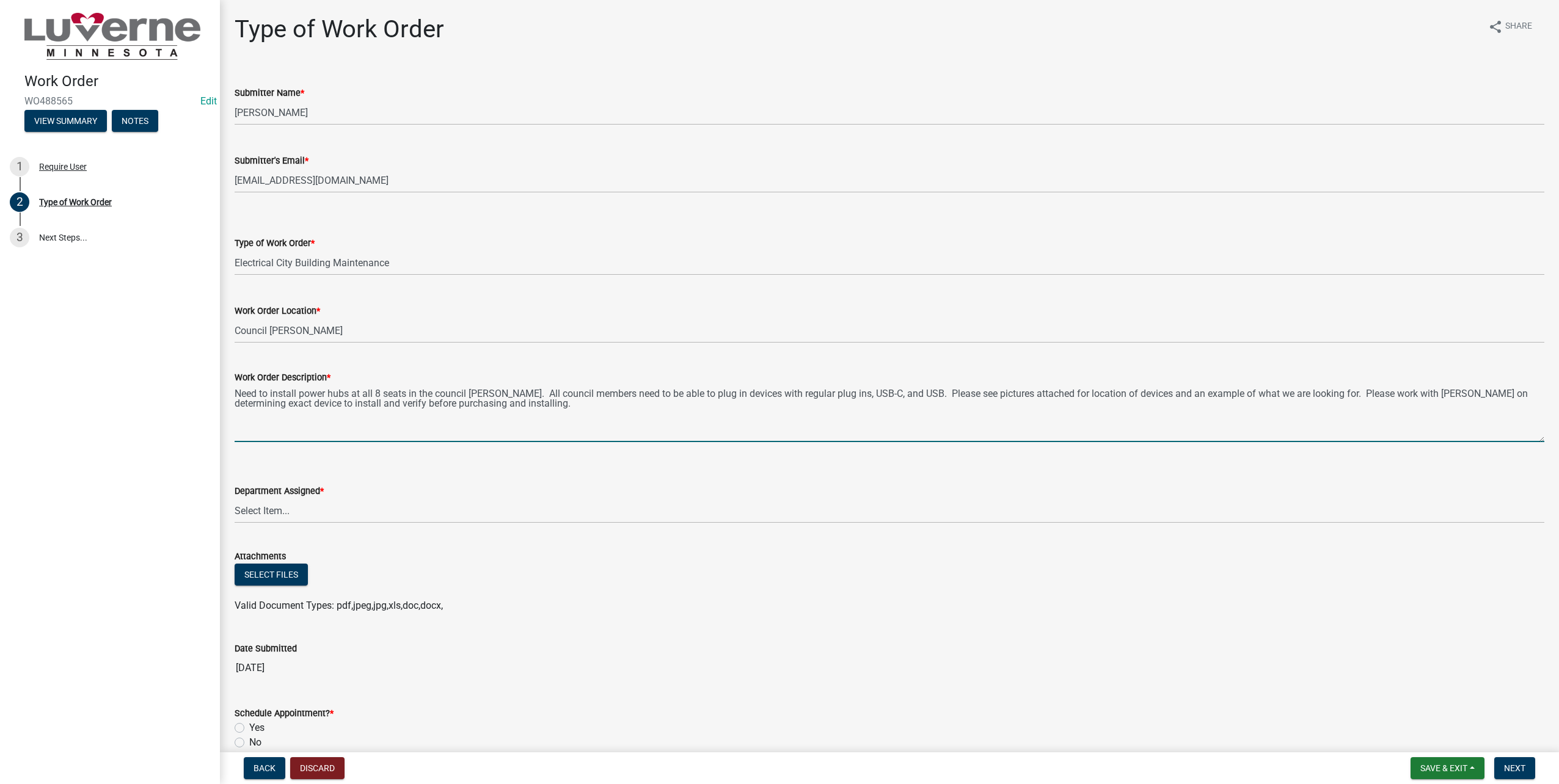
type textarea "Need to install power hubs at all 8 seats in the council chambers. All council …"
click at [446, 499] on select "Select Item... Building Maintenance Electric Department Water/Wastewater Depart…" at bounding box center [889, 511] width 1310 height 25
click at [234, 499] on select "Select Item... Building Maintenance Electric Department Water/Wastewater Depart…" at bounding box center [889, 511] width 1310 height 25
select select "1c8b25b4-c1de-4134-baf2-bb76918873a0"
click at [281, 582] on button "Select files" at bounding box center [271, 575] width 73 height 22
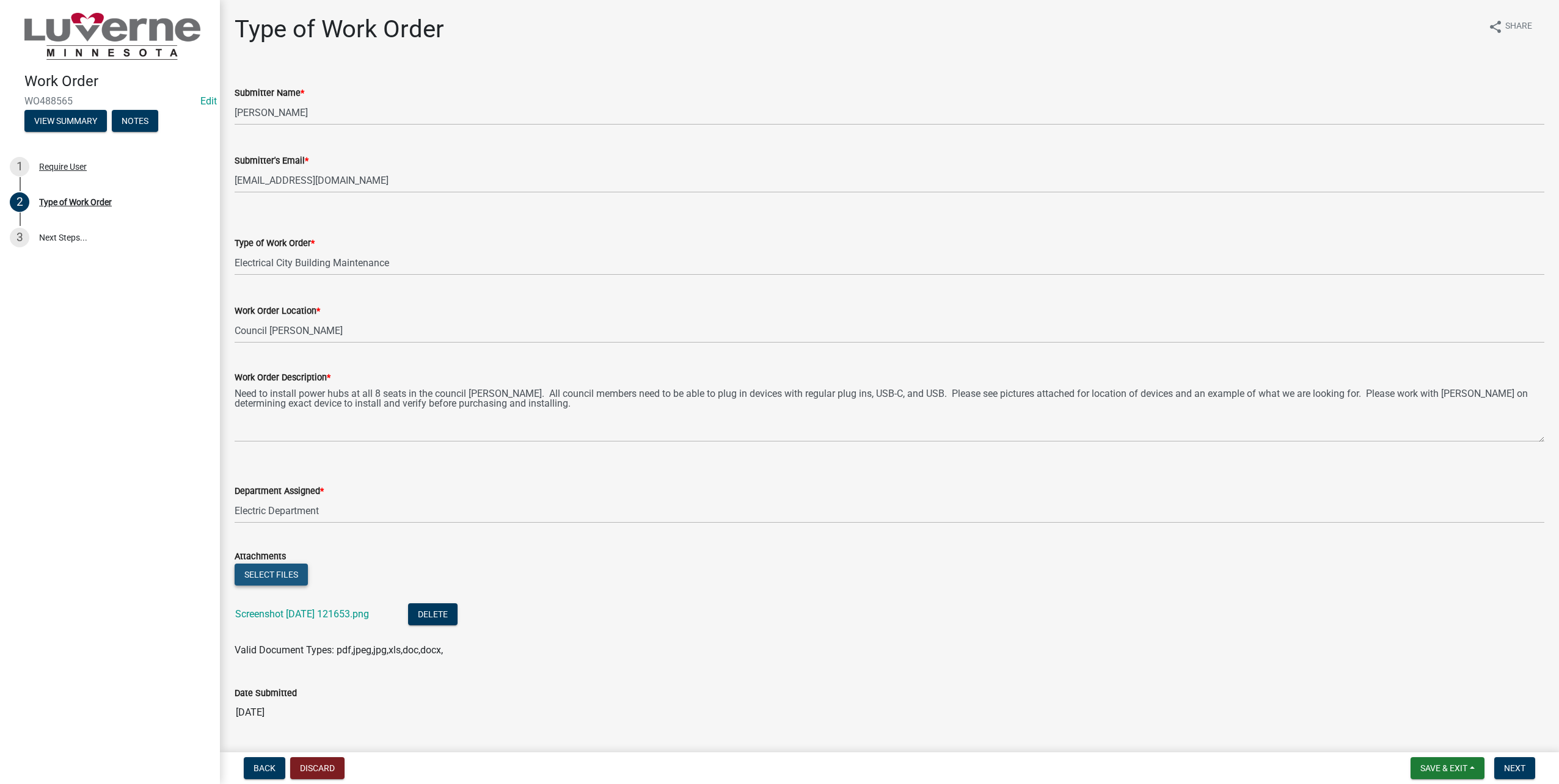
click at [281, 579] on button "Select files" at bounding box center [271, 575] width 73 height 22
click at [308, 613] on link "Screenshot 2025-10-06 121653.png" at bounding box center [302, 614] width 134 height 12
click at [302, 657] on link "20251006_100049.jpg" at bounding box center [284, 659] width 97 height 12
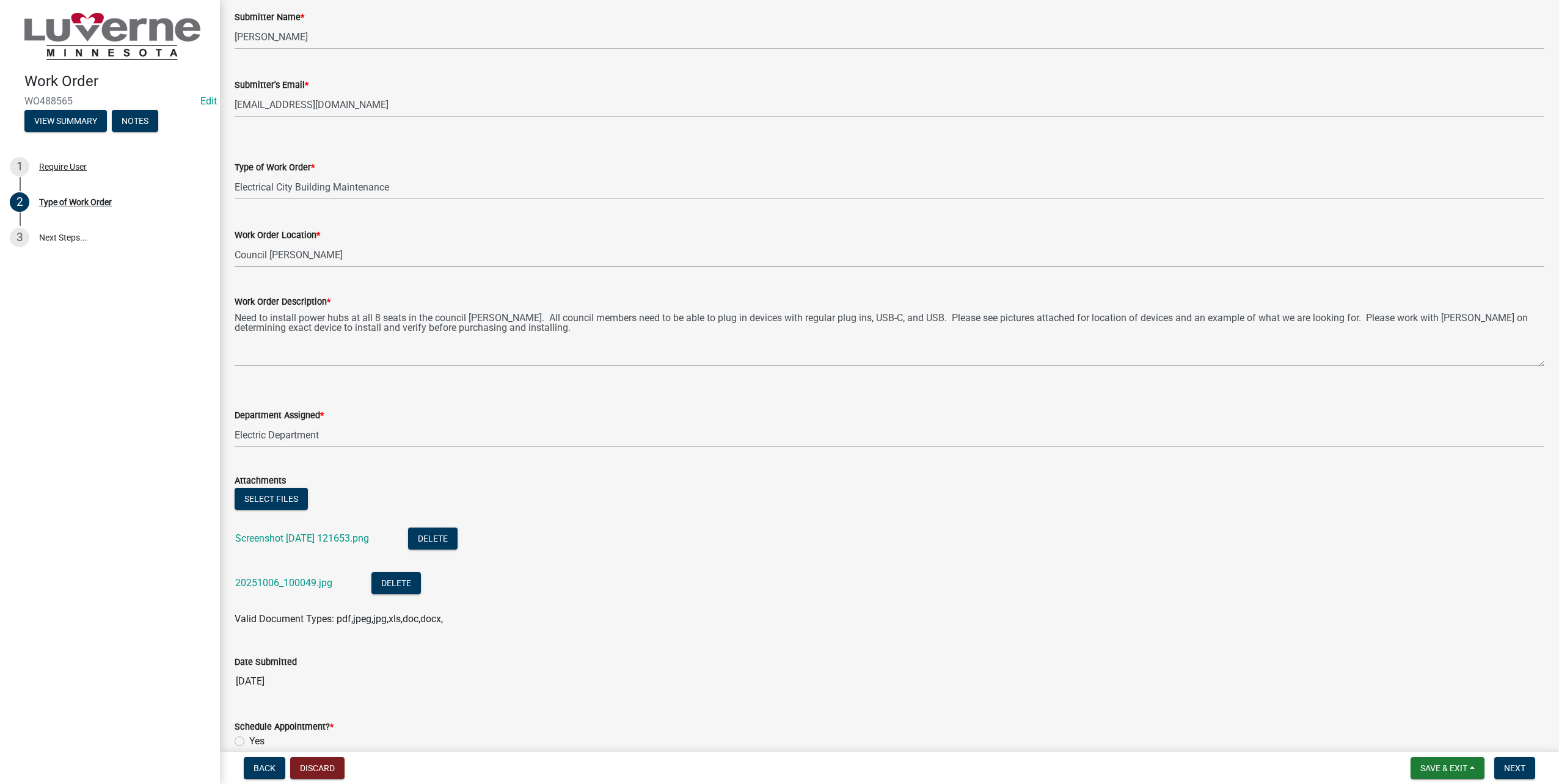
scroll to position [151, 0]
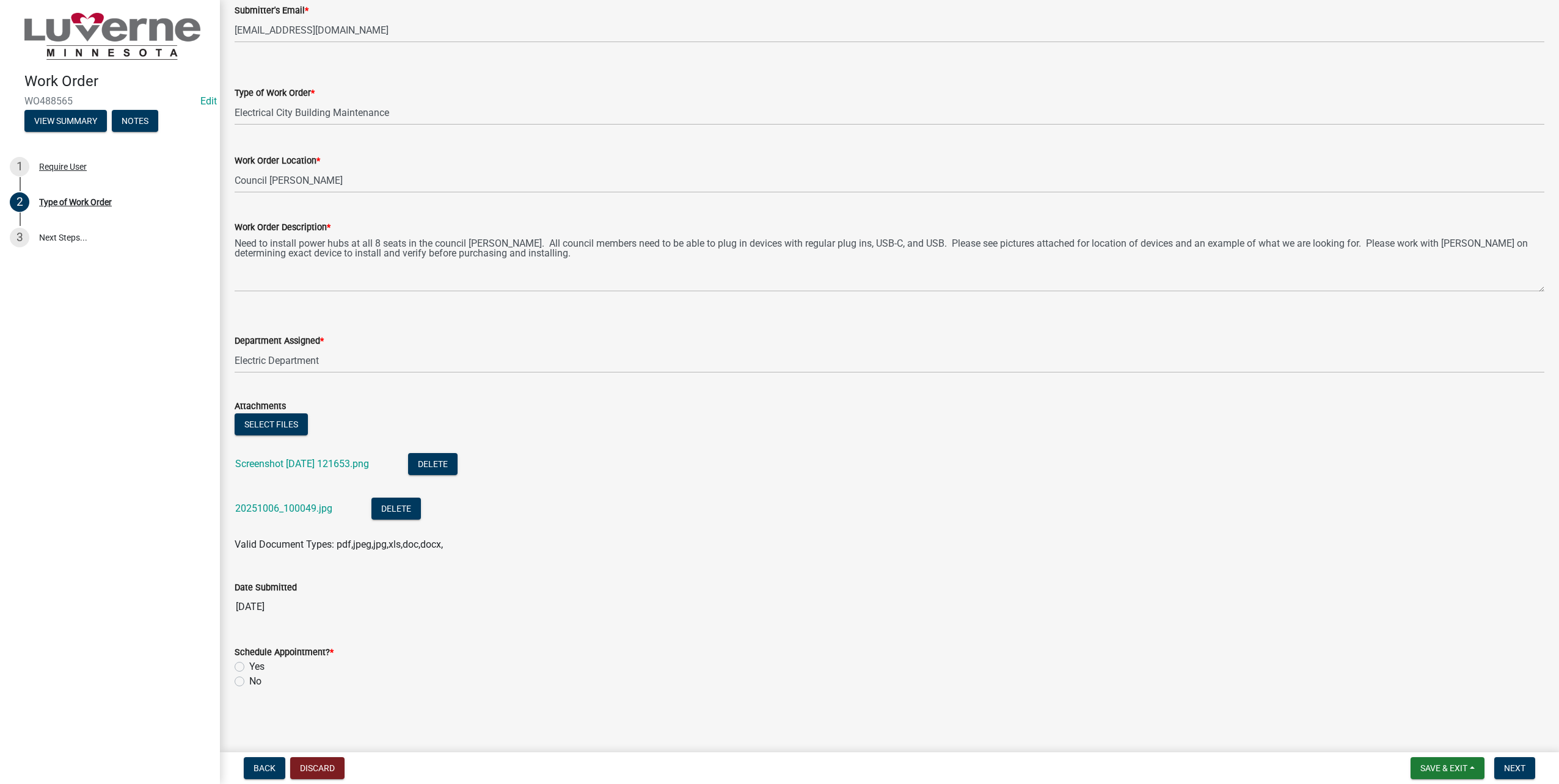
click at [249, 679] on label "No" at bounding box center [256, 681] width 13 height 15
click at [249, 679] on input "No" at bounding box center [253, 678] width 8 height 8
radio input "true"
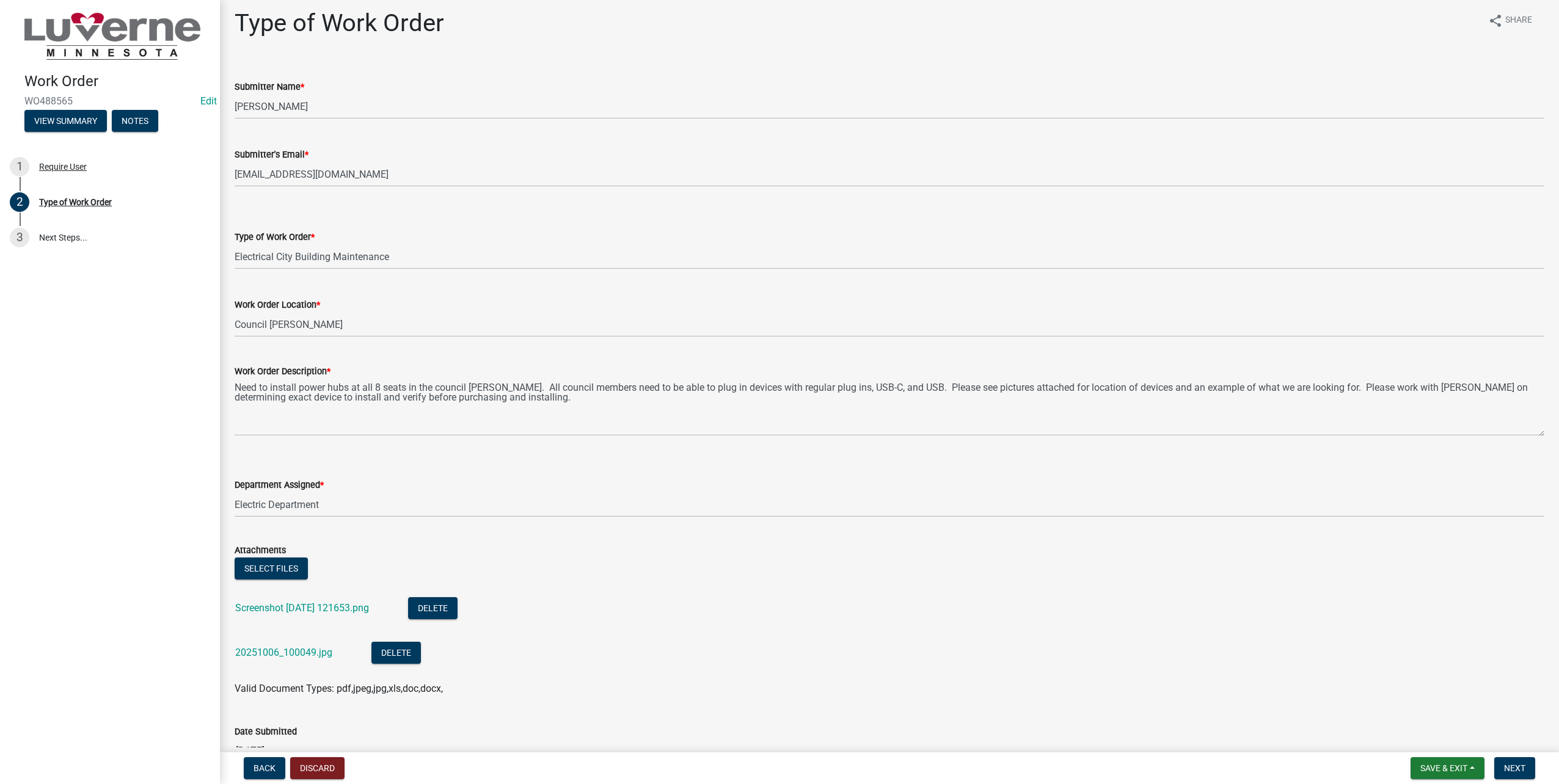
scroll to position [0, 0]
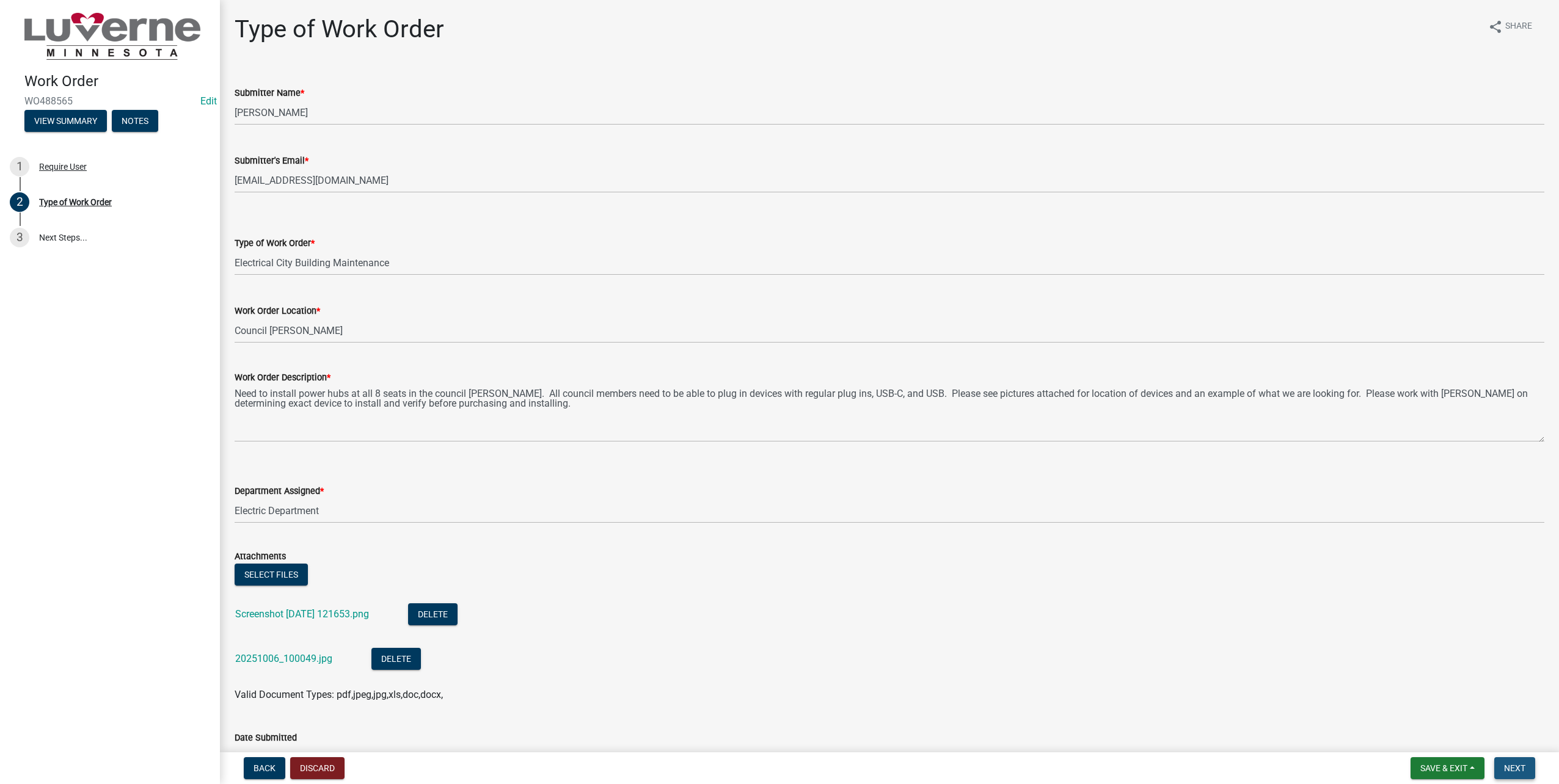
click at [1510, 770] on span "Next" at bounding box center [1514, 768] width 21 height 9
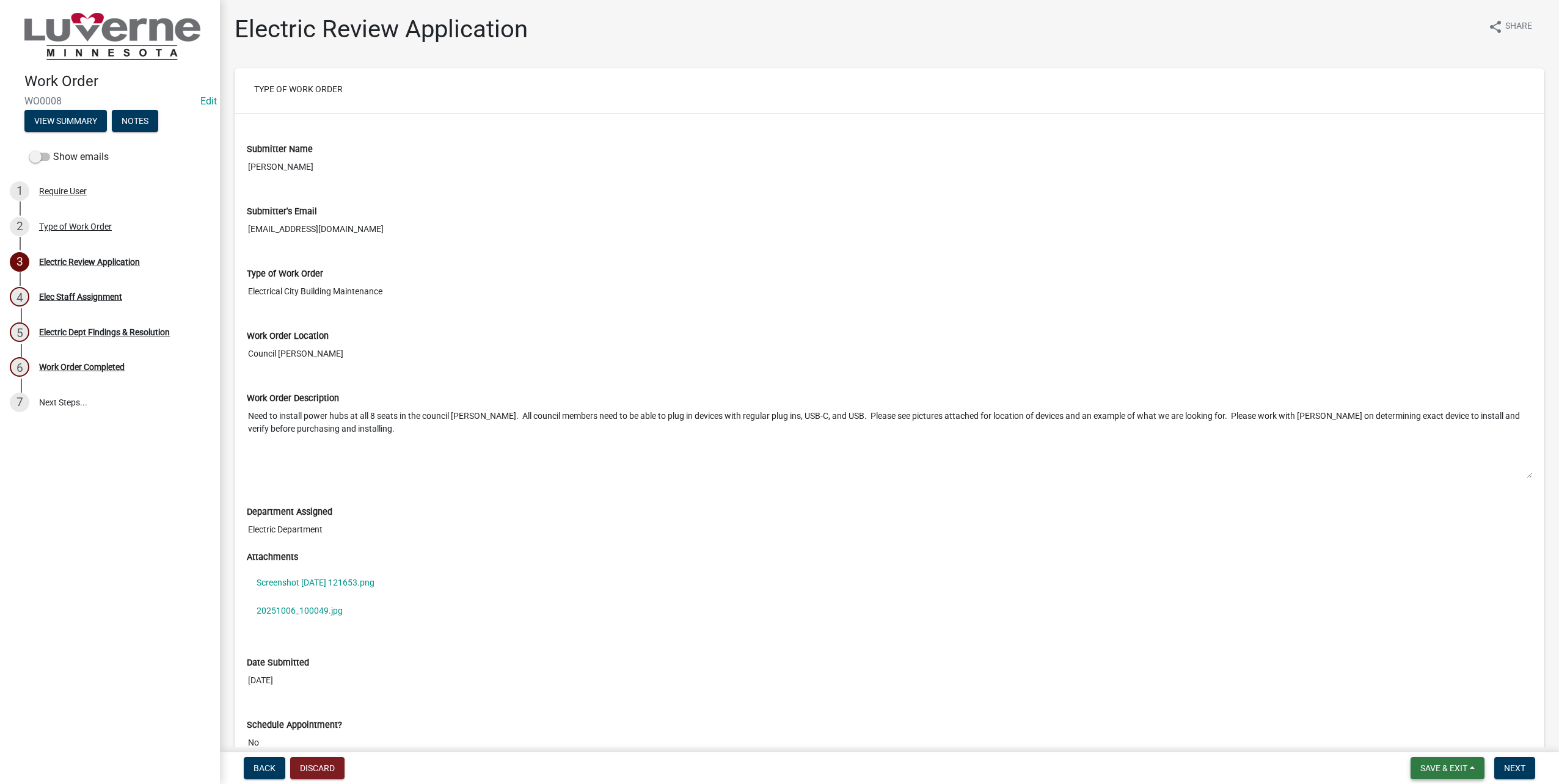
click at [1445, 772] on span "Save & Exit" at bounding box center [1444, 768] width 47 height 9
click at [1434, 756] on button "Save & Exit" at bounding box center [1435, 759] width 98 height 29
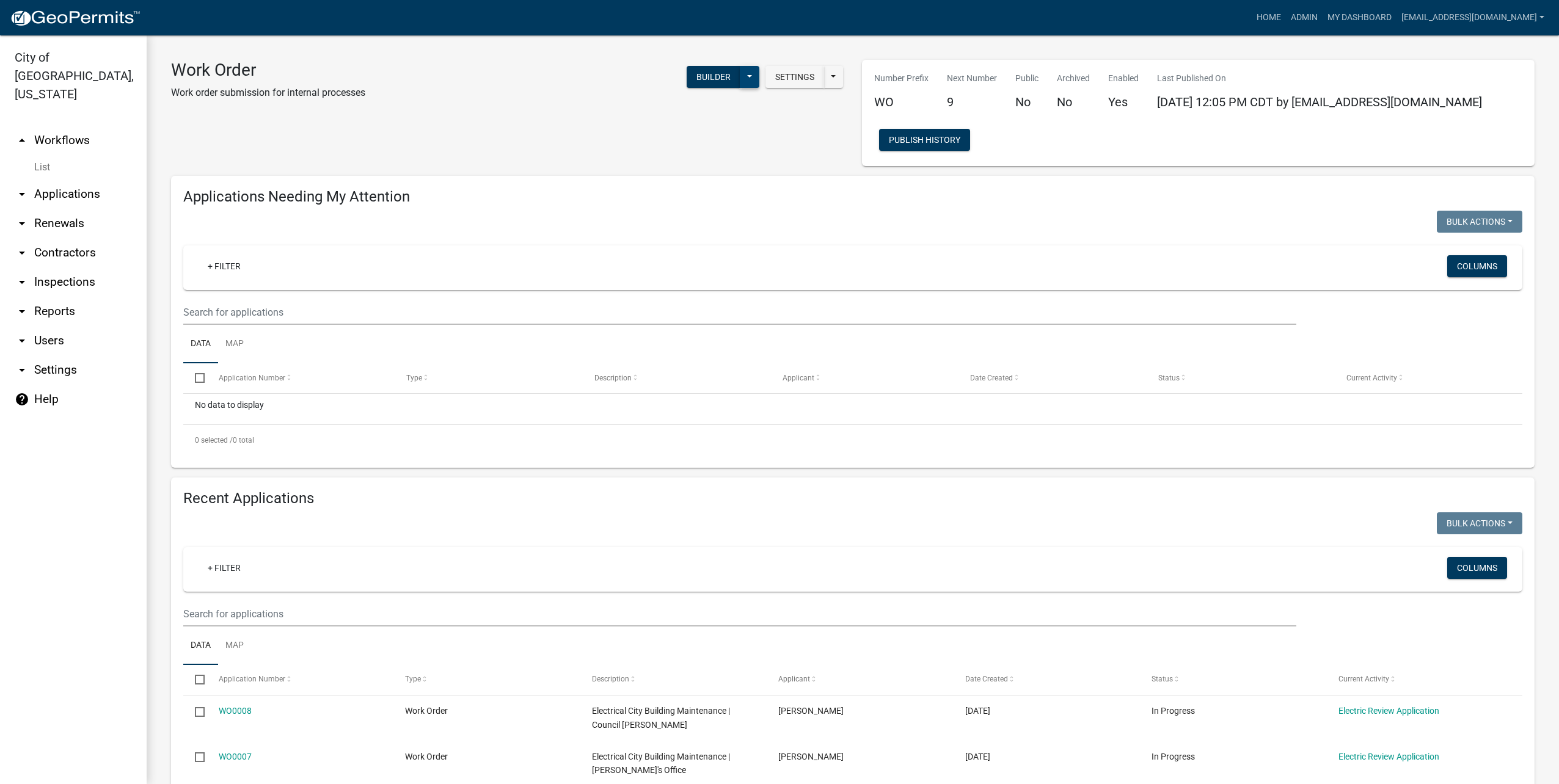
click at [745, 76] on button at bounding box center [749, 77] width 20 height 22
click at [717, 270] on button "Start Application" at bounding box center [708, 261] width 101 height 29
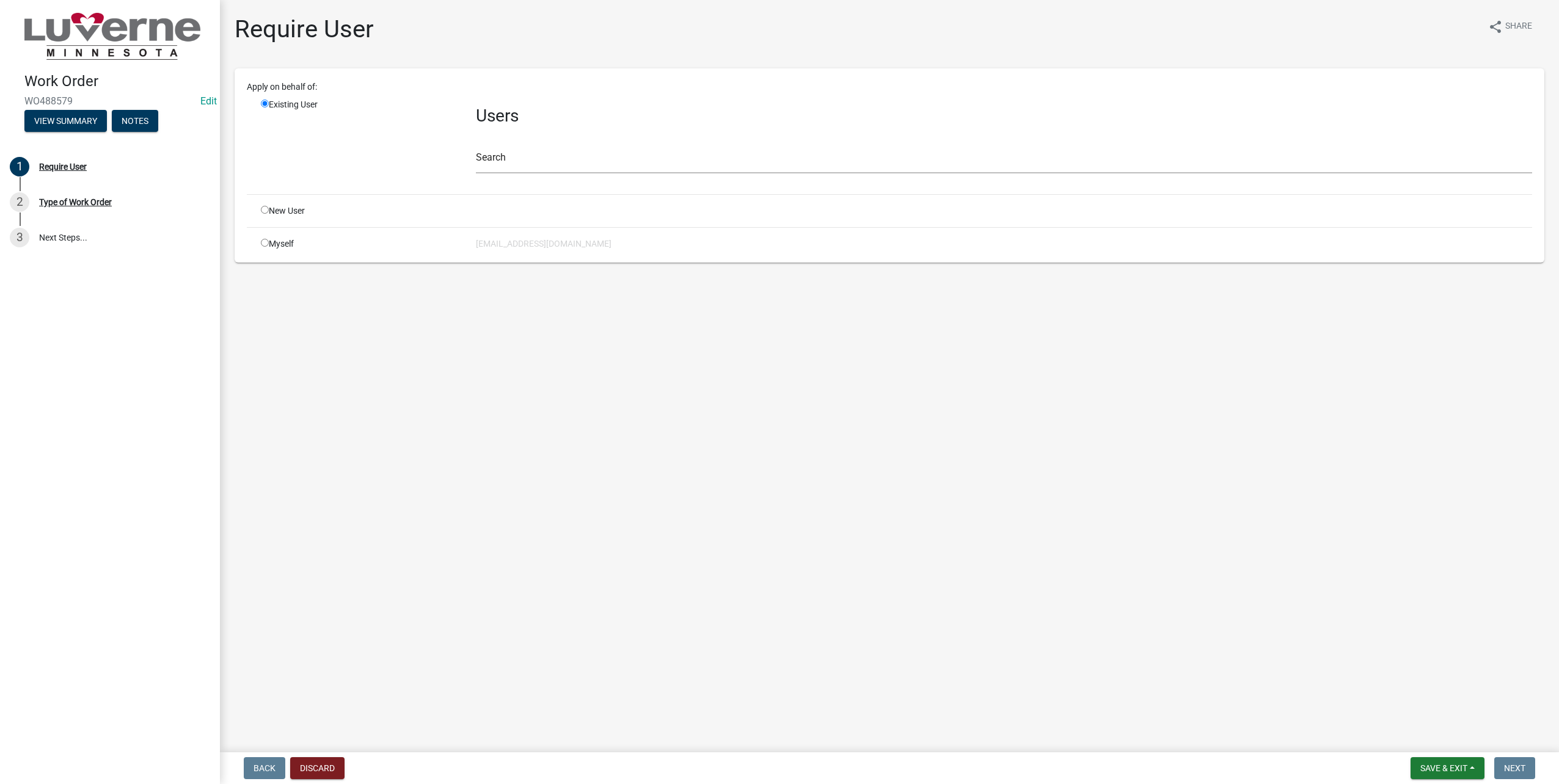
click at [264, 244] on input "radio" at bounding box center [265, 243] width 8 height 8
radio input "true"
radio input "false"
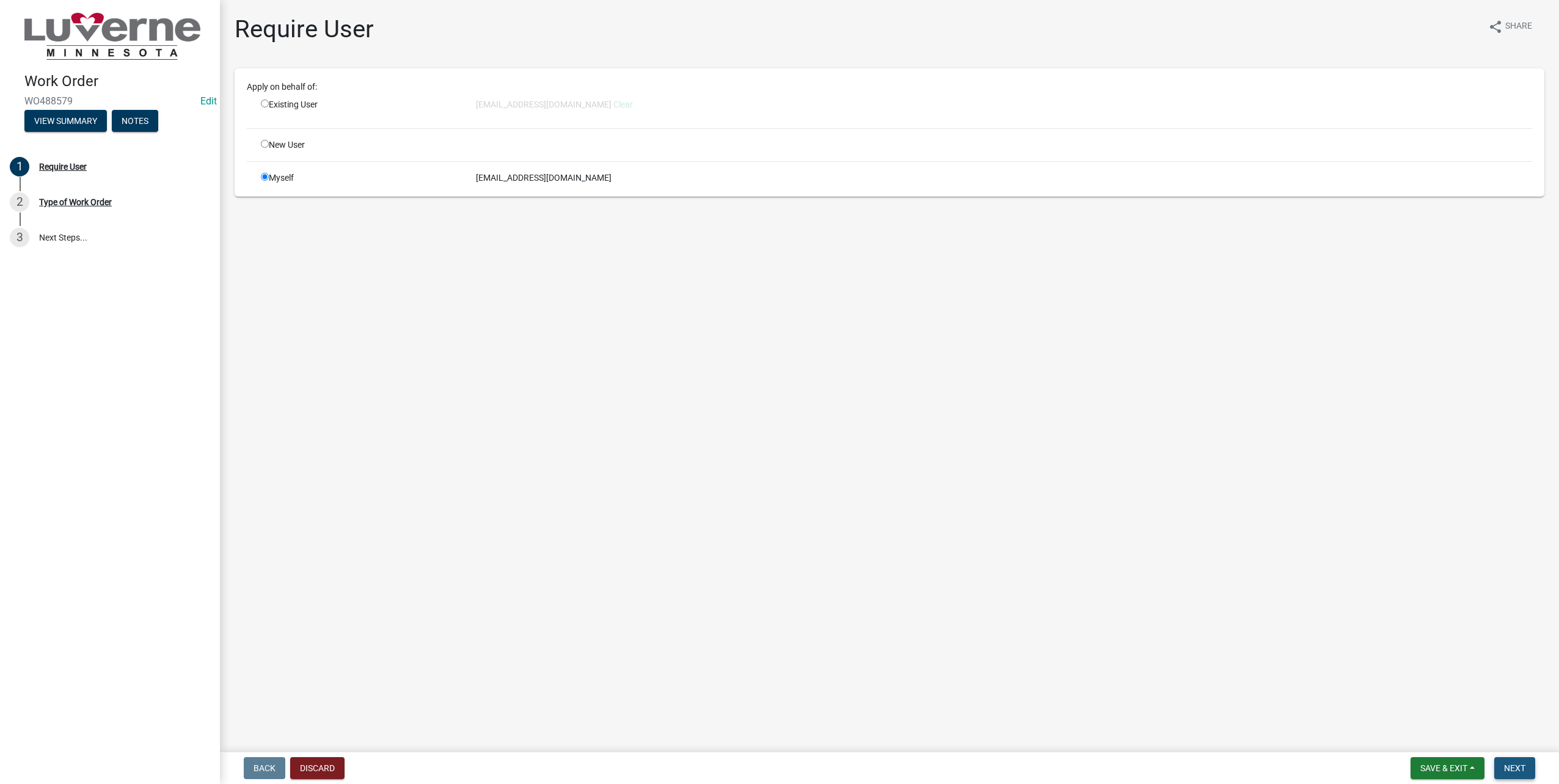
click at [1524, 764] on span "Next" at bounding box center [1514, 768] width 21 height 9
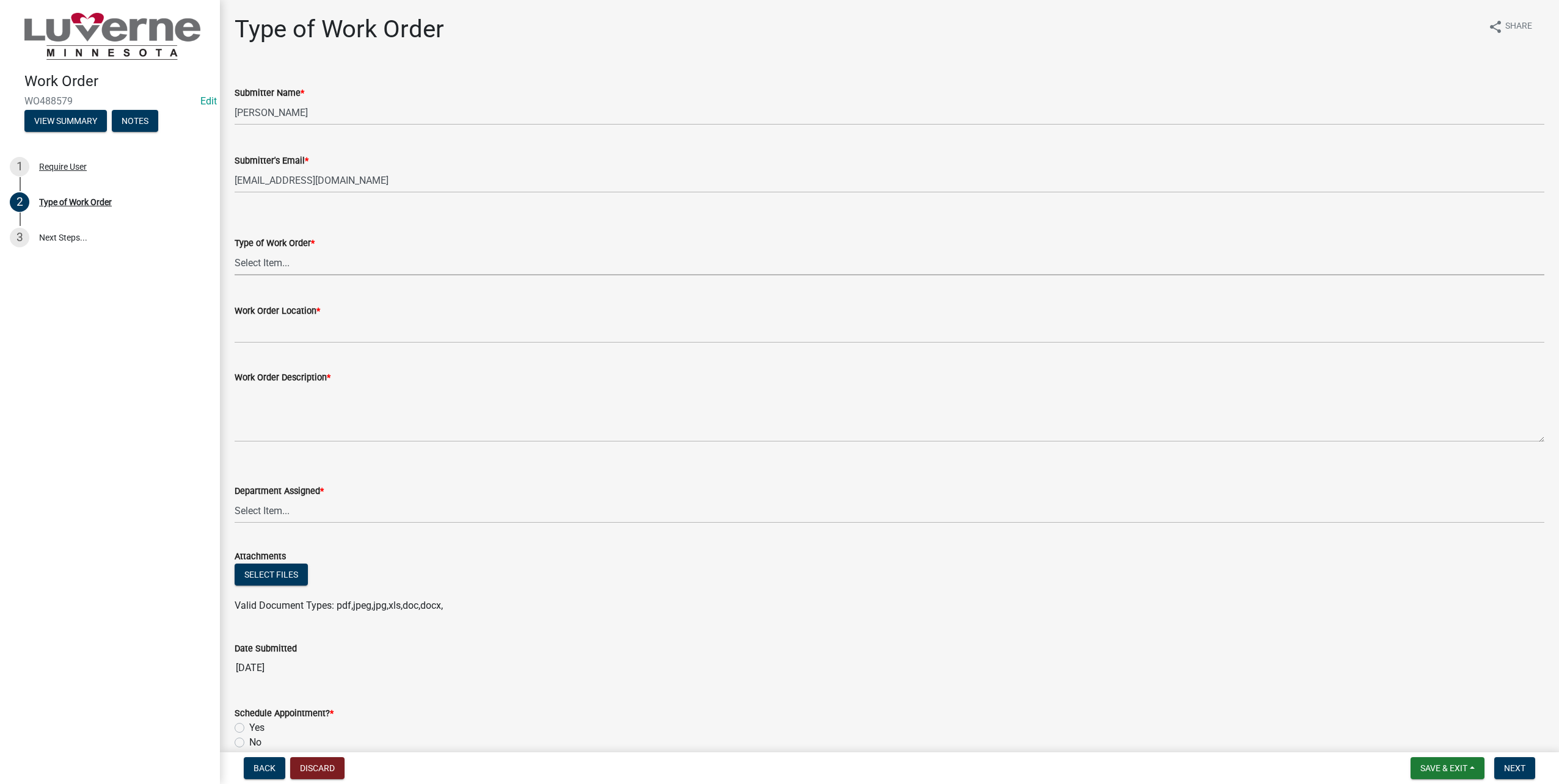
click at [248, 252] on select "Select Item... Turn Water On Turn Water Off Turn Electric On Turn Electric Off …" at bounding box center [889, 263] width 1310 height 25
click at [234, 250] on select "Select Item... Turn Water On Turn Water Off Turn Electric On Turn Electric Off …" at bounding box center [889, 263] width 1310 height 25
select select "23d35f2e-3bf1-4ece-83c1-2a742f145ffa"
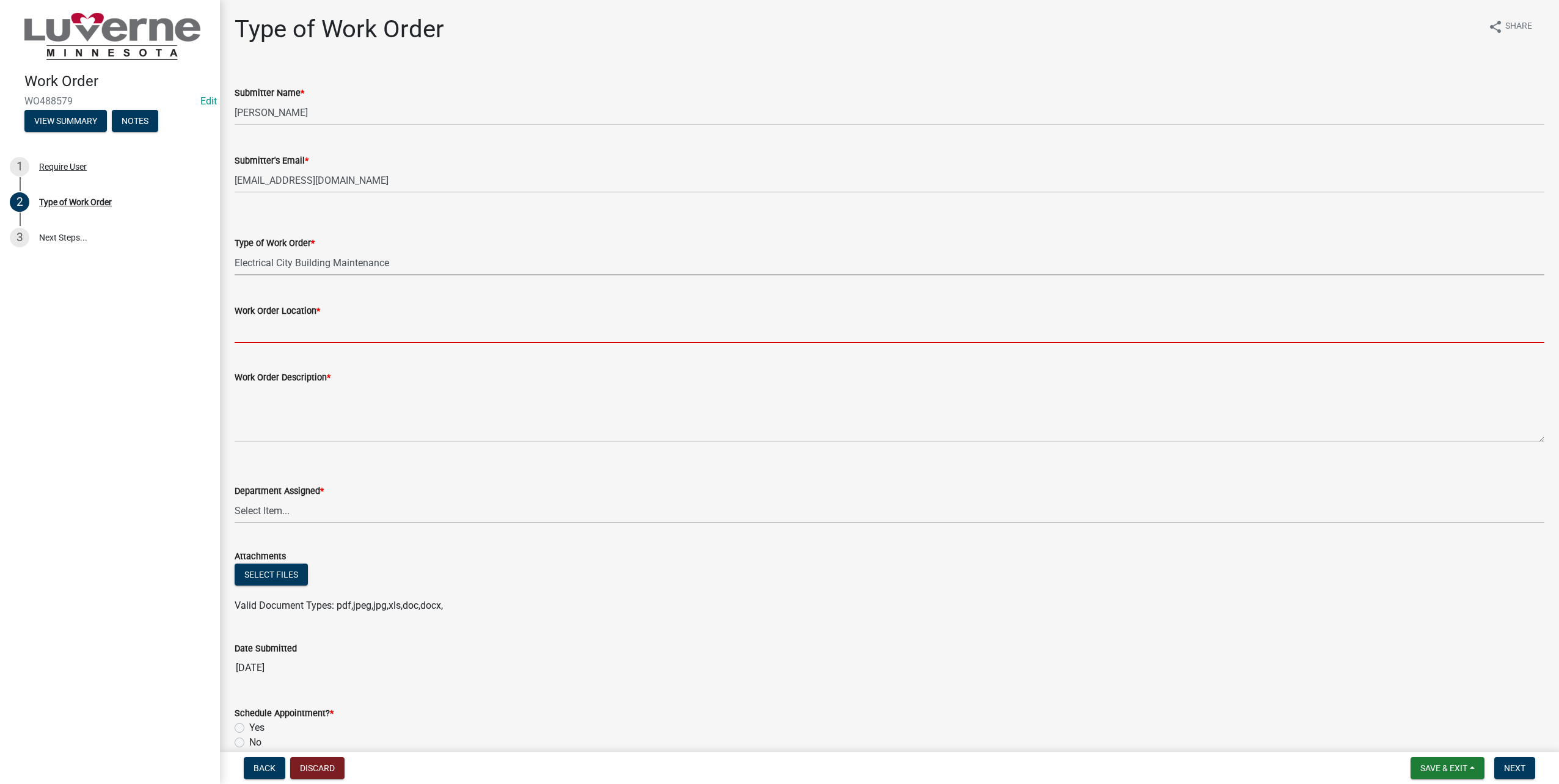
click at [323, 335] on input "Work Order Location *" at bounding box center [889, 331] width 1310 height 25
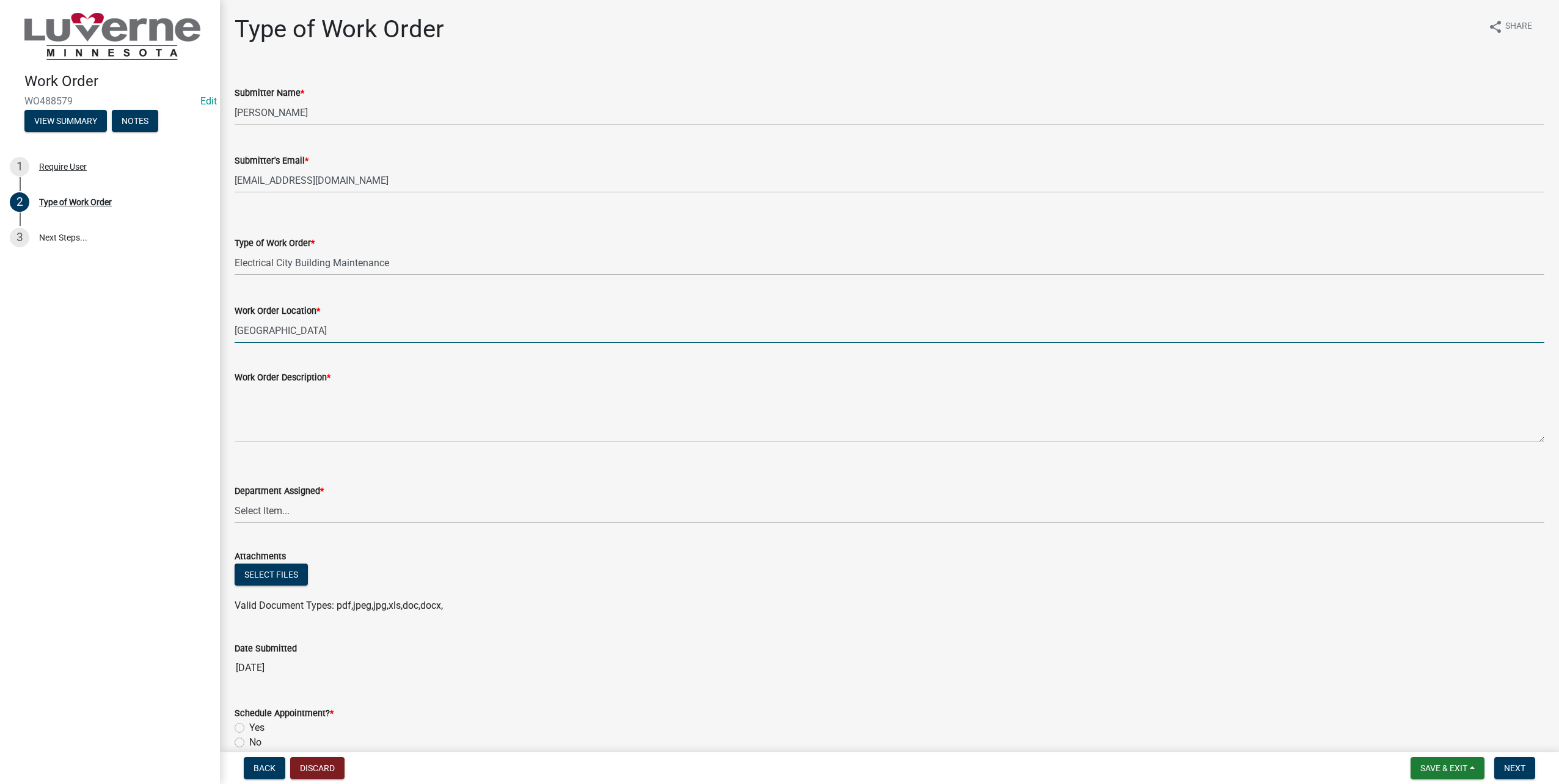
type input "West Conference Room"
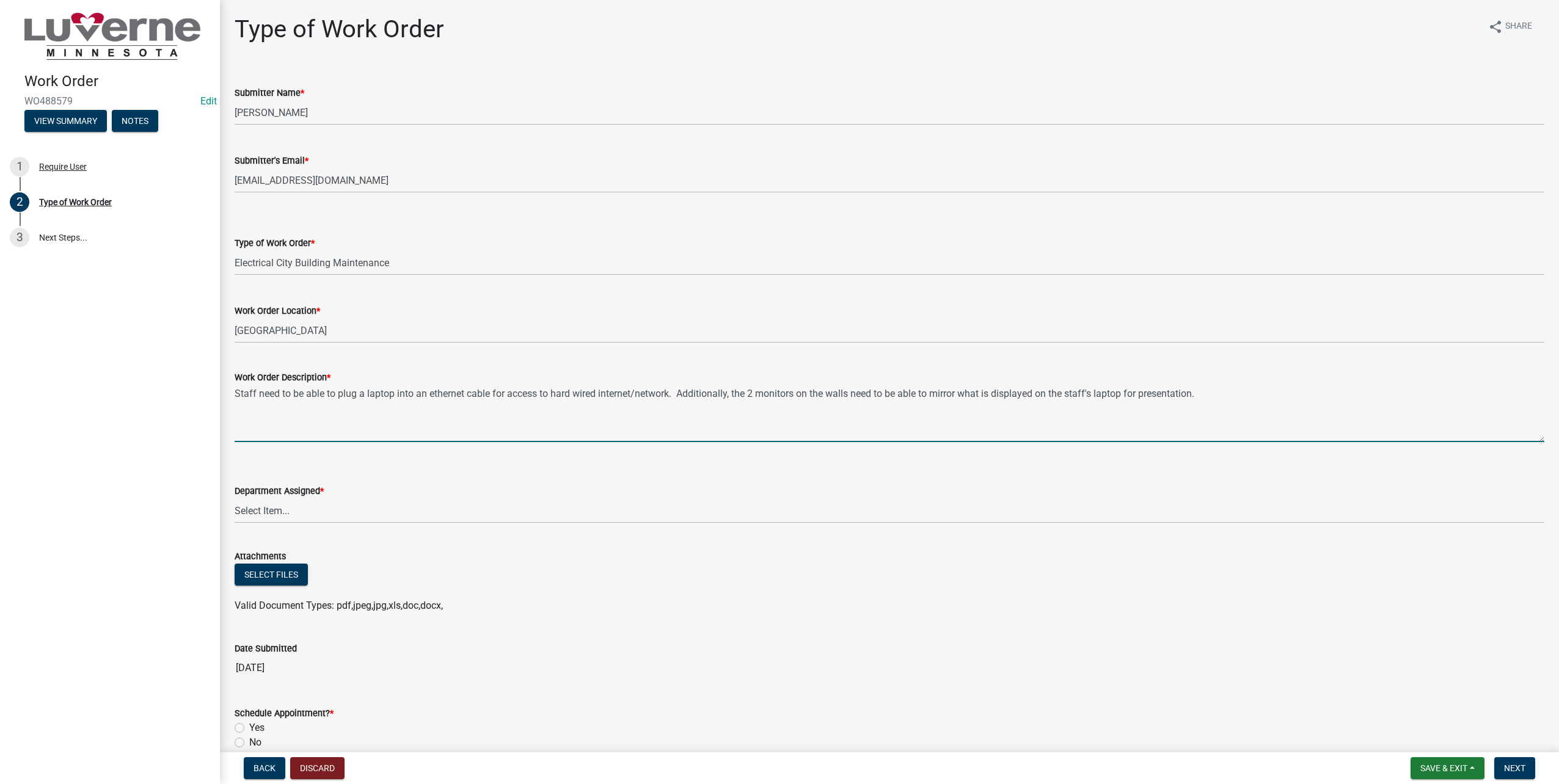
click at [1237, 394] on textarea "Staff need to be able to plug a laptop into an ethernet cable for access to har…" at bounding box center [889, 413] width 1310 height 57
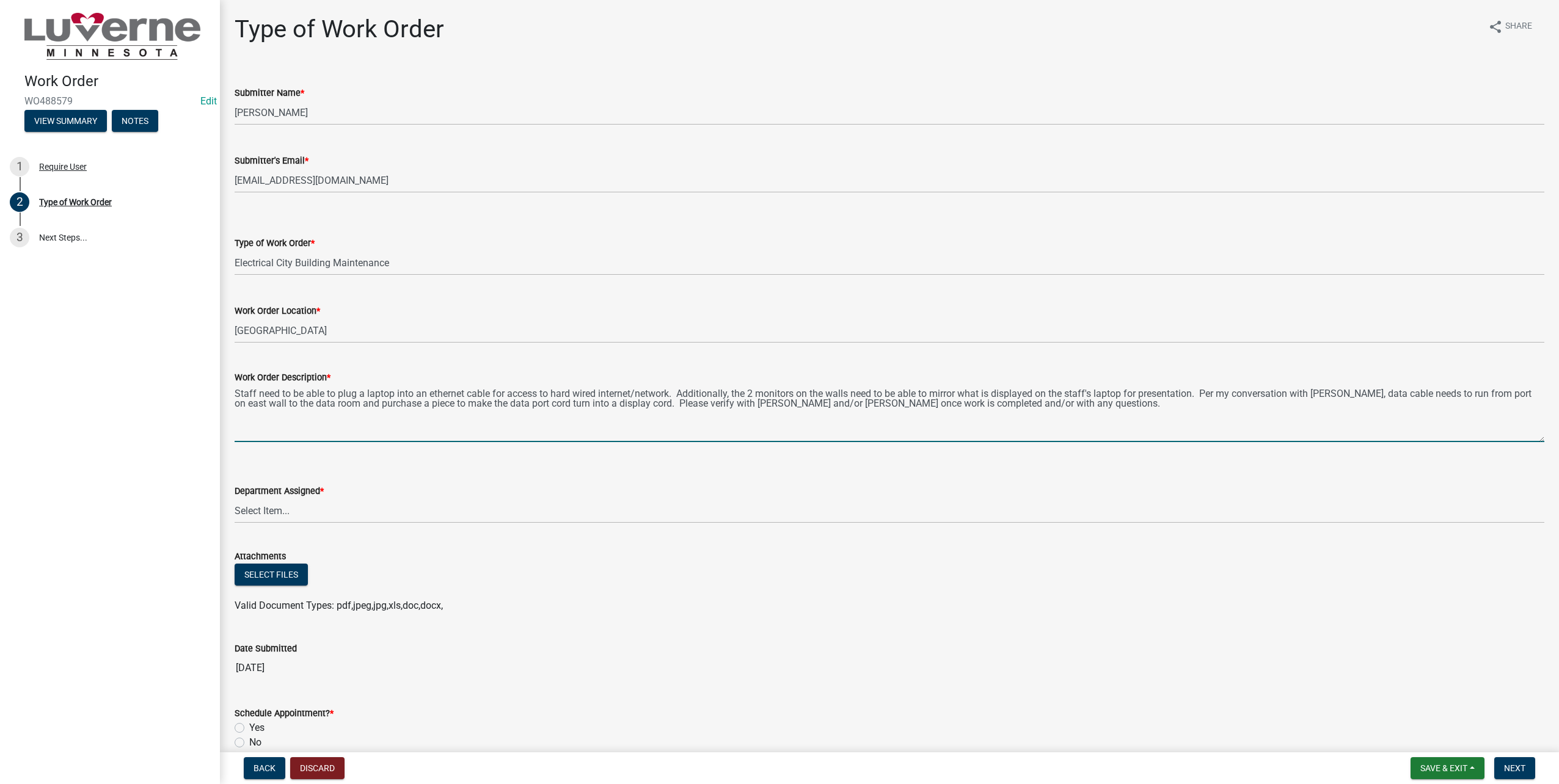
type textarea "Staff need to be able to plug a laptop into an ethernet cable for access to har…"
click at [325, 505] on select "Select Item... Building Maintenance Electric Department Water/Wastewater Depart…" at bounding box center [889, 511] width 1310 height 25
click at [234, 499] on select "Select Item... Building Maintenance Electric Department Water/Wastewater Depart…" at bounding box center [889, 511] width 1310 height 25
select select "1c8b25b4-c1de-4134-baf2-bb76918873a0"
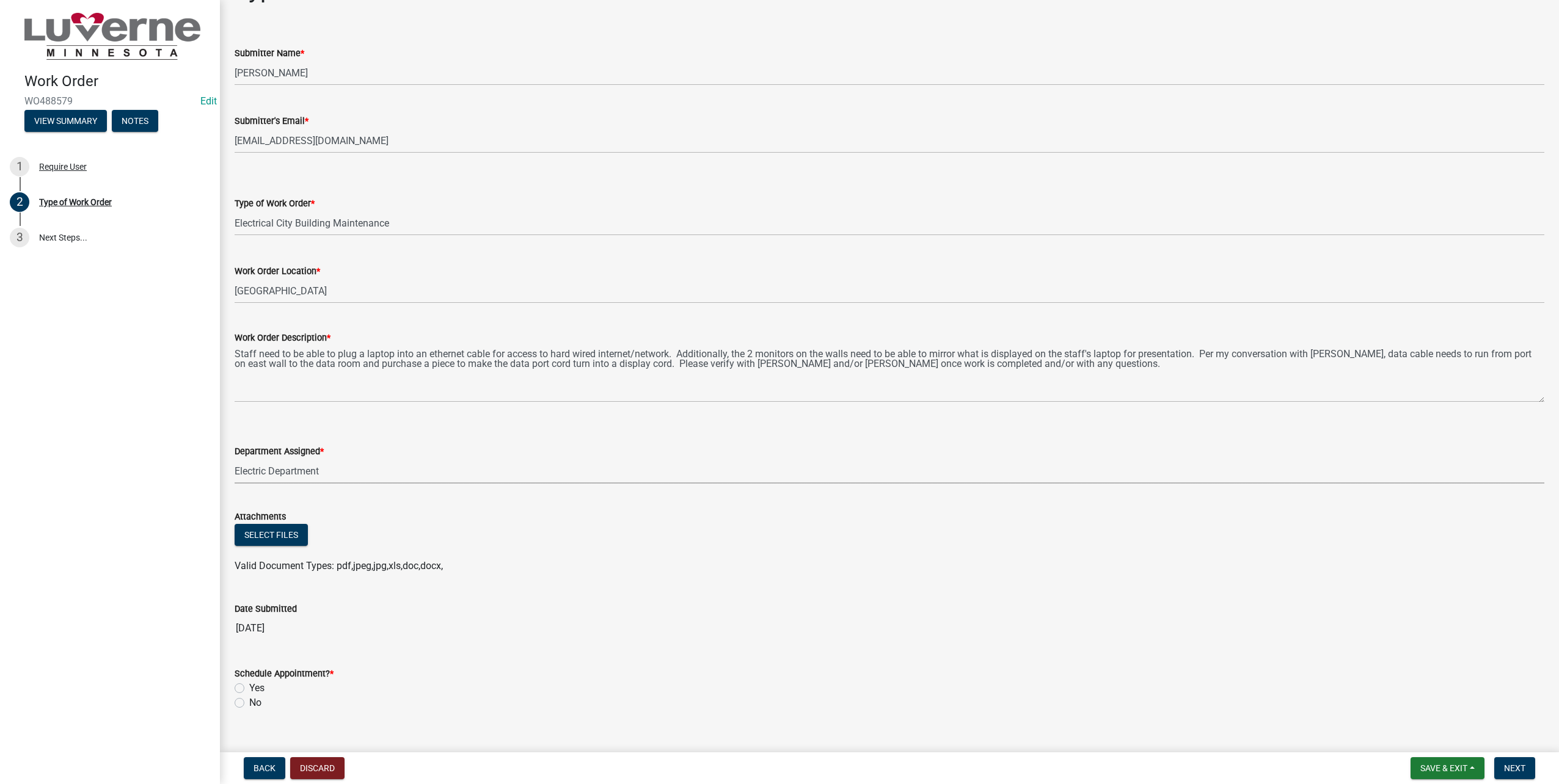
scroll to position [61, 0]
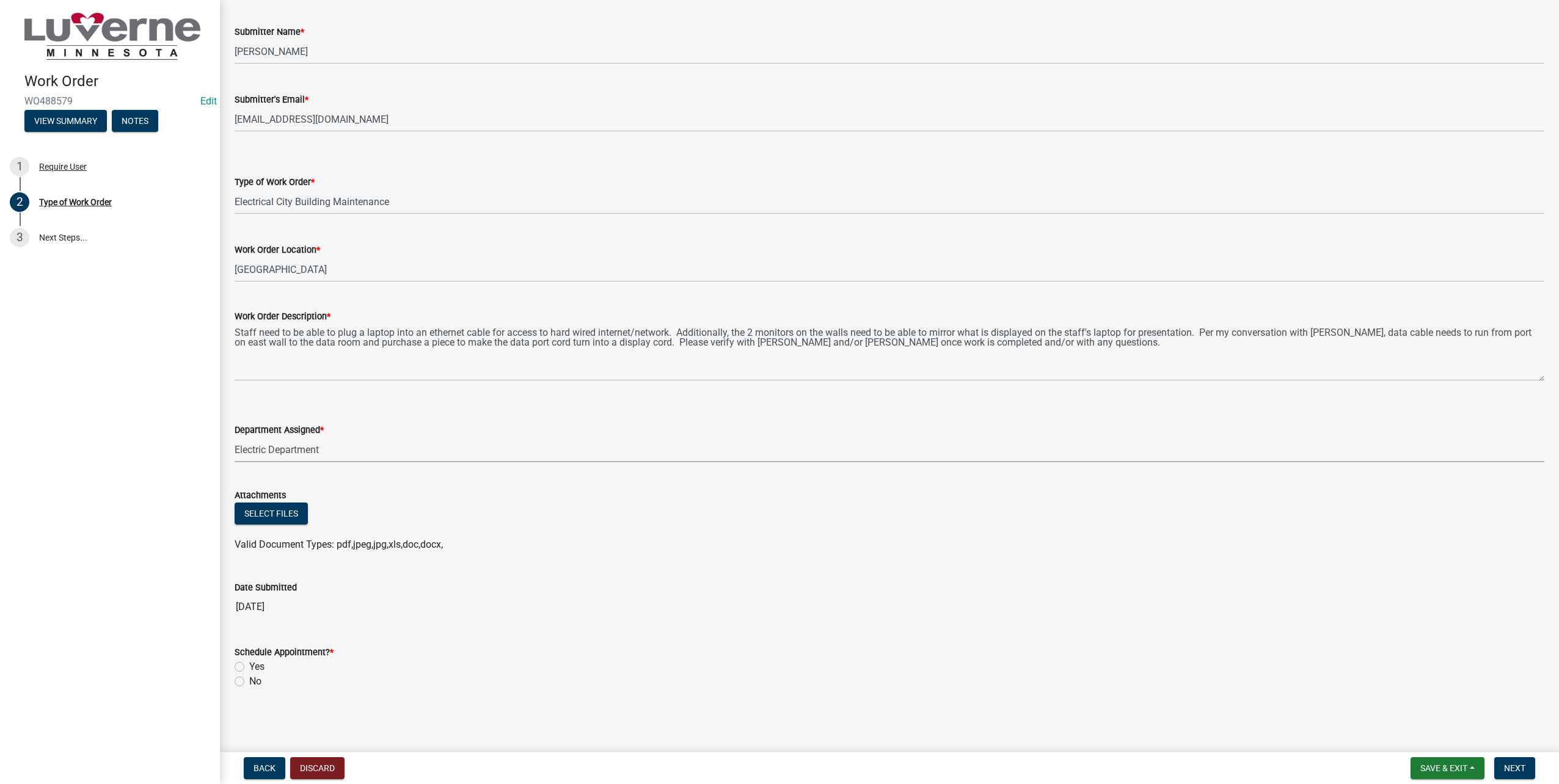
click at [249, 680] on label "No" at bounding box center [256, 681] width 13 height 15
click at [249, 680] on input "No" at bounding box center [253, 678] width 8 height 8
radio input "true"
click at [1524, 764] on span "Next" at bounding box center [1514, 768] width 21 height 9
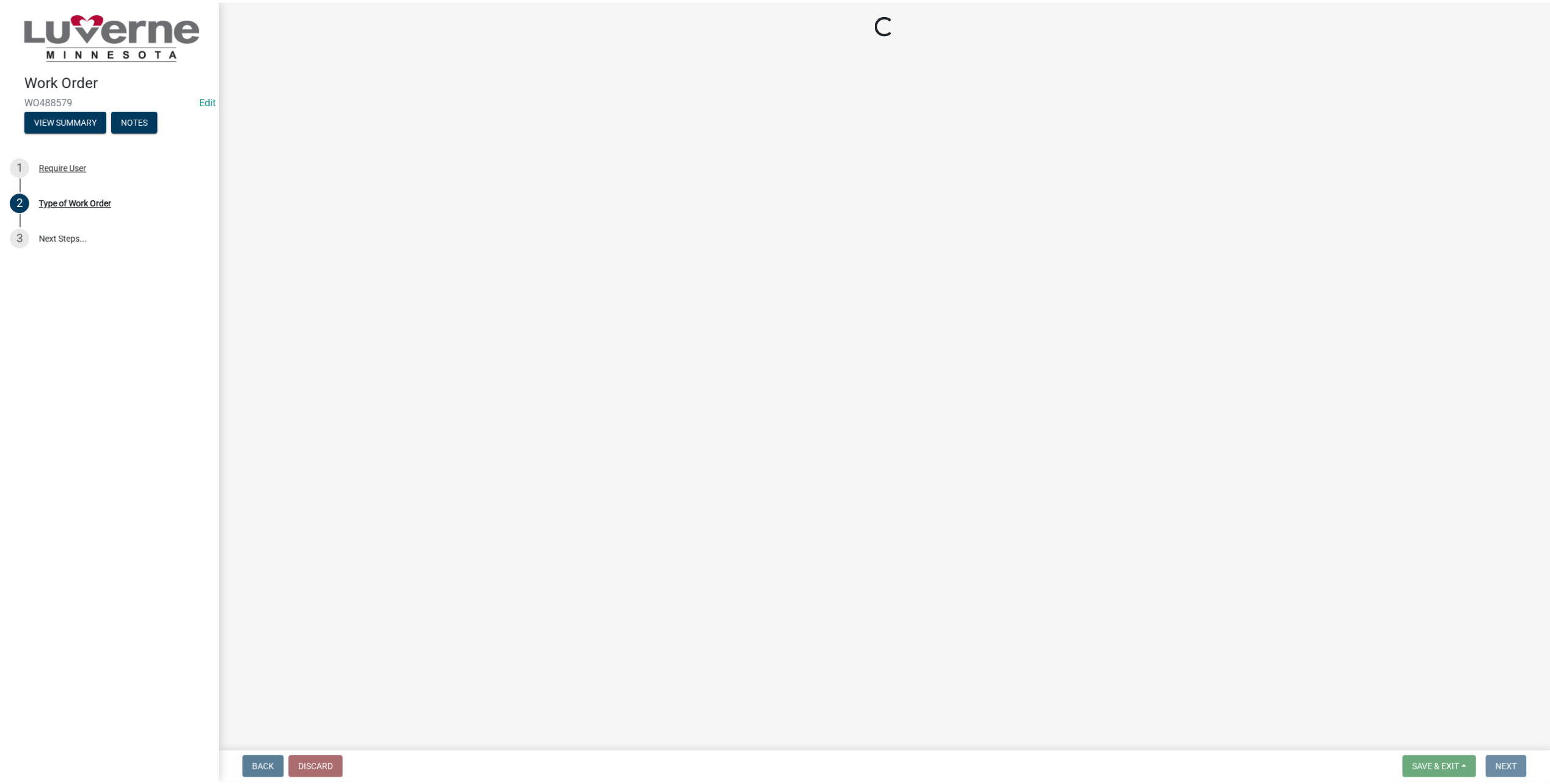
scroll to position [0, 0]
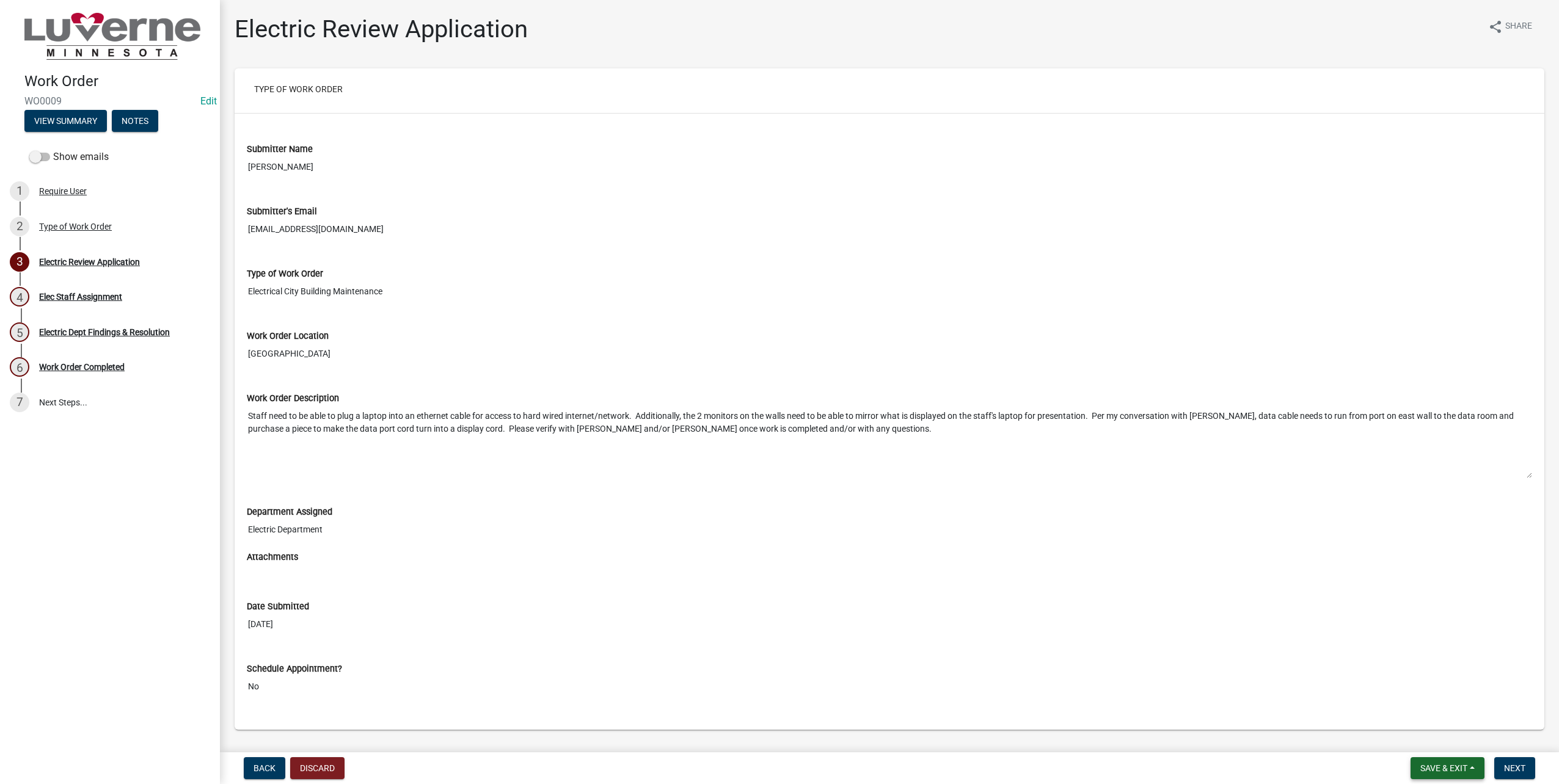
click at [1429, 764] on span "Save & Exit" at bounding box center [1444, 768] width 47 height 9
click at [1430, 753] on button "Save & Exit" at bounding box center [1435, 759] width 98 height 29
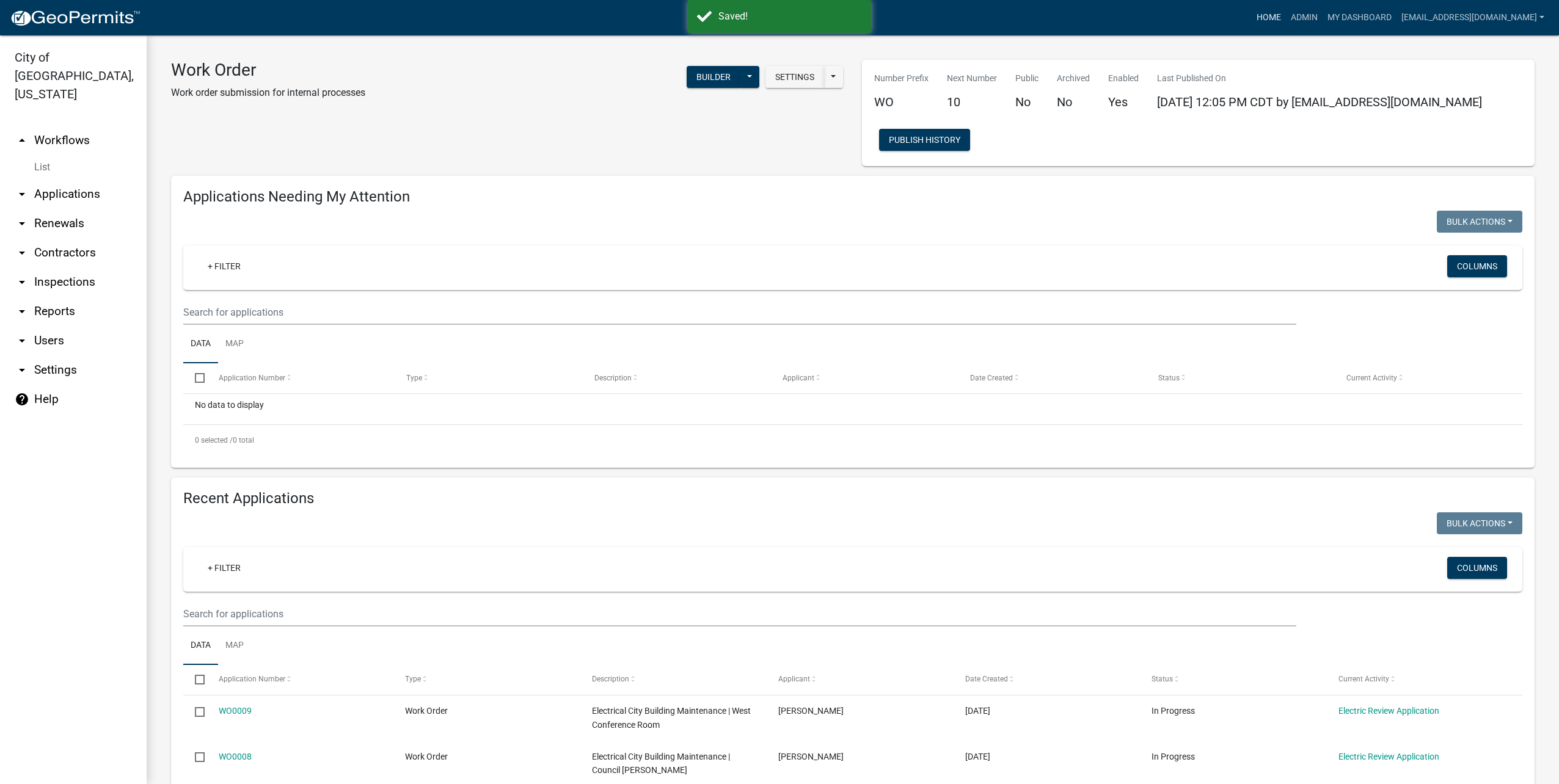
click at [1283, 18] on link "Home" at bounding box center [1269, 18] width 35 height 24
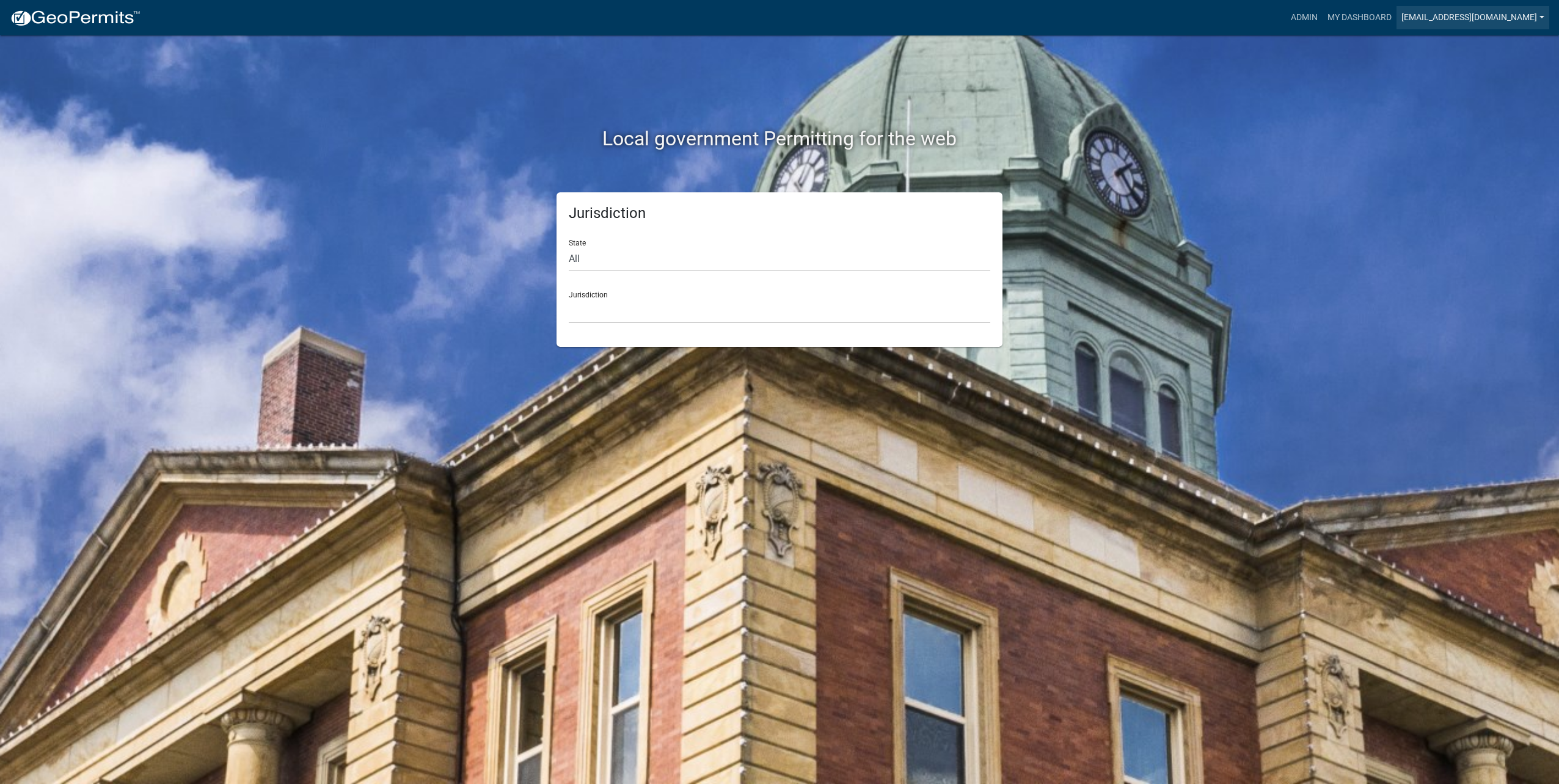
click at [1463, 7] on link "[EMAIL_ADDRESS][DOMAIN_NAME]" at bounding box center [1473, 18] width 153 height 24
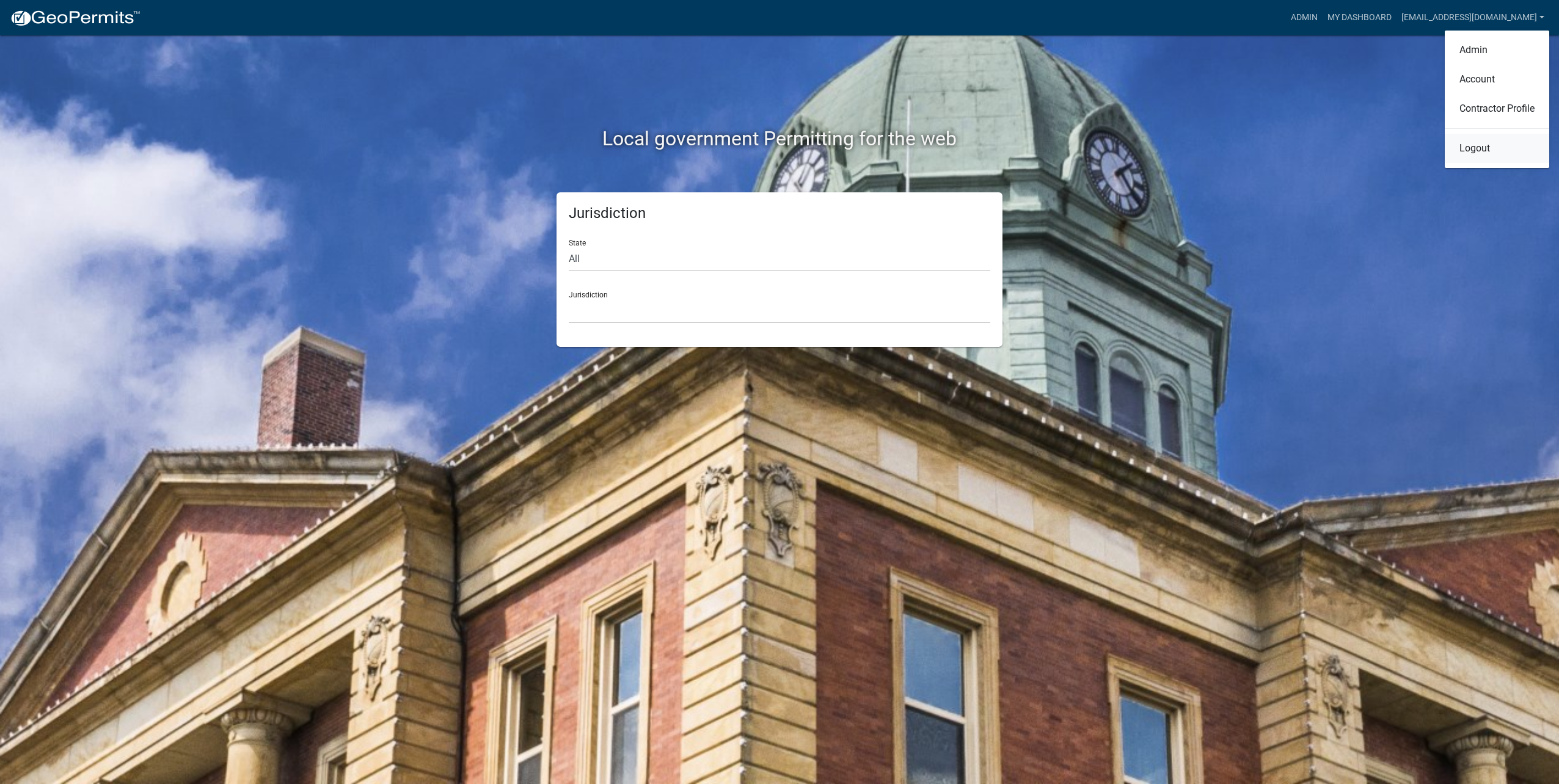
click at [1499, 154] on link "Logout" at bounding box center [1496, 148] width 104 height 29
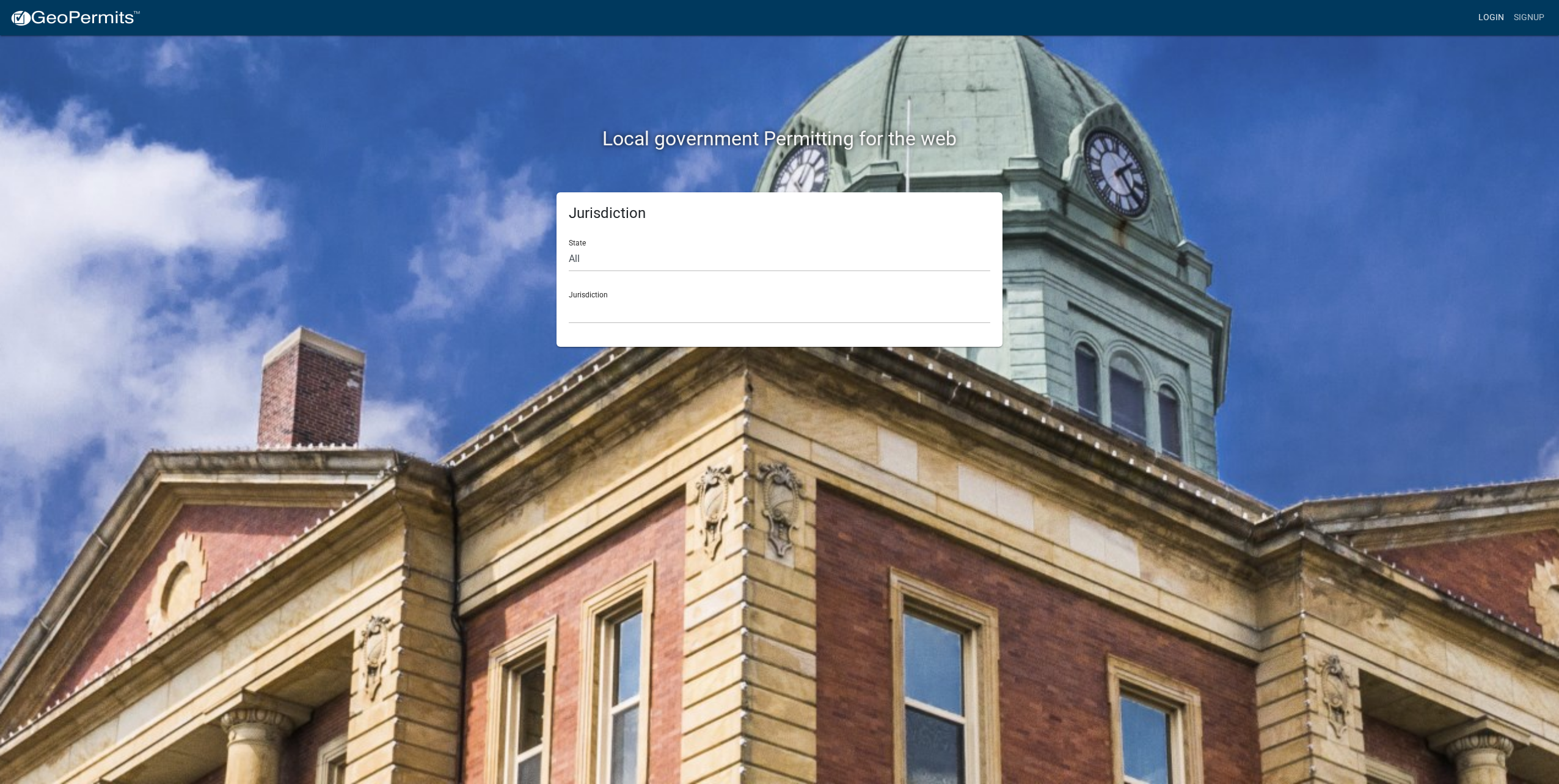
click at [1491, 11] on link "Login" at bounding box center [1491, 18] width 35 height 24
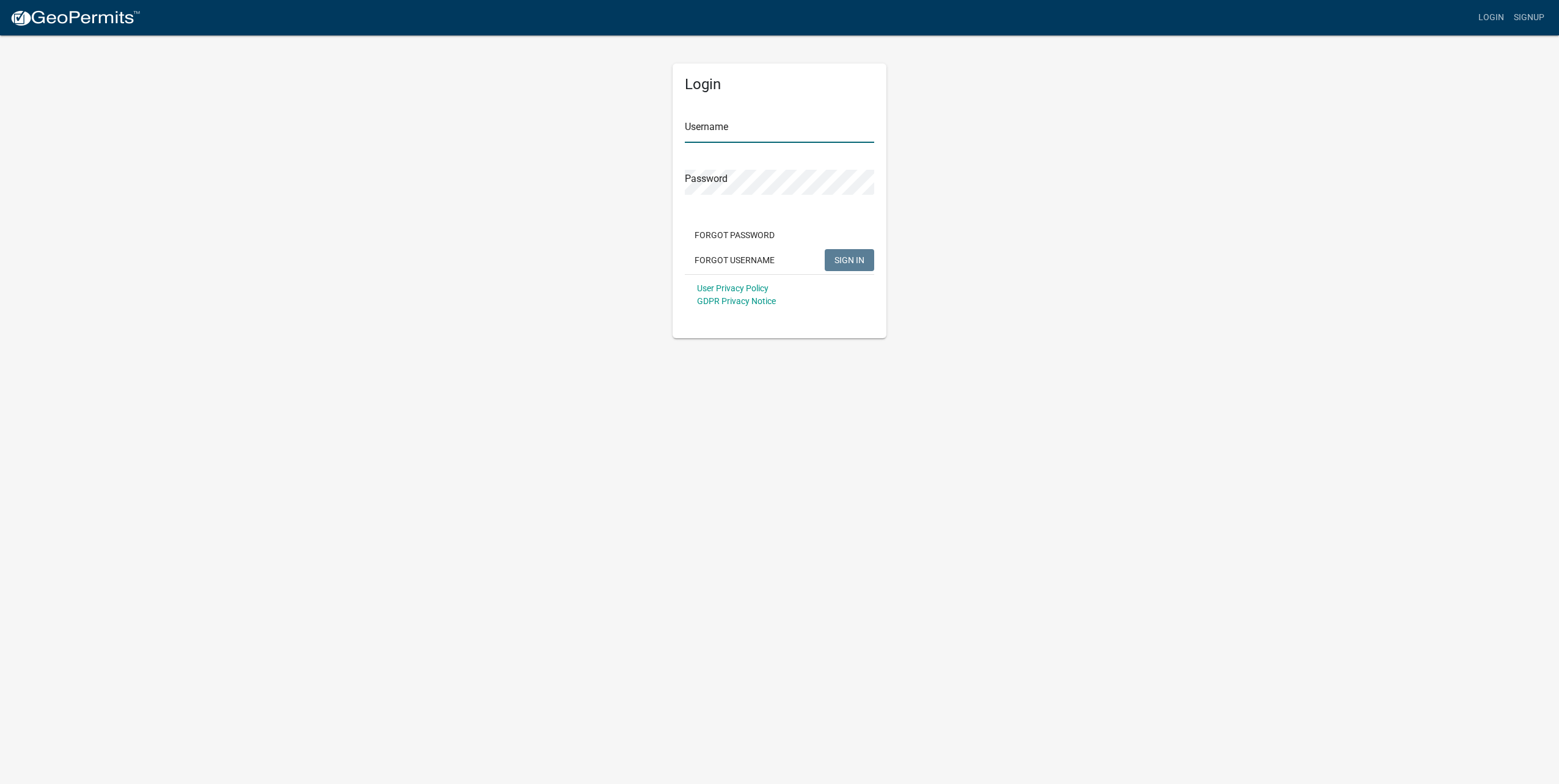
click at [747, 131] on input "Username" at bounding box center [779, 130] width 189 height 25
type input "[EMAIL_ADDRESS][DOMAIN_NAME]"
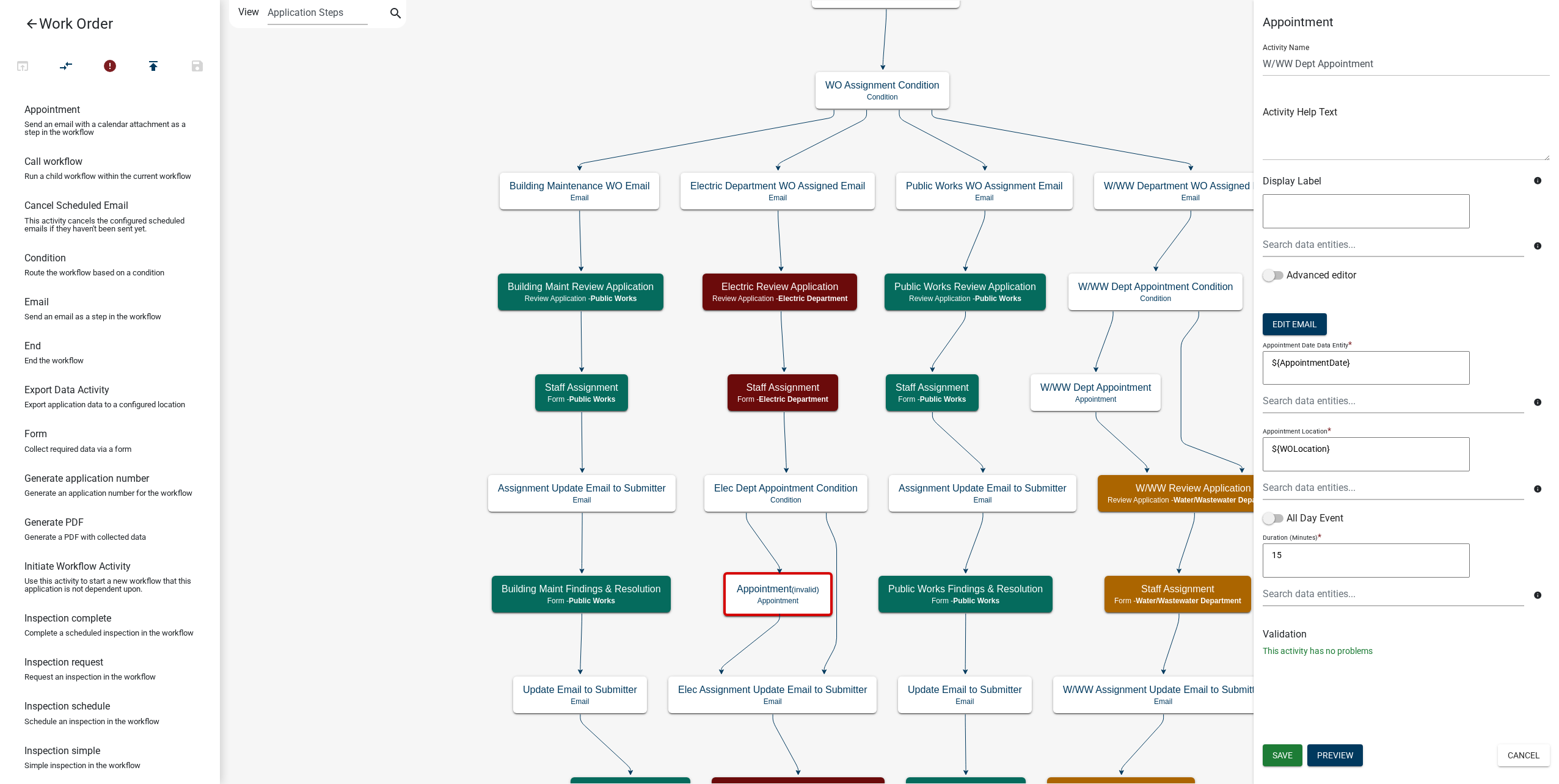
click at [43, 24] on link "arrow_back Work Order" at bounding box center [104, 24] width 191 height 28
click at [32, 21] on icon "arrow_back" at bounding box center [31, 25] width 15 height 17
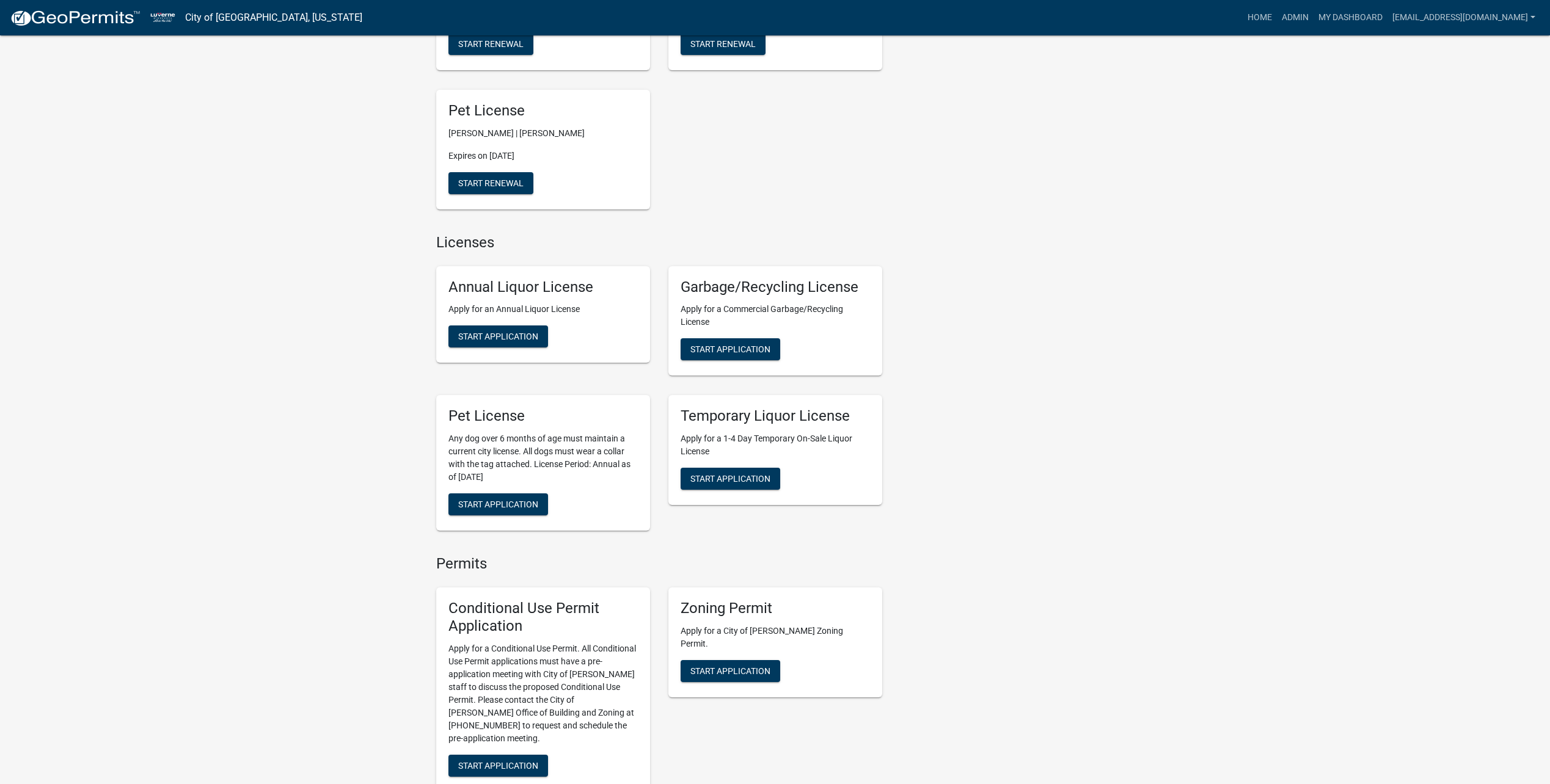
scroll to position [872, 0]
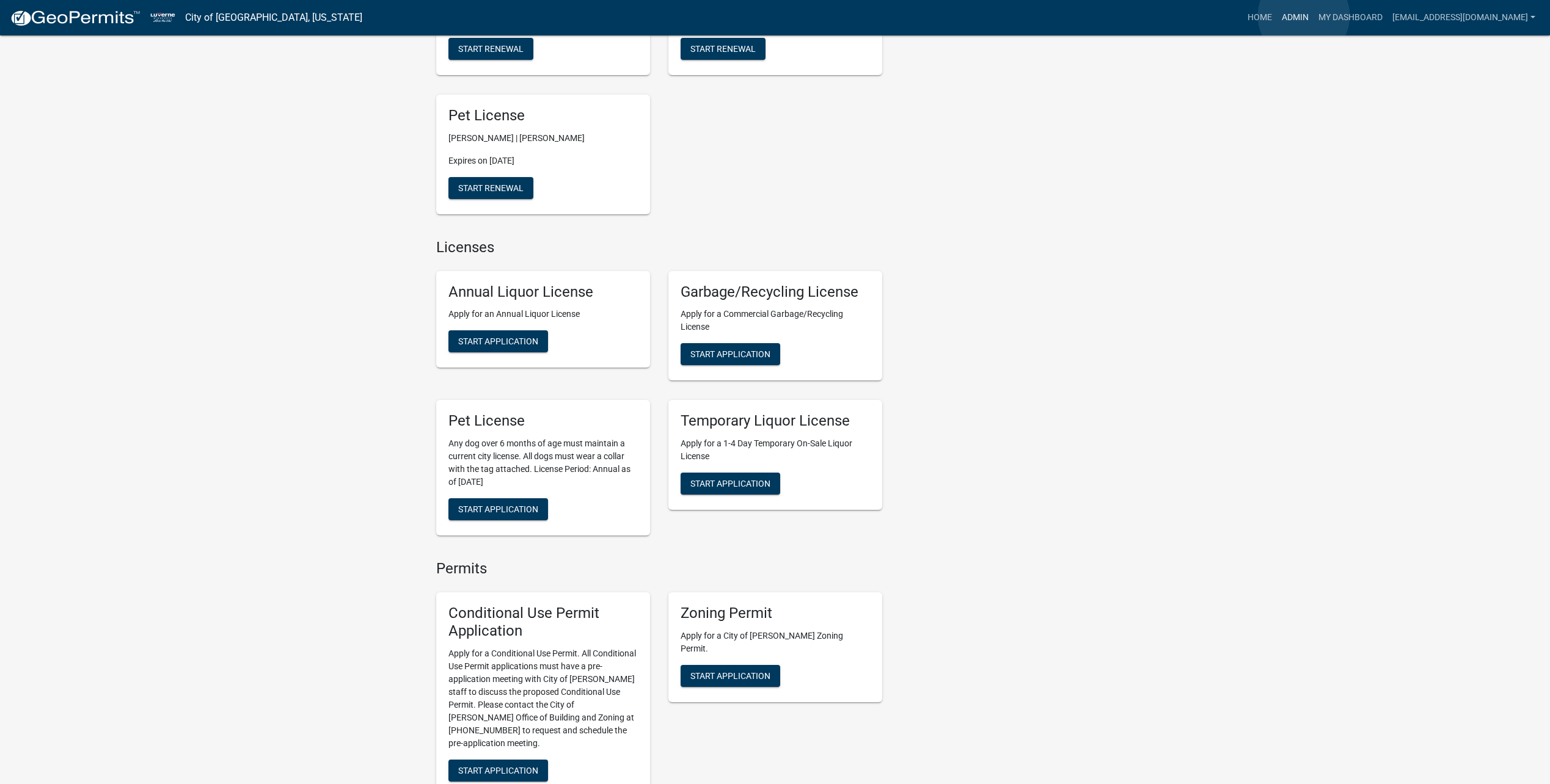
click at [1304, 16] on link "Admin" at bounding box center [1295, 18] width 37 height 24
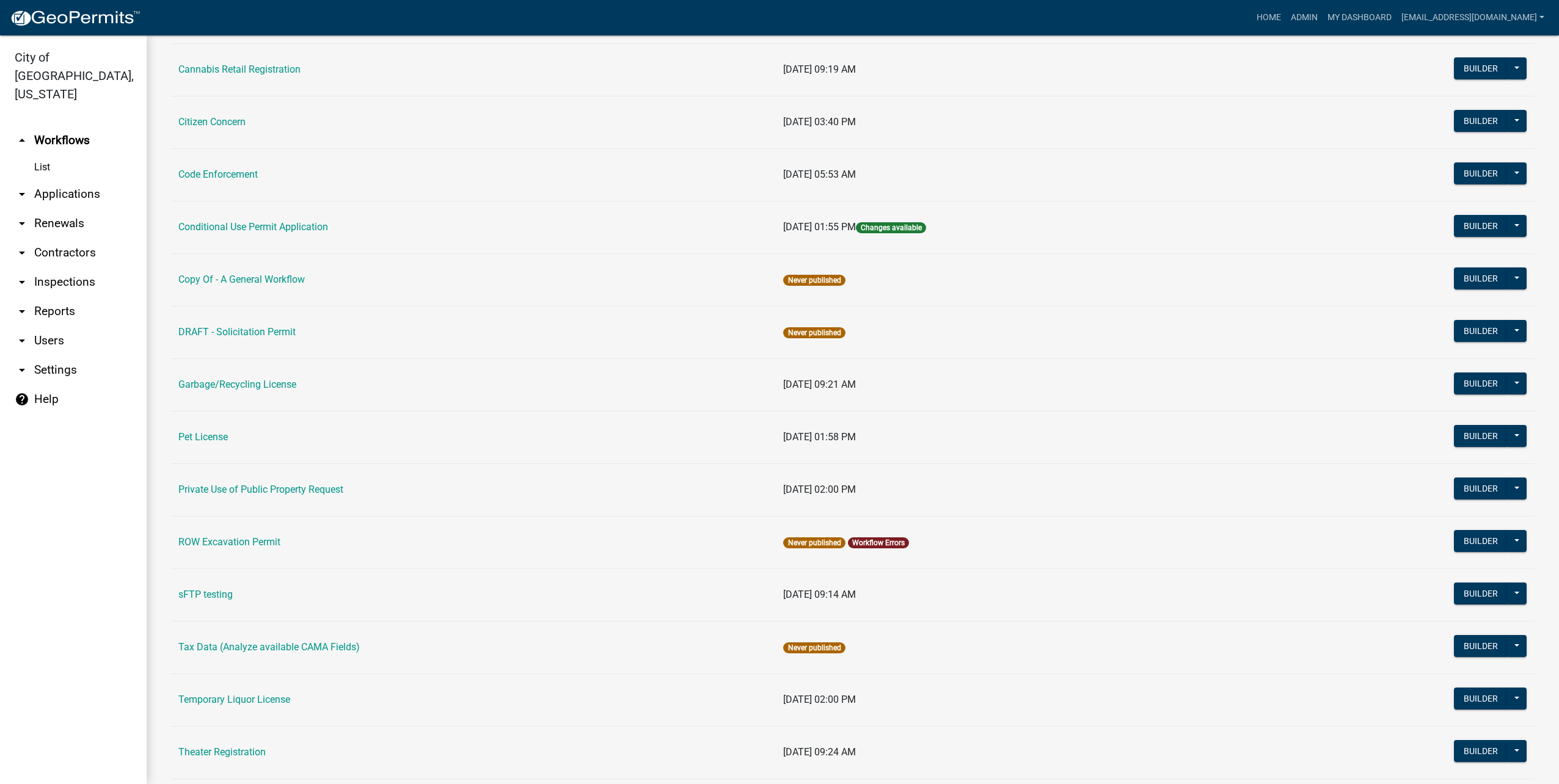
scroll to position [407, 0]
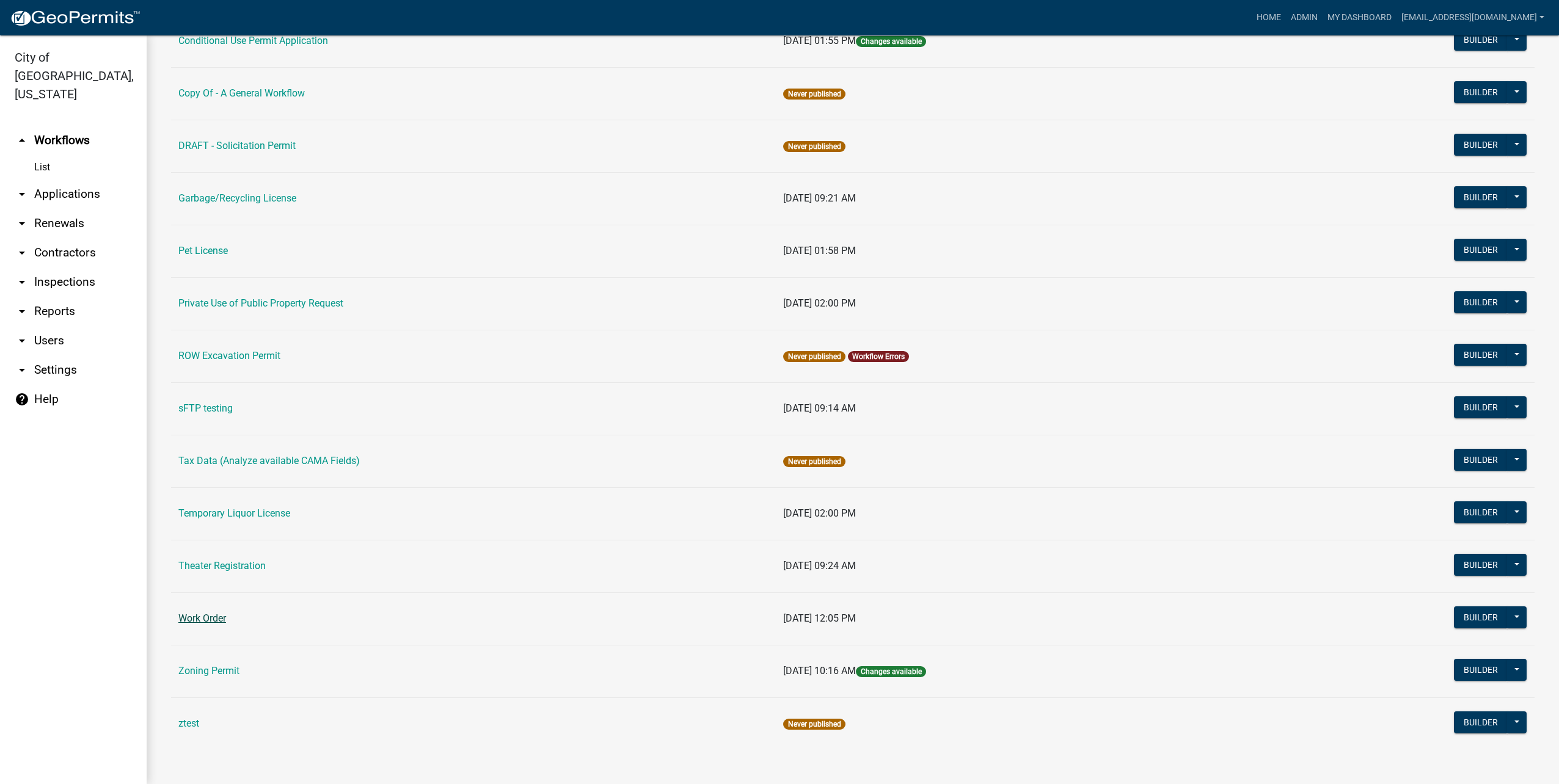
click at [210, 617] on link "Work Order" at bounding box center [202, 618] width 48 height 12
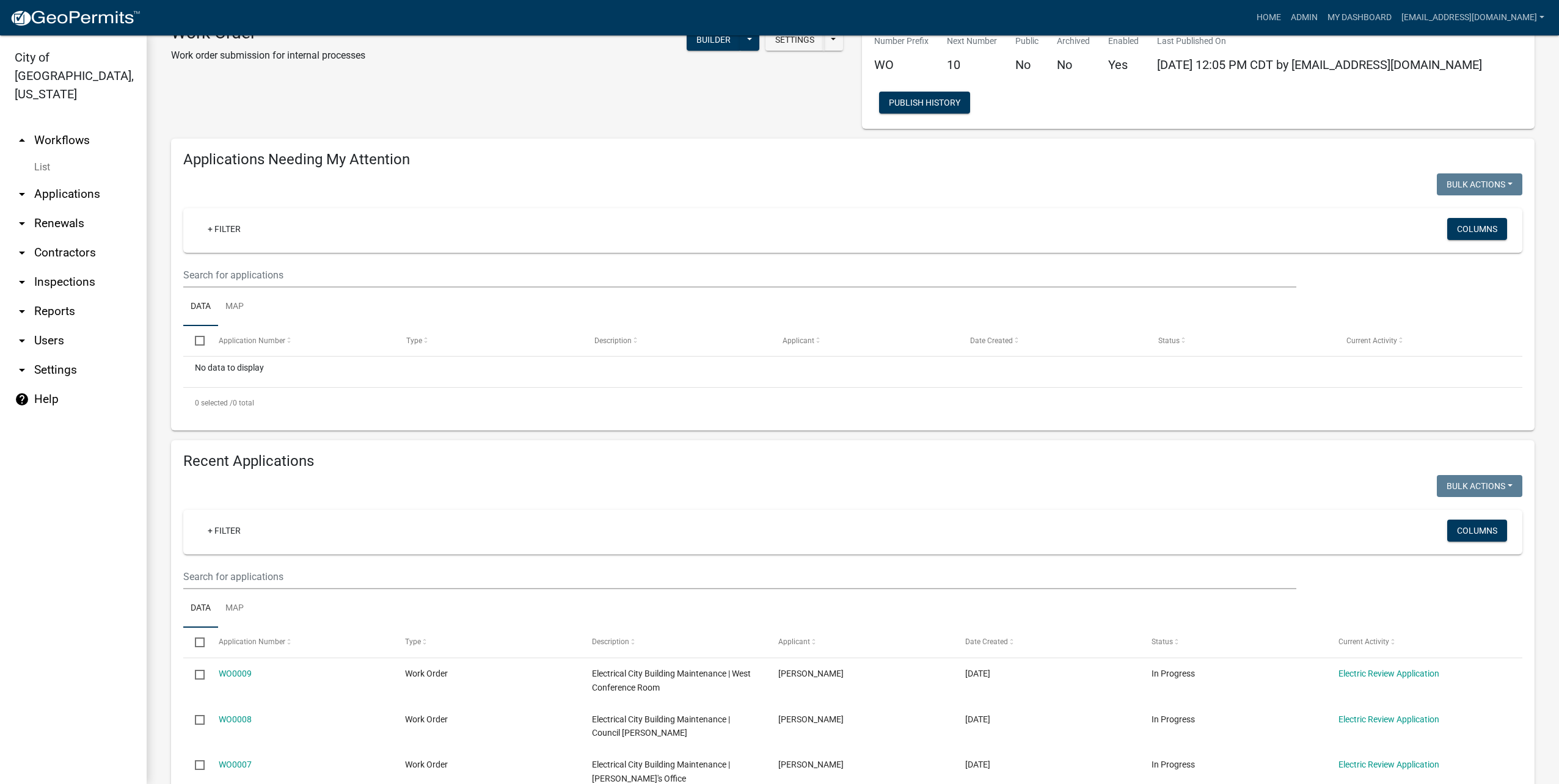
scroll to position [118, 0]
